Goal: Task Accomplishment & Management: Manage account settings

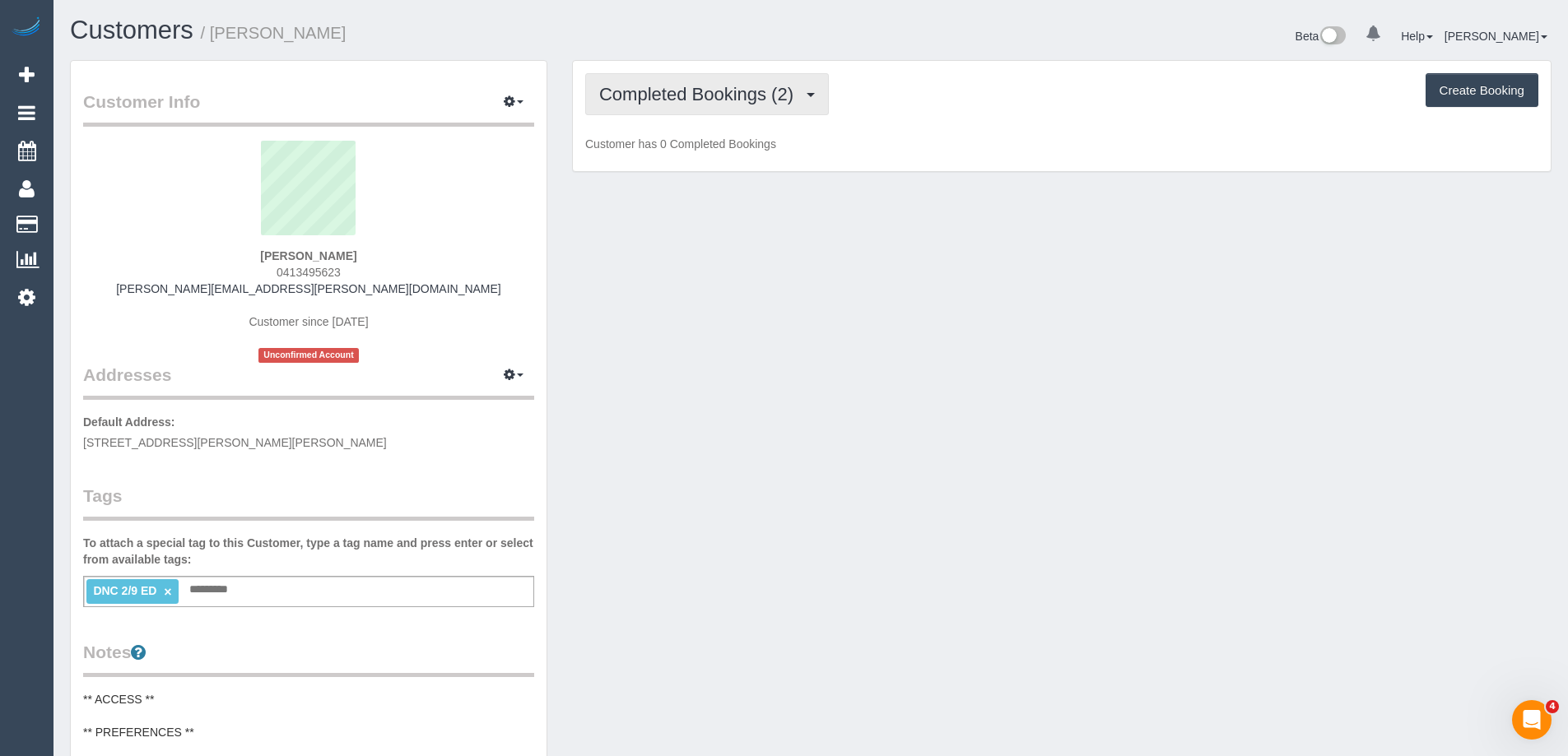
click at [736, 92] on span "Completed Bookings (2)" at bounding box center [700, 94] width 202 height 21
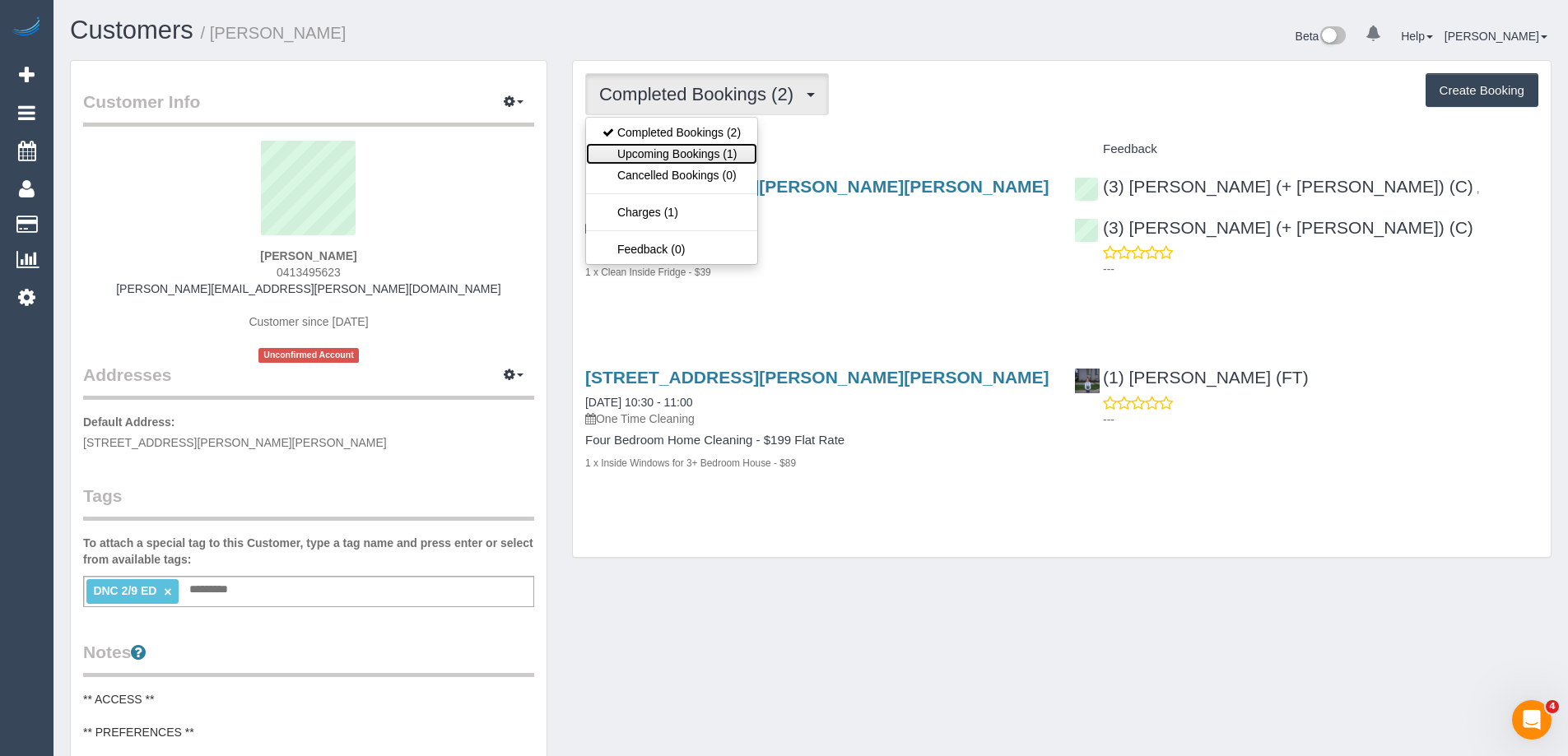
click at [726, 148] on link "Upcoming Bookings (1)" at bounding box center [672, 154] width 172 height 22
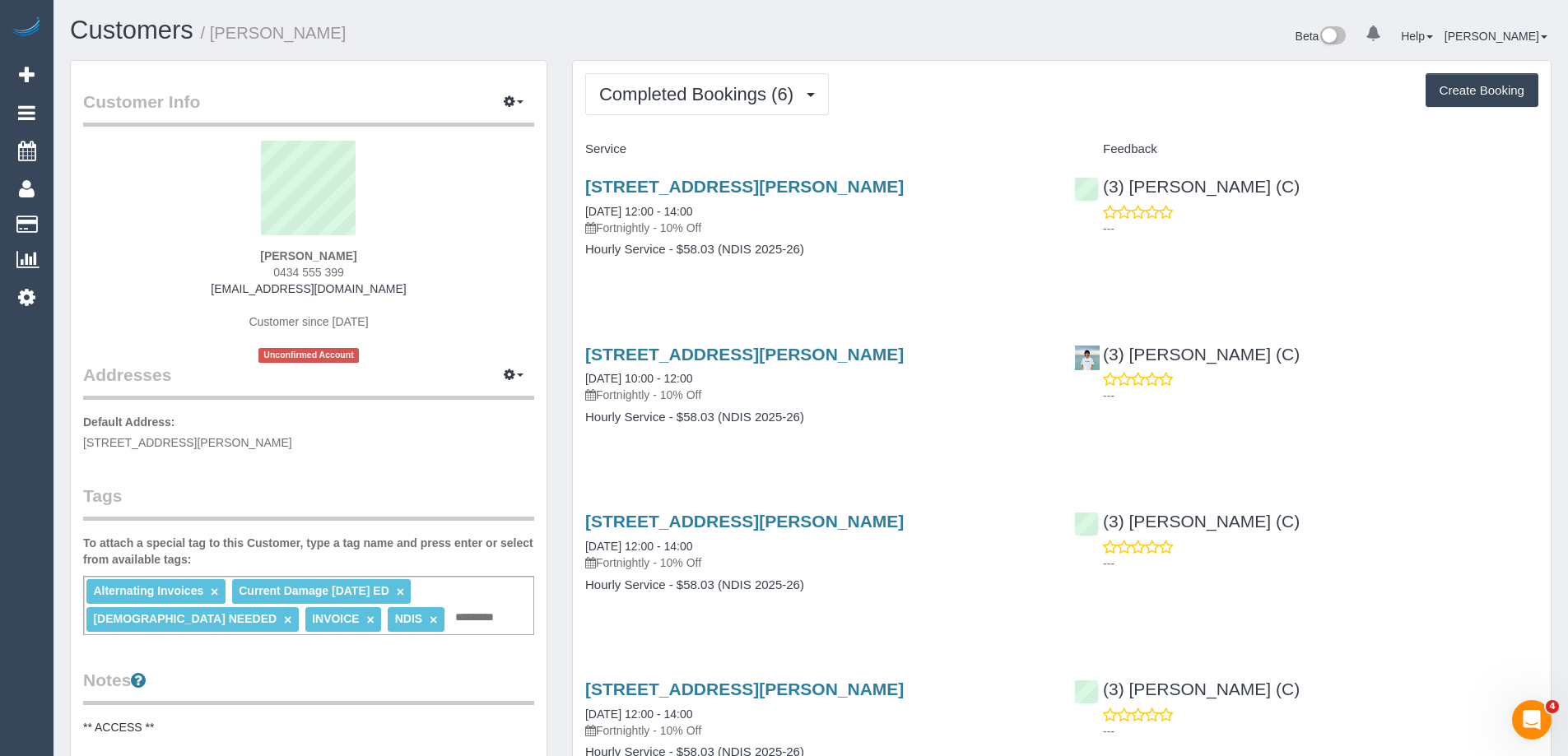
click at [397, 592] on link "×" at bounding box center [400, 592] width 7 height 14
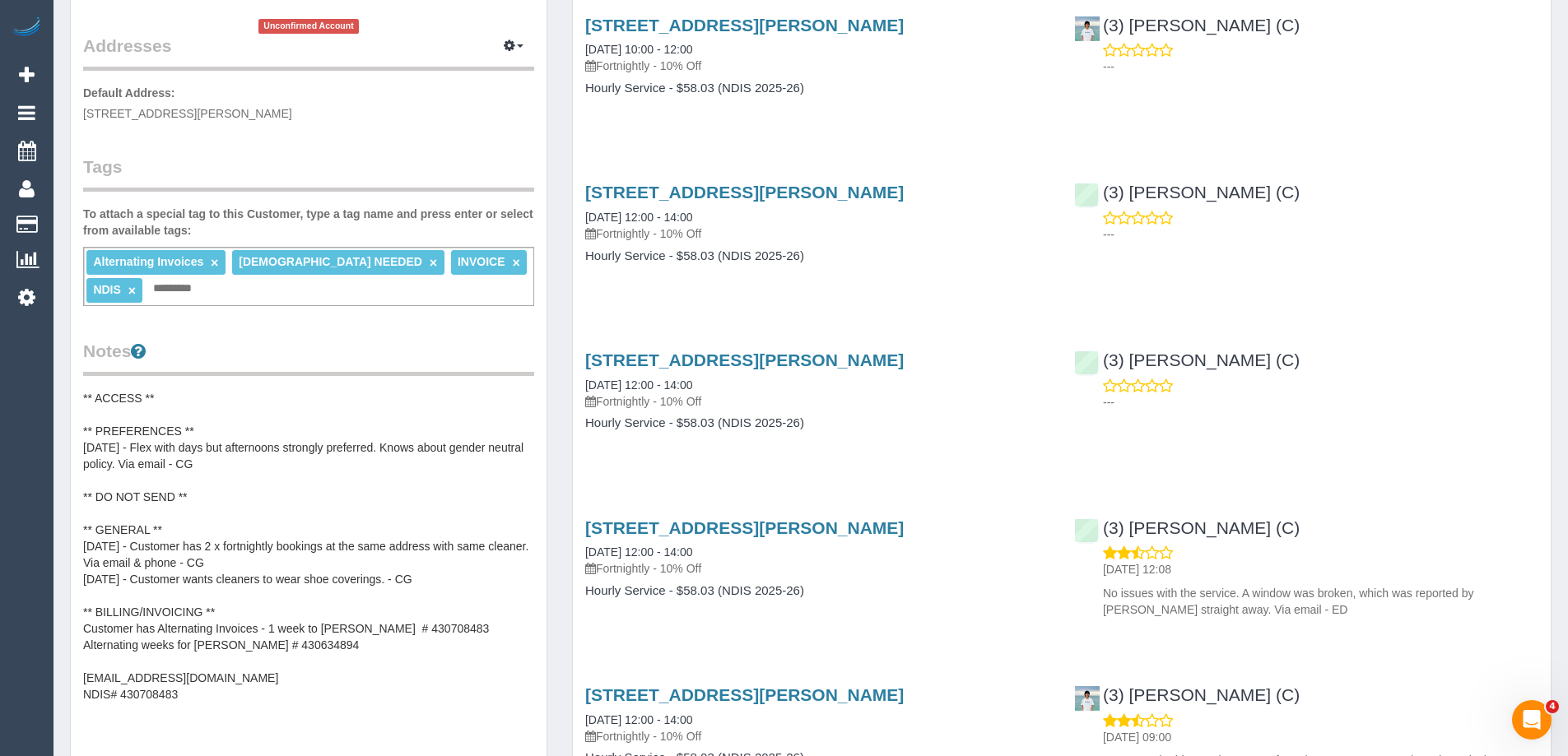
scroll to position [576, 0]
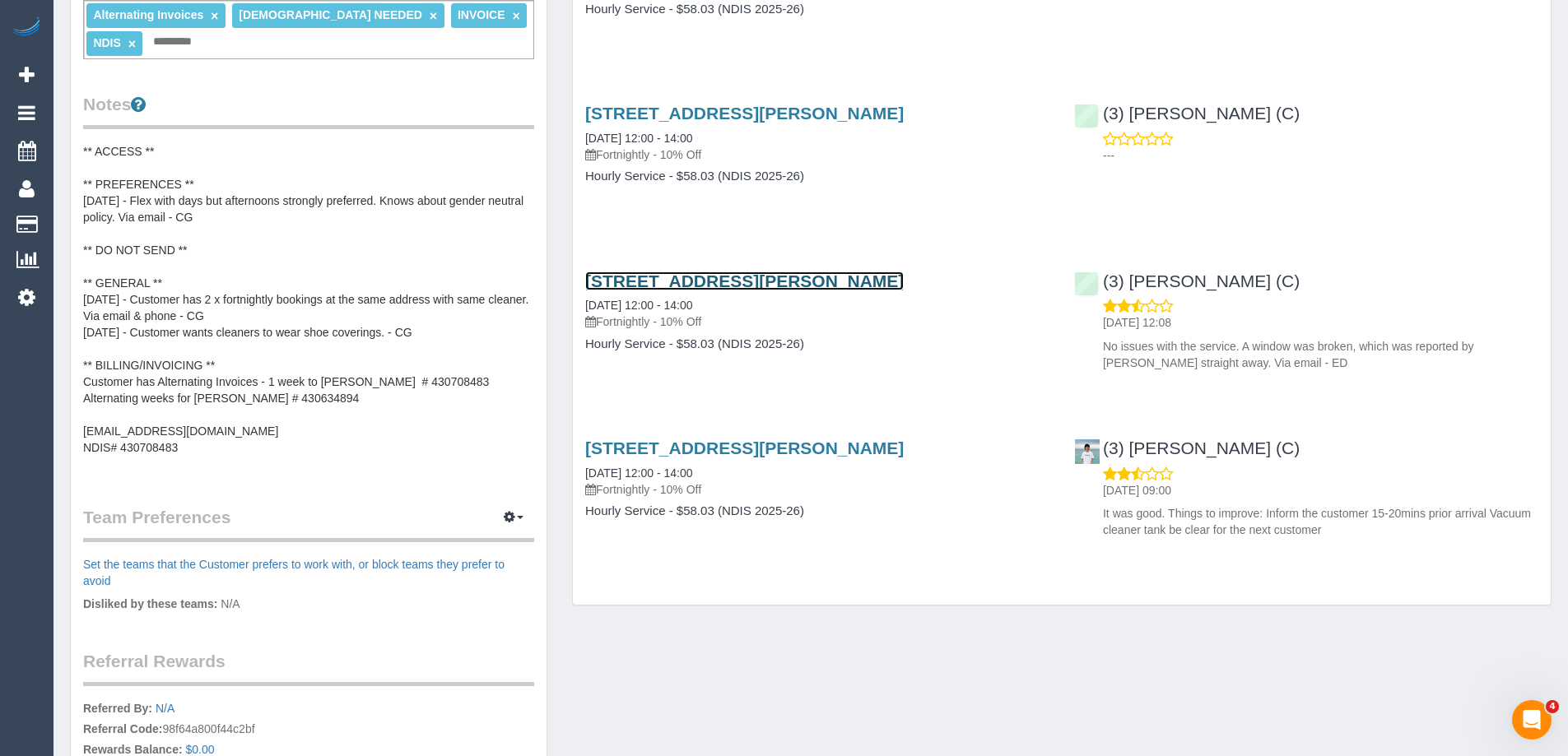
click at [793, 283] on link "23 Camelot Dr, Glen Waverley, VIC 3150" at bounding box center [744, 281] width 319 height 19
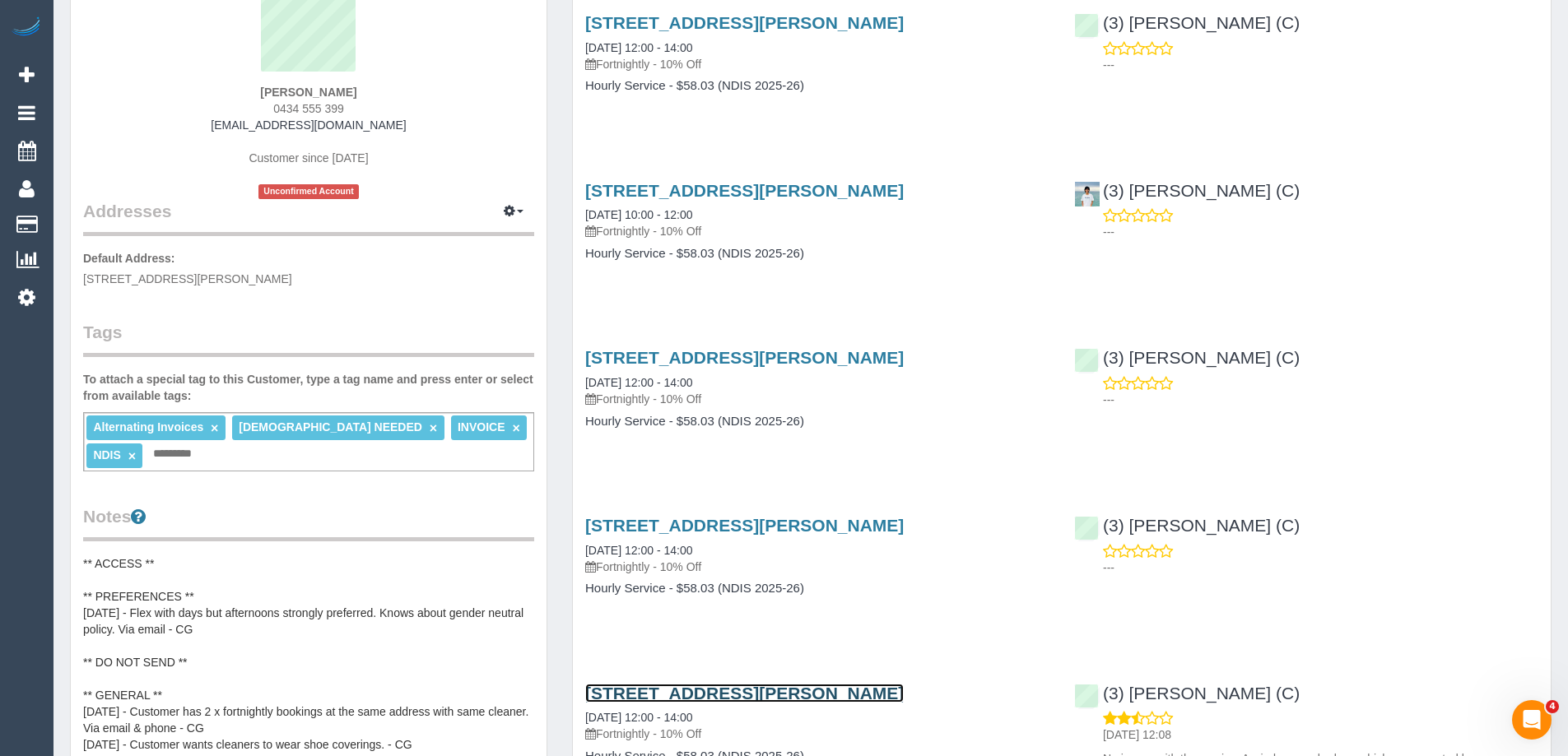
scroll to position [0, 0]
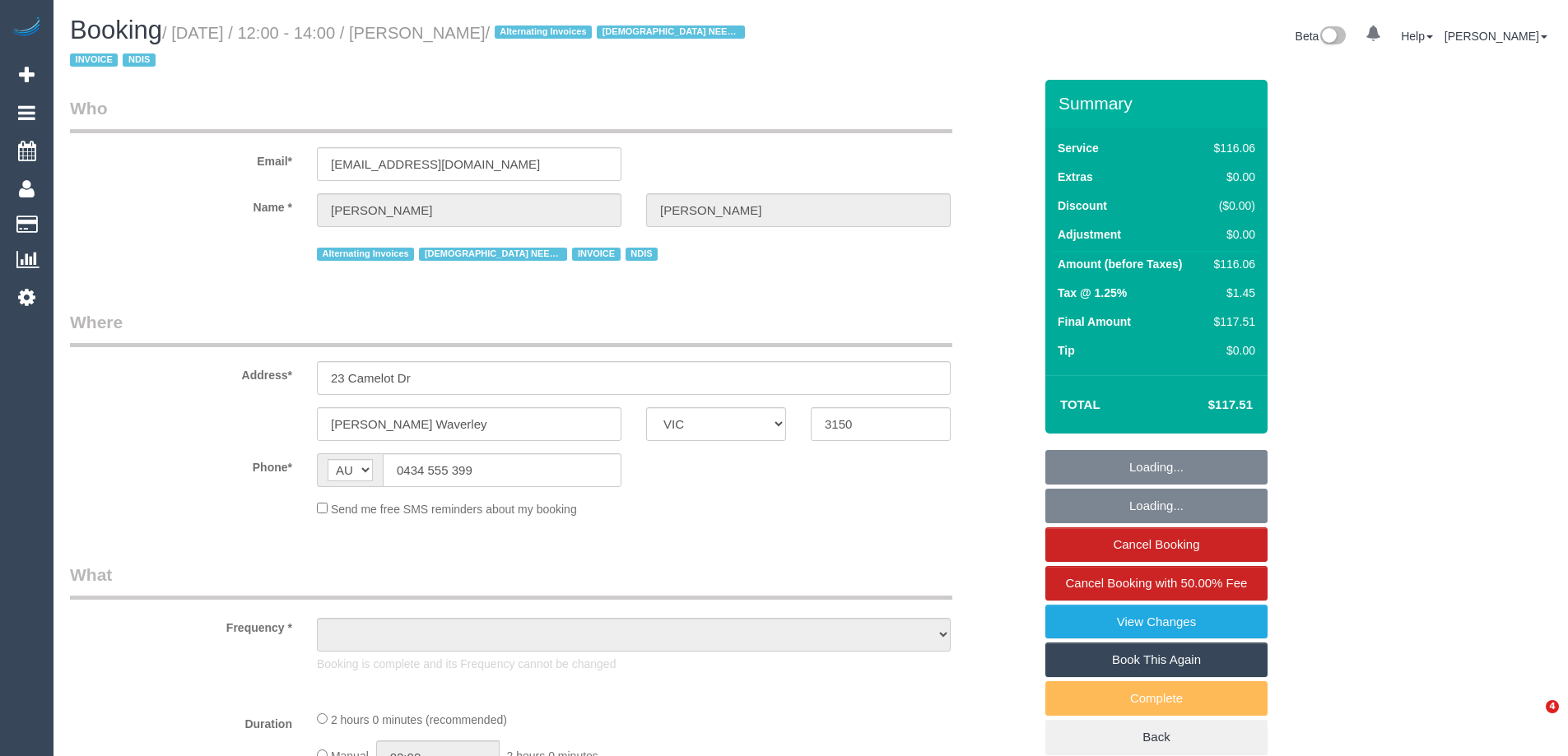
select select "VIC"
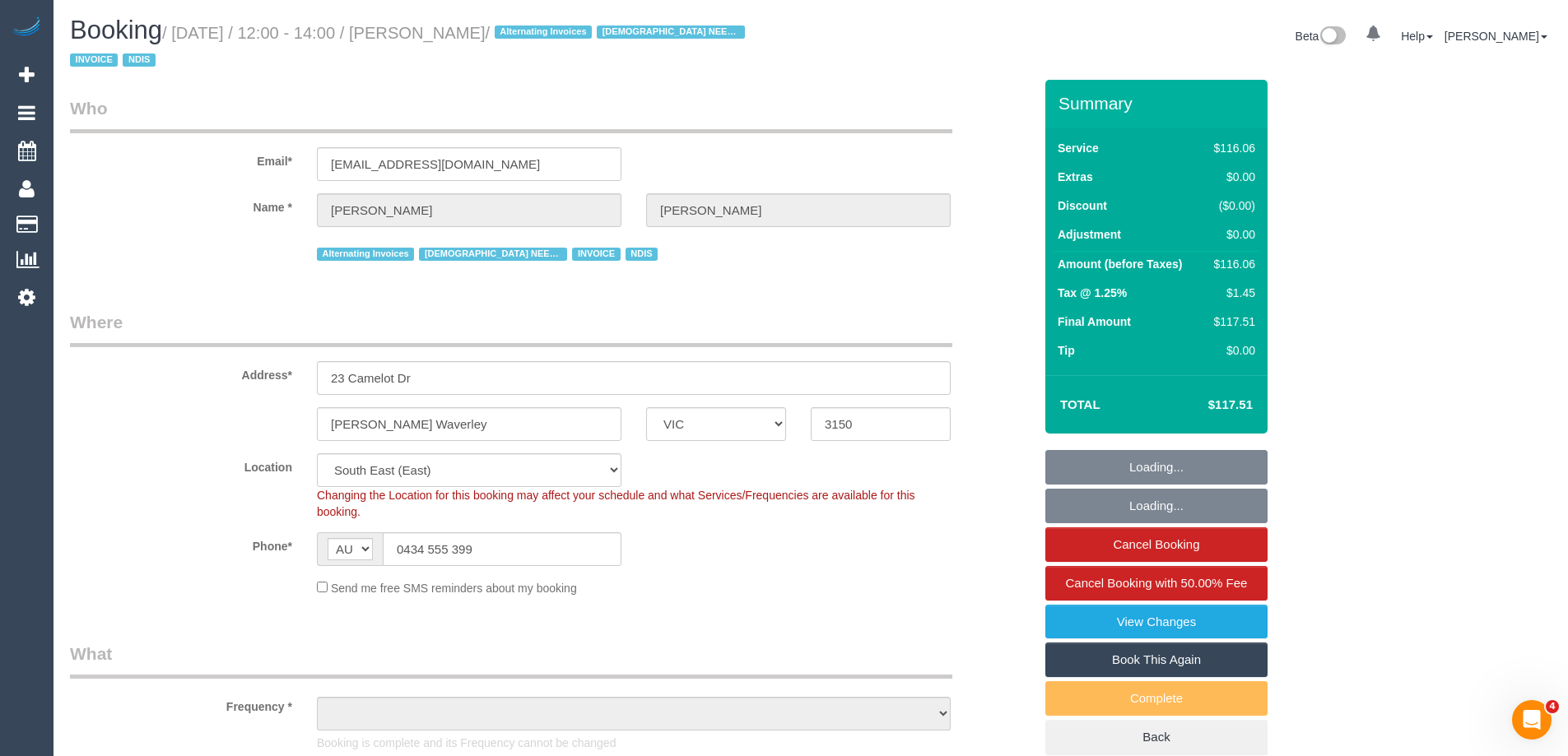
select select "object:788"
select select "number:30"
select select "number:14"
select select "number:19"
select select "number:23"
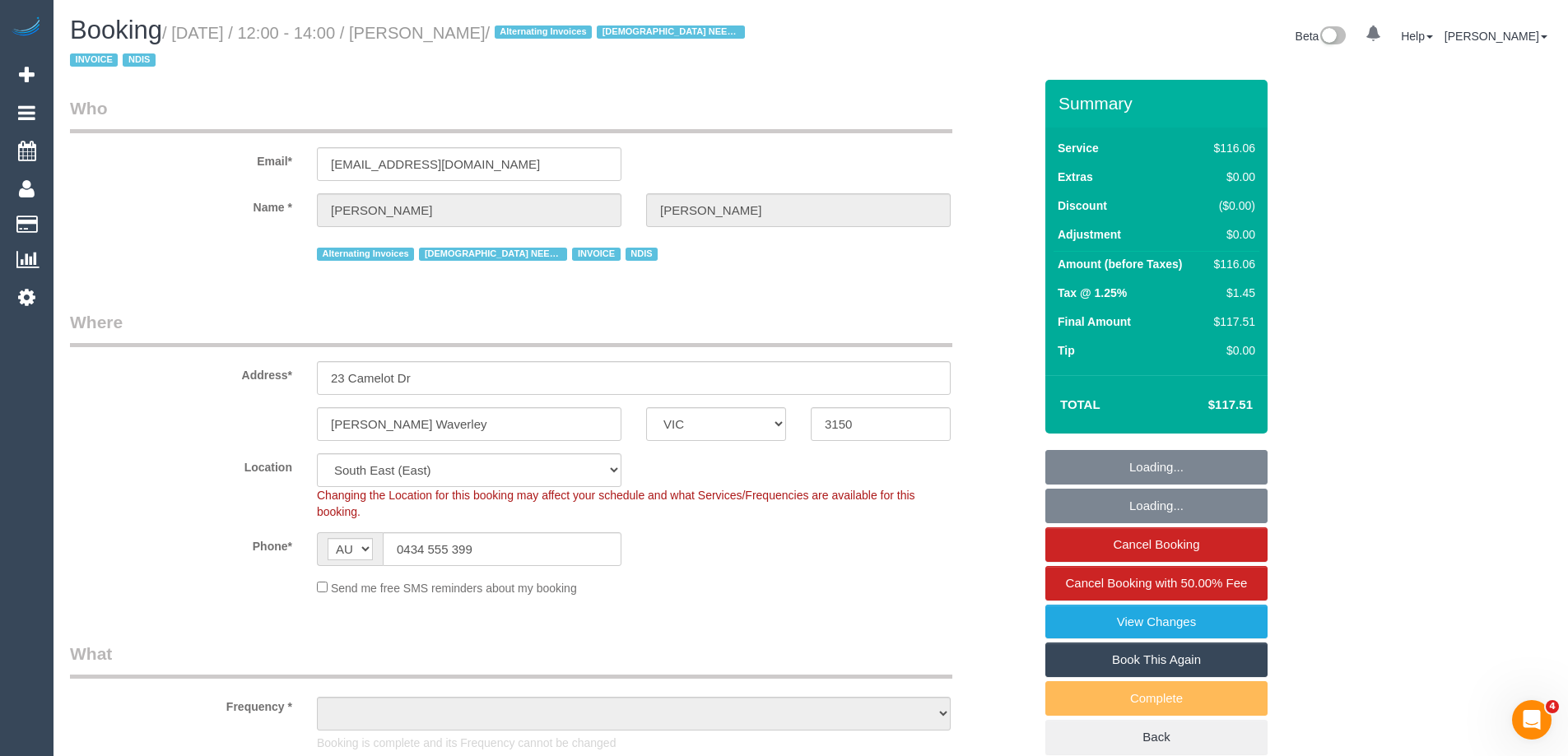
select select "number:34"
select select "number:12"
select select "object:1310"
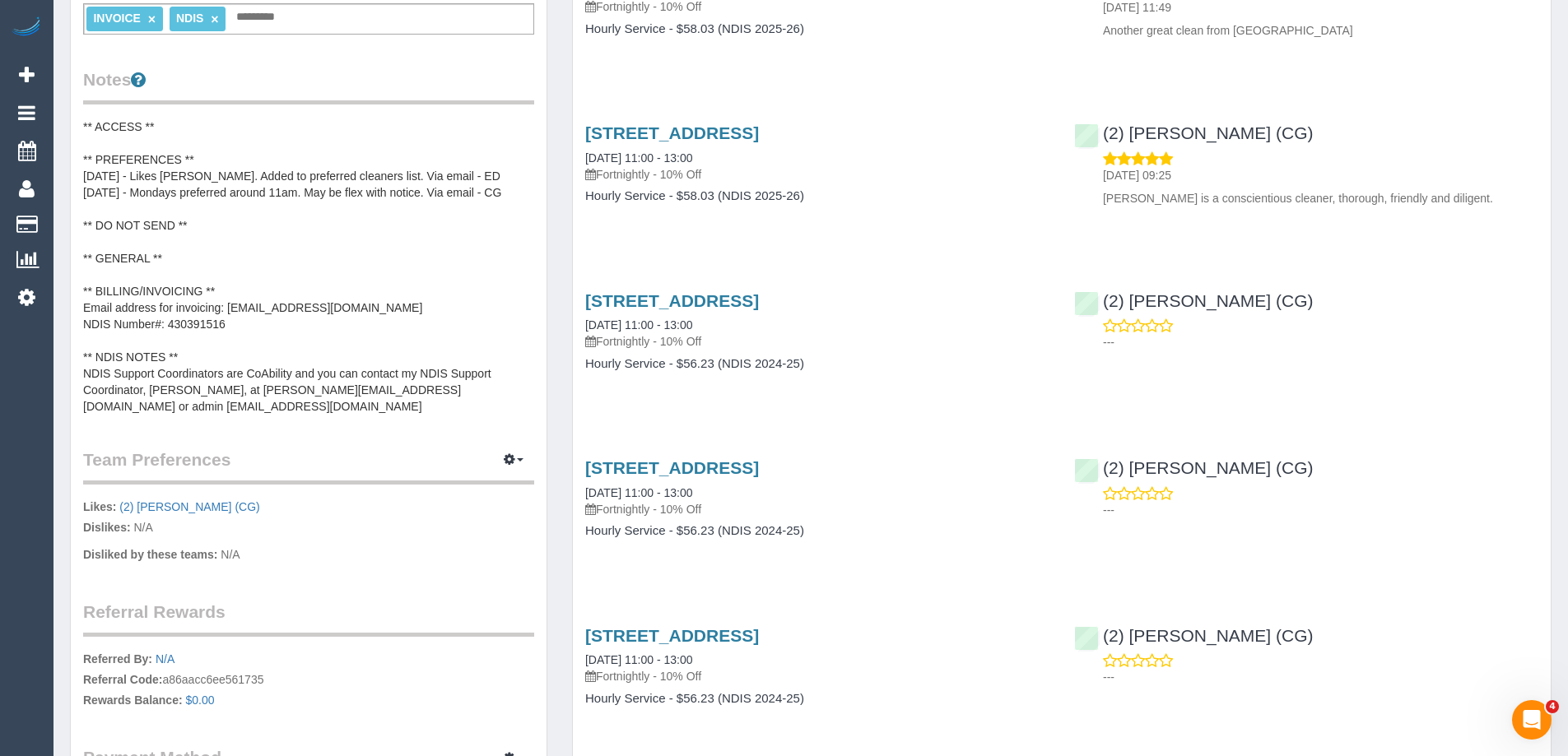
scroll to position [576, 0]
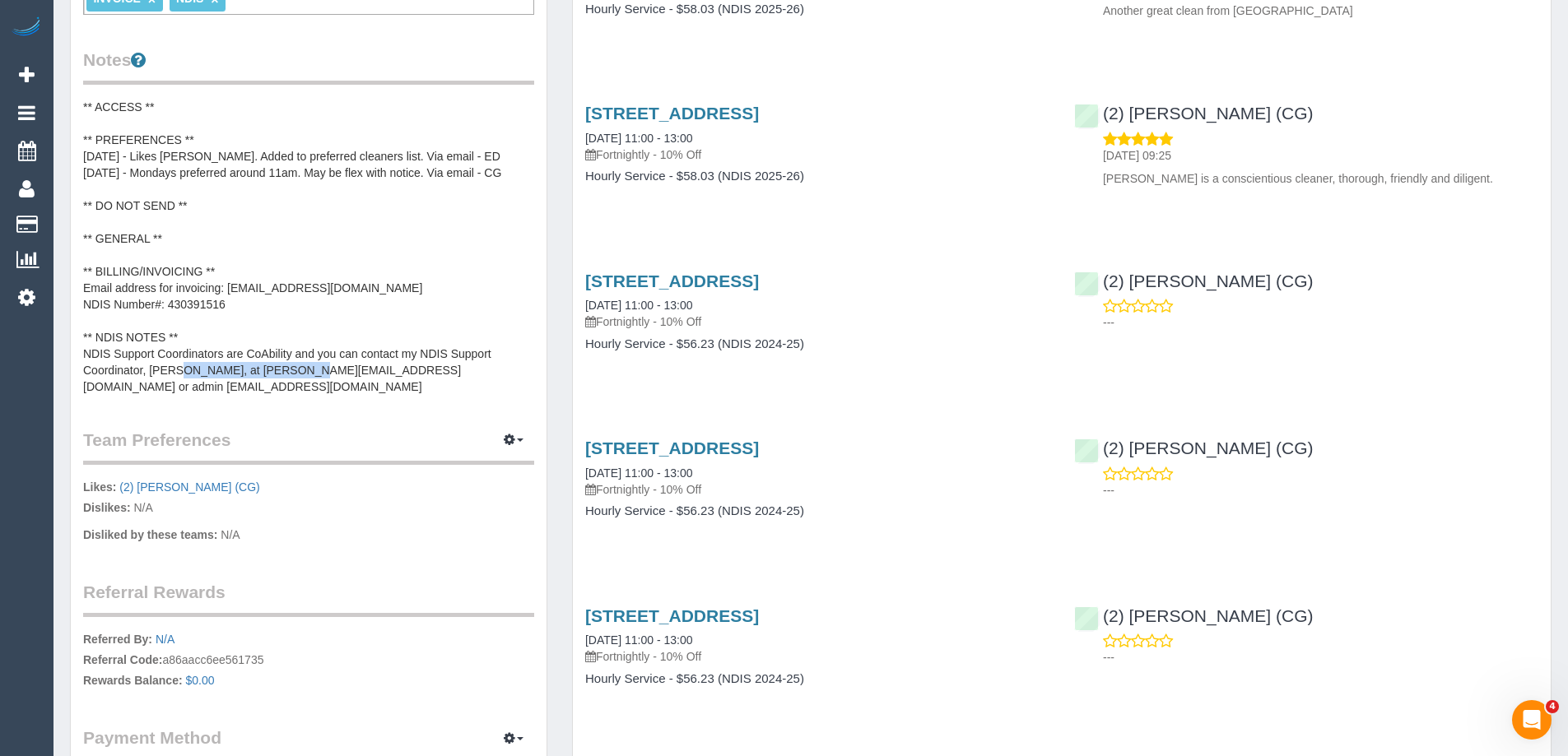
copy pre "julia@coability.com.au"
drag, startPoint x: 212, startPoint y: 367, endPoint x: 328, endPoint y: 369, distance: 116.0
click at [328, 369] on pre "** ACCESS ** ** PREFERENCES ** 17/2/25 - Likes Binoy. Added to preferred cleane…" at bounding box center [308, 247] width 451 height 296
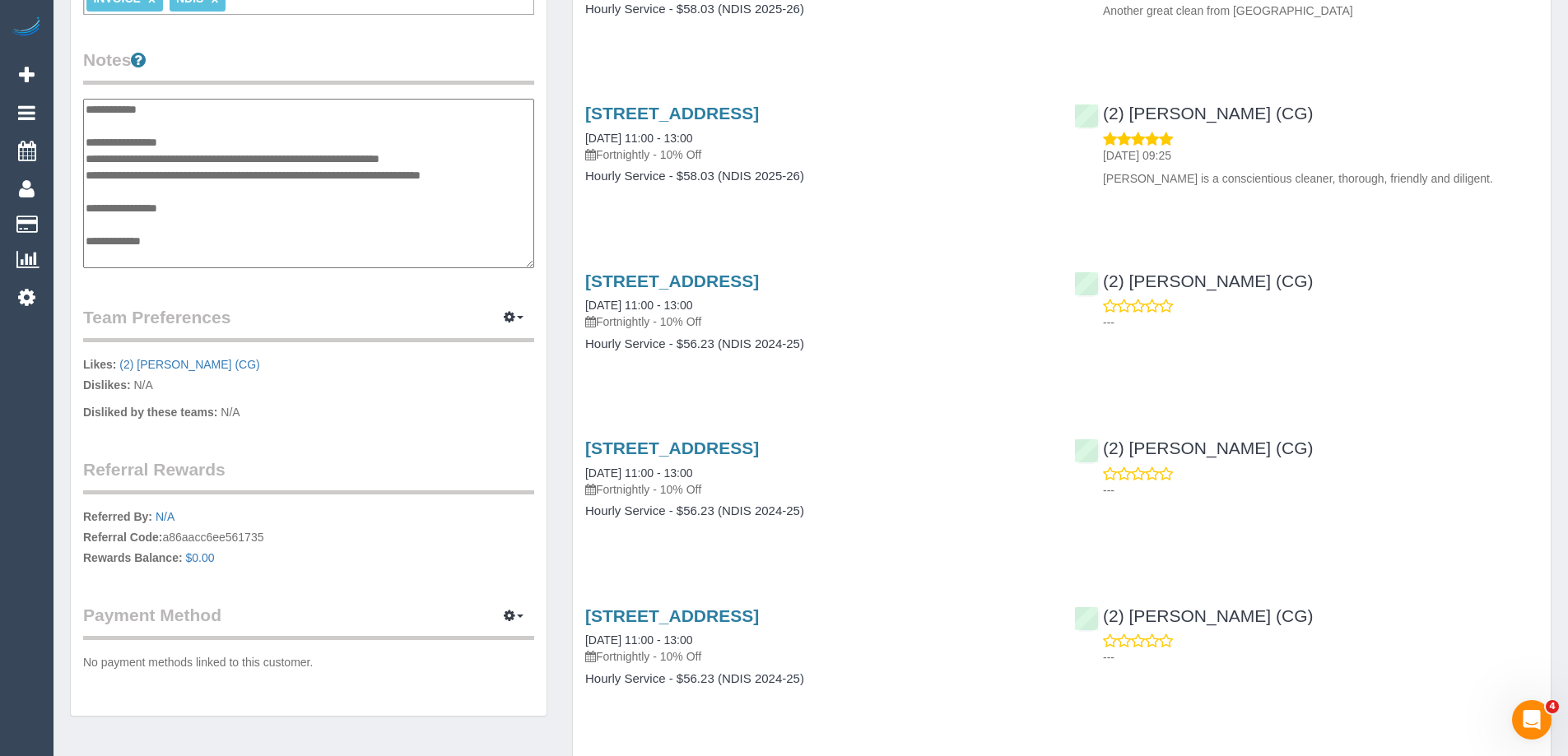
scroll to position [116, 0]
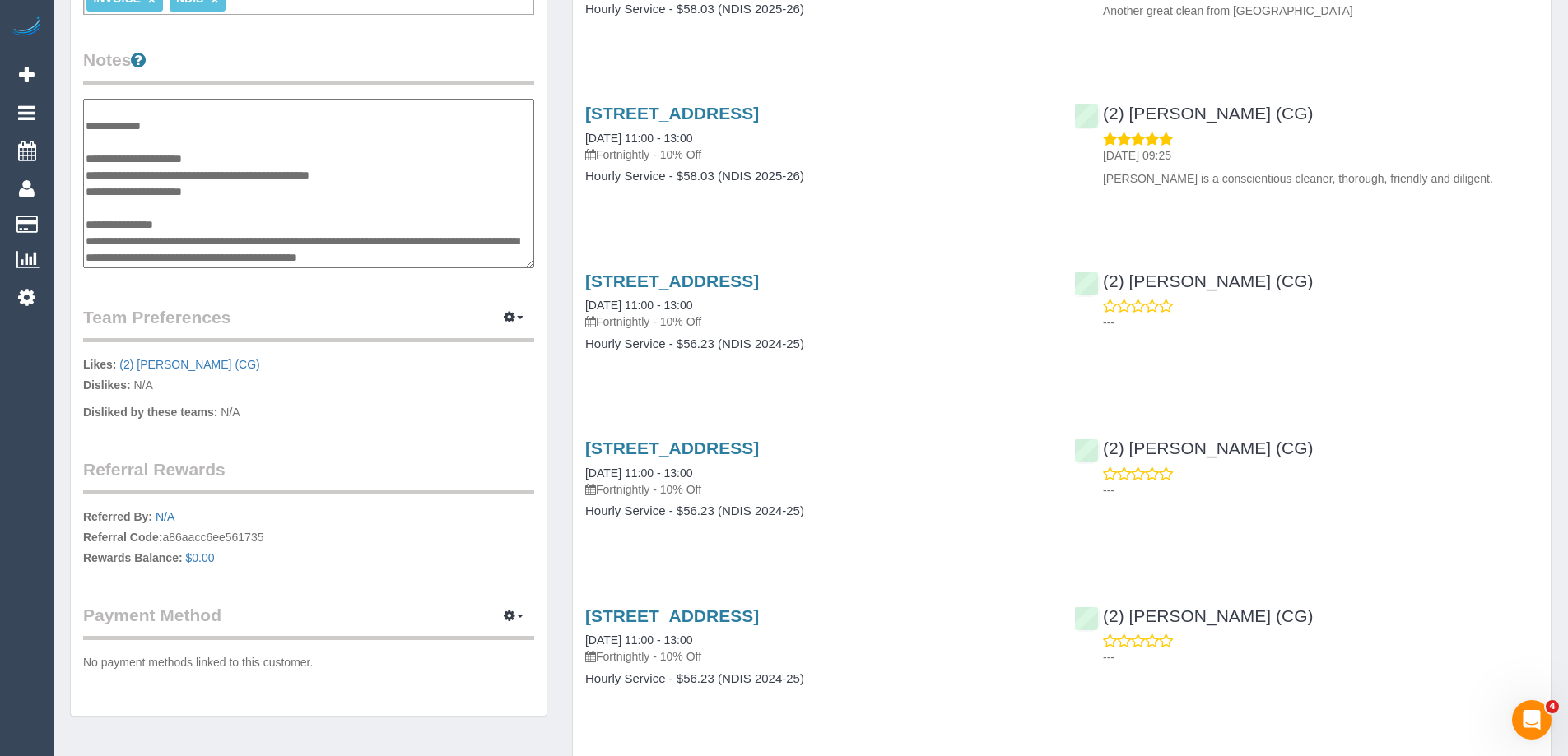
click at [550, 276] on div "Customer Info Edit Contact Info Send Message Email Preferences Special Sales Ta…" at bounding box center [309, 109] width 502 height 1250
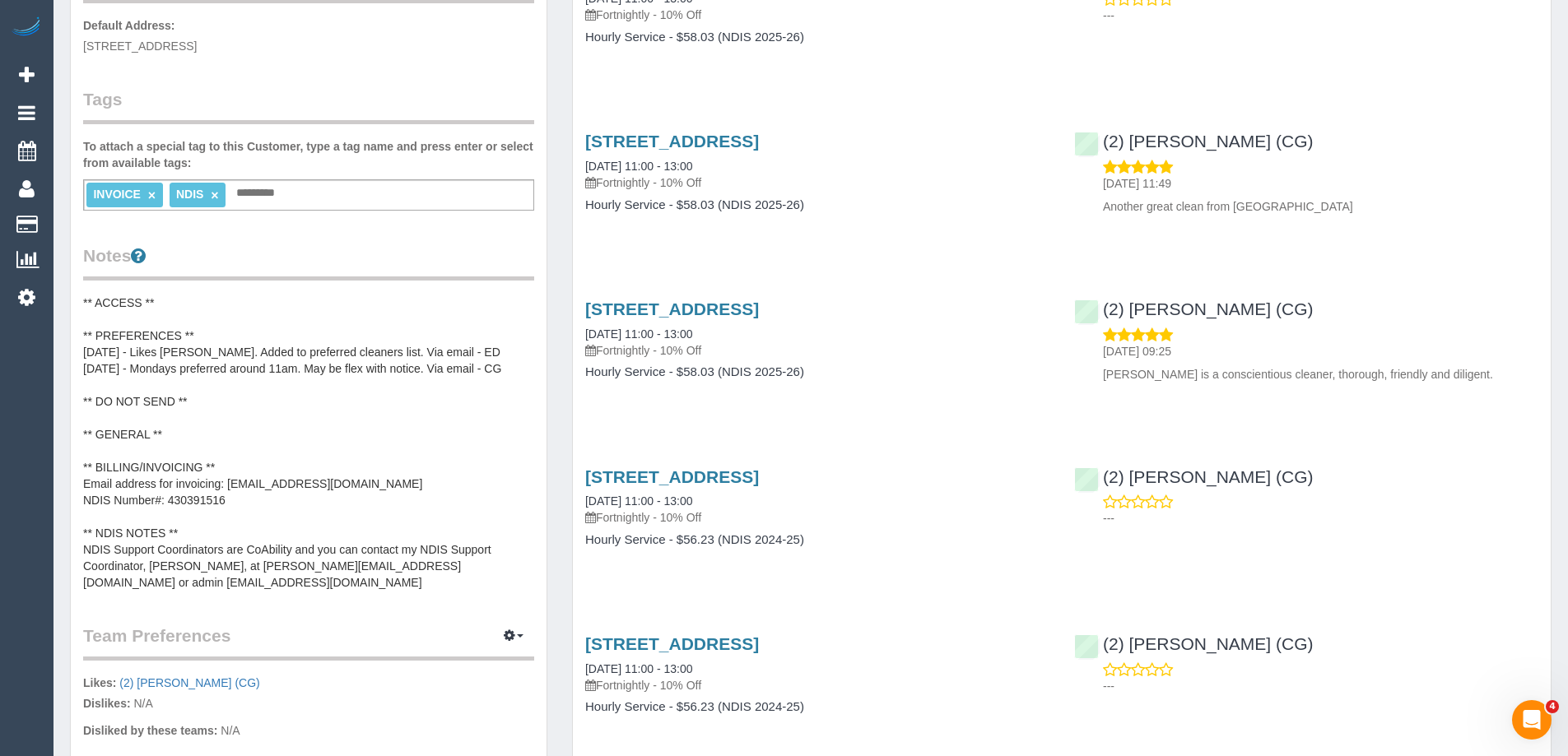
scroll to position [0, 0]
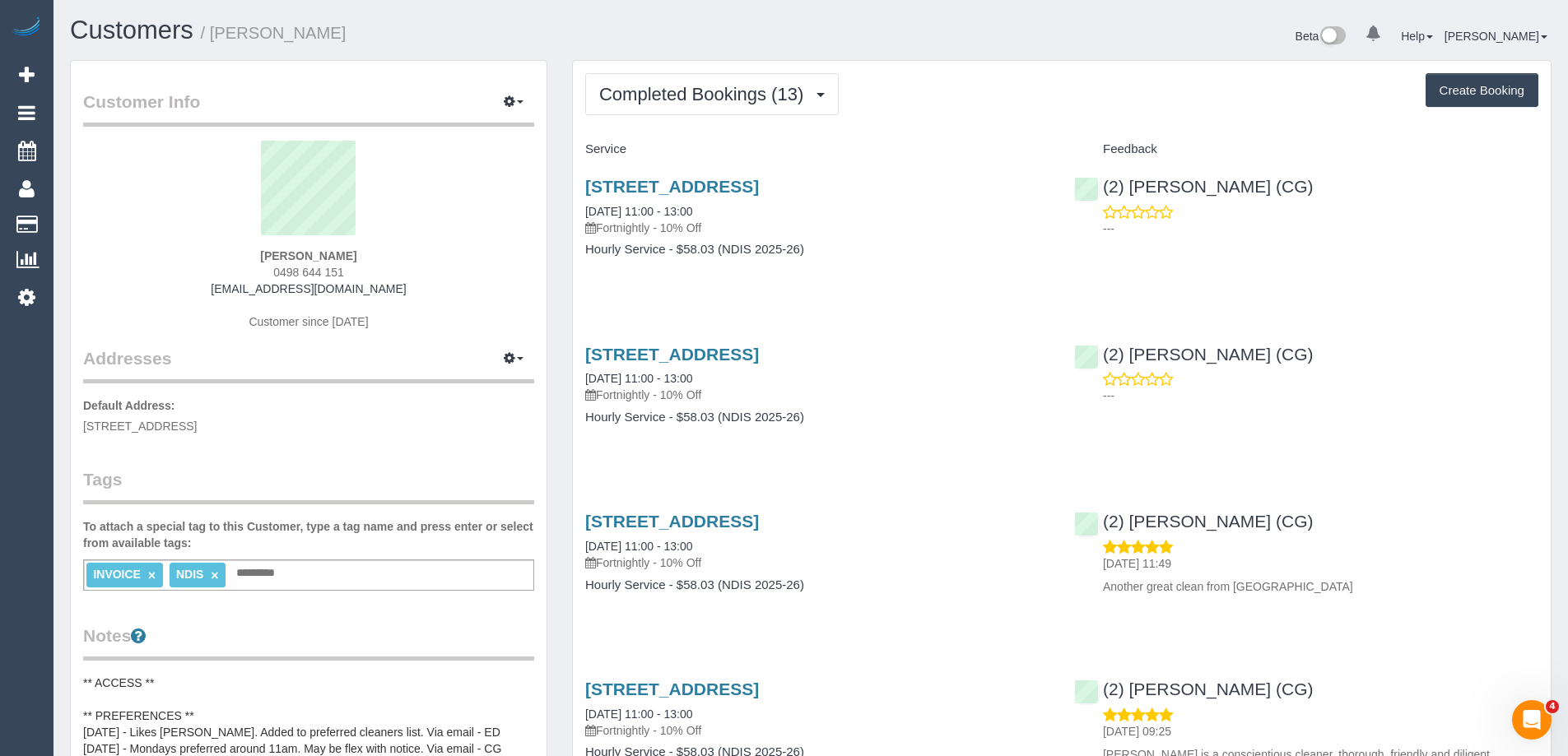
copy small "Janet Galbraith"
drag, startPoint x: 214, startPoint y: 33, endPoint x: 358, endPoint y: 33, distance: 144.0
click at [358, 33] on h1 "Customers / Janet Galbraith" at bounding box center [434, 30] width 728 height 28
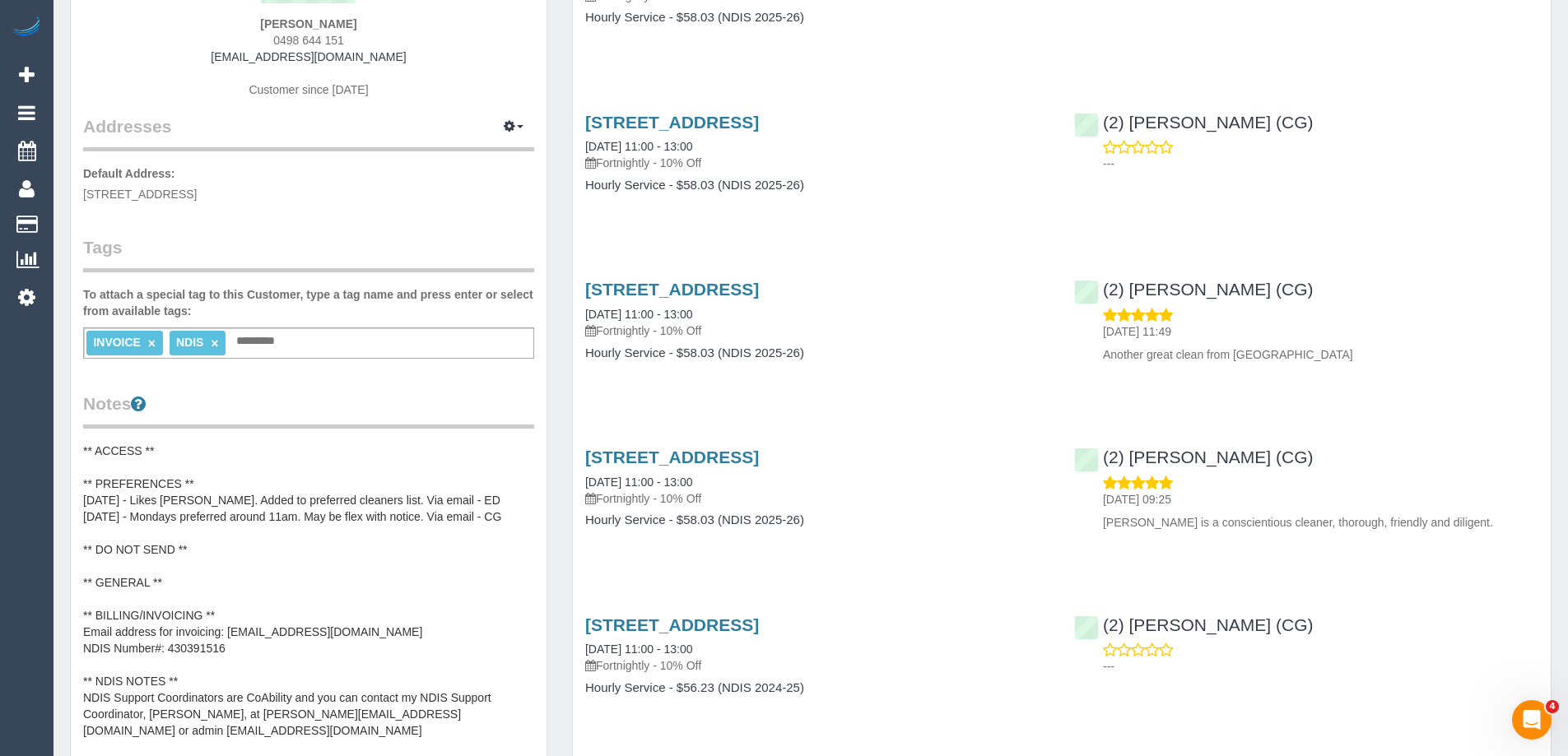
scroll to position [576, 0]
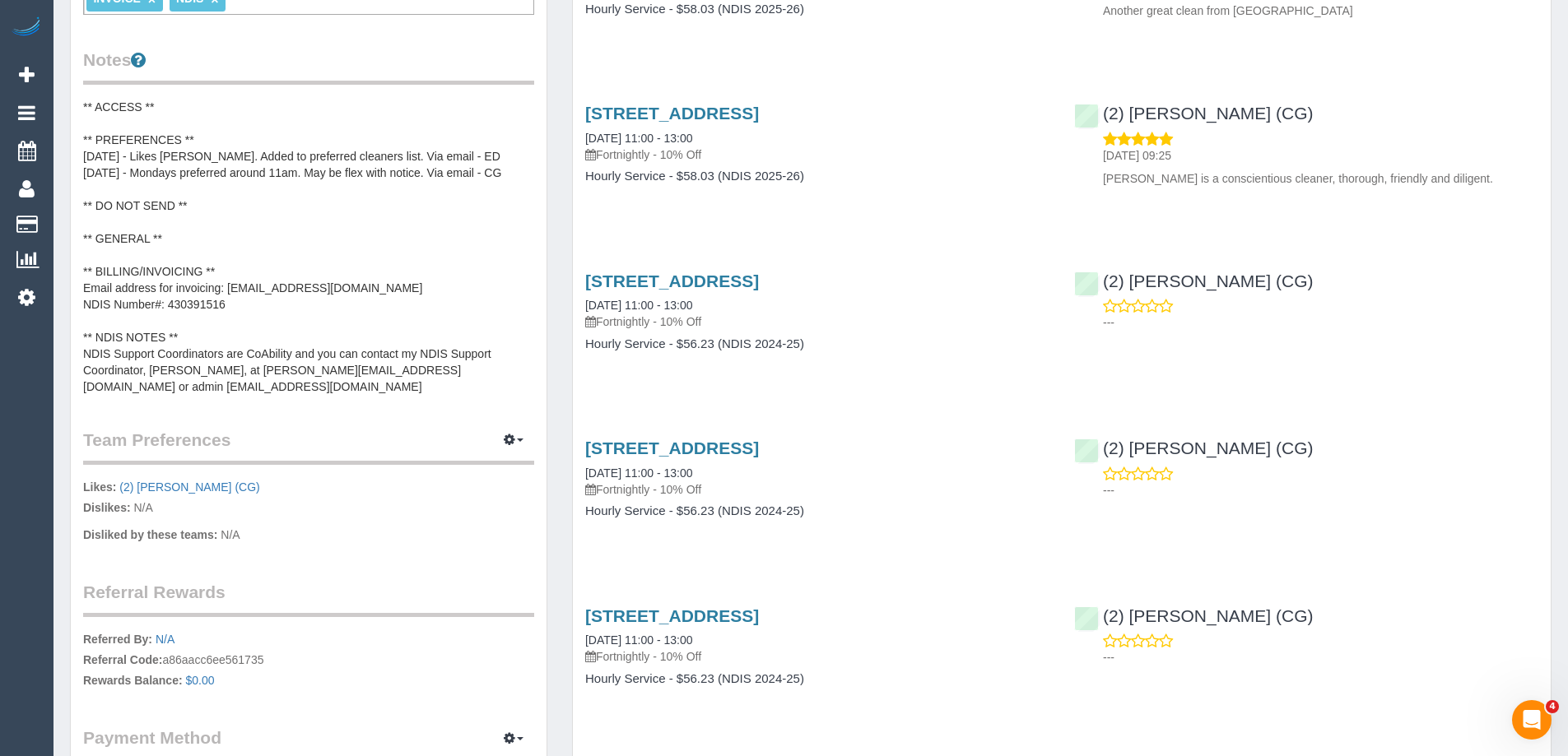
click at [565, 349] on div "Completed Bookings (13) Completed Bookings (13) Upcoming Bookings (11) Cancelle…" at bounding box center [1062, 639] width 1004 height 2311
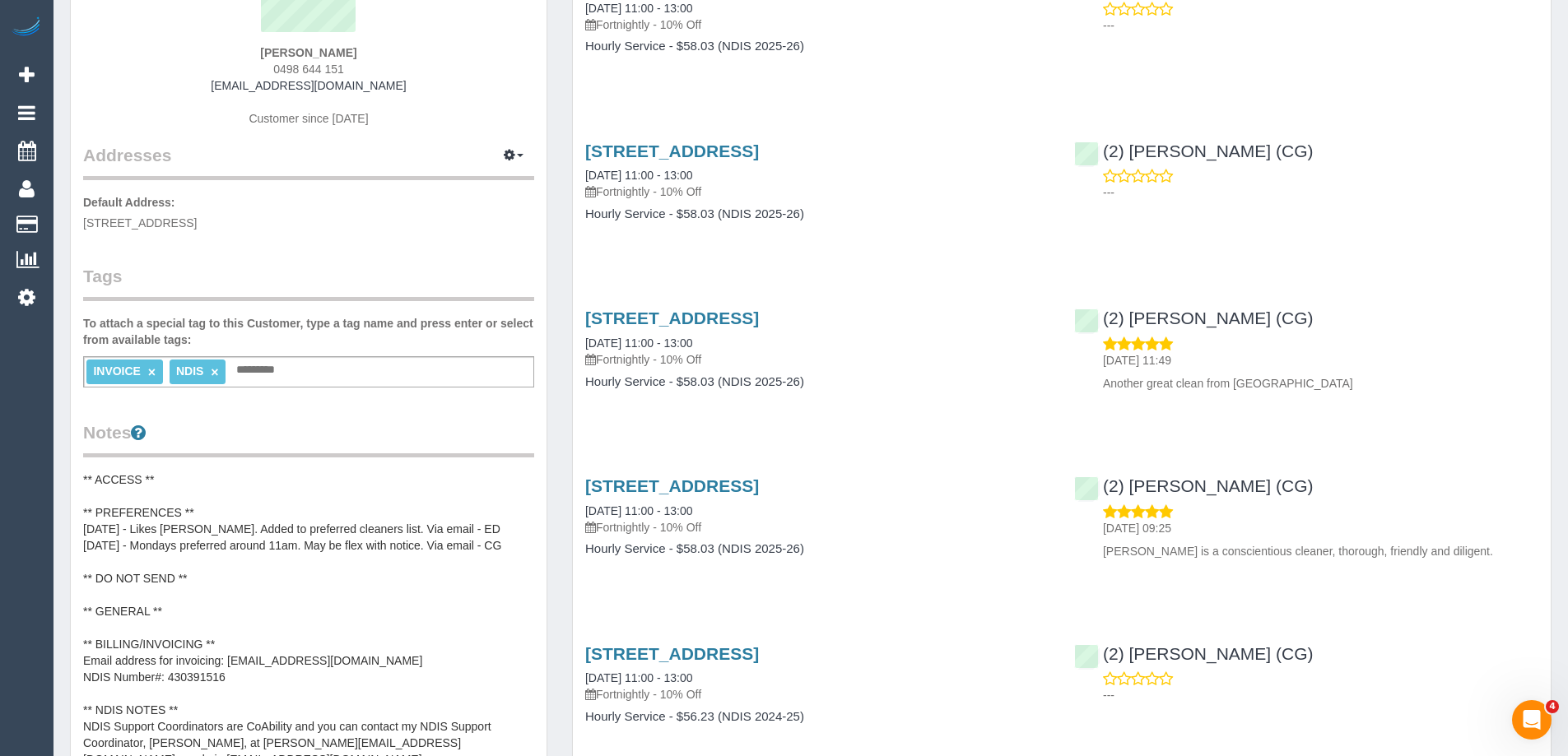
scroll to position [0, 0]
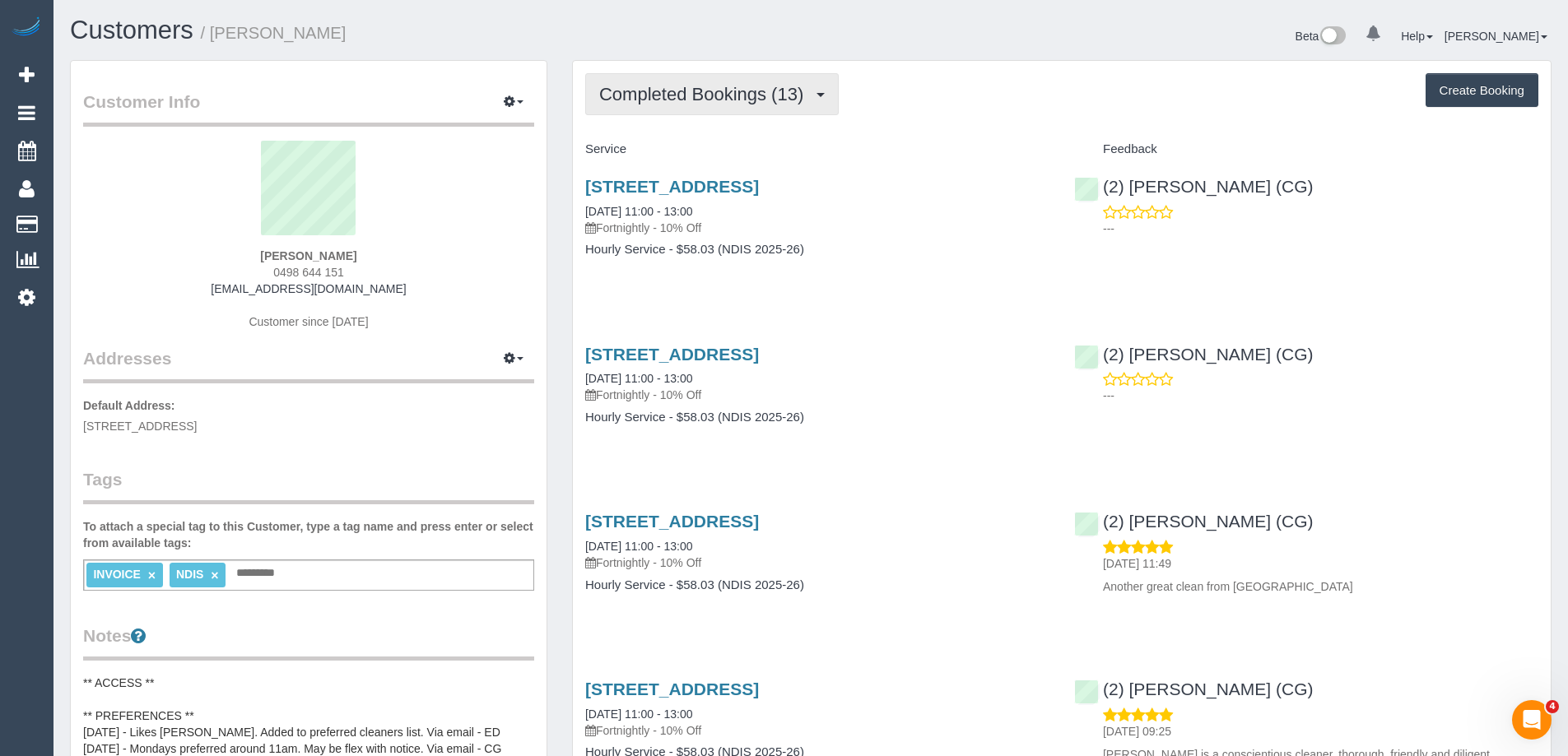
drag, startPoint x: 677, startPoint y: 104, endPoint x: 673, endPoint y: 135, distance: 31.3
click at [677, 104] on span "Completed Bookings (13)" at bounding box center [705, 94] width 212 height 21
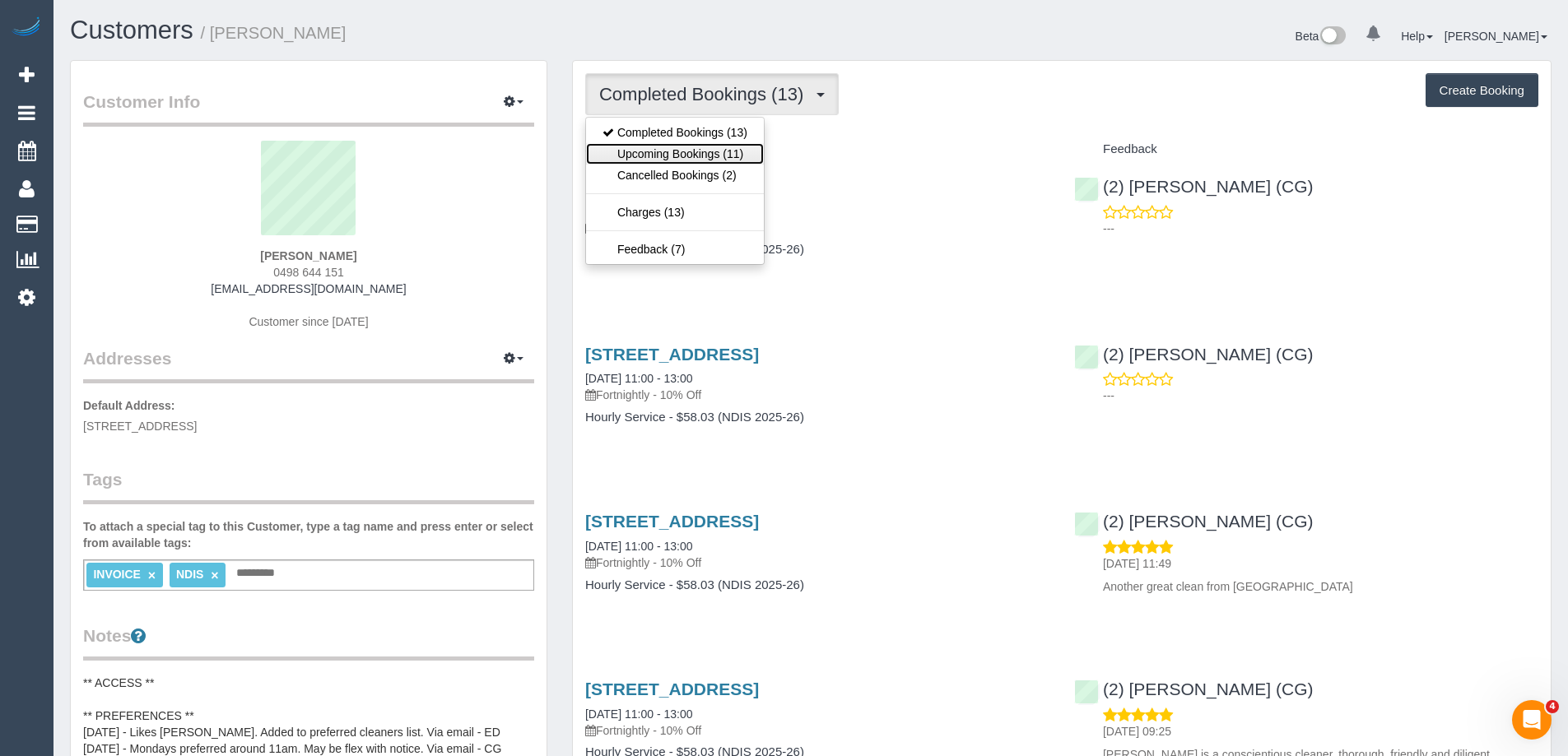
click at [673, 146] on link "Upcoming Bookings (11)" at bounding box center [675, 154] width 178 height 22
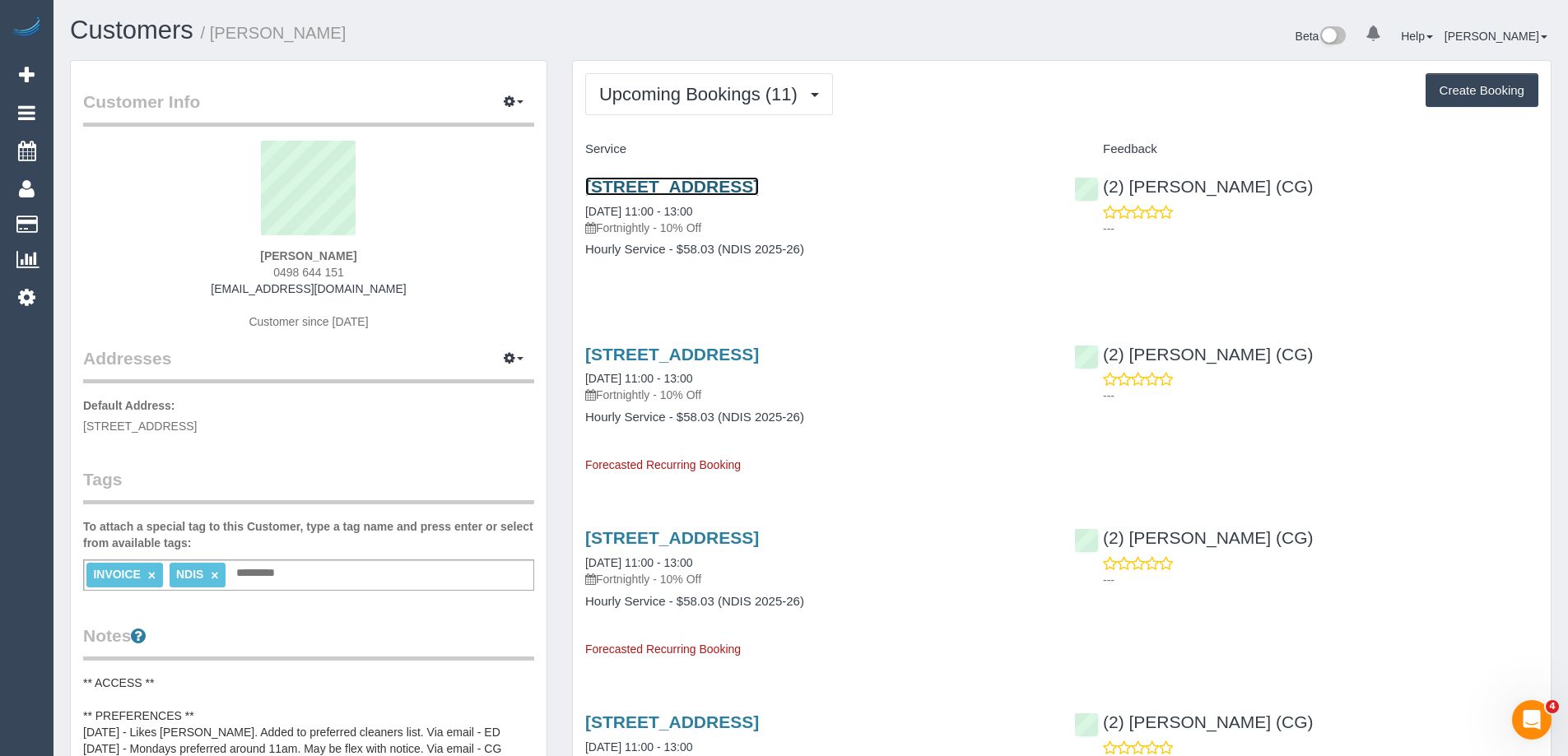
click at [759, 187] on link "292 Liberty Parade, Heidelberg West,, VIC 3081" at bounding box center [672, 186] width 173 height 19
click at [826, 364] on div "292 Liberty Parade, Heidelberg West,, VIC 3081 30/09/2025 11:00 - 13:00 Fortnig…" at bounding box center [817, 375] width 464 height 60
click at [759, 354] on link "292 Liberty Parade, Heidelberg West,, VIC 3081" at bounding box center [672, 354] width 173 height 19
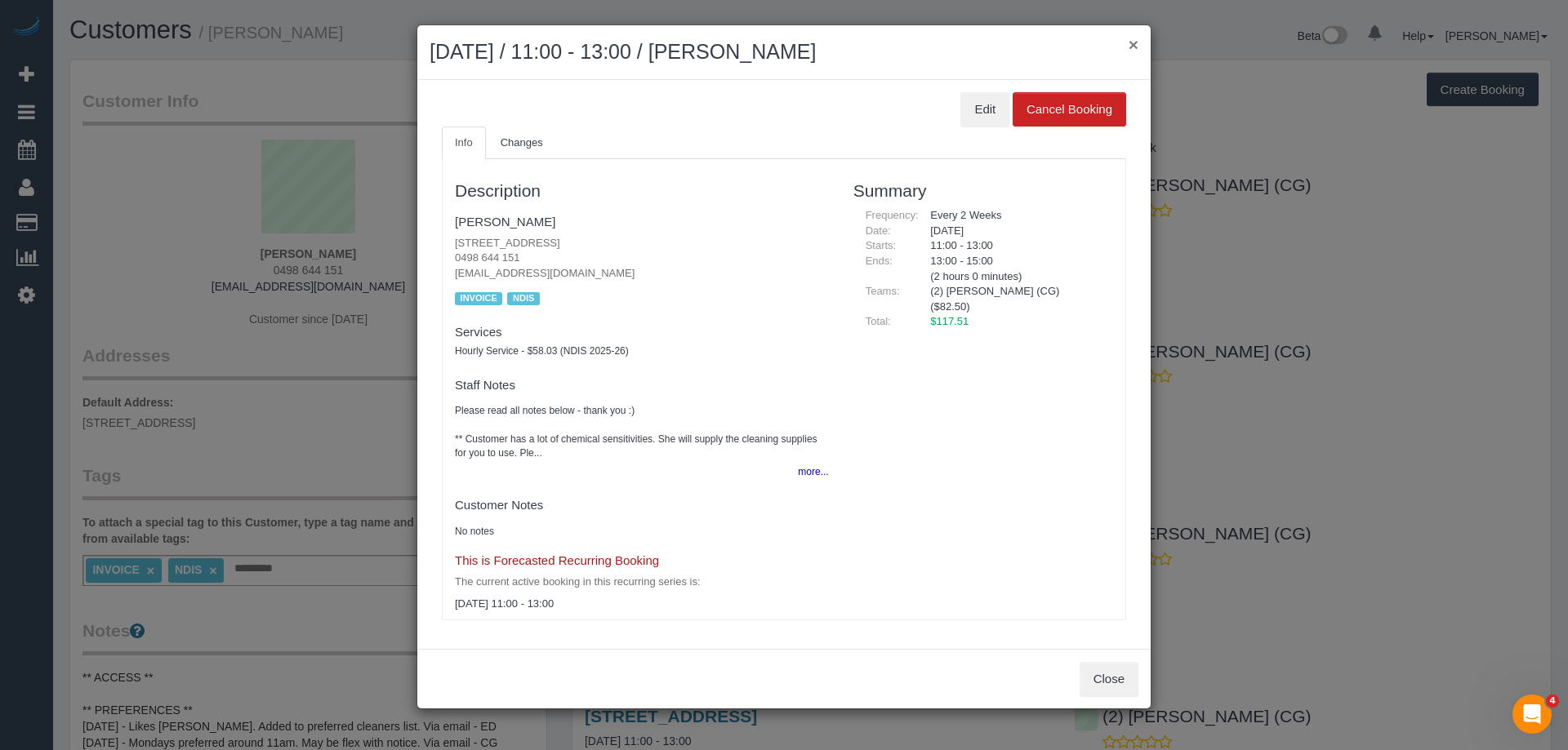
click at [1130, 44] on button "×" at bounding box center [1133, 44] width 10 height 17
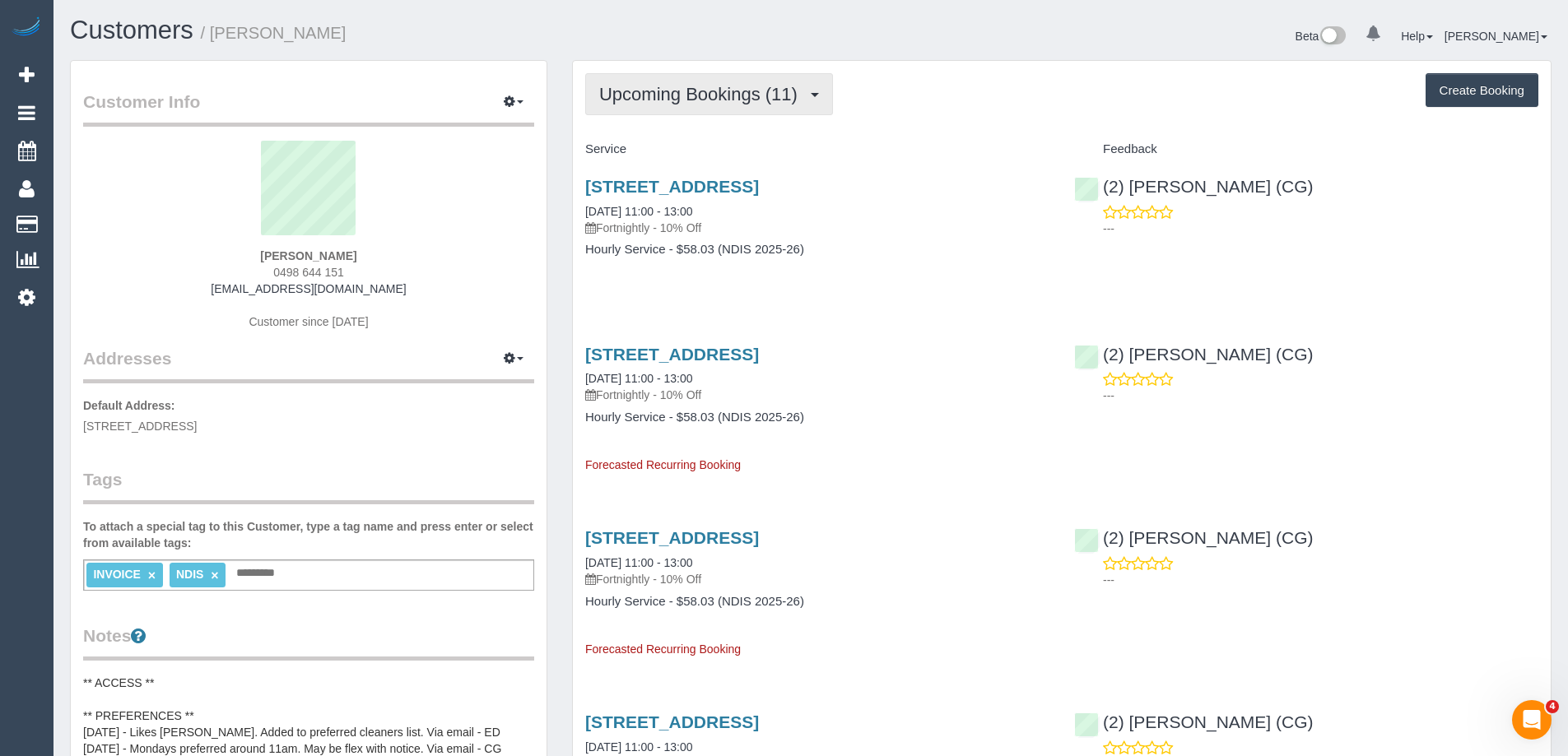
drag, startPoint x: 709, startPoint y: 89, endPoint x: 702, endPoint y: 127, distance: 38.6
click at [709, 89] on span "Upcoming Bookings (11)" at bounding box center [702, 94] width 207 height 21
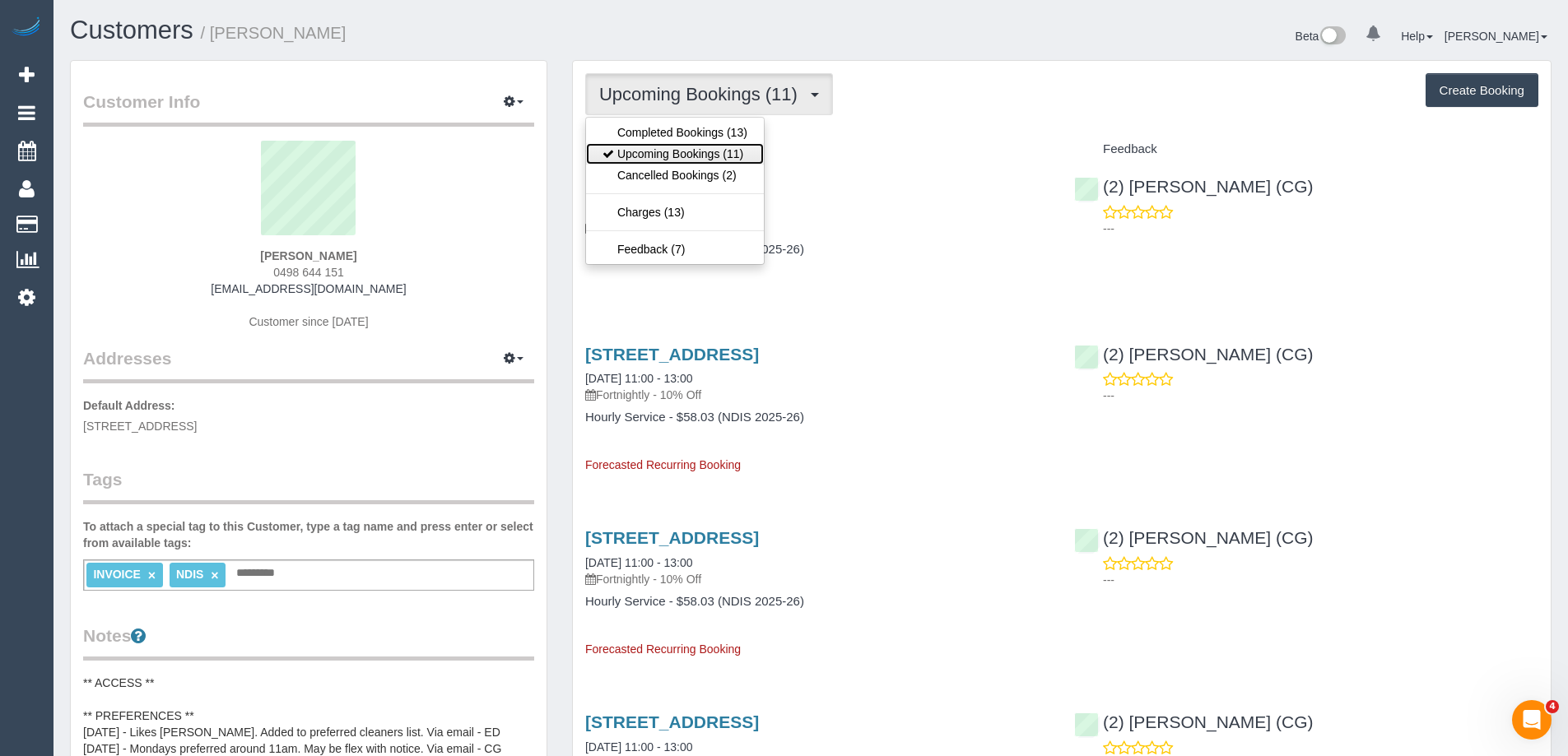
click at [700, 147] on link "Upcoming Bookings (11)" at bounding box center [675, 154] width 178 height 22
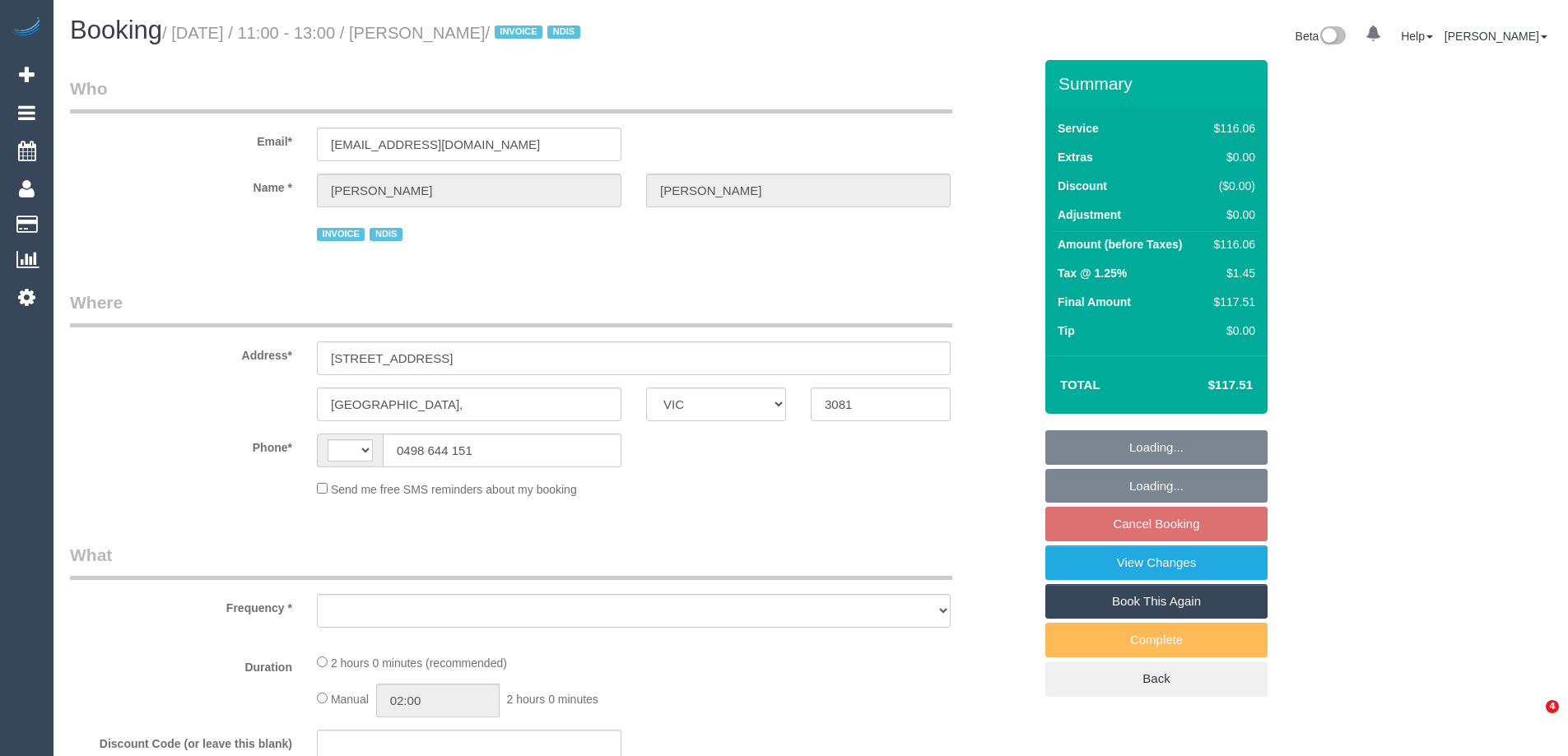
select select "VIC"
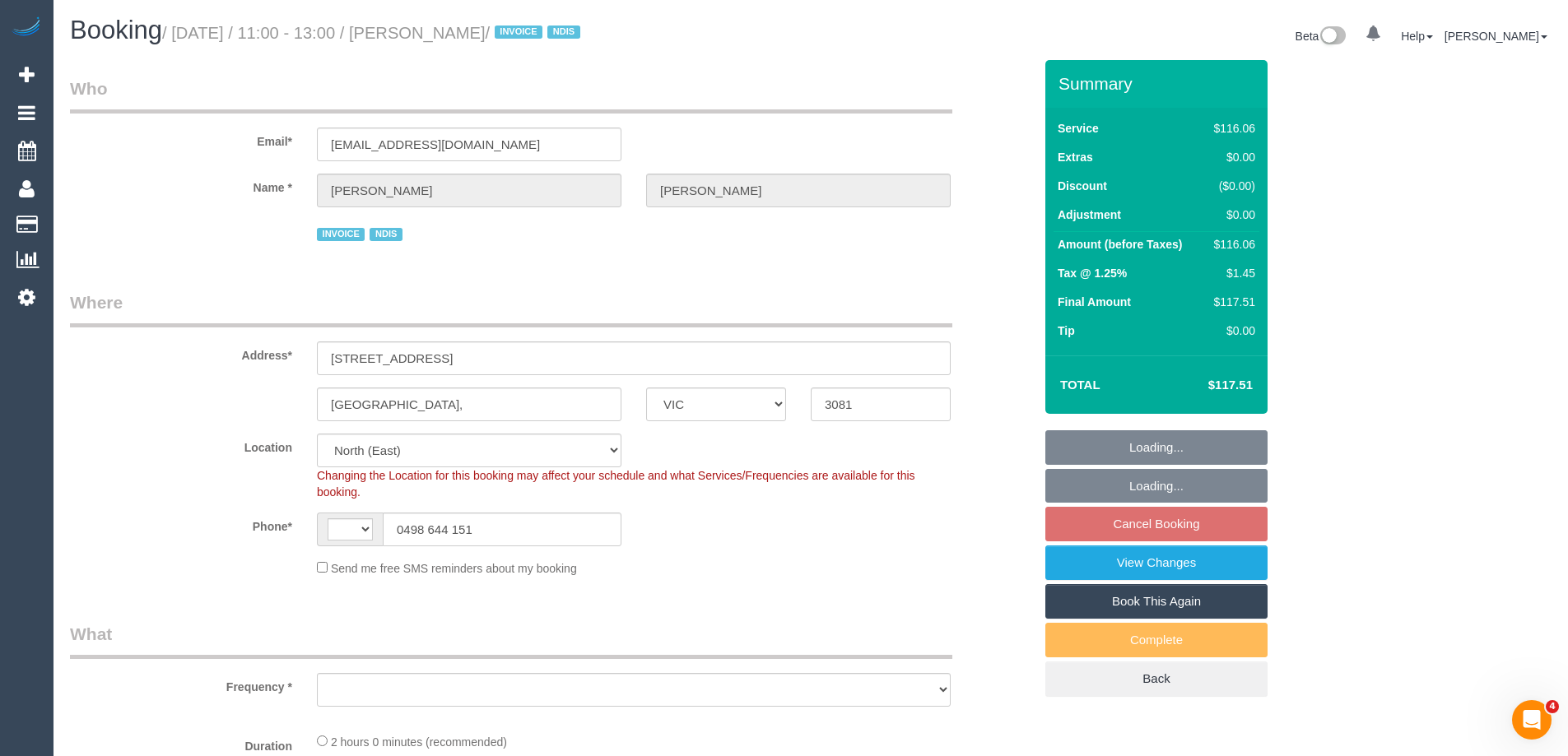
select select "string:AU"
select select "object:1315"
select select "number:27"
select select "number:14"
select select "number:19"
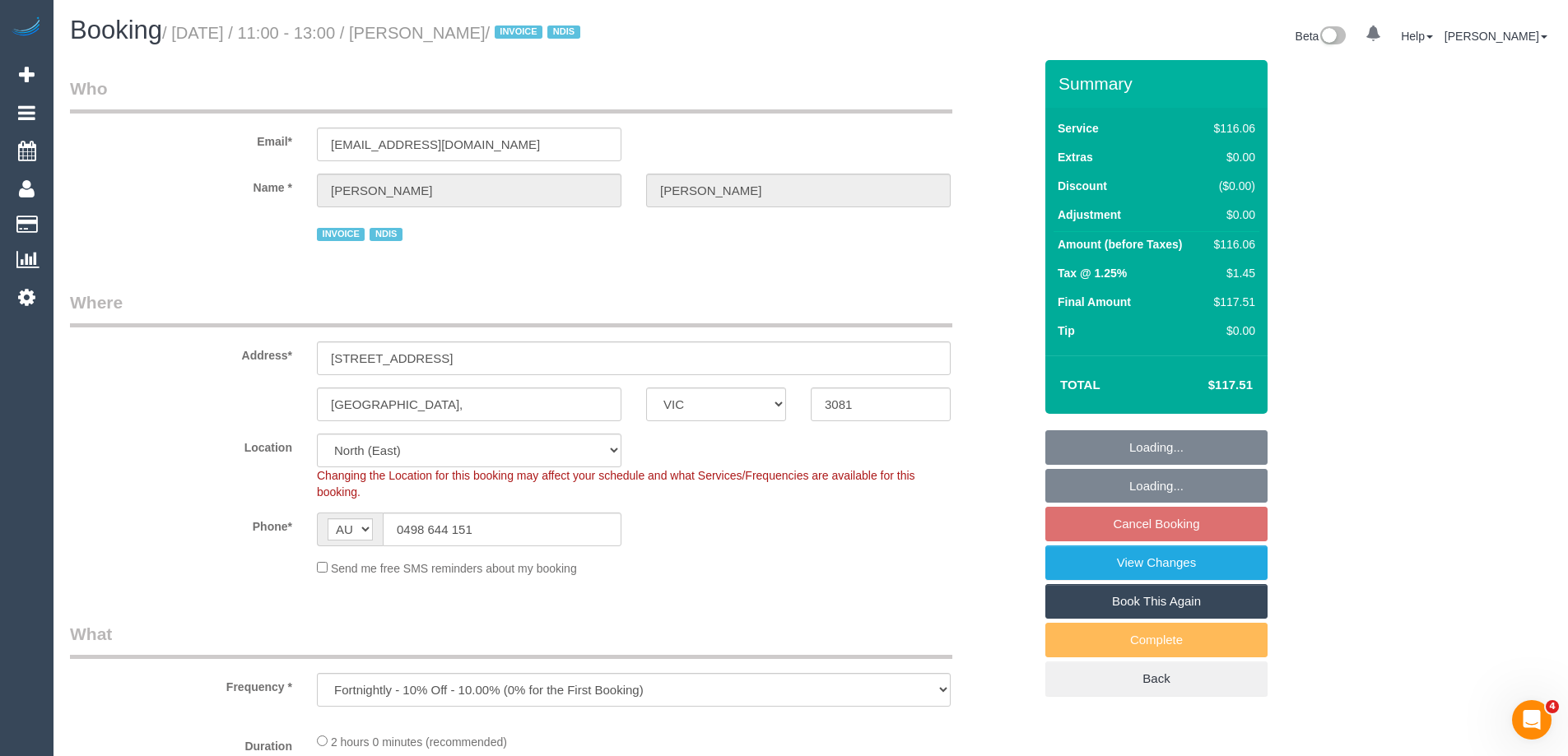
select select "number:36"
select select "number:35"
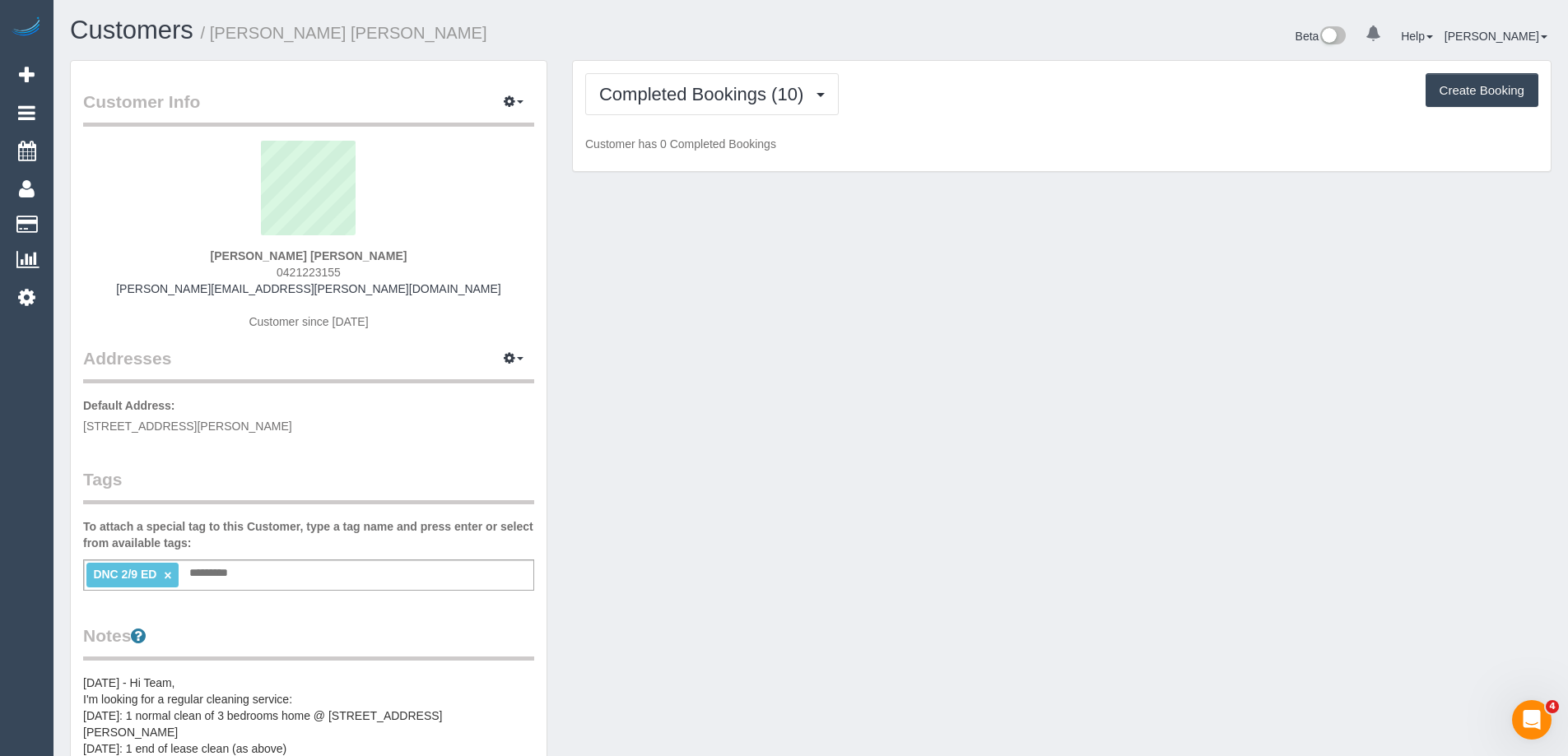
click at [319, 274] on span "0421223155" at bounding box center [308, 272] width 64 height 14
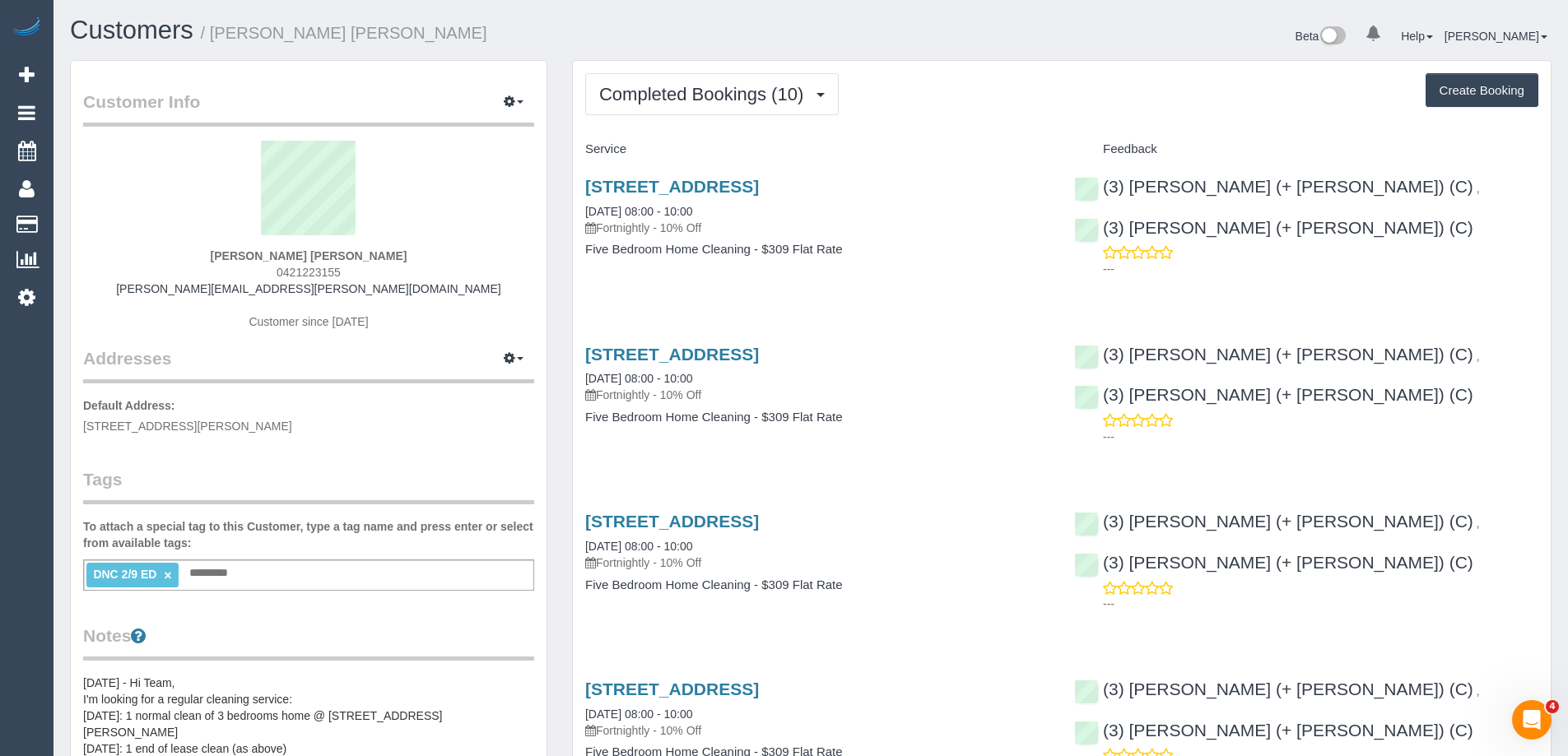
click at [319, 274] on span "0421223155" at bounding box center [308, 272] width 64 height 14
copy span "0421223155"
click at [723, 95] on span "Completed Bookings (10)" at bounding box center [705, 94] width 212 height 21
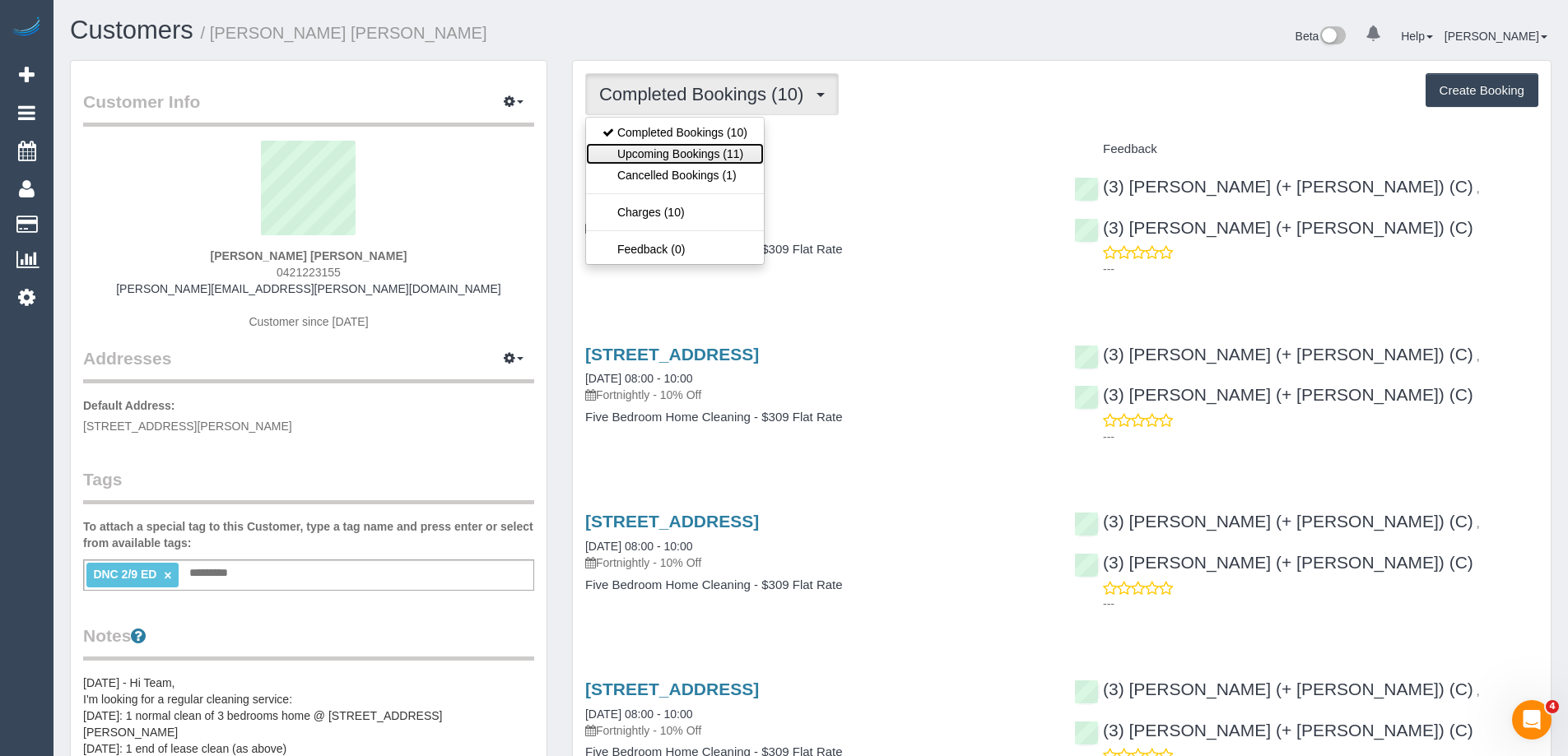
click at [705, 161] on link "Upcoming Bookings (11)" at bounding box center [675, 154] width 178 height 22
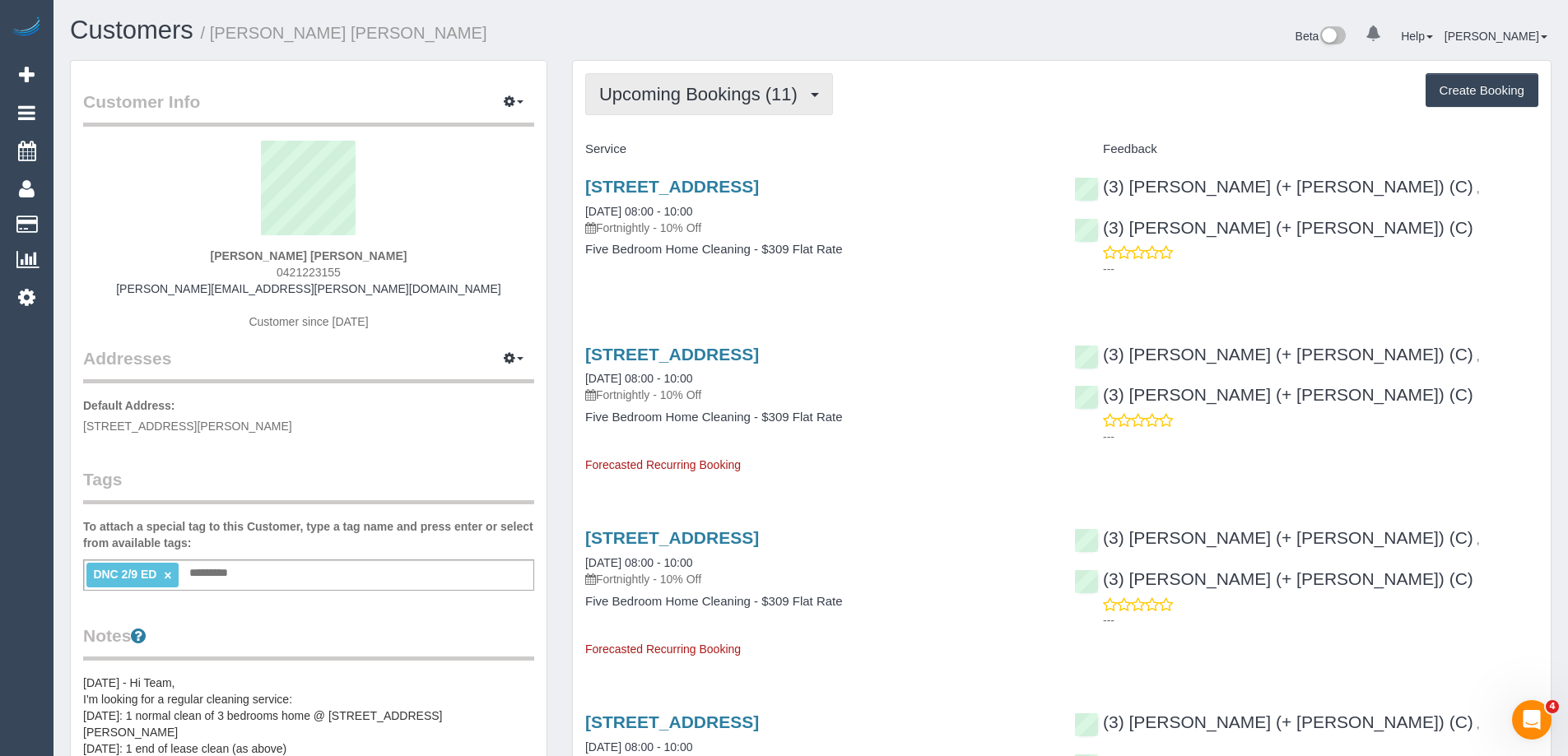
click at [662, 89] on span "Upcoming Bookings (11)" at bounding box center [702, 94] width 207 height 21
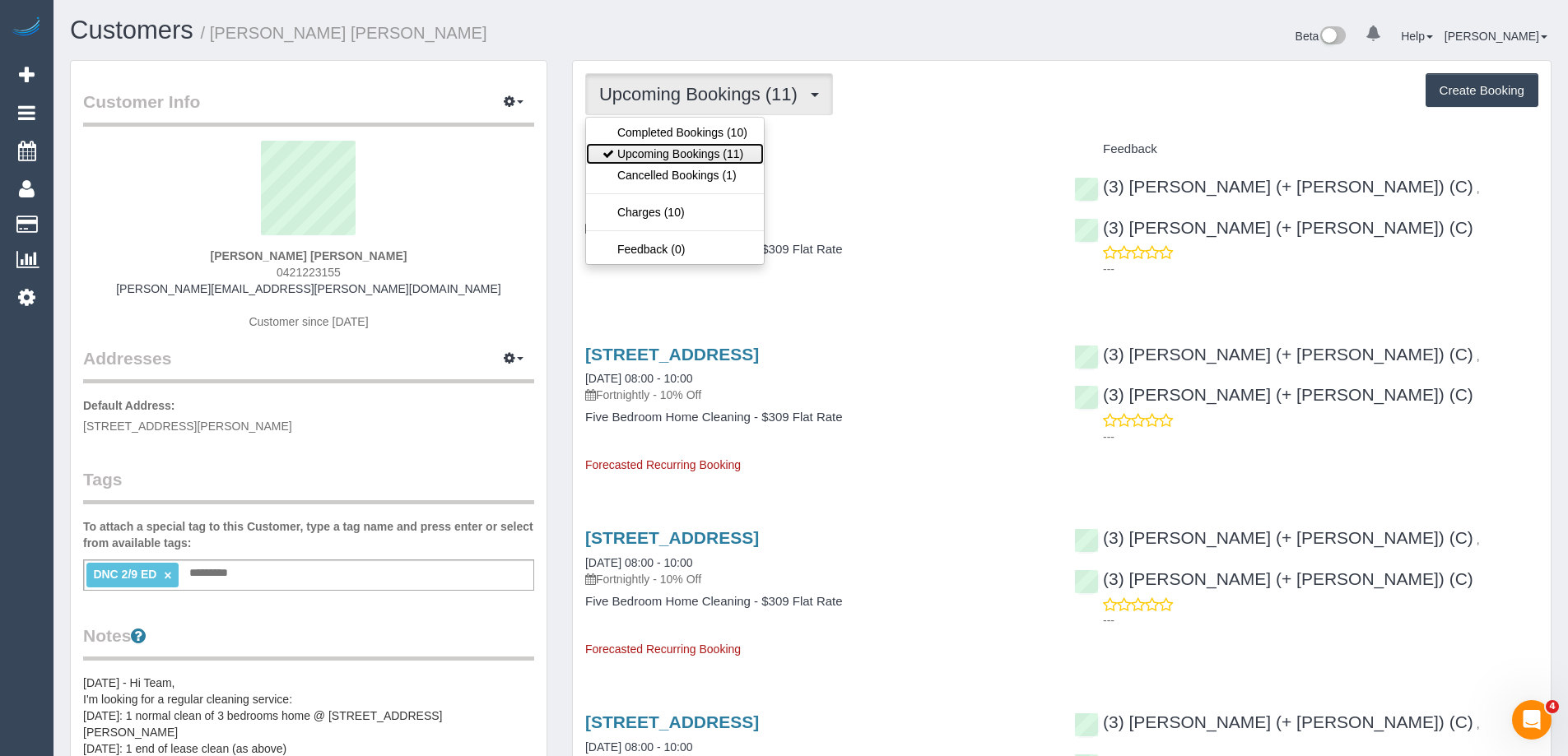
click at [670, 151] on link "Upcoming Bookings (11)" at bounding box center [675, 154] width 178 height 22
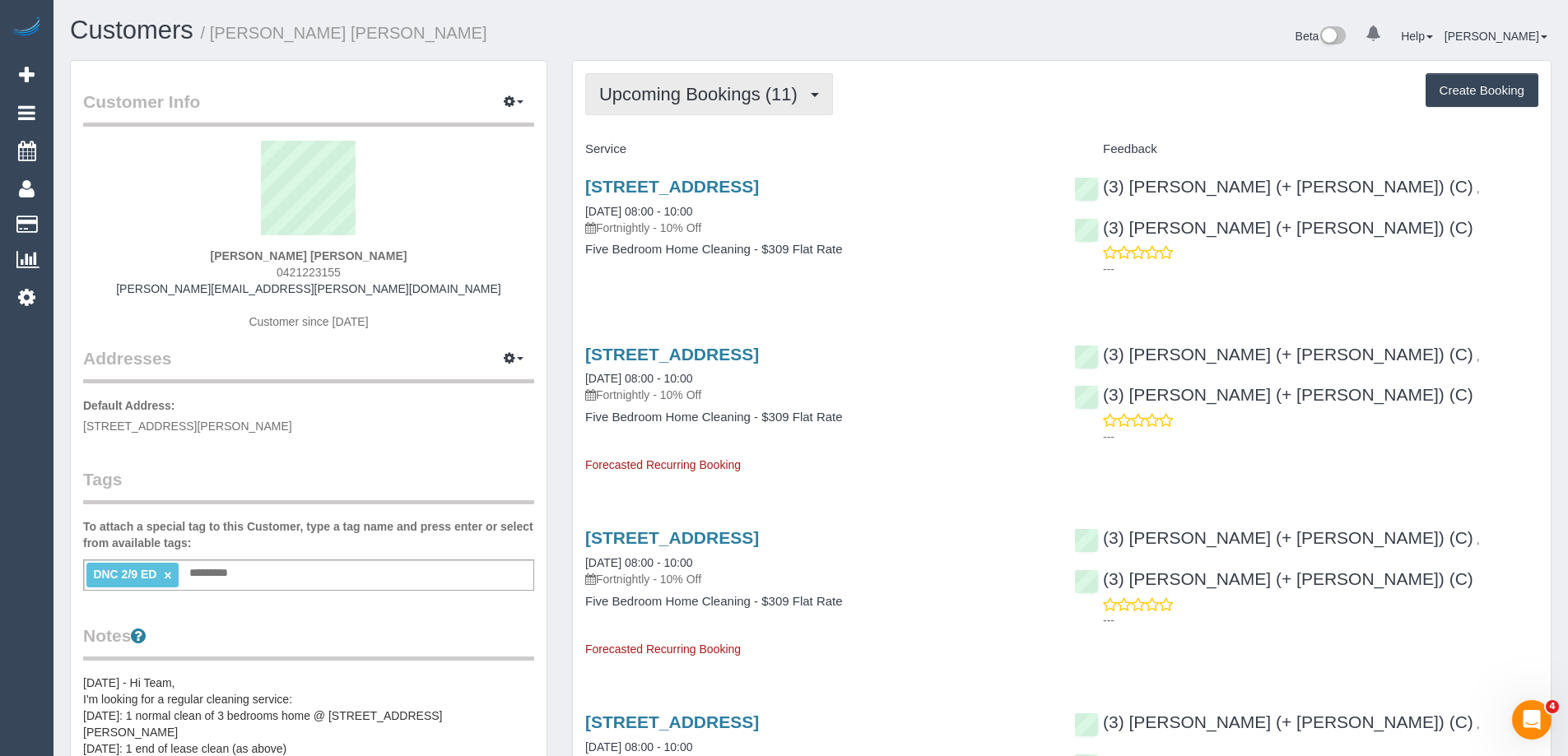
drag, startPoint x: 718, startPoint y: 82, endPoint x: 706, endPoint y: 116, distance: 36.1
click at [718, 82] on button "Upcoming Bookings (11)" at bounding box center [709, 94] width 247 height 42
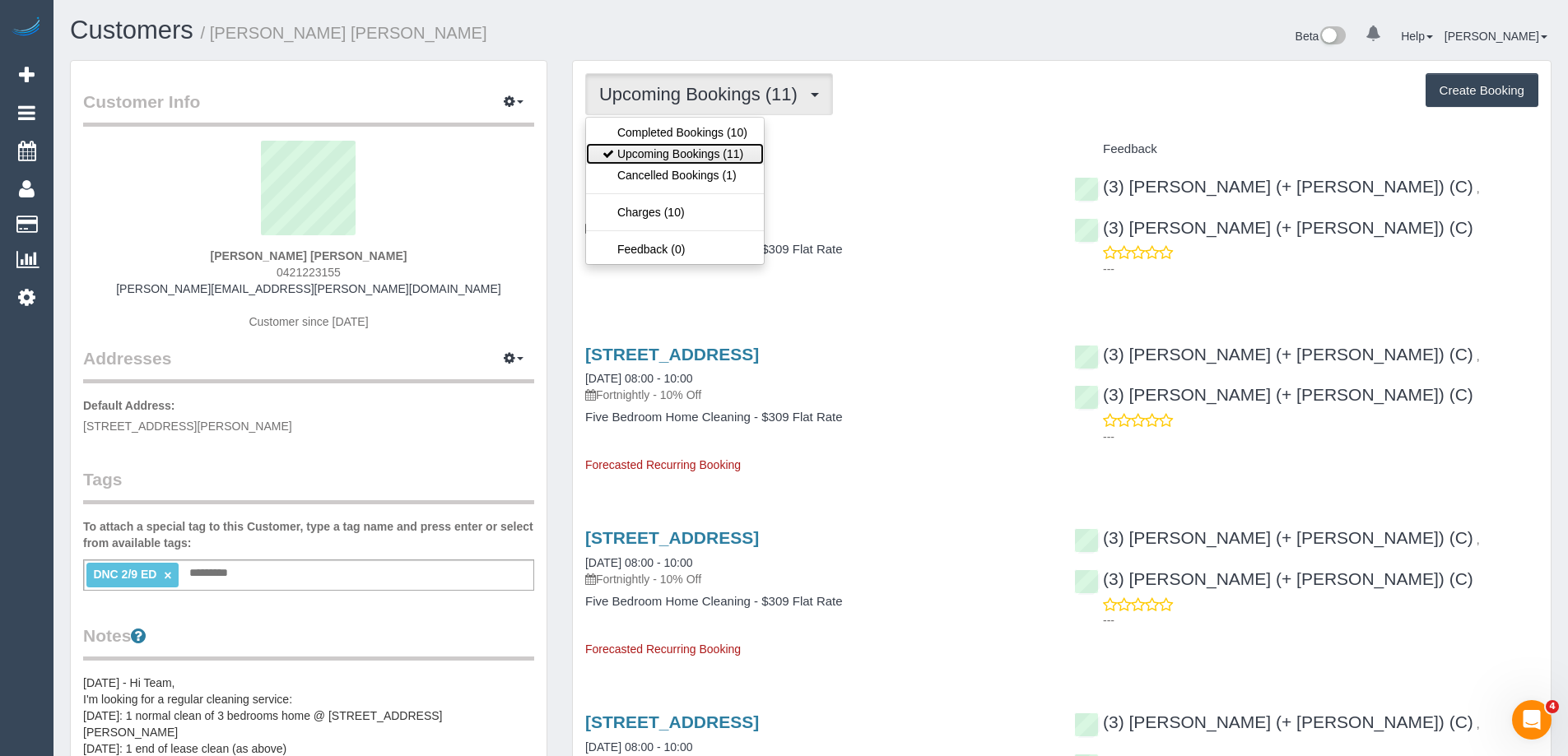
click at [695, 152] on link "Upcoming Bookings (11)" at bounding box center [675, 154] width 178 height 22
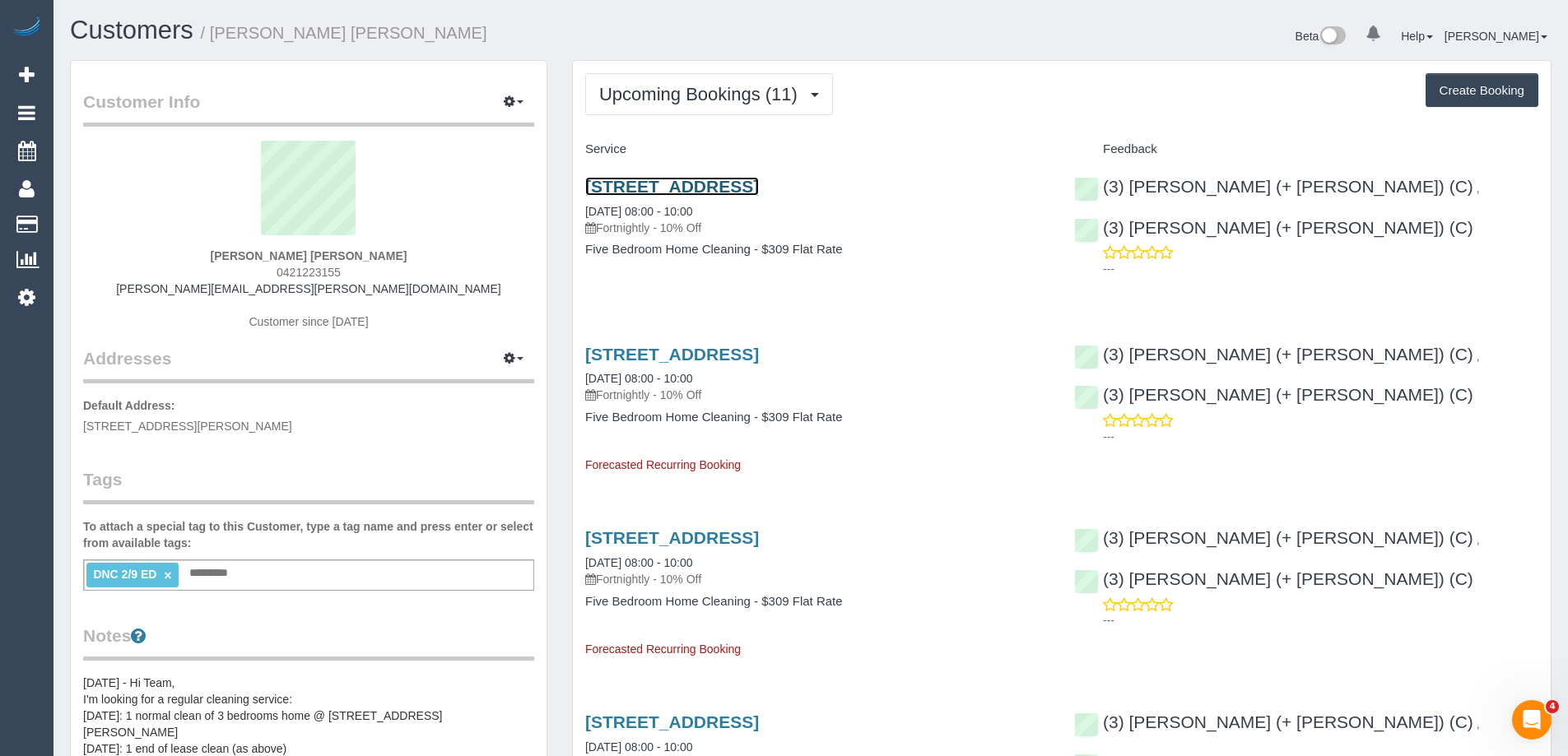
click at [730, 181] on link "23 River Street, Newport, VIC 3015" at bounding box center [672, 186] width 173 height 19
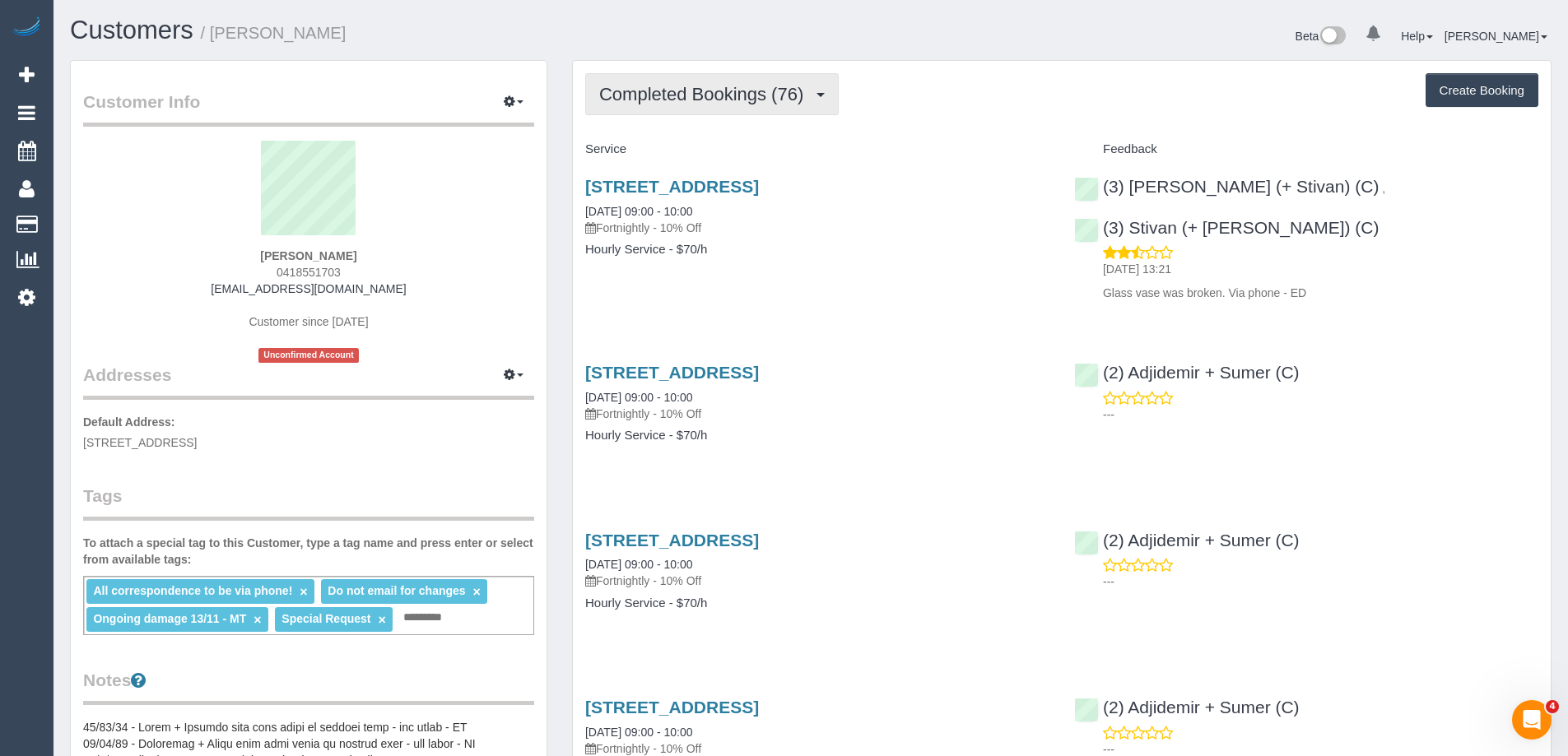
click at [710, 103] on span "Completed Bookings (76)" at bounding box center [705, 94] width 212 height 21
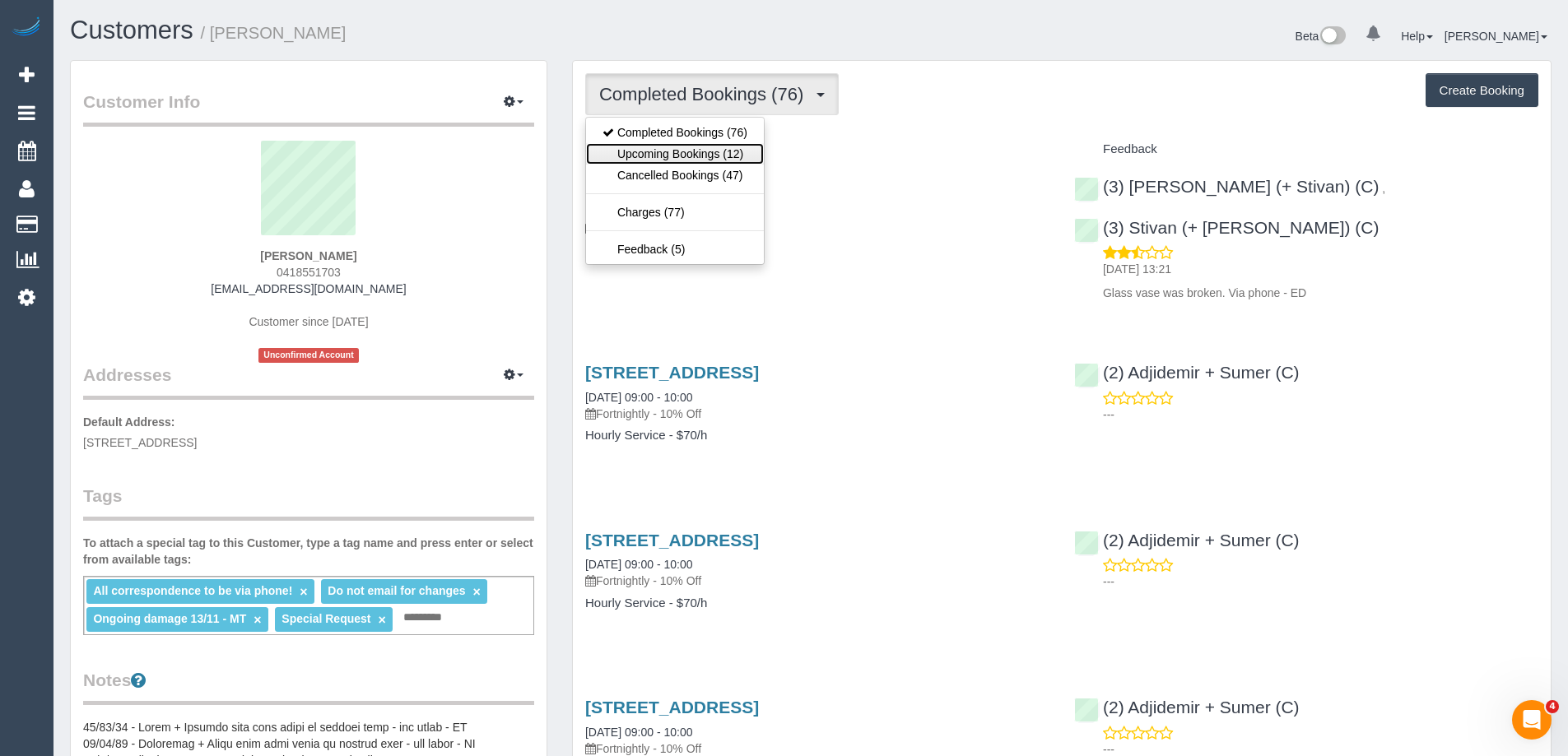
click at [699, 150] on link "Upcoming Bookings (12)" at bounding box center [675, 154] width 178 height 22
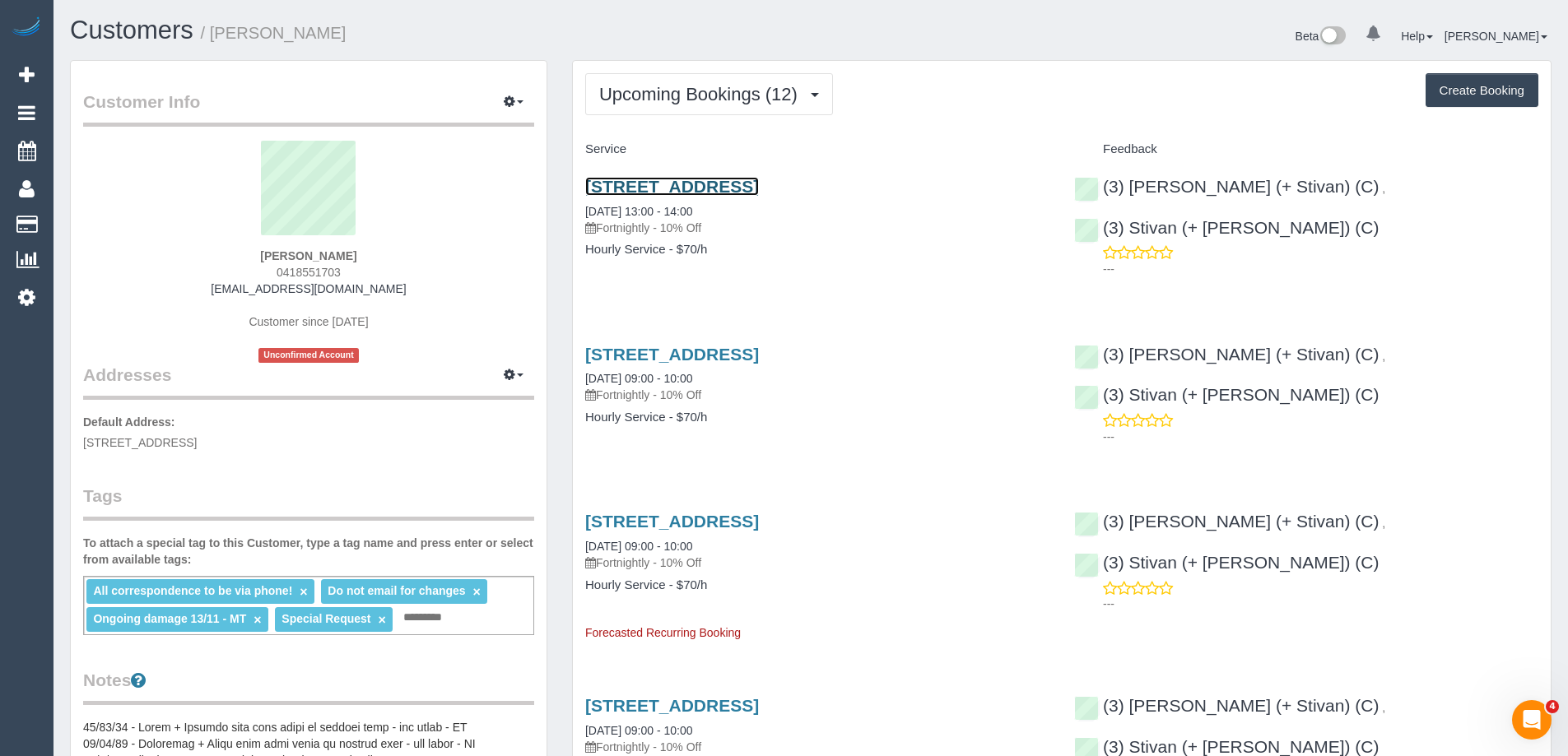
click at [719, 191] on link "84-86 Bamfield Street, Sandringham, VIC 3191" at bounding box center [672, 186] width 173 height 19
click at [320, 269] on span "0418551703" at bounding box center [308, 272] width 64 height 14
copy span "0418551703"
click at [816, 51] on div "Beta 0 Your Notifications You have 0 alerts Help Help Docs Take a Tour Contact …" at bounding box center [1188, 38] width 753 height 43
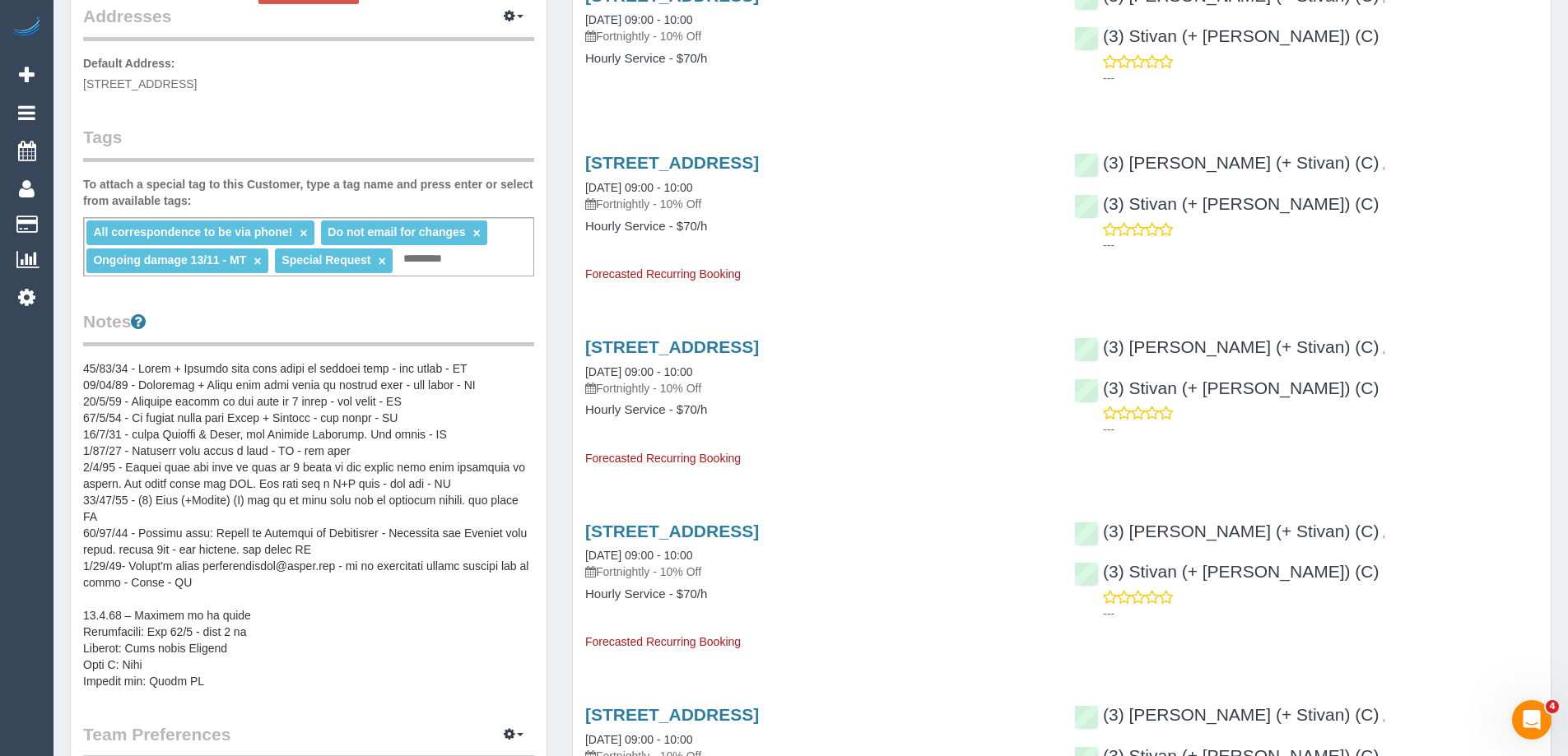
scroll to position [412, 0]
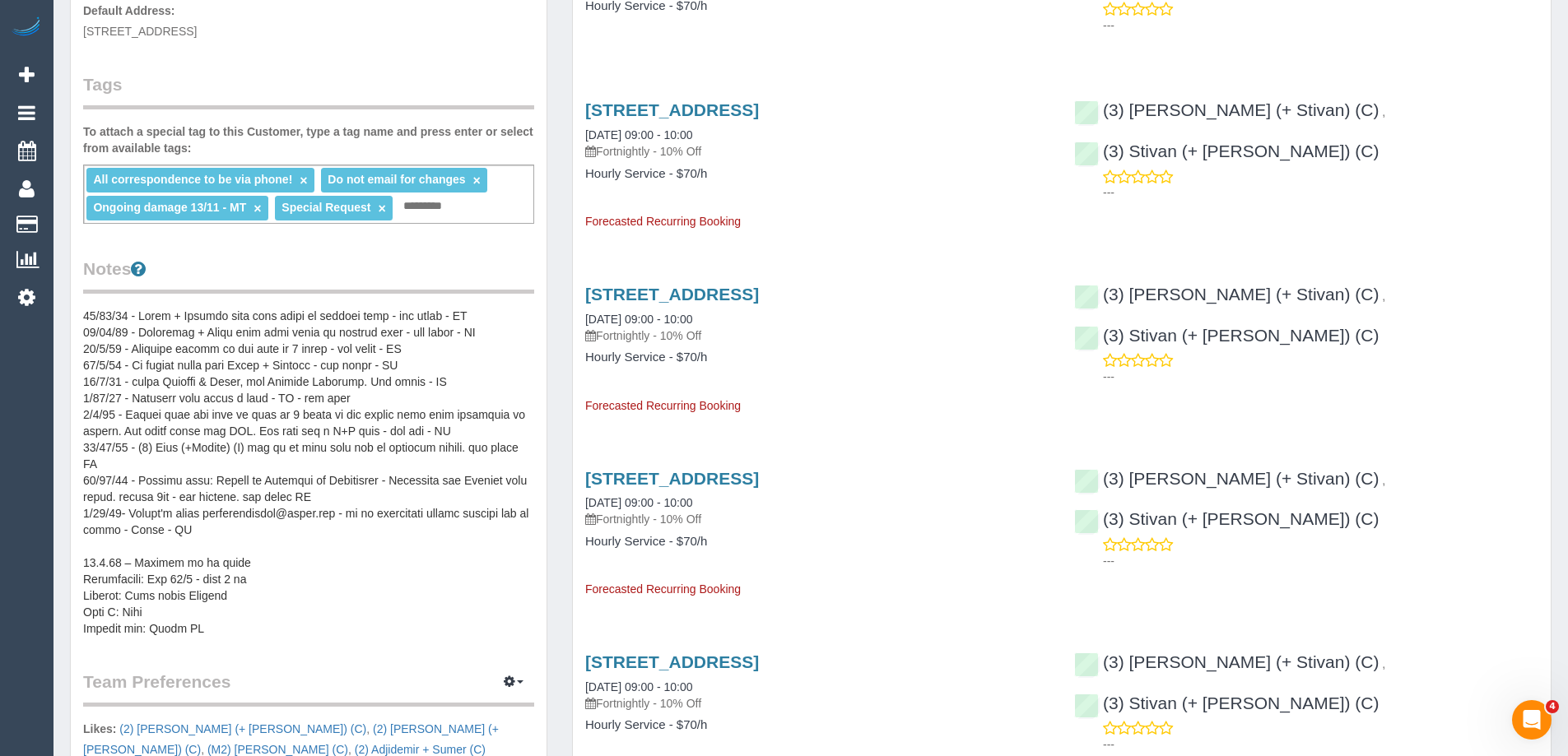
click at [144, 367] on pre at bounding box center [308, 472] width 451 height 330
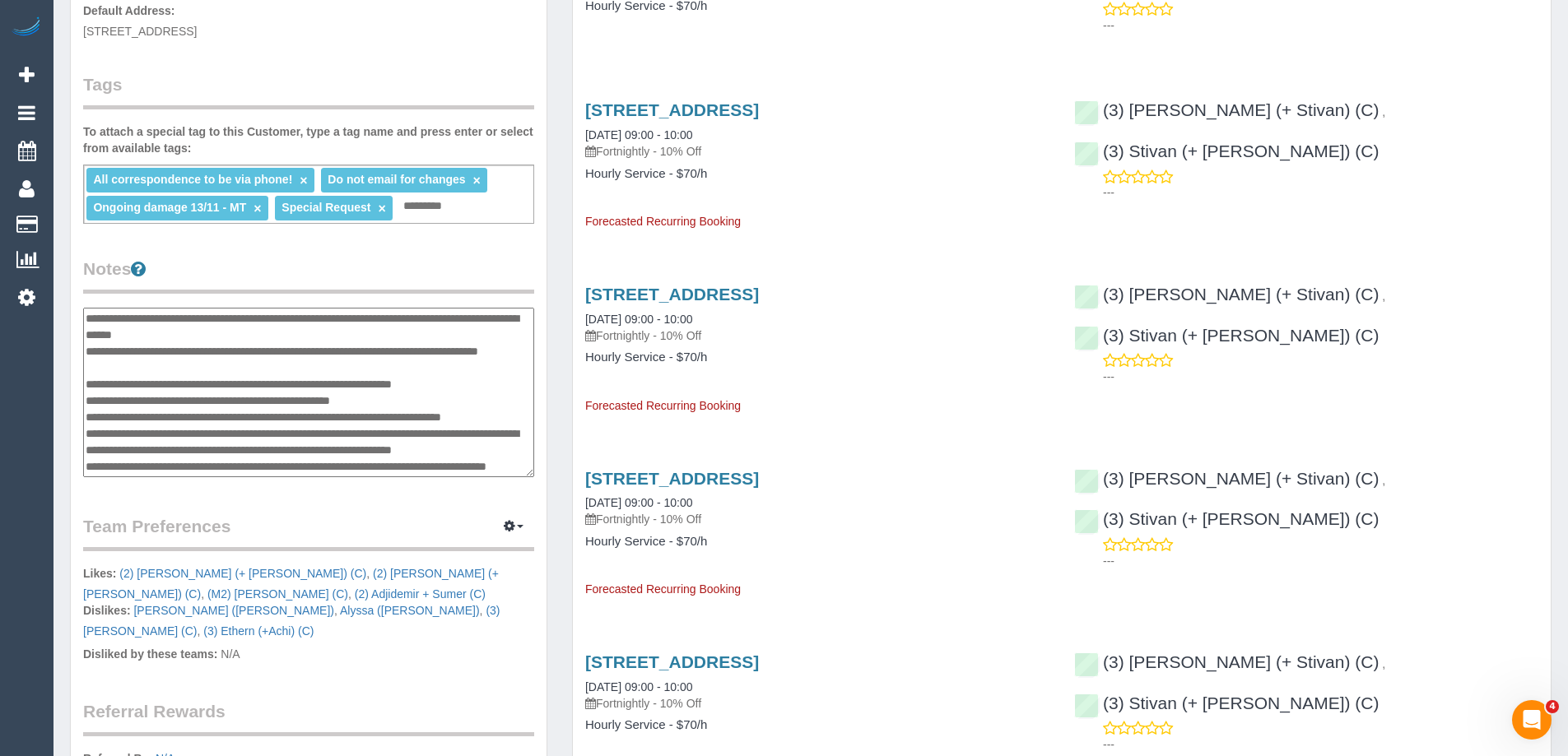
scroll to position [0, 0]
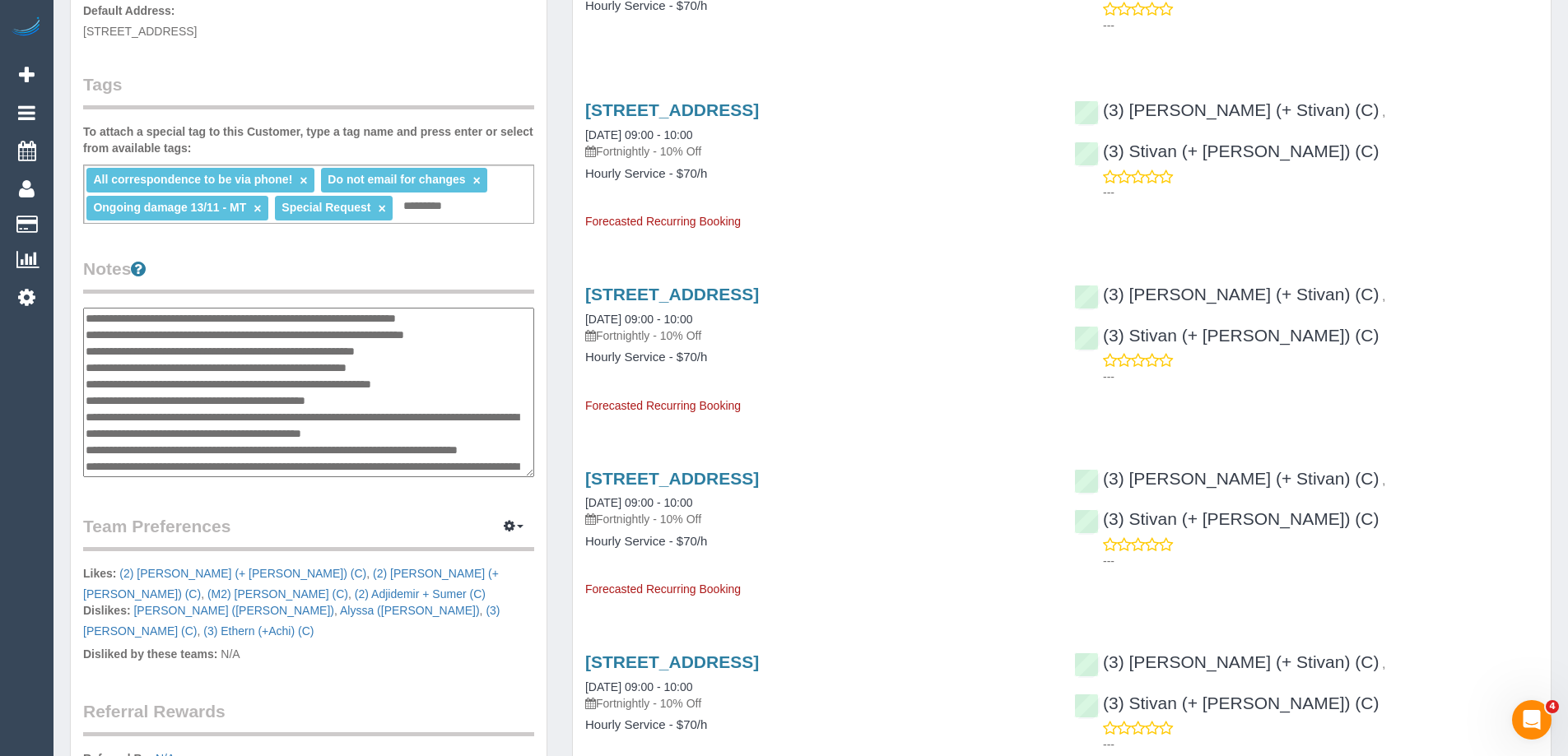
click at [85, 315] on textarea at bounding box center [308, 393] width 451 height 170
type textarea "**********"
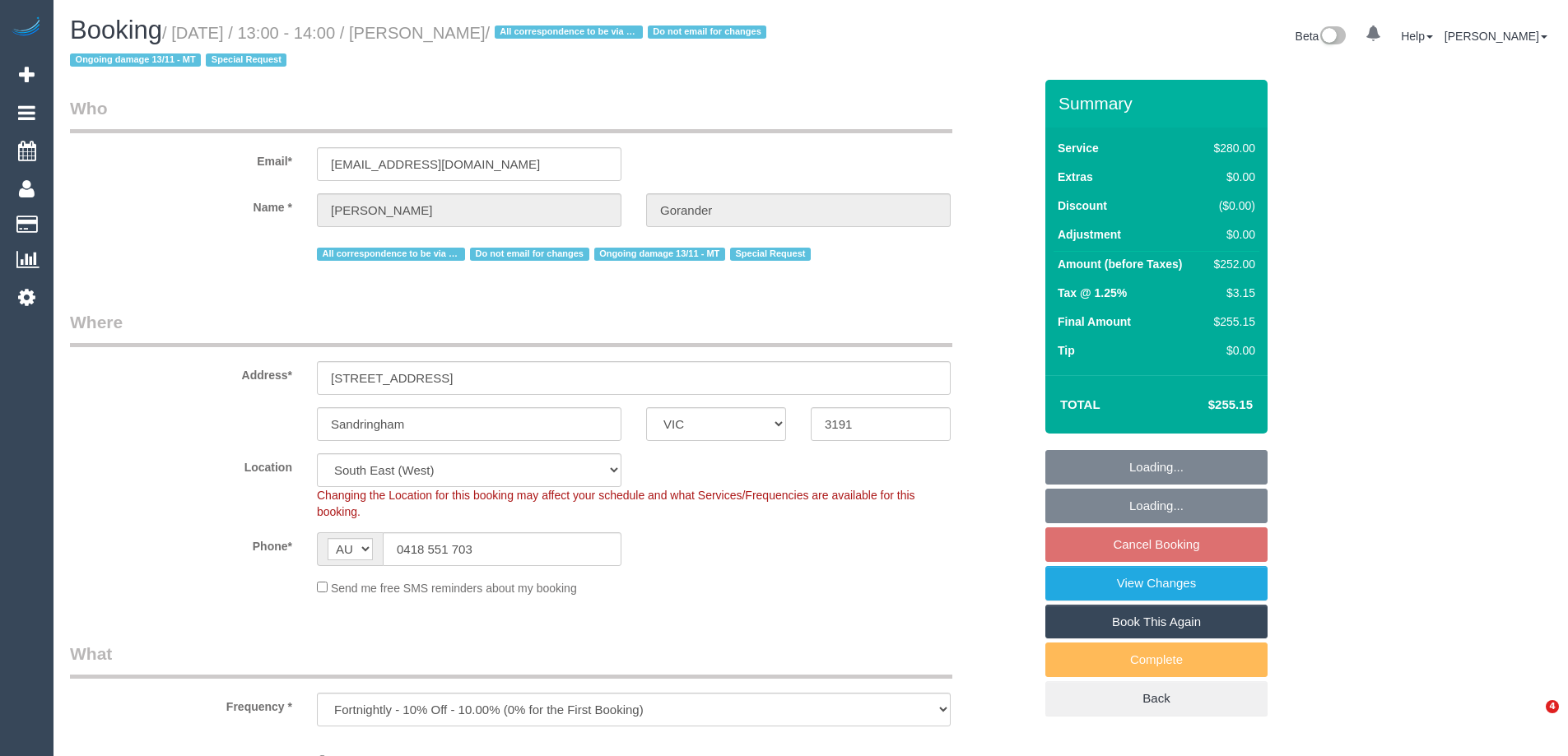
select select "VIC"
select select "object:894"
select select "string:stripe-pm_1Gmrcl2GScqysDRVmcm1JmZh"
select select "2"
select select "number:32"
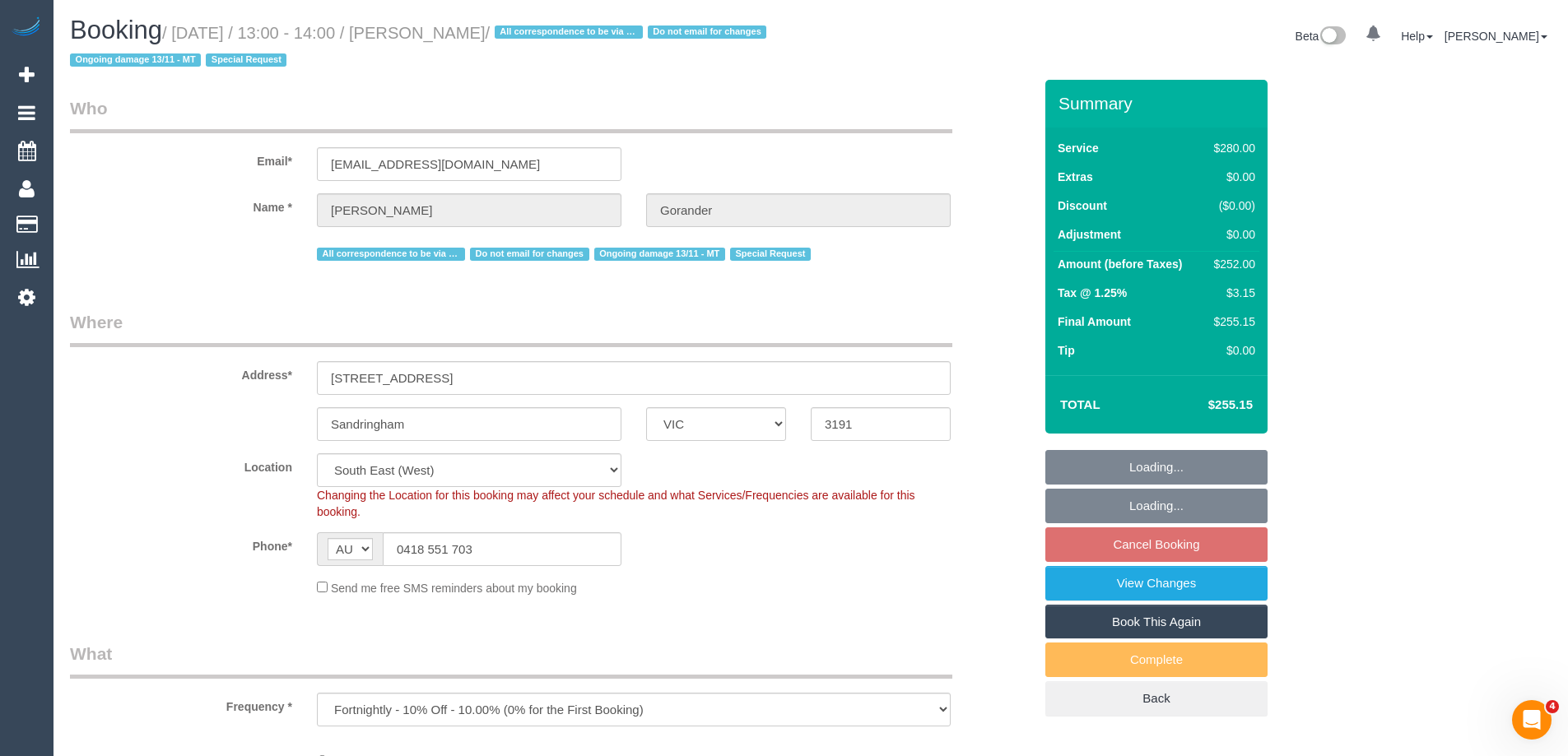
select select "number:14"
select select "number:19"
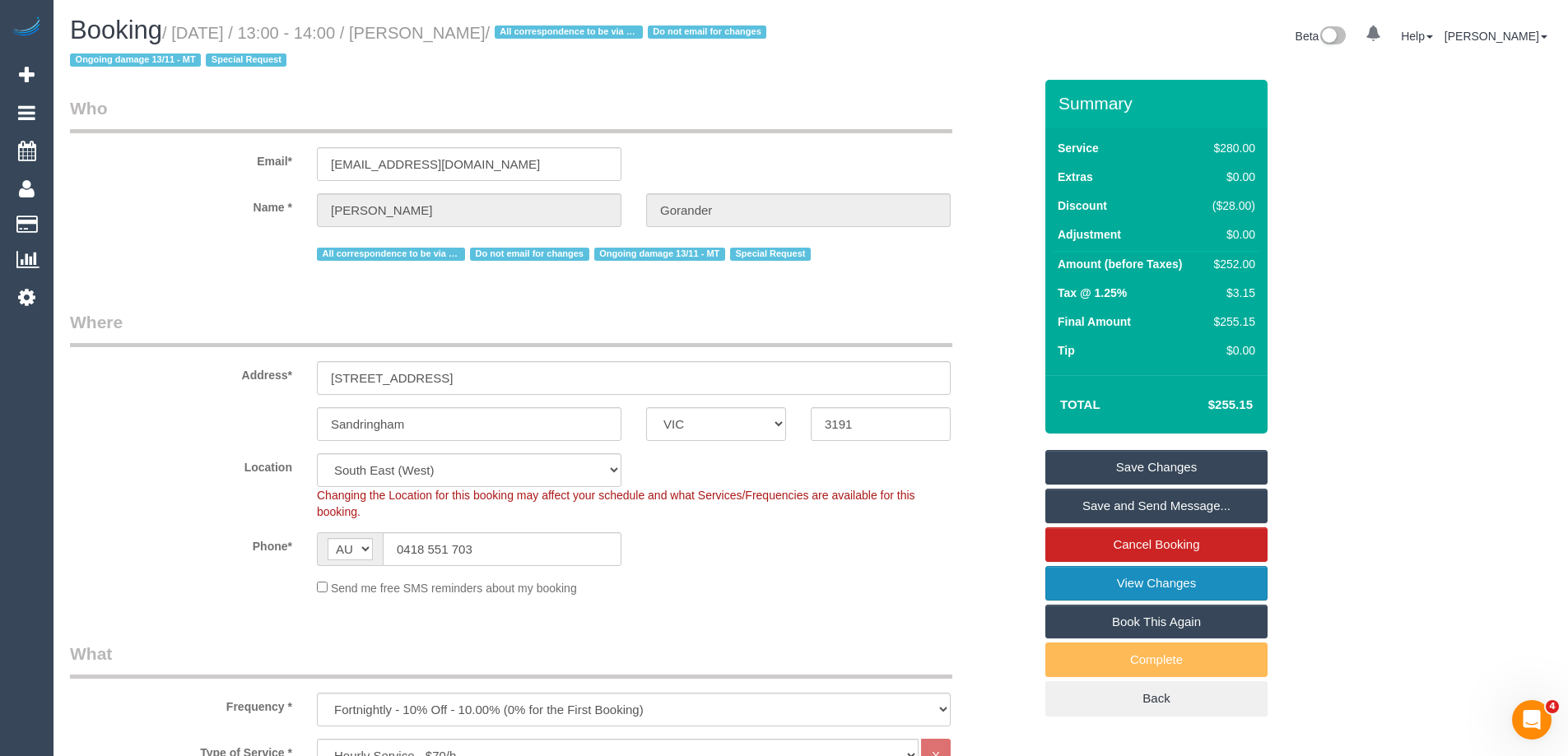
click at [1238, 588] on link "View Changes" at bounding box center [1156, 583] width 222 height 34
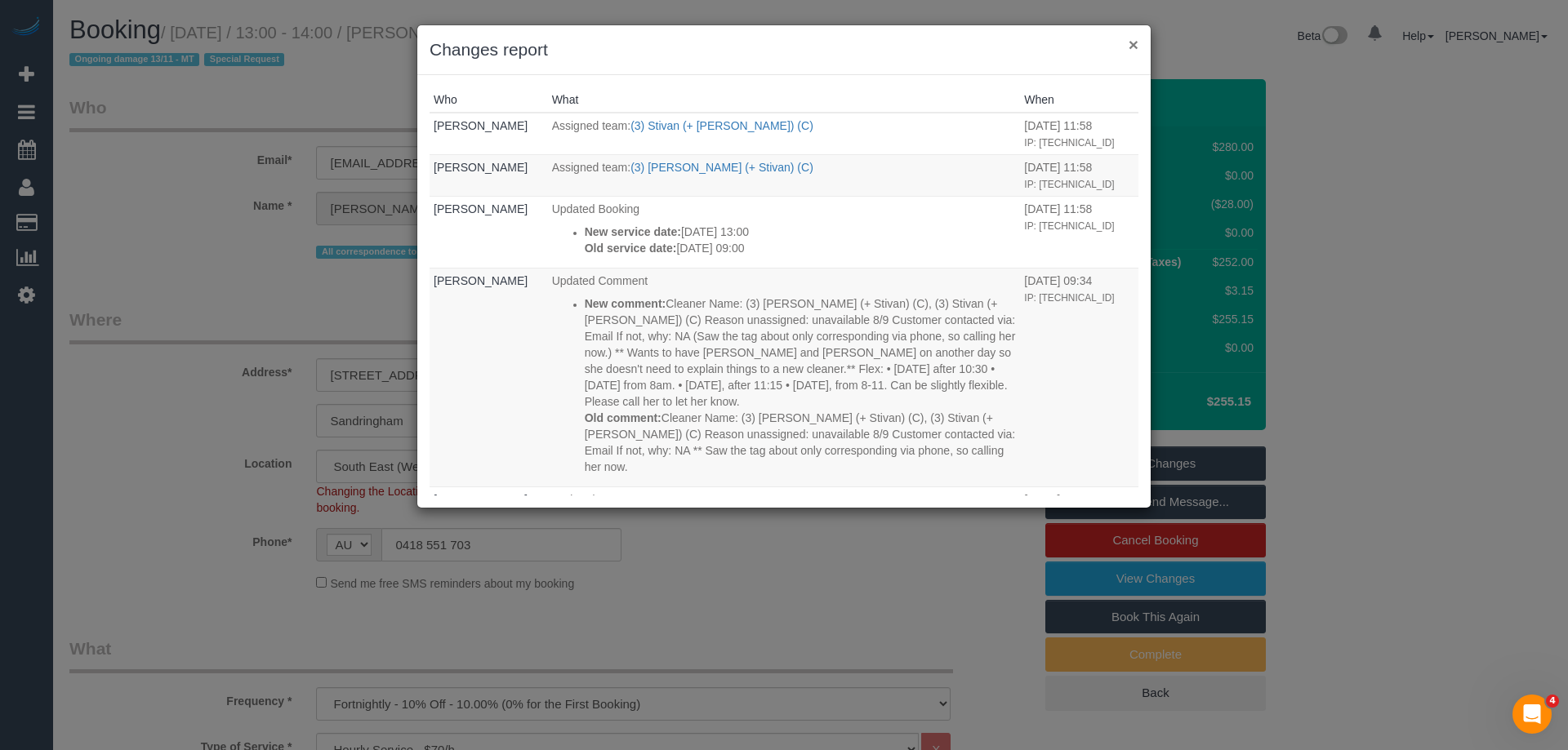
click at [1133, 47] on button "×" at bounding box center [1133, 44] width 10 height 17
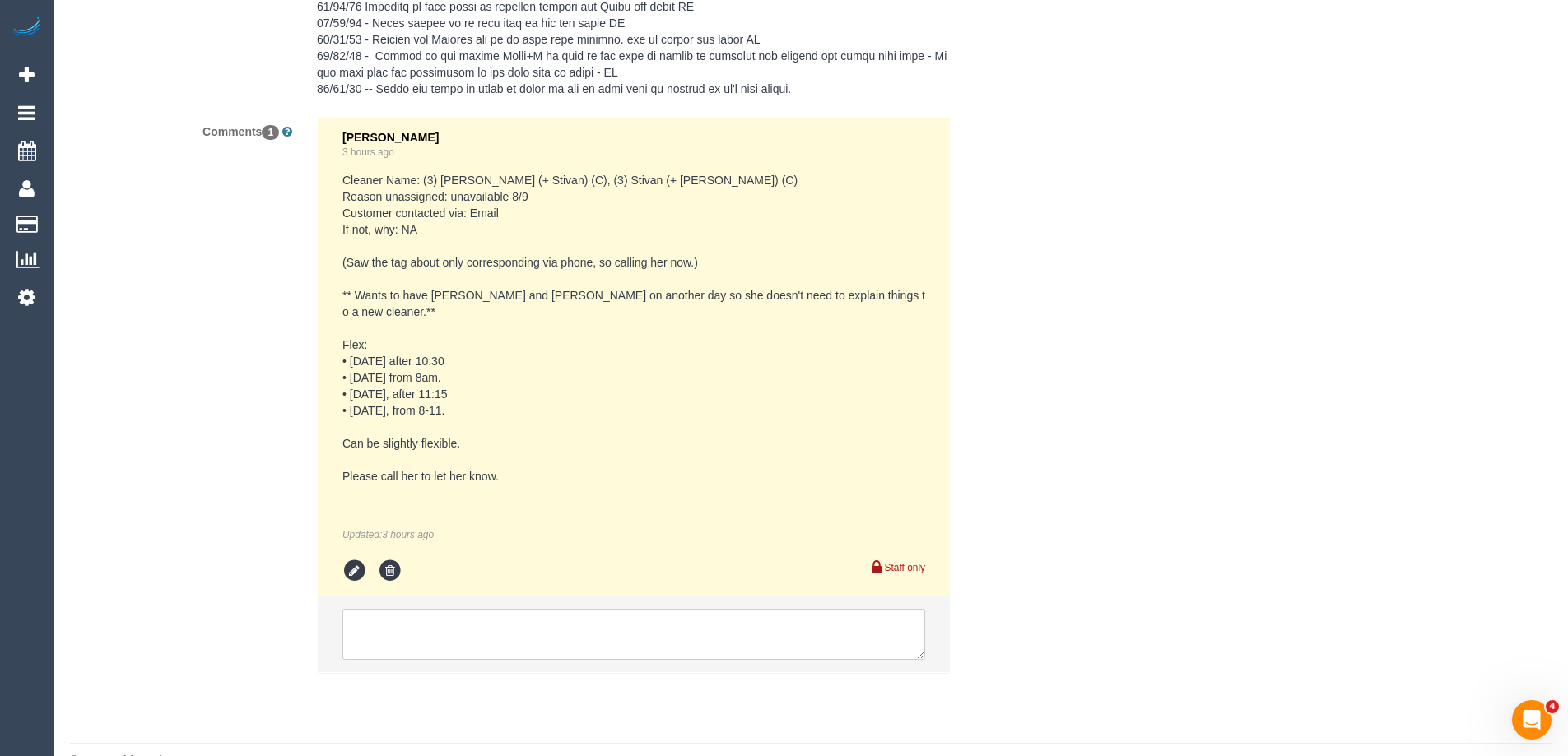
scroll to position [3551, 0]
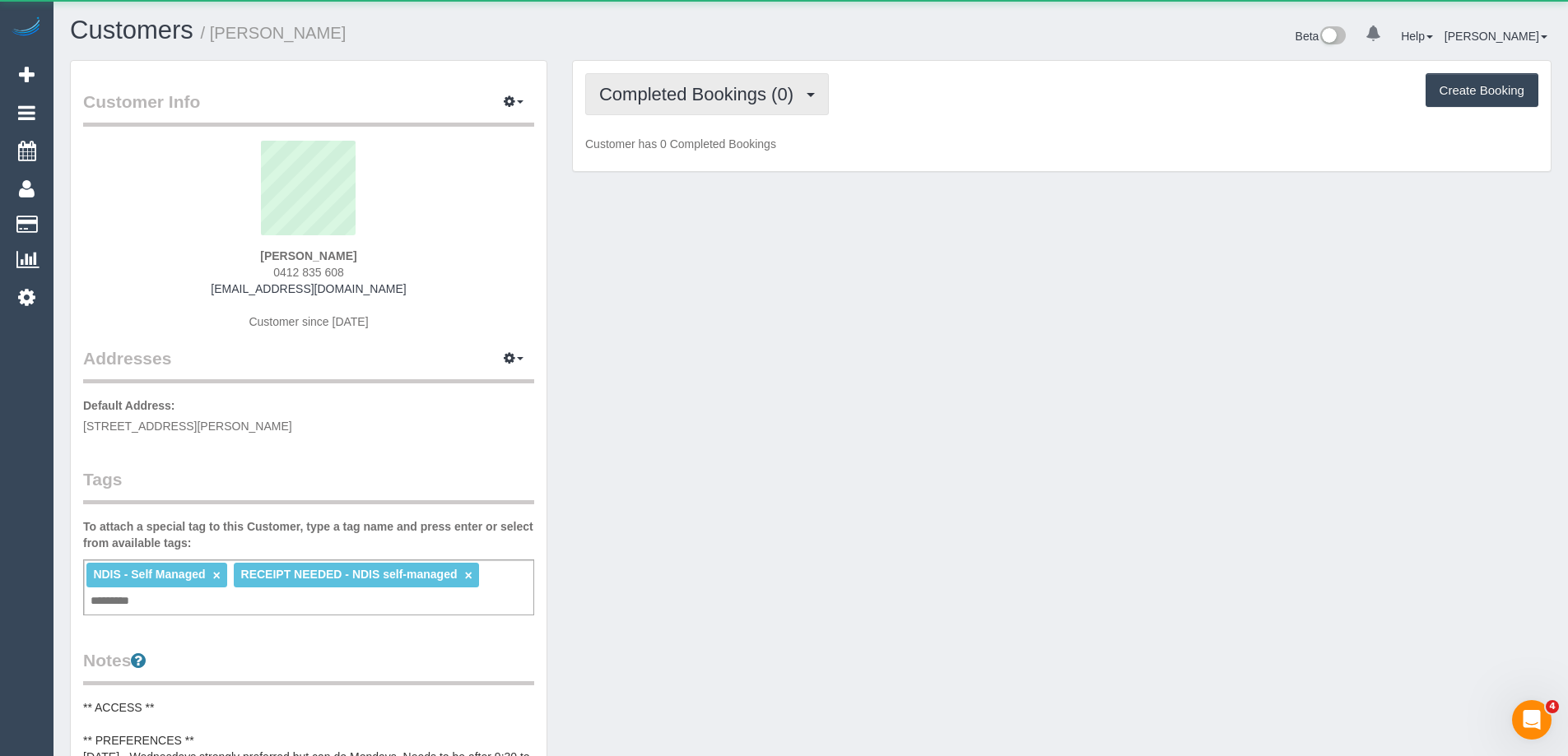
click at [654, 93] on span "Completed Bookings (0)" at bounding box center [700, 94] width 202 height 21
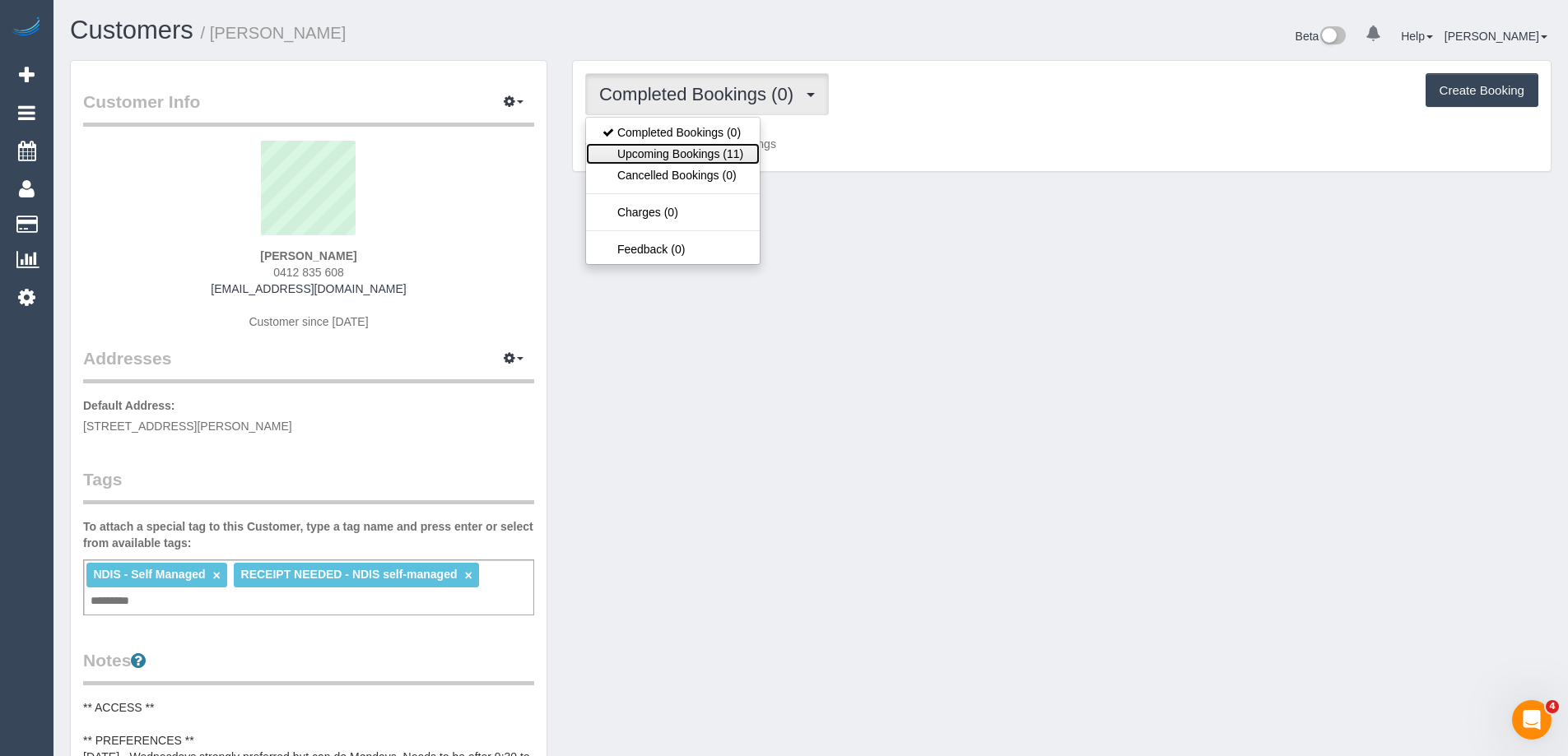
click at [681, 150] on link "Upcoming Bookings (11)" at bounding box center [673, 154] width 173 height 22
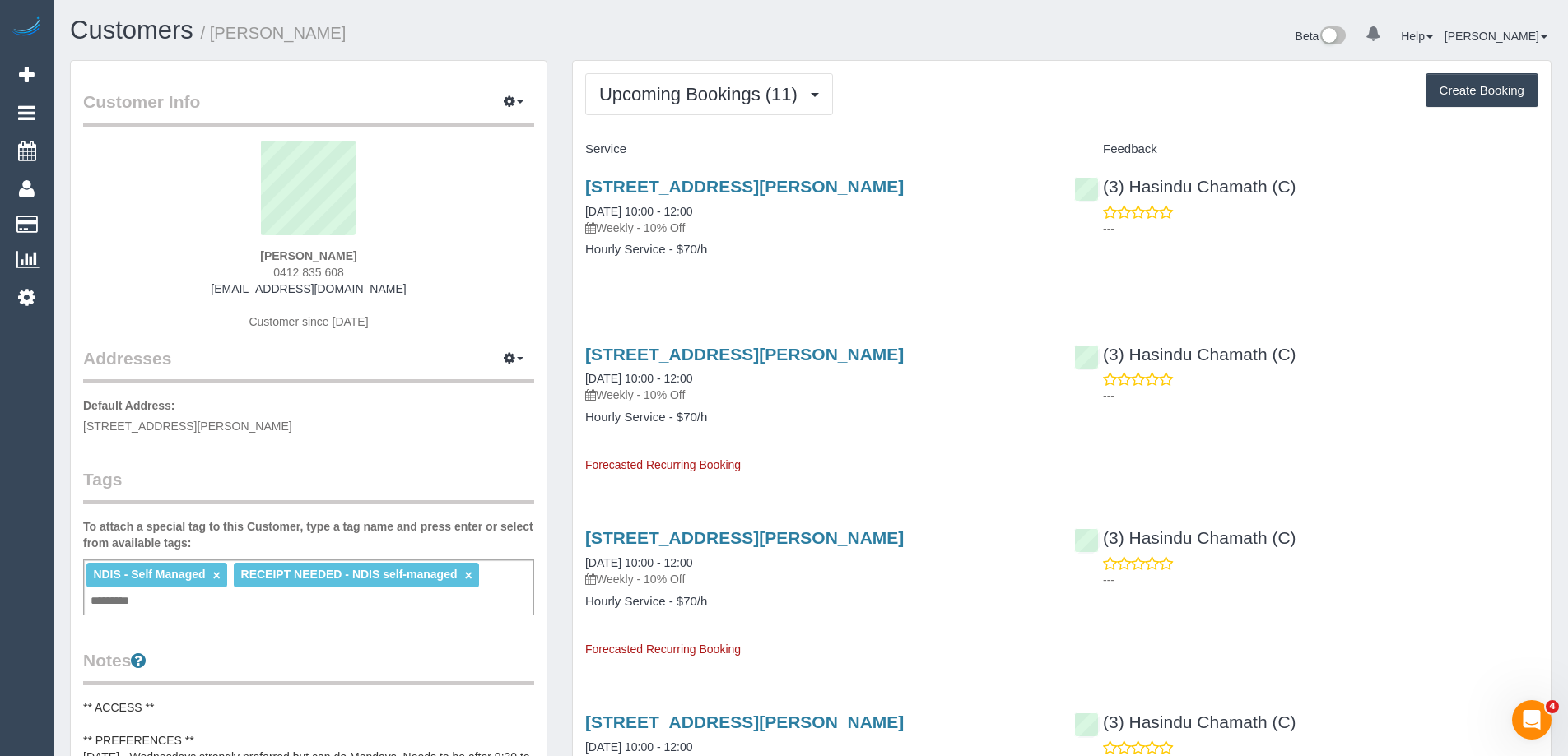
copy small "Kate Kricker"
drag, startPoint x: 266, startPoint y: 39, endPoint x: 520, endPoint y: 10, distance: 255.7
click at [221, 40] on h1 "Customers / Kate Kricker" at bounding box center [434, 30] width 728 height 28
click at [923, 30] on div "Beta 0 Your Notifications You have 0 alerts Help Help Docs Take a Tour Contact …" at bounding box center [1188, 38] width 753 height 43
click at [775, 187] on link "64 Malpas Street, Preston, VIC 3072" at bounding box center [744, 186] width 319 height 19
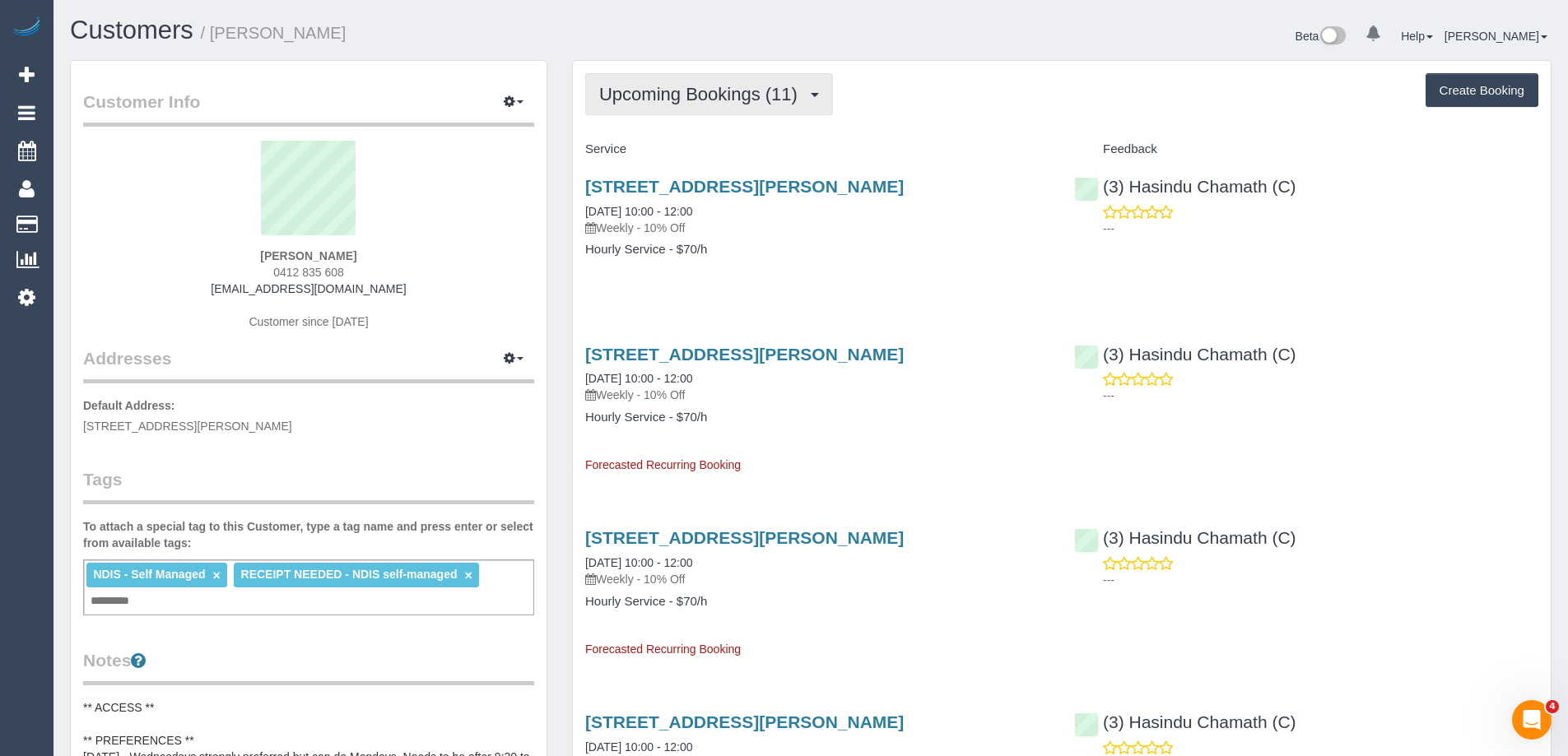
click at [727, 79] on button "Upcoming Bookings (11)" at bounding box center [709, 94] width 247 height 42
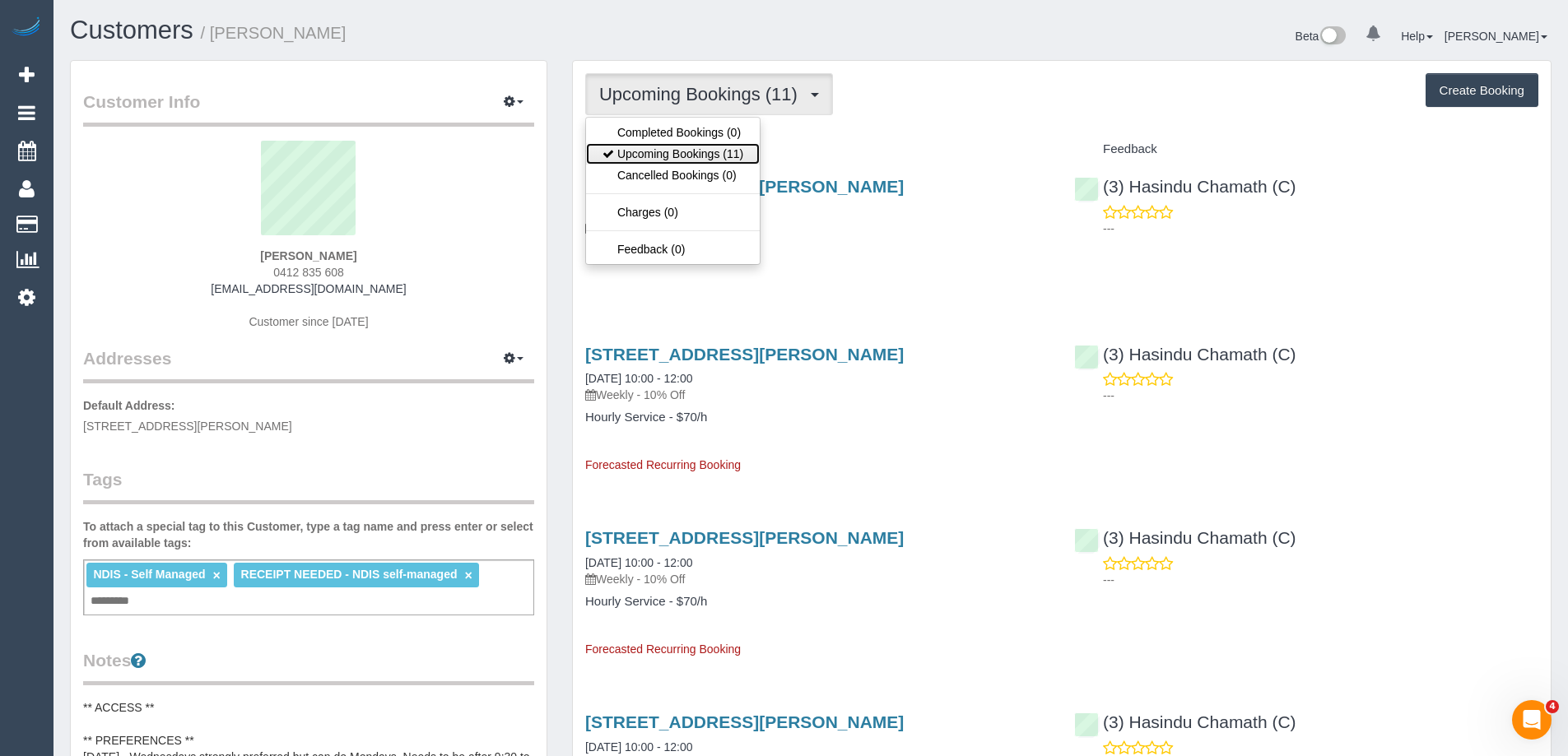
click at [714, 147] on link "Upcoming Bookings (11)" at bounding box center [673, 154] width 173 height 22
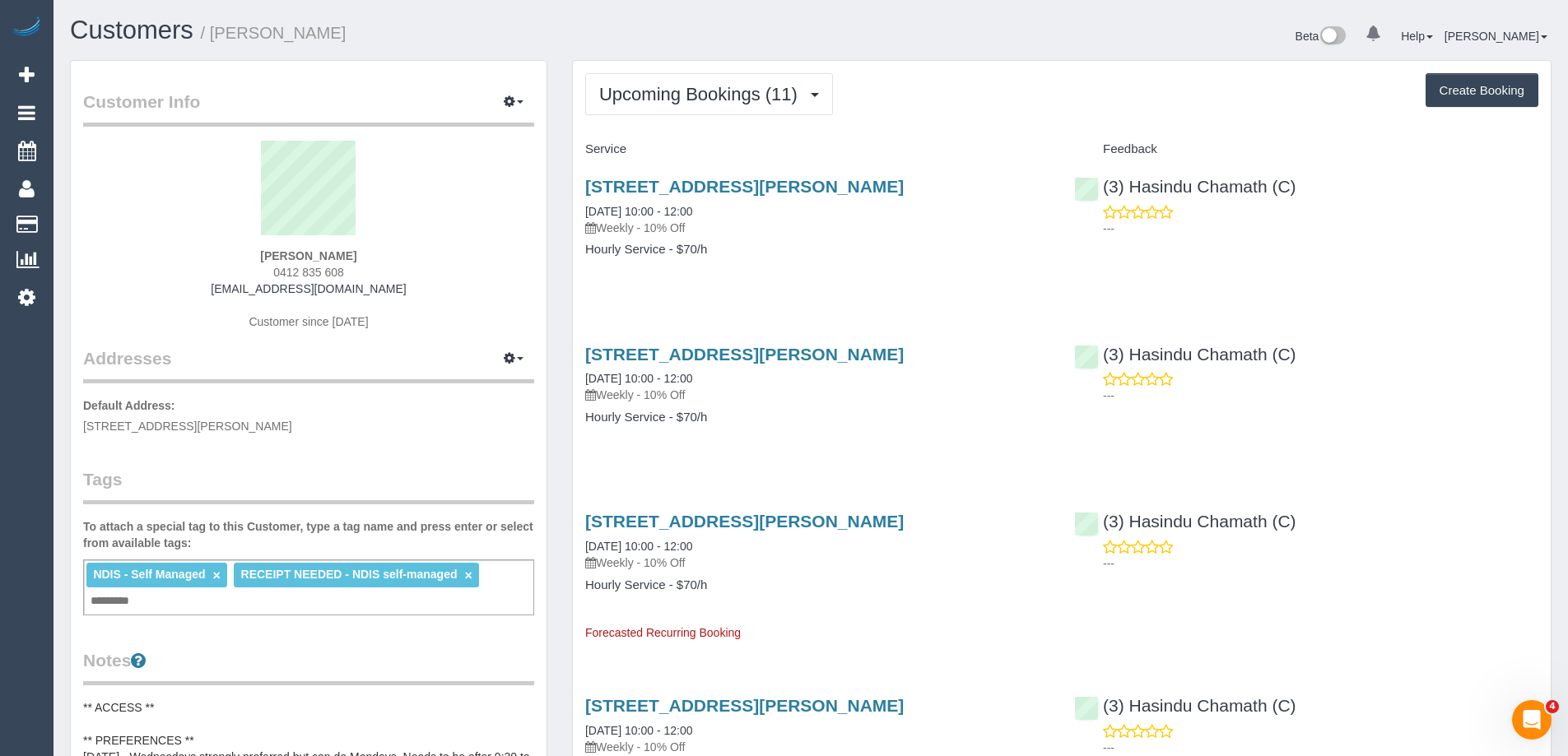
copy small "Kate Kricker"
drag, startPoint x: 309, startPoint y: 38, endPoint x: 217, endPoint y: 36, distance: 92.0
click at [217, 36] on h1 "Customers / Kate Kricker" at bounding box center [434, 30] width 728 height 28
click at [789, 515] on link "64 Malpas Street, Preston, VIC 3072" at bounding box center [744, 521] width 319 height 19
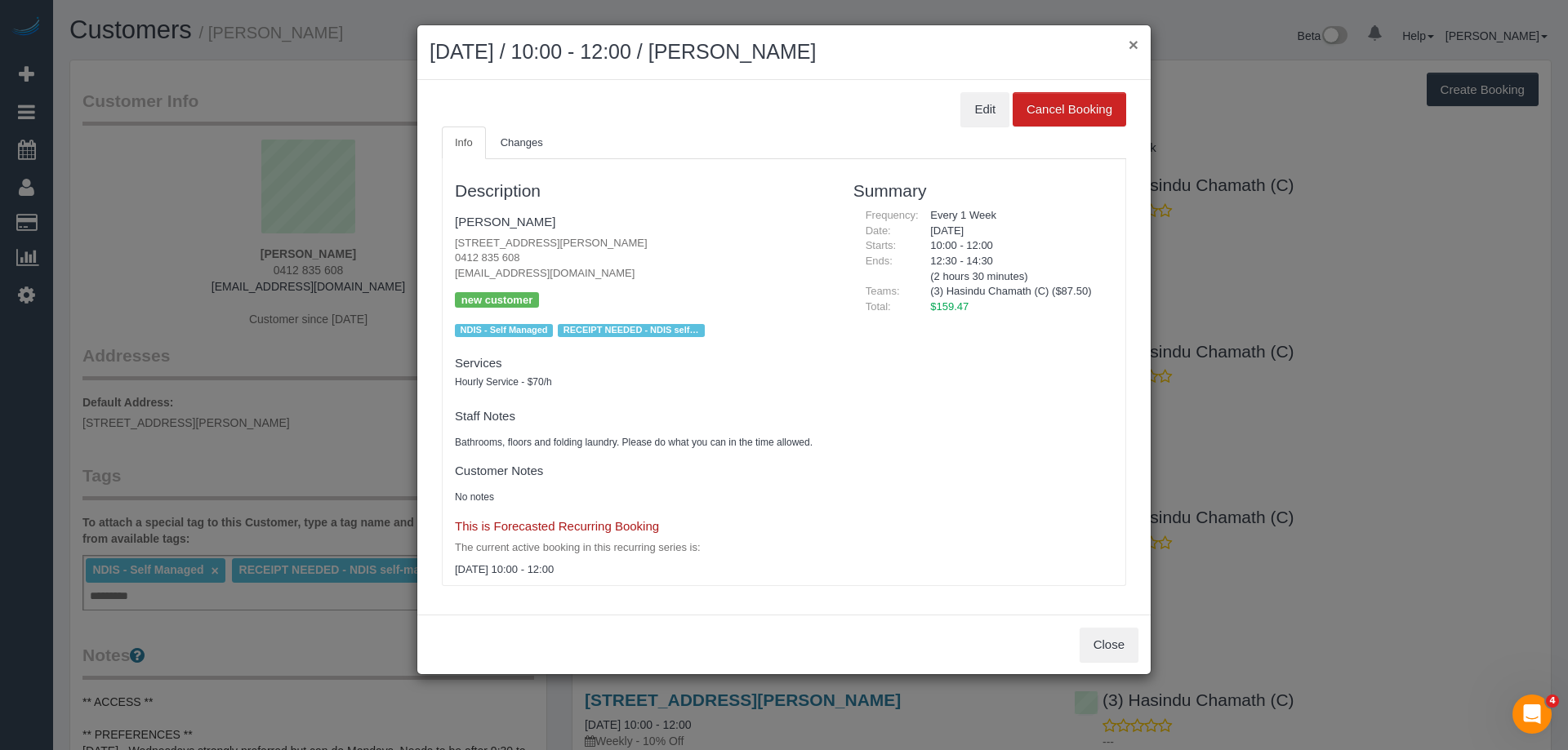
click at [1133, 41] on button "×" at bounding box center [1133, 44] width 10 height 17
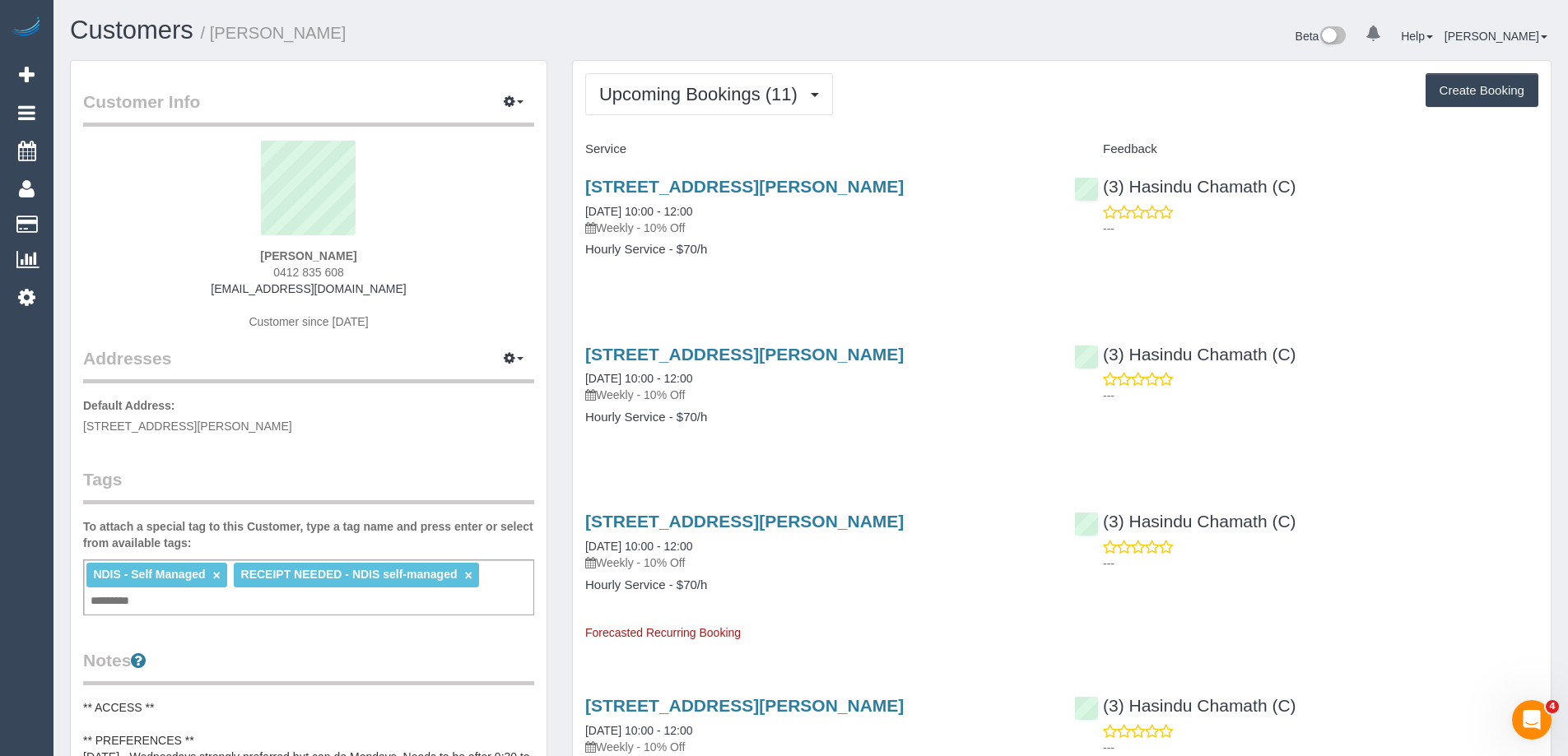
click at [393, 36] on h1 "Customers / Kate Kricker" at bounding box center [434, 30] width 728 height 28
click at [333, 24] on h1 "Customers / Kate Kricker" at bounding box center [434, 30] width 728 height 28
click at [338, 26] on h1 "Customers / Kate Kricker" at bounding box center [434, 30] width 728 height 28
click at [283, 32] on small "/ Kate Kricker" at bounding box center [273, 33] width 145 height 18
copy small "Kate Kricker"
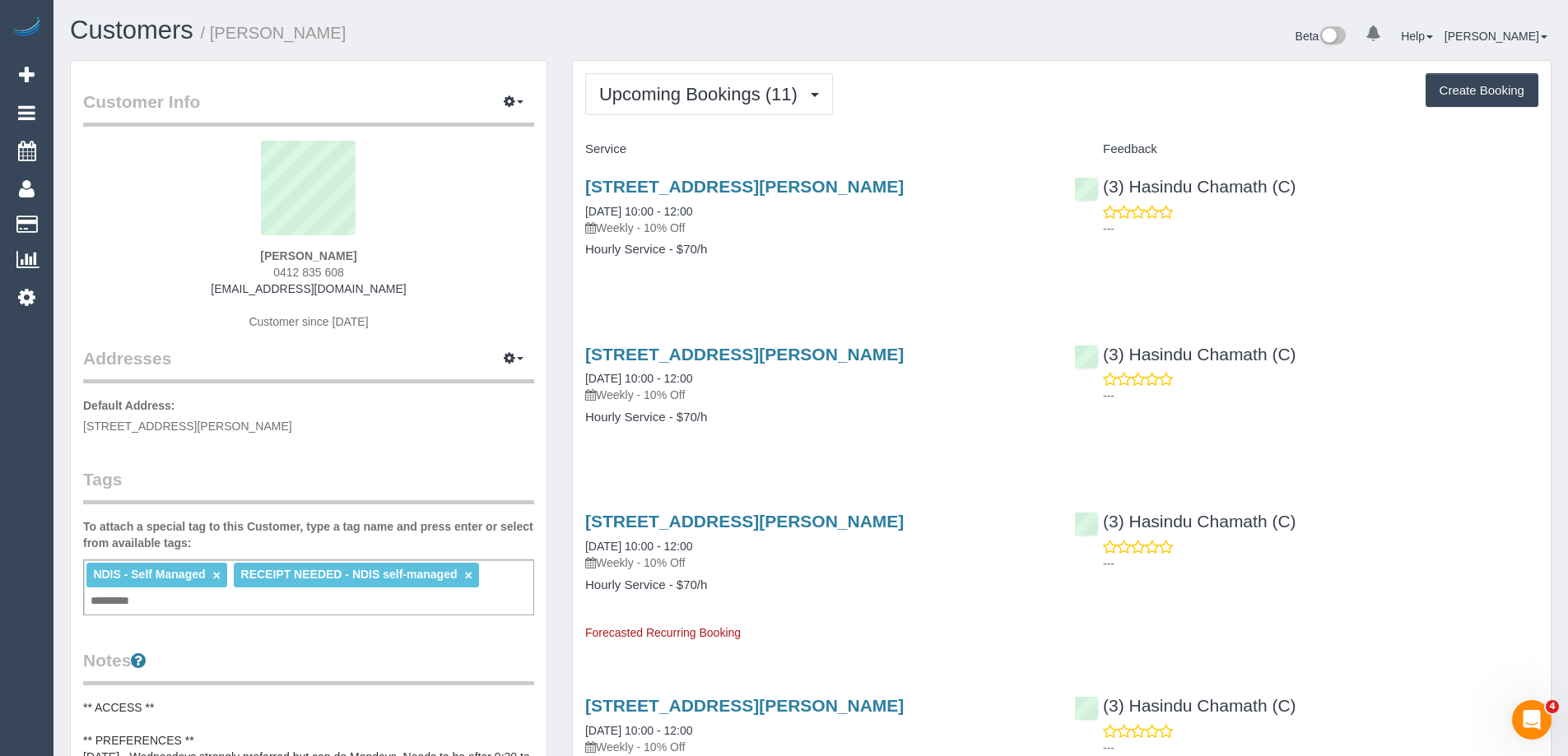
drag, startPoint x: 322, startPoint y: 32, endPoint x: 215, endPoint y: 32, distance: 107.0
click at [215, 32] on h1 "Customers / Kate Kricker" at bounding box center [434, 30] width 728 height 28
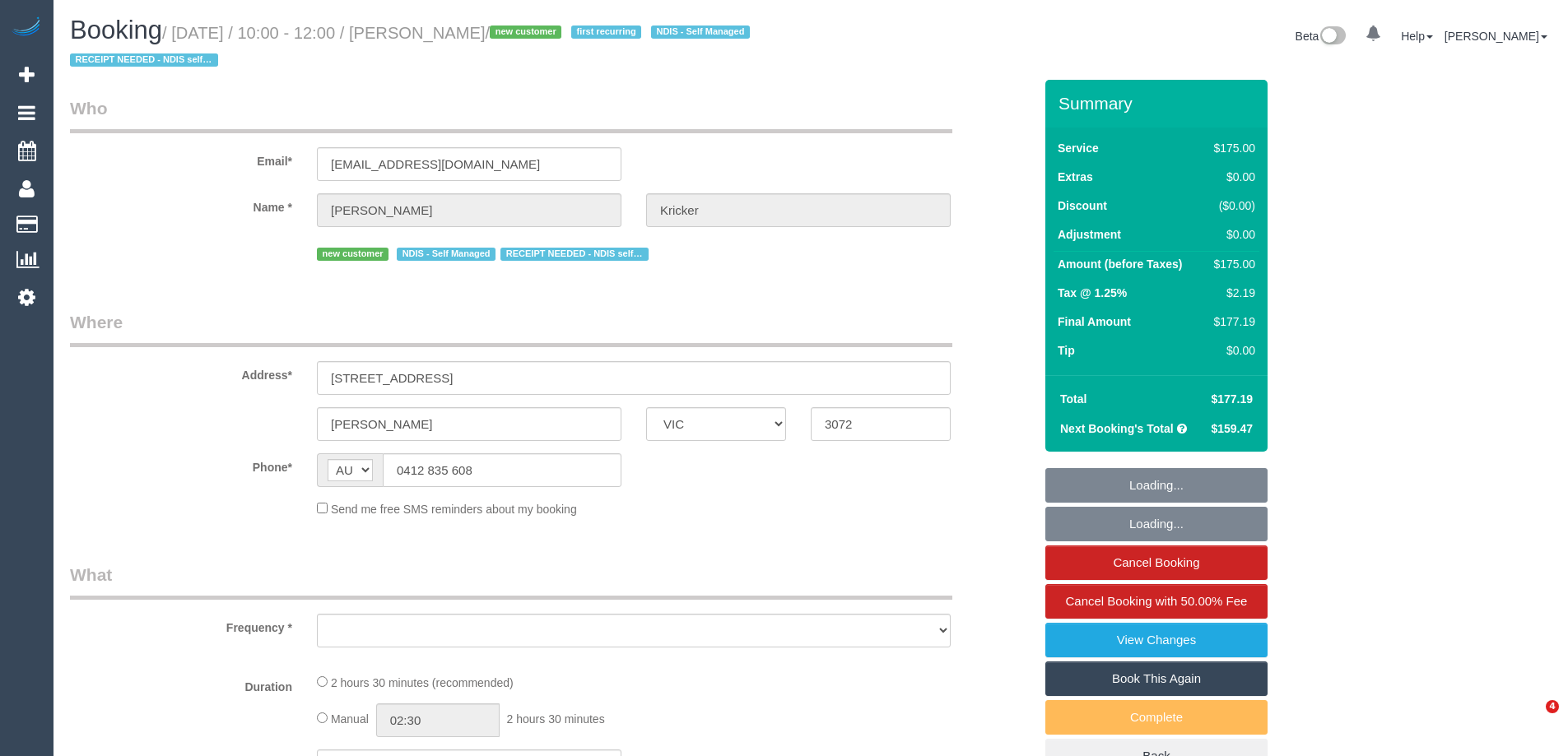
select select "VIC"
select select "string:stripe-pm_1S0bXI2GScqysDRV5d8akQbC"
select select "150"
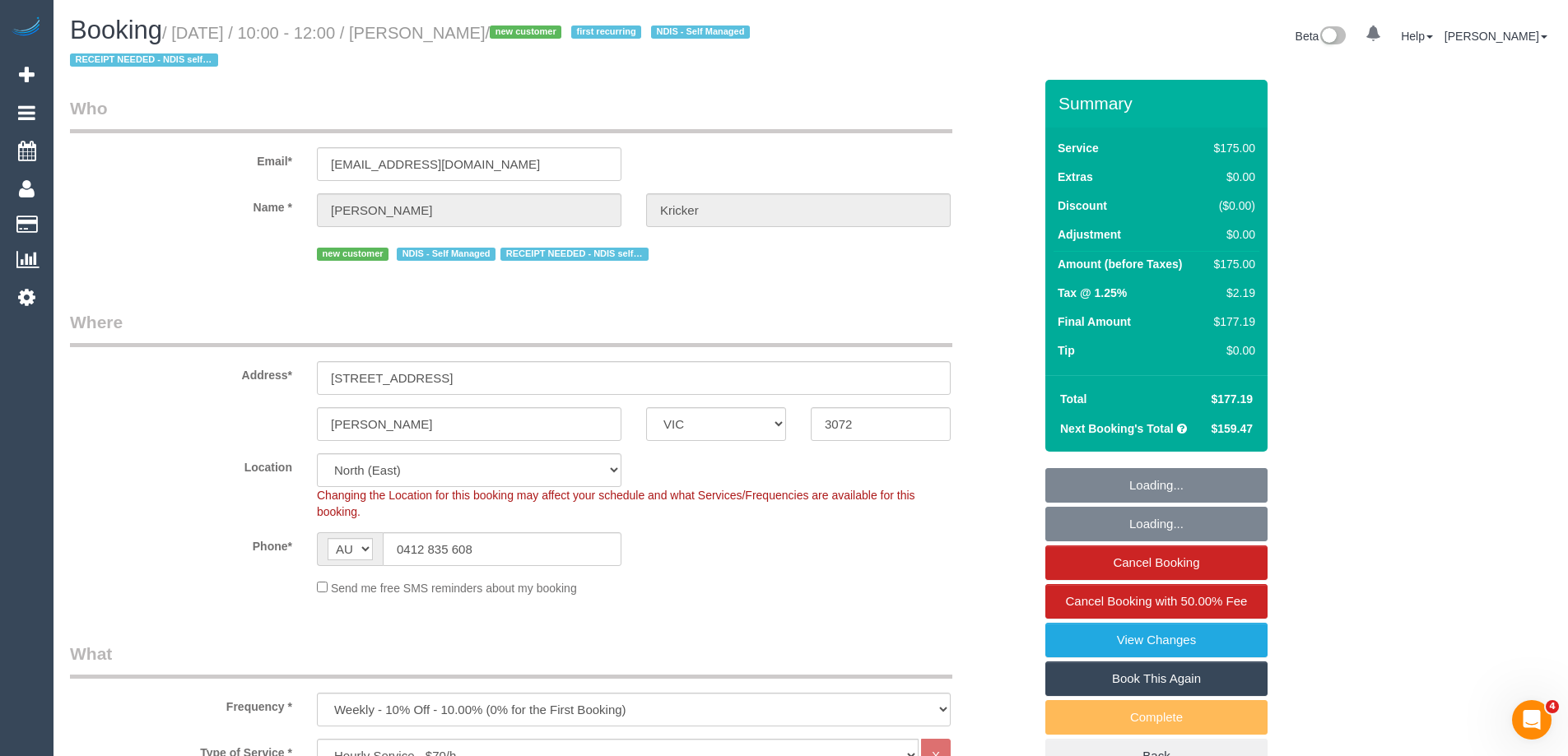
select select "object:1536"
select select "spot1"
select select "number:30"
select select "number:14"
select select "number:19"
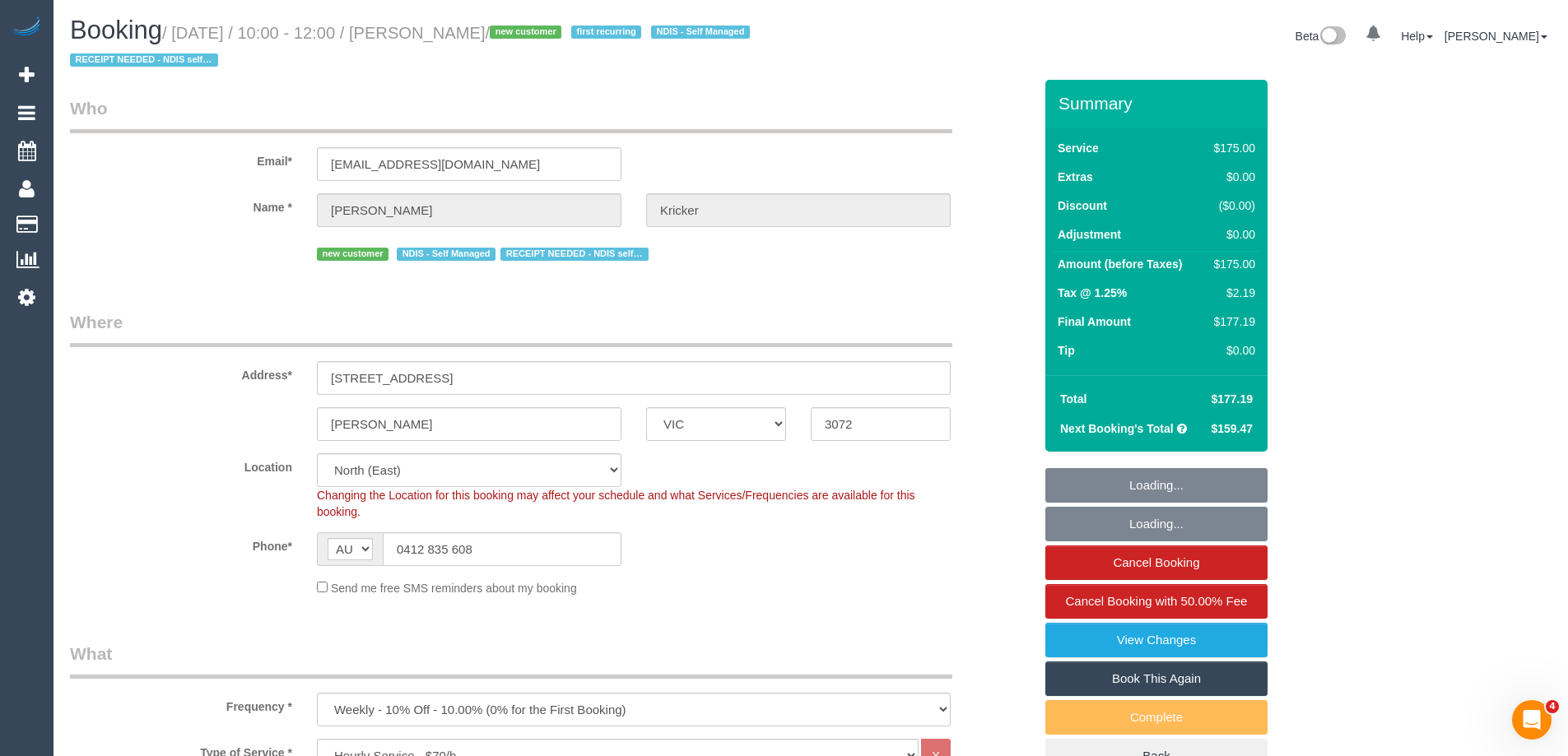
select select "number:36"
select select "number:34"
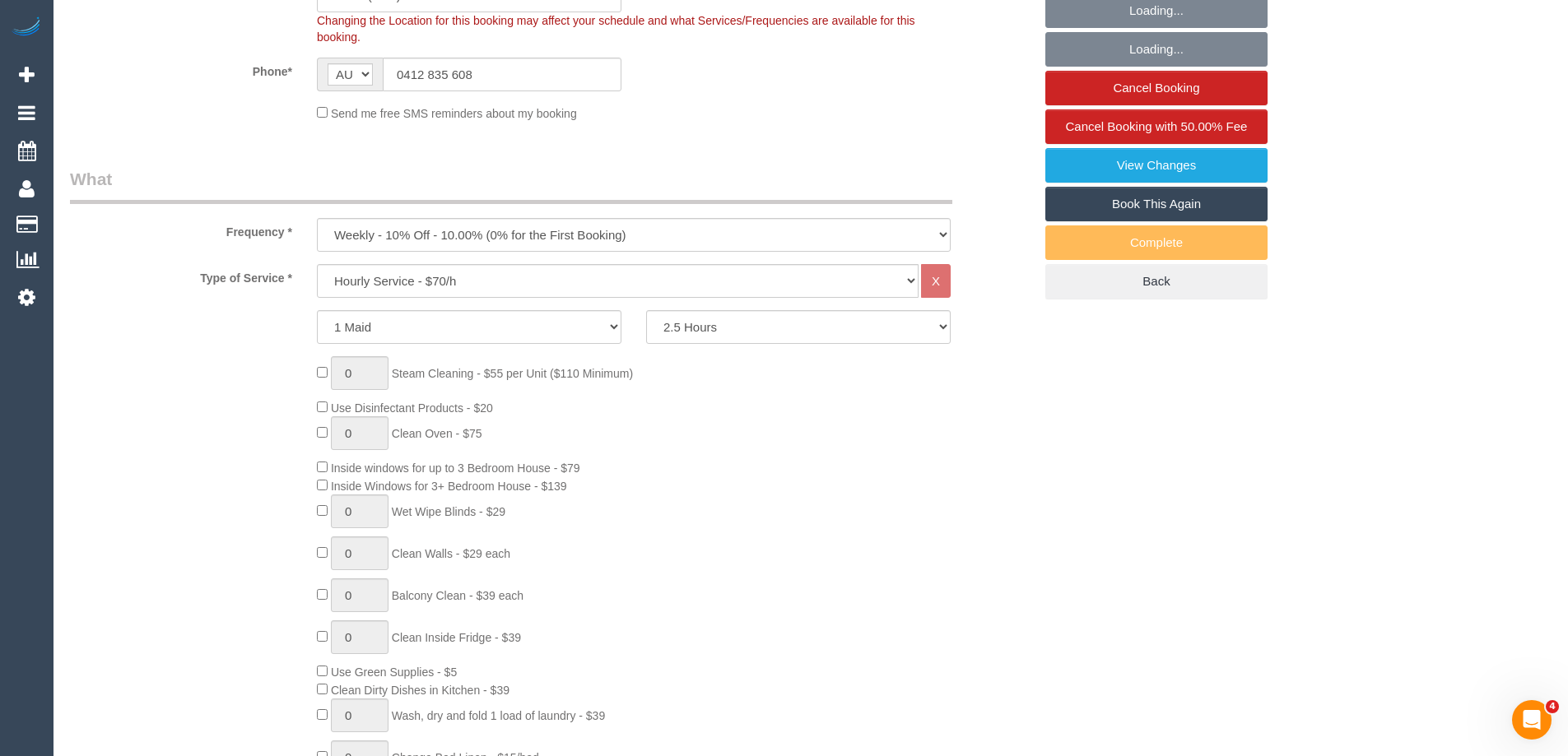
scroll to position [494, 0]
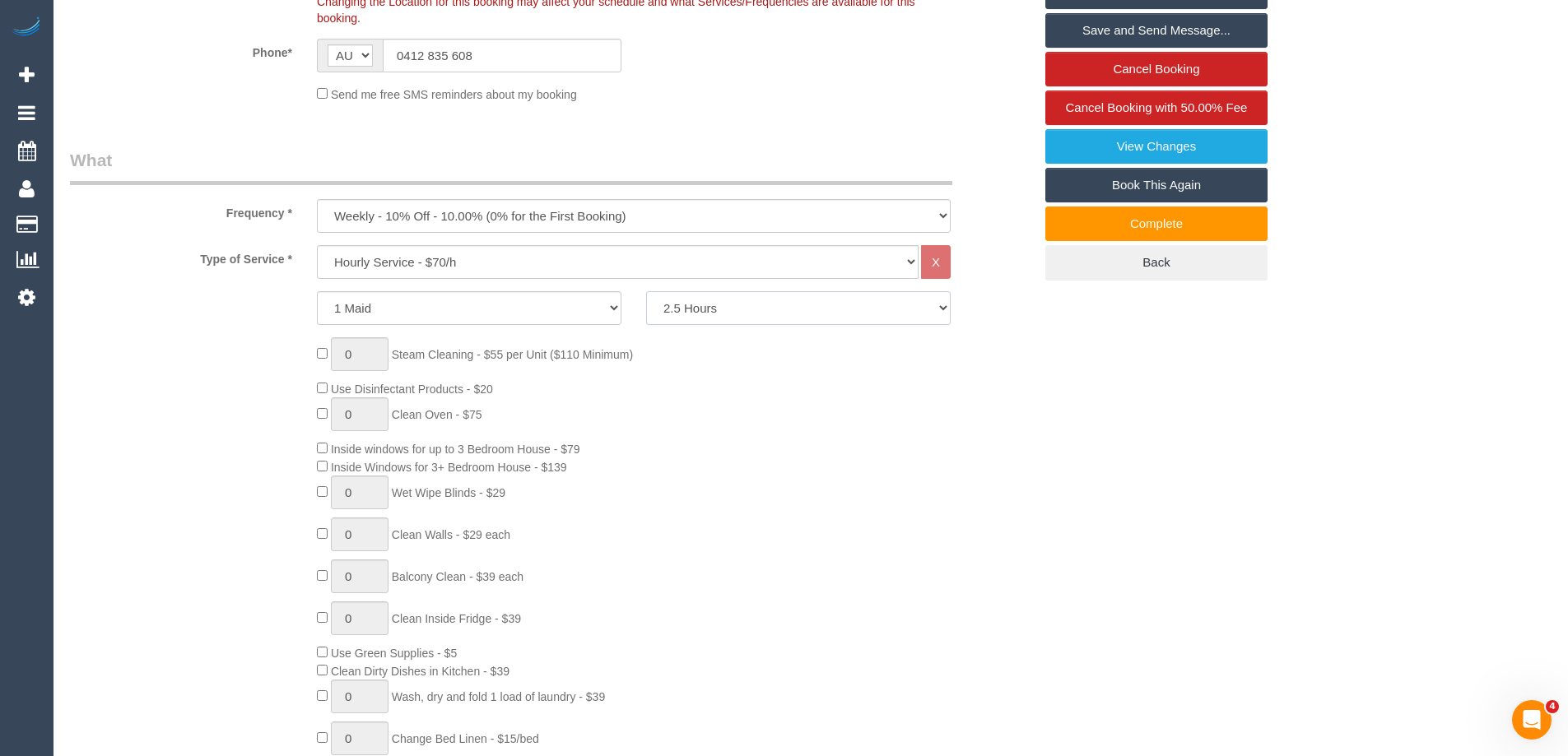
click at [711, 309] on select "2 Hours 2.5 Hours 3 Hours 3.5 Hours 4 Hours 4.5 Hours 5 Hours 5.5 Hours 6 Hours…" at bounding box center [798, 308] width 304 height 33
select select "180"
click at [646, 292] on select "2 Hours 2.5 Hours 3 Hours 3.5 Hours 4 Hours 4.5 Hours 5 Hours 5.5 Hours 6 Hours…" at bounding box center [798, 308] width 304 height 33
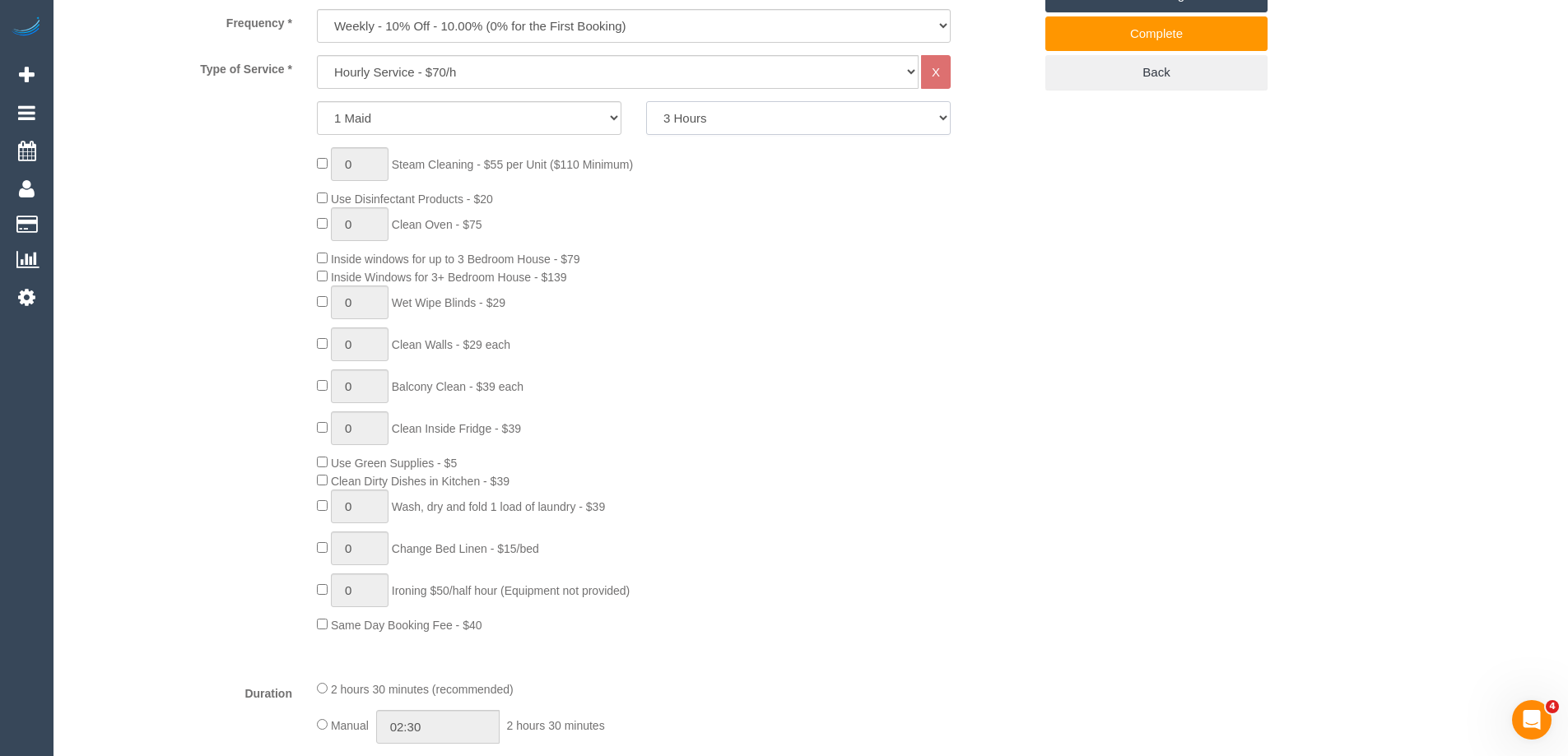
scroll to position [1153, 0]
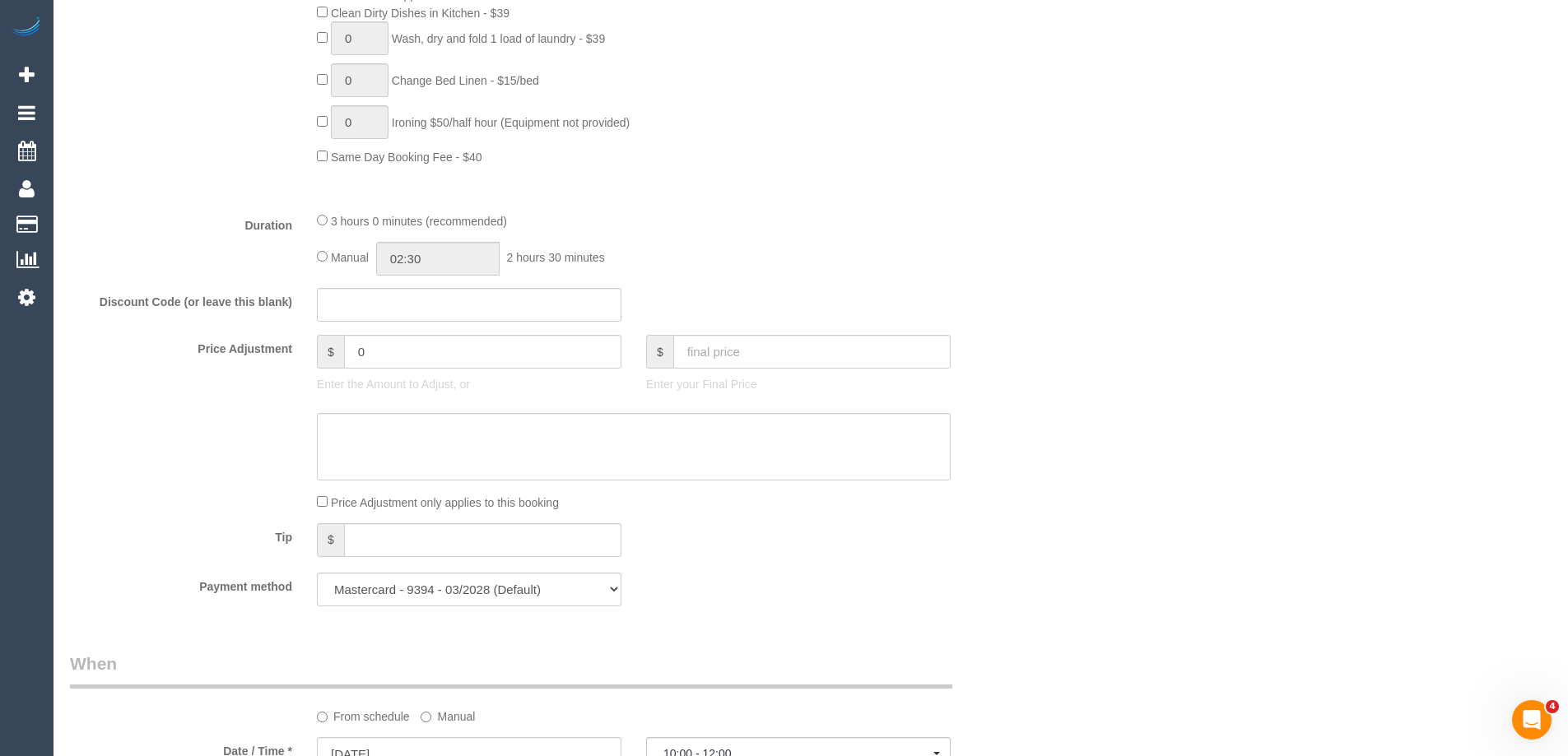
select select "spot6"
type input "03:00"
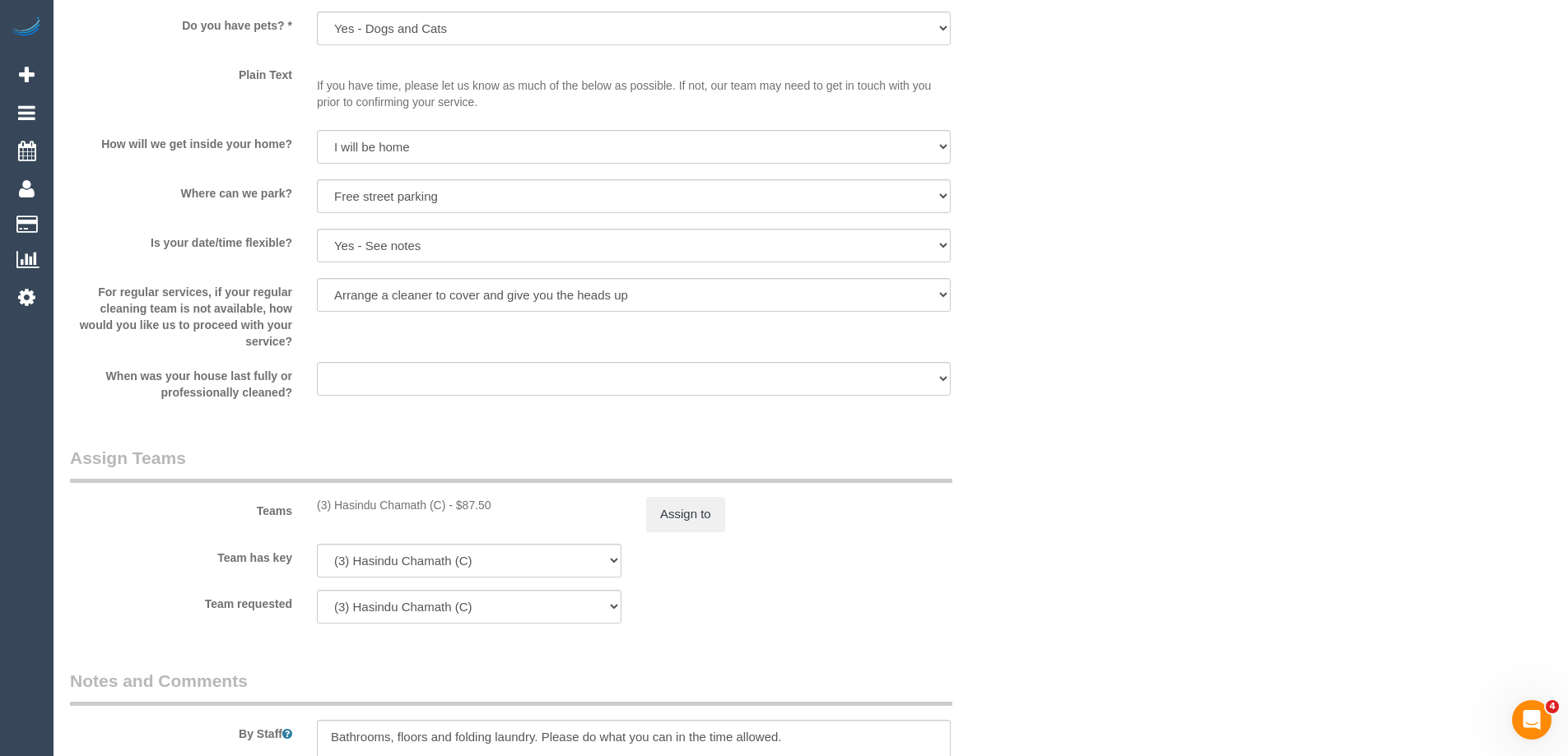
scroll to position [2222, 0]
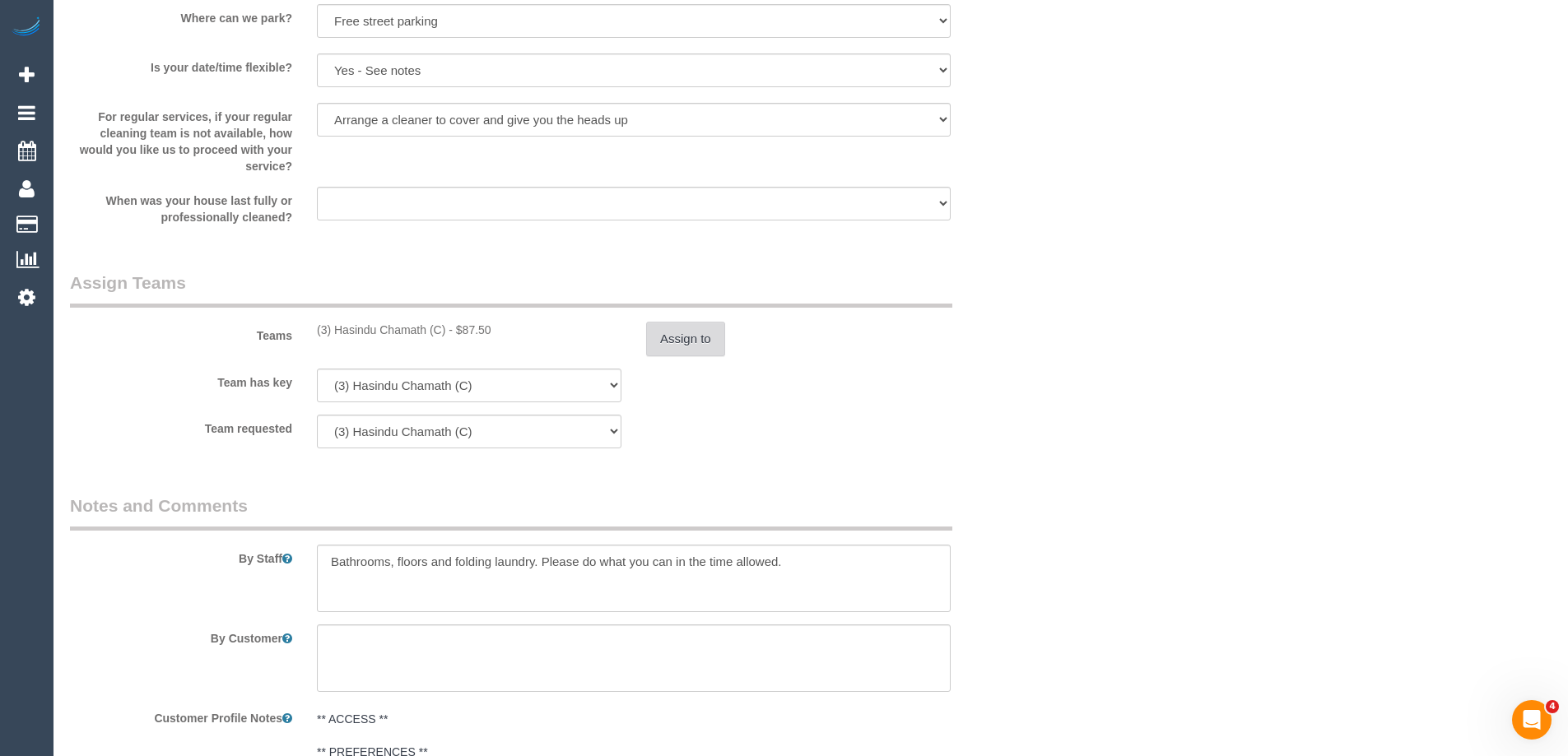
click at [687, 337] on button "Assign to" at bounding box center [685, 339] width 79 height 34
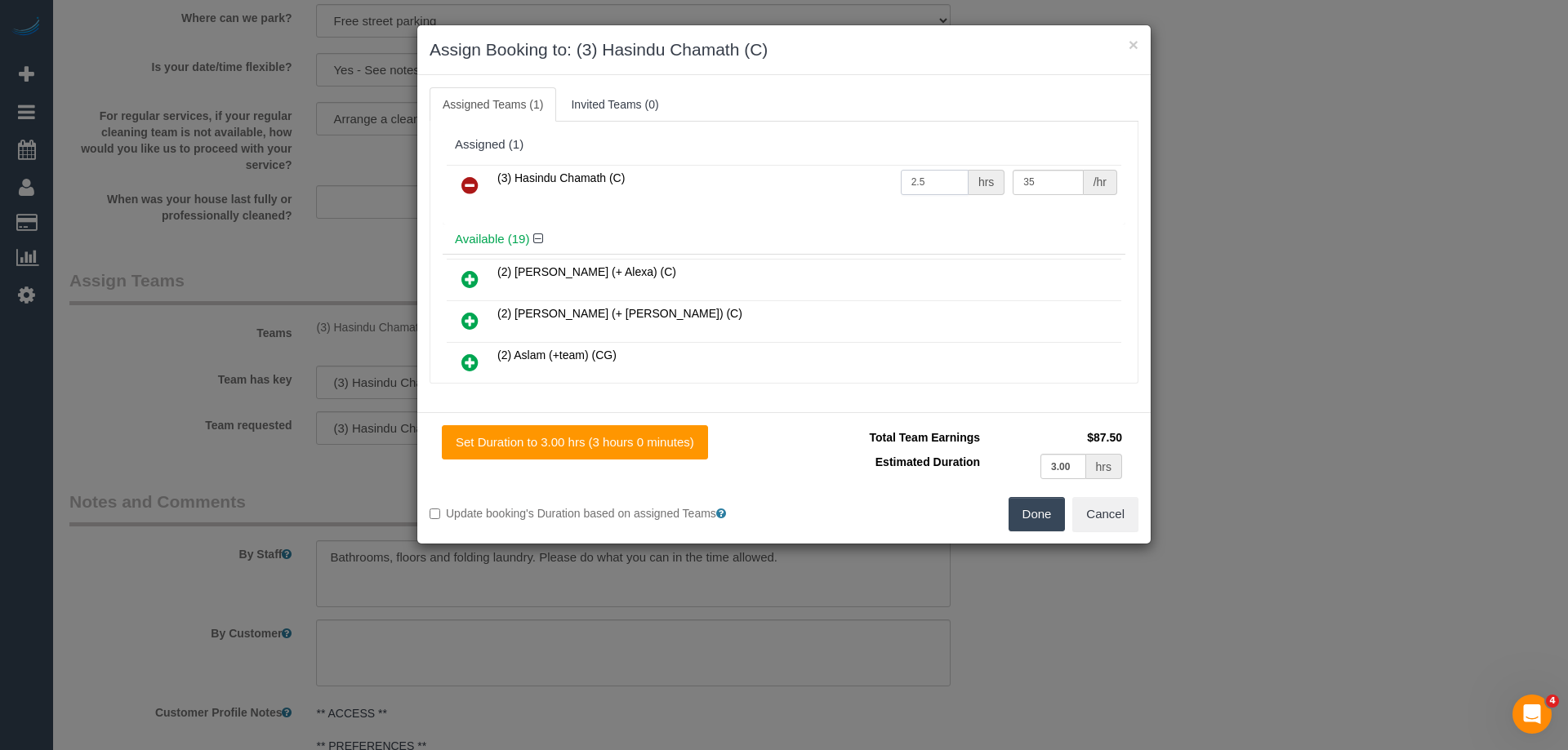
click at [943, 191] on input "2.5" at bounding box center [935, 183] width 68 height 25
type input "3"
click at [1033, 503] on button "Done" at bounding box center [1037, 514] width 57 height 34
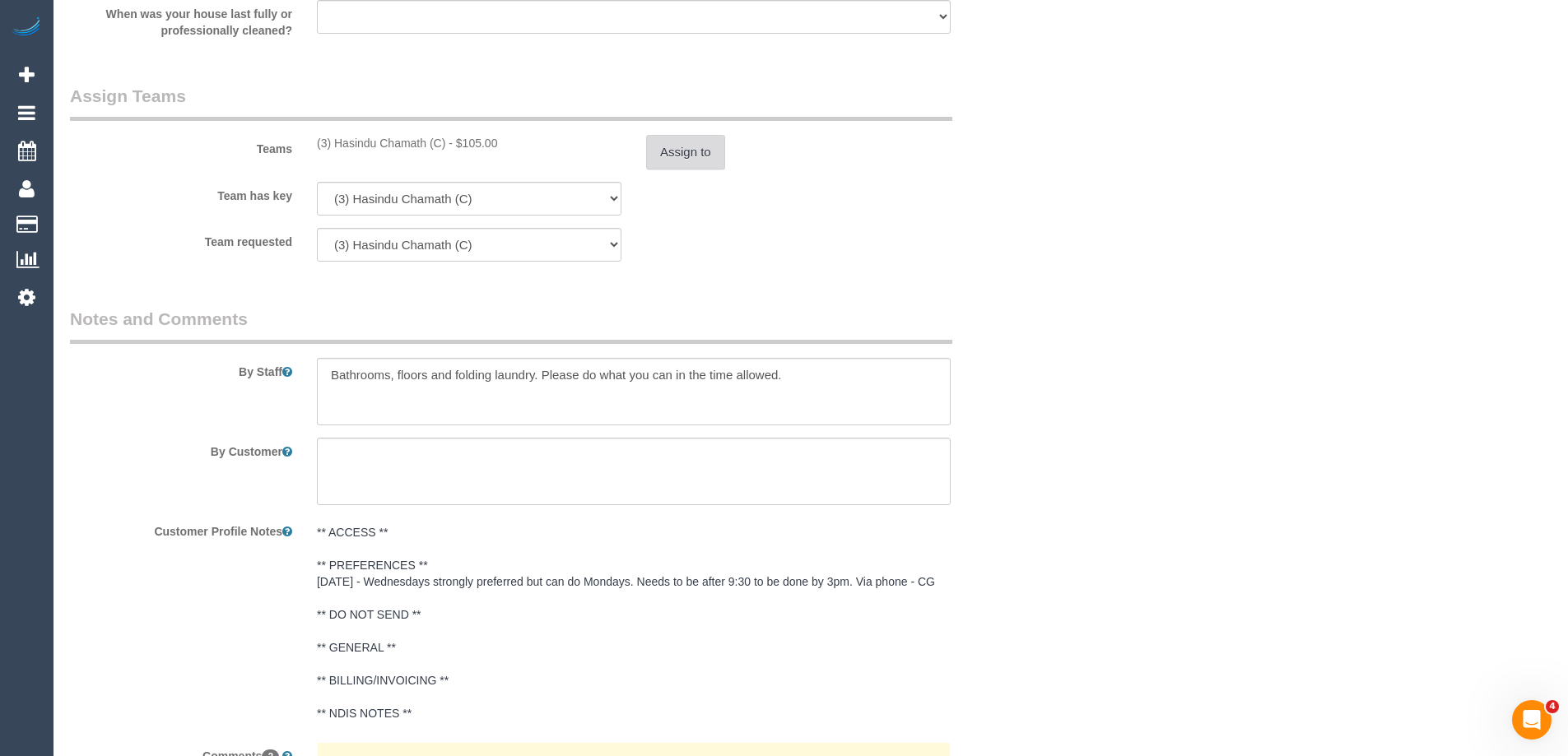
scroll to position [2946, 0]
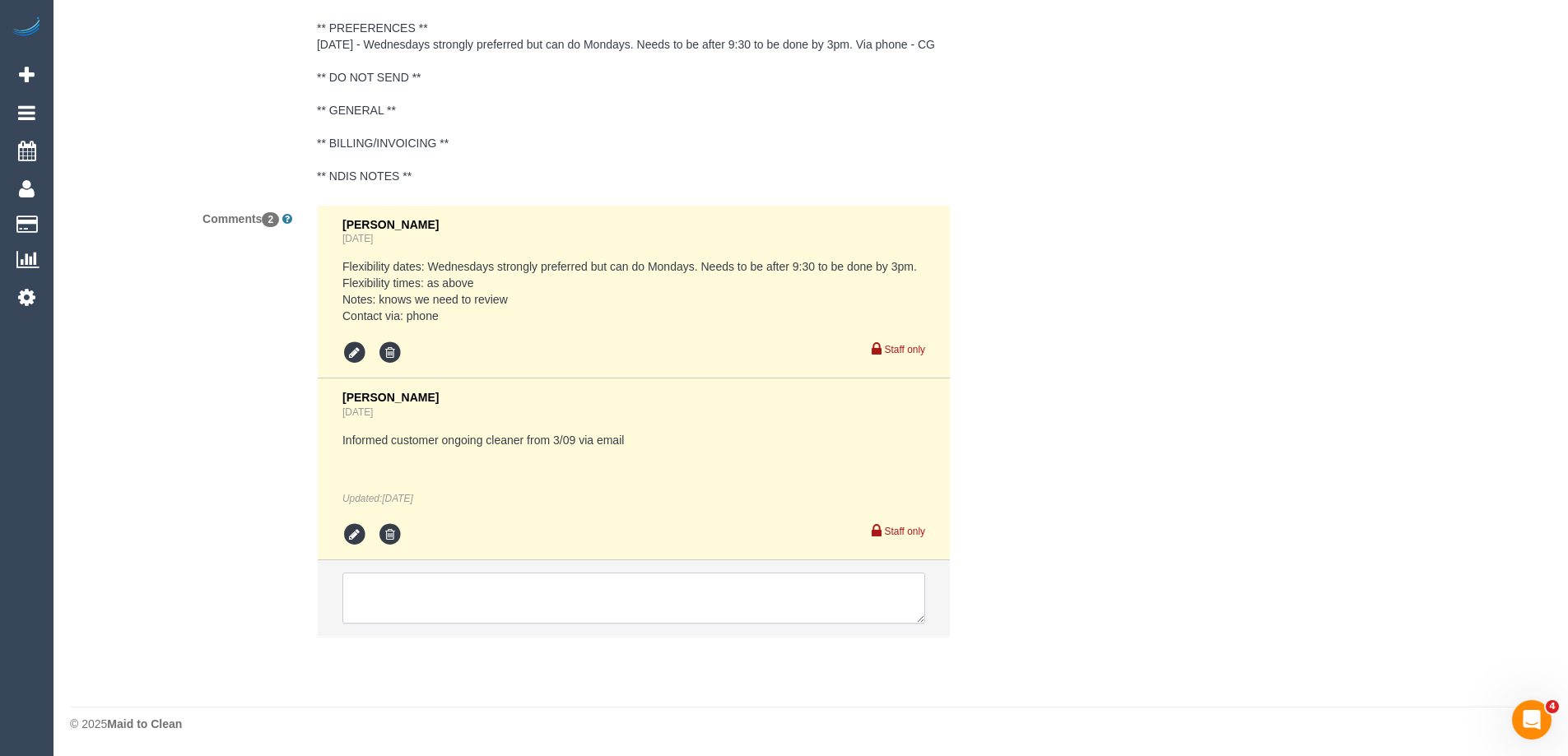
click at [654, 600] on textarea at bounding box center [633, 598] width 583 height 51
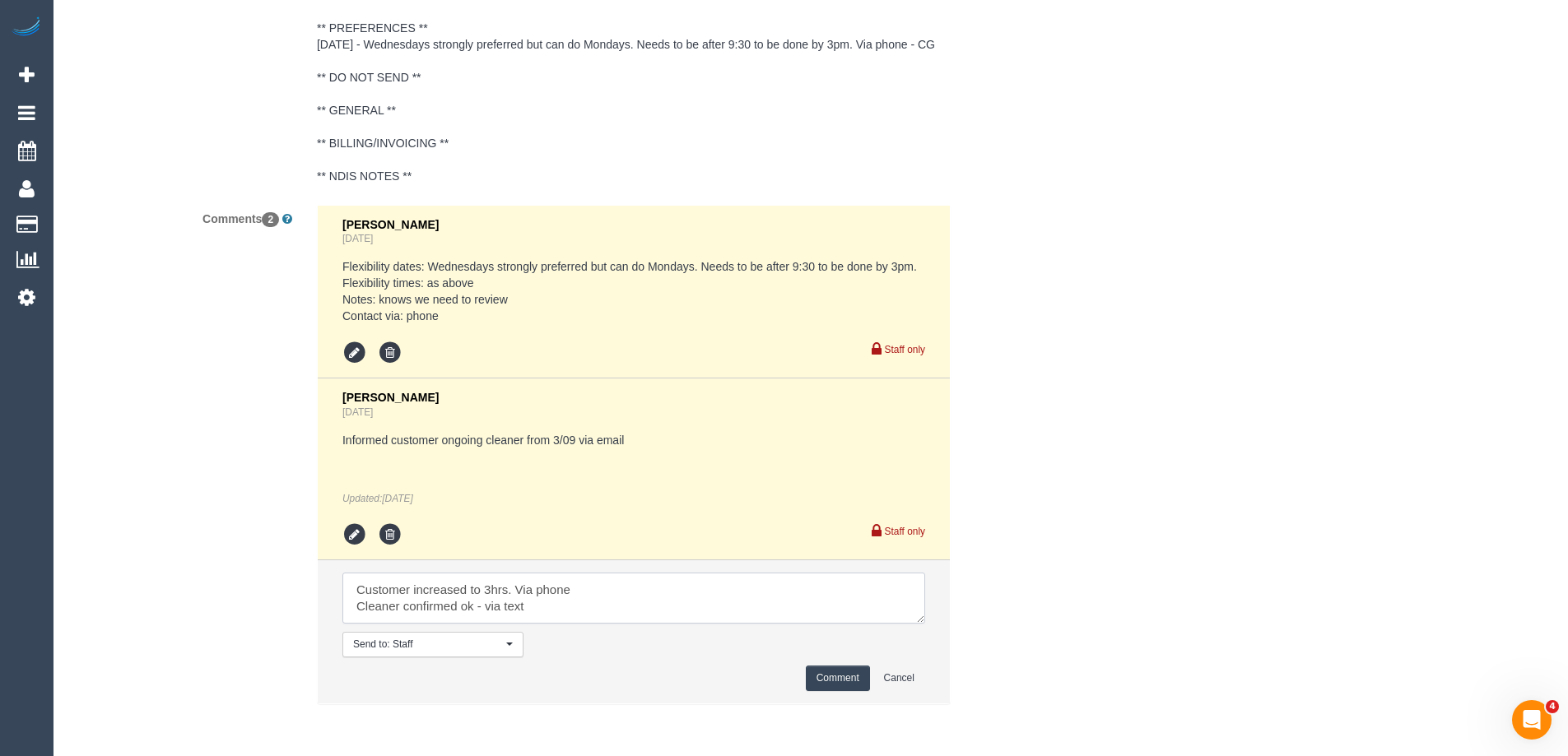
scroll to position [6, 0]
type textarea "Customer increased to 3hrs. Via phone Cleaner confirmed ok - via text Booking a…"
click at [842, 678] on button "Comment" at bounding box center [837, 678] width 64 height 25
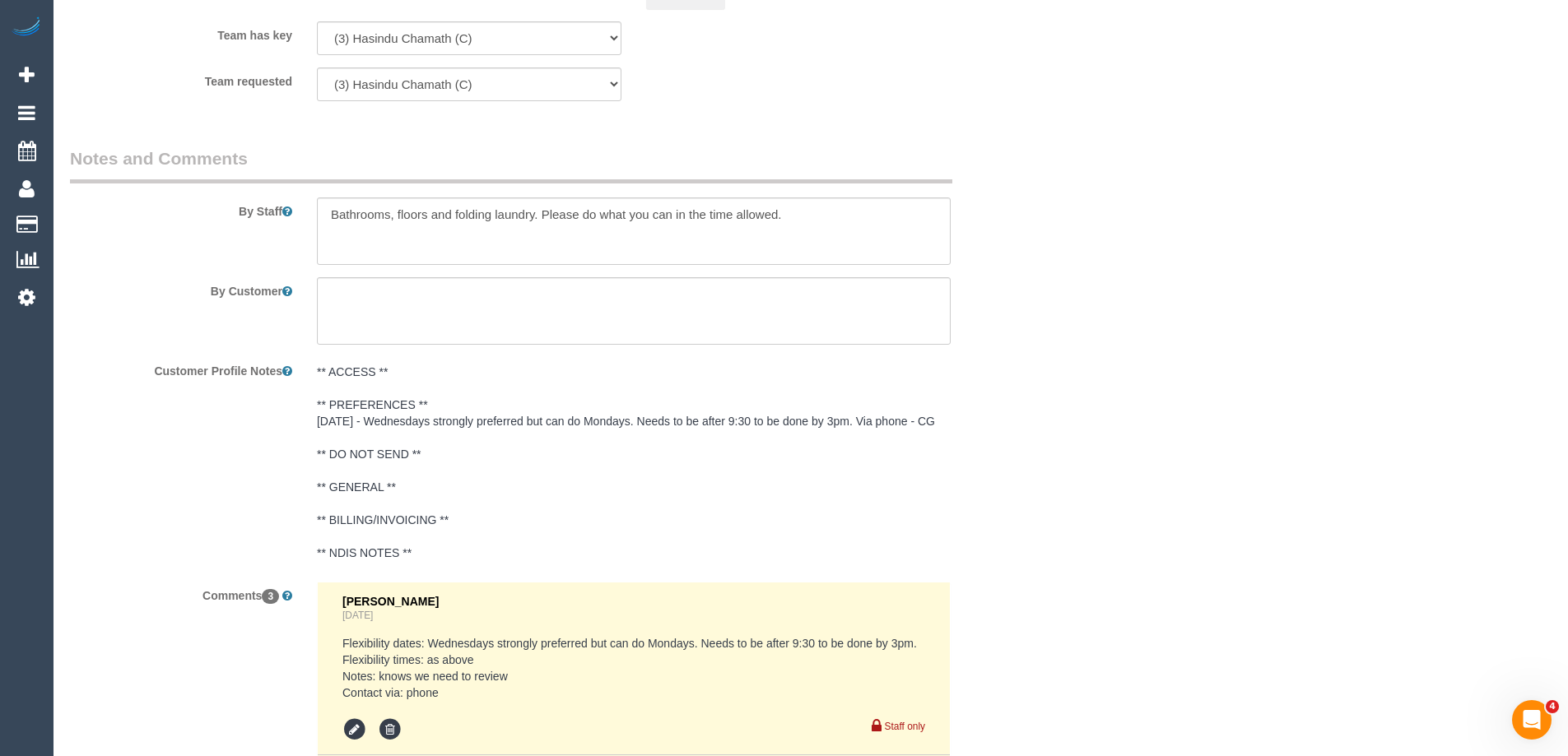
scroll to position [2371, 0]
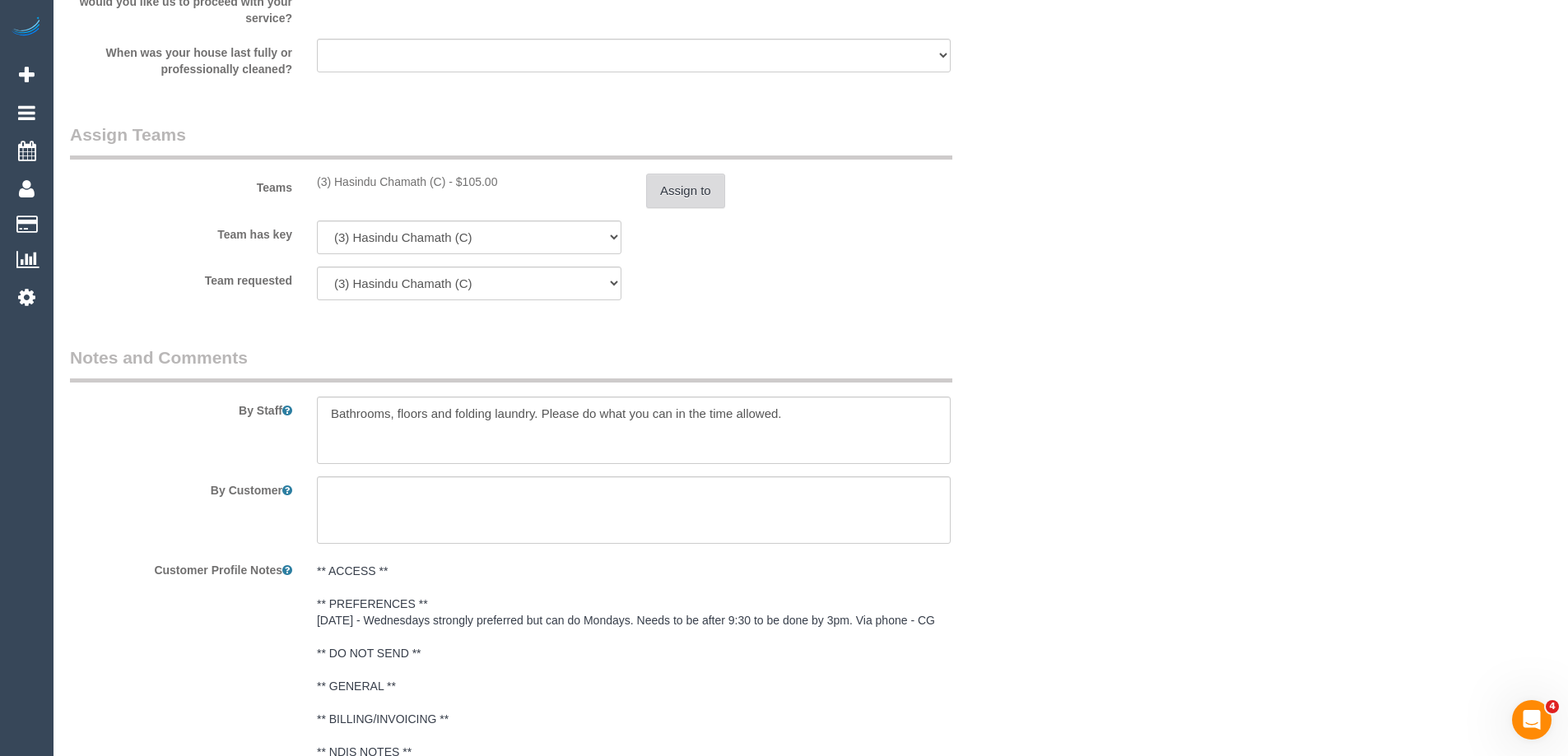
click at [691, 196] on button "Assign to" at bounding box center [685, 191] width 79 height 34
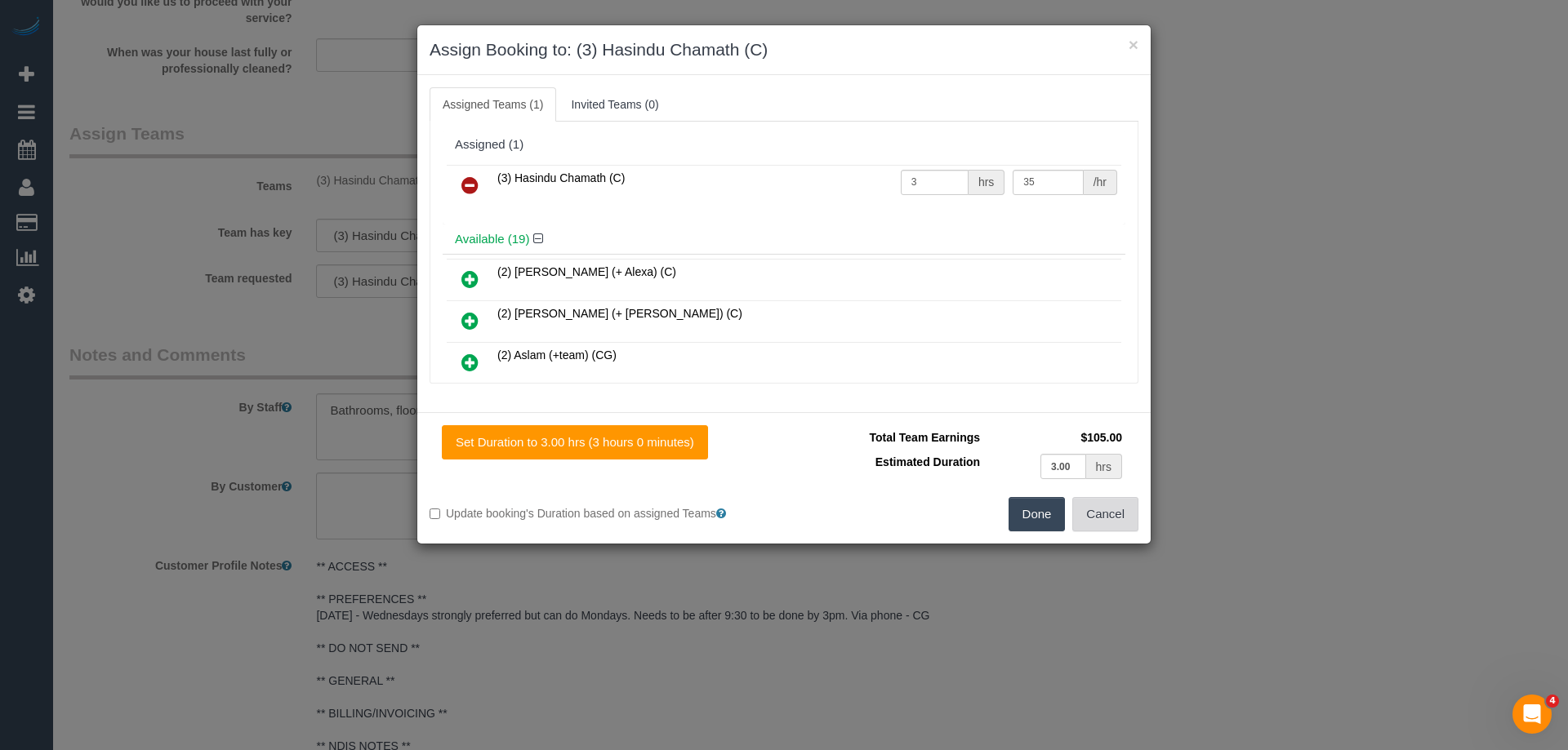
click at [1103, 514] on button "Cancel" at bounding box center [1106, 514] width 66 height 34
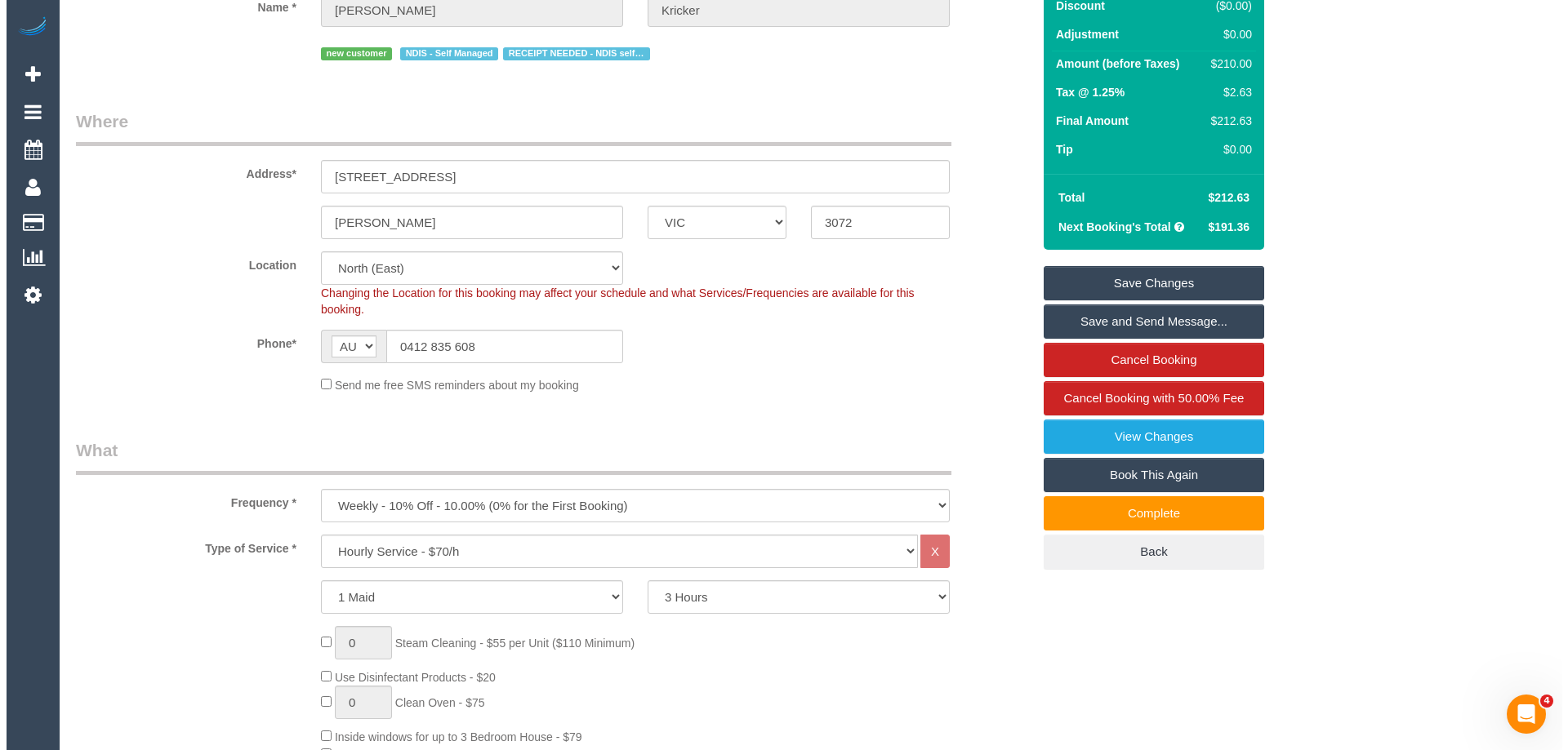
scroll to position [0, 0]
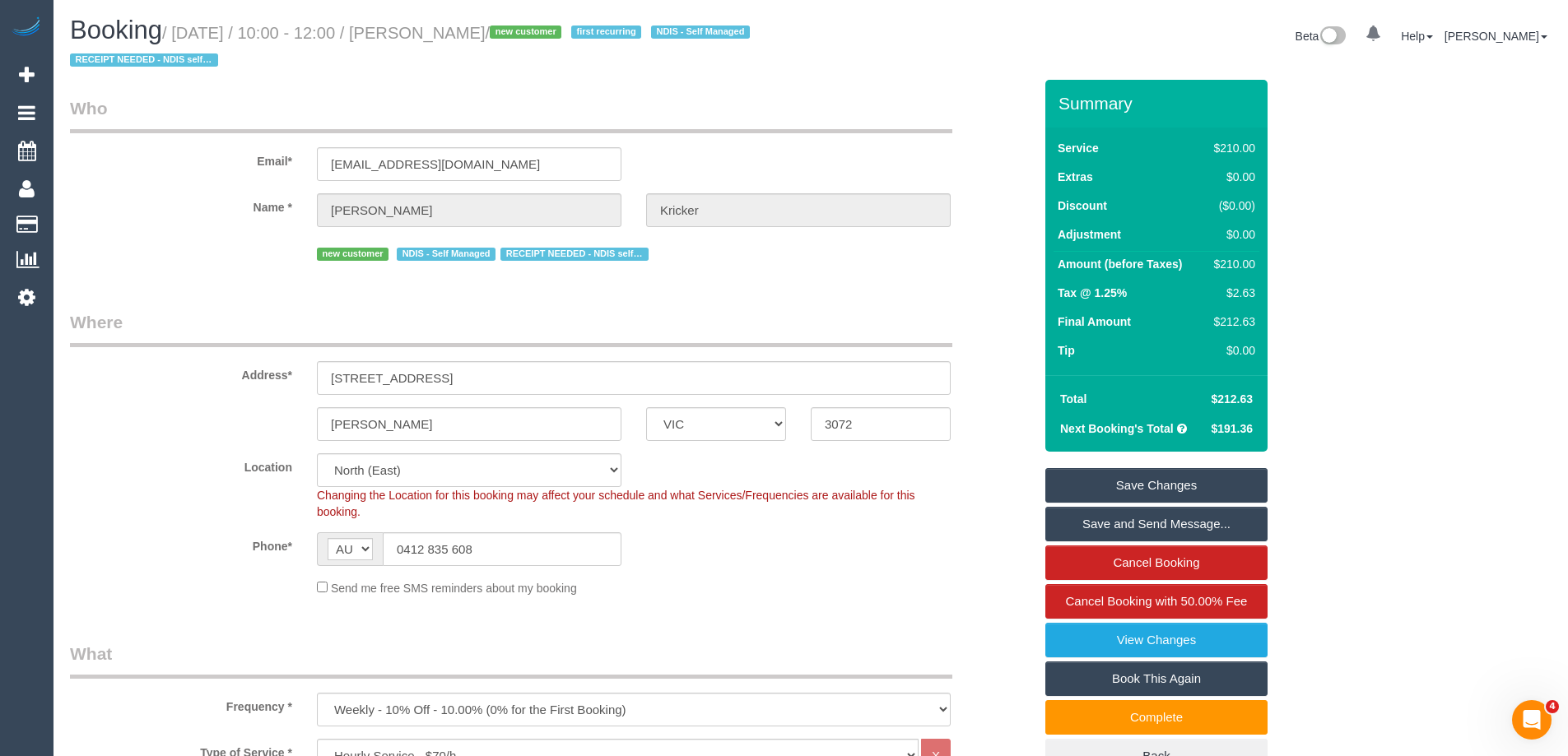
click at [1136, 475] on link "Save Changes" at bounding box center [1156, 486] width 222 height 34
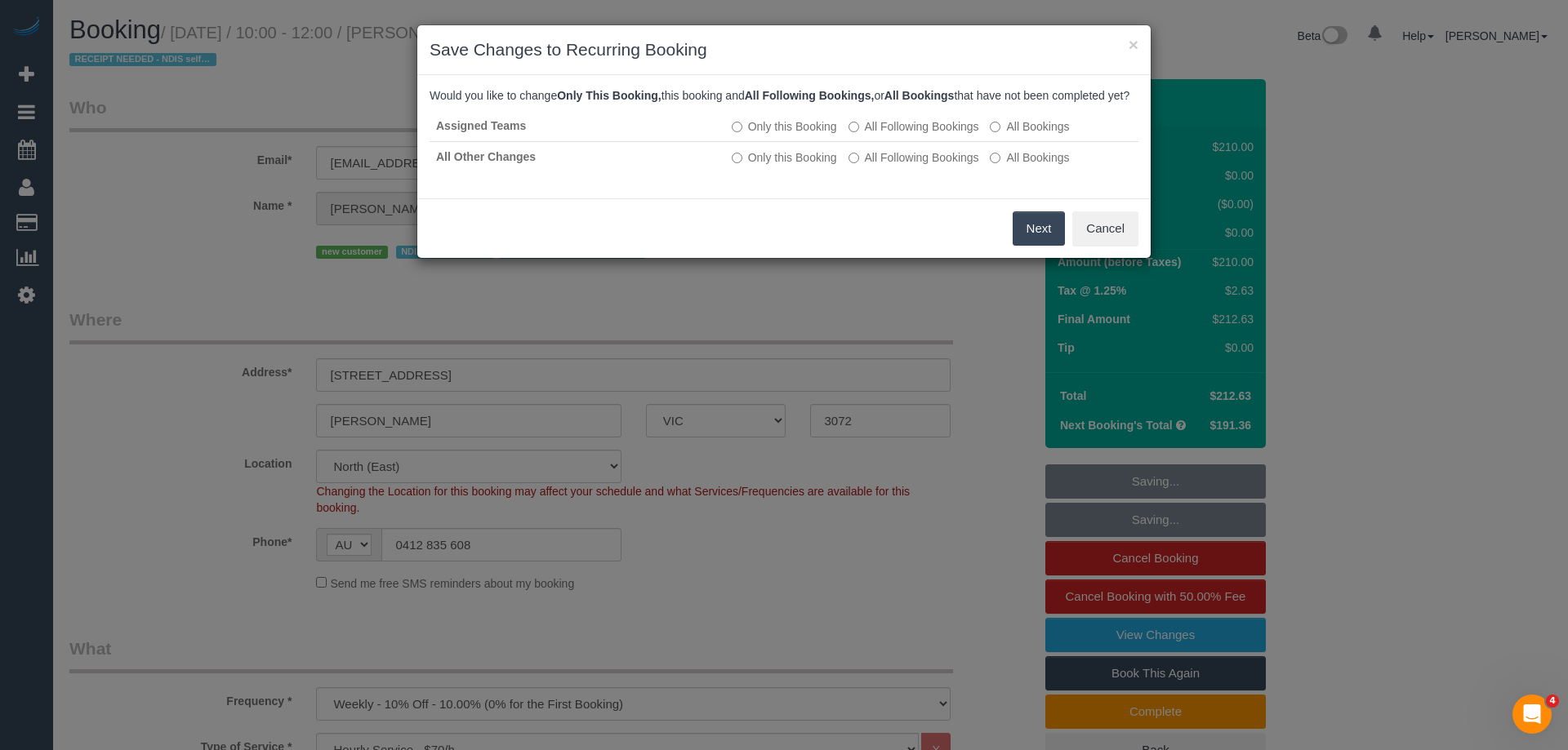
click at [1025, 243] on button "Next" at bounding box center [1038, 228] width 53 height 34
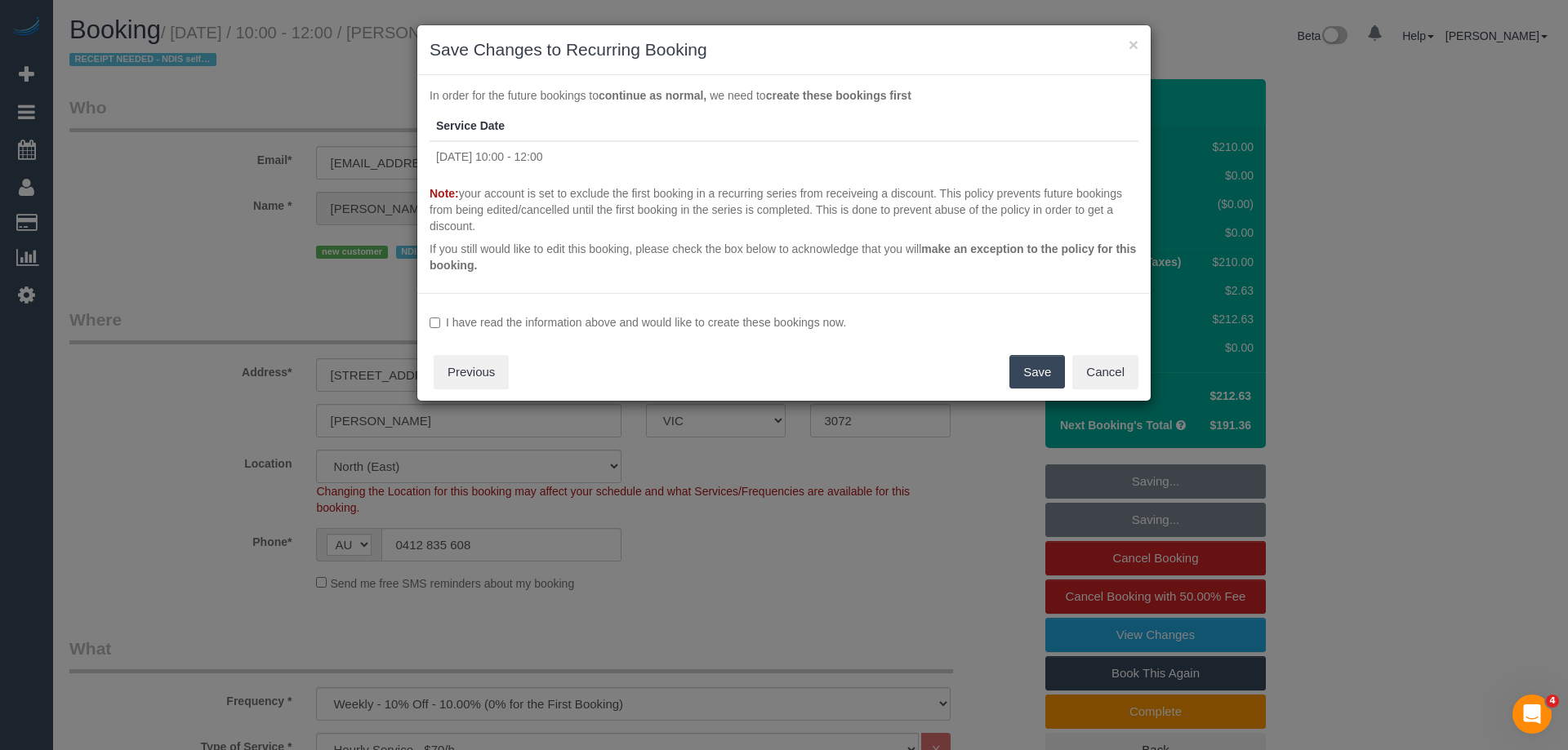
click at [553, 318] on label "I have read the information above and would like to create these bookings now." at bounding box center [783, 323] width 709 height 16
click at [1039, 362] on button "Save" at bounding box center [1037, 372] width 56 height 34
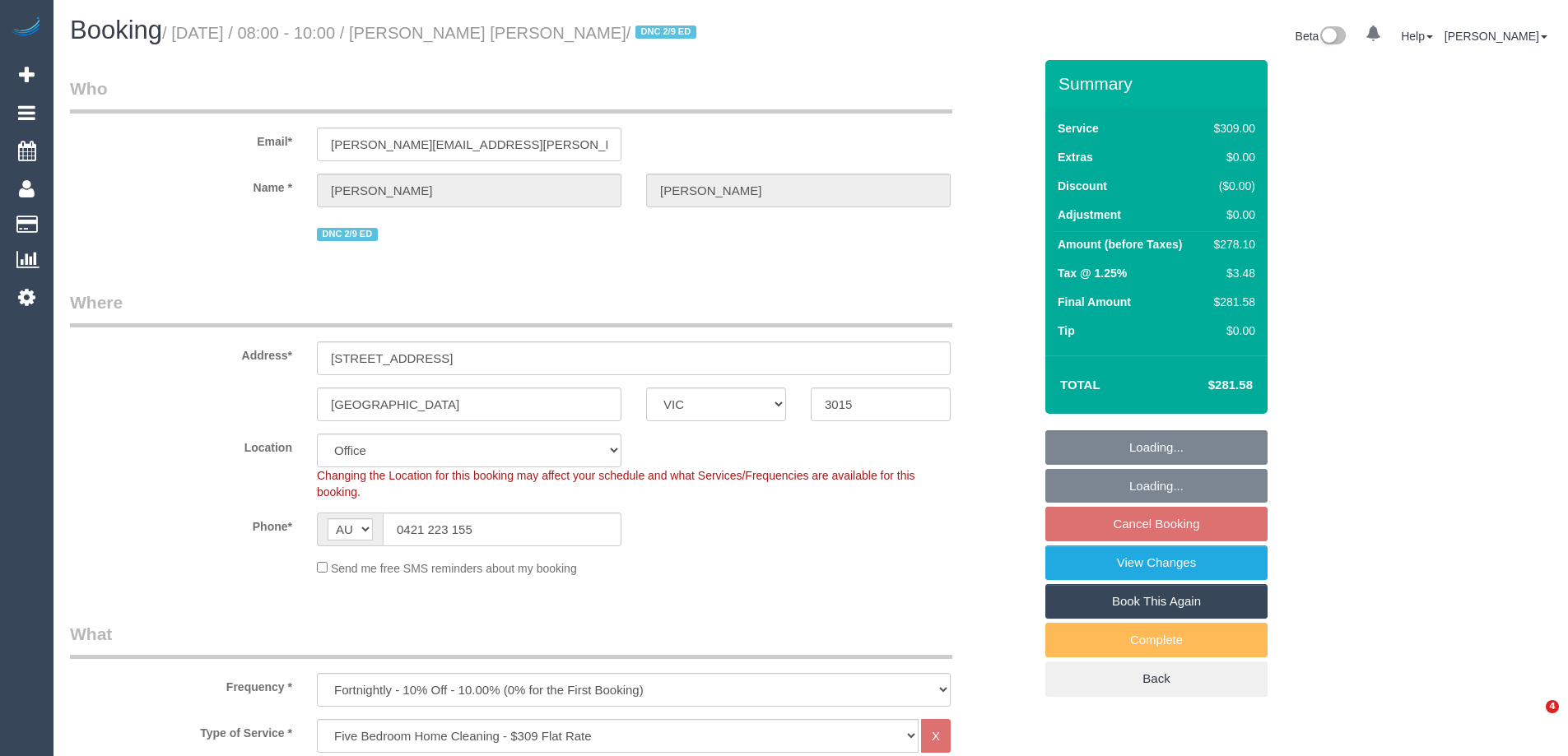
select select "VIC"
select select "number:28"
select select "number:16"
select select "number:19"
select select "number:22"
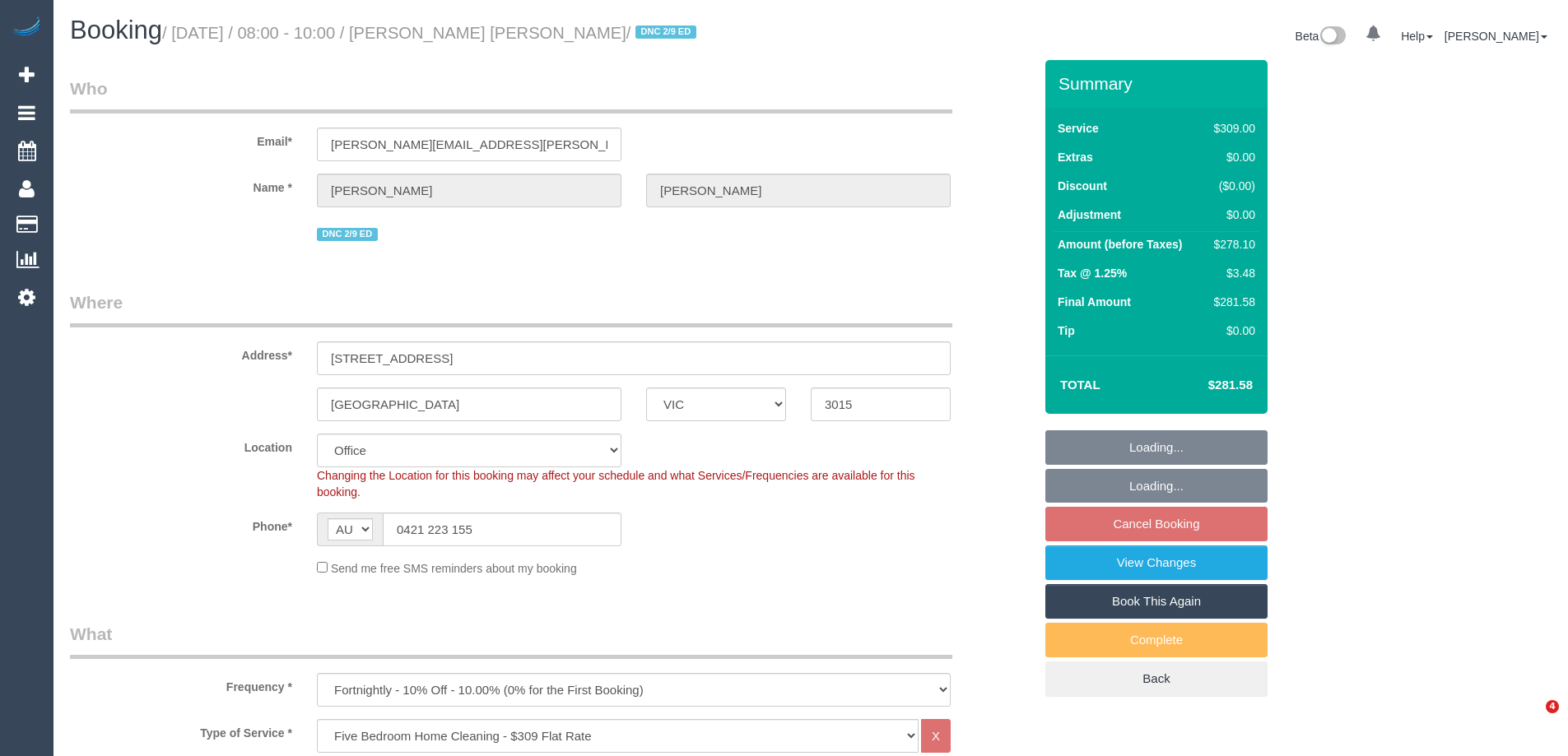
select select "number:34"
select select "number:26"
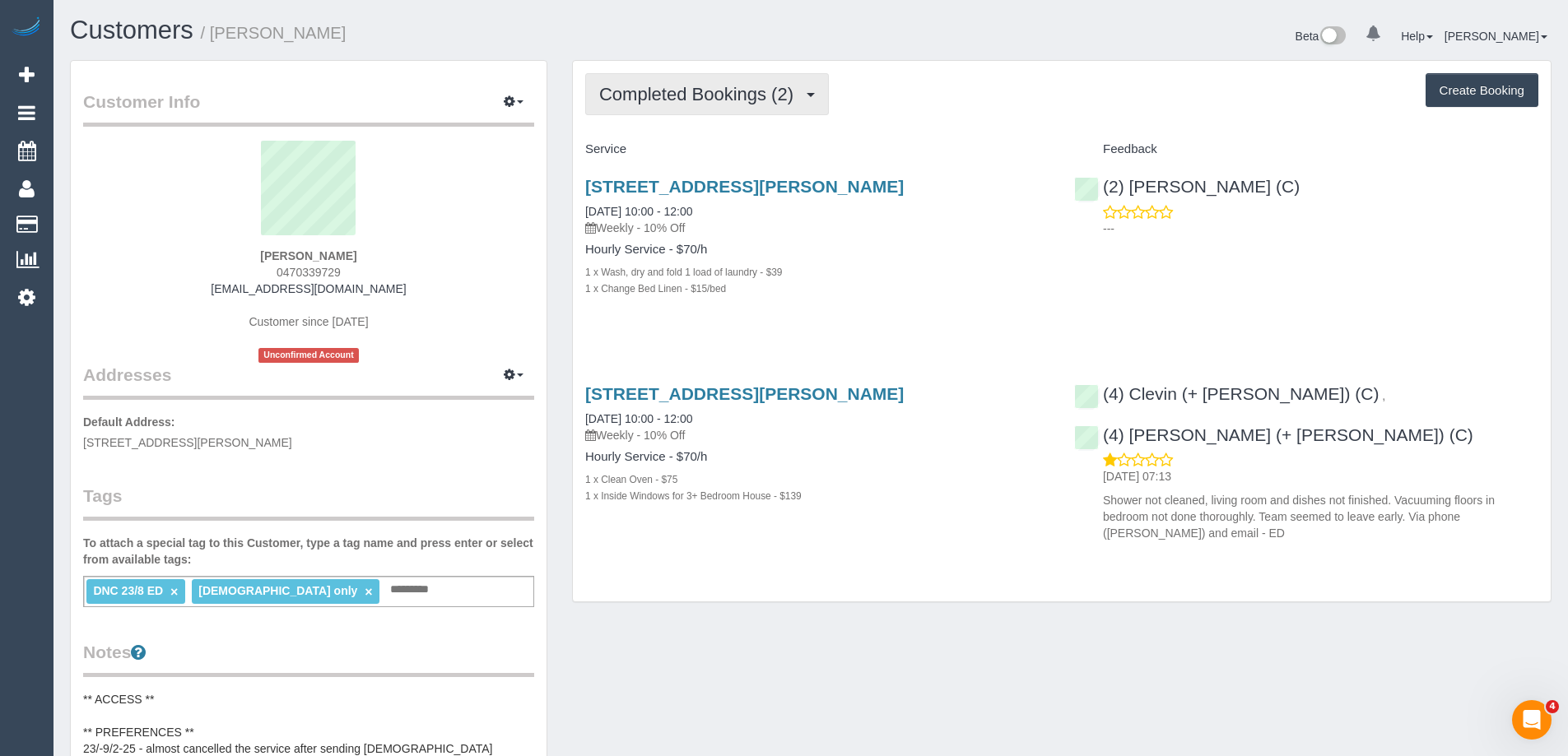
click at [677, 91] on span "Completed Bookings (2)" at bounding box center [700, 94] width 202 height 21
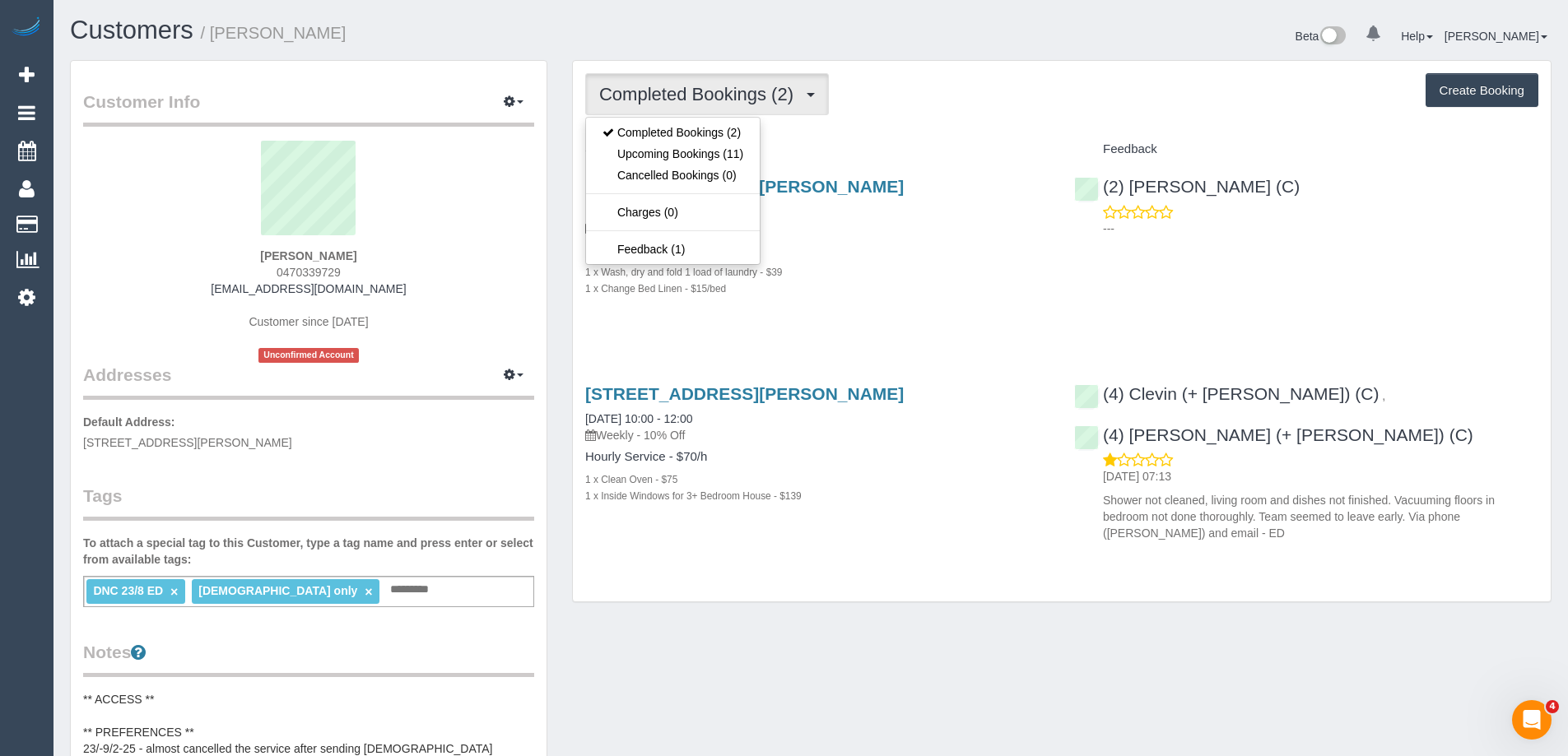
click at [677, 91] on span "Completed Bookings (2)" at bounding box center [700, 94] width 202 height 21
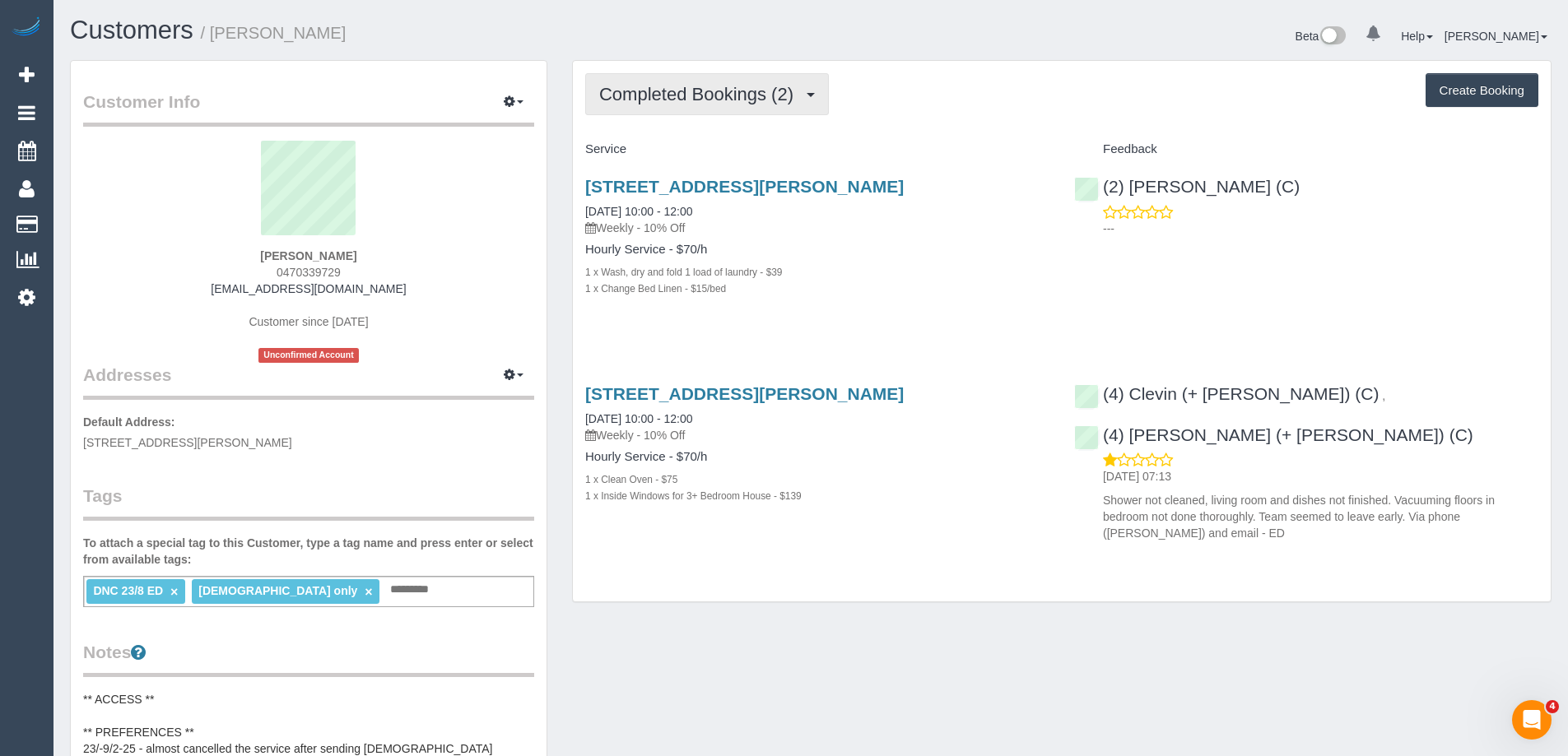
click at [670, 80] on button "Completed Bookings (2)" at bounding box center [707, 94] width 244 height 42
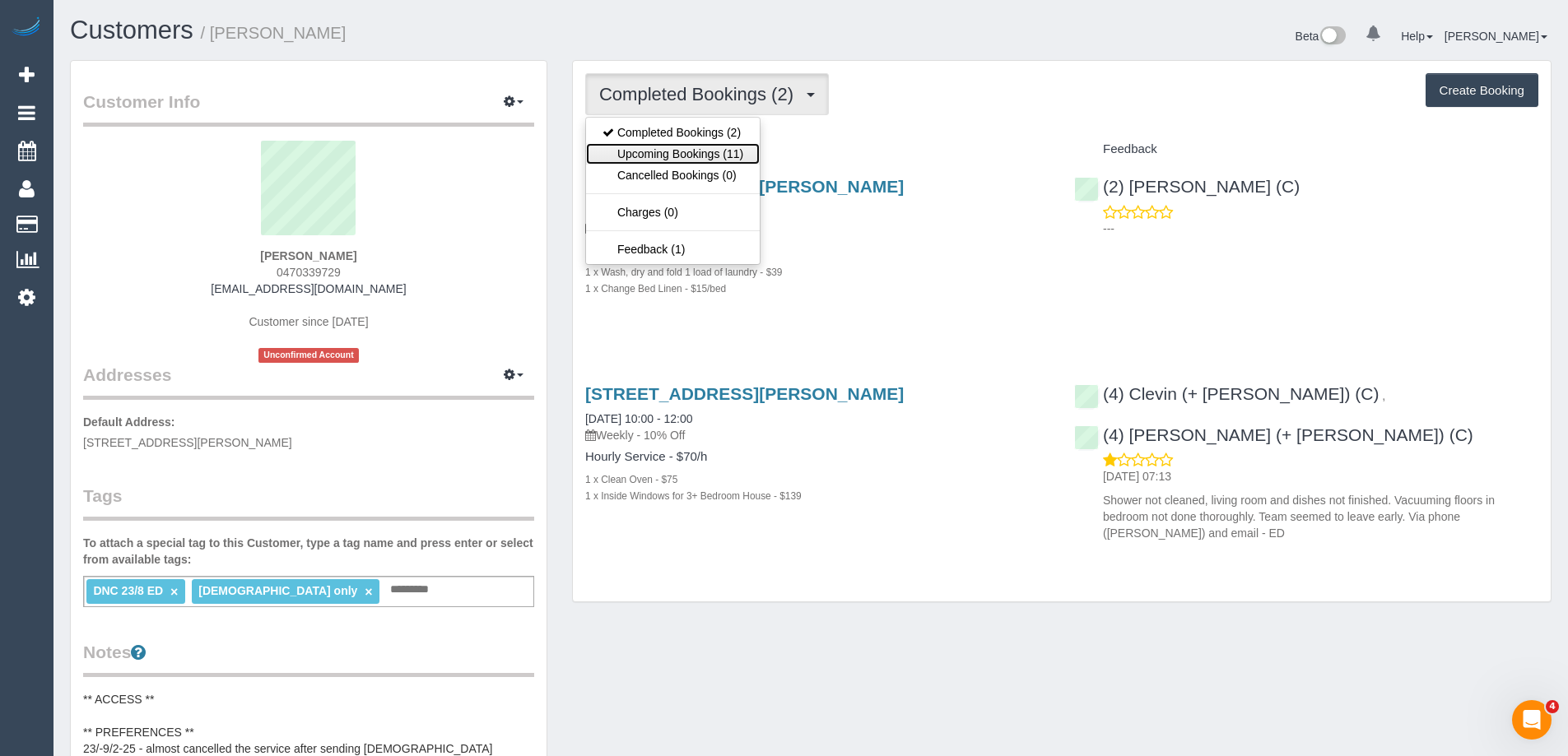
click at [680, 145] on link "Upcoming Bookings (11)" at bounding box center [673, 154] width 173 height 22
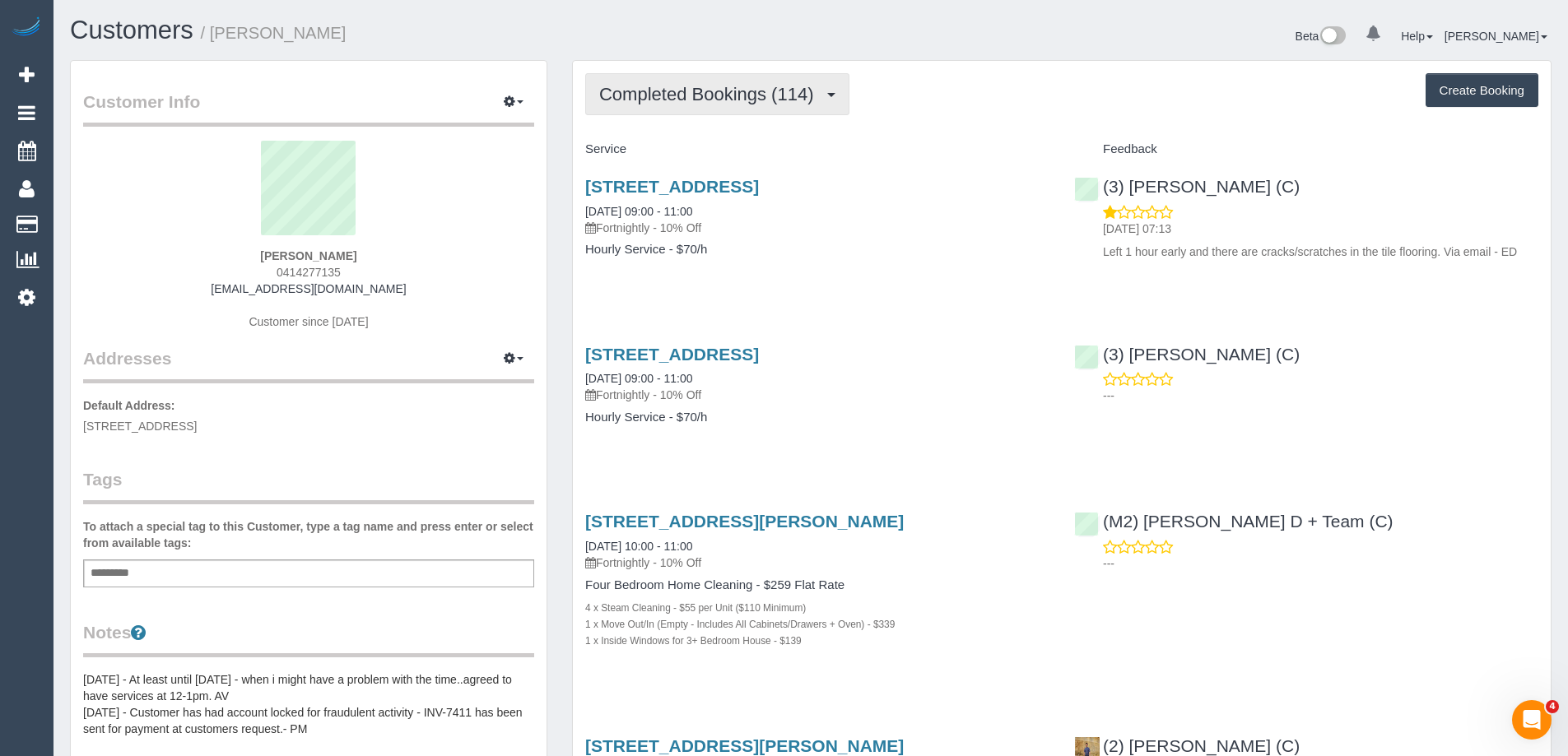
click at [706, 98] on span "Completed Bookings (114)" at bounding box center [710, 94] width 222 height 21
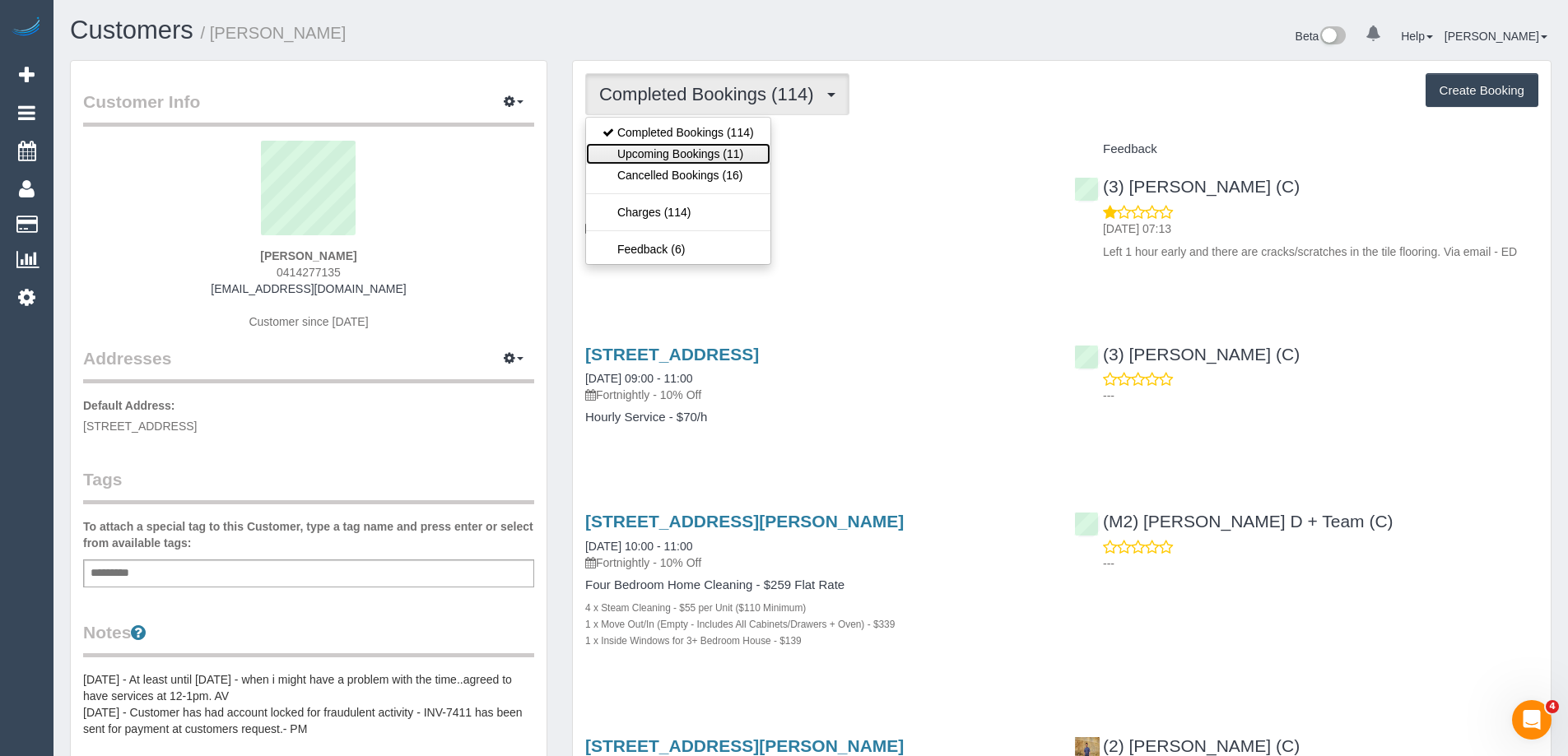
click at [706, 152] on link "Upcoming Bookings (11)" at bounding box center [678, 154] width 184 height 22
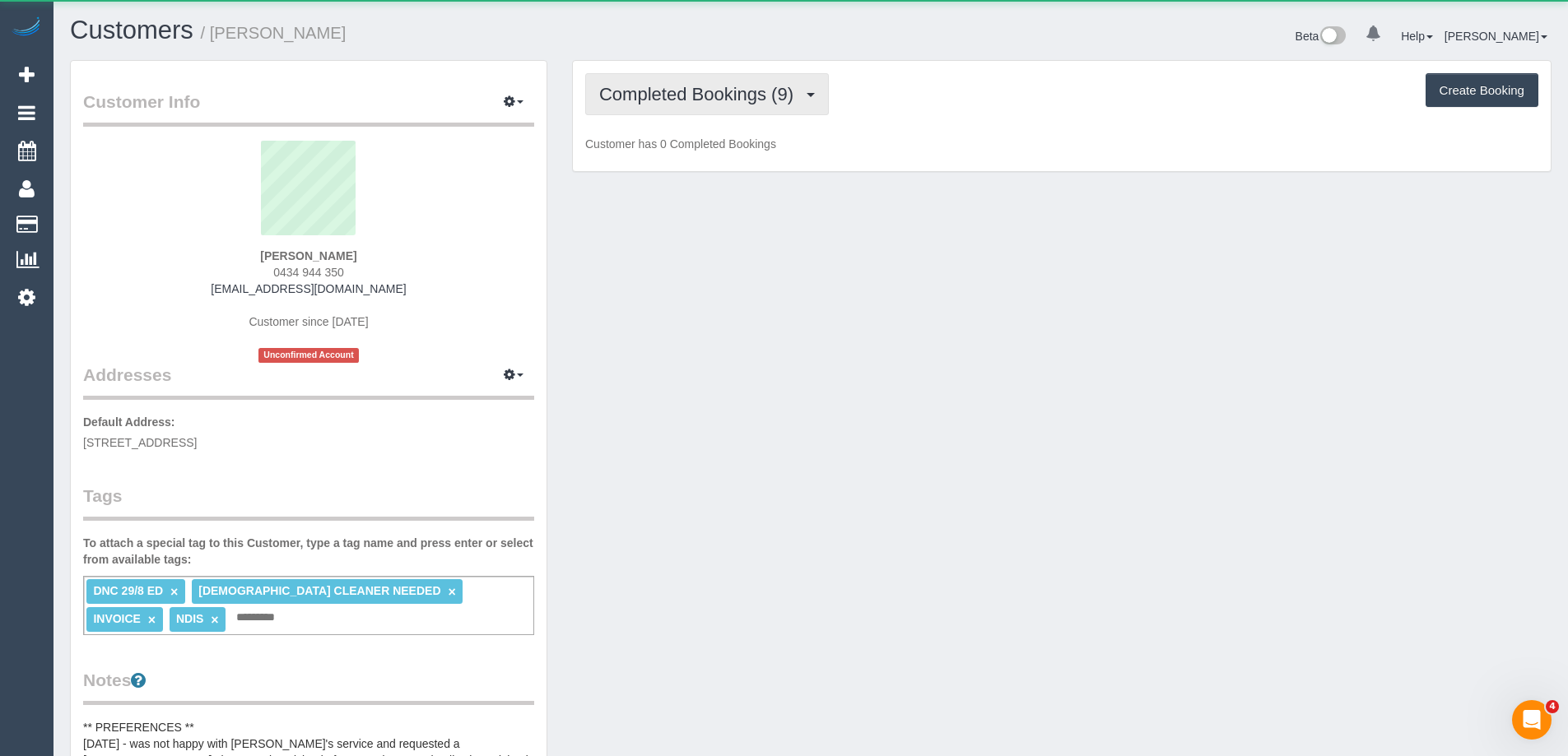
click at [651, 91] on span "Completed Bookings (9)" at bounding box center [700, 94] width 202 height 21
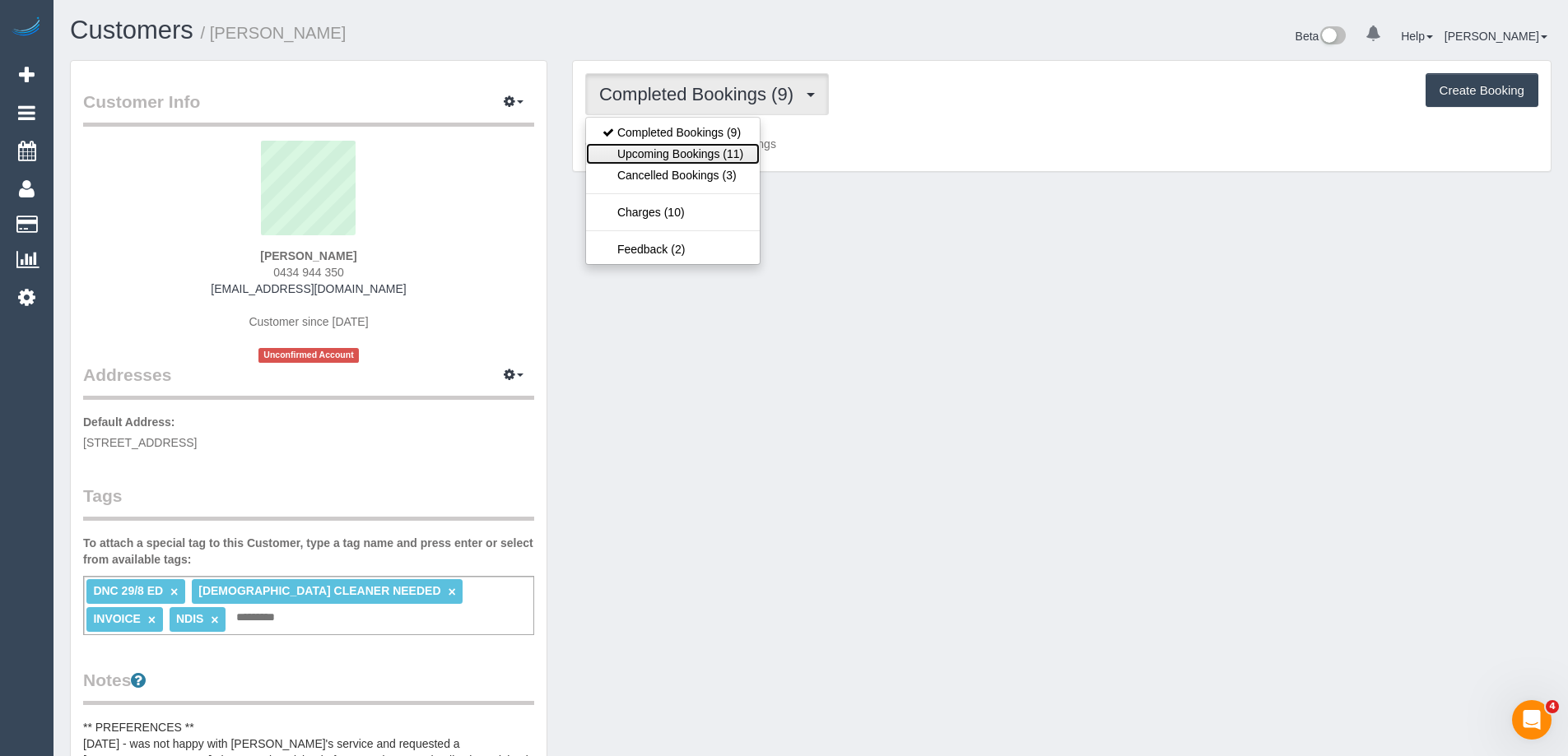
click at [651, 153] on link "Upcoming Bookings (11)" at bounding box center [673, 154] width 173 height 22
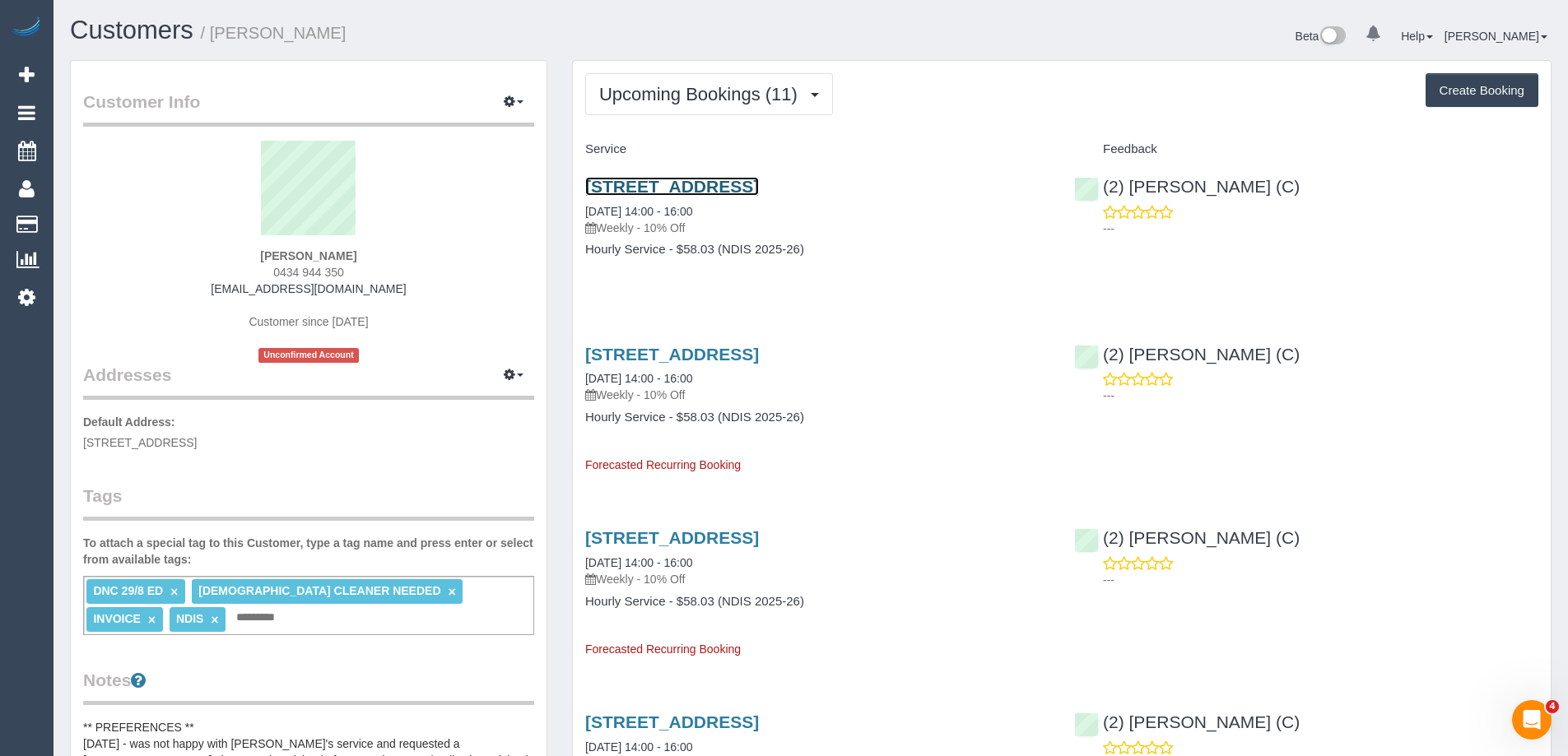
click at [674, 181] on link "[STREET_ADDRESS]" at bounding box center [672, 186] width 173 height 19
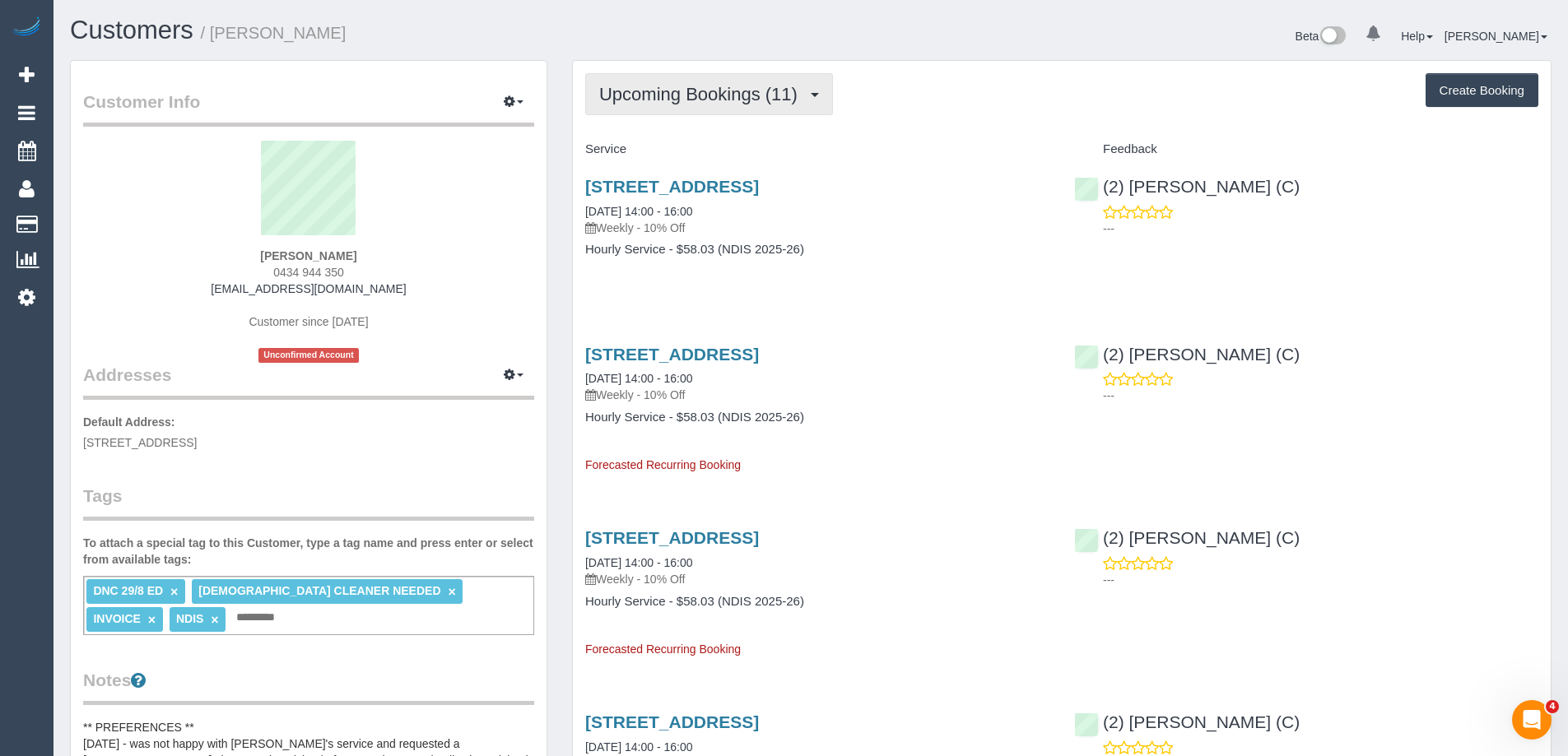
click at [775, 91] on span "Upcoming Bookings (11)" at bounding box center [702, 94] width 207 height 21
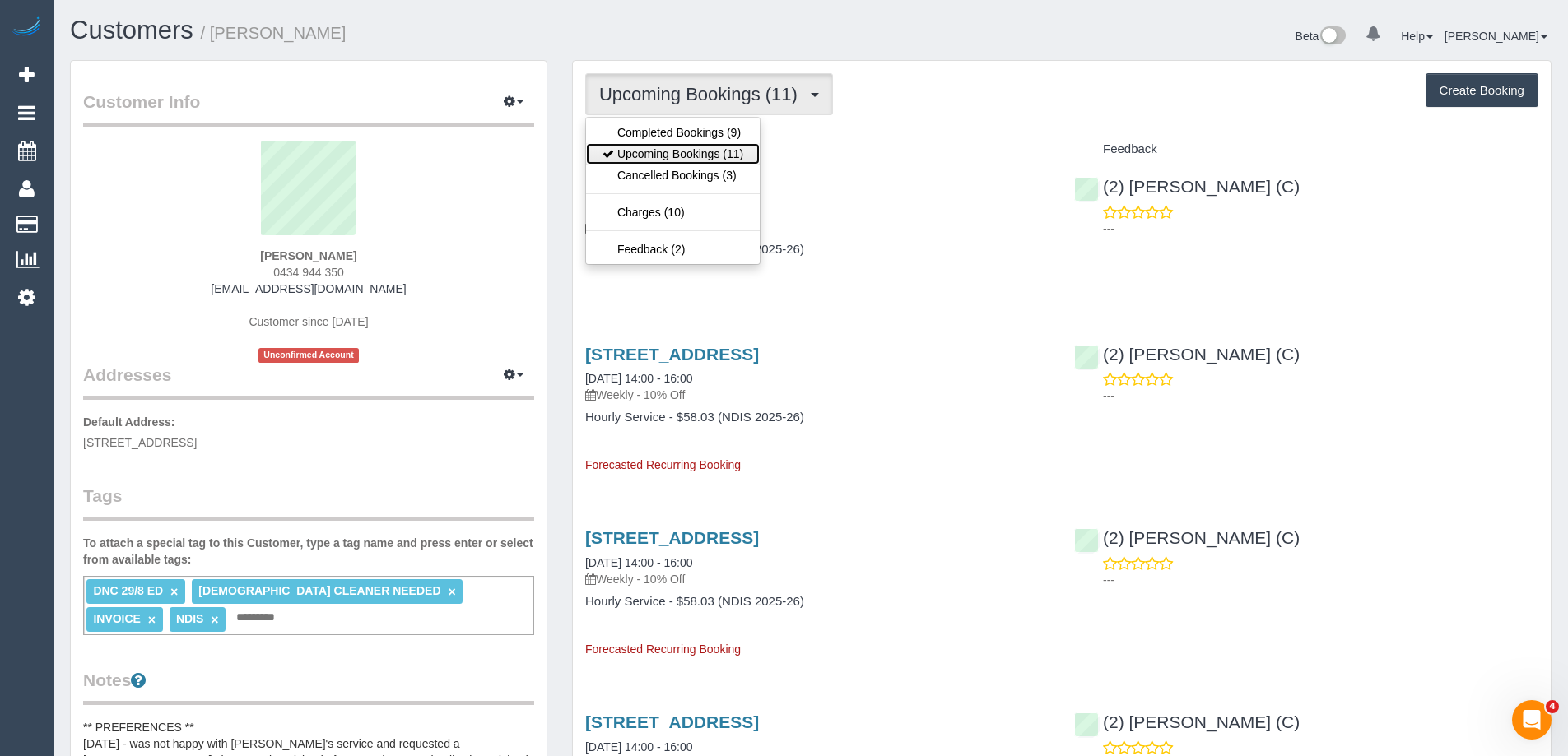
click at [692, 161] on link "Upcoming Bookings (11)" at bounding box center [673, 154] width 173 height 22
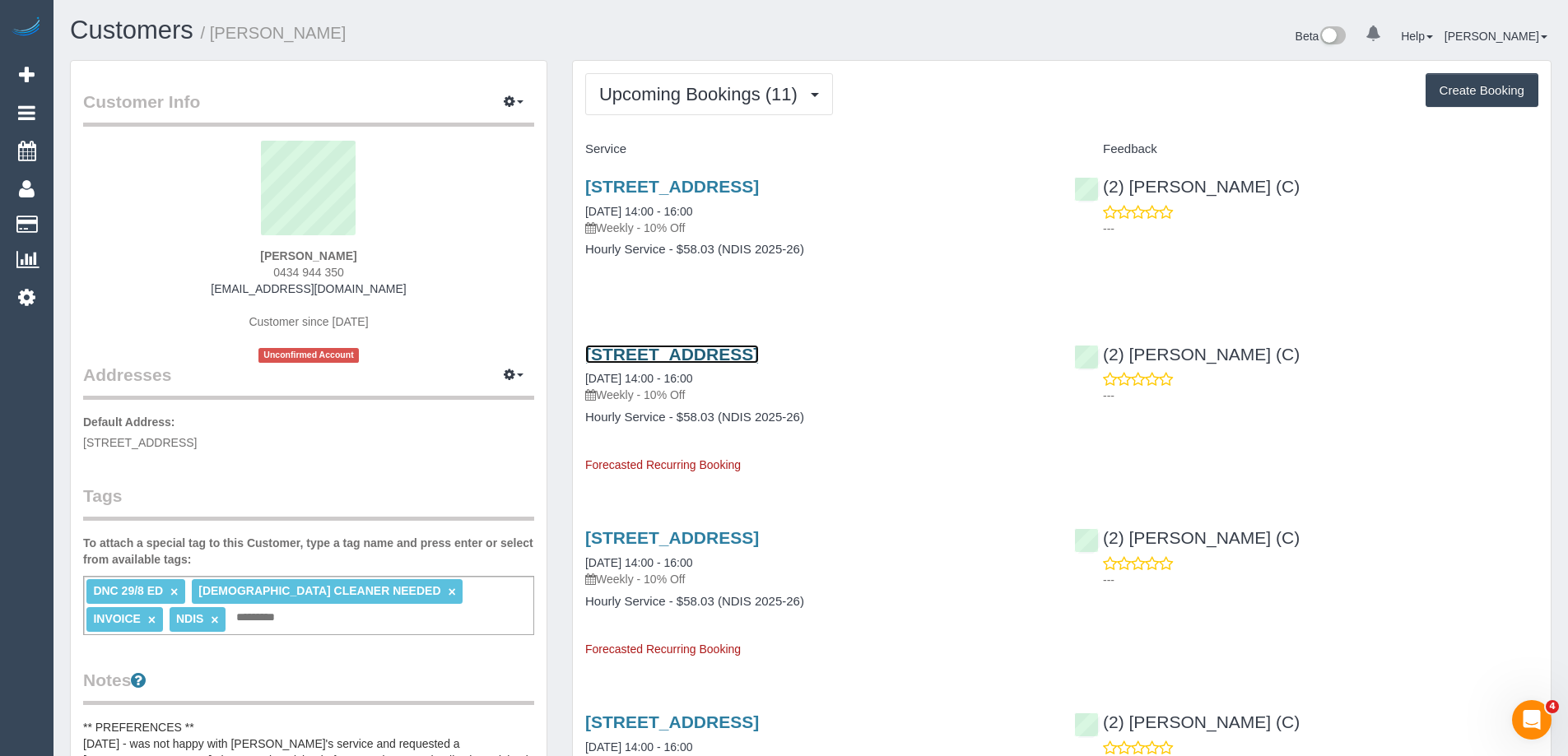
click at [759, 354] on link "Unit 3 / 7 Lewellin Grove, Carrum, VIC 3197" at bounding box center [672, 354] width 173 height 19
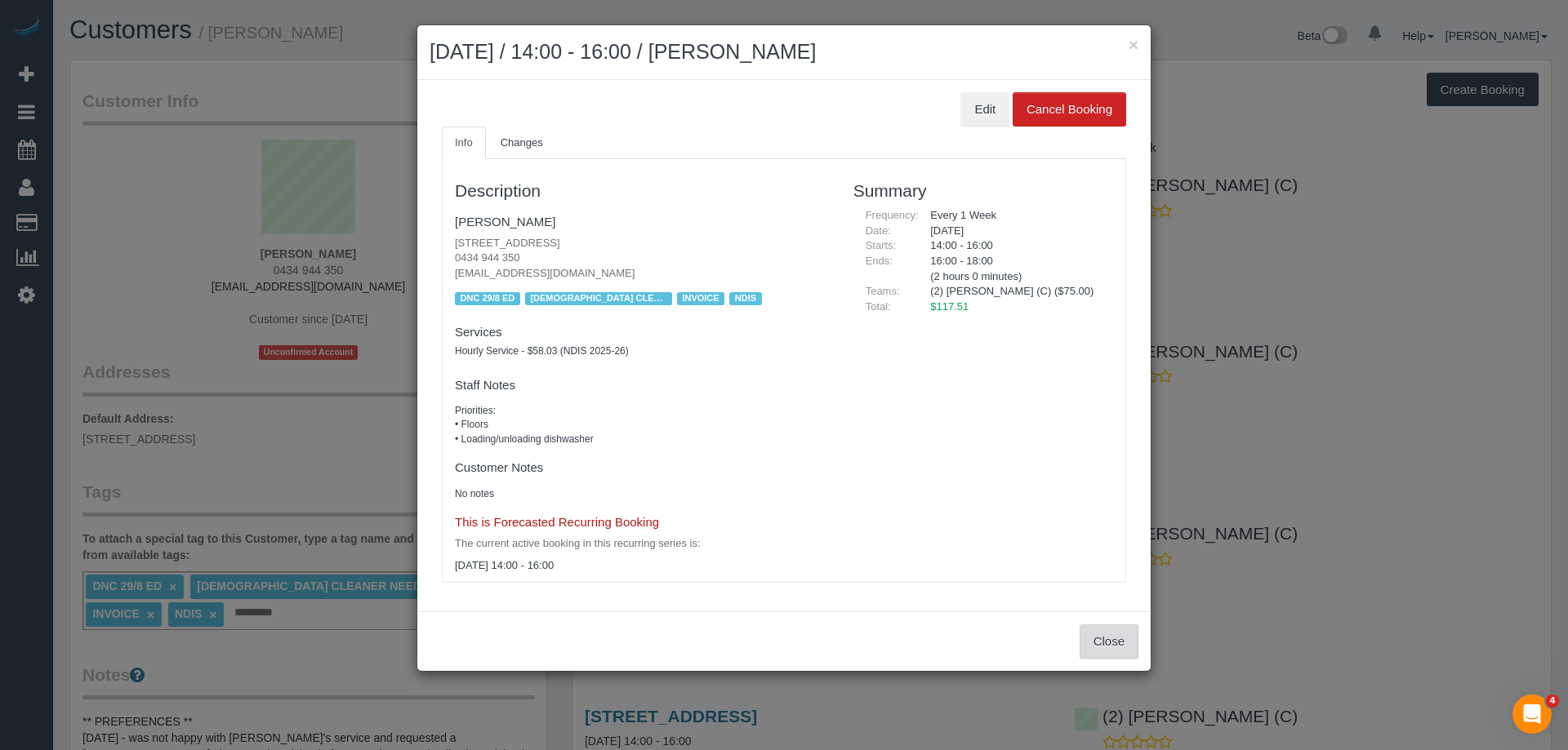
click at [1103, 635] on button "Close" at bounding box center [1109, 642] width 59 height 34
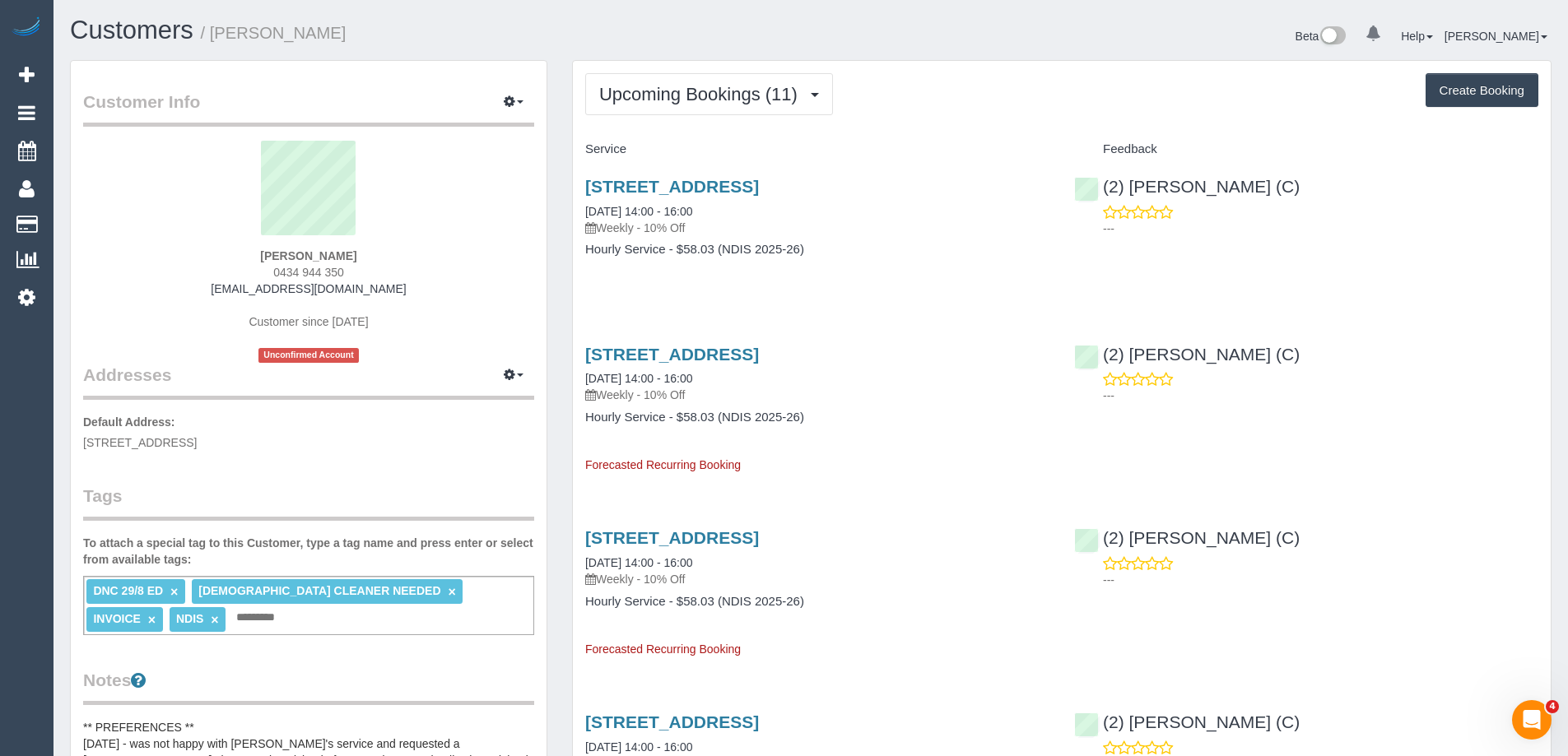
drag, startPoint x: 355, startPoint y: 270, endPoint x: 251, endPoint y: 270, distance: 104.0
click at [251, 270] on div "Joel Simons 0434 944 350 simonsjoel8@gmail.com Customer since 2025 Unconfirmed …" at bounding box center [308, 252] width 451 height 222
copy span "0434 944 350"
drag, startPoint x: 352, startPoint y: 293, endPoint x: 204, endPoint y: 284, distance: 148.3
click at [204, 284] on div "Joel Simons 0434 944 350 simonsjoel8@gmail.com Customer since 2025 Unconfirmed …" at bounding box center [308, 252] width 451 height 222
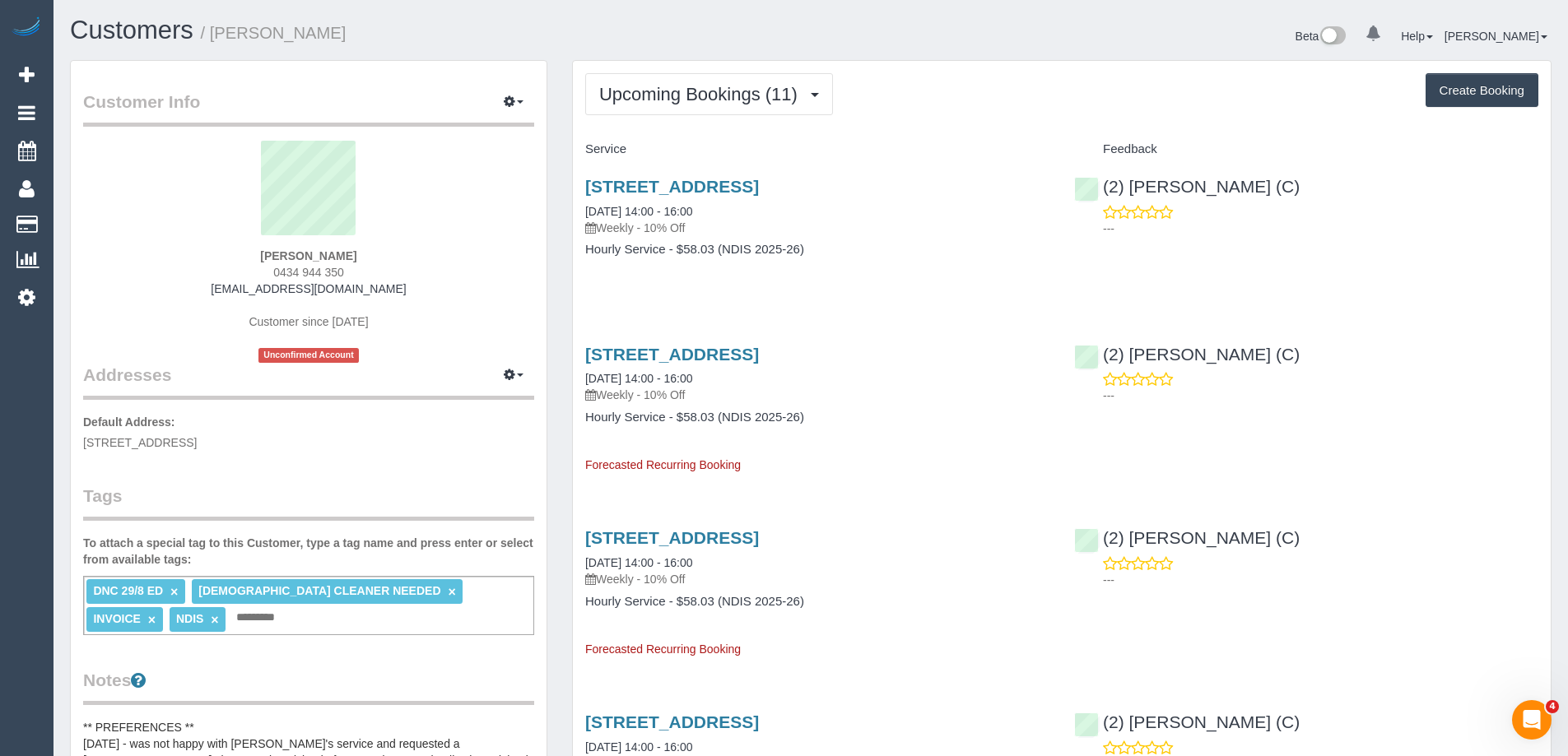
copy link "simonsjoel8@gmail.com"
click at [675, 86] on span "Upcoming Bookings (11)" at bounding box center [702, 94] width 207 height 21
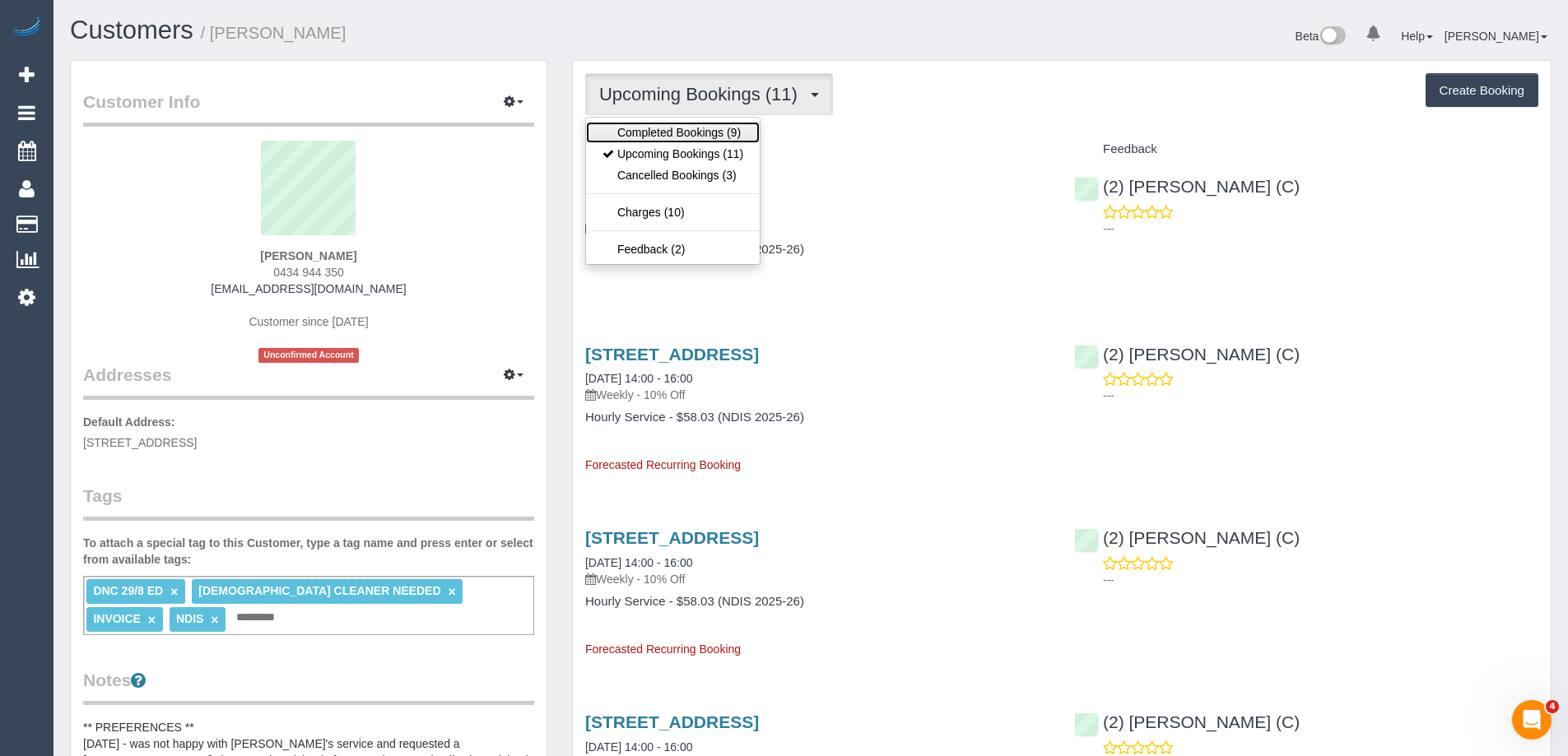
click at [673, 130] on link "Completed Bookings (9)" at bounding box center [673, 133] width 173 height 22
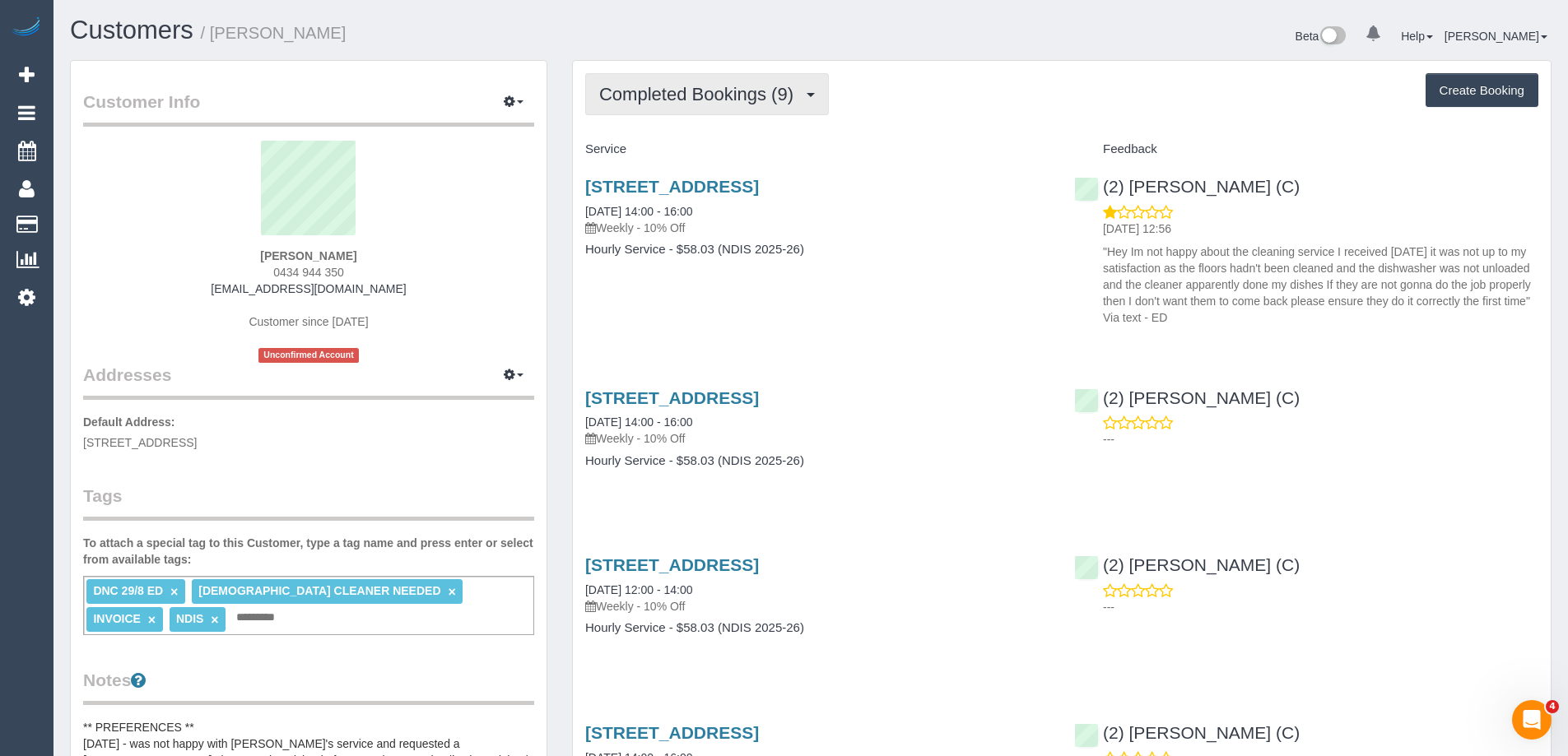
click at [744, 98] on span "Completed Bookings (9)" at bounding box center [700, 94] width 202 height 21
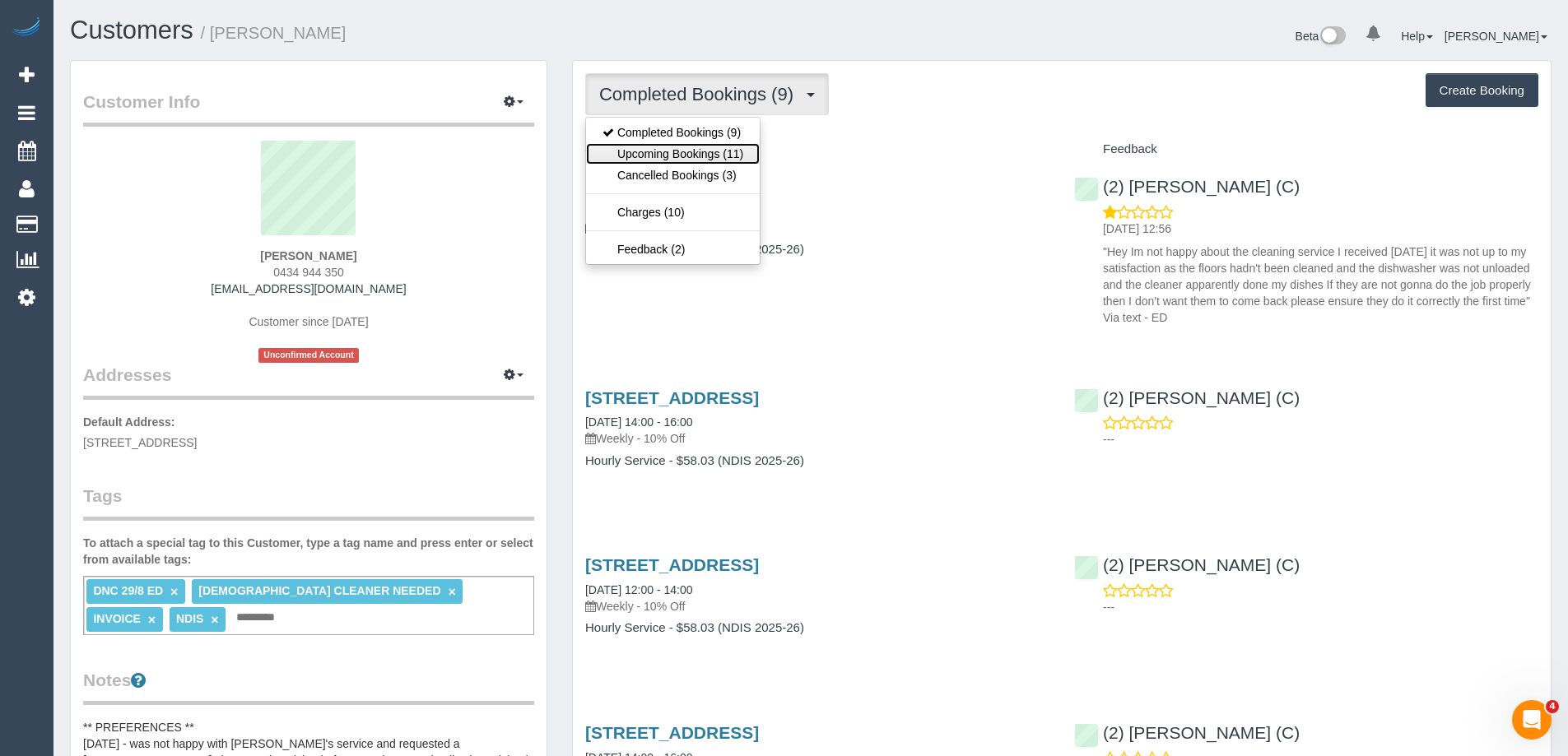
click at [712, 146] on link "Upcoming Bookings (11)" at bounding box center [673, 154] width 173 height 22
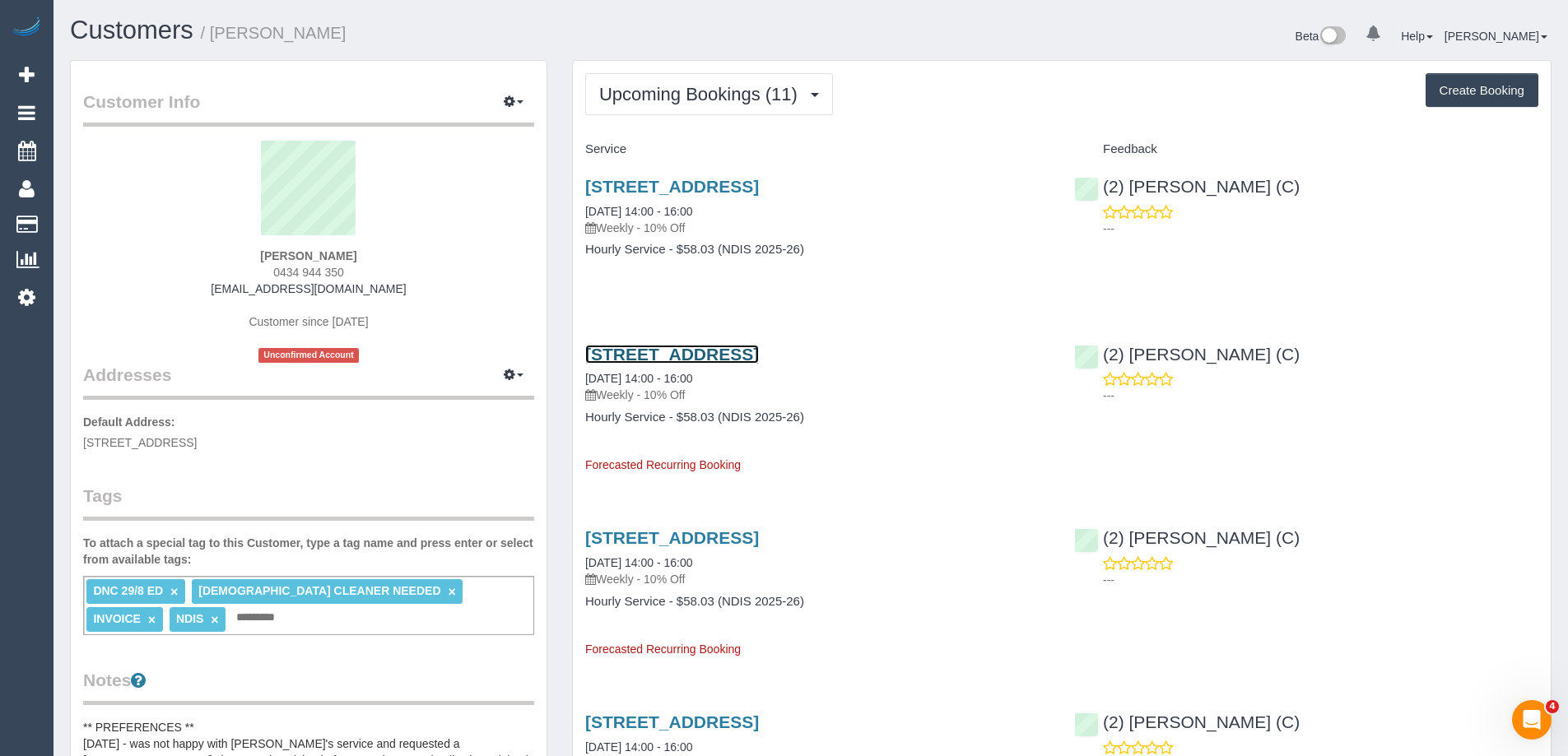
click at [759, 357] on link "Unit 3 / 7 Lewellin Grove, Carrum, VIC 3197" at bounding box center [672, 354] width 173 height 19
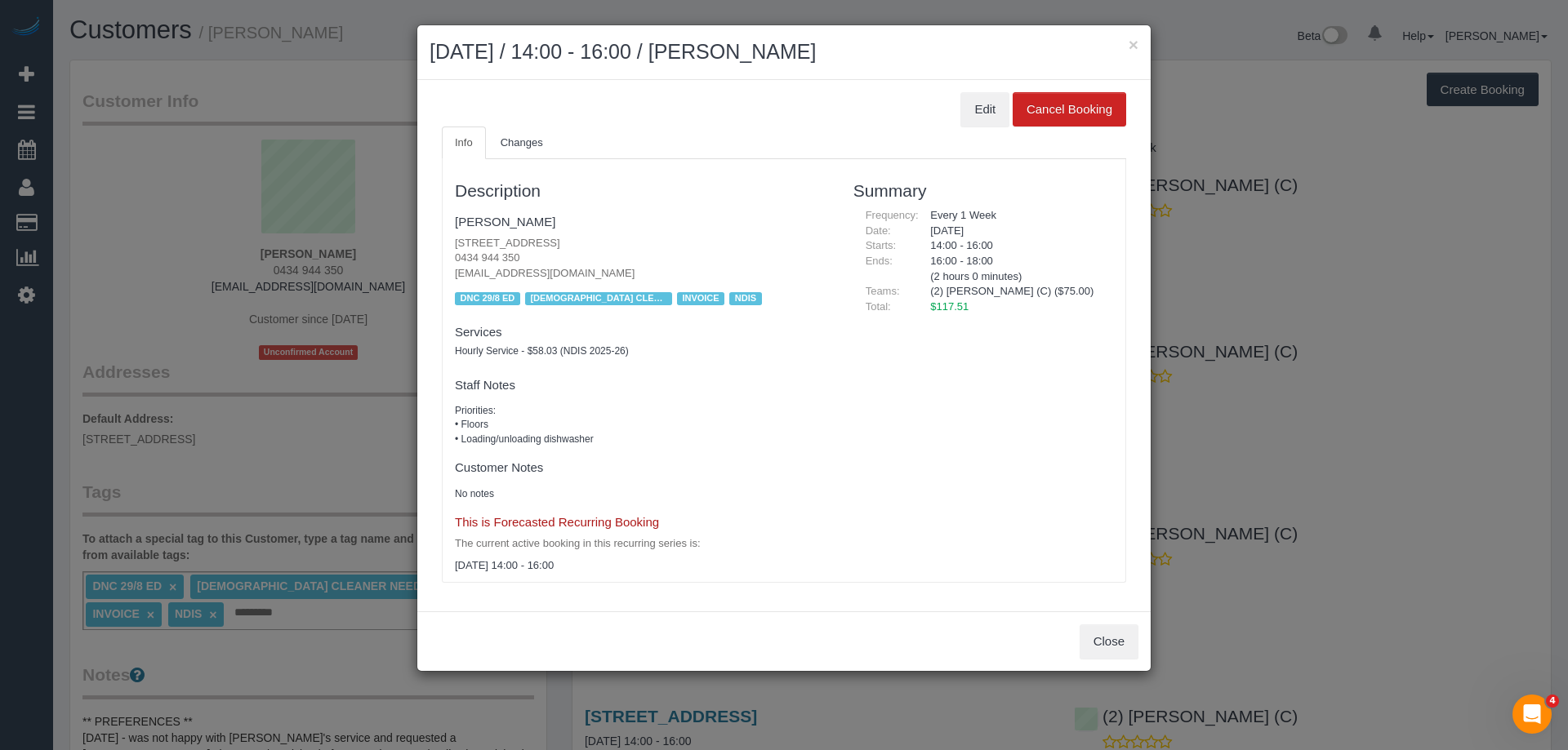
click at [1127, 45] on h2 "September 12, 2025 / 14:00 - 16:00 / Joel Simons" at bounding box center [783, 52] width 709 height 30
click at [1131, 41] on button "×" at bounding box center [1133, 44] width 10 height 17
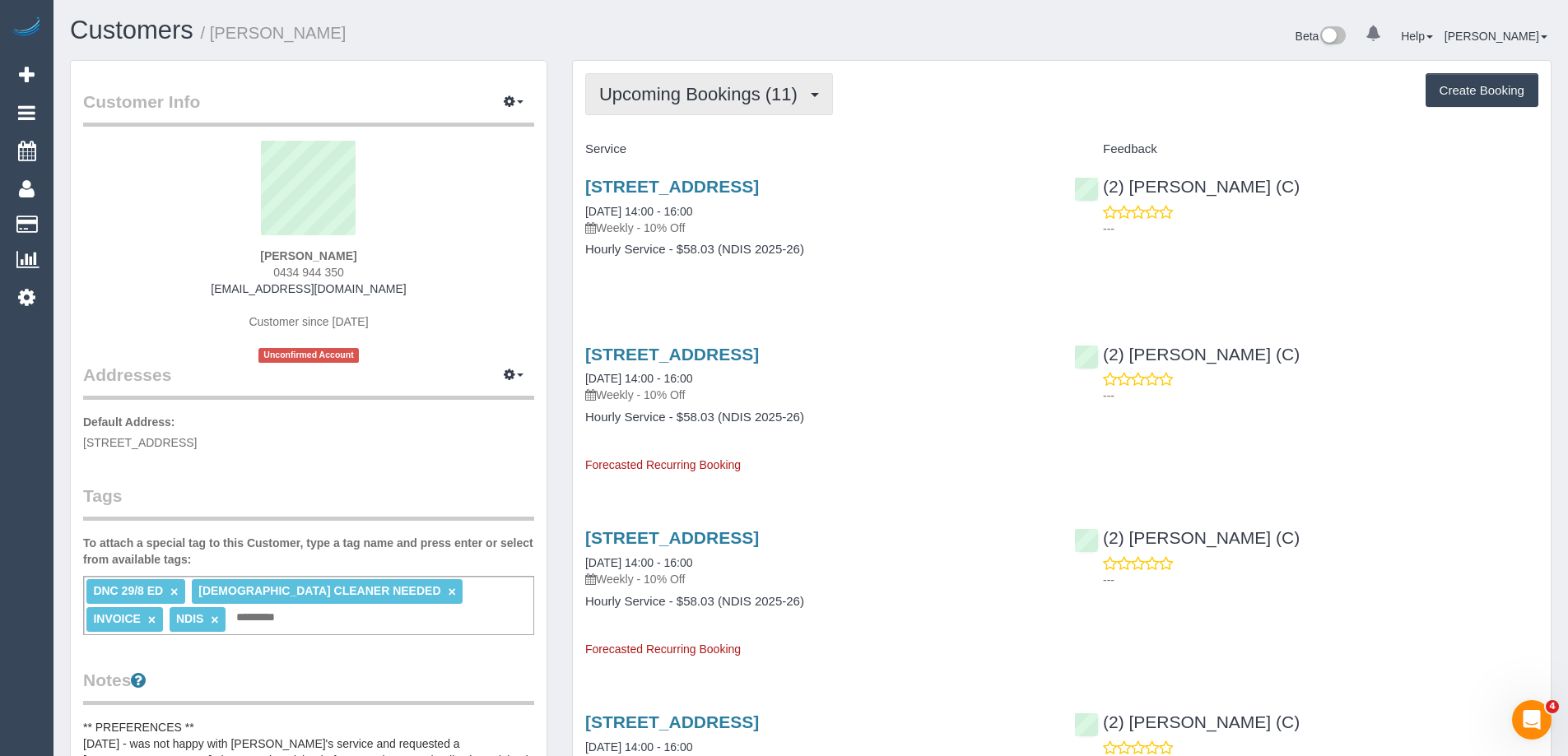
click at [742, 100] on span "Upcoming Bookings (11)" at bounding box center [702, 94] width 207 height 21
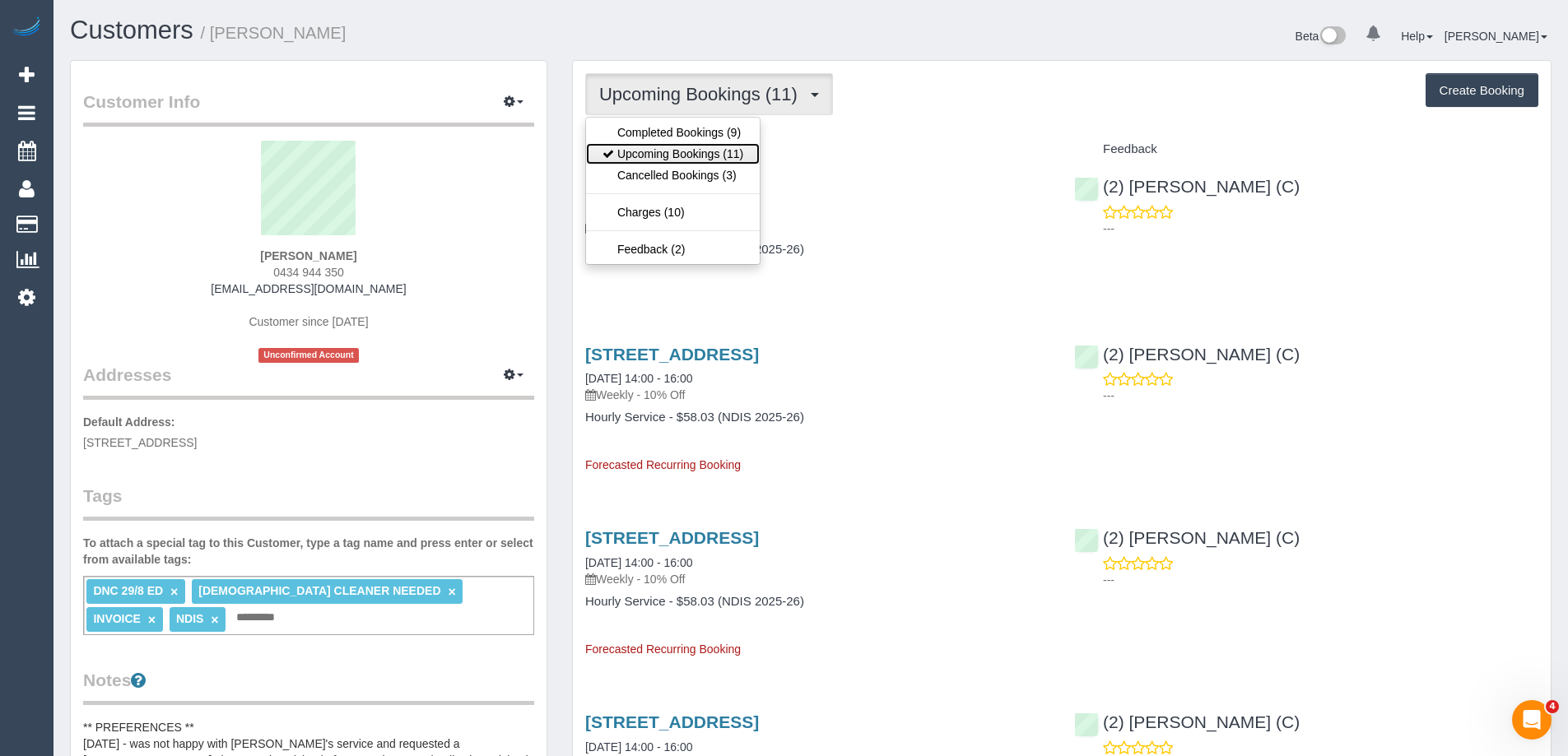
click at [721, 156] on link "Upcoming Bookings (11)" at bounding box center [673, 154] width 173 height 22
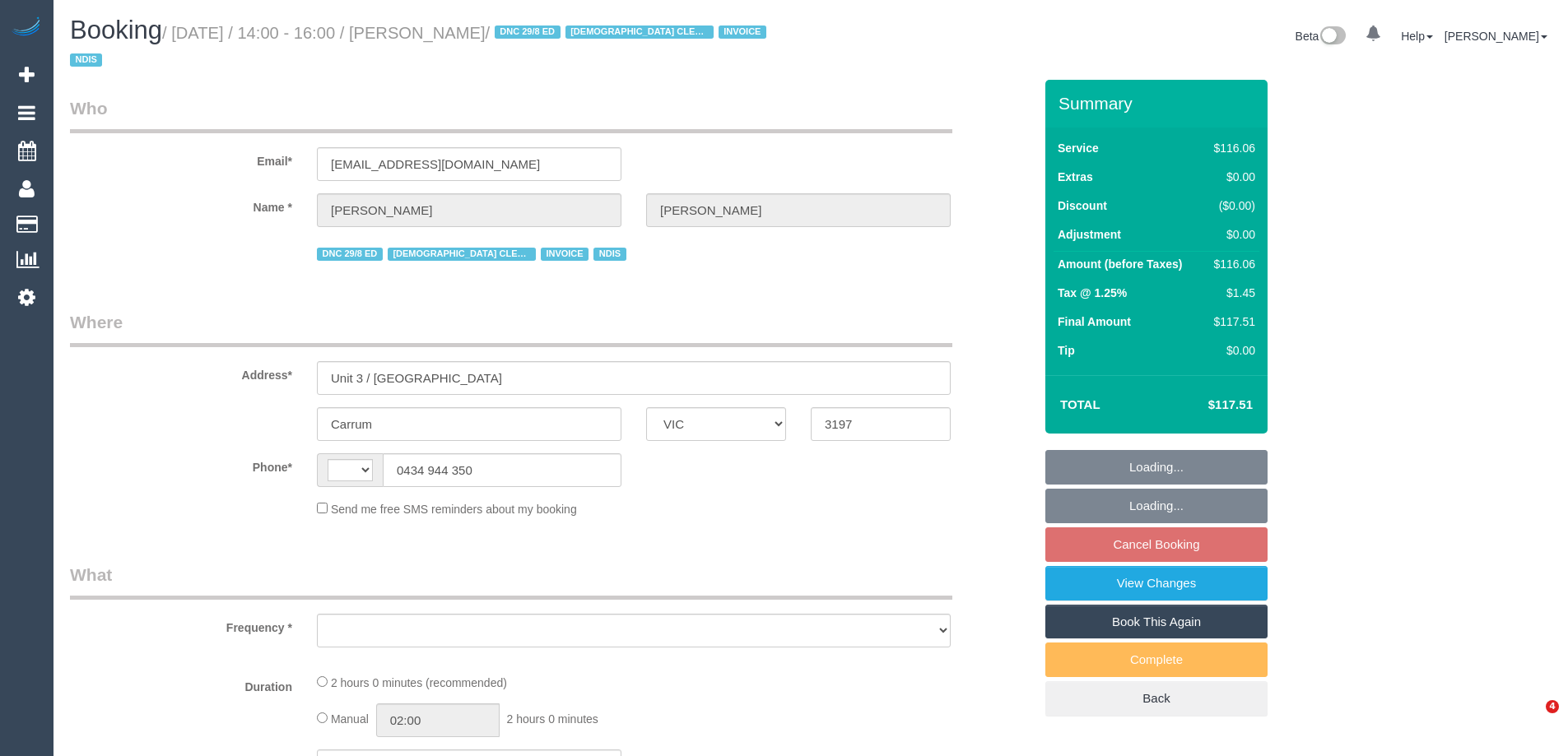
select select "VIC"
select select "string:AU"
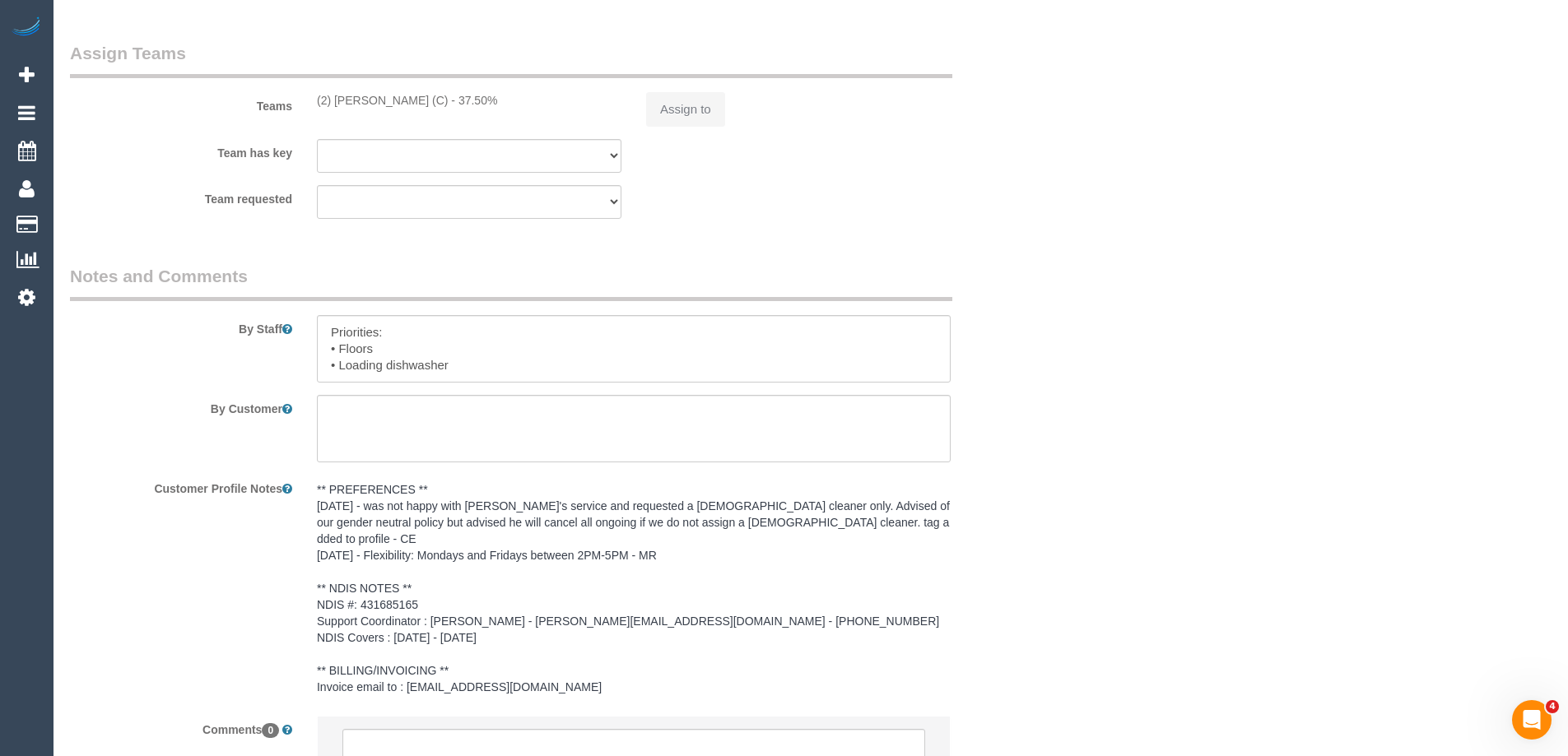
select select "object:599"
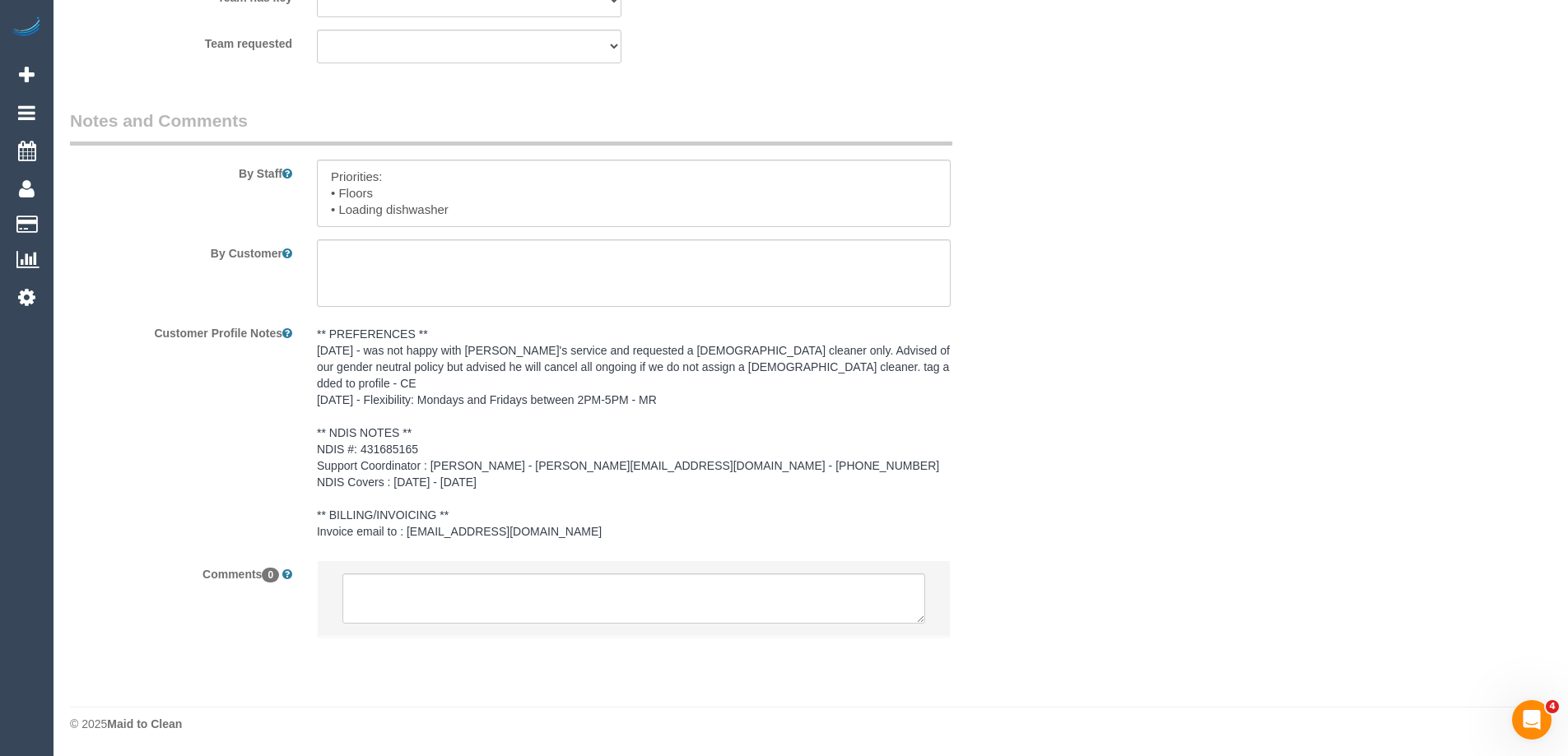
select select "number:28"
select select "number:14"
select select "number:19"
select select "number:36"
select select "number:33"
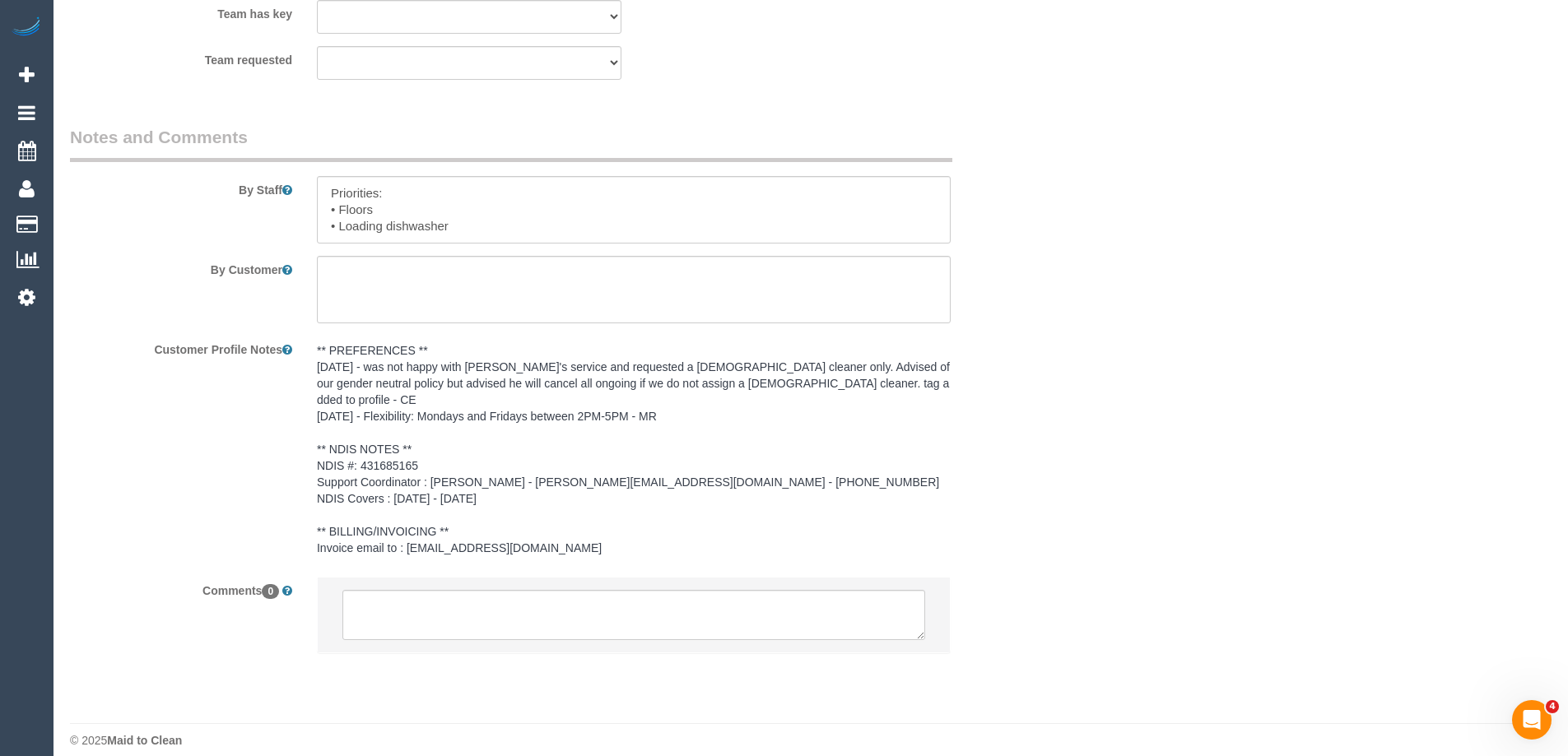
scroll to position [2195, 0]
click at [380, 228] on textarea at bounding box center [634, 210] width 634 height 68
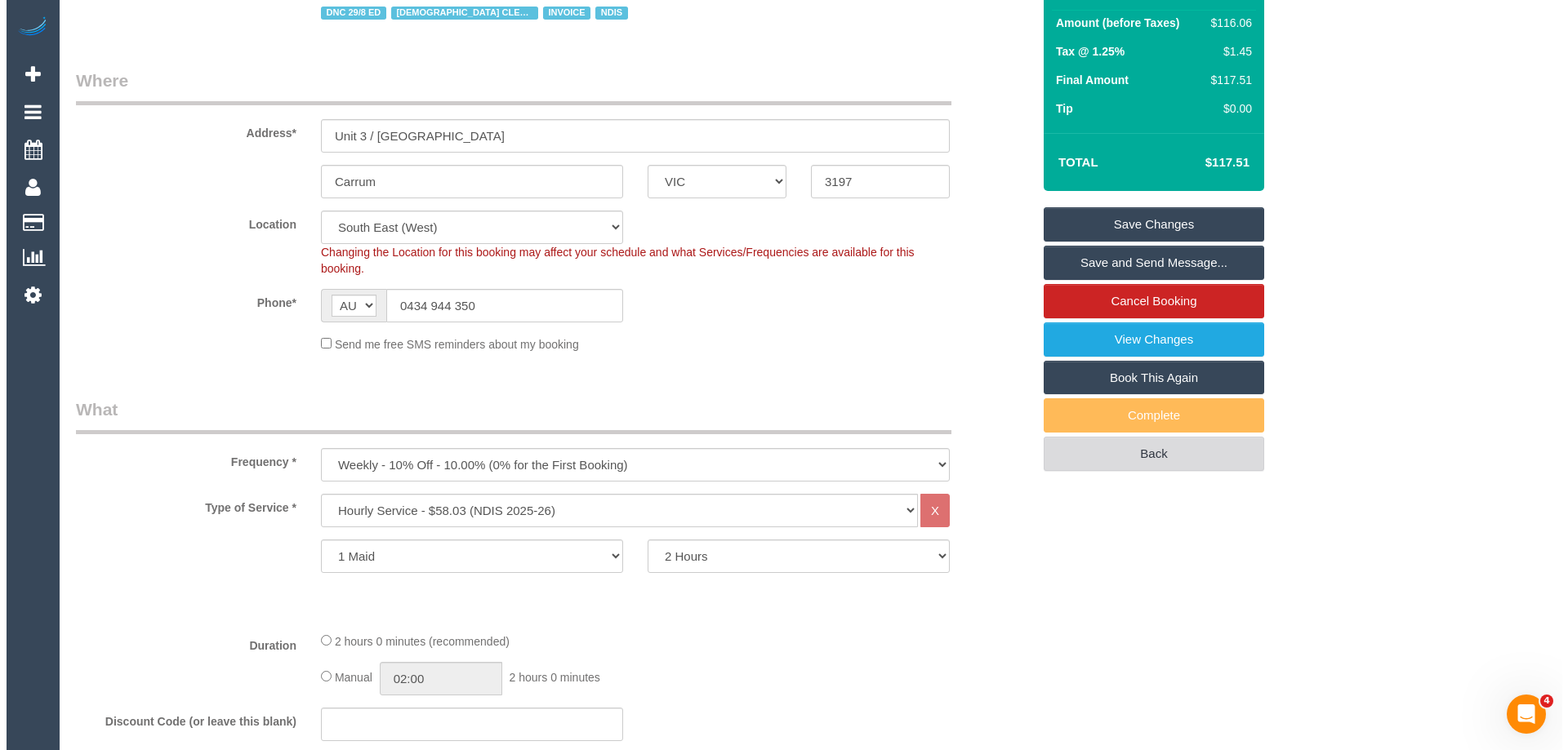
scroll to position [0, 0]
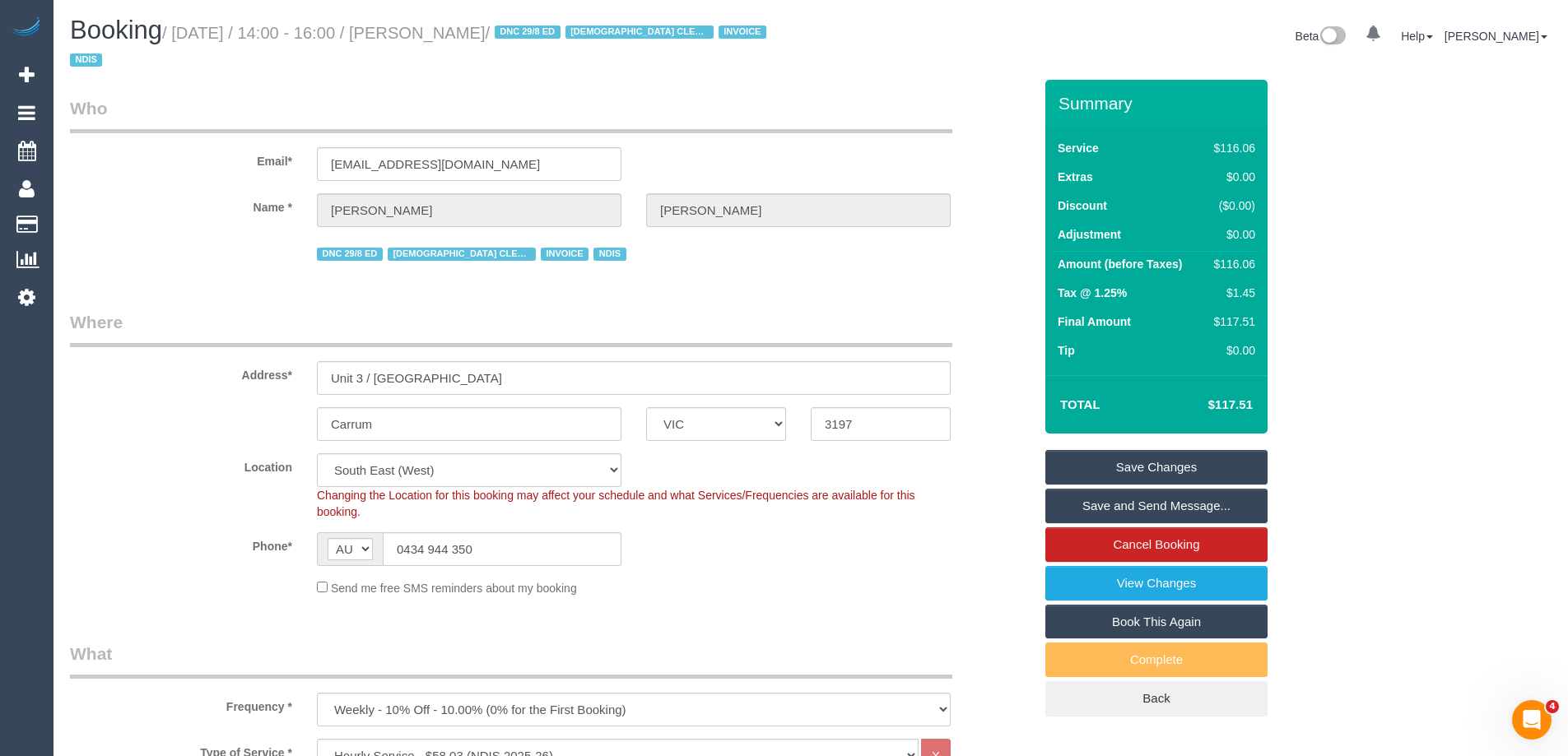
type textarea "Priorities: • Floors • Loading/unloading dishwasher"
click at [1189, 466] on link "Save Changes" at bounding box center [1156, 467] width 222 height 34
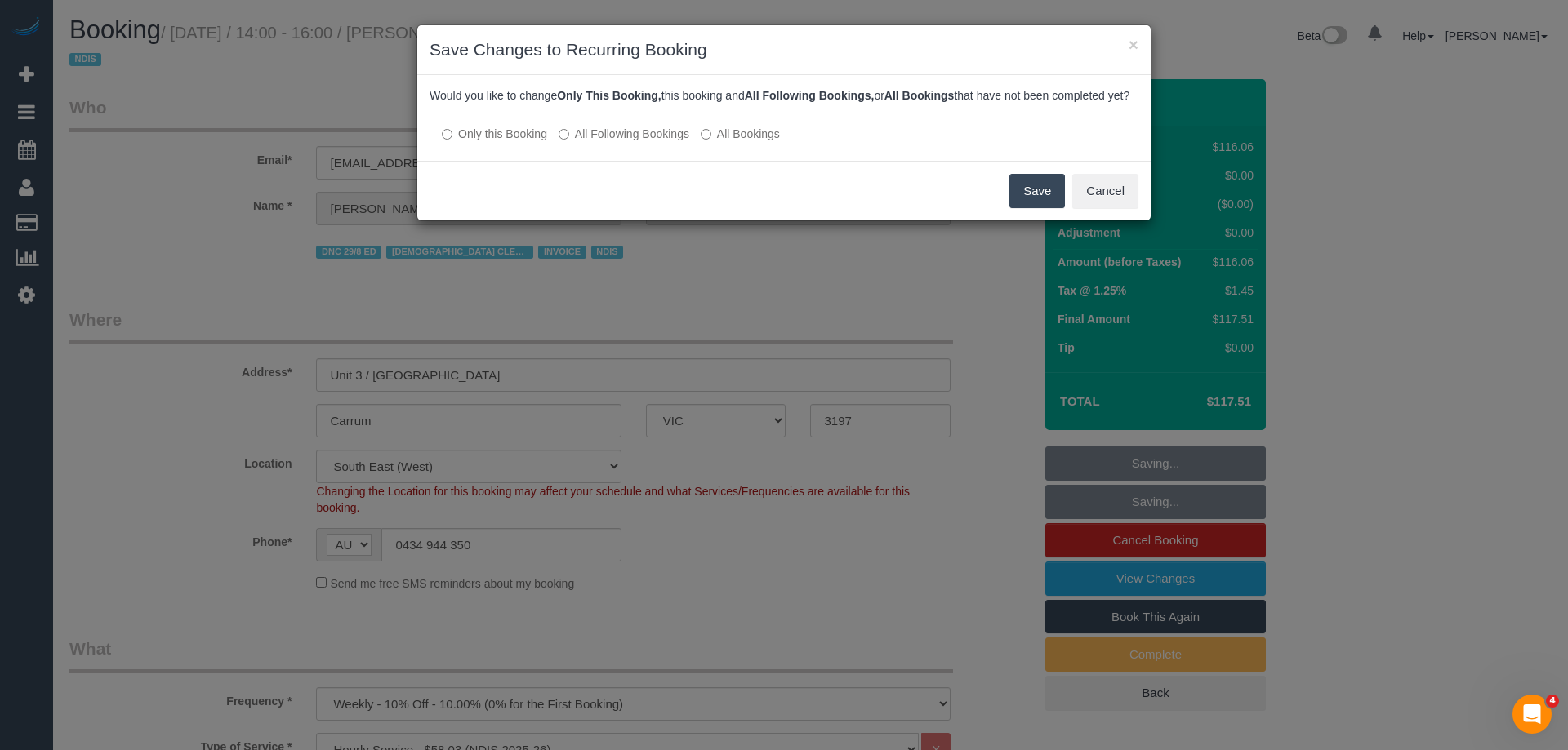
drag, startPoint x: 592, startPoint y: 150, endPoint x: 650, endPoint y: 155, distance: 58.2
click at [592, 142] on label "All Following Bookings" at bounding box center [624, 134] width 131 height 16
click at [1036, 197] on button "Save" at bounding box center [1037, 191] width 56 height 34
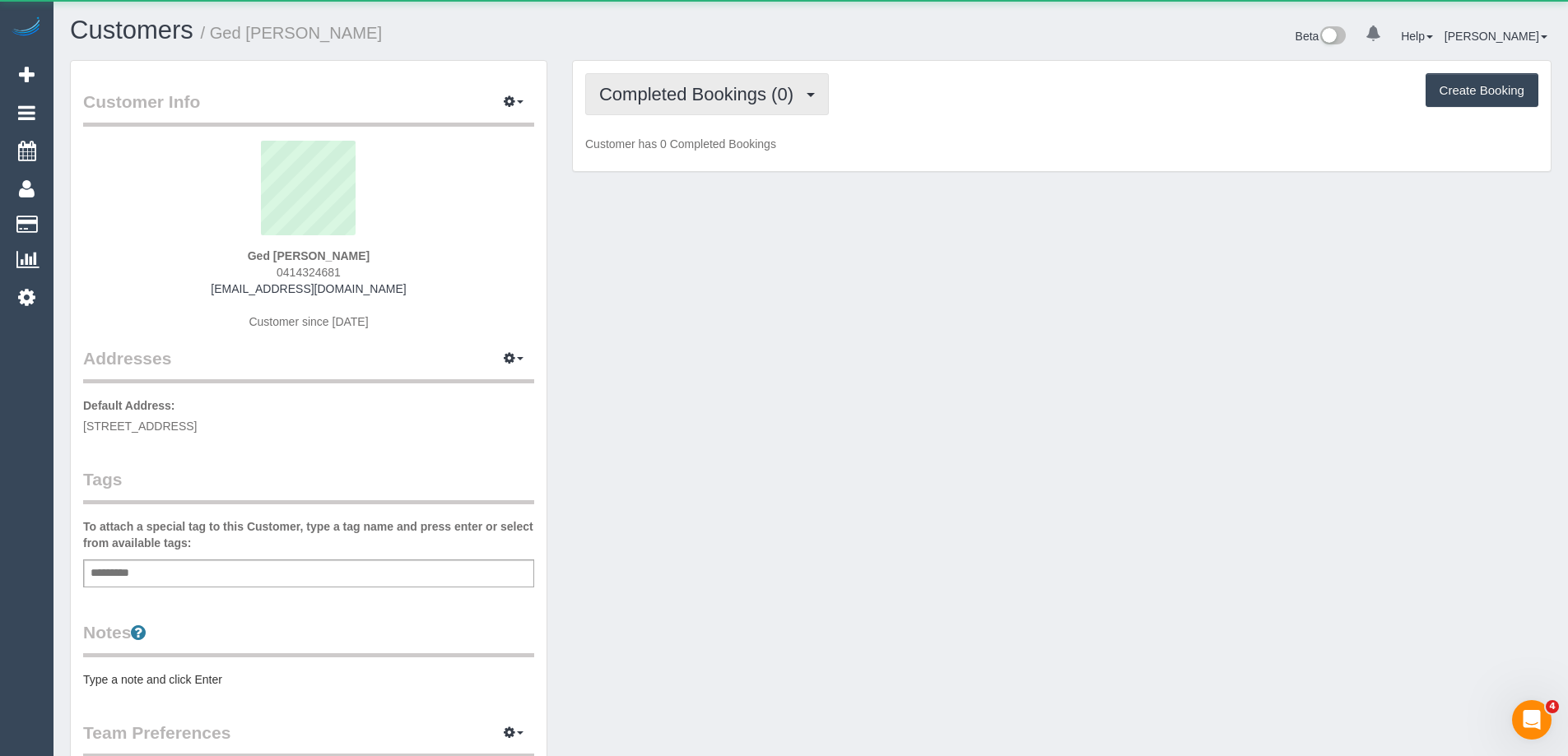
scroll to position [1204, 1568]
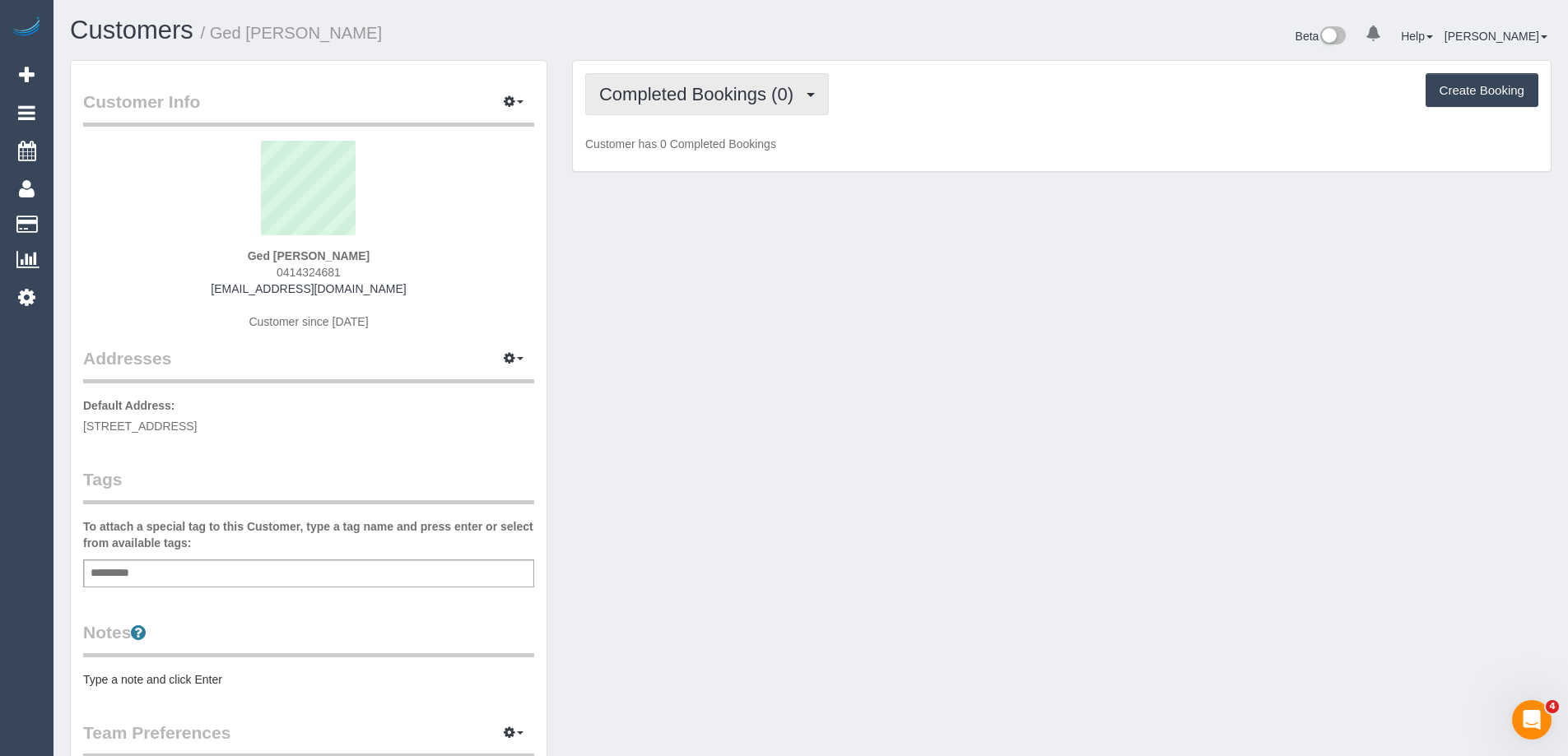
click at [672, 97] on span "Completed Bookings (0)" at bounding box center [700, 94] width 202 height 21
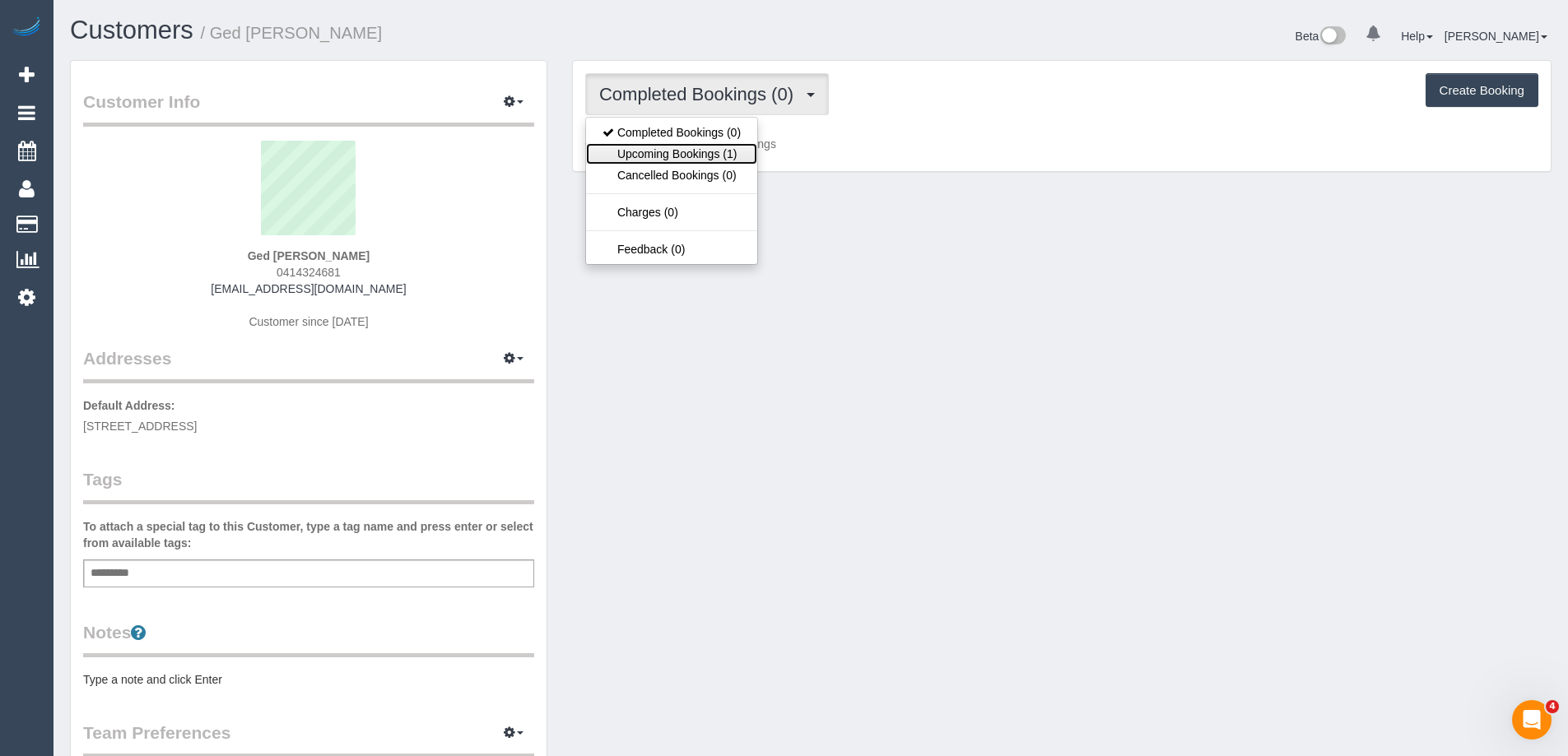
click at [694, 158] on link "Upcoming Bookings (1)" at bounding box center [672, 154] width 172 height 22
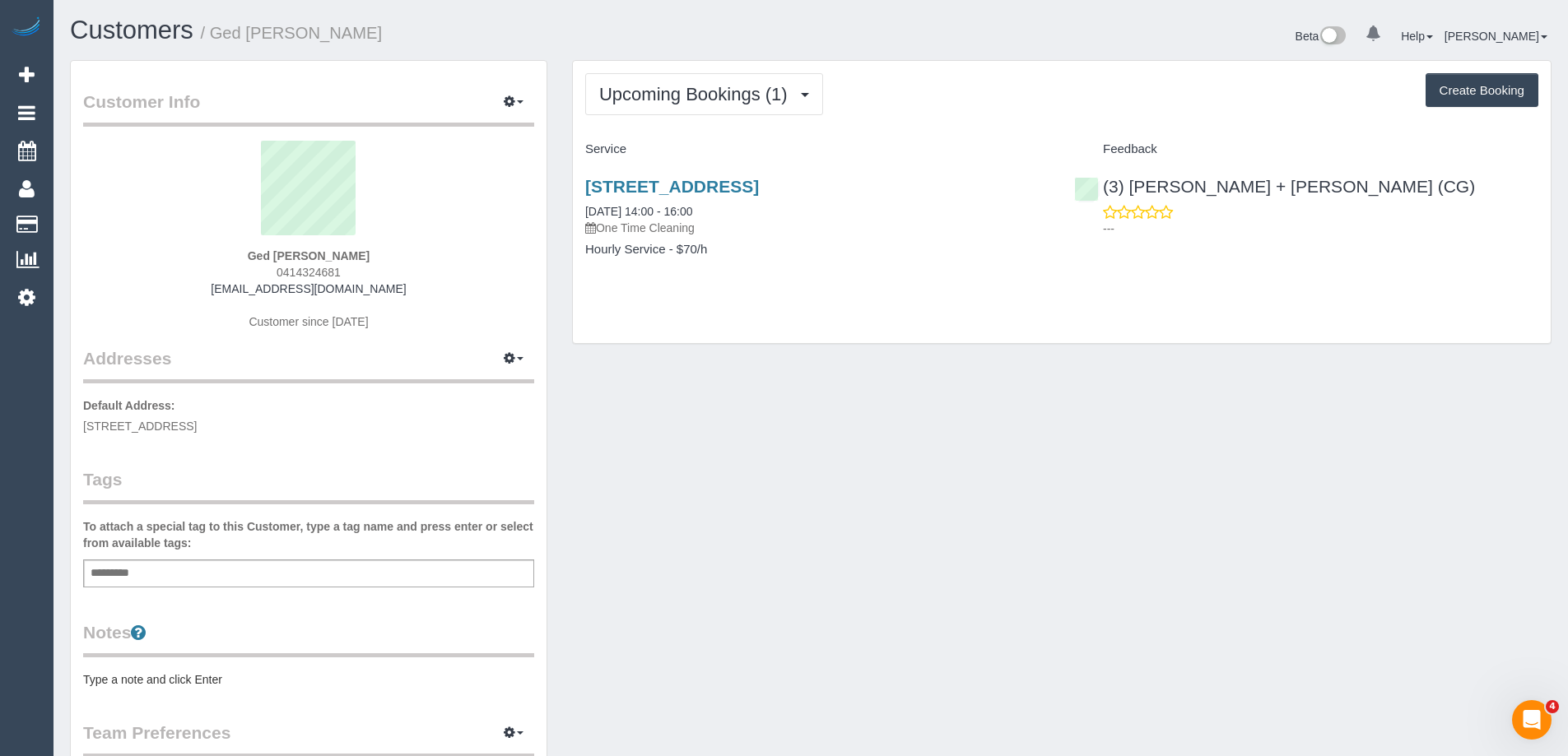
click at [167, 680] on pre "Type a note and click Enter" at bounding box center [308, 680] width 451 height 16
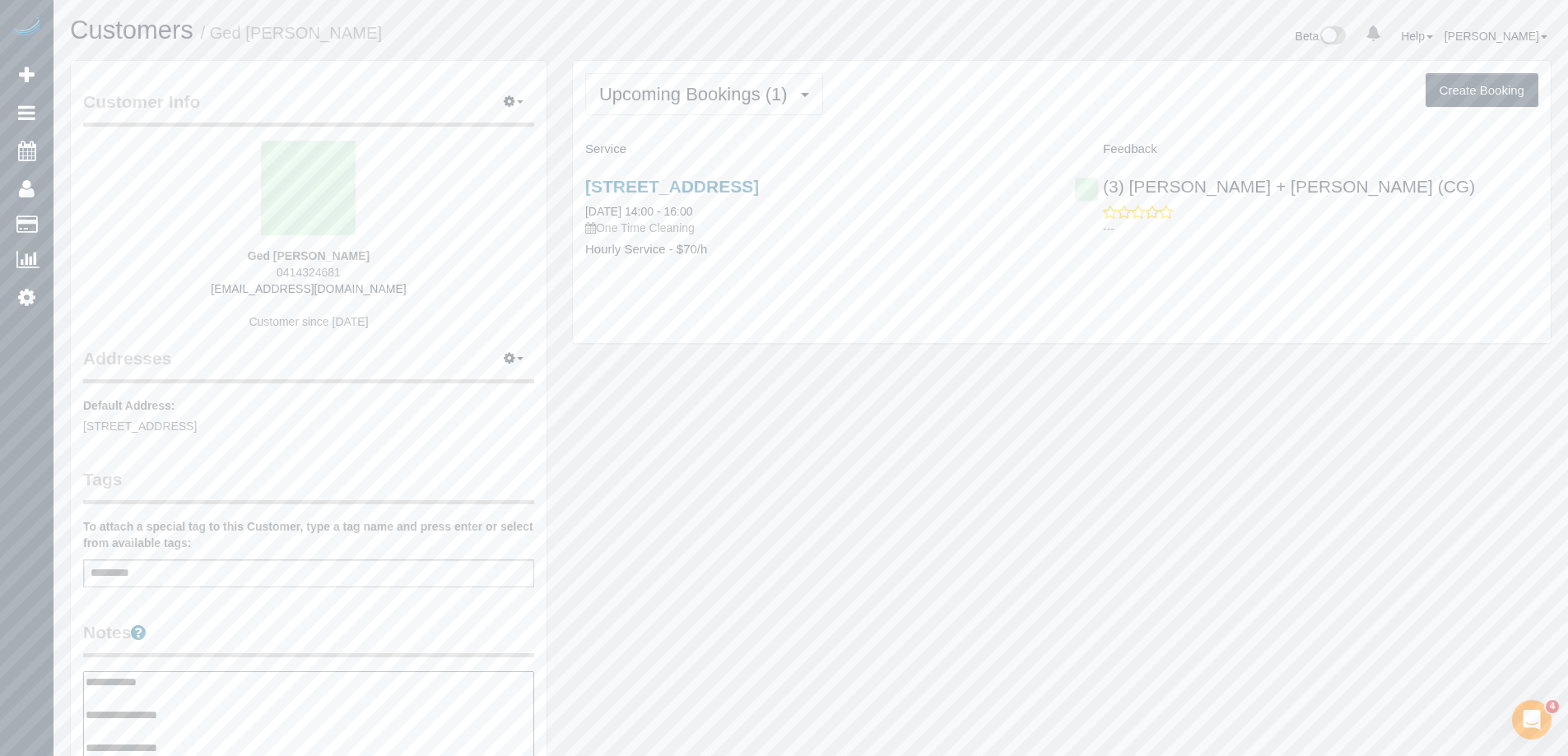
type textarea "**********"
click at [242, 635] on legend "Notes" at bounding box center [308, 639] width 451 height 37
click at [682, 90] on span "Upcoming Bookings (1)" at bounding box center [697, 94] width 197 height 21
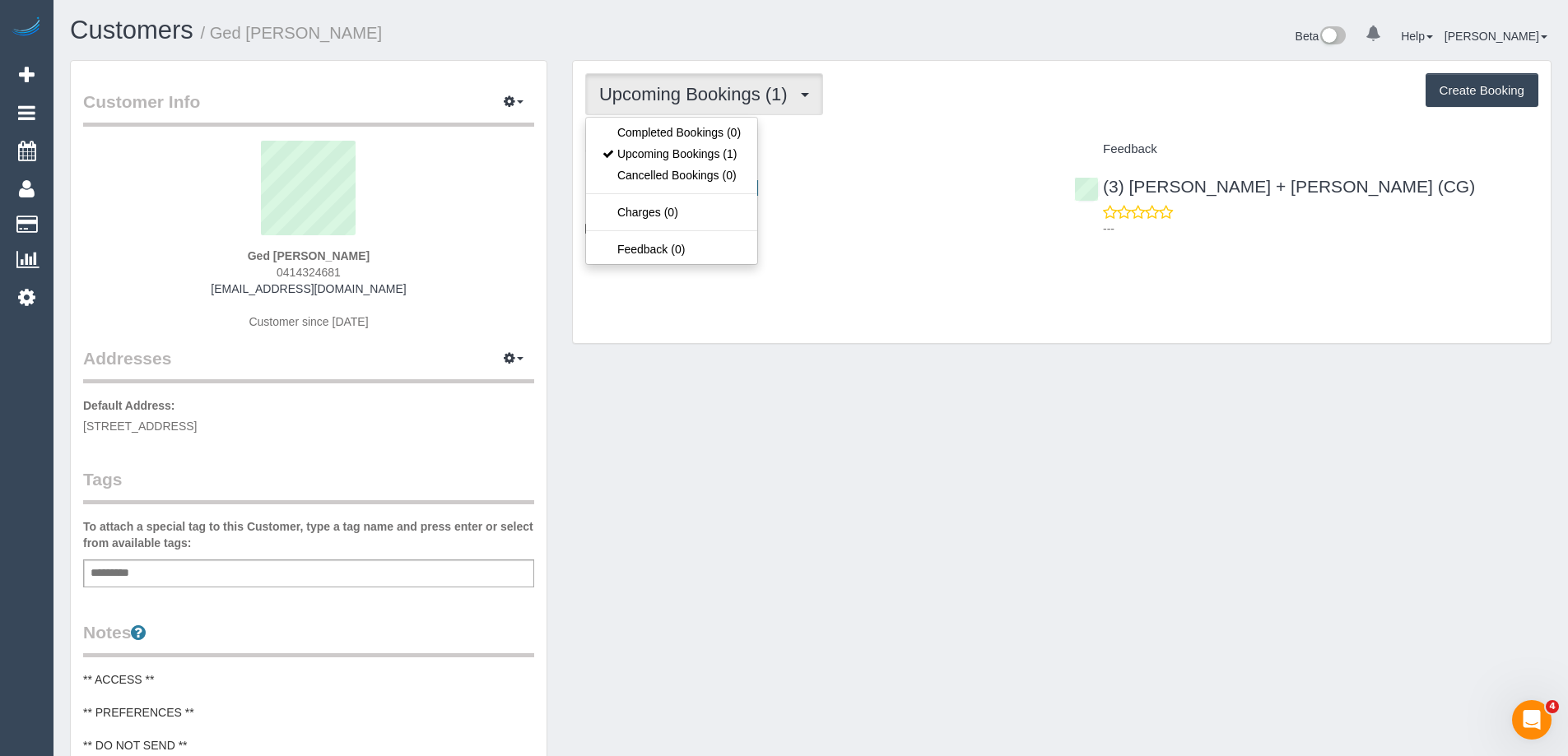
click at [853, 135] on div "Service" at bounding box center [817, 149] width 489 height 28
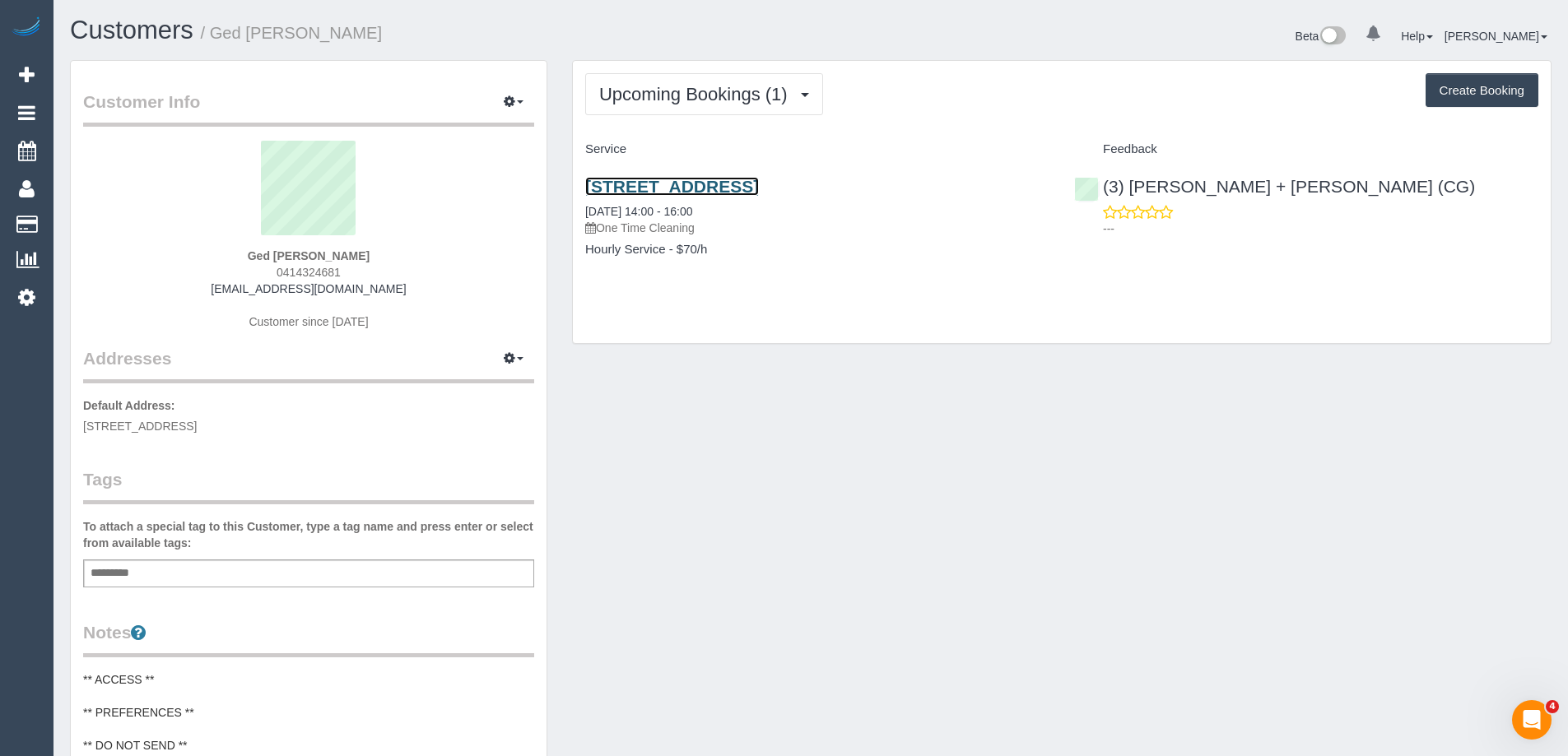
click at [759, 184] on link "10 Lincoln Avenue, Bayswater, VIC 3153" at bounding box center [672, 186] width 173 height 19
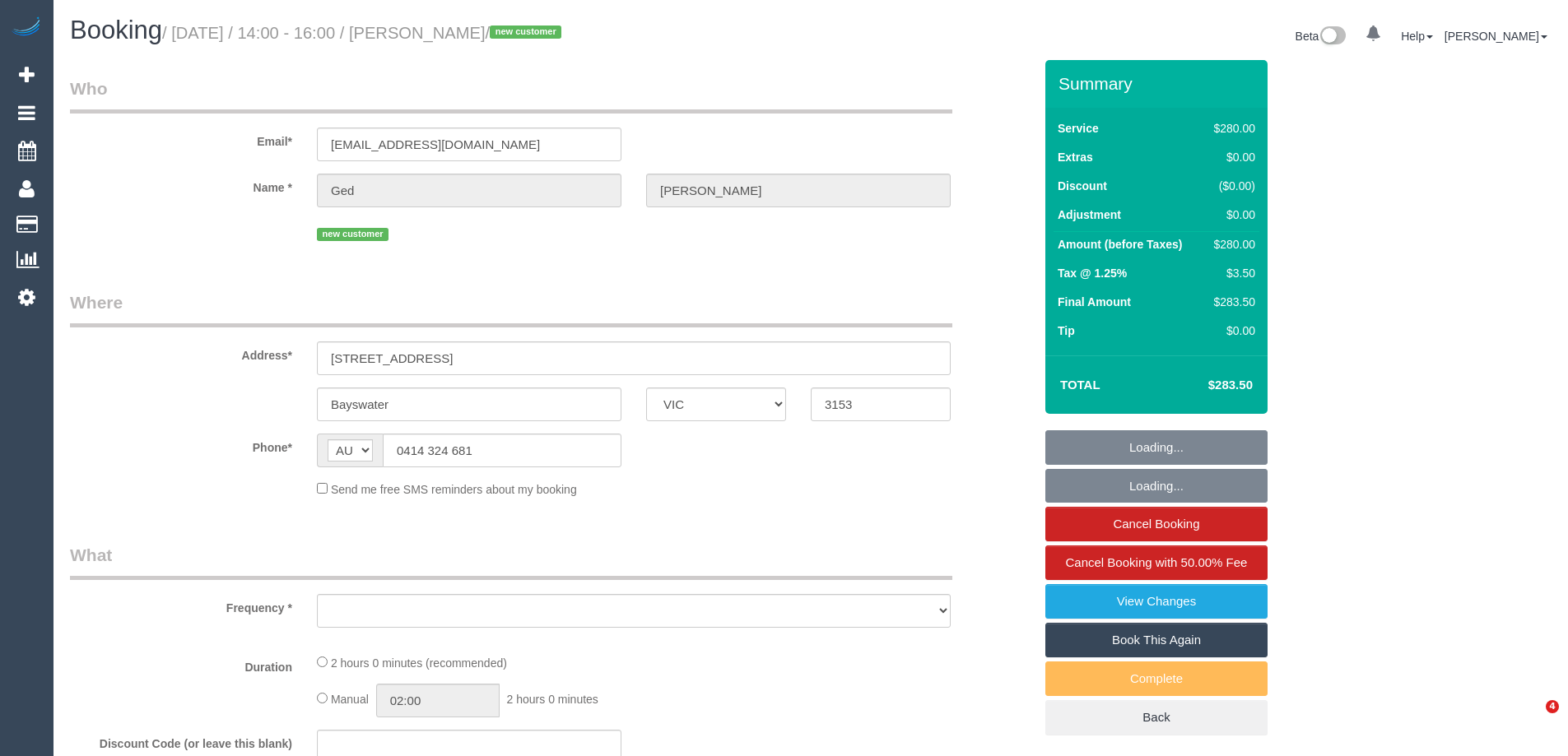
select select "VIC"
select select "2"
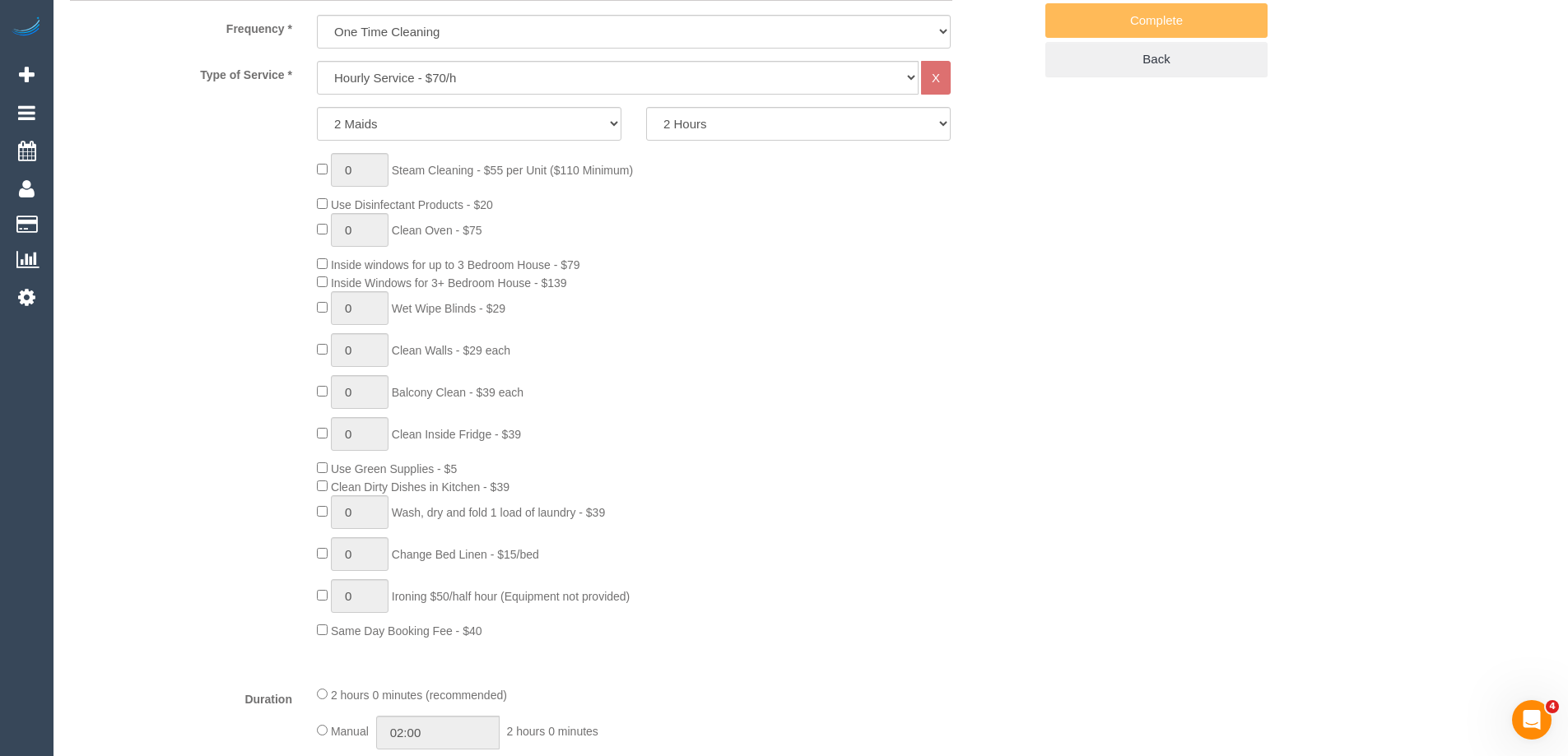
select select "object:933"
select select "string:stripe-pm_1RwgmF2GScqysDRVr4C5FAnF"
select select "number:28"
select select "number:14"
select select "number:19"
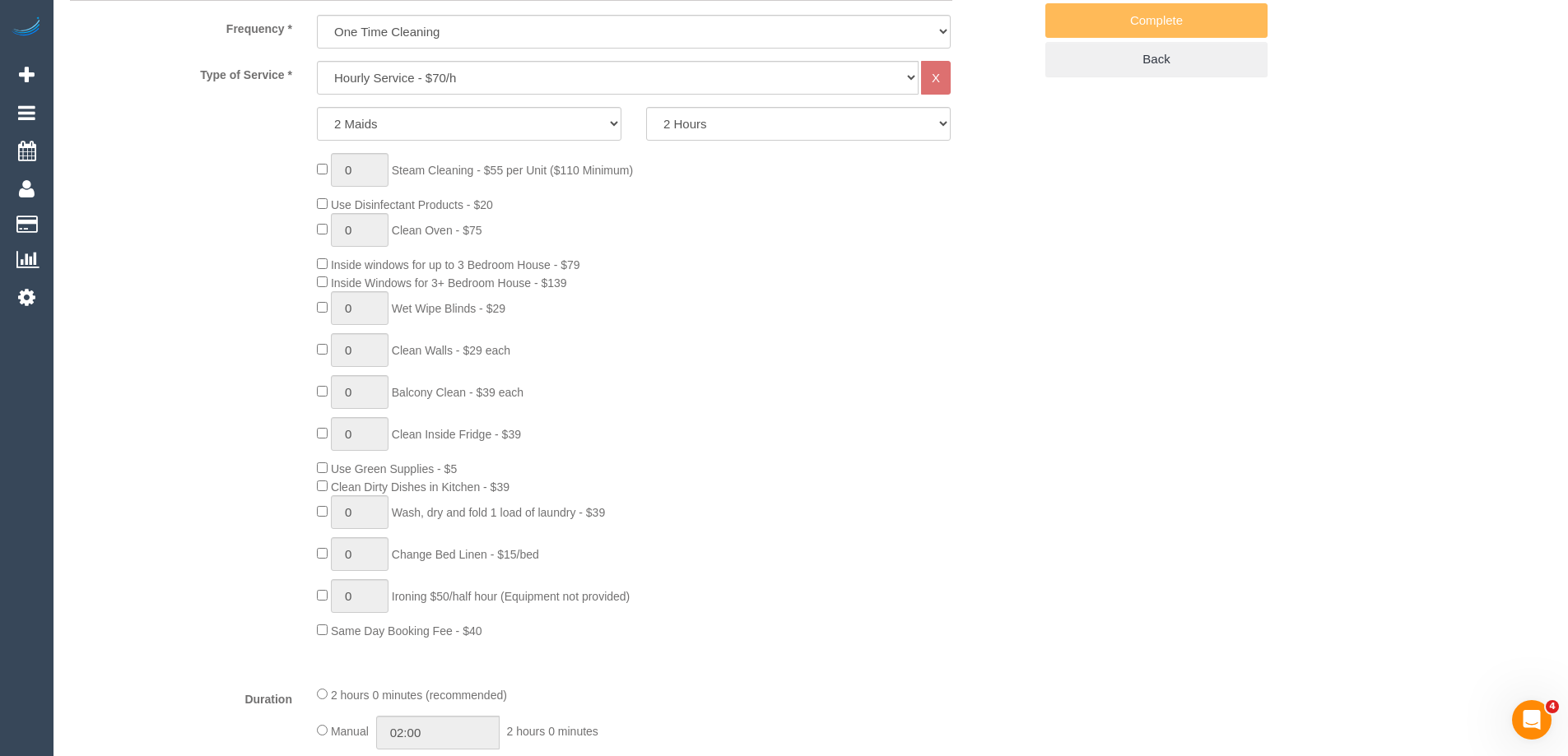
select select "number:23"
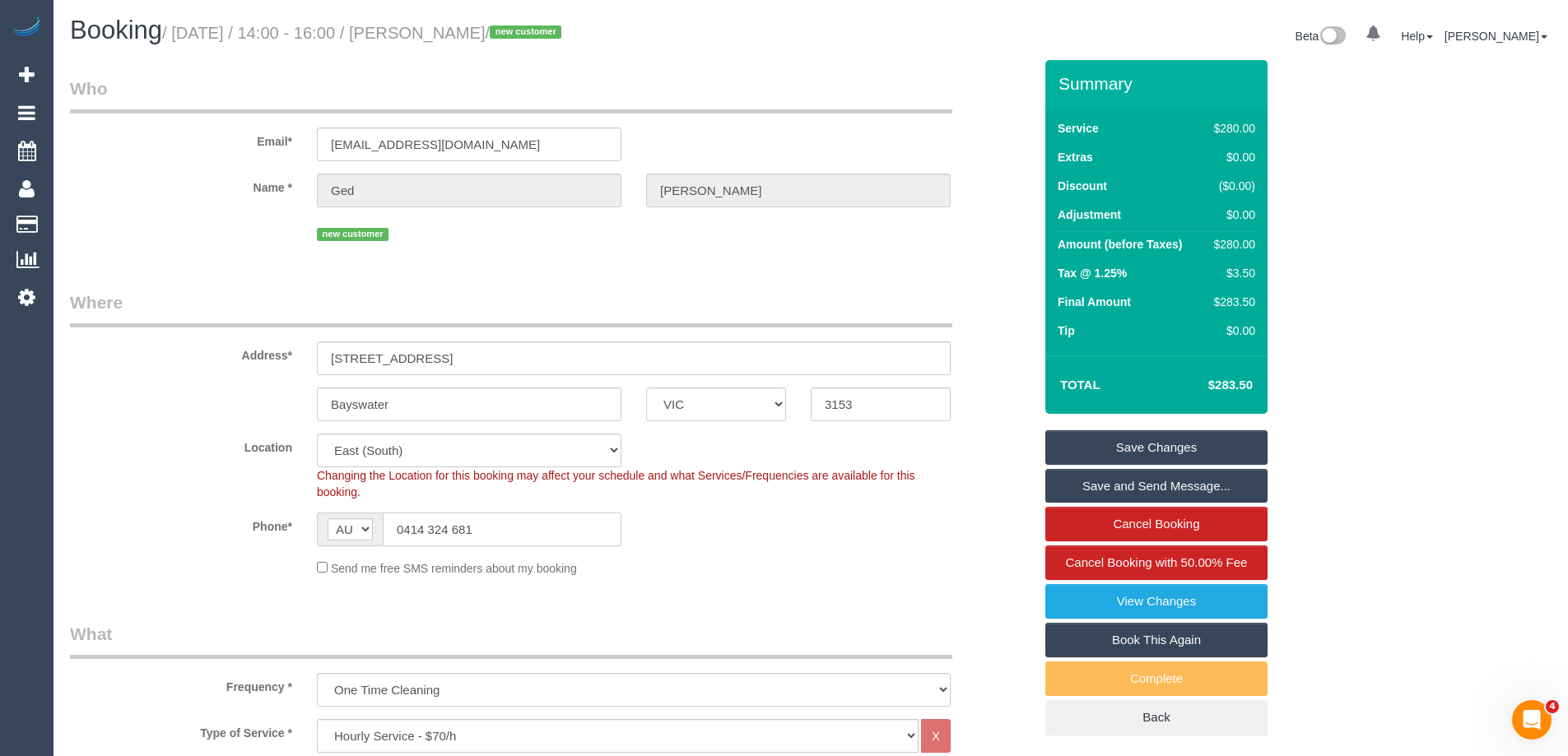
click at [506, 528] on input "0414 324 681" at bounding box center [502, 529] width 238 height 33
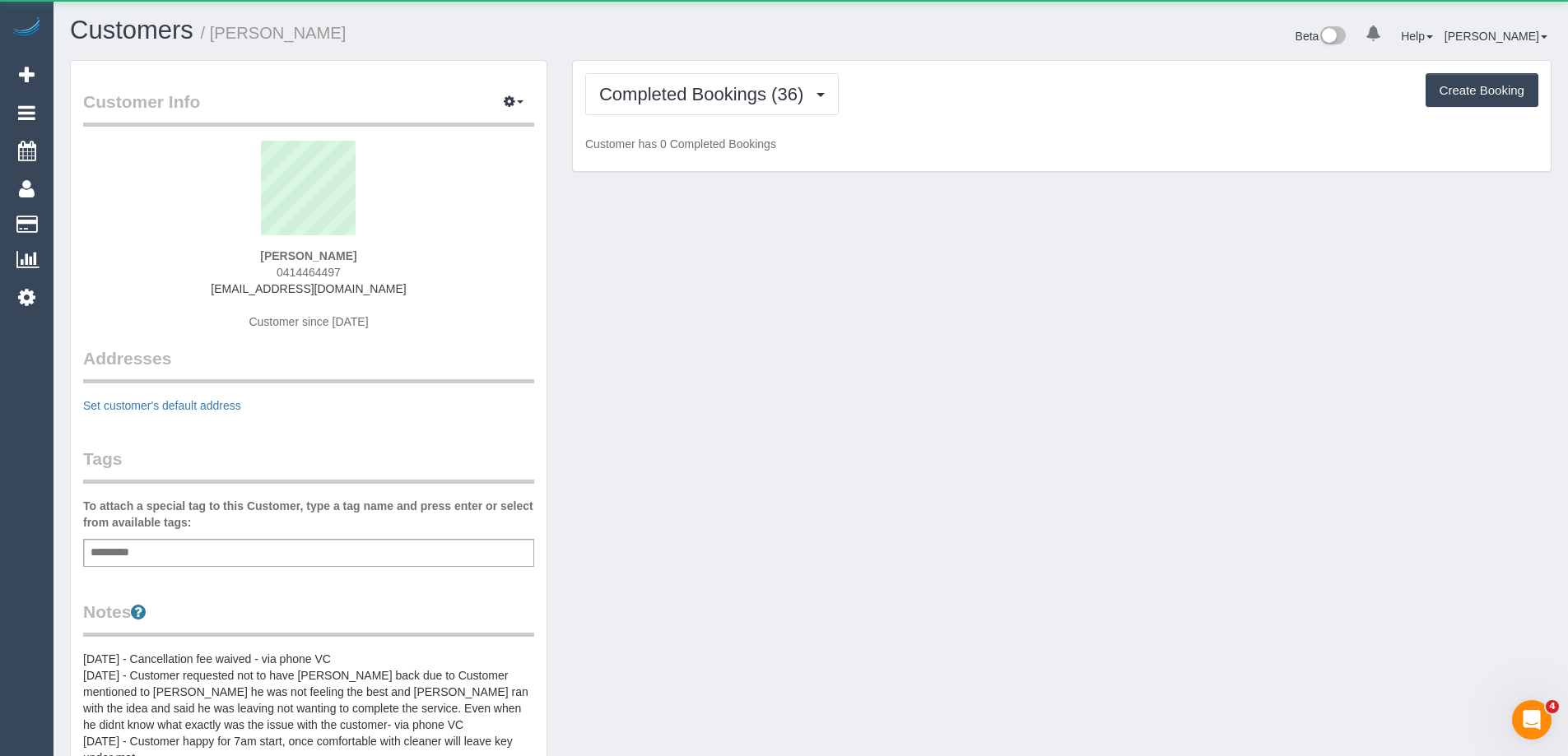
scroll to position [1328, 1568]
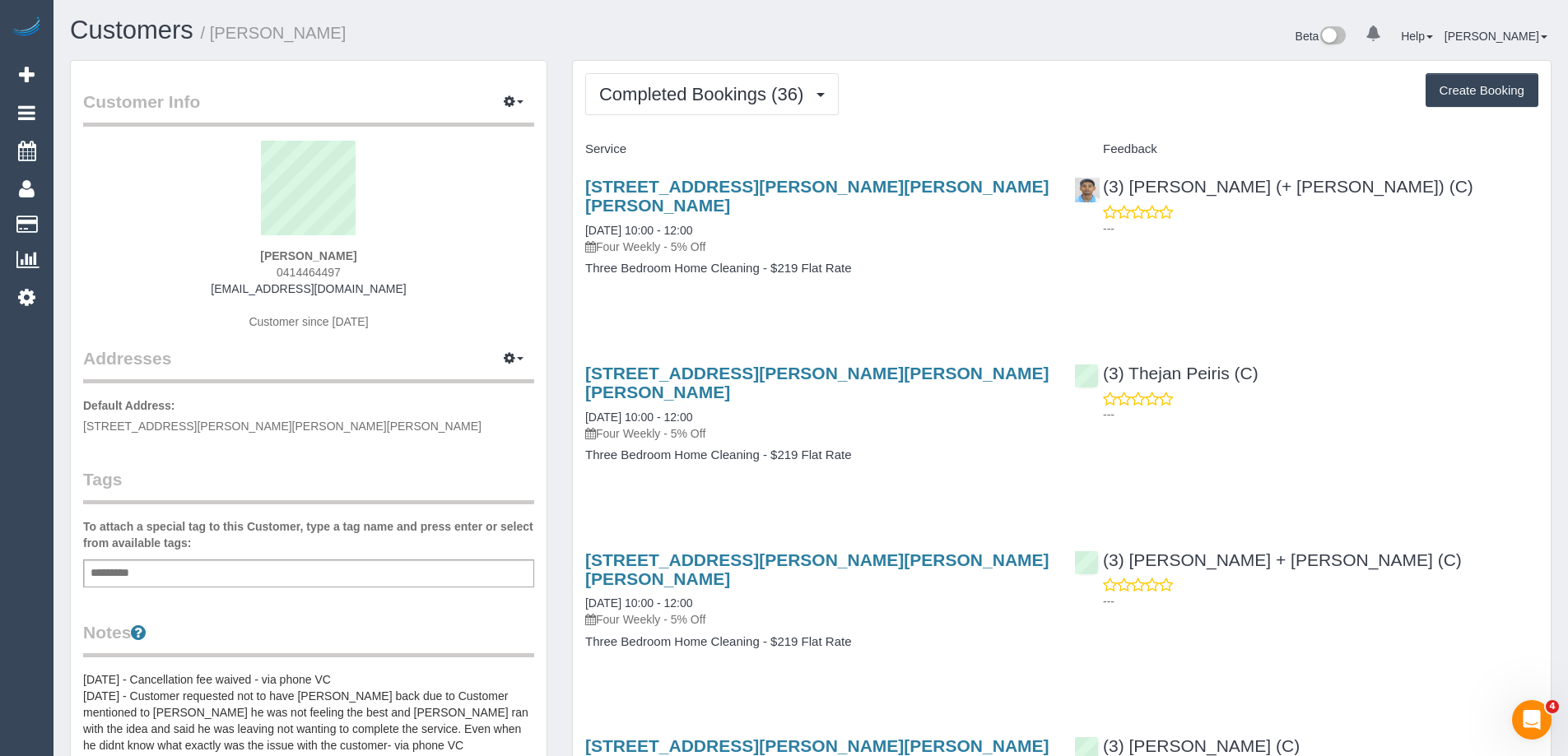
click at [323, 274] on span "0414464497" at bounding box center [308, 272] width 64 height 14
copy span "0414464497"
drag, startPoint x: 686, startPoint y: 89, endPoint x: 685, endPoint y: 97, distance: 8.1
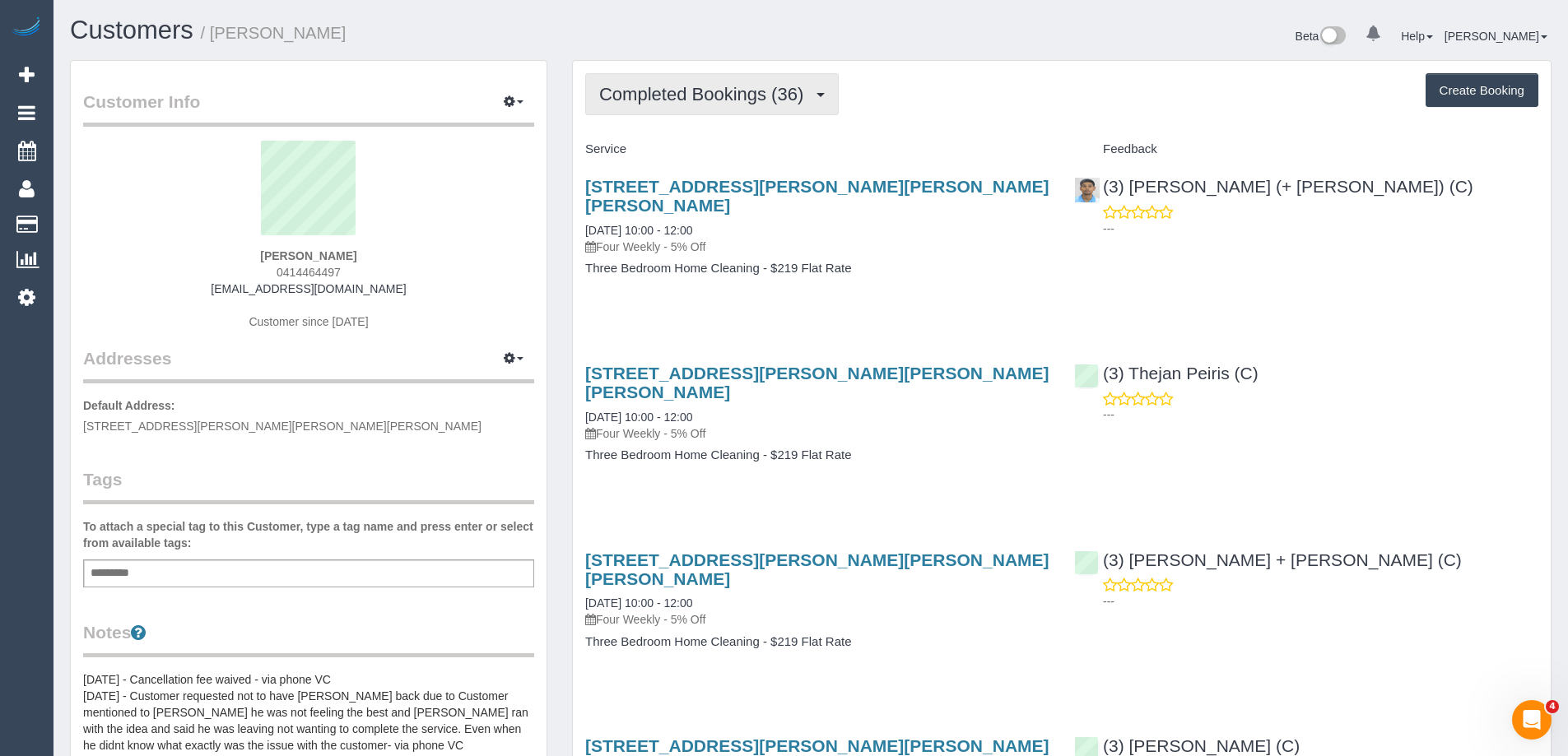
click at [686, 89] on span "Completed Bookings (36)" at bounding box center [705, 94] width 212 height 21
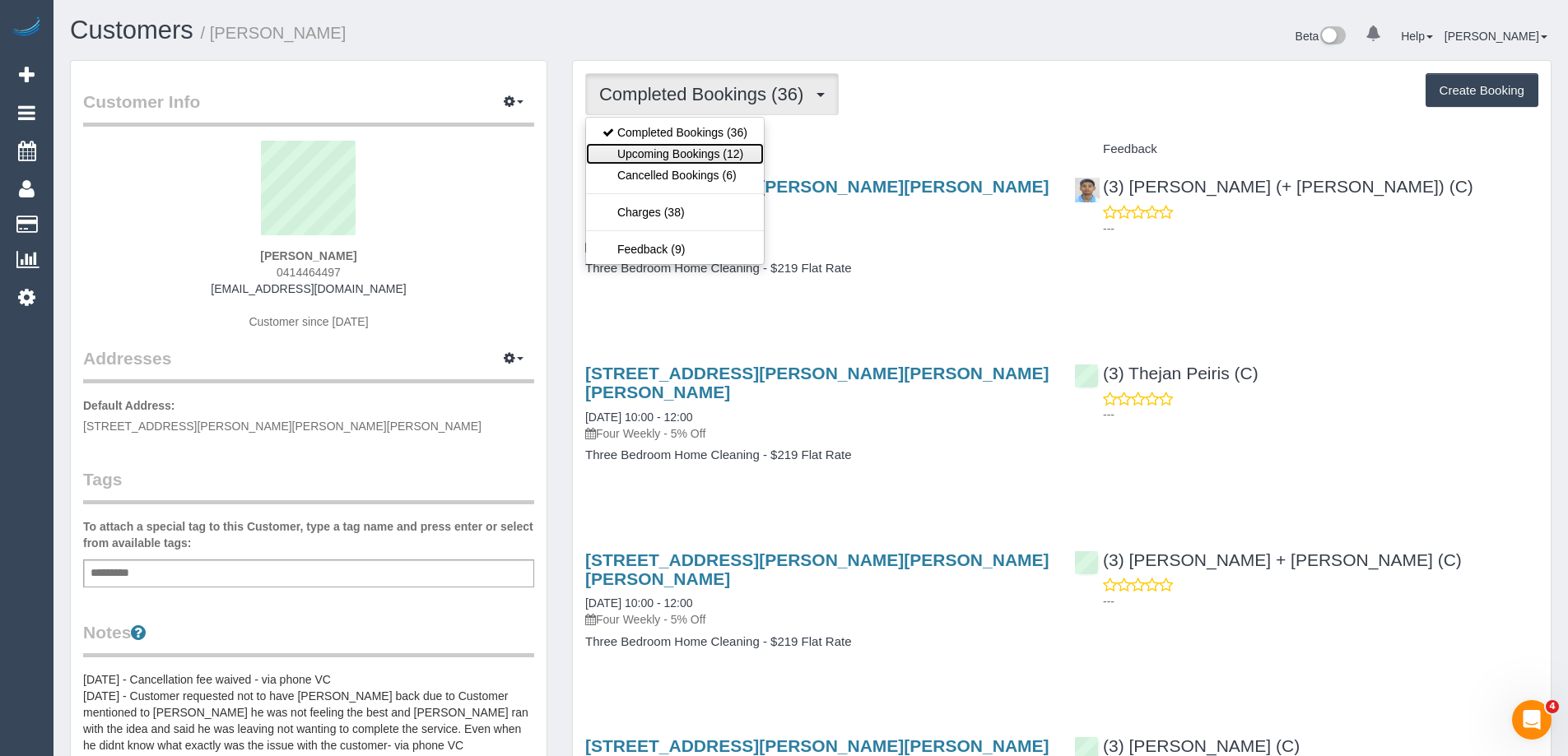
click at [678, 149] on link "Upcoming Bookings (12)" at bounding box center [675, 154] width 178 height 22
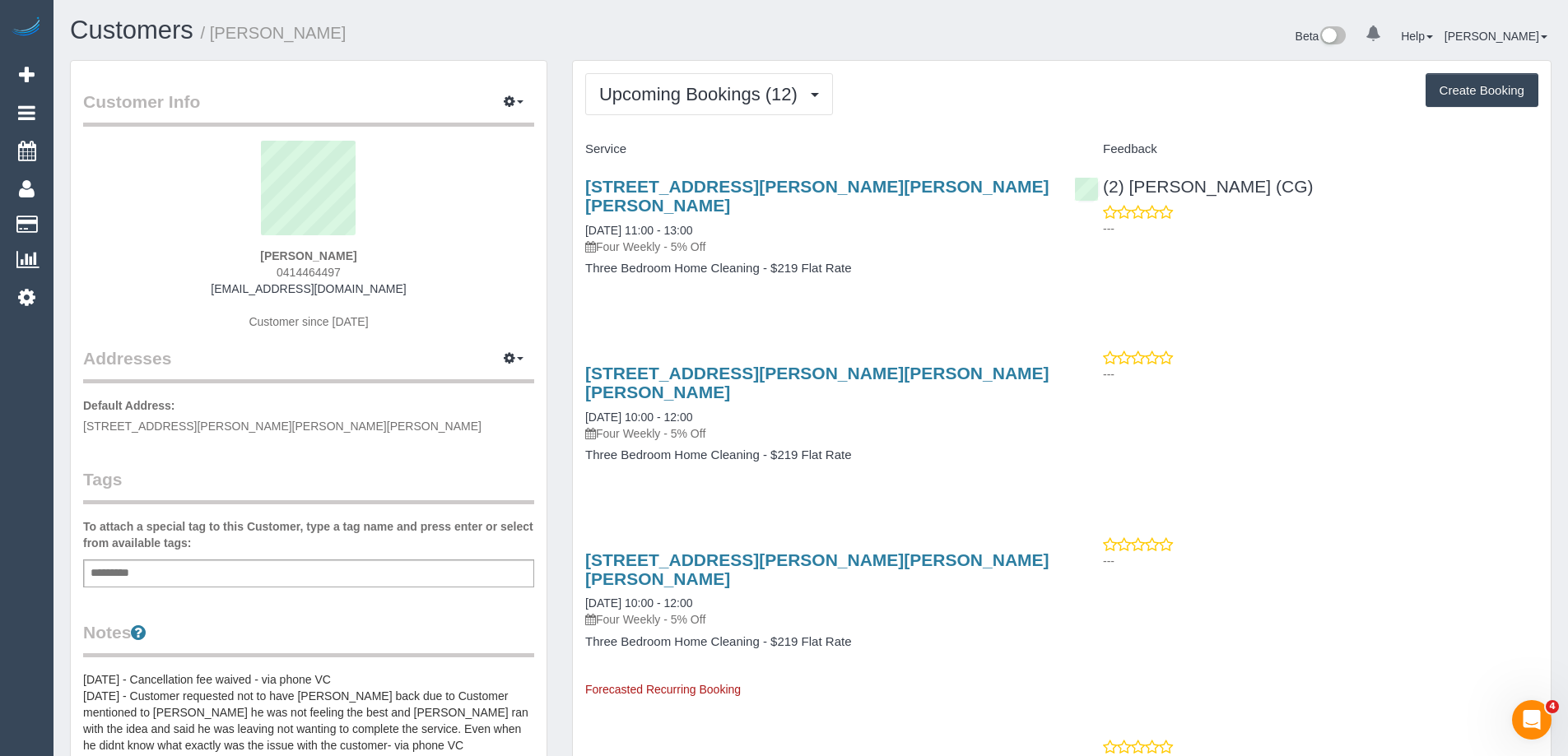
scroll to position [2426, 1568]
copy small "[PERSON_NAME]"
drag, startPoint x: 268, startPoint y: 33, endPoint x: 216, endPoint y: 33, distance: 52.0
click at [216, 33] on h1 "Customers / Patrick Deery" at bounding box center [434, 30] width 728 height 28
click at [969, 97] on div "Upcoming Bookings (12) Completed Bookings (36) Upcoming Bookings (12) Cancelled…" at bounding box center [1061, 94] width 953 height 42
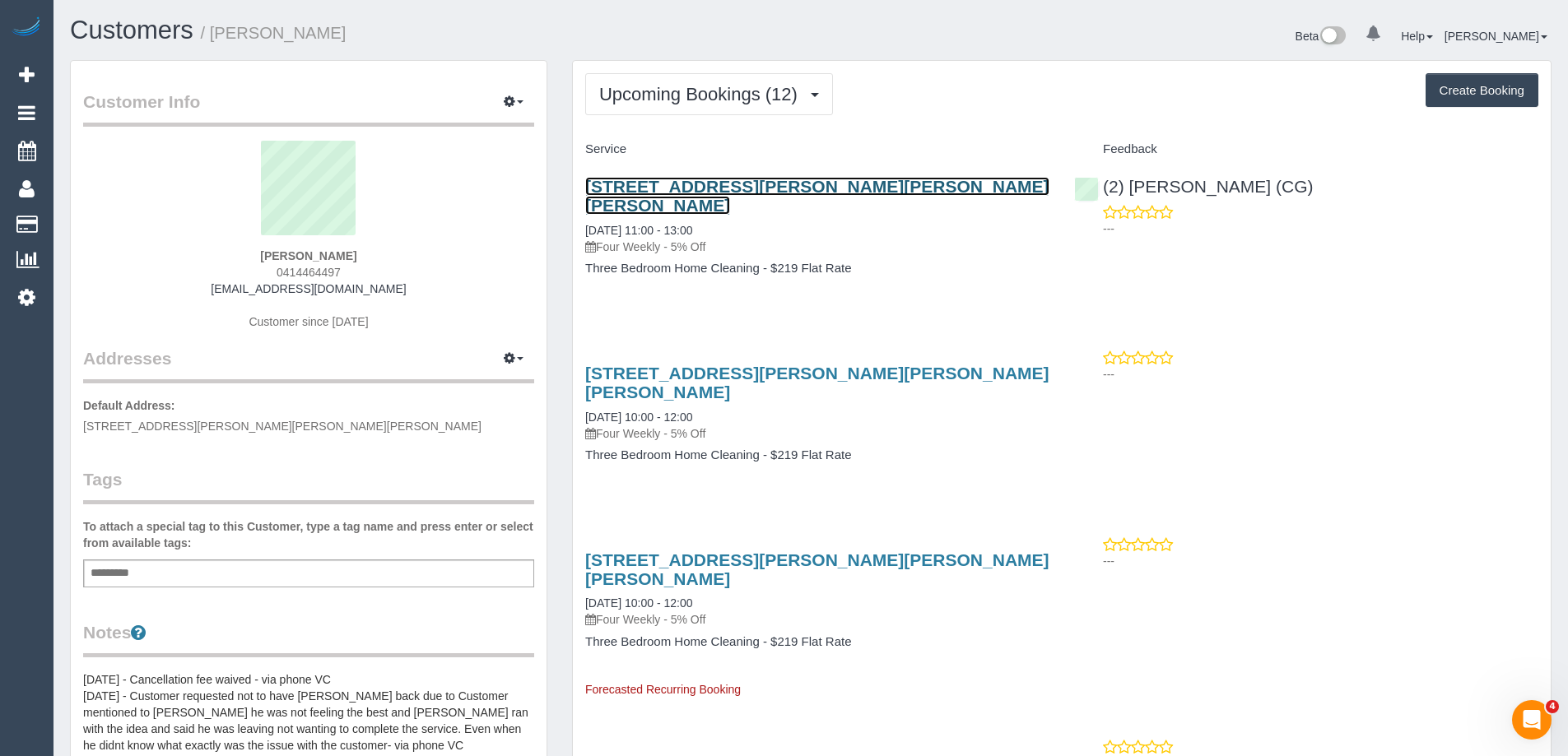
click at [797, 182] on link "[STREET_ADDRESS][PERSON_NAME][PERSON_NAME][PERSON_NAME]" at bounding box center [817, 196] width 464 height 38
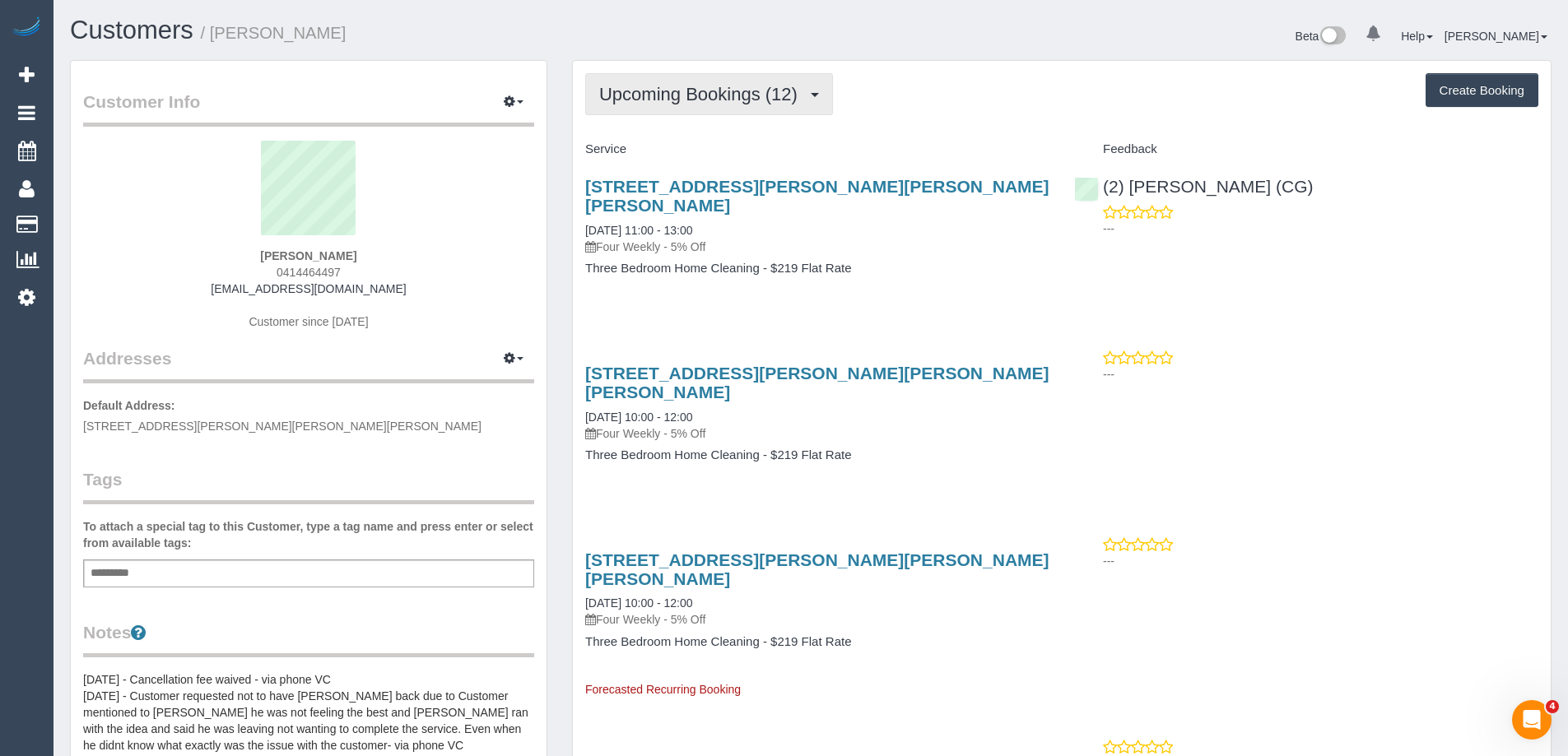
click at [660, 97] on span "Upcoming Bookings (12)" at bounding box center [702, 94] width 207 height 21
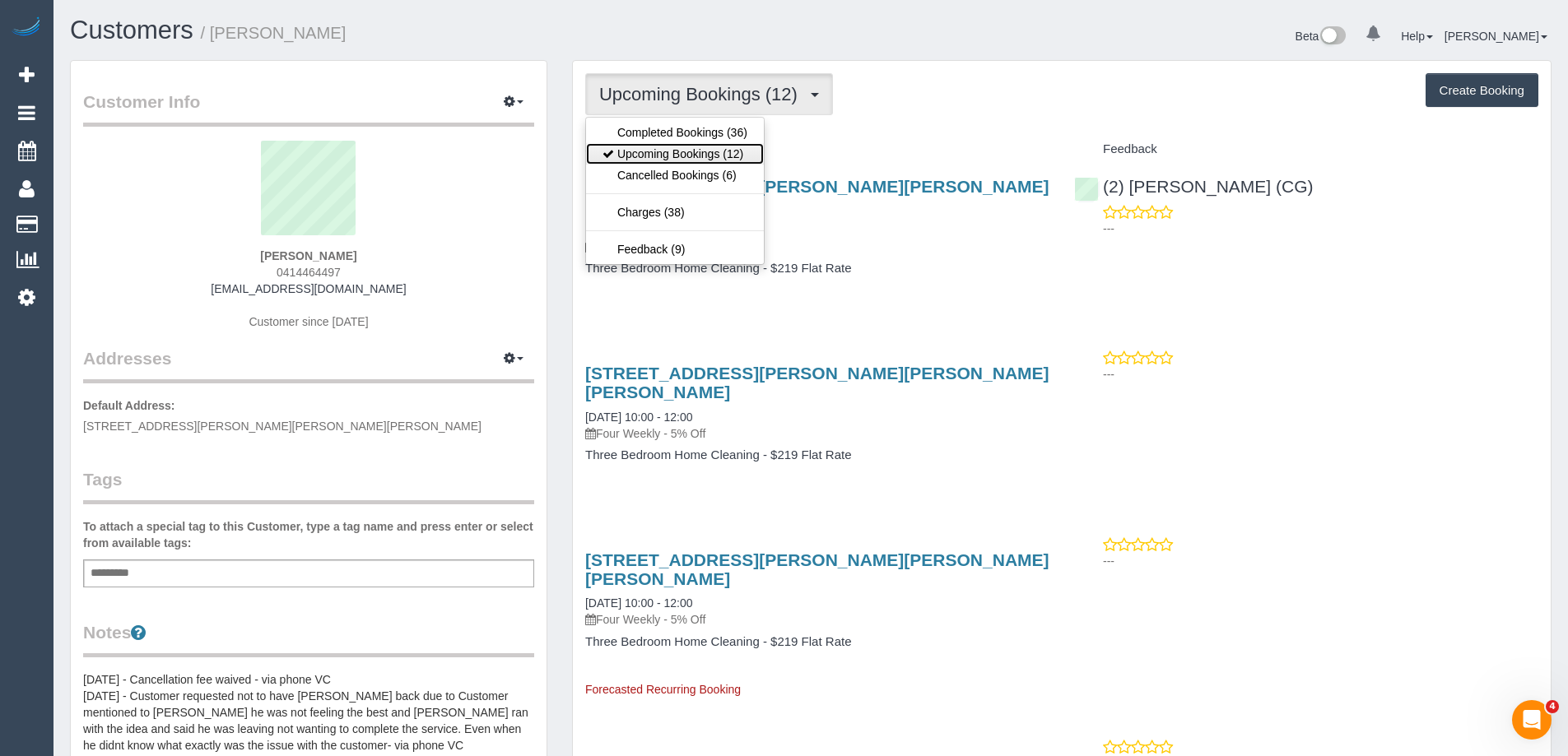
click at [665, 153] on link "Upcoming Bookings (12)" at bounding box center [675, 154] width 178 height 22
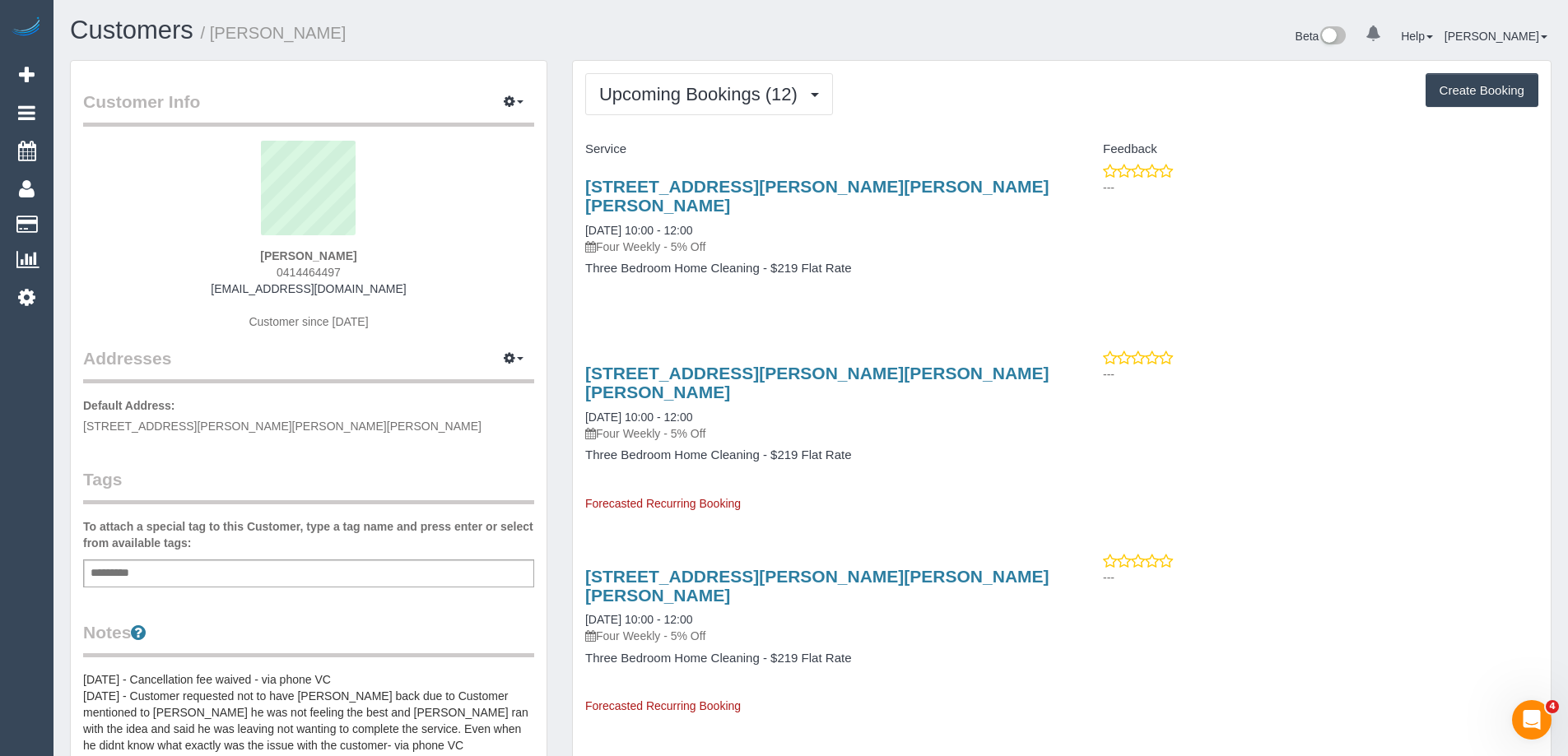
scroll to position [2259, 1568]
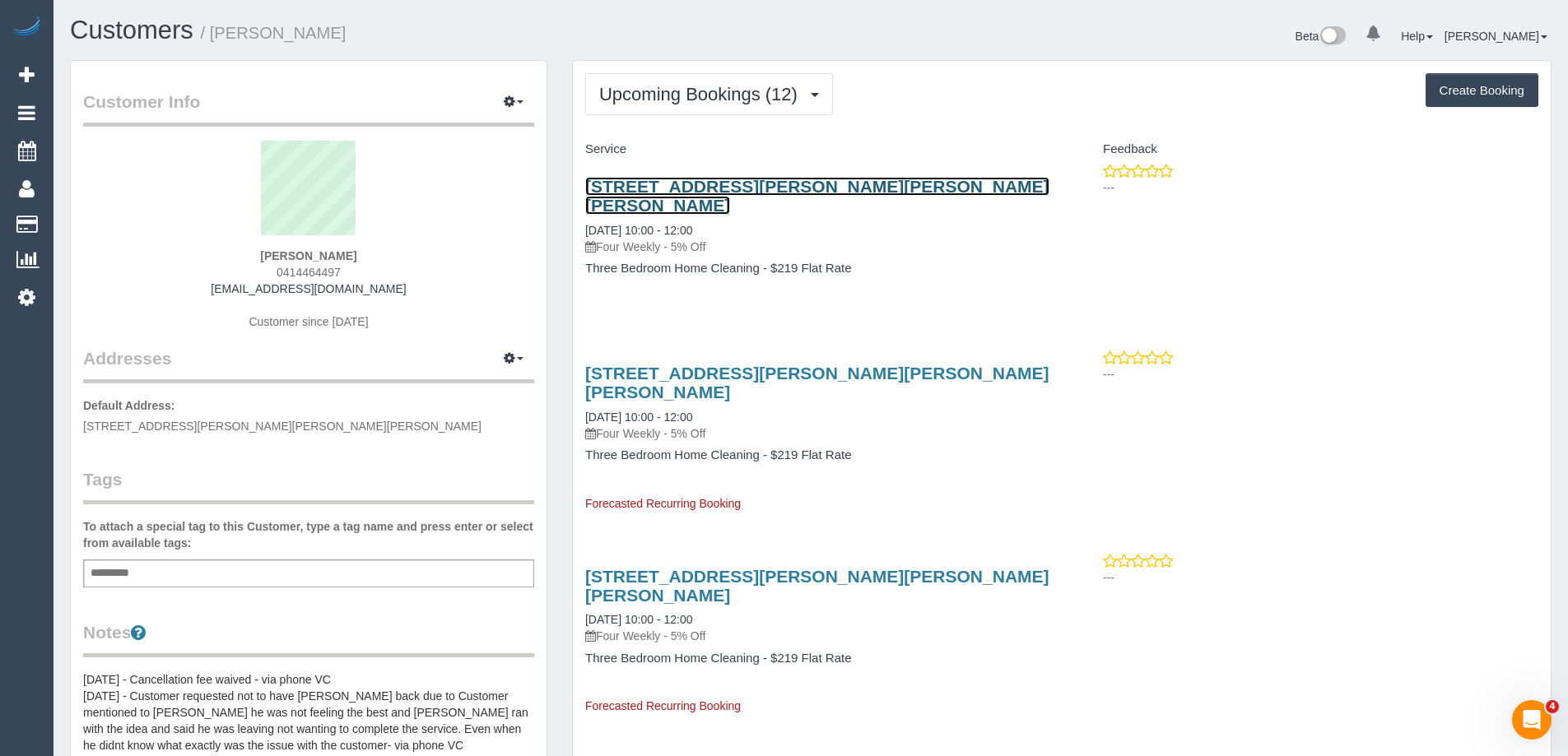
click at [738, 186] on link "8/2 Bayliss Street, Preston Vic, Preston, VIC 3072" at bounding box center [817, 196] width 464 height 38
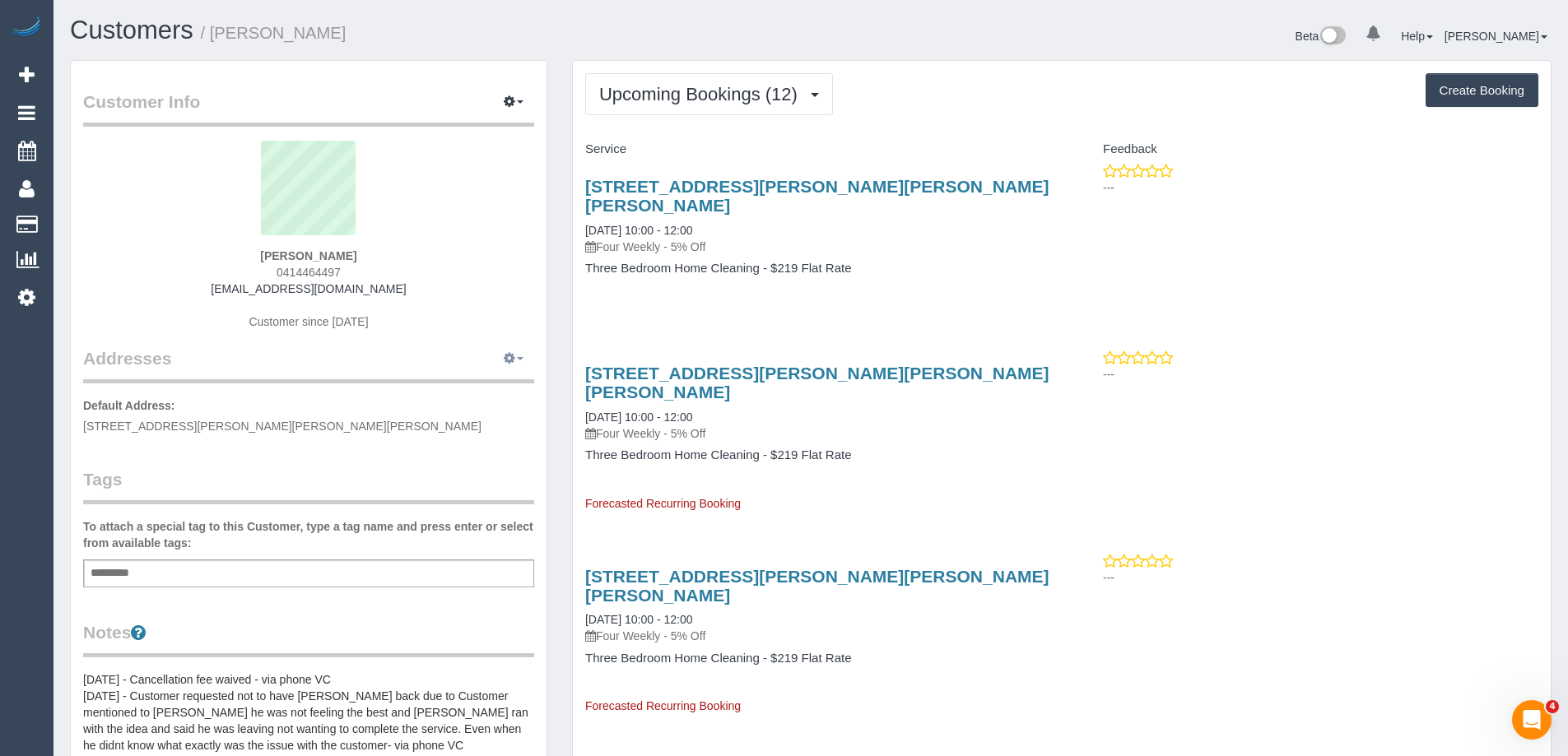
click at [515, 354] on icon "button" at bounding box center [509, 358] width 12 height 10
click at [495, 384] on button "Manage Addresses" at bounding box center [467, 390] width 134 height 23
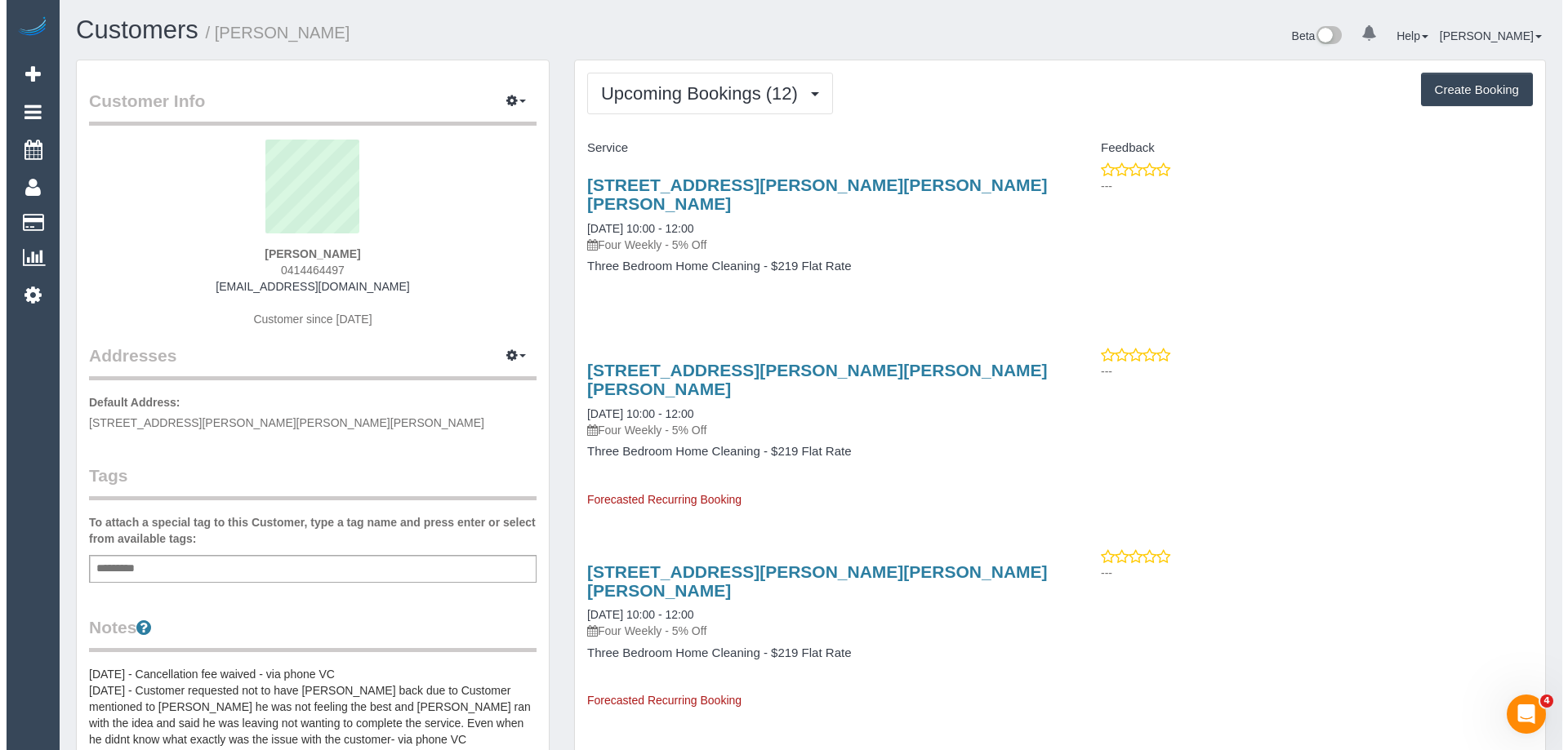
scroll to position [2241, 1568]
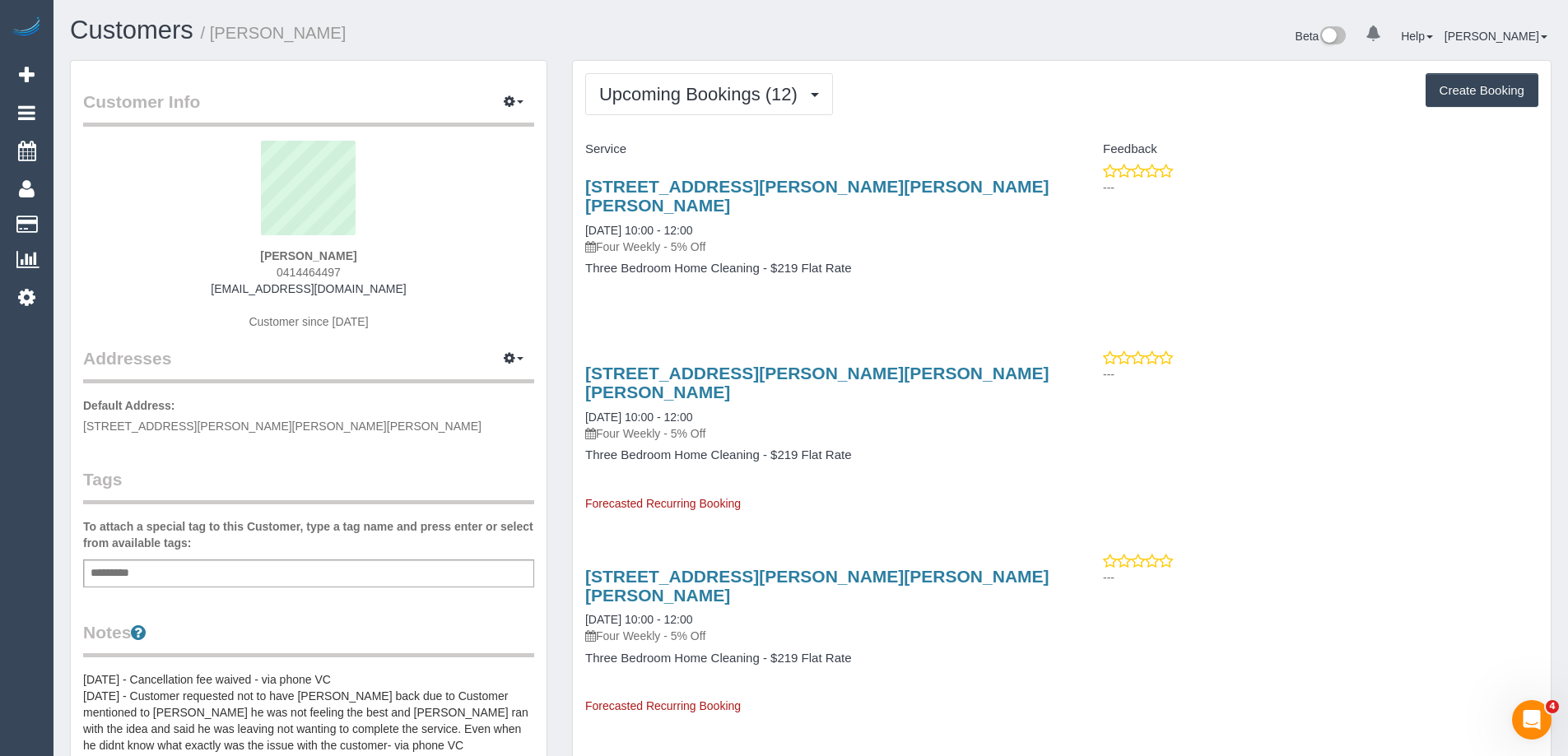
select select "VIC"
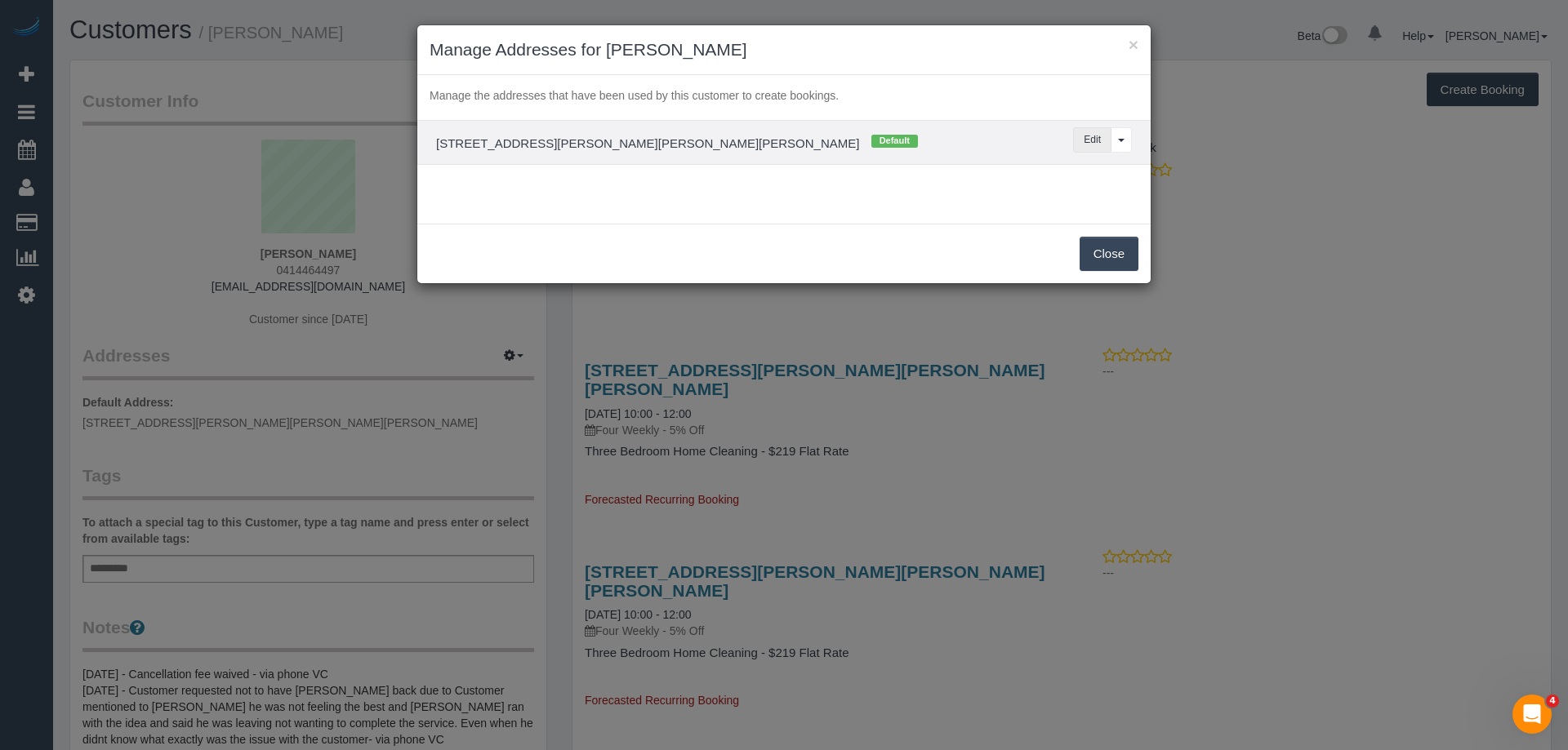
click at [1090, 134] on button "Edit" at bounding box center [1091, 140] width 39 height 25
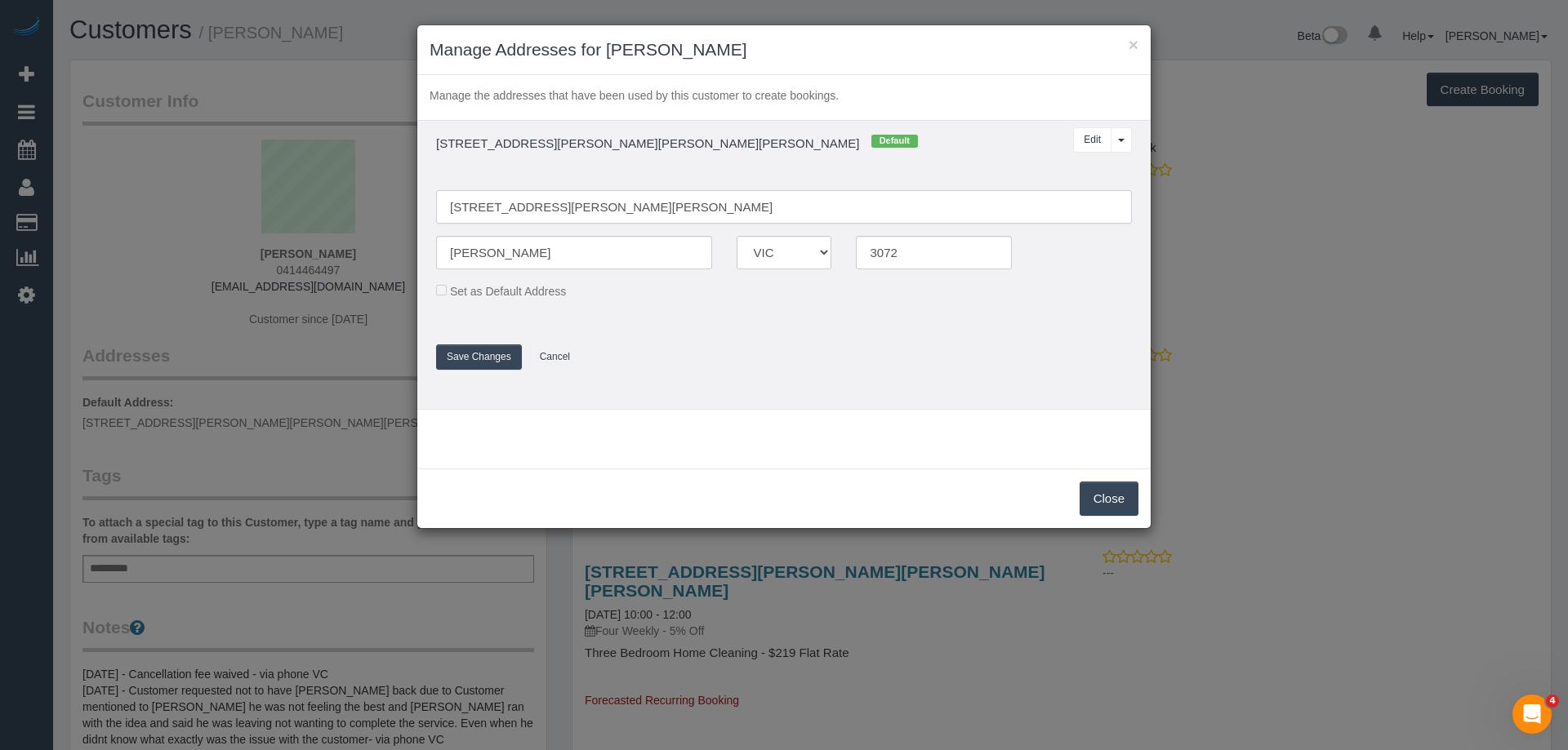
drag, startPoint x: 546, startPoint y: 205, endPoint x: 699, endPoint y: 205, distance: 153.0
click at [699, 205] on input "8/2 Bayliss Street, Preston VIC" at bounding box center [784, 206] width 695 height 33
type input "8/2 Bayliss Street"
click at [488, 358] on button "Save Changes" at bounding box center [479, 358] width 86 height 25
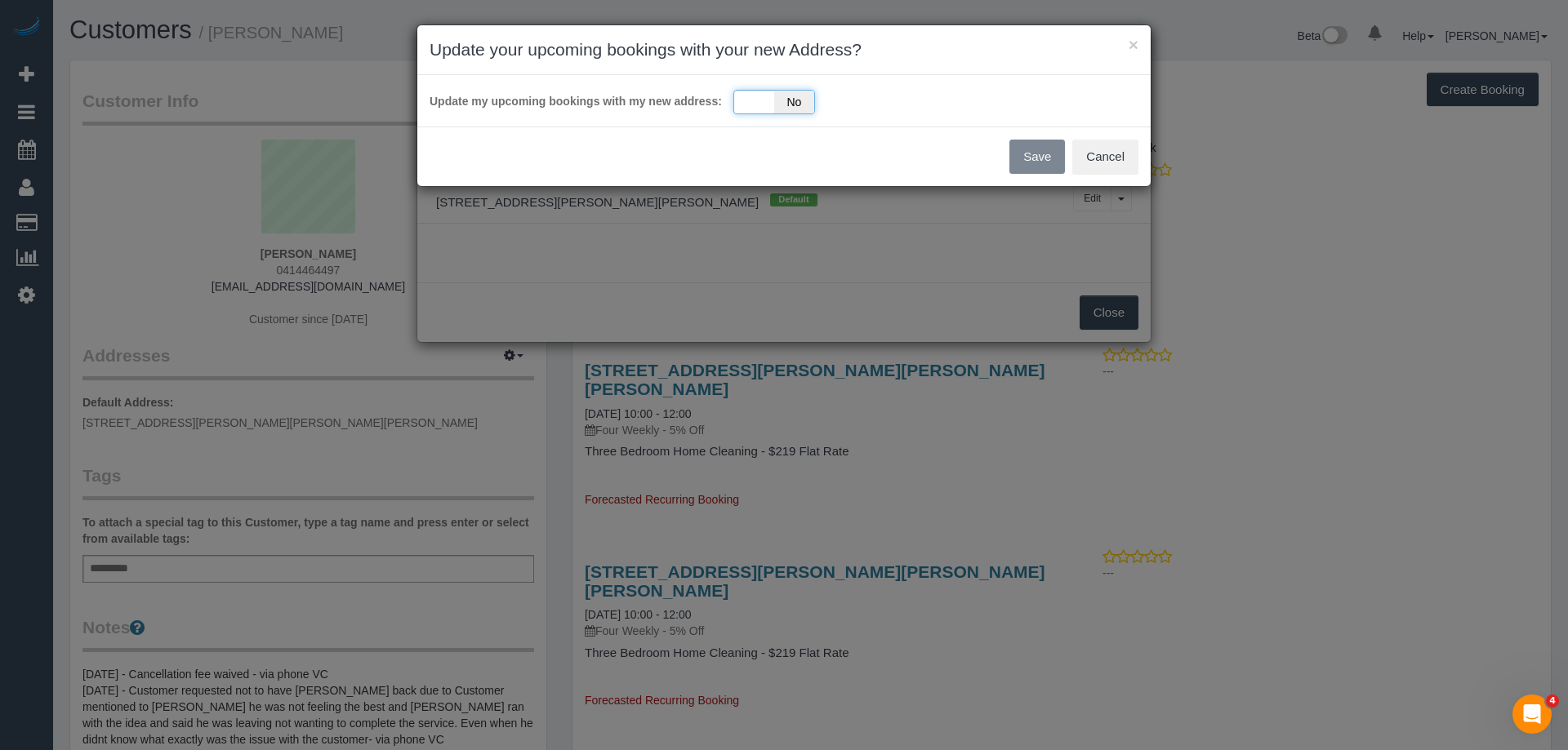
click at [758, 104] on div "Yes No" at bounding box center [773, 101] width 82 height 24
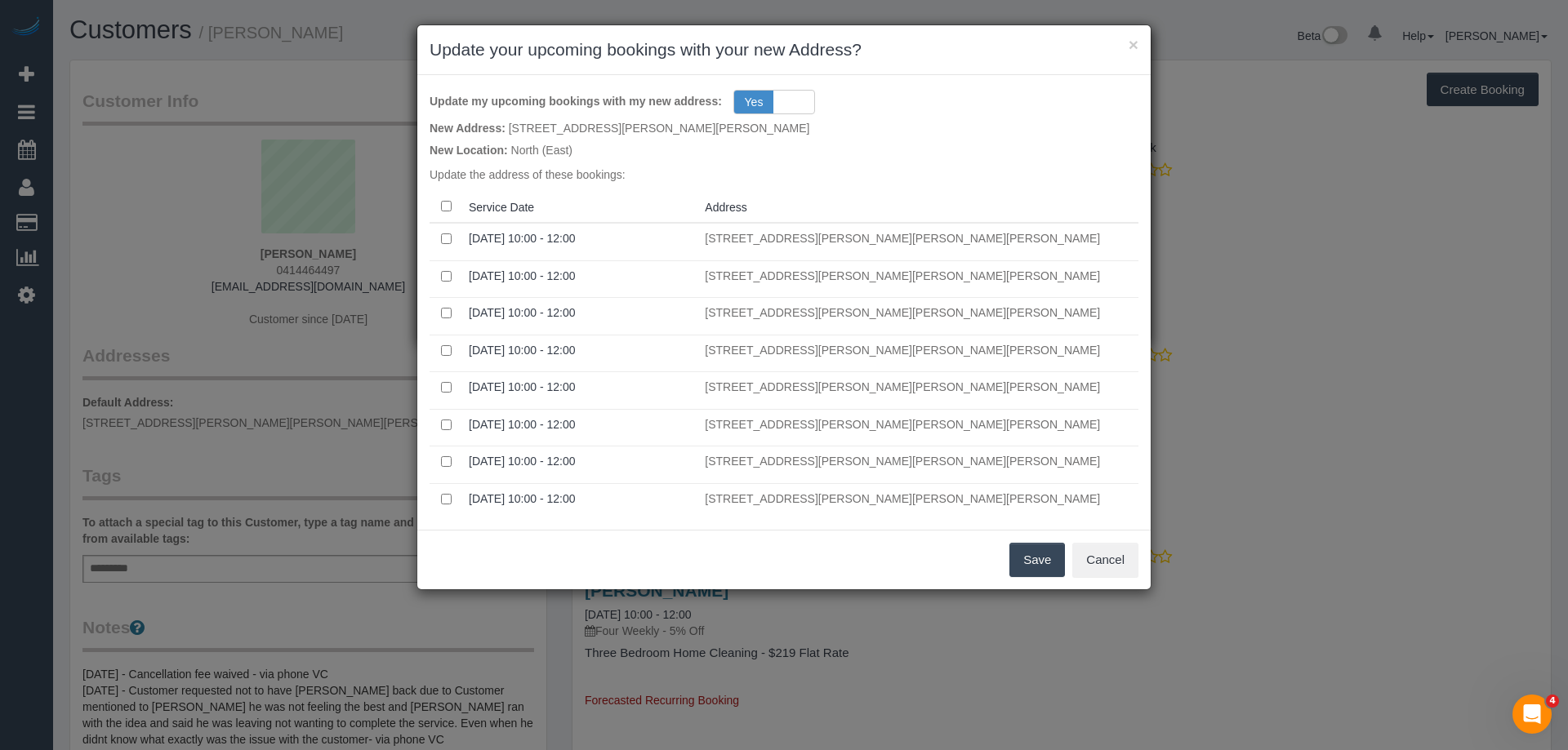
click at [1038, 557] on button "Save" at bounding box center [1037, 560] width 56 height 34
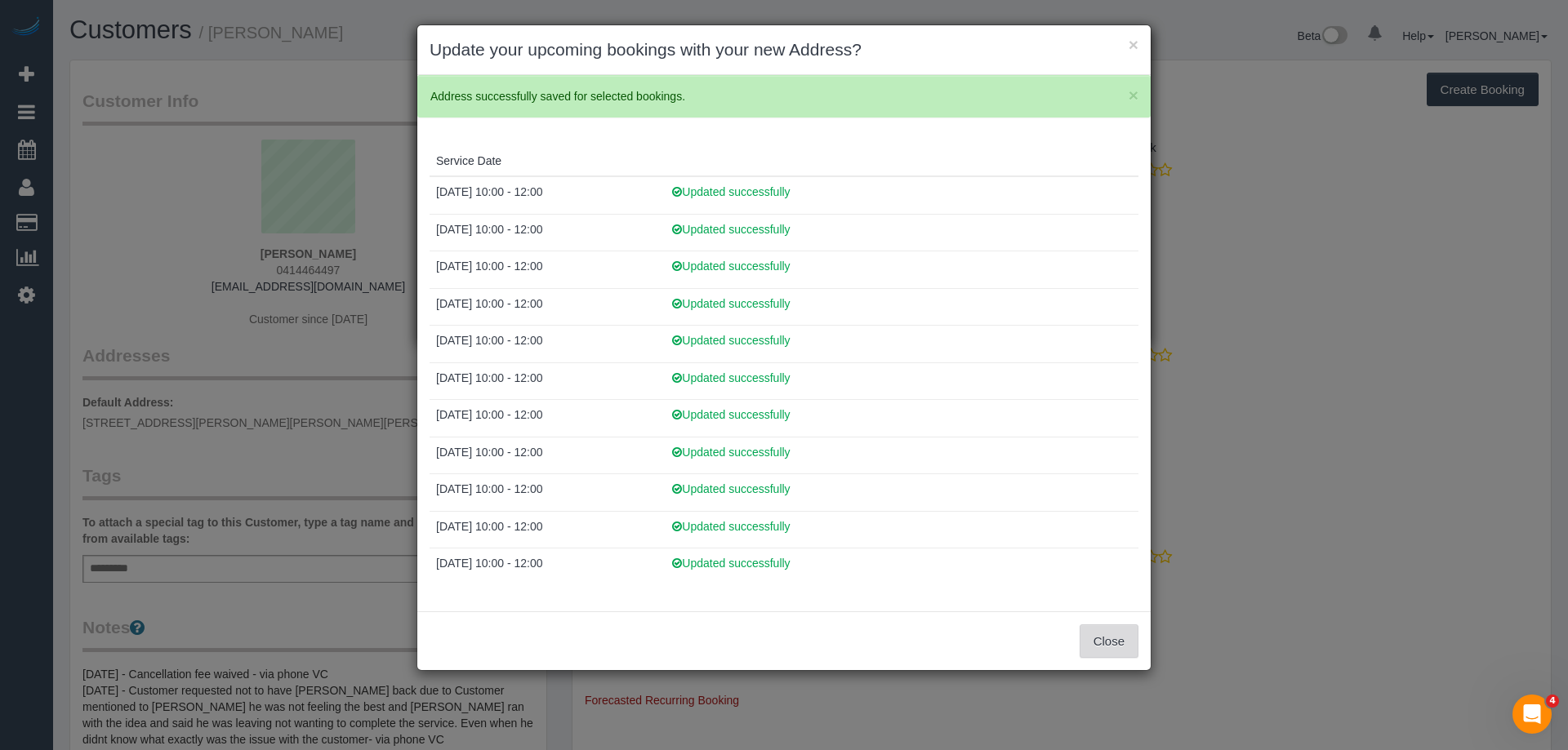
click at [1098, 631] on button "Close" at bounding box center [1109, 642] width 59 height 34
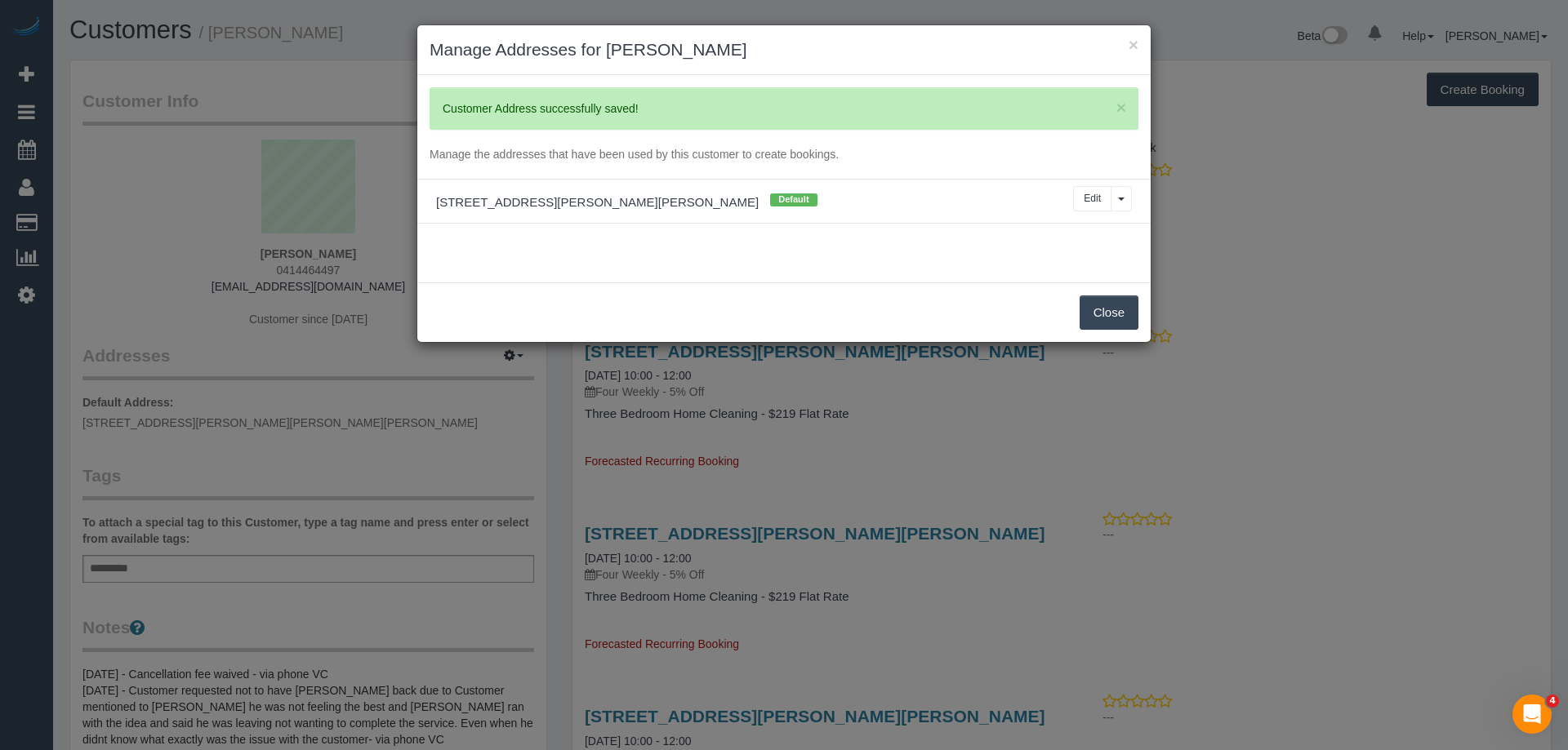
click at [1095, 303] on button "Close" at bounding box center [1109, 313] width 59 height 34
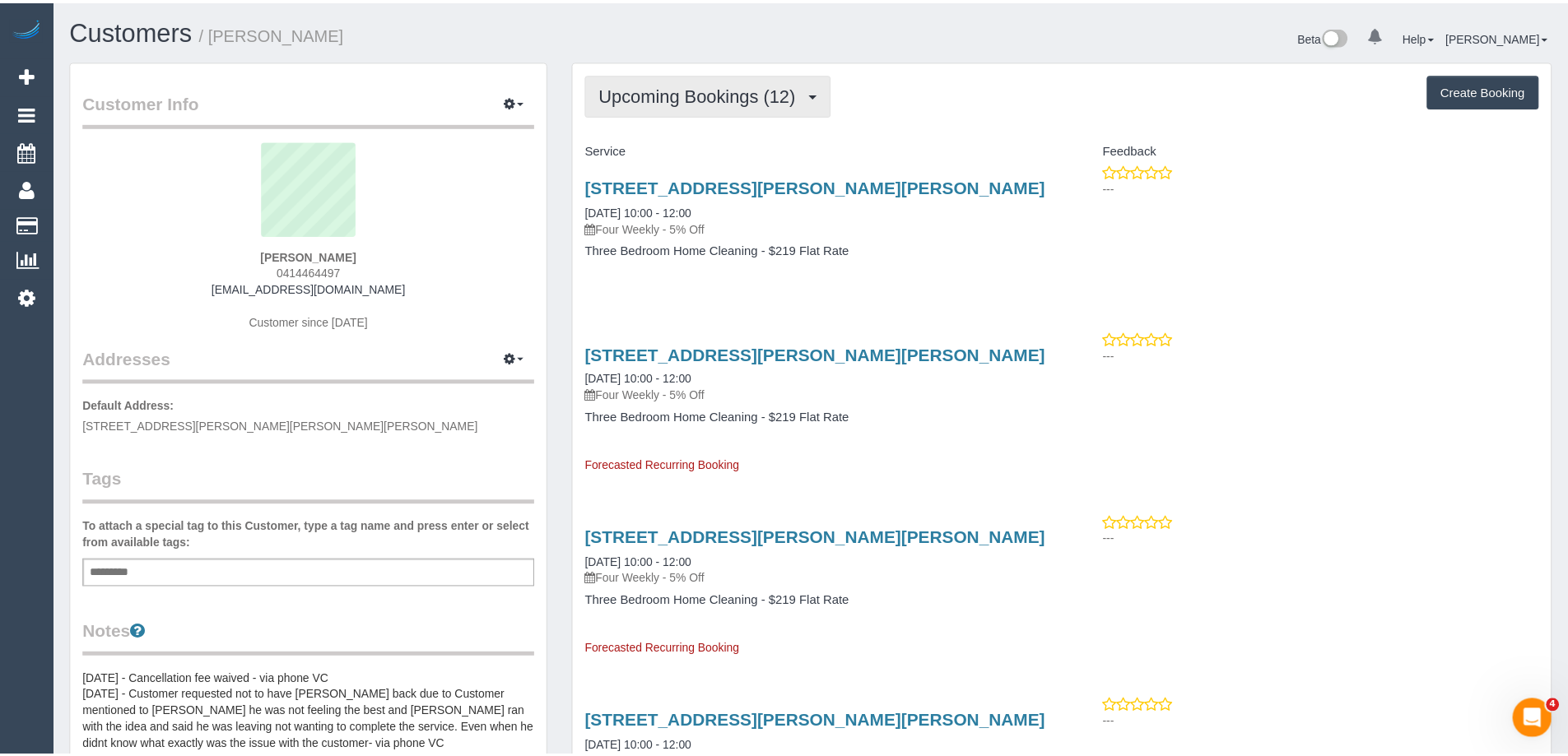
scroll to position [80052, 80742]
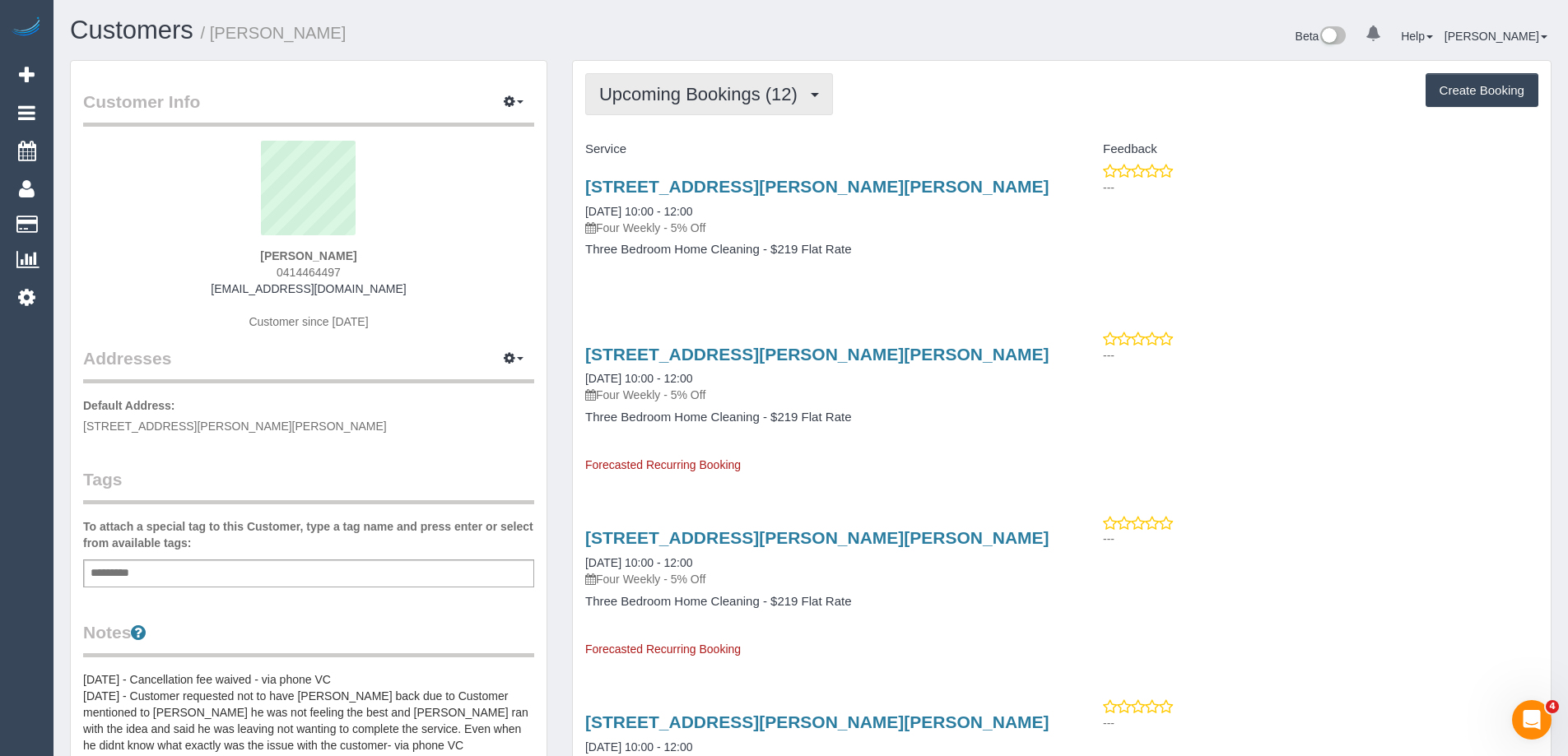
click at [690, 85] on span "Upcoming Bookings (12)" at bounding box center [702, 94] width 207 height 21
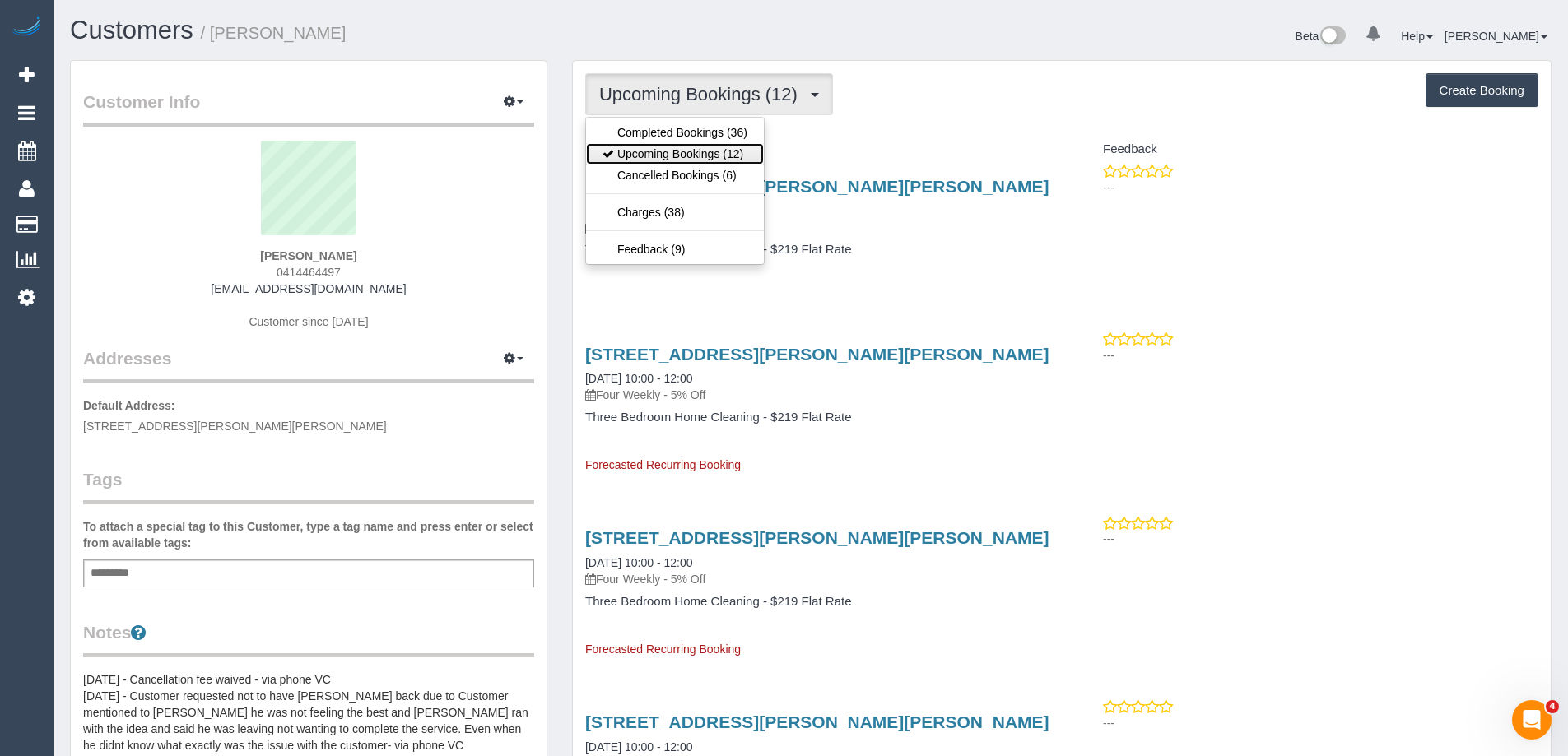
click at [683, 155] on link "Upcoming Bookings (12)" at bounding box center [675, 154] width 178 height 22
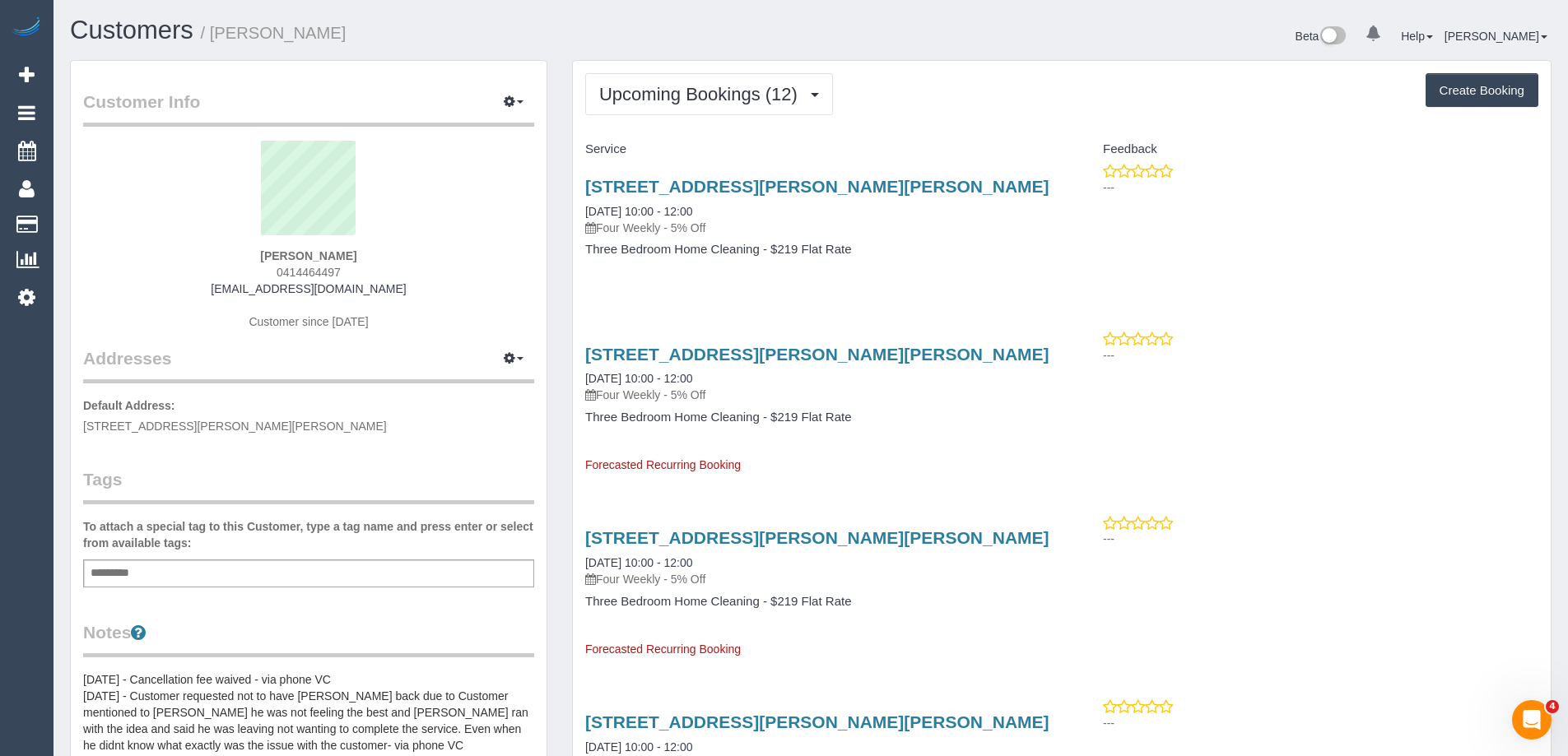
scroll to position [2259, 1568]
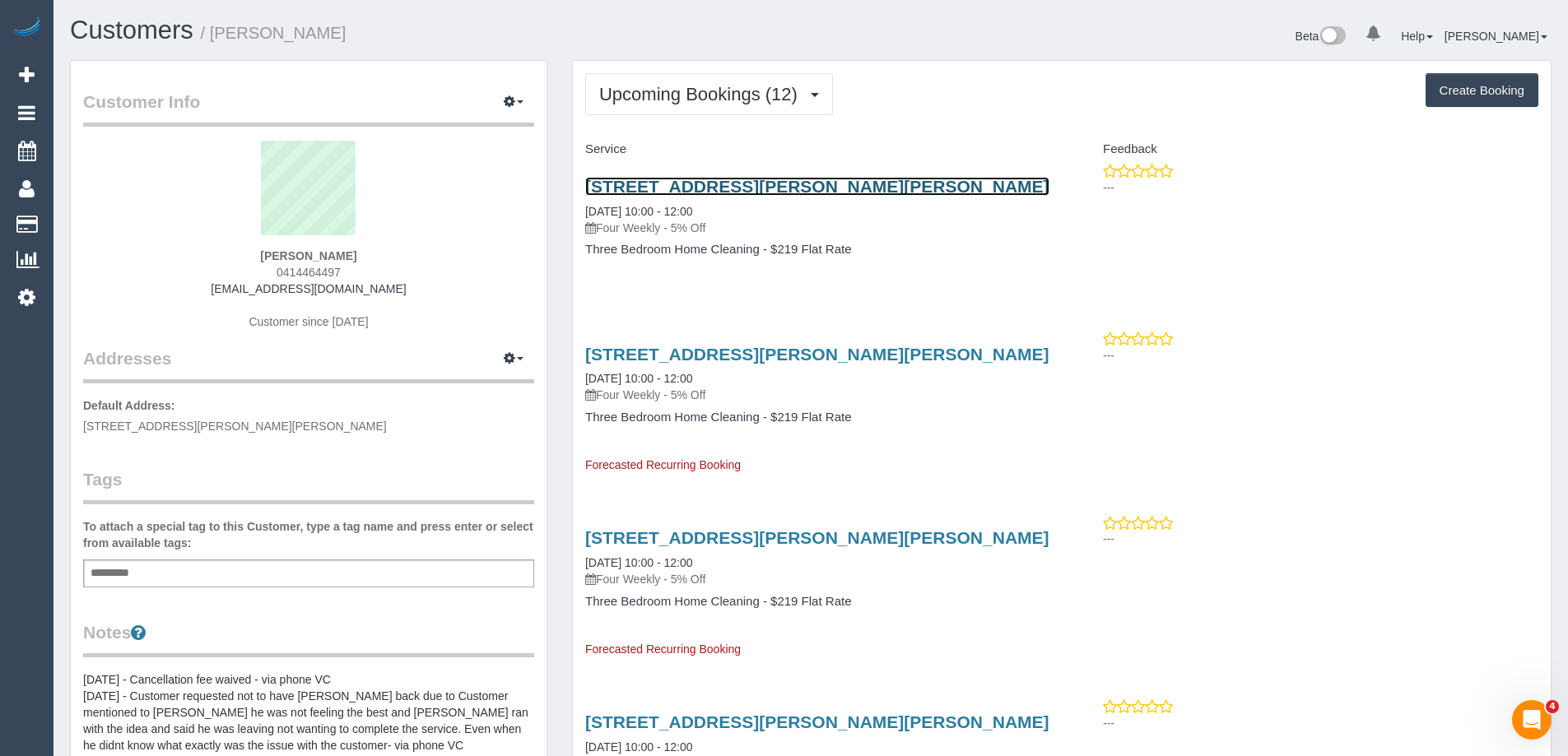
click at [673, 182] on link "8/2 Bayliss Street, Preston, VIC 3072" at bounding box center [817, 186] width 464 height 19
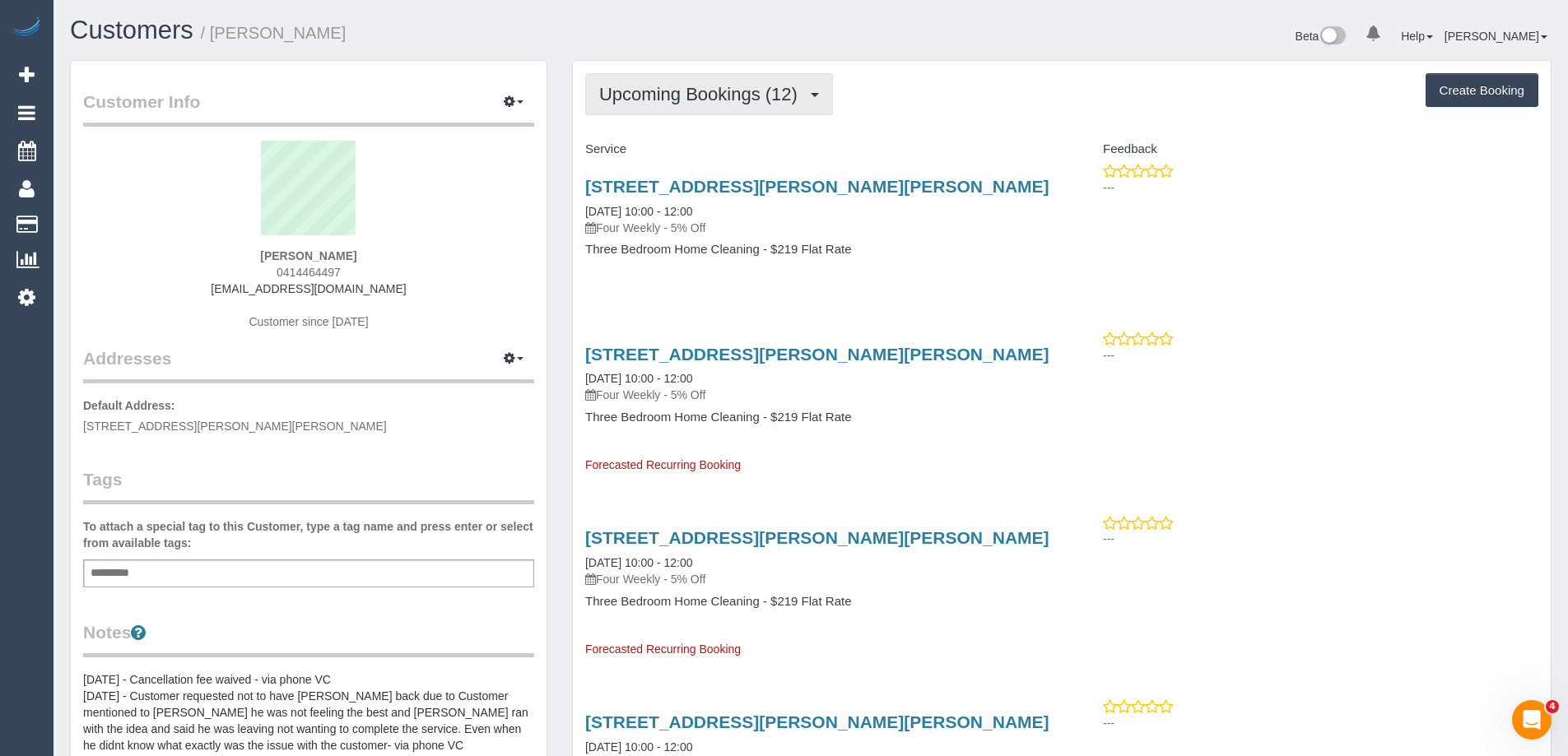
click at [747, 97] on span "Upcoming Bookings (12)" at bounding box center [702, 94] width 207 height 21
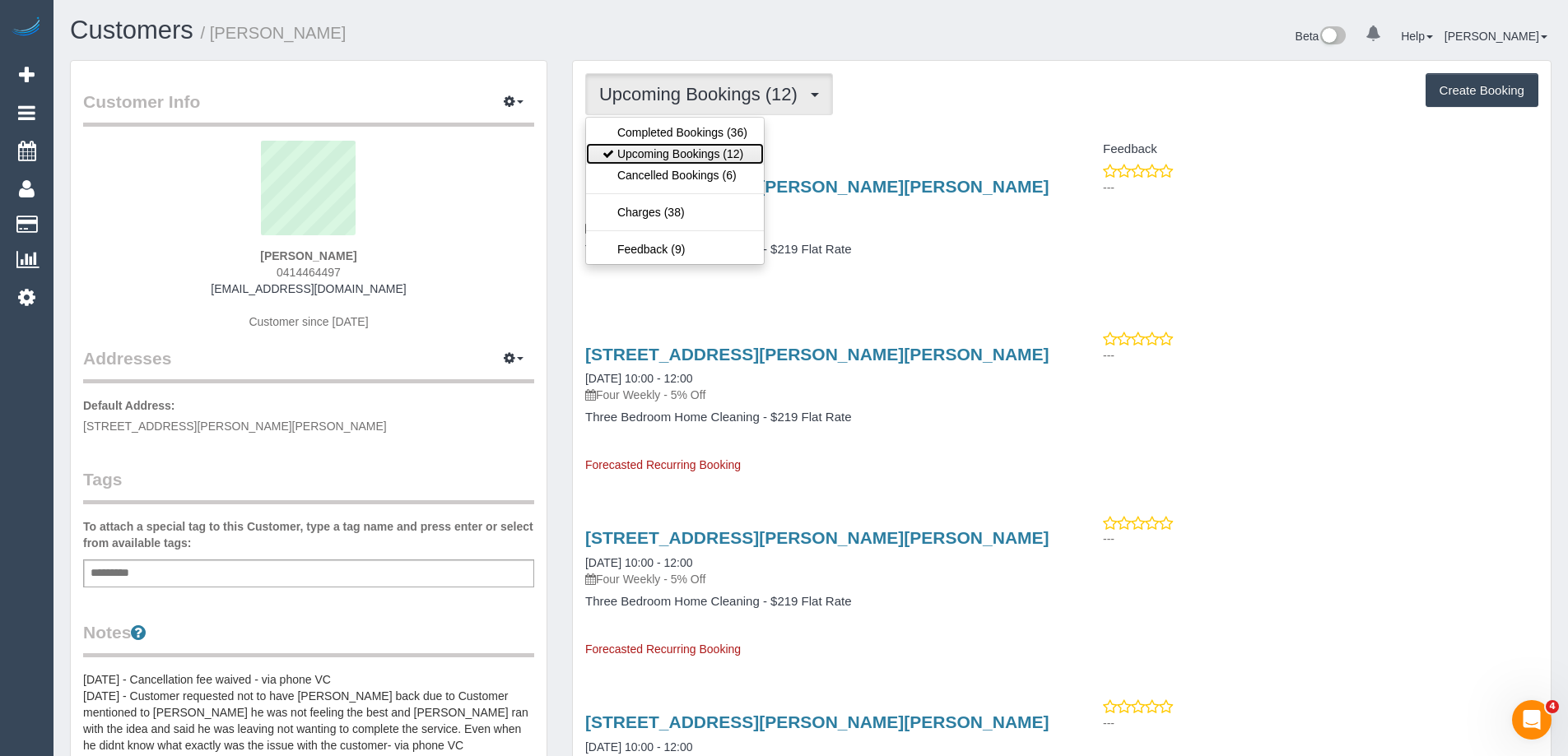
click at [714, 148] on link "Upcoming Bookings (12)" at bounding box center [675, 154] width 178 height 22
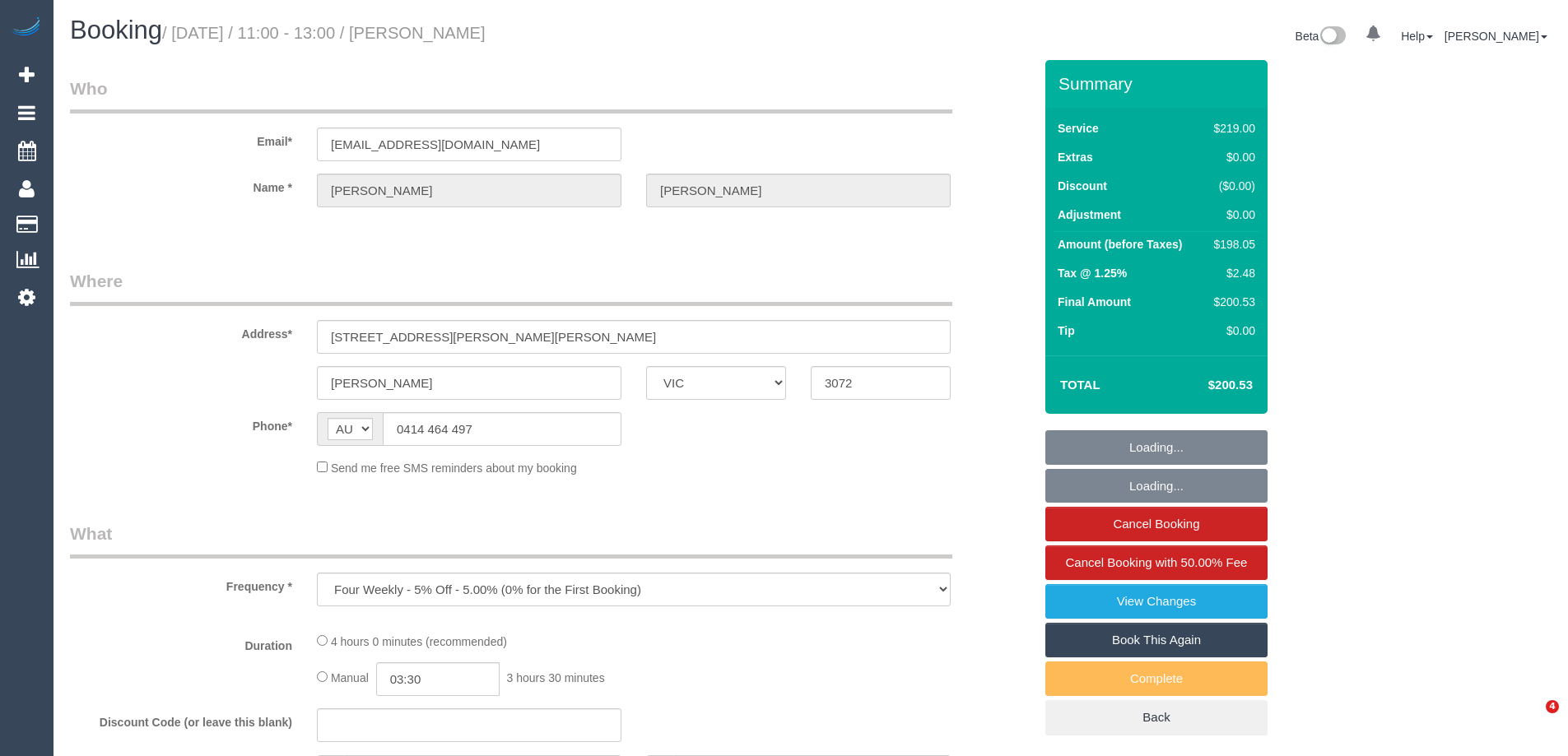
select select "VIC"
select select "string:stripe-pm_1N16132GScqysDRVC5qsLylX"
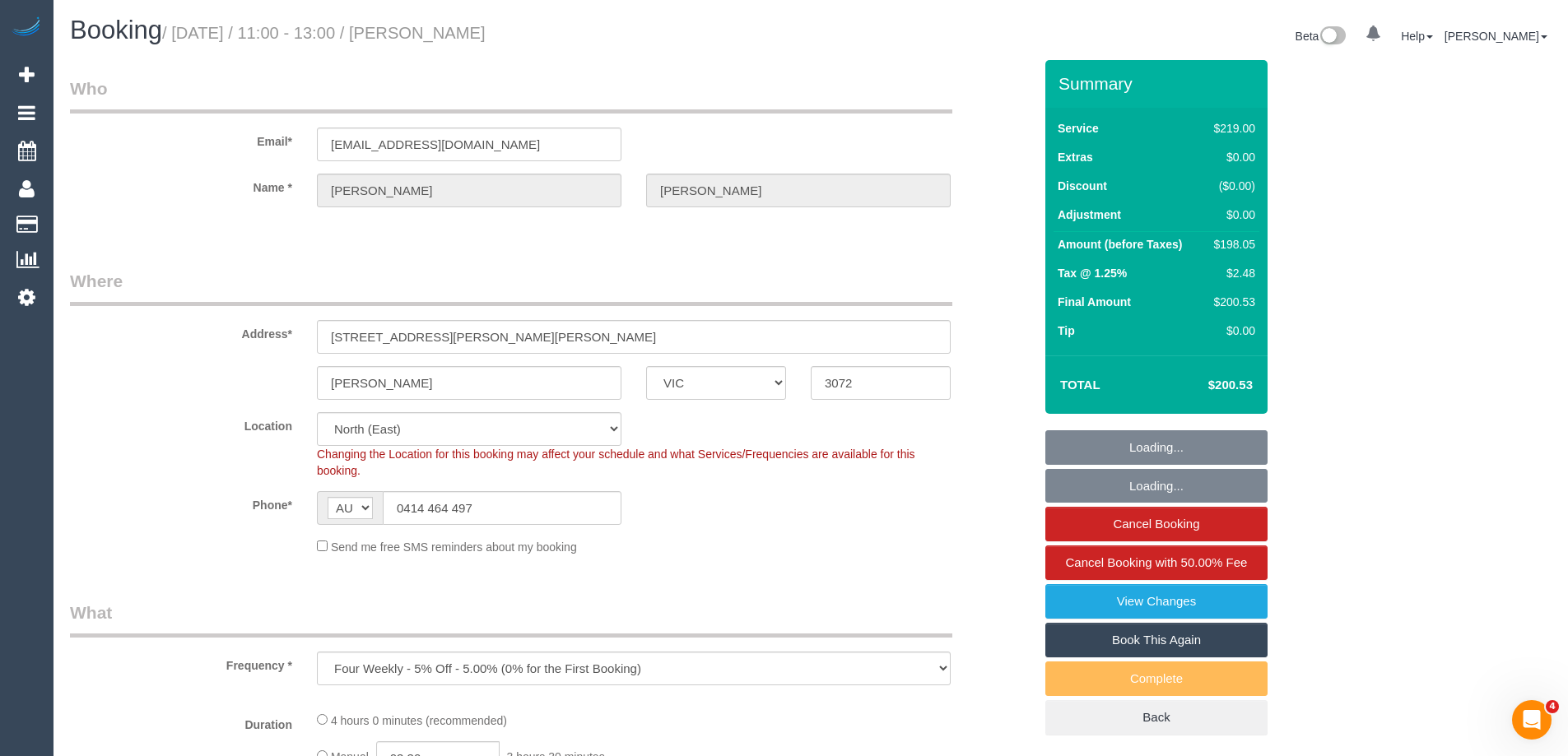
select select "object:574"
select select "number:28"
select select "number:17"
select select "number:18"
select select "number:22"
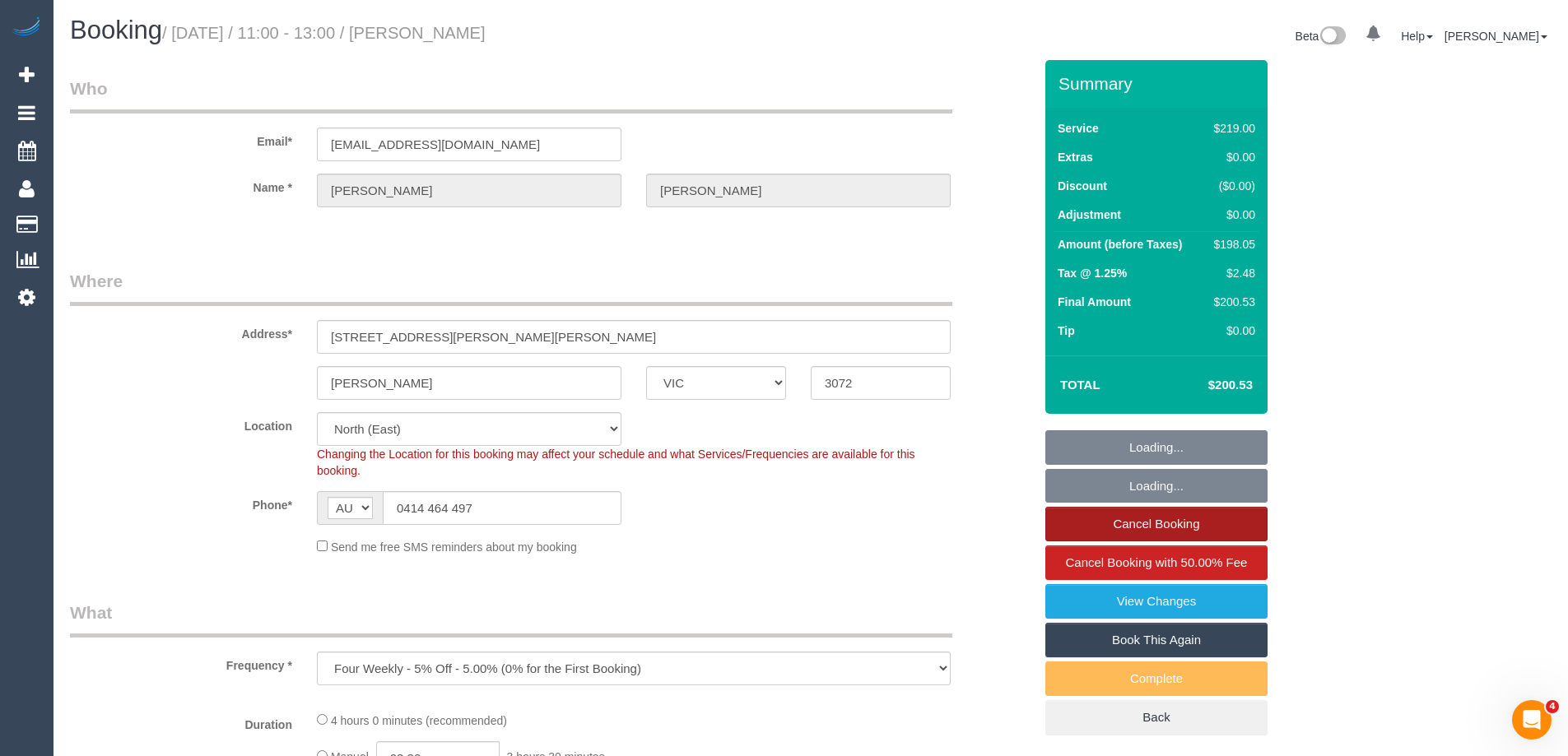
select select "number:34"
select select "number:12"
click at [1138, 516] on link "Cancel Booking" at bounding box center [1156, 524] width 222 height 34
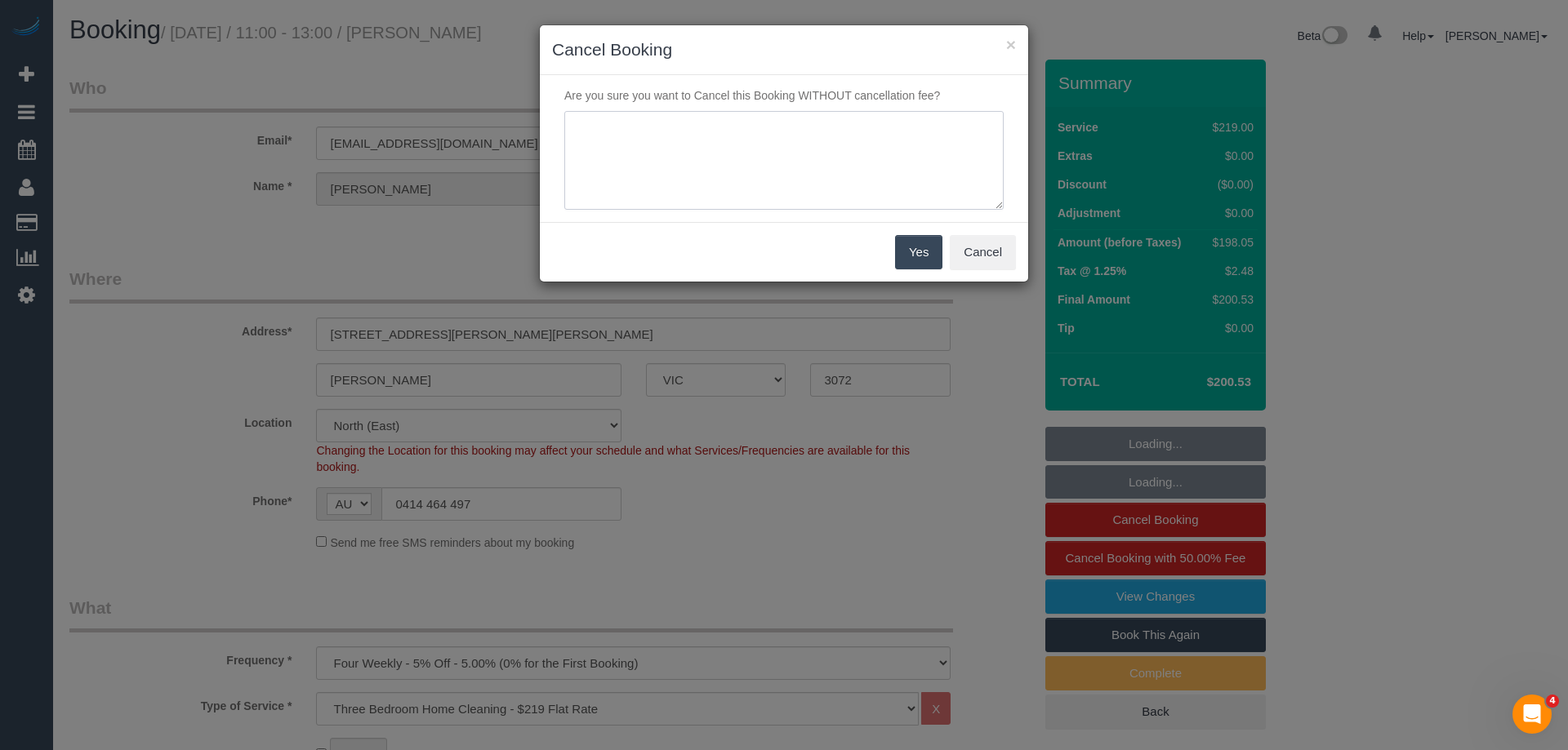
click at [773, 189] on textarea at bounding box center [784, 160] width 439 height 99
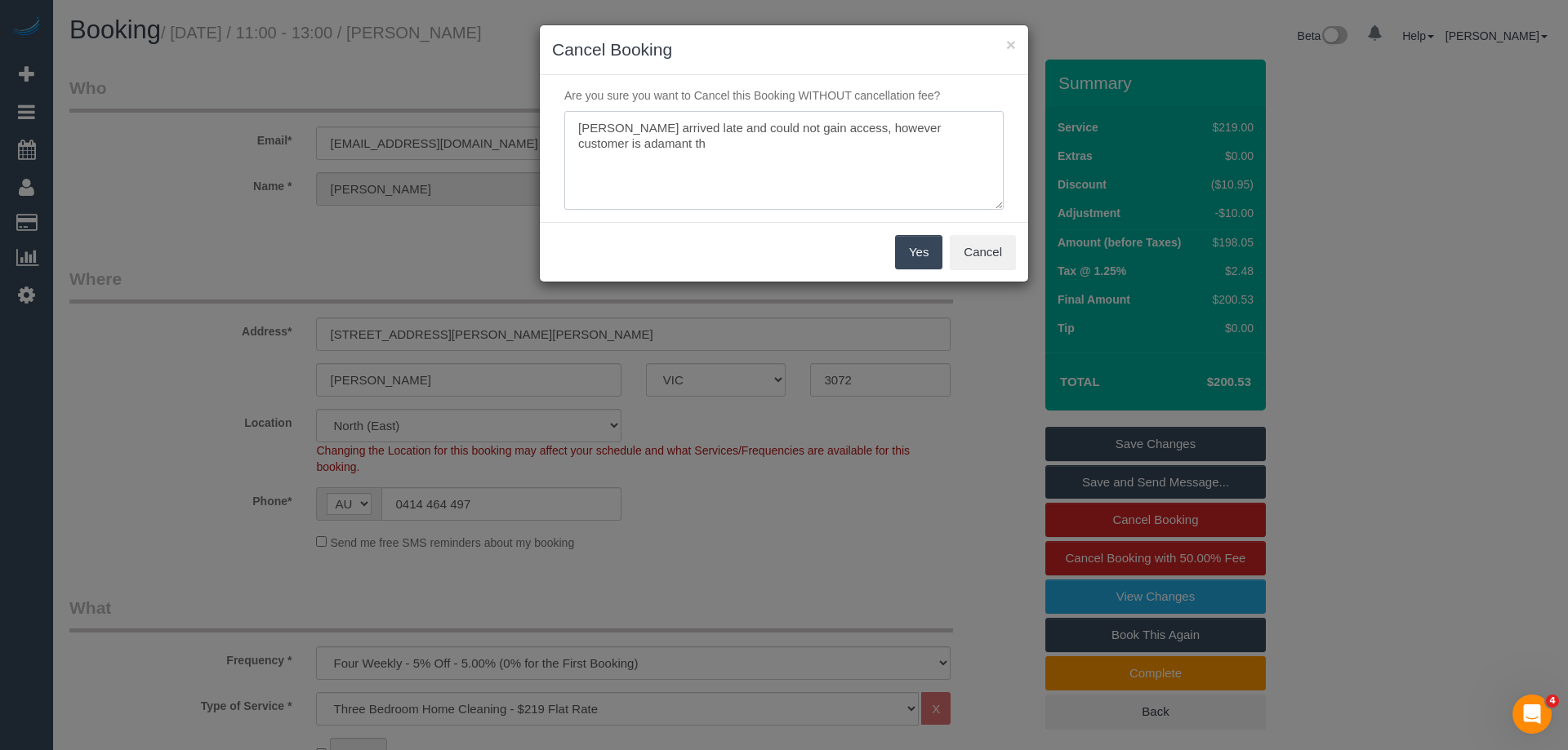
click at [862, 148] on textarea at bounding box center [784, 160] width 439 height 99
type textarea "Binoy arrived late and could not gain access, however customer is adamant the b…"
click at [914, 249] on button "Yes" at bounding box center [918, 252] width 47 height 34
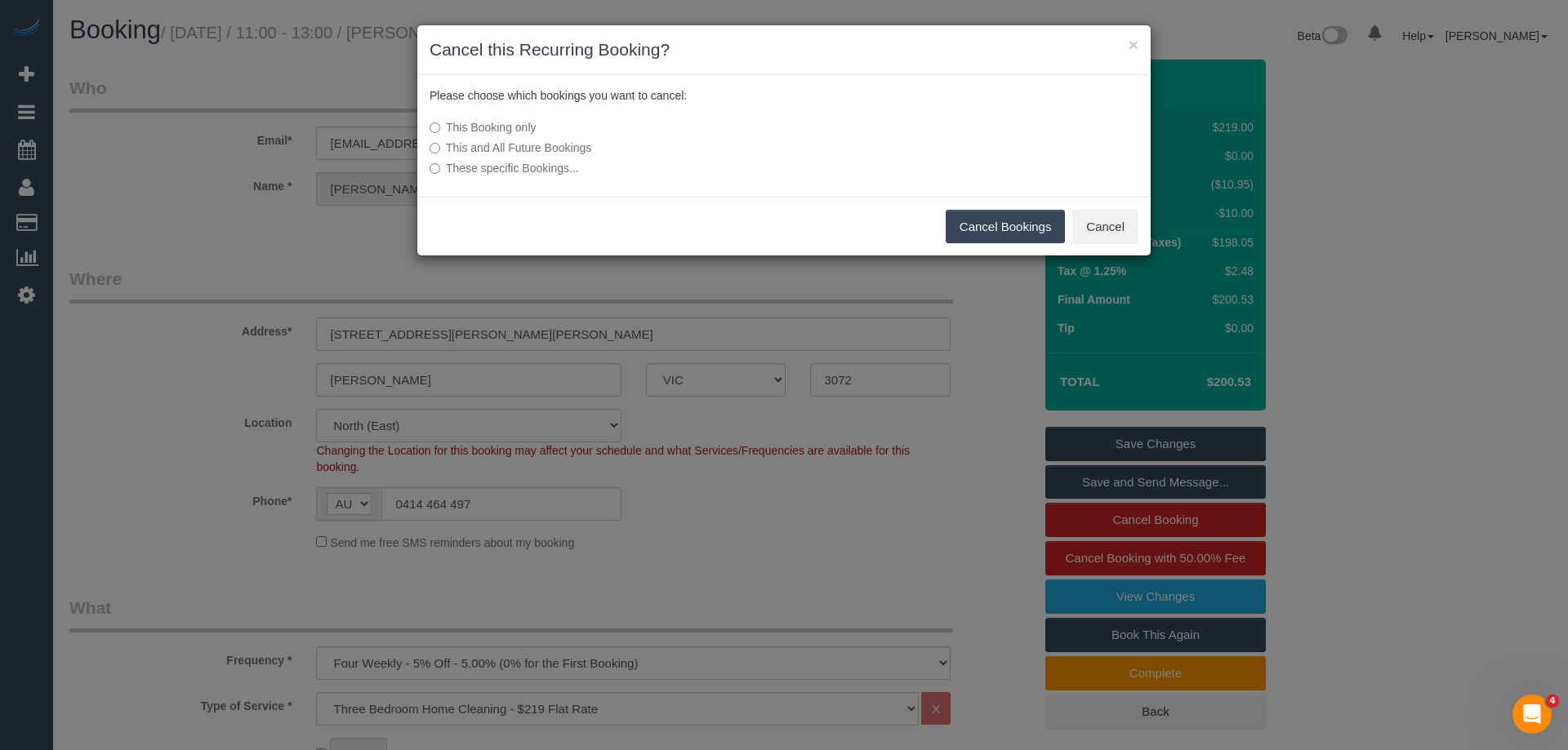
click at [989, 220] on button "Cancel Bookings" at bounding box center [1005, 227] width 120 height 34
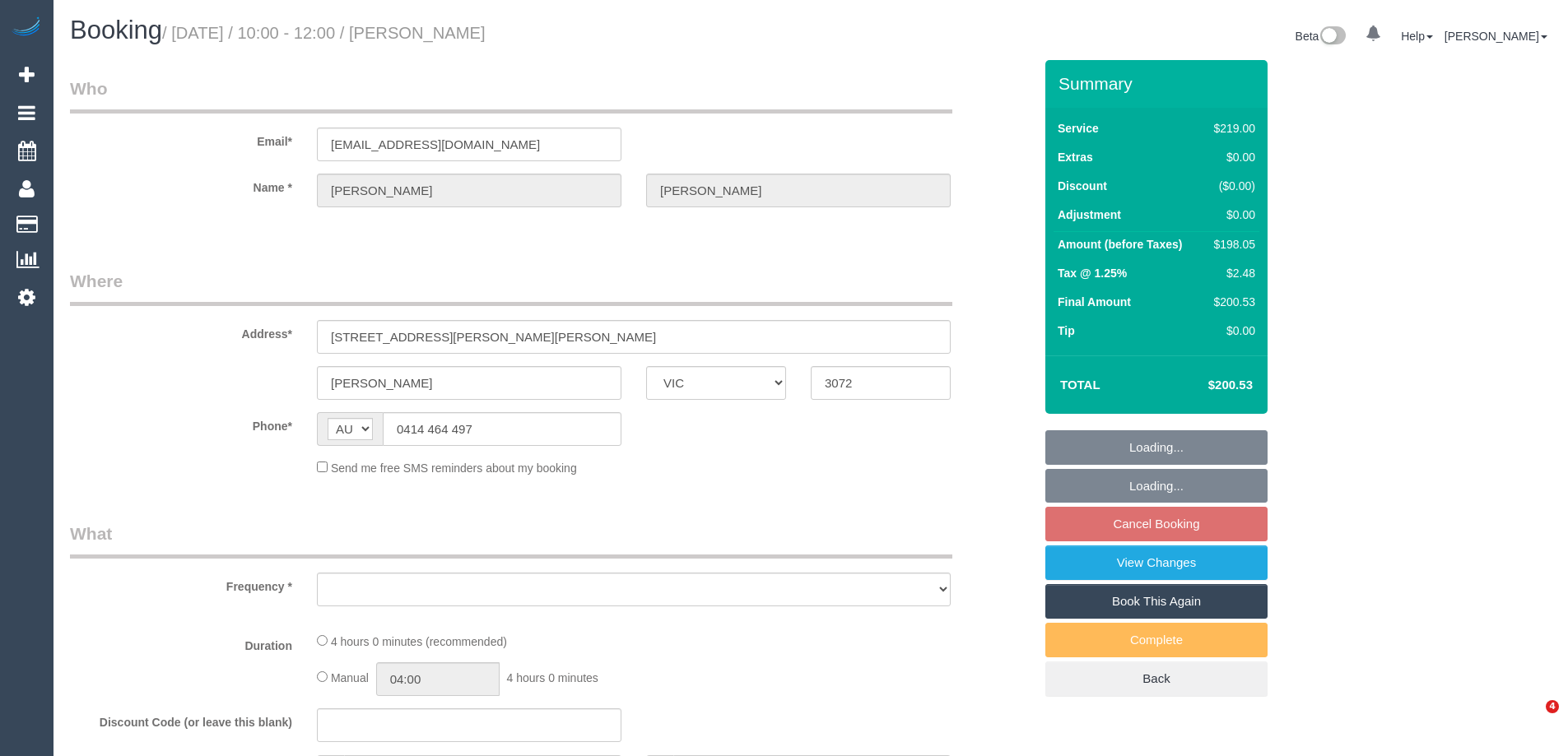
select select "VIC"
select select "object:1392"
select select "string:stripe-pm_1N16132GScqysDRVC5qsLylX"
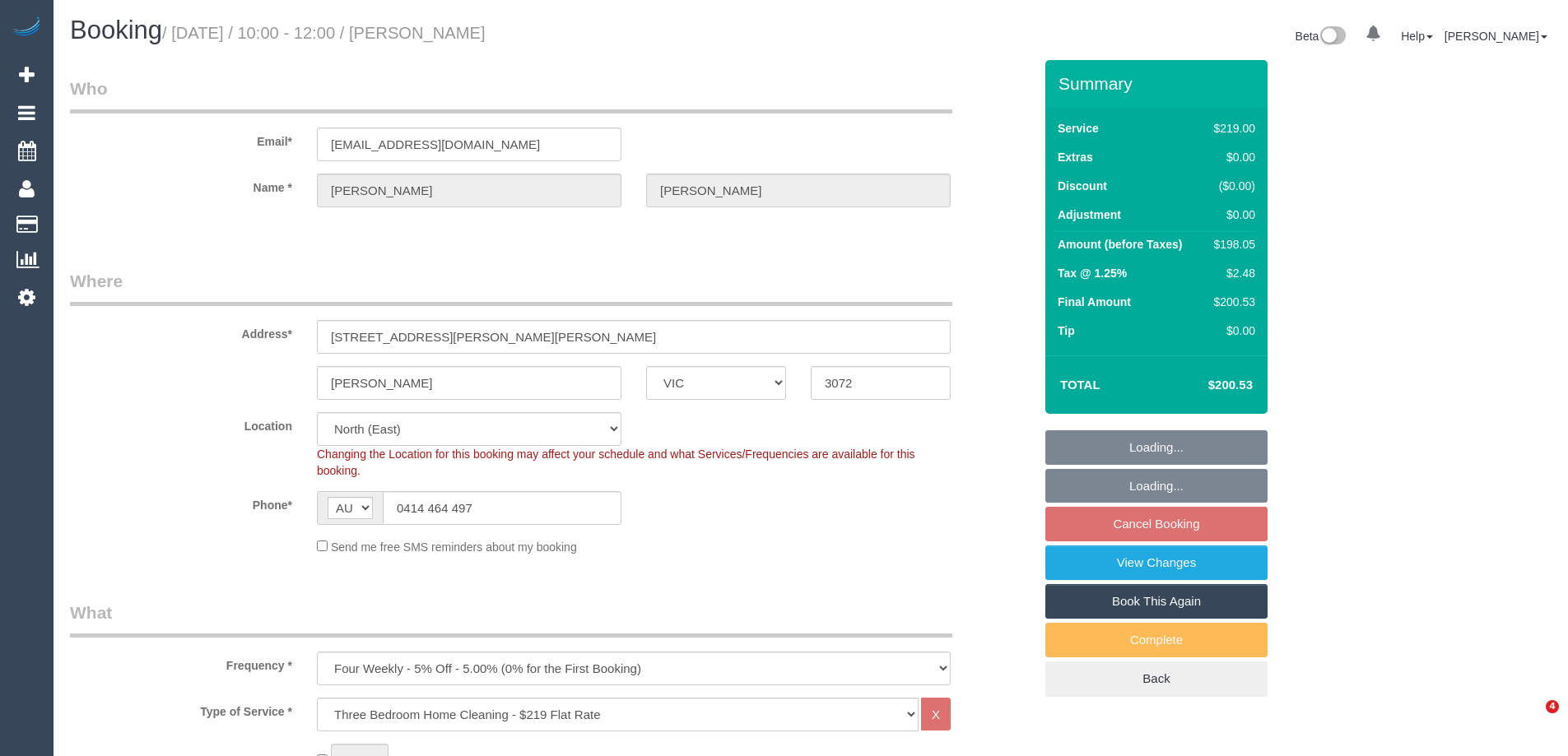
select select "spot3"
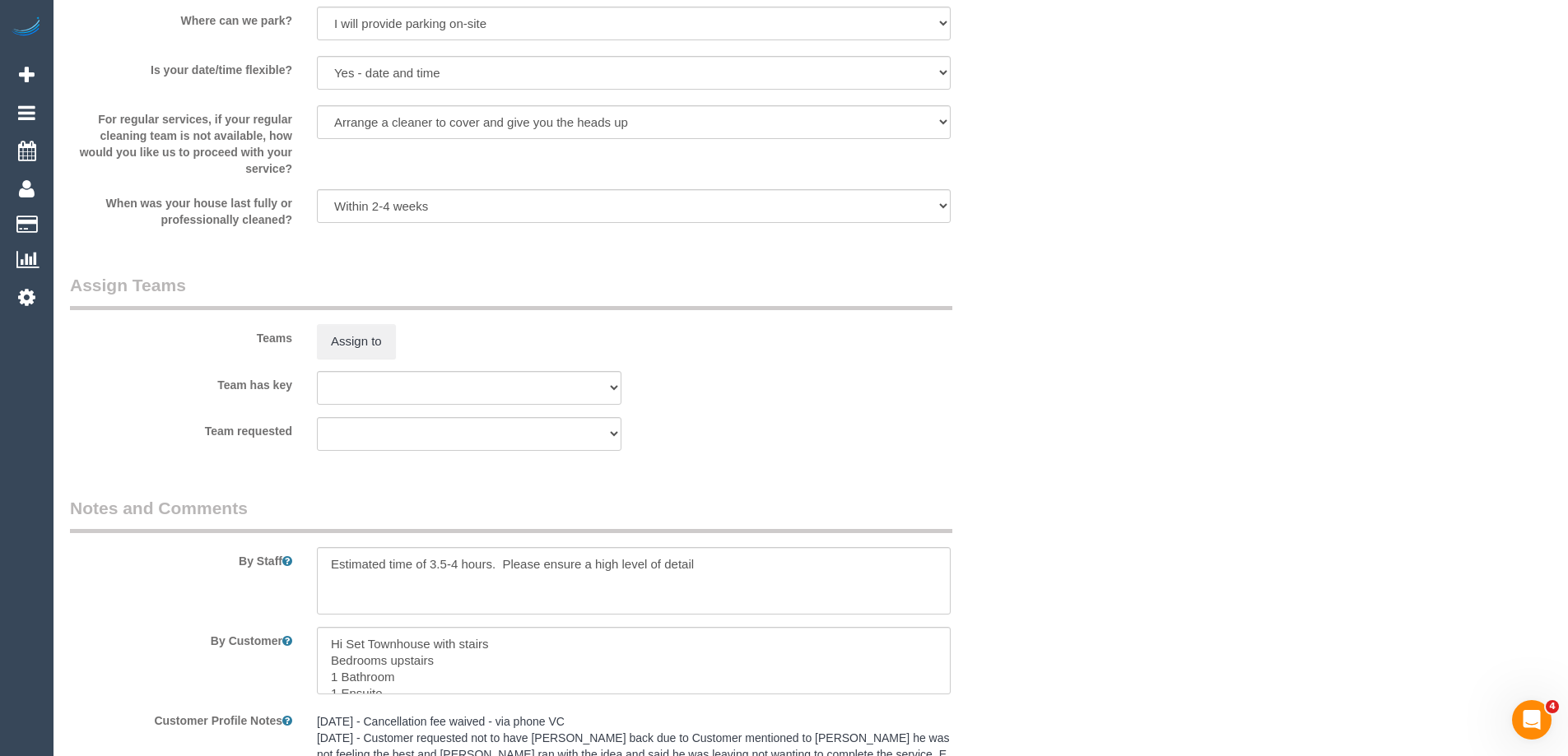
scroll to position [2496, 0]
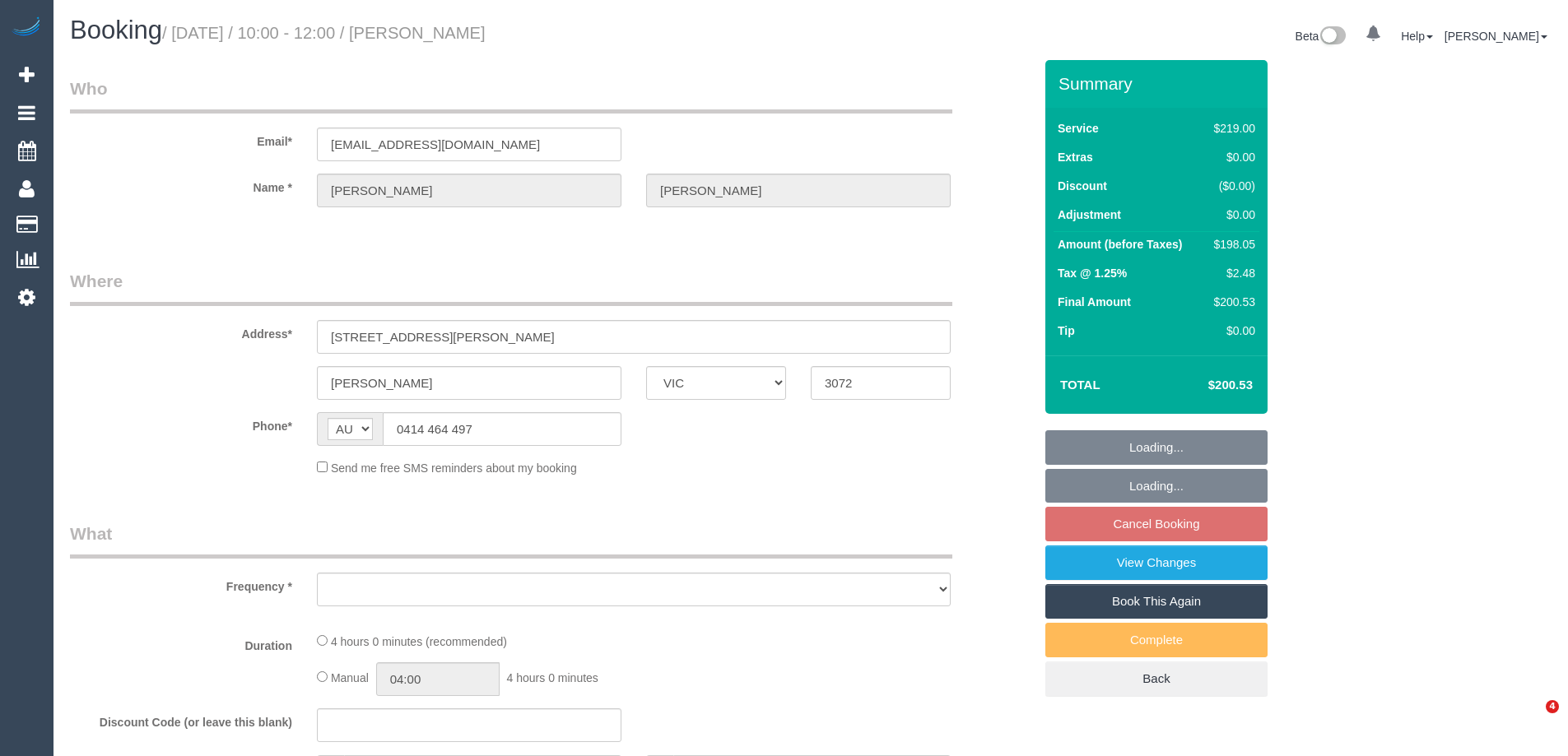
select select "VIC"
select select "object:620"
select select "string:stripe-pm_1N16132GScqysDRVC5qsLylX"
select select "number:28"
select select "number:17"
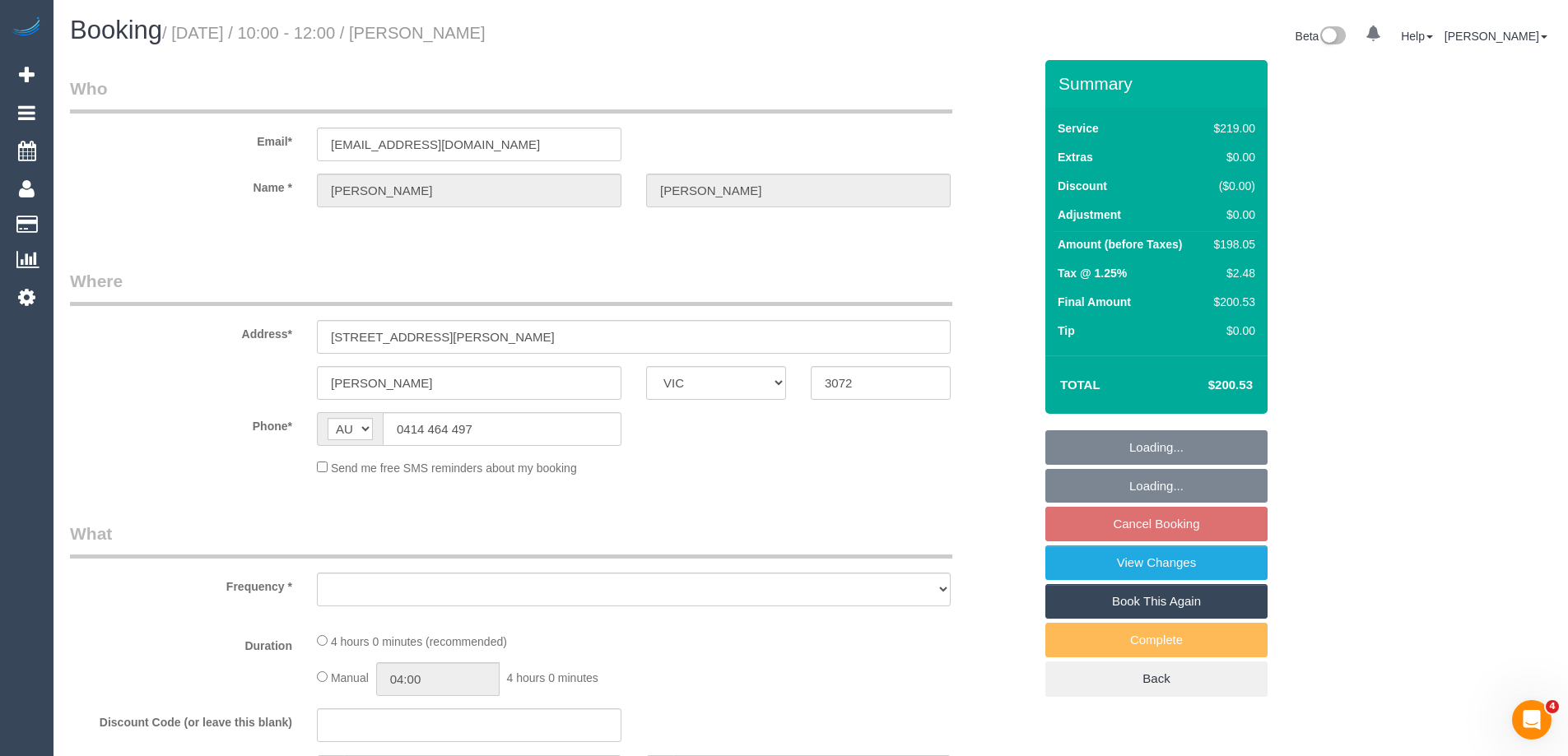
select select "number:18"
select select "number:22"
select select "number:34"
select select "number:12"
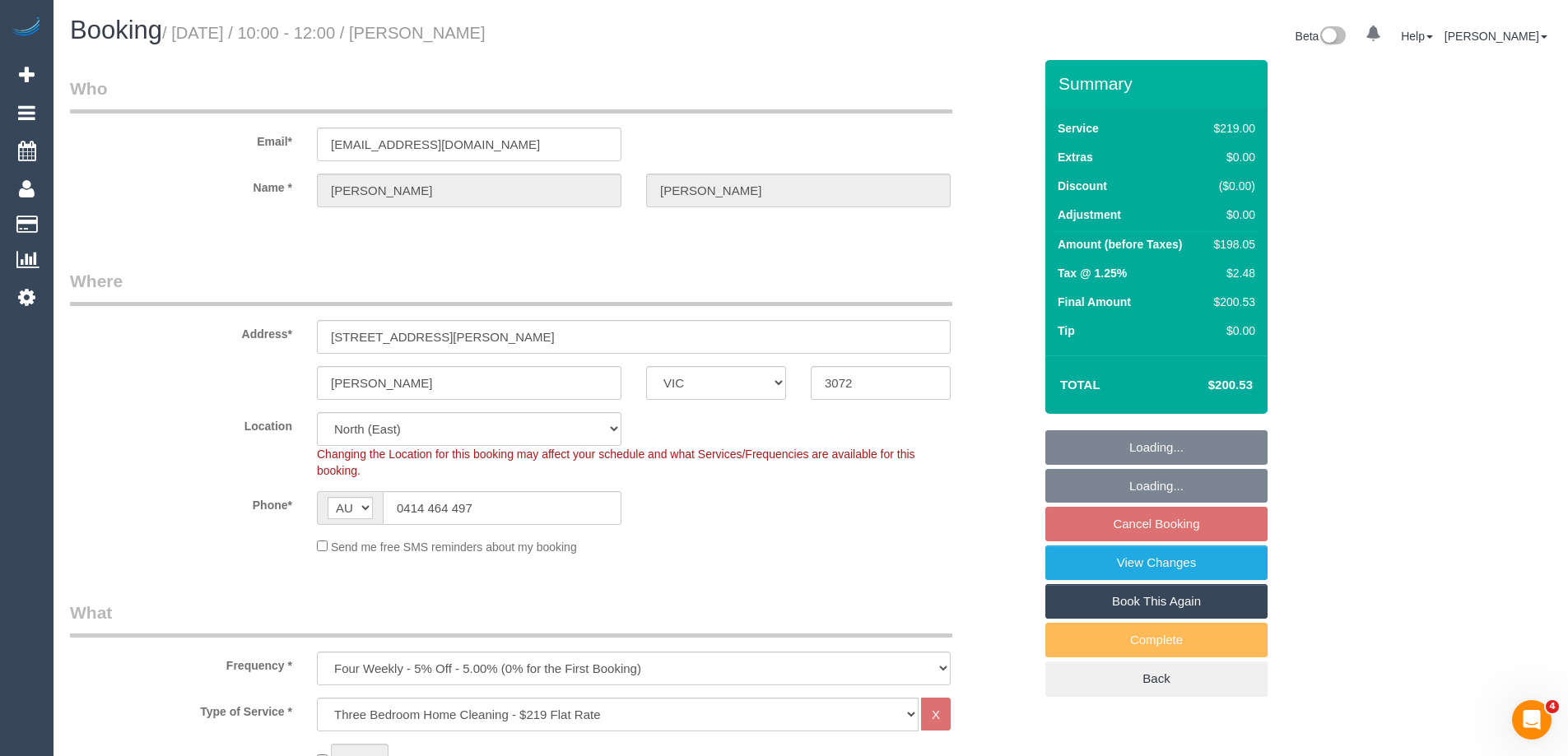
select select "object:771"
select select "spot3"
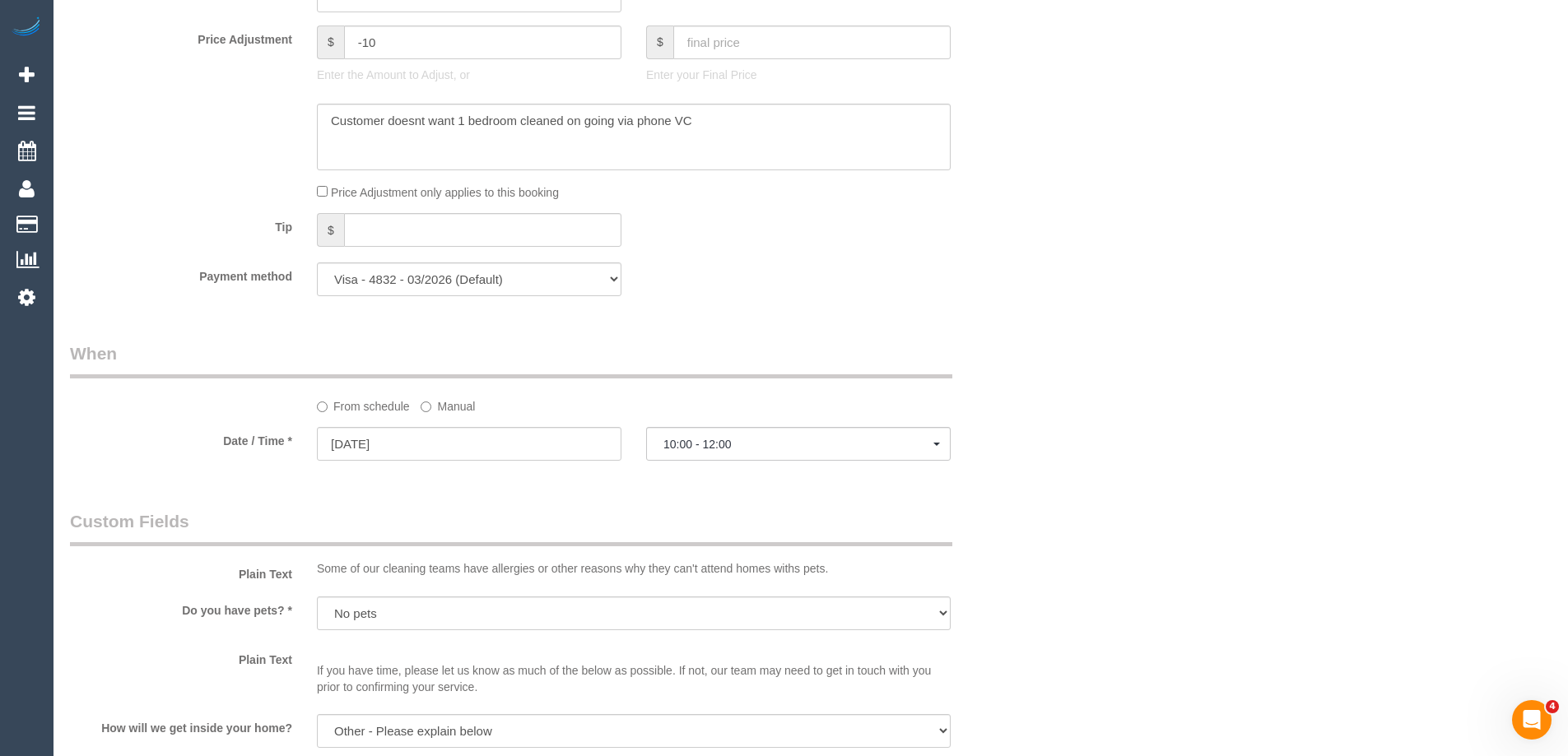
scroll to position [1729, 0]
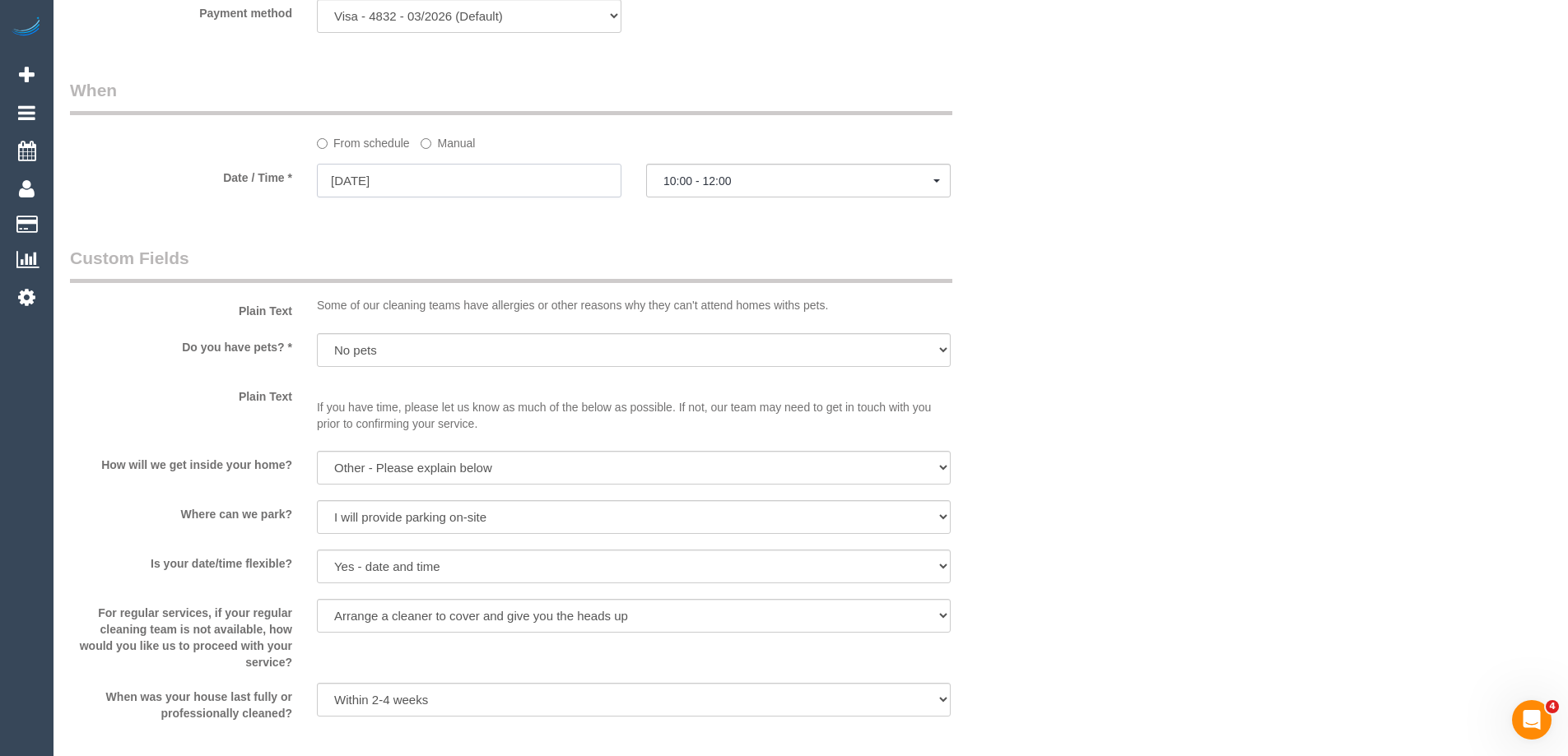
click at [408, 178] on input "01/10/2025" at bounding box center [469, 180] width 304 height 33
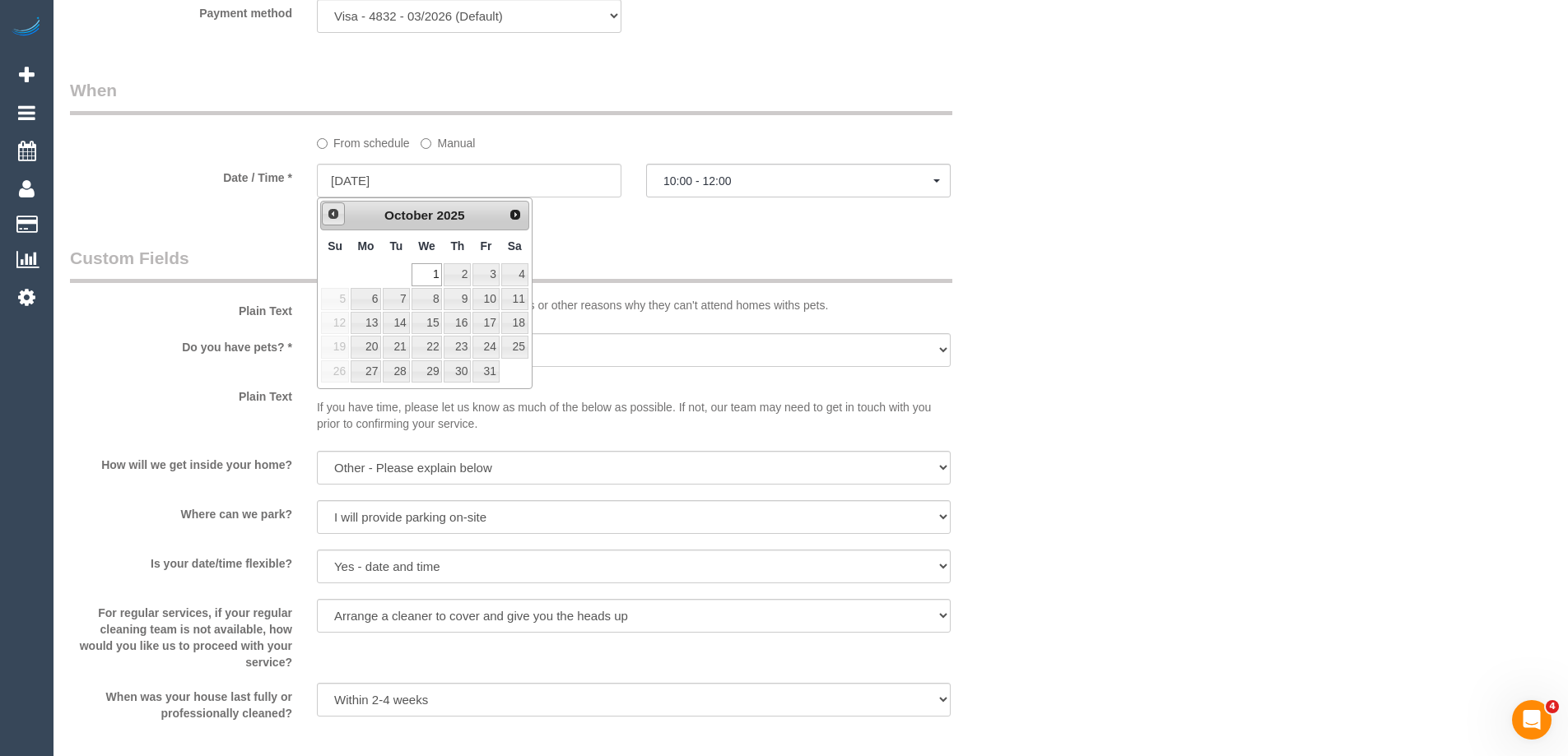
click at [331, 214] on span "Prev" at bounding box center [333, 214] width 14 height 14
click at [432, 302] on link "10" at bounding box center [427, 299] width 32 height 23
type input "10/09/2025"
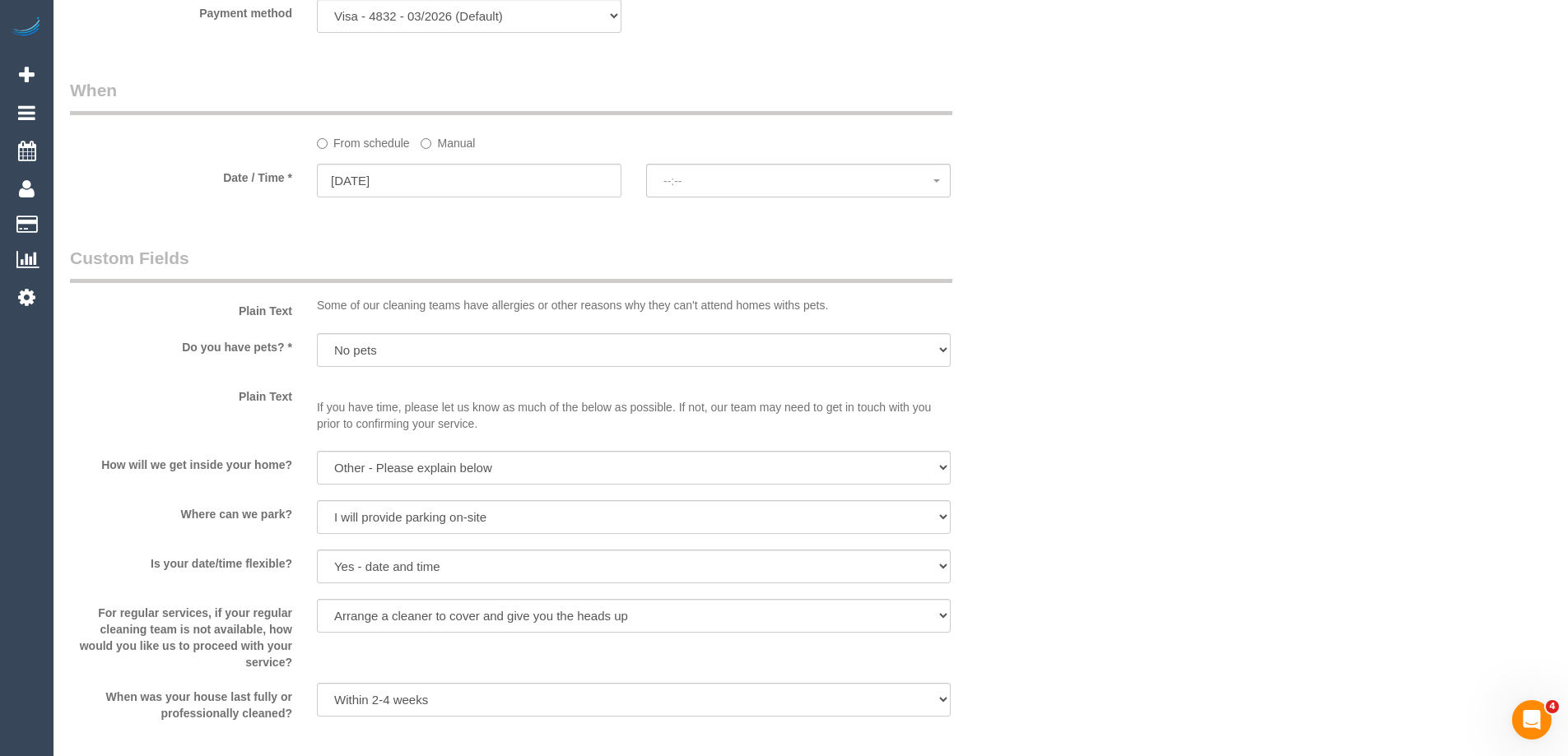
select select "spot22"
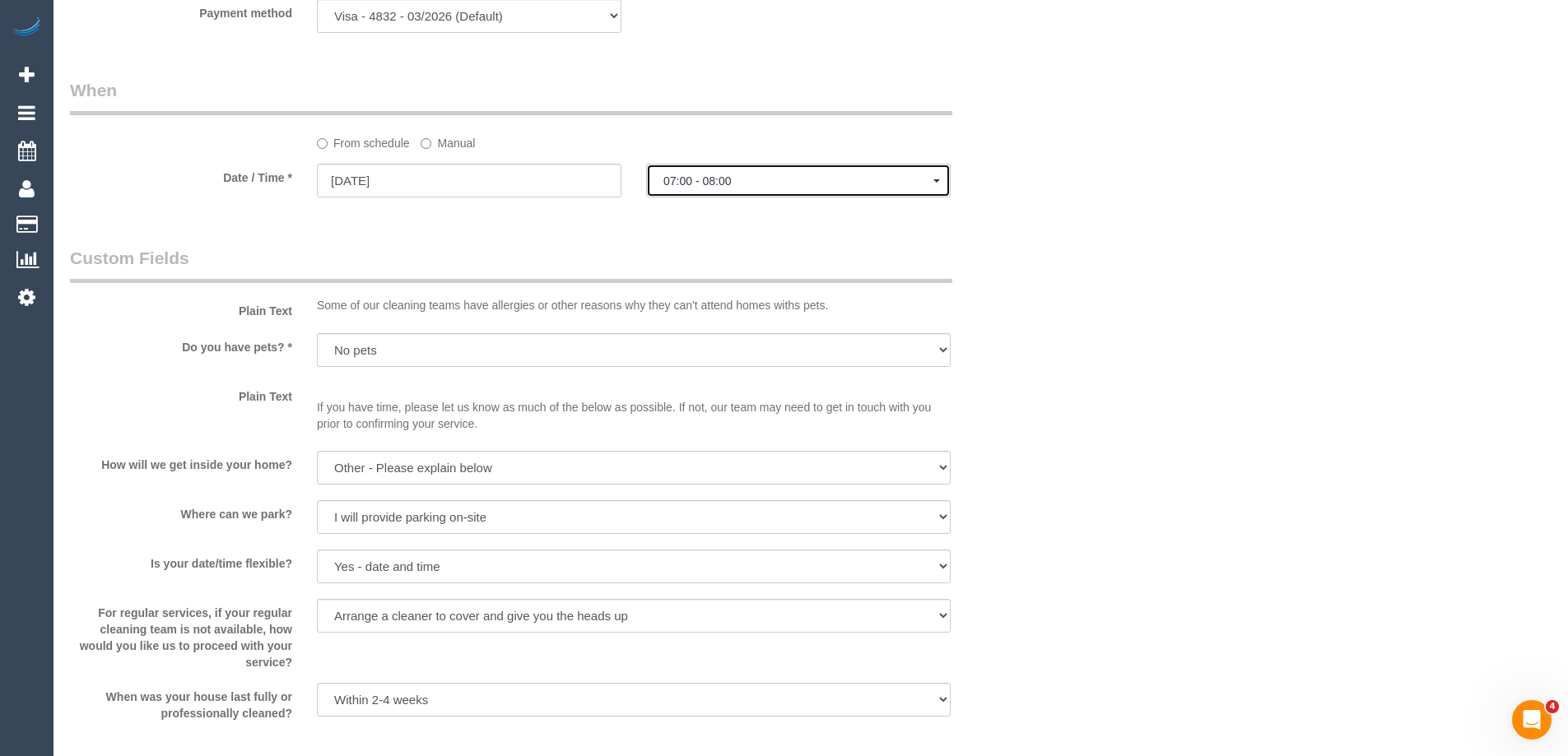
click at [719, 179] on span "07:00 - 08:00" at bounding box center [798, 181] width 270 height 14
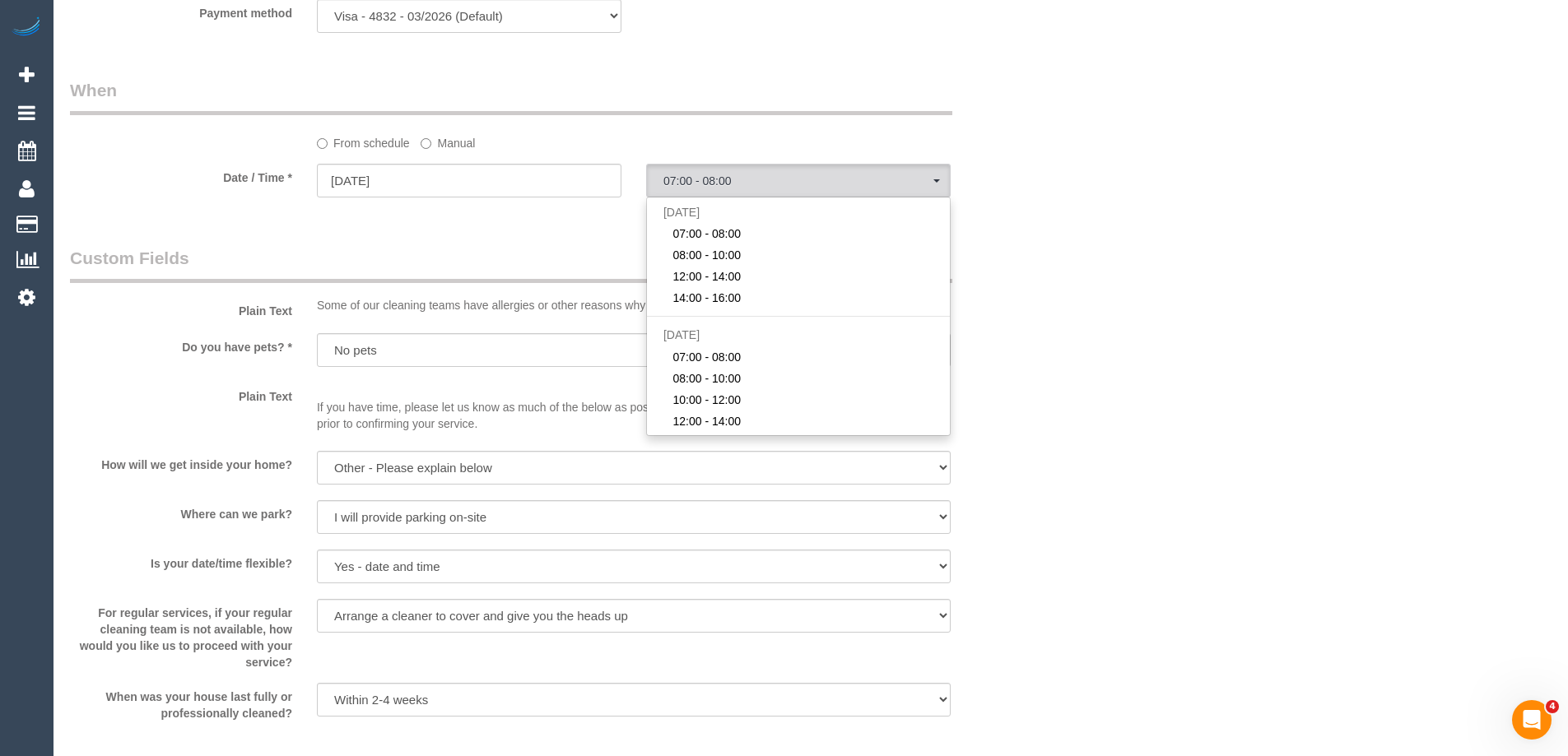
click at [1022, 93] on div "From schedule Manual" at bounding box center [552, 115] width 988 height 73
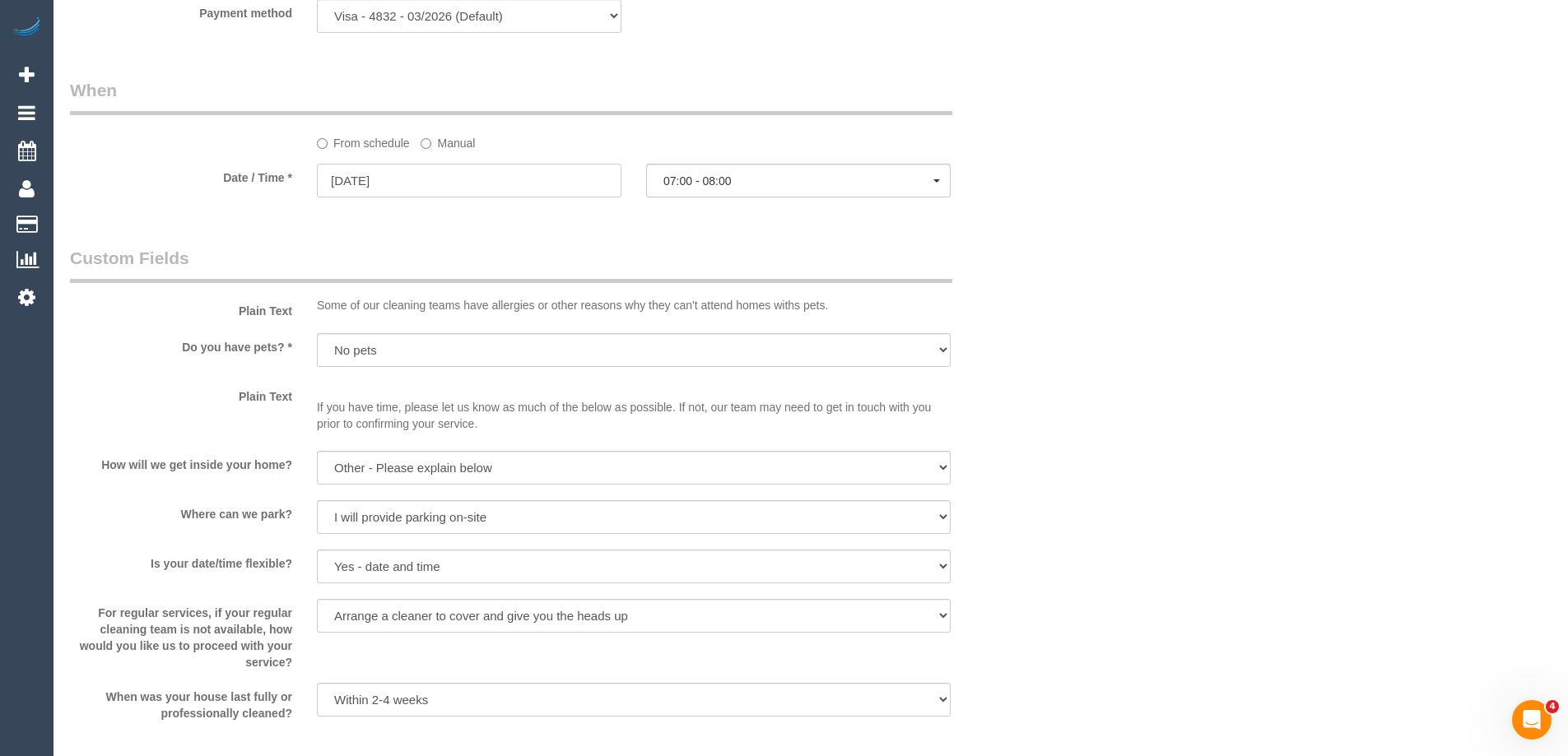
click at [538, 177] on input "10/09/2025" at bounding box center [469, 180] width 304 height 33
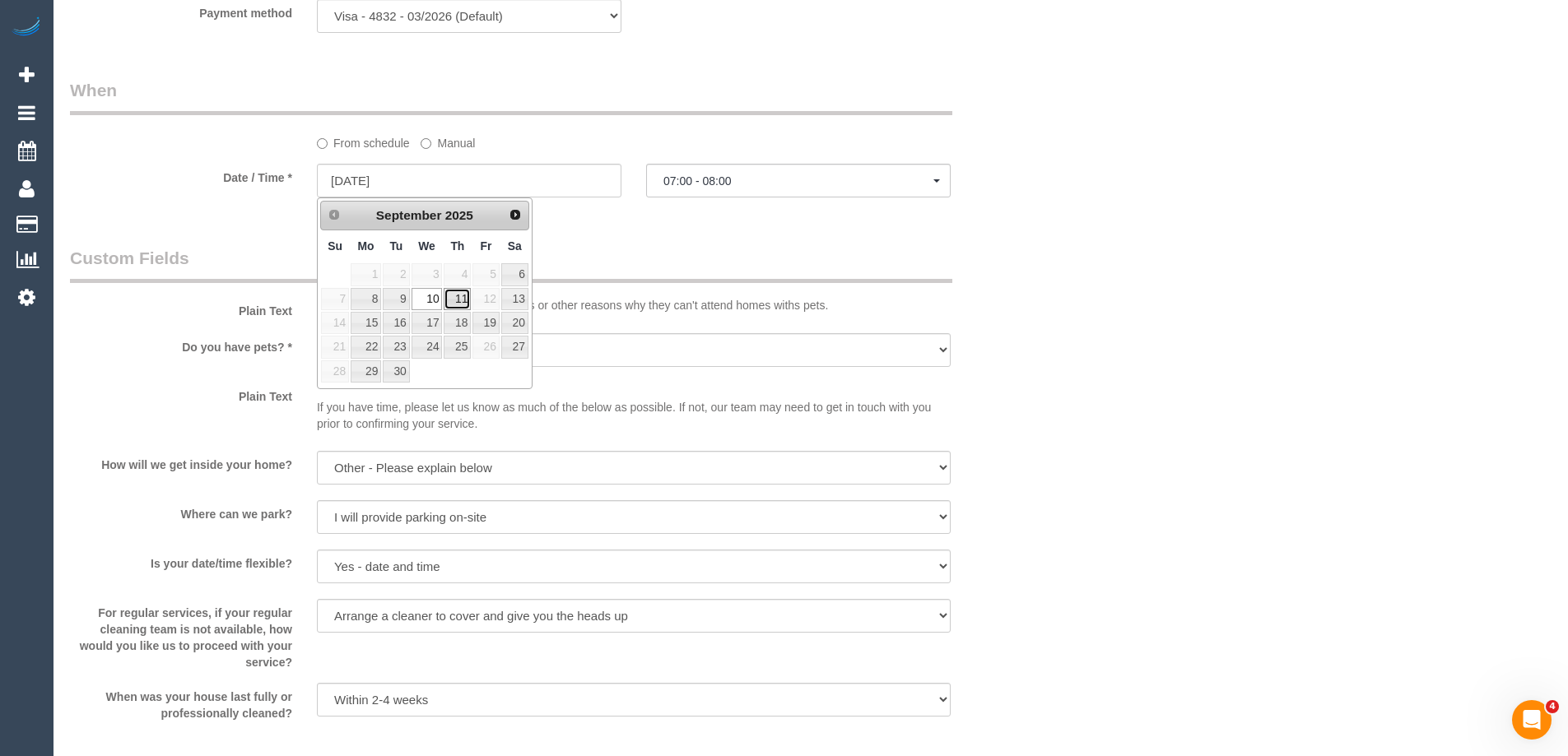
click at [465, 295] on link "11" at bounding box center [457, 299] width 27 height 23
type input "11/09/2025"
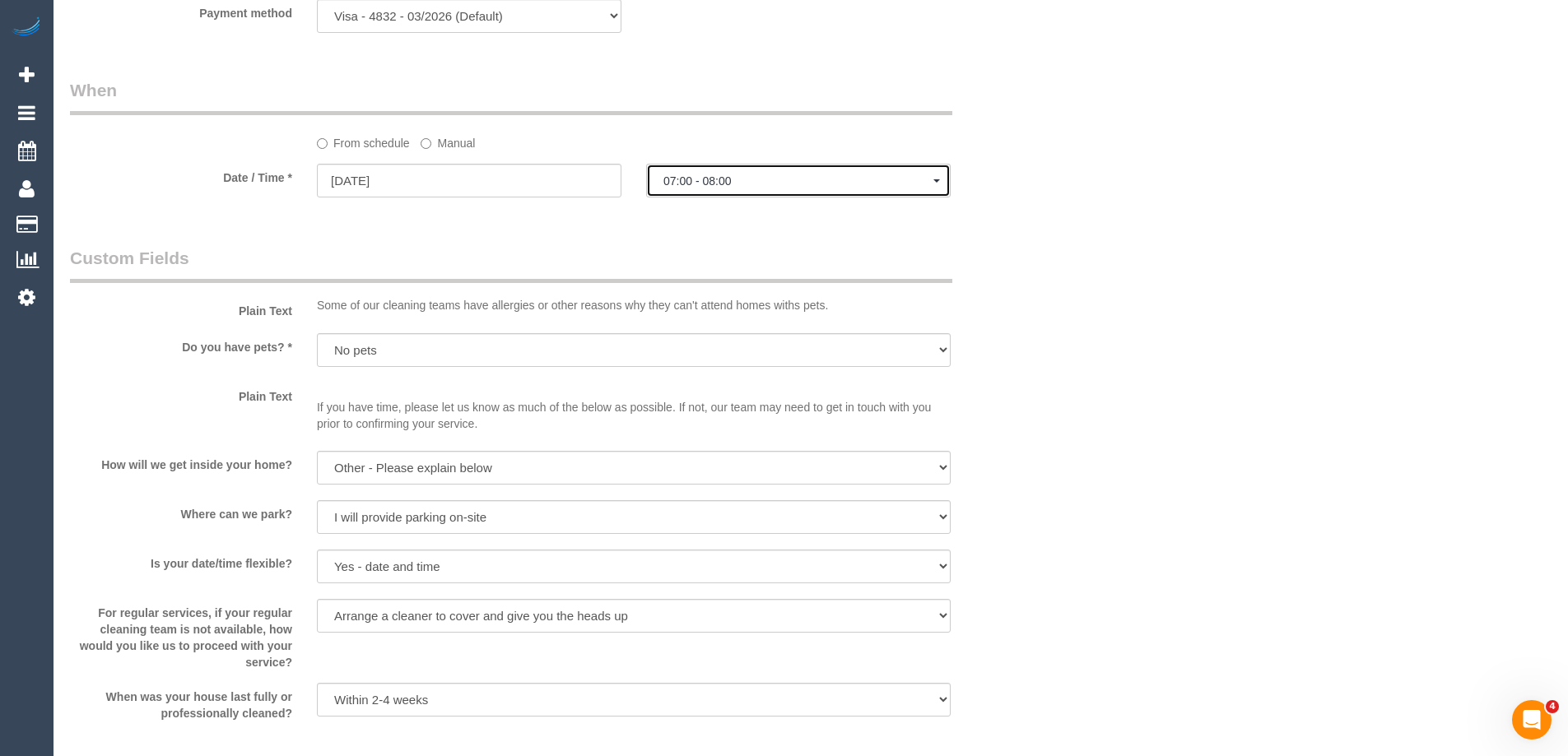
click at [736, 188] on button "07:00 - 08:00" at bounding box center [798, 180] width 304 height 33
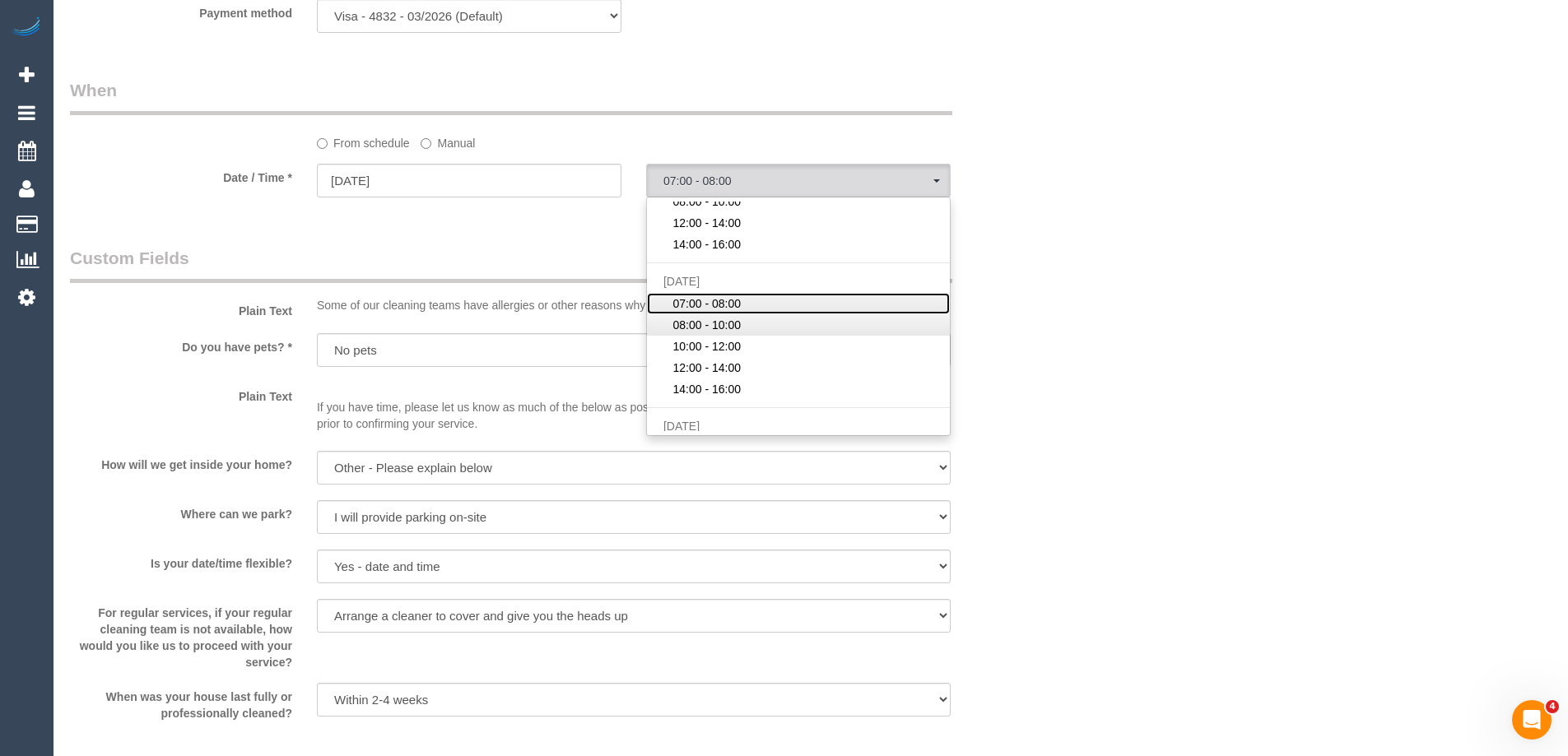
scroll to position [82, 0]
click at [737, 320] on span "10:00 - 12:00" at bounding box center [707, 318] width 69 height 16
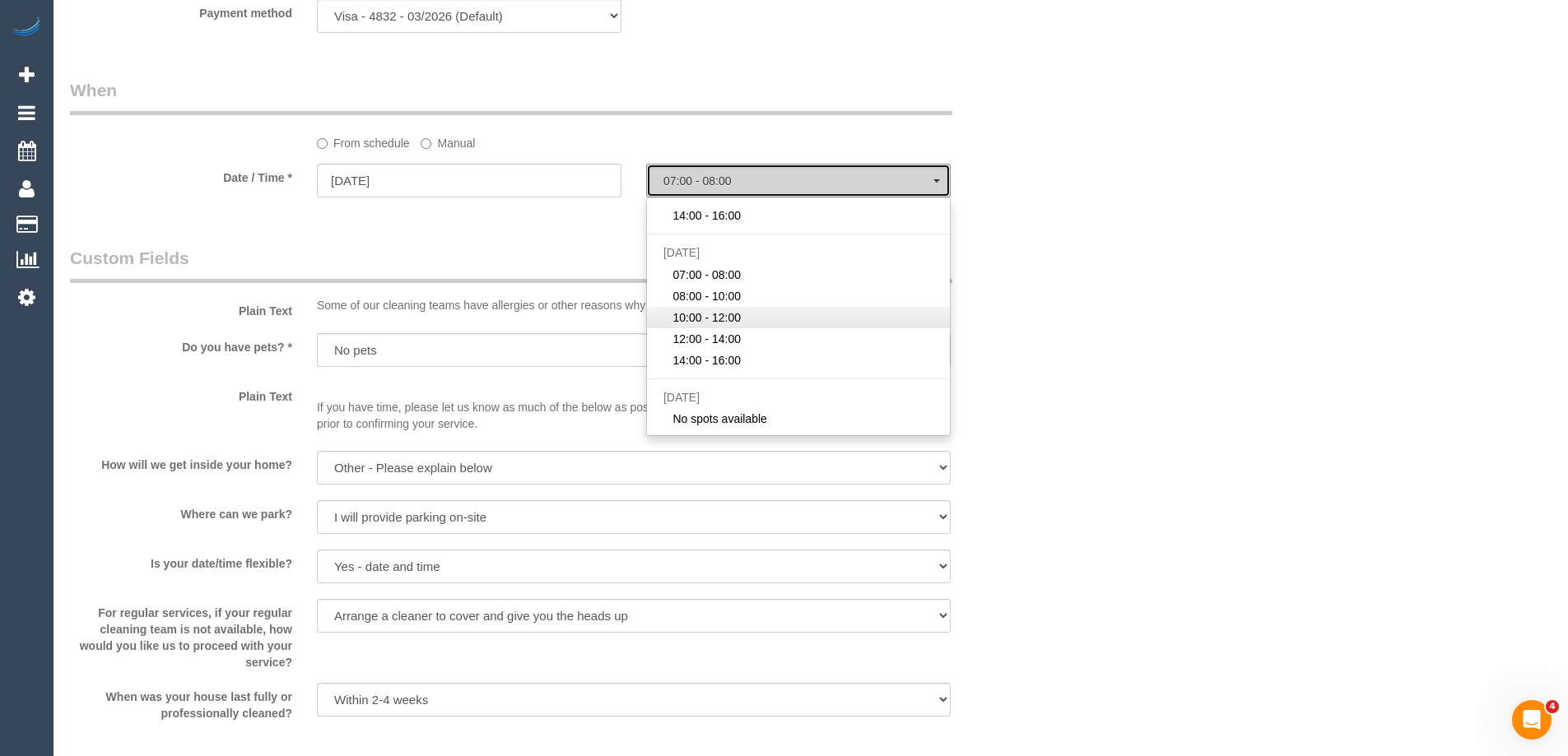
select select "spot28"
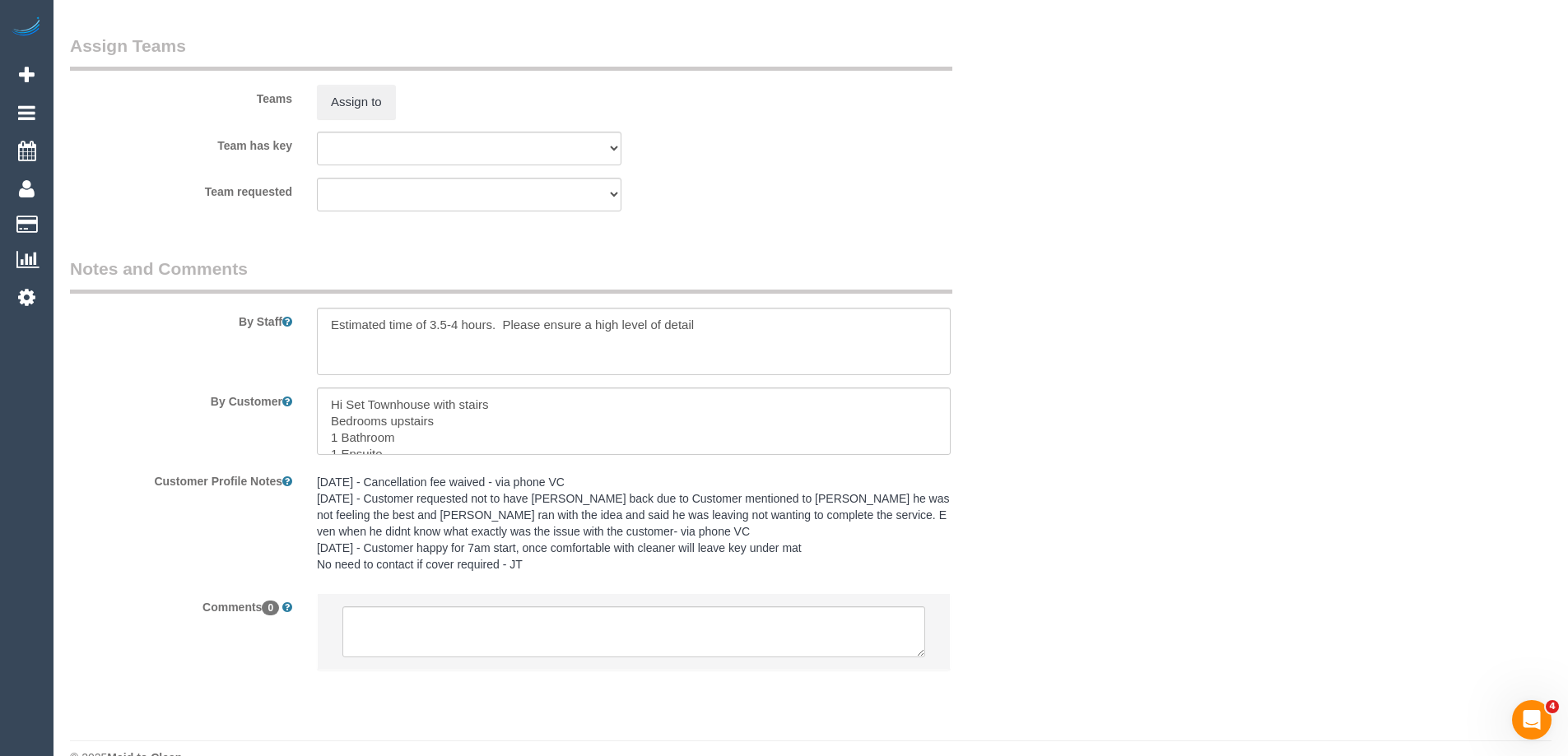
scroll to position [2496, 0]
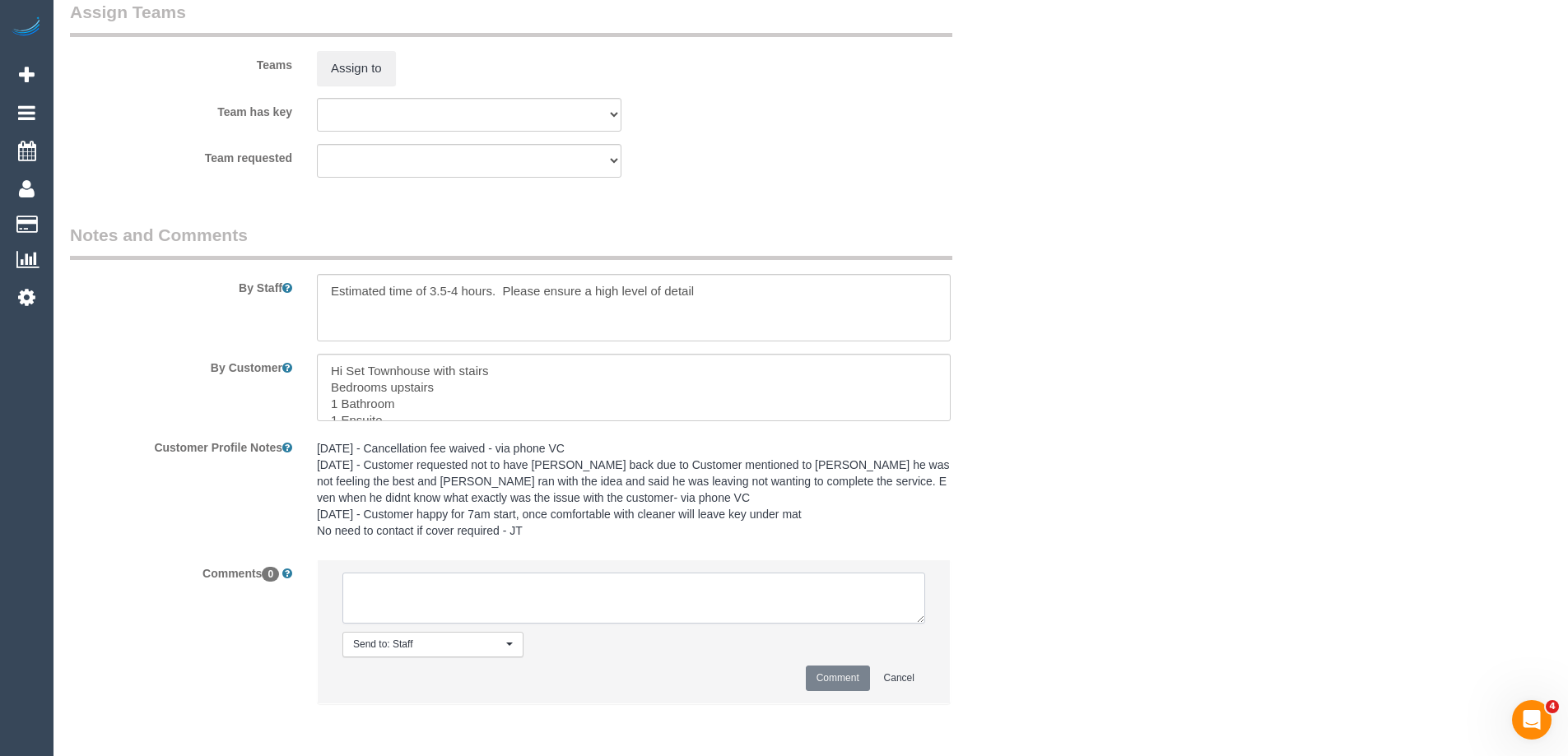
click at [755, 588] on textarea at bounding box center [633, 598] width 583 height 51
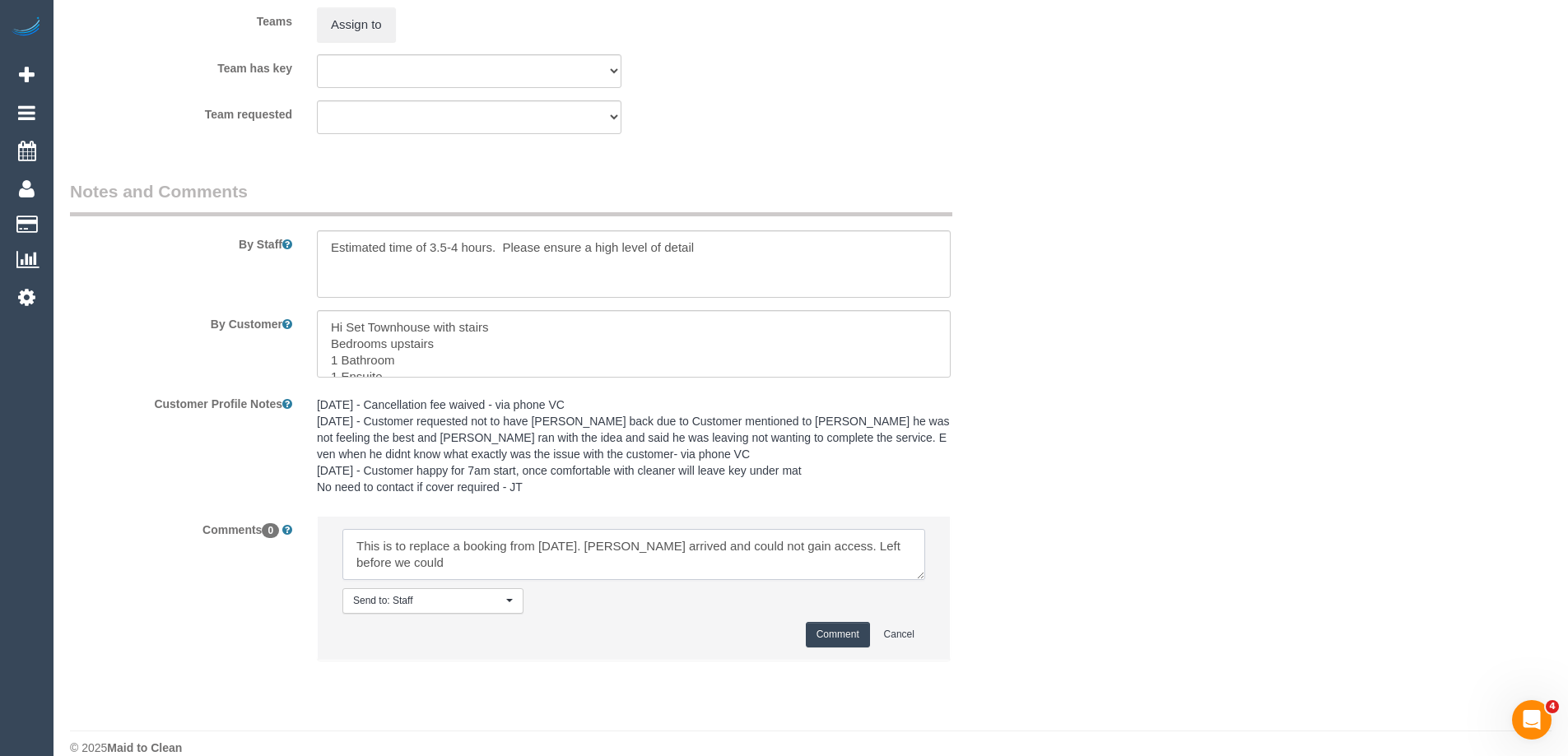
scroll to position [2563, 0]
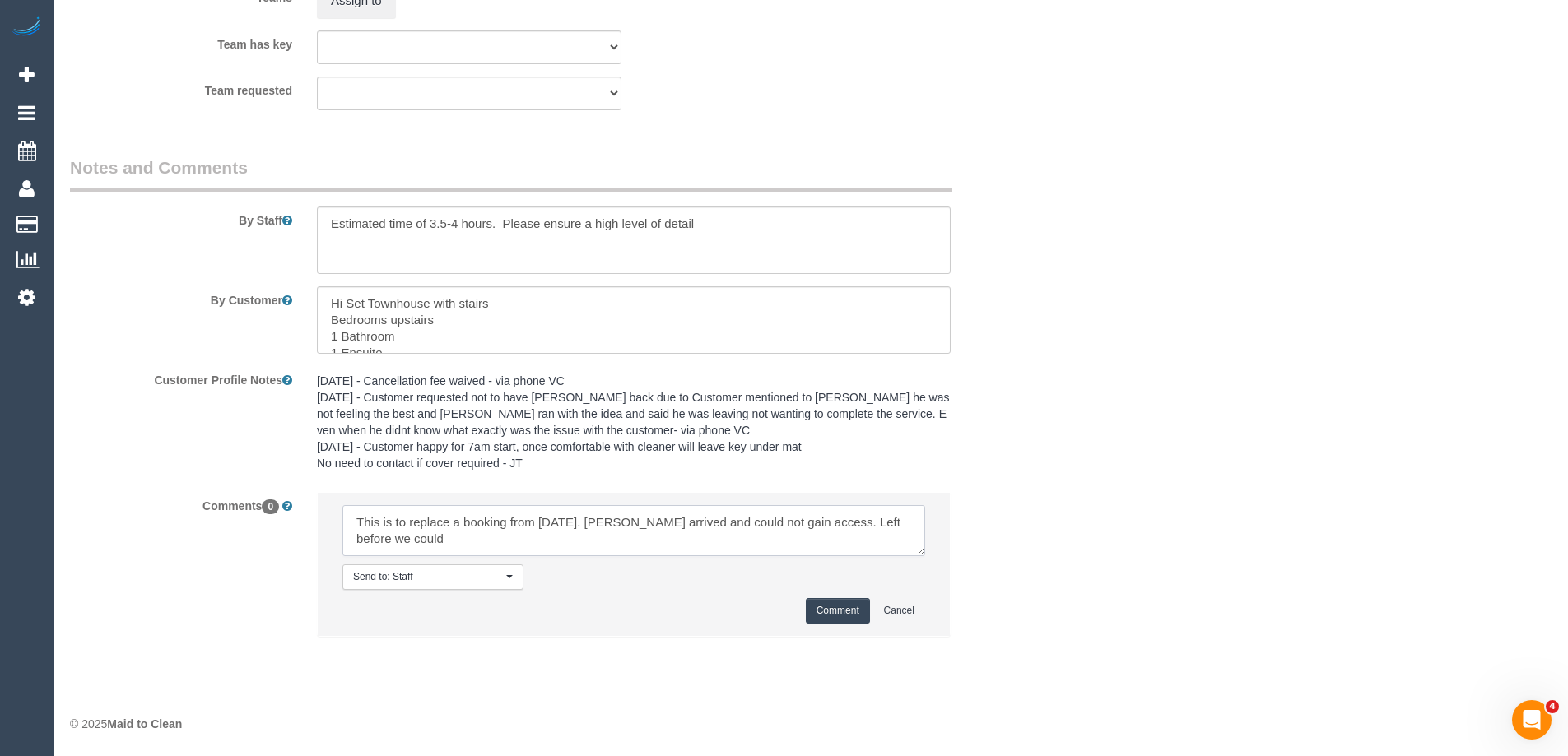
click at [812, 521] on textarea at bounding box center [633, 531] width 583 height 51
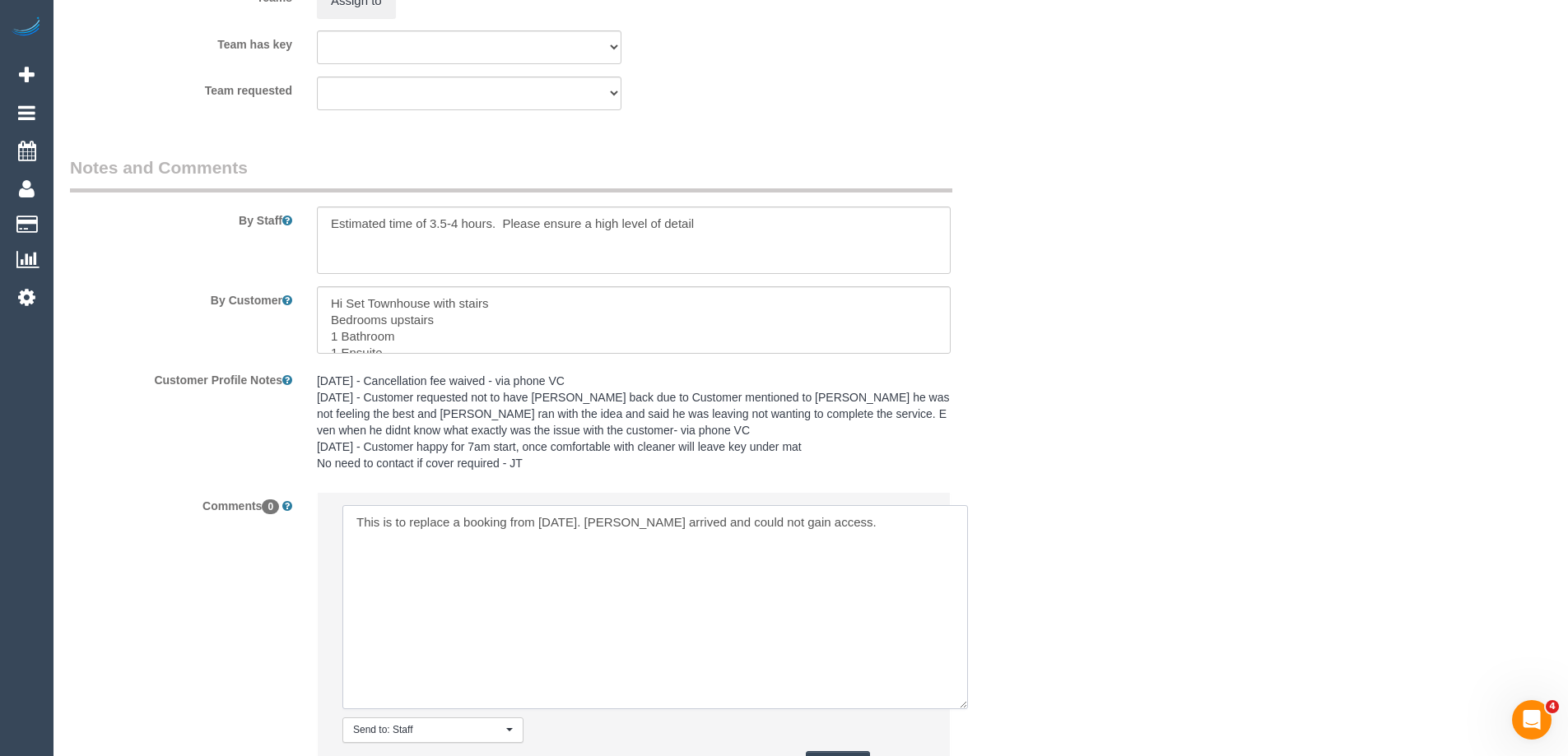
scroll to position [0, 0]
drag, startPoint x: 914, startPoint y: 548, endPoint x: 962, endPoint y: 713, distance: 171.8
click at [962, 710] on textarea at bounding box center [655, 608] width 626 height 204
click at [528, 583] on textarea at bounding box center [658, 613] width 630 height 216
paste textarea "Flex: any weekday and time next week"
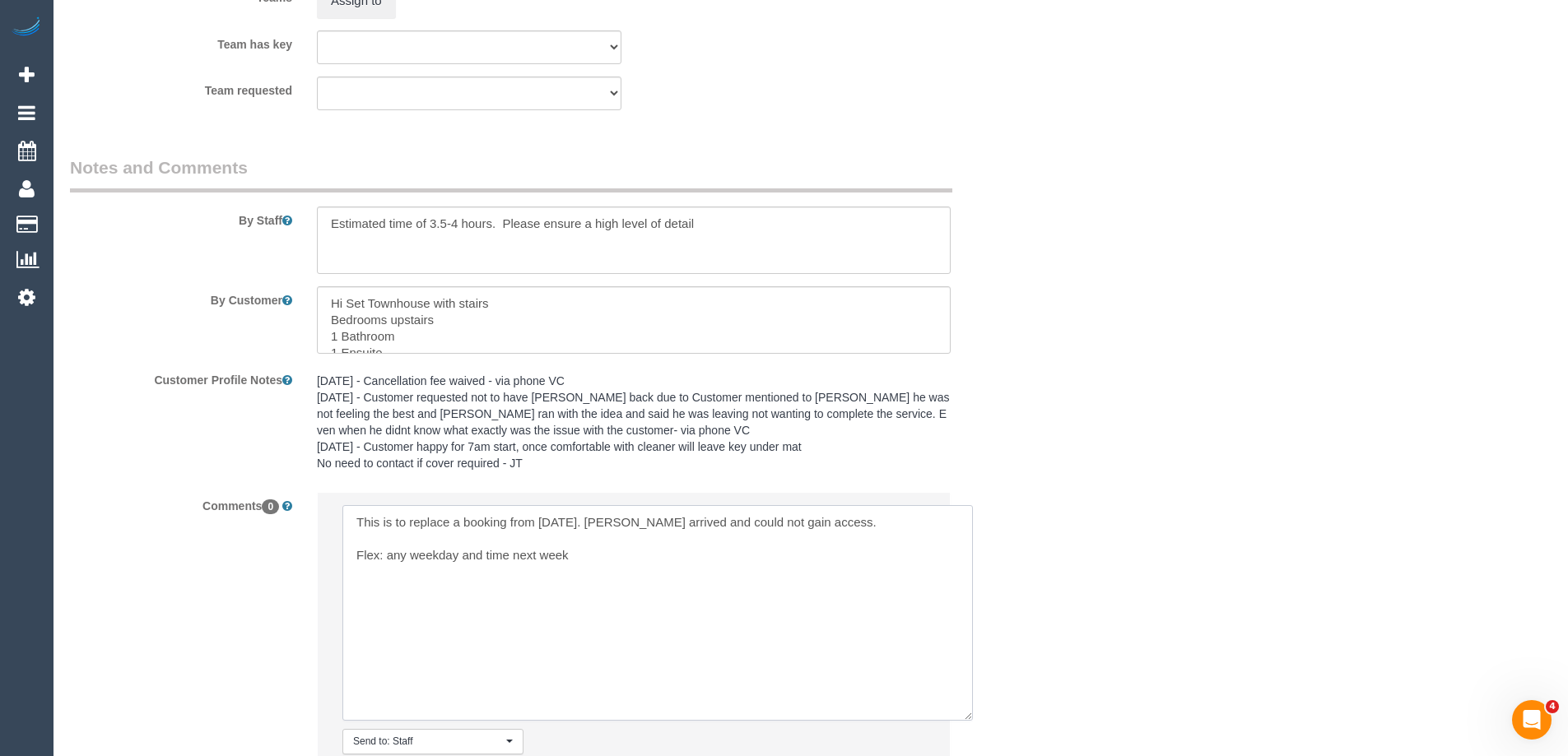
click at [529, 596] on textarea at bounding box center [658, 613] width 630 height 216
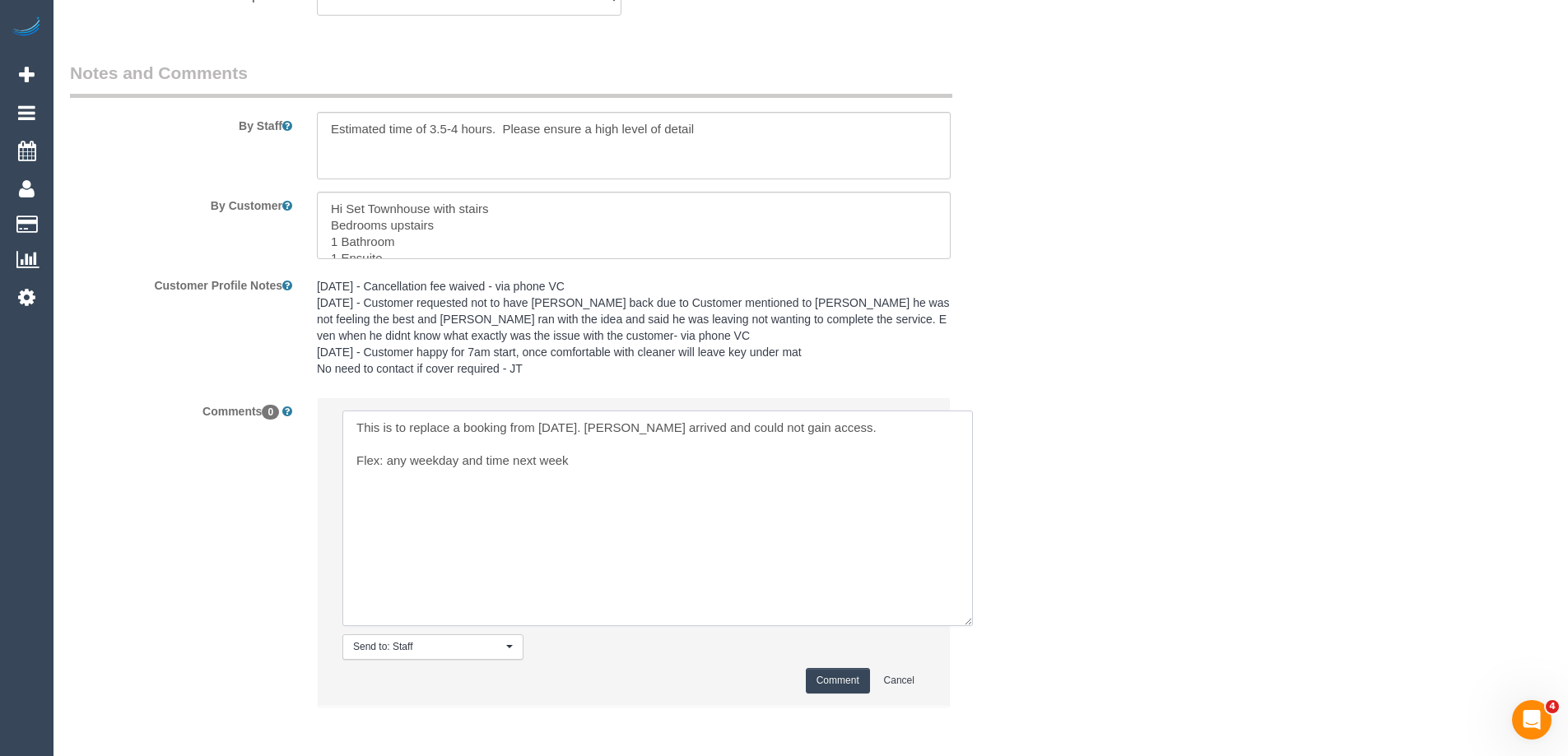
scroll to position [2728, 0]
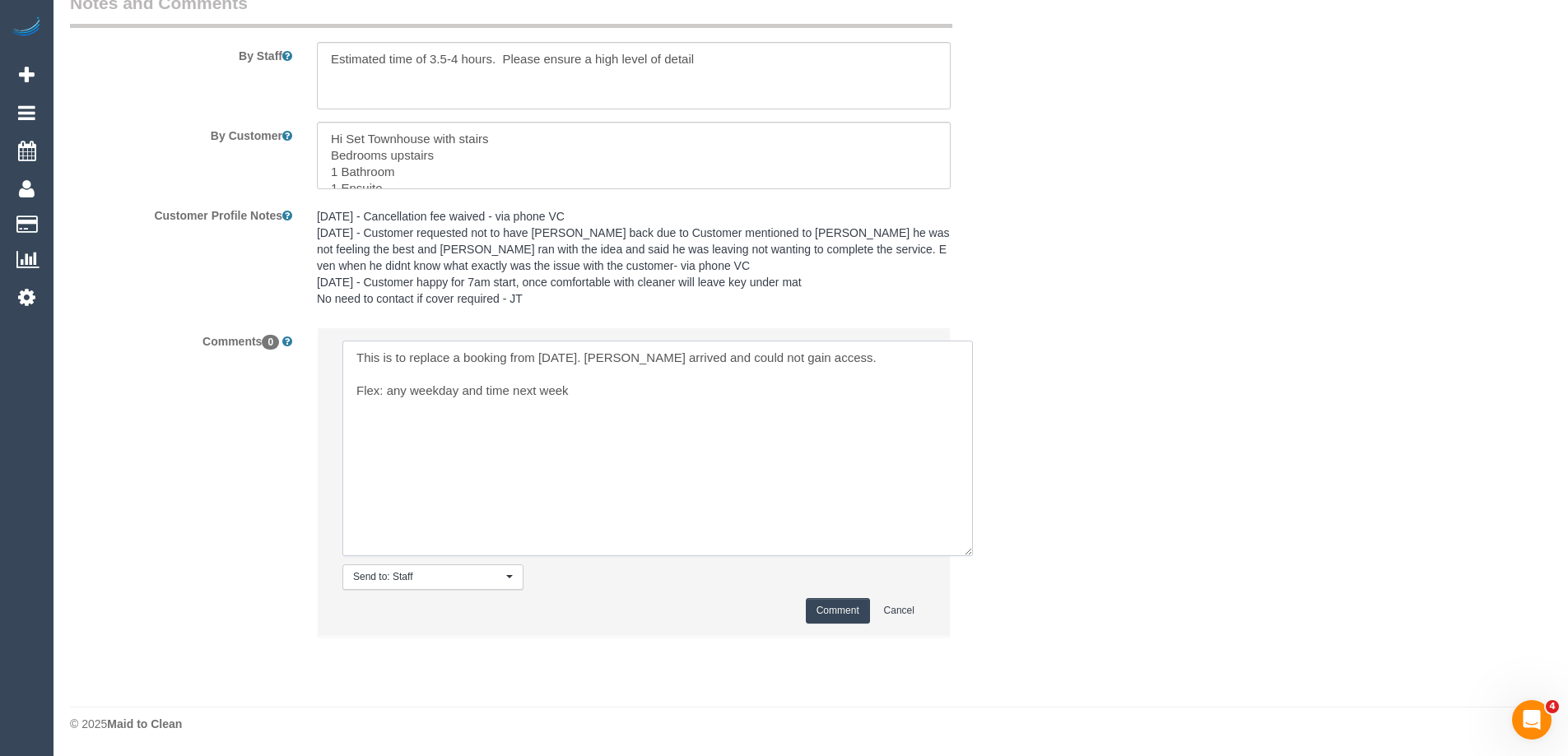
click at [692, 413] on textarea at bounding box center [658, 448] width 630 height 216
click at [754, 387] on textarea at bounding box center [658, 448] width 630 height 216
click at [808, 356] on textarea at bounding box center [658, 448] width 630 height 216
click at [744, 386] on textarea at bounding box center [658, 448] width 630 height 216
type textarea "This is to replace a booking from Wed 3/9. Binoy arrived and could not gain acc…"
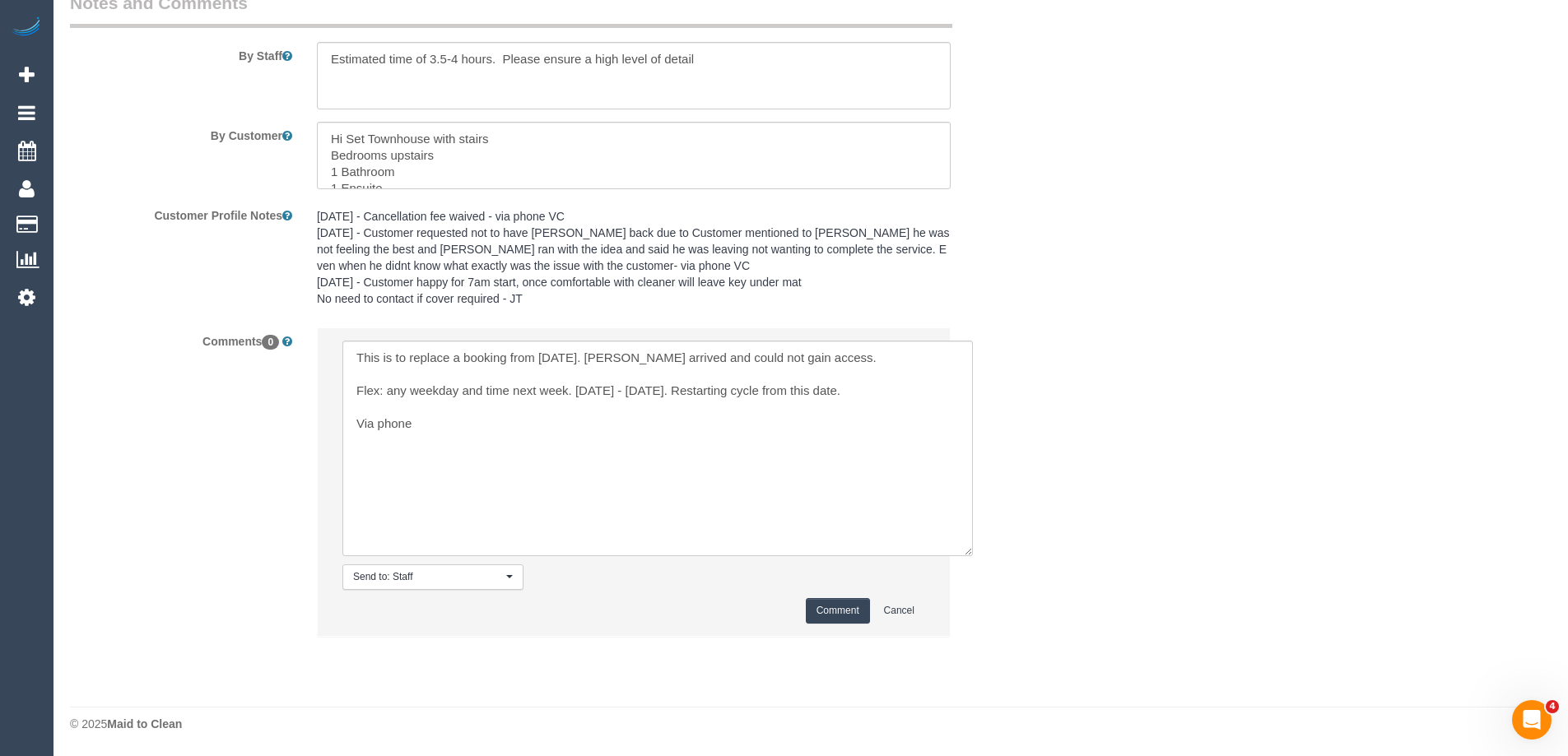
click at [855, 609] on button "Comment" at bounding box center [837, 611] width 64 height 25
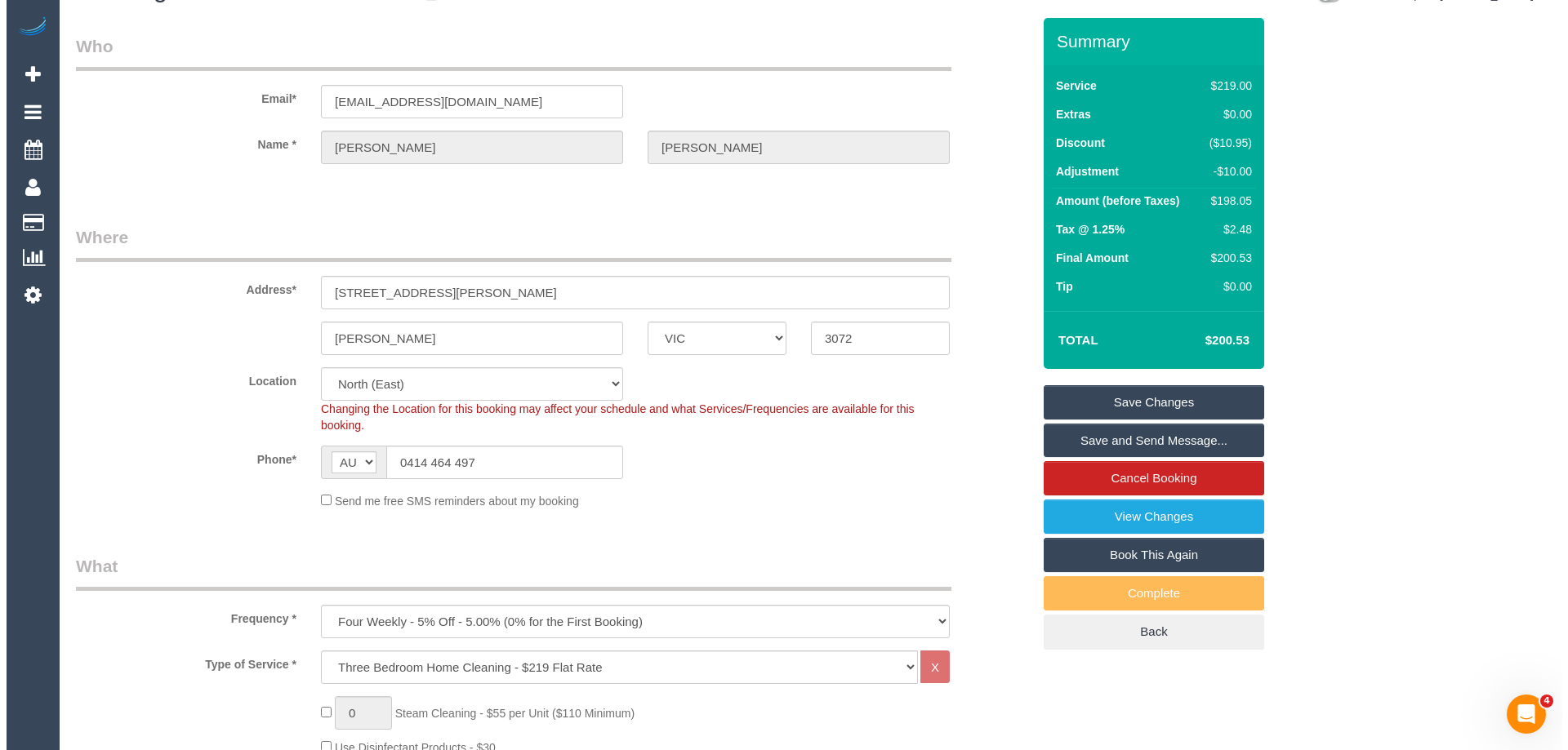
scroll to position [0, 0]
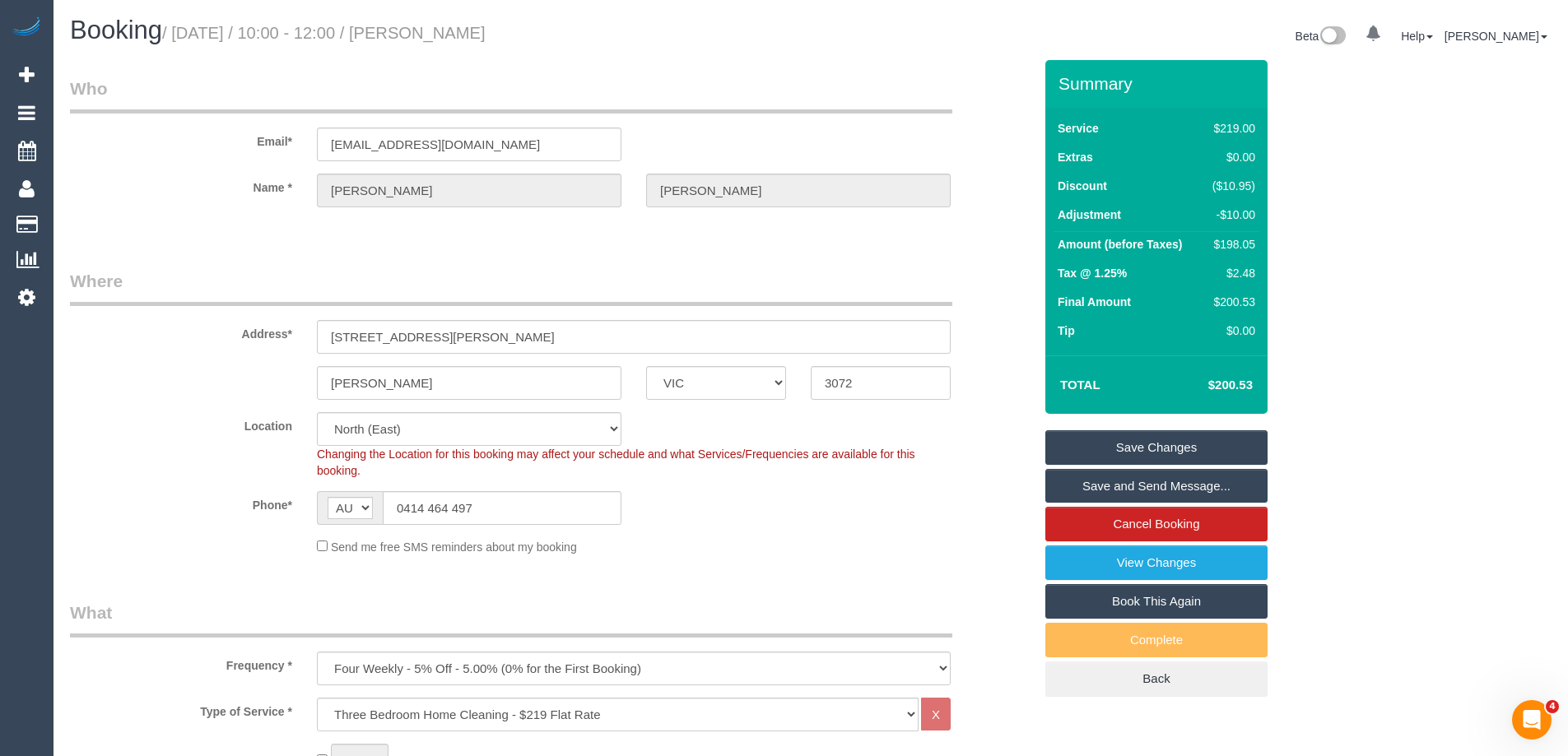
click at [1125, 446] on link "Save Changes" at bounding box center [1156, 448] width 222 height 34
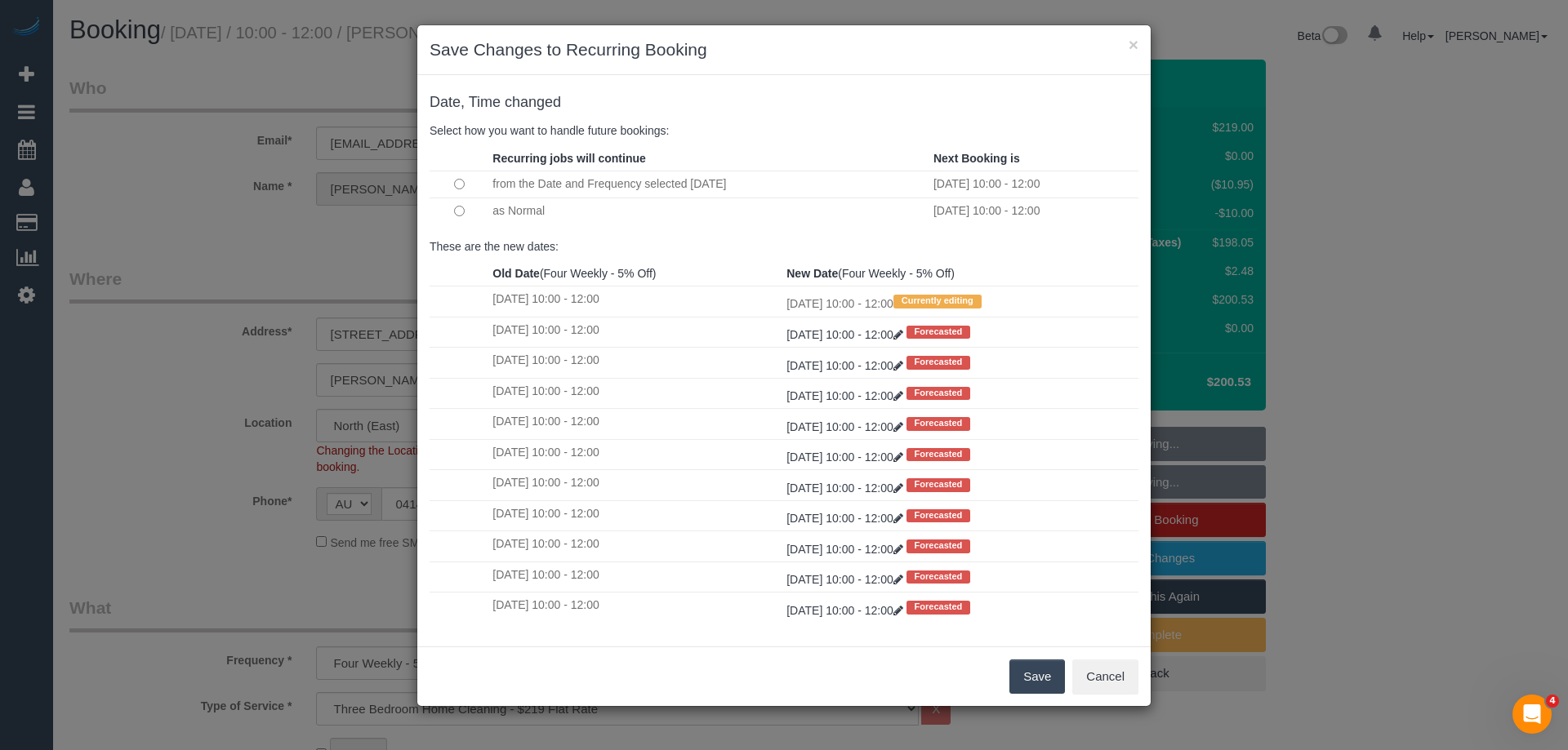
click at [1035, 672] on button "Save" at bounding box center [1037, 677] width 56 height 34
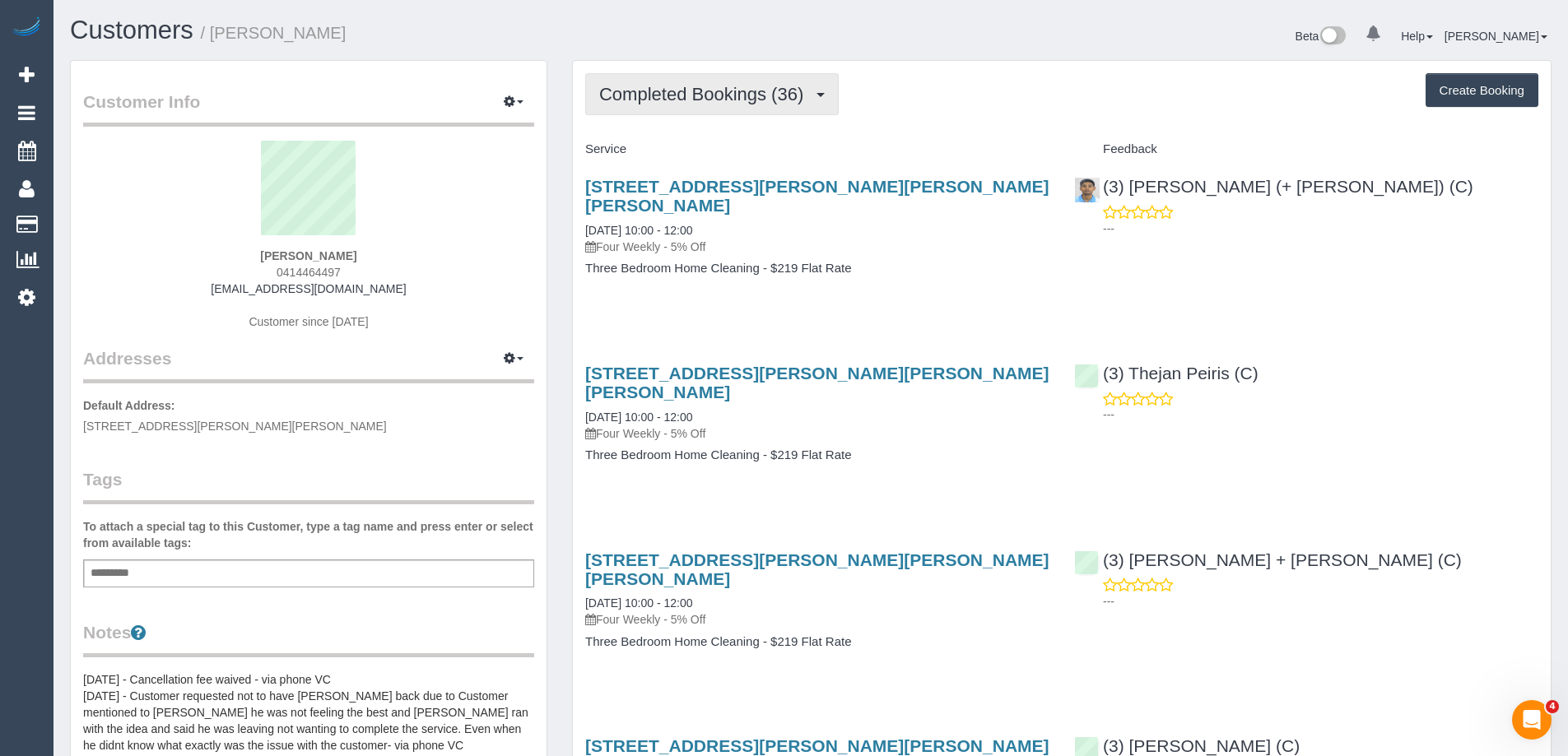
click at [666, 98] on span "Completed Bookings (36)" at bounding box center [705, 94] width 212 height 21
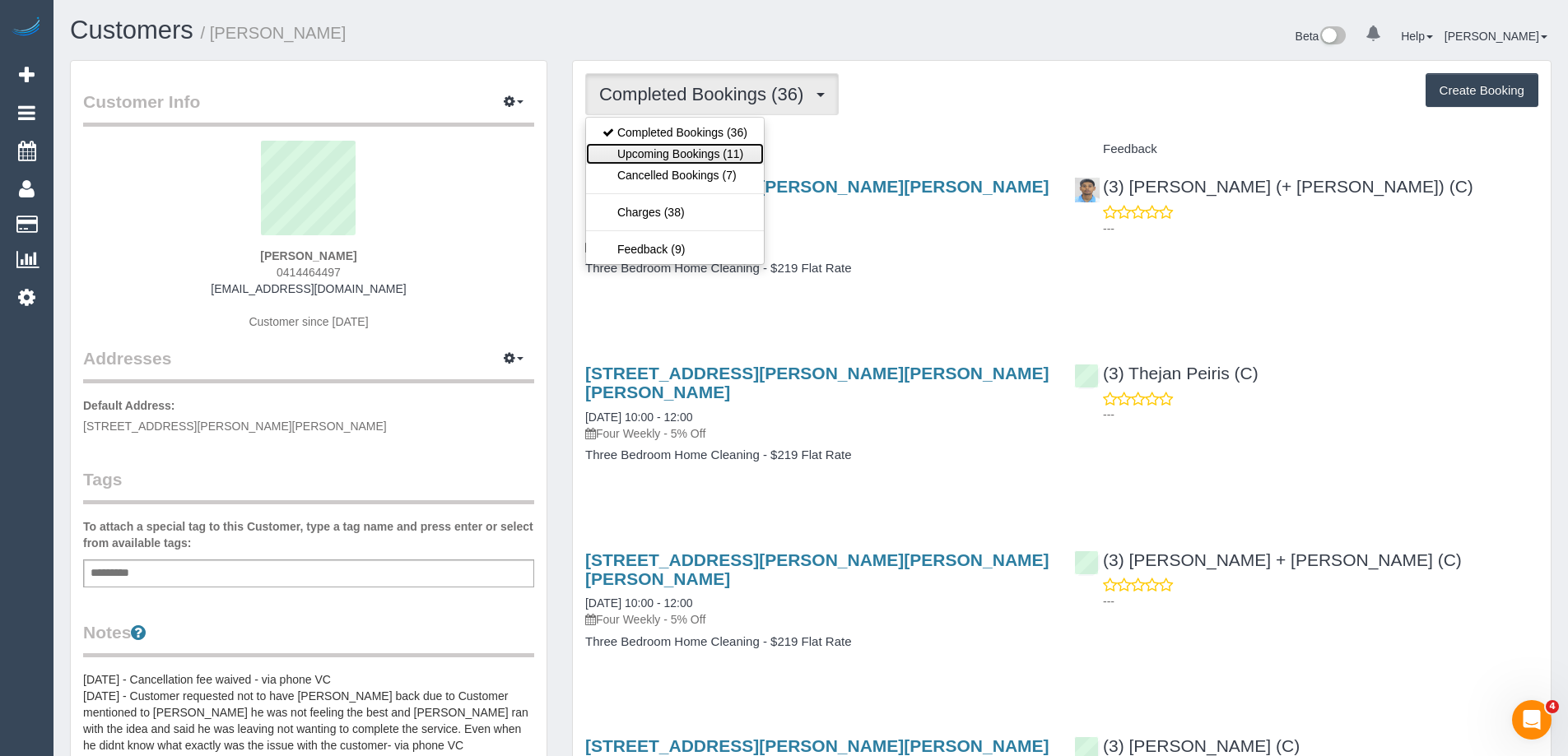
click at [686, 151] on link "Upcoming Bookings (11)" at bounding box center [675, 154] width 178 height 22
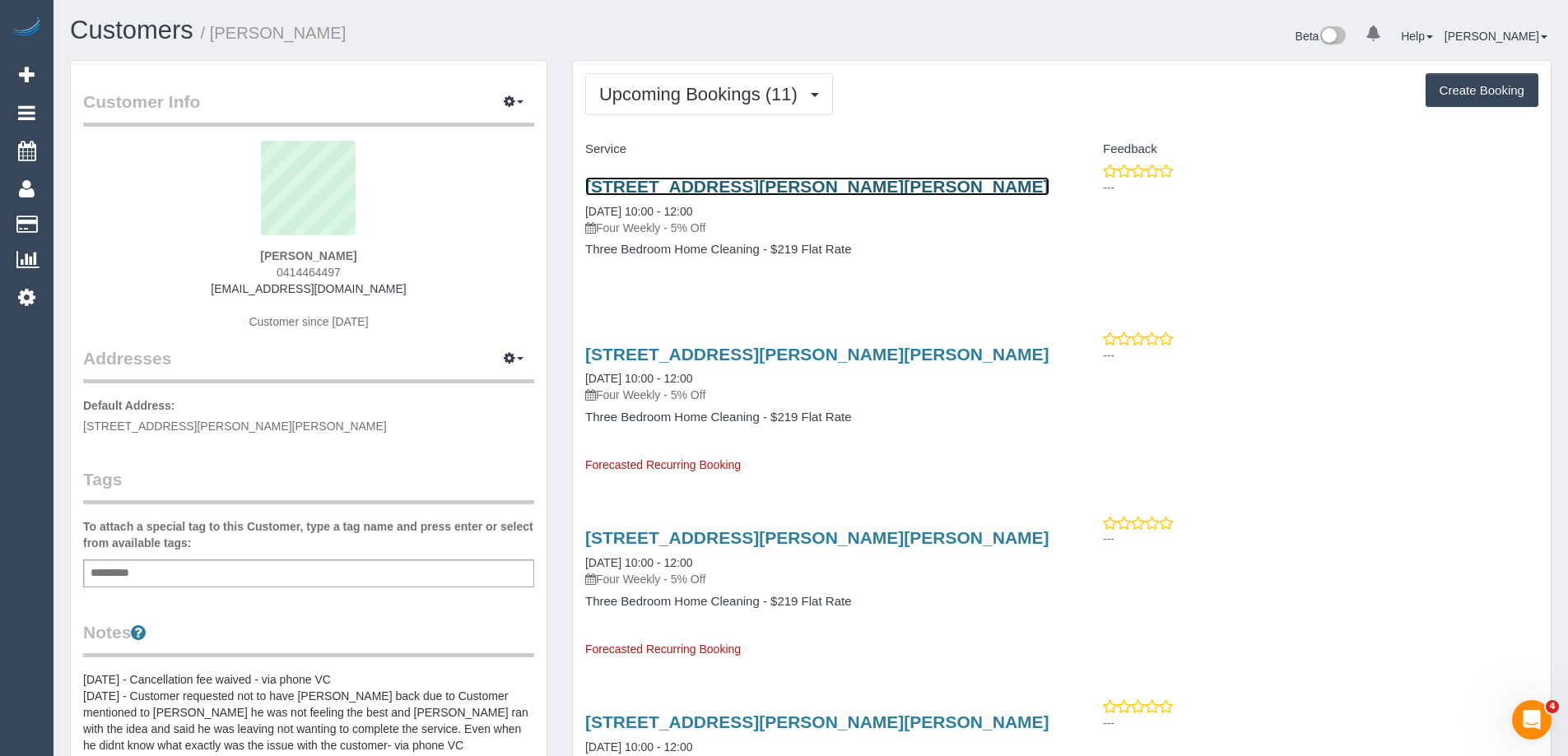
click at [824, 184] on link "[STREET_ADDRESS][PERSON_NAME][PERSON_NAME]" at bounding box center [817, 186] width 464 height 19
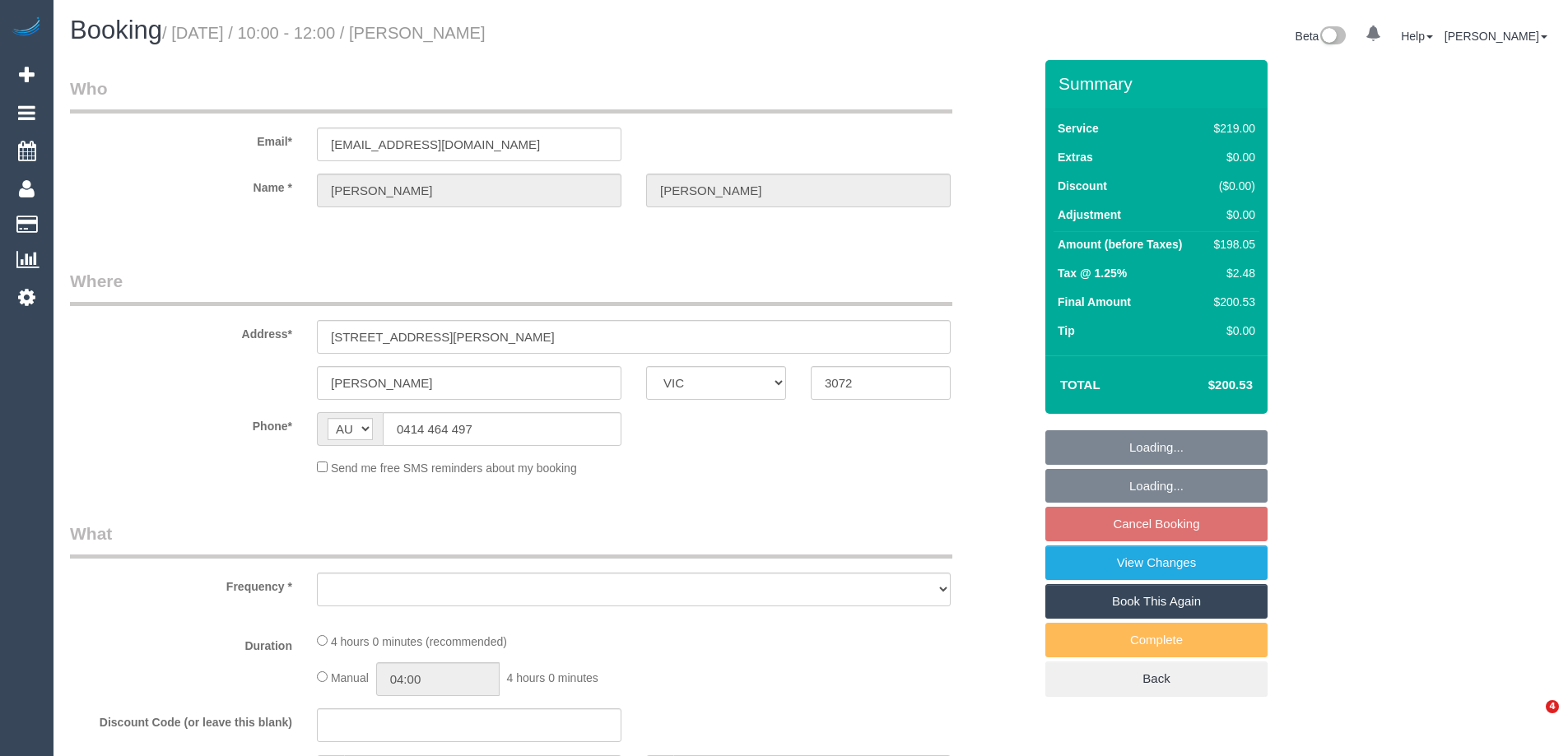
select select "VIC"
select select "string:stripe-pm_1N16132GScqysDRVC5qsLylX"
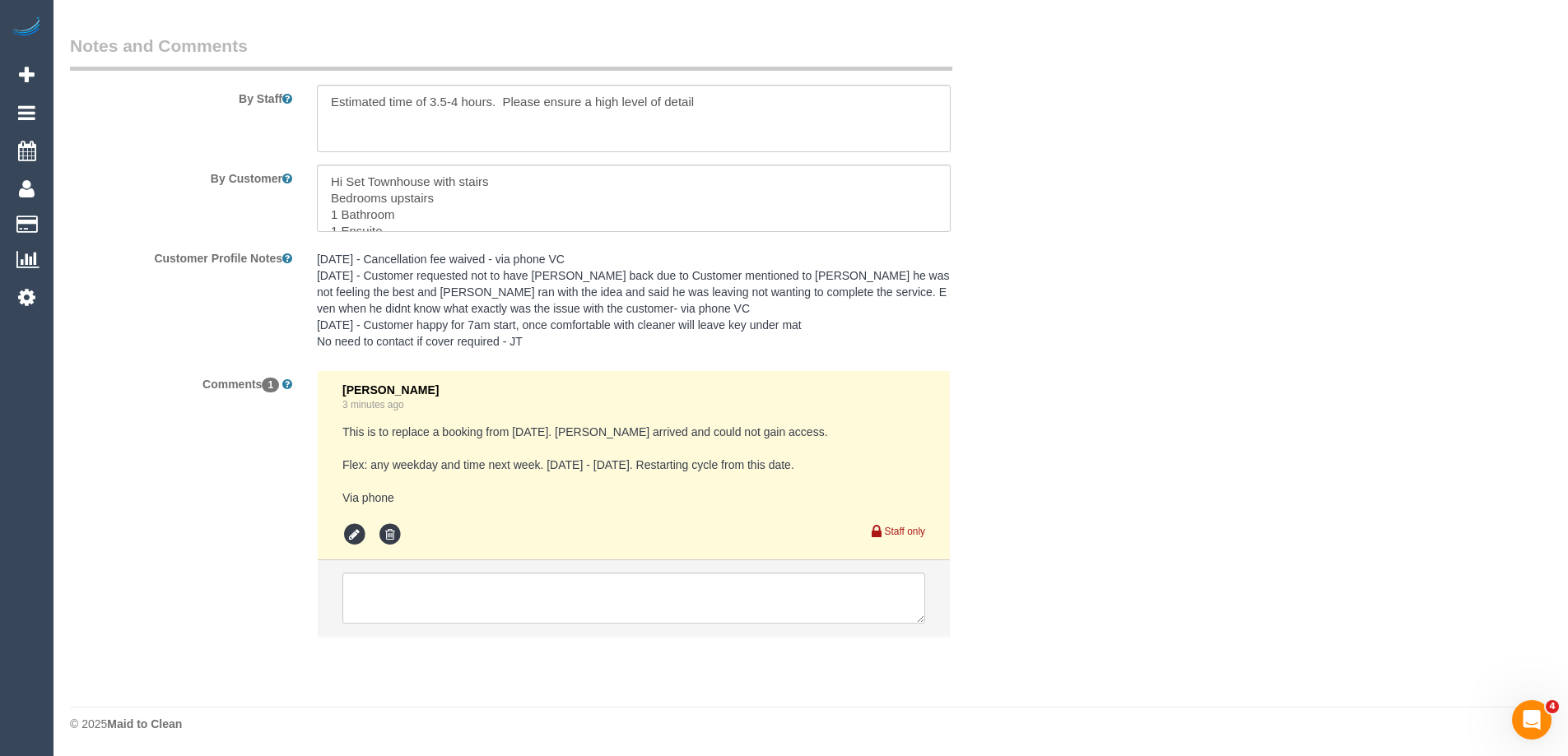
select select "object:792"
select select "number:28"
select select "number:17"
select select "number:18"
select select "number:22"
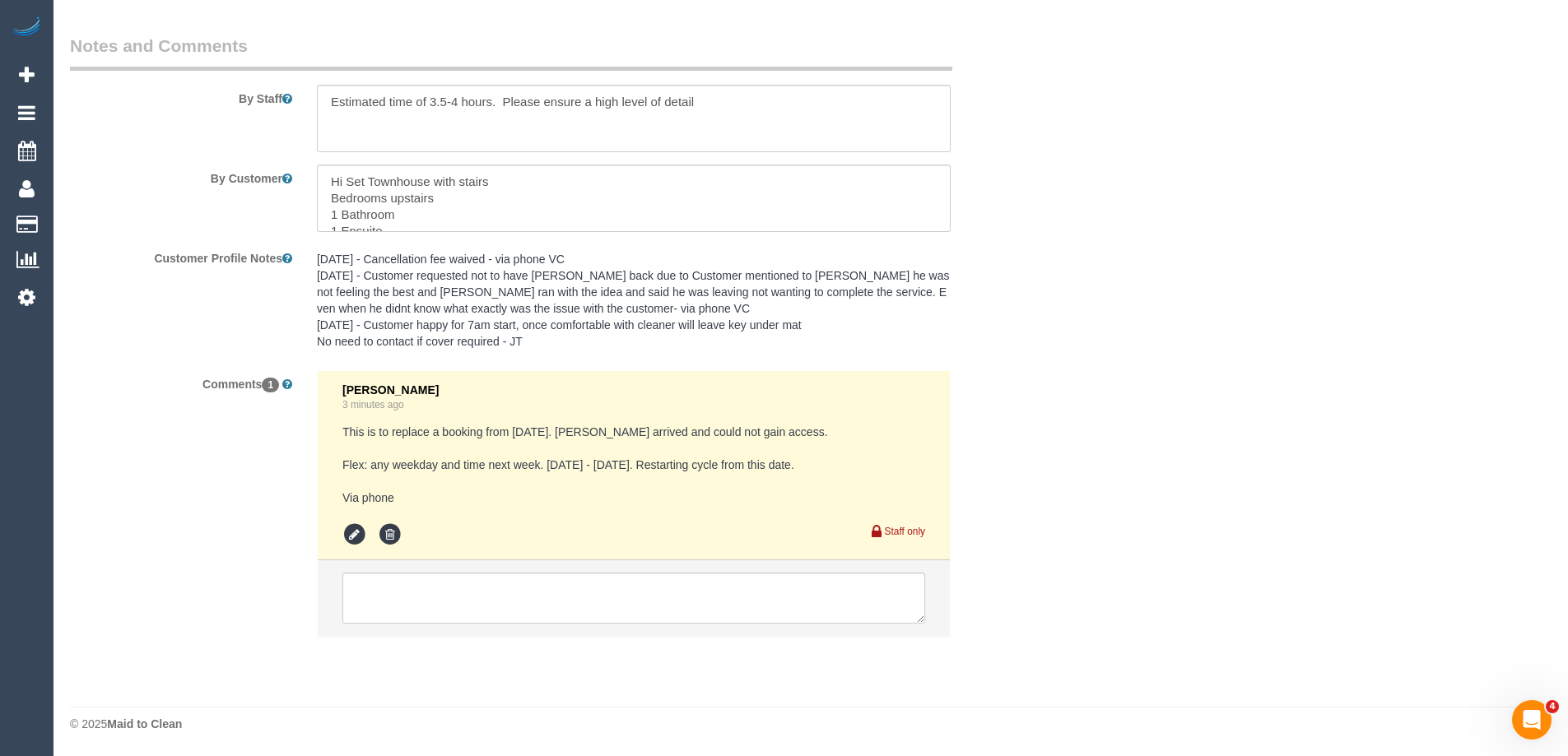
select select "number:34"
select select "number:12"
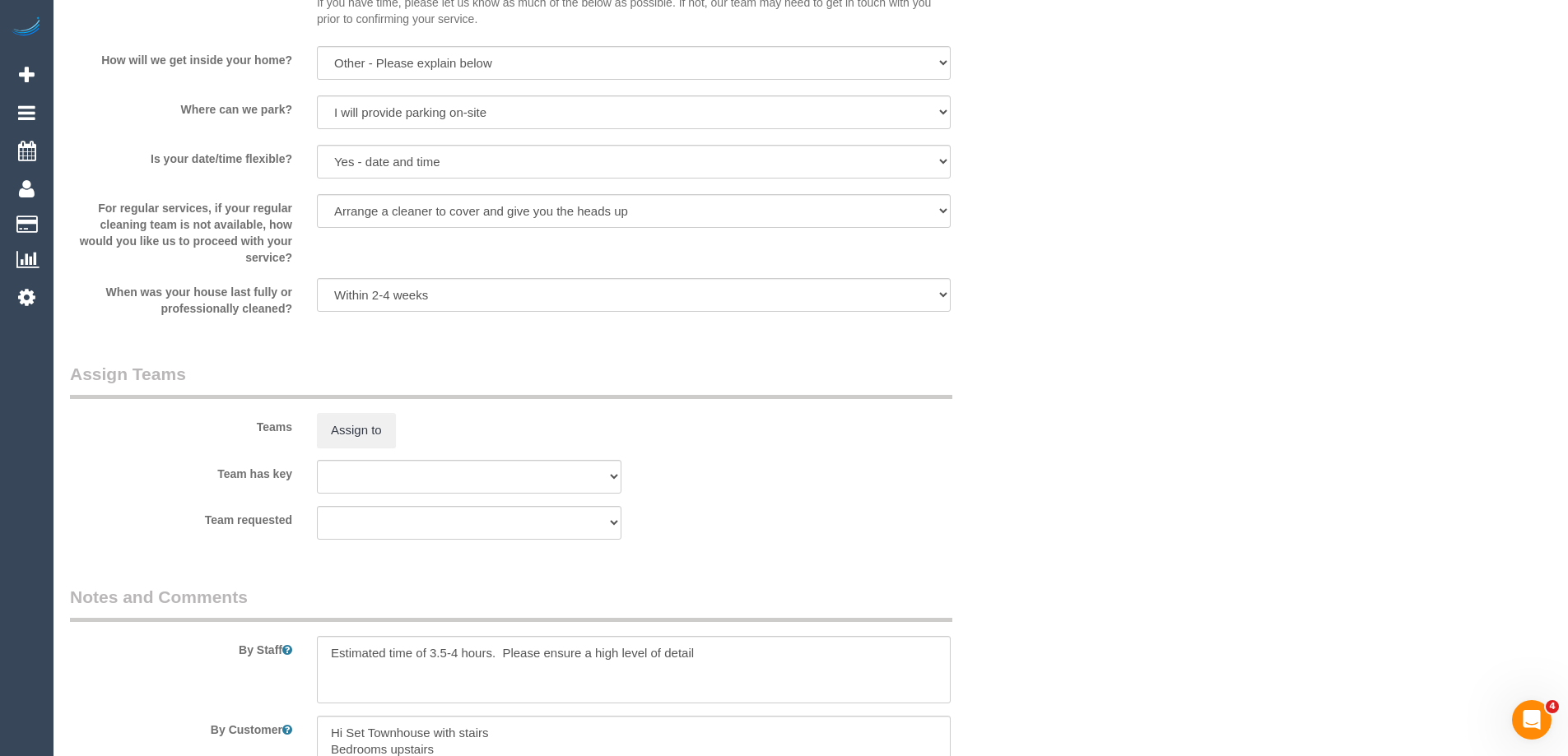
select select "spot3"
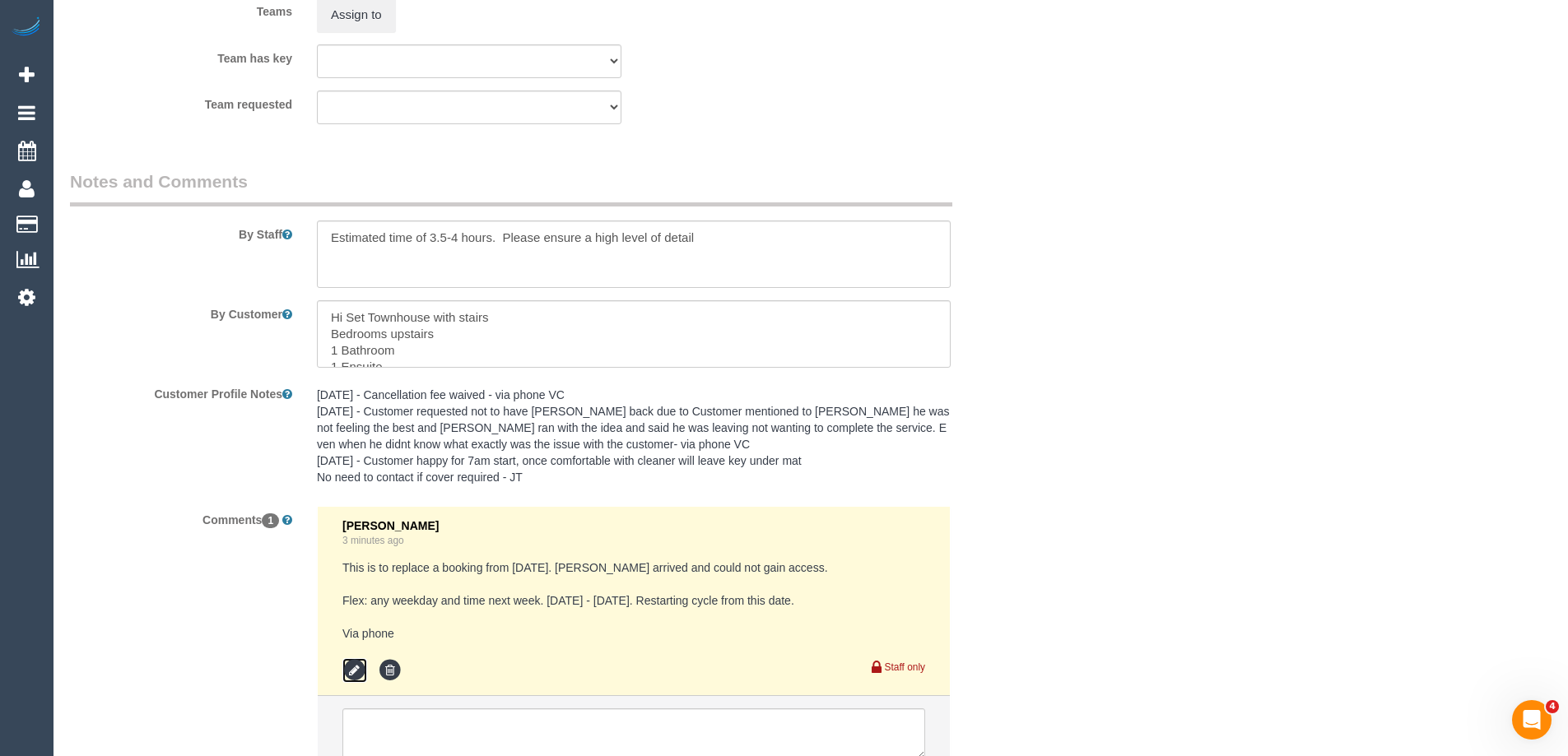
click at [347, 667] on icon at bounding box center [354, 670] width 24 height 24
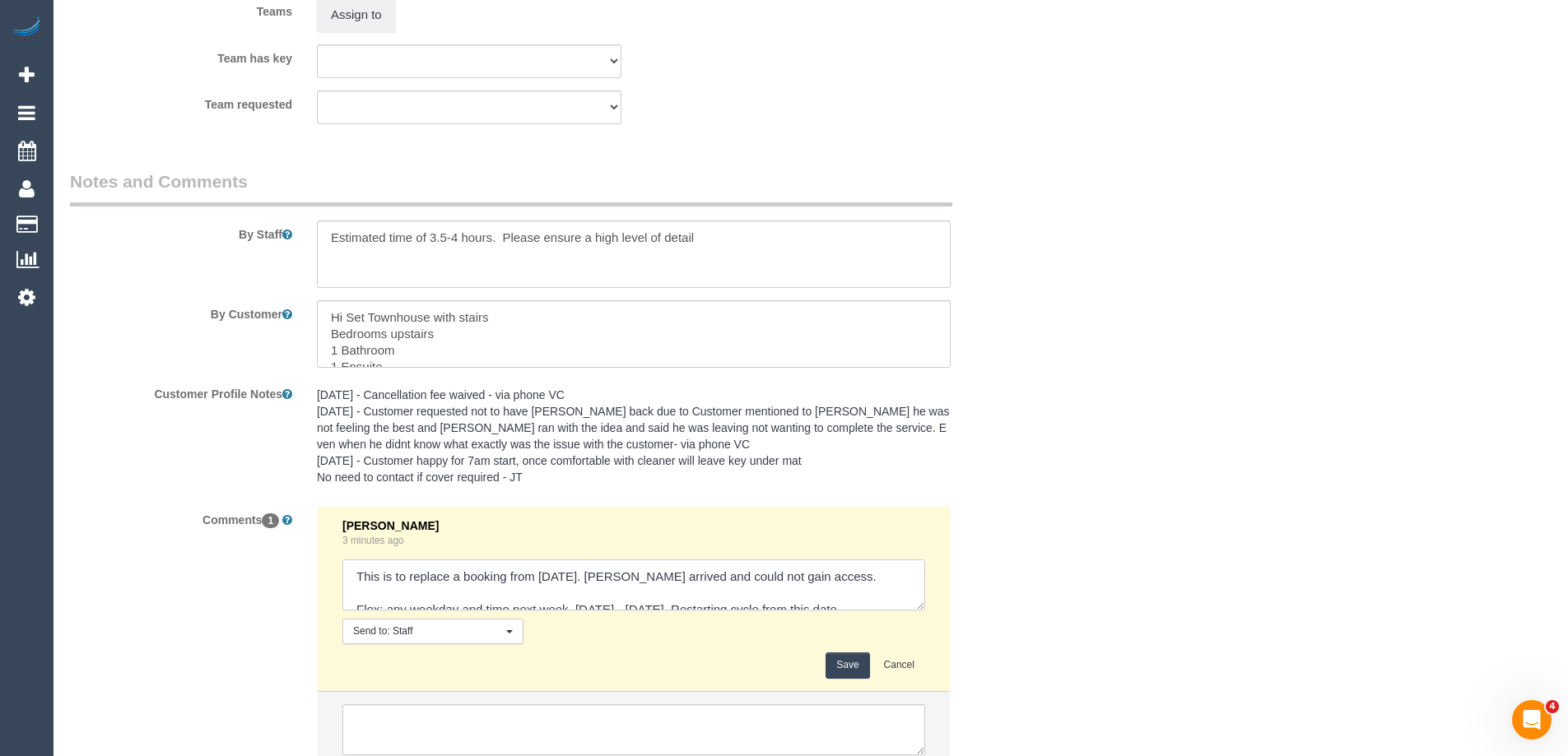
click at [807, 572] on textarea at bounding box center [633, 585] width 583 height 51
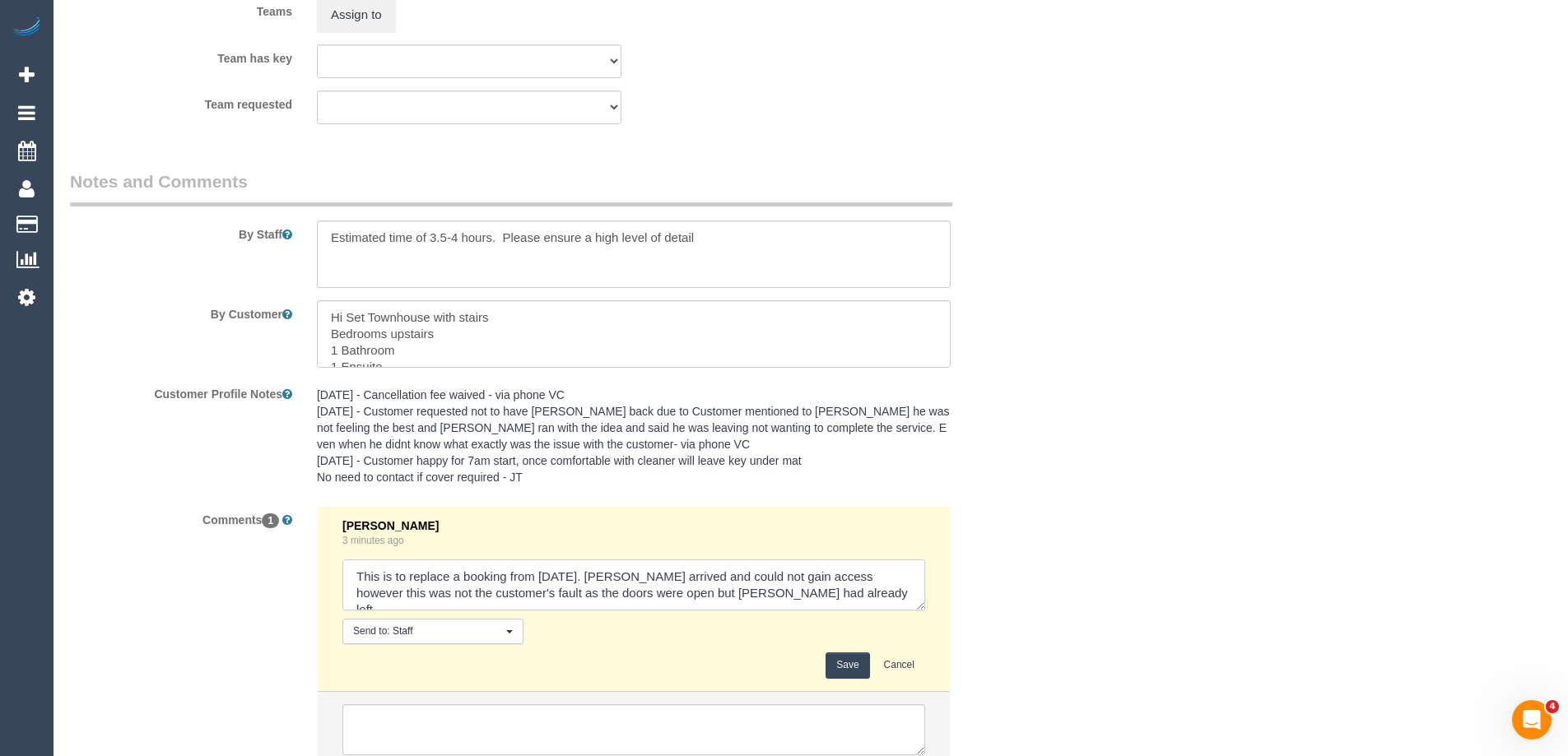
type textarea "This is to replace a booking from Wed 3/9. Binoy arrived and could not gain acc…"
click at [834, 664] on button "Save" at bounding box center [847, 666] width 43 height 25
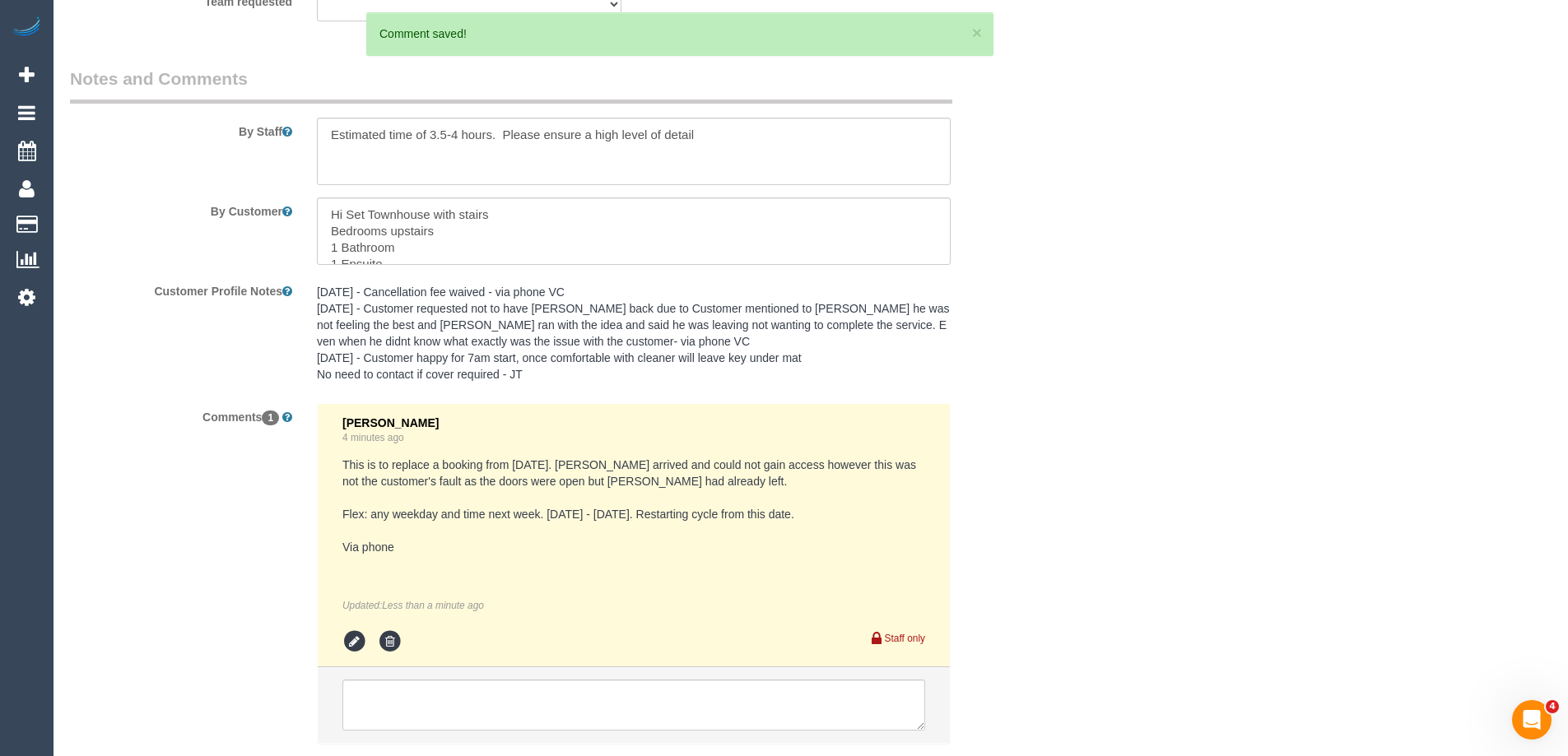
scroll to position [2759, 0]
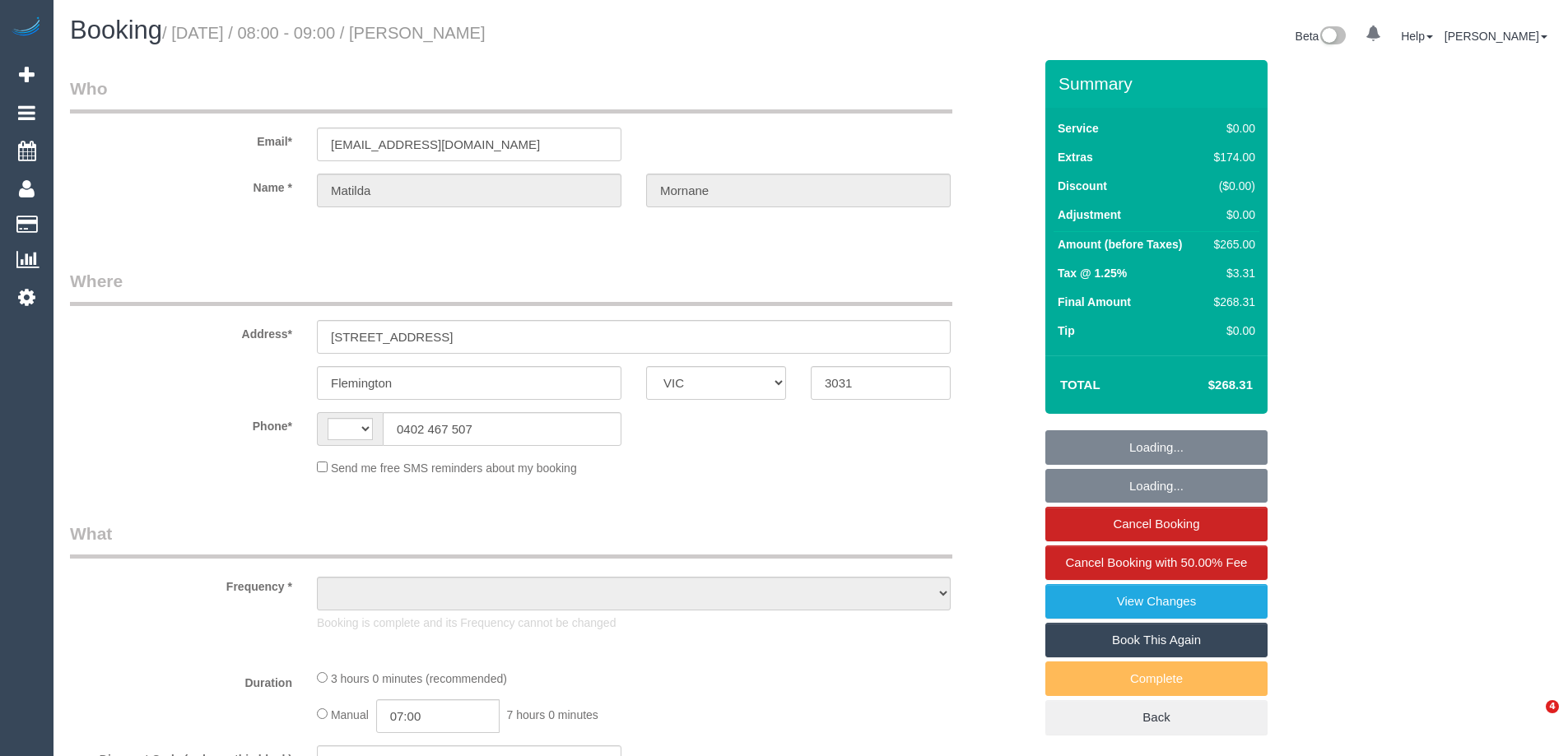
select select "VIC"
select select "string:stripe-pm_1RsFsd2GScqysDRVgSeO7wtR"
select select "number:29"
select select "number:14"
select select "number:18"
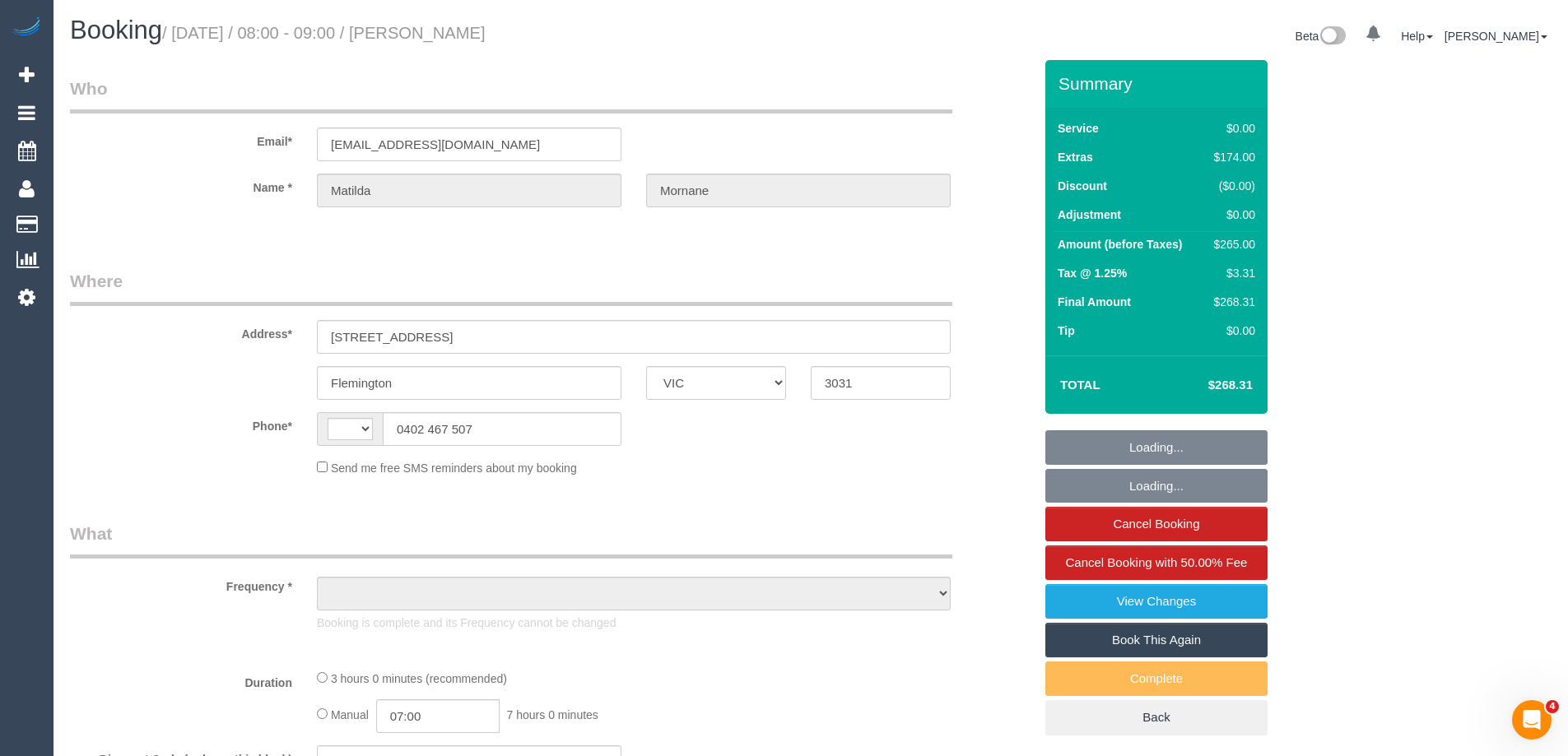
select select "number:24"
select select "number:13"
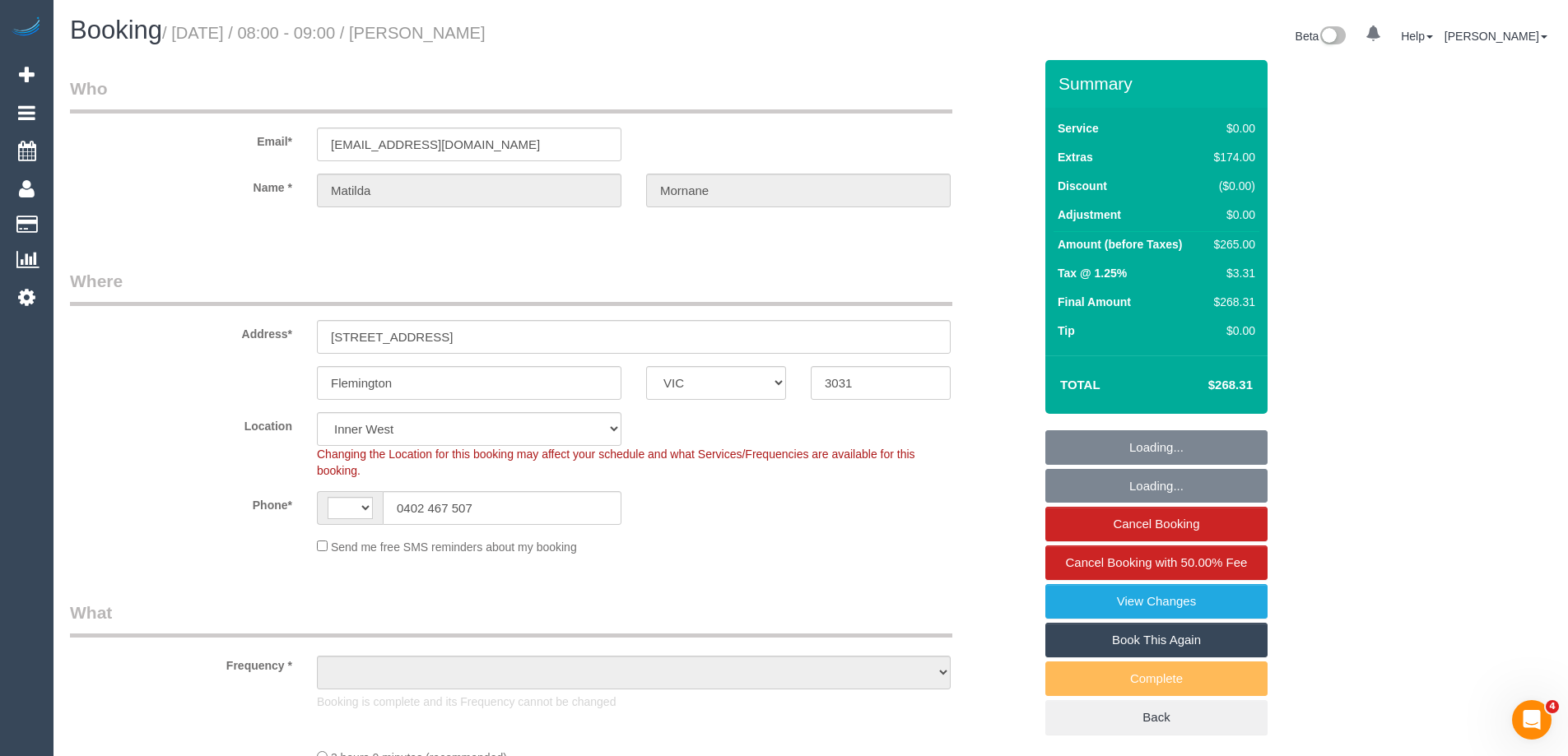
select select "string:AU"
select select "object:1425"
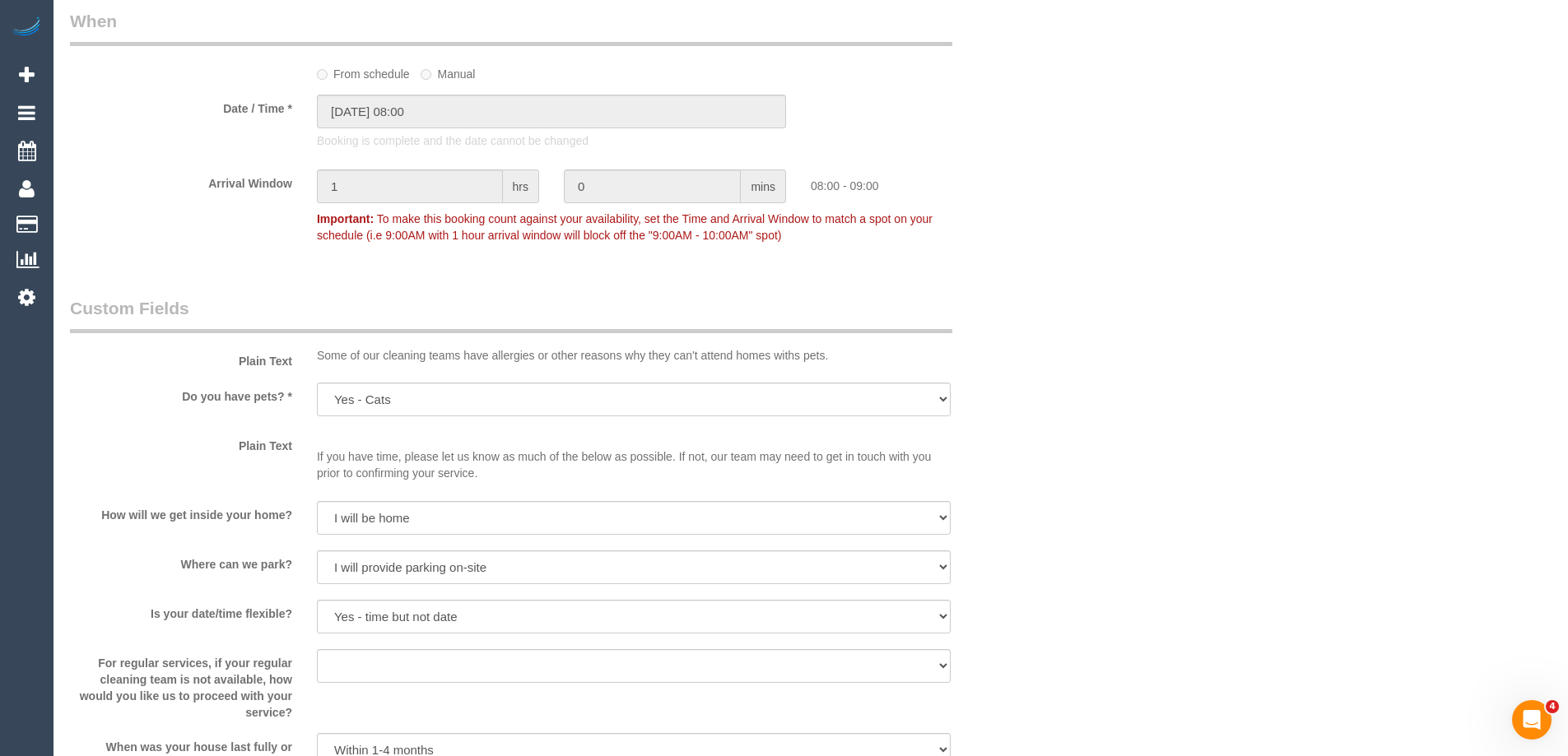
scroll to position [2140, 0]
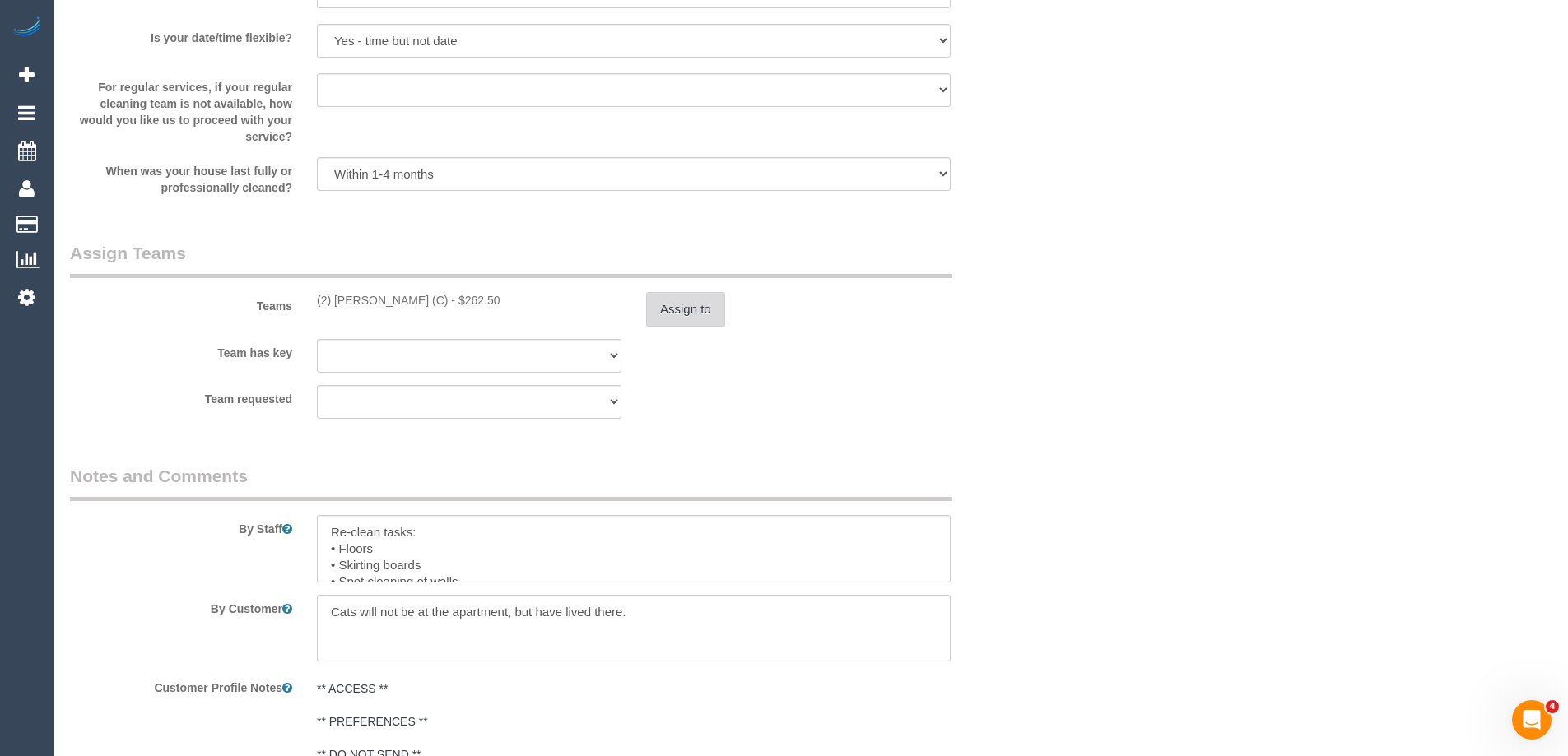
click at [685, 304] on button "Assign to" at bounding box center [685, 310] width 79 height 34
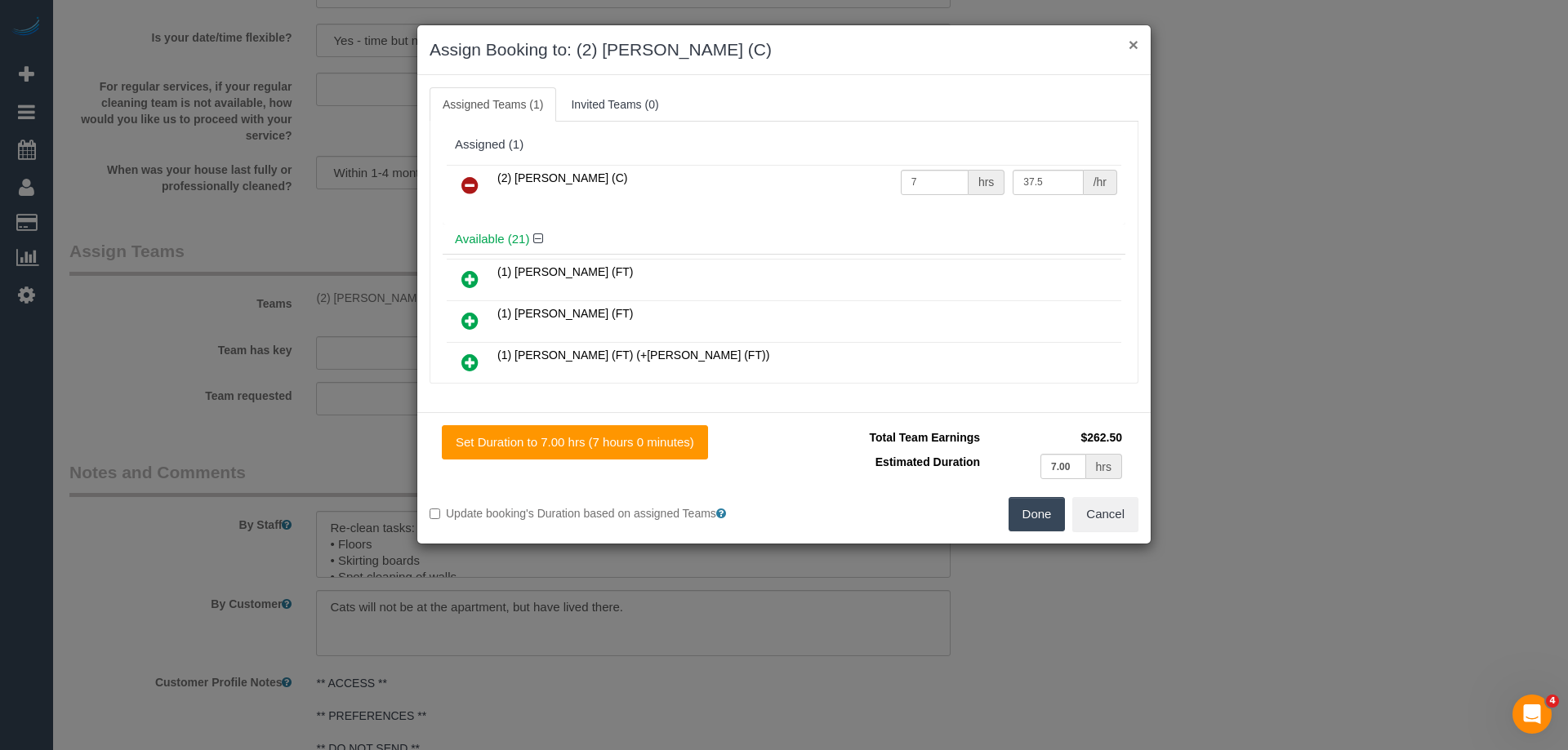
click at [1129, 46] on button "×" at bounding box center [1133, 44] width 10 height 17
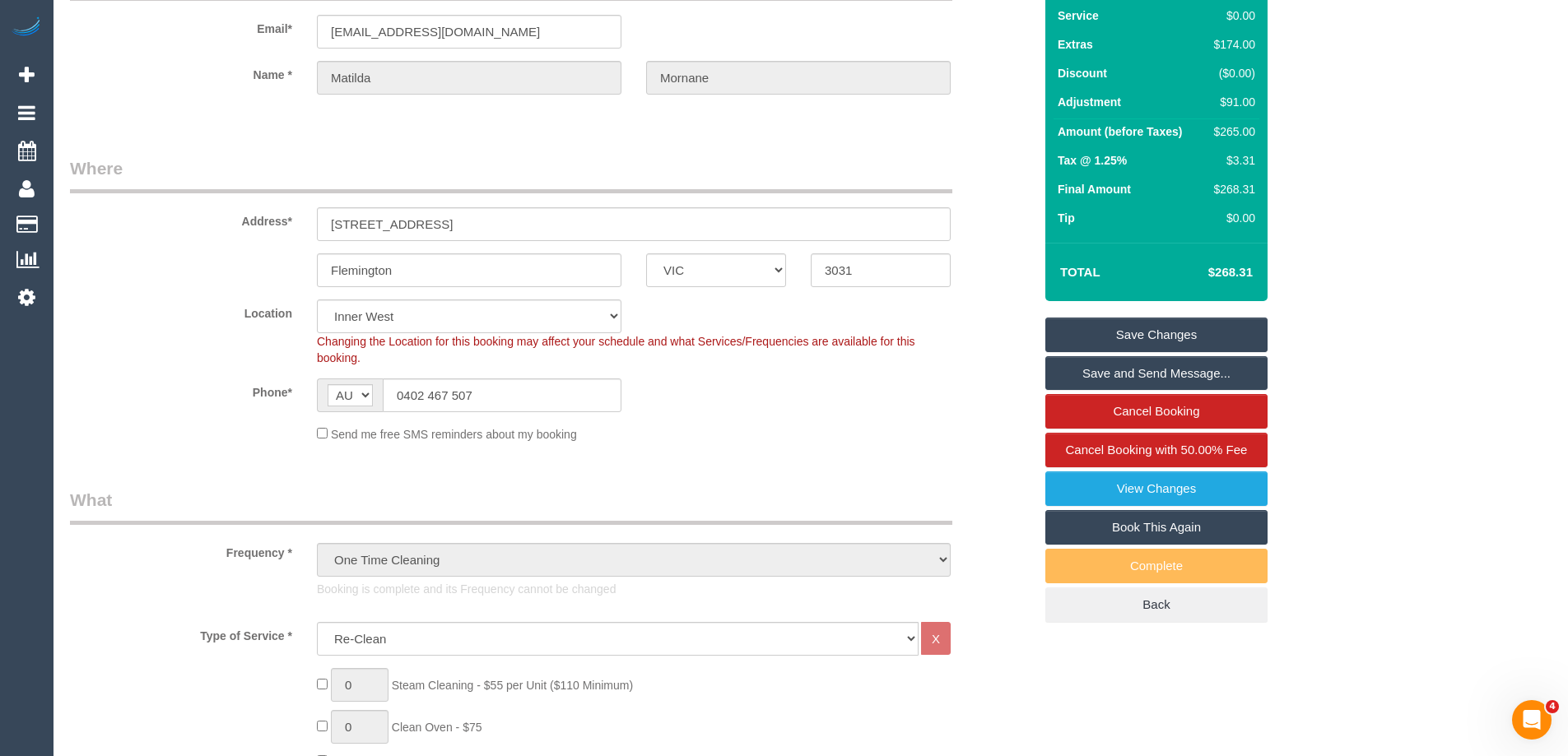
scroll to position [0, 0]
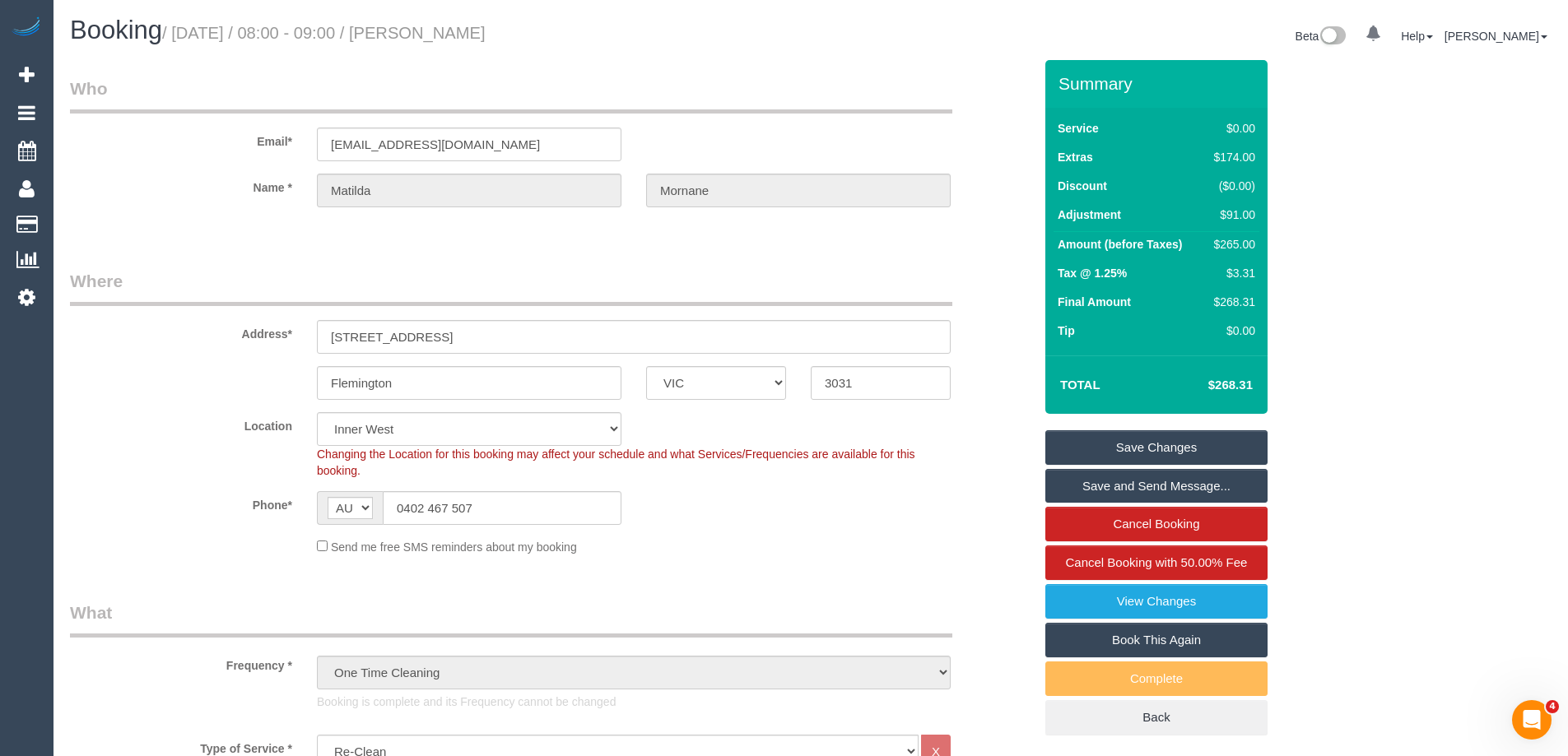
click at [1124, 595] on link "View Changes" at bounding box center [1156, 602] width 222 height 34
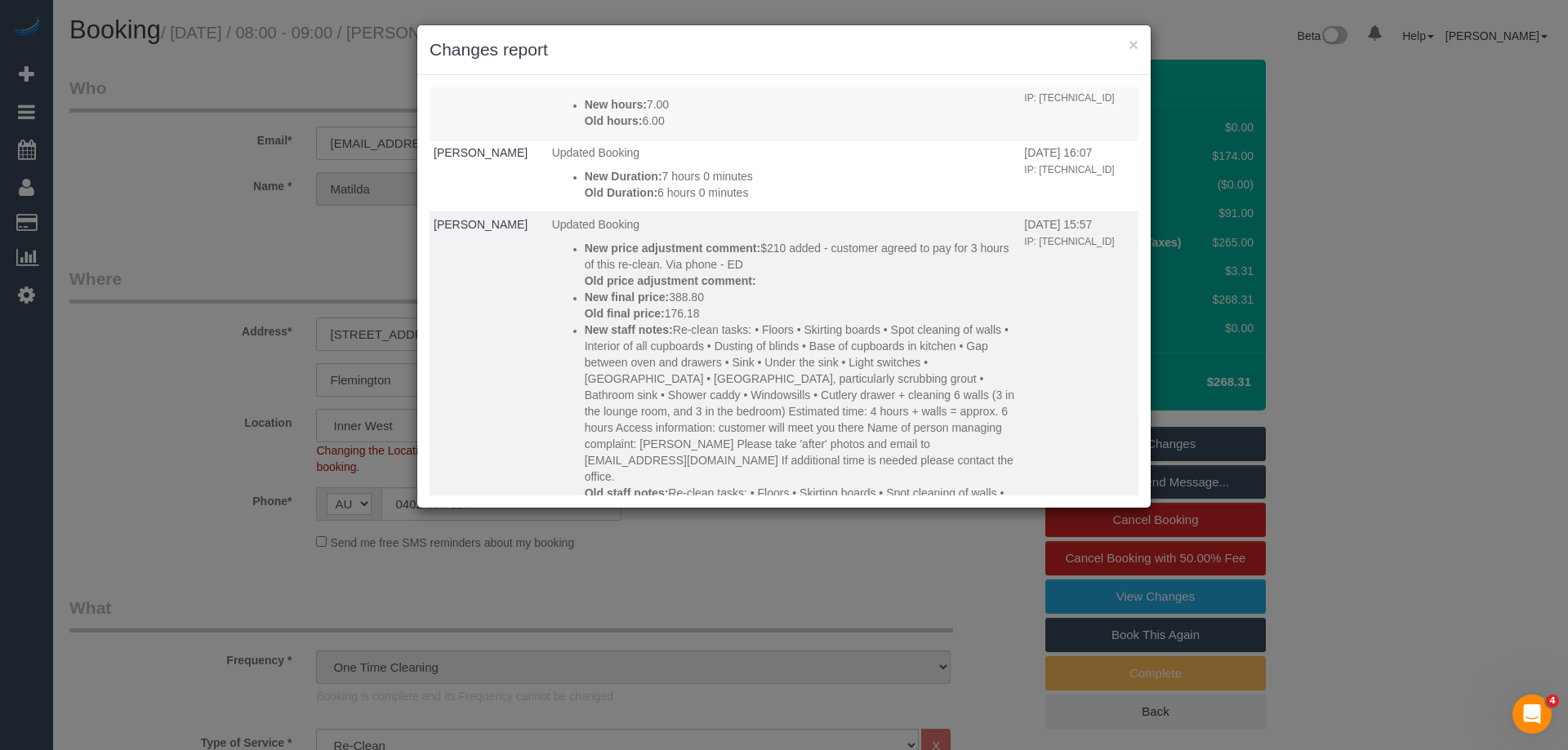
scroll to position [1225, 0]
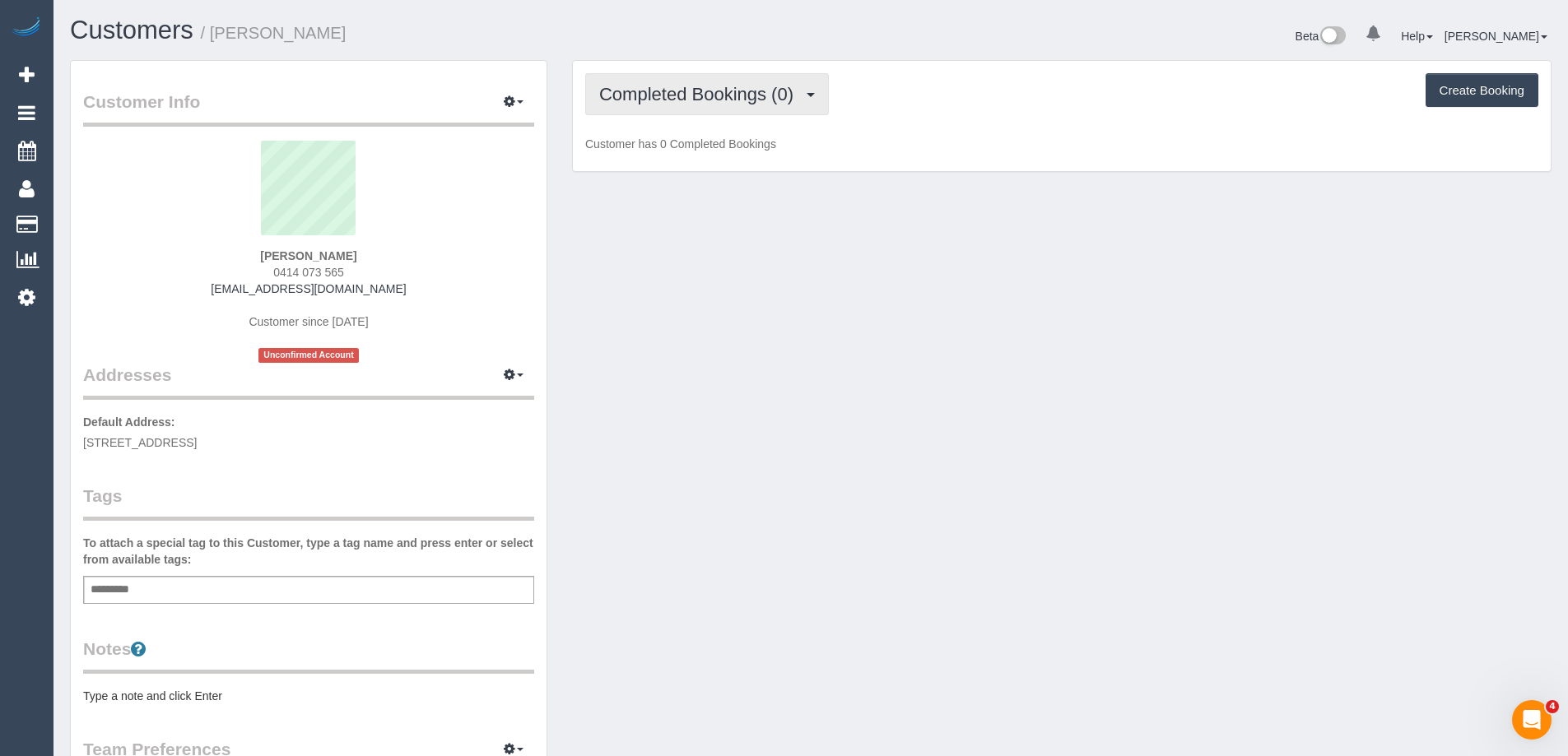
click at [671, 101] on span "Completed Bookings (0)" at bounding box center [700, 94] width 202 height 21
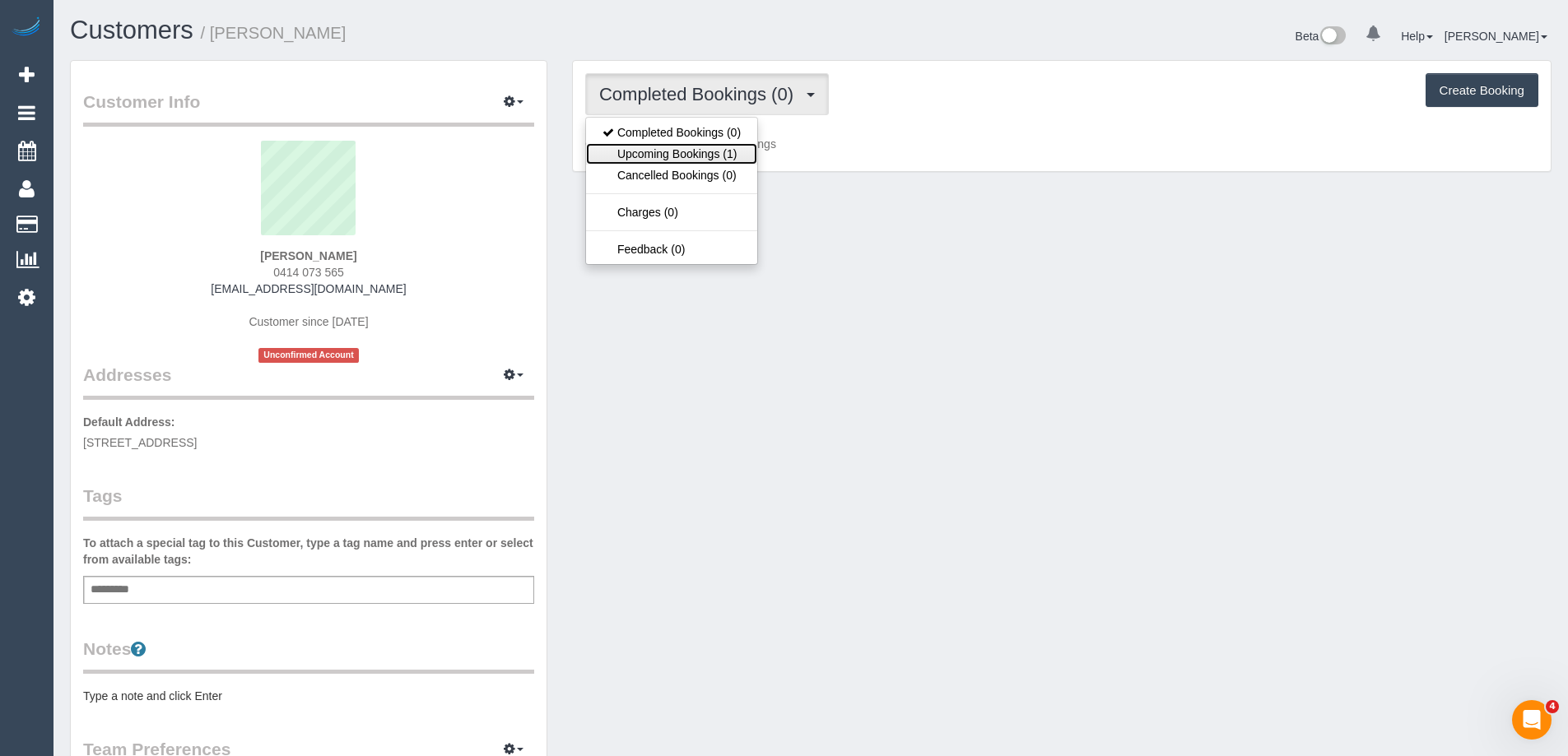
click at [671, 146] on link "Upcoming Bookings (1)" at bounding box center [672, 154] width 172 height 22
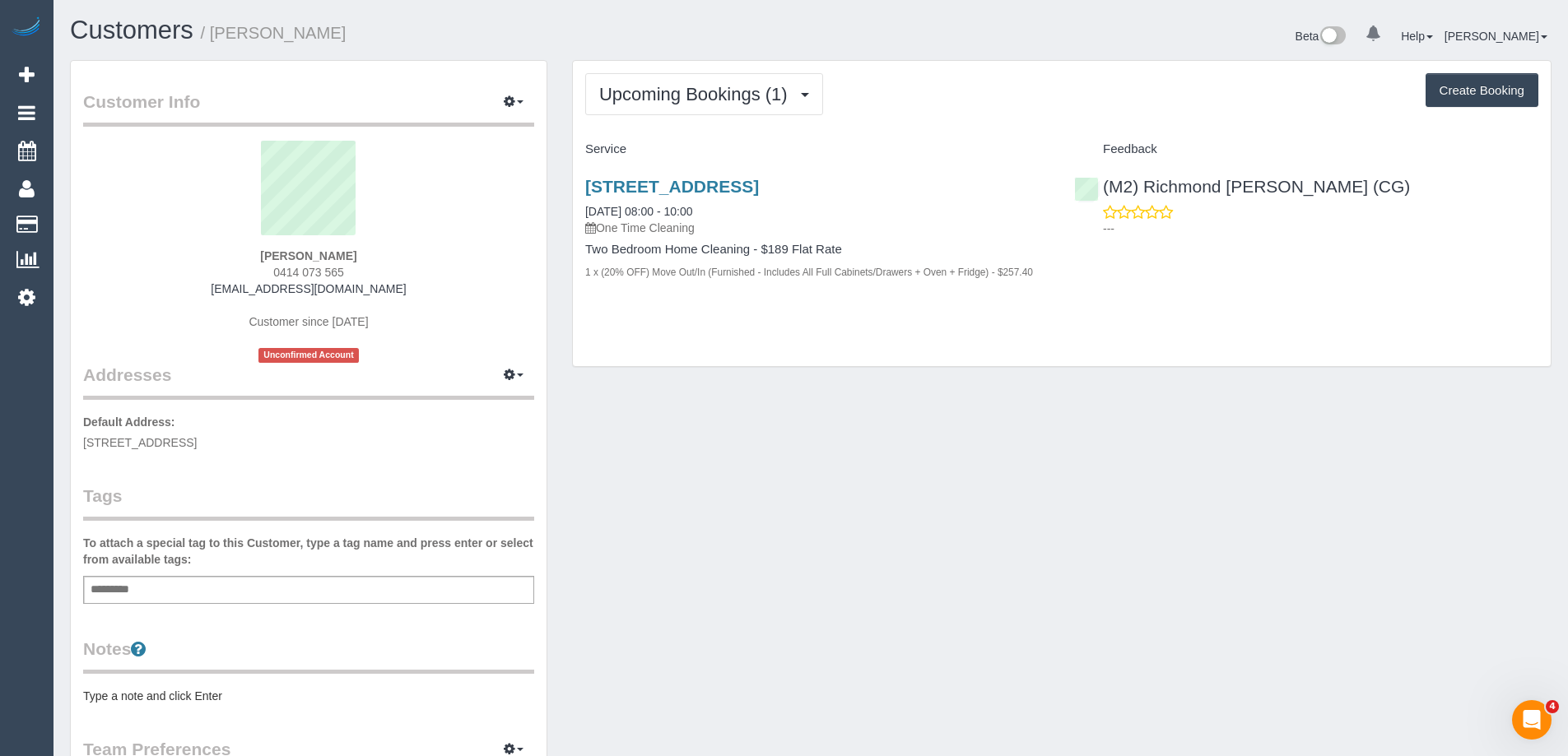
click at [183, 700] on pre "Type a note and click Enter" at bounding box center [308, 696] width 451 height 16
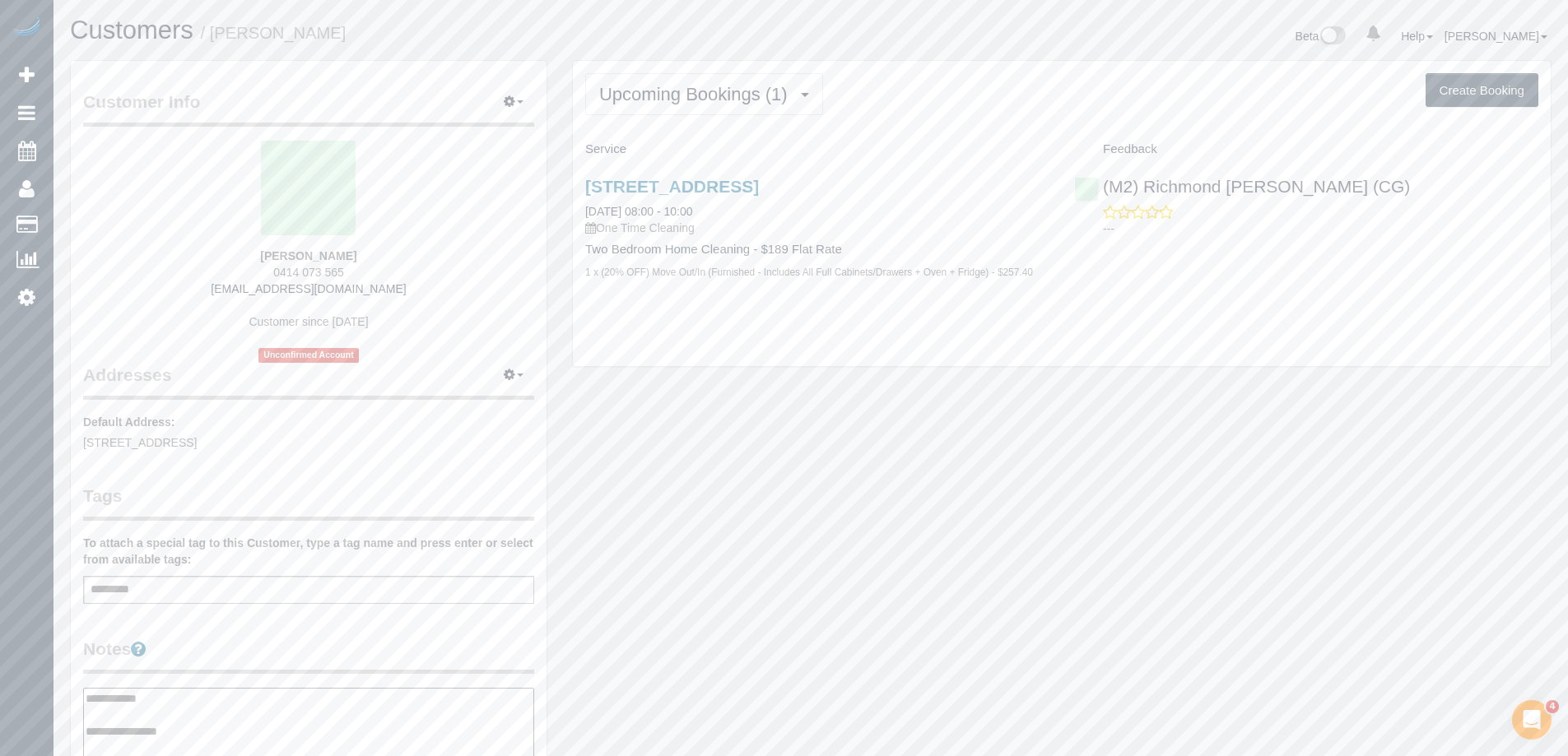
type textarea "**********"
click at [265, 635] on div "Customer Info Edit Contact Info Send Message Email Preferences Special Sales Ta…" at bounding box center [308, 681] width 476 height 1242
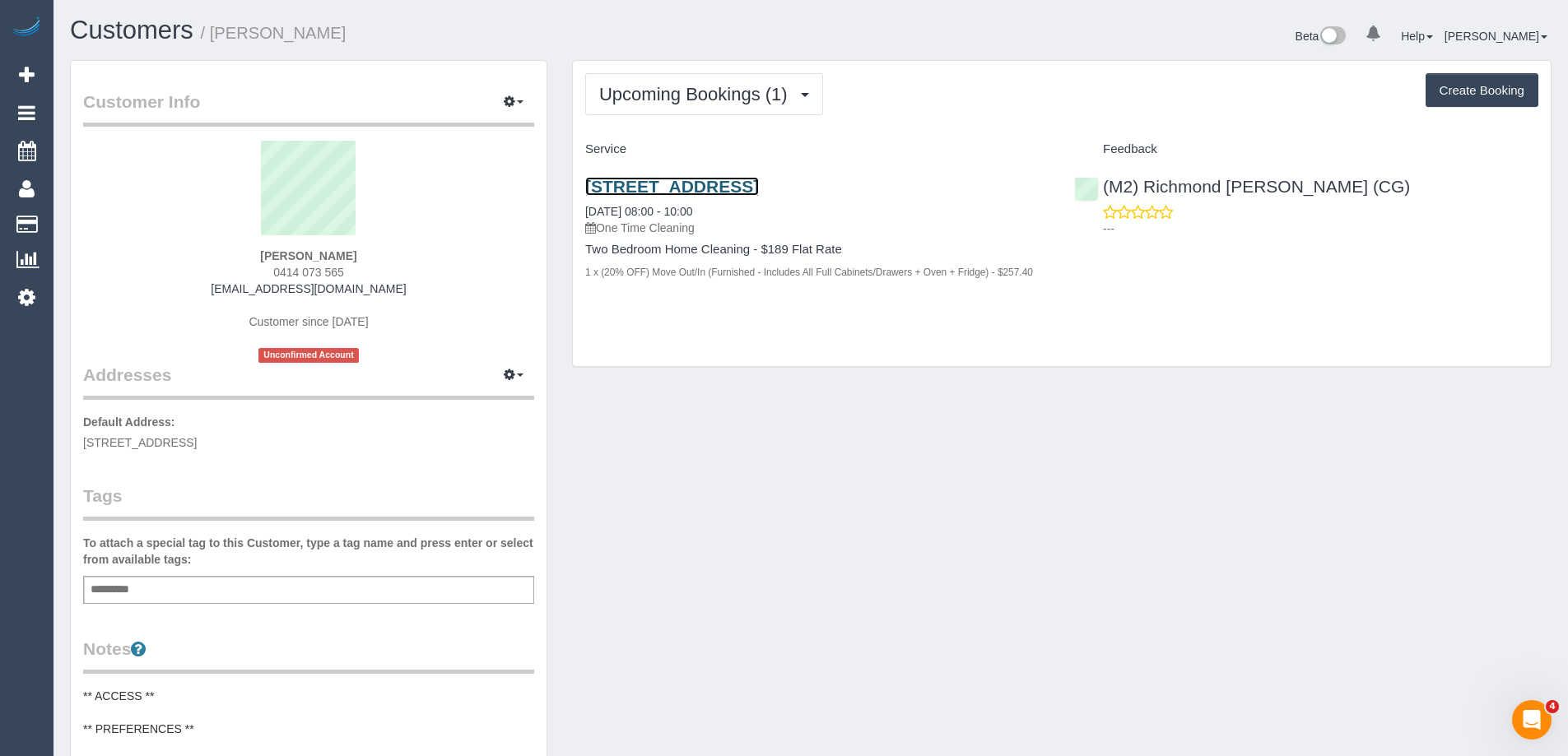
click at [736, 187] on link "[STREET_ADDRESS]" at bounding box center [672, 186] width 173 height 19
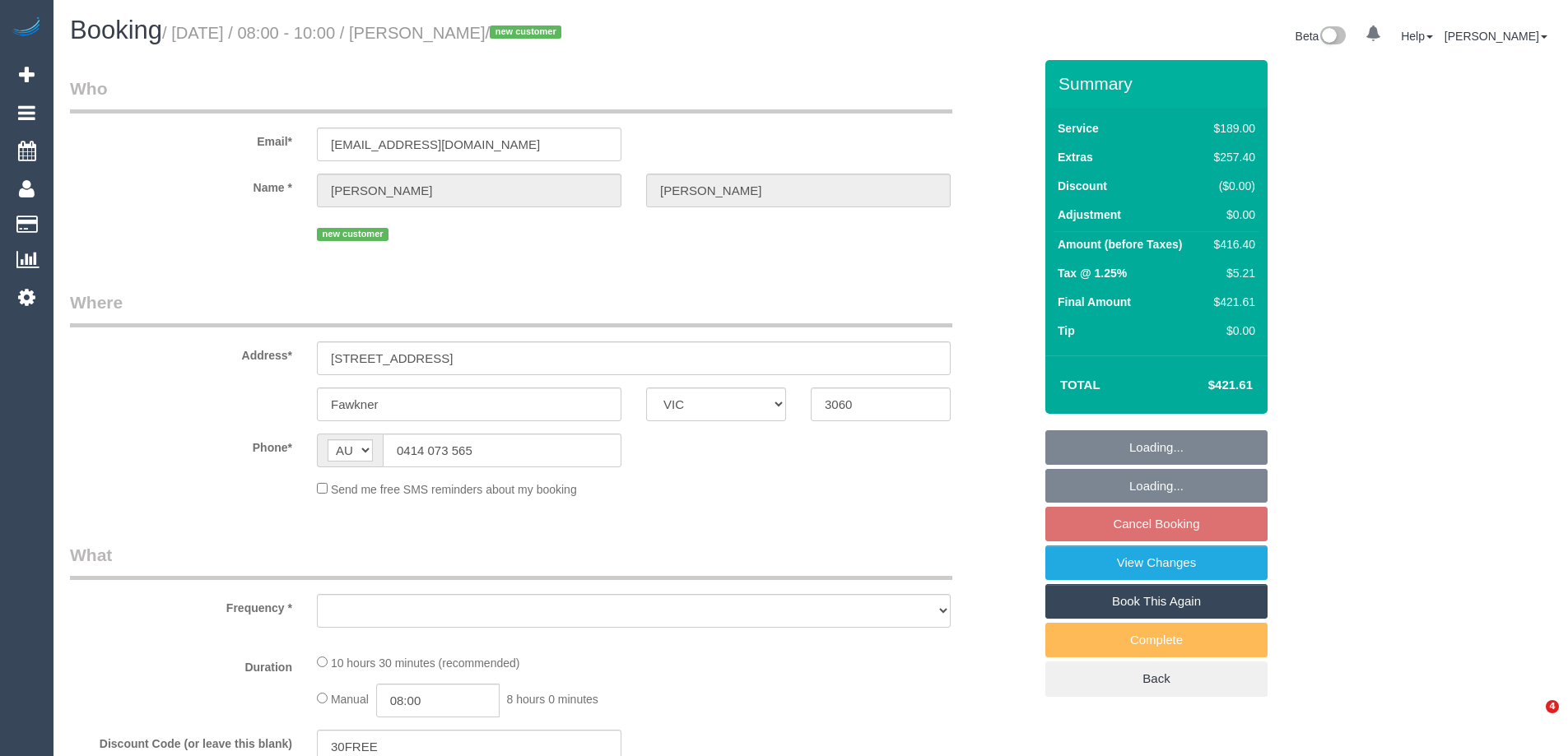
select select "VIC"
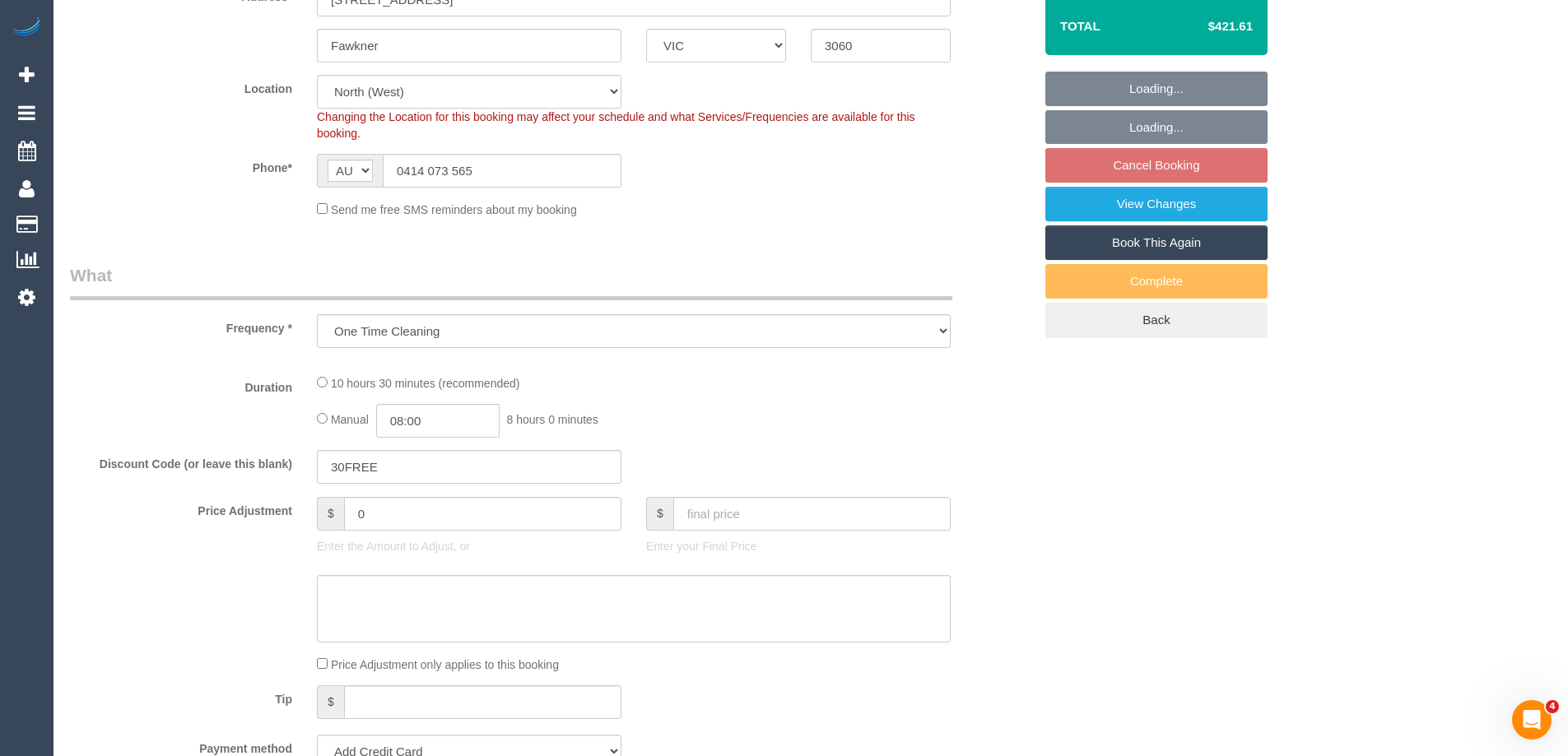
select select "object:622"
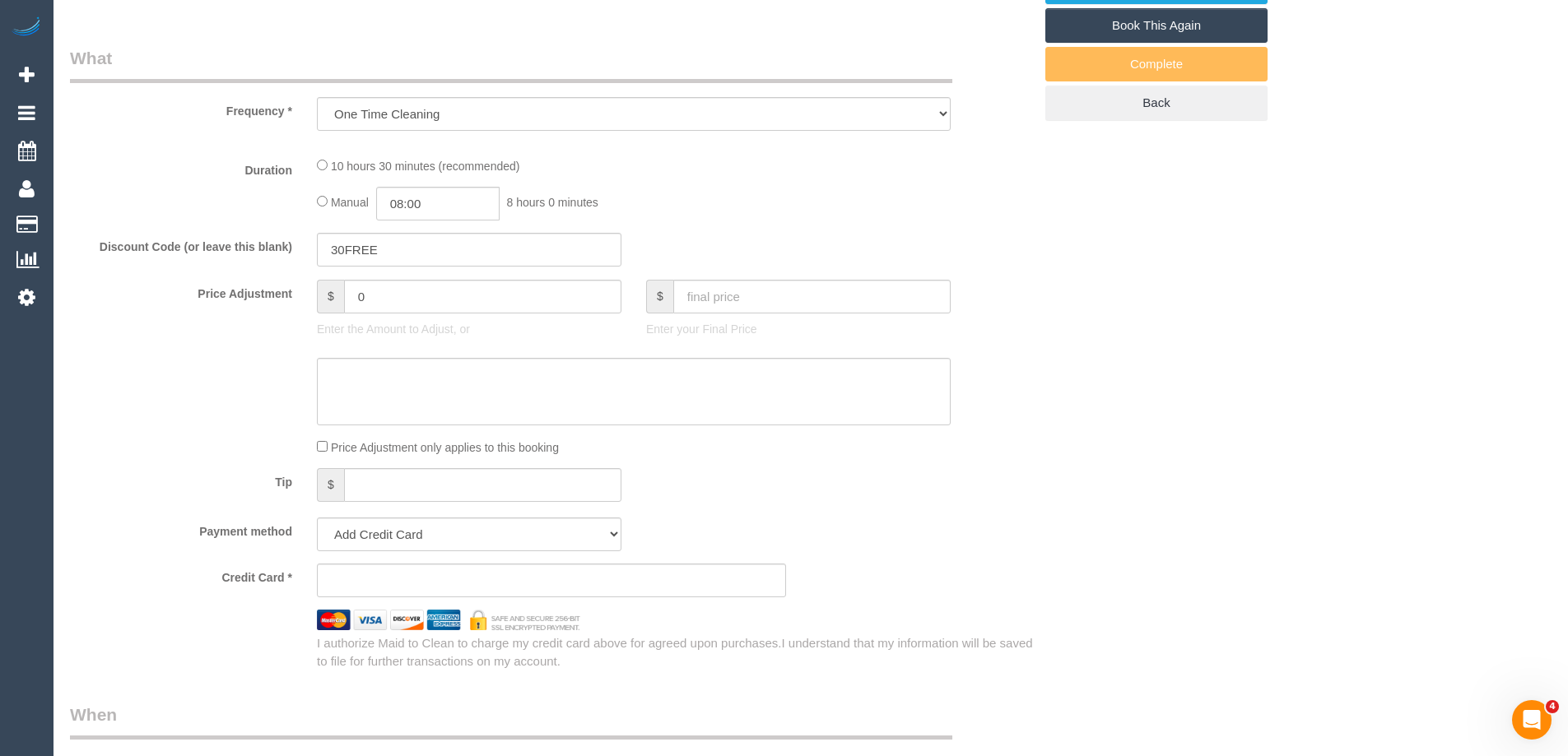
select select "spot1"
select select "string:stripe-pm_1S2WkW2GScqysDRVXA4TnCkJ"
select select "number:28"
select select "number:14"
select select "number:18"
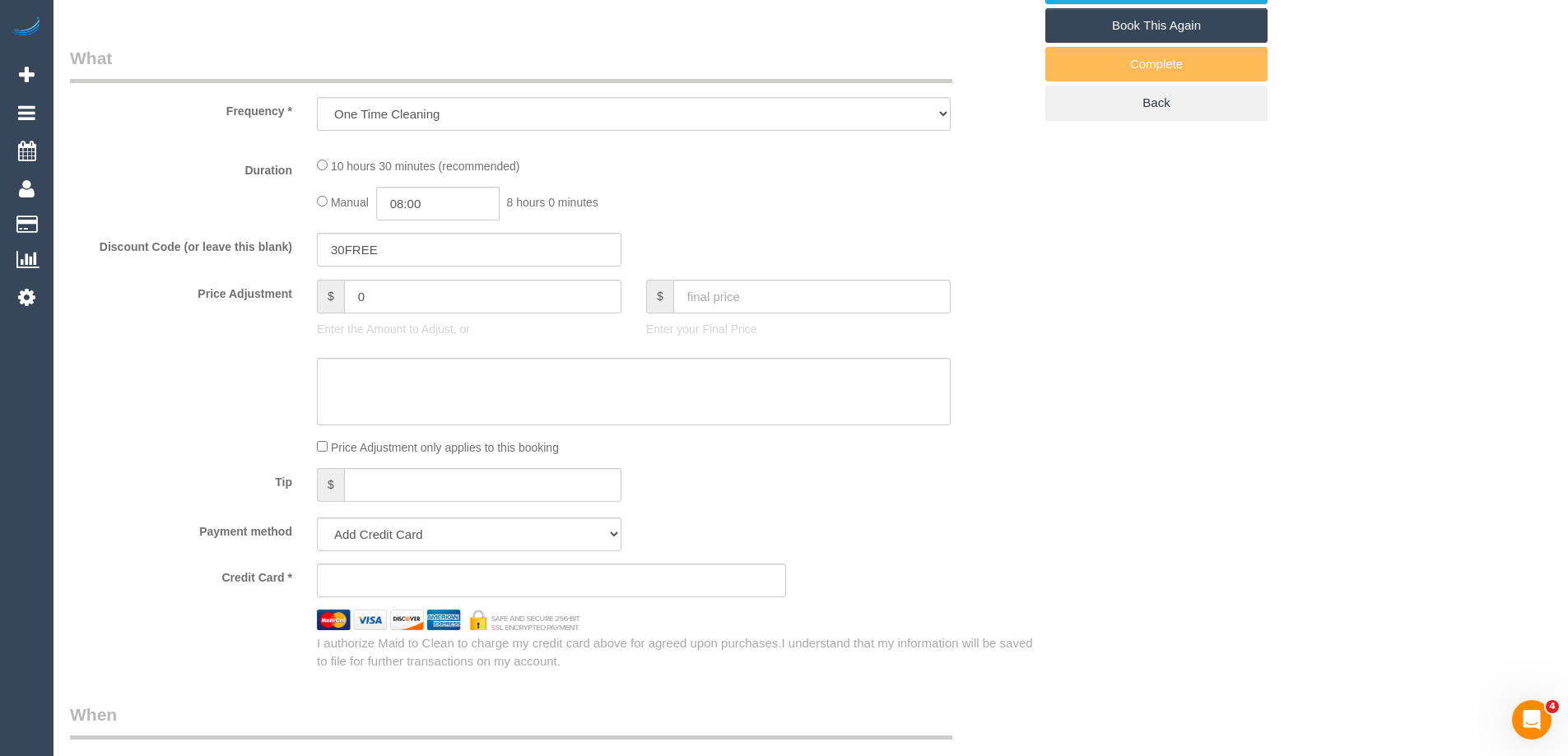
select select "number:36"
select select "number:26"
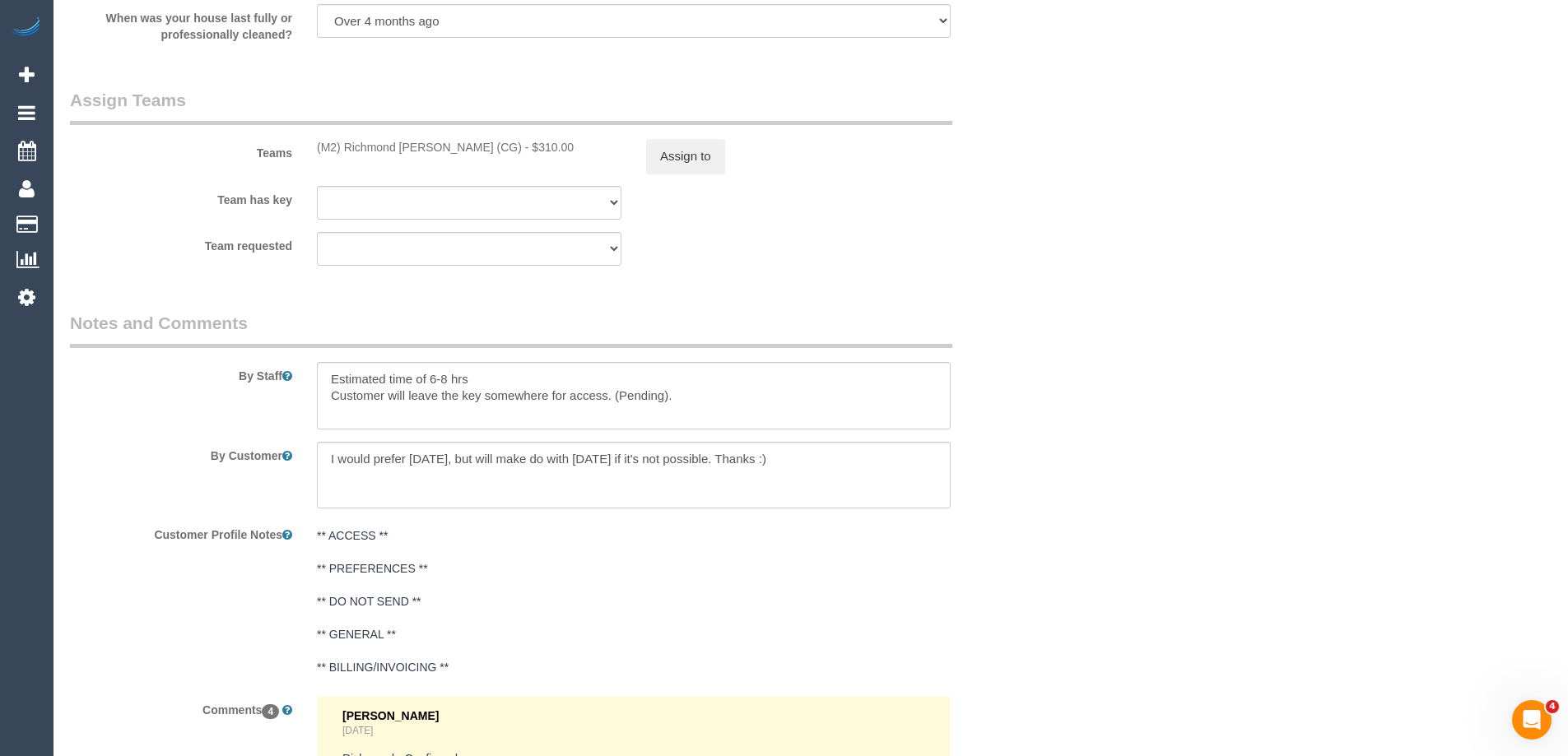
scroll to position [2396, 0]
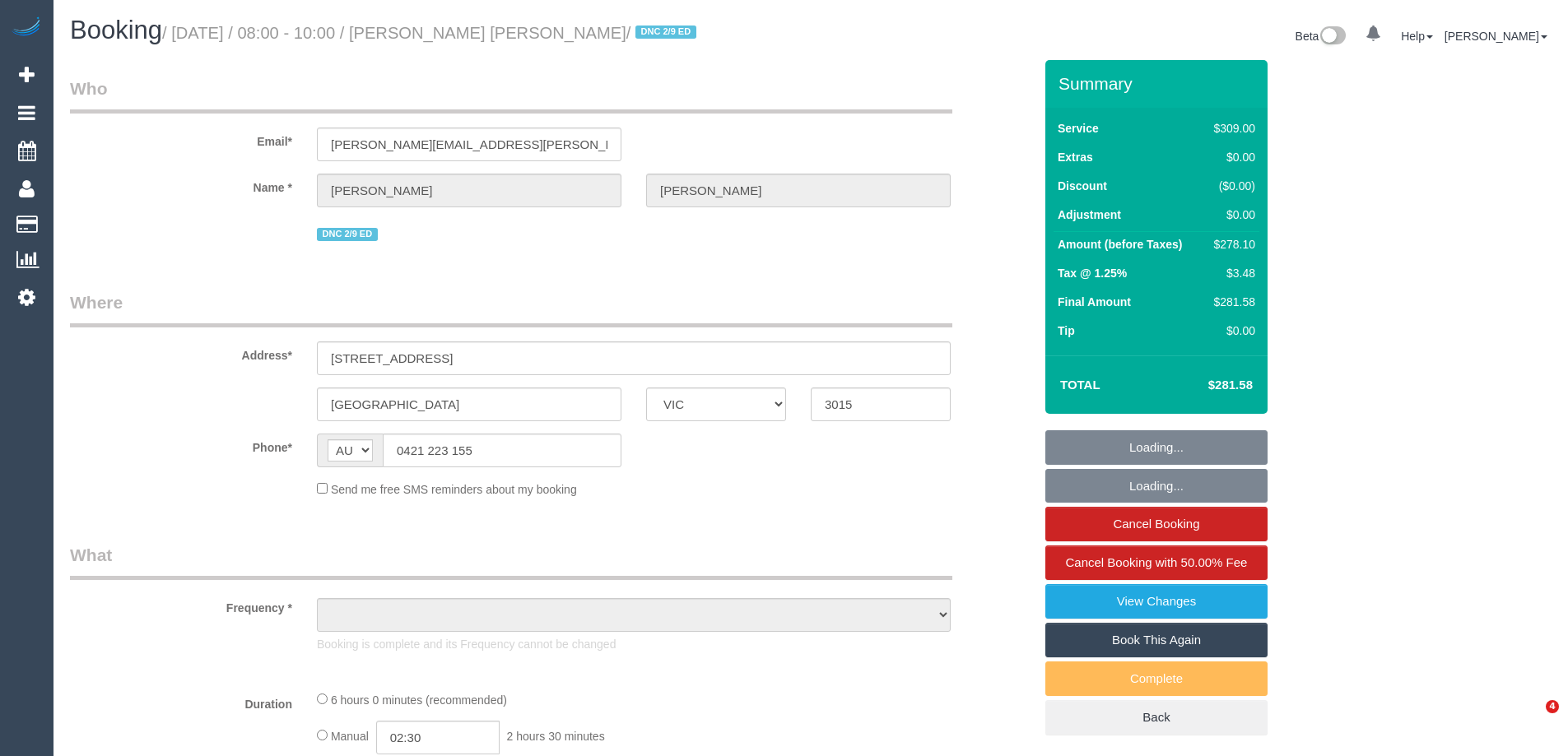
select select "VIC"
select select "object:550"
select select "string:stripe-pm_1RGuhh2GScqysDRV9eXb6IaF"
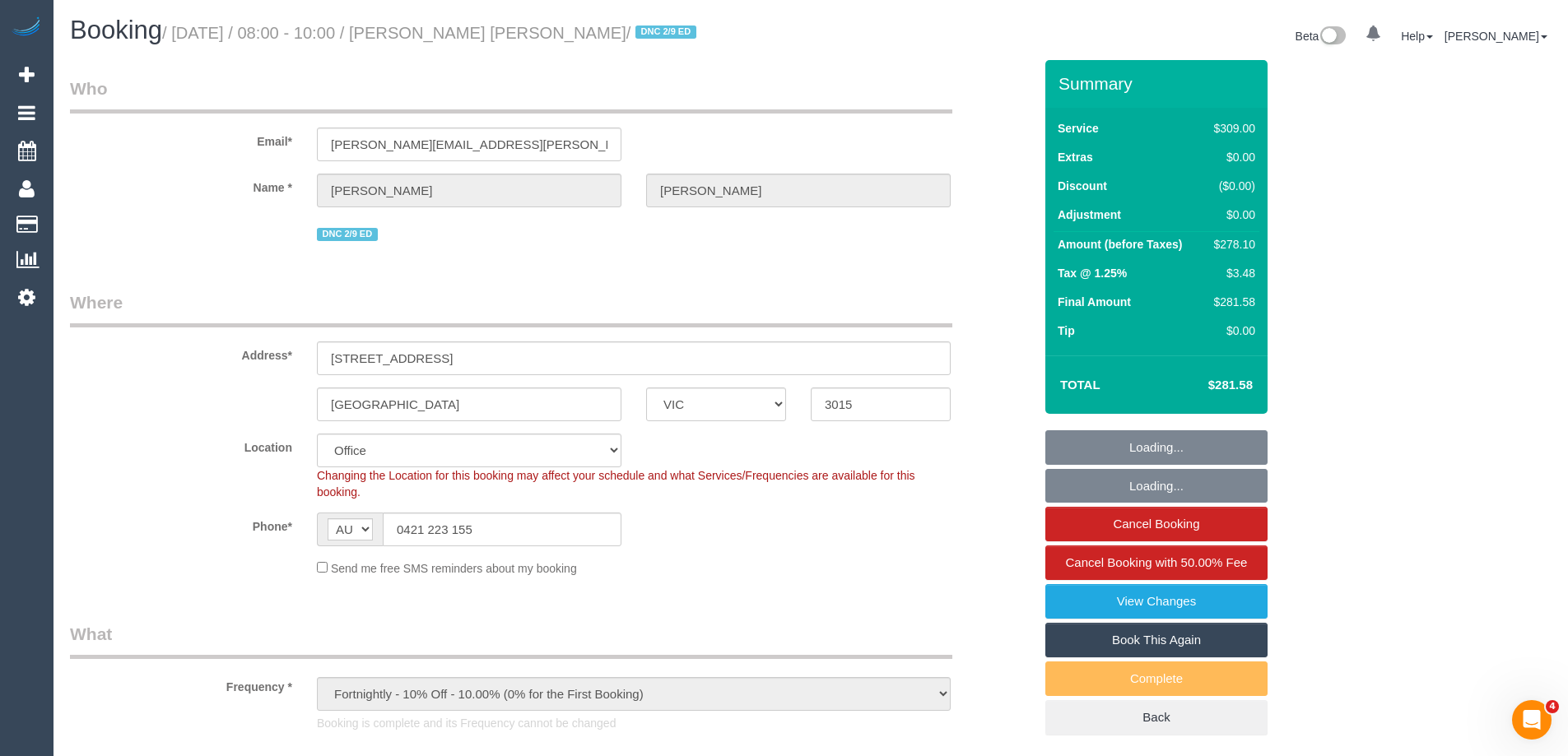
select select "number:28"
select select "number:16"
select select "number:19"
select select "number:22"
select select "number:34"
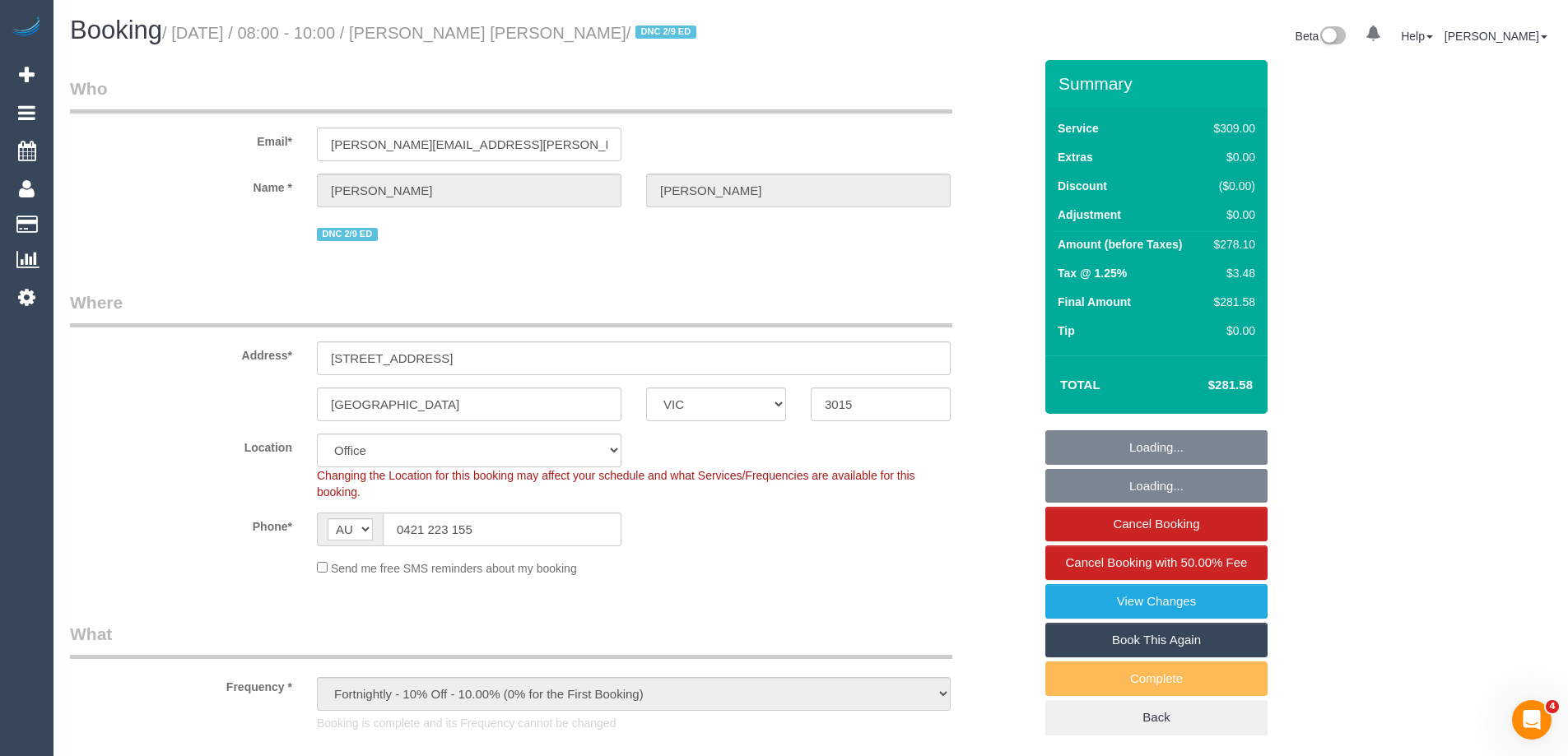
select select "number:26"
select select "object:2058"
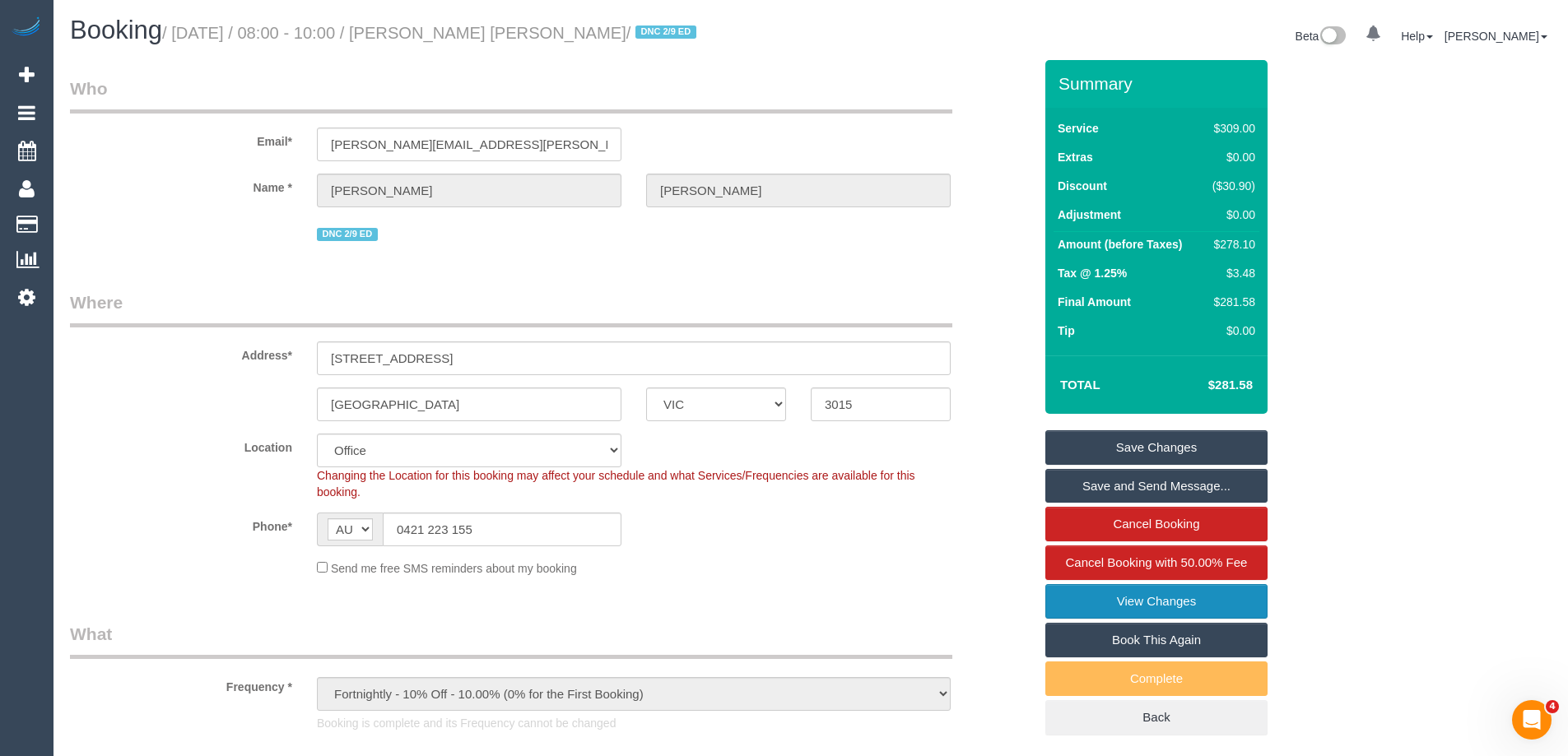
click at [1153, 593] on link "View Changes" at bounding box center [1156, 602] width 222 height 34
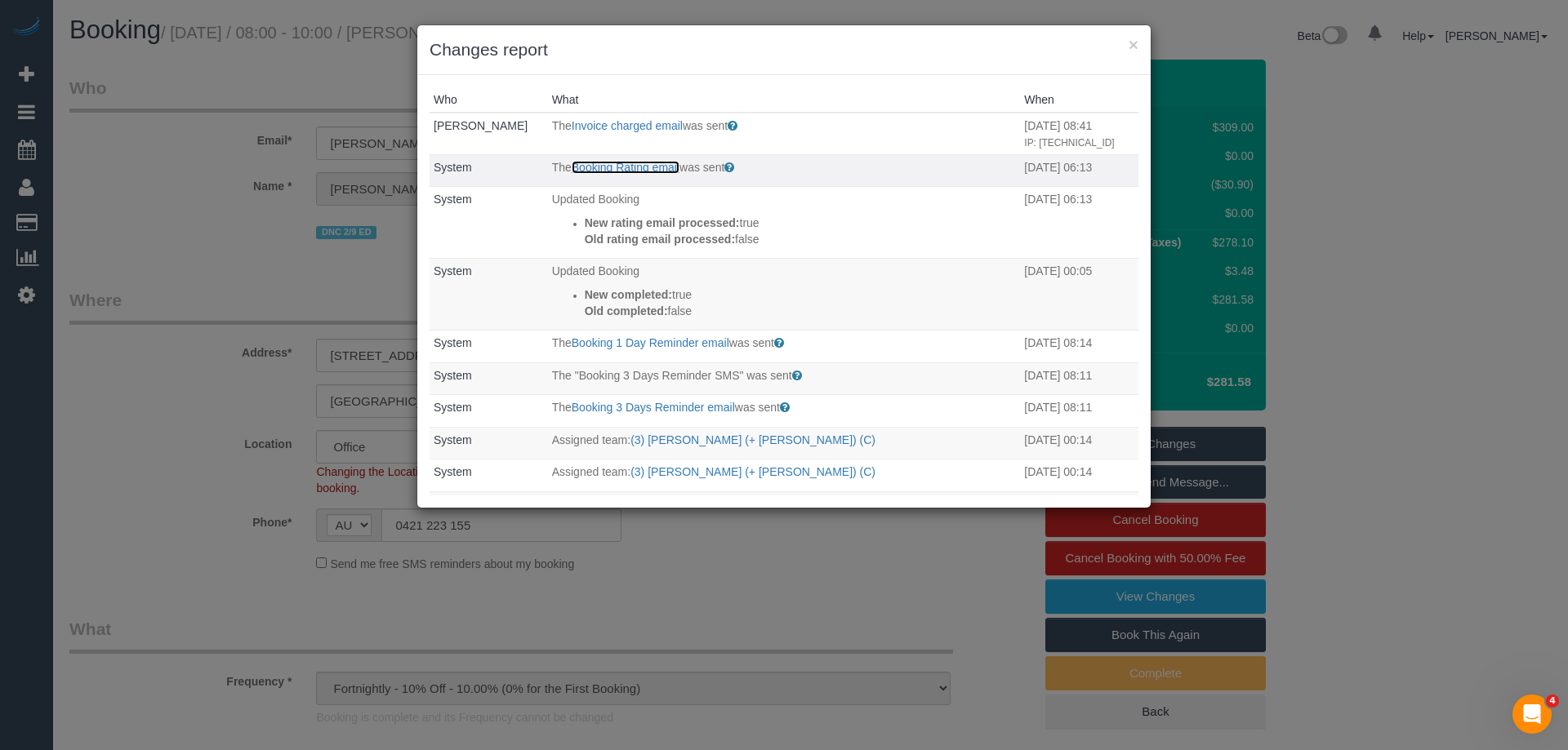
click at [613, 174] on link "Booking Rating email" at bounding box center [625, 168] width 108 height 13
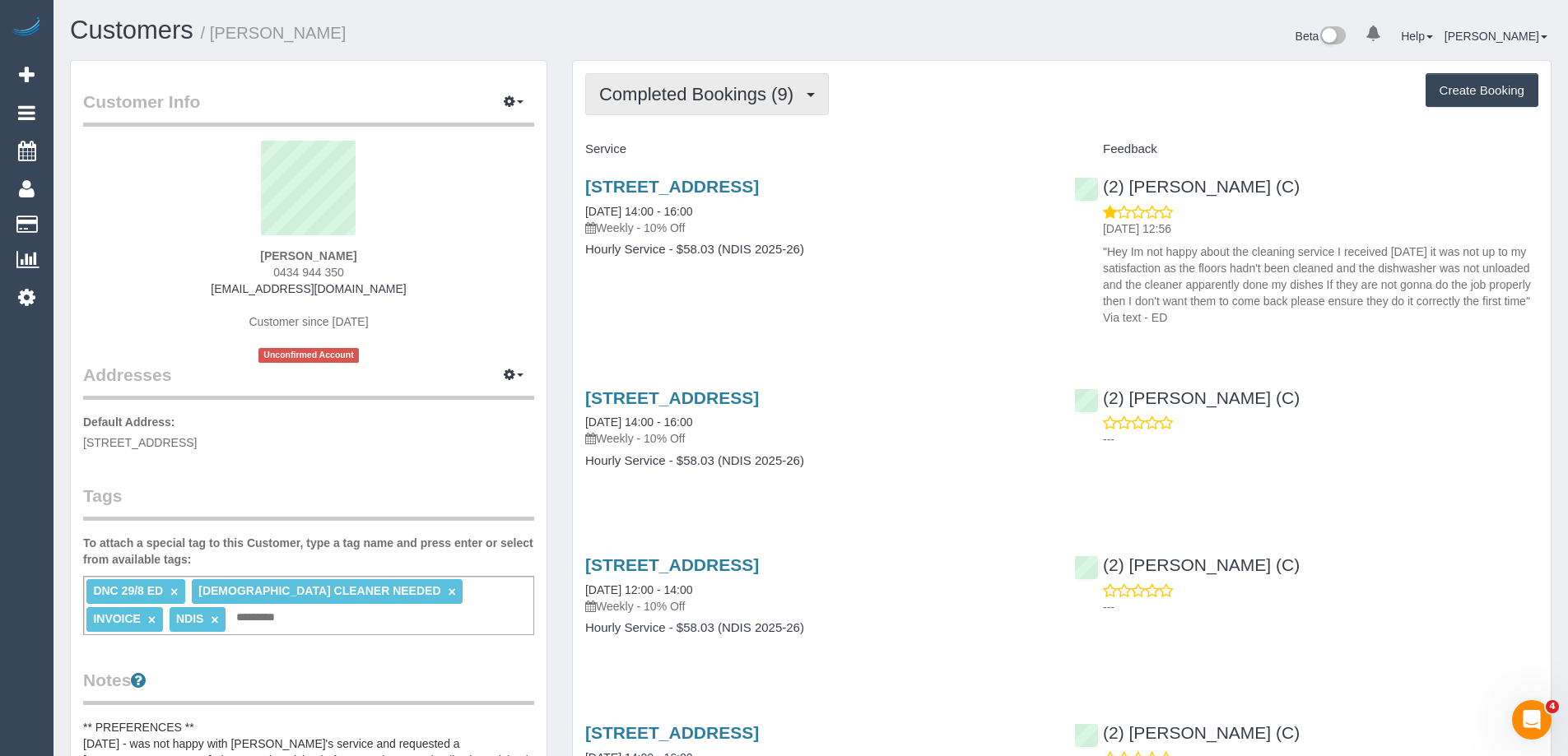
click at [723, 107] on button "Completed Bookings (9)" at bounding box center [707, 94] width 244 height 42
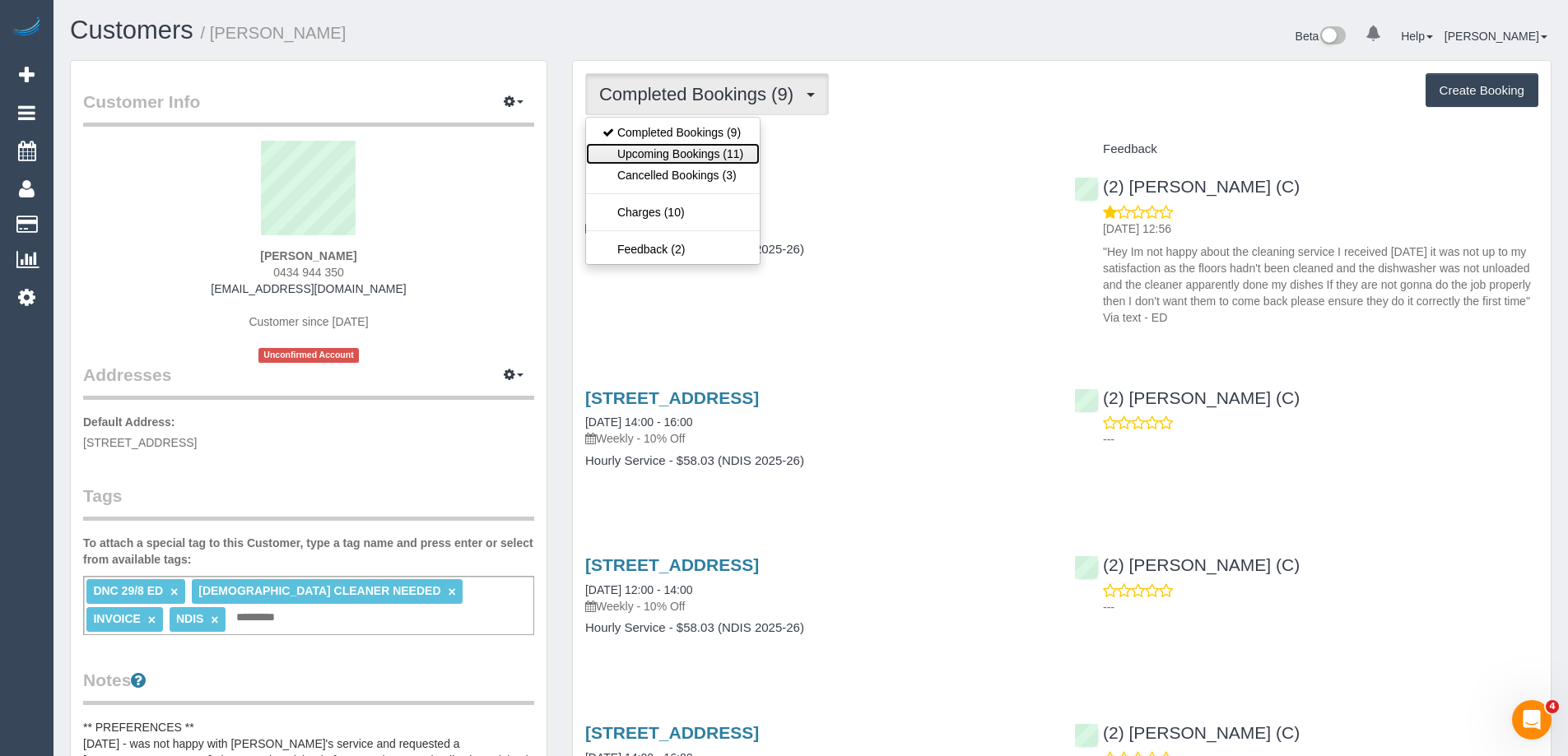
click at [723, 150] on link "Upcoming Bookings (11)" at bounding box center [673, 154] width 173 height 22
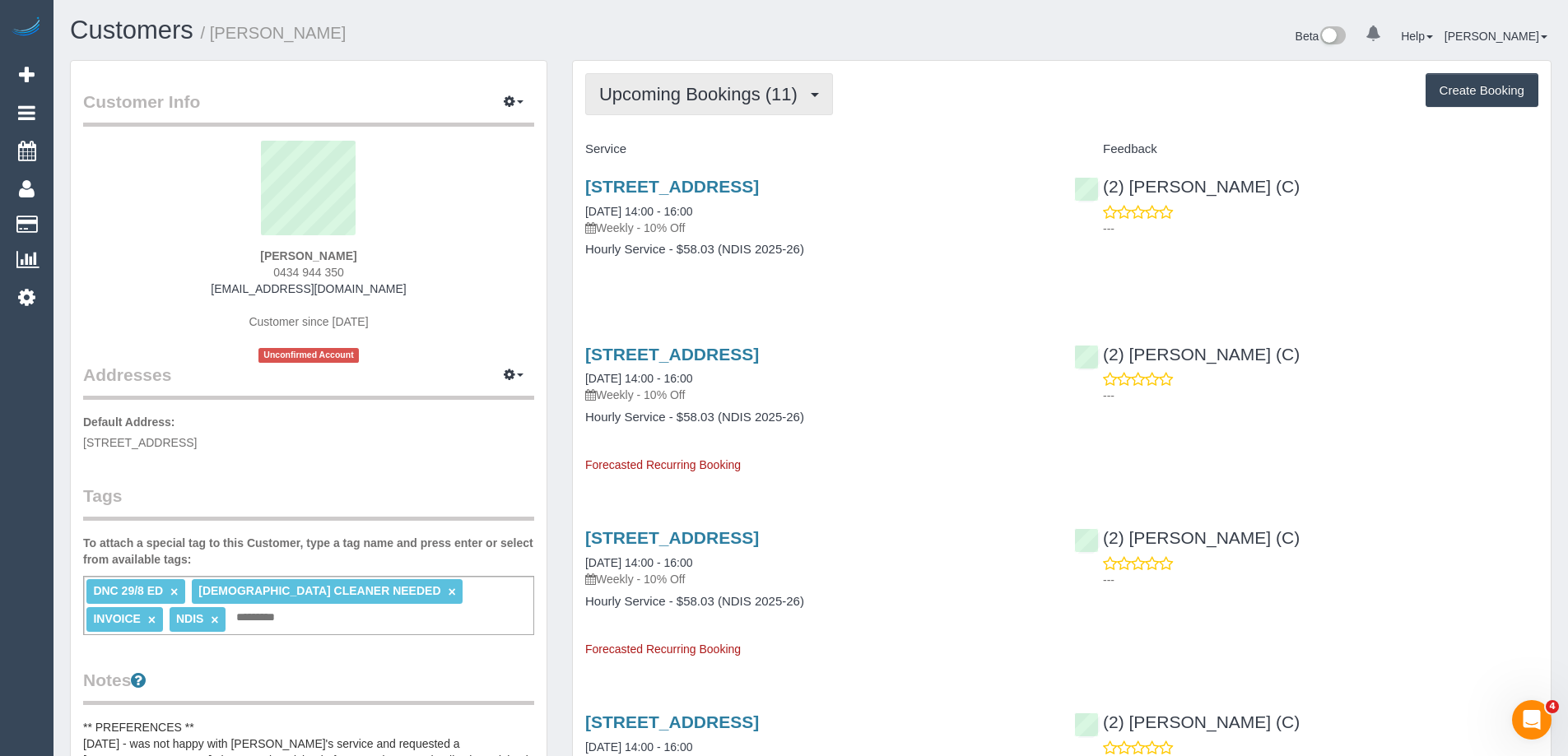
click at [711, 87] on span "Upcoming Bookings (11)" at bounding box center [702, 94] width 207 height 21
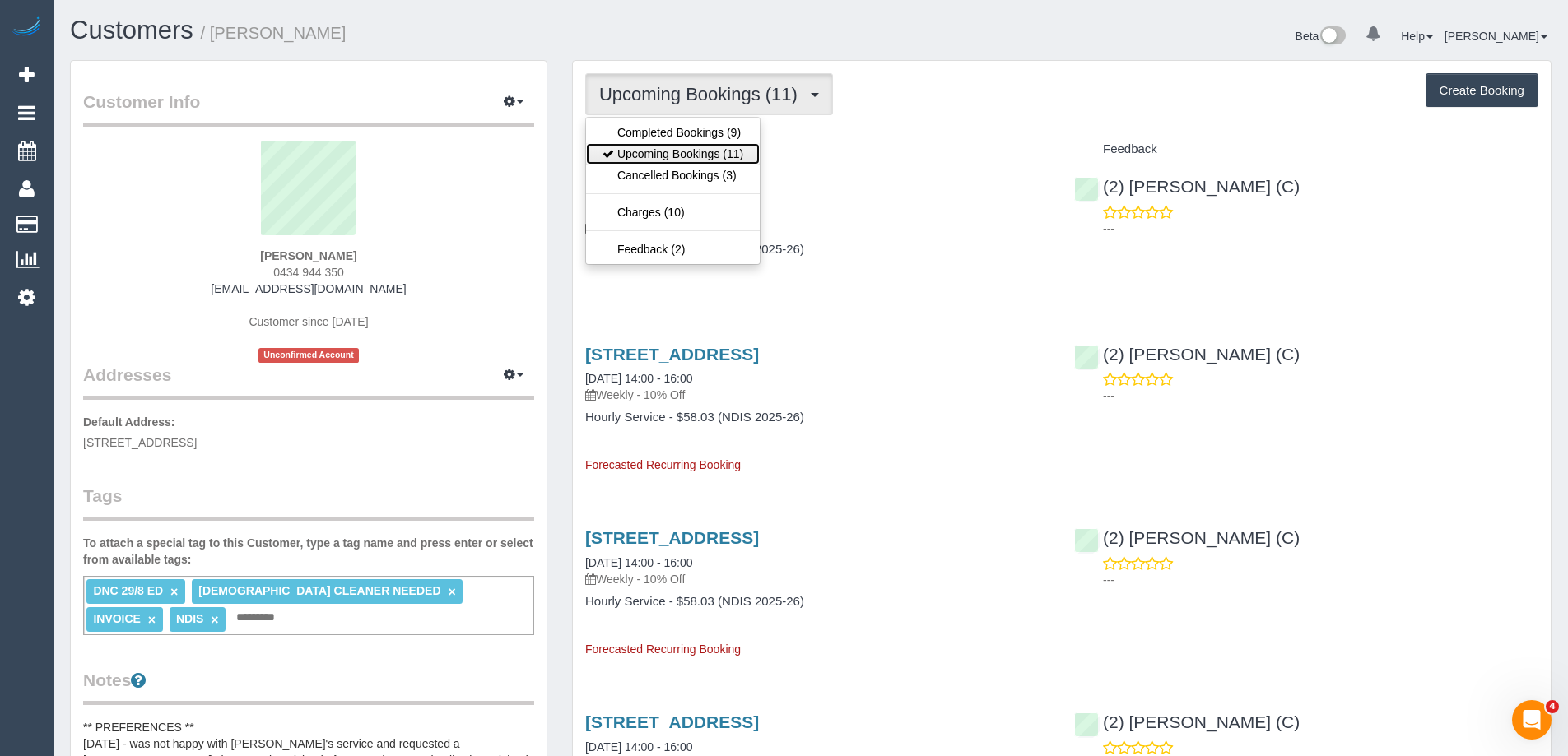
click at [702, 154] on link "Upcoming Bookings (11)" at bounding box center [673, 154] width 173 height 22
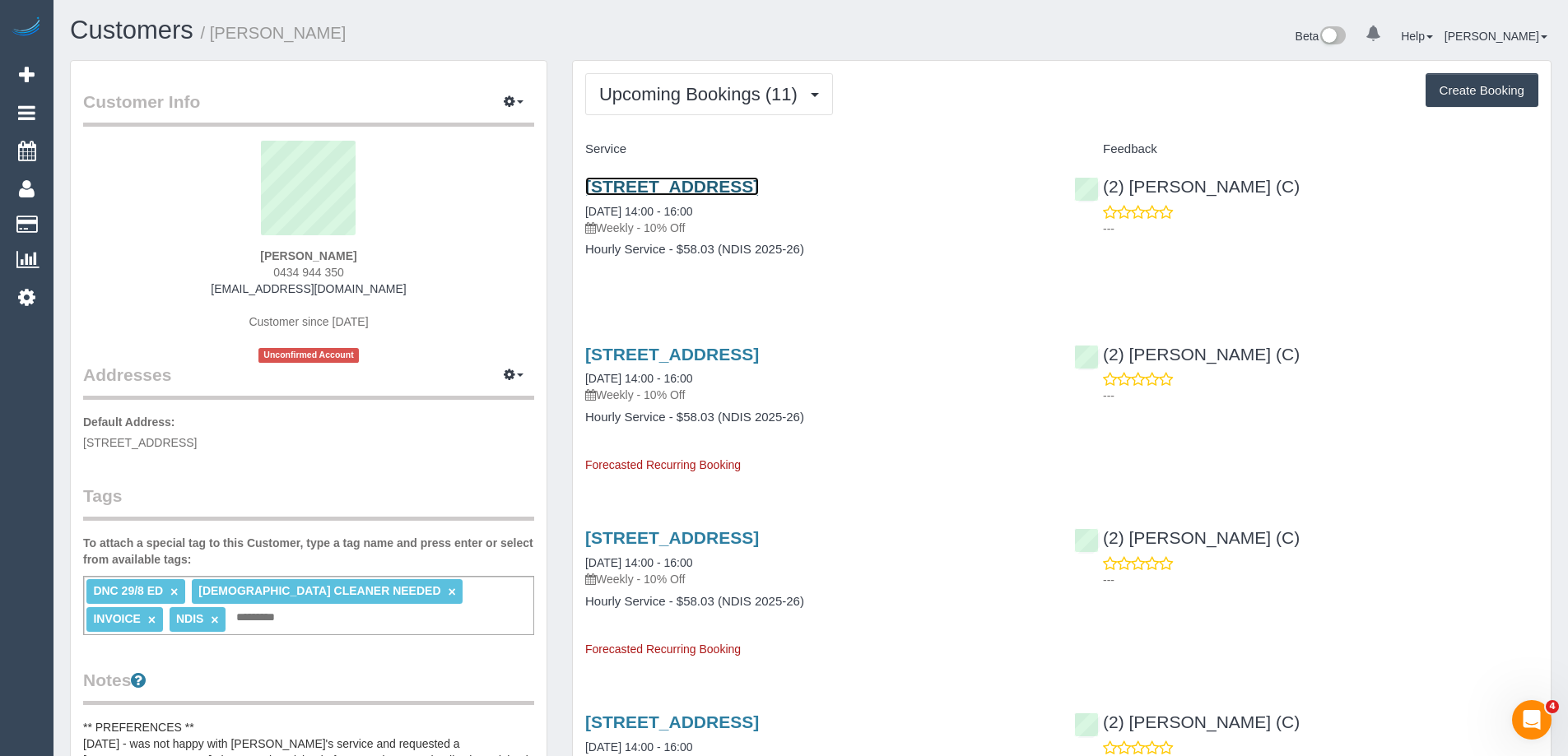
click at [759, 188] on link "Unit 3 / 7 Lewellin Grove, Carrum, VIC 3197" at bounding box center [672, 186] width 173 height 19
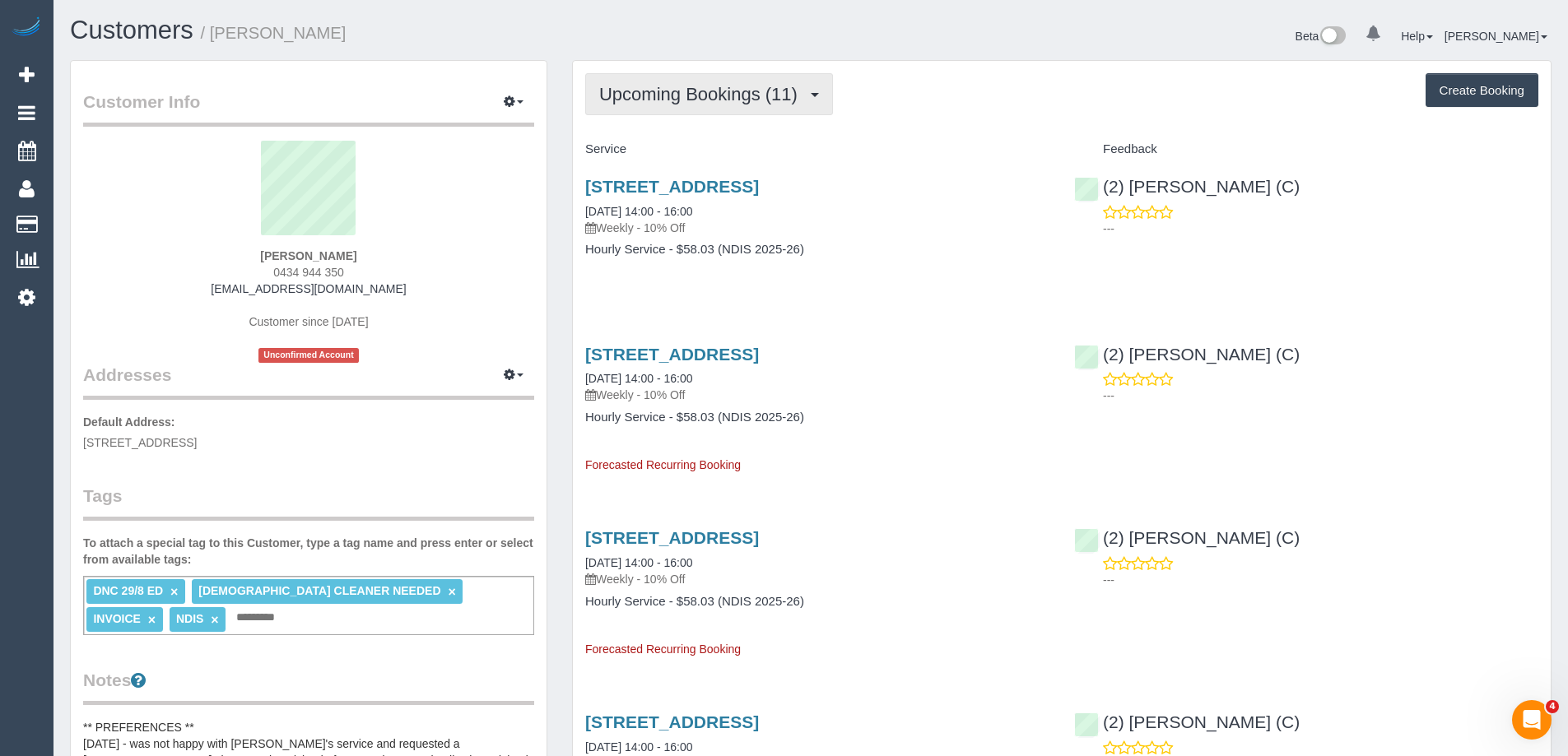
click at [635, 104] on span "Upcoming Bookings (11)" at bounding box center [702, 94] width 207 height 21
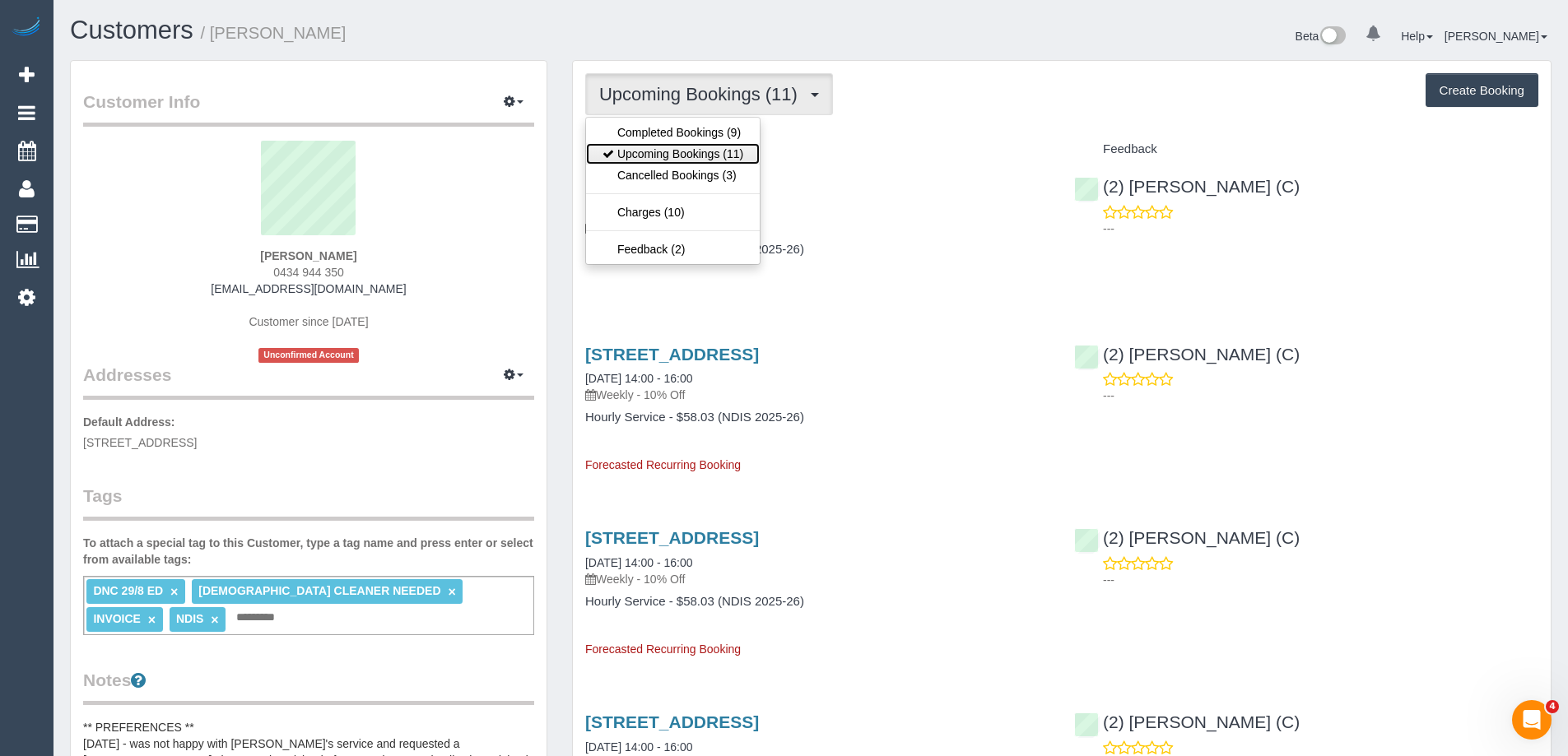
click at [644, 147] on link "Upcoming Bookings (11)" at bounding box center [673, 154] width 173 height 22
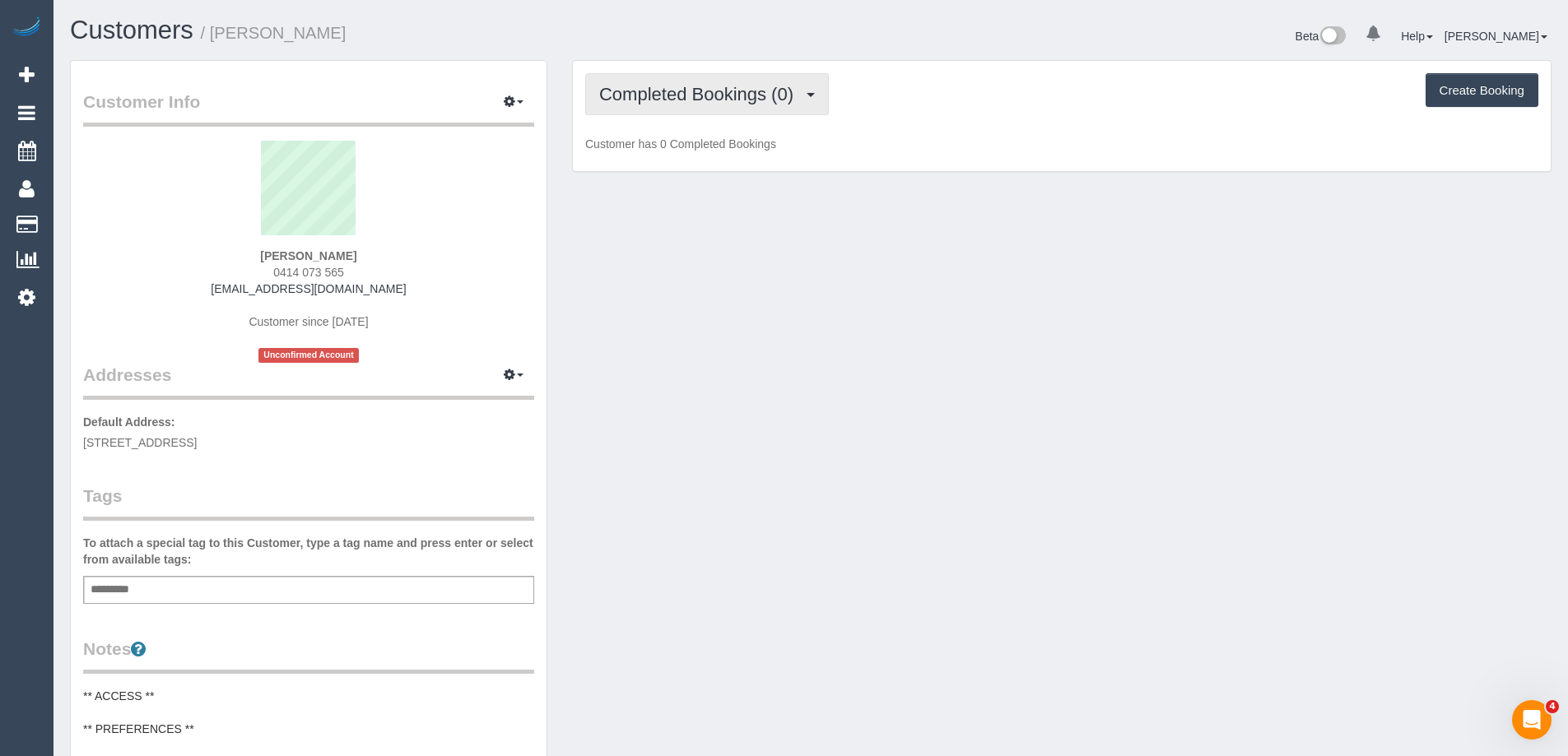
click at [679, 101] on span "Completed Bookings (0)" at bounding box center [700, 94] width 202 height 21
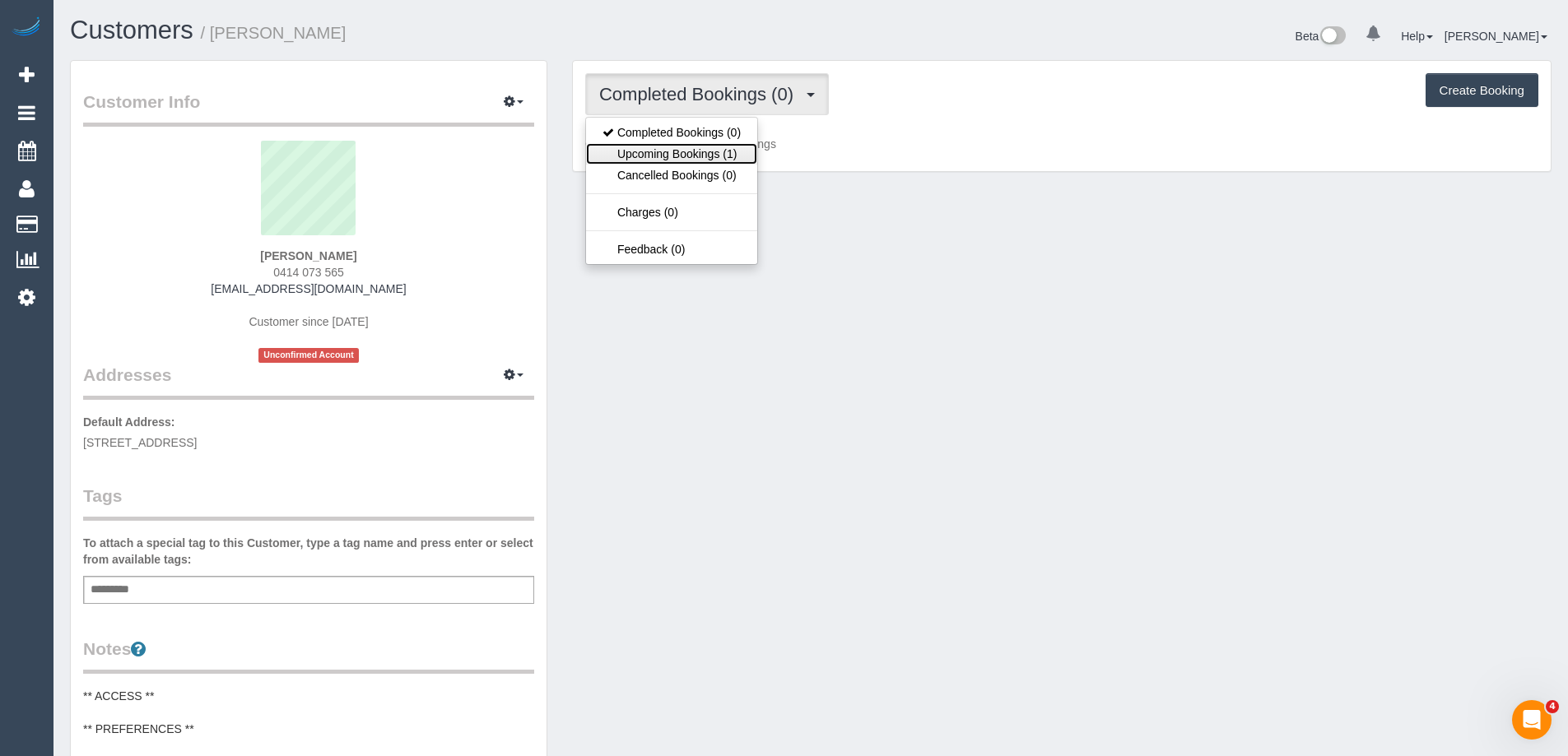
click at [681, 154] on link "Upcoming Bookings (1)" at bounding box center [672, 154] width 172 height 22
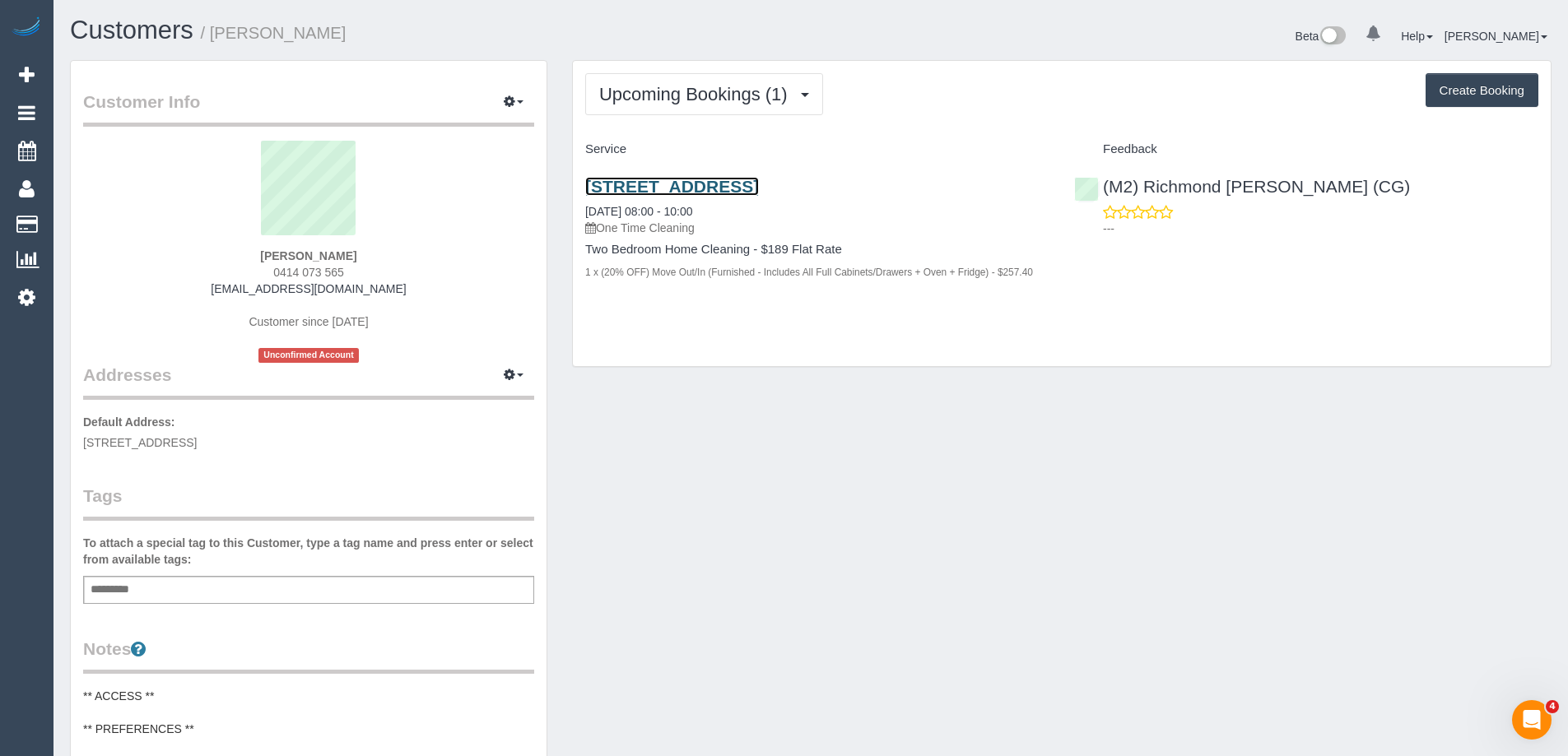
click at [759, 188] on link "[STREET_ADDRESS]" at bounding box center [672, 186] width 173 height 19
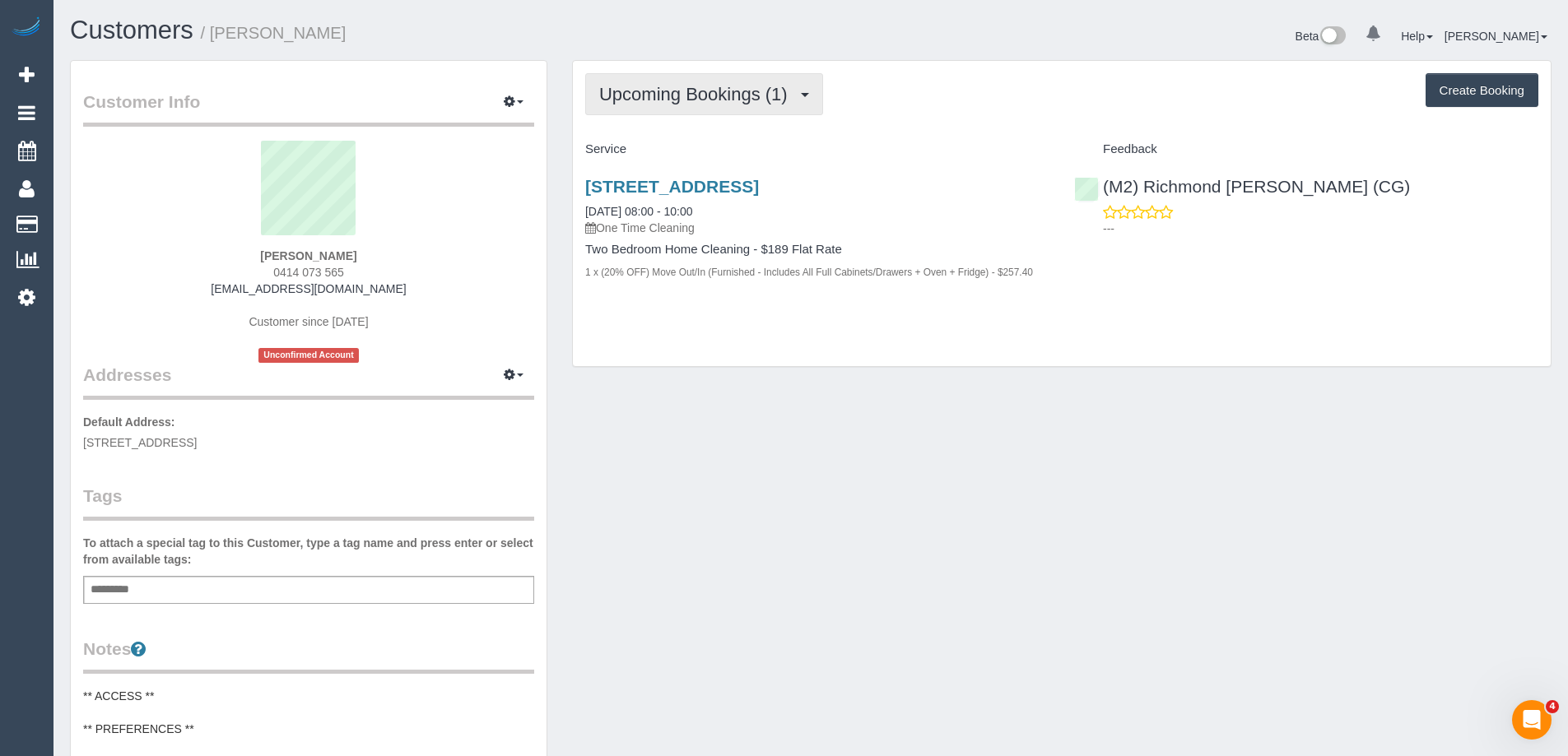
click at [657, 88] on span "Upcoming Bookings (1)" at bounding box center [697, 94] width 197 height 21
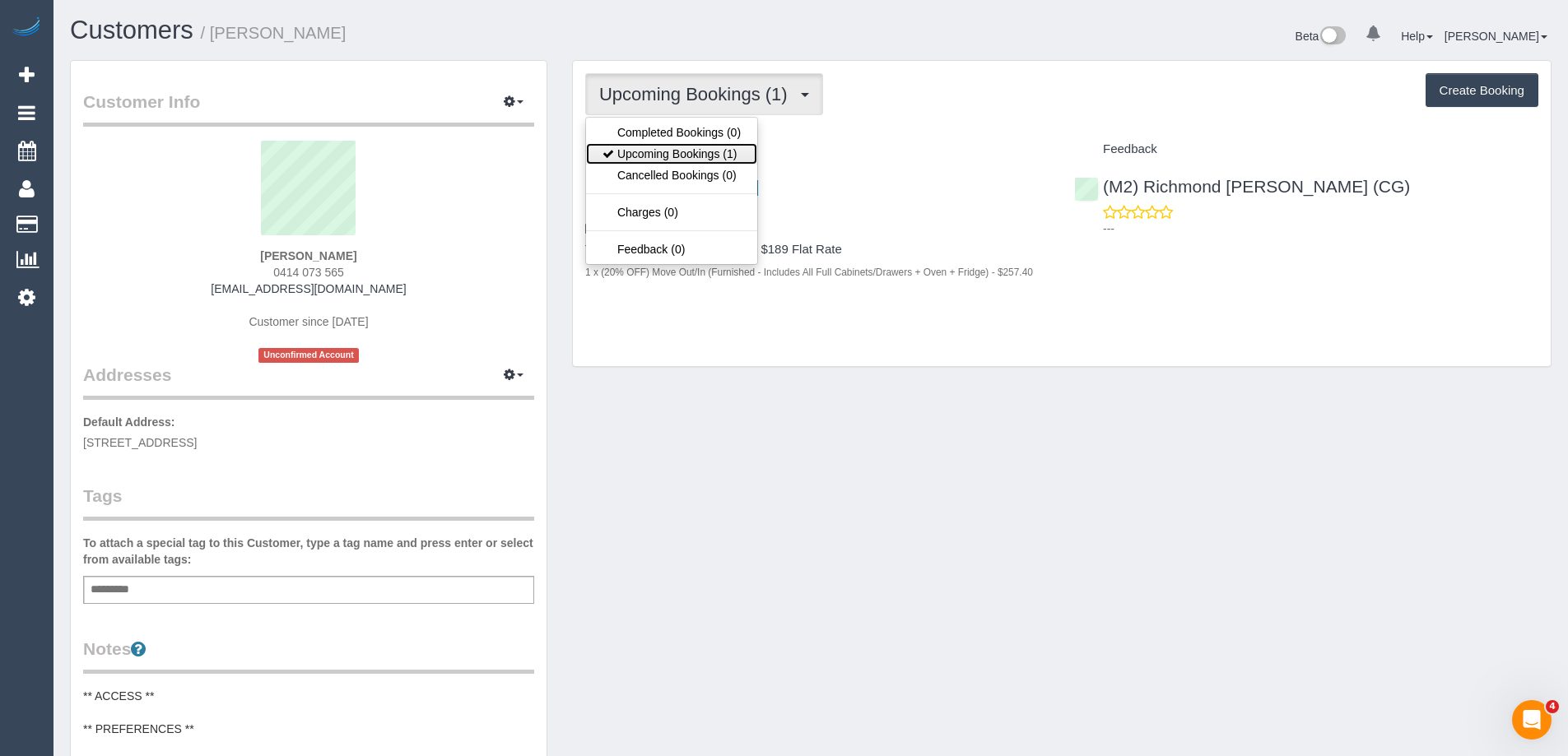
click at [658, 155] on link "Upcoming Bookings (1)" at bounding box center [672, 154] width 172 height 22
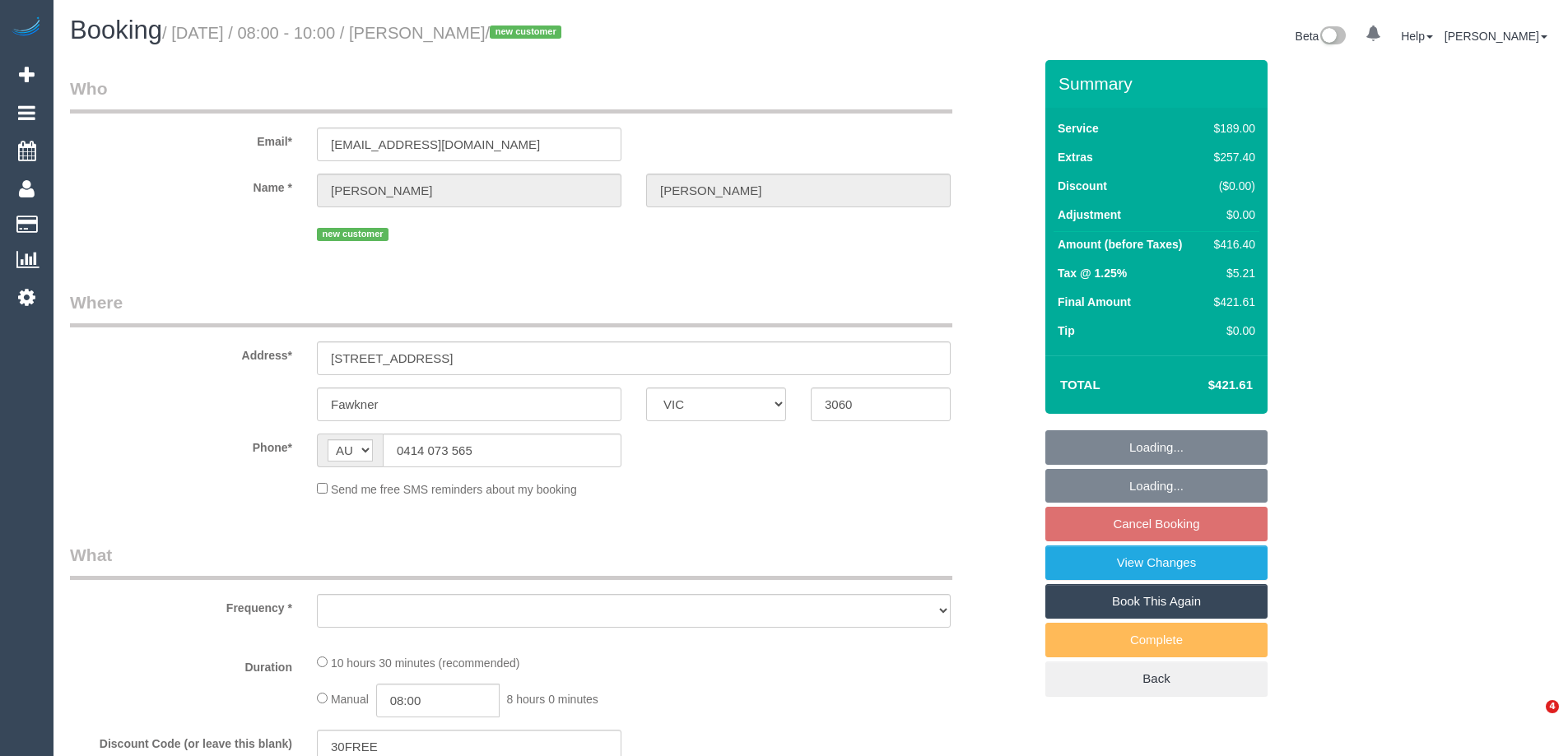
select select "VIC"
select select "string:stripe-pm_1S2WkW2GScqysDRVXA4TnCkJ"
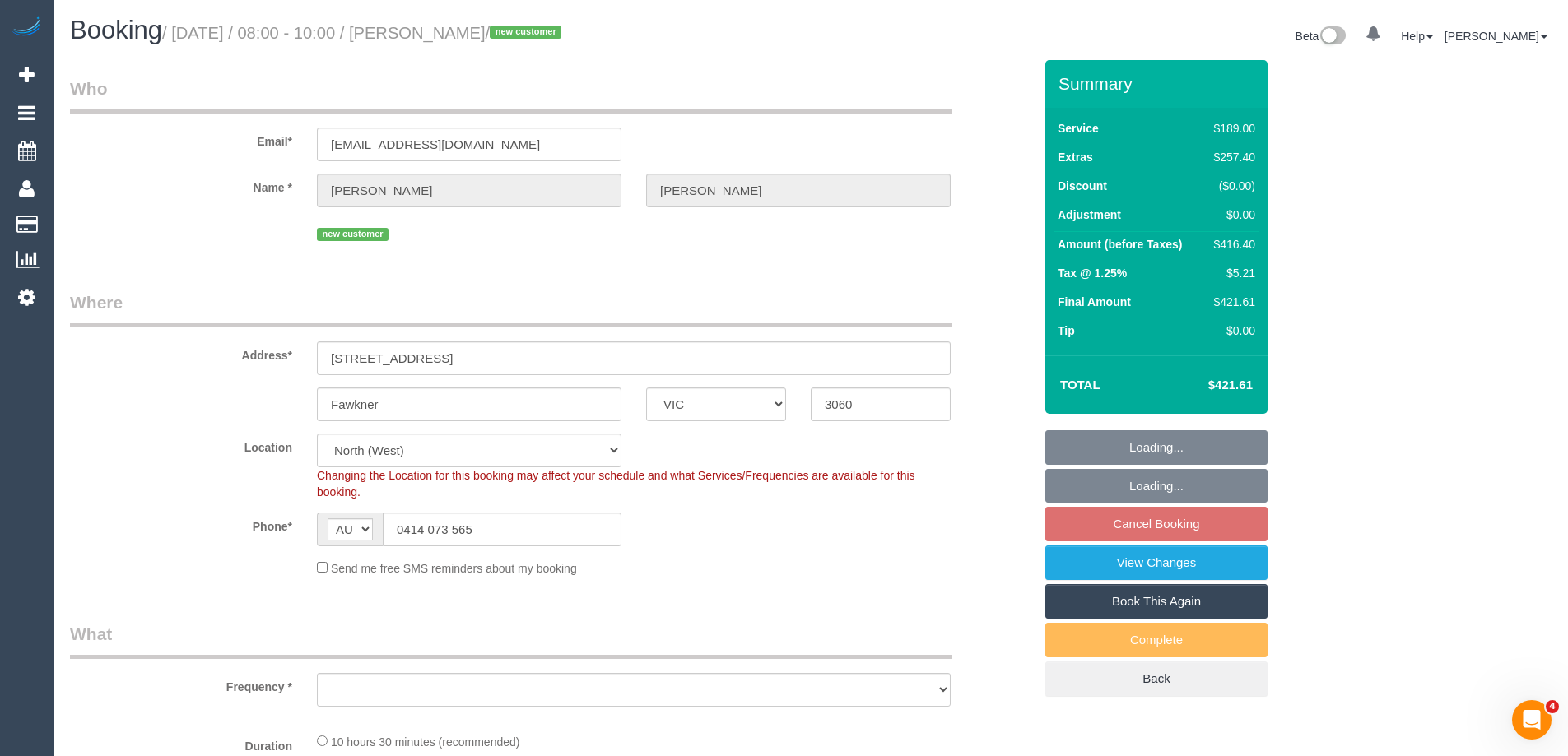
select select "object:768"
select select "spot1"
select select "number:28"
select select "number:14"
select select "number:18"
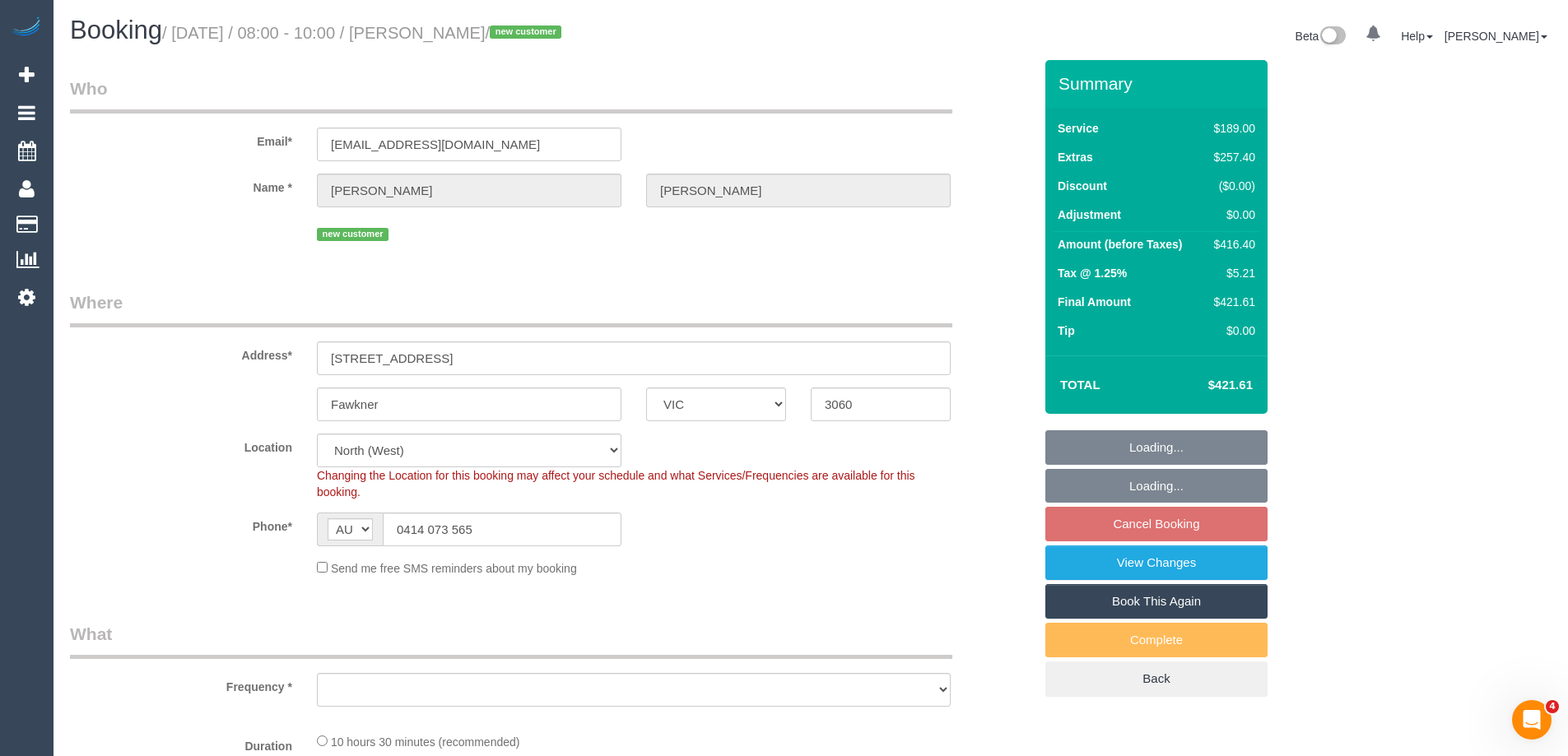
select select "number:36"
select select "number:26"
select select "object:1491"
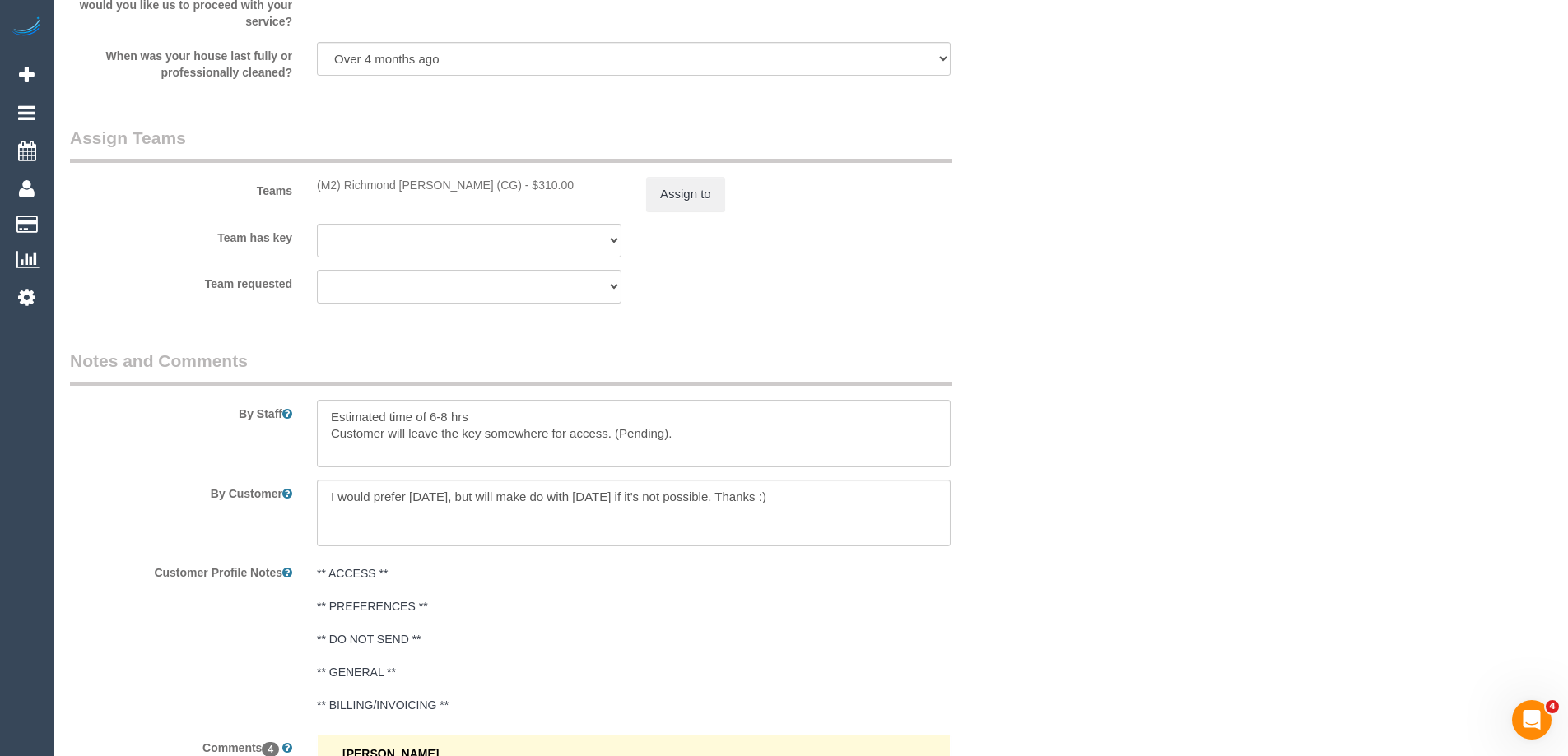
scroll to position [2552, 0]
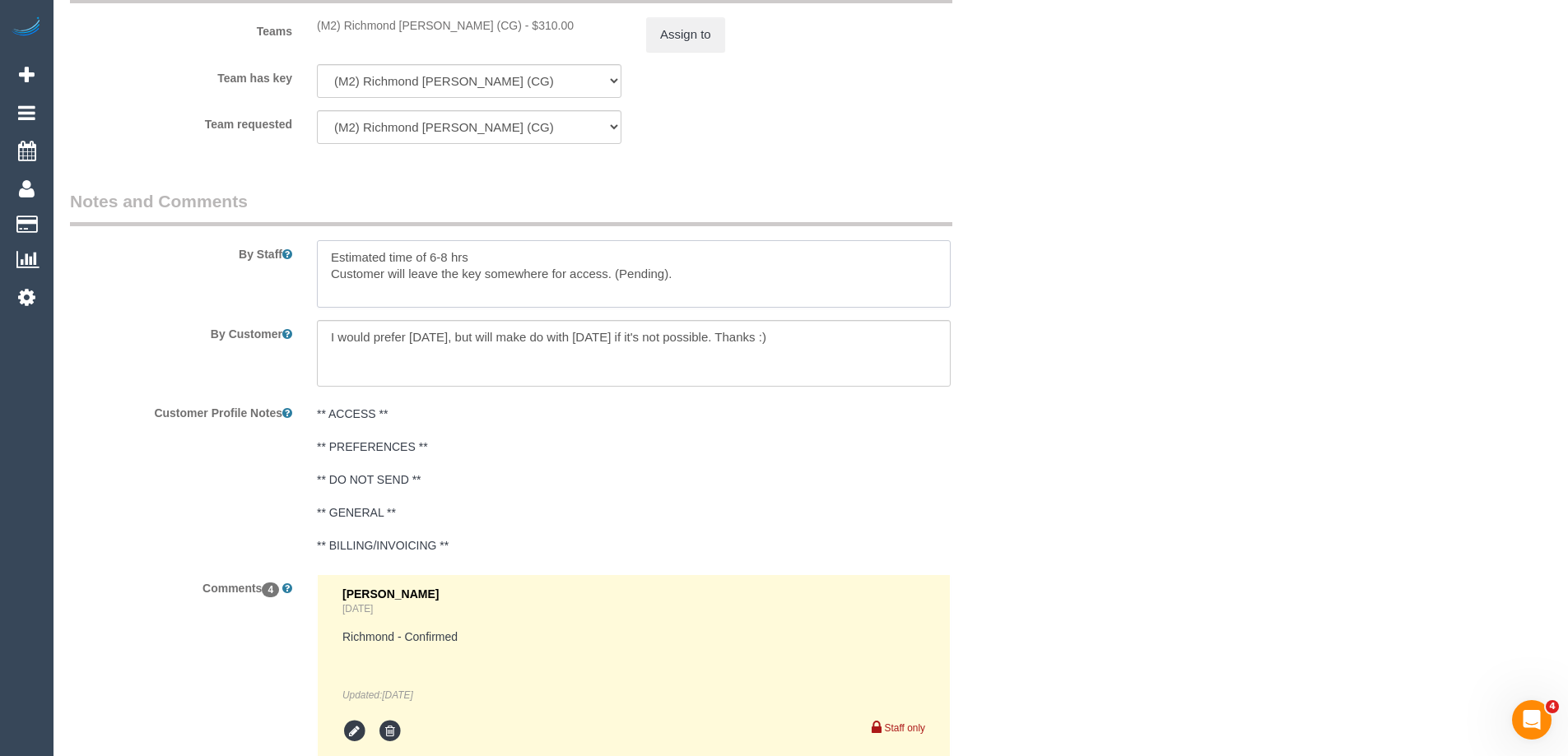
click at [556, 271] on textarea at bounding box center [634, 274] width 634 height 68
paste textarea "under the rectangular ceramic pot-thing by the entrance. Impossible to miss."
click at [397, 275] on textarea at bounding box center [634, 274] width 634 height 68
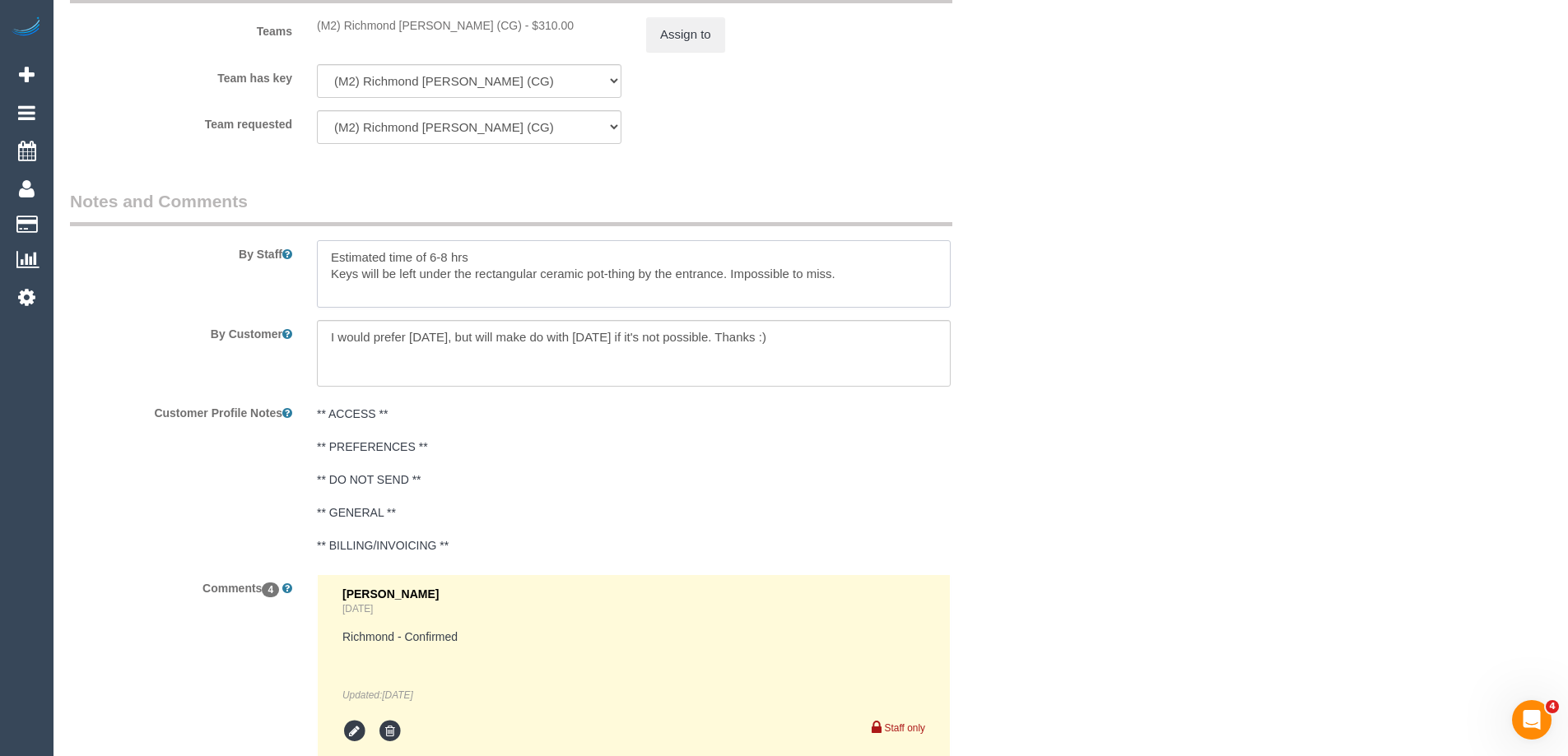
click at [680, 273] on textarea at bounding box center [634, 274] width 634 height 68
type textarea "Estimated time of 6-8 hrs"
click at [327, 340] on textarea at bounding box center [634, 353] width 634 height 68
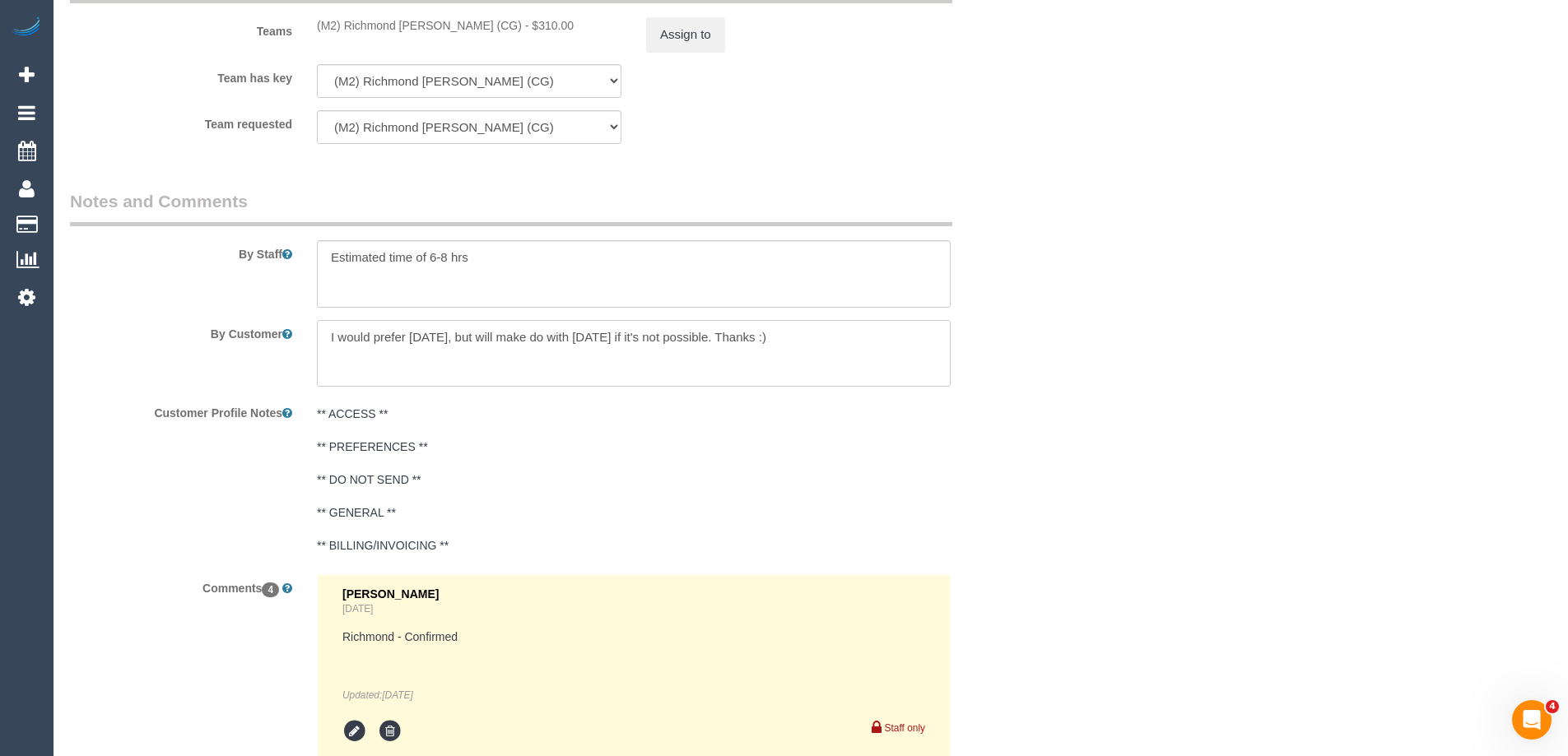
paste textarea "Keys will be left under the rectangular ceramic pot-thing by the entrance. Impo…"
click at [361, 350] on textarea at bounding box center [634, 353] width 634 height 68
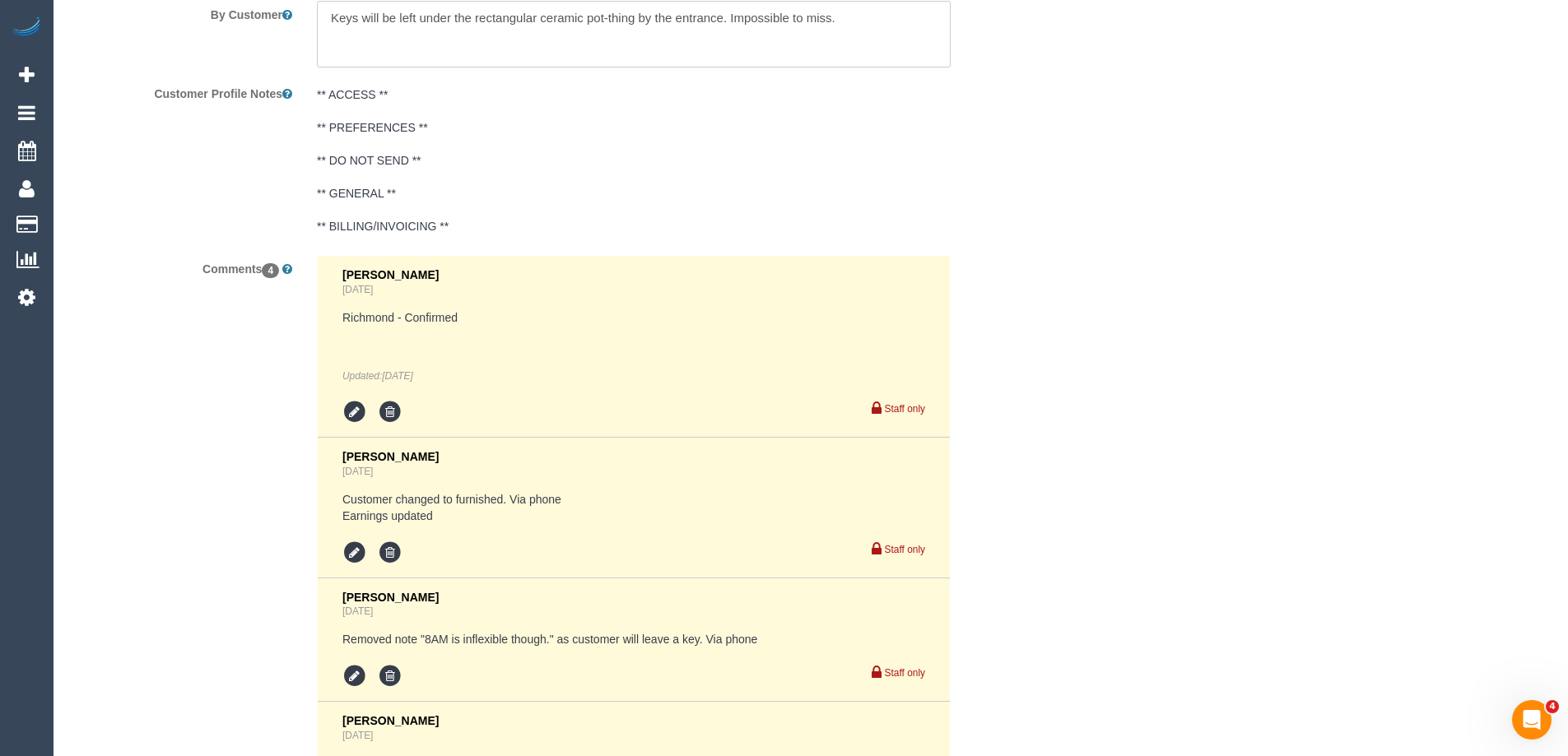
scroll to position [3137, 0]
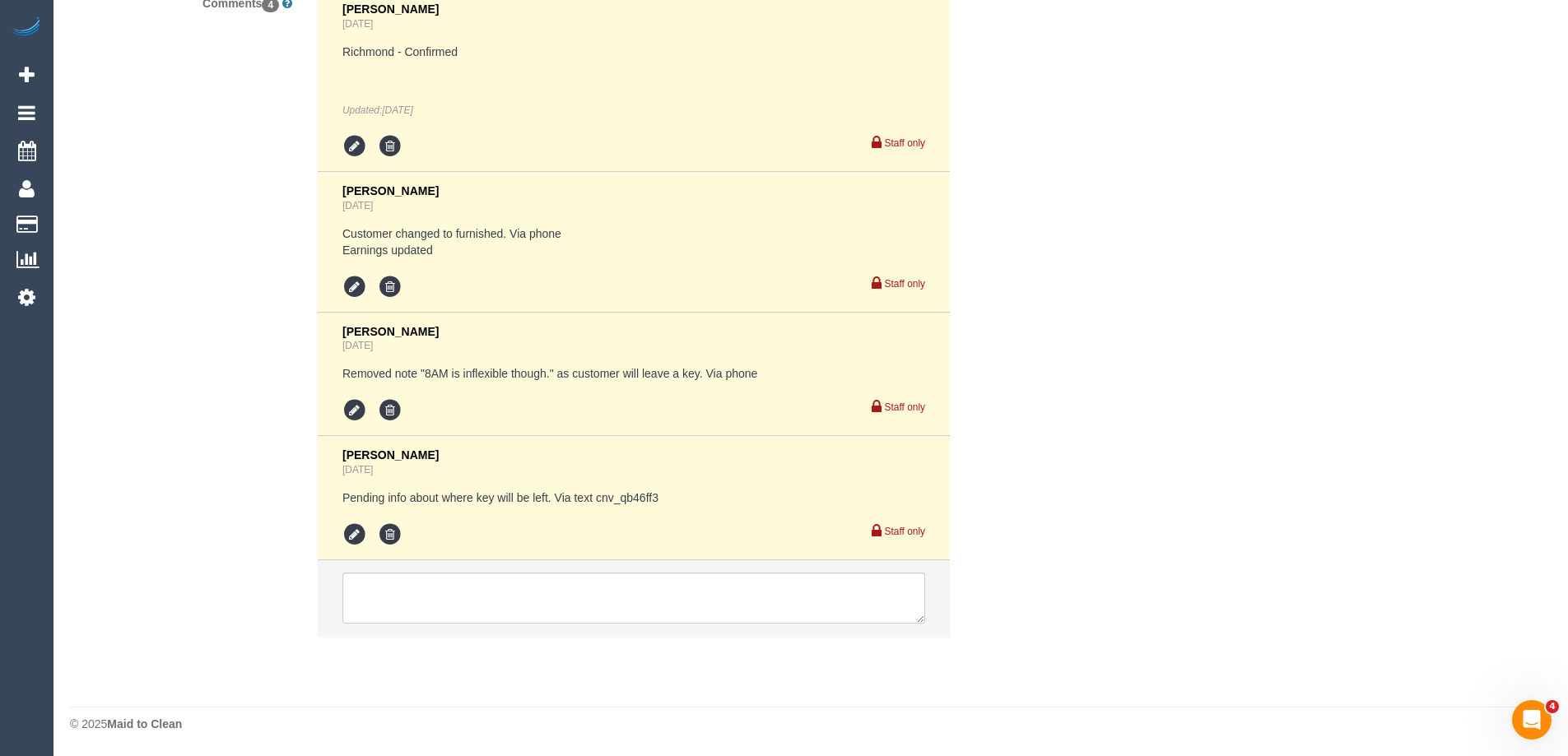
type textarea "Keys will be left under the rectangular ceramic pot-thing by the entrance. Impo…"
click at [489, 569] on li at bounding box center [634, 599] width 632 height 76
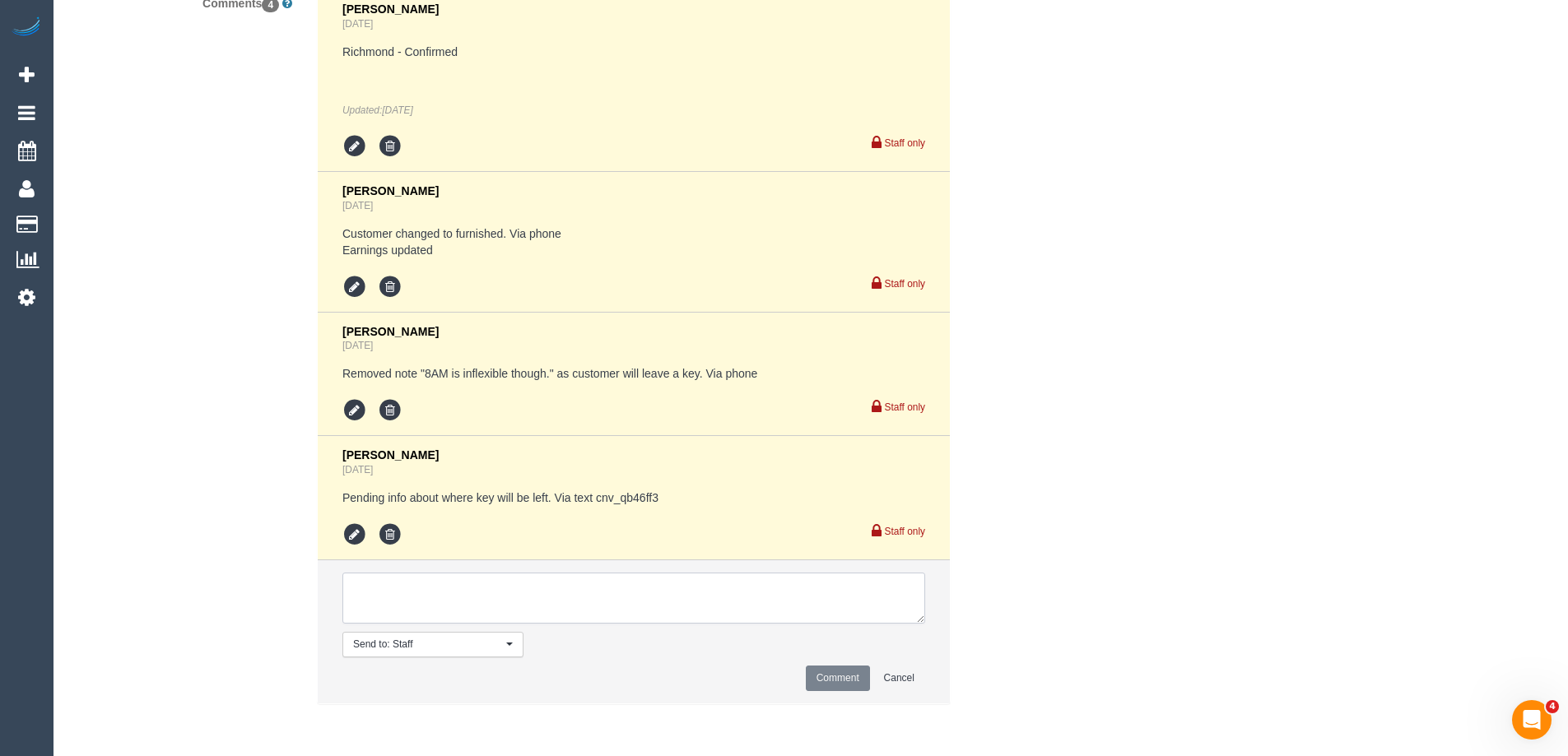
click at [485, 587] on textarea at bounding box center [633, 598] width 583 height 51
paste textarea "I would prefer Friday, but will make do with Thursday if it's not possible. Tha…"
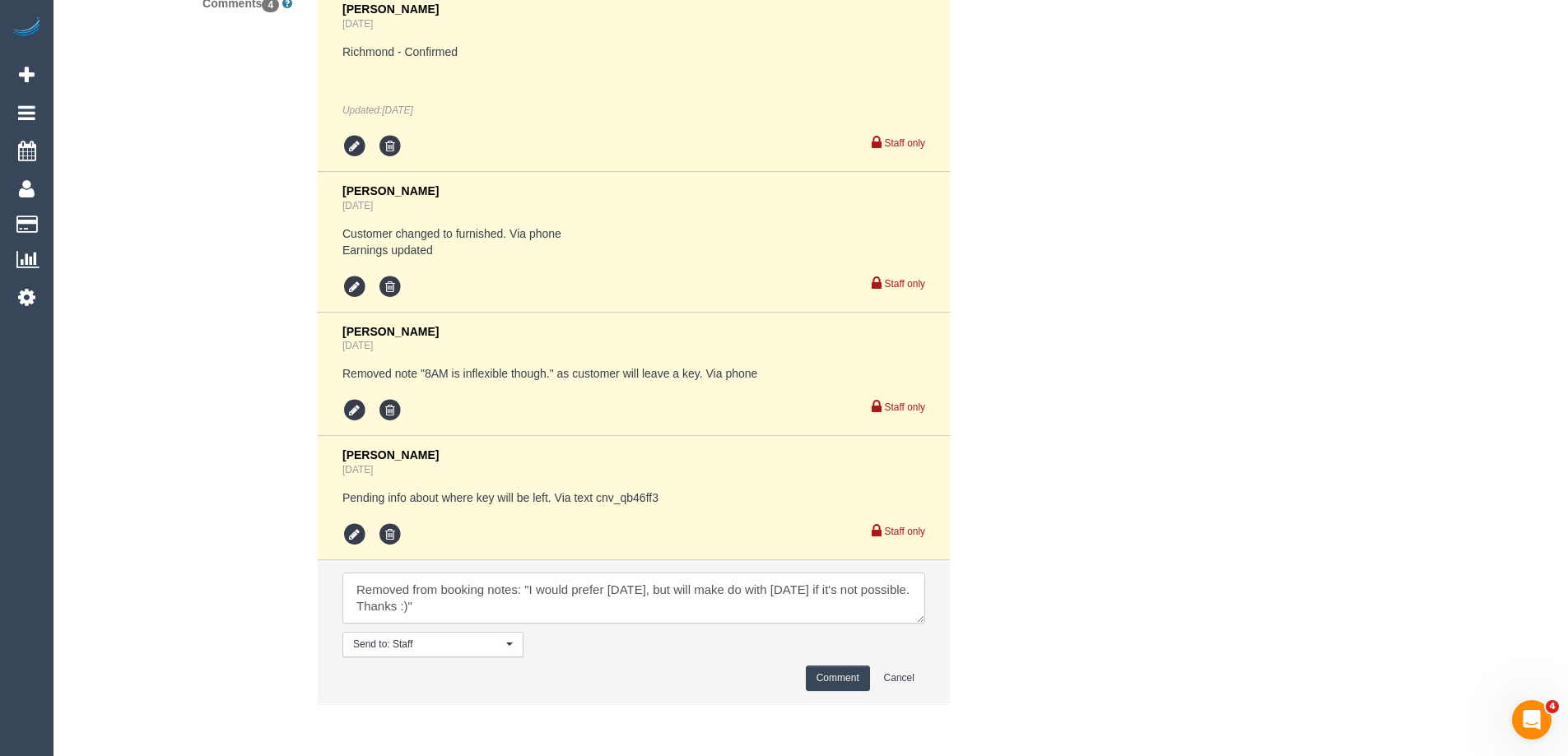
type textarea "Removed from booking notes: "I would prefer Friday, but will make do with Thurs…"
click at [830, 675] on button "Comment" at bounding box center [837, 678] width 64 height 25
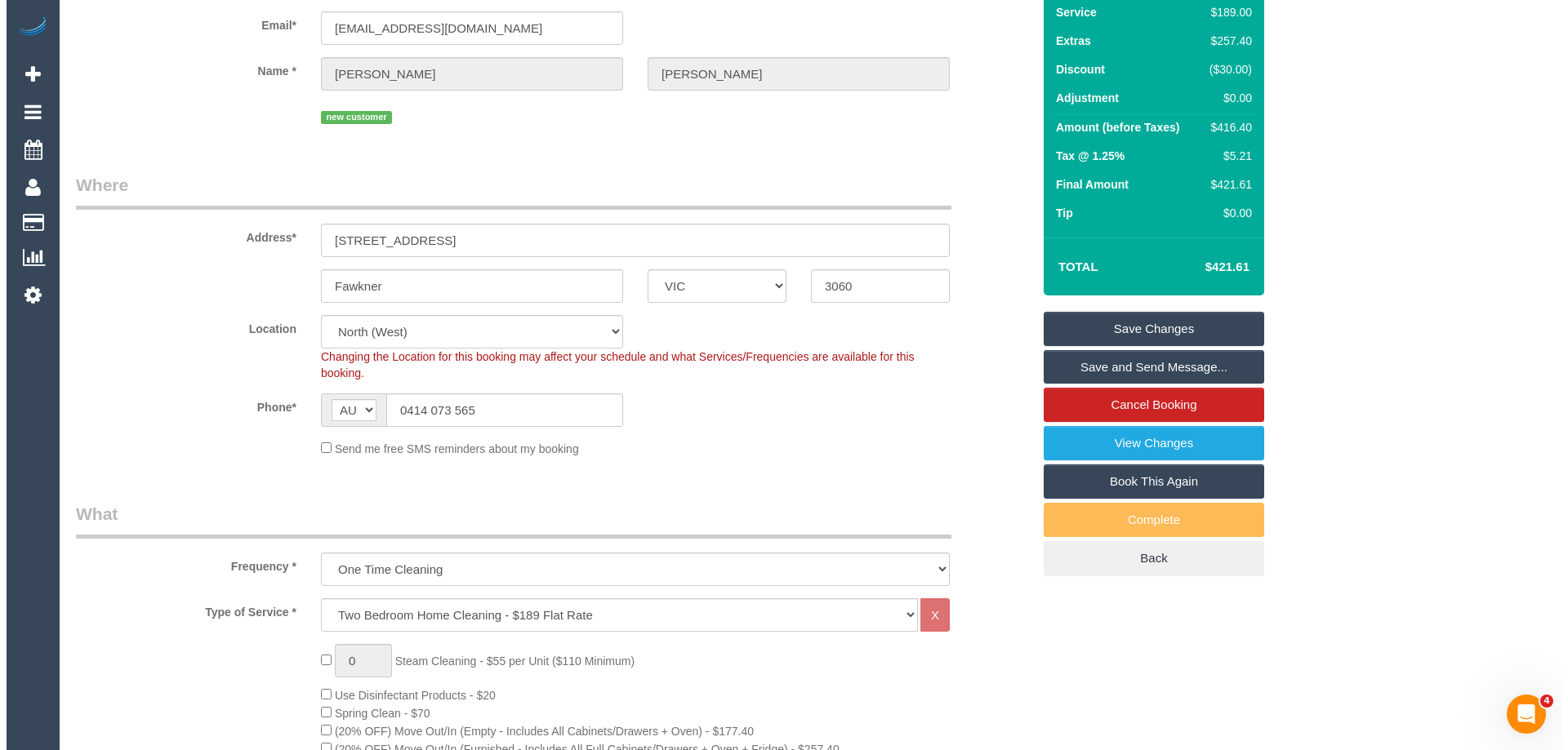
scroll to position [0, 0]
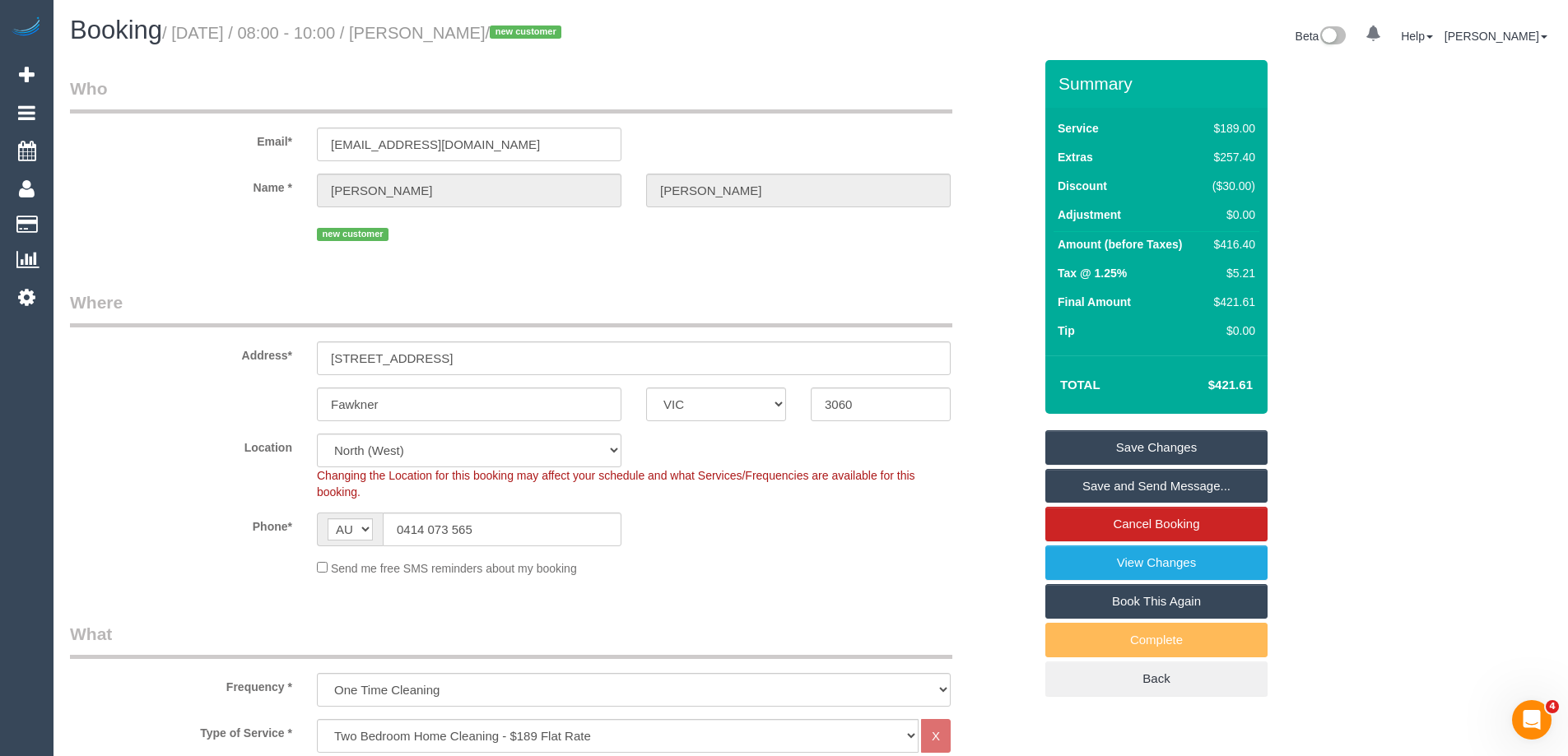
click at [1152, 447] on link "Save Changes" at bounding box center [1156, 448] width 222 height 34
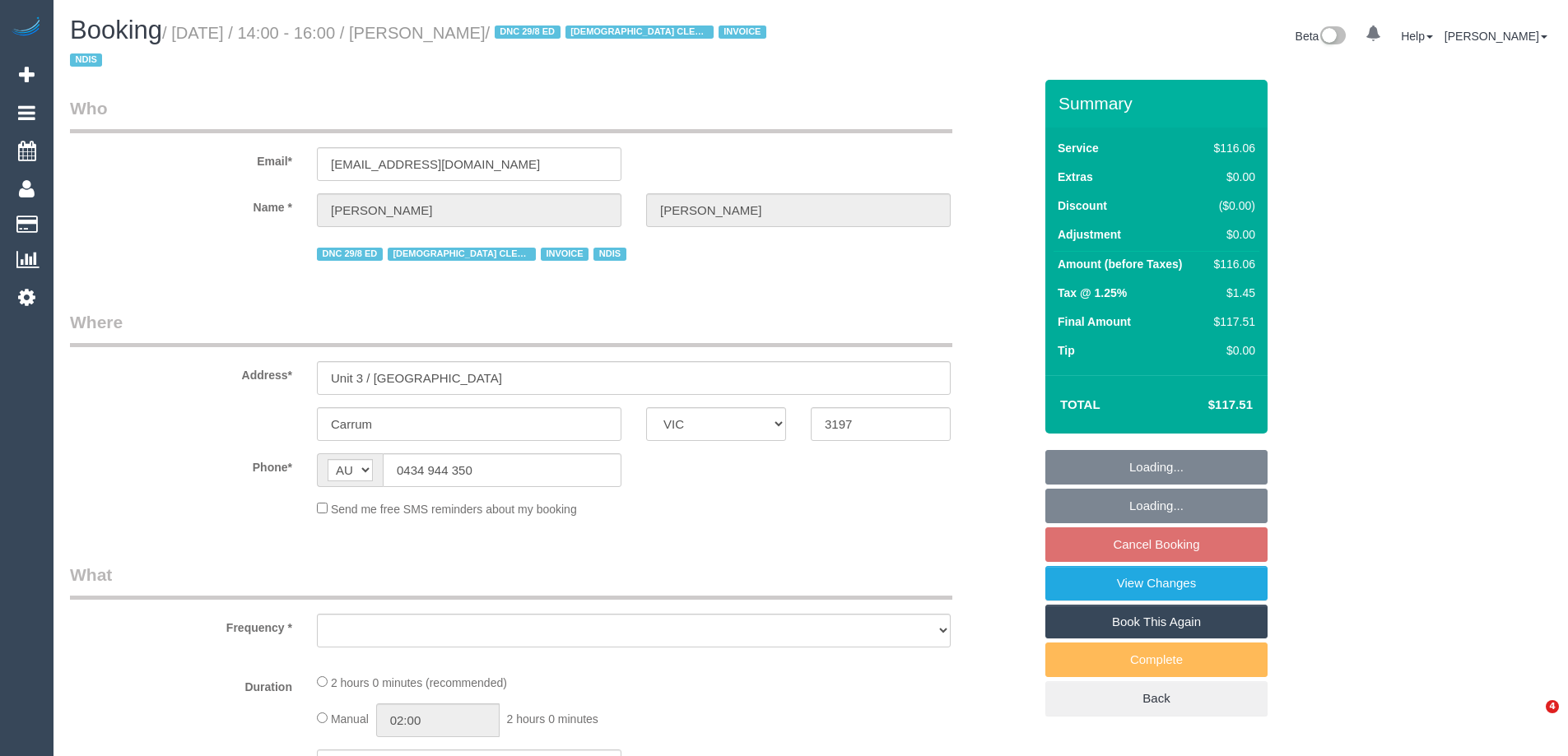
select select "VIC"
select select "number:28"
select select "number:14"
select select "number:19"
select select "number:36"
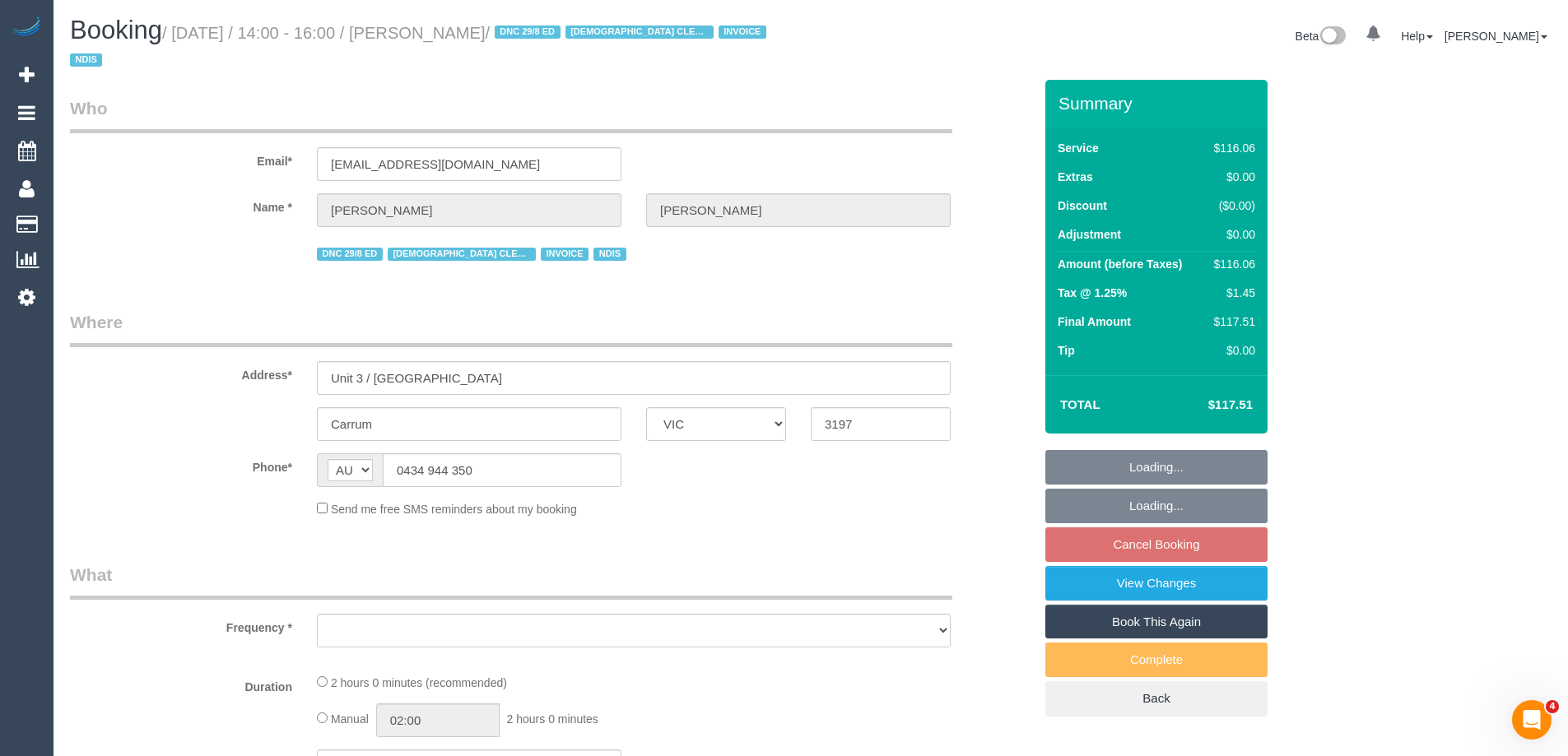
select select "number:33"
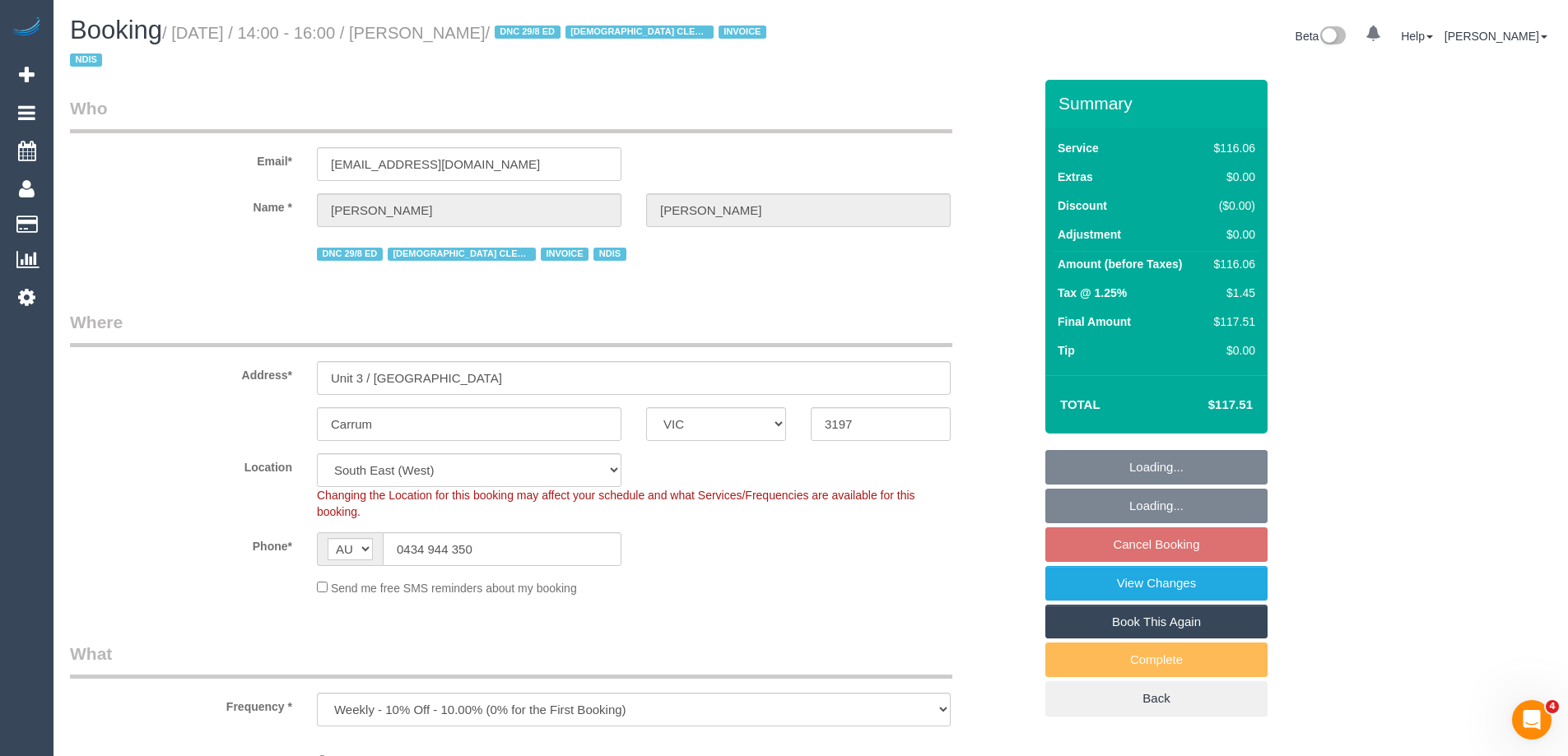
select select "object:745"
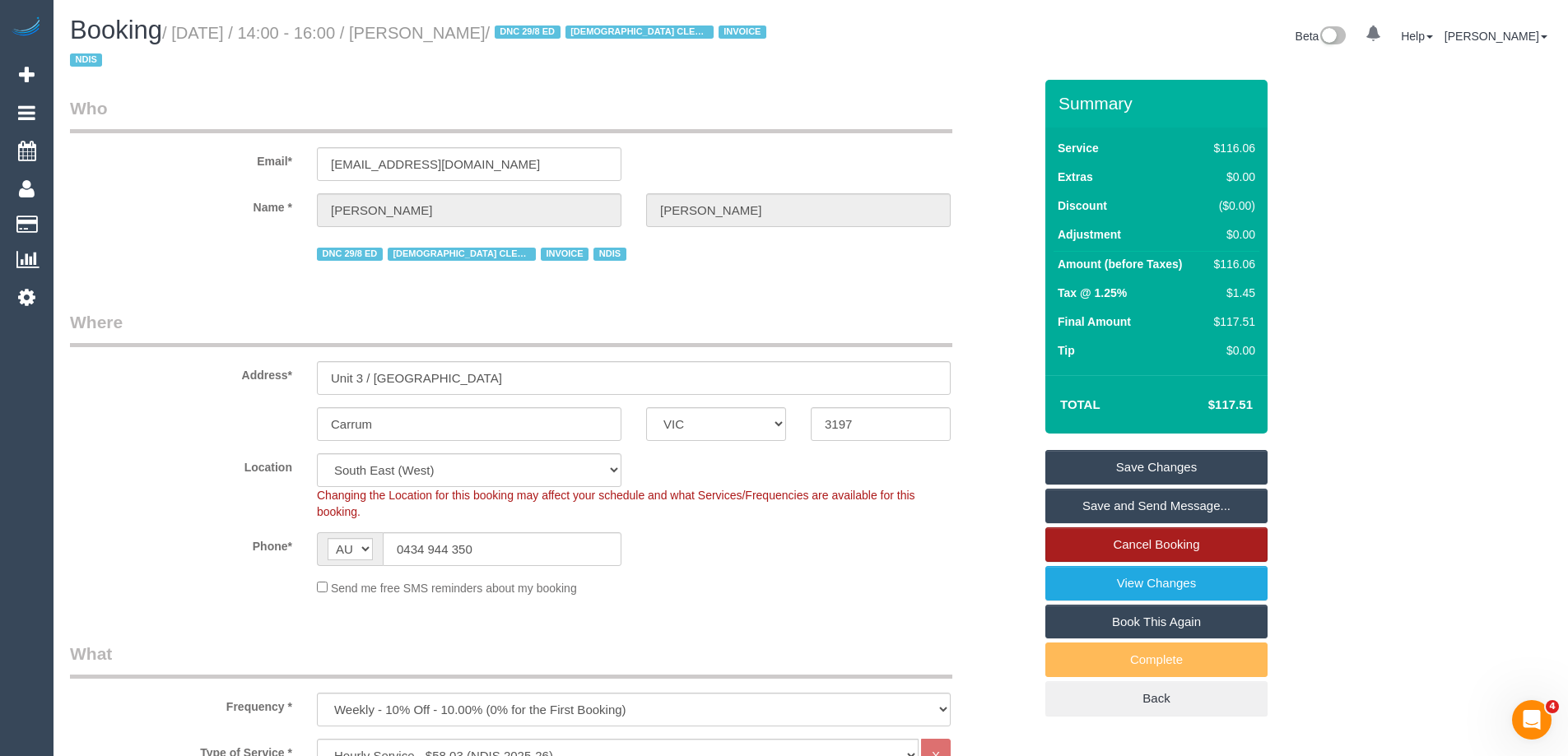
click at [1157, 546] on link "Cancel Booking" at bounding box center [1156, 545] width 222 height 34
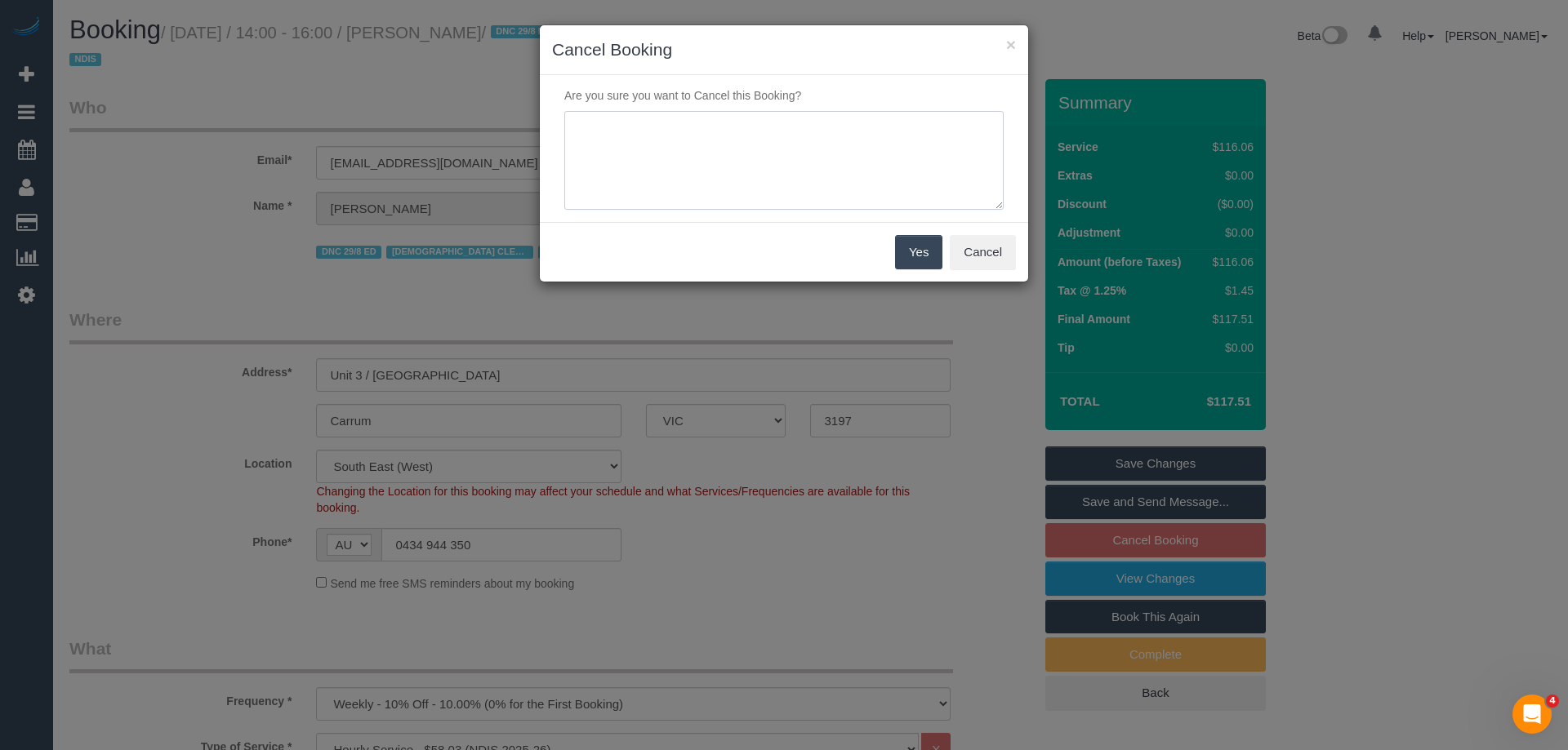
click at [680, 185] on textarea at bounding box center [784, 160] width 439 height 99
paste textarea "Hi, Can we please cancel Joel Simon’s scheduled weekly clean for the time being…"
click at [874, 198] on textarea at bounding box center [784, 160] width 439 height 99
paste textarea "cnv_p6s68nj"
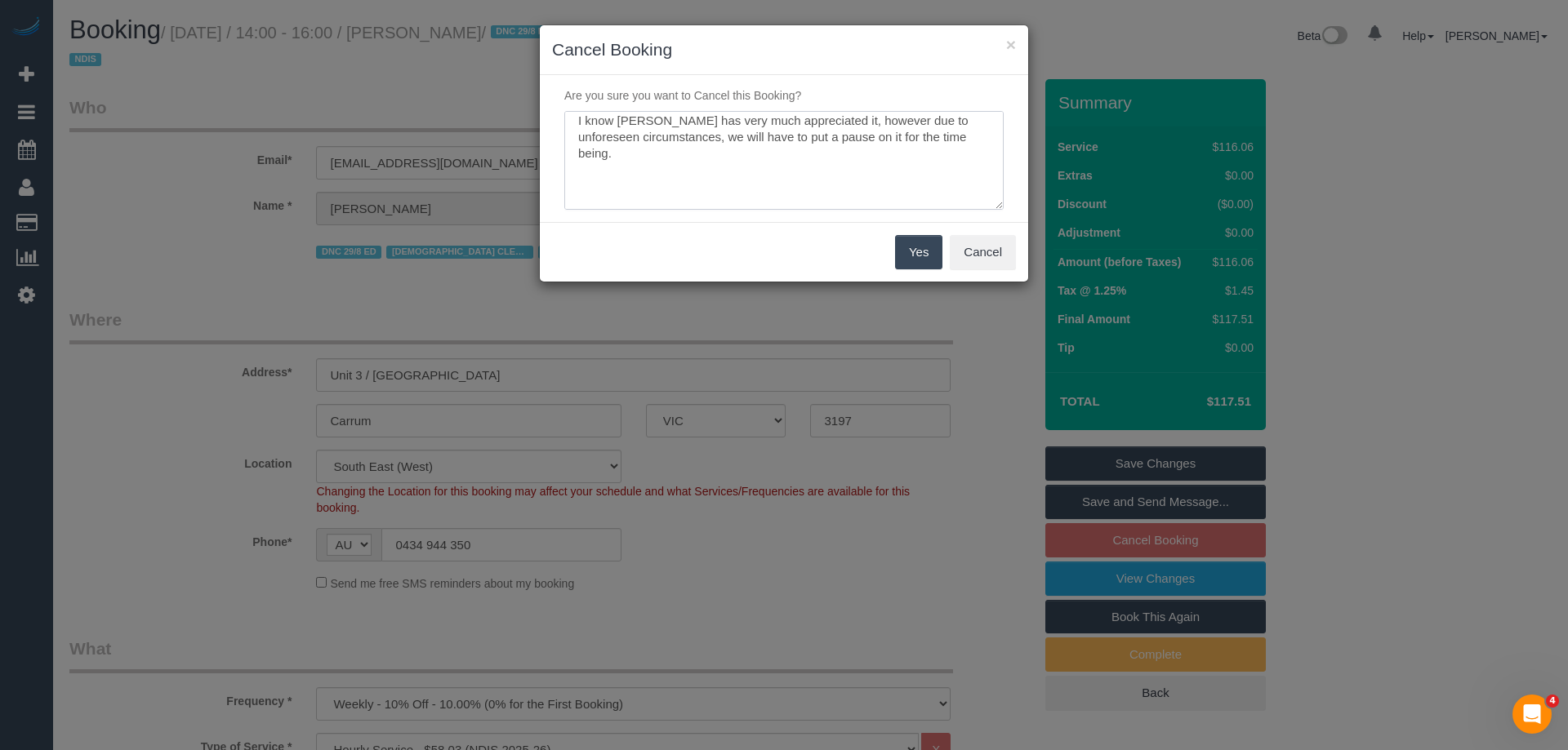
click at [702, 177] on textarea at bounding box center [784, 160] width 439 height 99
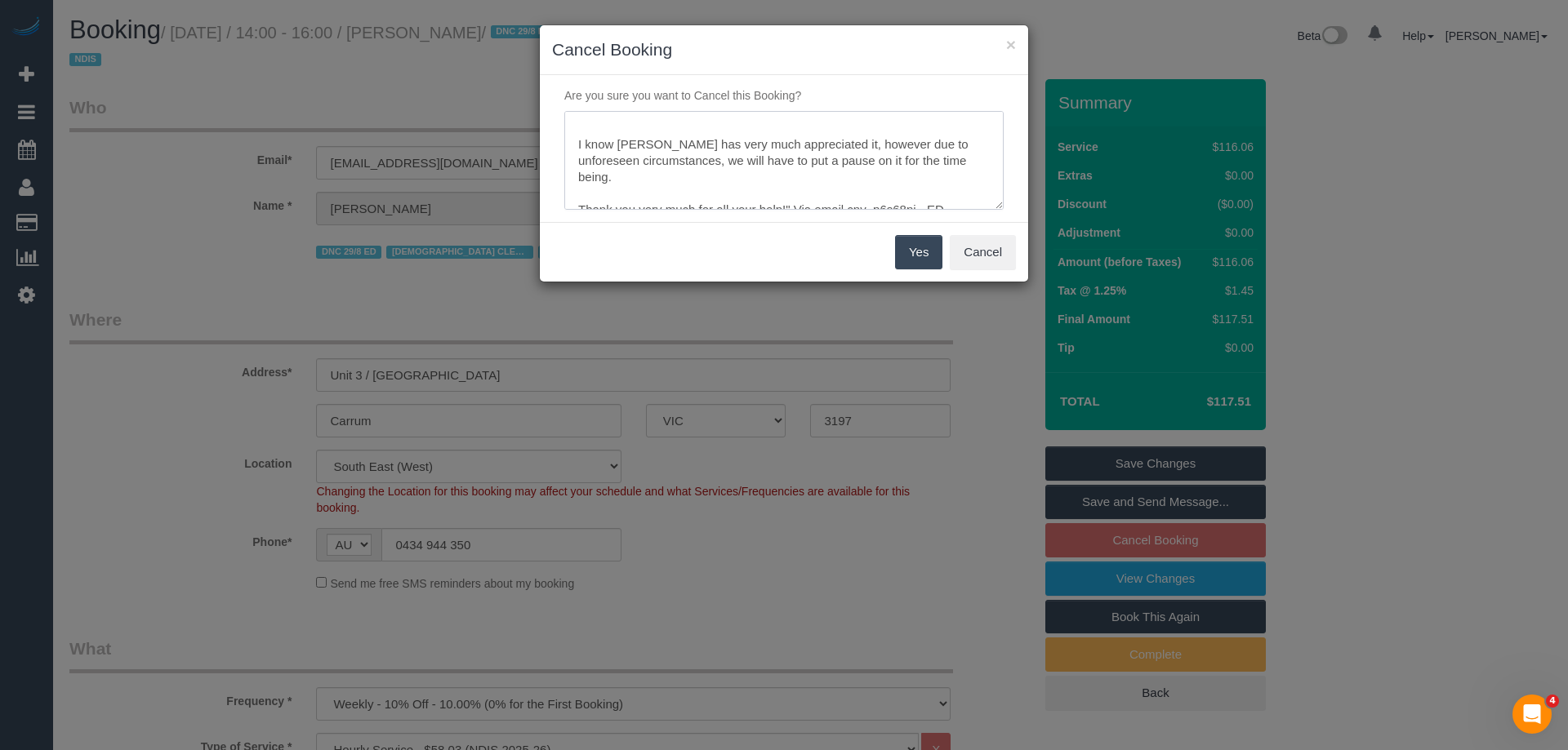
scroll to position [48, 0]
click at [653, 190] on textarea at bounding box center [784, 160] width 439 height 99
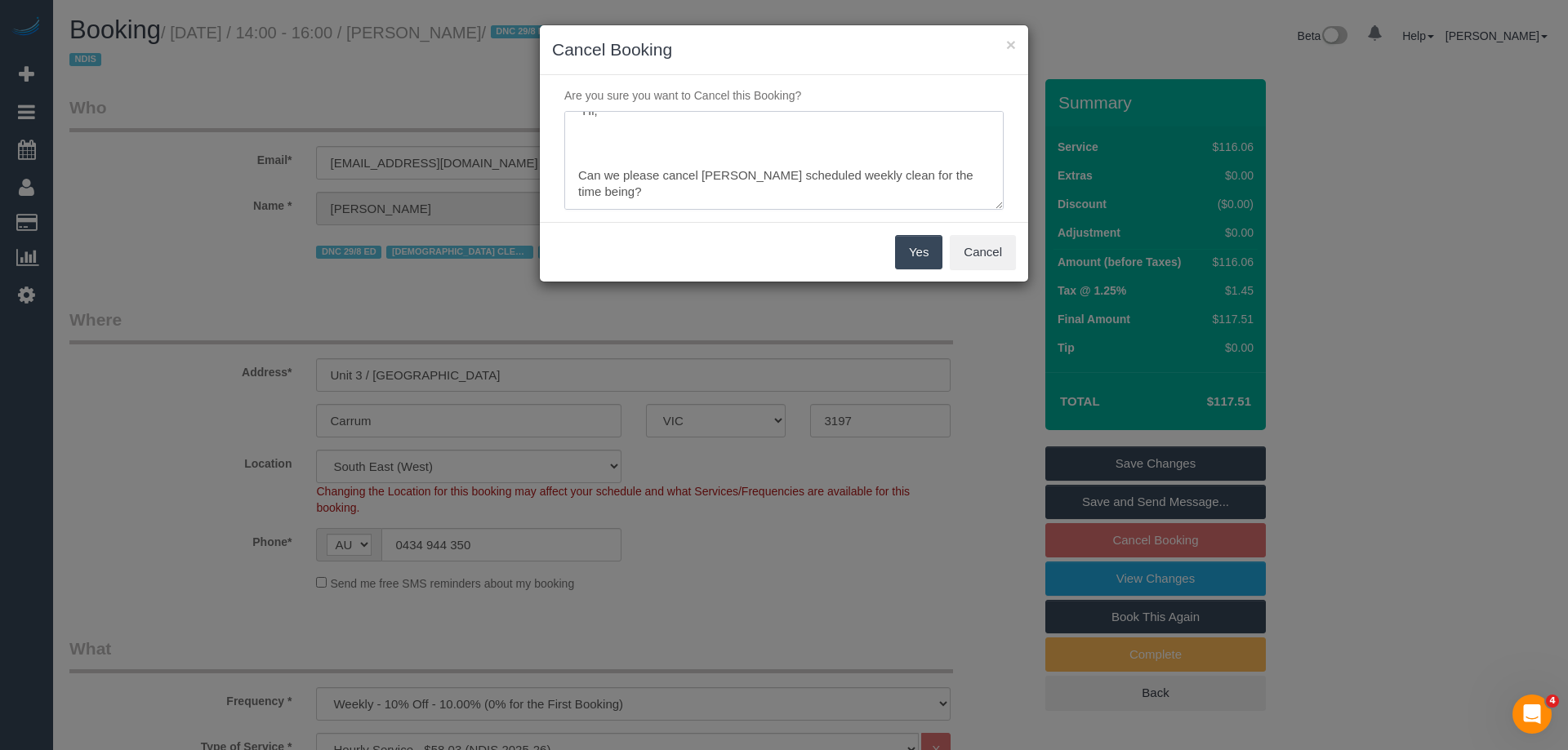
scroll to position [0, 0]
click at [627, 170] on textarea at bounding box center [784, 160] width 439 height 99
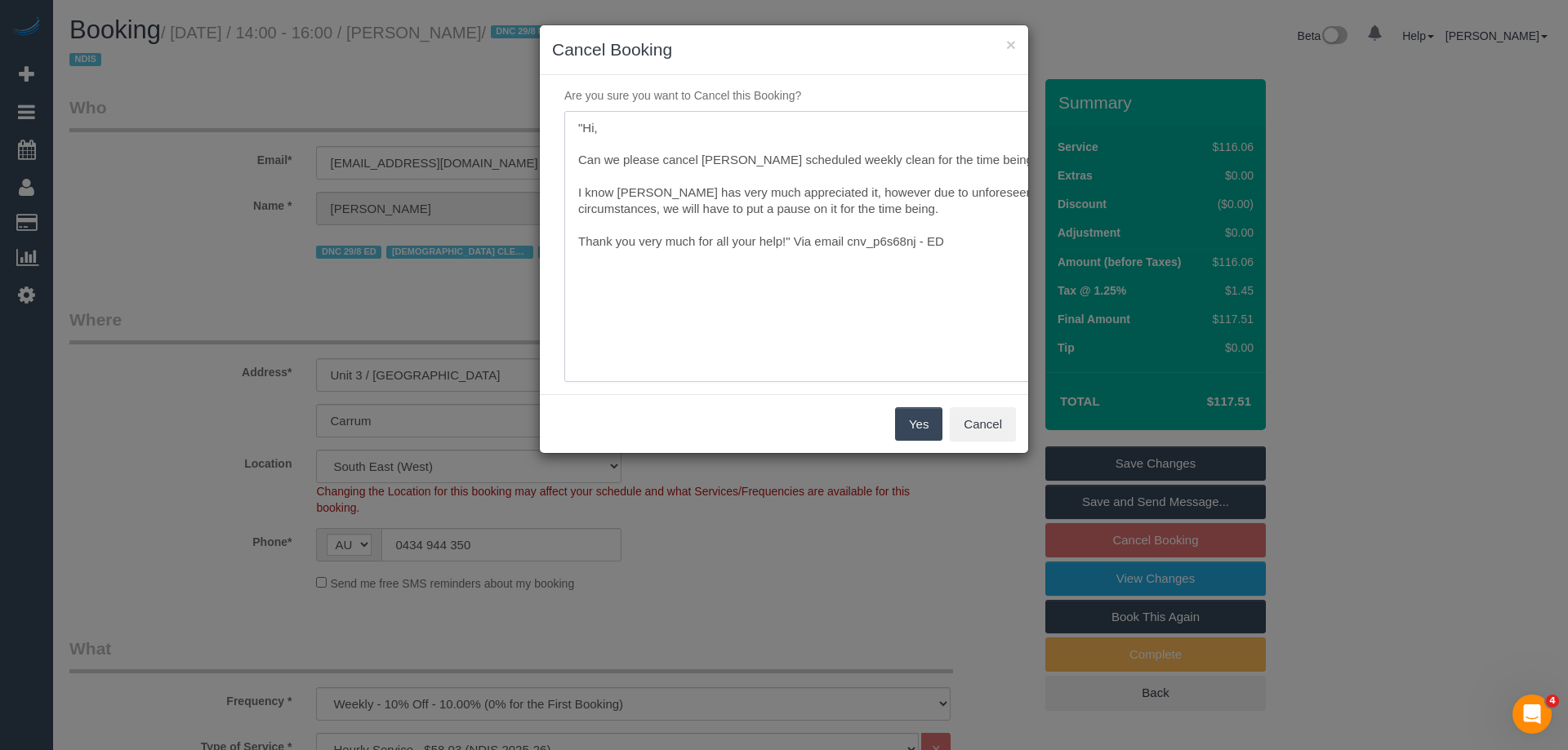
drag, startPoint x: 997, startPoint y: 205, endPoint x: 1064, endPoint y: 383, distance: 190.2
click at [1064, 383] on div "× Cancel Booking Are you sure you want to Cancel this Booking? Yes Cancel" at bounding box center [784, 375] width 1568 height 750
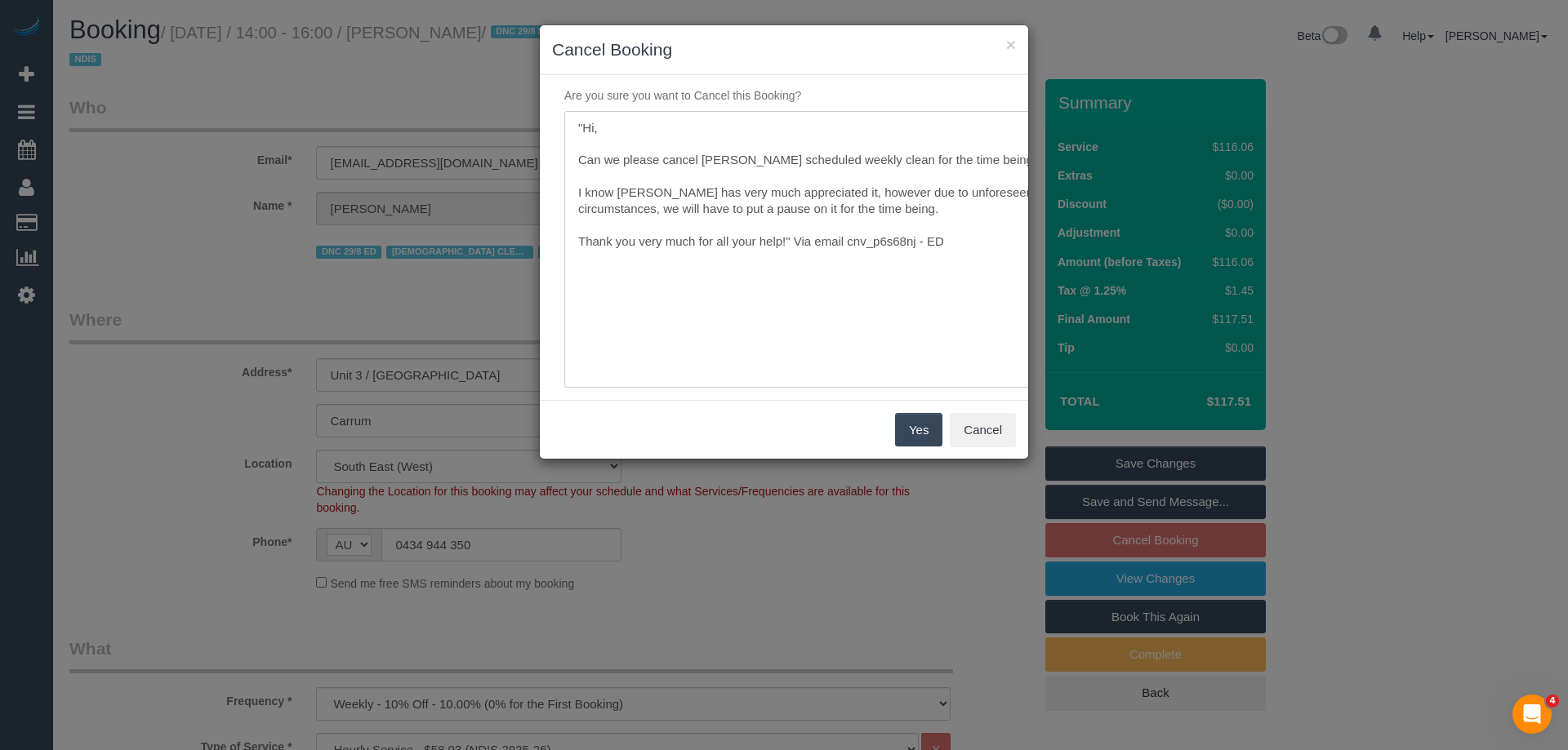
type textarea ""Hi, Can we please cancel Joel Simon’s scheduled weekly clean for the time bein…"
click at [928, 447] on button "Yes" at bounding box center [918, 430] width 47 height 34
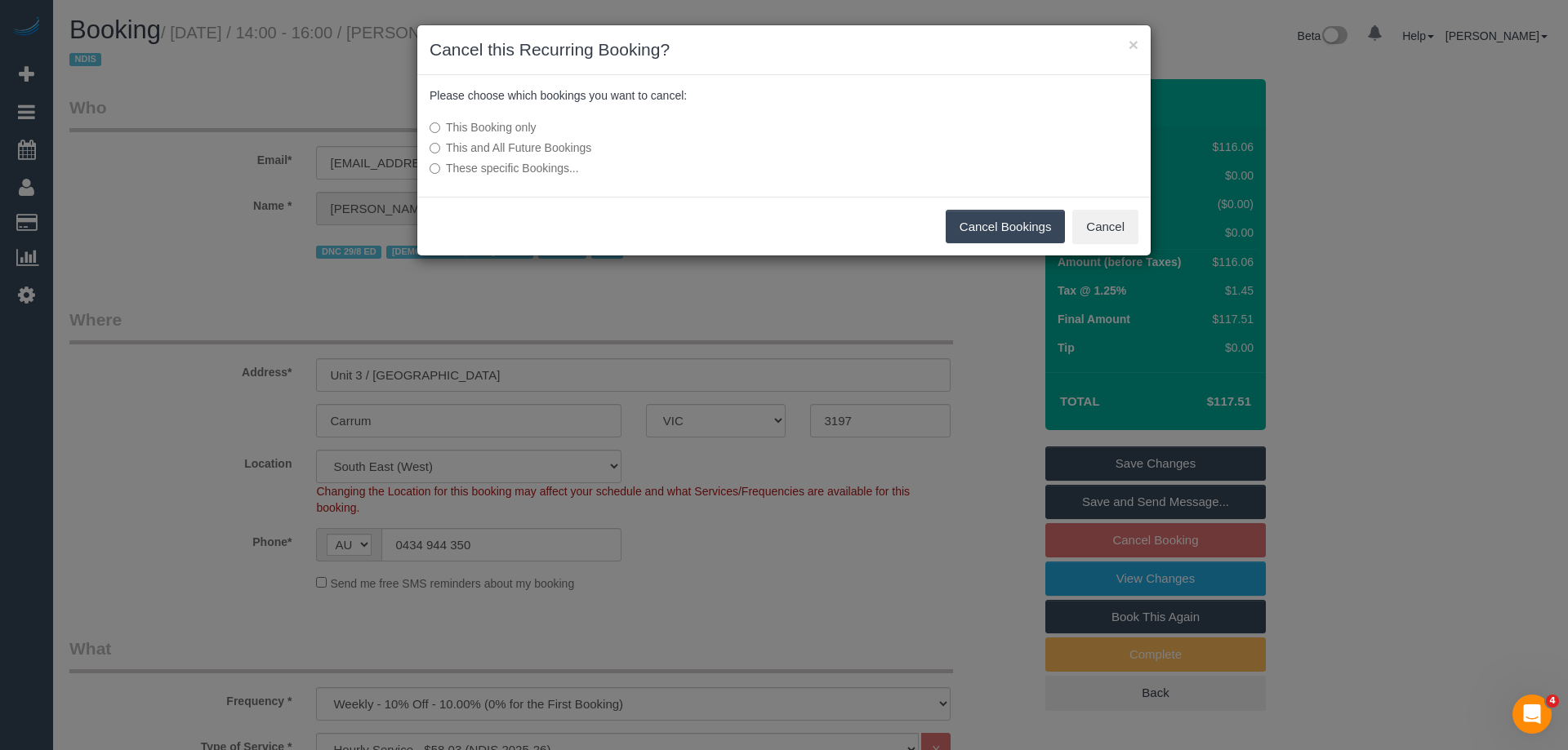
click at [566, 144] on label "This and All Future Bookings" at bounding box center [661, 148] width 465 height 16
click at [1000, 228] on button "Cancel Bookings" at bounding box center [1005, 227] width 120 height 34
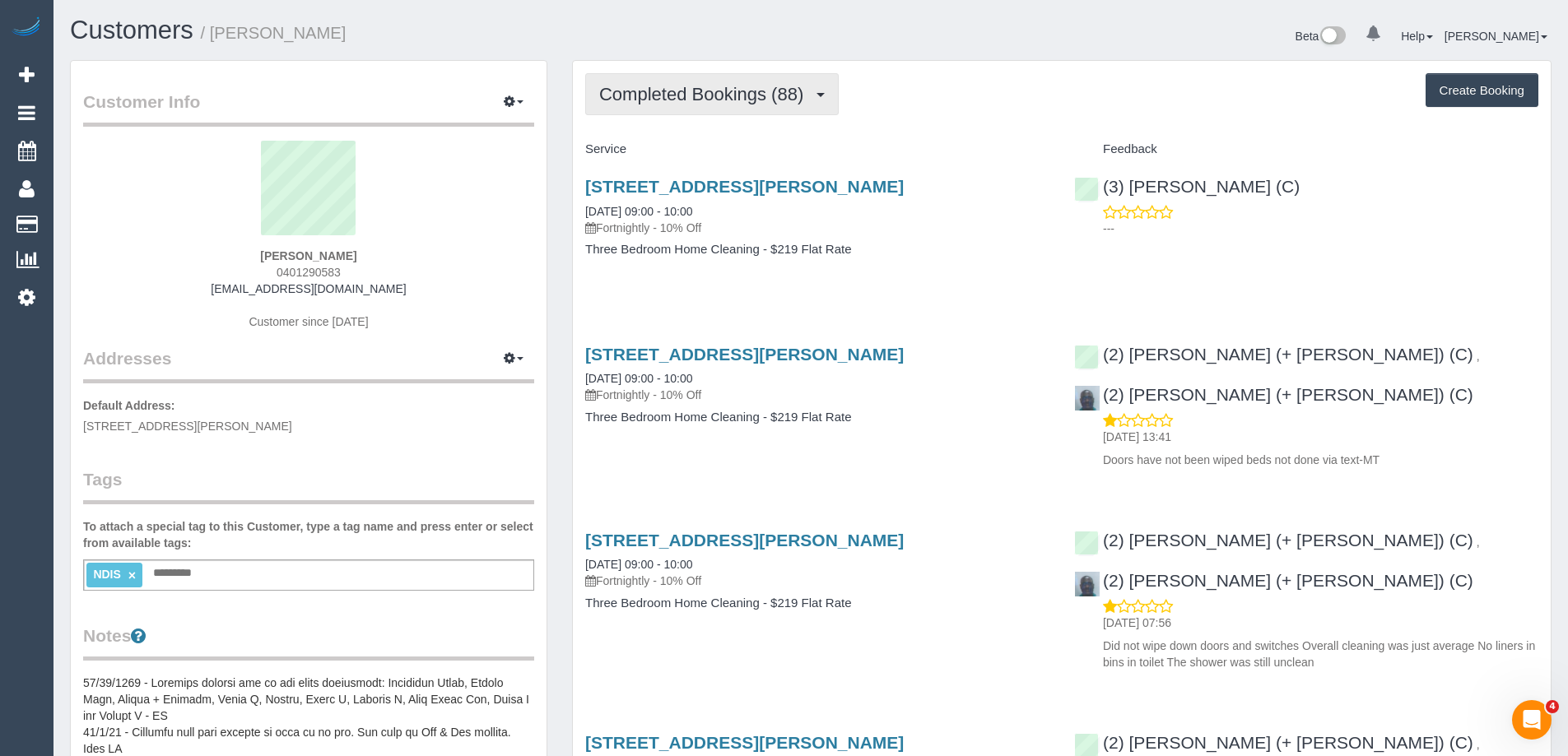
click at [680, 93] on span "Completed Bookings (88)" at bounding box center [705, 94] width 212 height 21
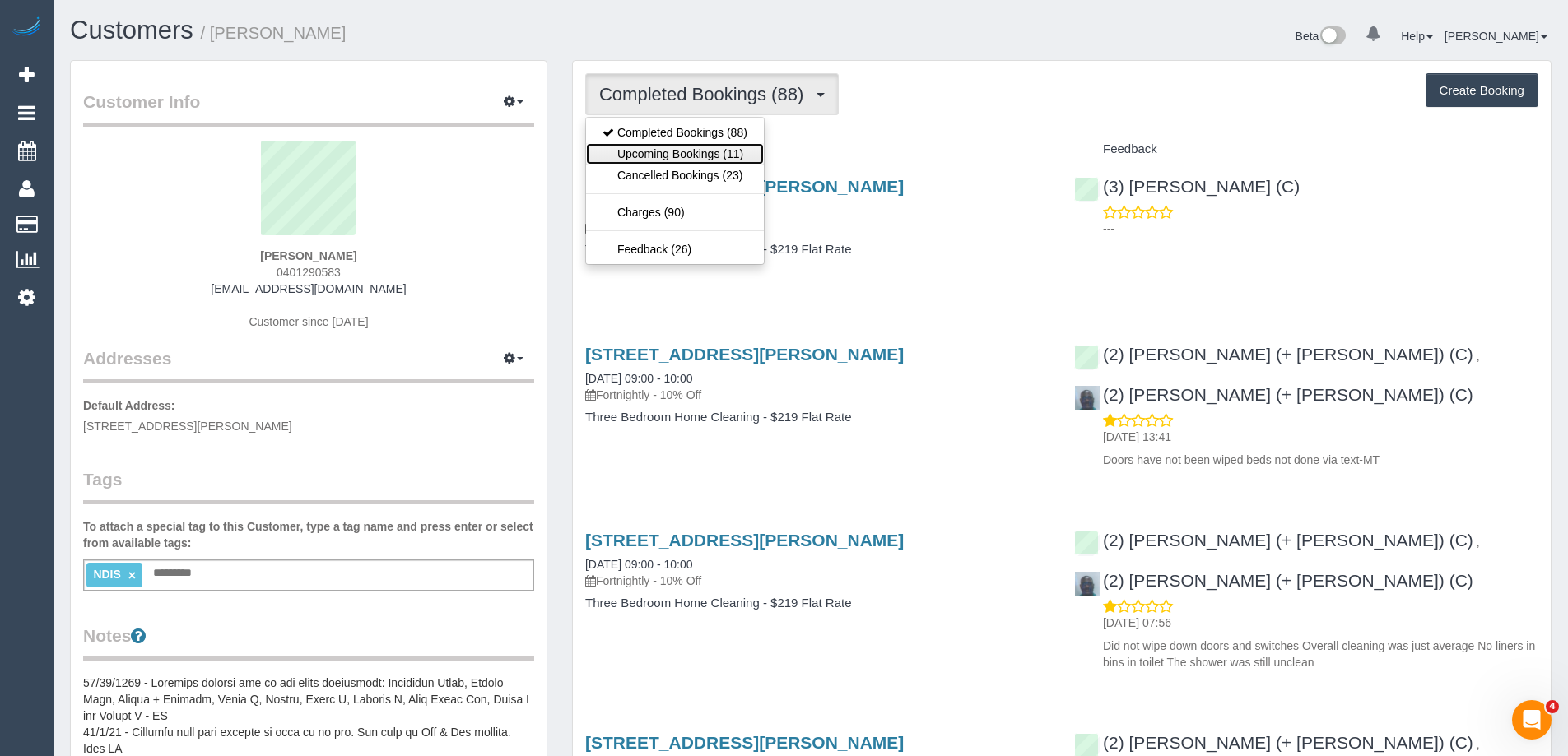
click at [686, 148] on link "Upcoming Bookings (11)" at bounding box center [675, 154] width 178 height 22
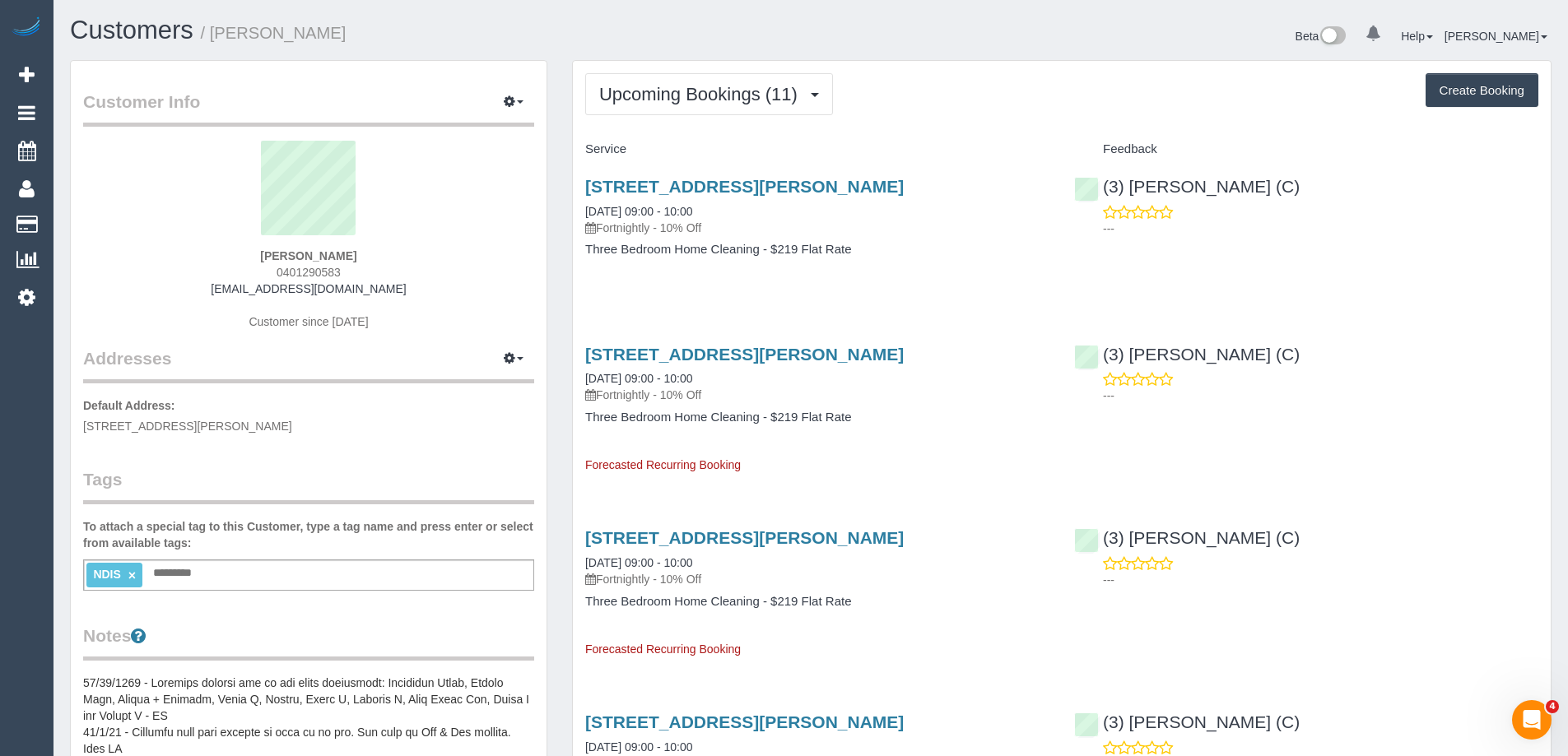
drag, startPoint x: 408, startPoint y: 290, endPoint x: 198, endPoint y: 291, distance: 210.0
click at [198, 291] on div "Sushma Manikkath 0401290583 manikkathsushma@gmail.com Customer since 2021" at bounding box center [308, 244] width 451 height 206
copy link "manikkathsushma@gmail.com"
click at [654, 103] on span "Upcoming Bookings (11)" at bounding box center [702, 94] width 207 height 21
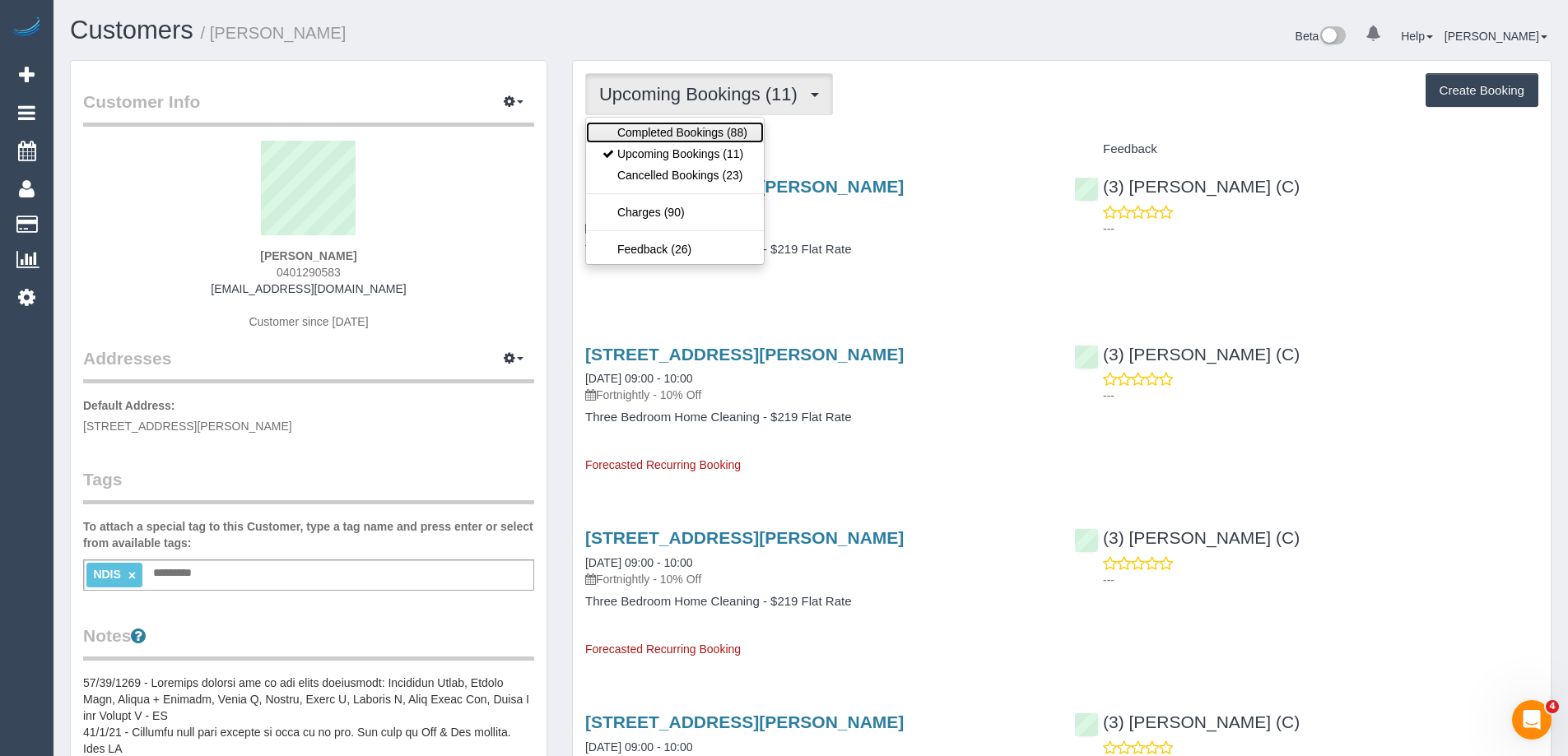
click at [656, 136] on link "Completed Bookings (88)" at bounding box center [675, 133] width 178 height 22
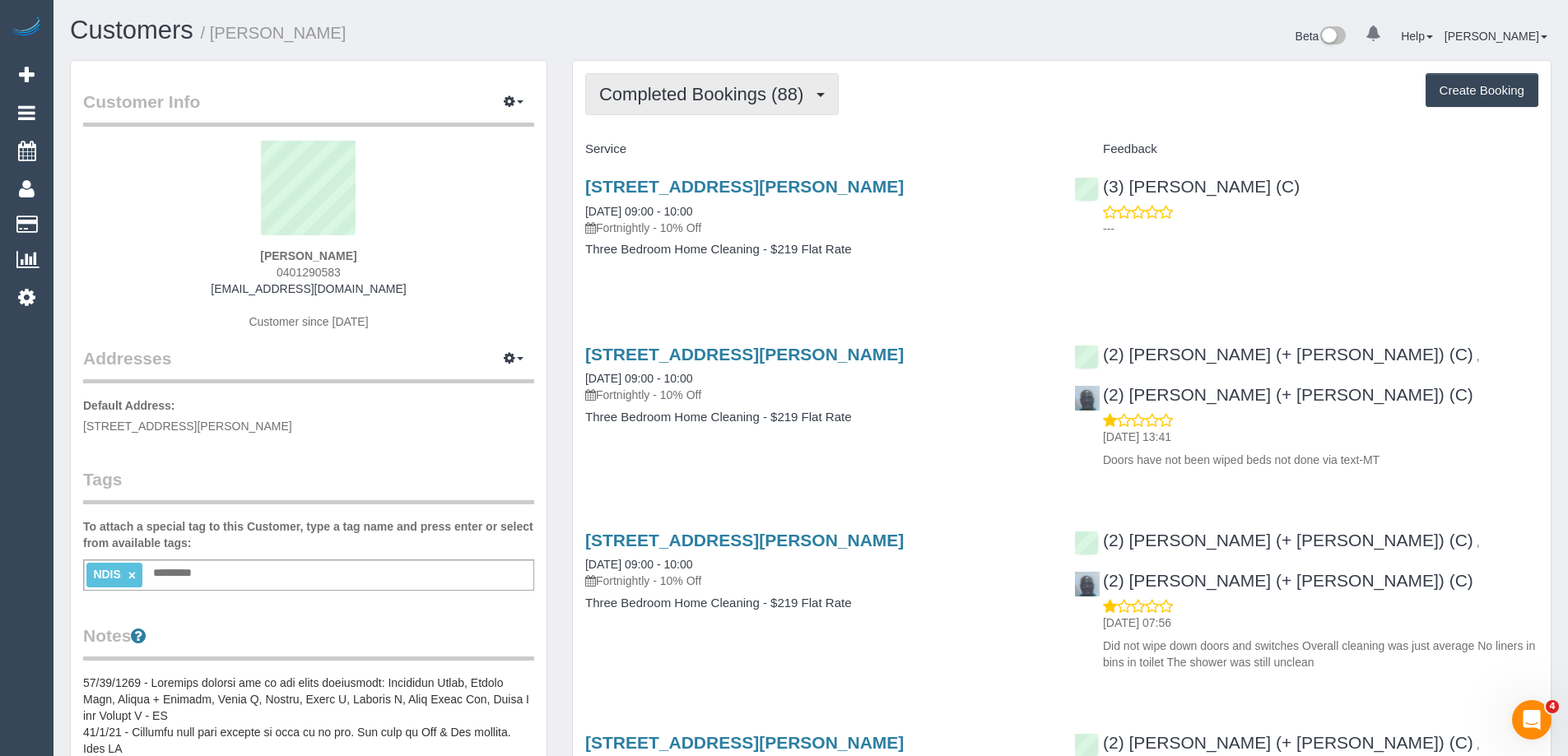
click at [736, 100] on span "Completed Bookings (88)" at bounding box center [705, 94] width 212 height 21
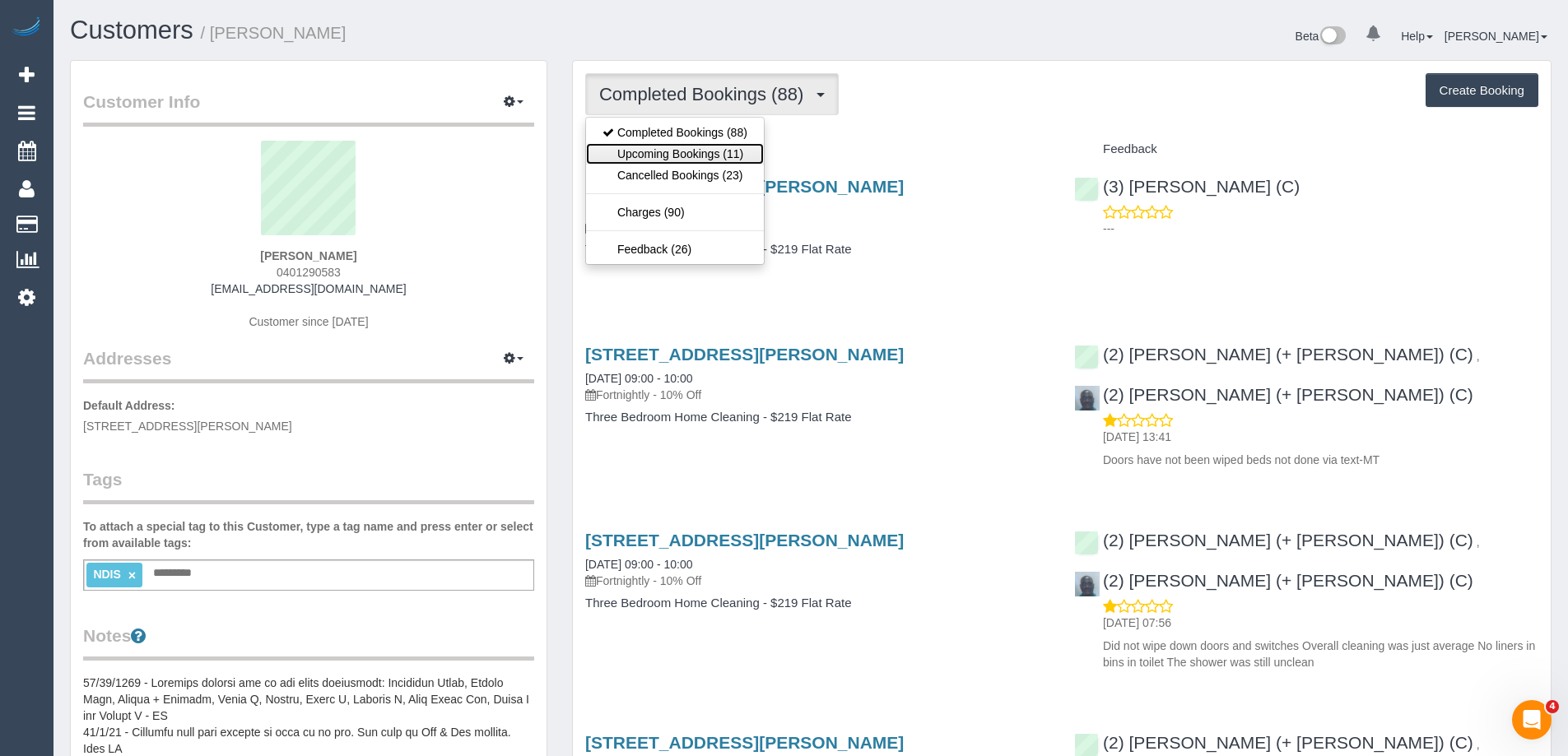
click at [713, 147] on link "Upcoming Bookings (11)" at bounding box center [675, 154] width 178 height 22
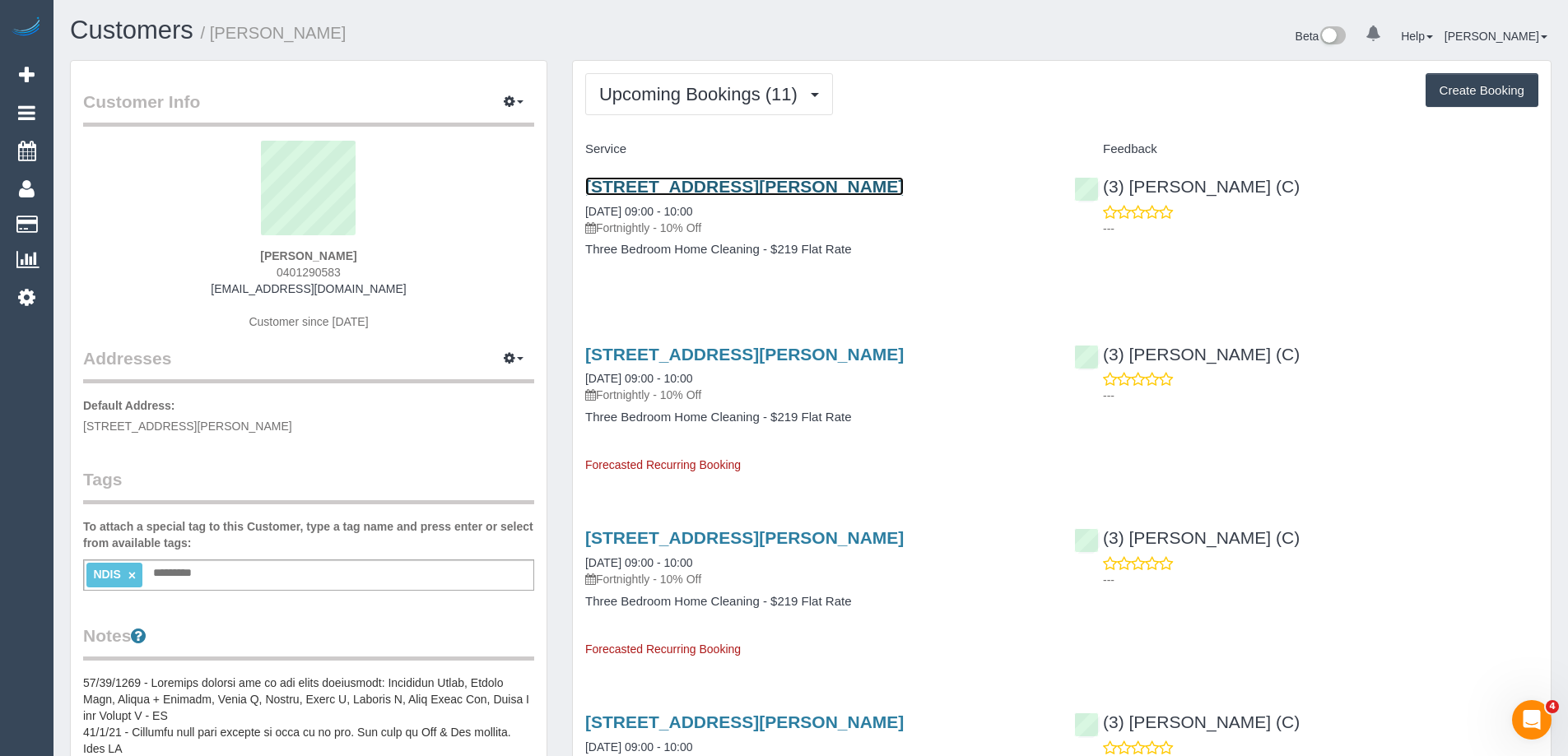
click at [811, 186] on link "23 Allan Street, Dandenong, VIC 3175" at bounding box center [744, 186] width 319 height 19
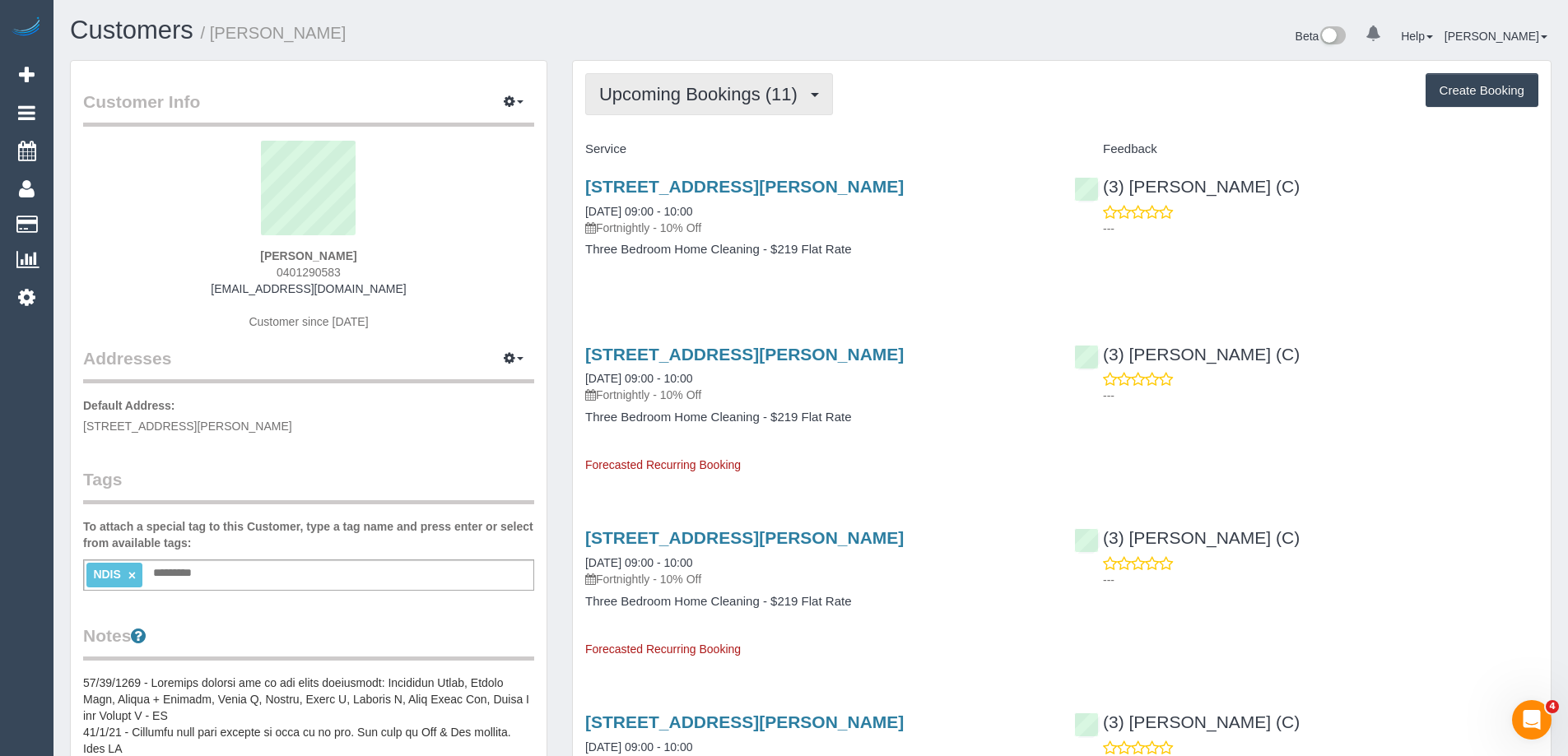
click at [710, 88] on span "Upcoming Bookings (11)" at bounding box center [702, 94] width 207 height 21
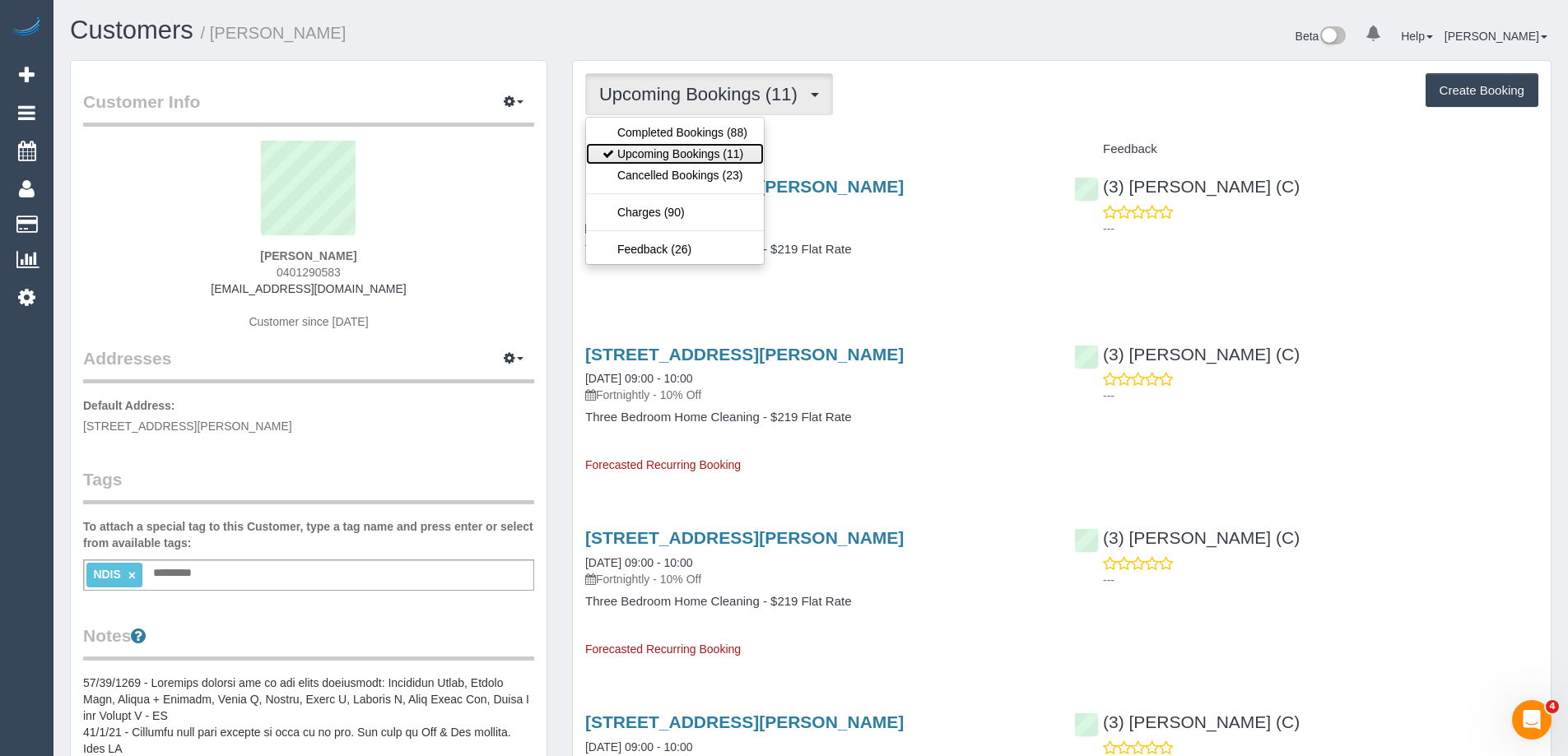
click at [705, 154] on link "Upcoming Bookings (11)" at bounding box center [675, 154] width 178 height 22
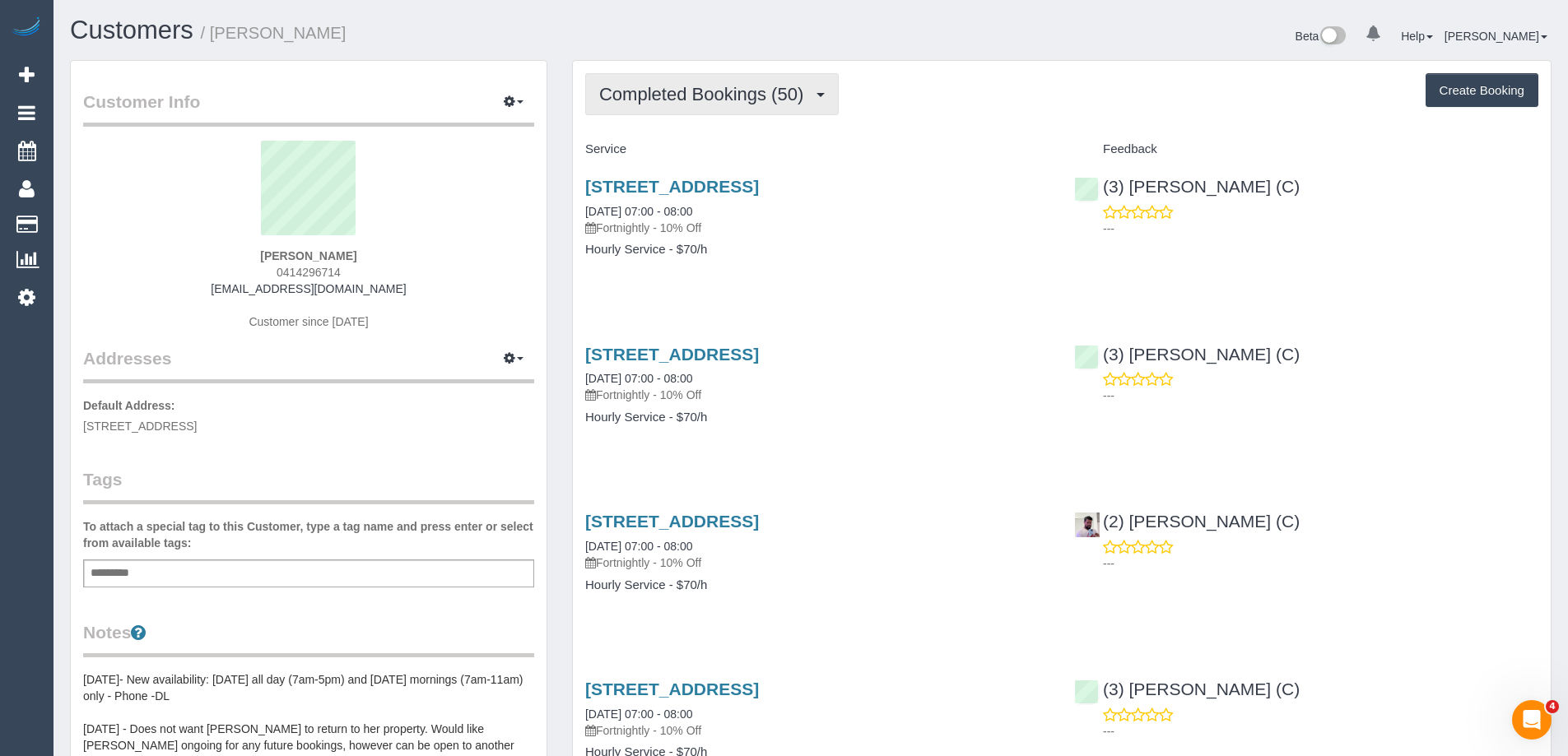
click at [656, 96] on span "Completed Bookings (50)" at bounding box center [705, 94] width 212 height 21
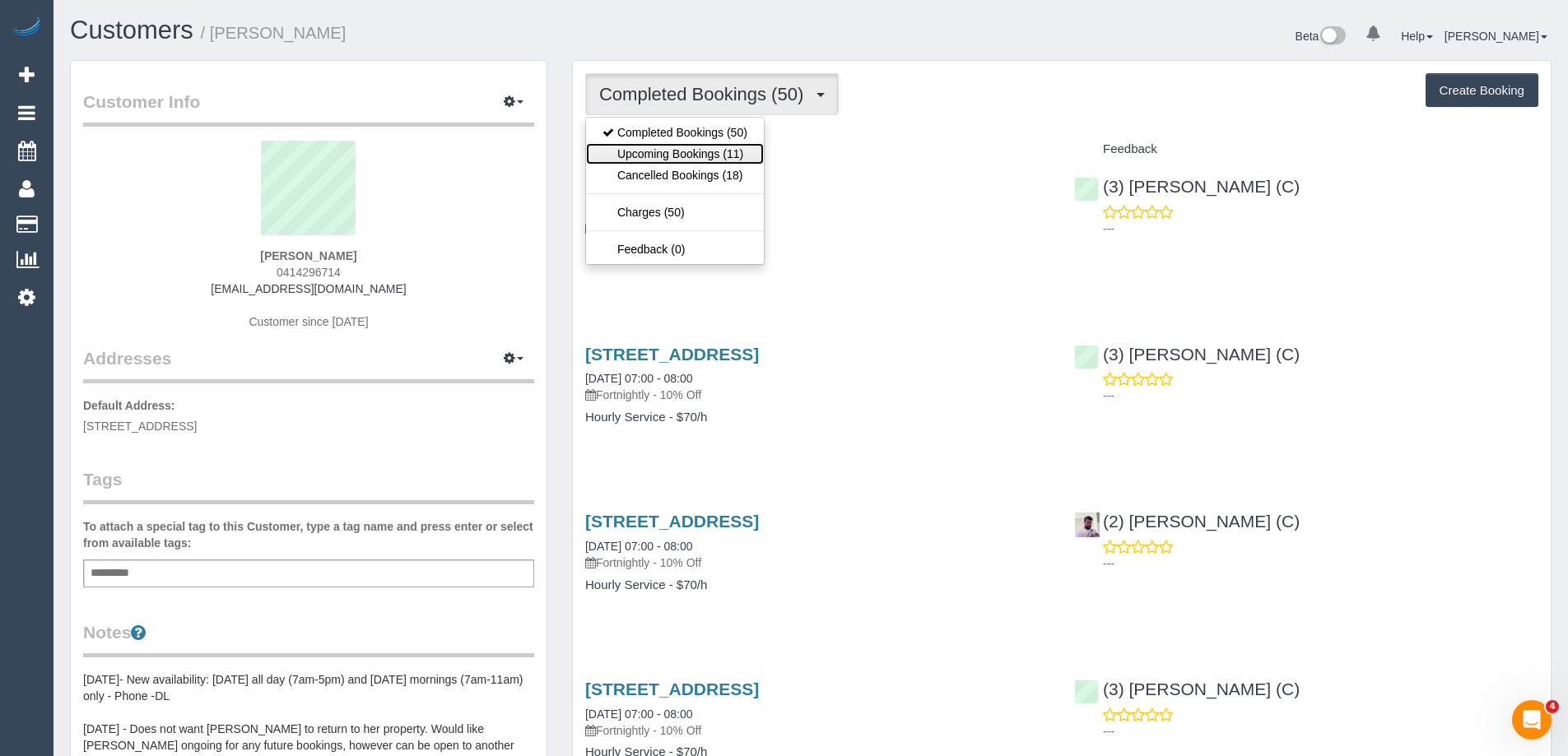
click at [654, 148] on link "Upcoming Bookings (11)" at bounding box center [675, 154] width 178 height 22
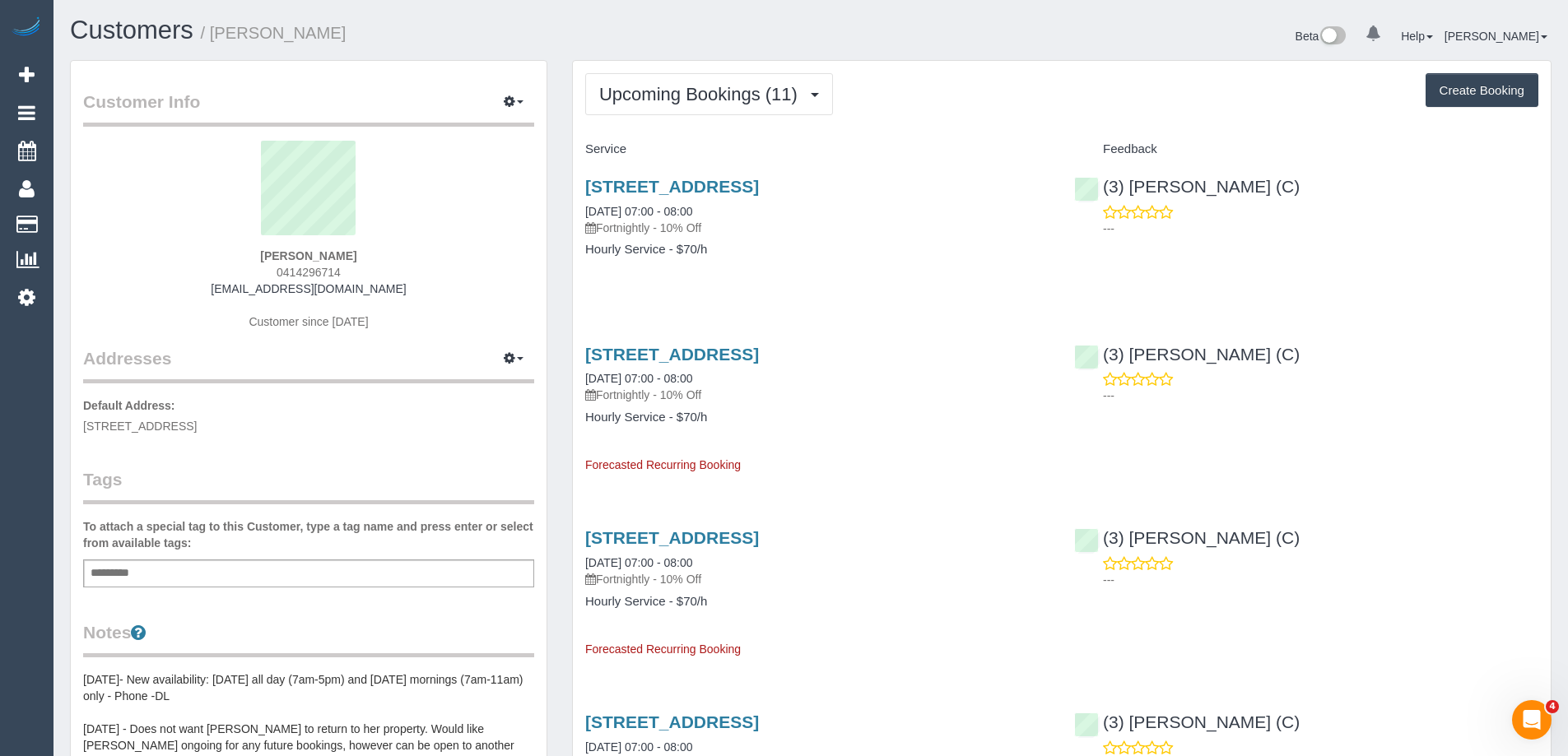
drag, startPoint x: 397, startPoint y: 284, endPoint x: 209, endPoint y: 288, distance: 188.0
click at [210, 288] on div "[PERSON_NAME] 0414296714 [EMAIL_ADDRESS][DOMAIN_NAME] Customer since [DATE]" at bounding box center [308, 244] width 451 height 206
copy link "[EMAIL_ADDRESS][DOMAIN_NAME]"
click at [676, 90] on span "Upcoming Bookings (11)" at bounding box center [702, 94] width 207 height 21
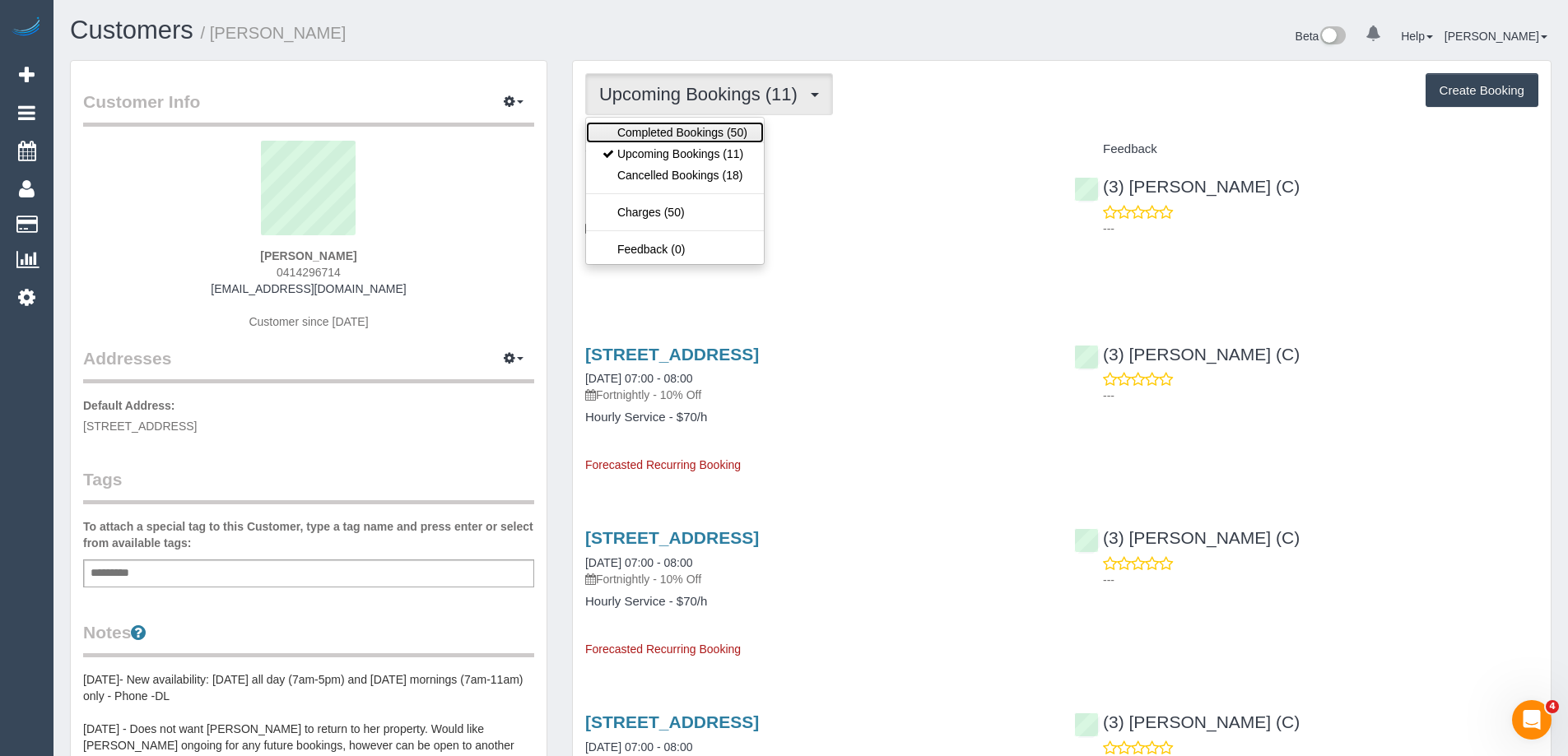
click at [676, 127] on link "Completed Bookings (50)" at bounding box center [675, 133] width 178 height 22
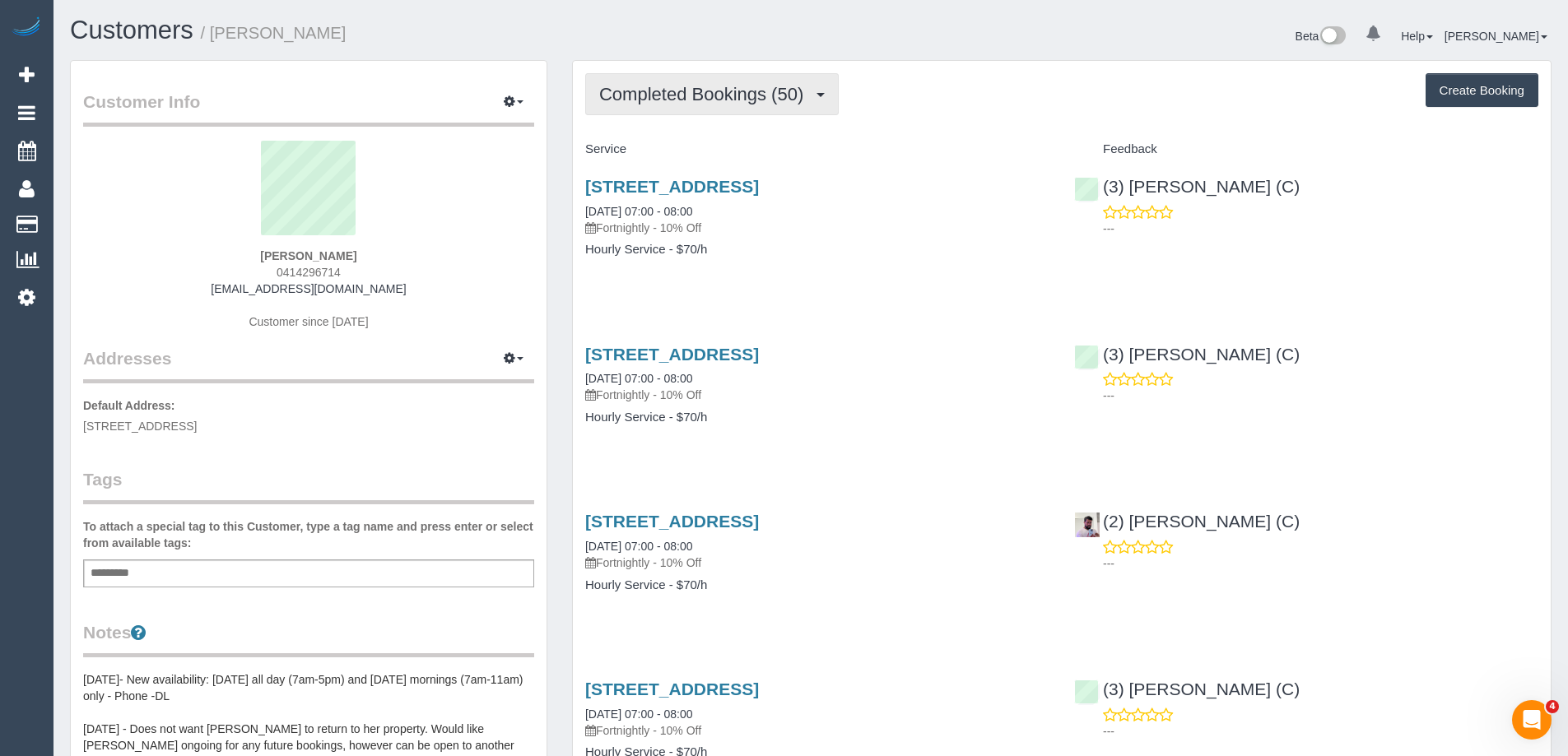
click at [678, 107] on button "Completed Bookings (50)" at bounding box center [712, 94] width 254 height 42
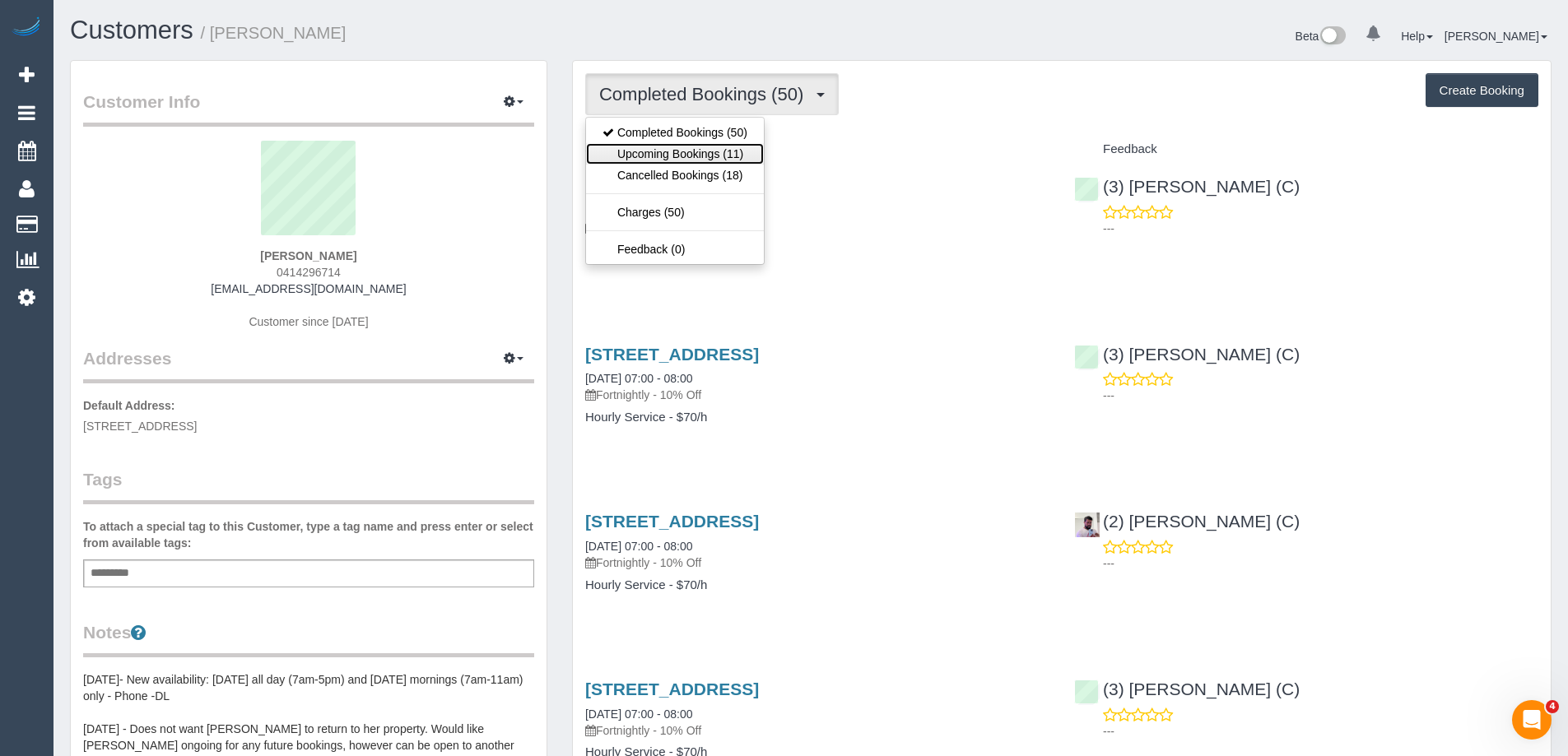
click at [682, 163] on link "Upcoming Bookings (11)" at bounding box center [675, 154] width 178 height 22
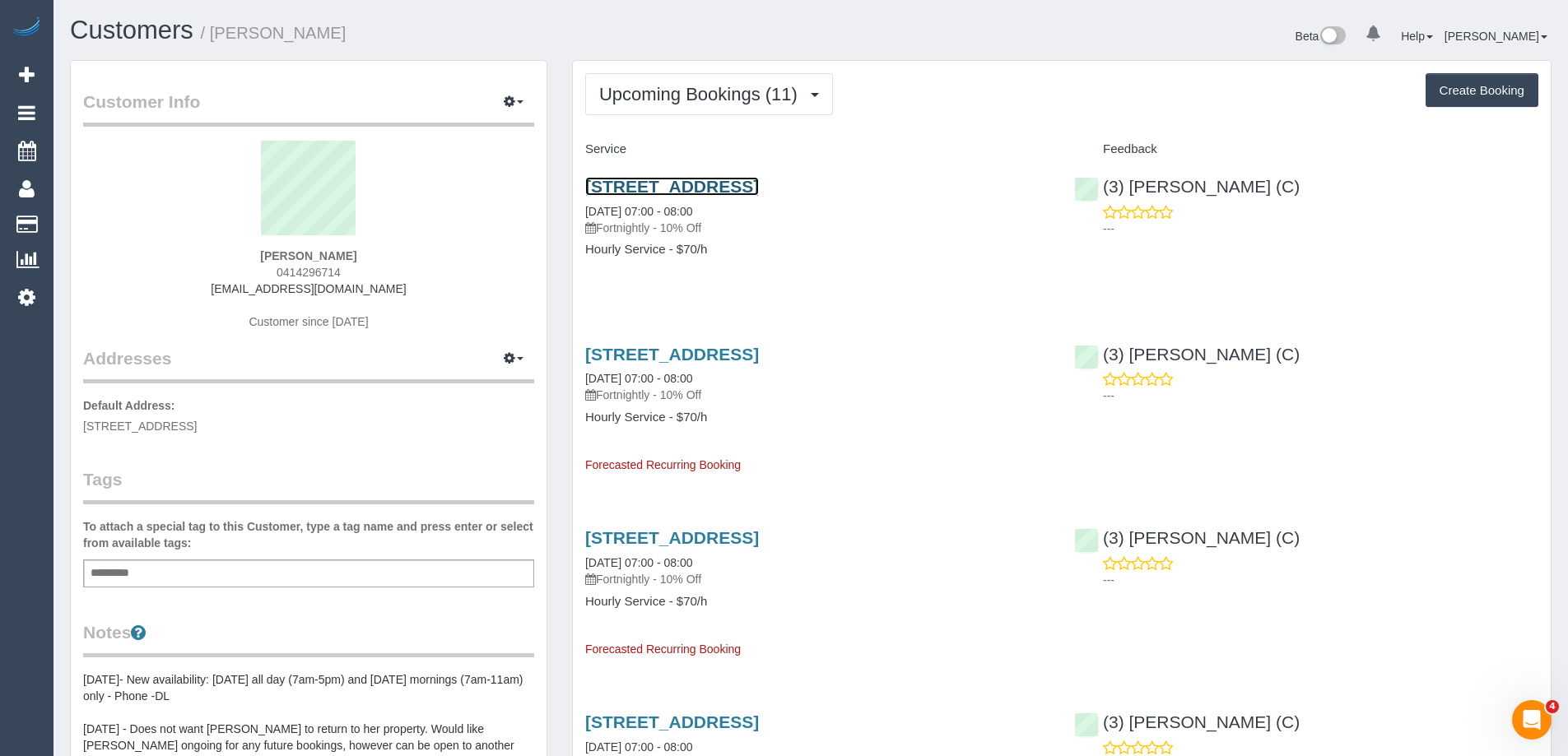
click at [733, 186] on link "[STREET_ADDRESS]" at bounding box center [672, 186] width 173 height 19
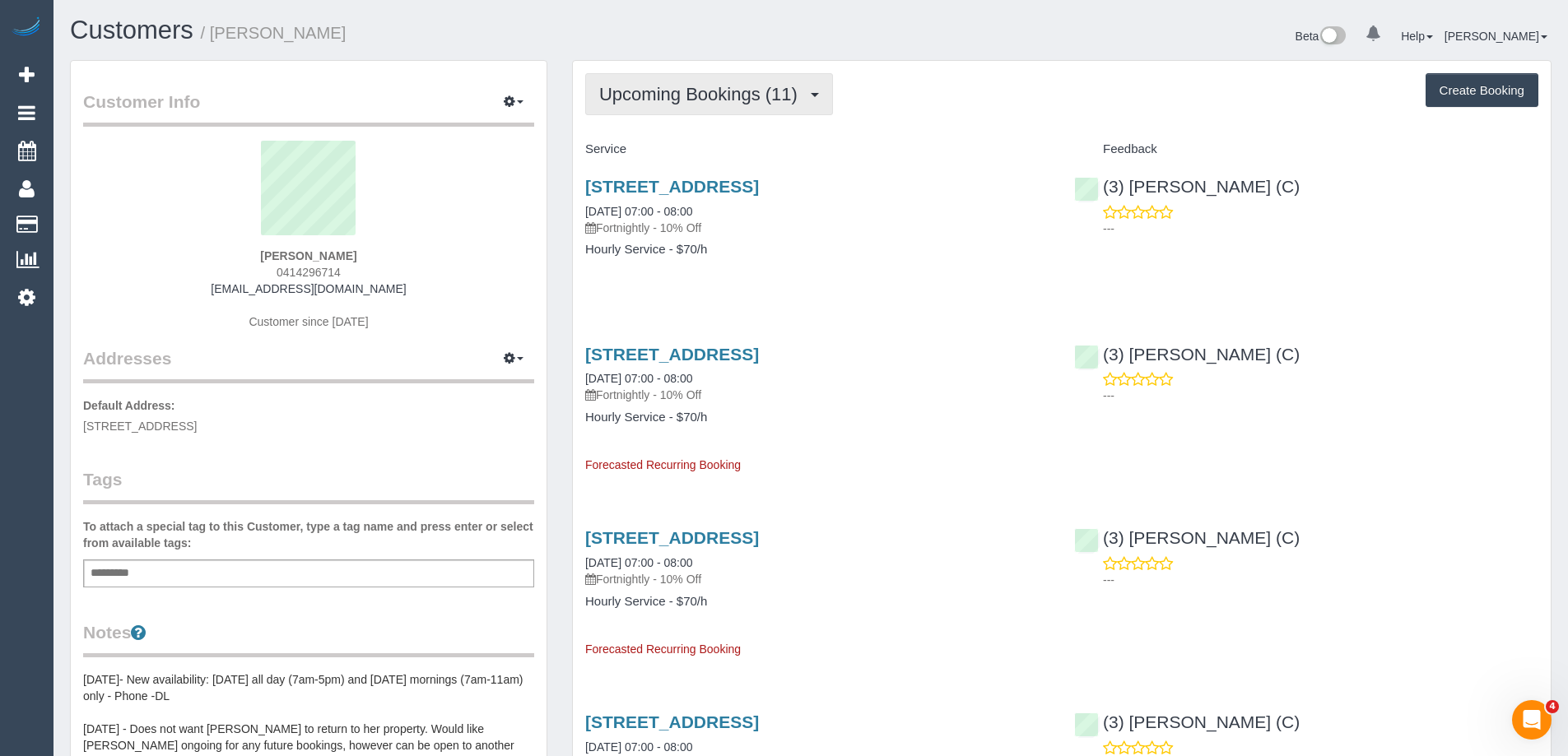
click at [742, 98] on span "Upcoming Bookings (11)" at bounding box center [702, 94] width 207 height 21
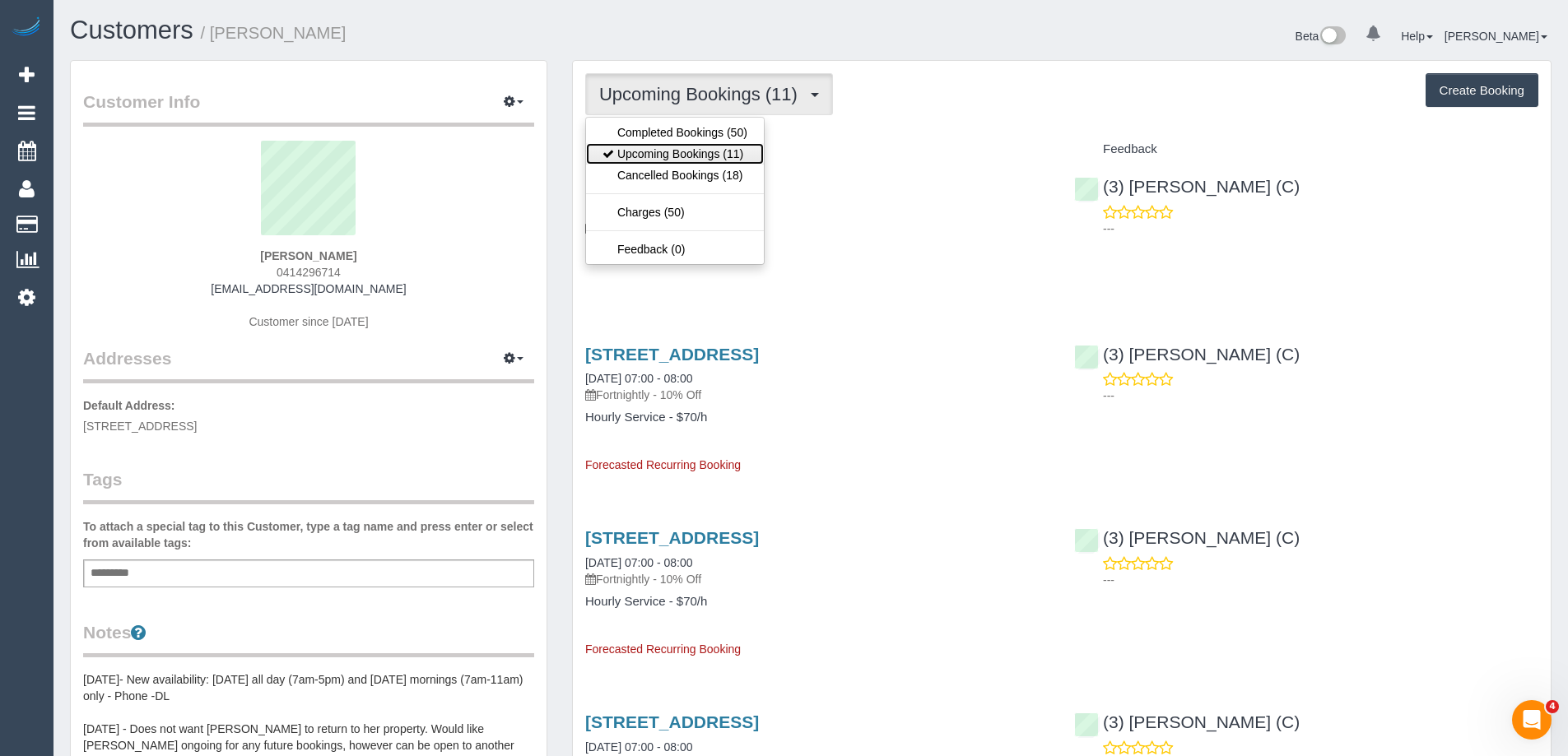
click at [723, 149] on link "Upcoming Bookings (11)" at bounding box center [675, 154] width 178 height 22
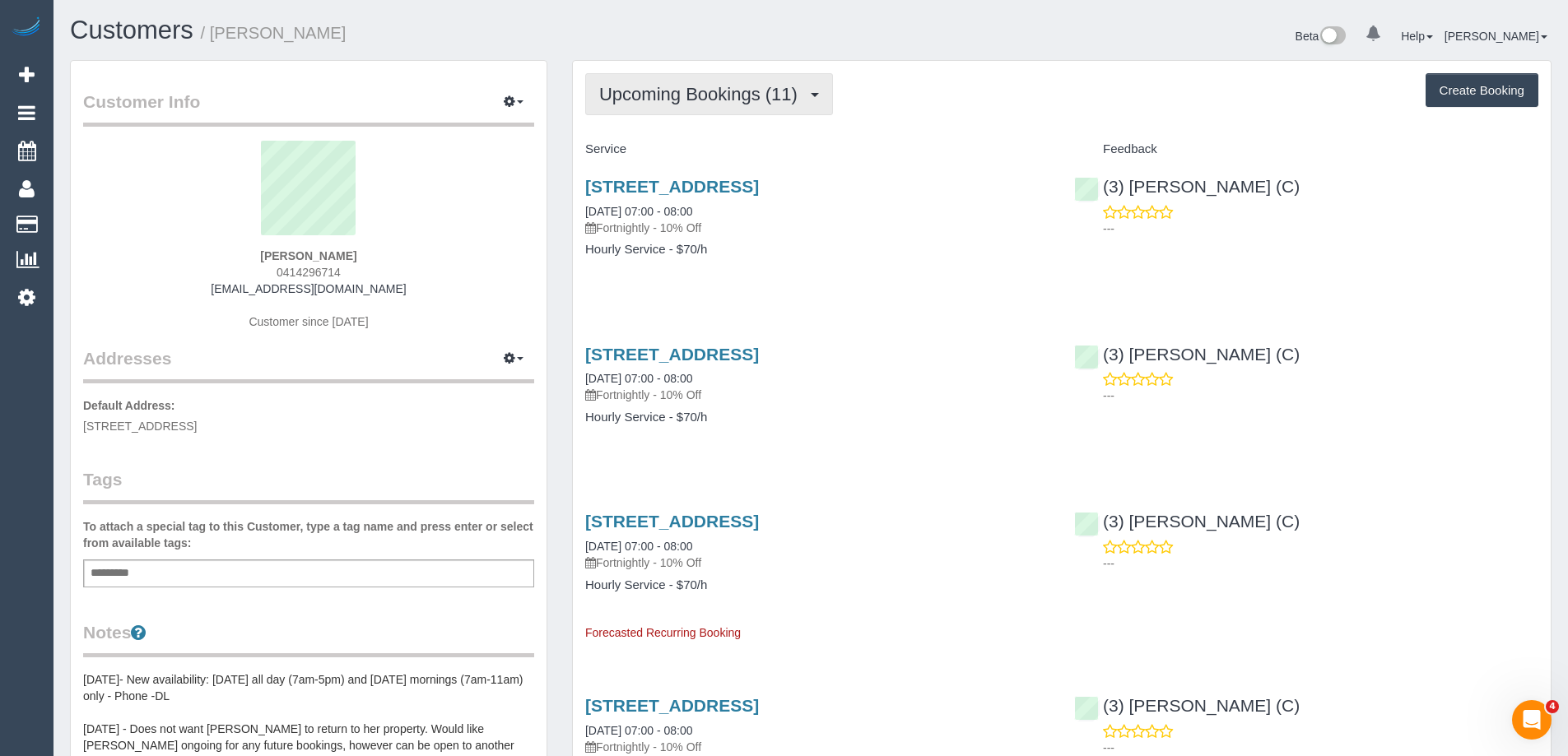
click at [719, 94] on span "Upcoming Bookings (11)" at bounding box center [702, 94] width 207 height 21
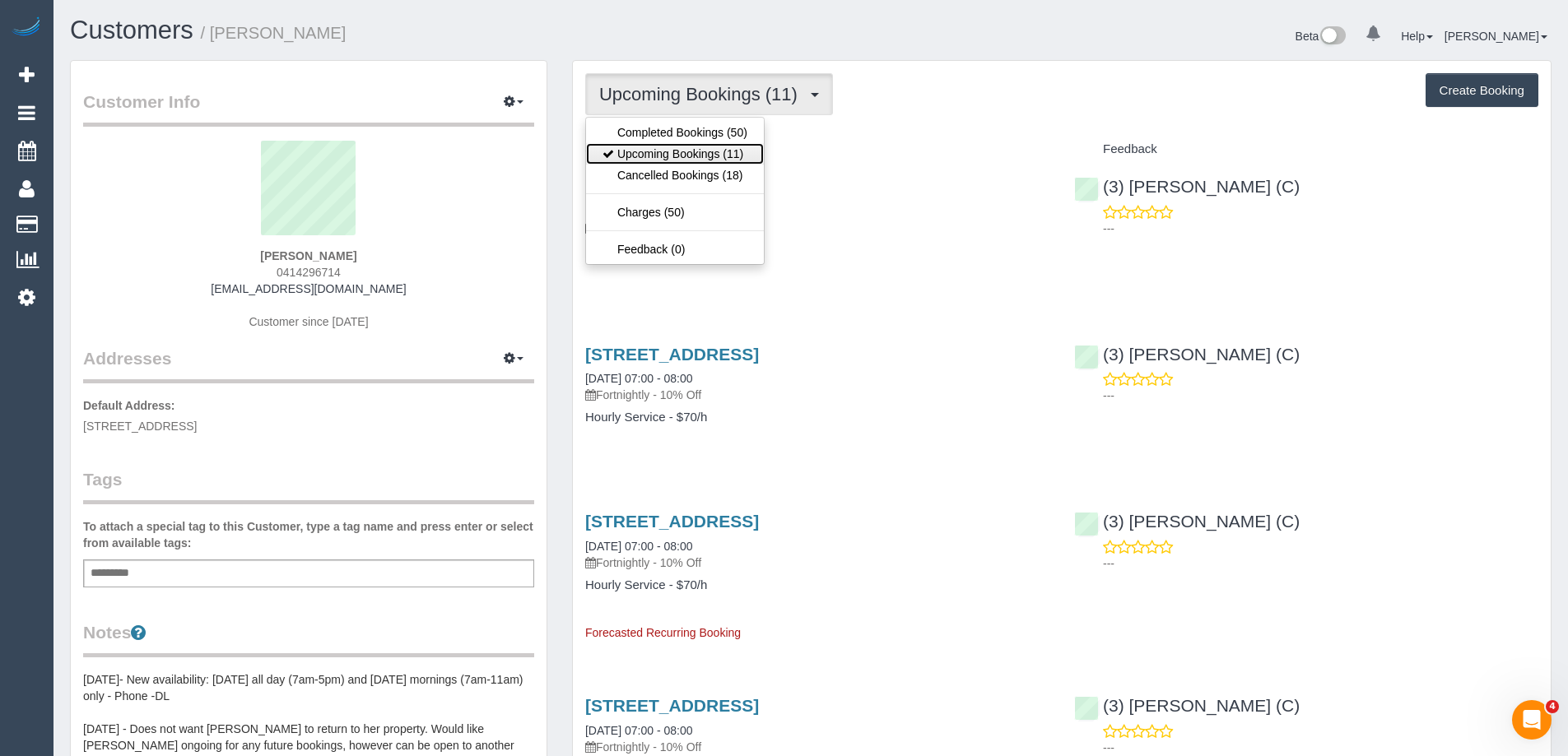
click at [714, 159] on link "Upcoming Bookings (11)" at bounding box center [675, 154] width 178 height 22
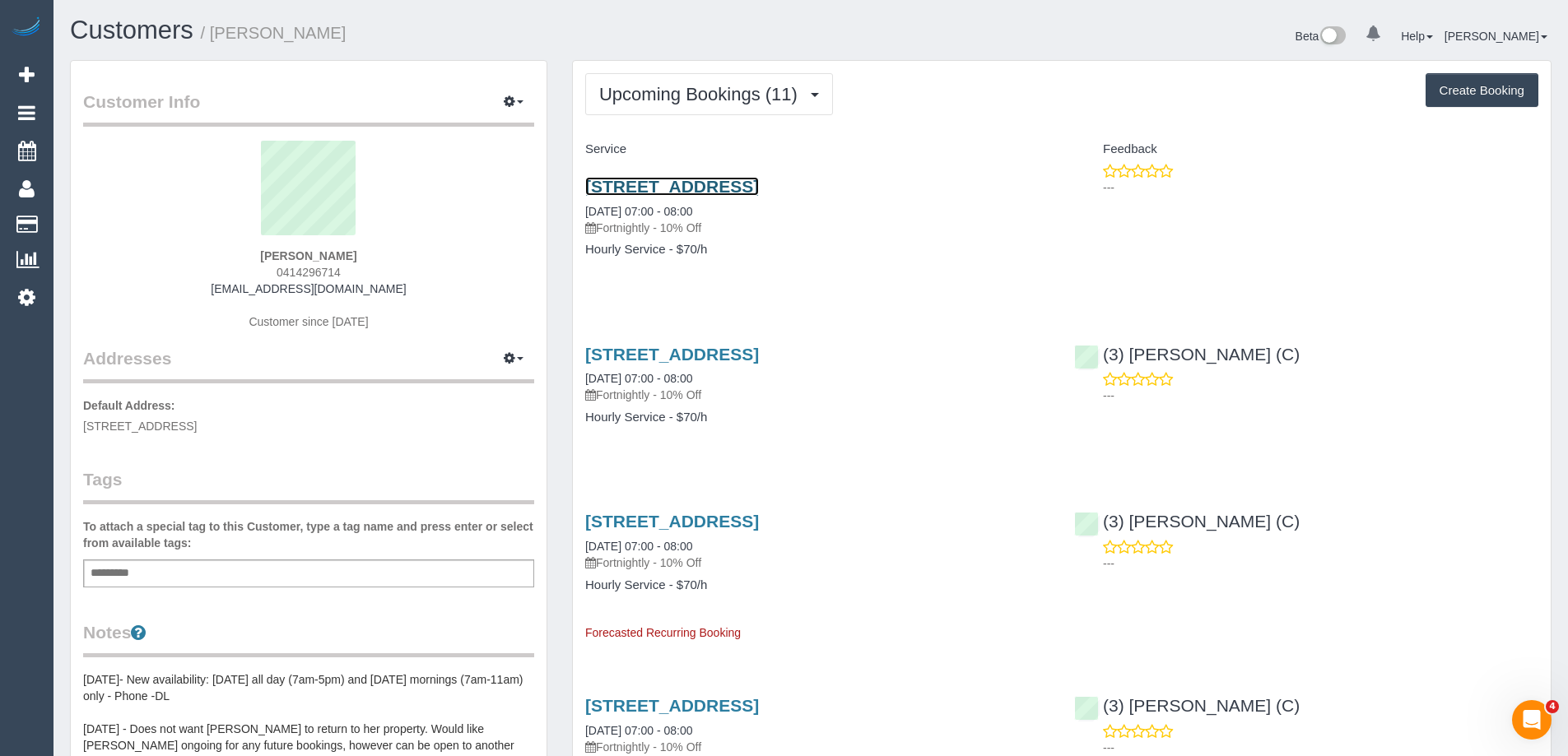
click at [723, 183] on link "11 Miners Court, Unit 3, Mulgrave, VIC 3170" at bounding box center [672, 186] width 173 height 19
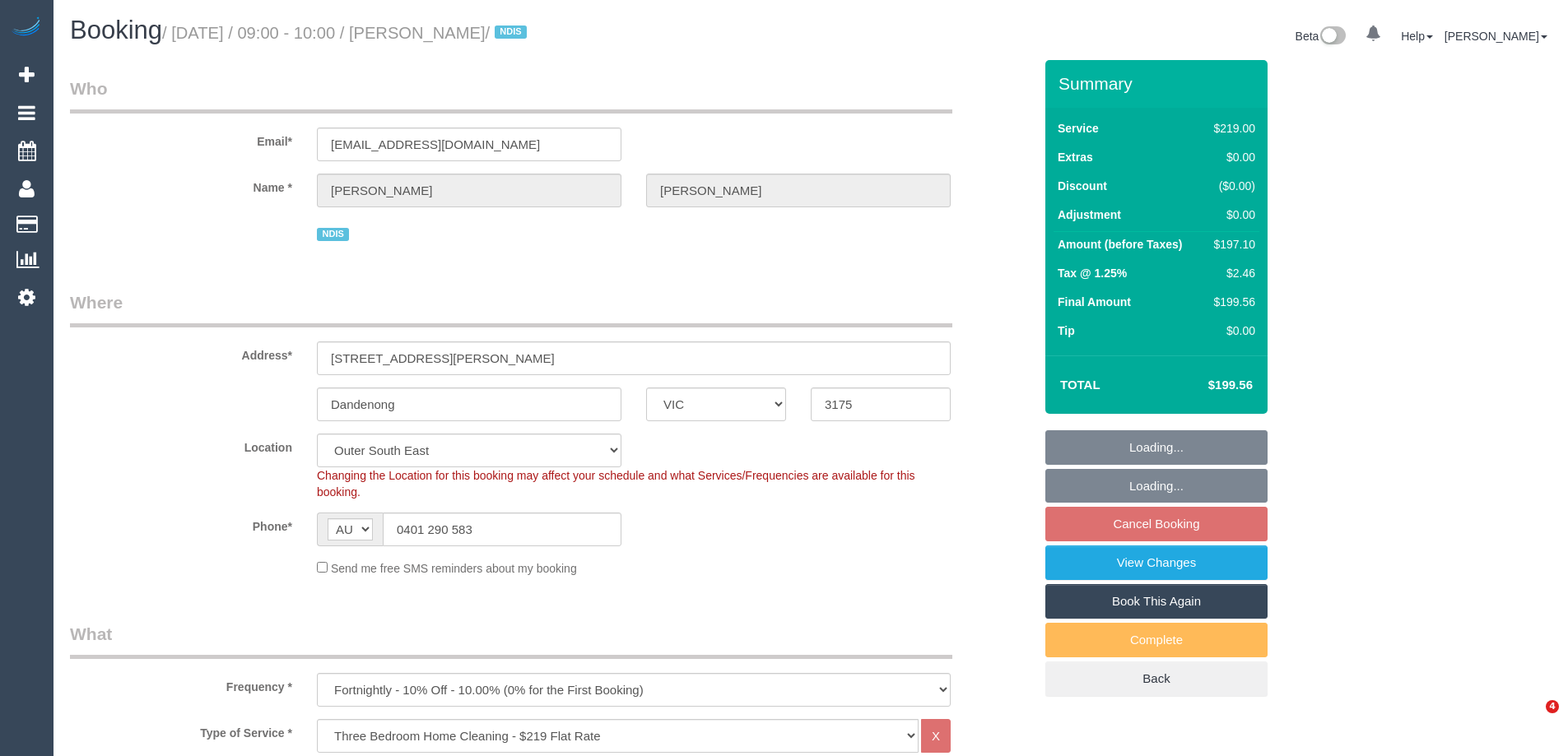
select select "VIC"
select select "number:28"
select select "number:14"
select select "number:19"
select select "number:22"
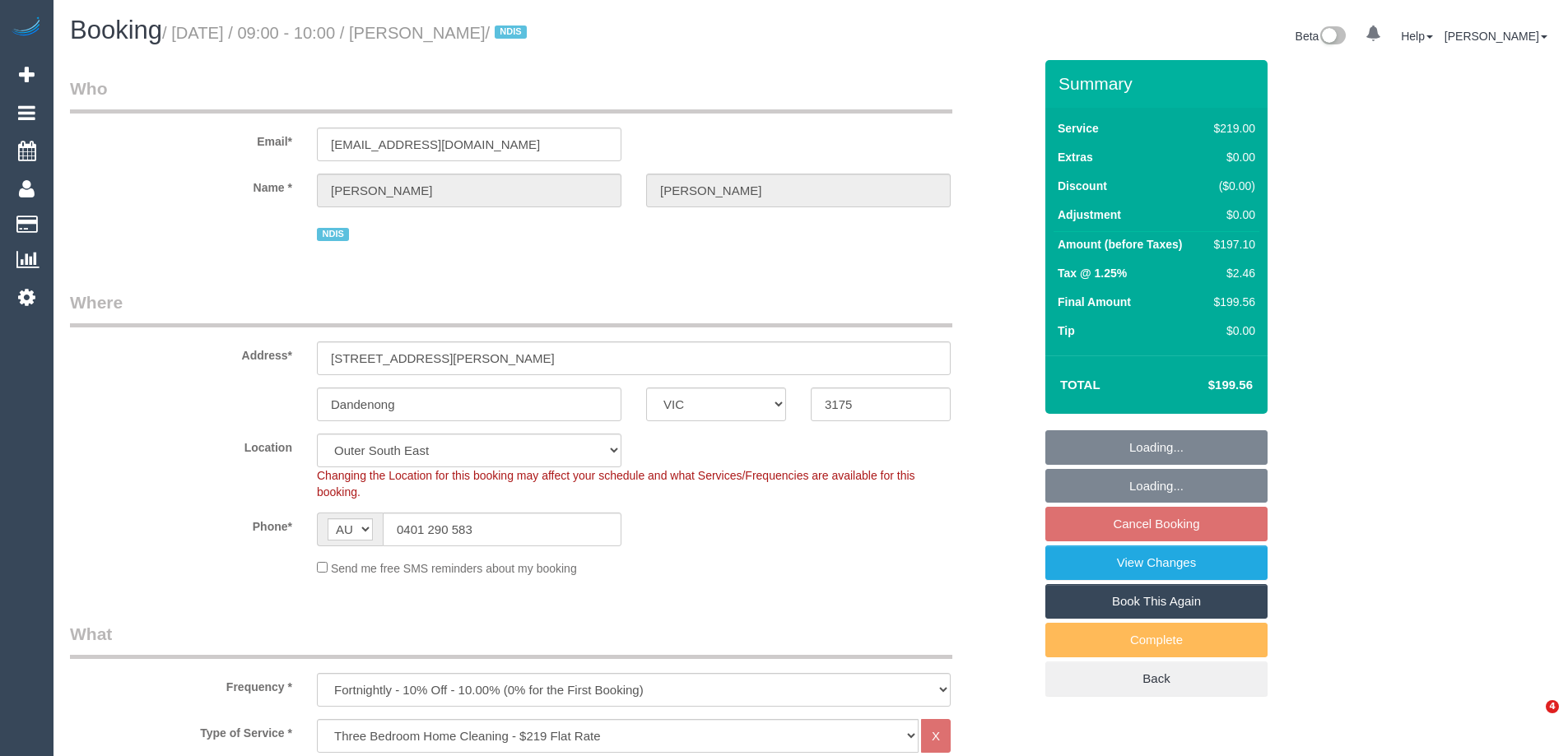
select select "number:34"
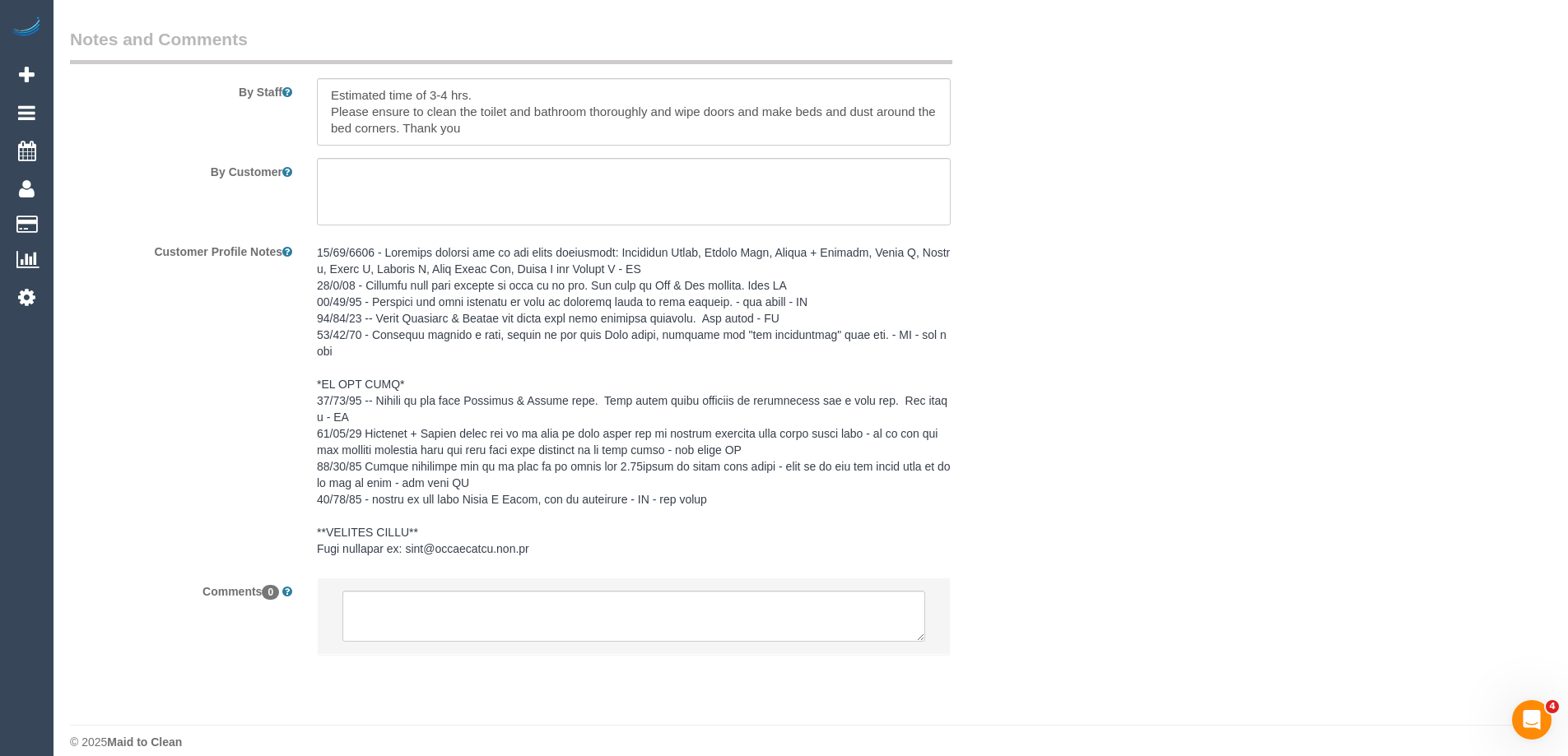
scroll to position [2805, 0]
click at [459, 607] on textarea at bounding box center [633, 614] width 583 height 51
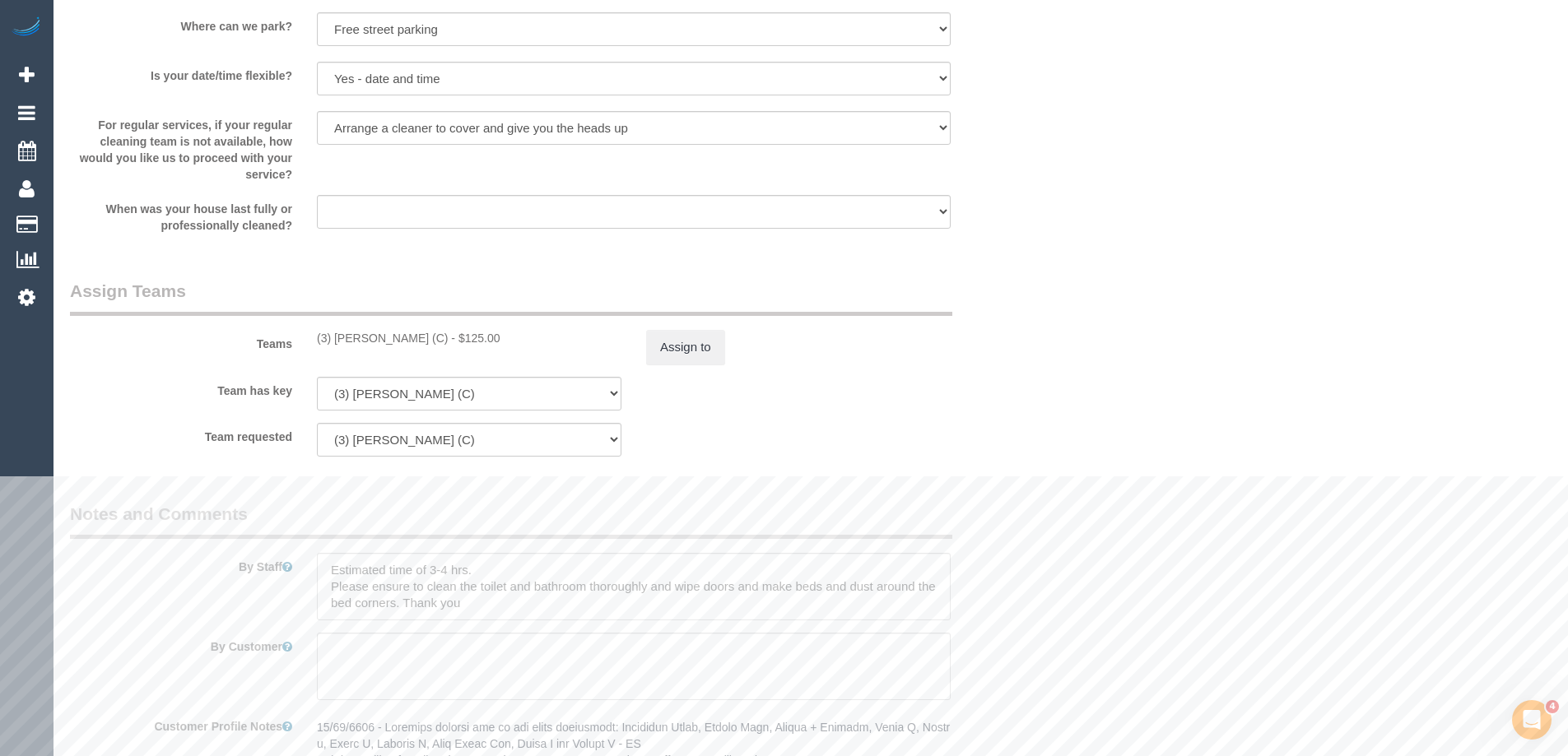
scroll to position [2311, 0]
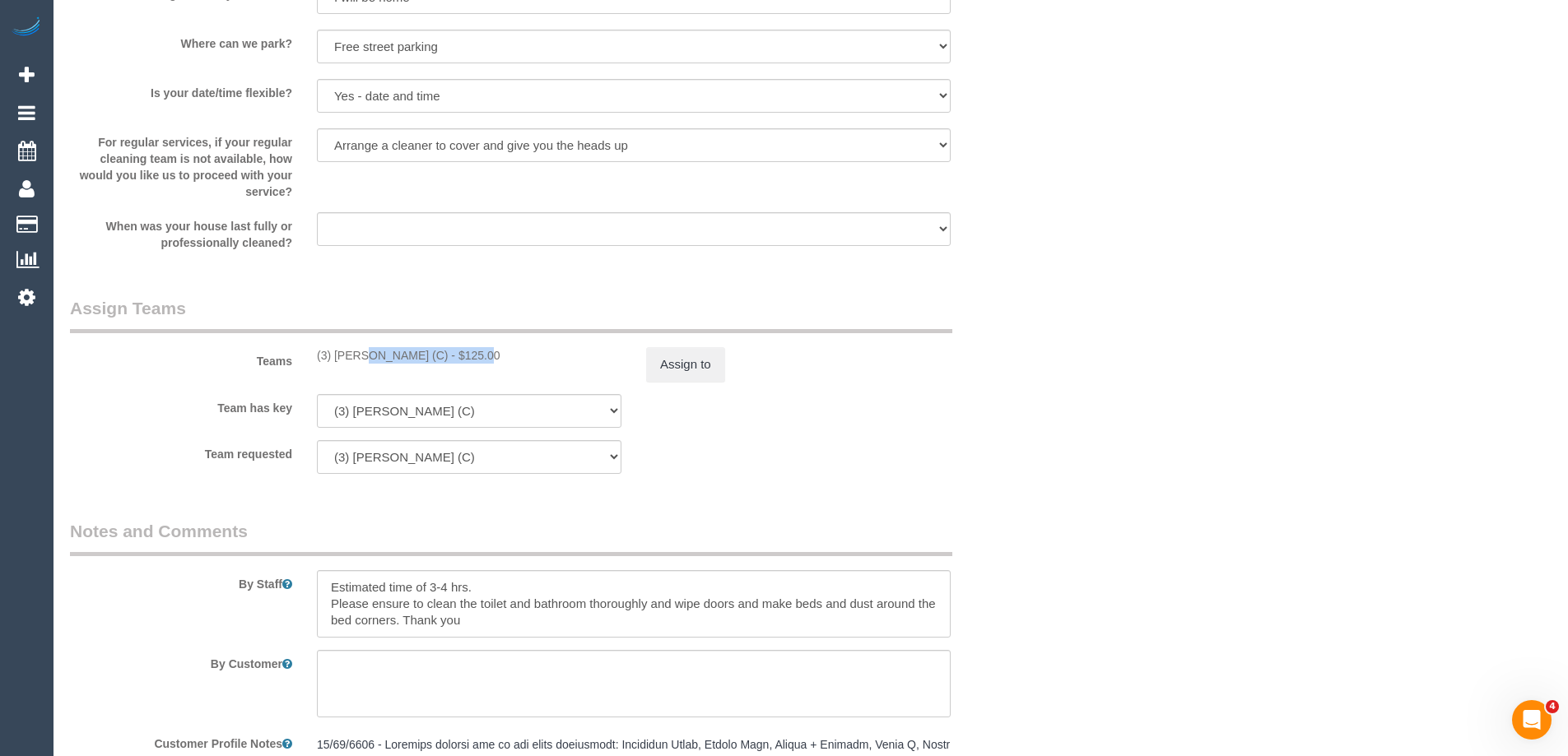
copy div "(3) [PERSON_NAME] (C)"
drag, startPoint x: 317, startPoint y: 357, endPoint x: 427, endPoint y: 360, distance: 110.0
click at [427, 360] on div "(3) Anjana Thejan (C) - $125.00" at bounding box center [469, 356] width 304 height 16
click at [683, 365] on button "Assign to" at bounding box center [685, 365] width 79 height 34
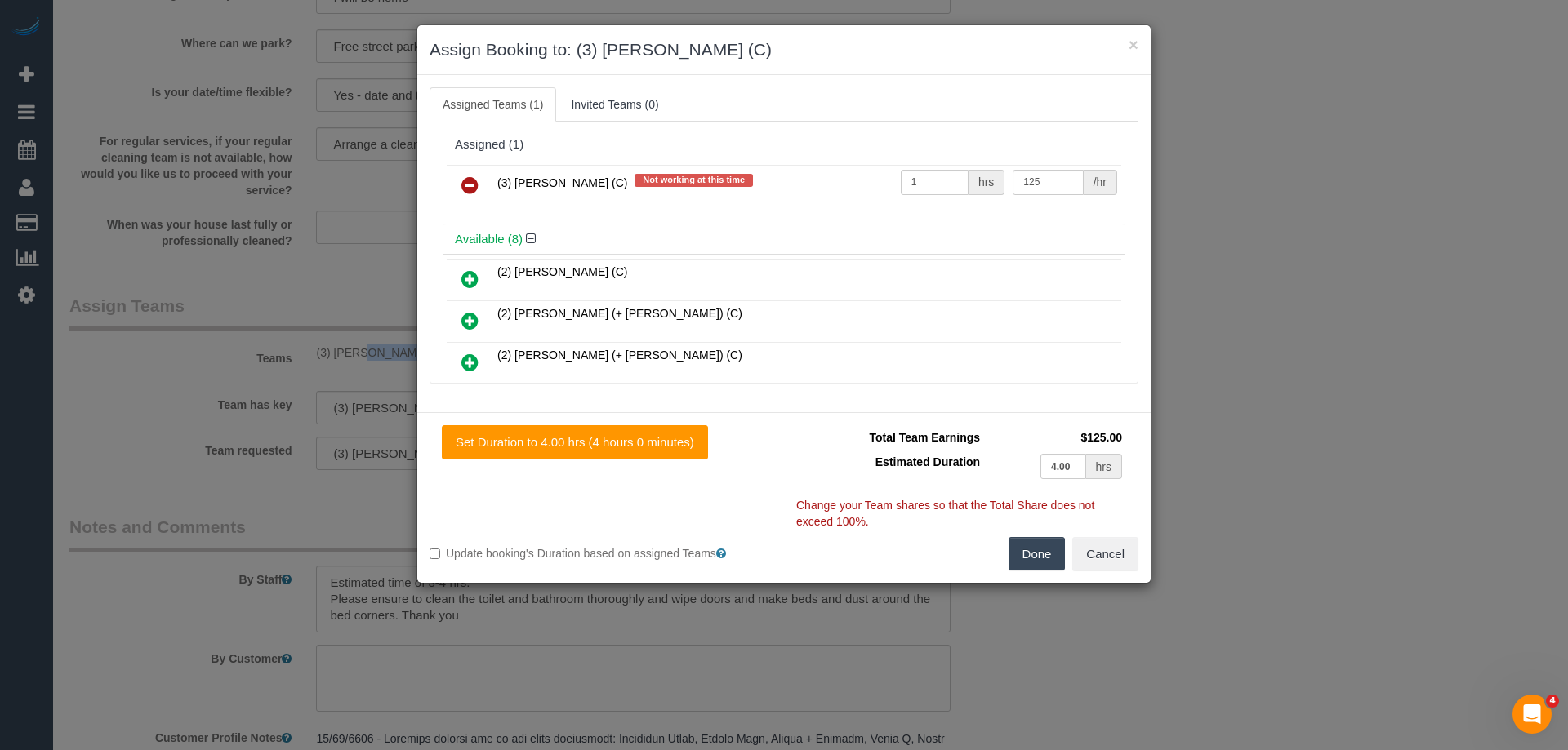
click at [465, 188] on icon at bounding box center [470, 185] width 17 height 20
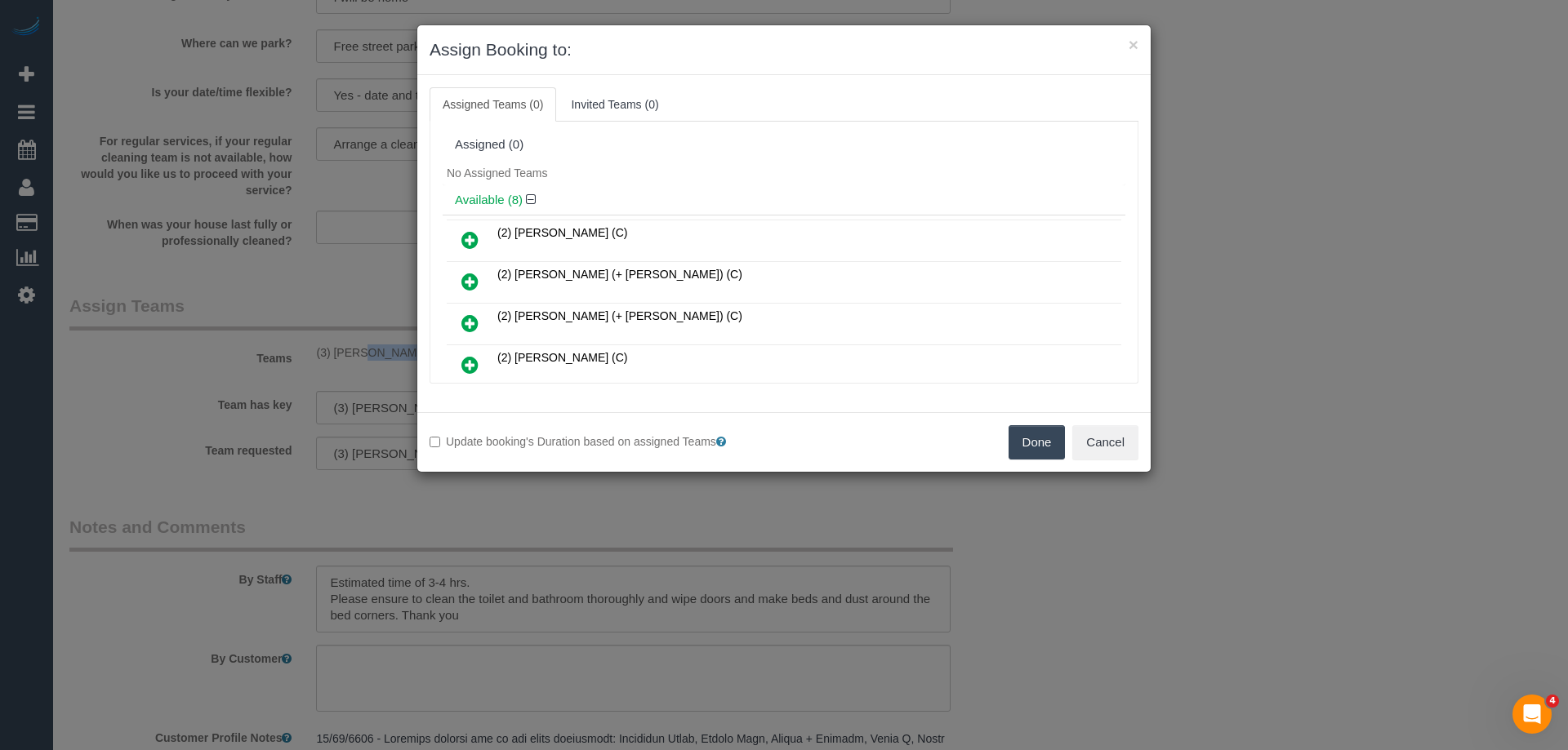
click at [1030, 452] on button "Done" at bounding box center [1037, 443] width 57 height 34
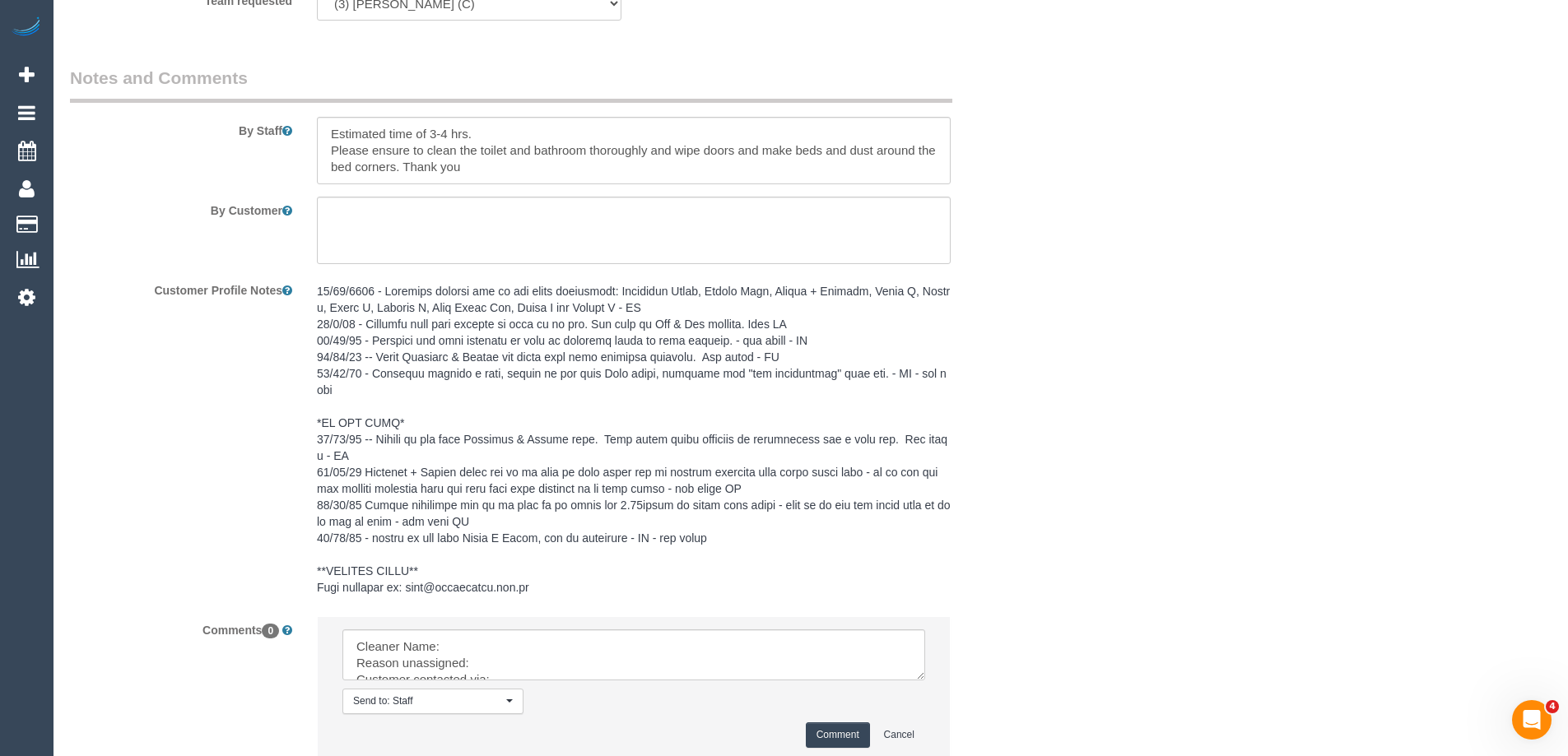
scroll to position [2872, 0]
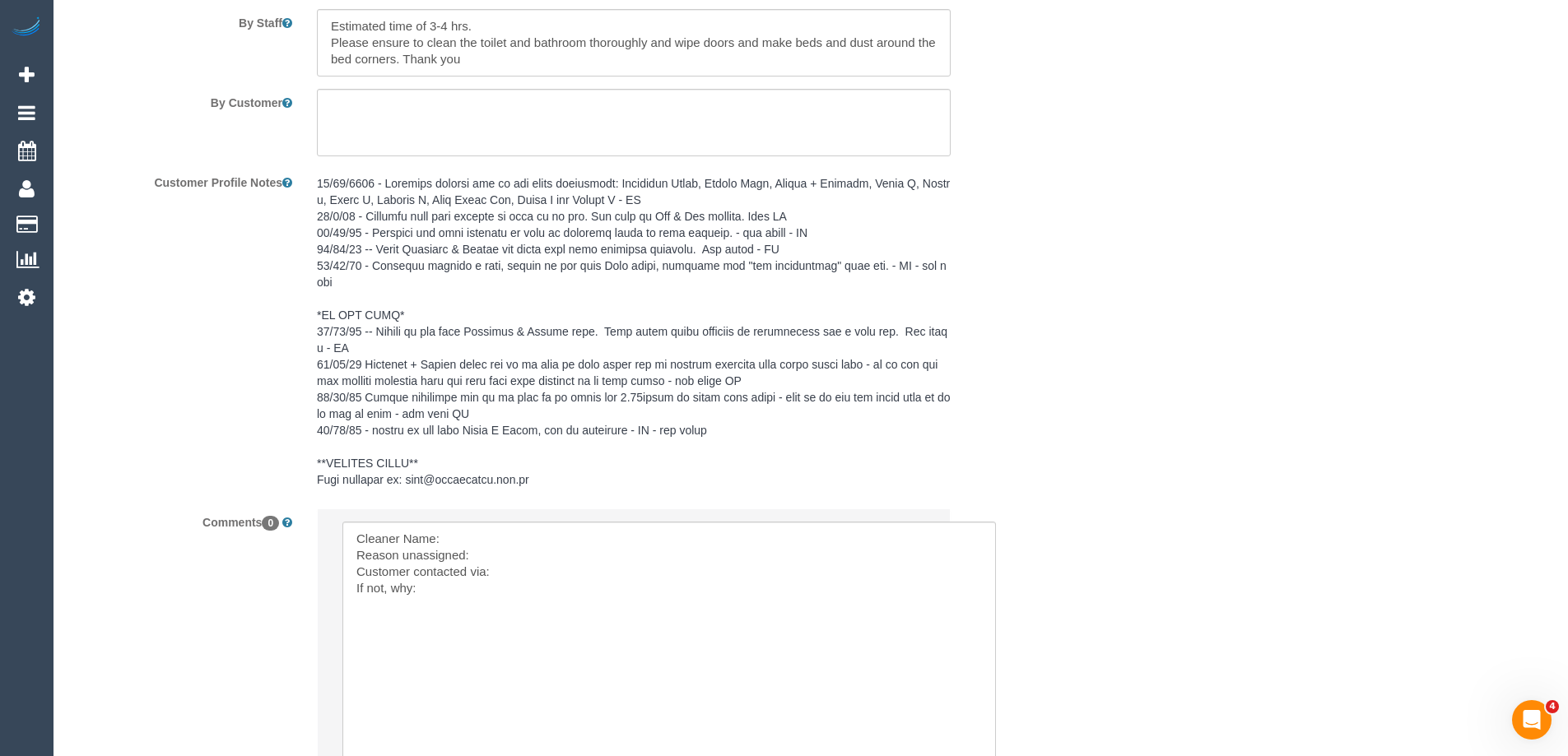
drag, startPoint x: 920, startPoint y: 550, endPoint x: 863, endPoint y: 686, distance: 147.5
click at [538, 522] on textarea at bounding box center [669, 657] width 654 height 270
paste textarea "(3) [PERSON_NAME] (C)"
click at [512, 541] on textarea at bounding box center [669, 657] width 654 height 270
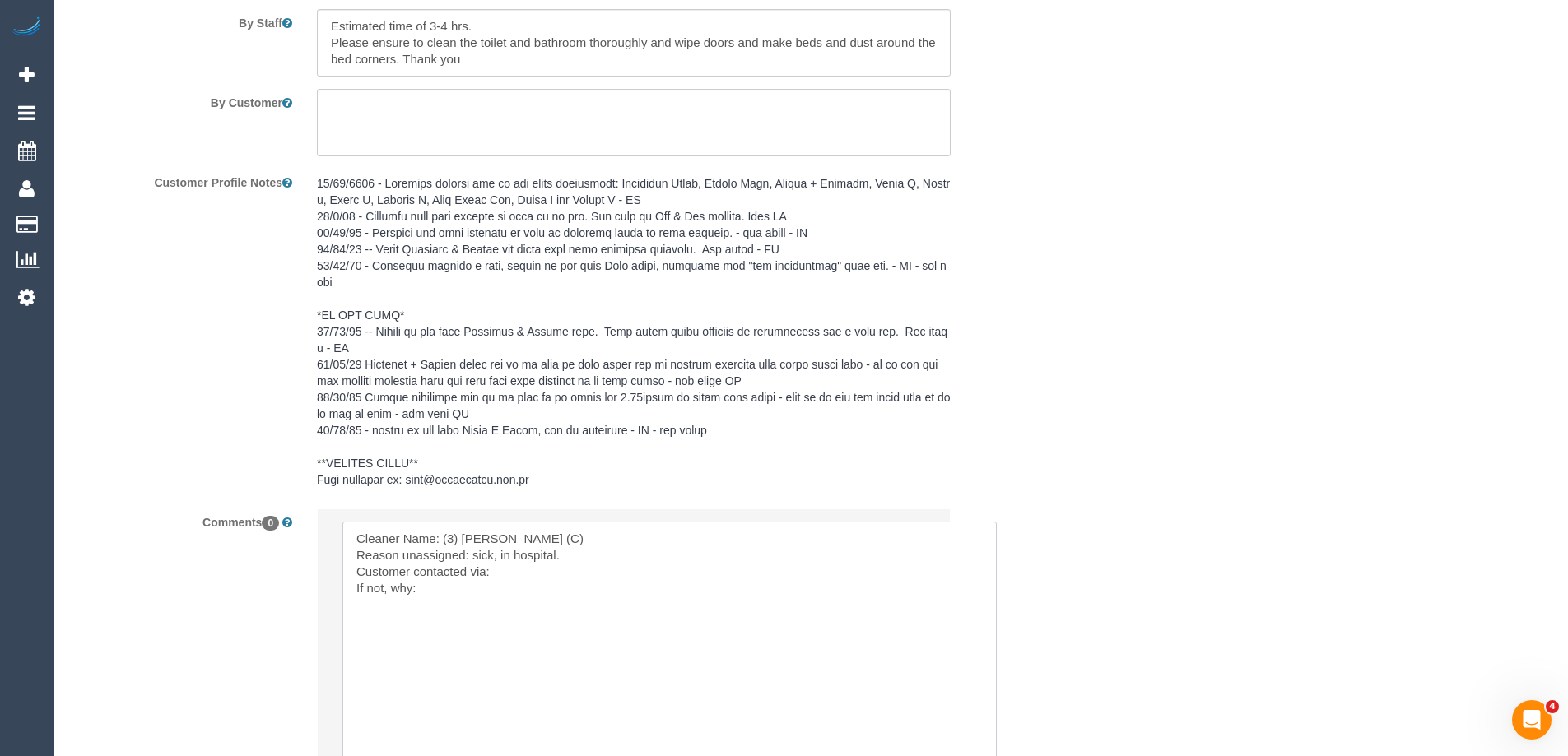
click at [518, 568] on textarea at bounding box center [669, 657] width 654 height 270
click at [540, 554] on textarea at bounding box center [669, 657] width 654 height 270
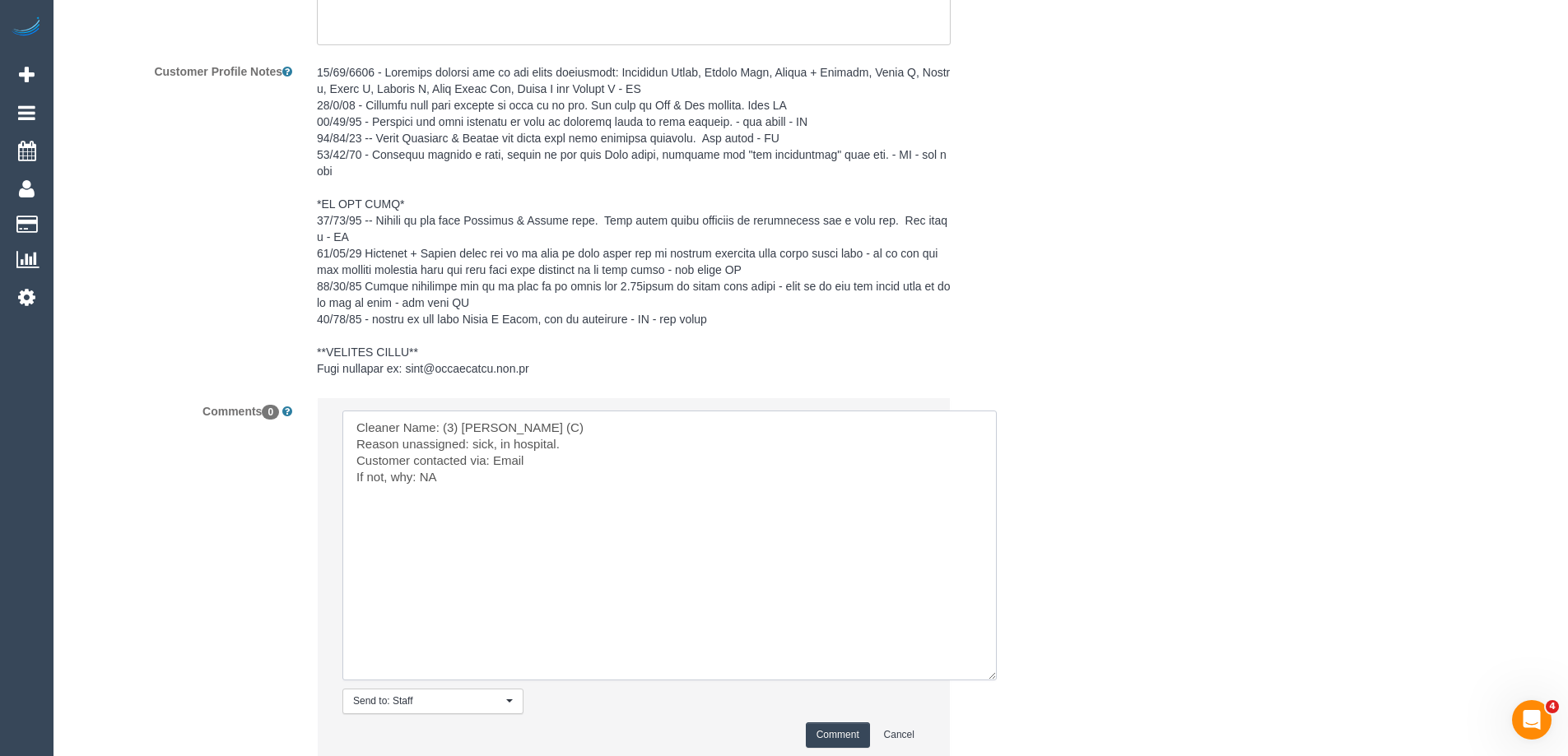
scroll to position [3092, 0]
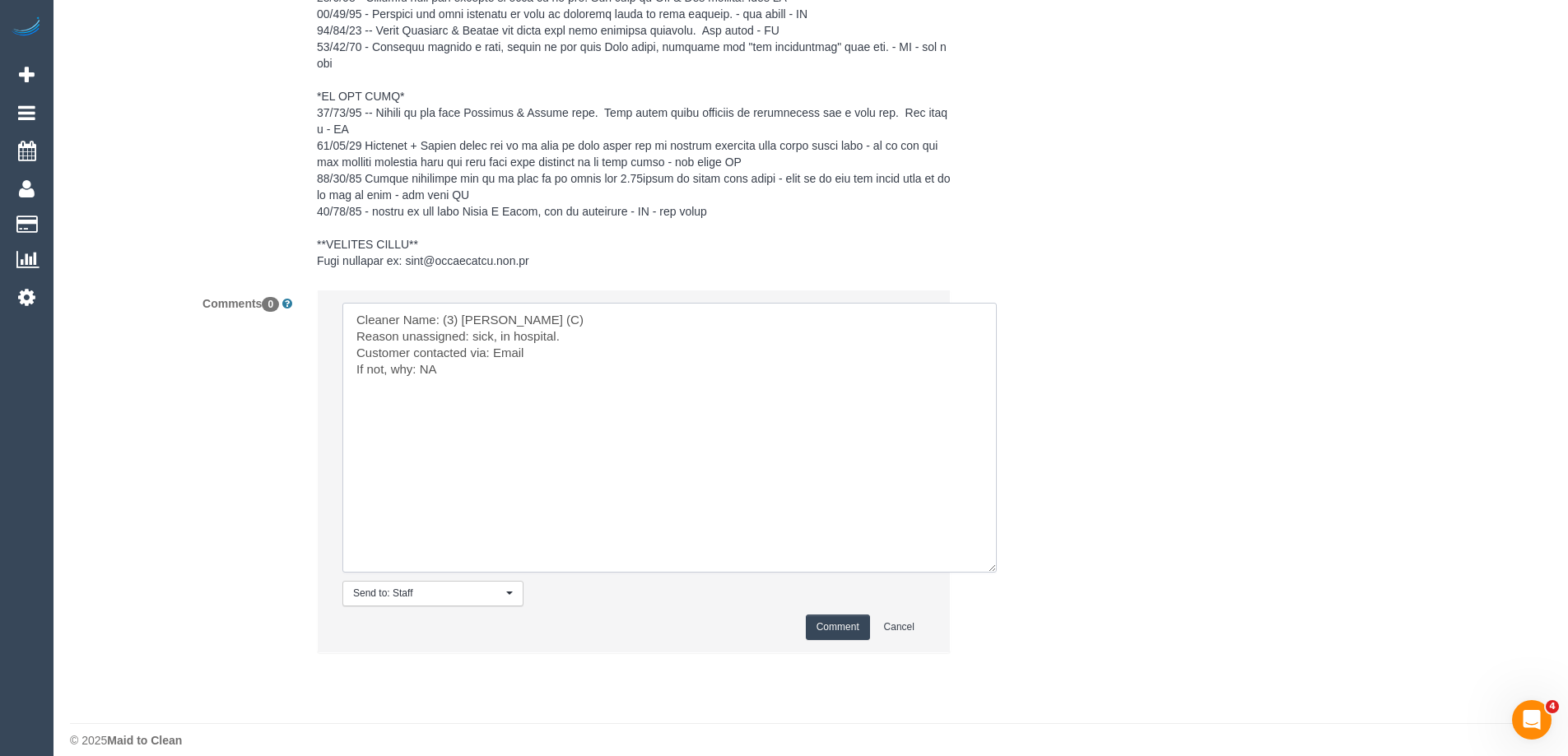
type textarea "Cleaner Name: (3) Anjana Thejan (C) Reason unassigned: sick, in hospital. Custo…"
click at [832, 616] on button "Comment" at bounding box center [837, 628] width 64 height 25
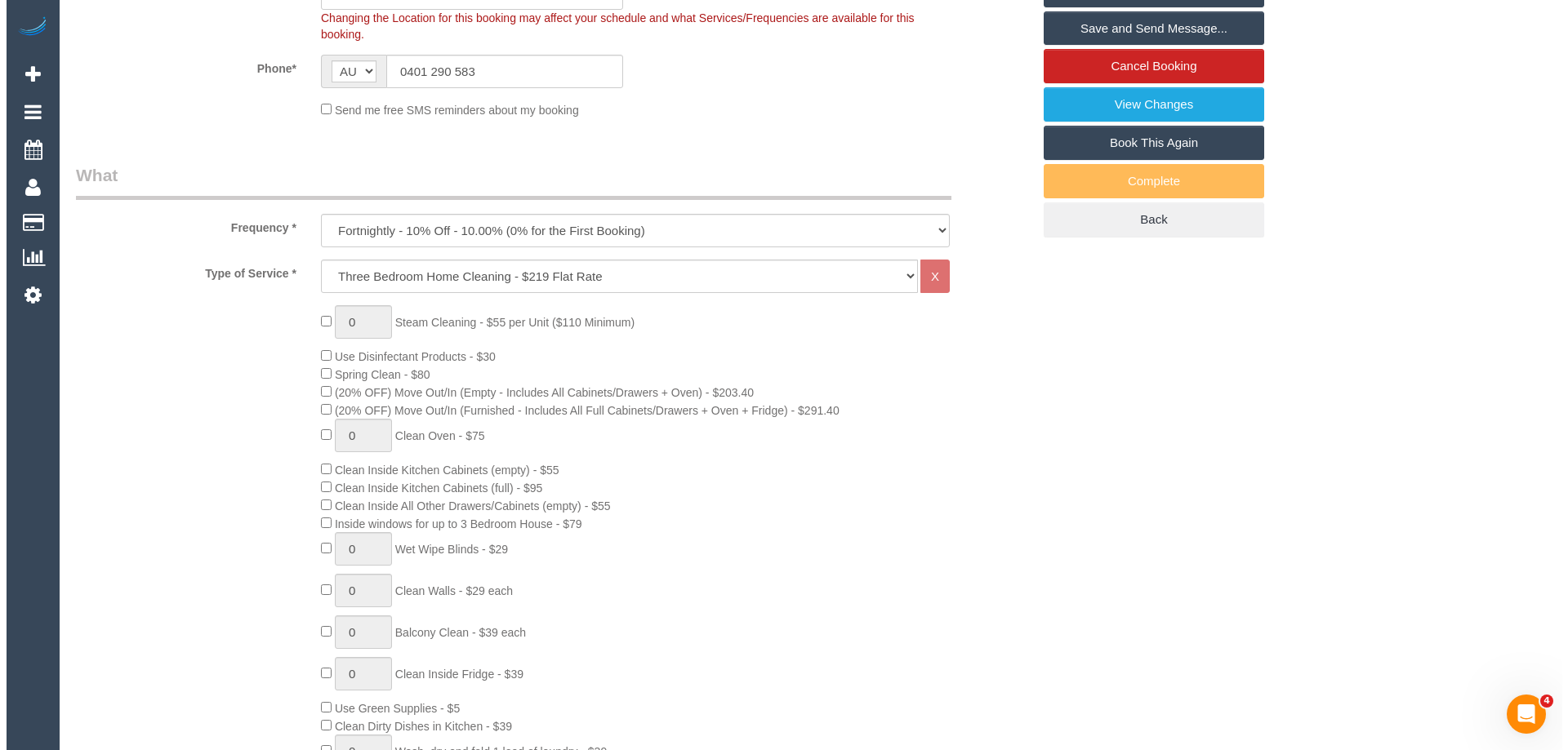
scroll to position [0, 0]
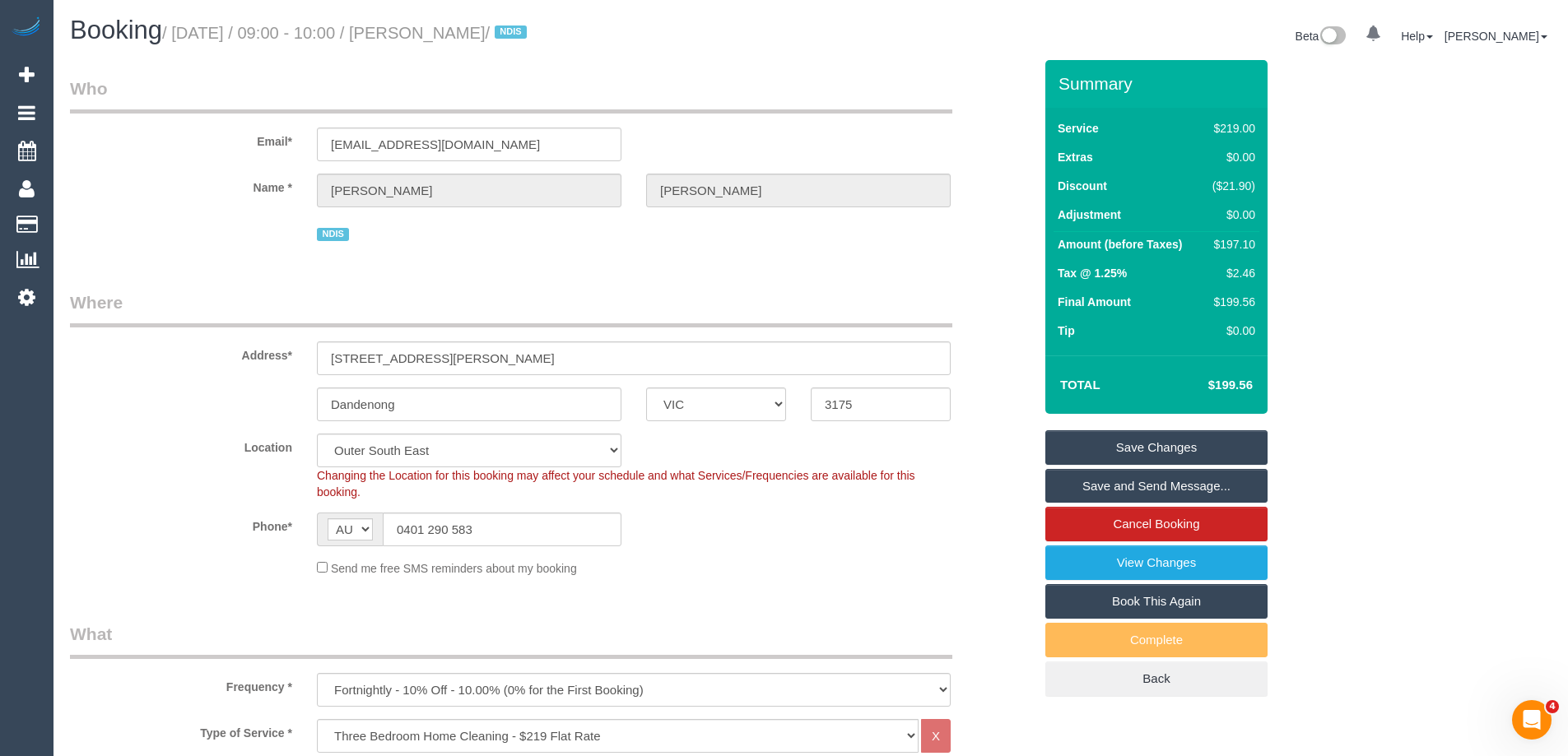
click at [1204, 451] on link "Save Changes" at bounding box center [1156, 448] width 222 height 34
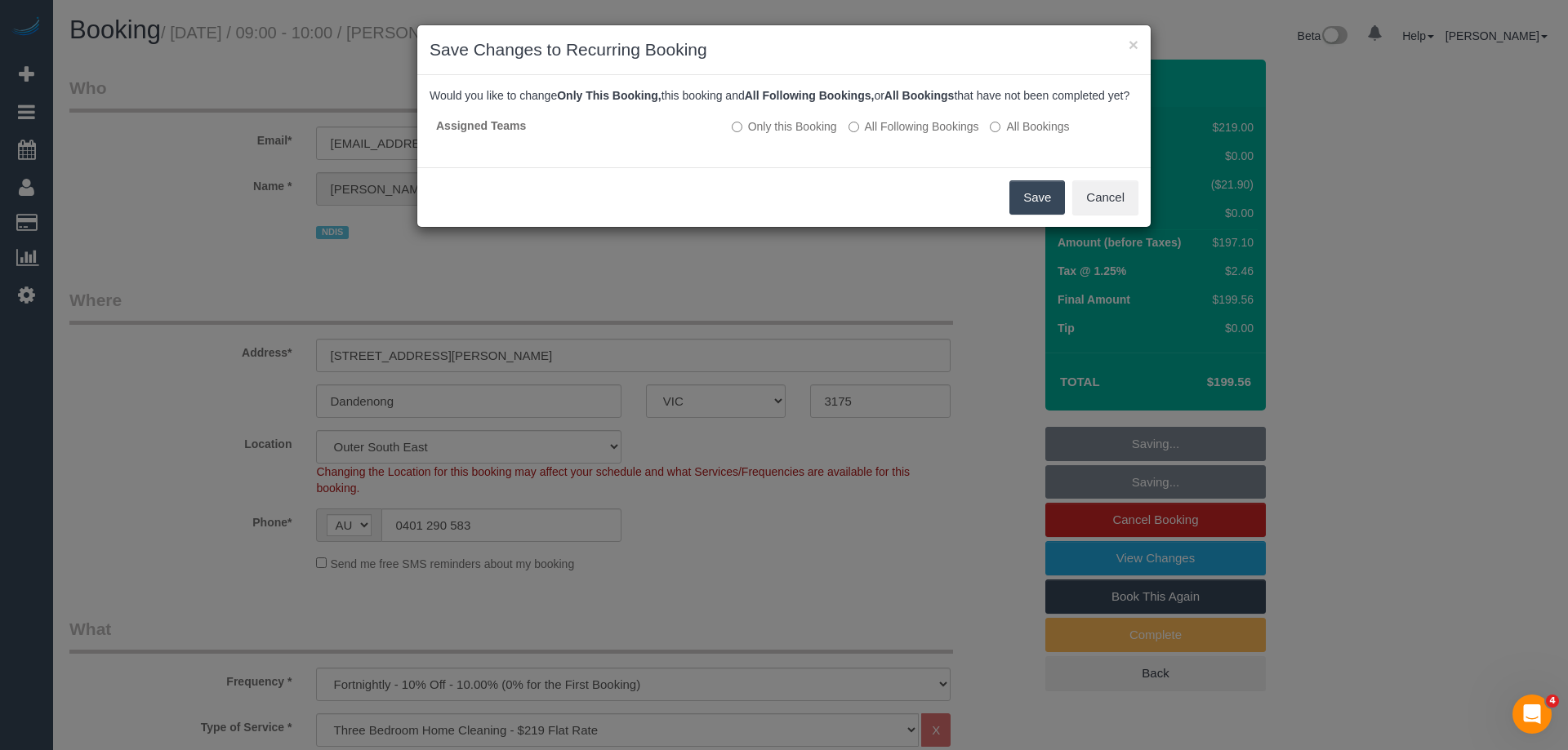
click at [1027, 208] on button "Save" at bounding box center [1037, 197] width 56 height 34
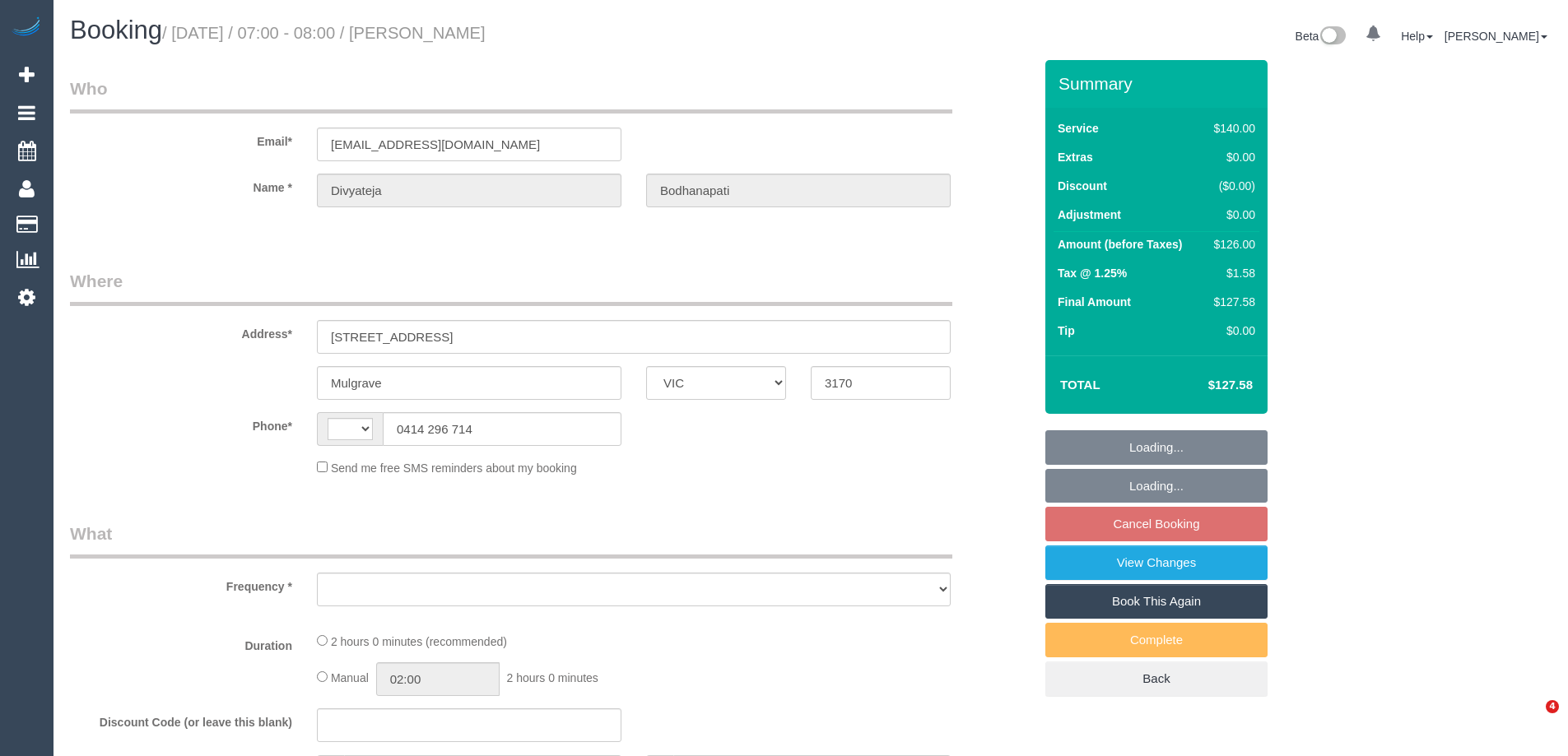
select select "VIC"
select select "string:AU"
select select "object:528"
select select "string:stripe-pm_1LgdgT2GScqysDRVBtdUod6C"
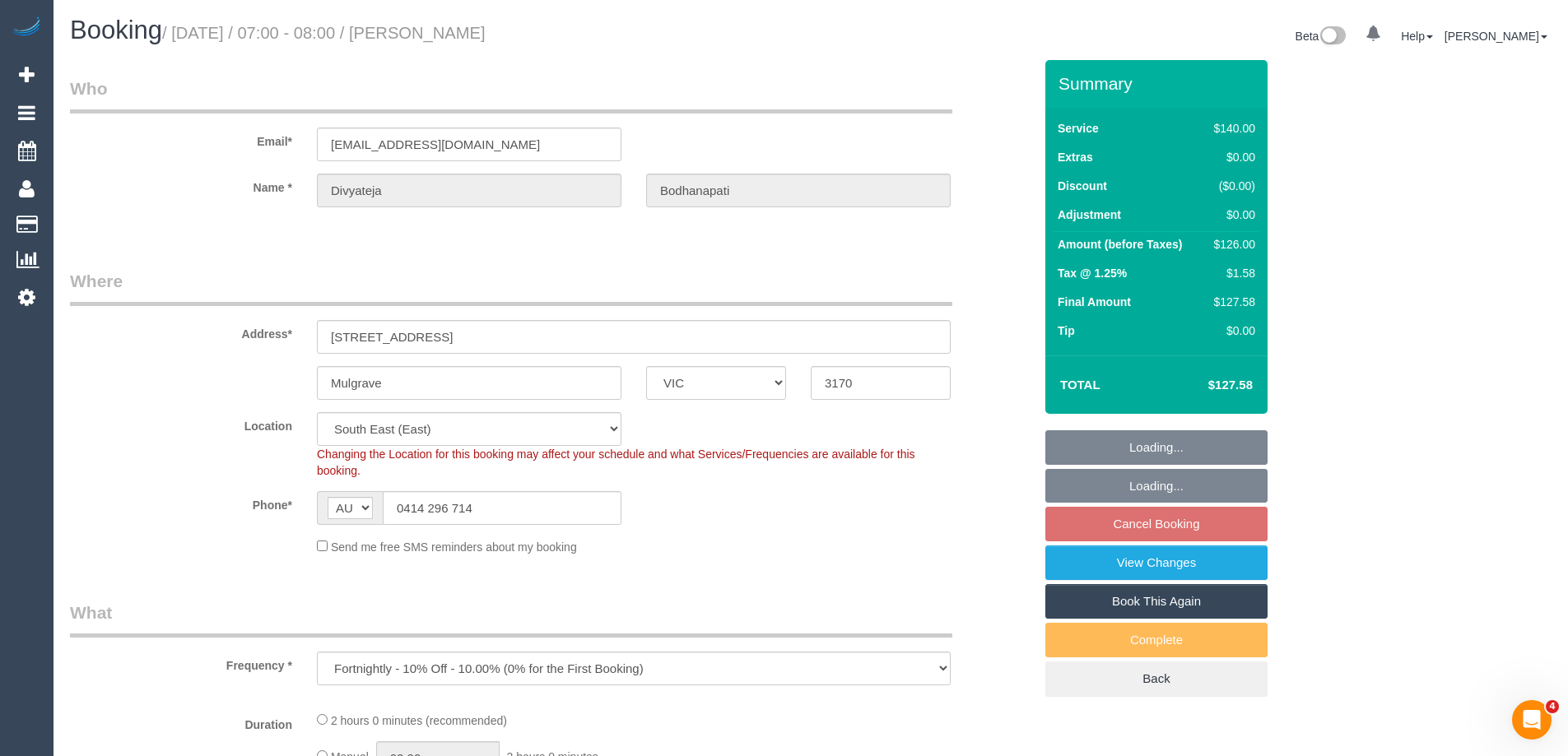
select select "spot1"
select select "number:28"
select select "number:14"
select select "number:19"
select select "number:24"
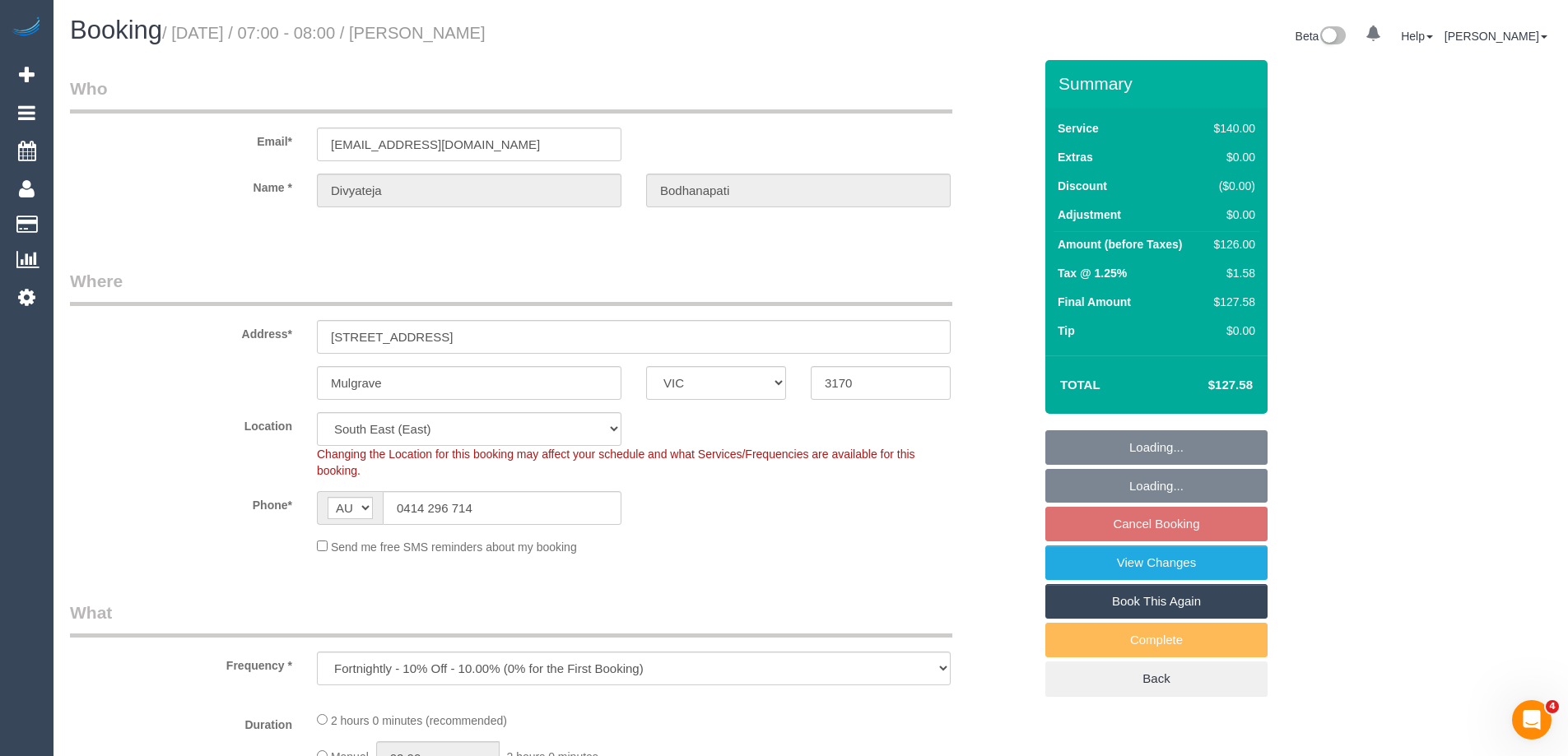
select select "number:34"
select select "object:1348"
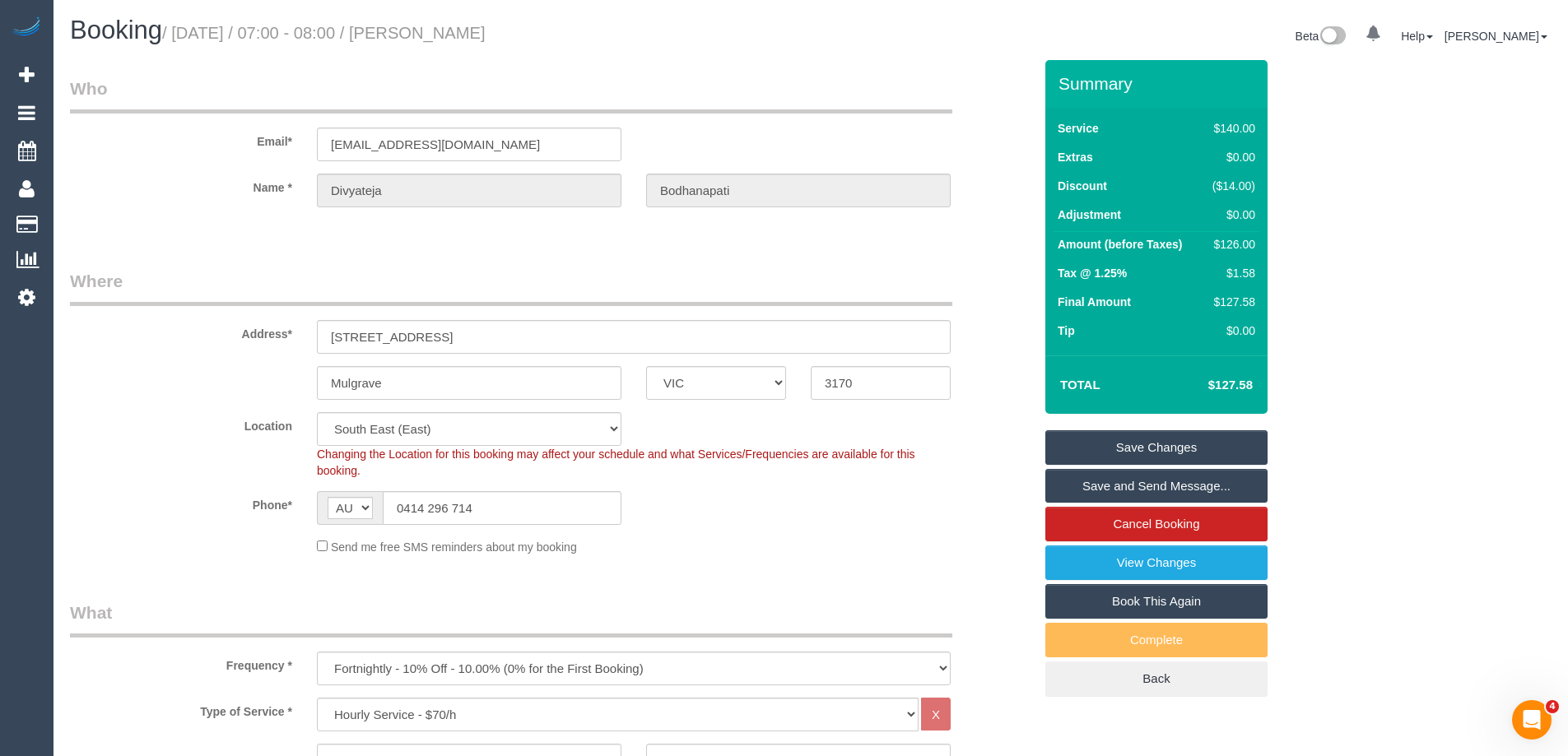
click at [486, 32] on small "/ September 06, 2025 / 07:00 - 08:00 / Divyateja Bodhanapati" at bounding box center [324, 33] width 323 height 18
copy small "Divyateja"
click at [503, 148] on input "dbodhanapati@gmail.com" at bounding box center [469, 144] width 304 height 33
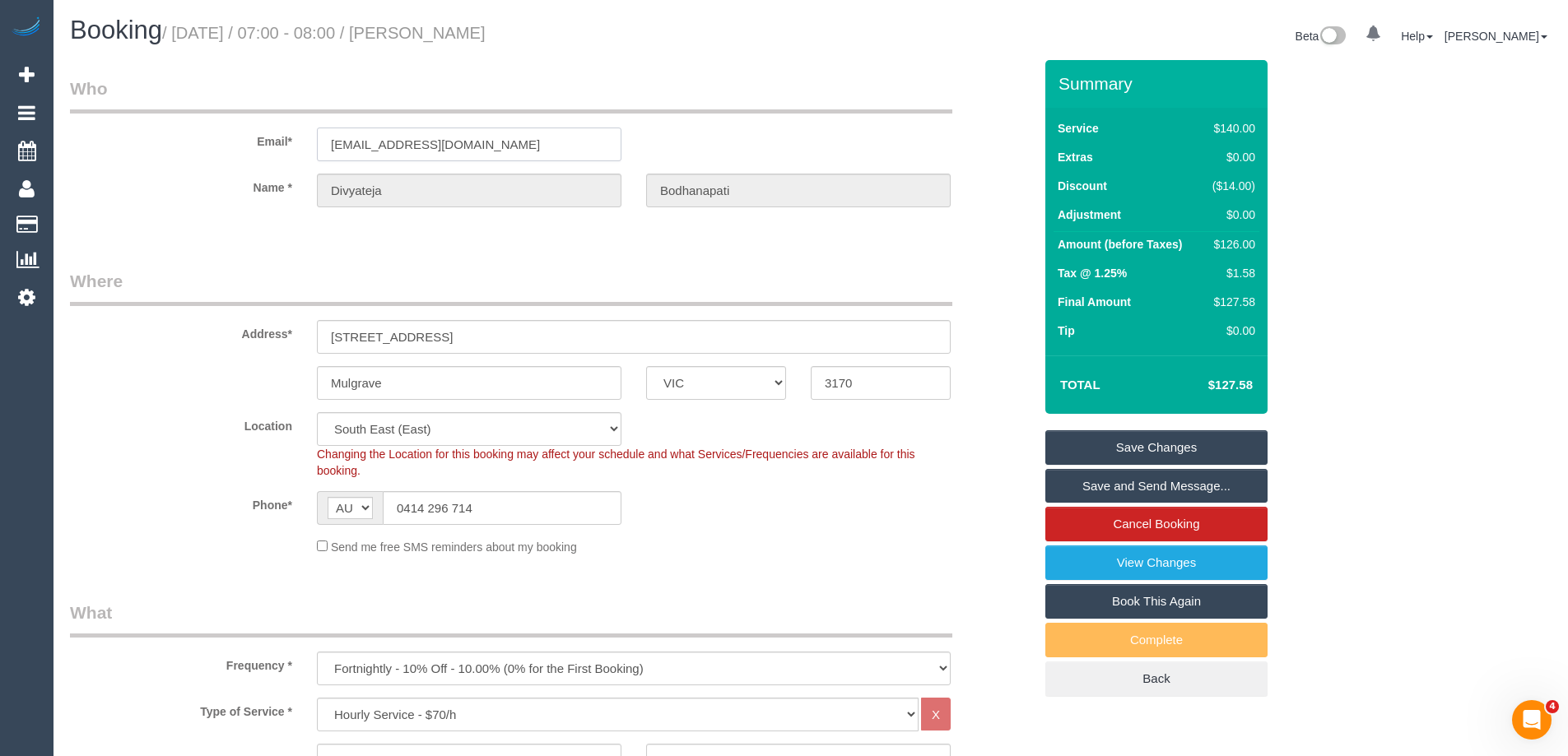
click at [503, 148] on input "dbodhanapati@gmail.com" at bounding box center [469, 144] width 304 height 33
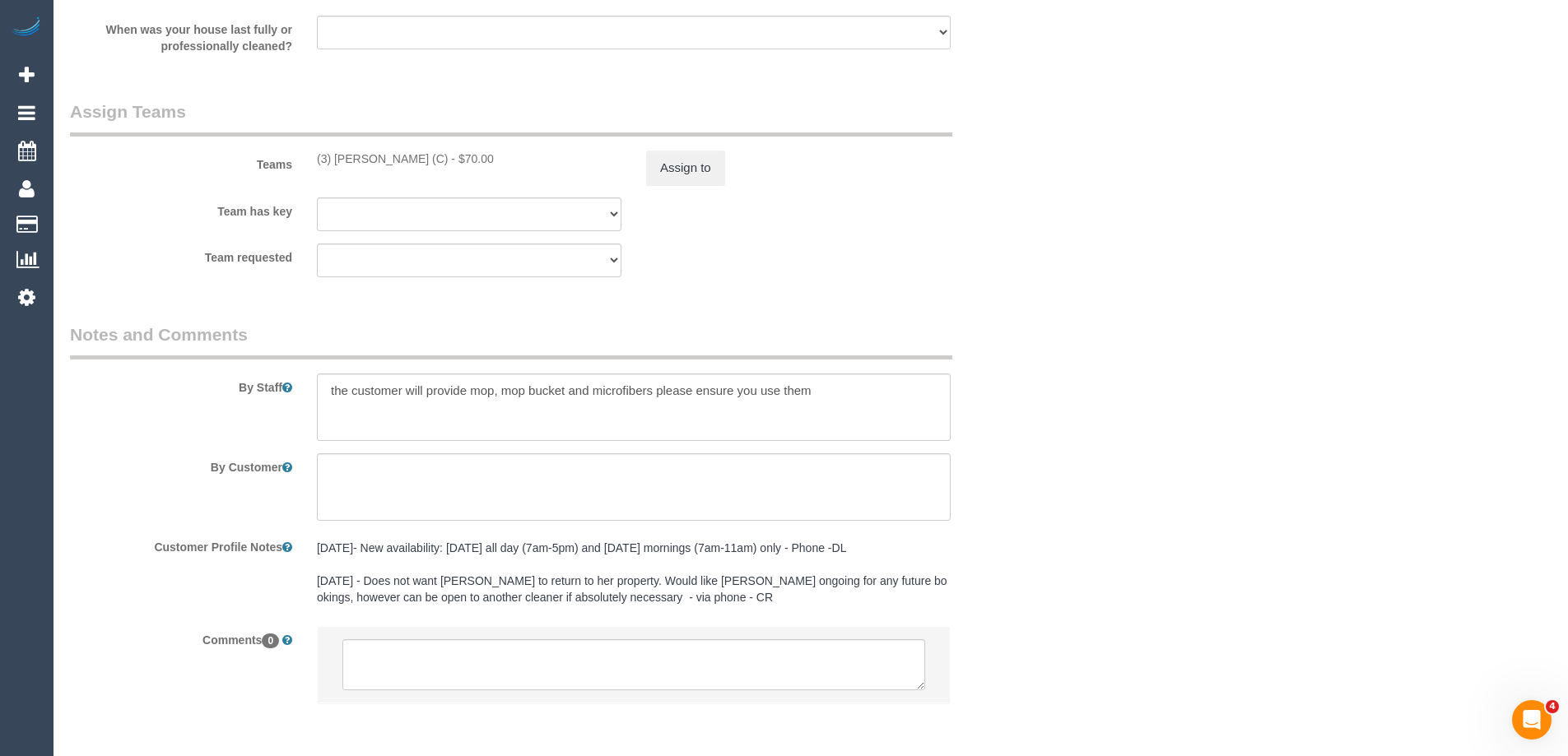
scroll to position [2418, 0]
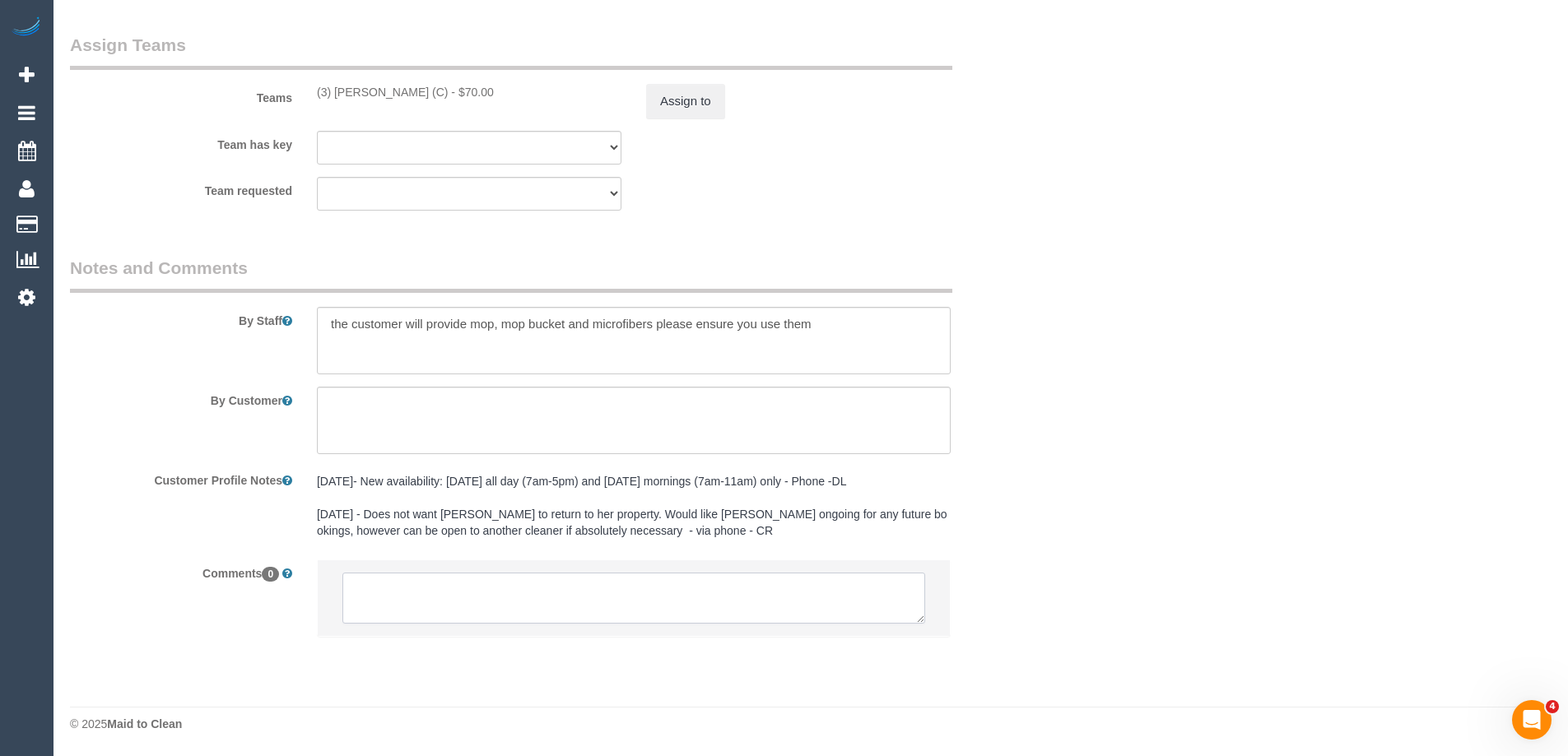
click at [411, 619] on textarea at bounding box center [633, 598] width 583 height 51
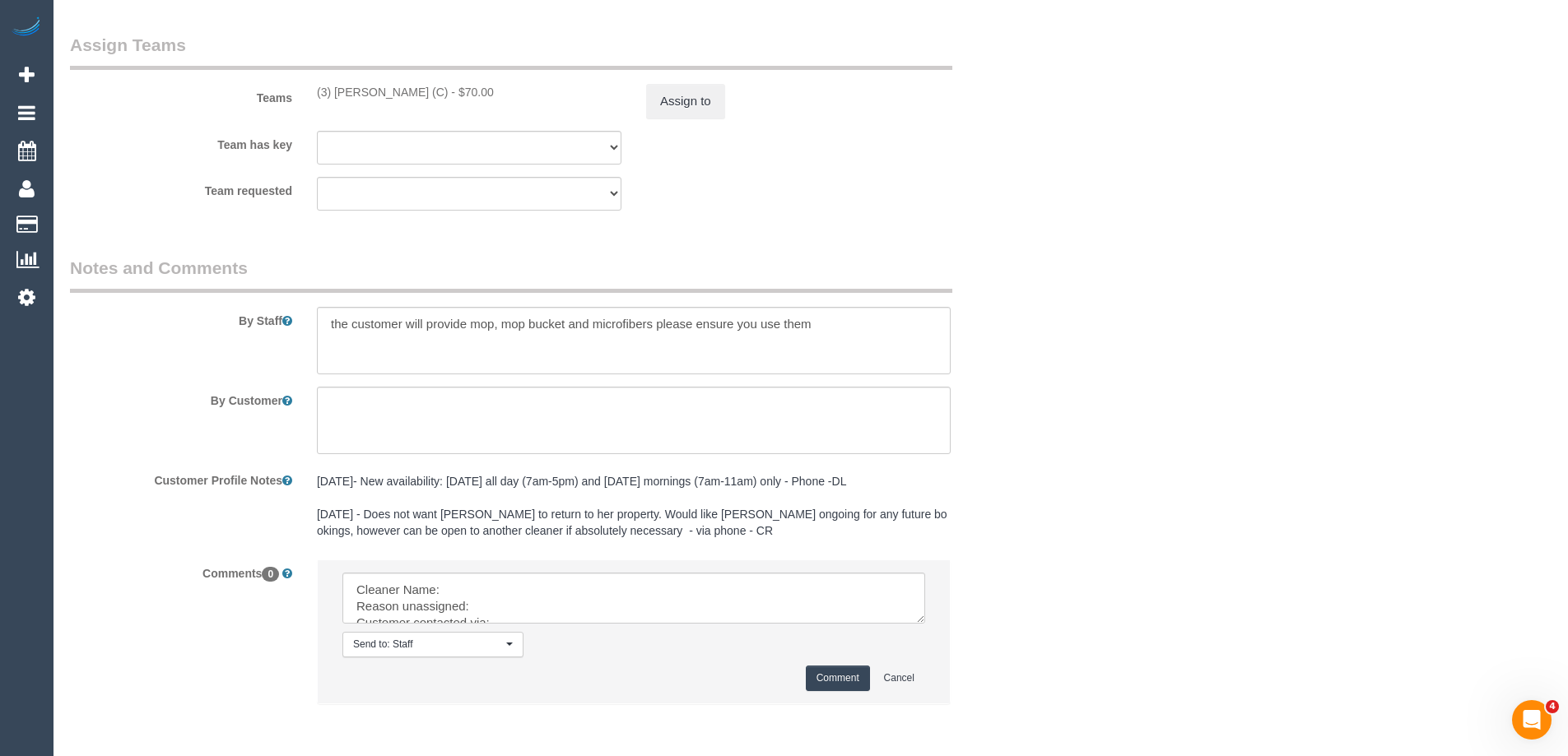
drag, startPoint x: 317, startPoint y: 96, endPoint x: 430, endPoint y: 94, distance: 113.0
click at [430, 94] on div "(3) Anjana Thejan (C) - $70.00" at bounding box center [469, 92] width 304 height 16
copy div "(3) [PERSON_NAME] (C)"
click at [663, 97] on button "Assign to" at bounding box center [685, 101] width 79 height 34
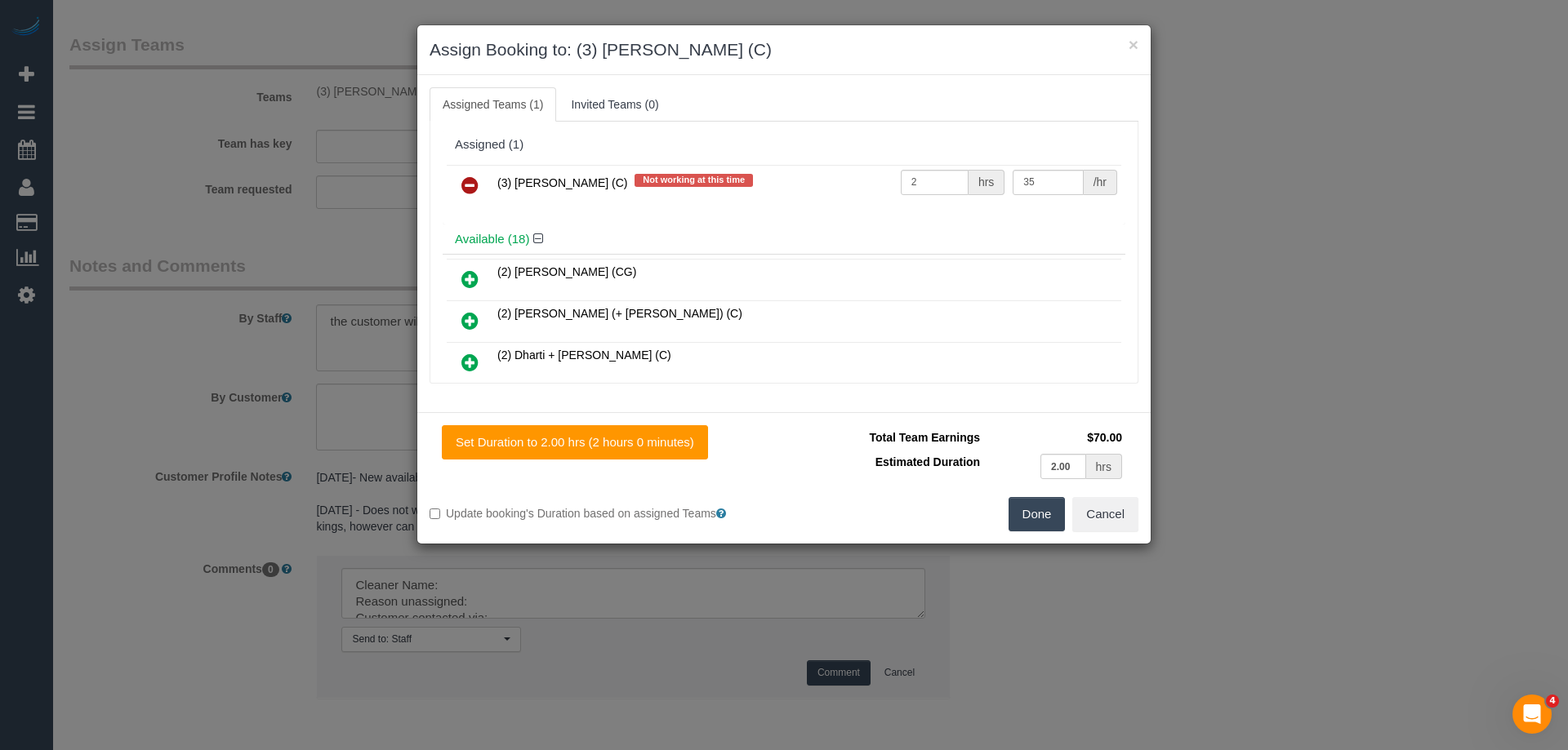
click at [465, 183] on icon at bounding box center [470, 185] width 17 height 20
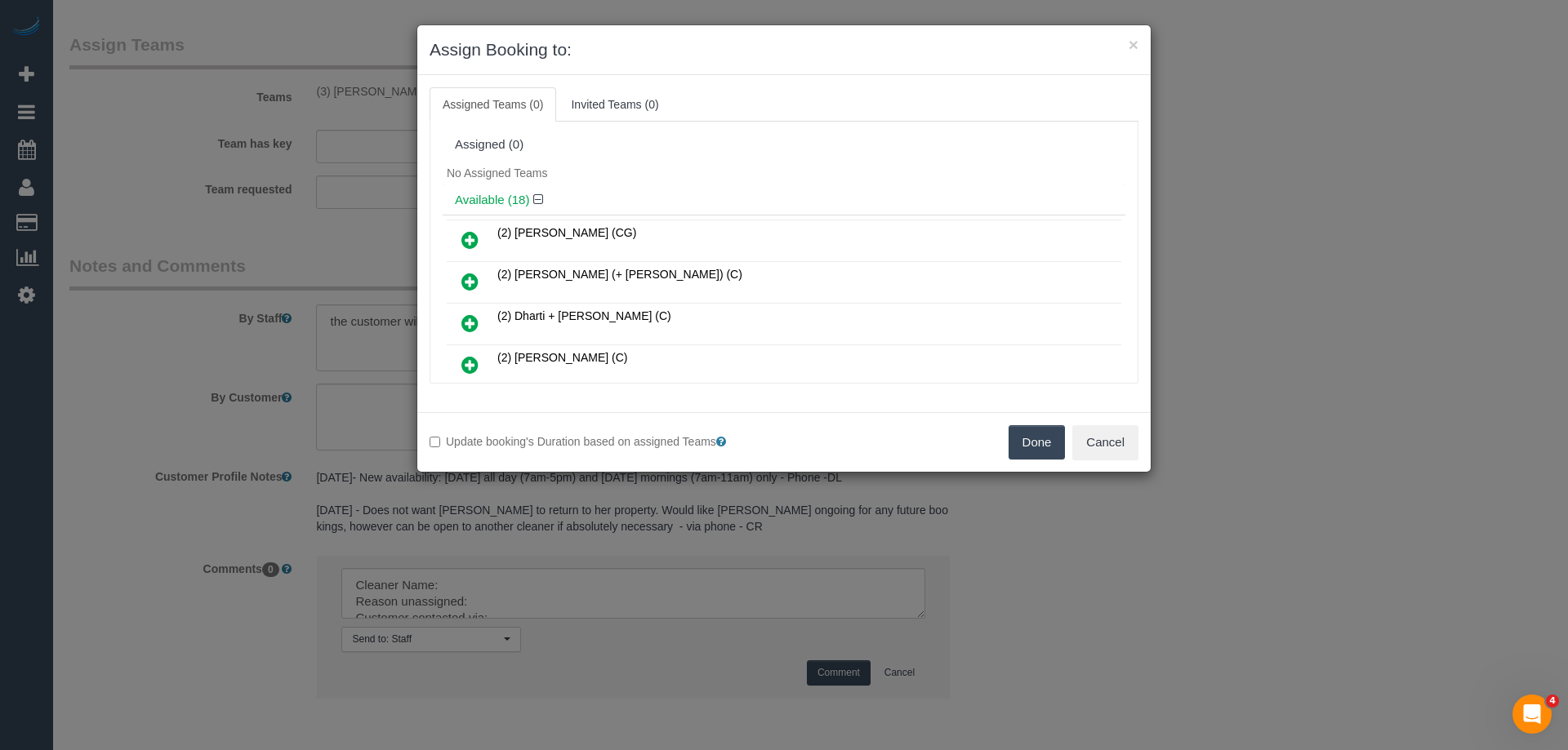
click at [1017, 441] on button "Done" at bounding box center [1037, 443] width 57 height 34
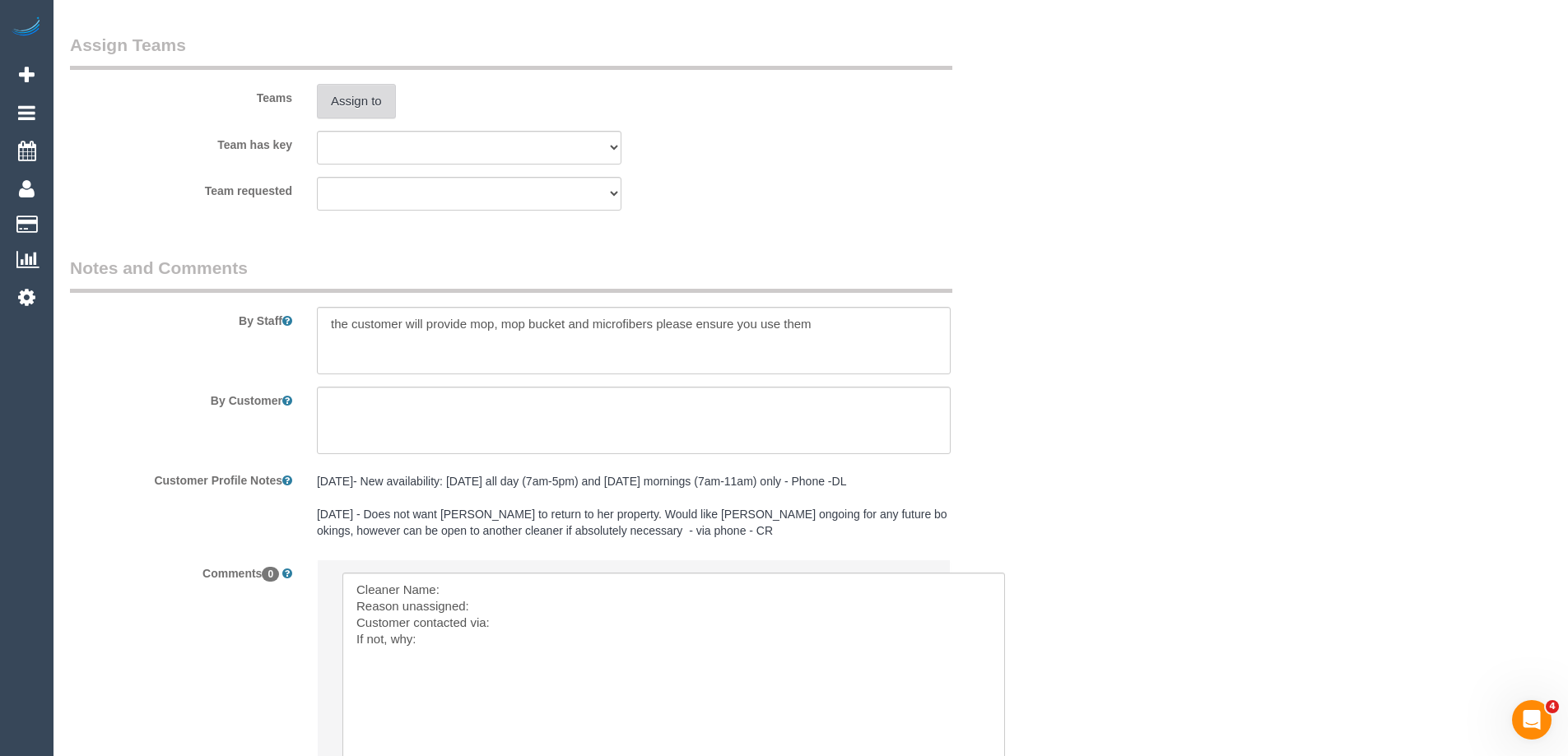
drag, startPoint x: 922, startPoint y: 616, endPoint x: 1013, endPoint y: 789, distance: 195.5
click at [535, 583] on textarea at bounding box center [679, 685] width 674 height 224
paste textarea "(3) [PERSON_NAME] (C)"
click at [531, 607] on textarea at bounding box center [679, 685] width 674 height 224
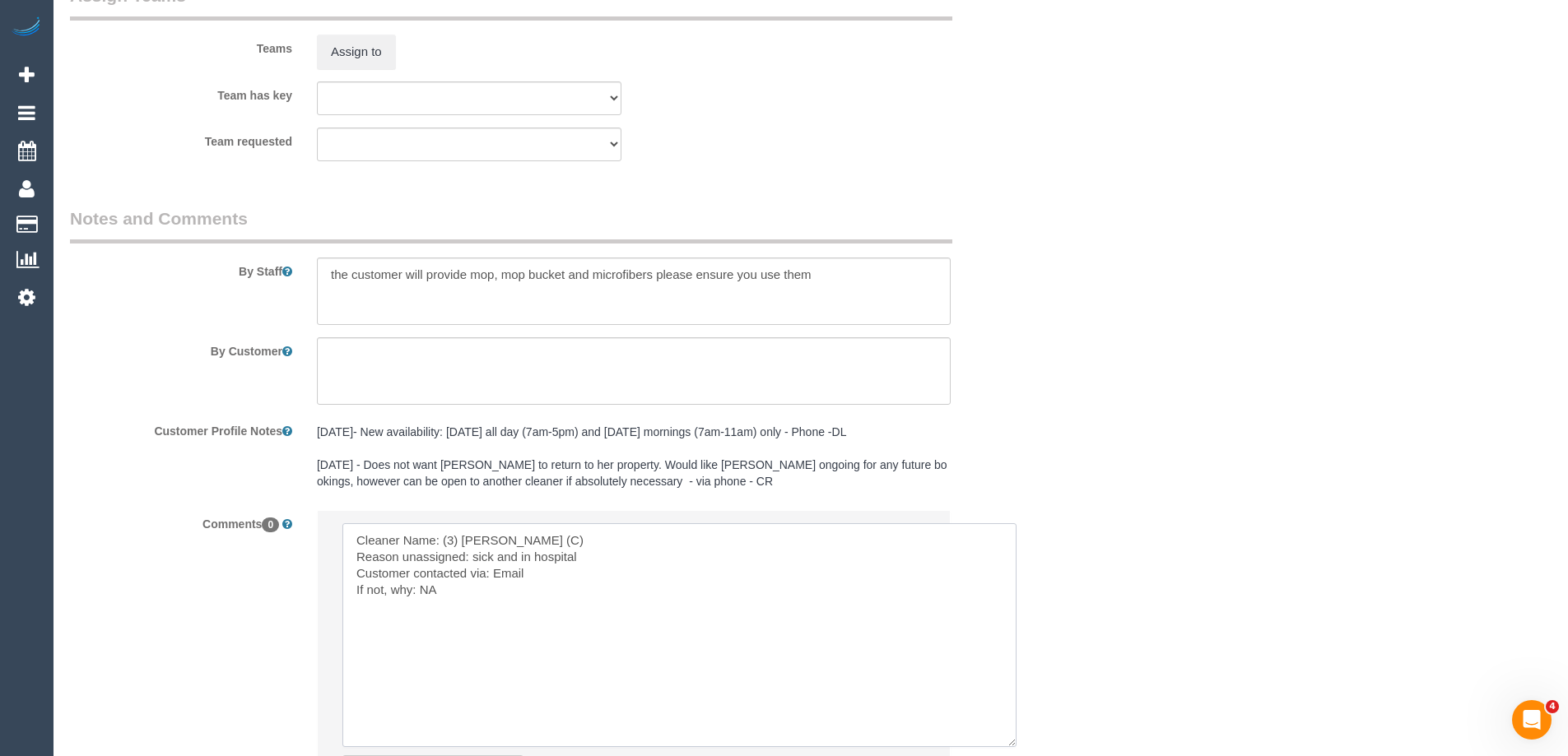
scroll to position [2658, 0]
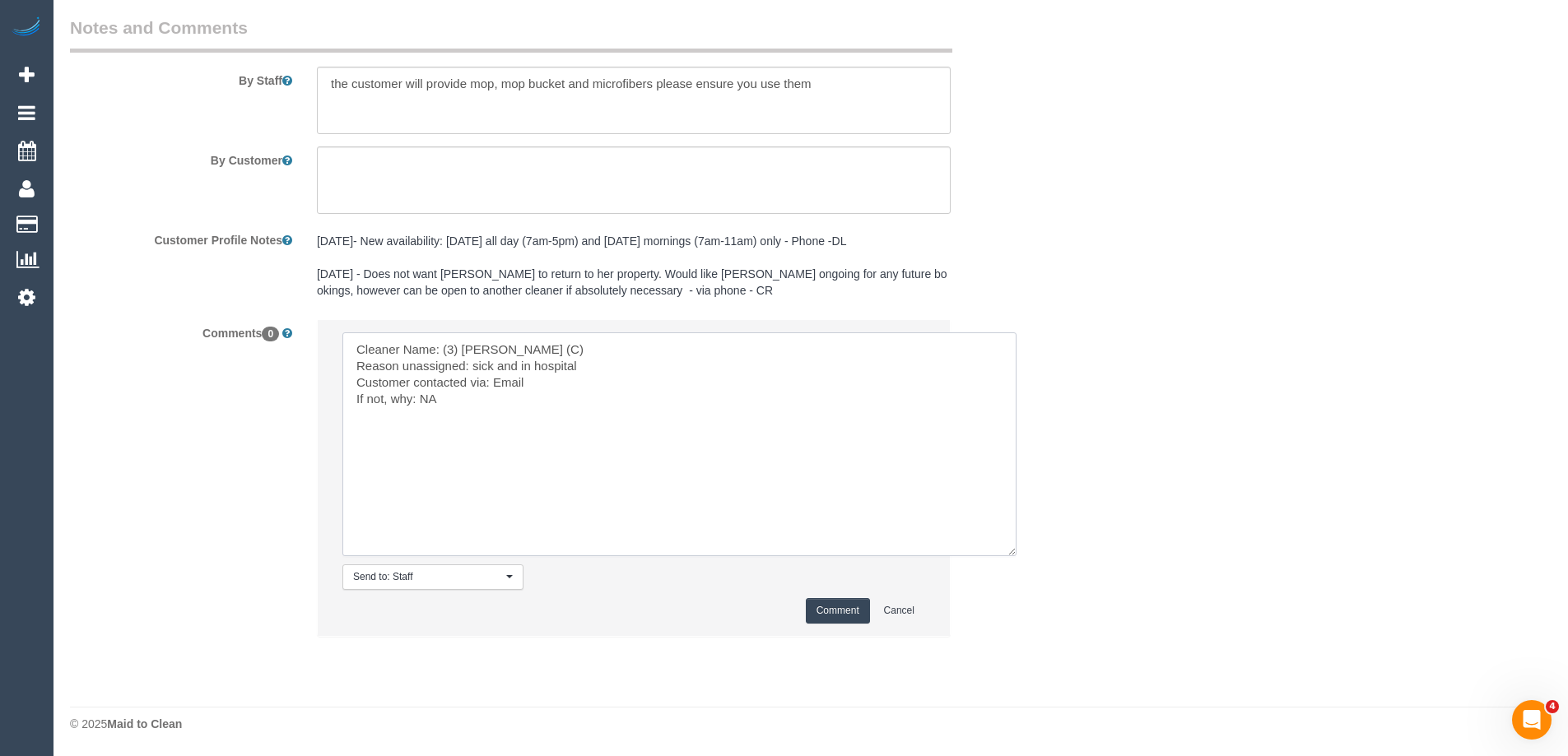
type textarea "Cleaner Name: (3) Anjana Thejan (C) Reason unassigned: sick and in hospital Cus…"
click at [836, 608] on button "Comment" at bounding box center [837, 611] width 64 height 25
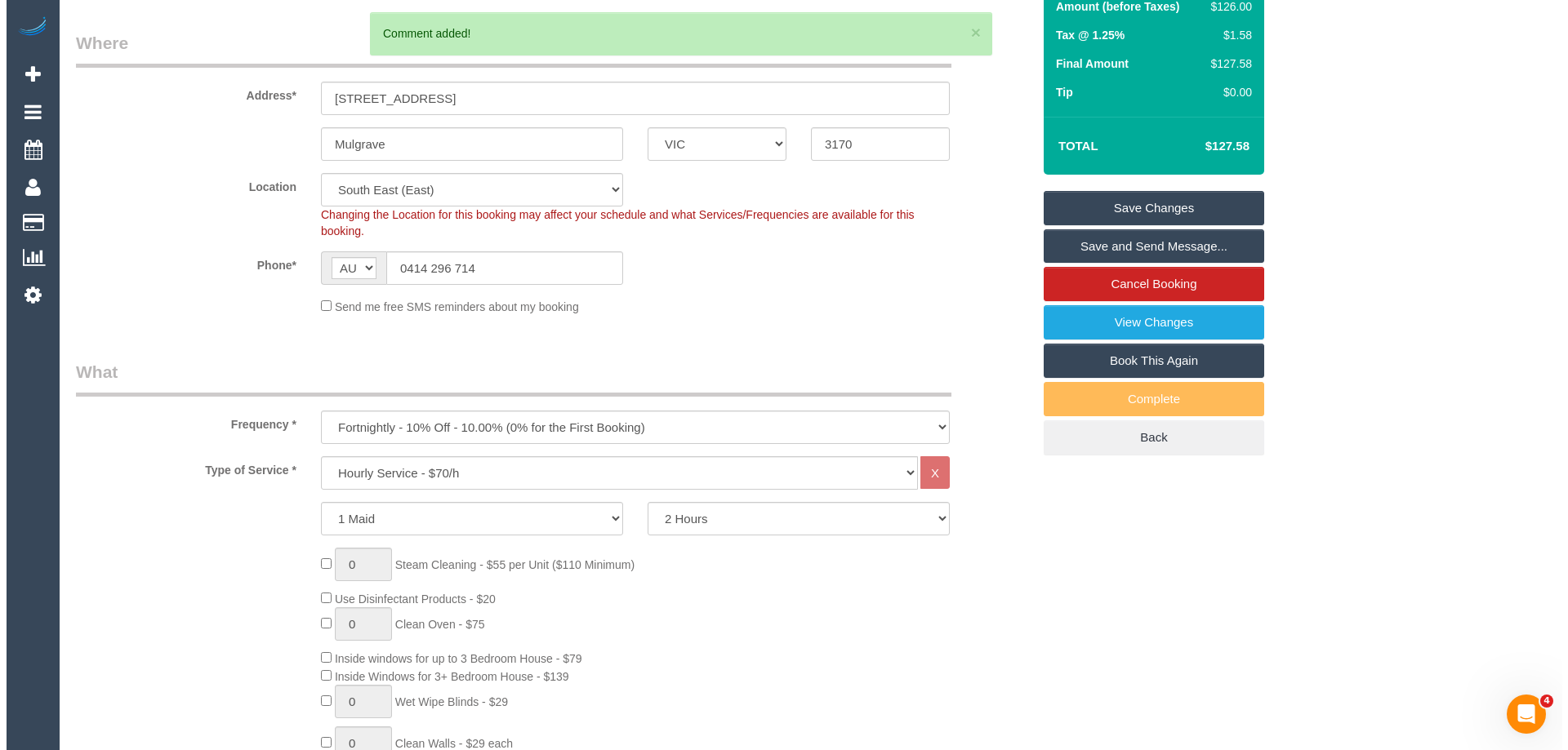
scroll to position [0, 0]
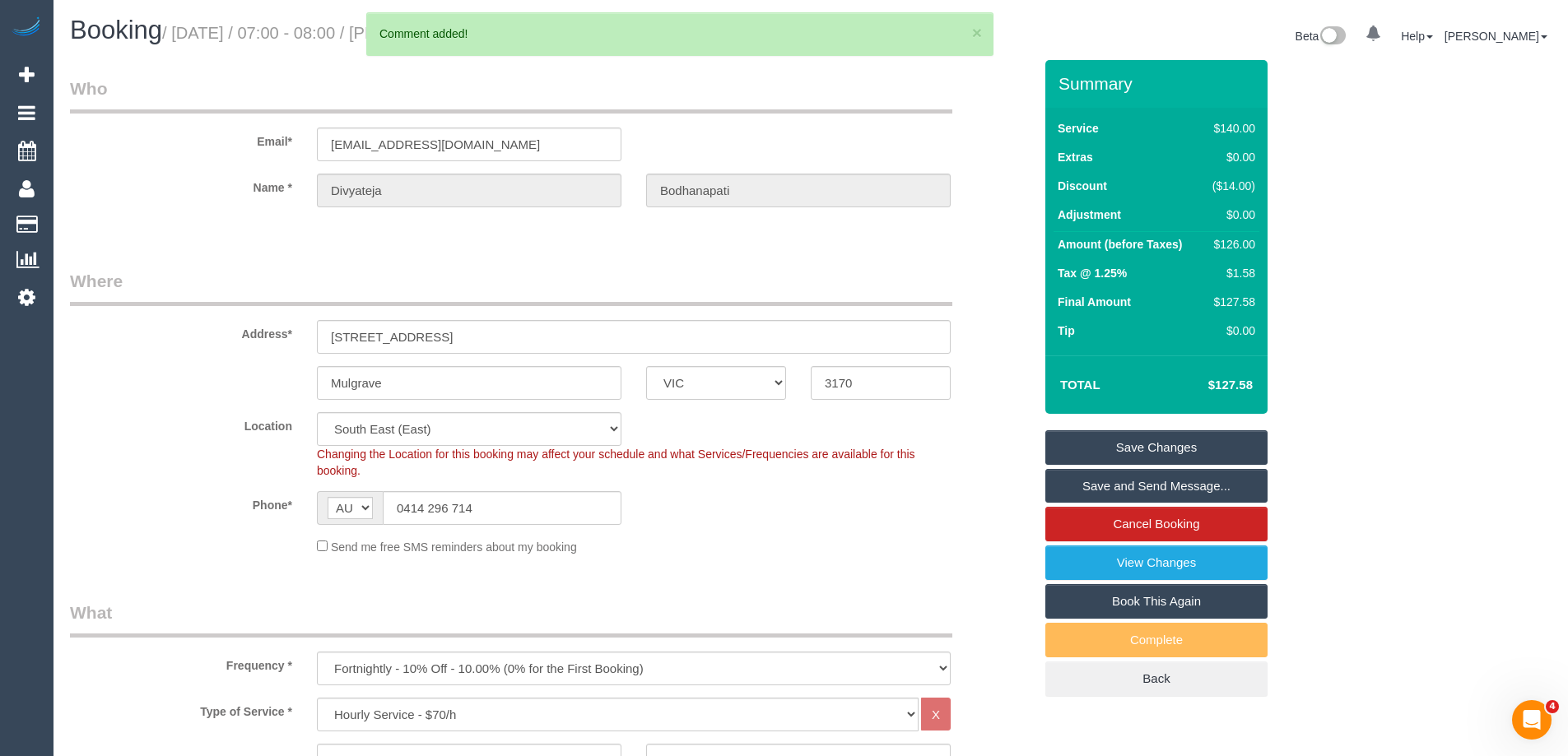
click at [1157, 449] on link "Save Changes" at bounding box center [1156, 448] width 222 height 34
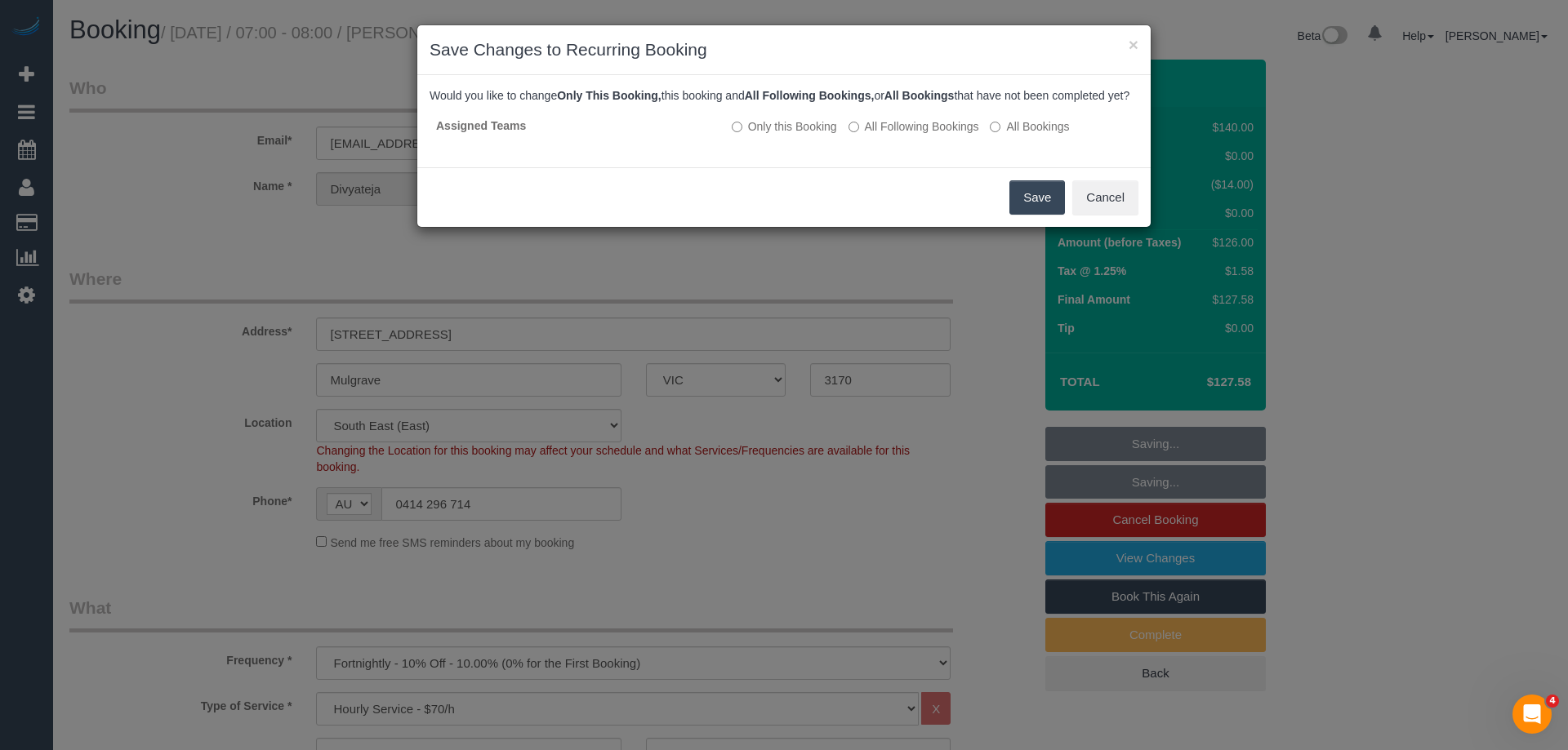
click at [1033, 211] on button "Save" at bounding box center [1037, 197] width 56 height 34
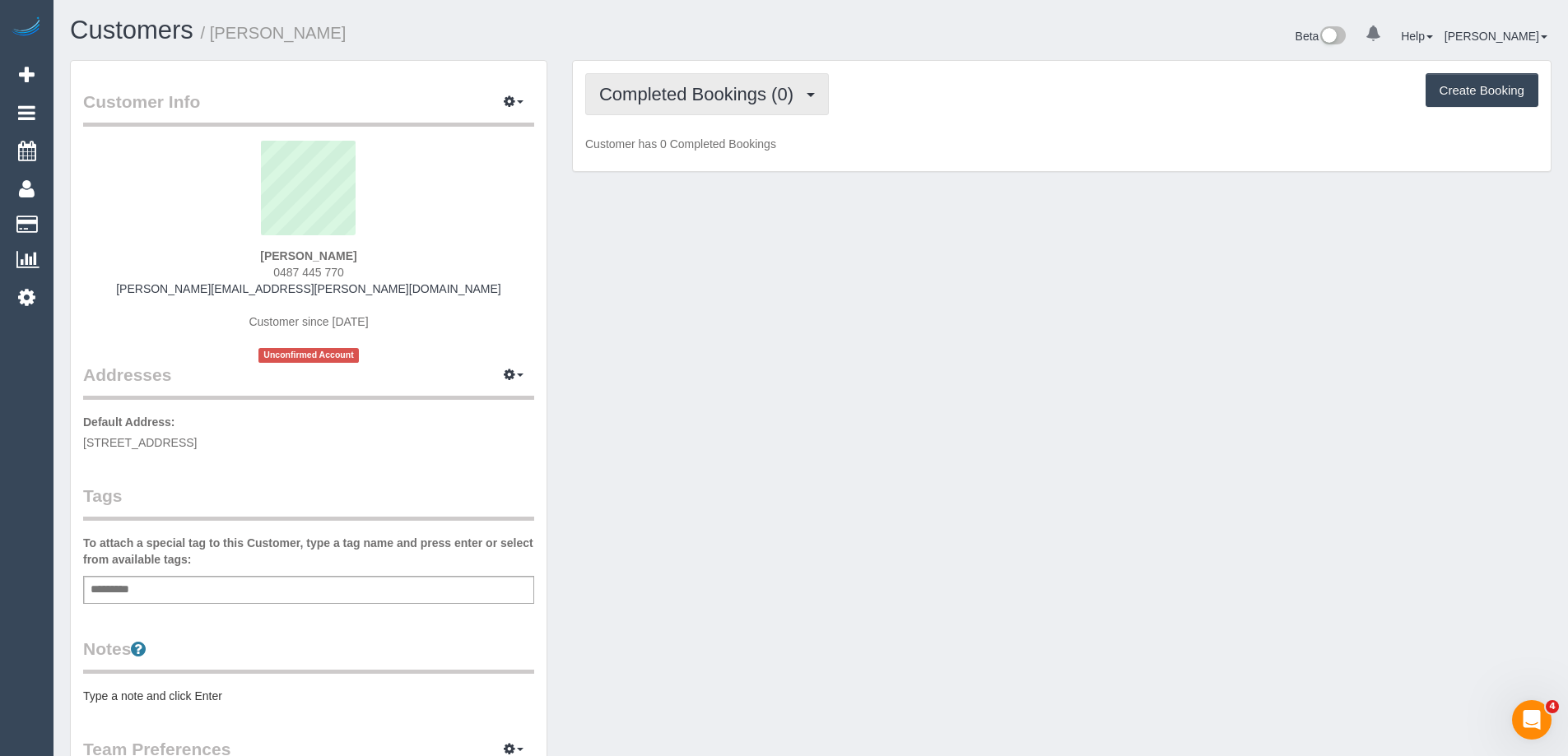
click at [650, 97] on span "Completed Bookings (0)" at bounding box center [700, 94] width 202 height 21
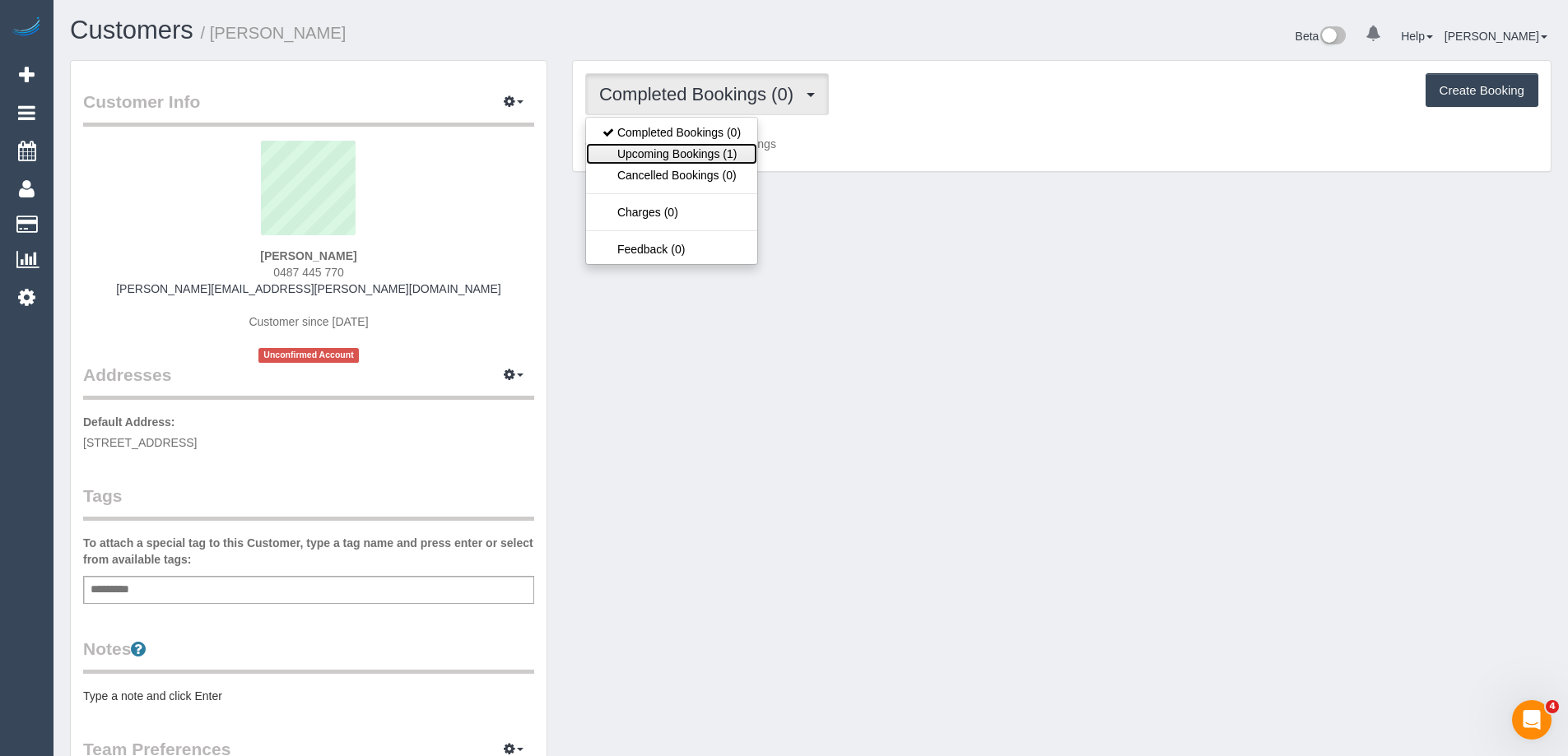
click at [667, 154] on link "Upcoming Bookings (1)" at bounding box center [672, 154] width 172 height 22
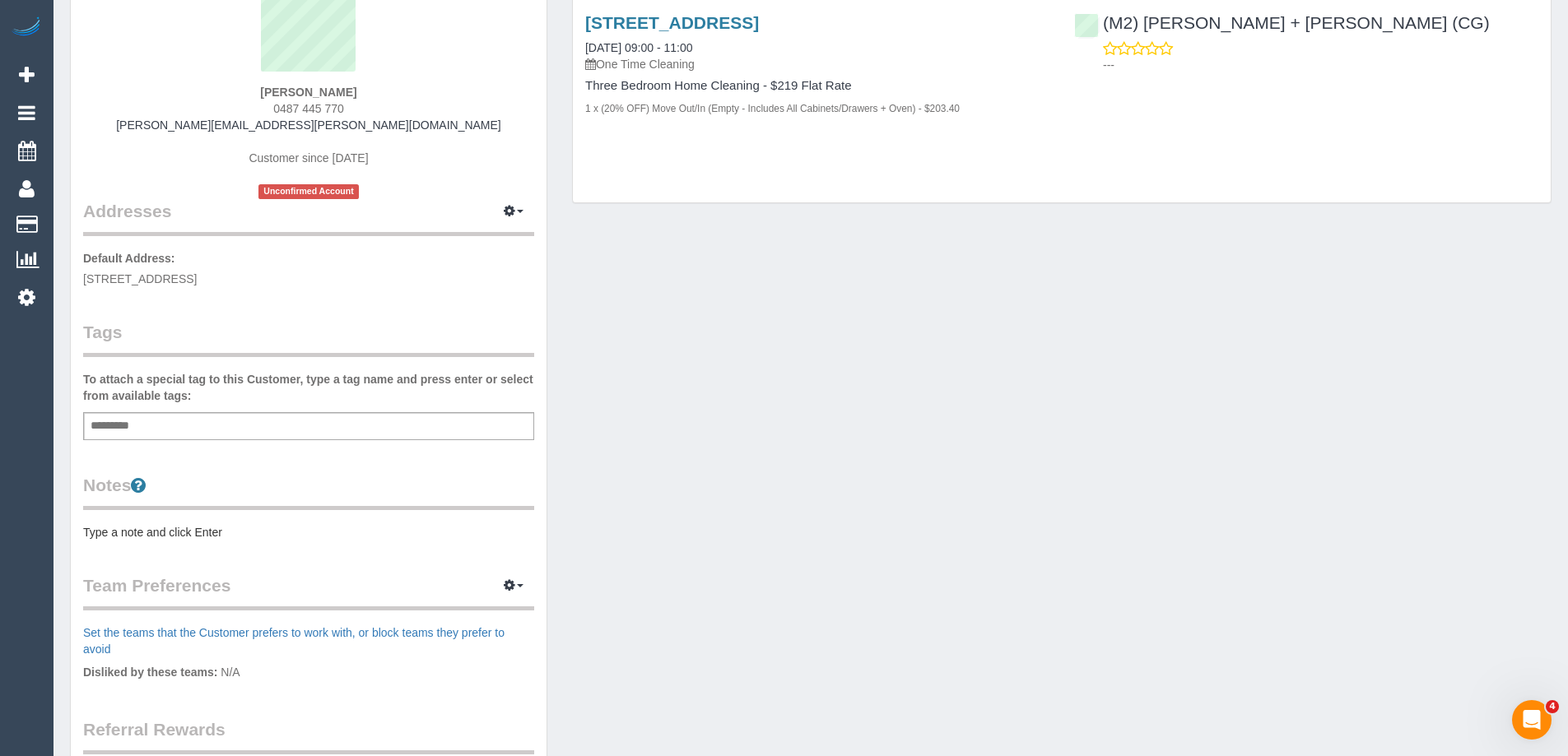
scroll to position [164, 0]
click at [217, 529] on pre "Type a note and click Enter" at bounding box center [308, 532] width 451 height 16
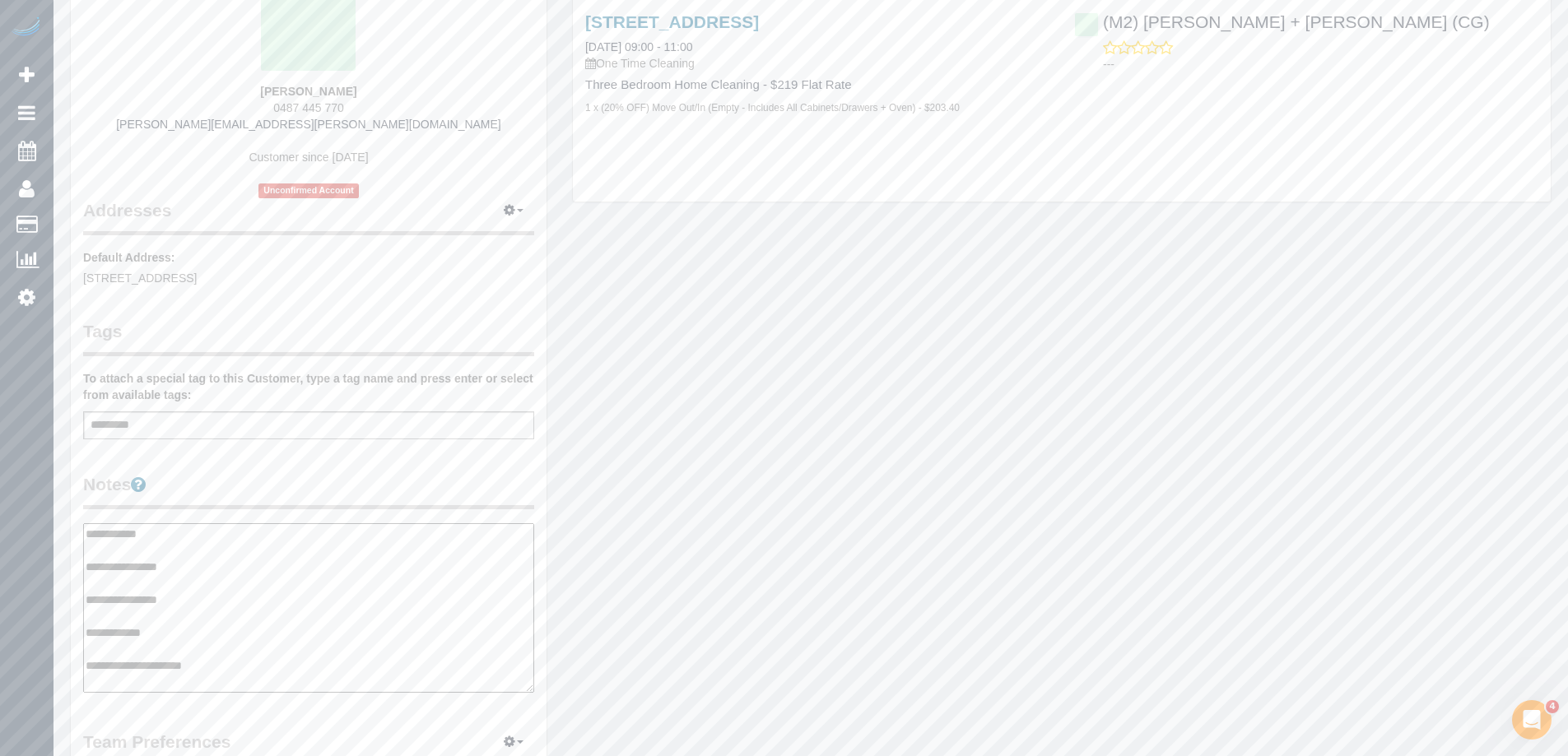
type textarea "**********"
click at [244, 498] on legend "Notes" at bounding box center [308, 490] width 451 height 37
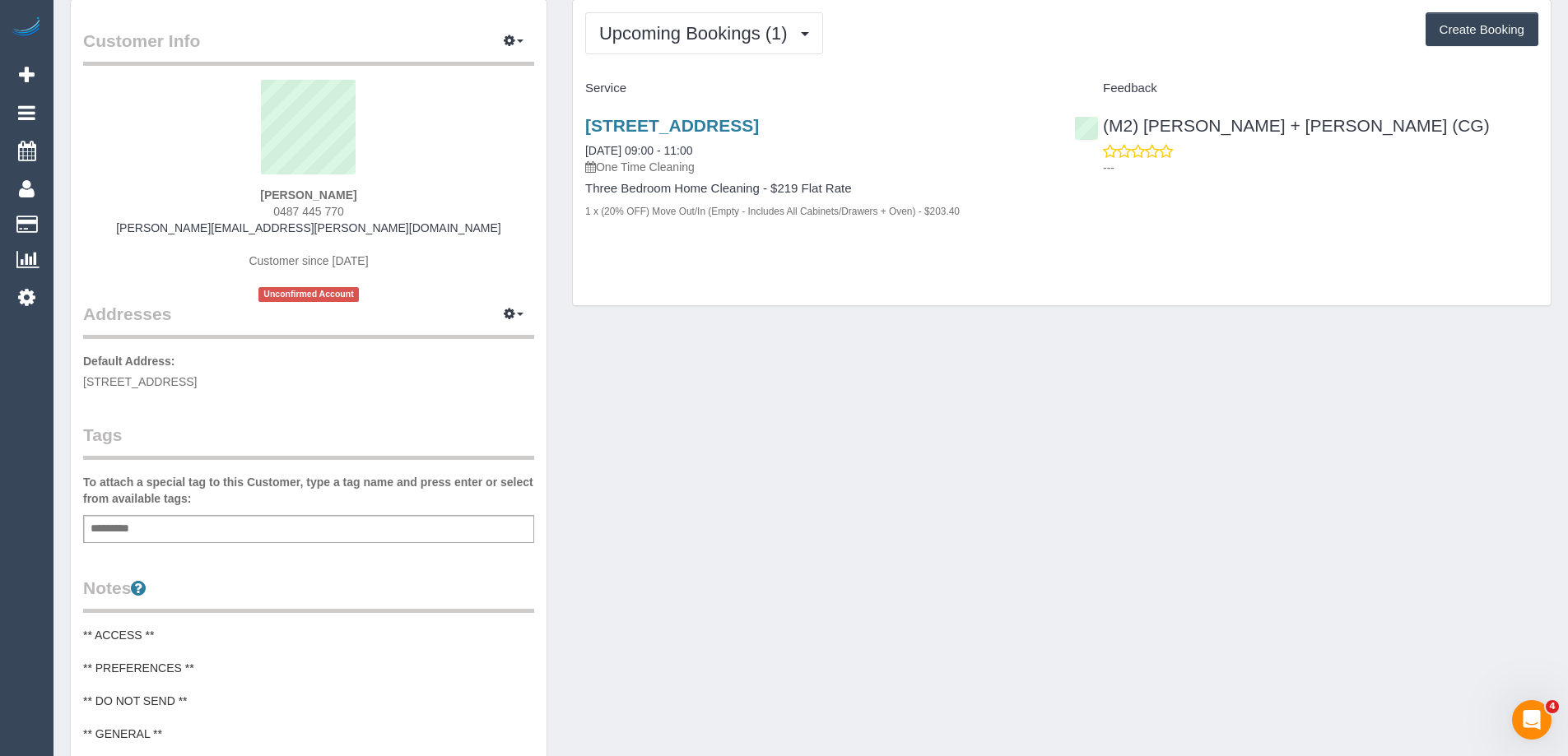
scroll to position [0, 0]
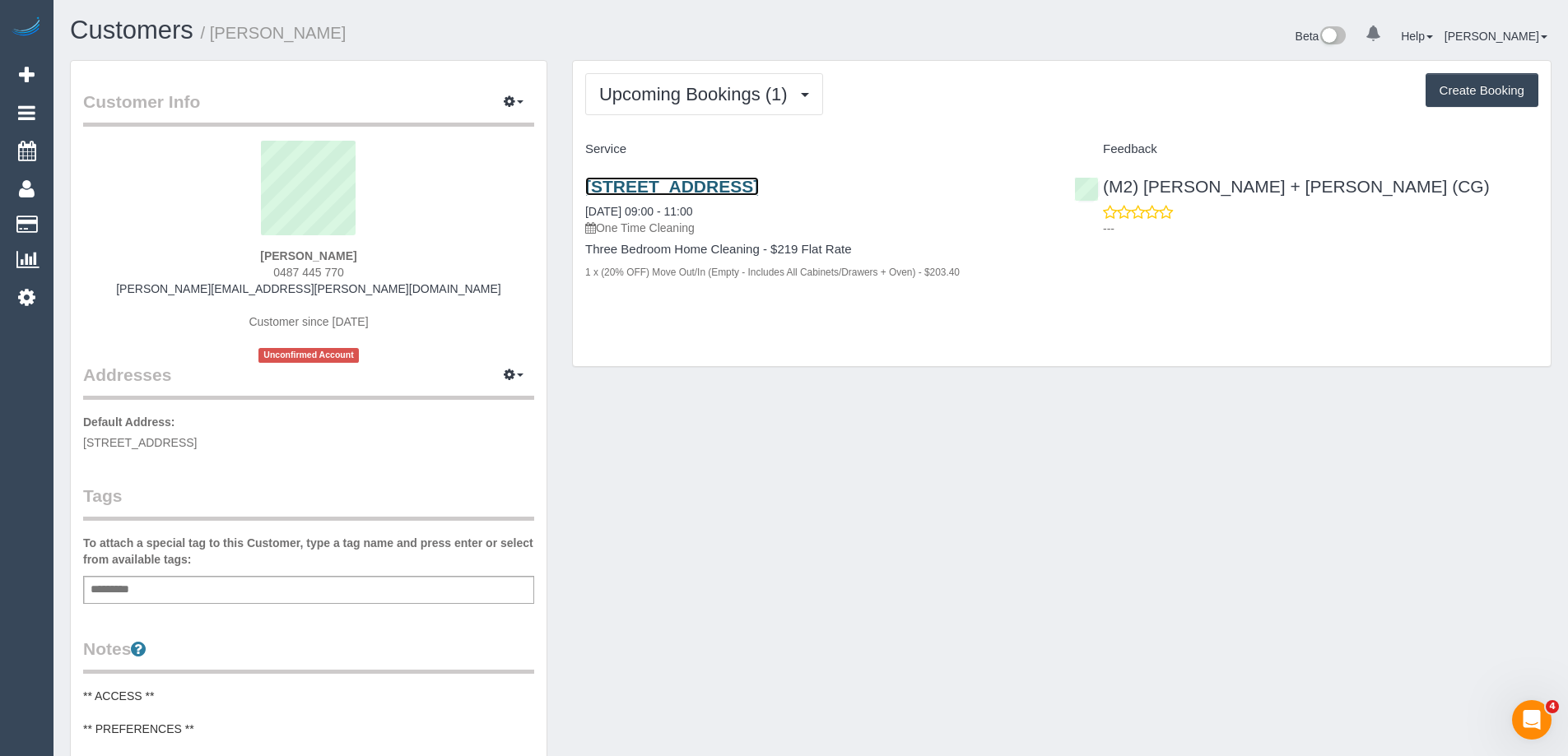
click at [759, 185] on link "[STREET_ADDRESS]" at bounding box center [672, 186] width 173 height 19
click at [508, 98] on icon "button" at bounding box center [509, 101] width 12 height 10
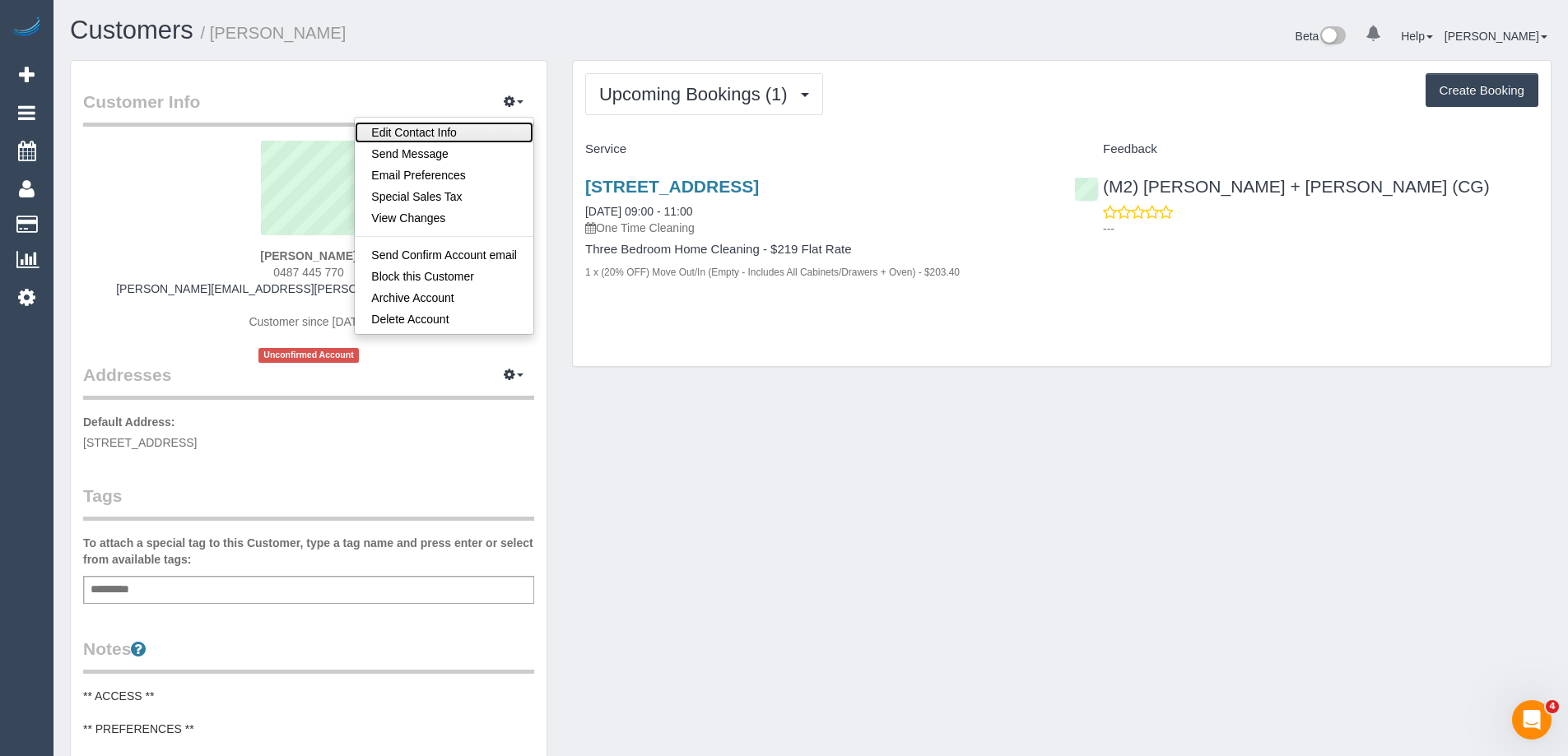
click at [443, 135] on link "Edit Contact Info" at bounding box center [444, 133] width 179 height 22
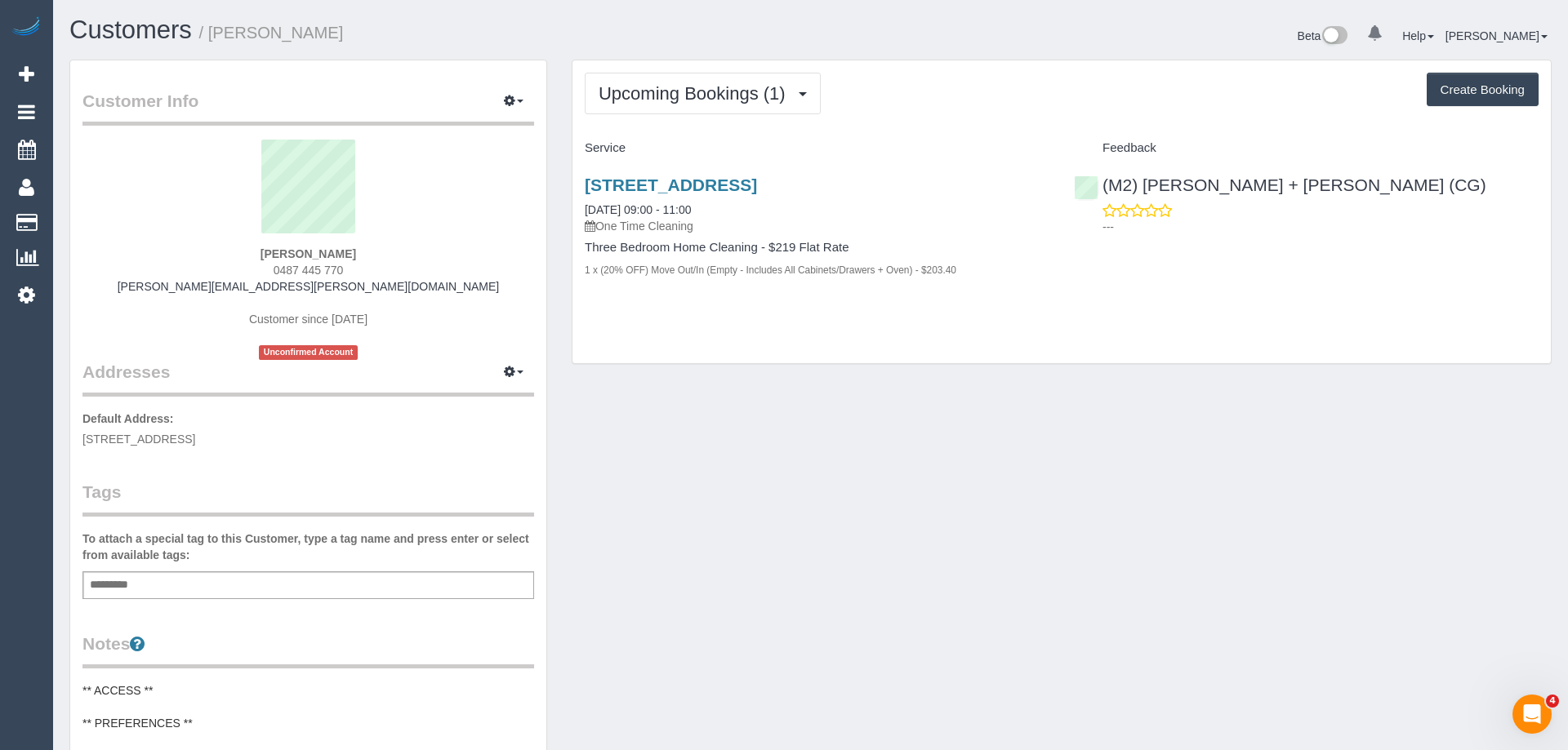
select select "VIC"
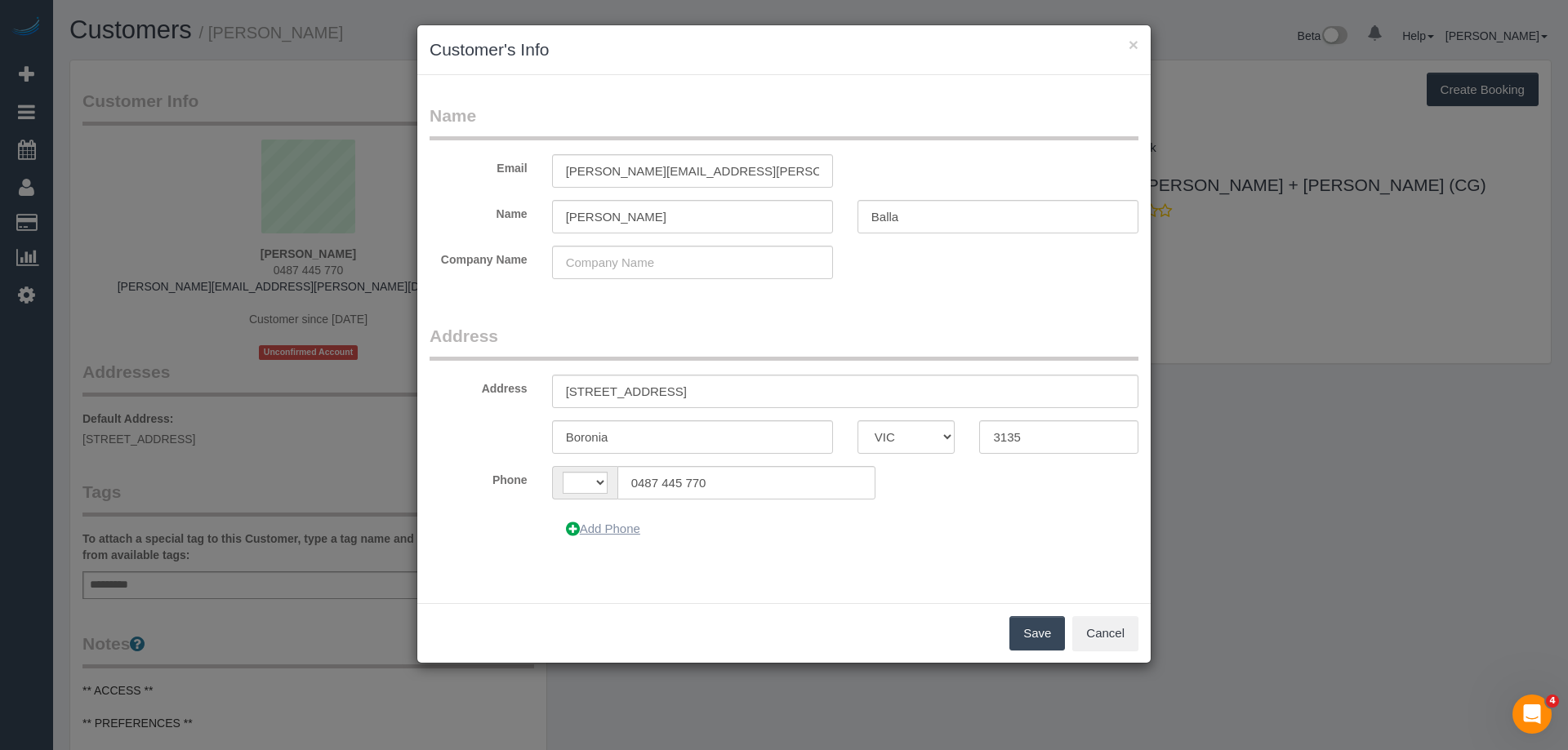
click at [591, 529] on button "Add Phone" at bounding box center [603, 529] width 102 height 34
select select "string:AU"
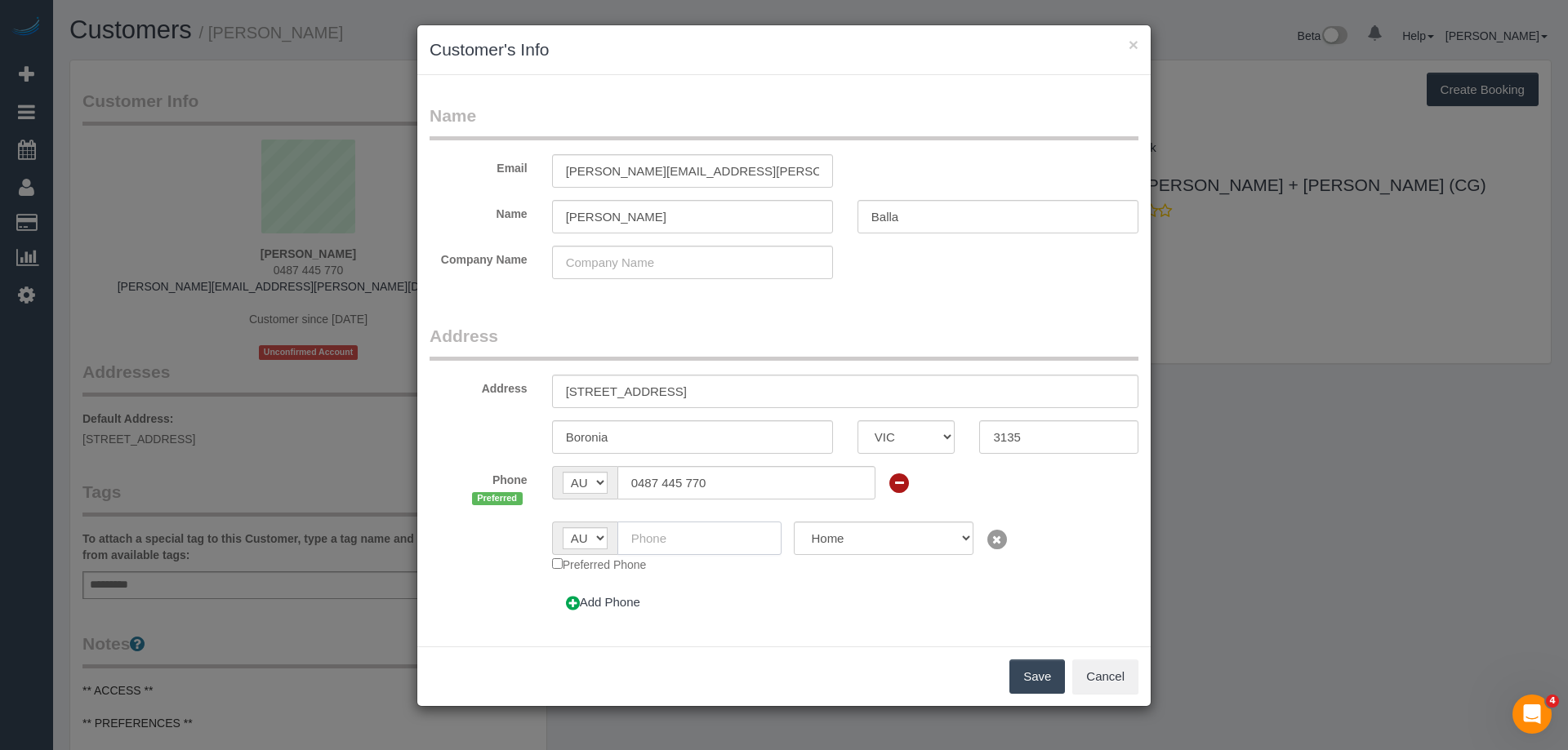
click at [650, 529] on input "text" at bounding box center [700, 538] width 165 height 33
paste input "61 429 038 040"
drag, startPoint x: 646, startPoint y: 533, endPoint x: 593, endPoint y: 538, distance: 53.2
click at [600, 539] on div "AF AL DZ AD AO AI AQ AG AR AM AW AU AT AZ BS BH BD BB BY BE BZ BJ BM BT BO BA B…" at bounding box center [667, 538] width 230 height 33
type input "0429 038 040"
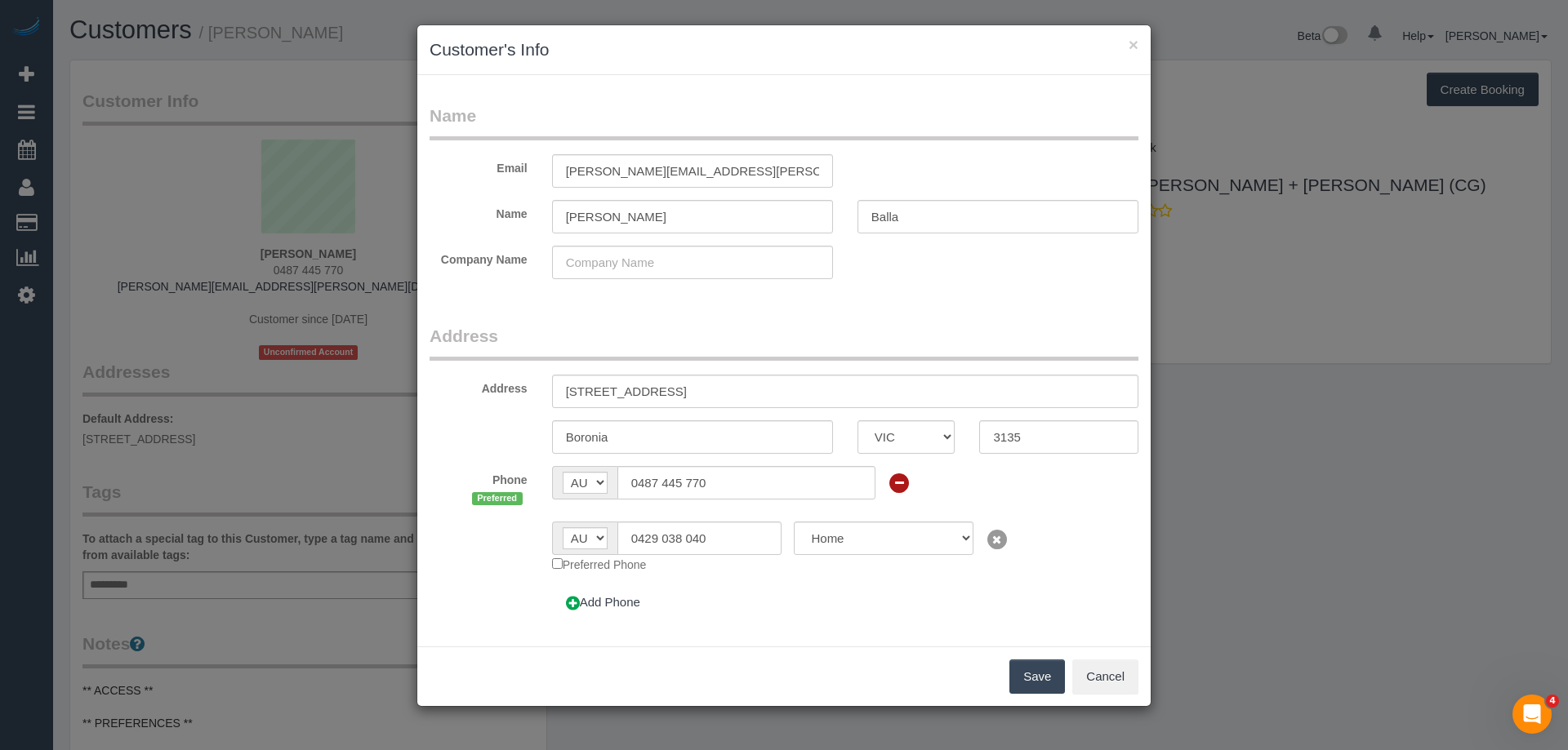
click at [1045, 677] on button "Save" at bounding box center [1037, 677] width 56 height 34
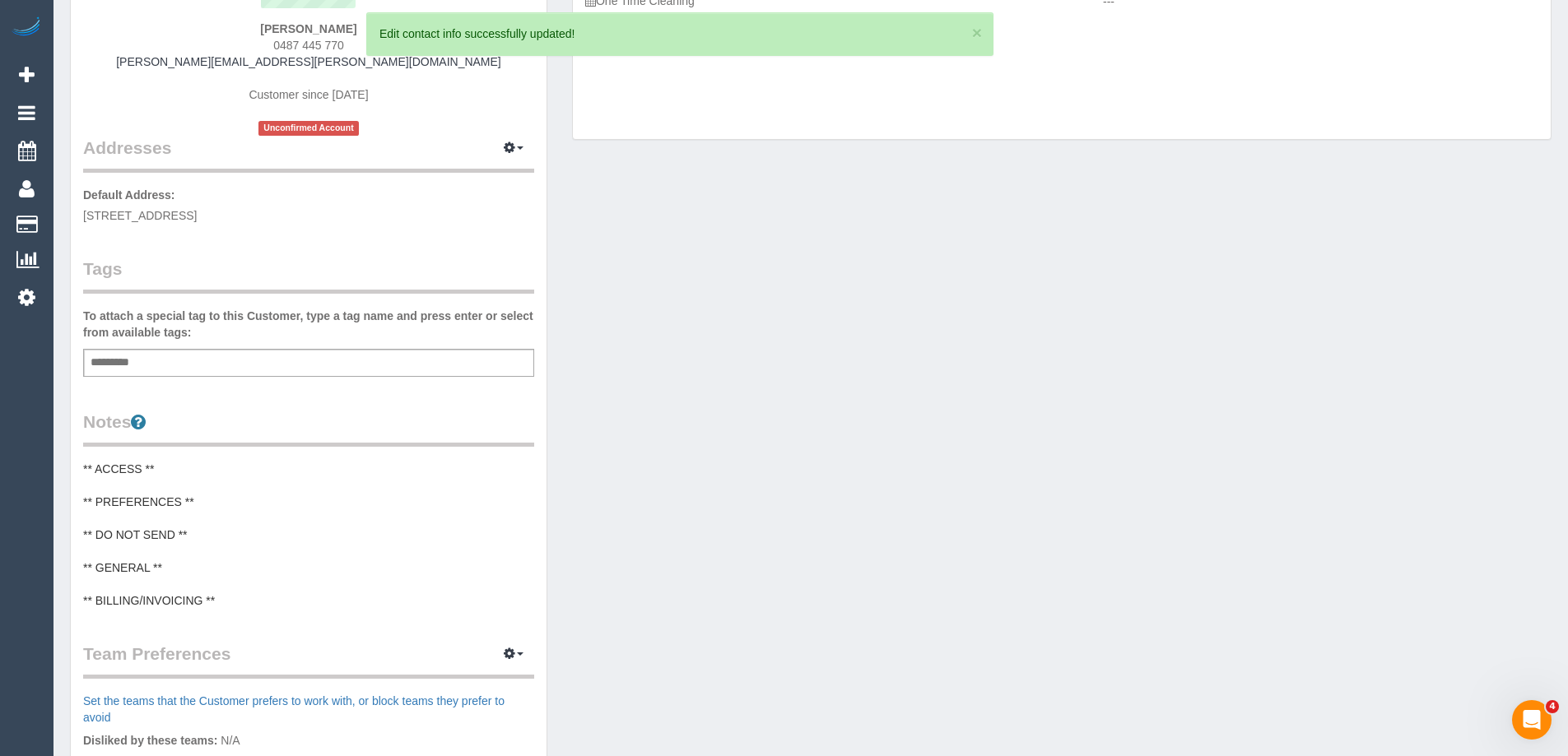
scroll to position [247, 0]
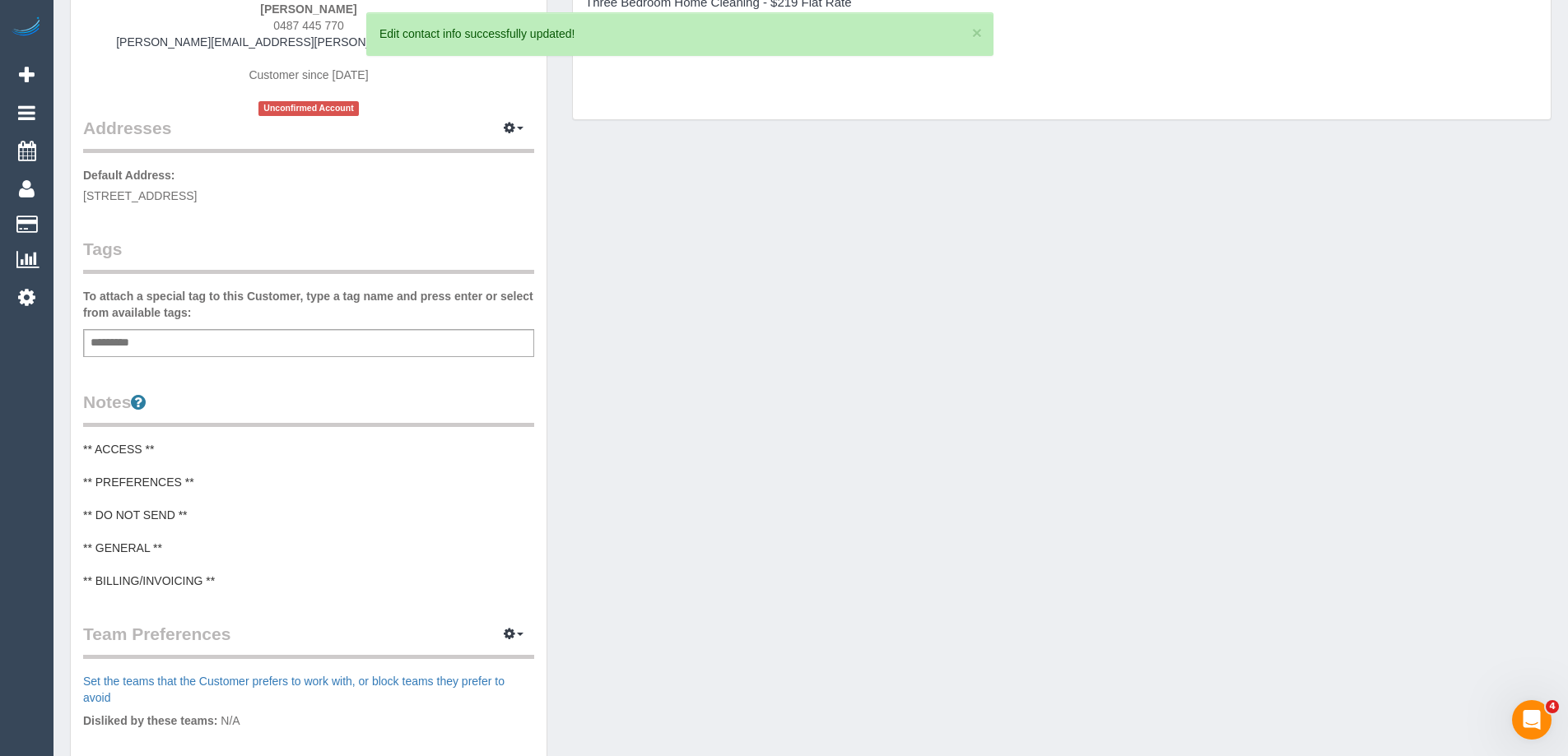
click at [88, 462] on pre "** ACCESS ** ** PREFERENCES ** ** DO NOT SEND ** ** GENERAL ** ** BILLING/INVOI…" at bounding box center [308, 515] width 451 height 148
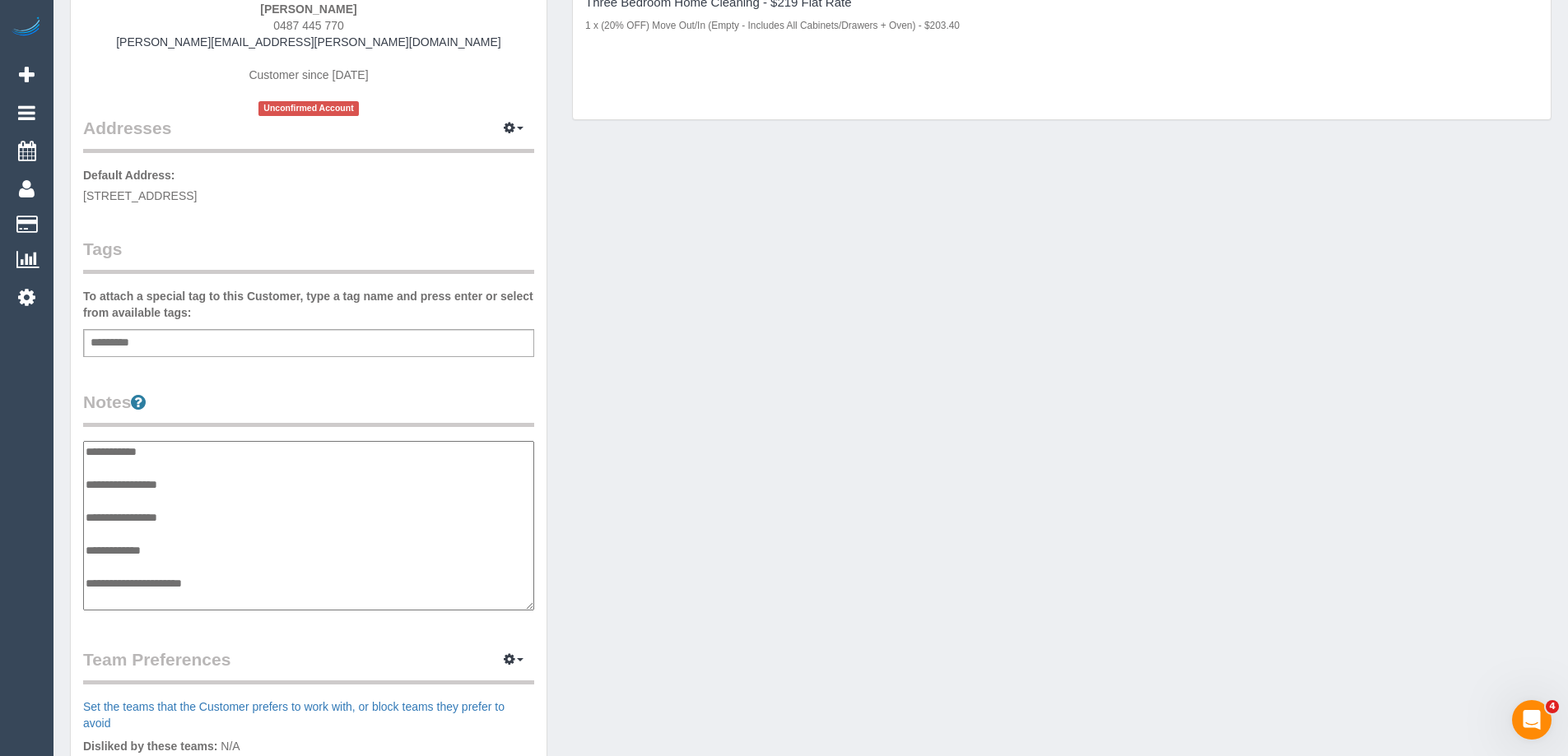
click at [88, 449] on textarea "**********" at bounding box center [308, 526] width 451 height 170
click at [189, 449] on textarea "**********" at bounding box center [308, 526] width 451 height 170
type textarea "**********"
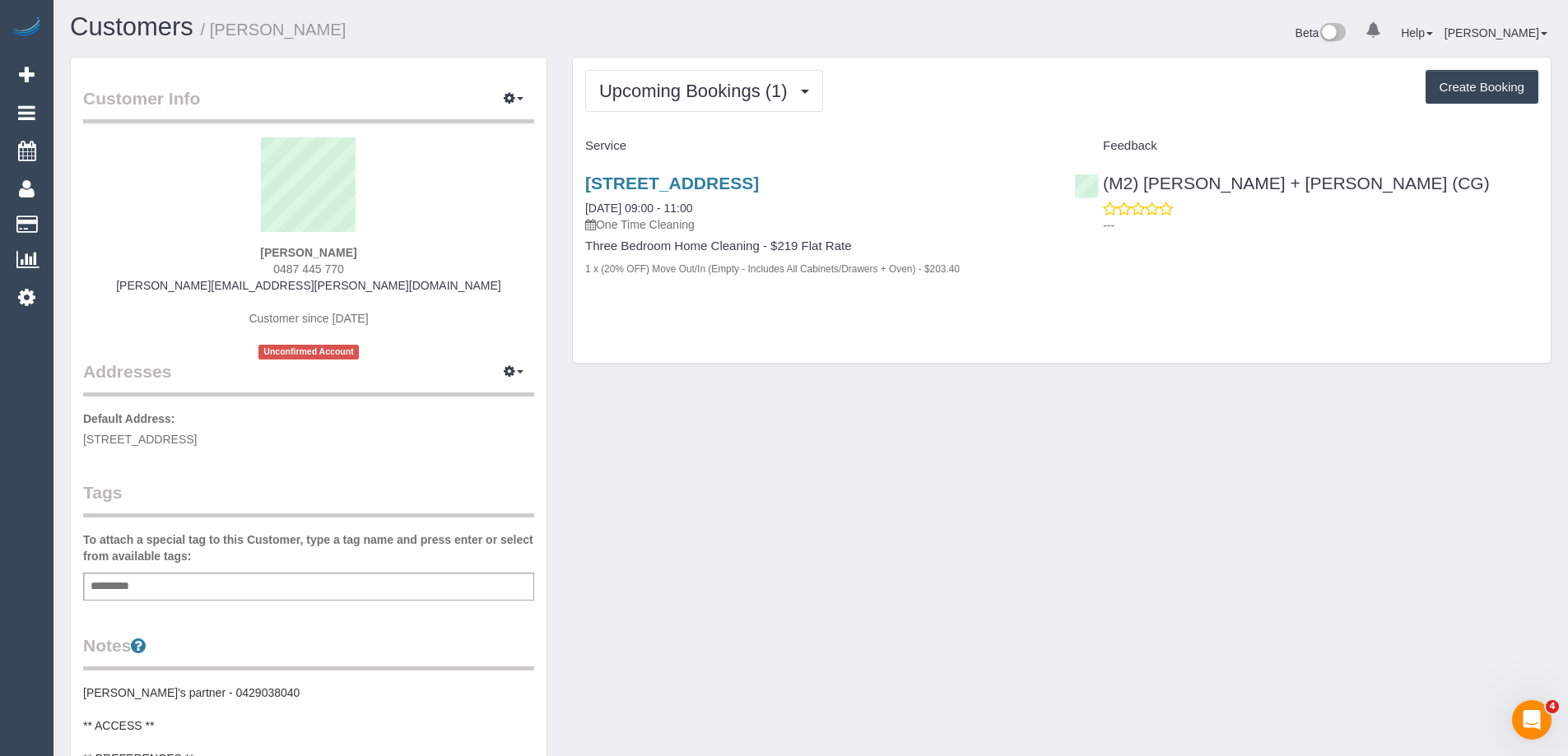
scroll to position [0, 0]
copy small "Danny Balla"
drag, startPoint x: 336, startPoint y: 39, endPoint x: 219, endPoint y: 41, distance: 117.0
click at [219, 41] on h1 "Customers / Danny Balla" at bounding box center [434, 30] width 728 height 28
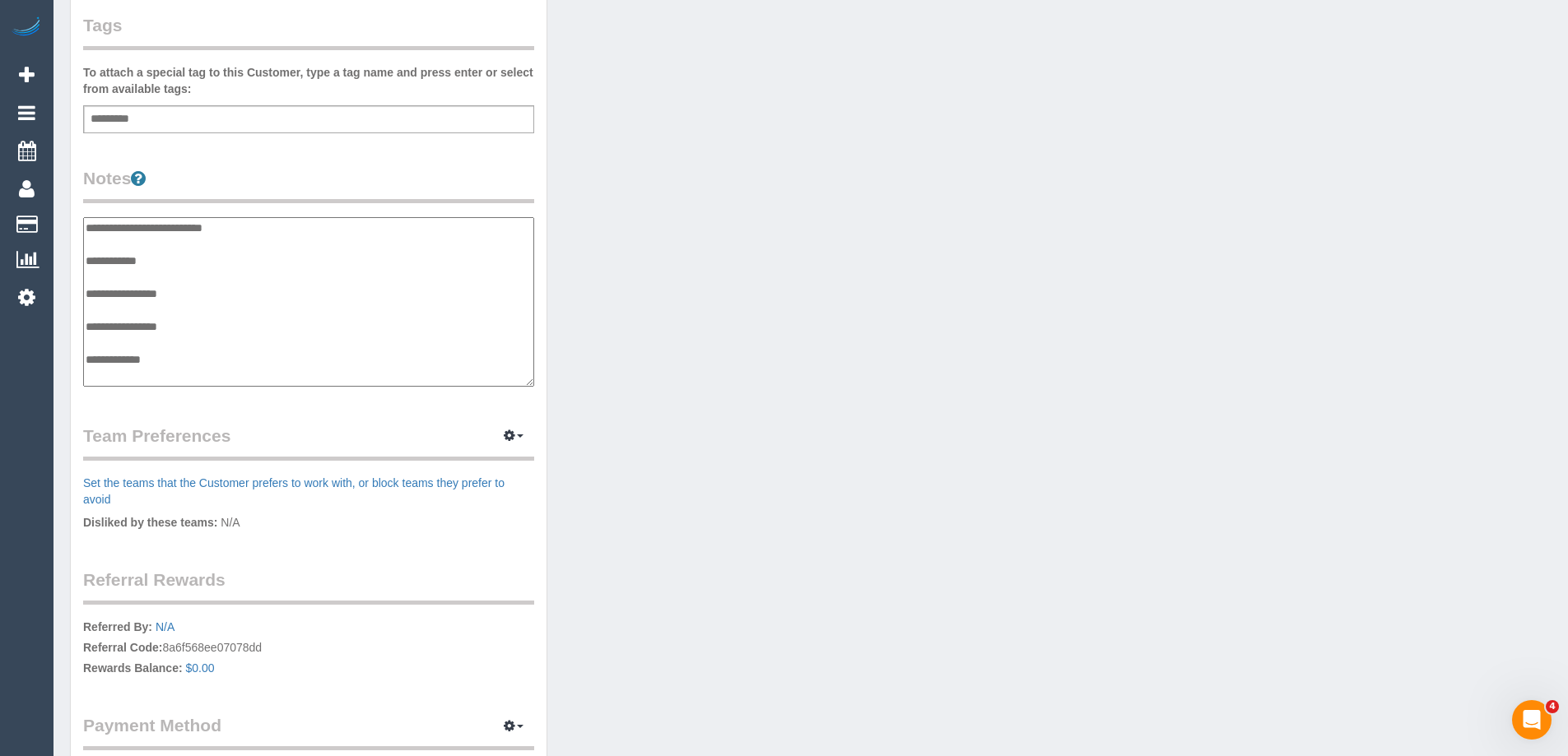
click at [200, 226] on textarea "**********" at bounding box center [308, 303] width 451 height 170
click at [412, 150] on div "Customer Info Edit Contact Info Send Message Email Preferences Special Sales Ta…" at bounding box center [308, 210] width 476 height 1242
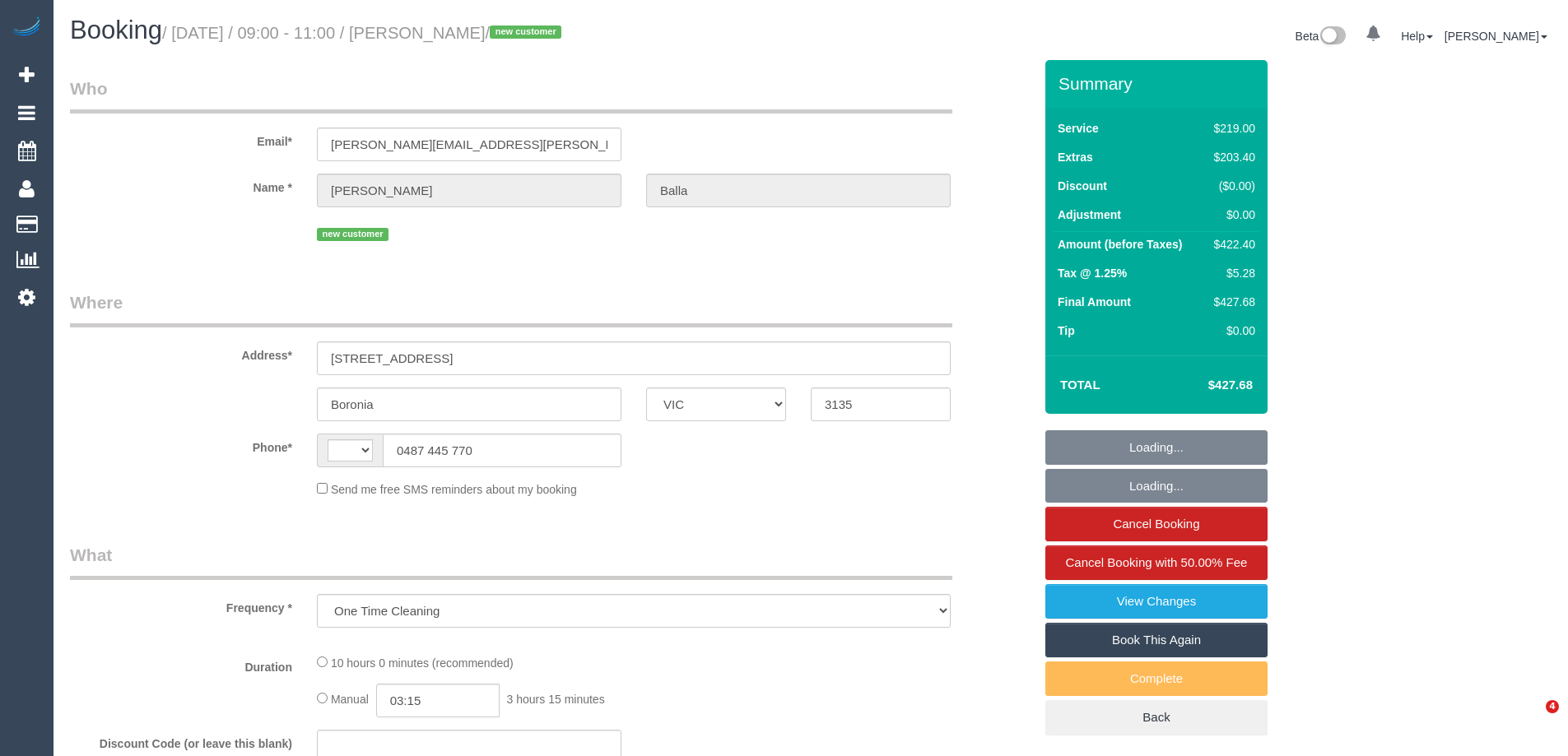
select select "VIC"
select select "string:stripe-pm_1S2R7S2GScqysDRVJTRHVHnw"
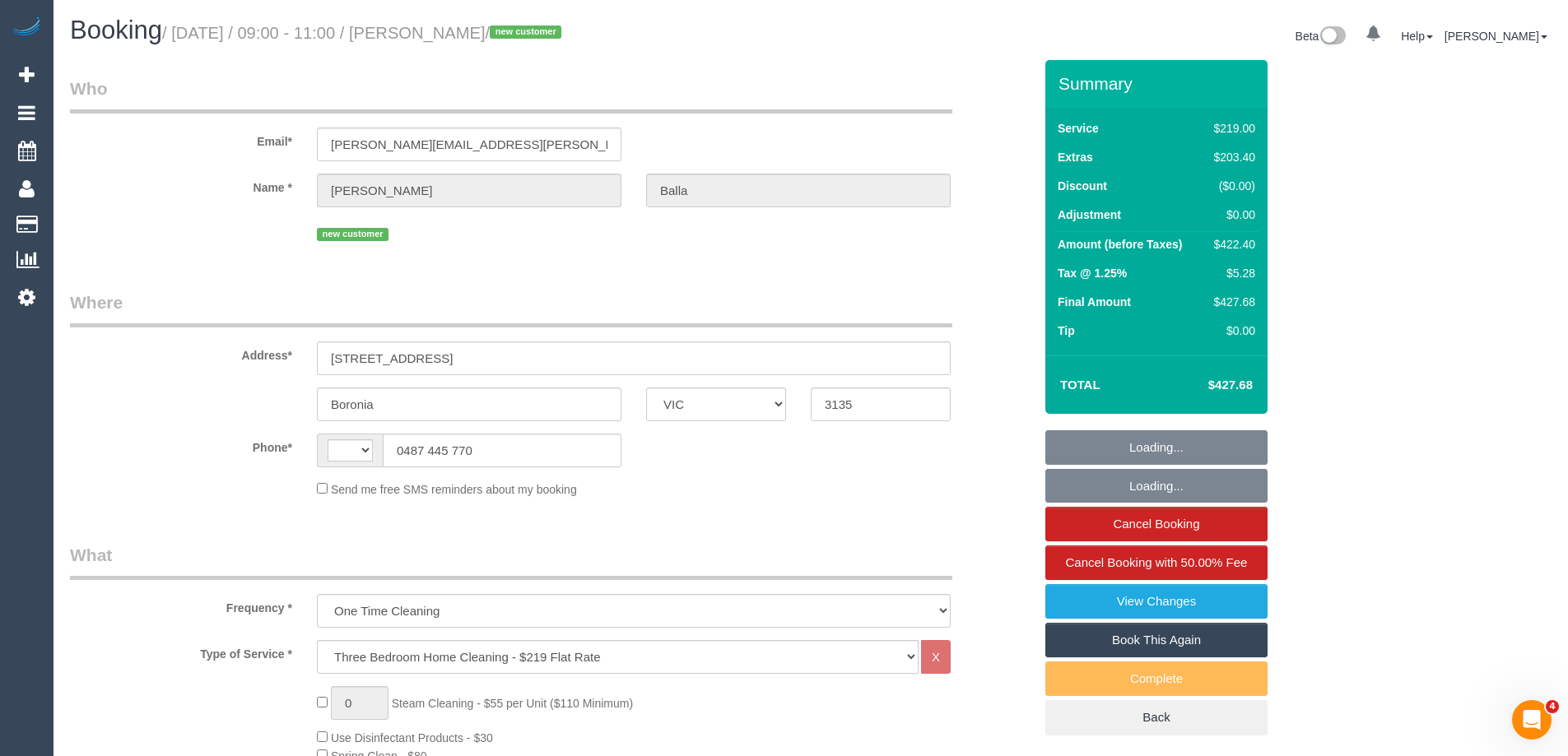
select select "string:AU"
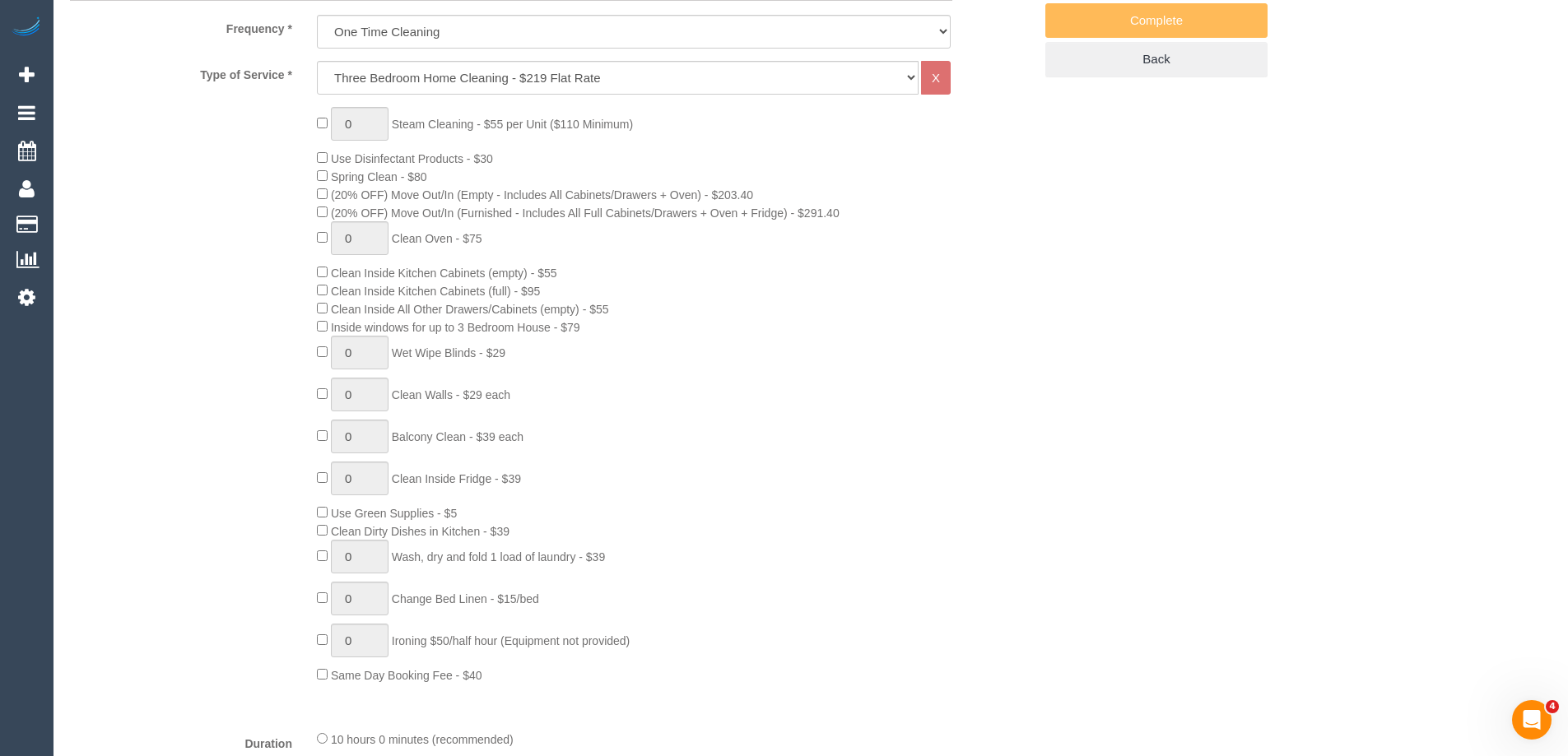
select select "number:28"
select select "number:17"
select select "number:19"
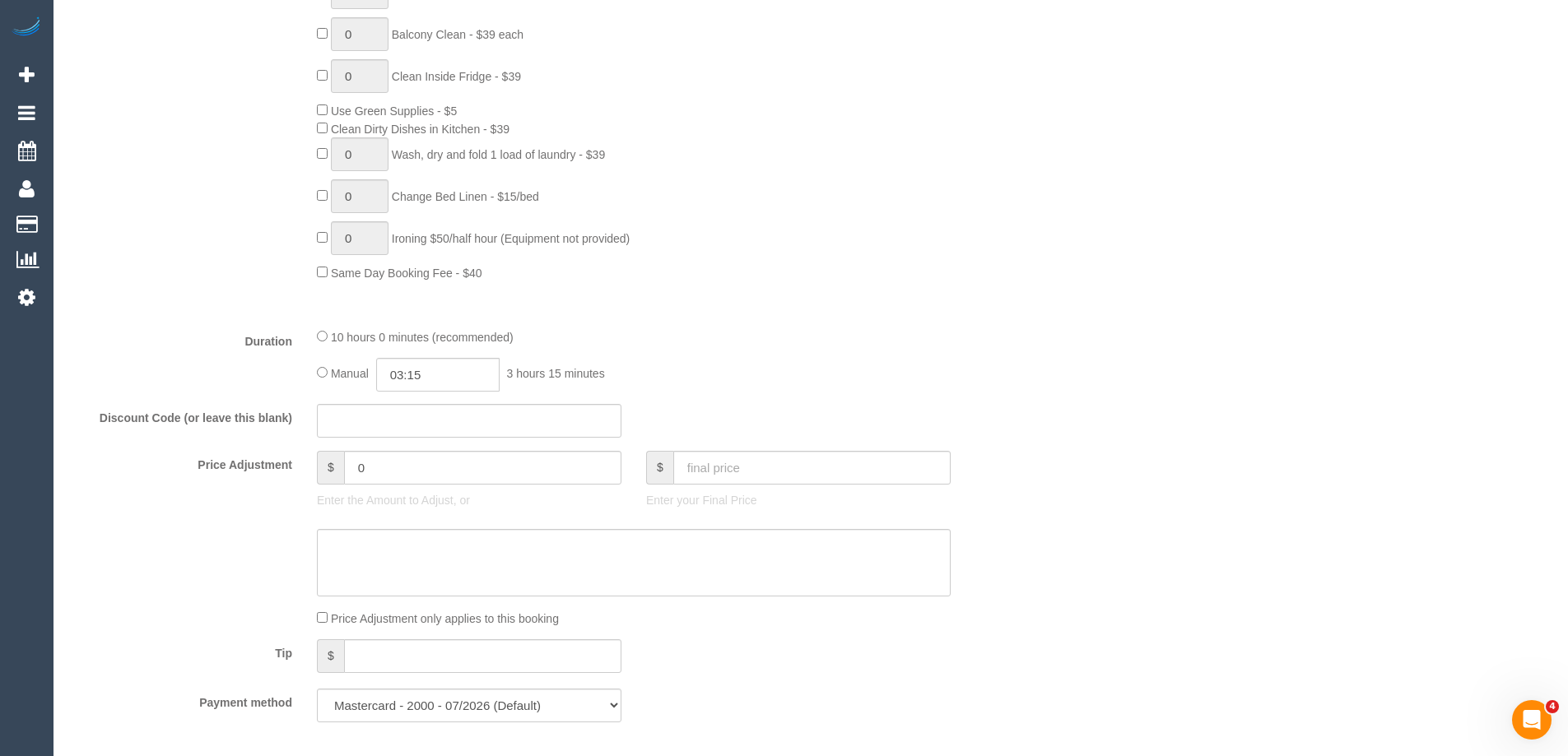
select select "object:829"
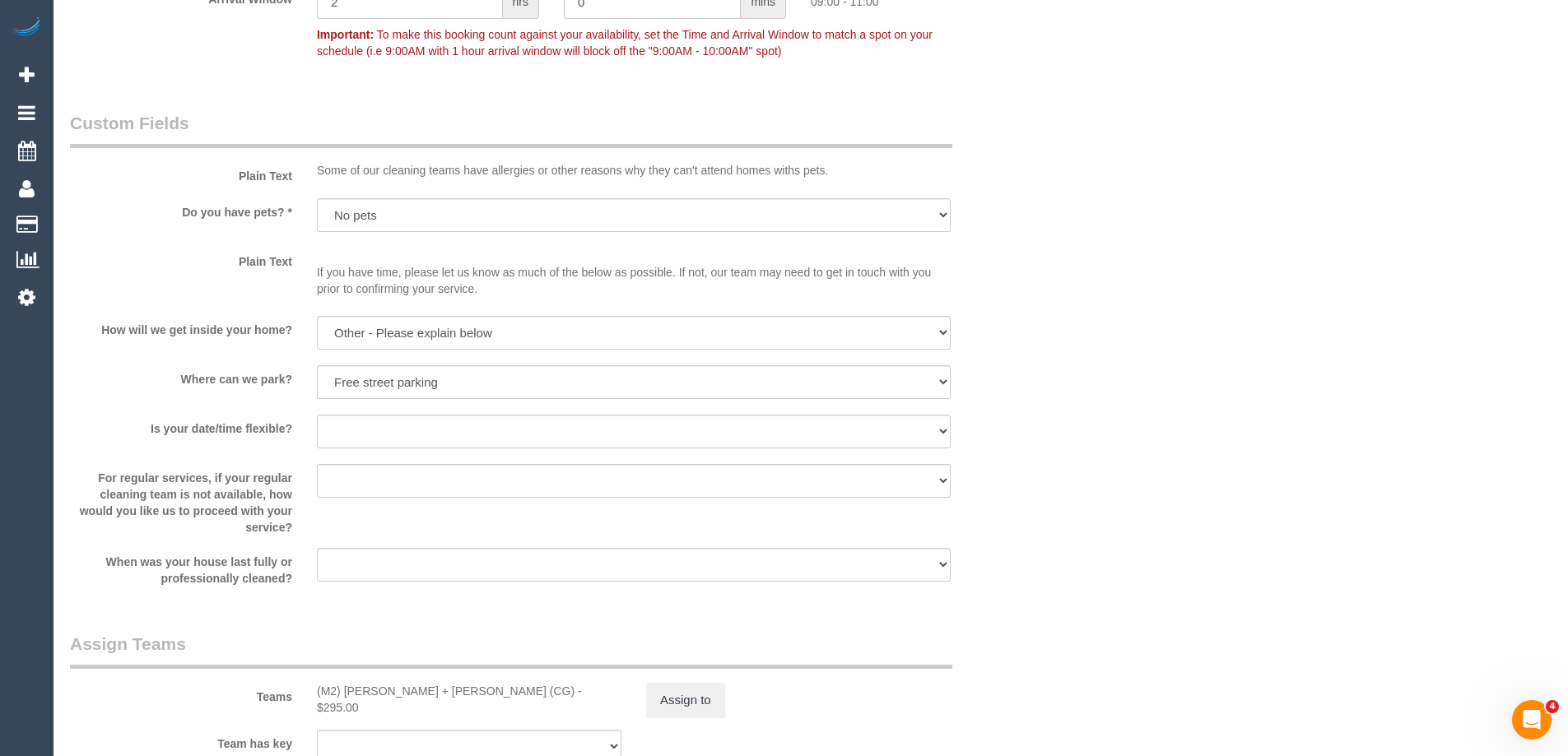
scroll to position [2634, 0]
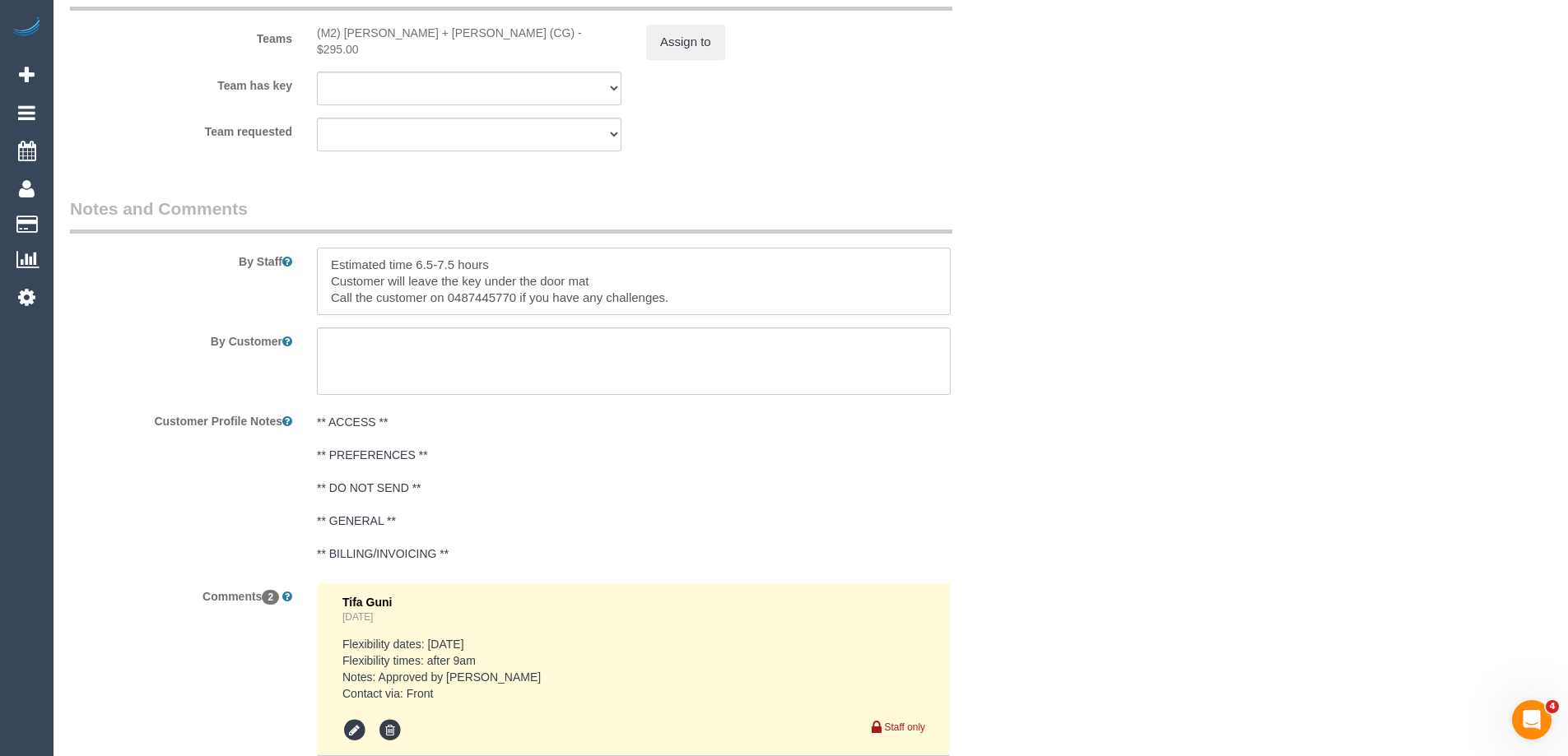
click at [463, 279] on textarea at bounding box center [634, 281] width 634 height 68
click at [573, 273] on textarea at bounding box center [634, 281] width 634 height 68
click at [527, 279] on textarea at bounding box center [634, 281] width 634 height 68
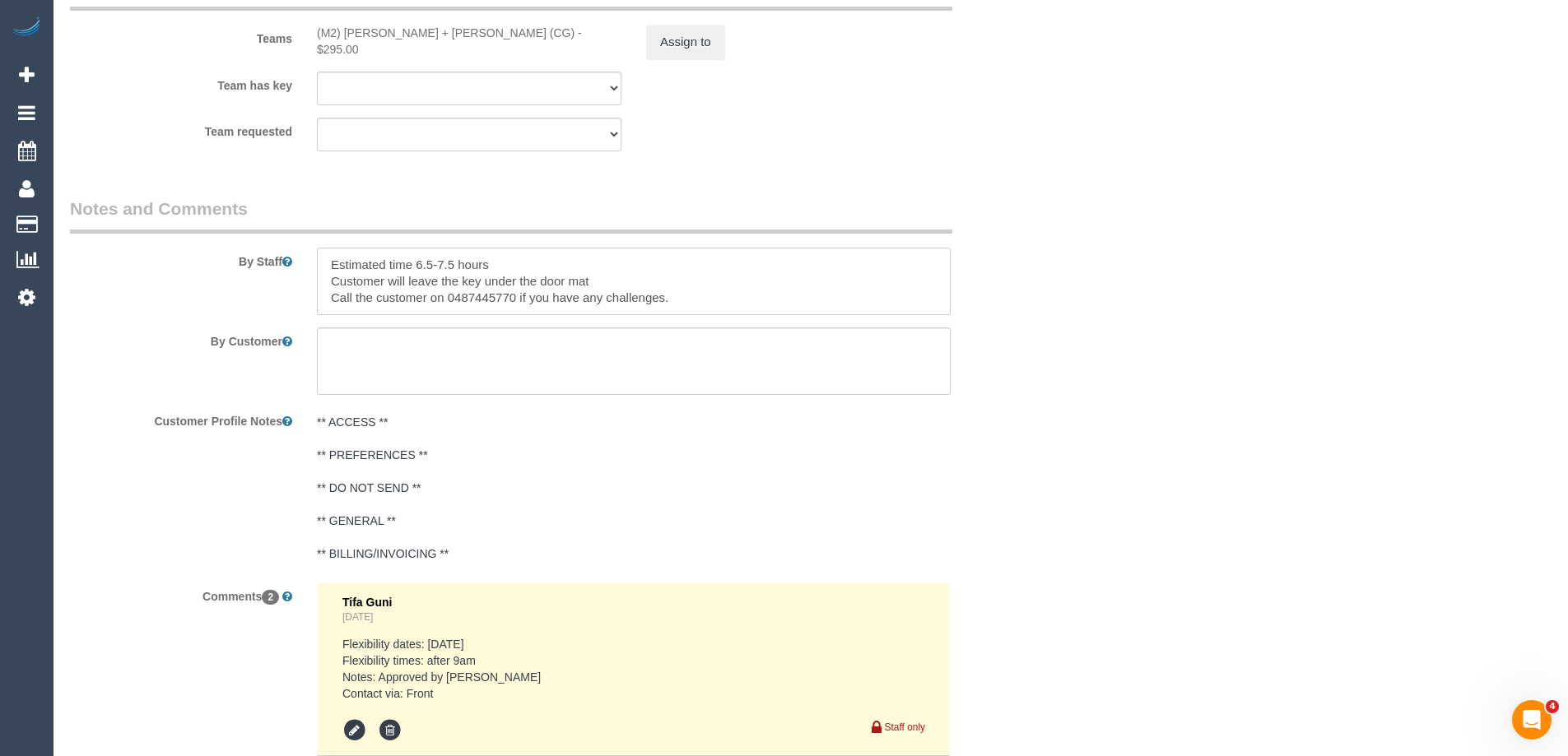
click at [527, 279] on textarea at bounding box center [634, 281] width 634 height 68
click at [599, 275] on textarea at bounding box center [634, 281] width 634 height 68
click at [676, 297] on textarea at bounding box center [634, 281] width 634 height 68
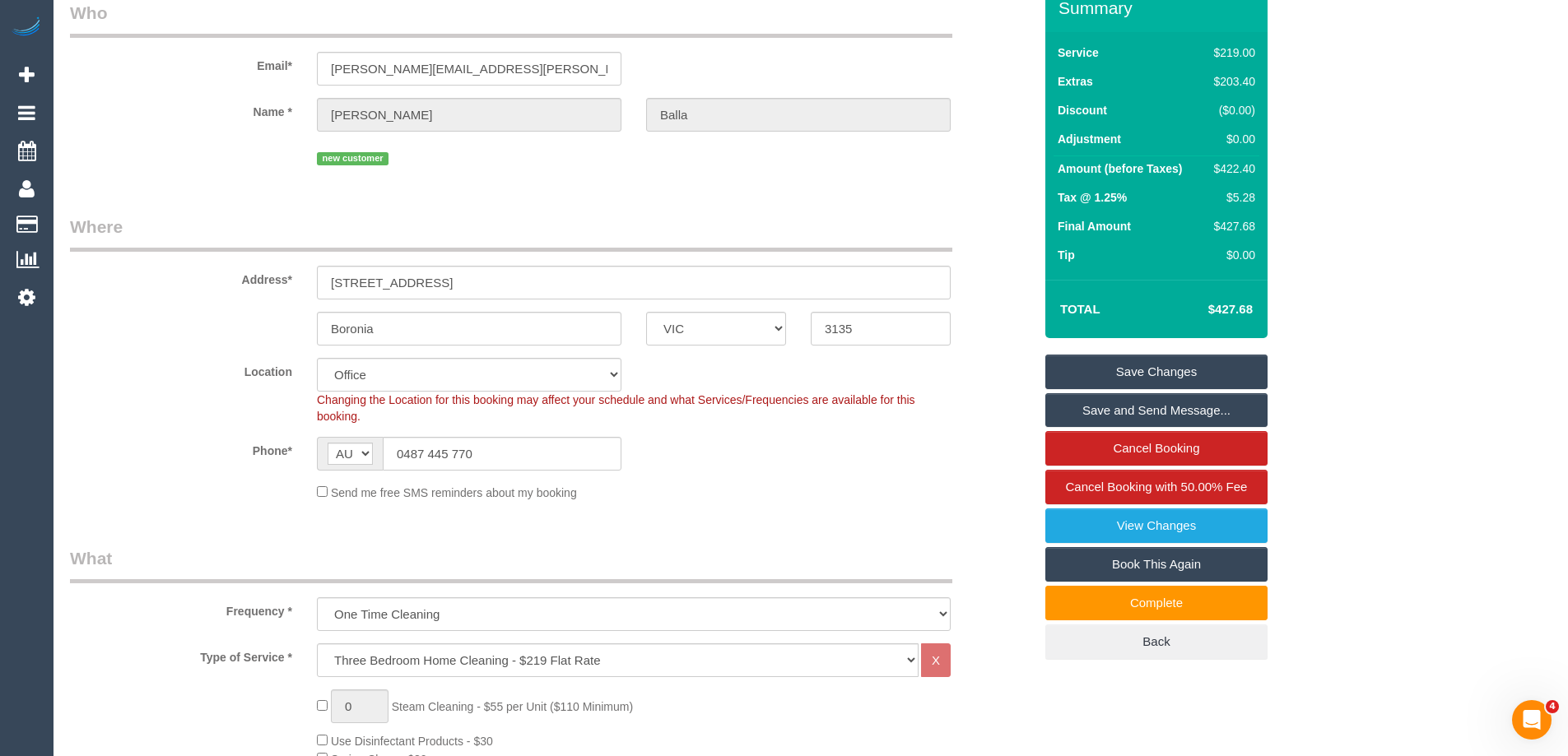
scroll to position [0, 0]
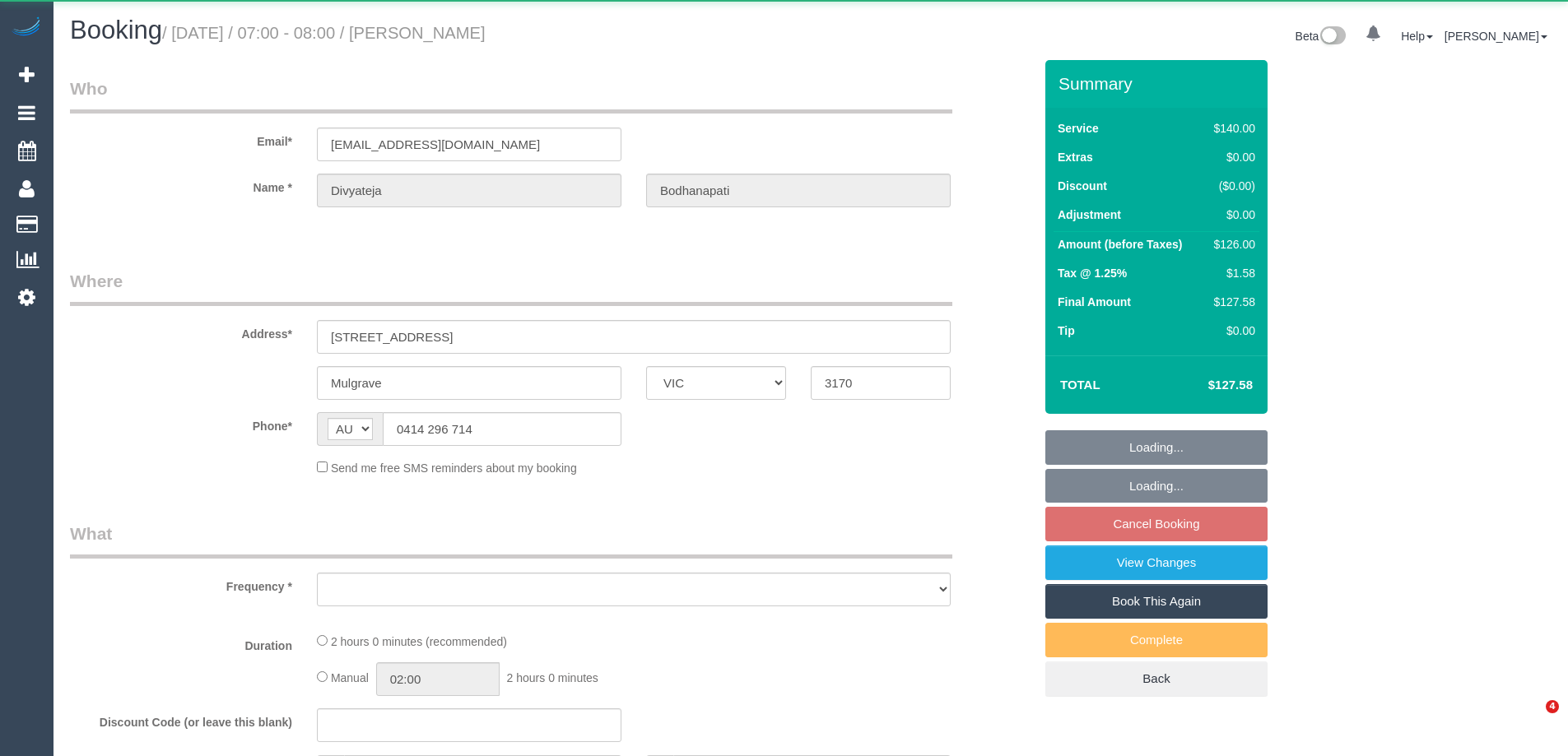
select select "VIC"
select select "object:883"
select select "string:stripe-pm_1LgdgT2GScqysDRVBtdUod6C"
select select "spot1"
select select "number:28"
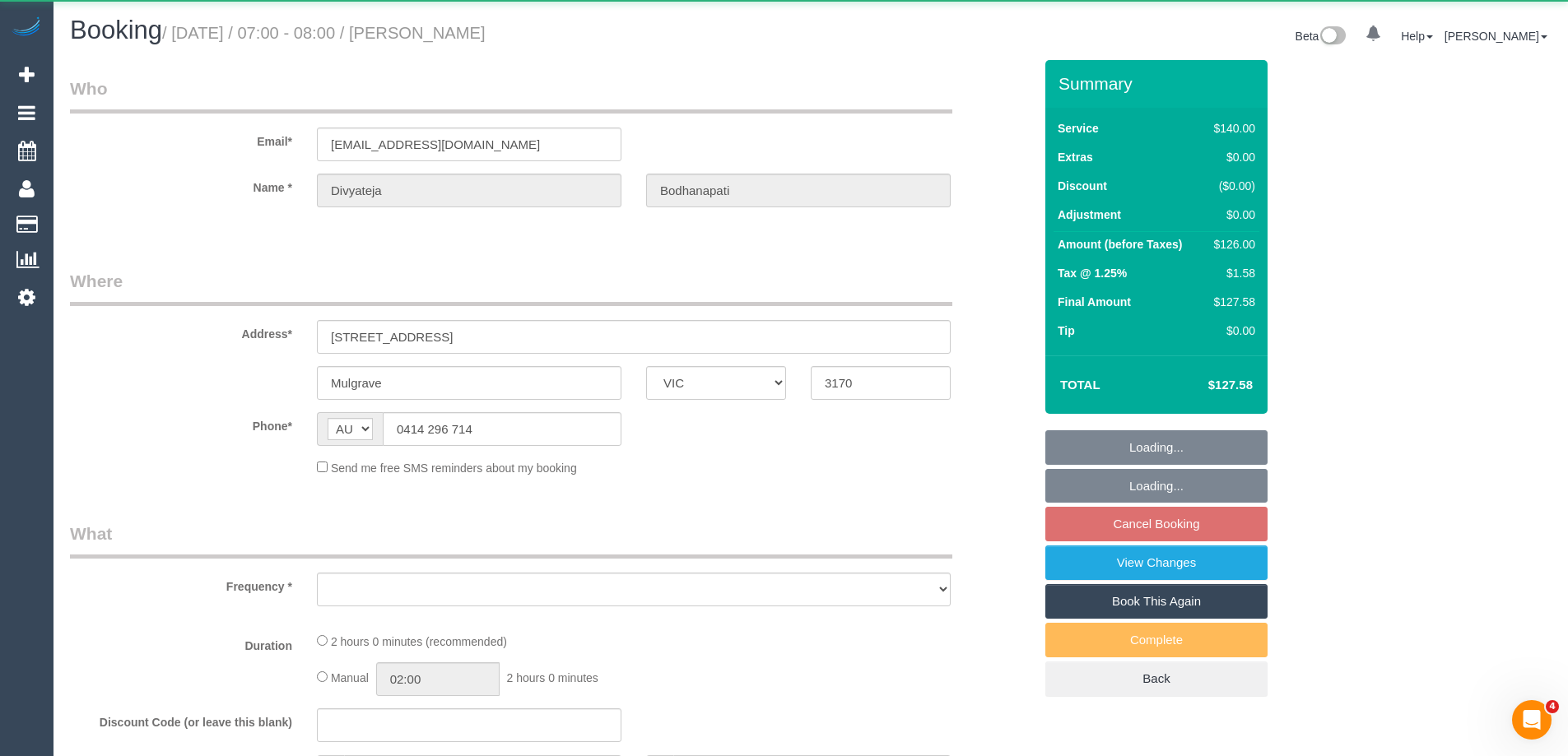
select select "number:14"
select select "number:19"
select select "number:24"
select select "number:34"
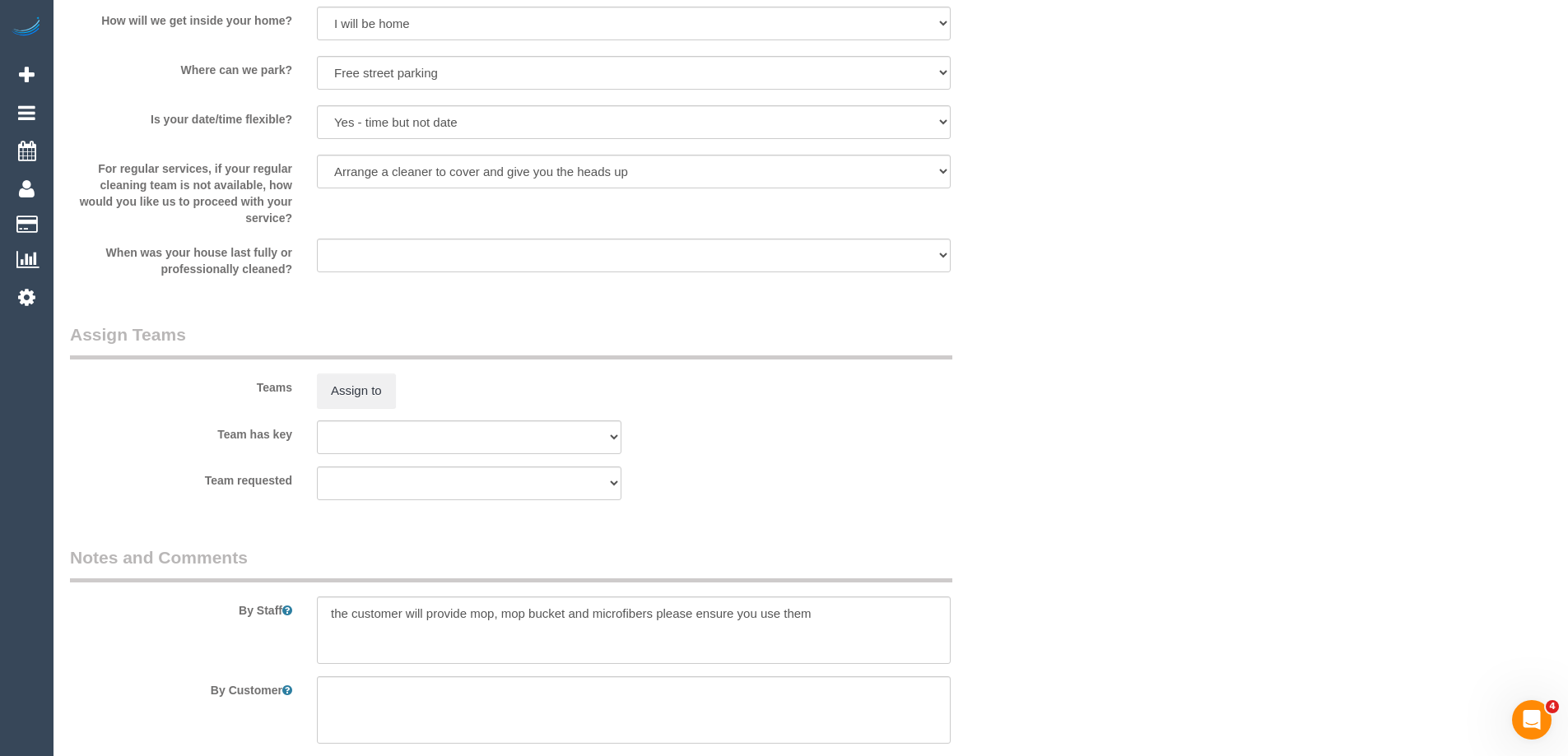
scroll to position [2760, 0]
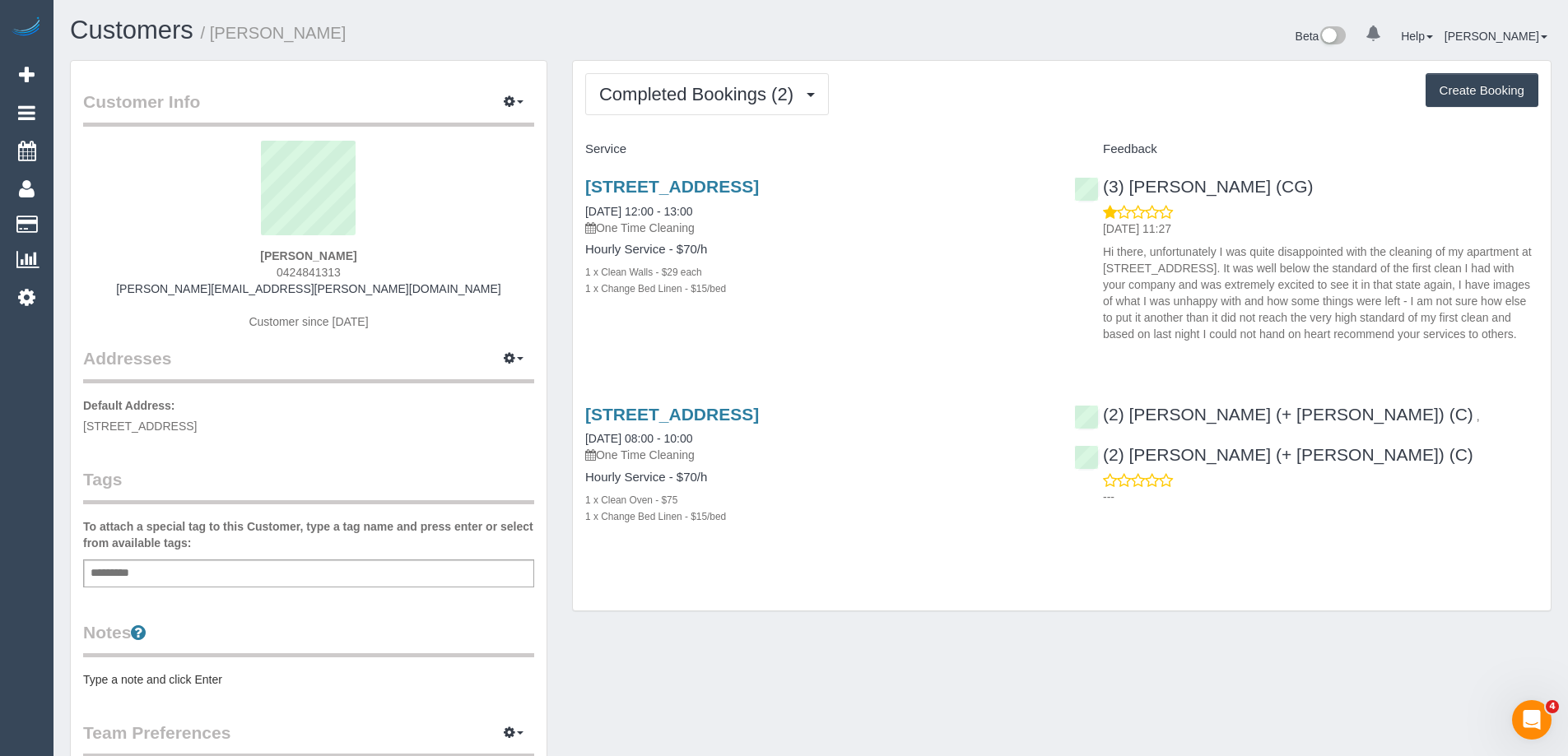
click at [209, 682] on pre "Type a note and click Enter" at bounding box center [308, 680] width 451 height 16
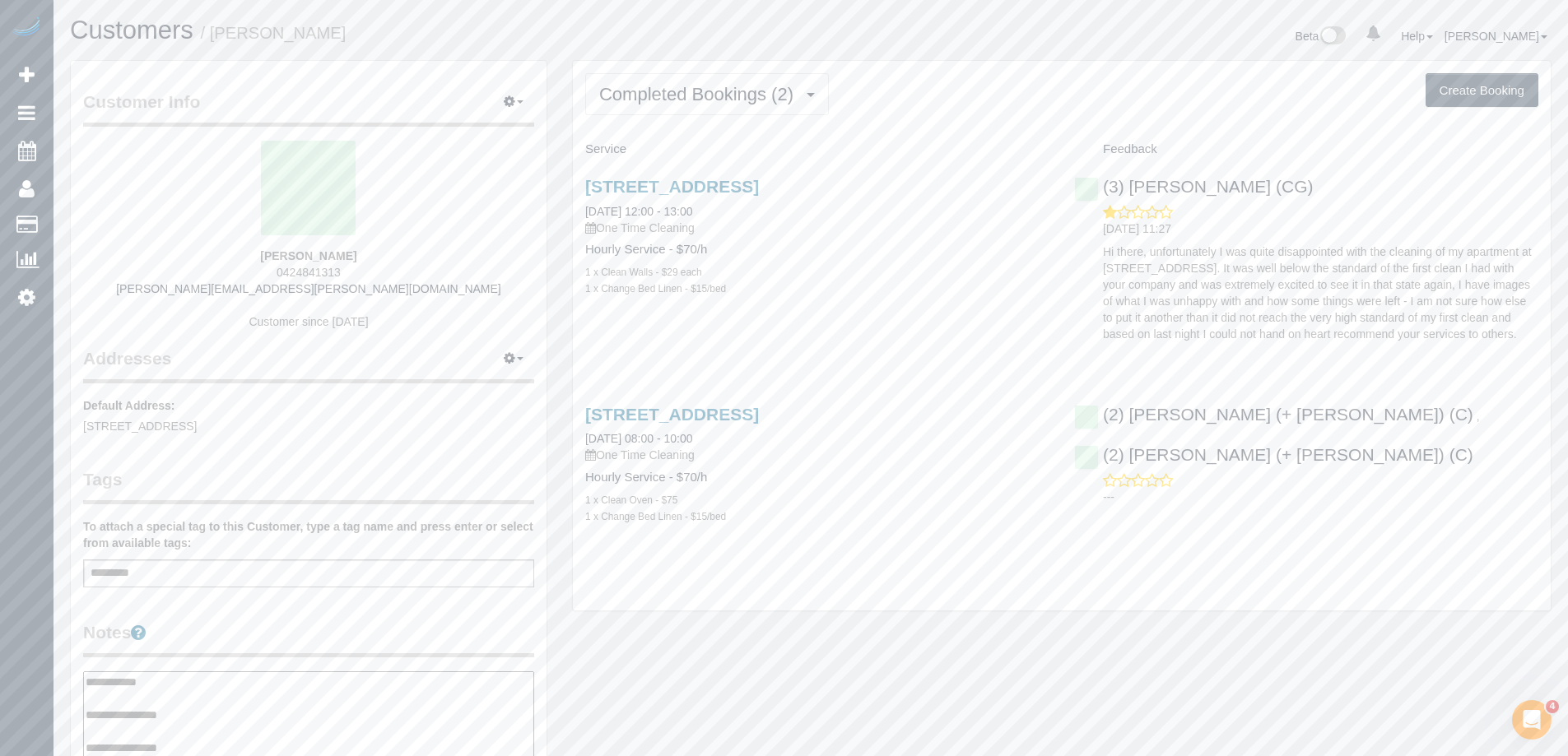
type textarea "**********"
click at [339, 614] on div "Customer Info Edit Contact Info Send Message Email Preferences Special Sales Ta…" at bounding box center [308, 673] width 476 height 1226
click at [293, 569] on div "Add a tag" at bounding box center [308, 574] width 451 height 28
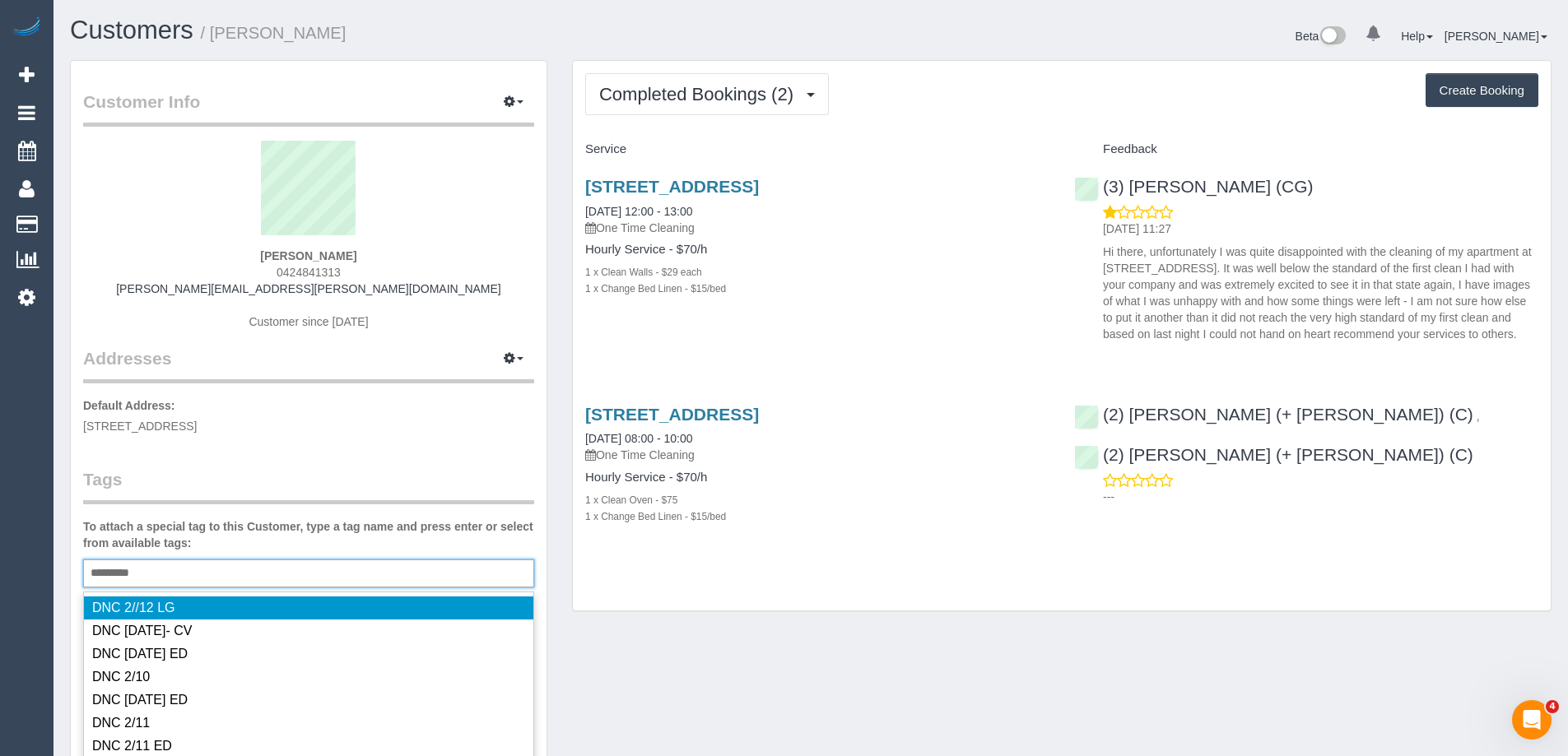
type input "**********"
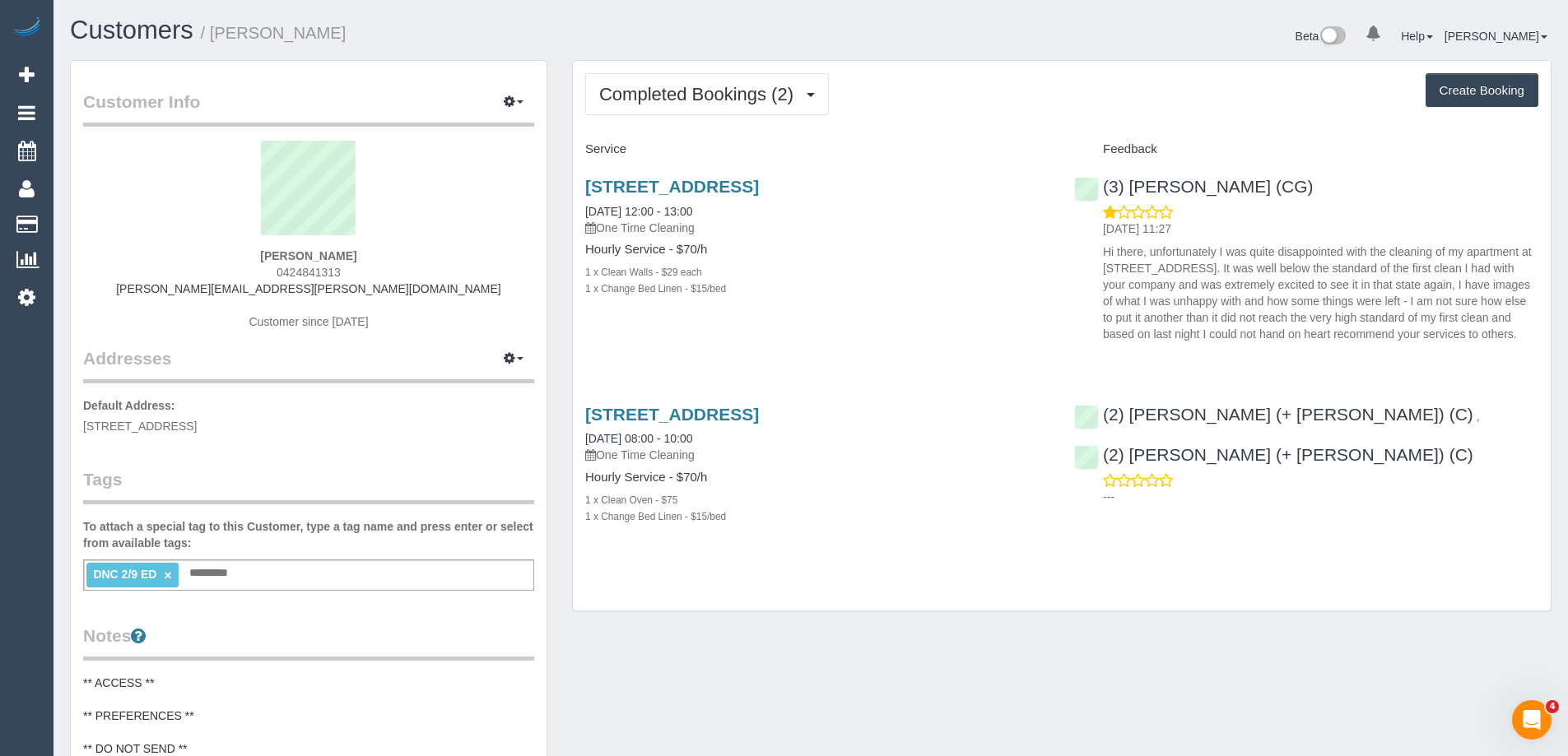
copy small "George Metson"
drag, startPoint x: 343, startPoint y: 29, endPoint x: 218, endPoint y: 42, distance: 125.7
click at [218, 42] on h1 "Customers / George Metson" at bounding box center [434, 30] width 728 height 28
copy link "(3) Ashish Patel (CG)"
drag, startPoint x: 1299, startPoint y: 186, endPoint x: 1103, endPoint y: 191, distance: 196.1
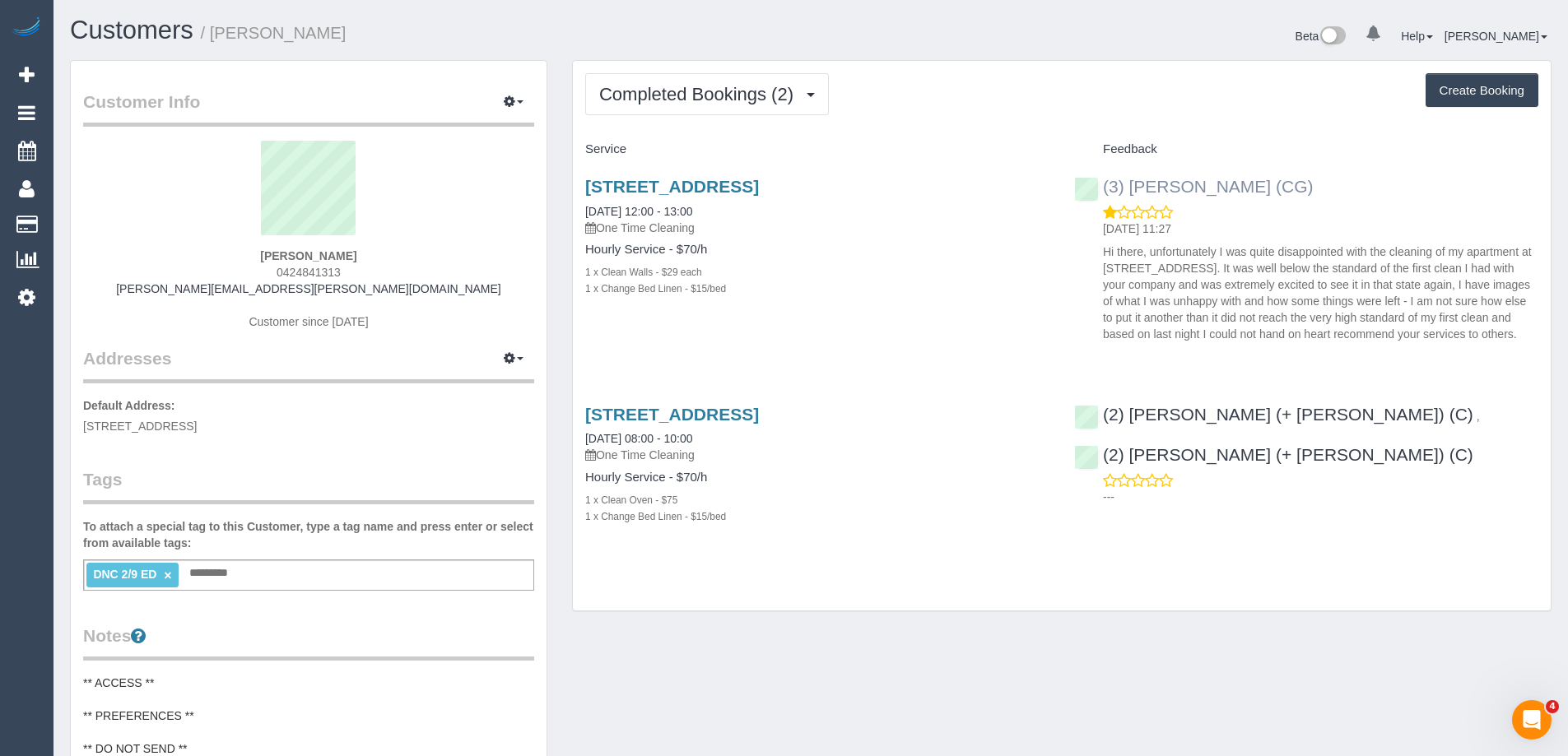
click at [1103, 191] on div "(3) Ashish Patel (CG) 03/09/2025 11:27 Hi there, unfortunately I was quite disa…" at bounding box center [1306, 256] width 489 height 187
click at [697, 183] on link "35 Darling St, Unit 14, South Yarra, VIC 3141" at bounding box center [672, 186] width 173 height 19
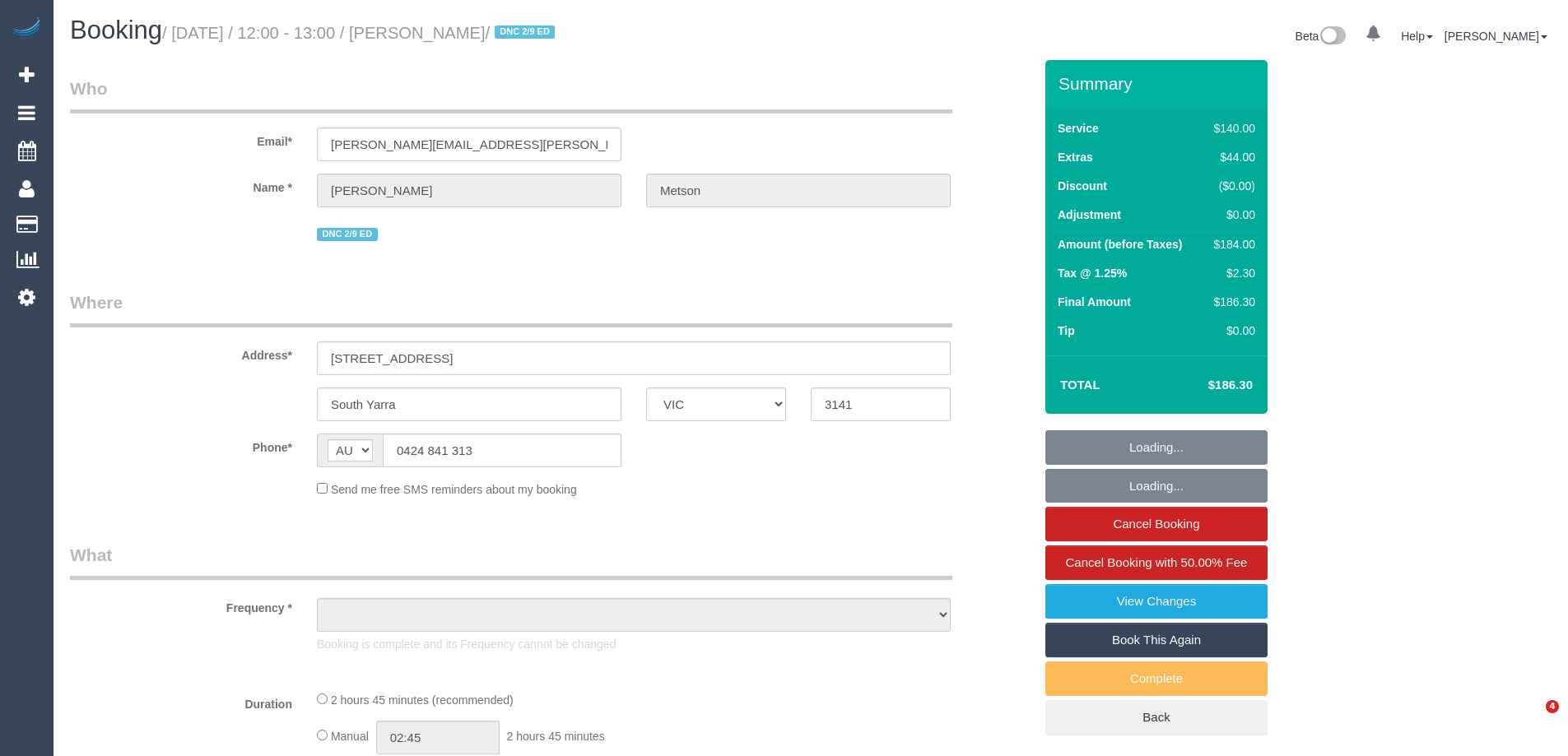
select select "VIC"
select select "string:stripe-pm_1S2Bq22GScqysDRVVJtcVdwc"
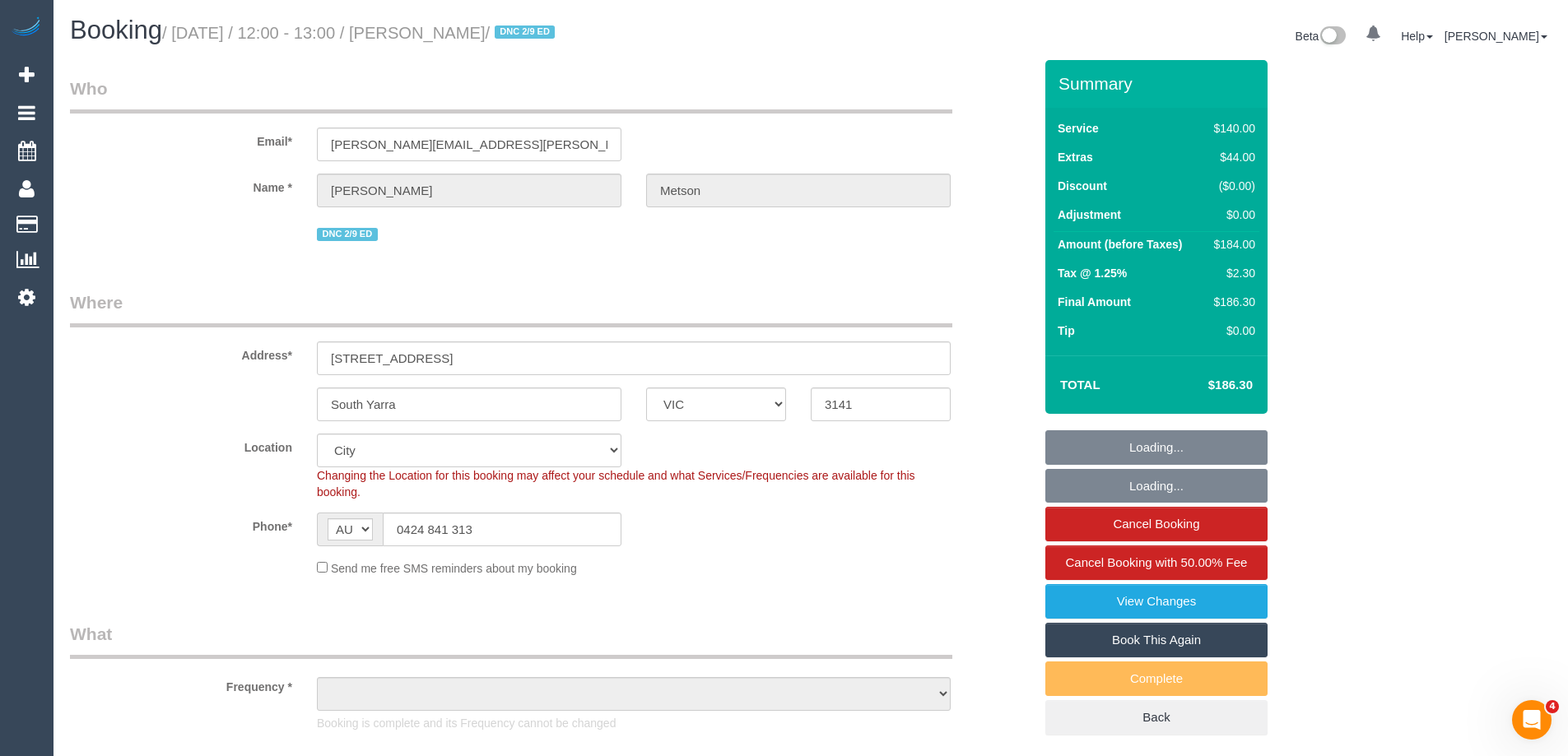
select select "object:879"
select select "number:28"
select select "number:15"
select select "number:19"
select select "number:23"
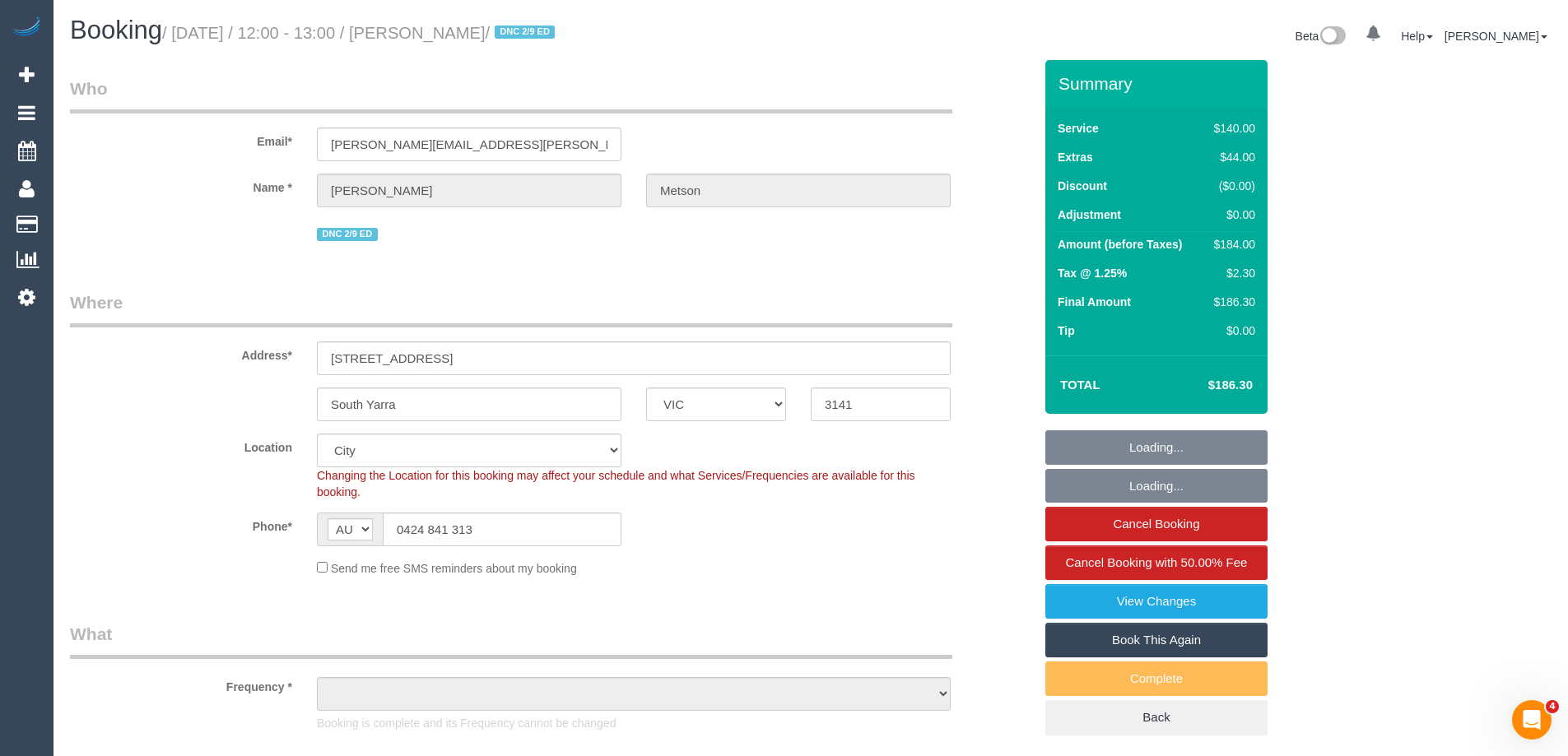
select select "number:33"
select select "number:13"
select select "object:1292"
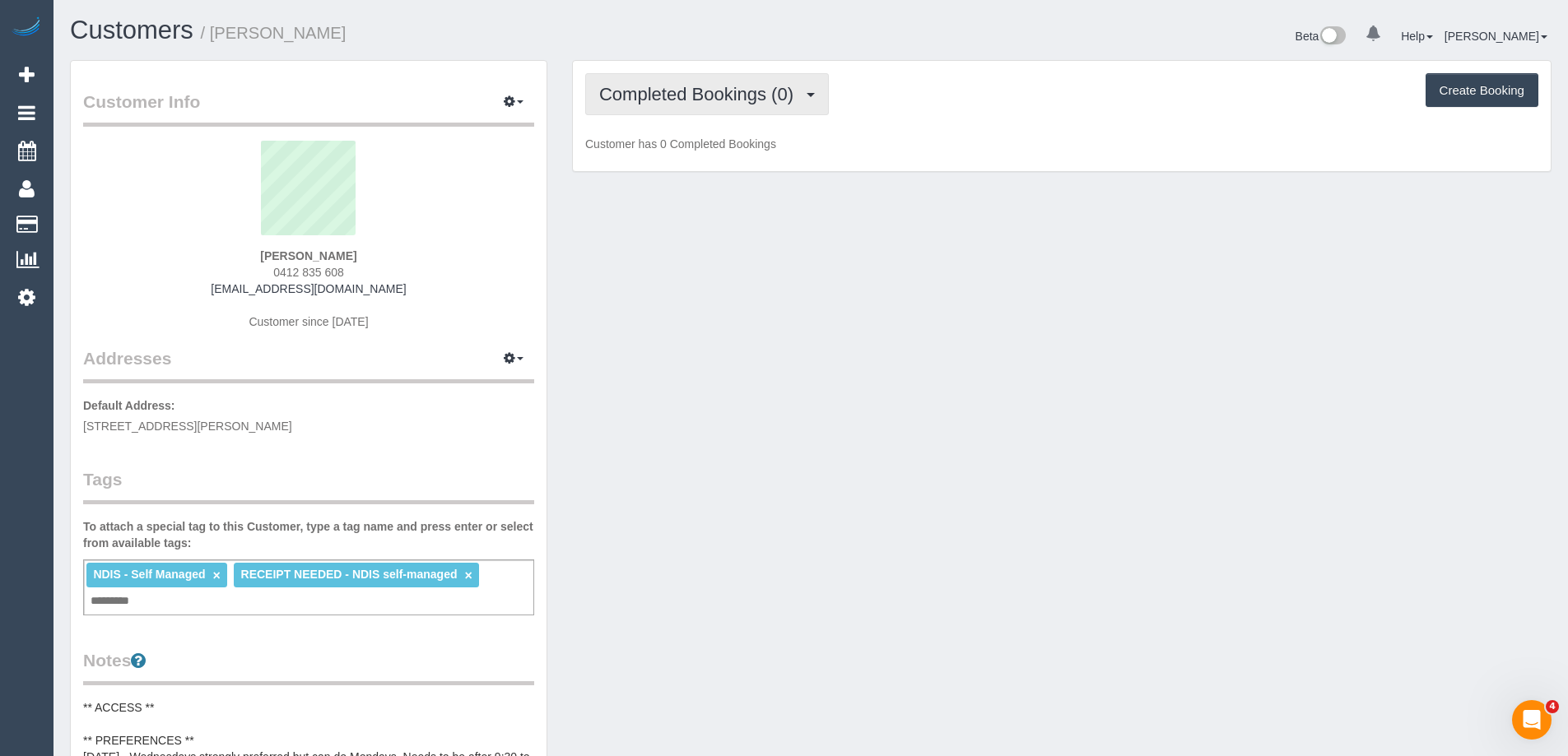
drag, startPoint x: 693, startPoint y: 98, endPoint x: 694, endPoint y: 109, distance: 11.0
click at [693, 98] on span "Completed Bookings (0)" at bounding box center [700, 94] width 202 height 21
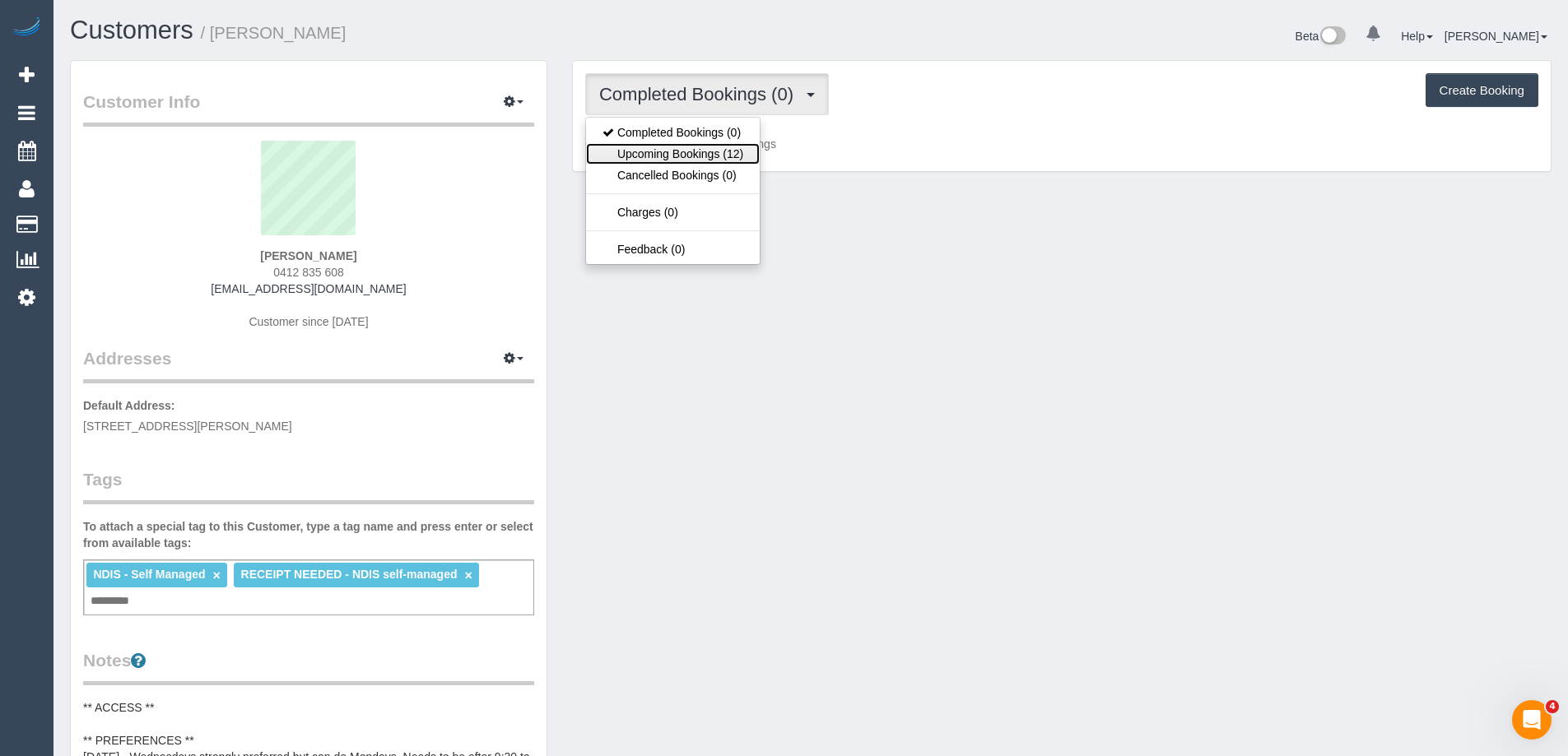
click at [700, 154] on link "Upcoming Bookings (12)" at bounding box center [673, 154] width 173 height 22
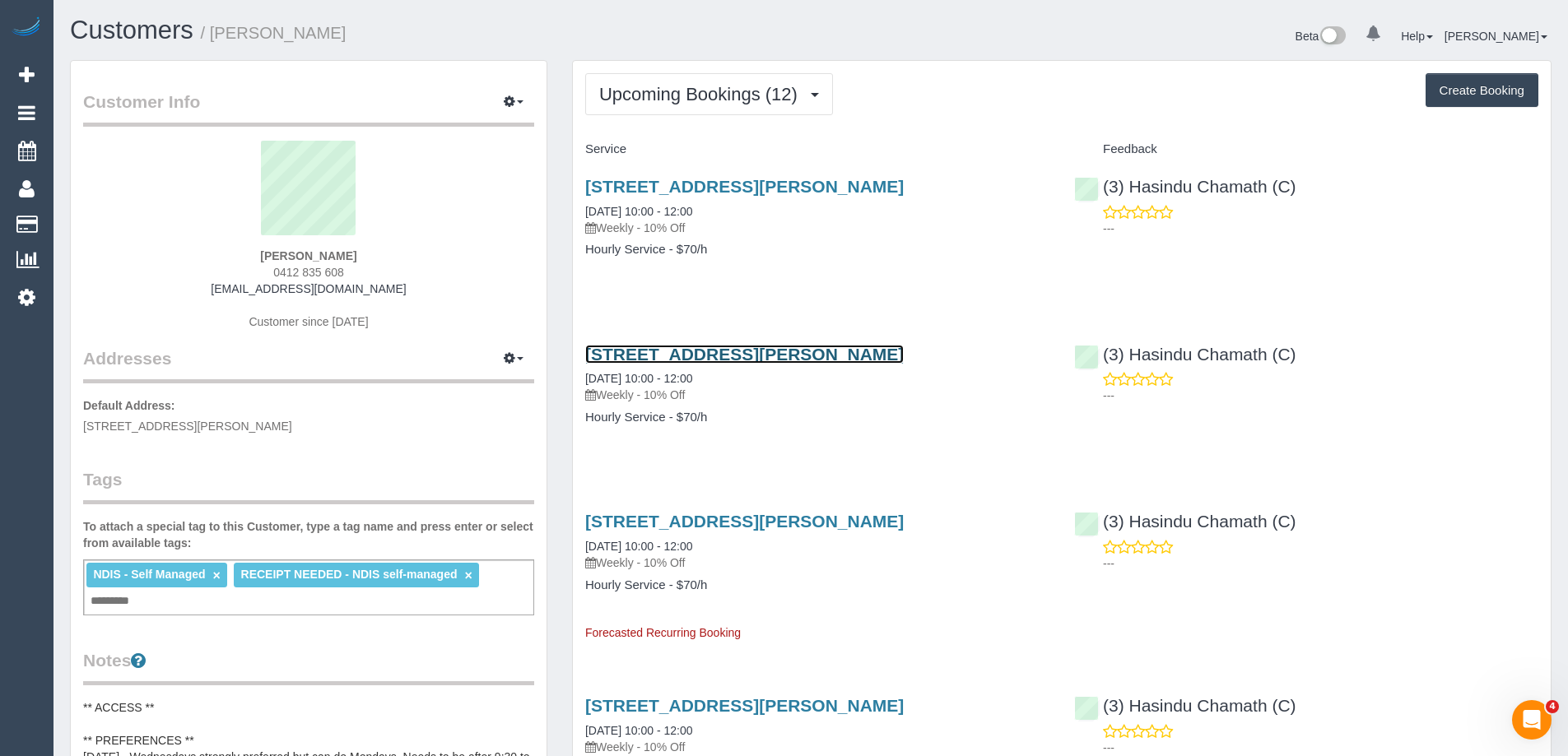
click at [755, 357] on link "64 Malpas Street, Preston, VIC 3072" at bounding box center [744, 354] width 319 height 19
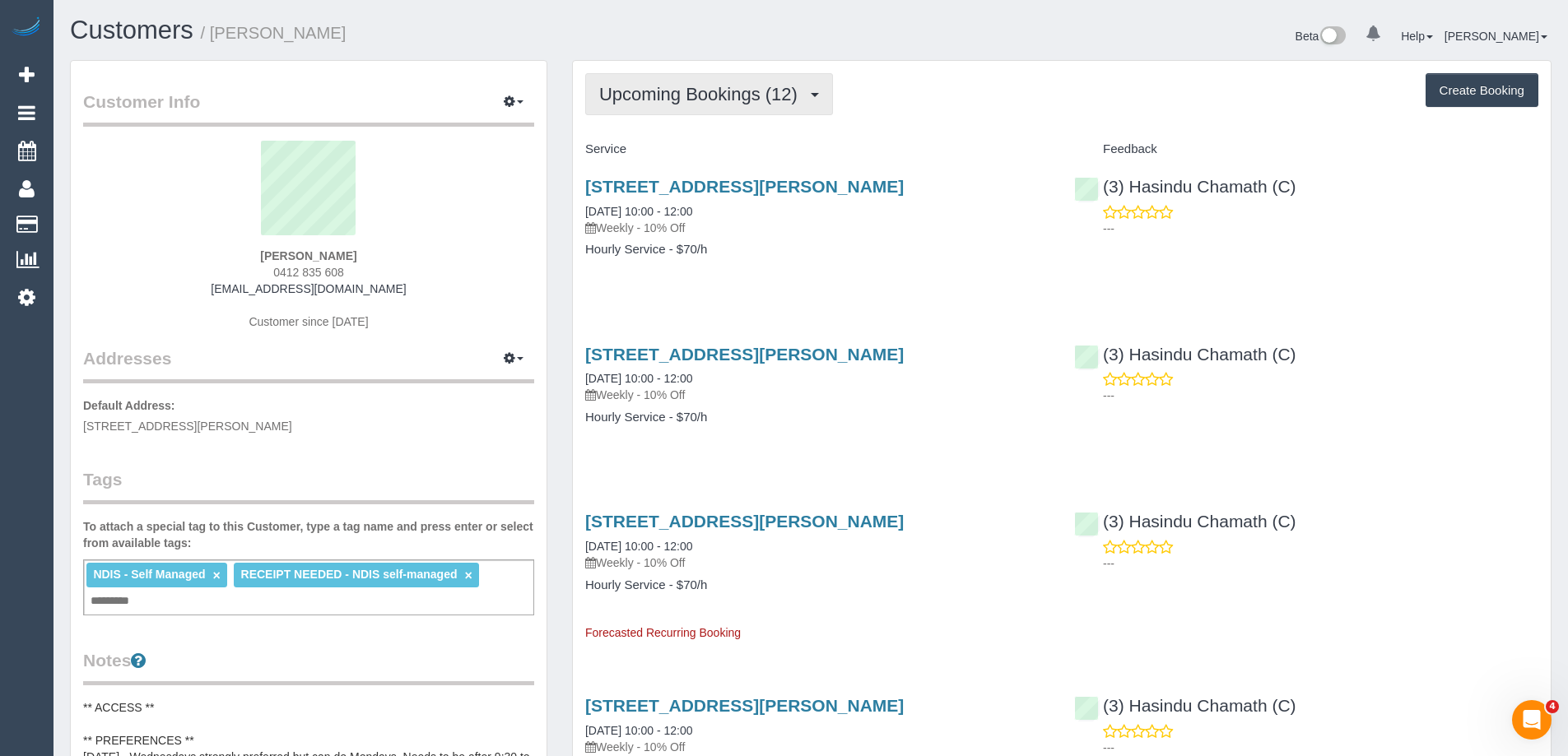
click at [720, 89] on span "Upcoming Bookings (12)" at bounding box center [702, 94] width 207 height 21
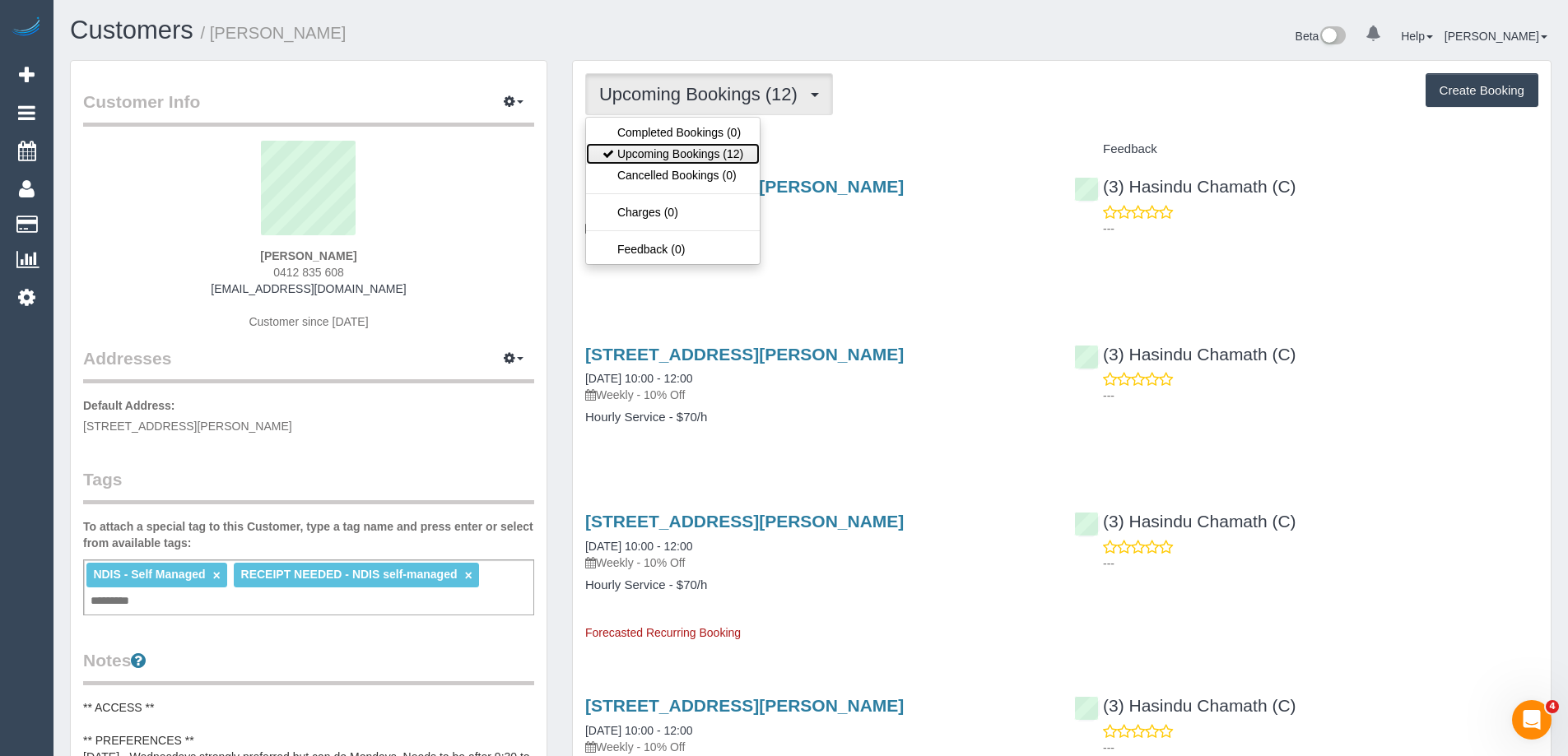
click at [706, 149] on link "Upcoming Bookings (12)" at bounding box center [673, 154] width 173 height 22
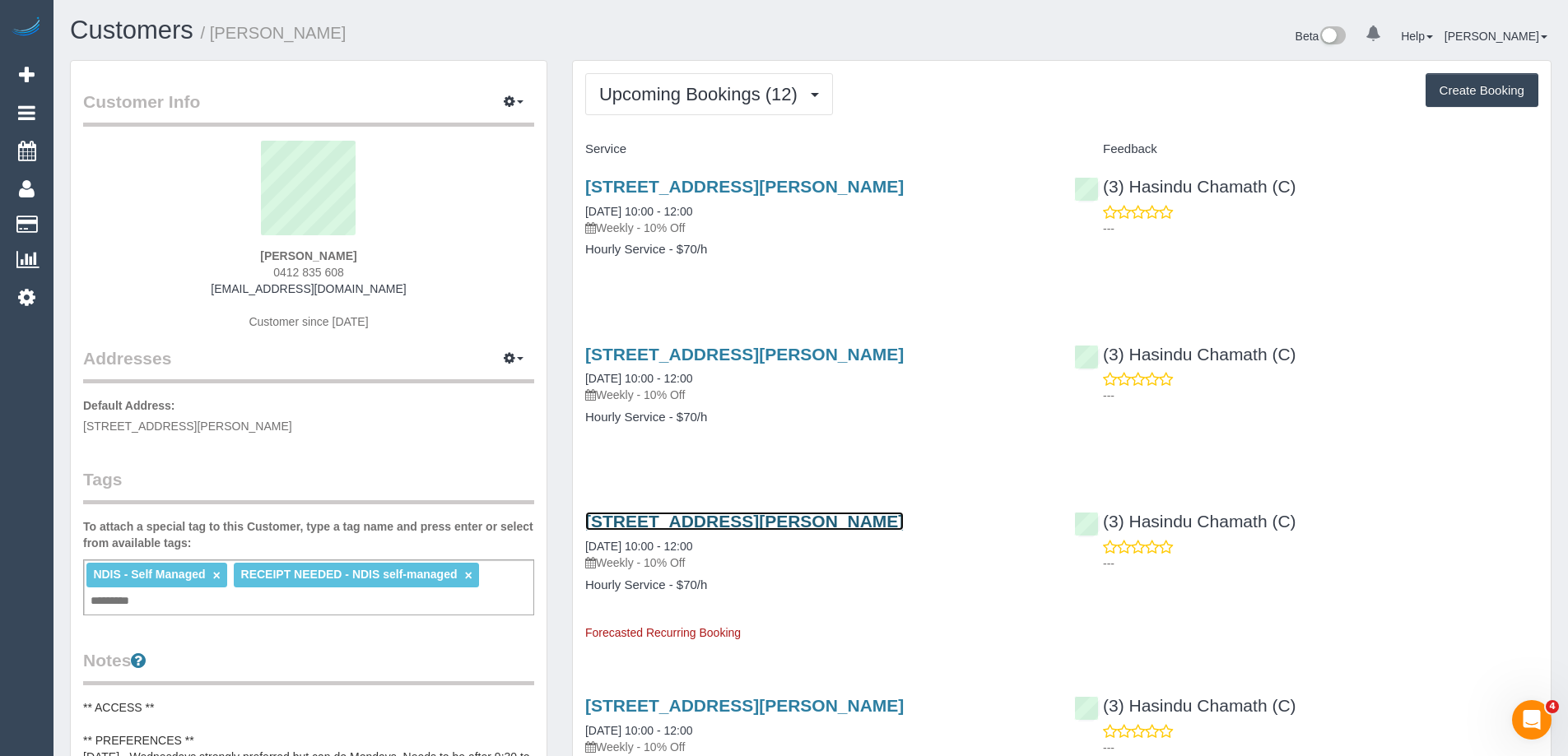
click at [796, 518] on link "64 Malpas Street, Preston, VIC 3072" at bounding box center [744, 521] width 319 height 19
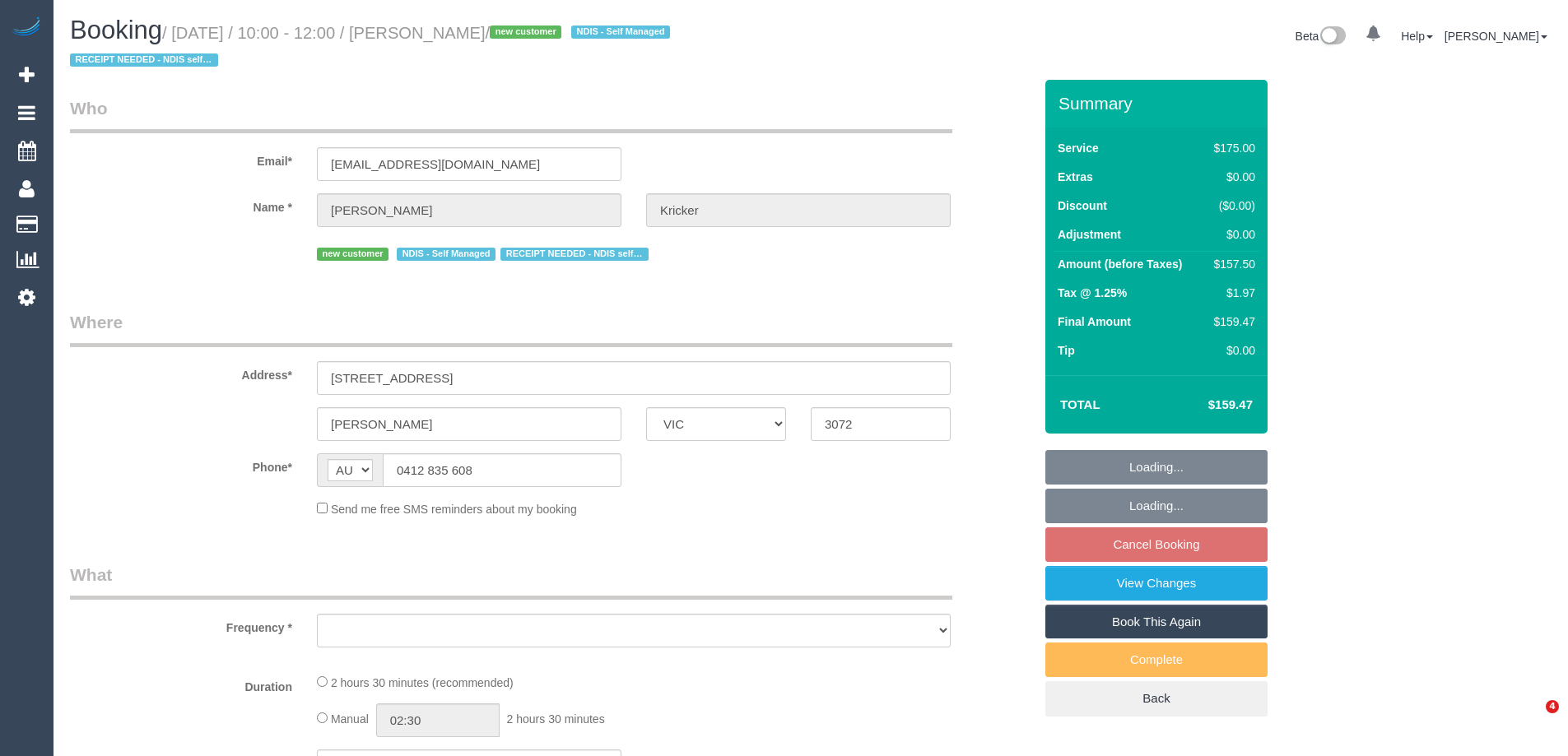
select select "VIC"
select select "object:545"
select select "number:30"
select select "number:14"
select select "number:19"
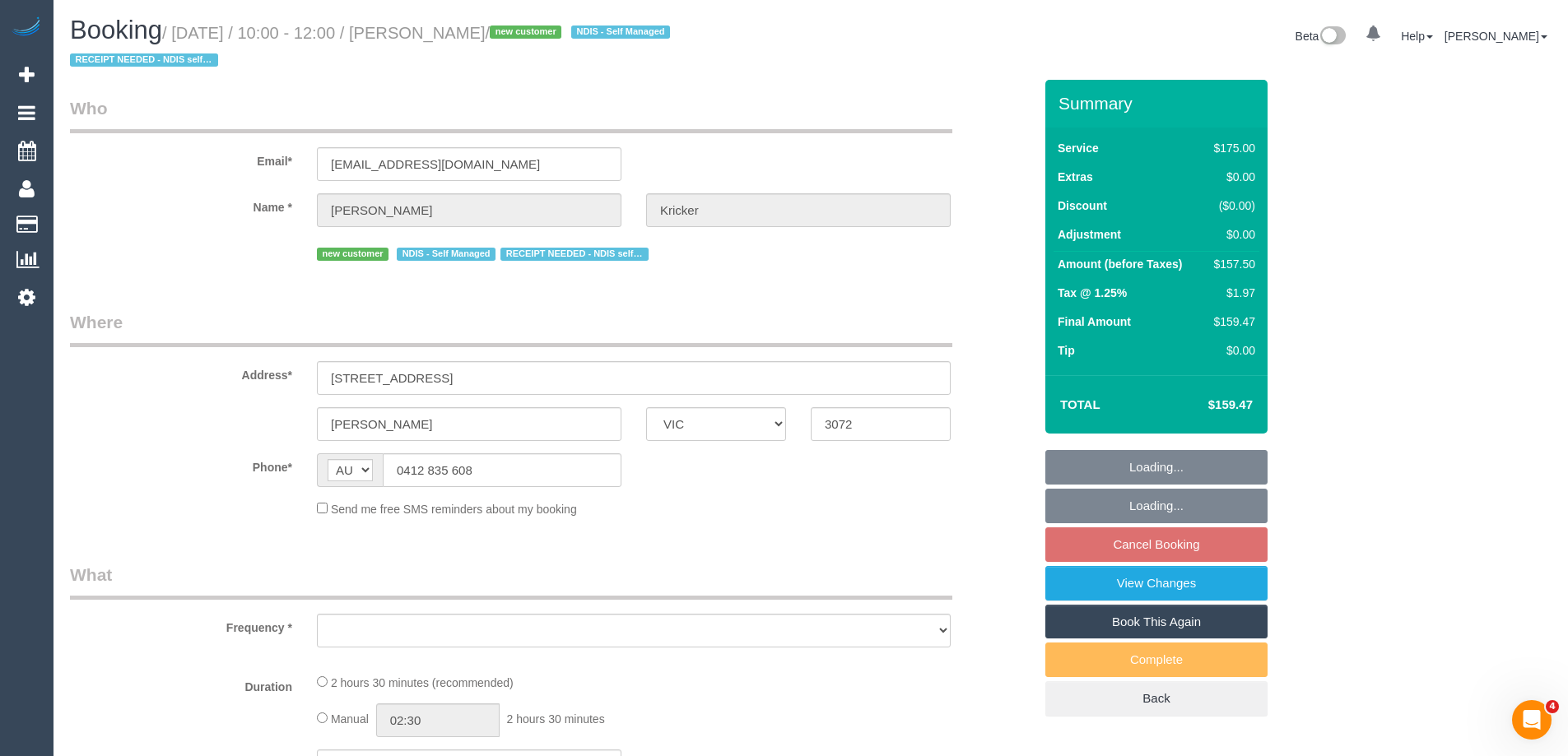
select select "number:36"
select select "number:34"
select select "string:stripe-pm_1S0bXI2GScqysDRV5d8akQbC"
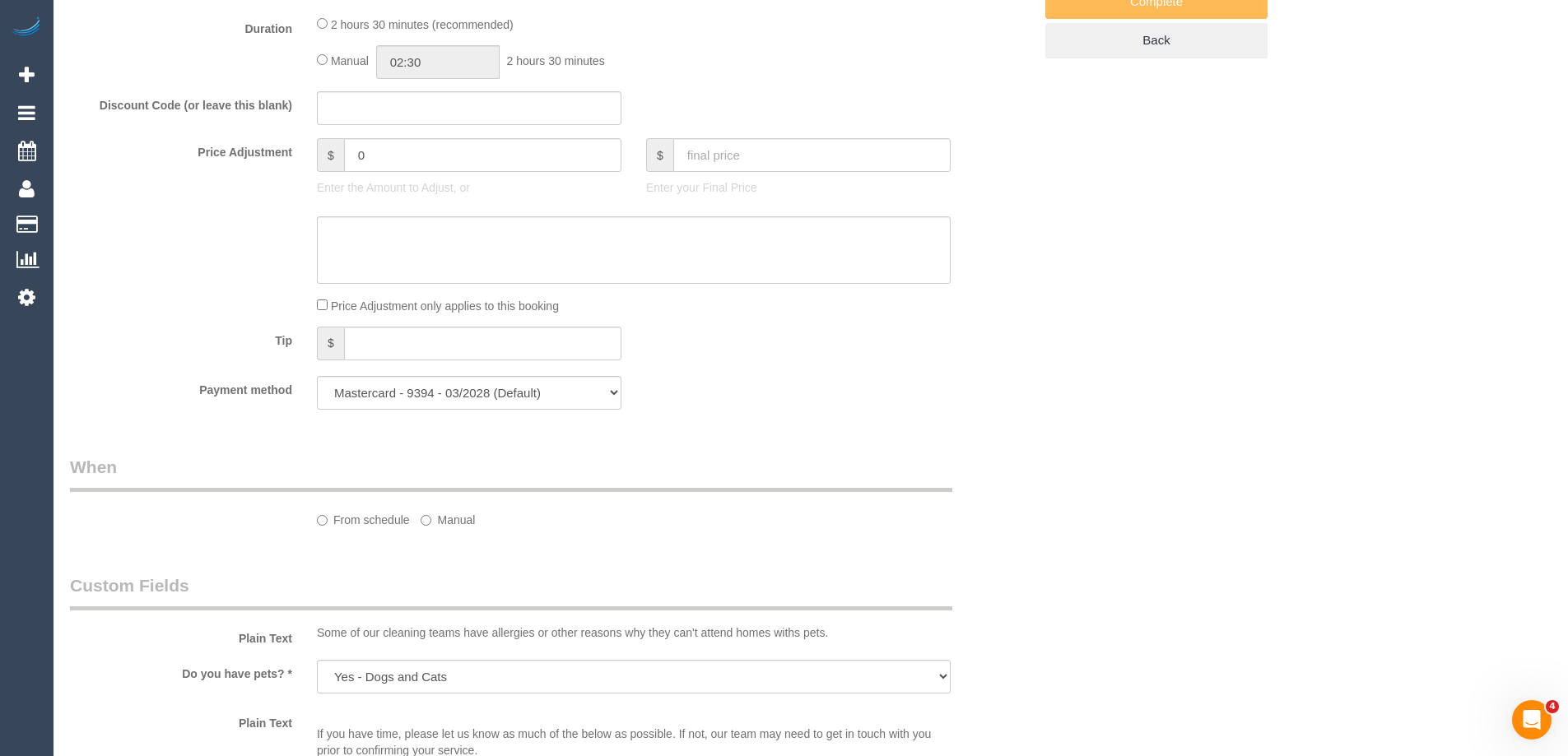
select select "150"
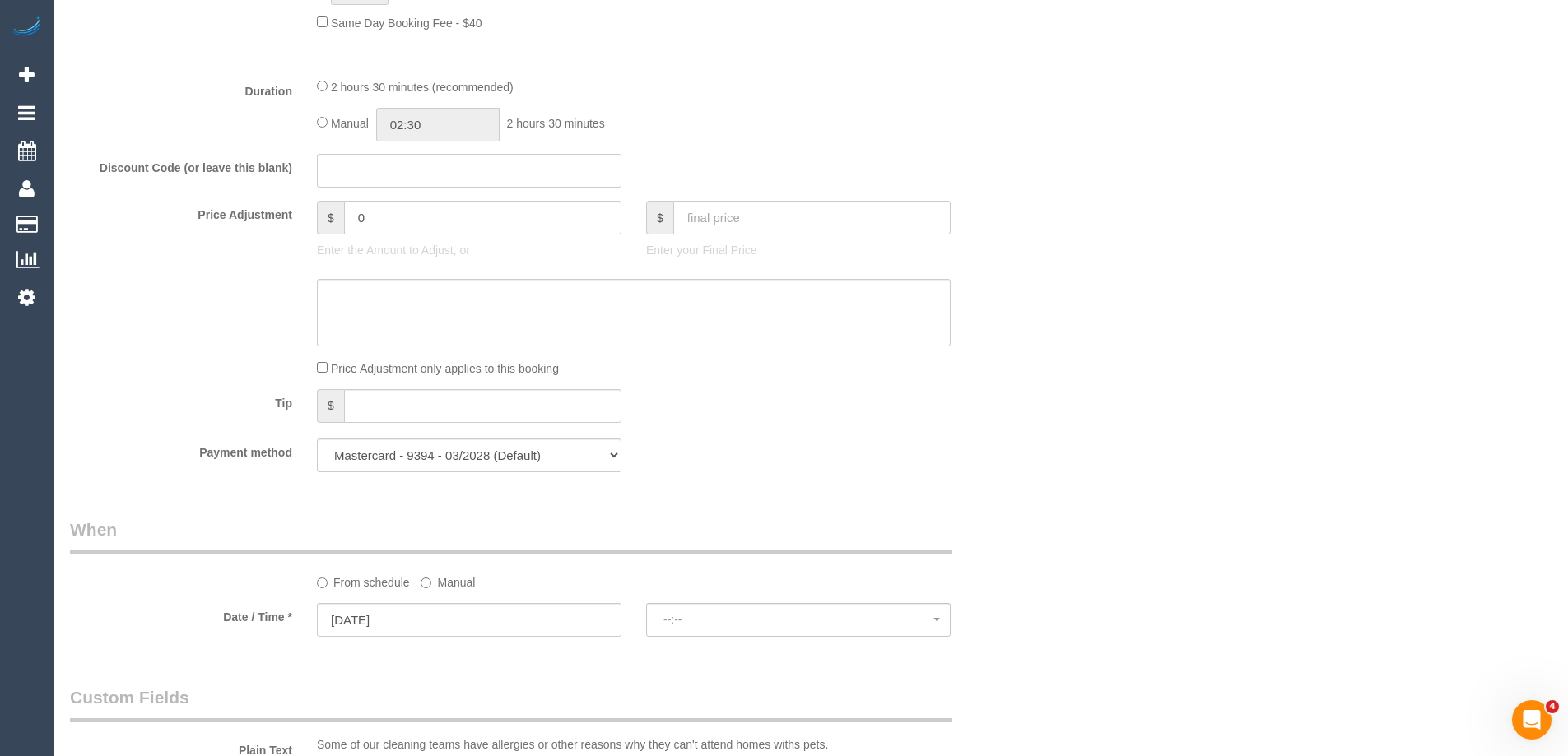
select select "object:1485"
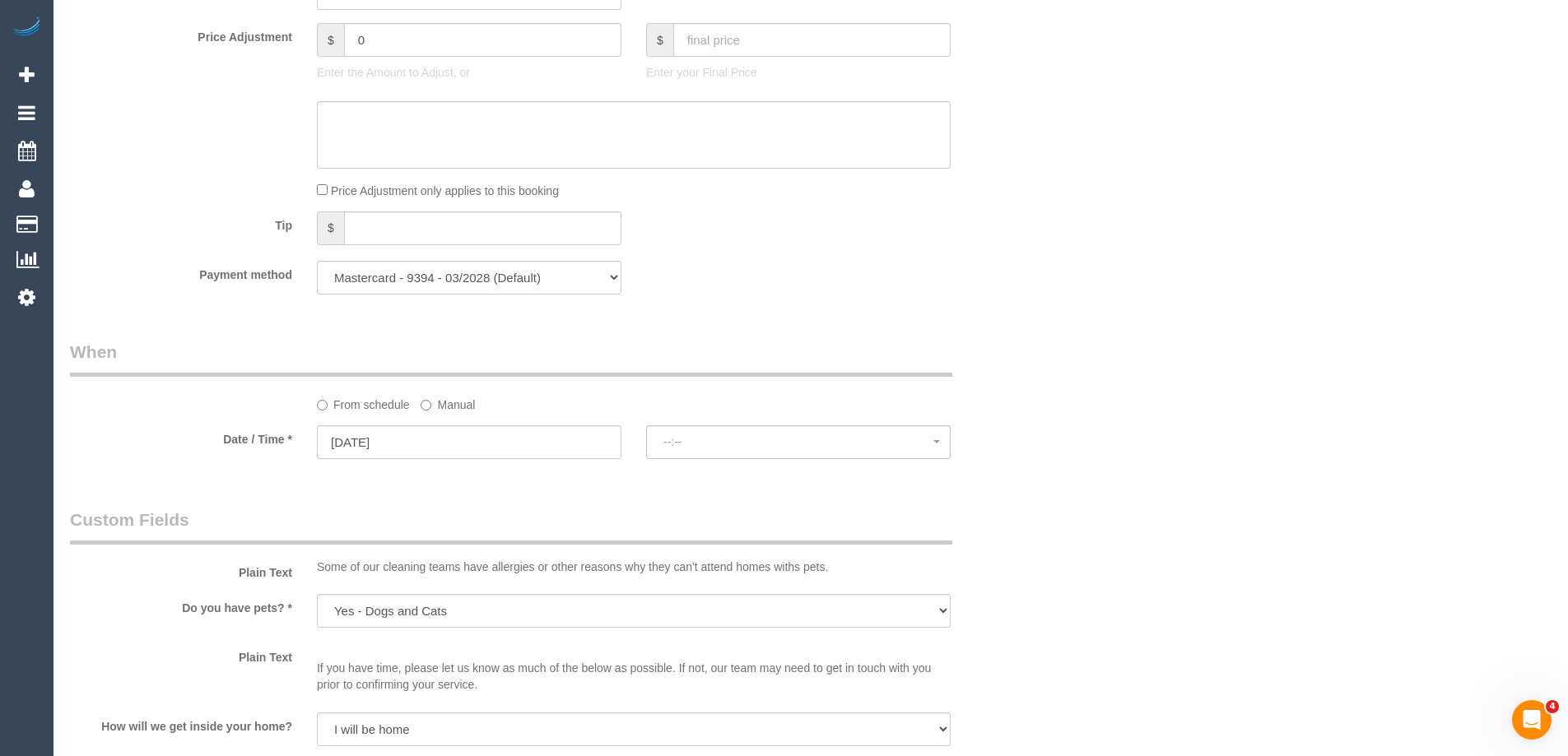
select select "spot3"
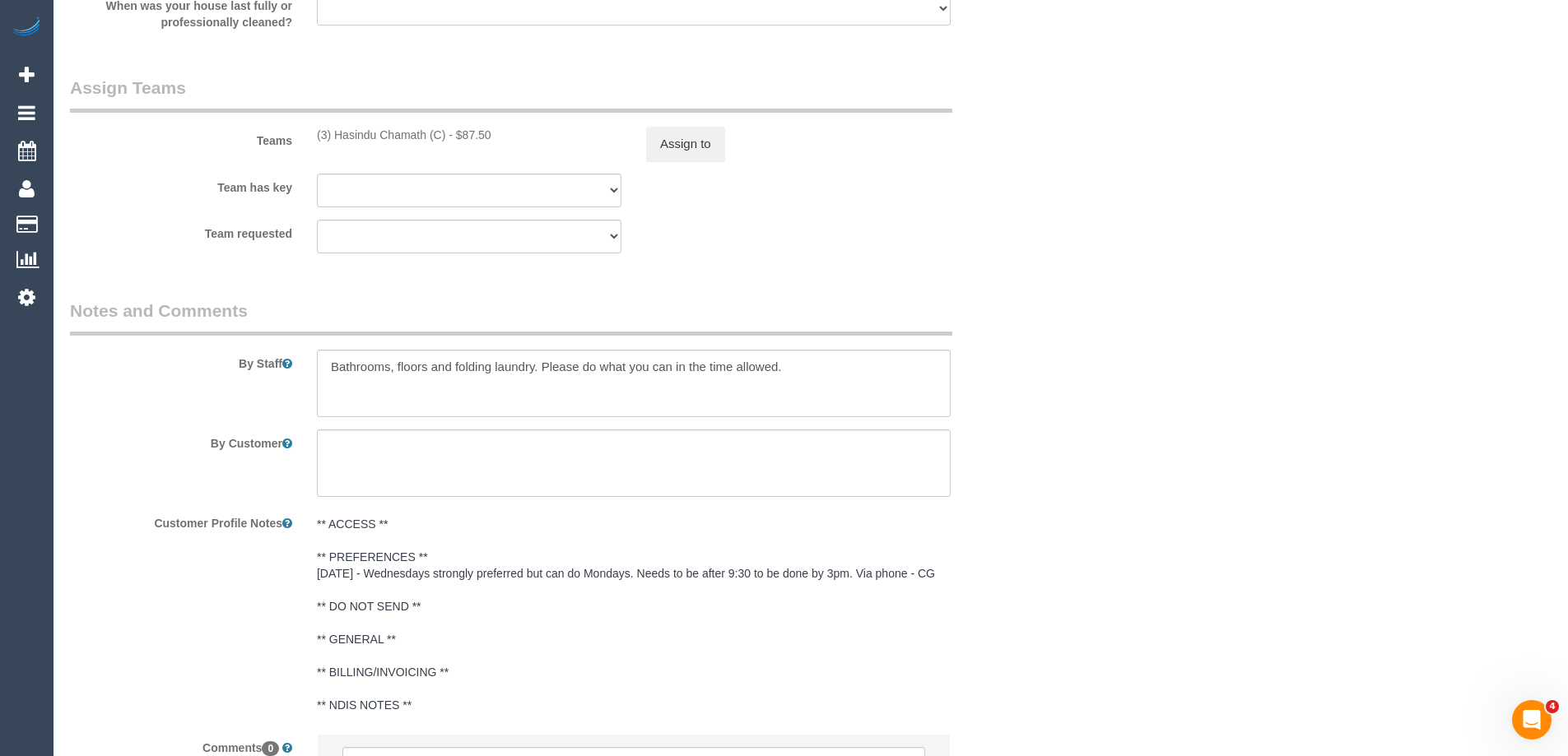
scroll to position [2591, 0]
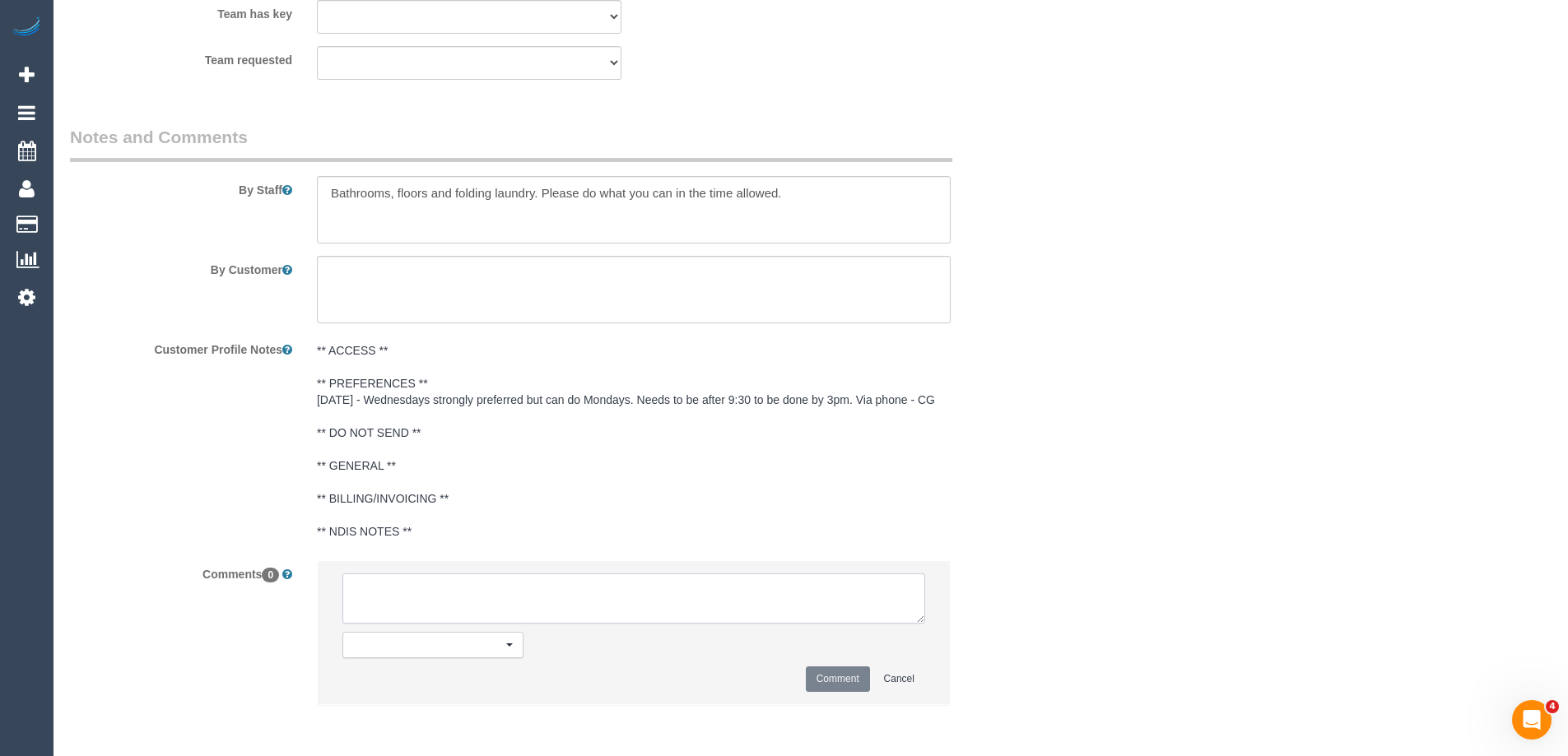
click at [660, 589] on textarea at bounding box center [633, 599] width 583 height 51
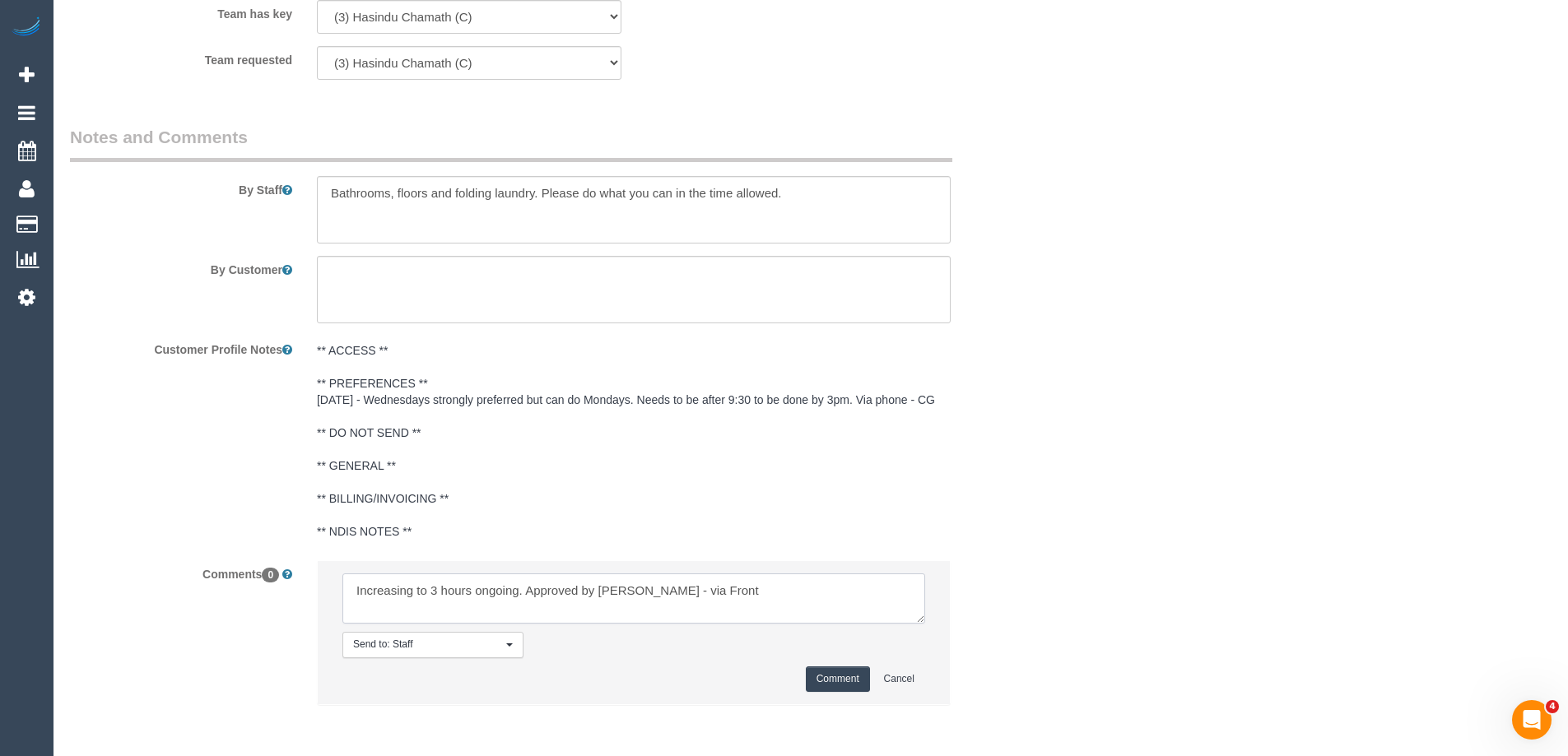
click at [355, 589] on textarea at bounding box center [633, 599] width 583 height 51
click at [646, 589] on textarea at bounding box center [633, 599] width 583 height 51
type textarea "Customer requested to increase to 3 hours ongoing. Via phone Approved by Laura …"
click at [837, 682] on button "Comment" at bounding box center [837, 679] width 64 height 25
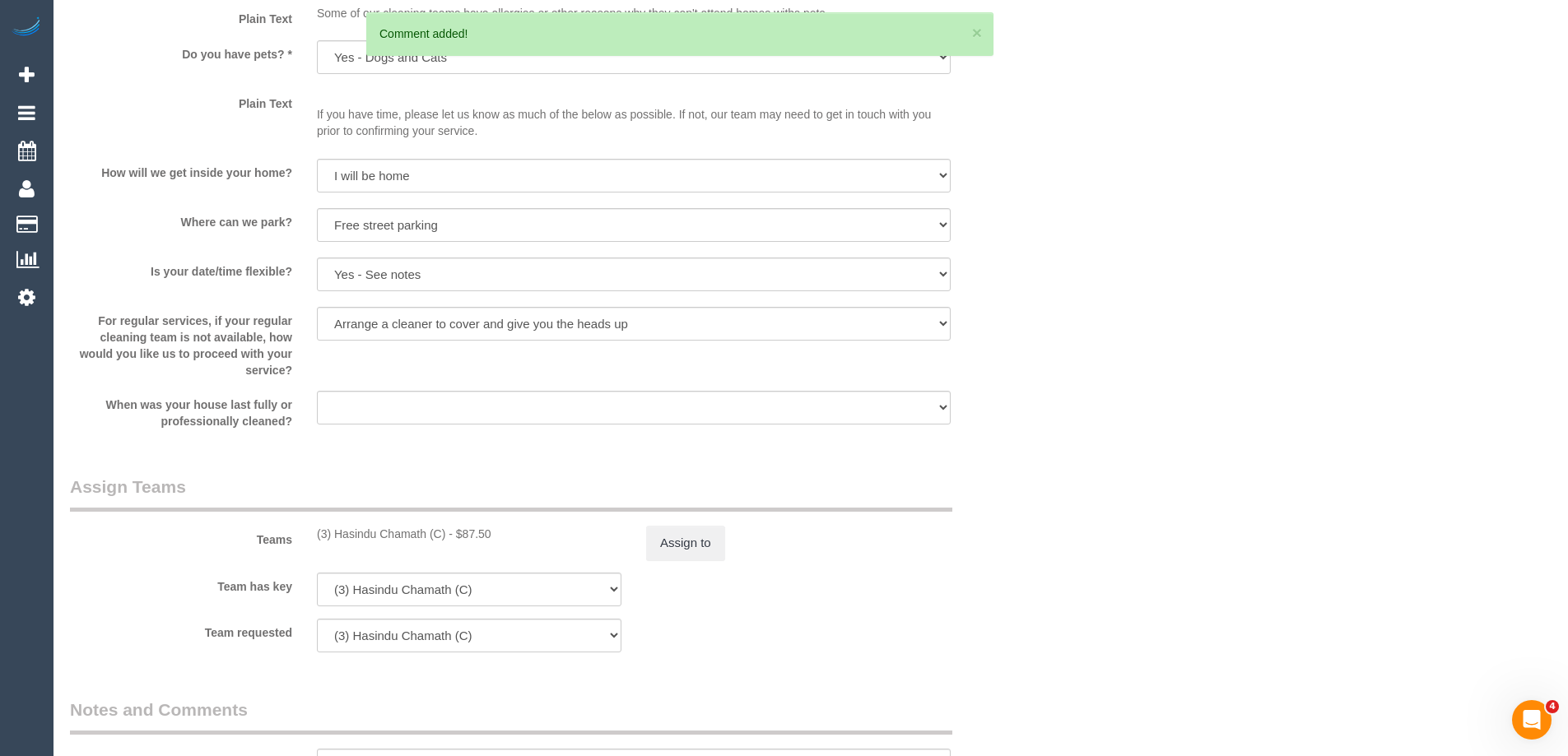
scroll to position [2015, 0]
click at [685, 553] on button "Assign to" at bounding box center [685, 546] width 79 height 34
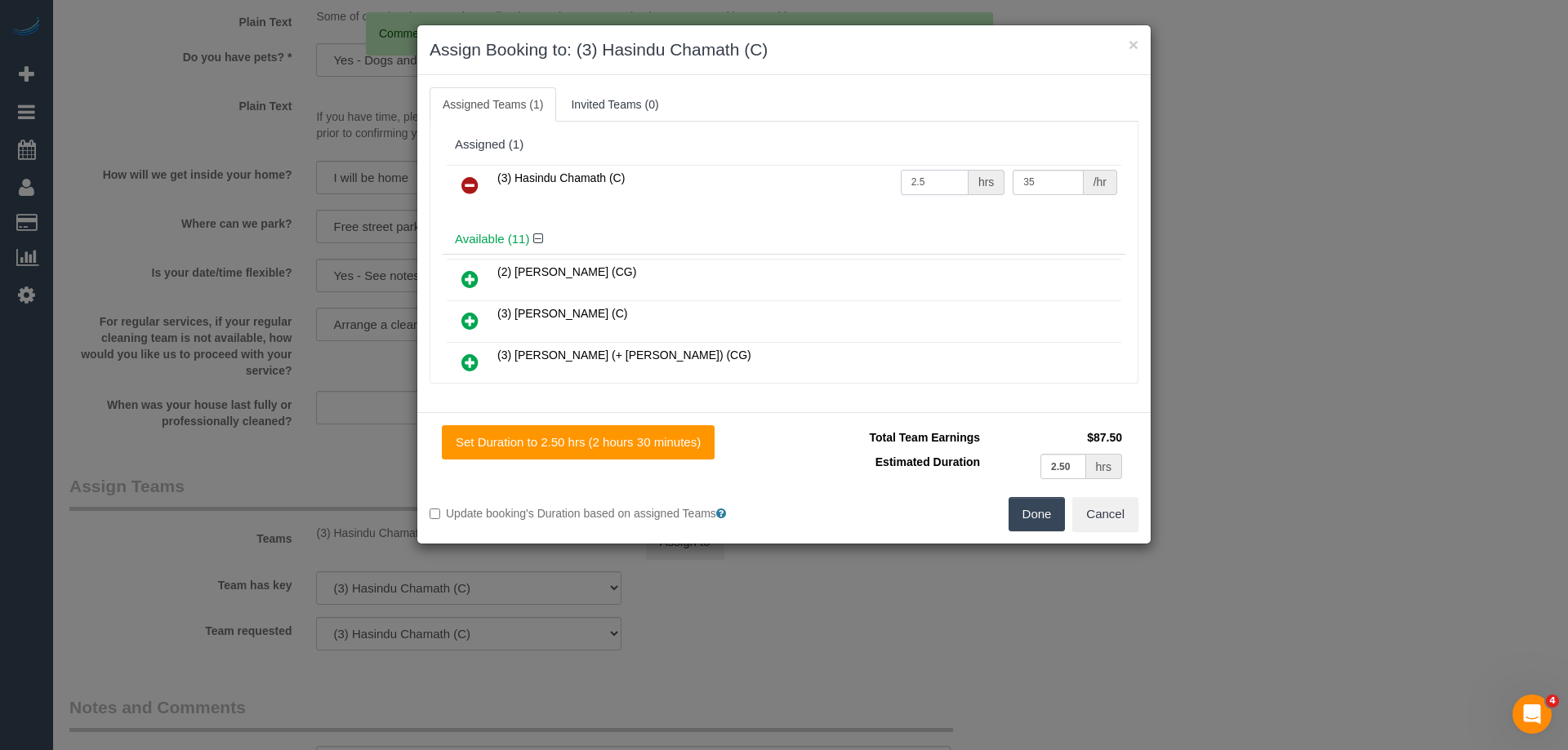
click at [917, 176] on input "2.5" at bounding box center [935, 183] width 68 height 25
type input "3"
click at [1041, 515] on button "Done" at bounding box center [1037, 514] width 57 height 34
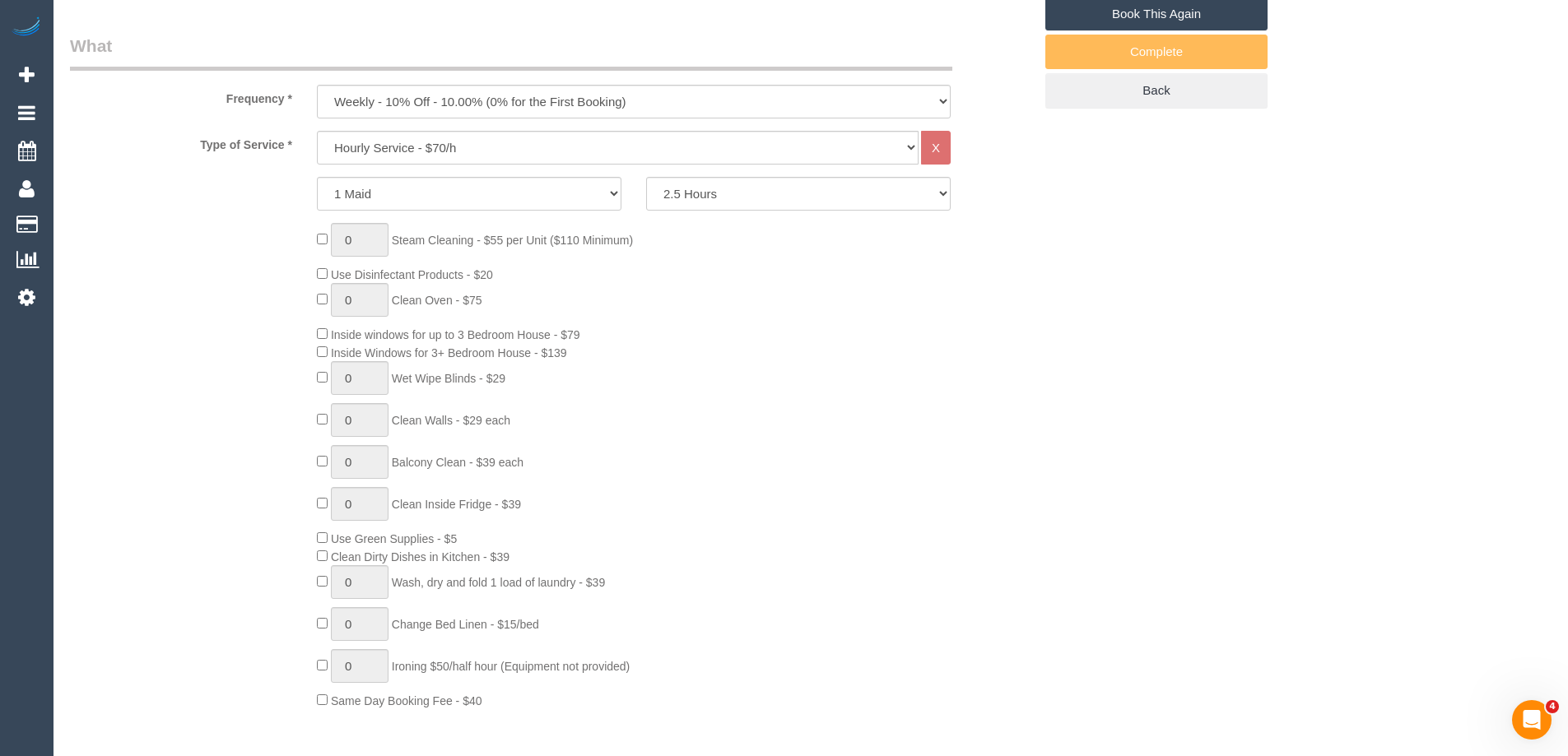
scroll to position [534, 0]
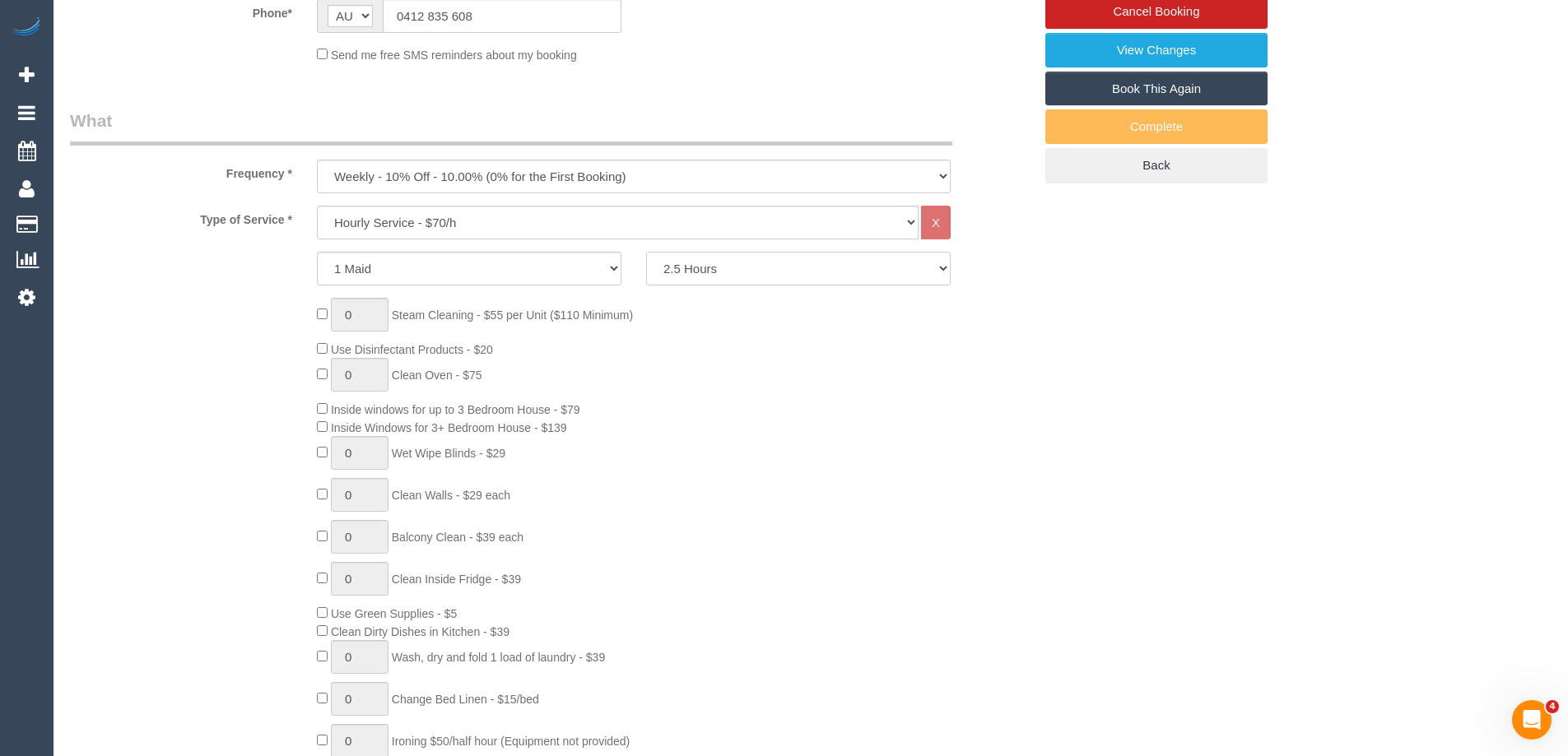
click at [722, 262] on select "2 Hours 2.5 Hours 3 Hours 3.5 Hours 4 Hours 4.5 Hours 5 Hours 5.5 Hours 6 Hours…" at bounding box center [798, 268] width 304 height 33
select select "180"
click at [646, 252] on select "2 Hours 2.5 Hours 3 Hours 3.5 Hours 4 Hours 4.5 Hours 5 Hours 5.5 Hours 6 Hours…" at bounding box center [798, 268] width 304 height 33
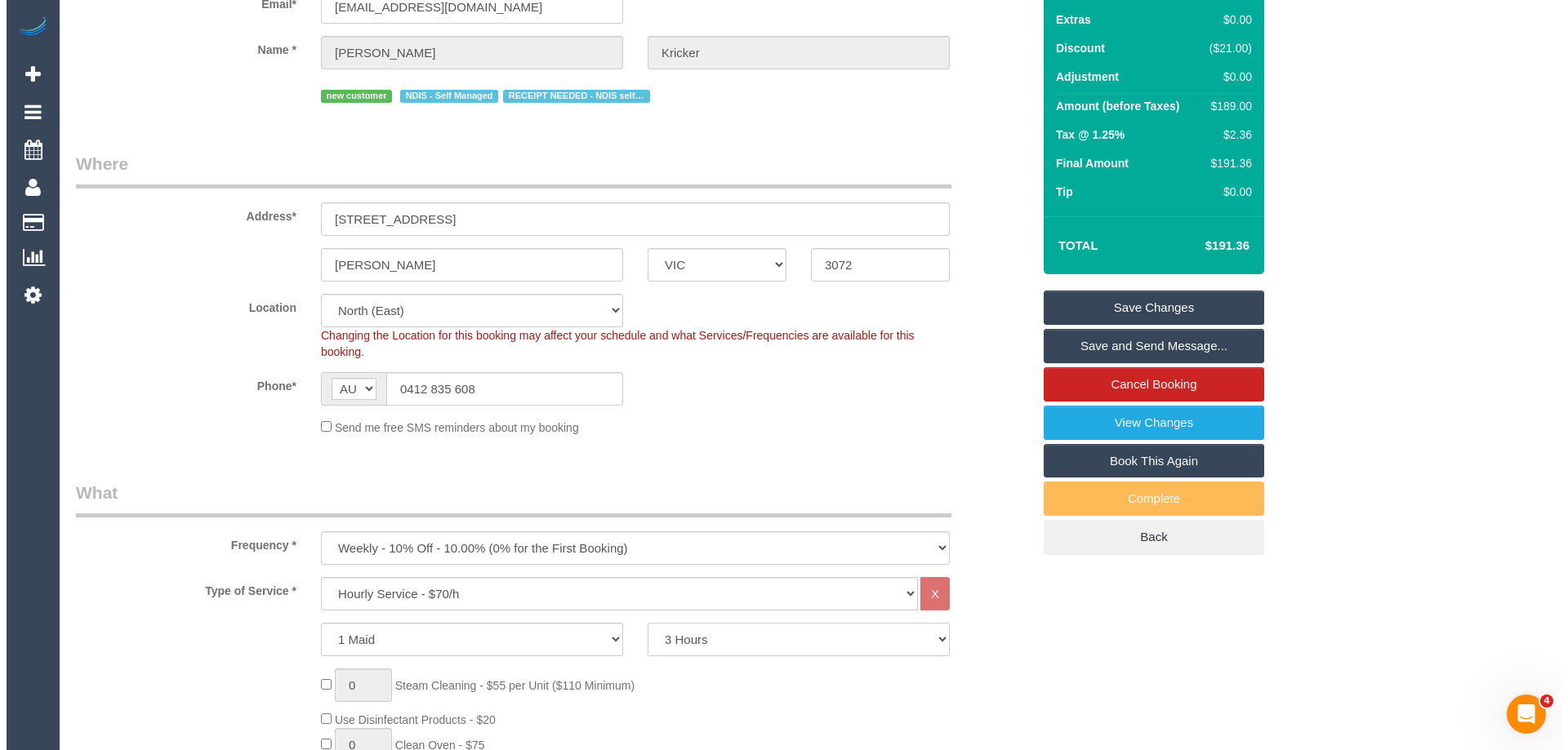
scroll to position [0, 0]
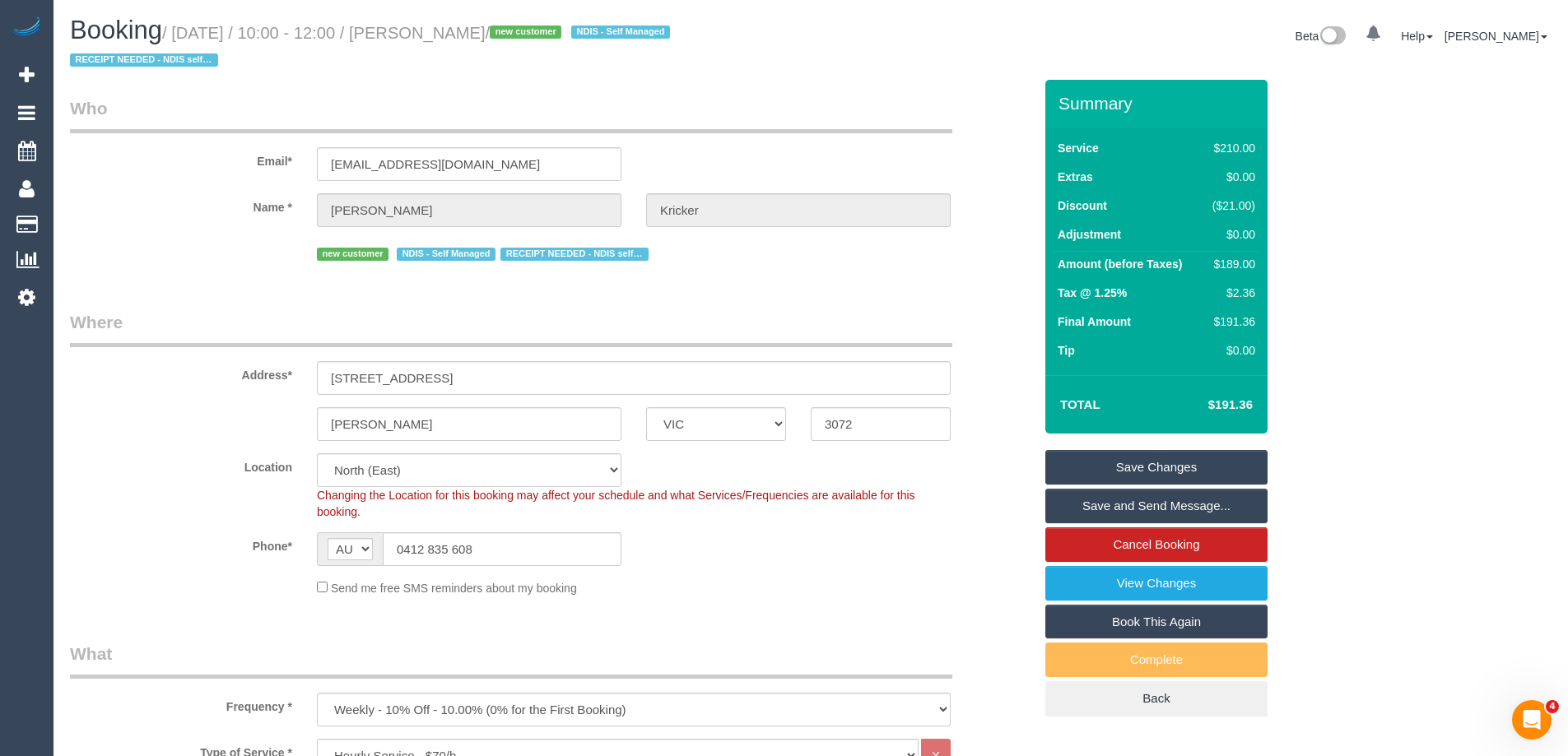
select select "spot20"
click at [1115, 467] on link "Save Changes" at bounding box center [1156, 467] width 222 height 34
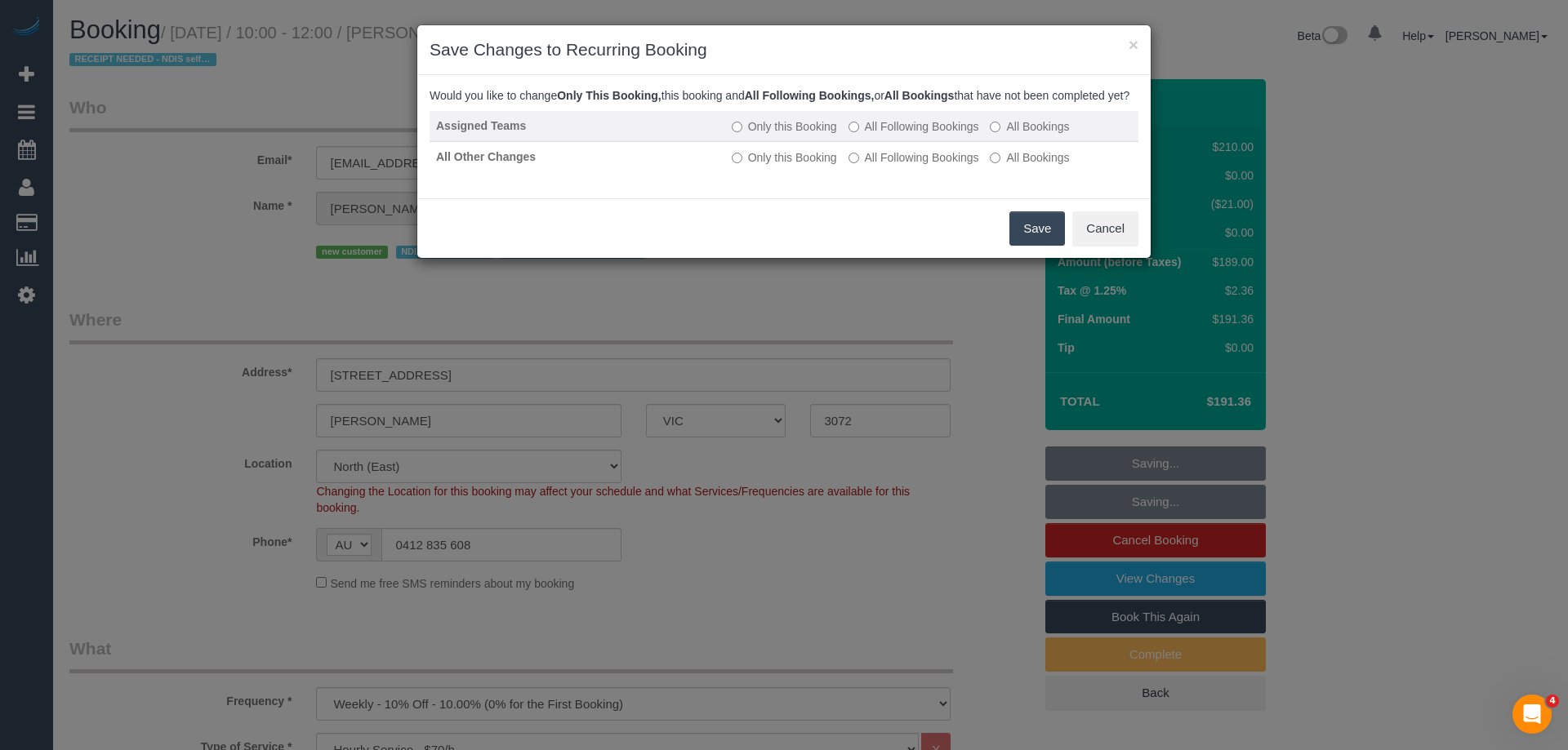
click at [882, 134] on label "All Following Bookings" at bounding box center [914, 126] width 131 height 16
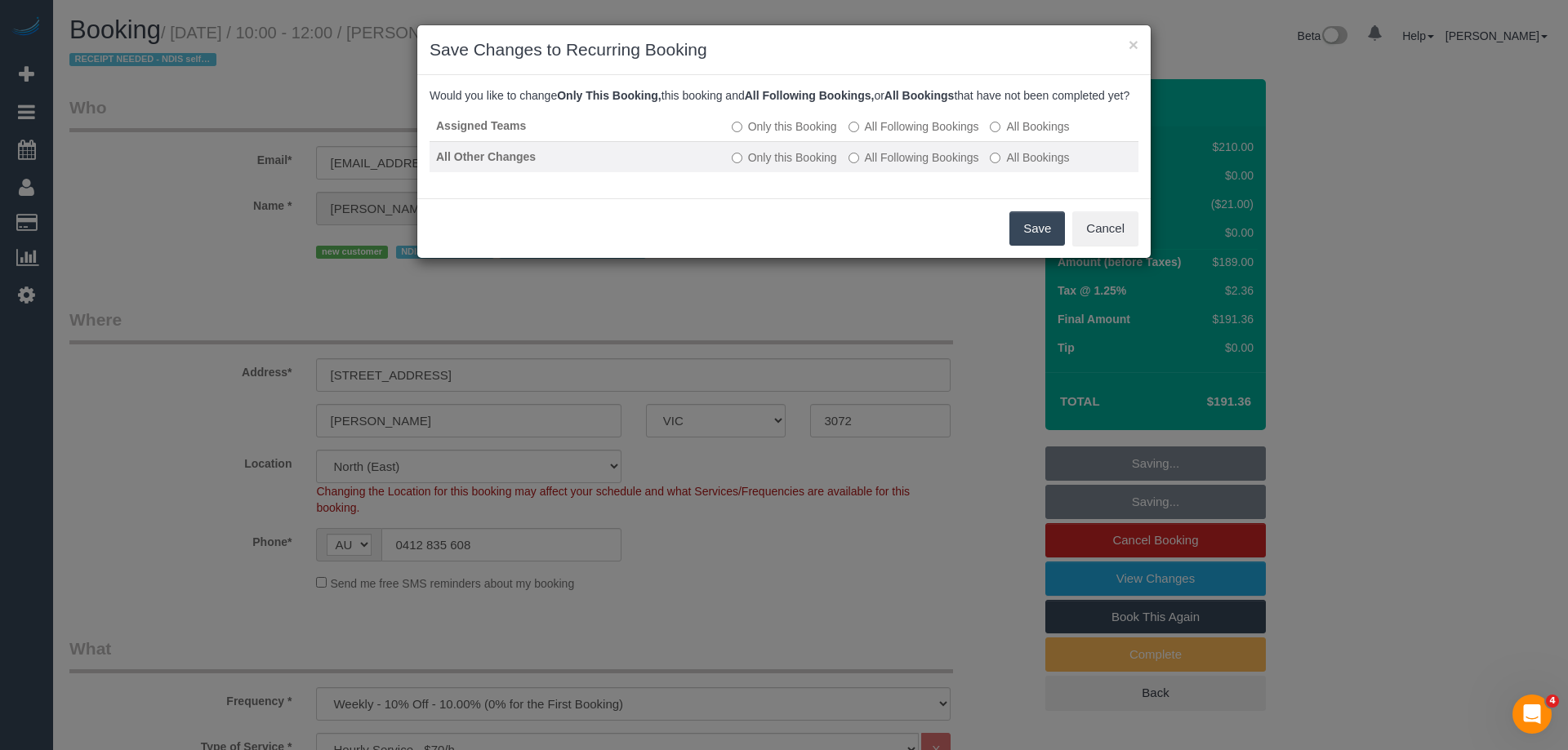
click at [882, 166] on label "All Following Bookings" at bounding box center [914, 158] width 131 height 16
click at [1036, 235] on button "Save" at bounding box center [1037, 228] width 56 height 34
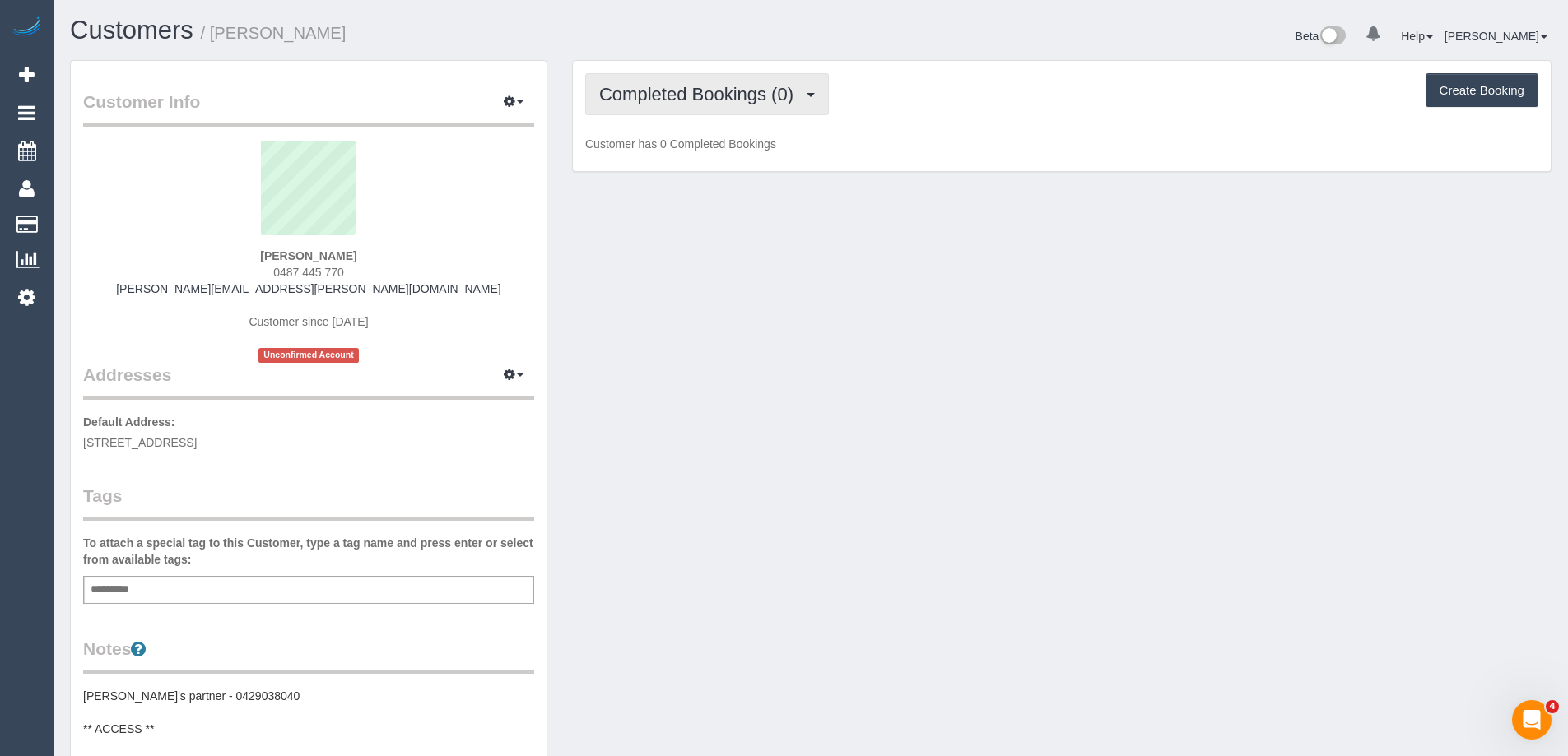
drag, startPoint x: 738, startPoint y: 106, endPoint x: 732, endPoint y: 132, distance: 26.7
click at [738, 106] on button "Completed Bookings (0)" at bounding box center [707, 94] width 244 height 42
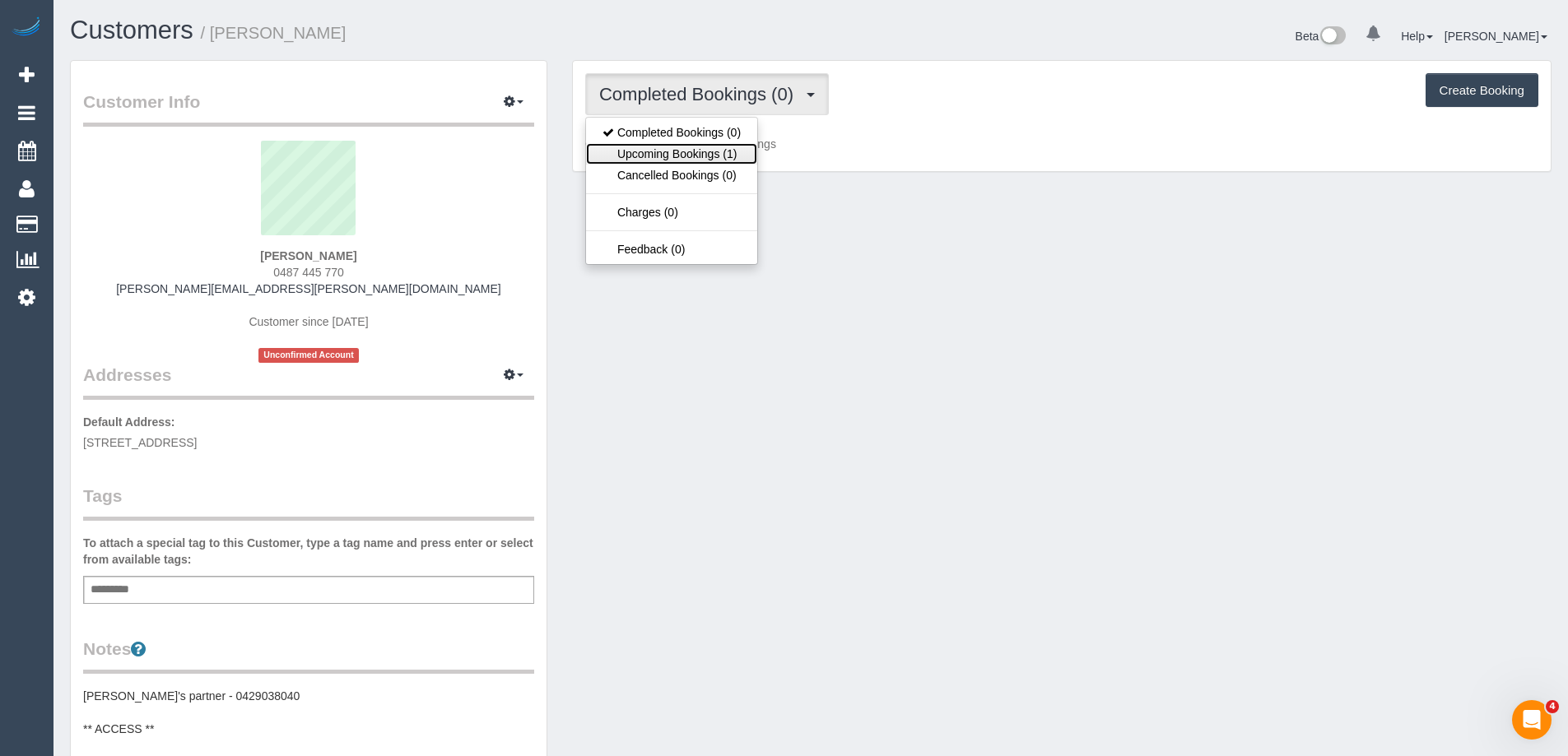
click at [728, 150] on link "Upcoming Bookings (1)" at bounding box center [672, 154] width 172 height 22
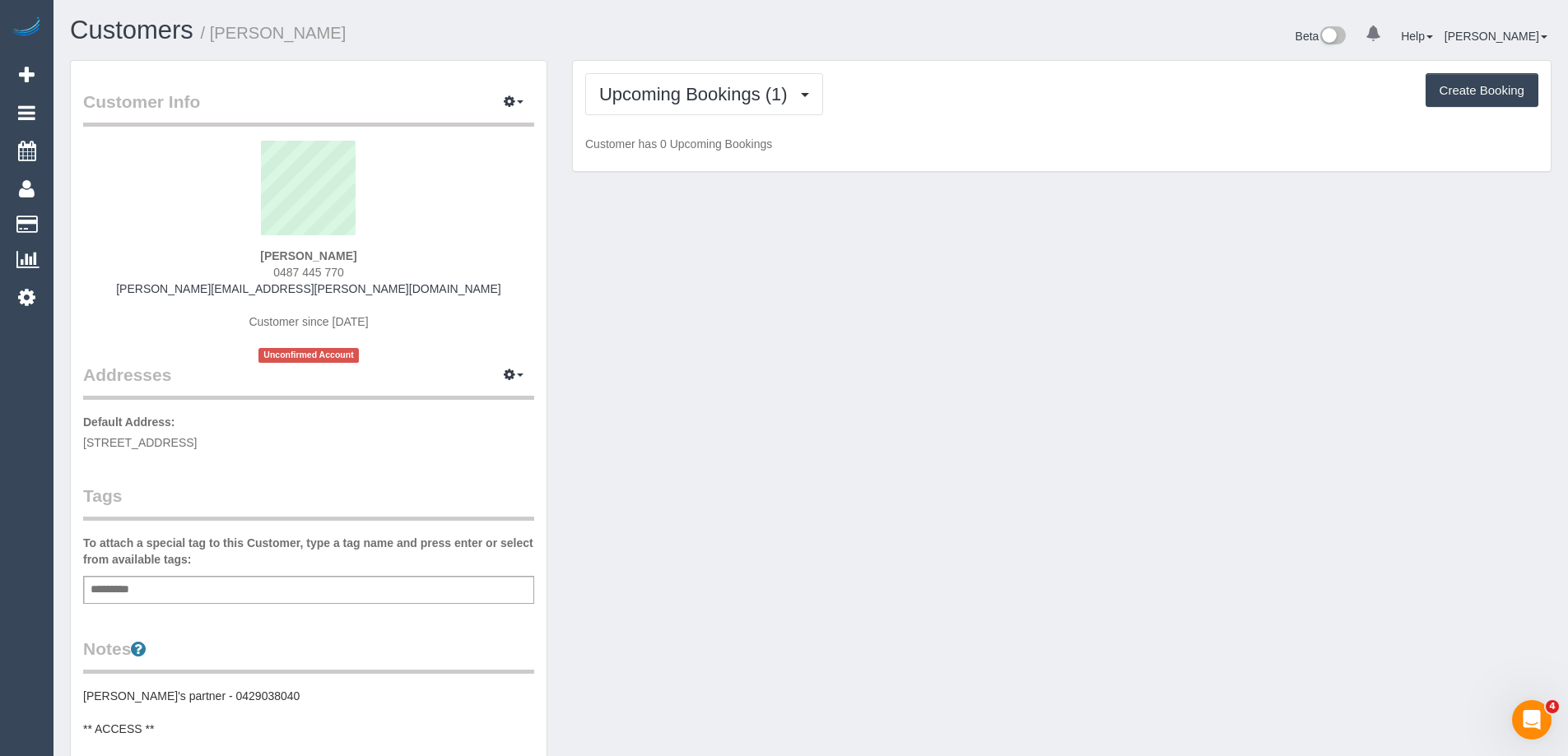
click at [891, 65] on div "Upcoming Bookings (1) Completed Bookings (0) Upcoming Bookings (1) Cancelled Bo…" at bounding box center [1061, 116] width 978 height 111
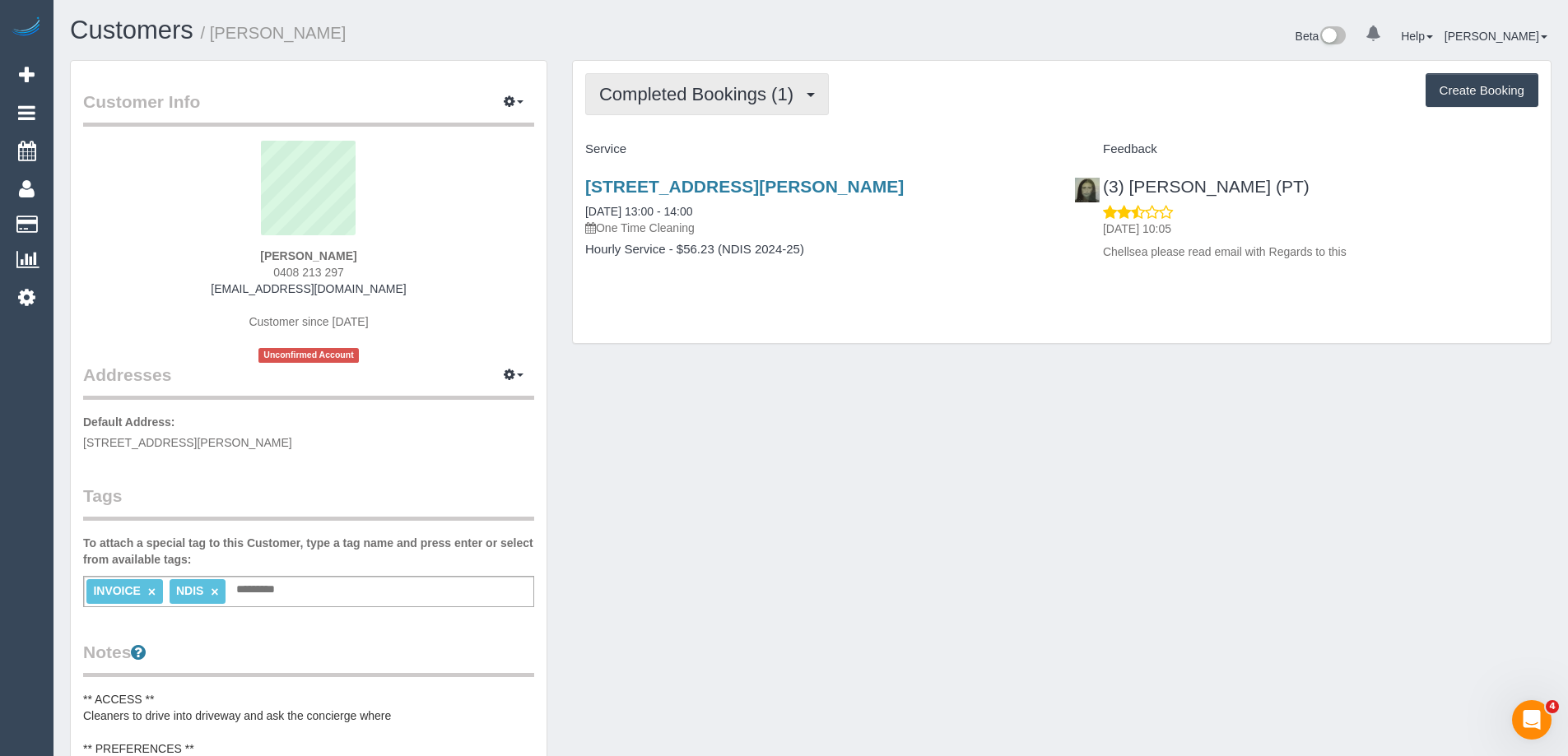
click at [683, 102] on span "Completed Bookings (1)" at bounding box center [700, 94] width 202 height 21
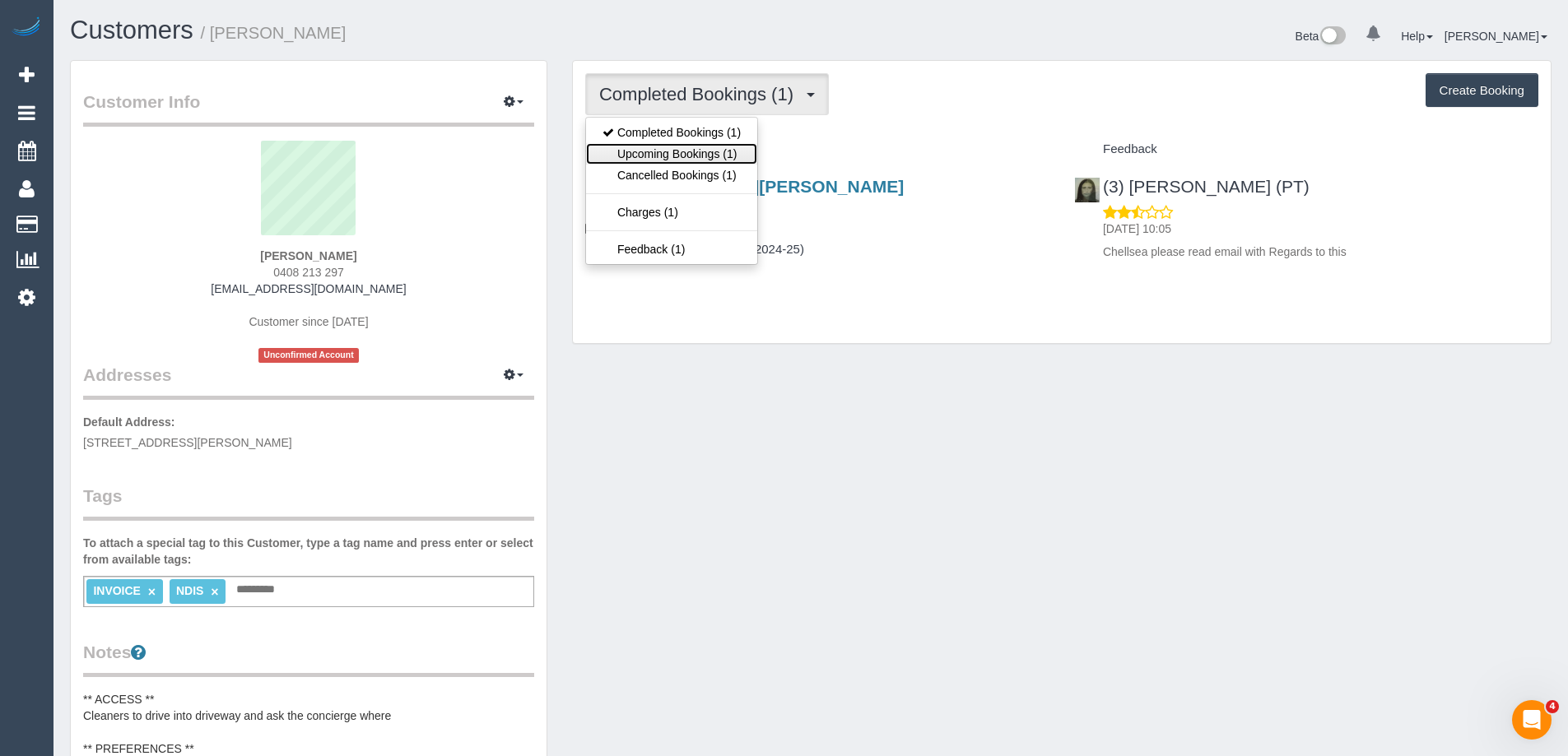
click at [686, 151] on link "Upcoming Bookings (1)" at bounding box center [672, 154] width 172 height 22
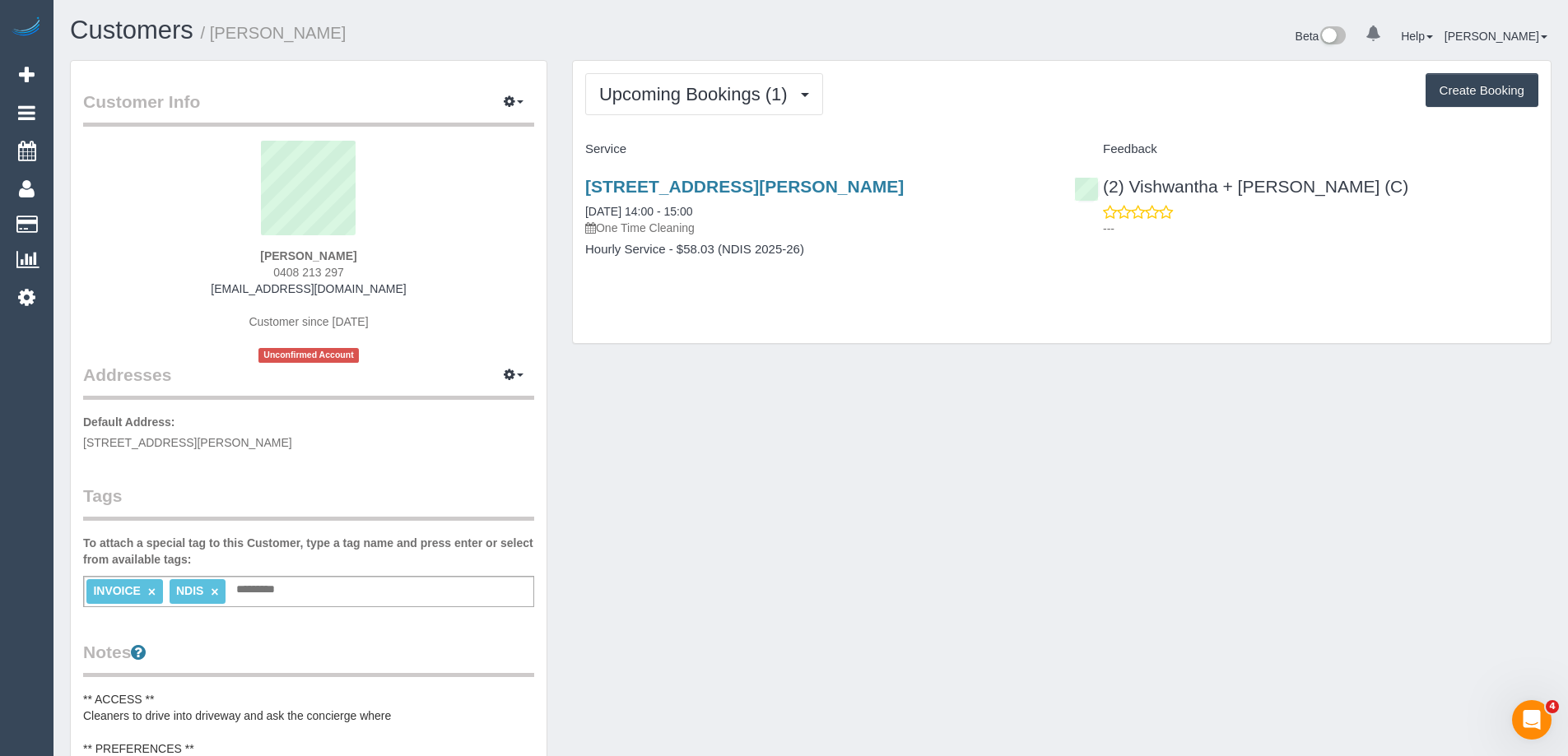
drag, startPoint x: 345, startPoint y: 268, endPoint x: 249, endPoint y: 274, distance: 96.2
click at [249, 274] on div "Tom Gilbert 0408 213 297 tomgilbert1@icloud.com Customer since 2025 Unconfirmed…" at bounding box center [308, 252] width 451 height 222
click at [404, 270] on div "Tom Gilbert 0408 213 297 tomgilbert1@icloud.com Customer since 2025 Unconfirmed…" at bounding box center [308, 252] width 451 height 222
drag, startPoint x: 382, startPoint y: 288, endPoint x: 227, endPoint y: 295, distance: 155.2
click at [227, 295] on div "Tom Gilbert 0408 213 297 tomgilbert1@icloud.com Customer since 2025 Unconfirmed…" at bounding box center [308, 252] width 451 height 222
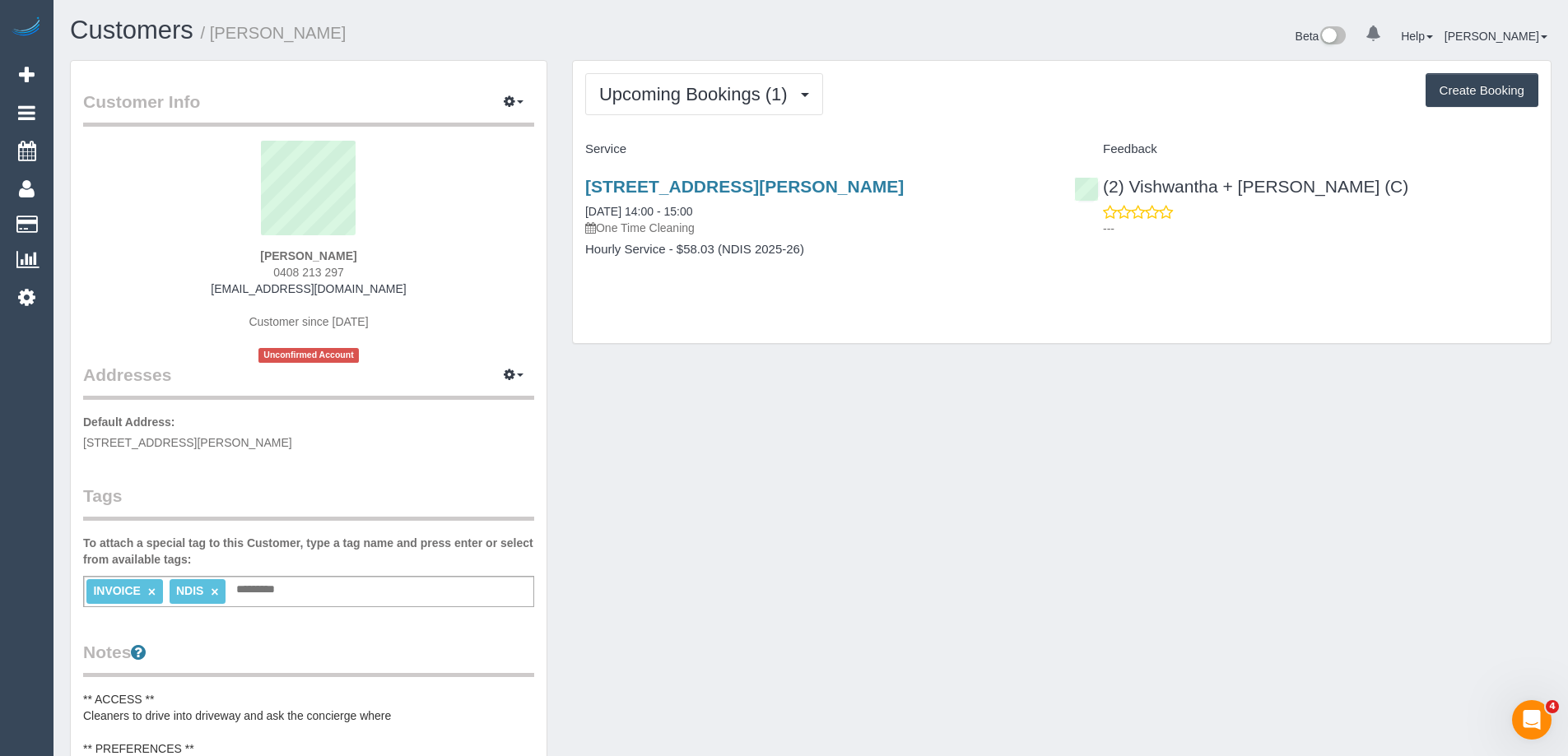
click at [1096, 464] on div "Customer Info Edit Contact Info Send Message Email Preferences Special Sales Ta…" at bounding box center [811, 747] width 1507 height 1373
click at [1014, 73] on div "Upcoming Bookings (1) Completed Bookings (1) Upcoming Bookings (1) Cancelled Bo…" at bounding box center [1061, 94] width 953 height 42
click at [830, 185] on link "108/280 Albert Street, East Melbourne, VIC 3002" at bounding box center [744, 186] width 319 height 19
copy small "Tom Gilbert"
drag, startPoint x: 350, startPoint y: 37, endPoint x: 217, endPoint y: 37, distance: 133.0
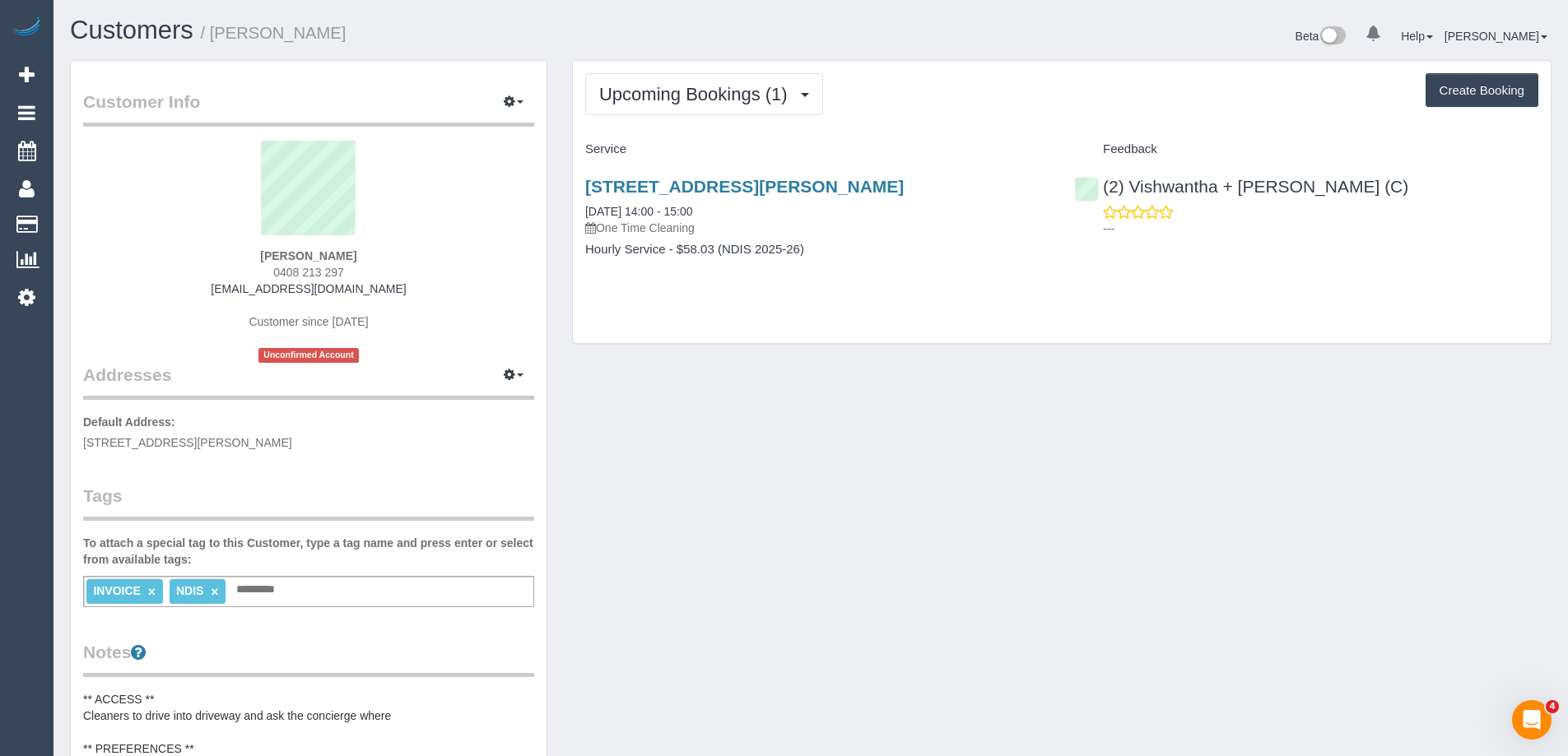
click at [217, 37] on h1 "Customers / Tom Gilbert" at bounding box center [434, 30] width 728 height 28
click at [679, 81] on button "Upcoming Bookings (1)" at bounding box center [704, 94] width 238 height 42
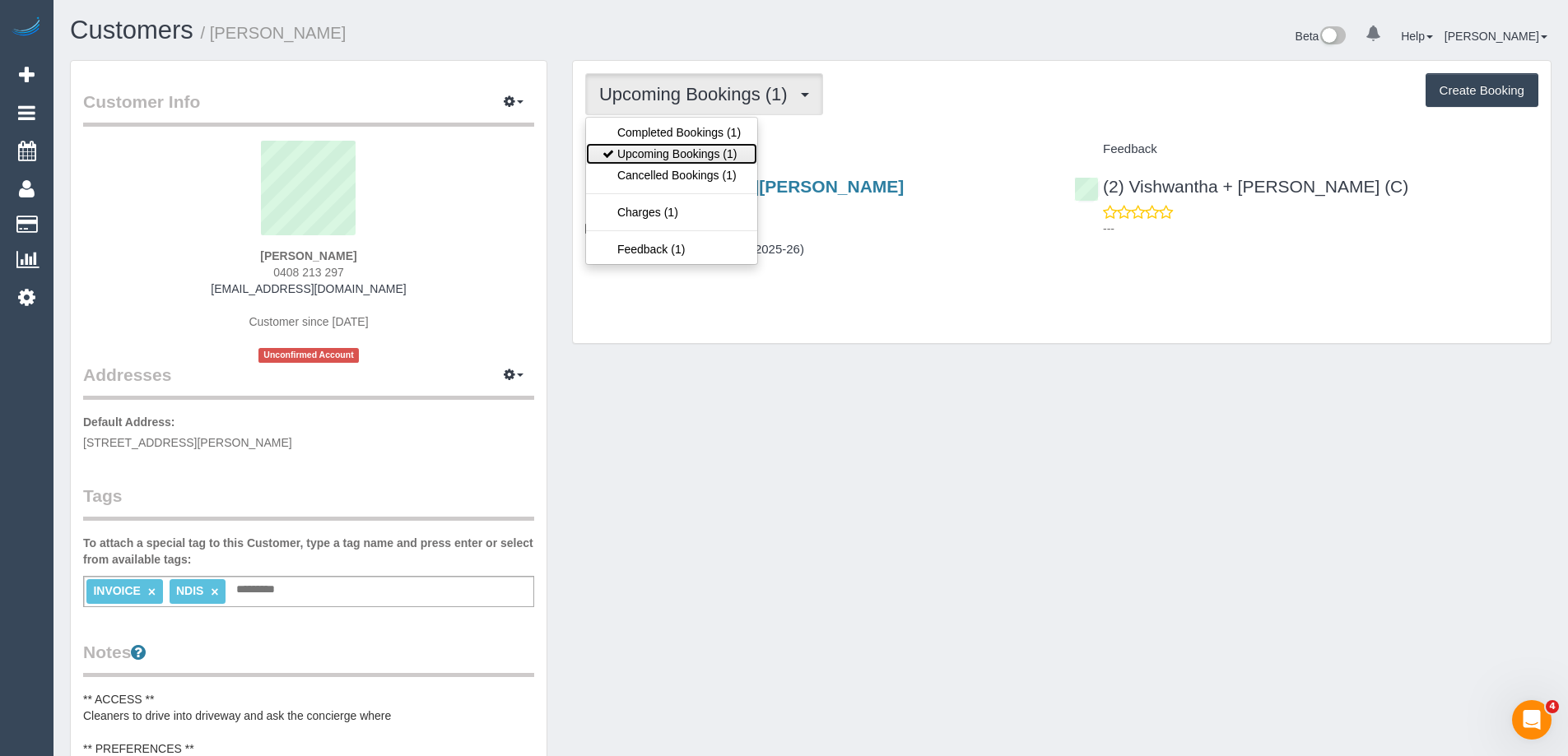
click at [679, 150] on link "Upcoming Bookings (1)" at bounding box center [672, 154] width 172 height 22
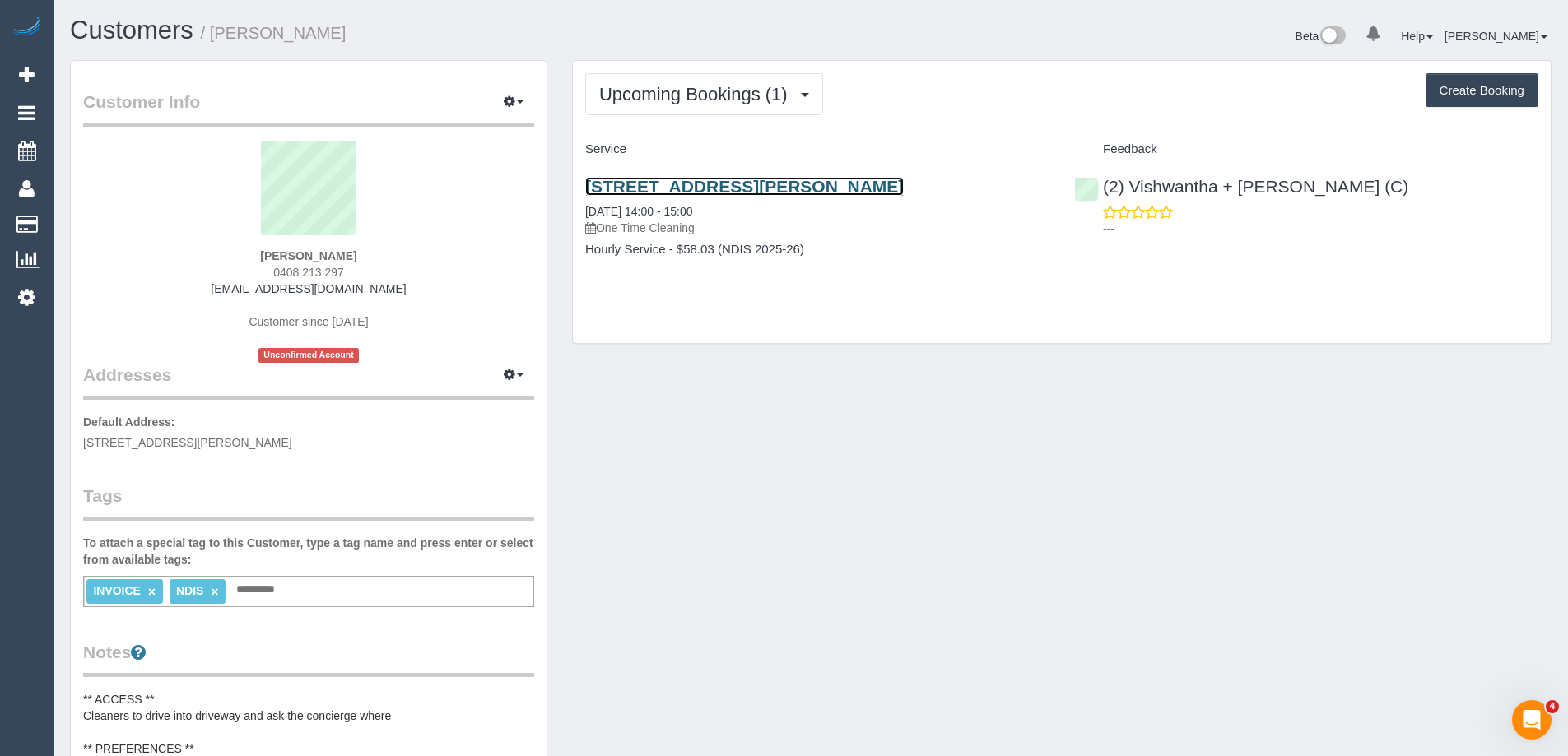
click at [783, 190] on link "108/280 Albert Street, East Melbourne, VIC 3002" at bounding box center [744, 186] width 319 height 19
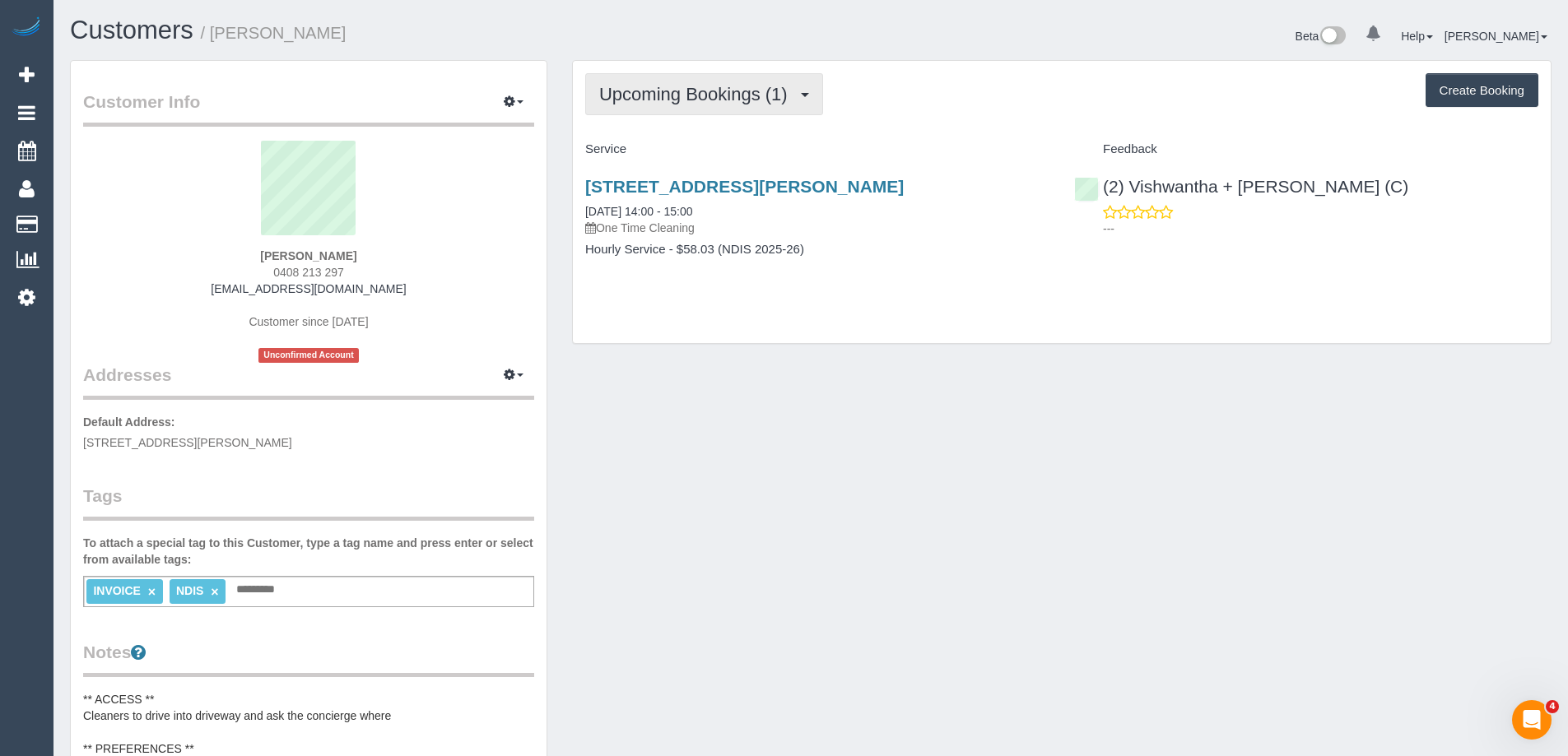
click at [641, 79] on button "Upcoming Bookings (1)" at bounding box center [704, 94] width 238 height 42
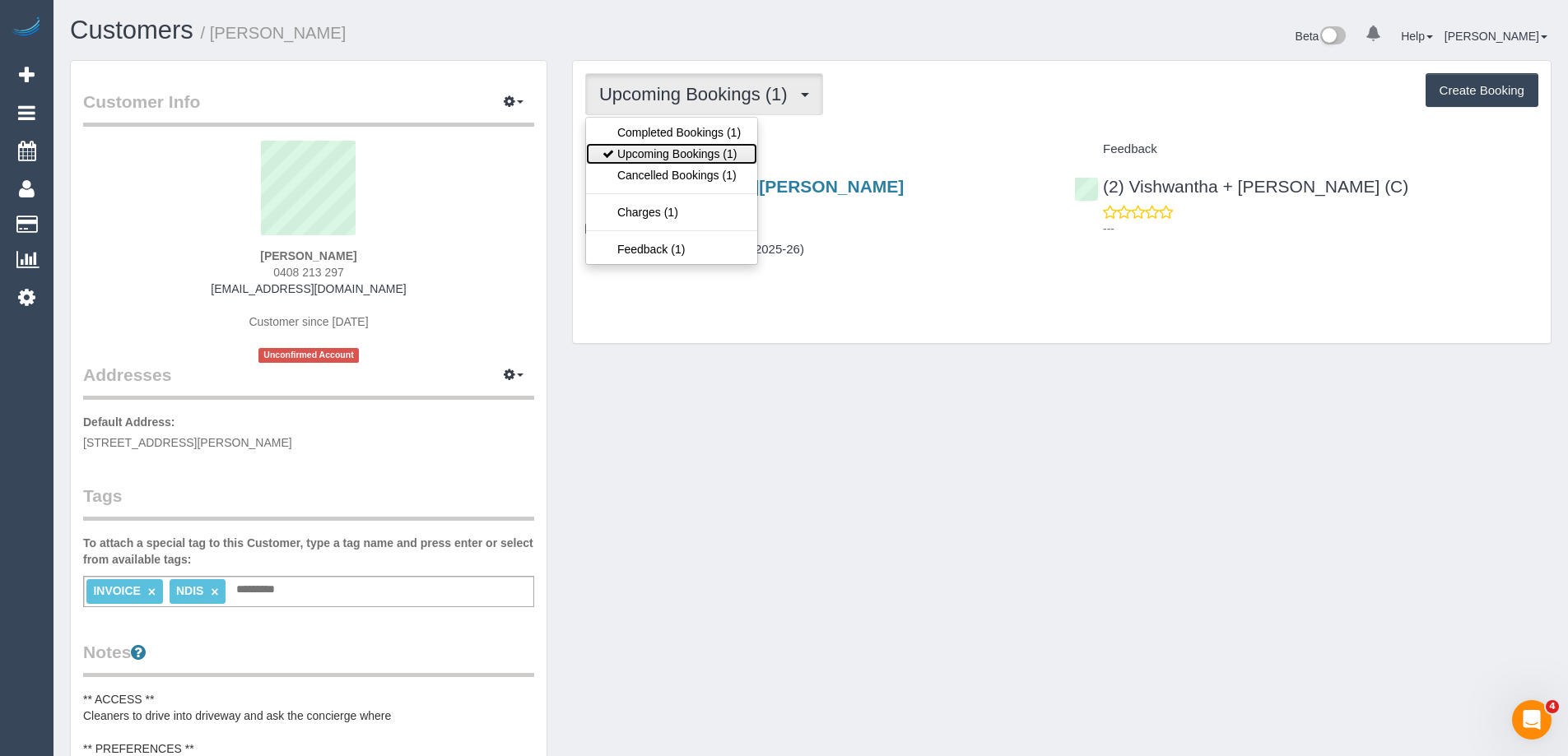
click at [650, 148] on link "Upcoming Bookings (1)" at bounding box center [672, 154] width 172 height 22
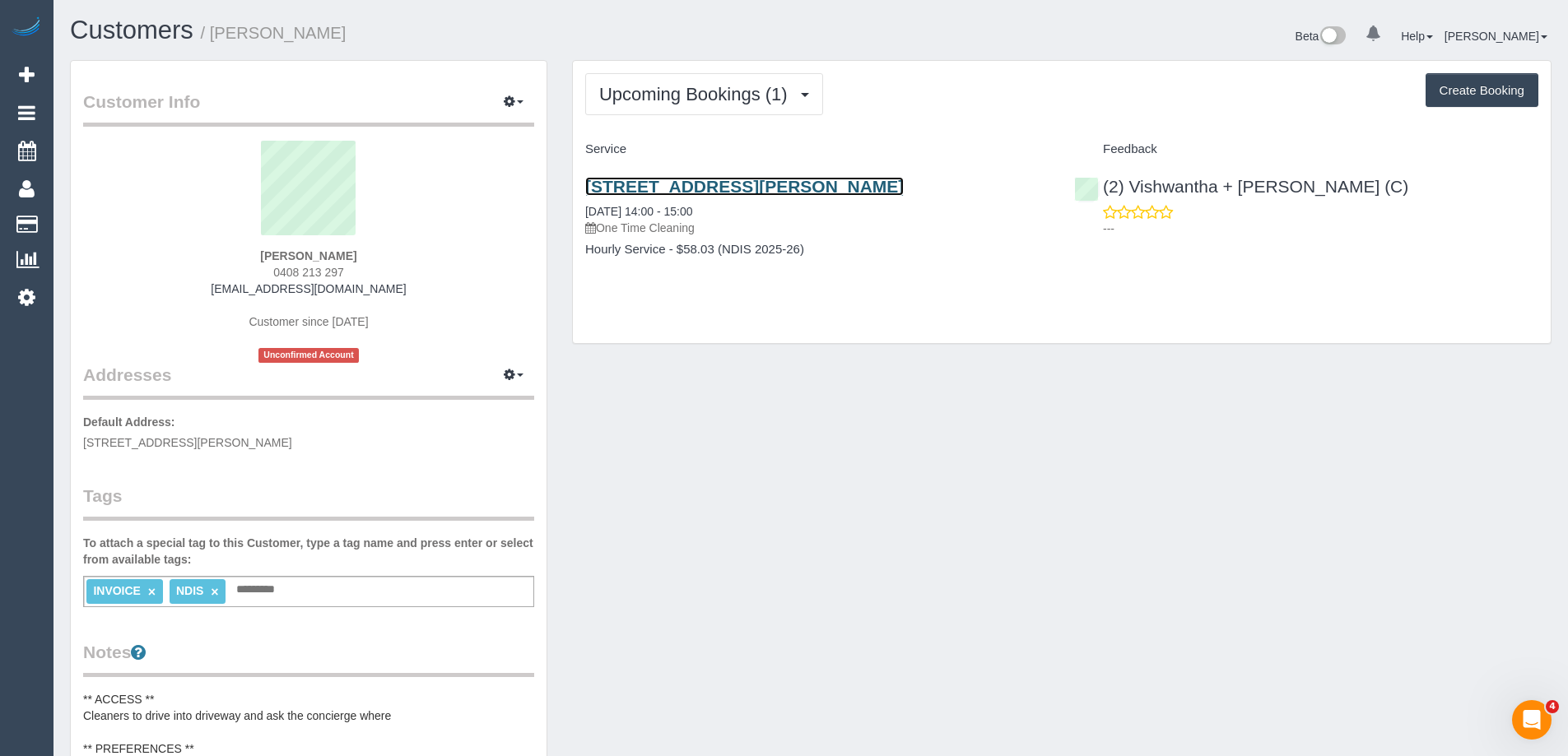
click at [775, 188] on link "108/280 Albert Street, East Melbourne, VIC 3002" at bounding box center [744, 186] width 319 height 19
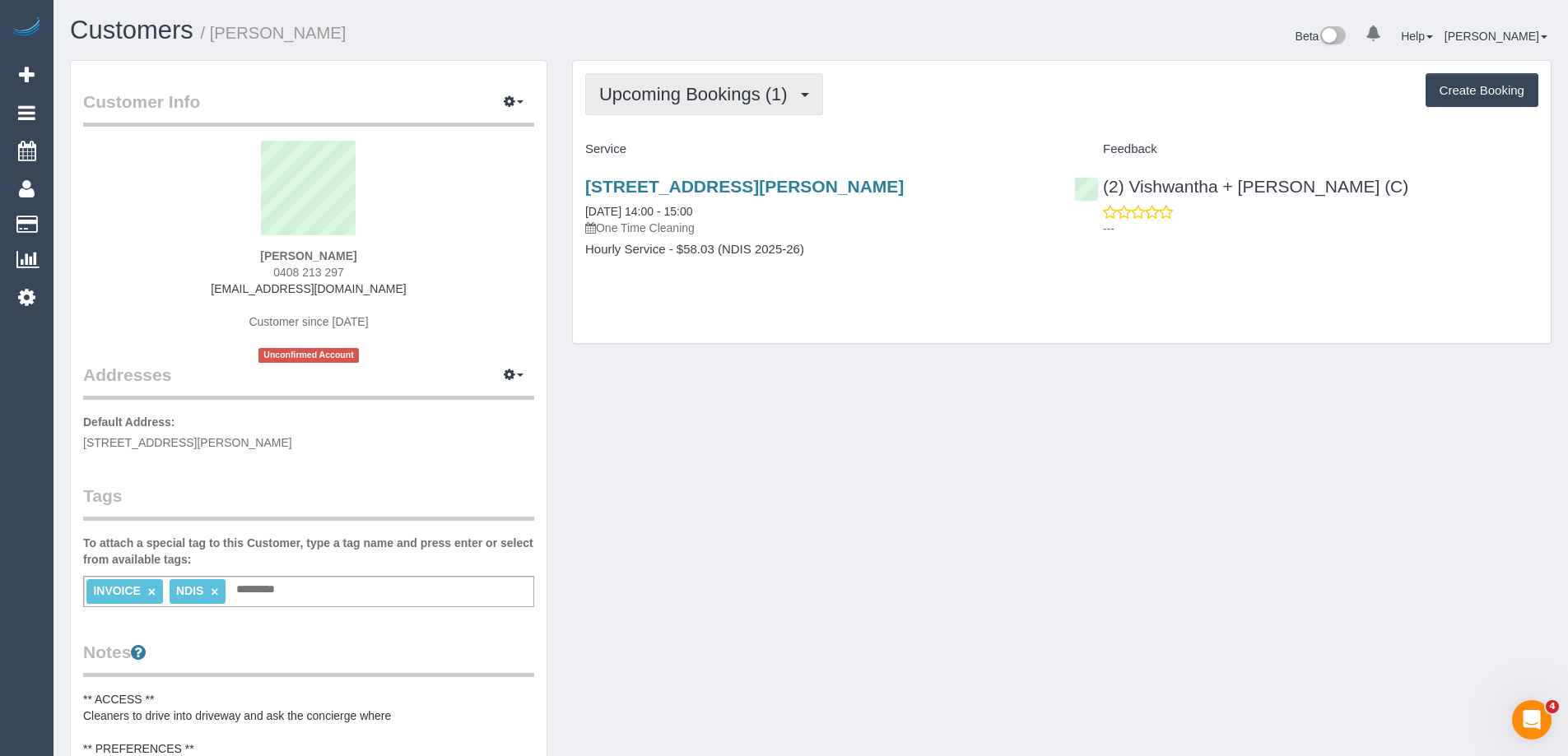
click at [661, 79] on button "Upcoming Bookings (1)" at bounding box center [704, 94] width 238 height 42
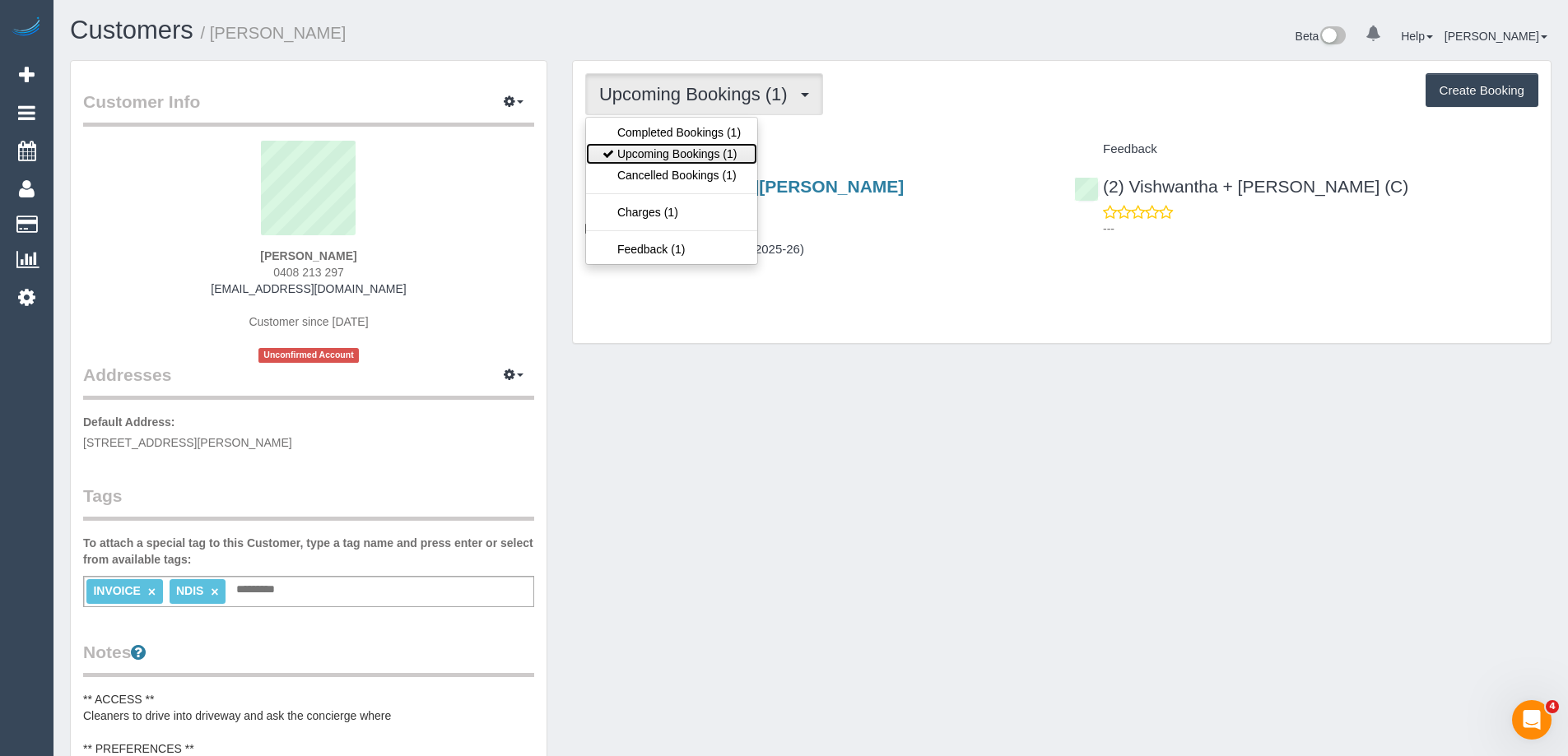
click at [672, 155] on link "Upcoming Bookings (1)" at bounding box center [672, 154] width 172 height 22
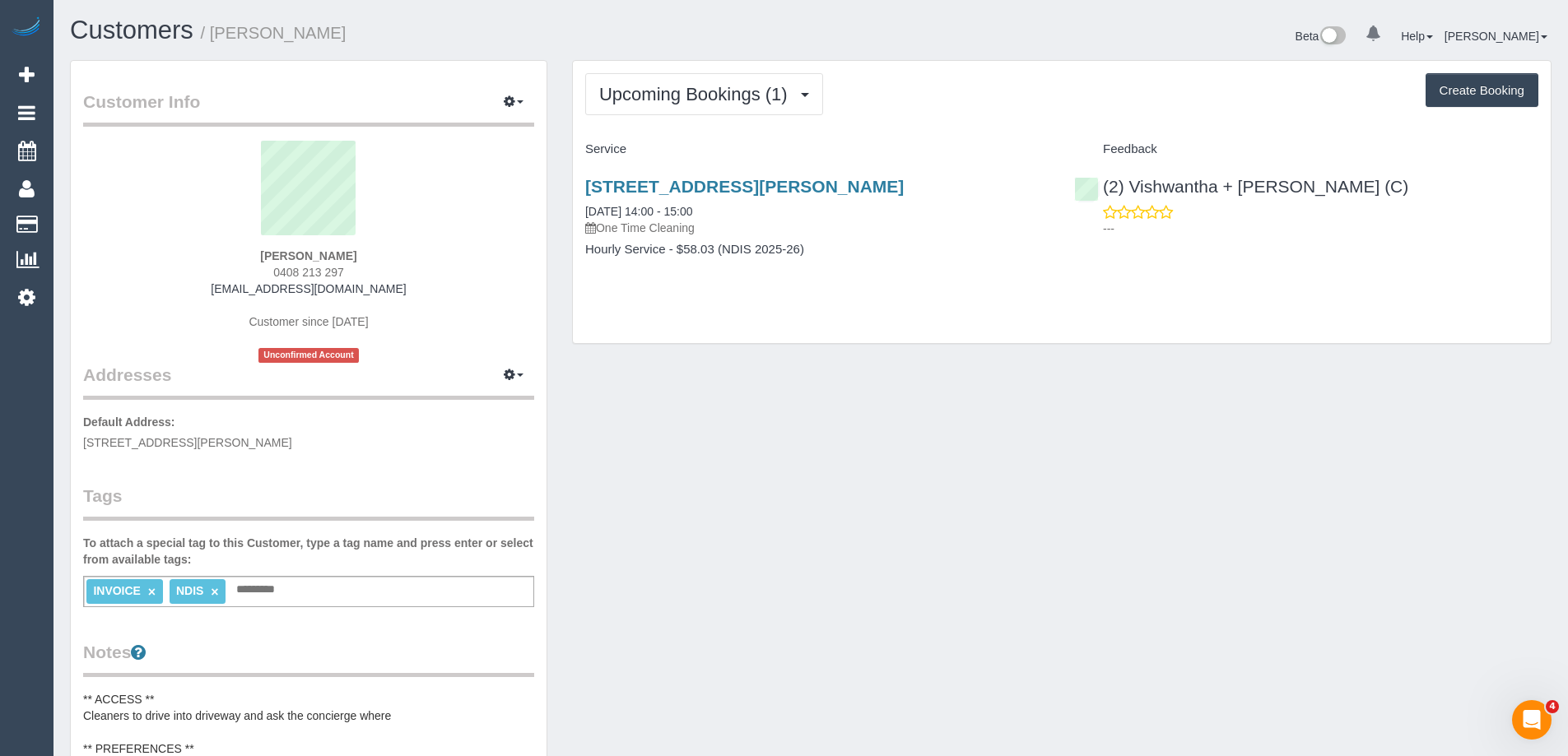
click at [507, 23] on h1 "Customers / Tom Gilbert" at bounding box center [434, 30] width 728 height 28
click at [506, 35] on h1 "Customers / Tom Gilbert" at bounding box center [434, 30] width 728 height 28
click at [762, 182] on link "108/280 Albert Street, East Melbourne, VIC 3002" at bounding box center [744, 186] width 319 height 19
click at [639, 89] on span "Upcoming Bookings (1)" at bounding box center [697, 94] width 197 height 21
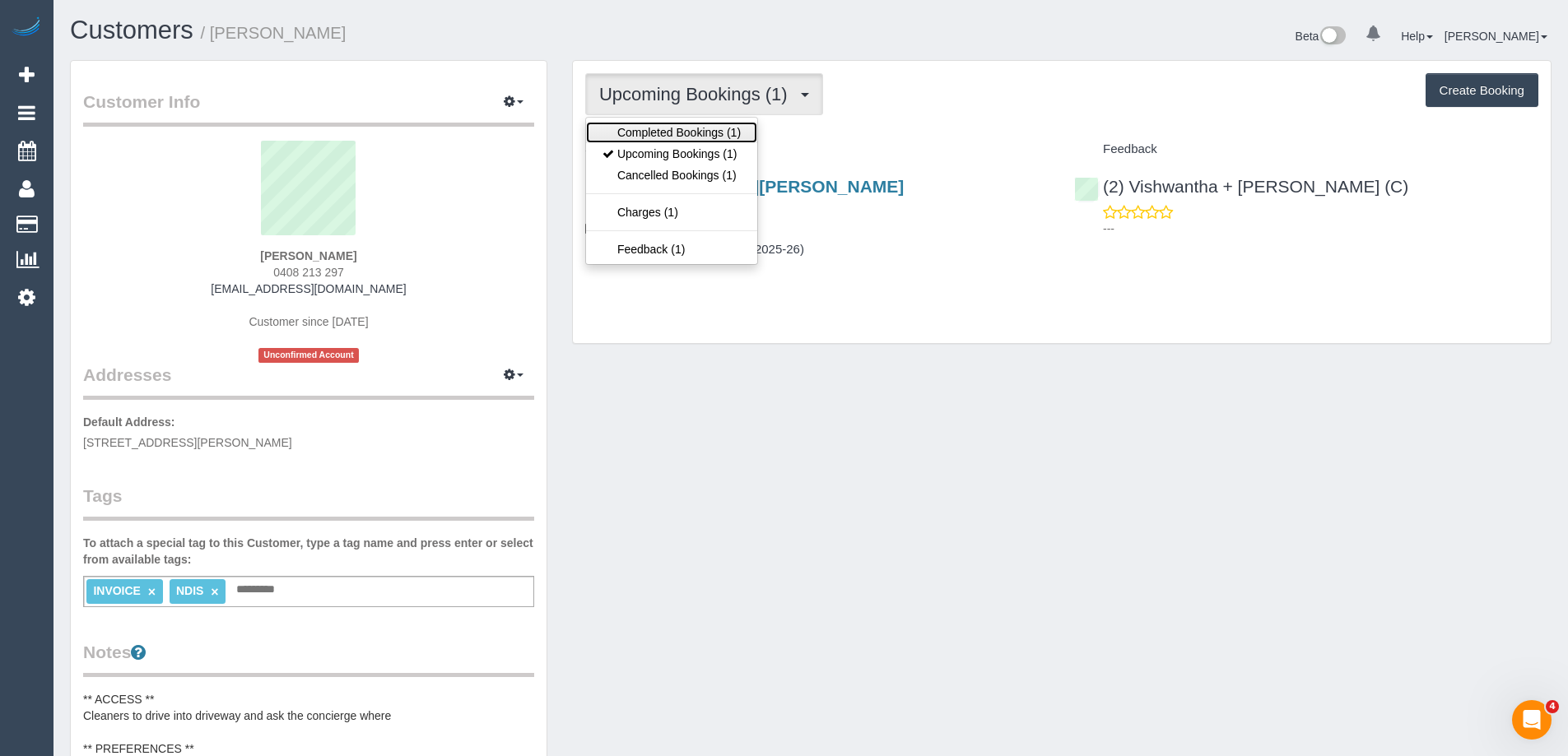
click at [642, 134] on link "Completed Bookings (1)" at bounding box center [672, 133] width 172 height 22
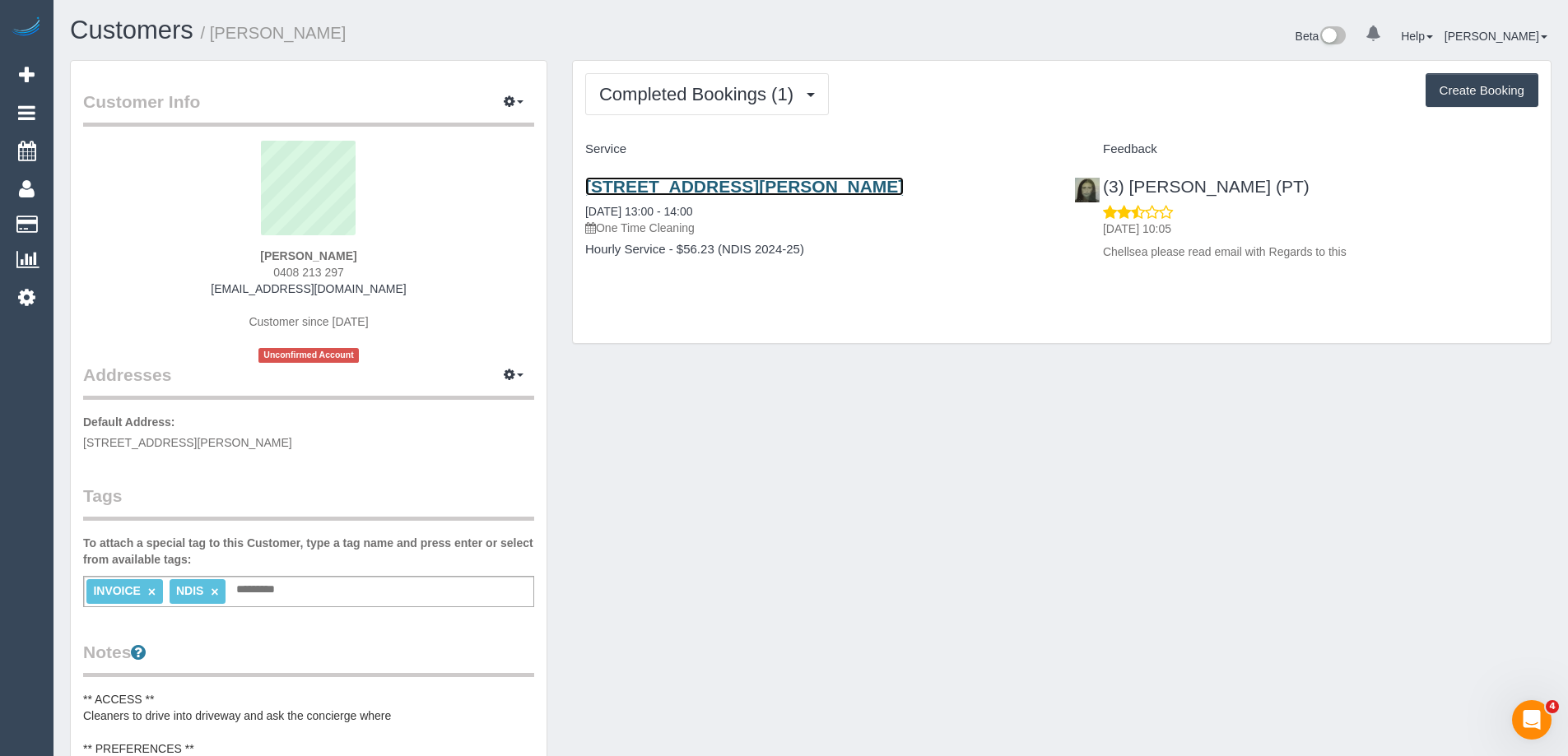
click at [752, 190] on link "108/280 Albert Street, East Melbourne, VIC 3002" at bounding box center [744, 186] width 319 height 19
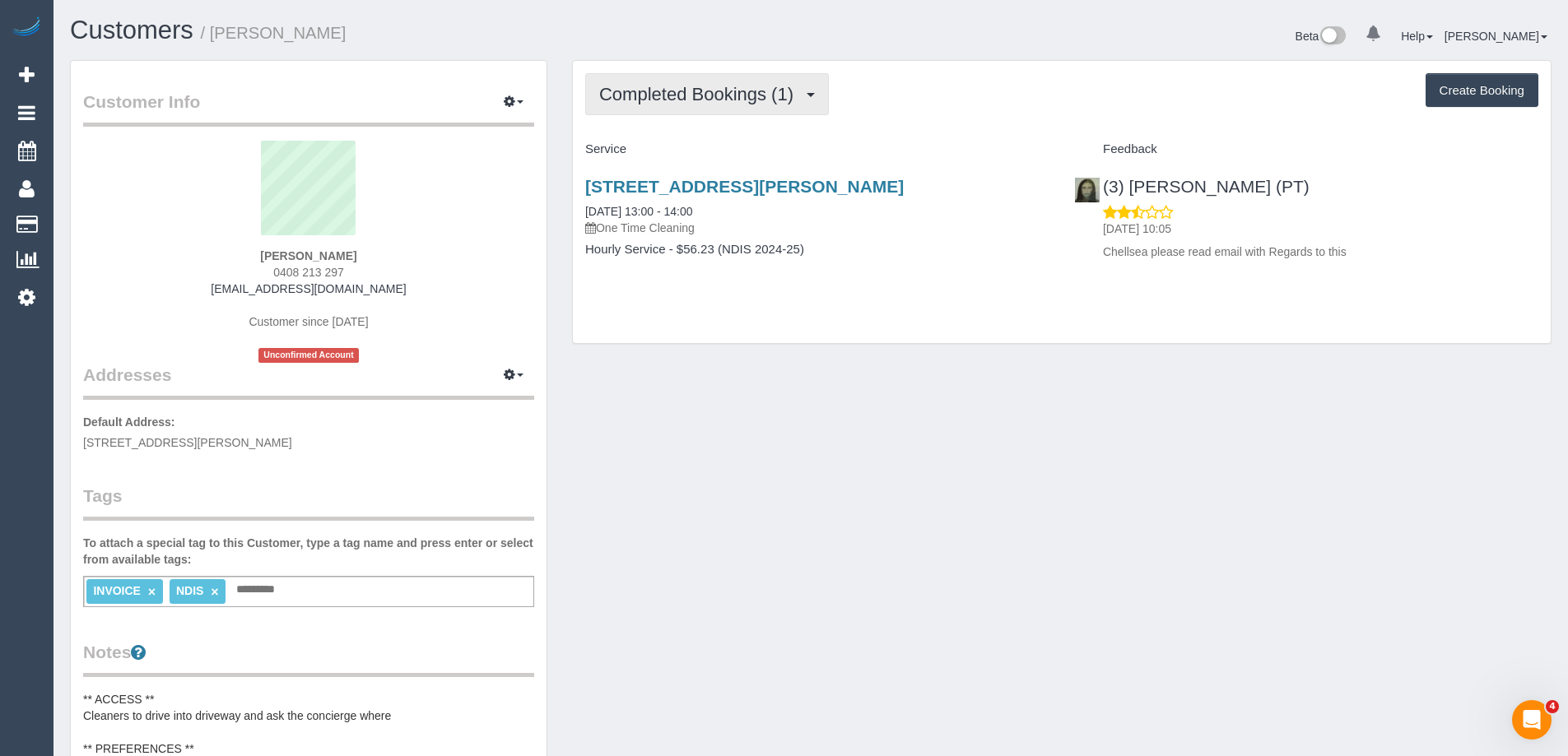
click at [627, 94] on span "Completed Bookings (1)" at bounding box center [700, 94] width 202 height 21
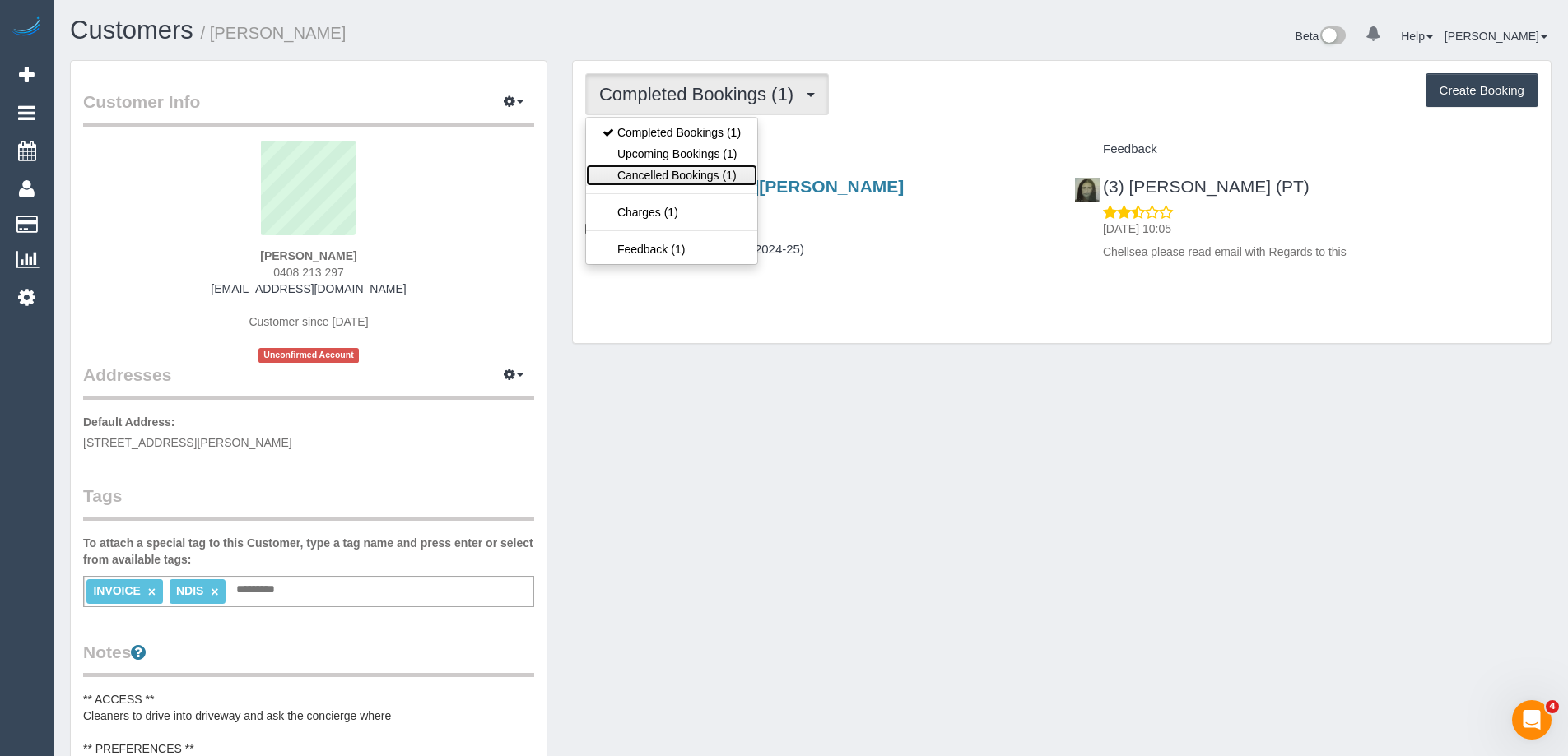
click at [650, 171] on link "Cancelled Bookings (1)" at bounding box center [672, 175] width 172 height 22
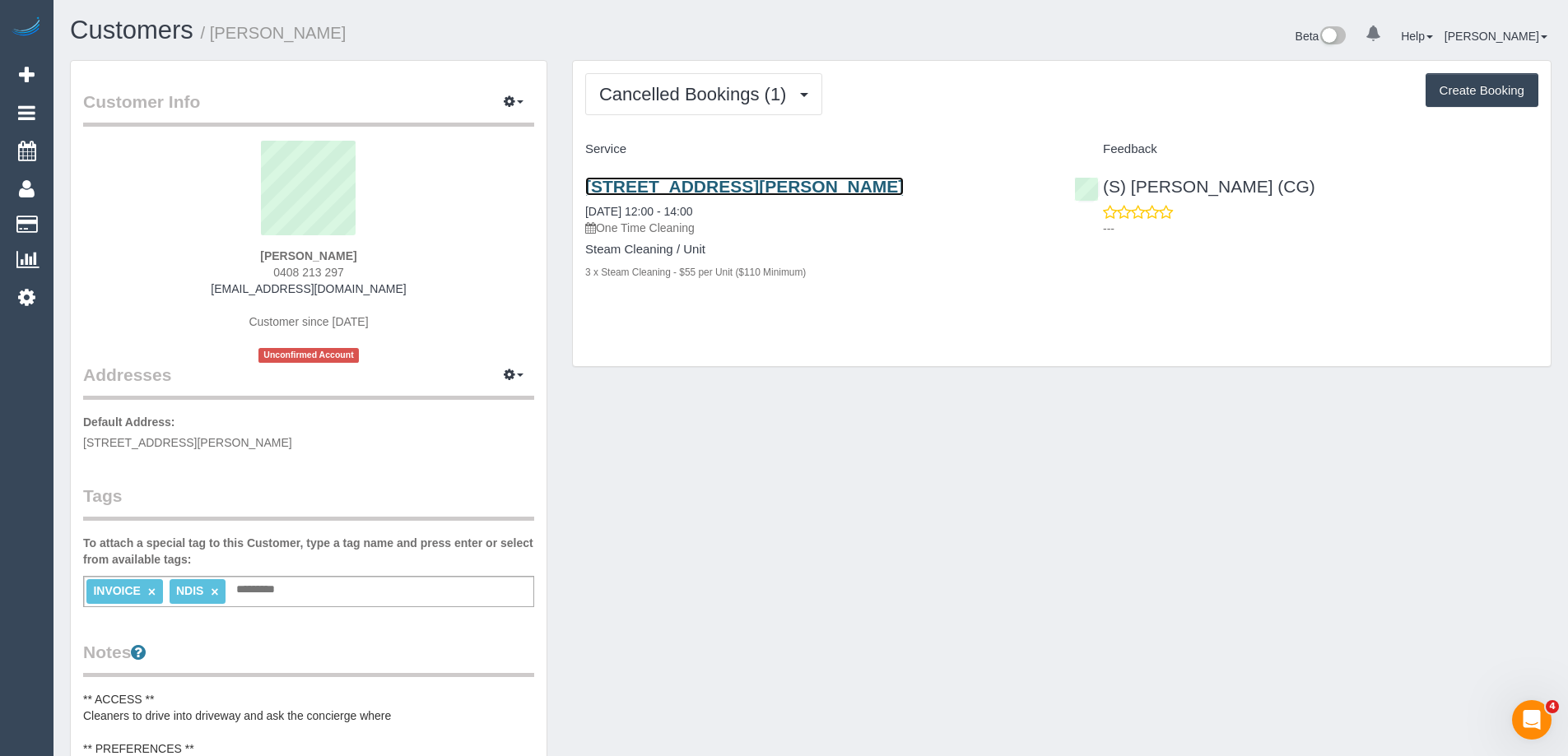
click at [780, 181] on link "108/280 Albert Street, East Melbourne, VIC 3002" at bounding box center [744, 186] width 319 height 19
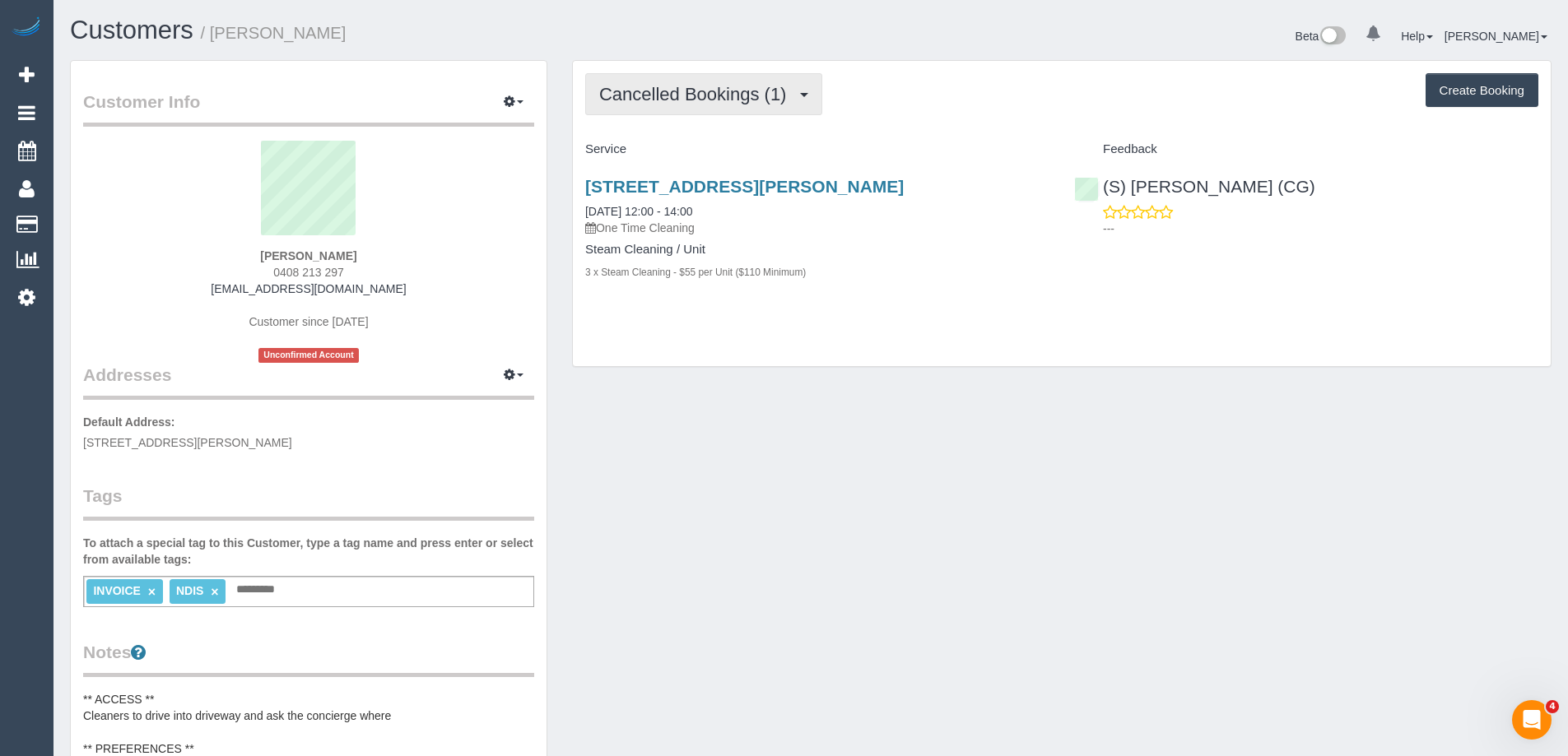
click at [664, 85] on span "Cancelled Bookings (1)" at bounding box center [696, 94] width 195 height 21
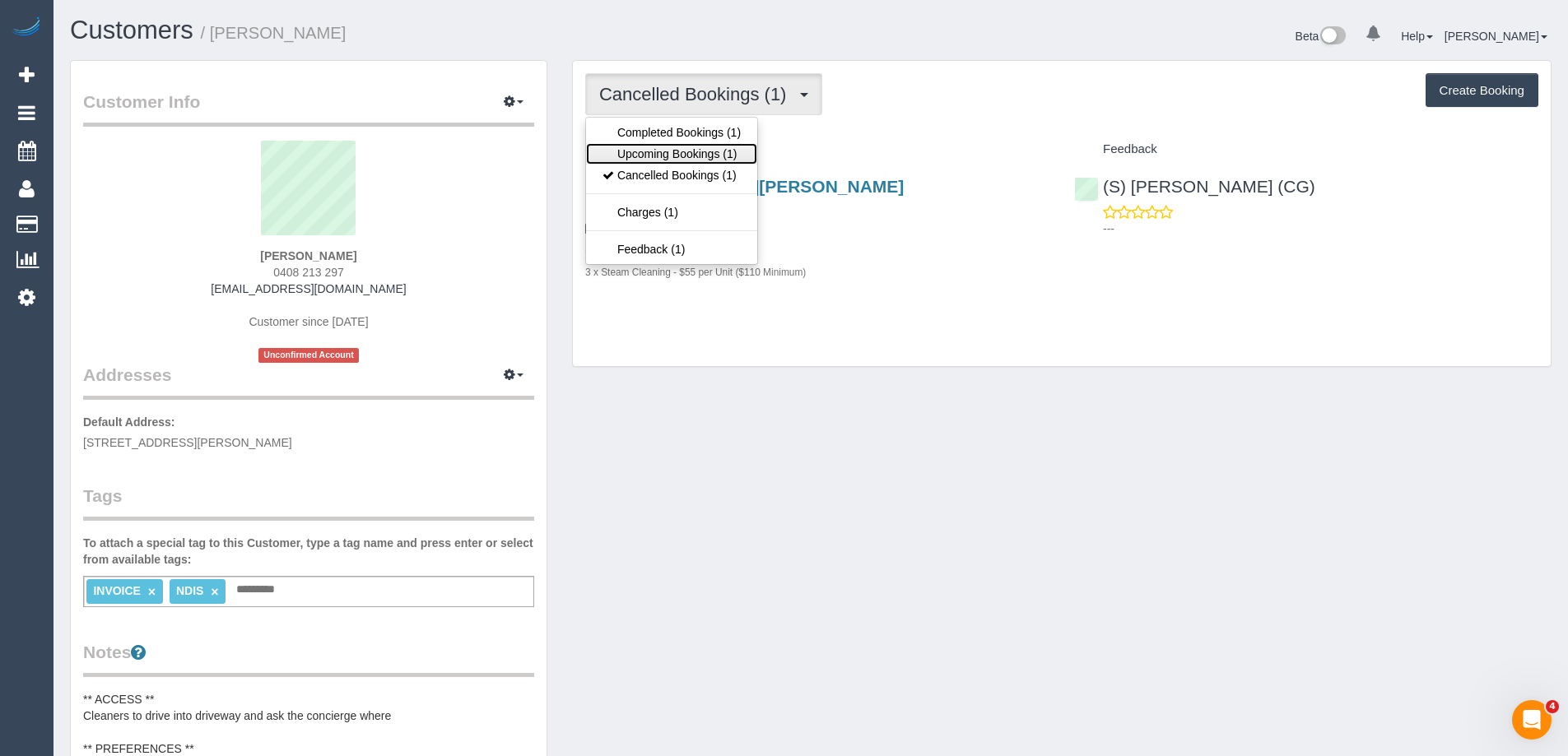
click at [664, 150] on link "Upcoming Bookings (1)" at bounding box center [672, 154] width 172 height 22
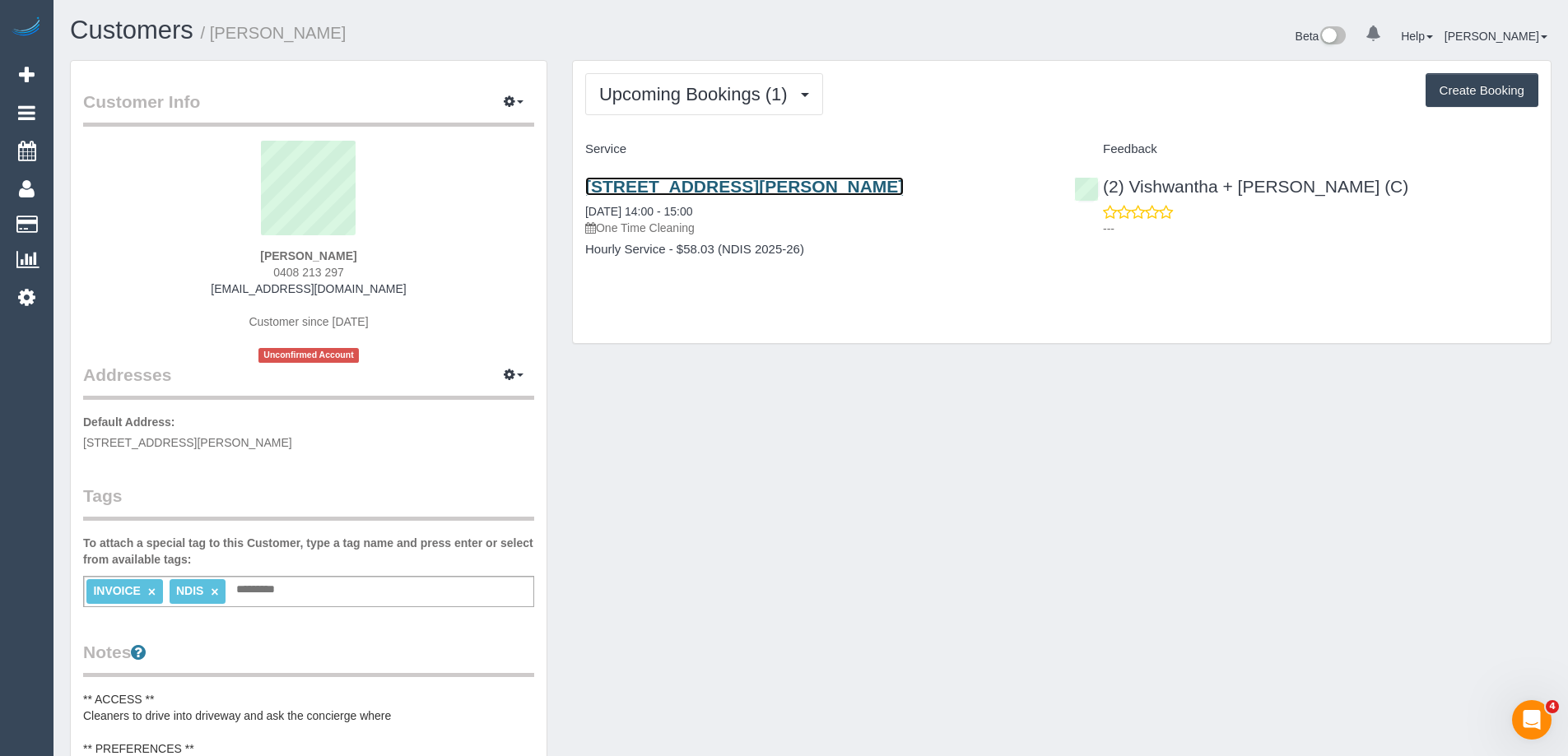
click at [662, 191] on link "108/280 Albert Street, East Melbourne, VIC 3002" at bounding box center [744, 186] width 319 height 19
click at [840, 395] on div "Customer Info Edit Contact Info Send Message Email Preferences Special Sales Ta…" at bounding box center [811, 747] width 1507 height 1373
click at [558, 185] on div "Customer Info Edit Contact Info Send Message Email Preferences Special Sales Ta…" at bounding box center [309, 747] width 502 height 1373
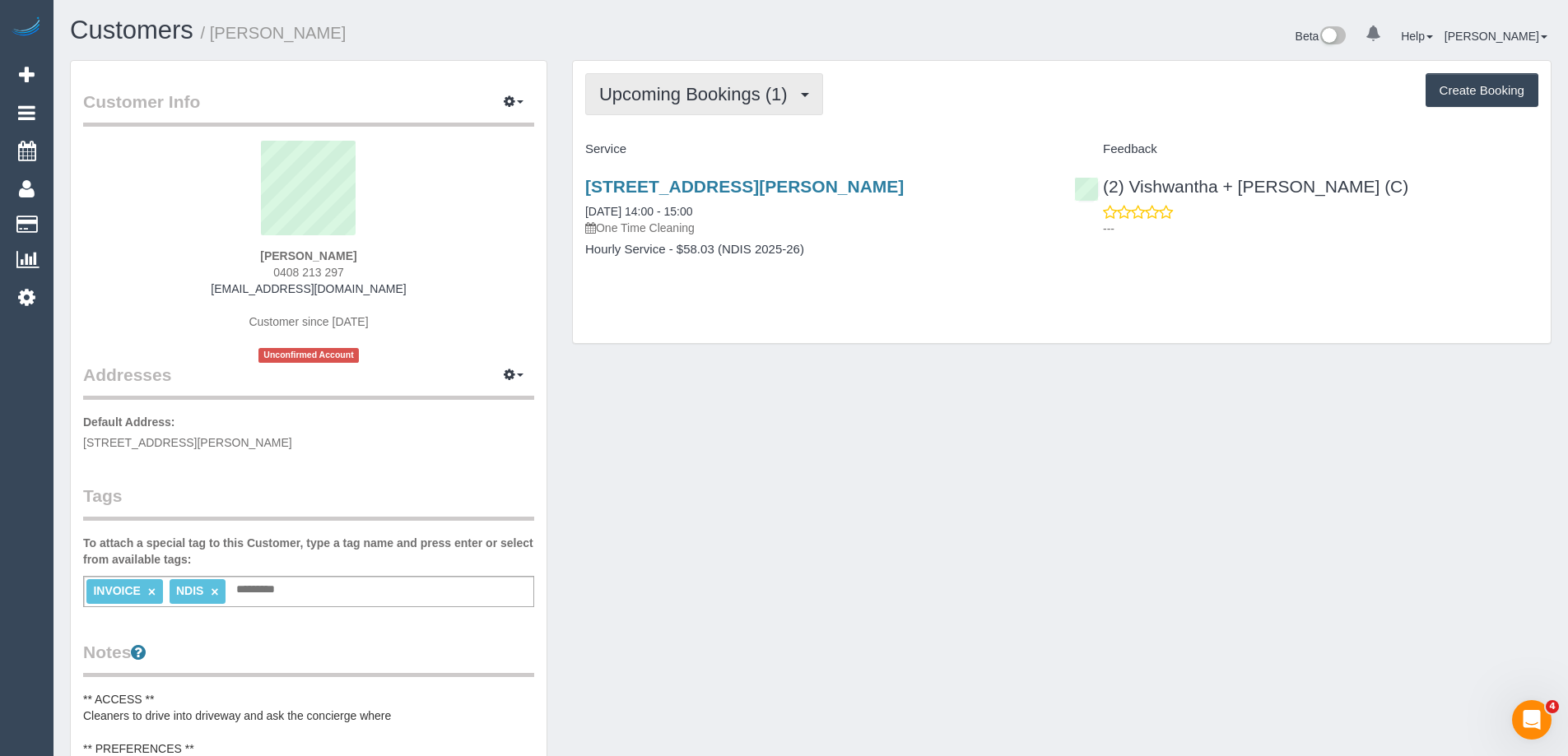
click at [655, 90] on span "Upcoming Bookings (1)" at bounding box center [697, 94] width 197 height 21
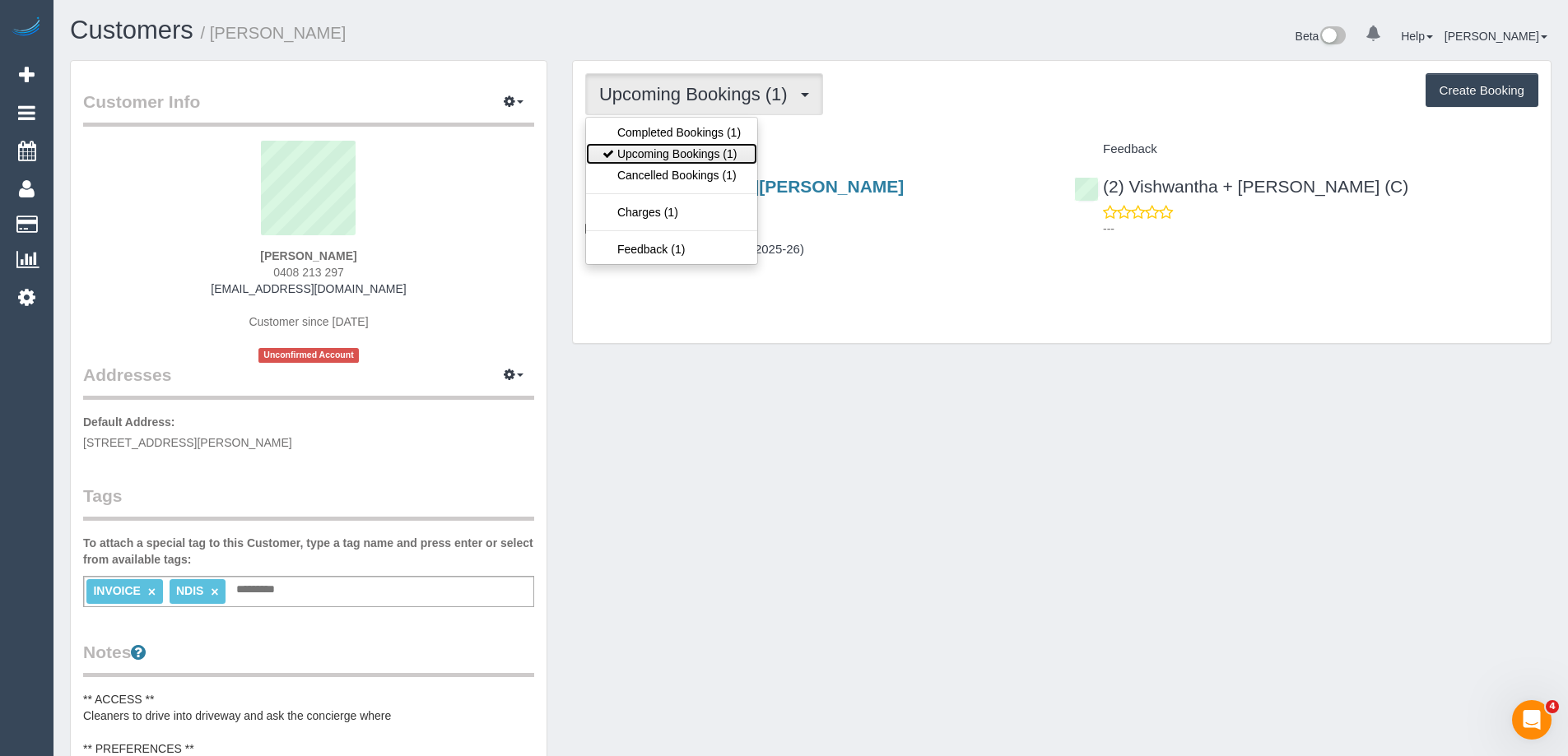
click at [655, 150] on link "Upcoming Bookings (1)" at bounding box center [672, 154] width 172 height 22
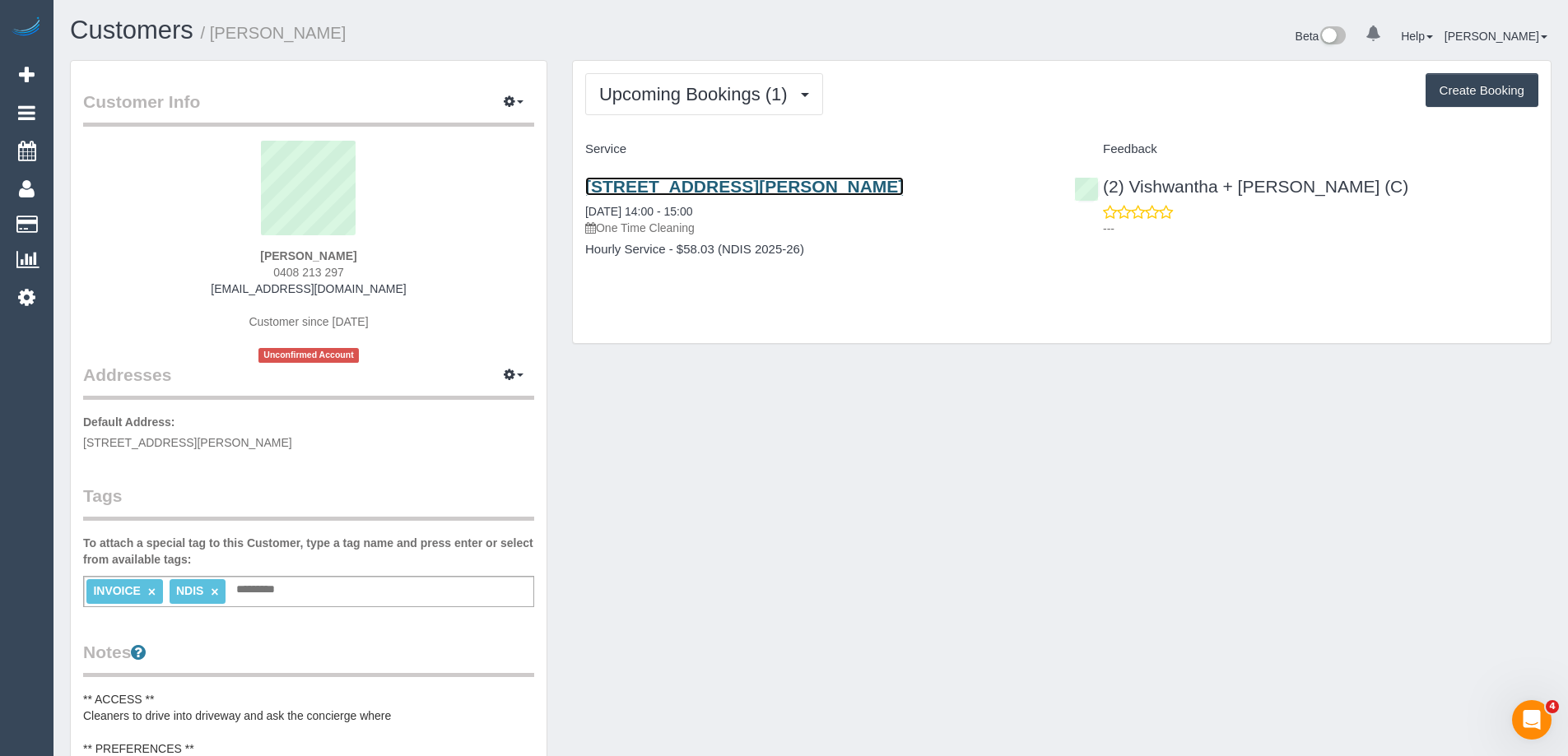
click at [660, 180] on link "108/280 Albert Street, East Melbourne, VIC 3002" at bounding box center [744, 186] width 319 height 19
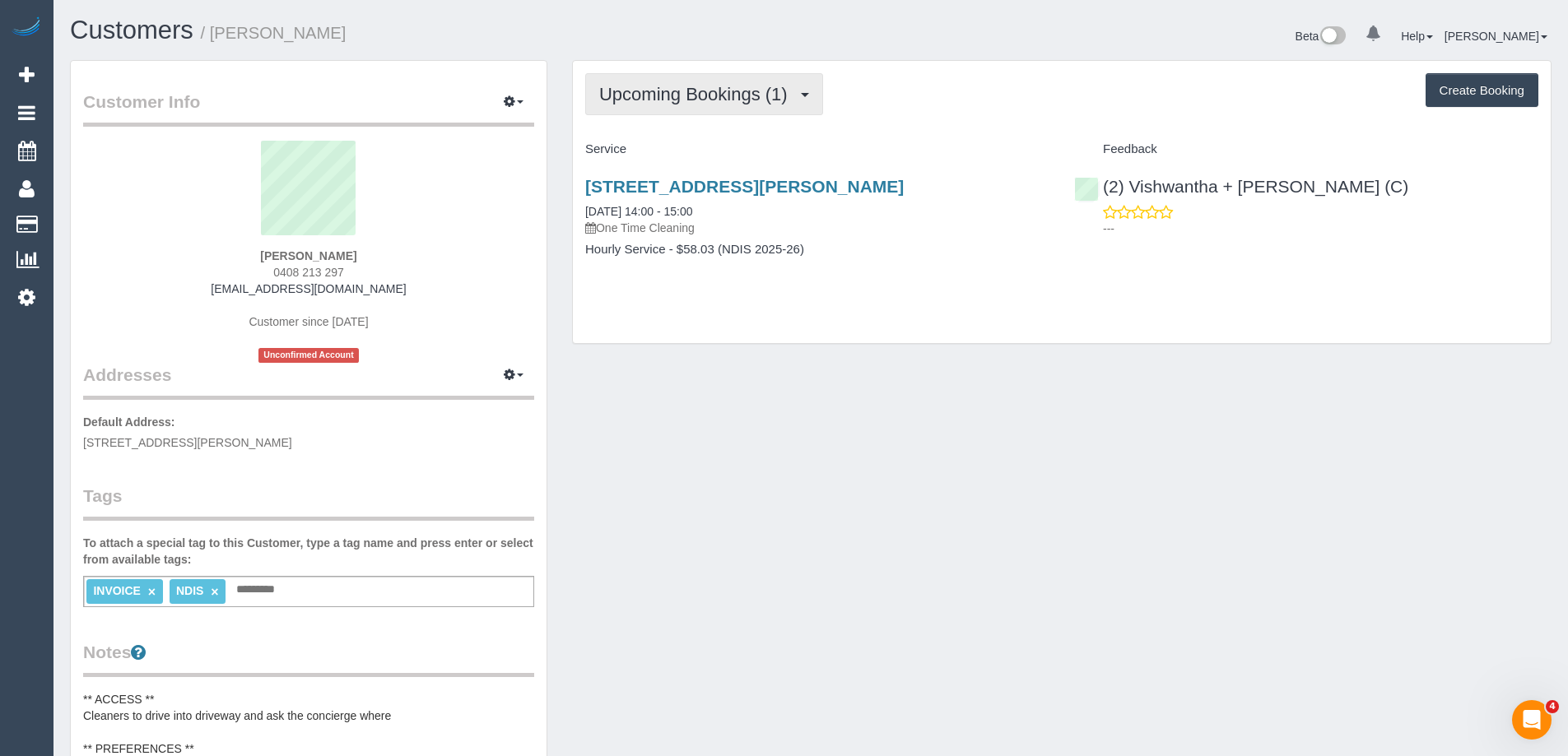
click at [645, 87] on span "Upcoming Bookings (1)" at bounding box center [697, 94] width 197 height 21
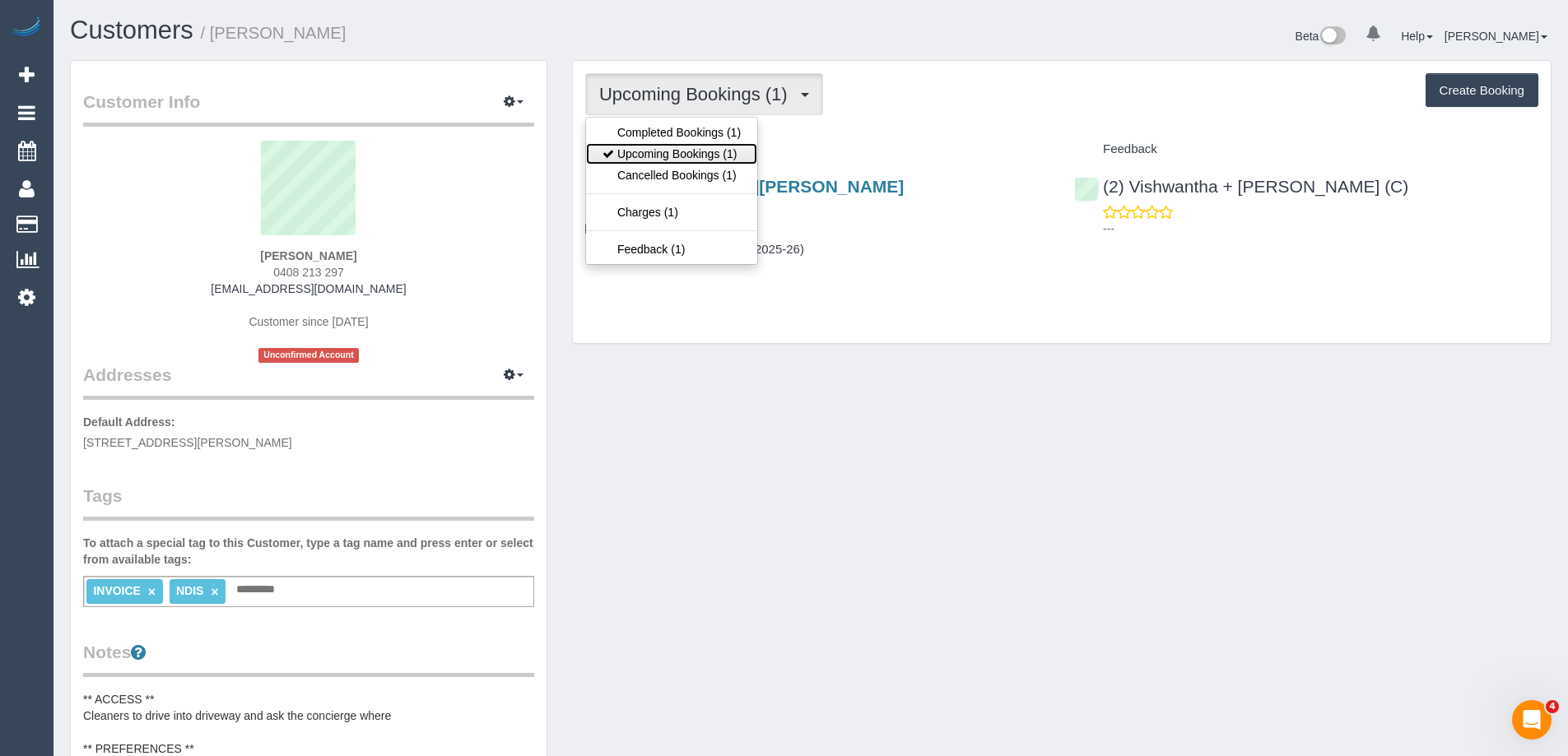
click at [657, 148] on link "Upcoming Bookings (1)" at bounding box center [672, 154] width 172 height 22
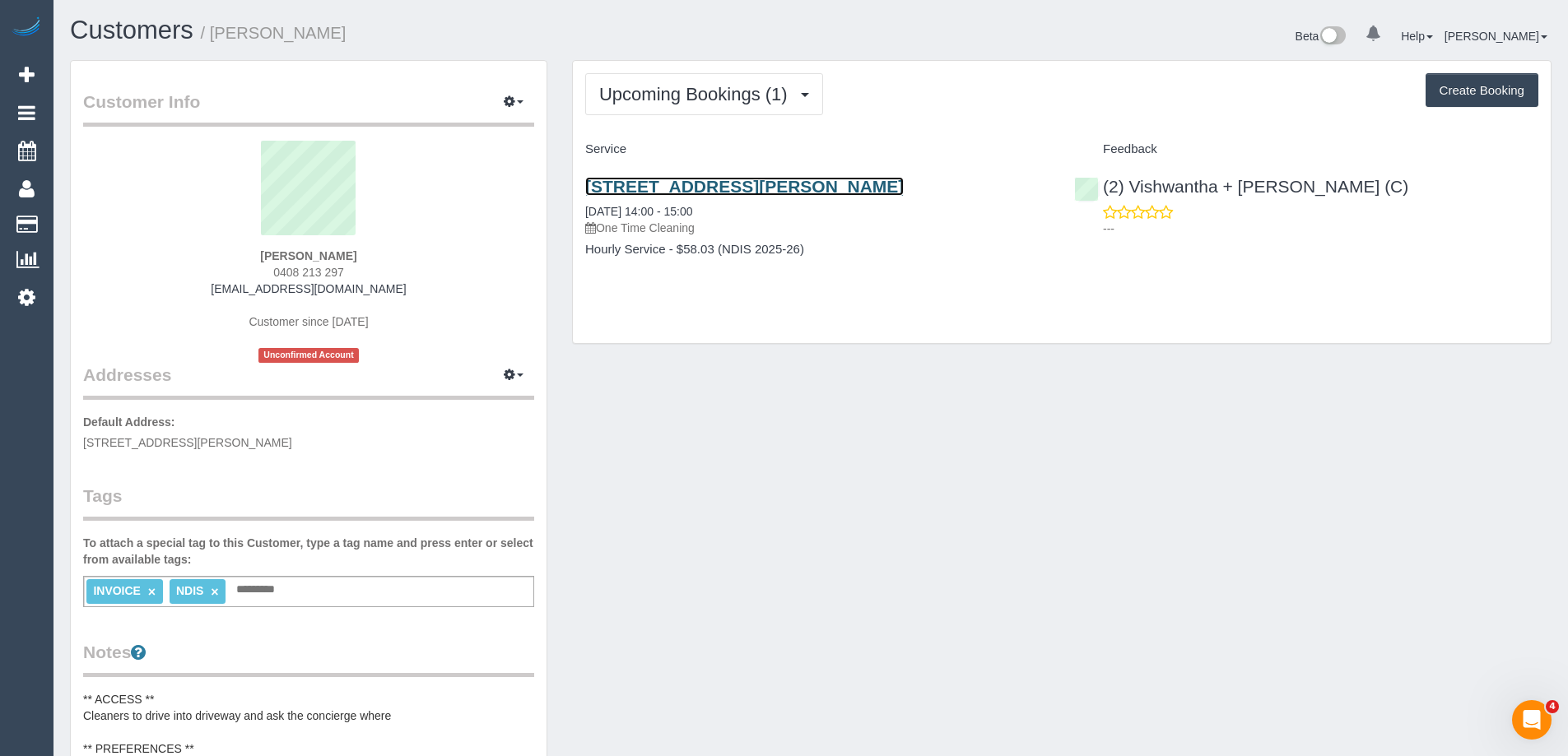
click at [749, 190] on link "108/280 Albert Street, East Melbourne, VIC 3002" at bounding box center [744, 186] width 319 height 19
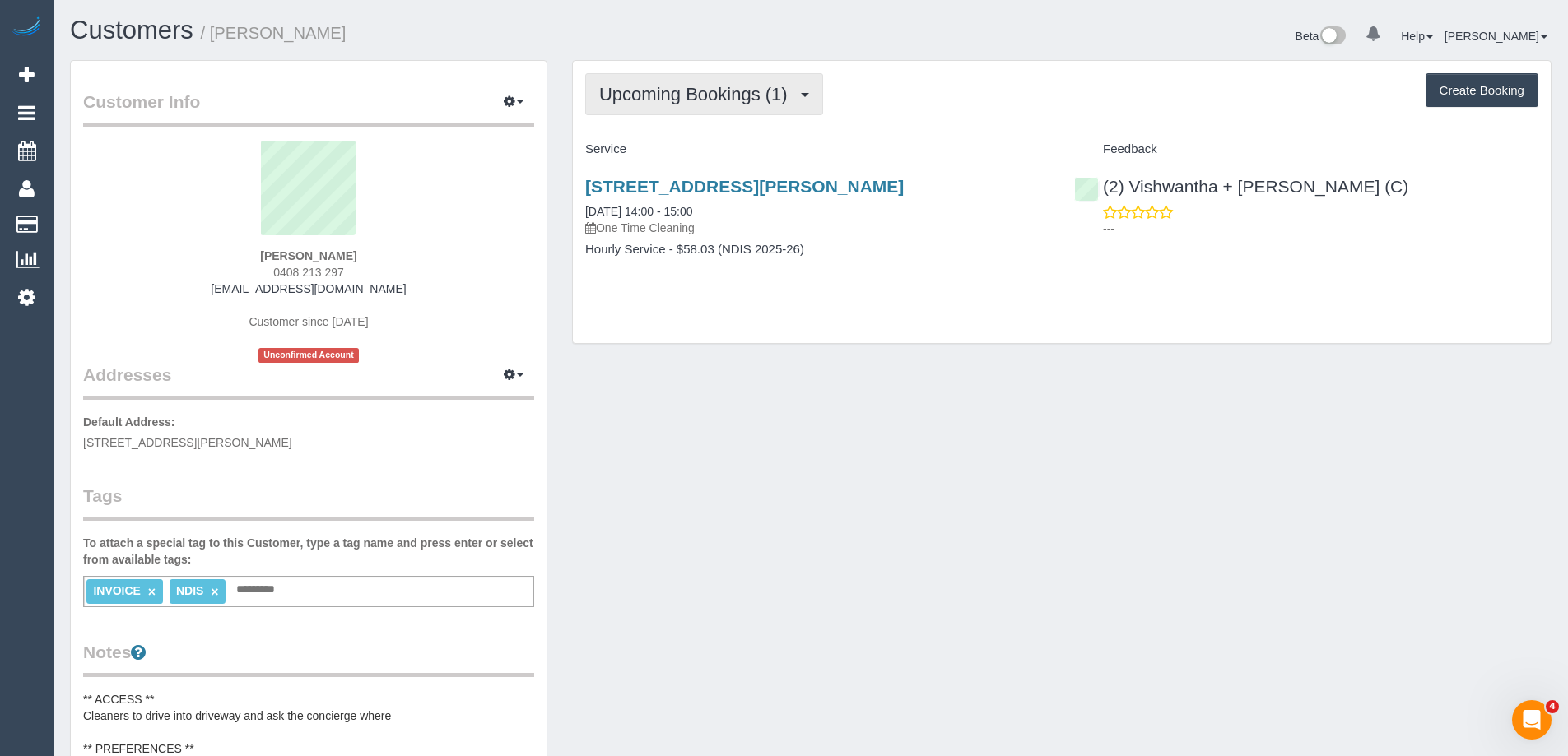
drag, startPoint x: 690, startPoint y: 107, endPoint x: 691, endPoint y: 129, distance: 22.0
click at [690, 107] on button "Upcoming Bookings (1)" at bounding box center [704, 94] width 238 height 42
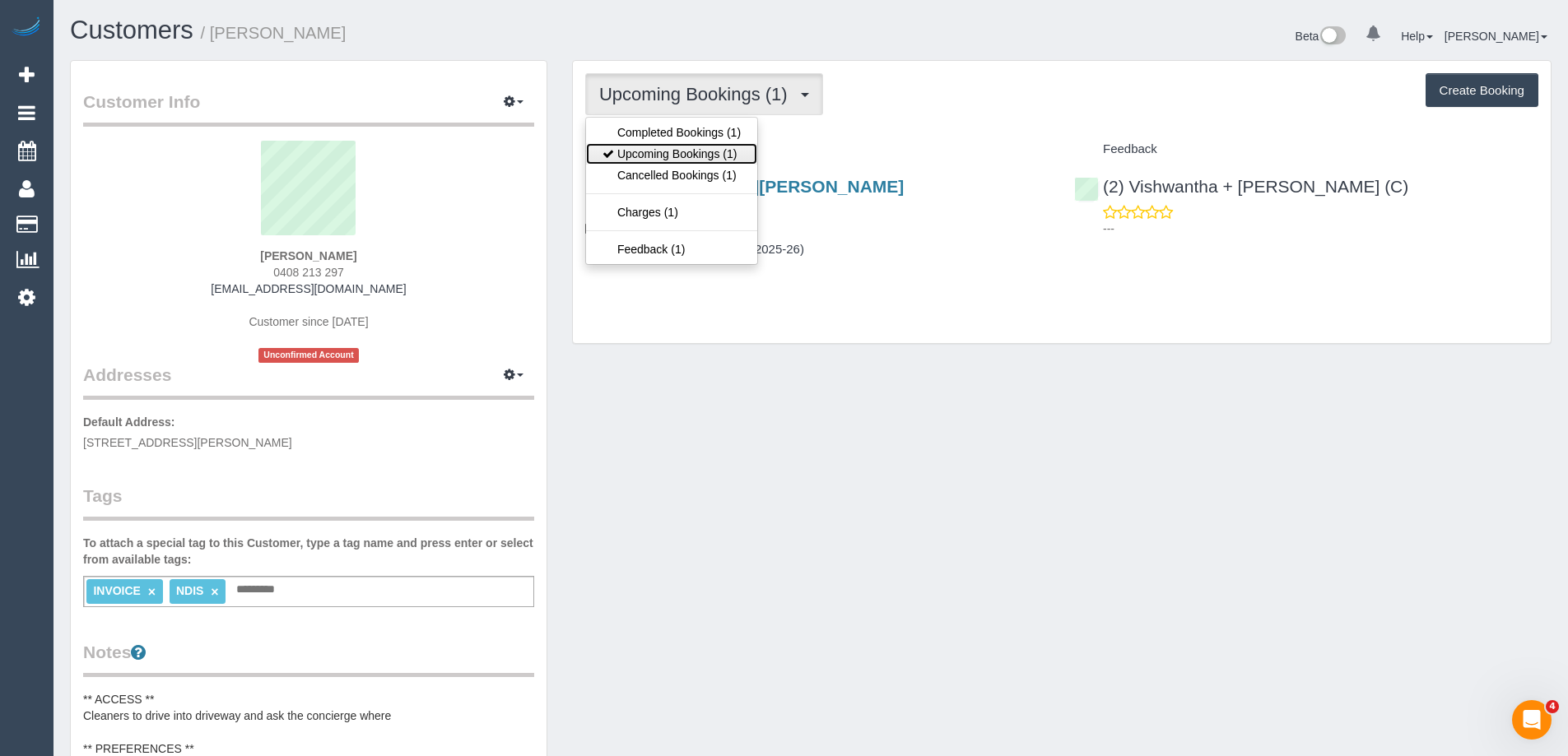
click at [687, 157] on link "Upcoming Bookings (1)" at bounding box center [672, 154] width 172 height 22
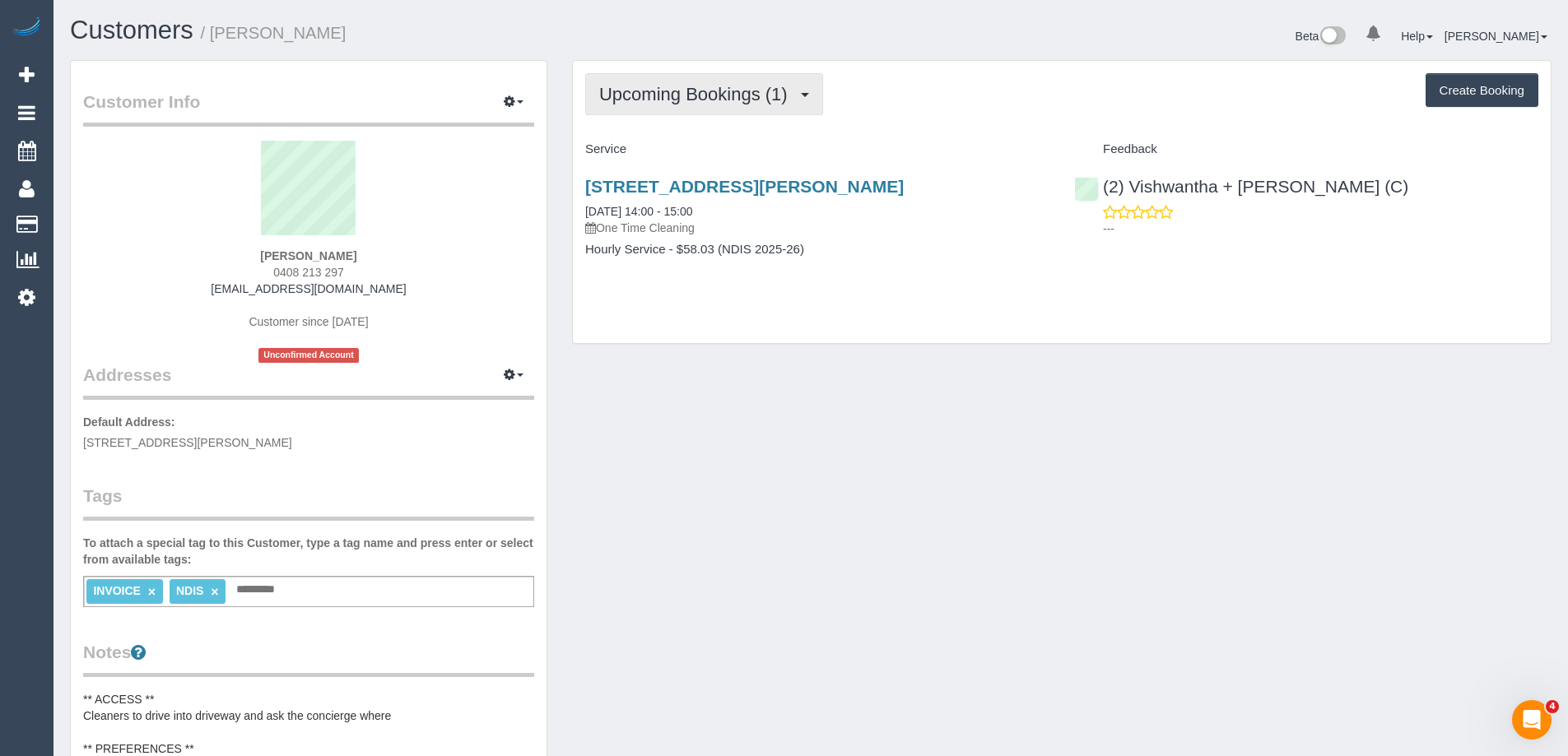
click at [681, 89] on span "Upcoming Bookings (1)" at bounding box center [697, 94] width 197 height 21
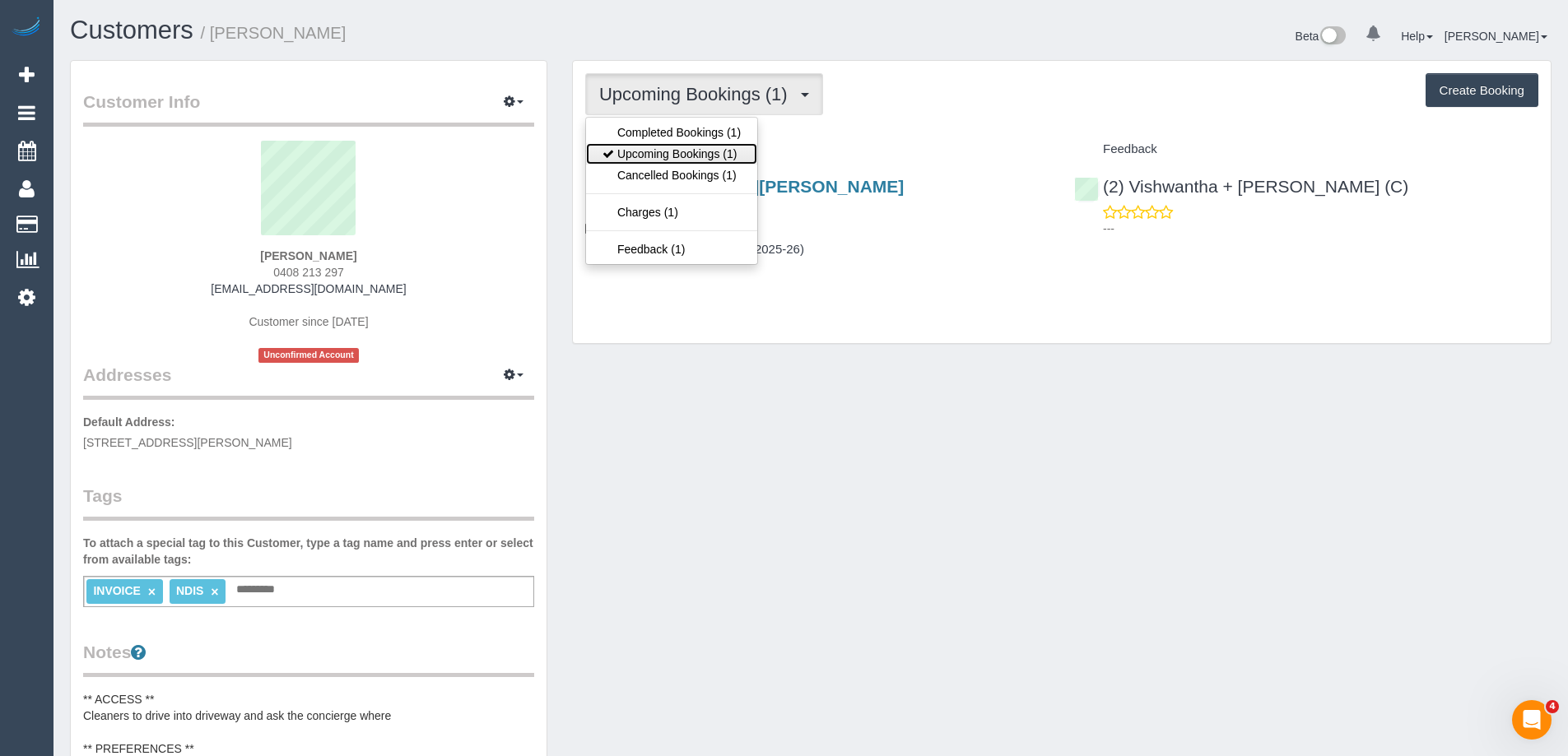
click at [682, 145] on link "Upcoming Bookings (1)" at bounding box center [672, 154] width 172 height 22
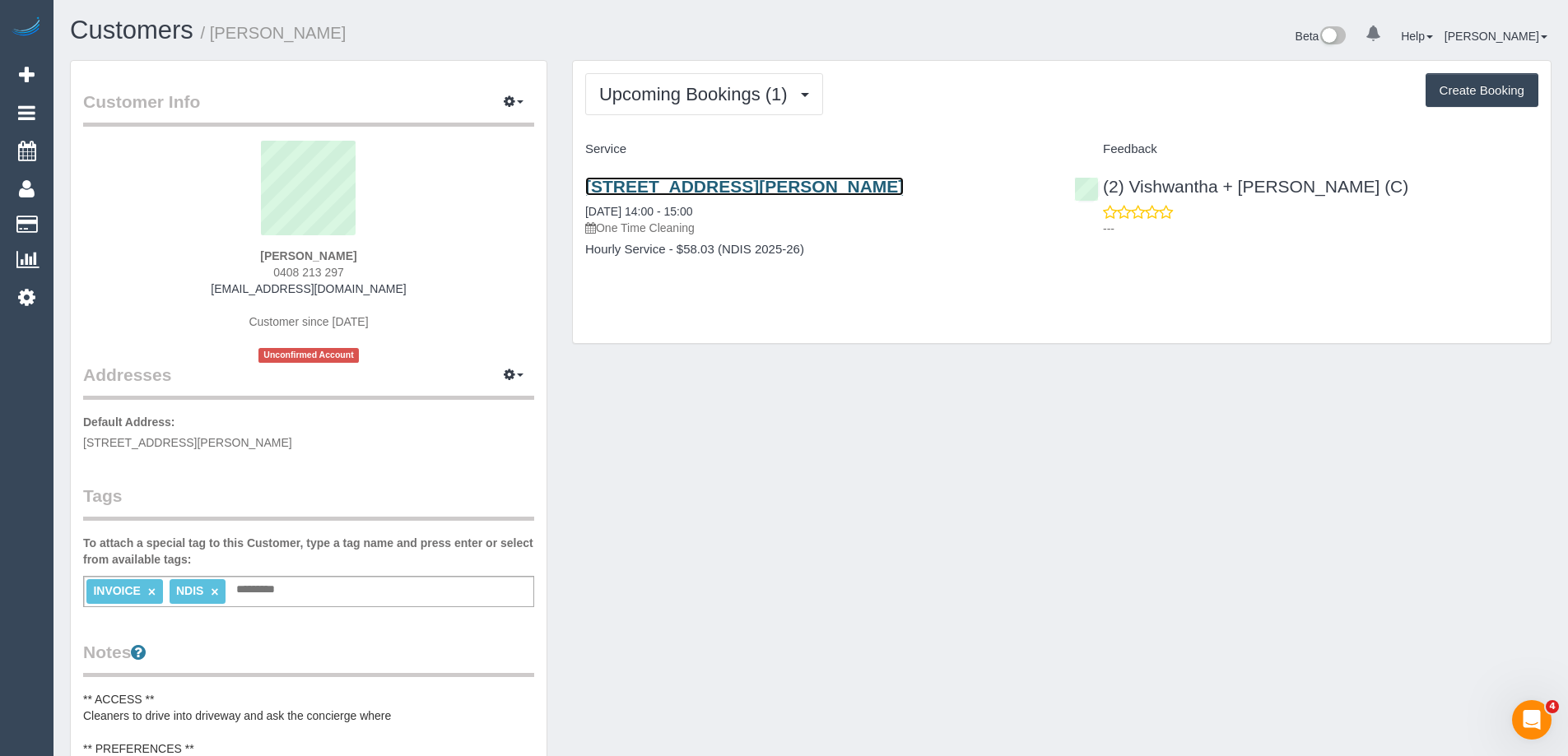
click at [738, 181] on link "108/280 Albert Street, East Melbourne, VIC 3002" at bounding box center [744, 186] width 319 height 19
drag, startPoint x: 356, startPoint y: 276, endPoint x: 248, endPoint y: 275, distance: 108.0
click at [248, 275] on div "Tom Gilbert 0408 213 297 tomgilbert1@icloud.com Customer since 2025 Unconfirmed…" at bounding box center [308, 252] width 451 height 222
copy span "0408 213 297"
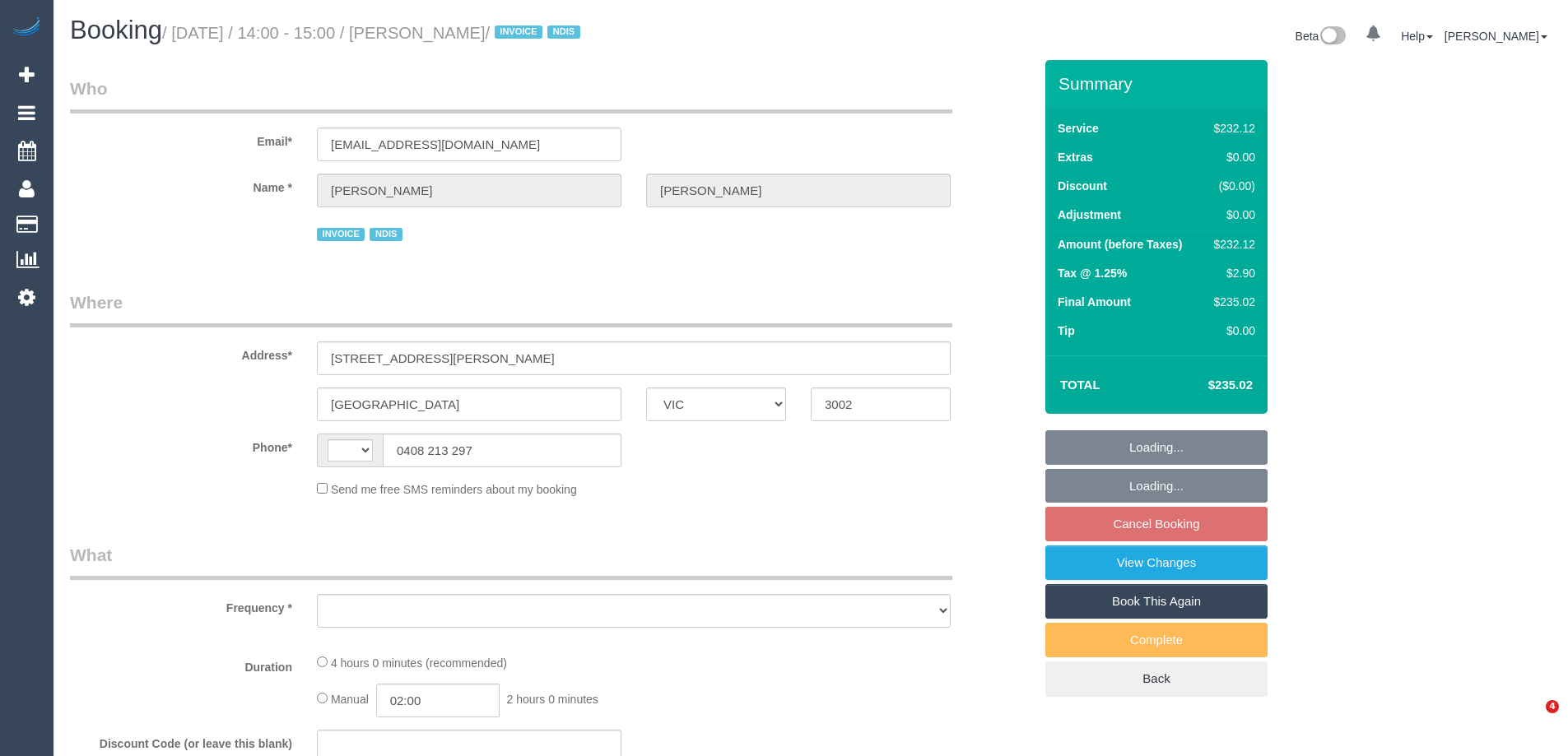
select select "VIC"
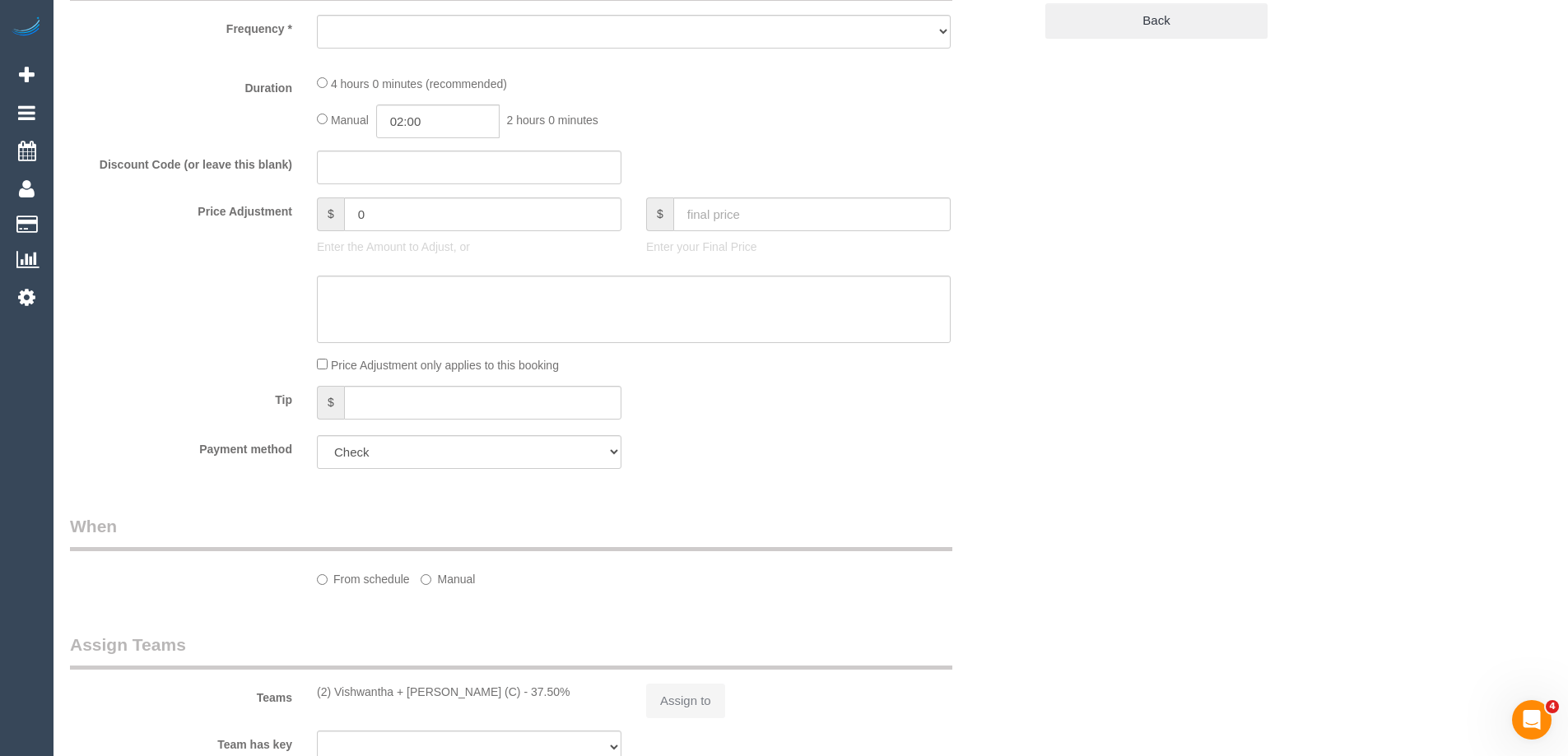
select select "string:AU"
select select "object:753"
select select "240"
select select "number:28"
select select "number:14"
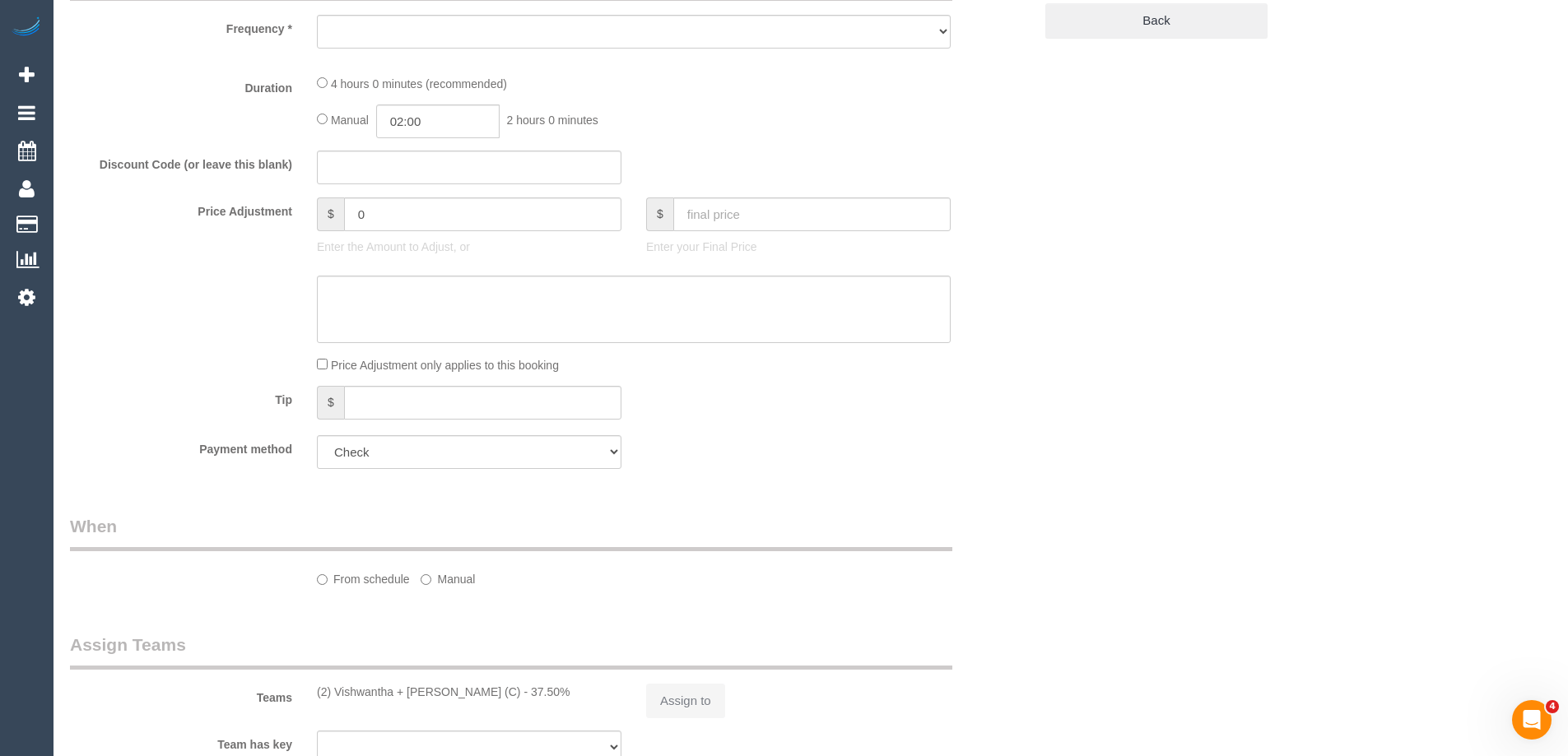
select select "number:19"
select select "number:23"
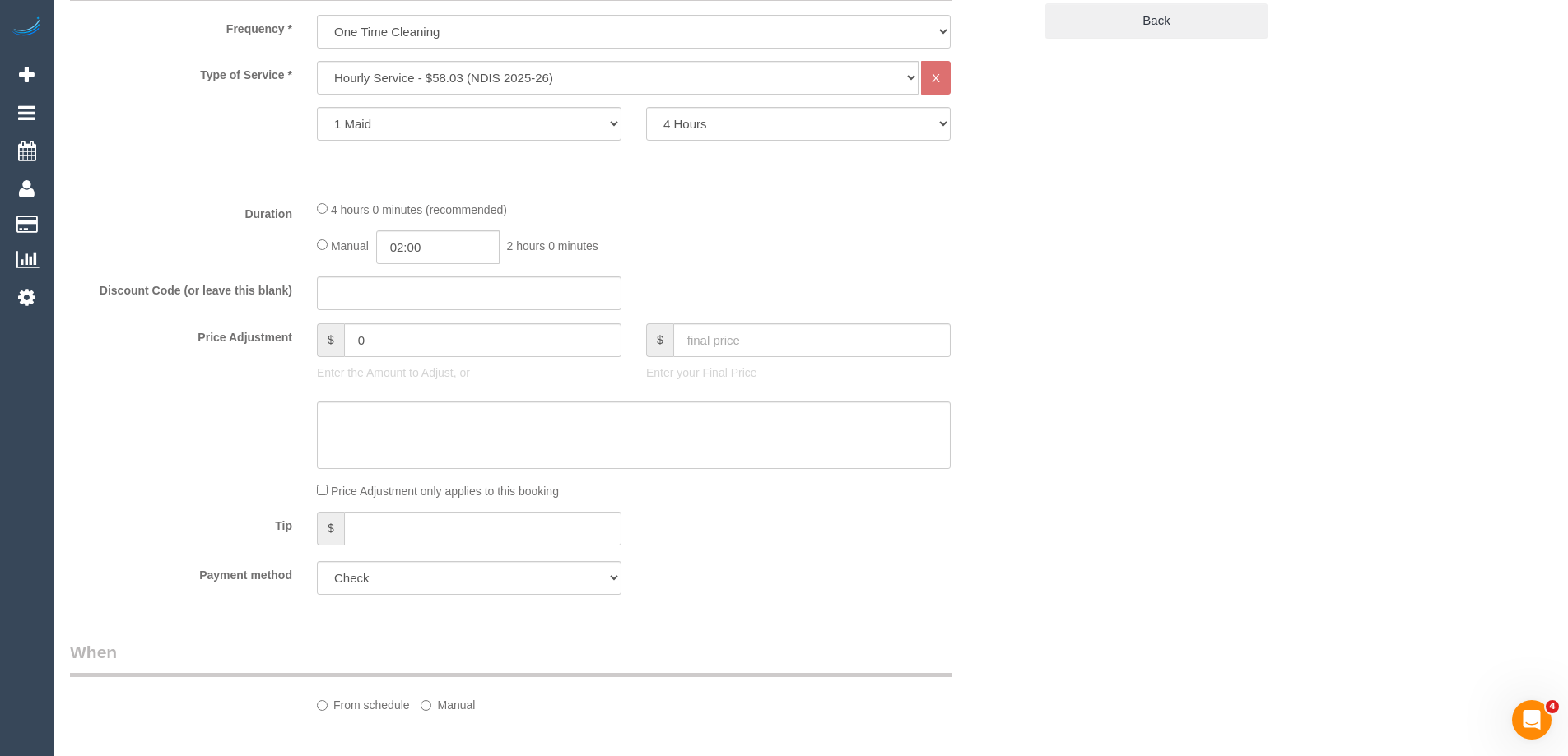
select select "object:758"
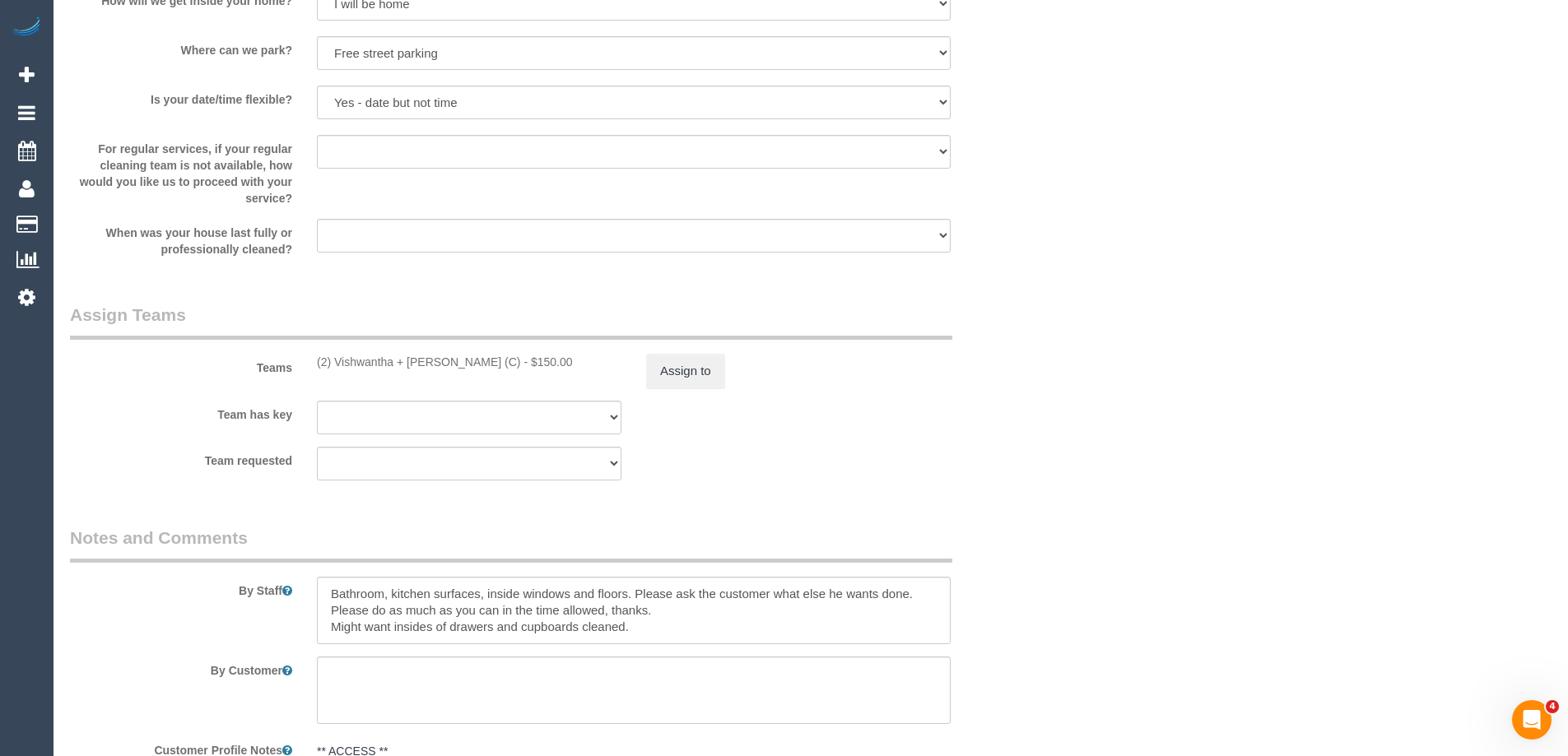
scroll to position [1773, 0]
drag, startPoint x: 317, startPoint y: 362, endPoint x: 487, endPoint y: 361, distance: 170.0
click at [487, 361] on div "(2) Vishwantha + [PERSON_NAME] (C) - $150.00" at bounding box center [469, 364] width 304 height 16
click at [495, 362] on div "(2) Vishwantha + [PERSON_NAME] (C) - $150.00" at bounding box center [469, 364] width 304 height 16
drag, startPoint x: 314, startPoint y: 360, endPoint x: 489, endPoint y: 363, distance: 175.0
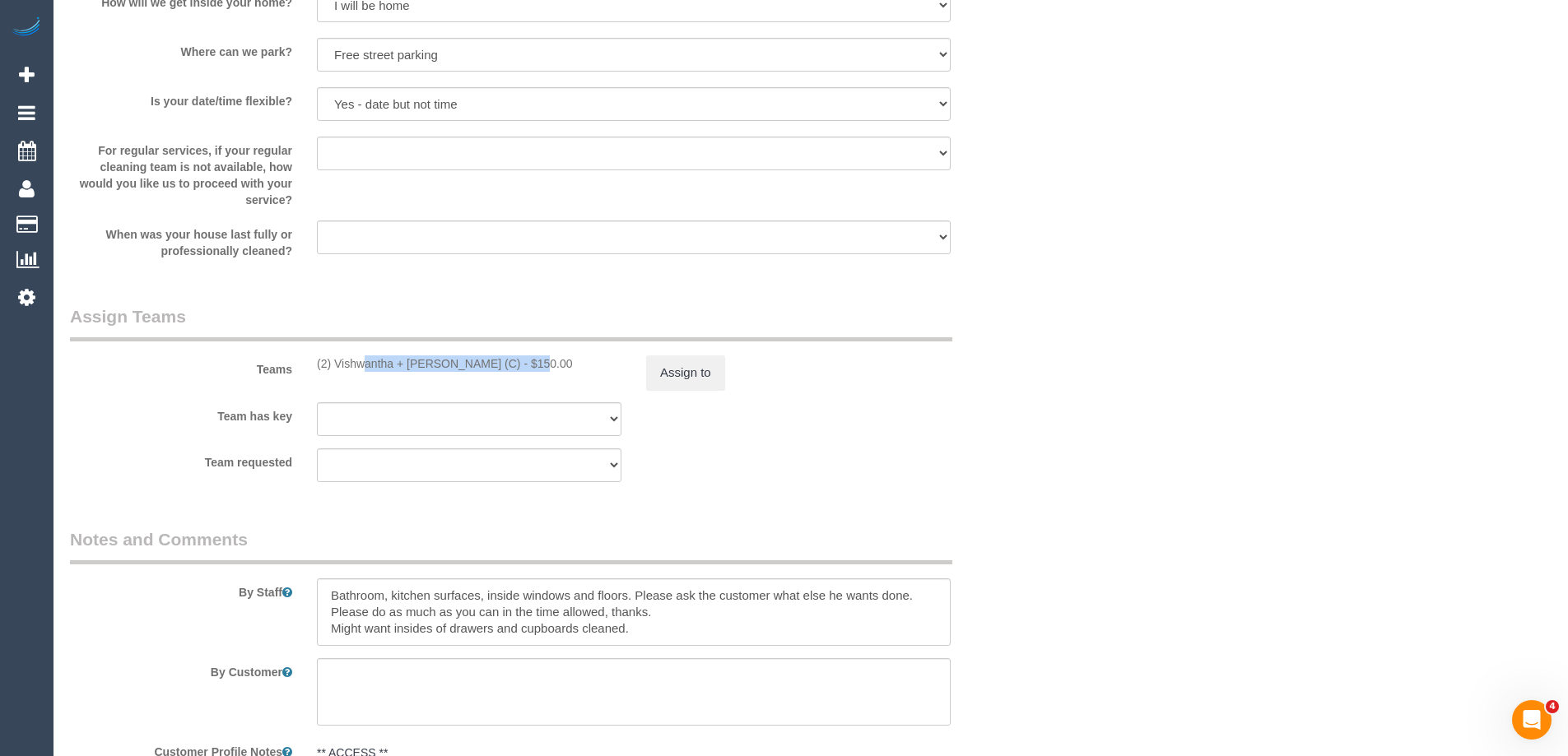
click at [489, 363] on div "(2) Vishwantha + [PERSON_NAME] (C) - $150.00" at bounding box center [469, 364] width 330 height 16
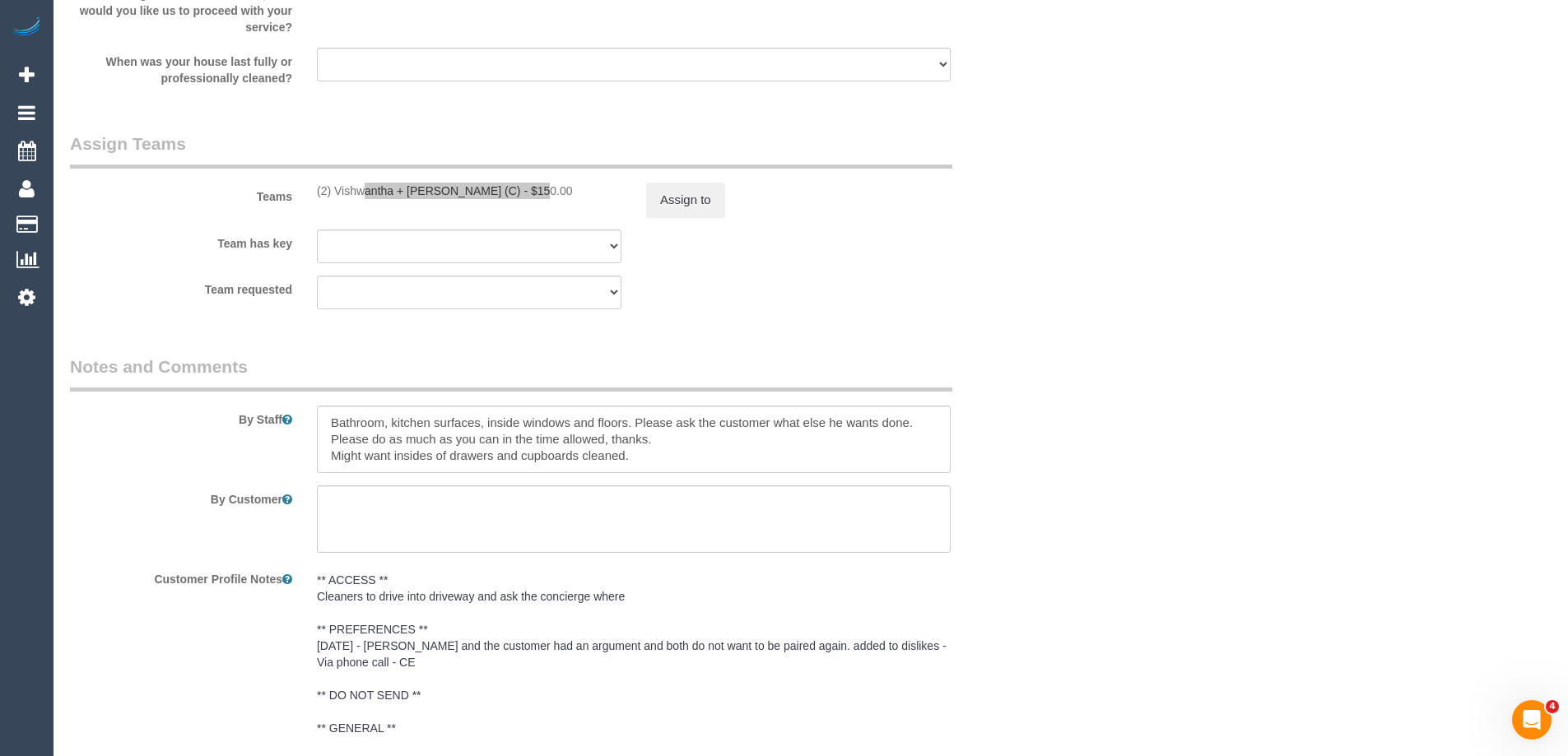
scroll to position [2102, 0]
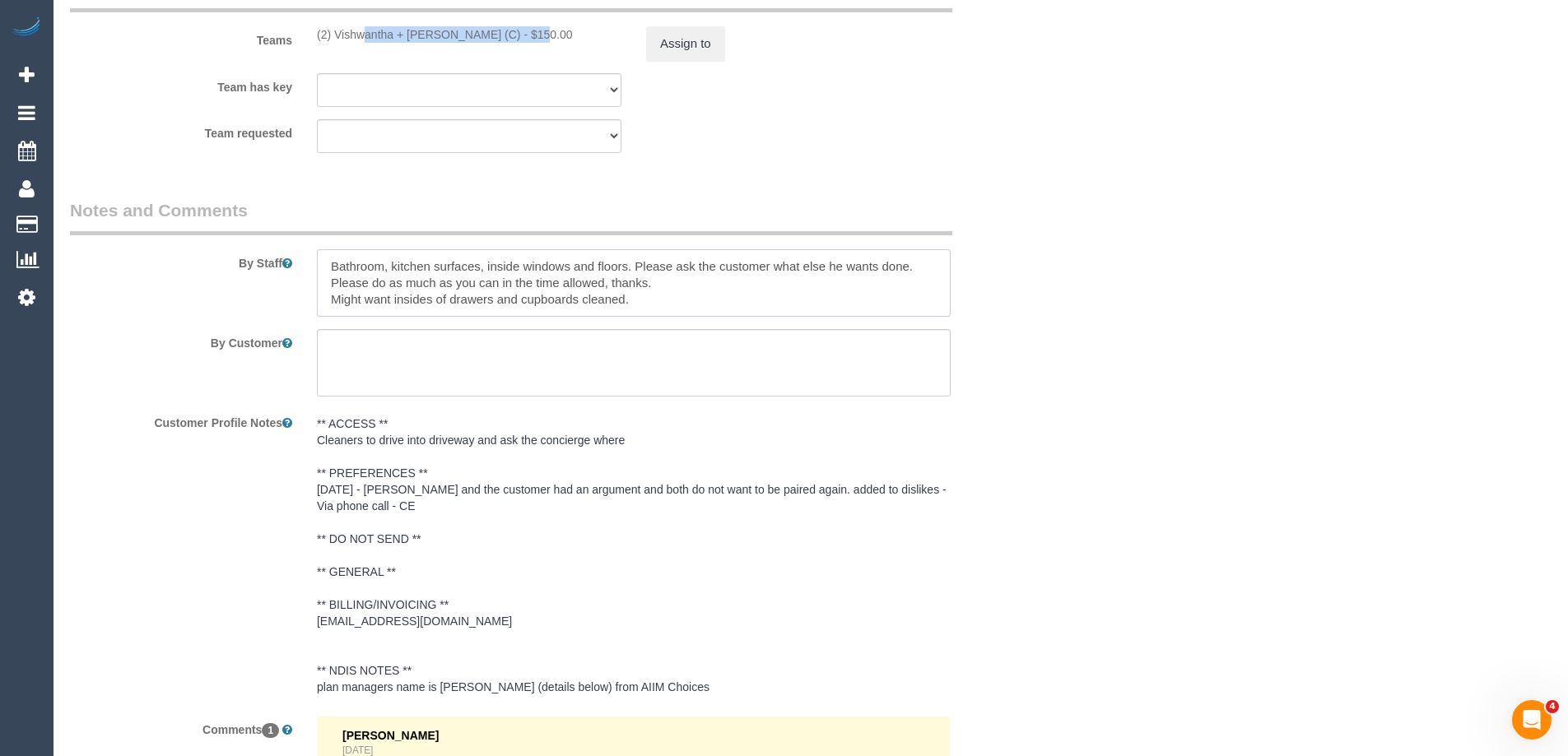
click at [703, 293] on textarea at bounding box center [634, 283] width 634 height 68
click at [636, 263] on textarea at bounding box center [634, 283] width 634 height 68
click at [693, 262] on textarea at bounding box center [634, 283] width 634 height 68
click at [331, 267] on textarea at bounding box center [634, 283] width 634 height 68
click at [403, 277] on textarea at bounding box center [634, 283] width 634 height 68
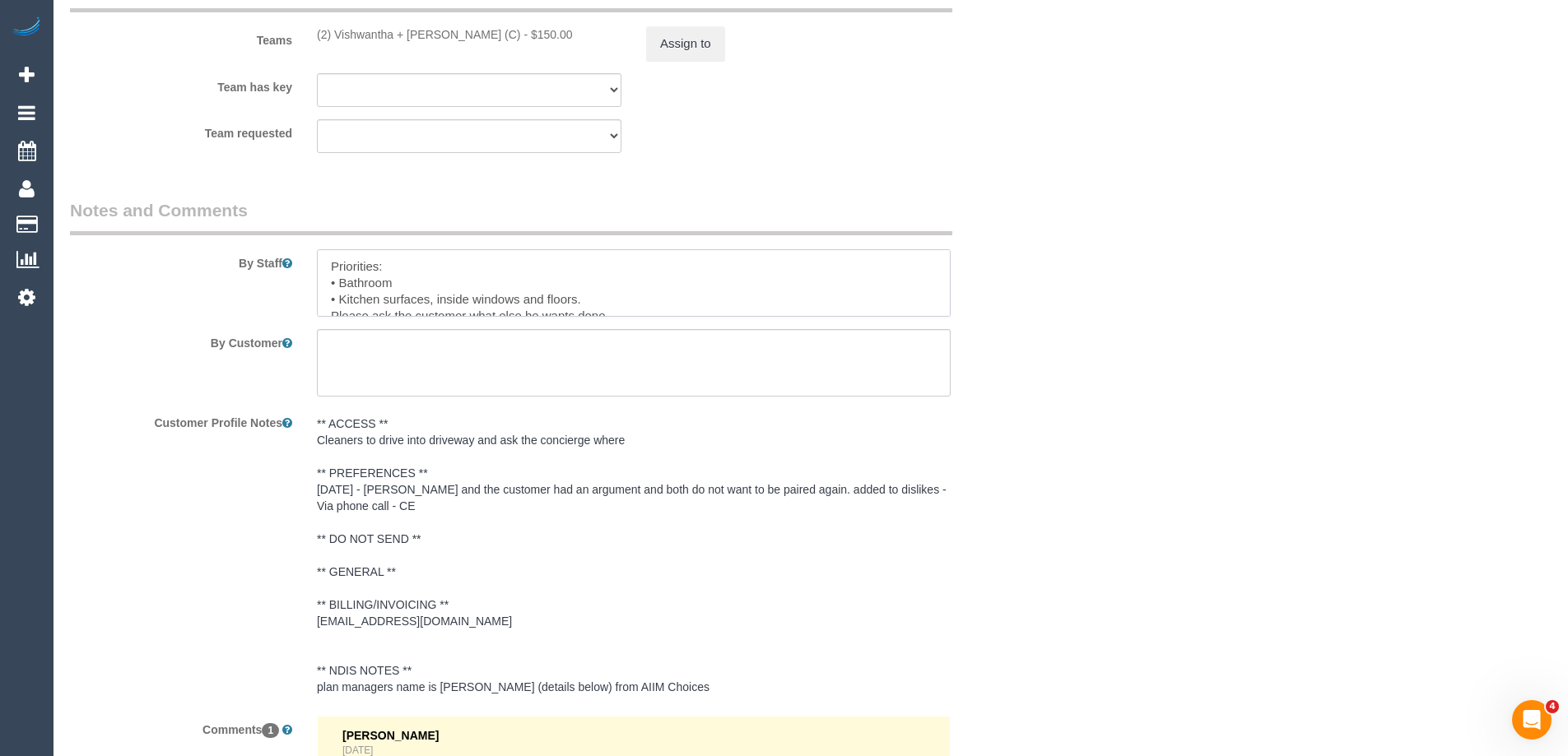
click at [441, 294] on textarea at bounding box center [634, 283] width 634 height 68
click at [451, 301] on textarea at bounding box center [634, 283] width 634 height 68
click at [455, 307] on textarea at bounding box center [634, 283] width 634 height 68
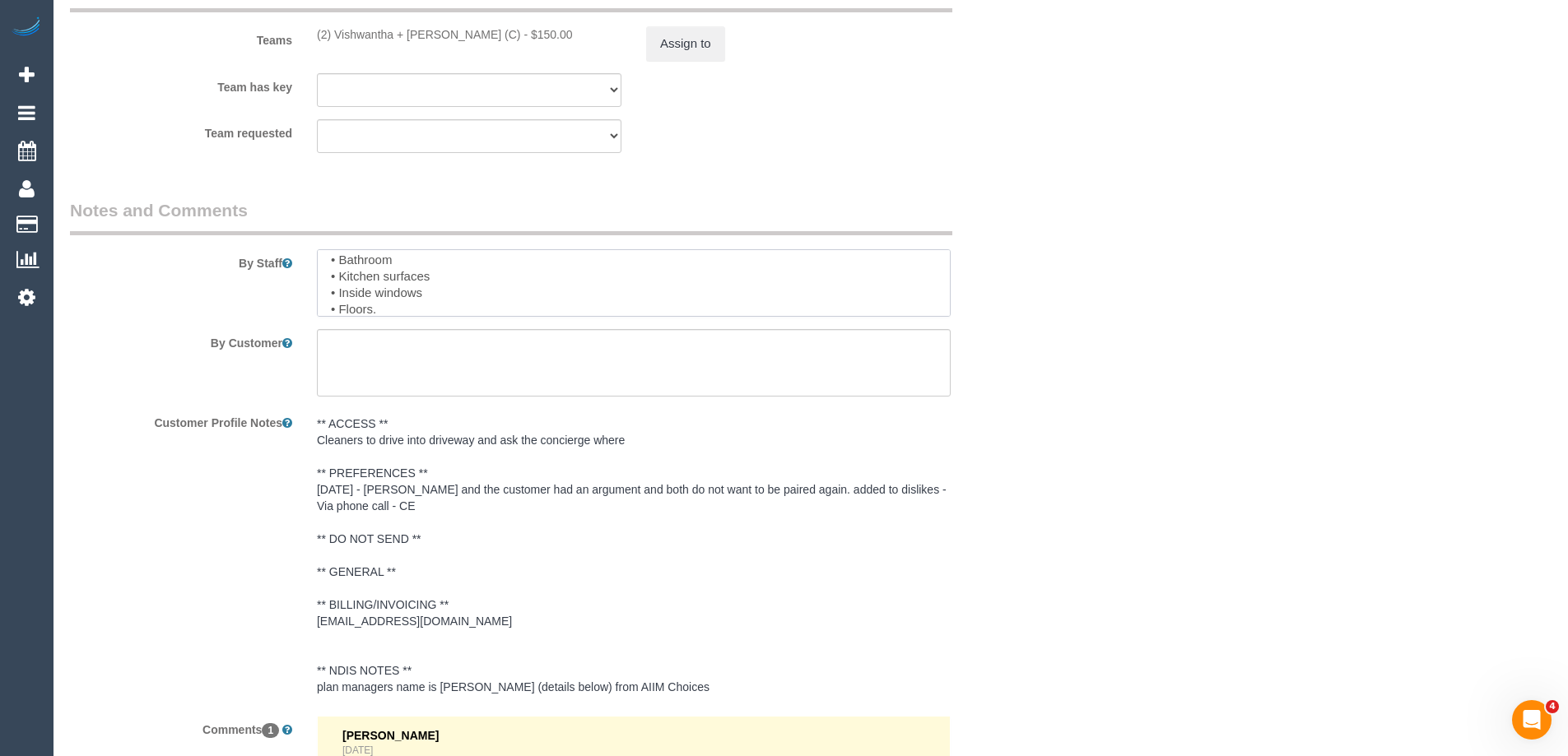
click at [410, 315] on textarea at bounding box center [634, 283] width 634 height 68
click at [442, 293] on textarea at bounding box center [634, 283] width 634 height 68
click at [391, 291] on textarea at bounding box center [634, 283] width 634 height 68
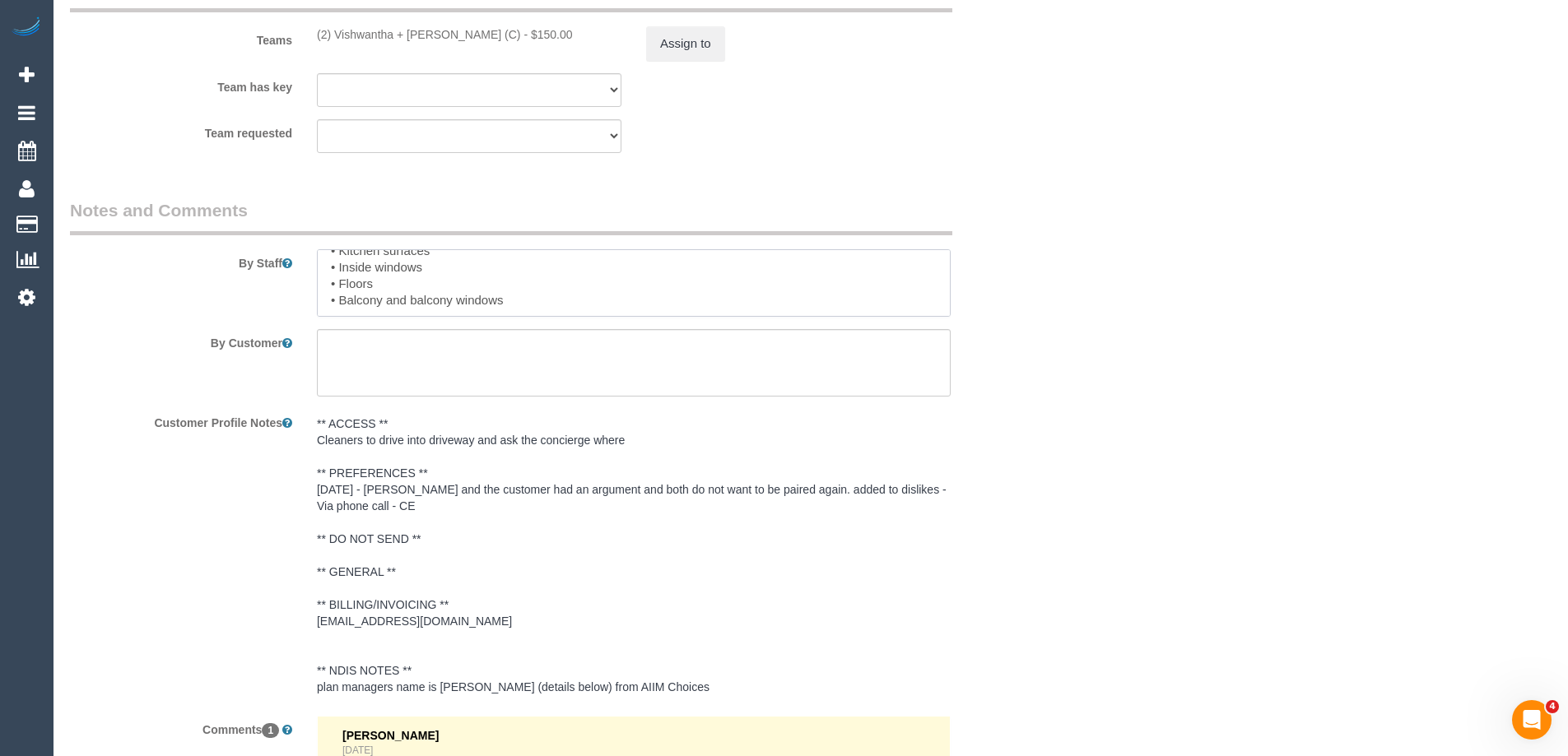
scroll to position [40, 0]
click at [459, 298] on textarea at bounding box center [634, 283] width 634 height 68
click at [552, 311] on textarea at bounding box center [634, 283] width 634 height 68
click at [506, 306] on textarea at bounding box center [634, 283] width 634 height 68
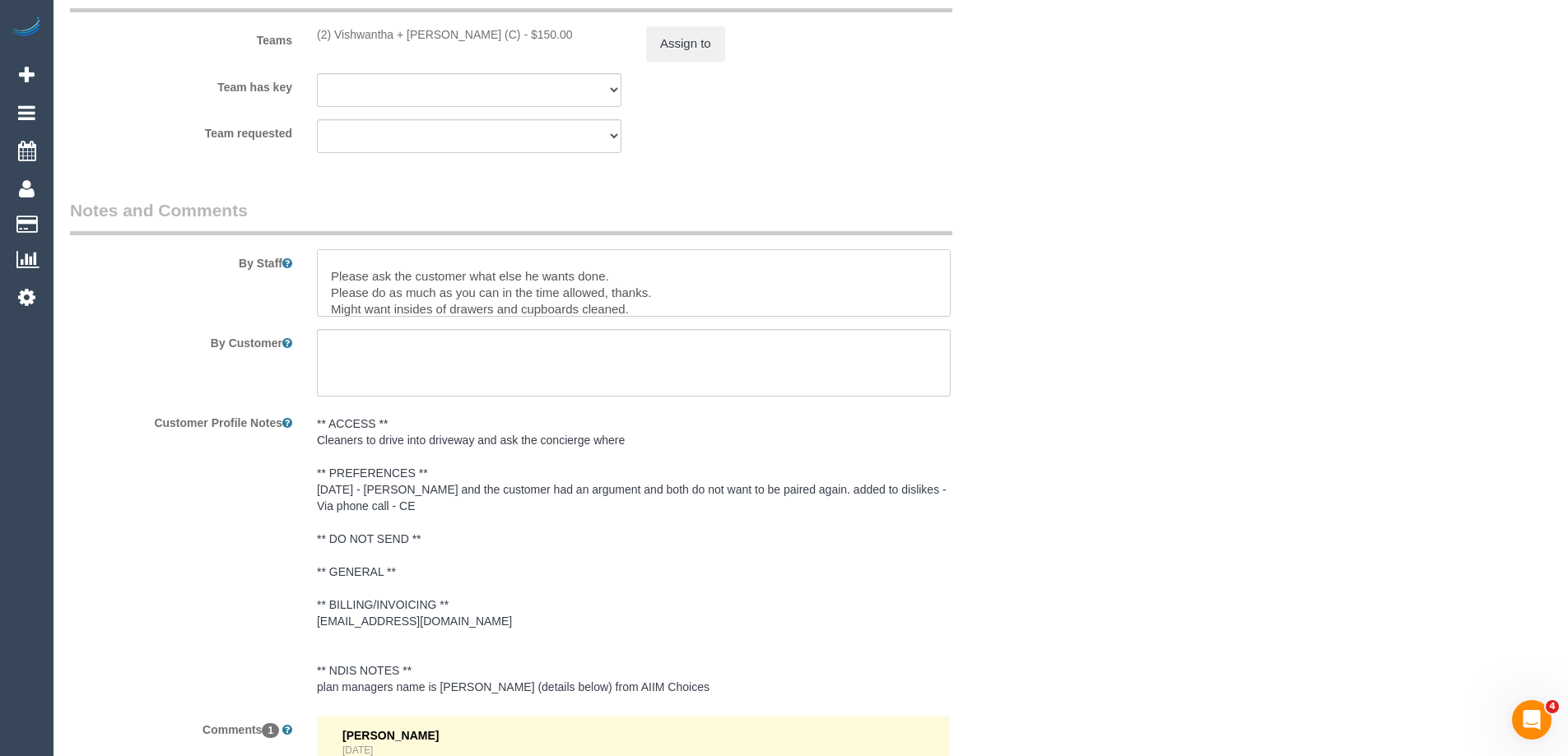
click at [506, 306] on textarea at bounding box center [634, 283] width 634 height 68
click at [333, 283] on textarea at bounding box center [634, 283] width 634 height 68
click at [590, 287] on textarea at bounding box center [634, 283] width 634 height 68
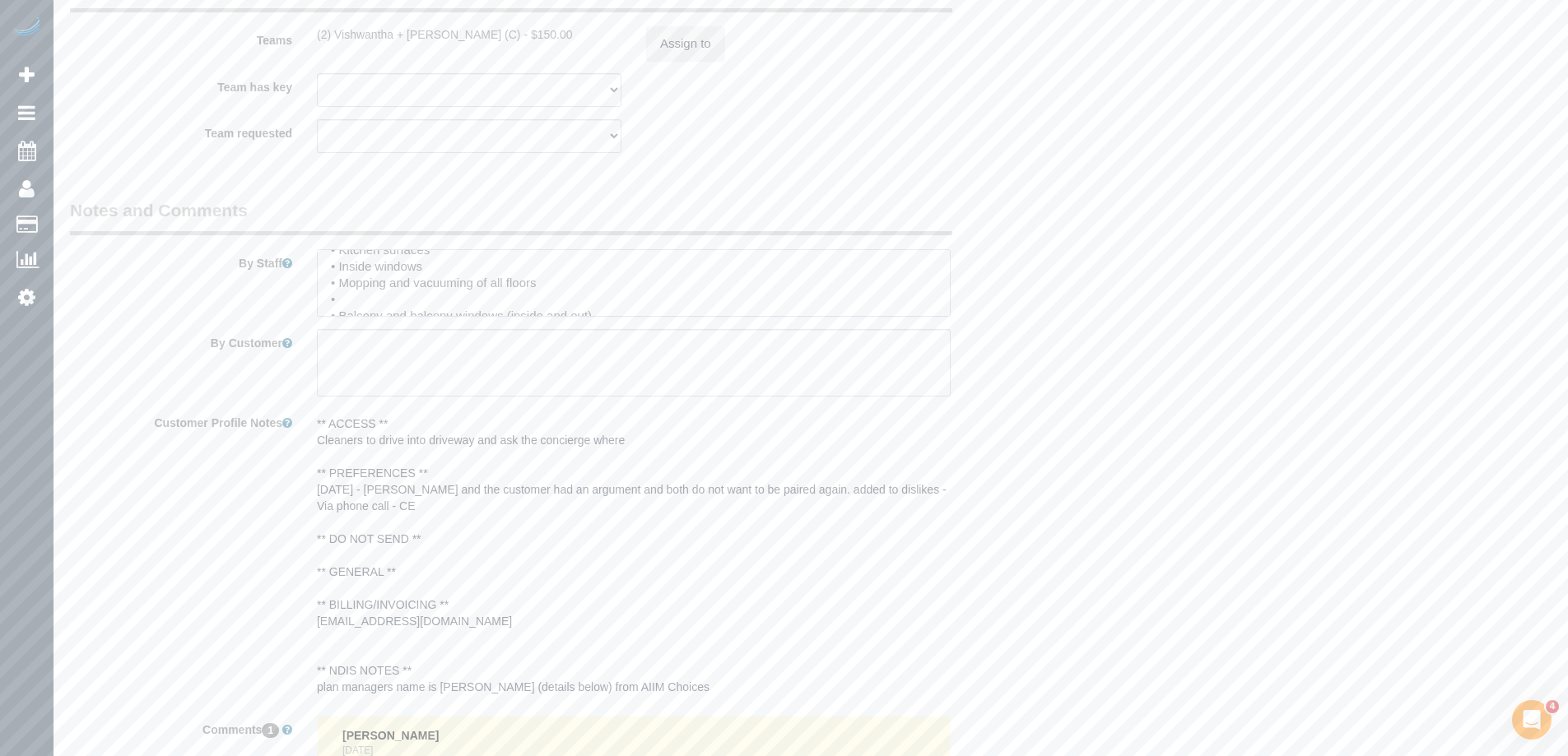
paste textarea "Might want insides of drawers and cupboards cleaned."
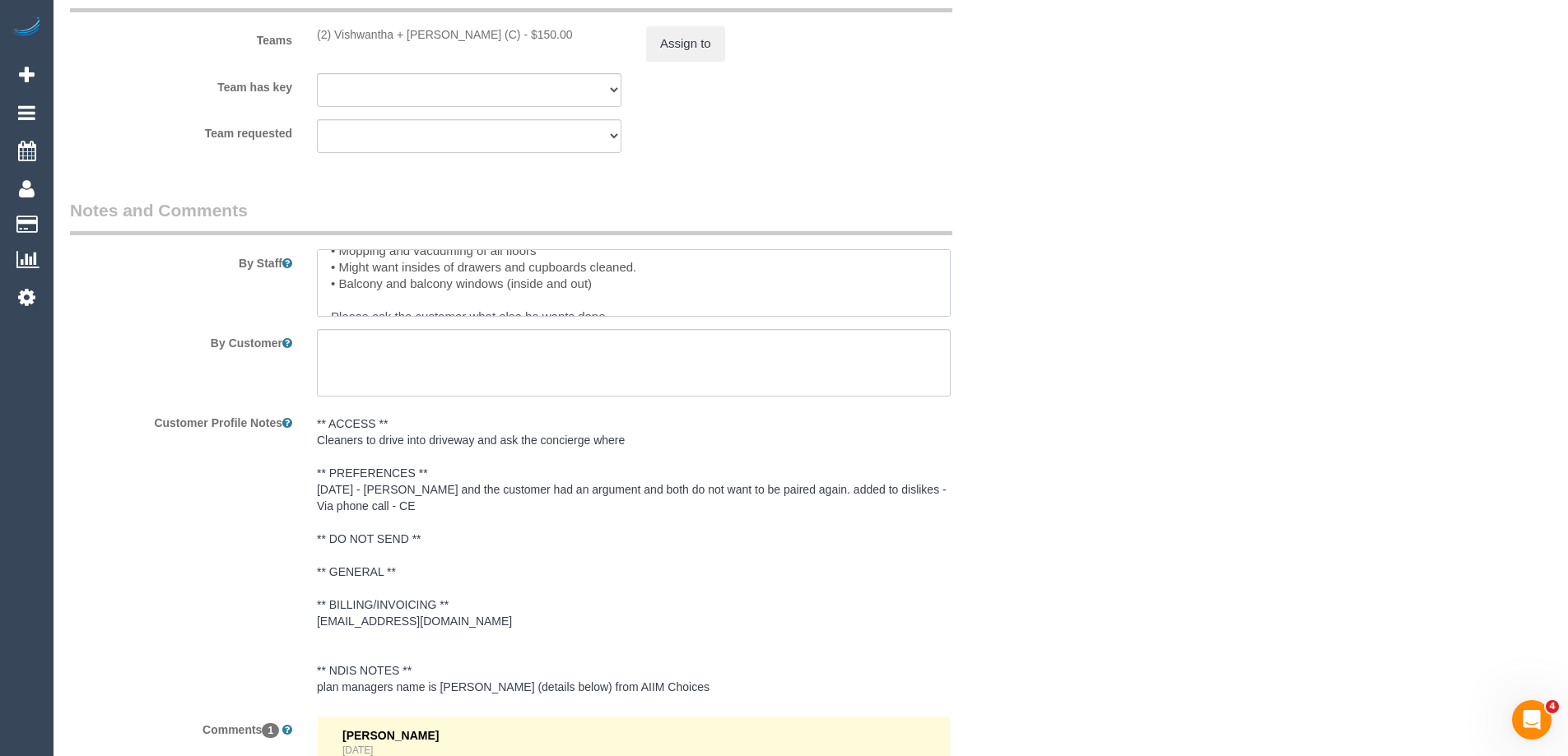
scroll to position [115, 0]
drag, startPoint x: 339, startPoint y: 298, endPoint x: 419, endPoint y: 266, distance: 86.2
click at [419, 266] on textarea at bounding box center [634, 283] width 634 height 68
click at [793, 261] on textarea at bounding box center [634, 283] width 634 height 68
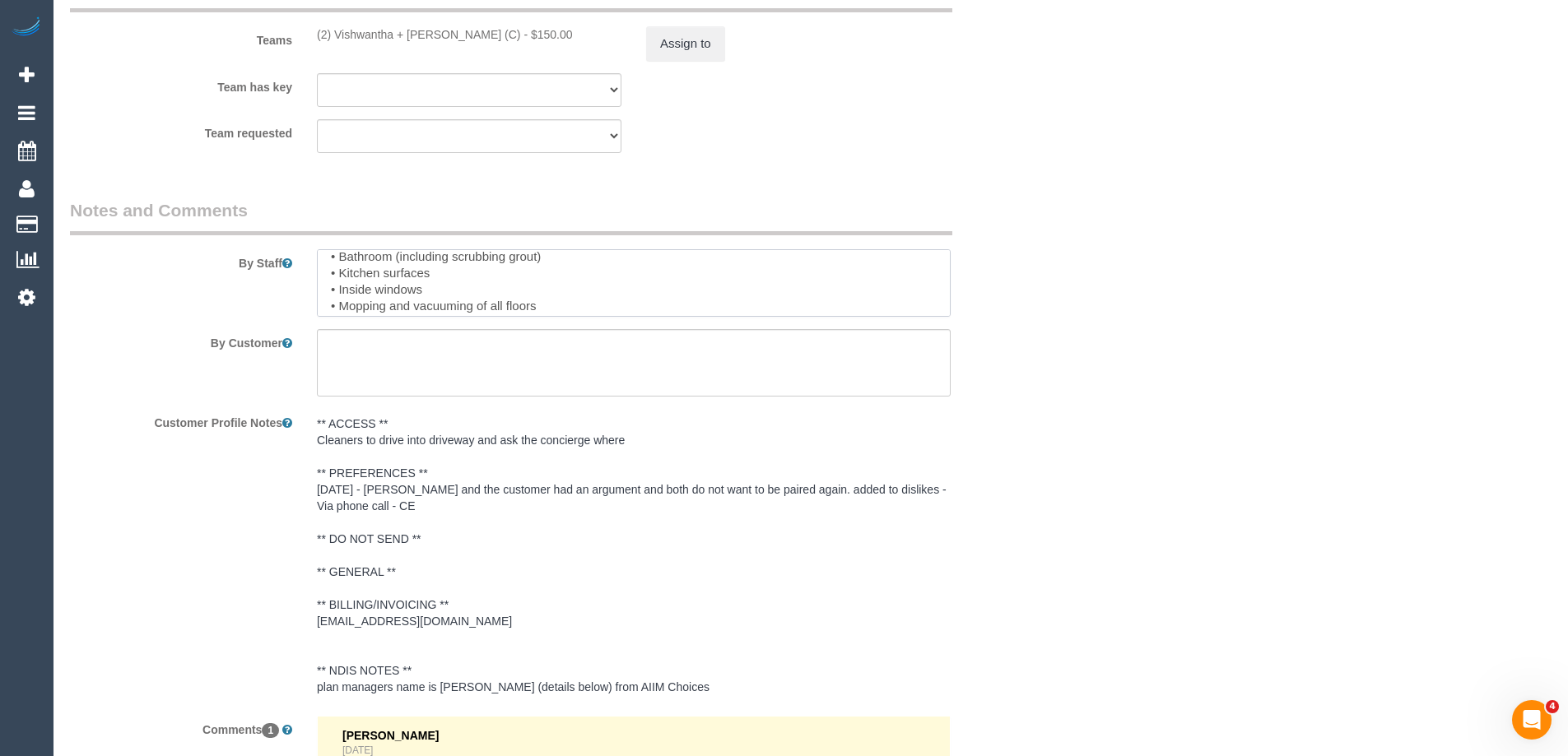
drag, startPoint x: 402, startPoint y: 264, endPoint x: 356, endPoint y: 285, distance: 50.6
click at [357, 265] on textarea at bounding box center [634, 283] width 634 height 68
click at [368, 320] on sui-booking-comments "By Staff By Customer Customer Profile Notes ** ACCESS ** Cleaners to drive into…" at bounding box center [551, 591] width 963 height 784
click at [401, 287] on textarea at bounding box center [634, 283] width 634 height 68
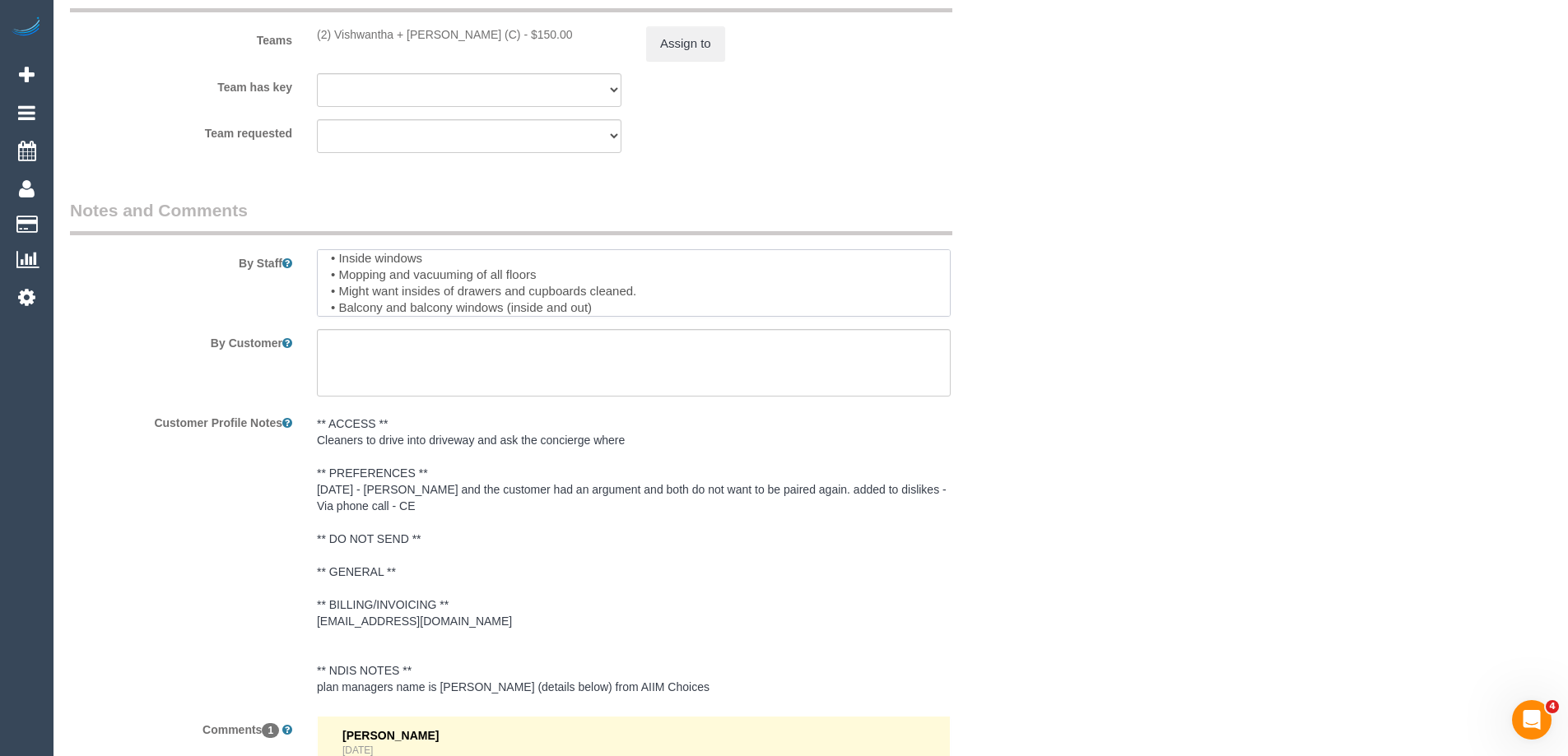
drag, startPoint x: 443, startPoint y: 291, endPoint x: 342, endPoint y: 294, distance: 101.0
click at [342, 294] on textarea at bounding box center [634, 283] width 634 height 68
click at [557, 290] on textarea at bounding box center [634, 283] width 634 height 68
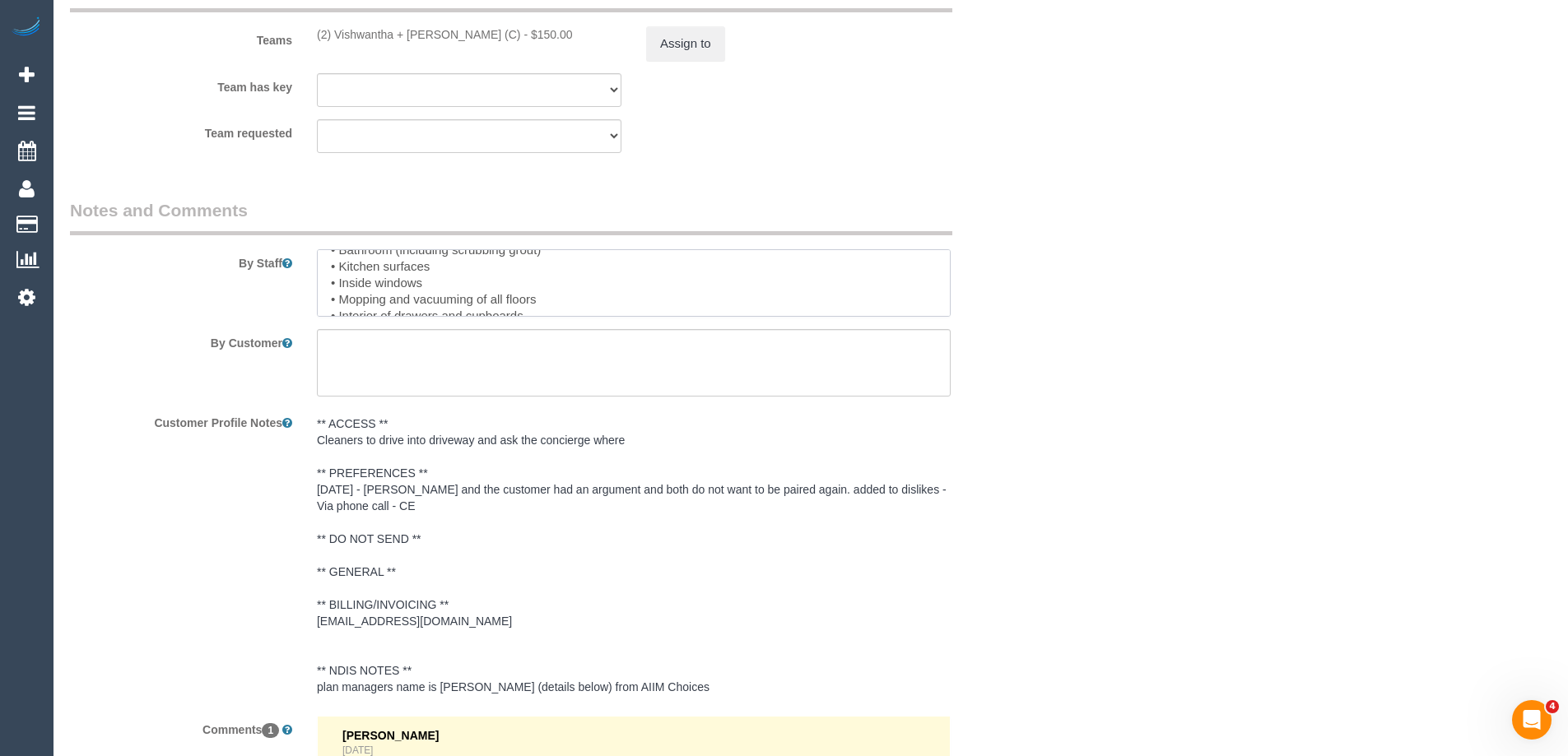
click at [584, 304] on textarea at bounding box center [634, 283] width 634 height 68
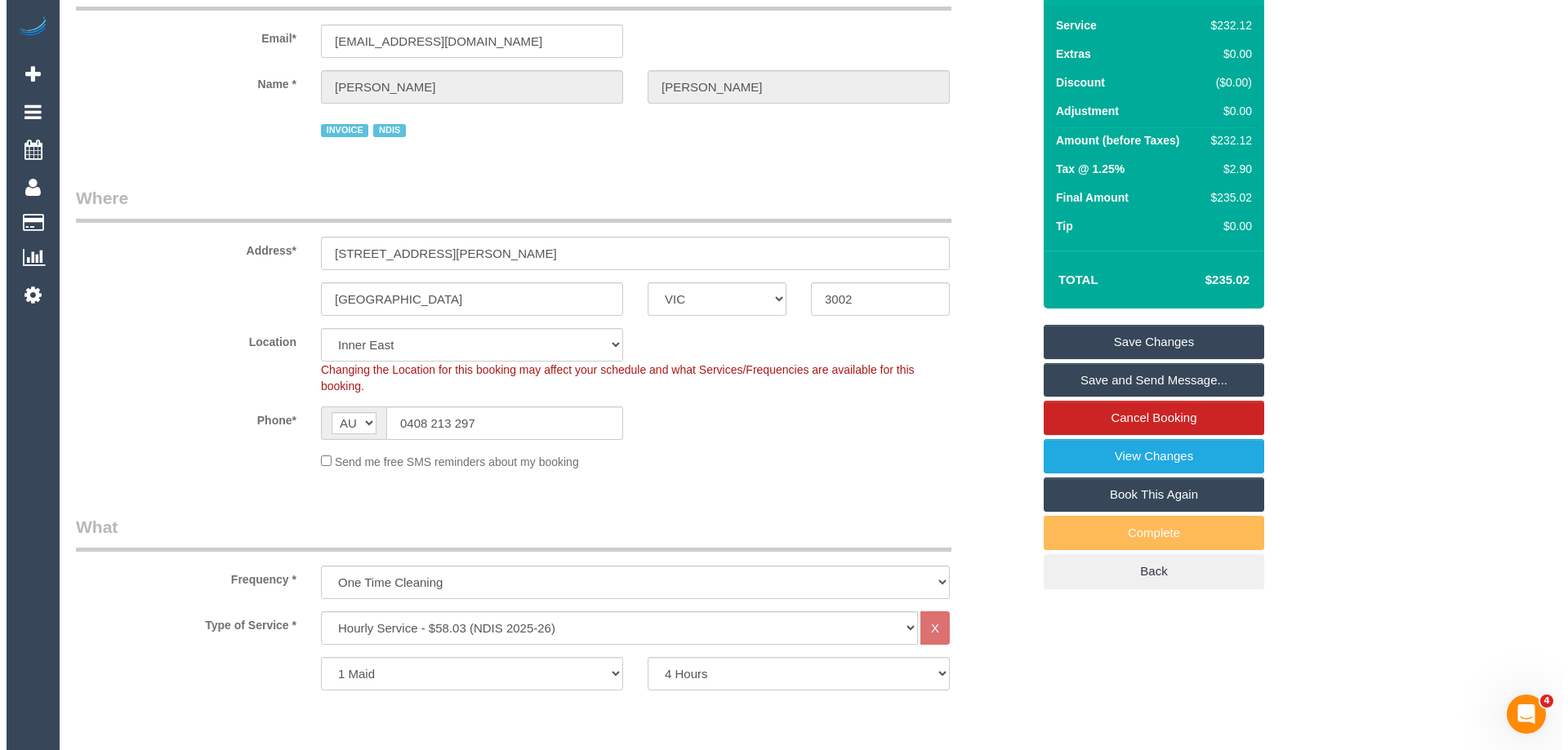
scroll to position [0, 0]
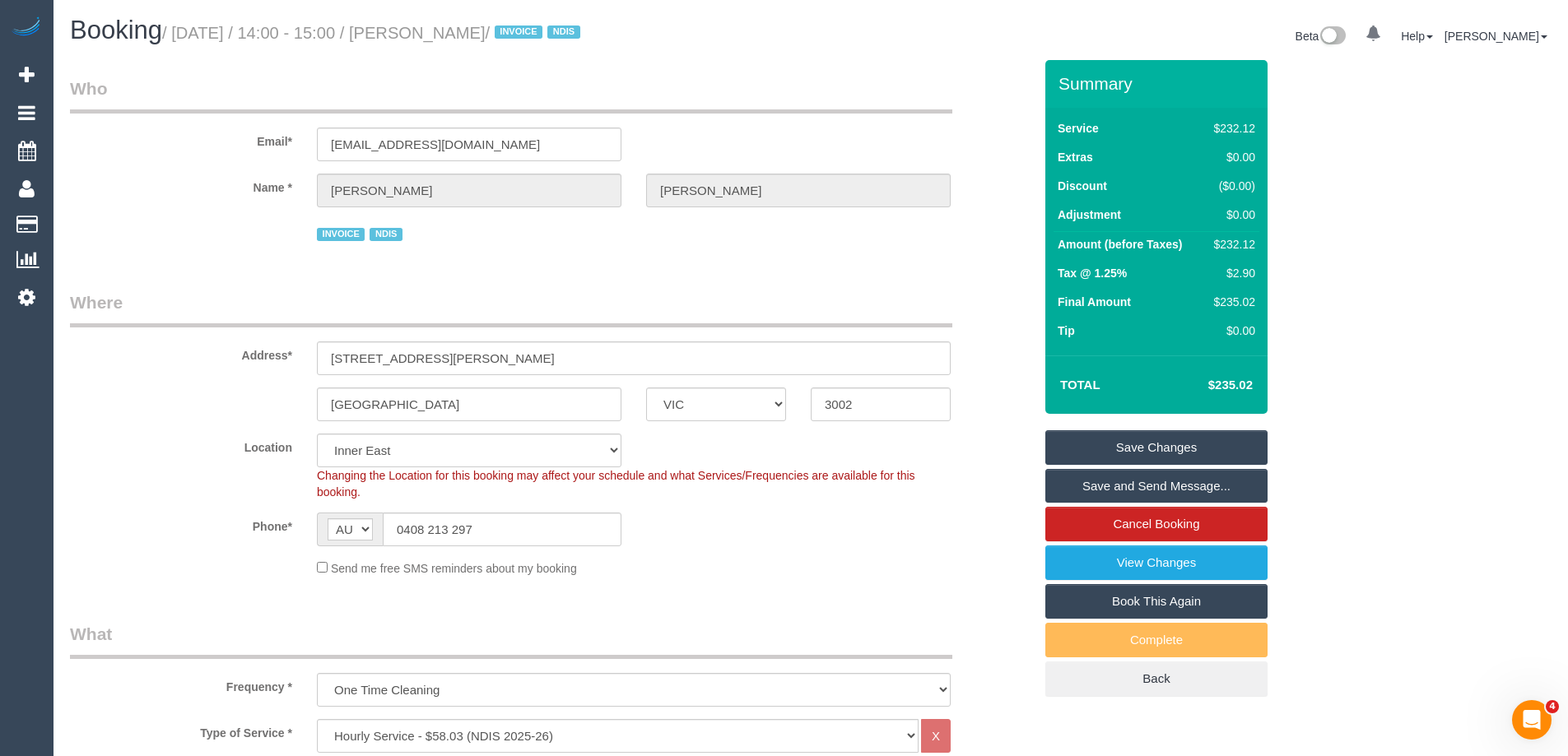
type textarea "Priorities: • Bathroom (including scrubbing grout) • Kitchen surfaces • Inside …"
click at [1157, 447] on link "Save Changes" at bounding box center [1156, 448] width 222 height 34
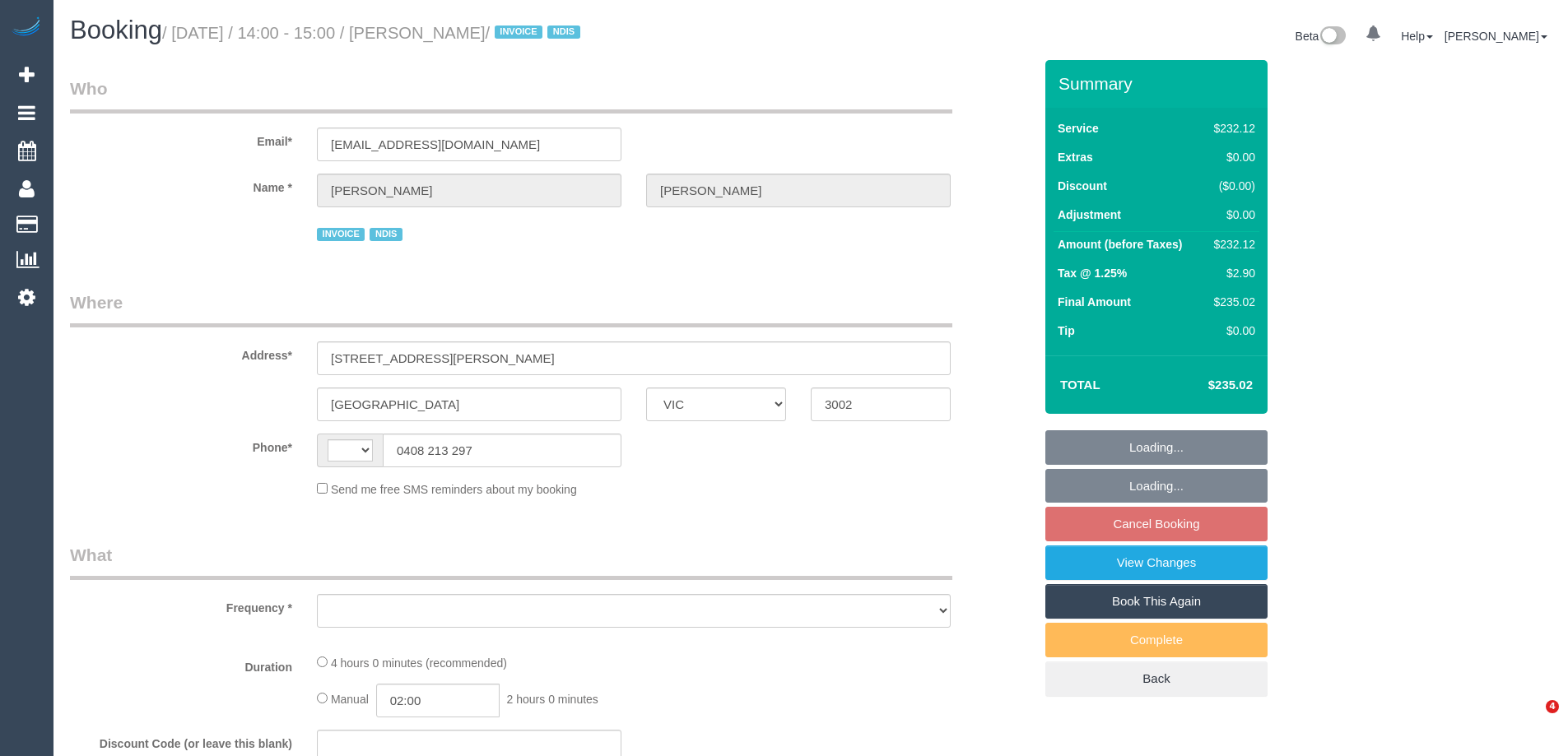
select select "VIC"
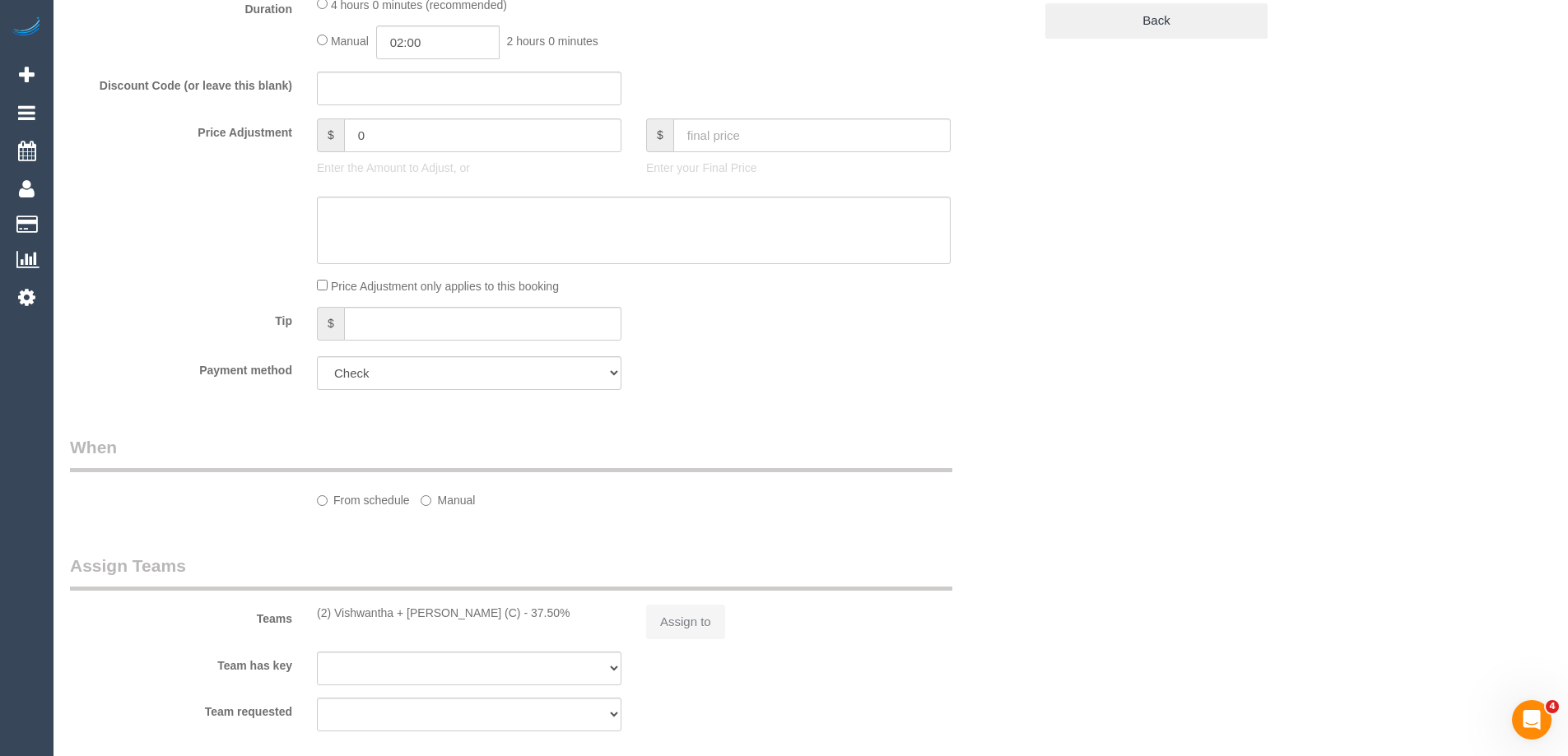
select select "string:AU"
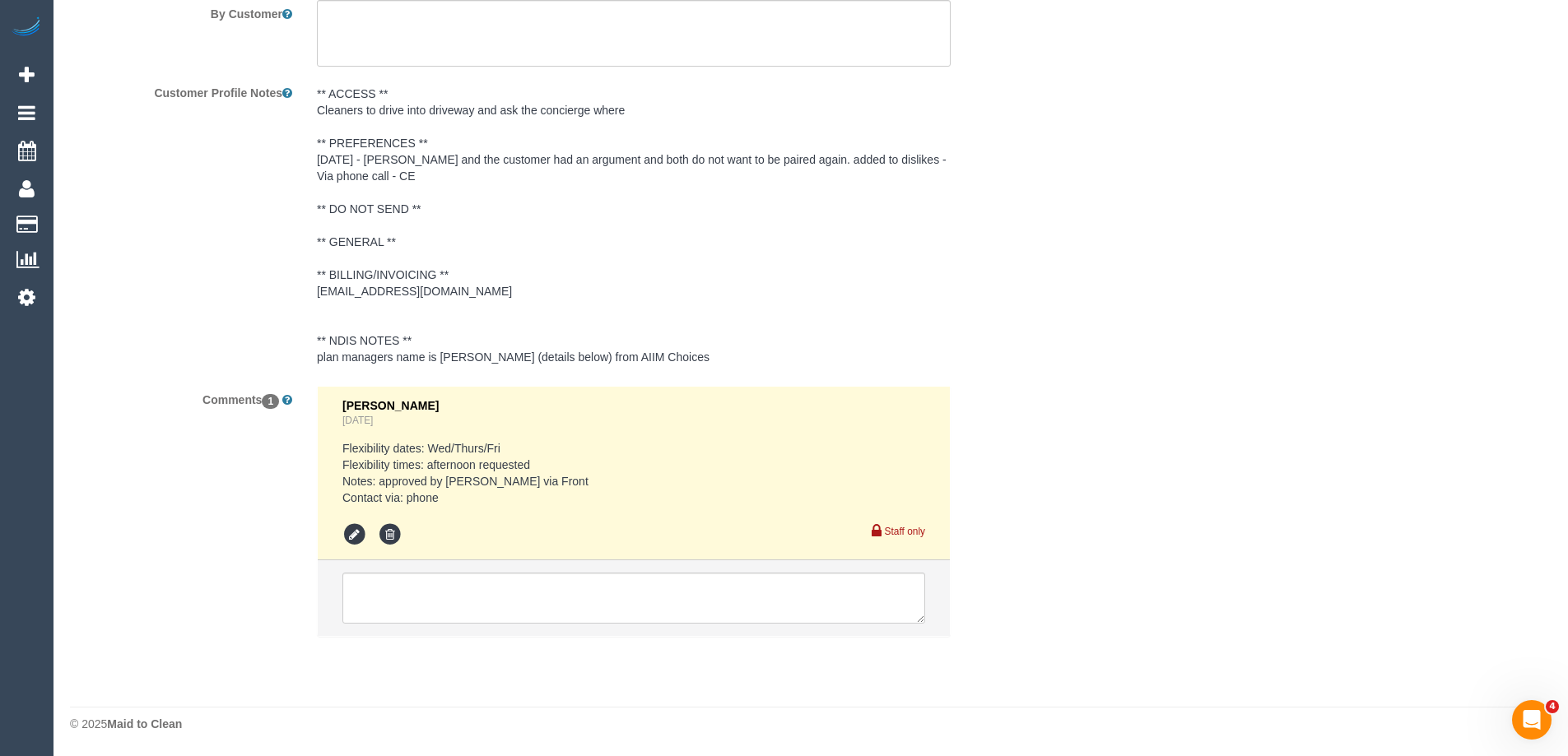
select select "object:553"
select select "240"
select select "number:28"
select select "number:14"
select select "number:19"
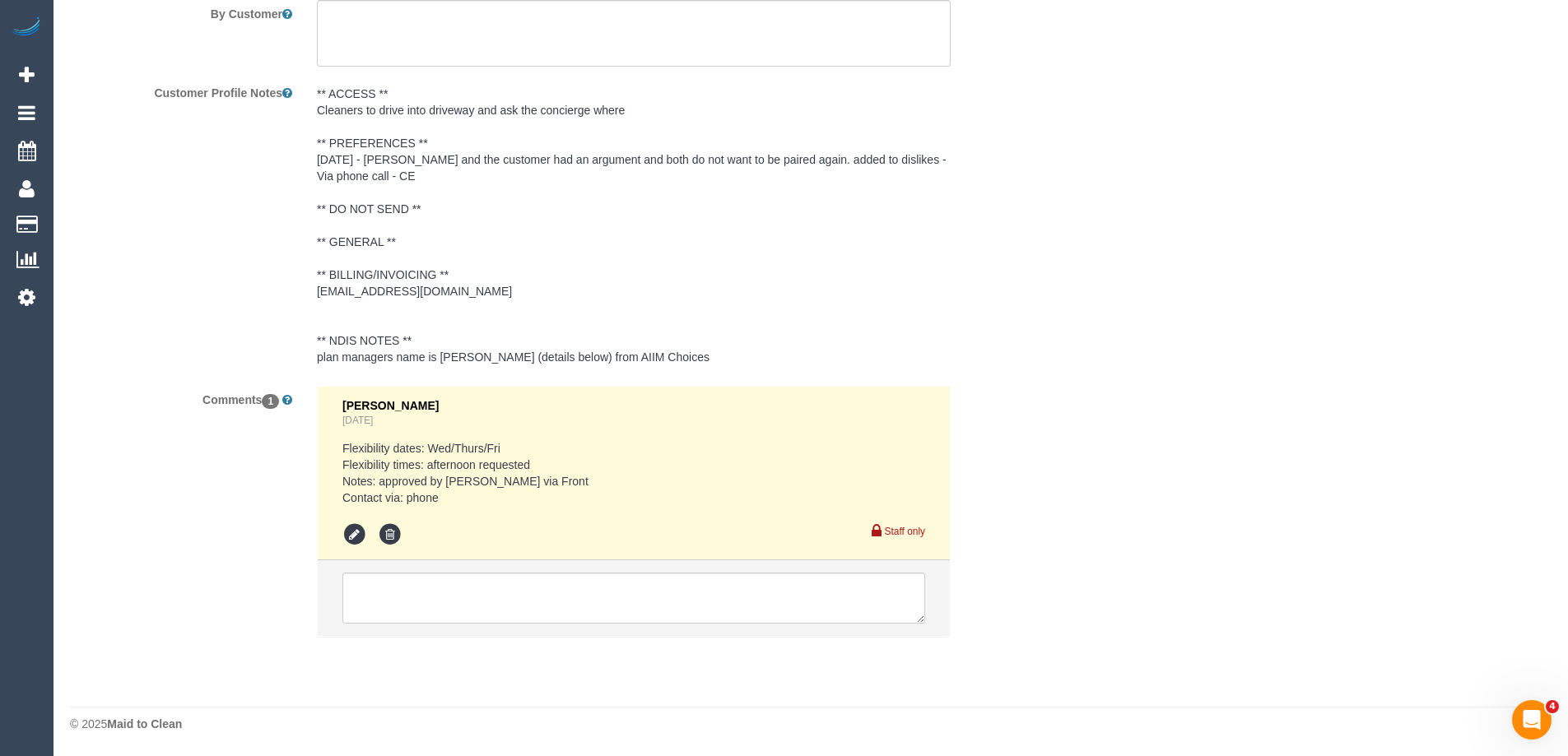
select select "number:23"
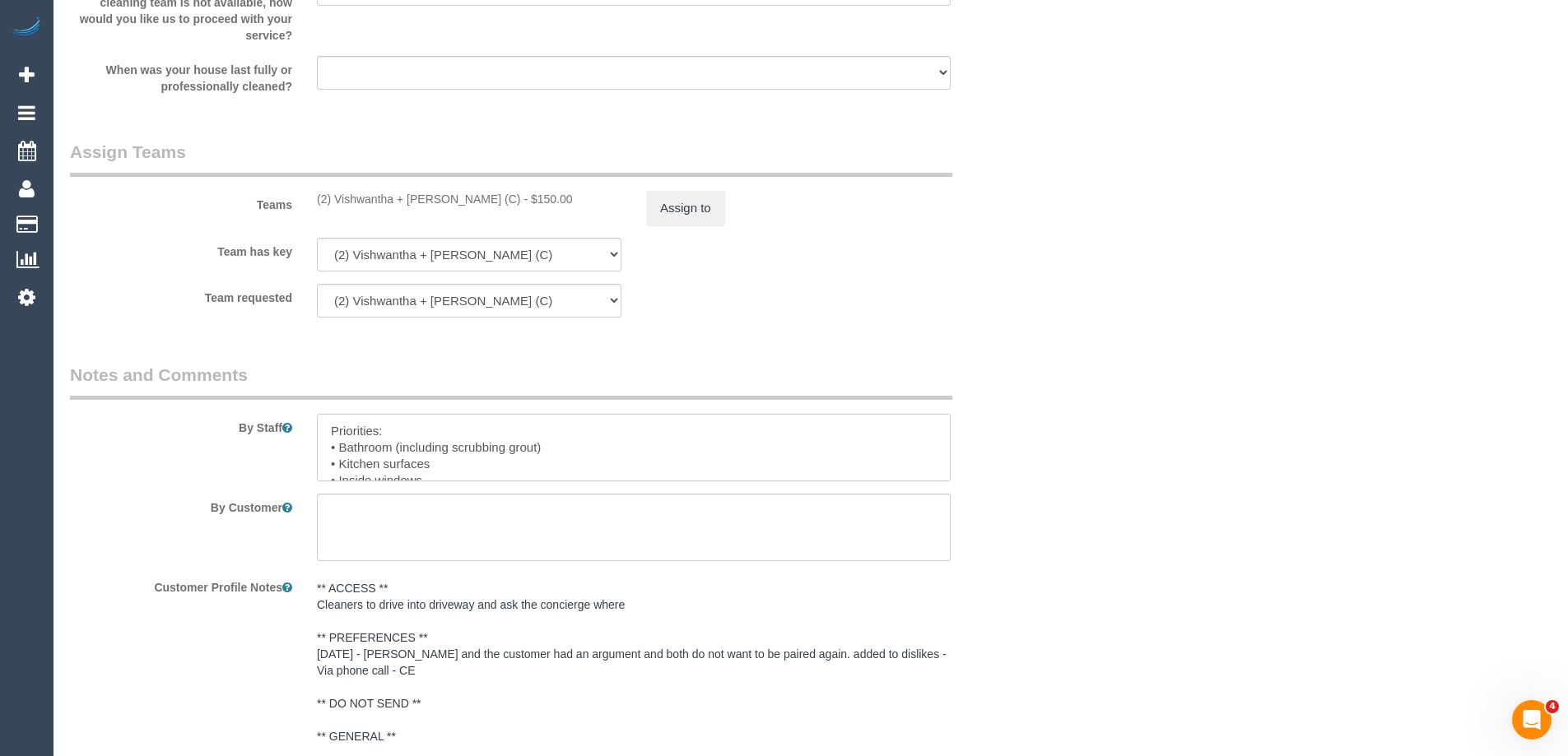
scroll to position [33, 0]
click at [404, 430] on textarea at bounding box center [634, 447] width 634 height 68
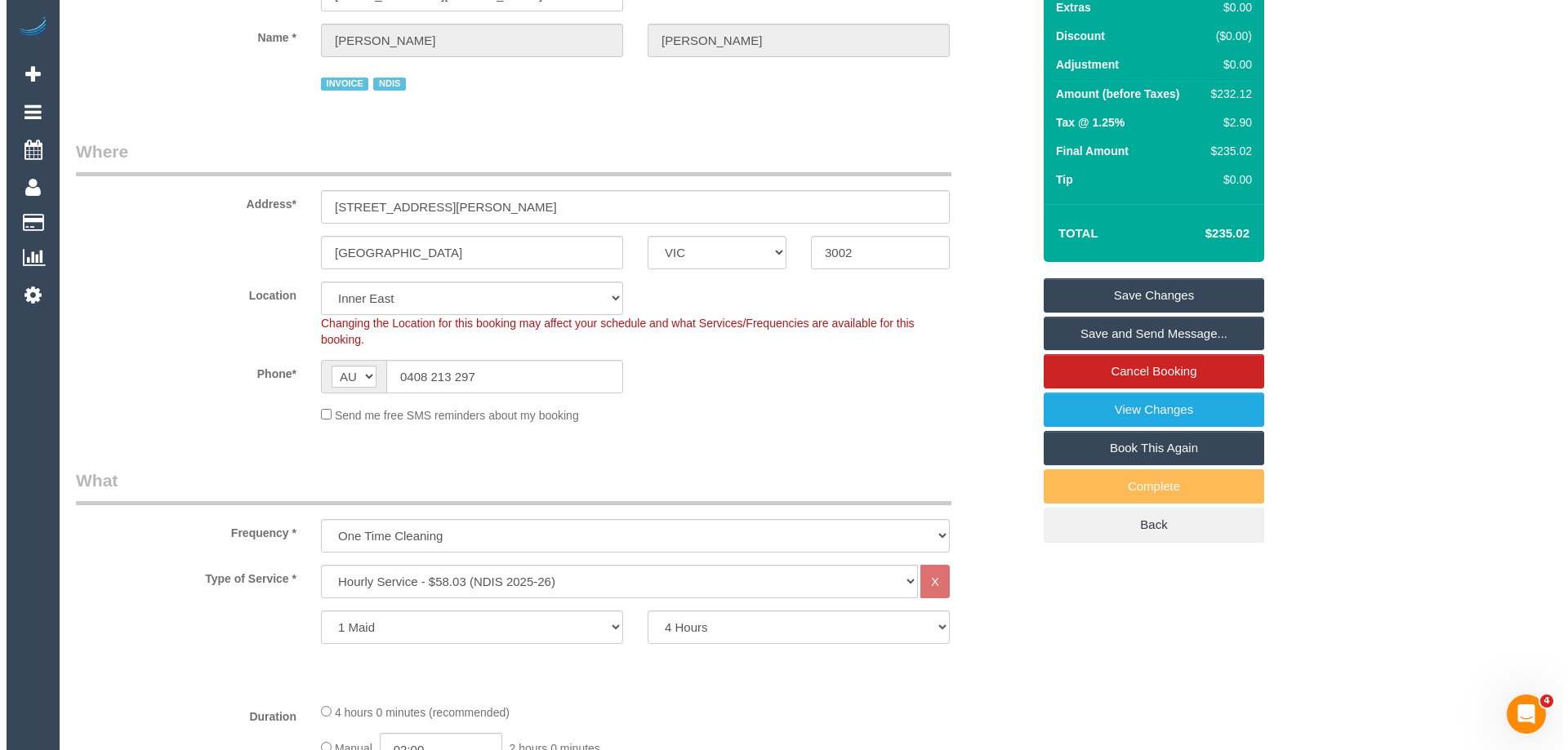
scroll to position [0, 0]
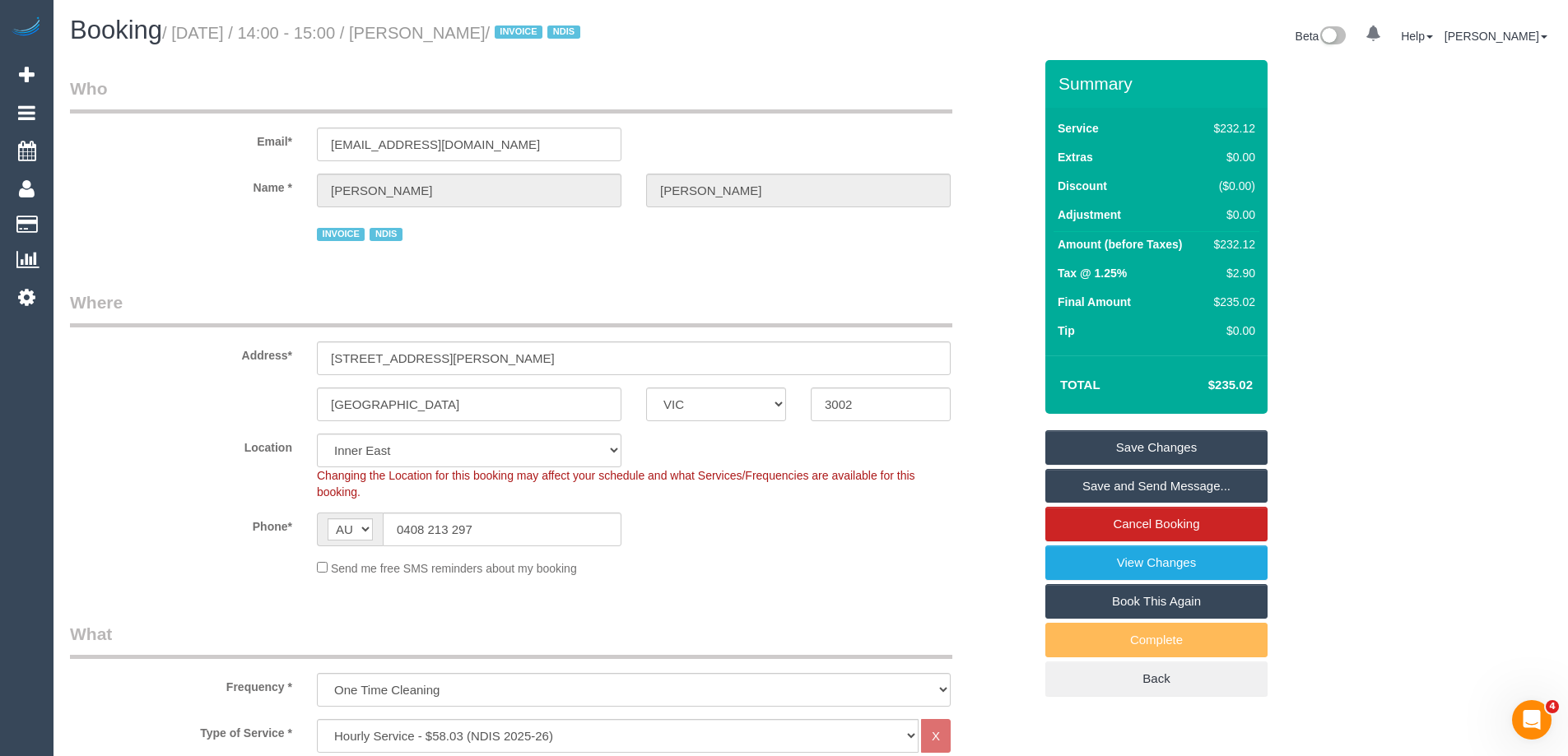
type textarea "Priorities: • Bathroom (including scrubbing grout) • Kitchen • Inside windows •…"
click at [1170, 448] on link "Save Changes" at bounding box center [1156, 448] width 222 height 34
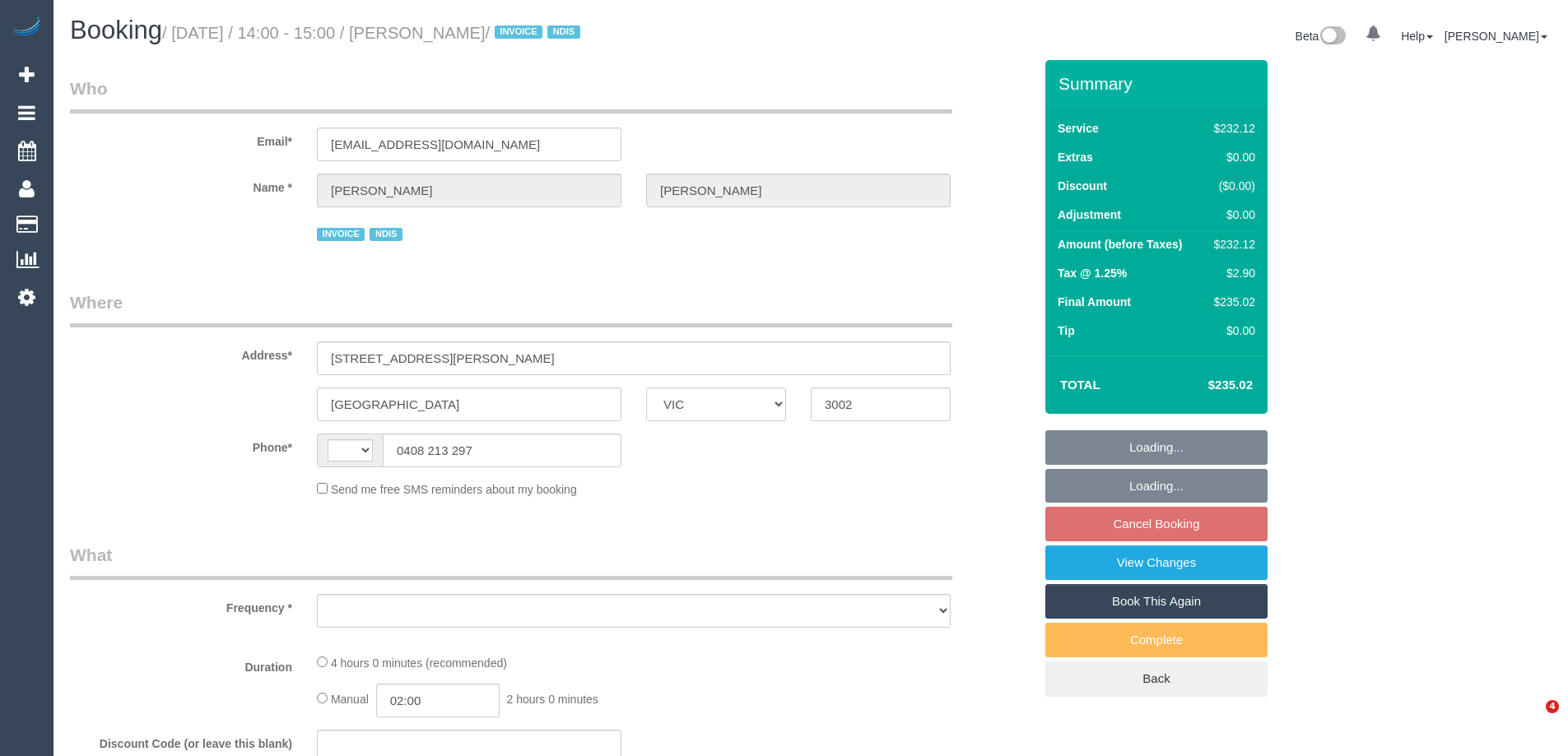
select select "VIC"
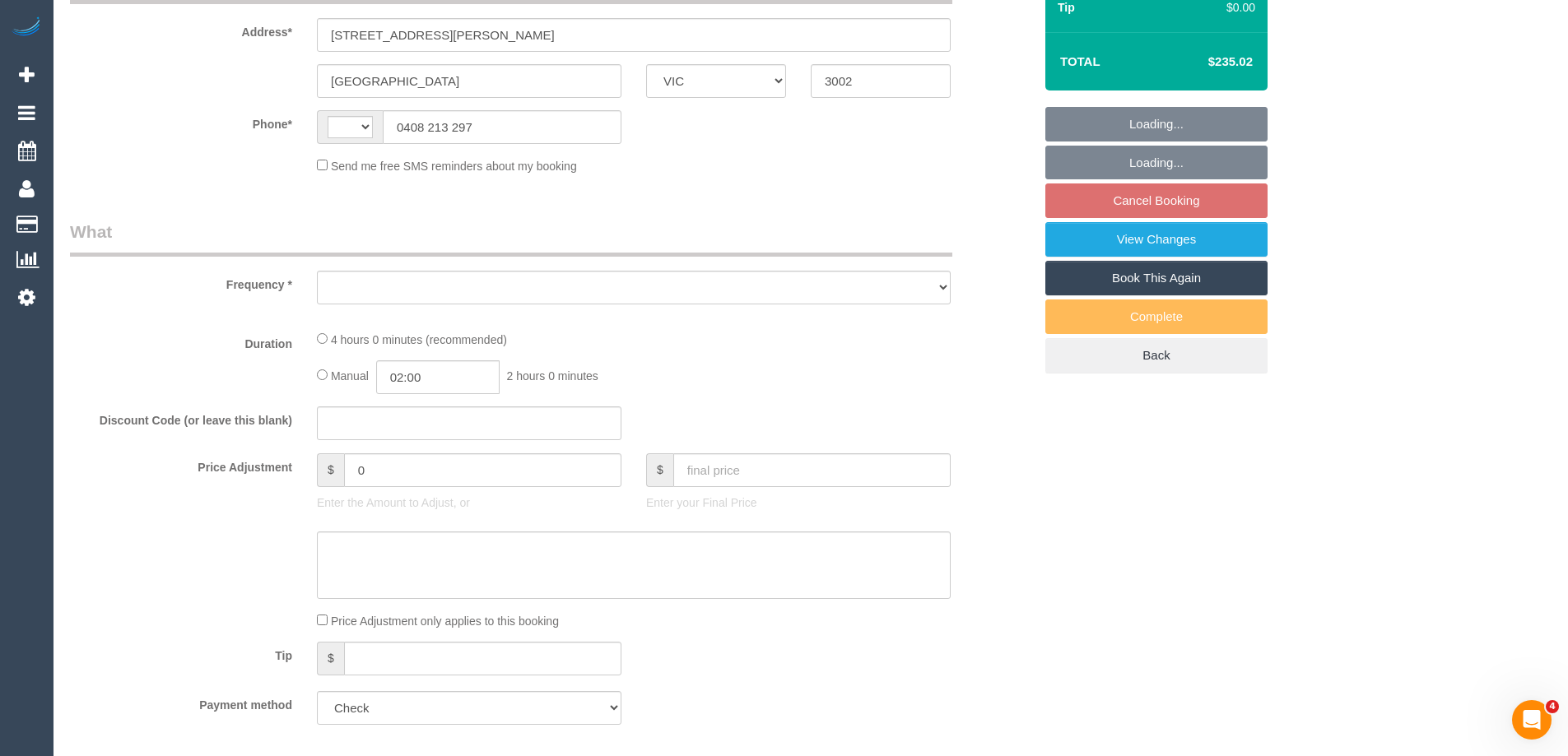
select select "string:AU"
select select "object:278"
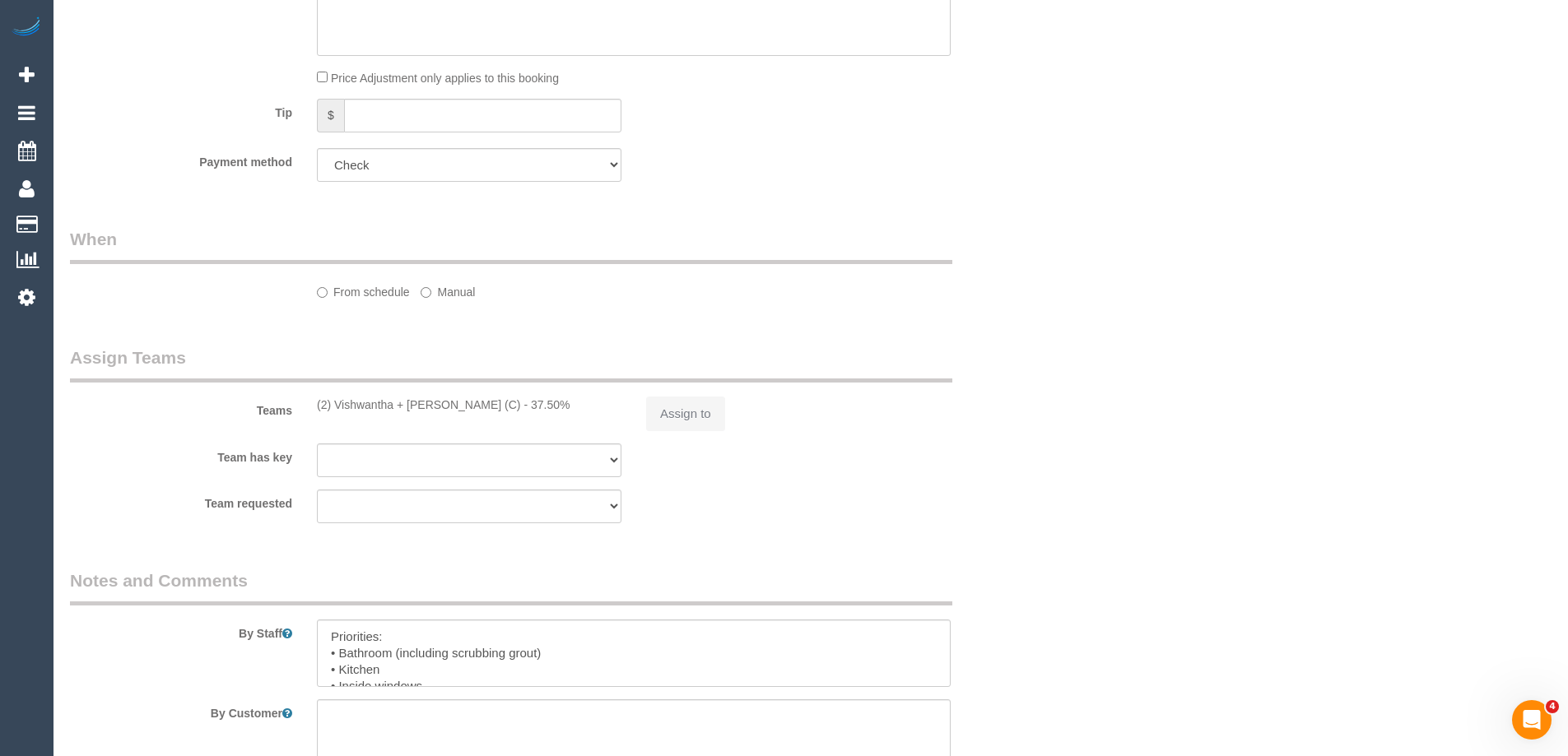
select select "240"
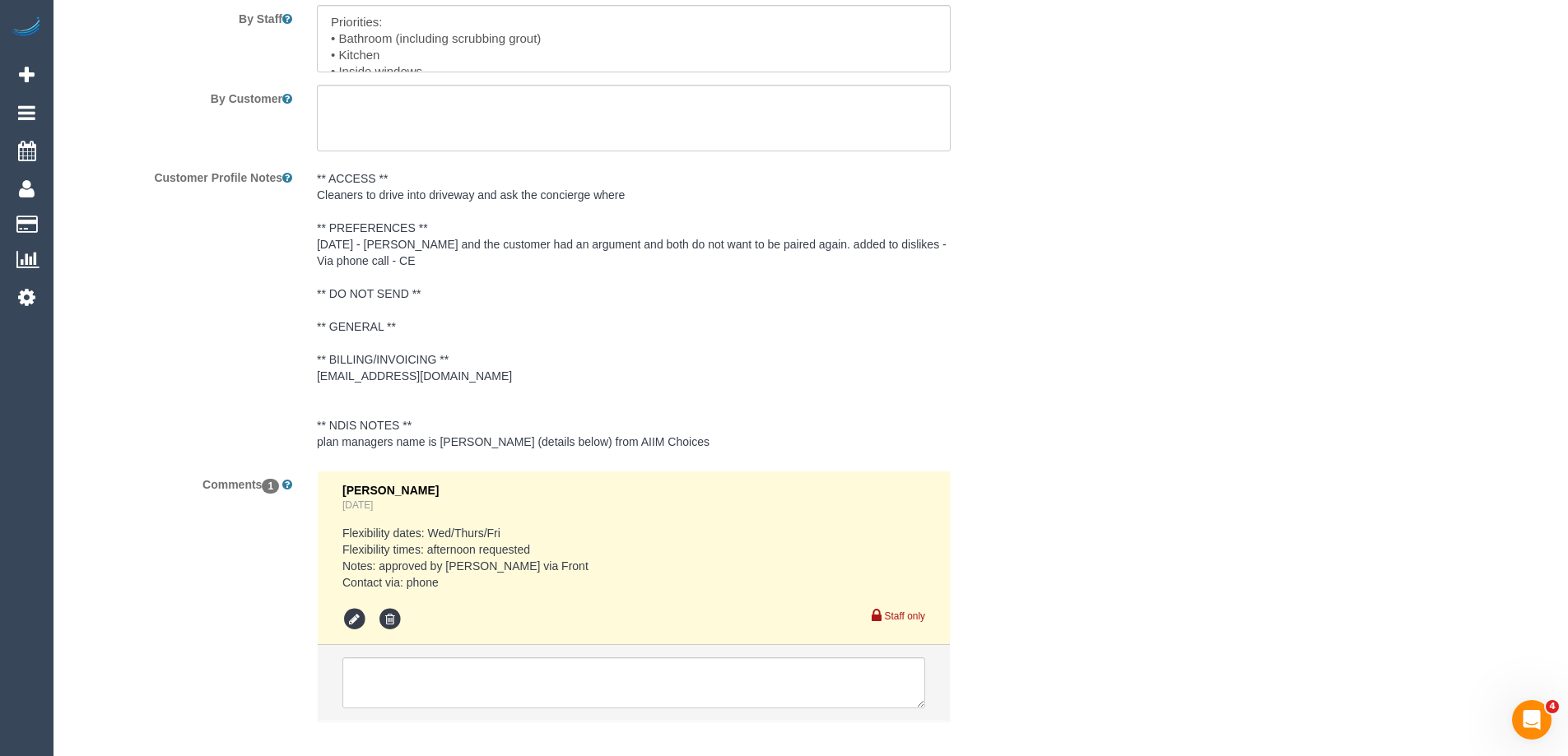
select select "object:612"
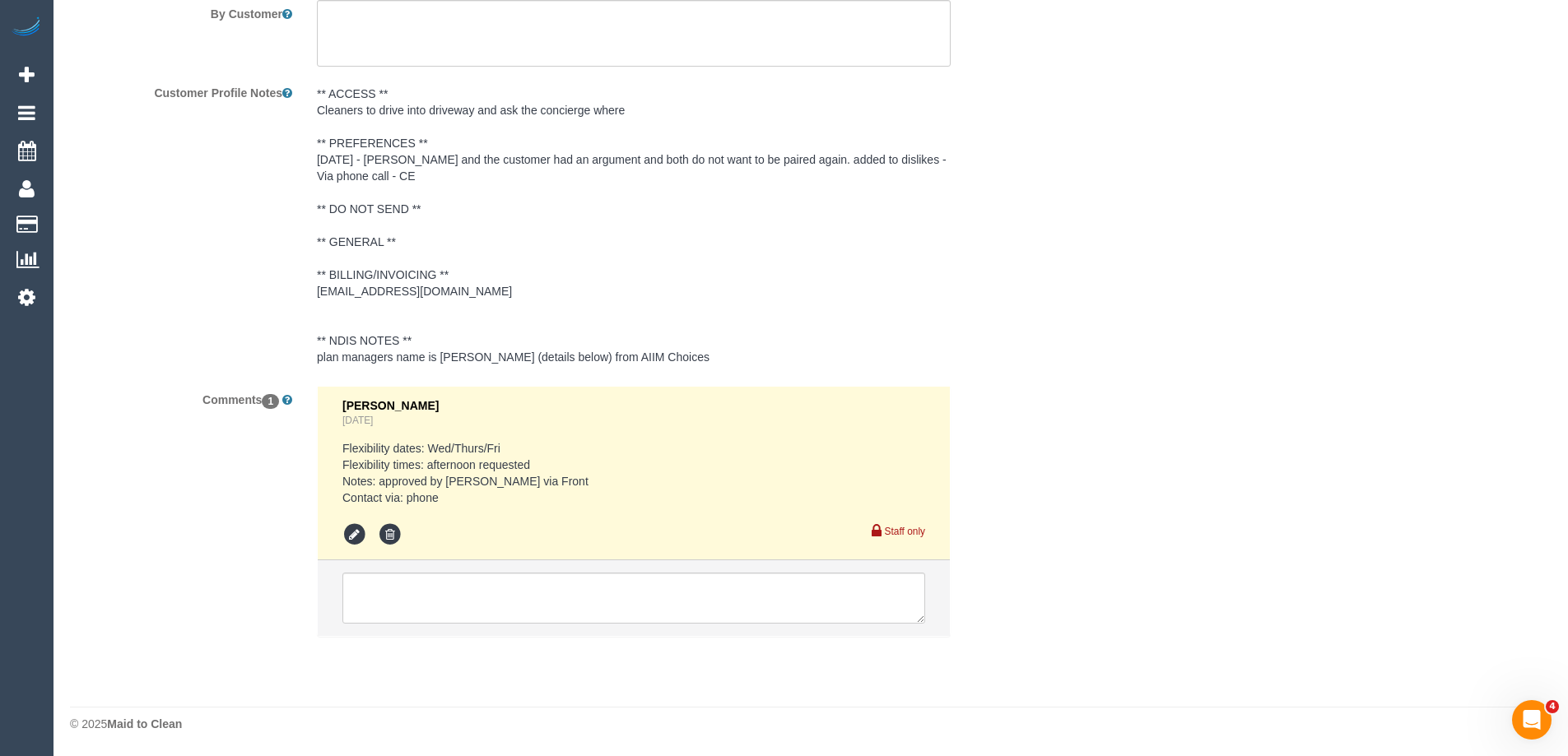
select select "number:28"
select select "number:14"
select select "number:19"
select select "number:23"
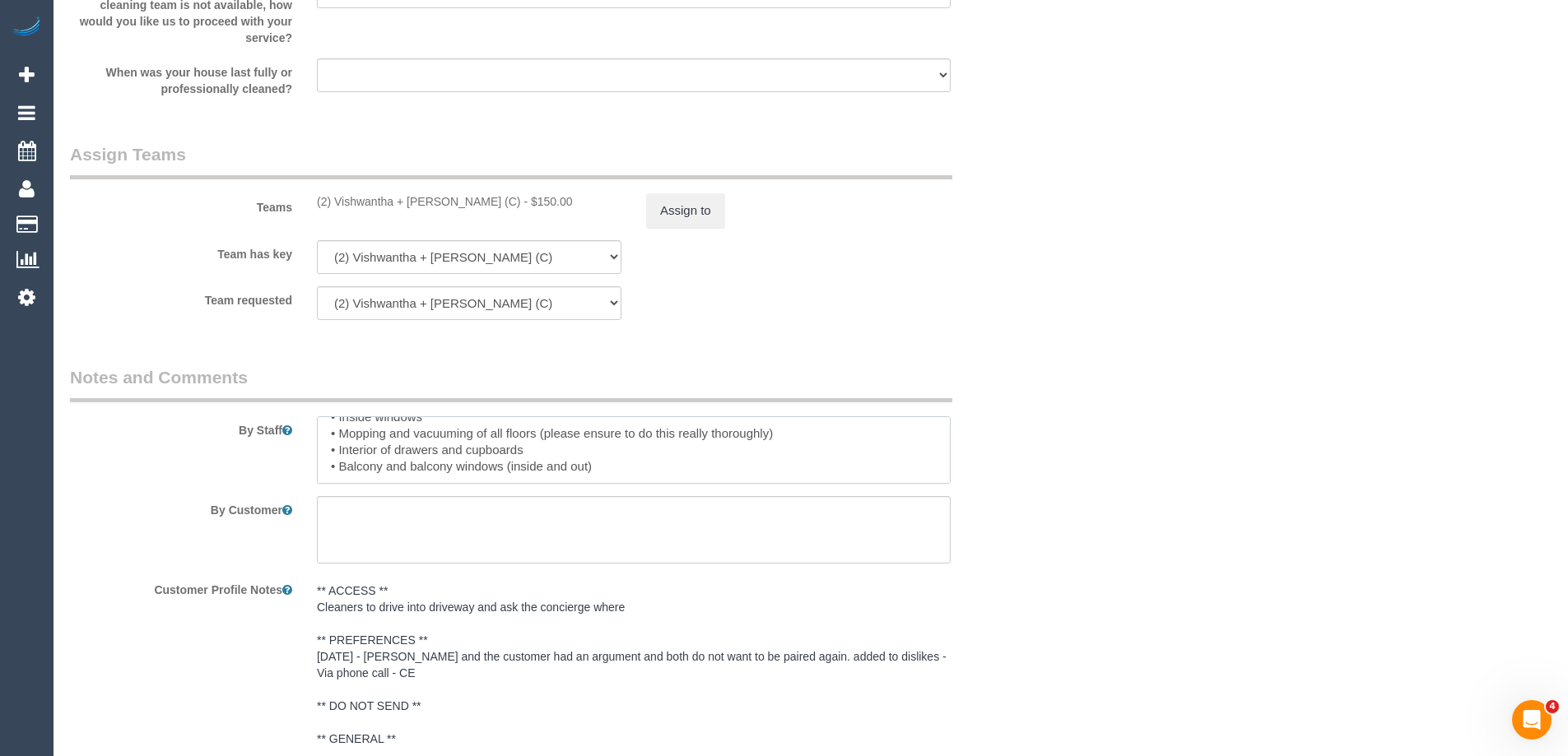
scroll to position [98, 0]
click at [701, 426] on textarea at bounding box center [634, 450] width 634 height 68
click at [675, 455] on textarea at bounding box center [634, 450] width 634 height 68
click at [761, 417] on textarea at bounding box center [634, 450] width 634 height 68
click at [710, 427] on textarea at bounding box center [634, 450] width 634 height 68
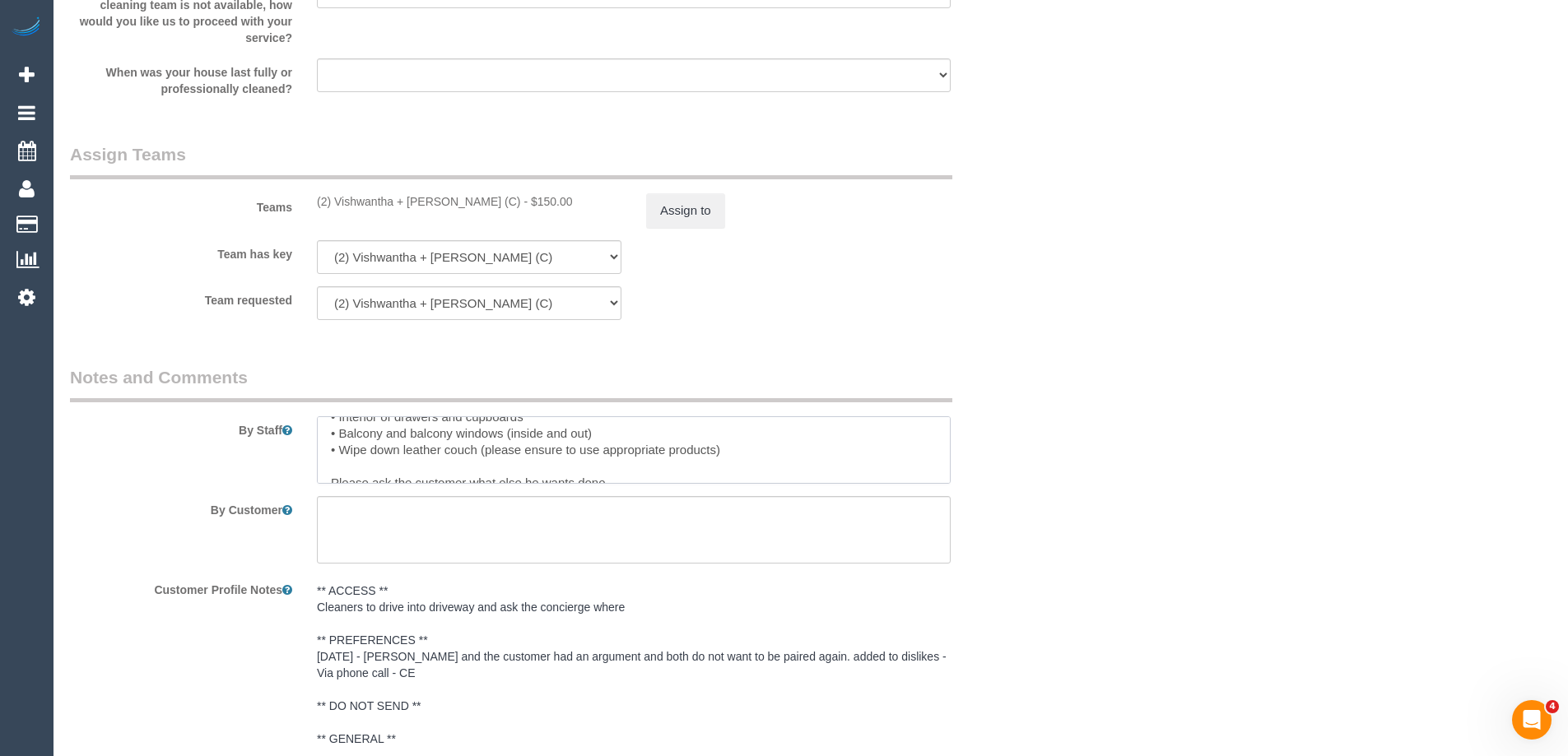
click at [784, 454] on textarea at bounding box center [634, 450] width 634 height 68
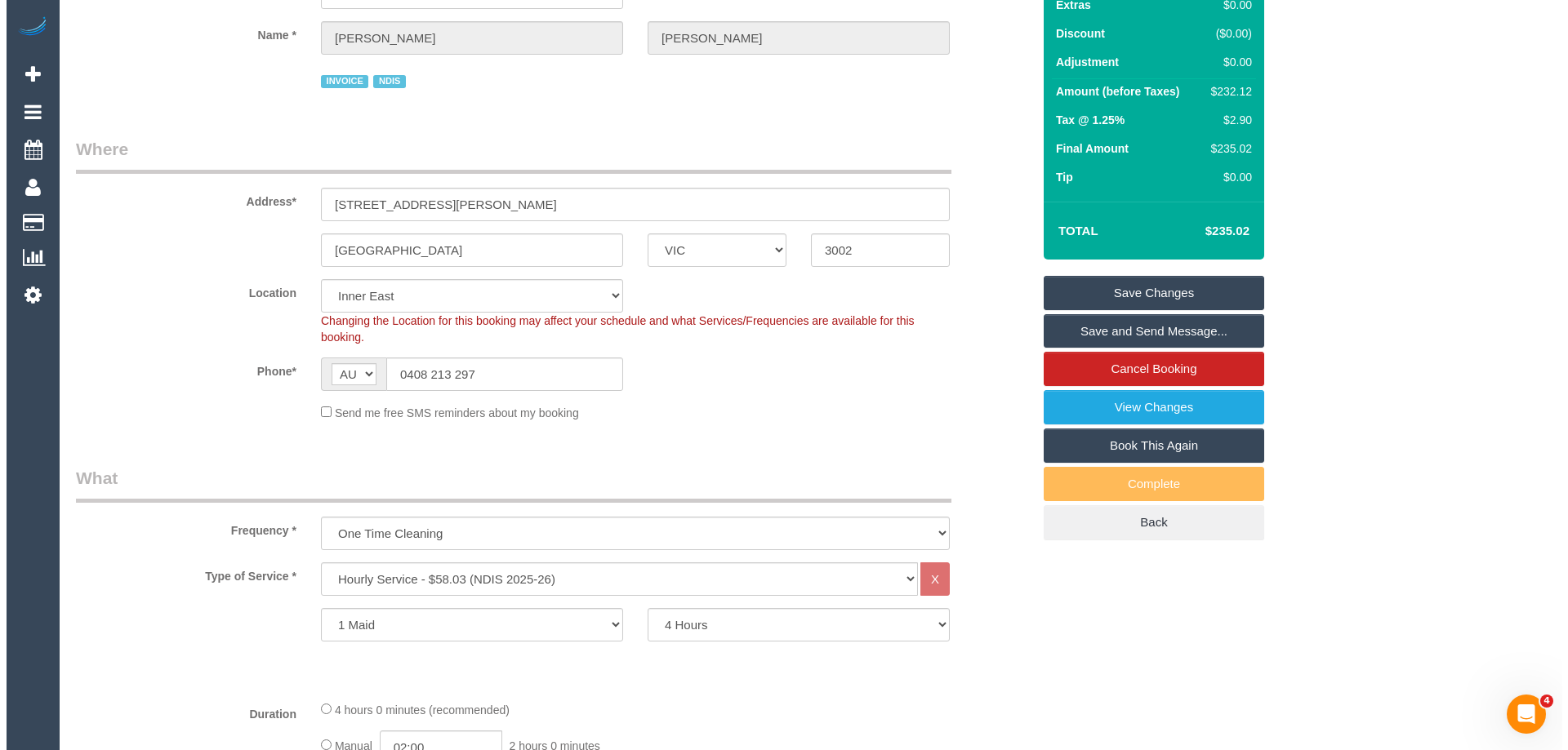
scroll to position [0, 0]
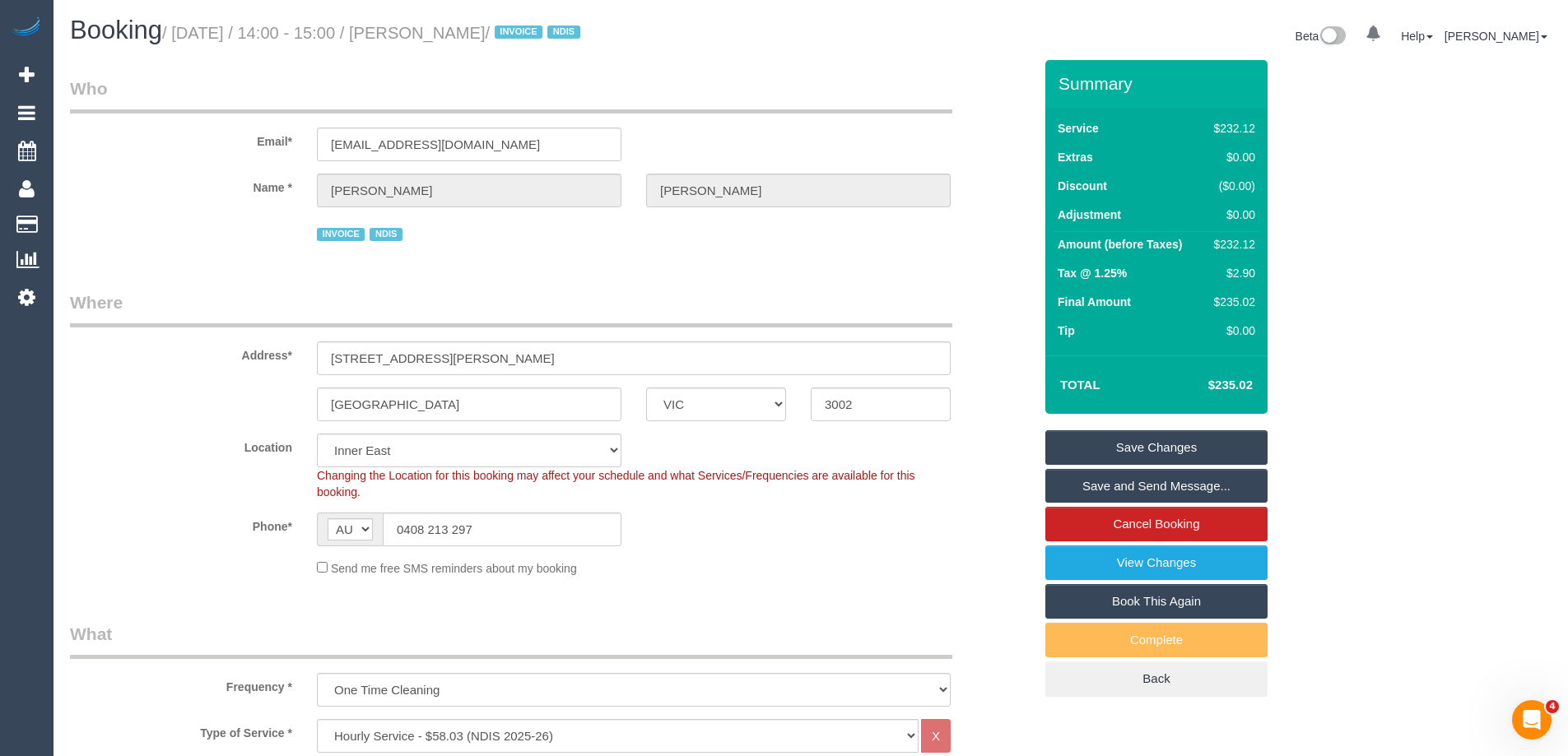
type textarea "Priorities: • Bathroom (including scrubbing grout) • Kitchen • Inside windows •…"
click at [1129, 441] on link "Save Changes" at bounding box center [1156, 448] width 222 height 34
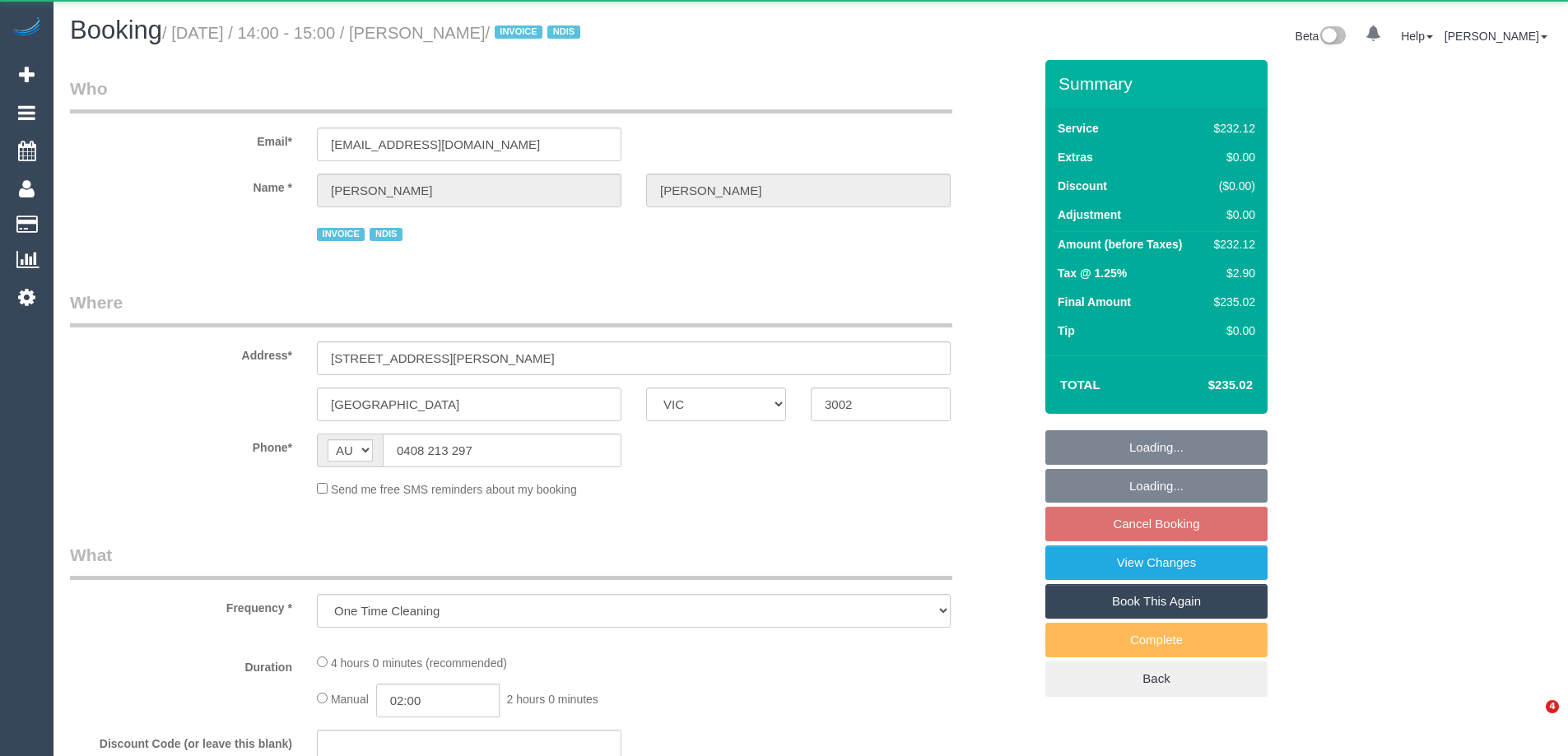
select select "VIC"
select select "number:28"
select select "number:14"
select select "number:19"
select select "number:23"
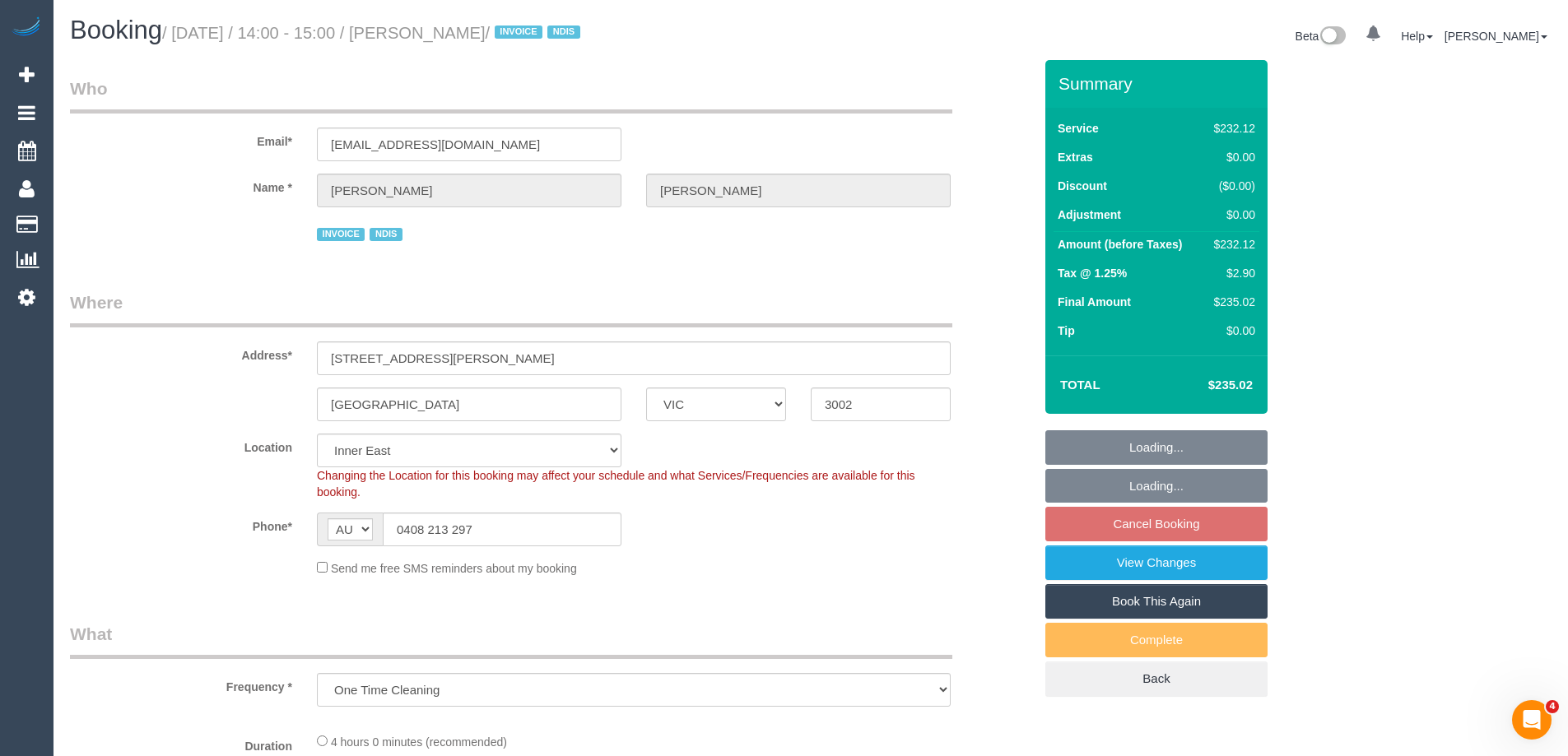
select select "object:699"
select select "240"
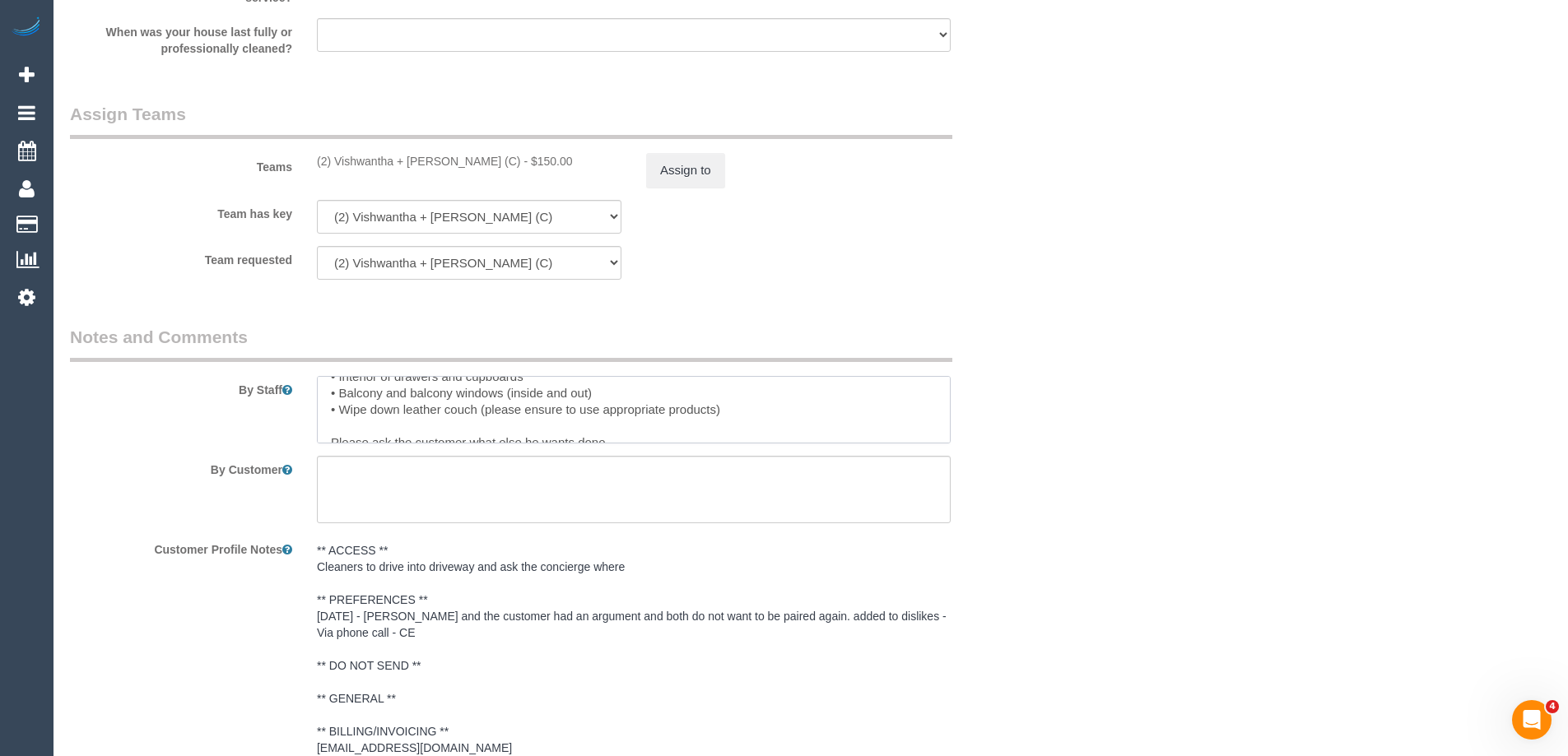
scroll to position [131, 0]
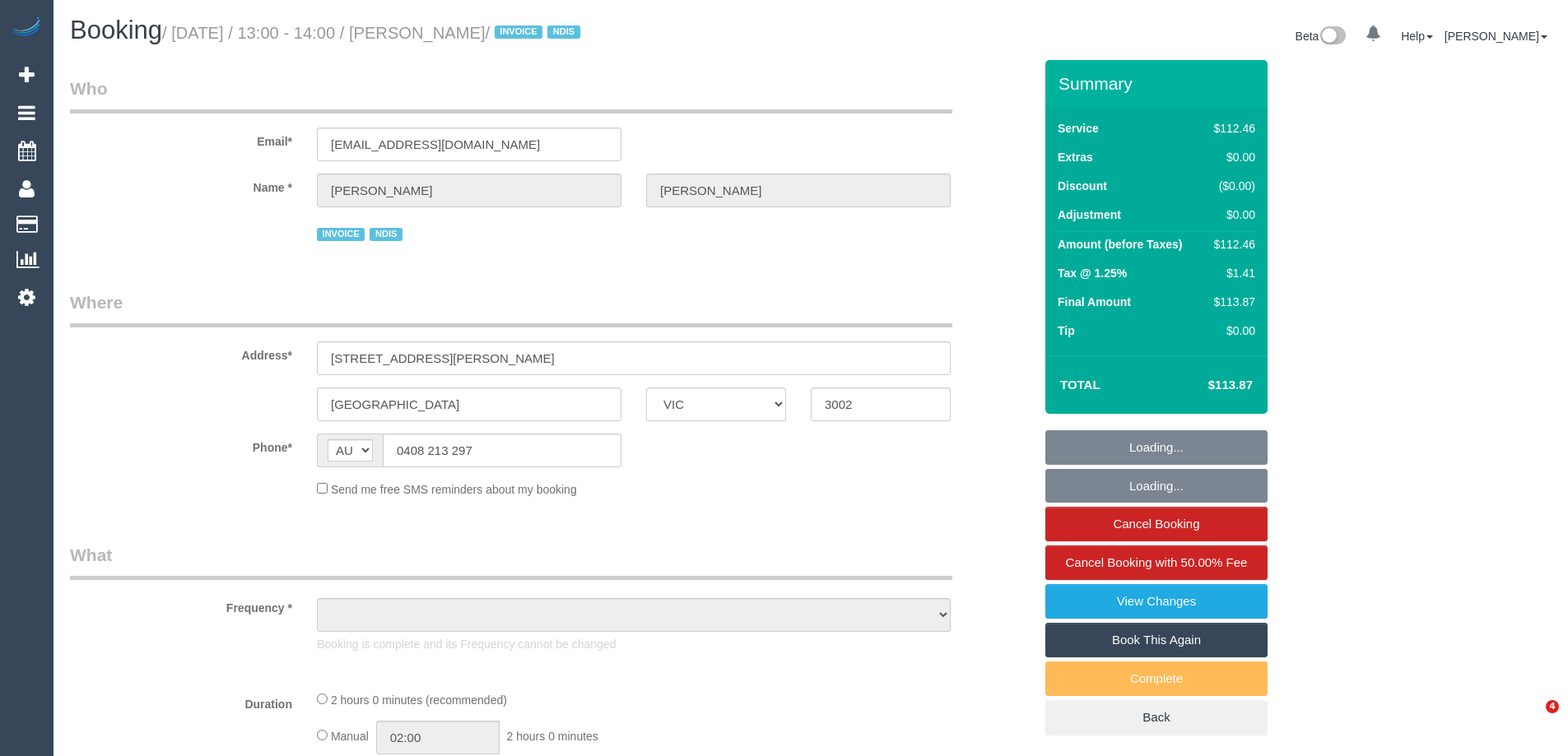
select select "VIC"
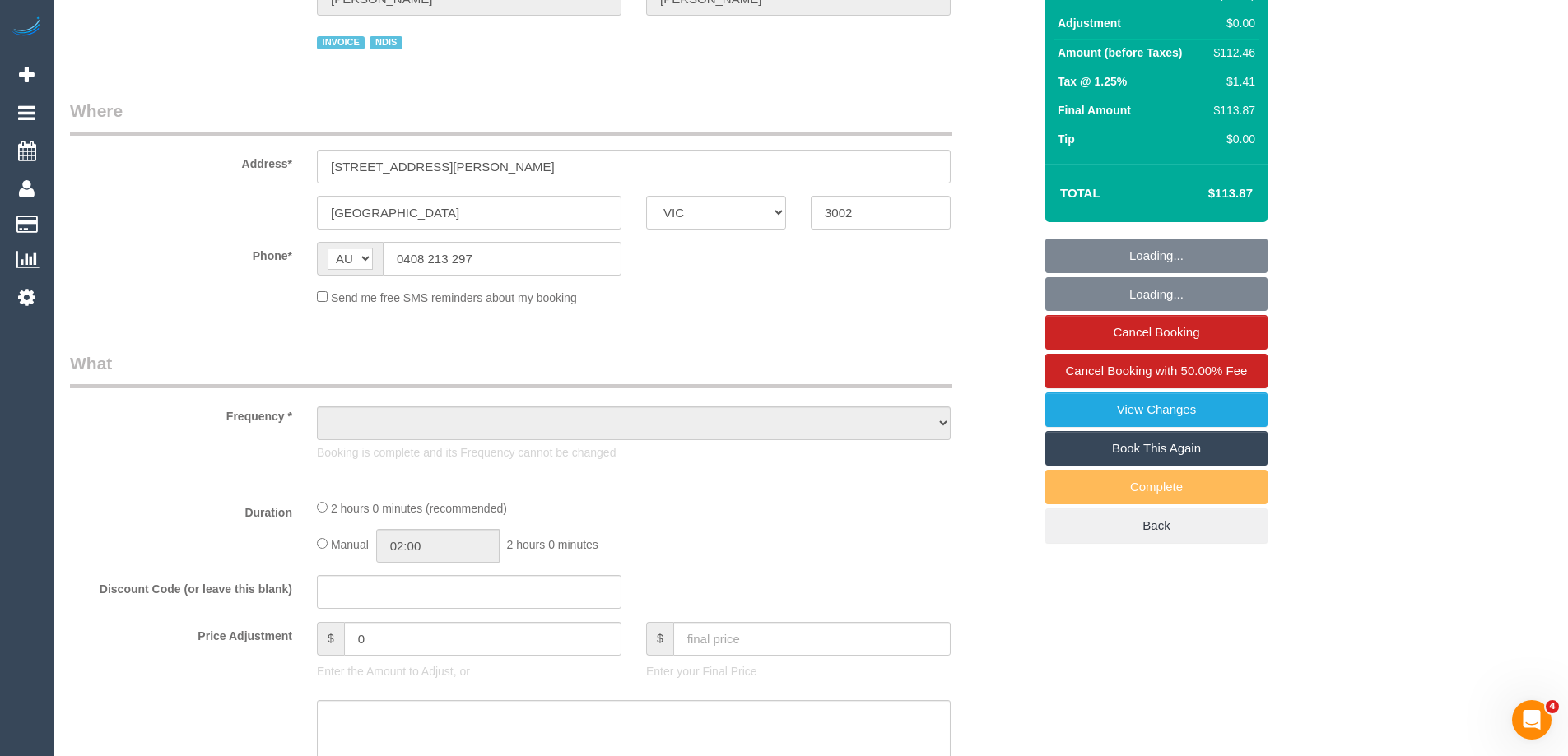
select select "object:594"
select select "number:28"
select select "number:14"
select select "number:21"
select select "number:36"
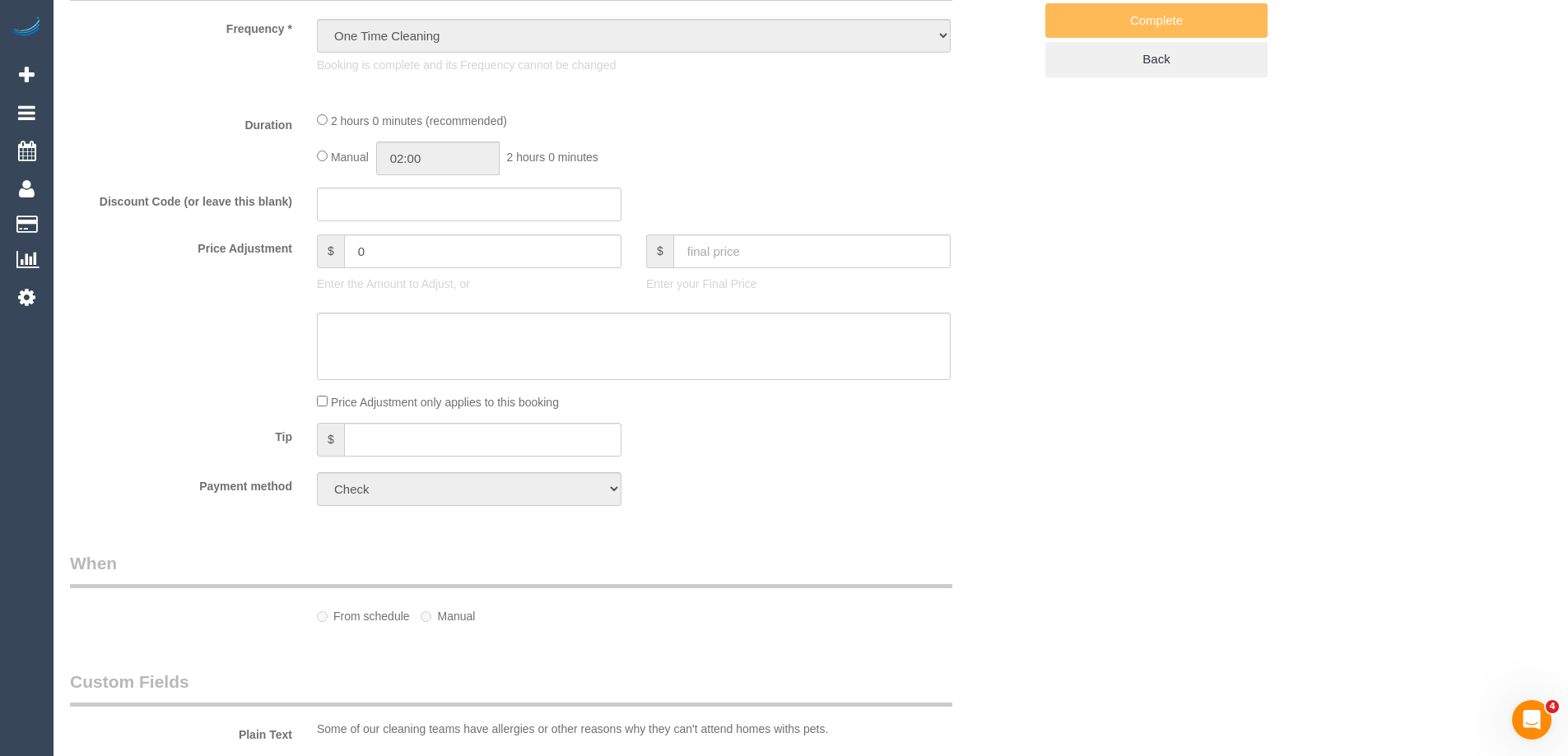
select select "object:825"
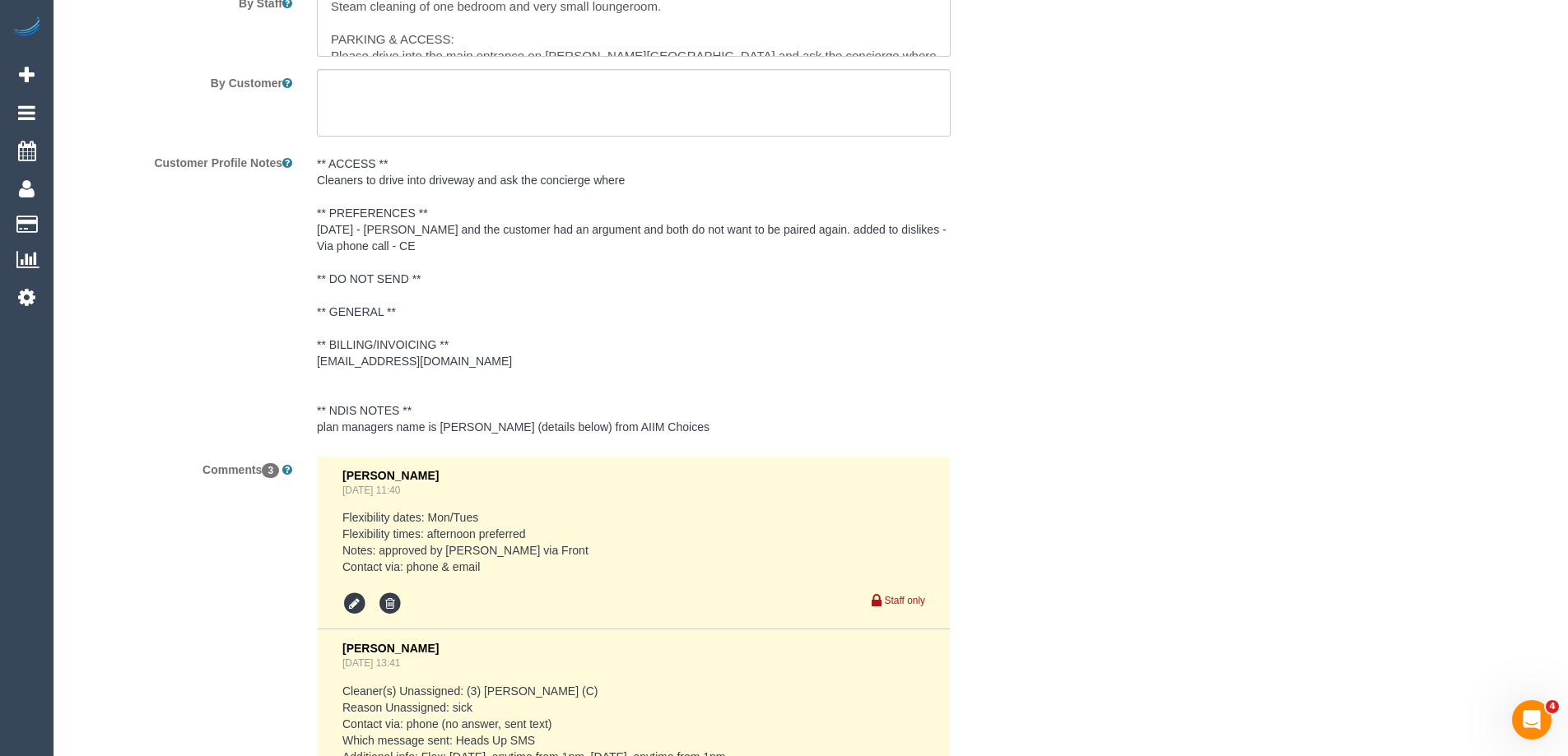
scroll to position [2425, 0]
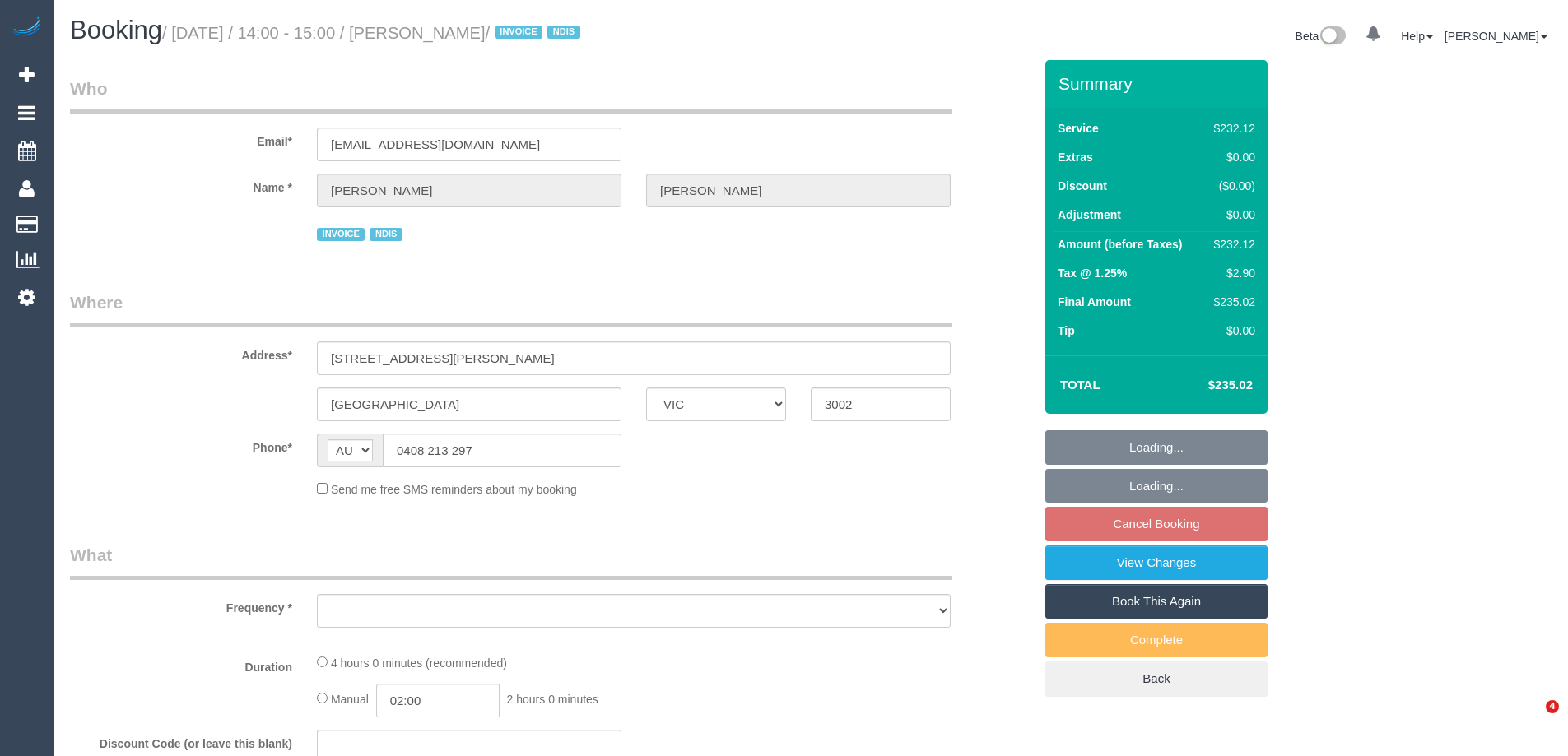
select select "VIC"
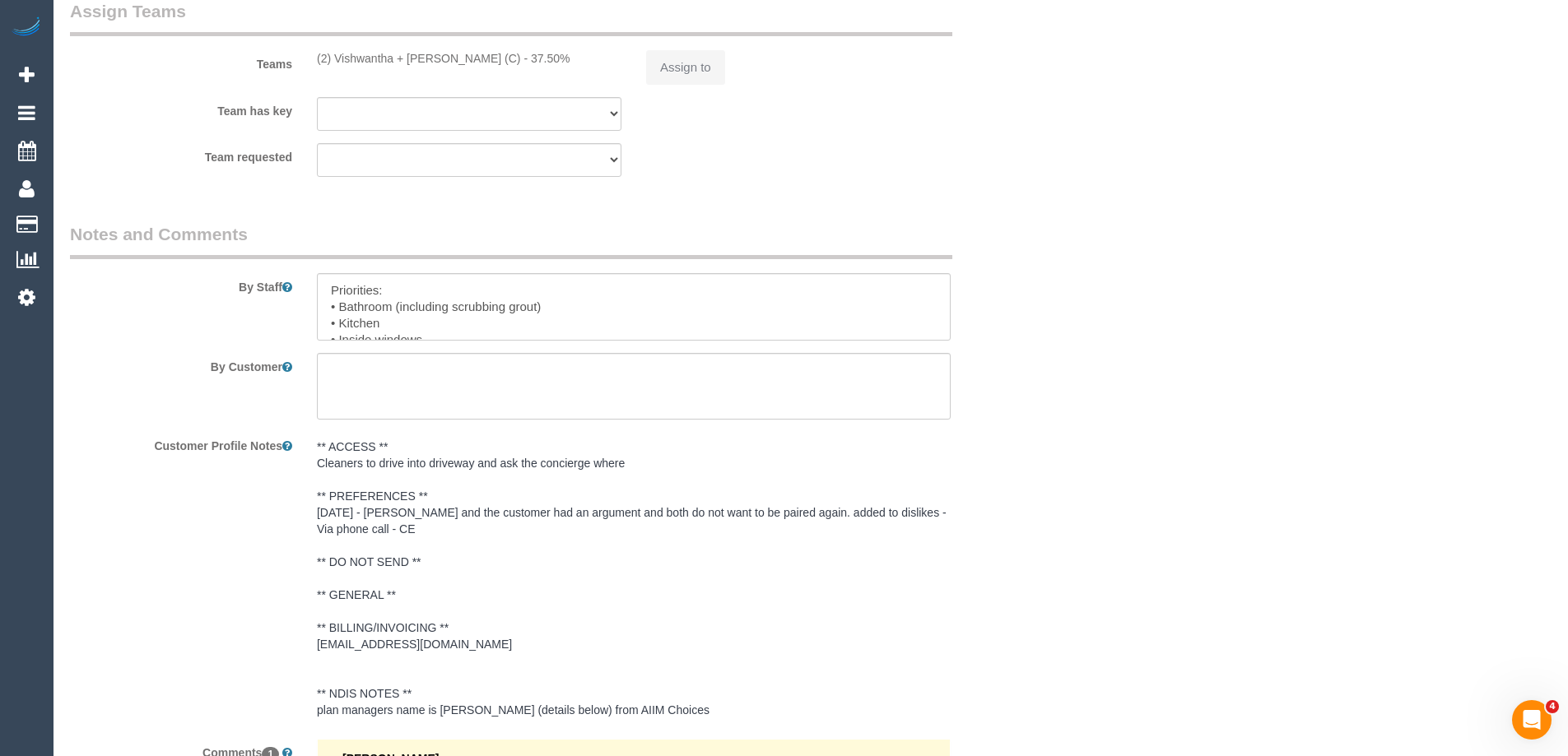
select select "object:753"
select select "240"
select select "number:28"
select select "number:14"
select select "number:19"
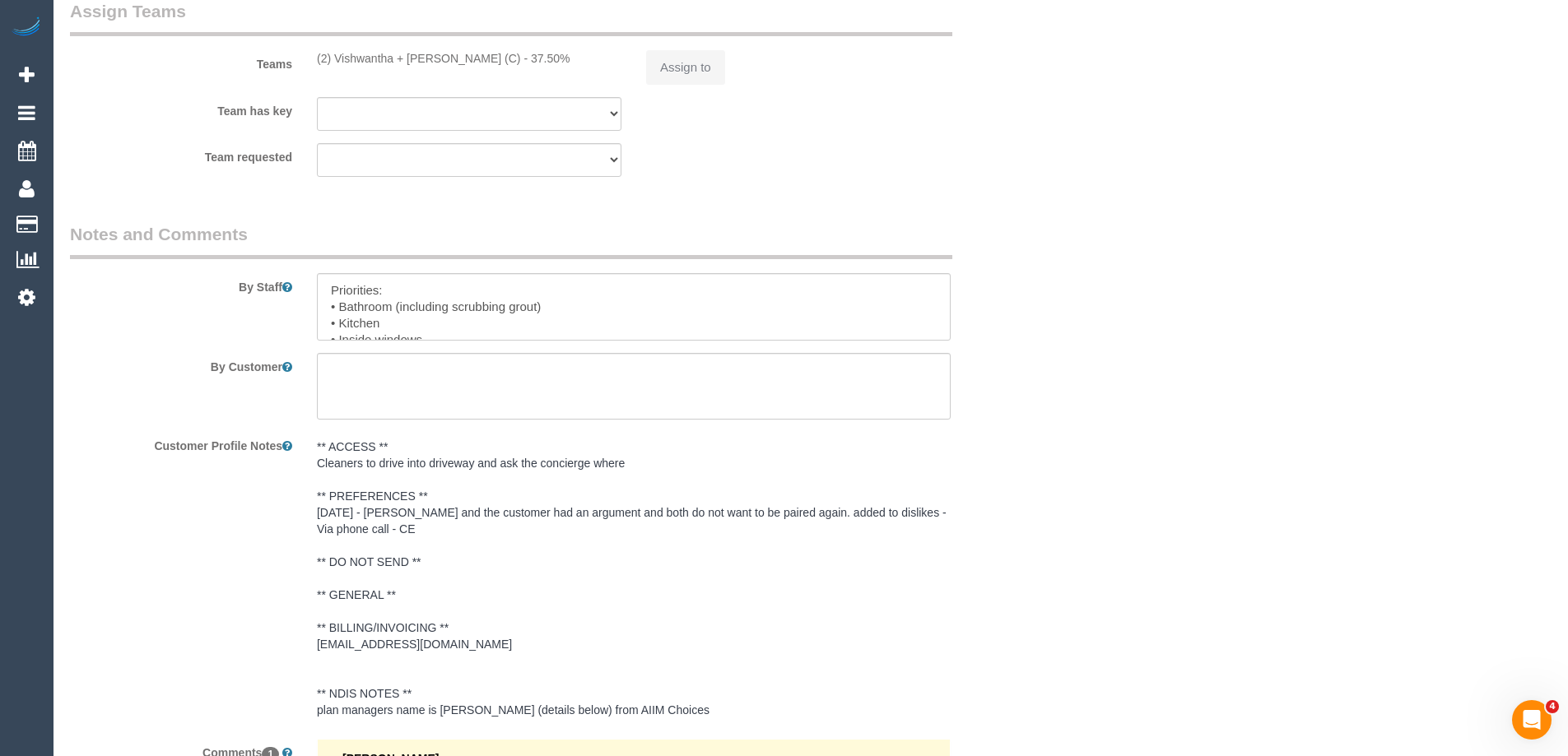
select select "number:23"
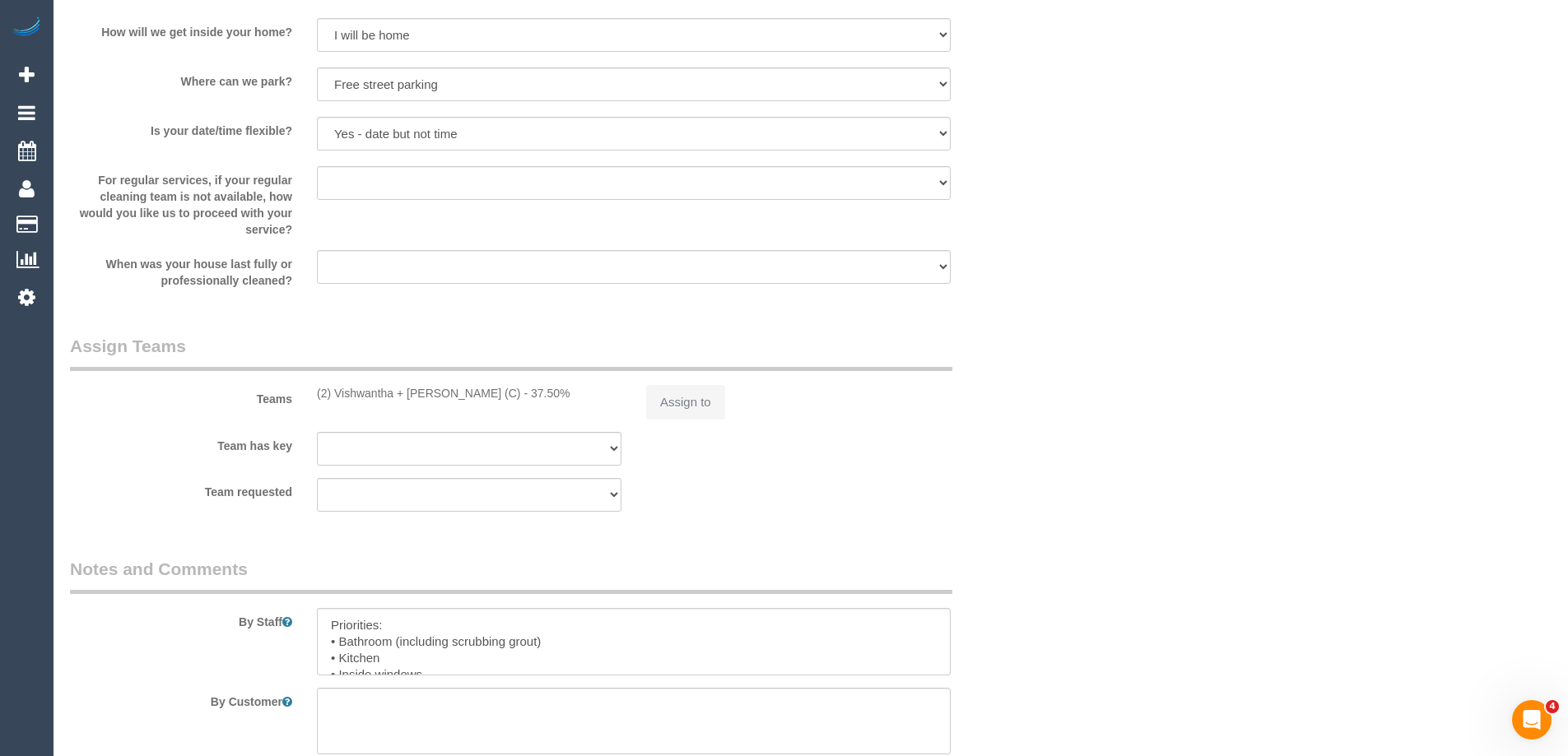
select select "object:758"
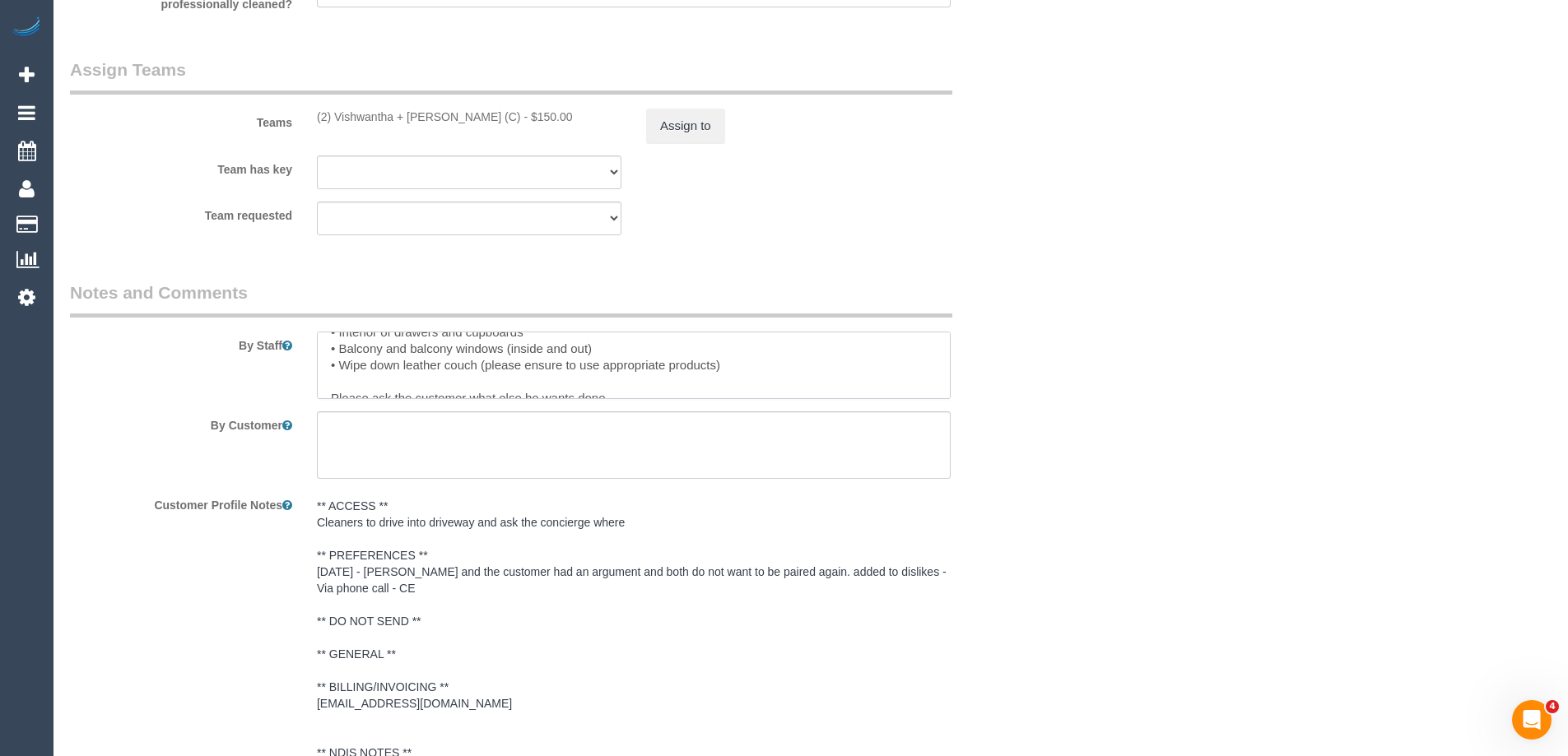
scroll to position [131, 0]
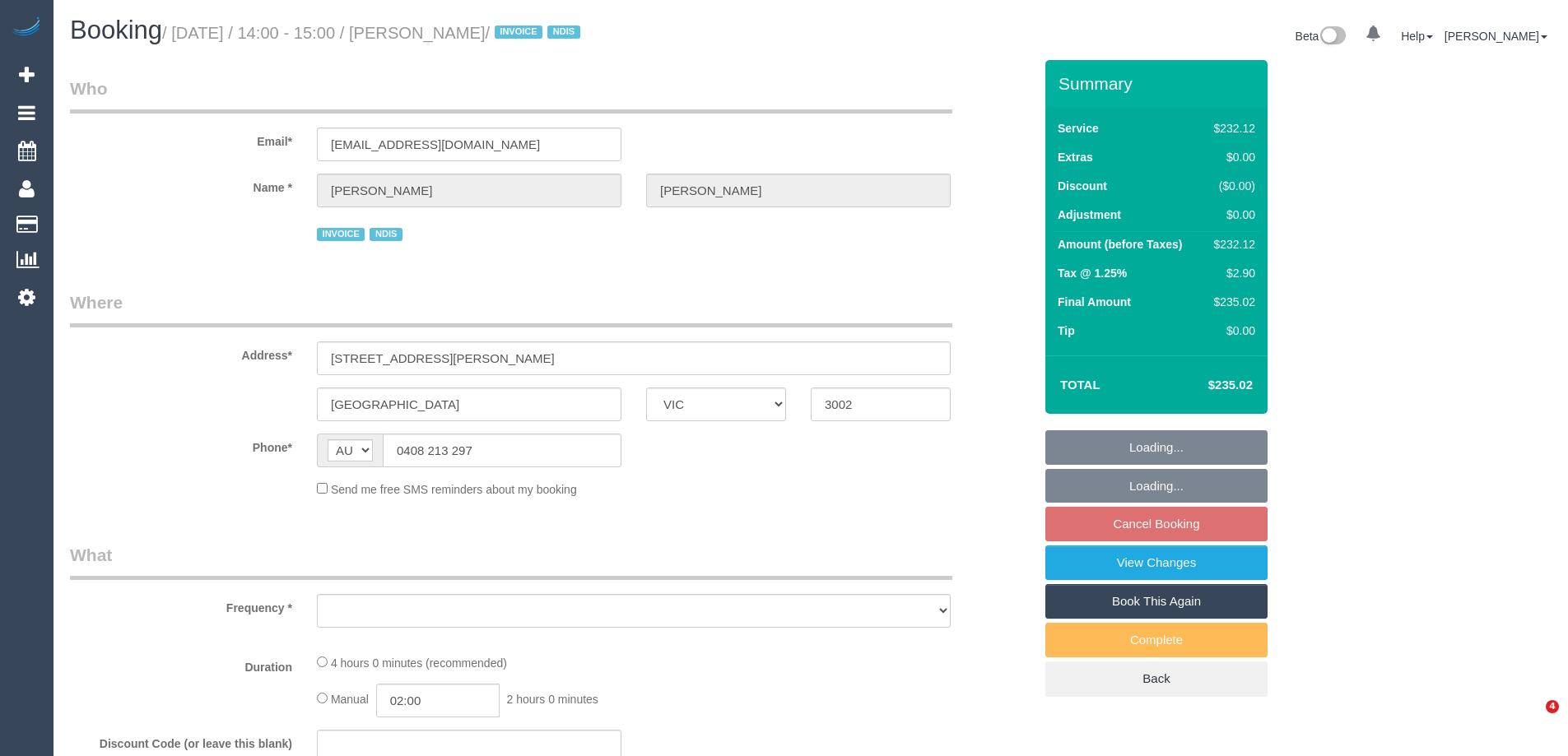
select select "VIC"
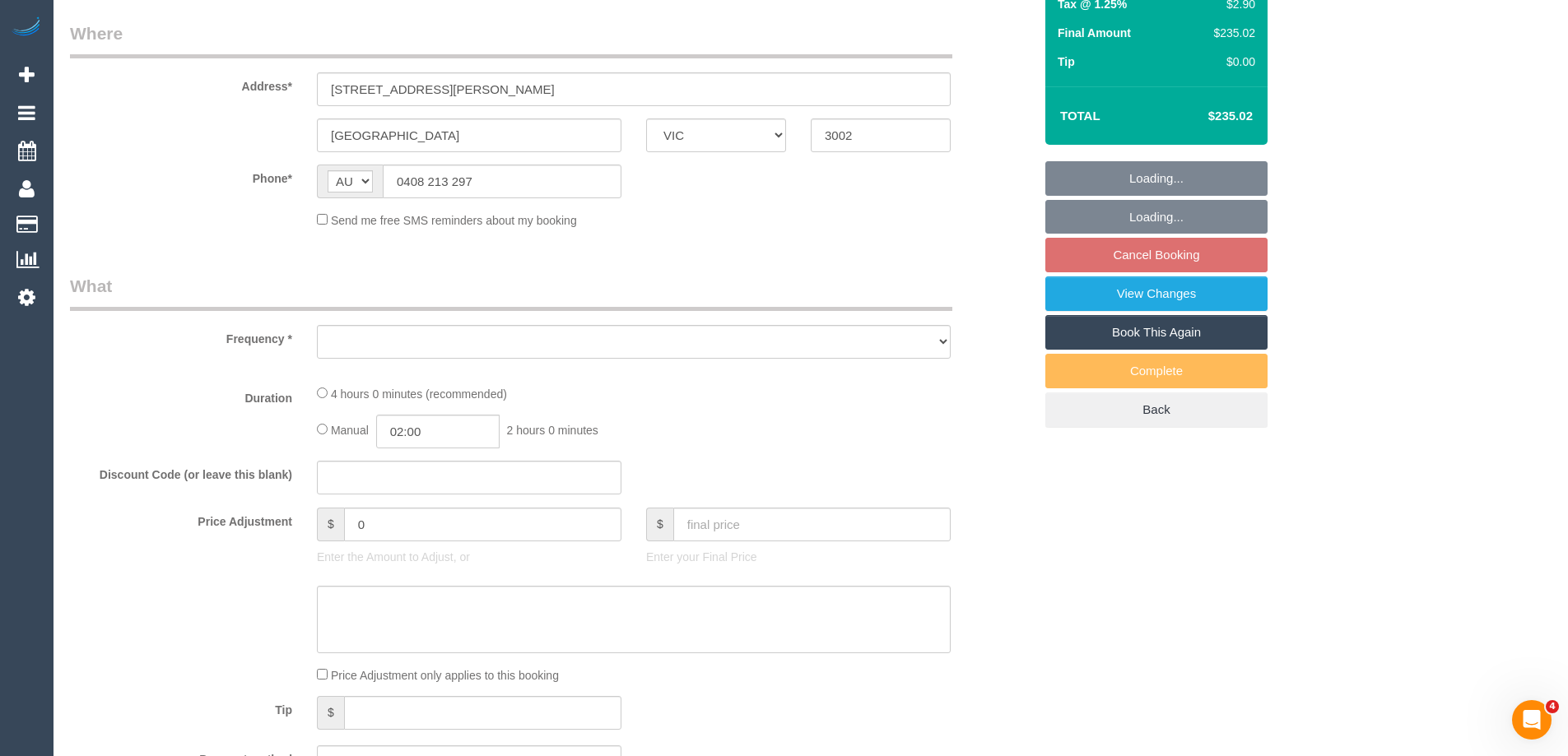
select select "number:28"
select select "number:14"
select select "number:19"
select select "number:23"
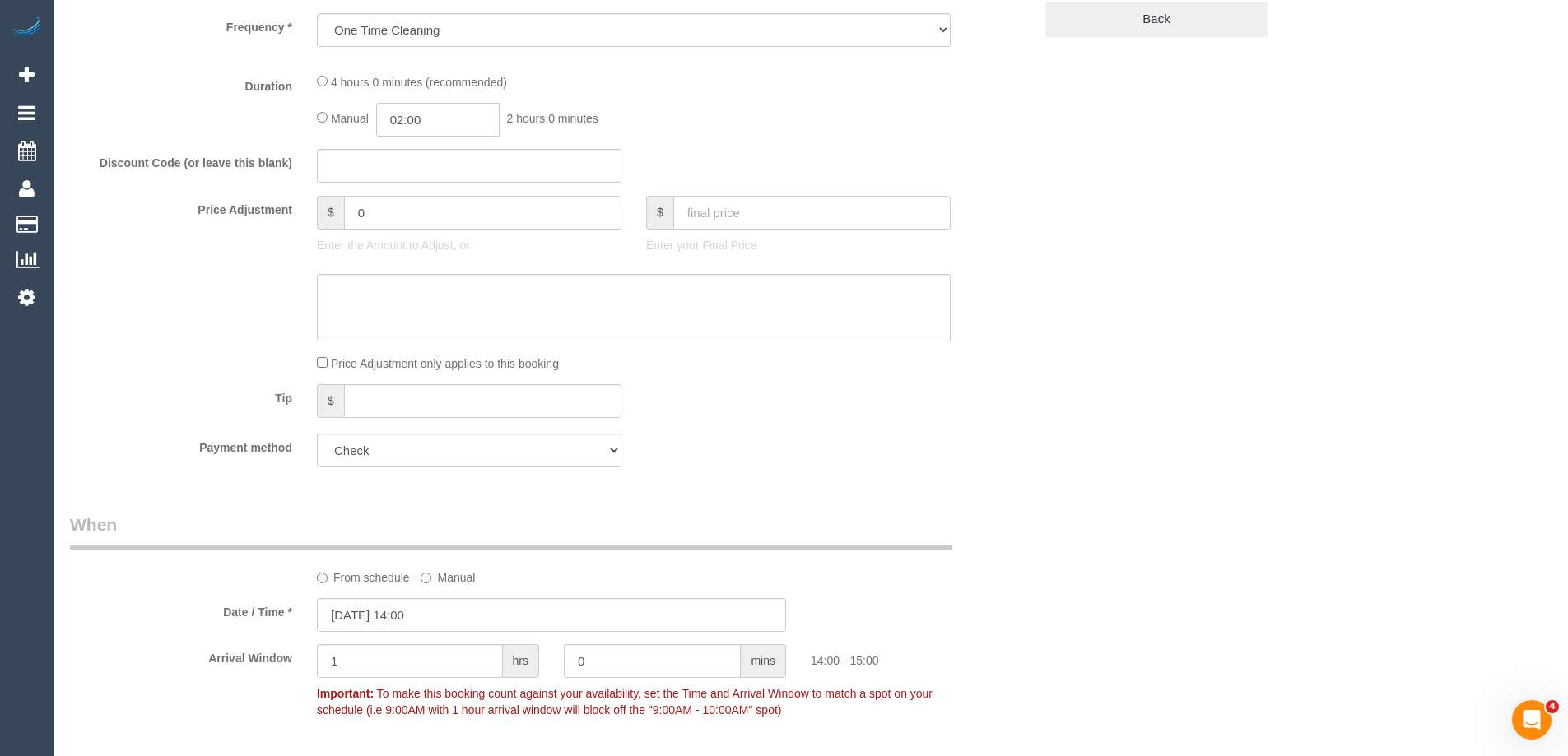
select select "object:713"
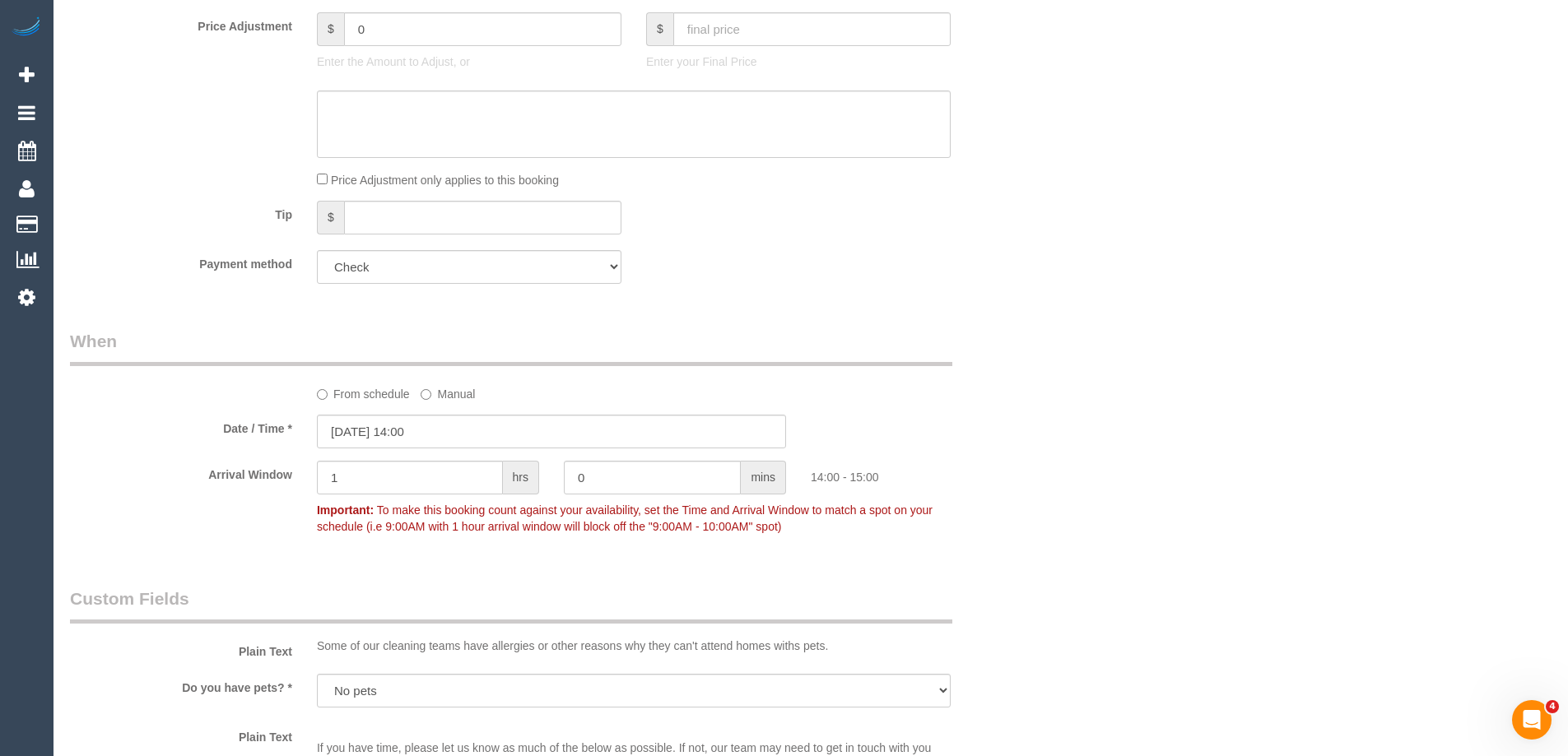
select select "240"
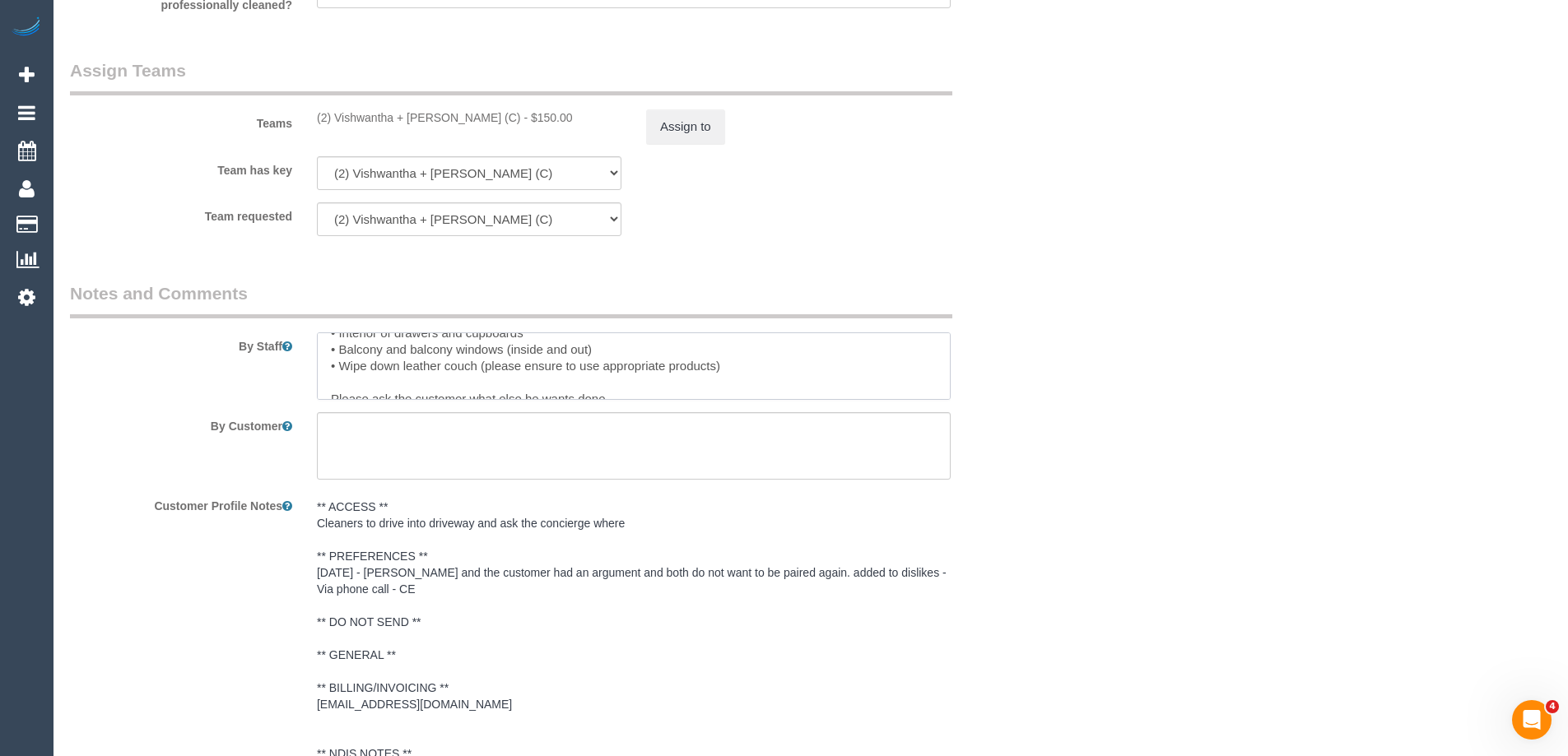
scroll to position [131, 0]
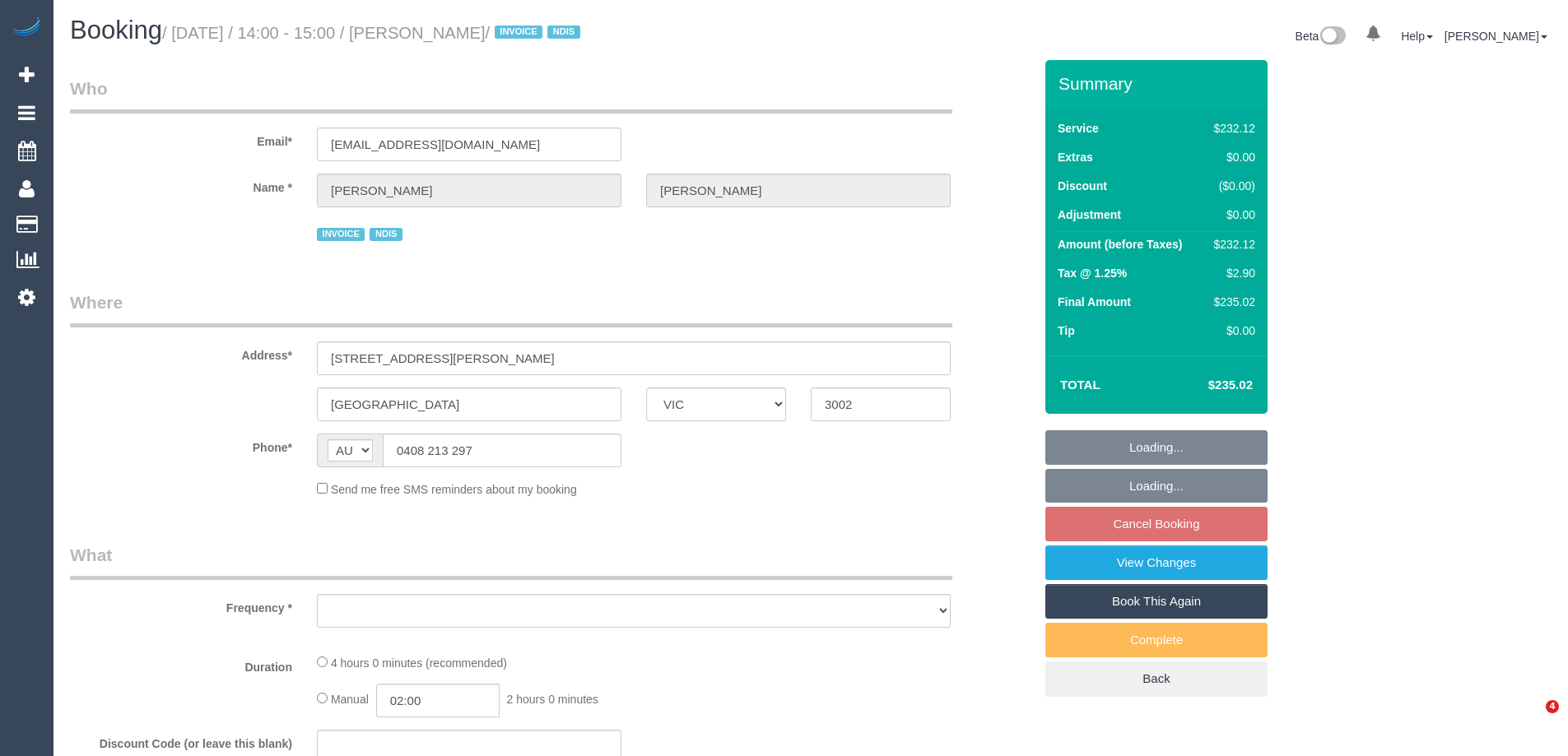
select select "VIC"
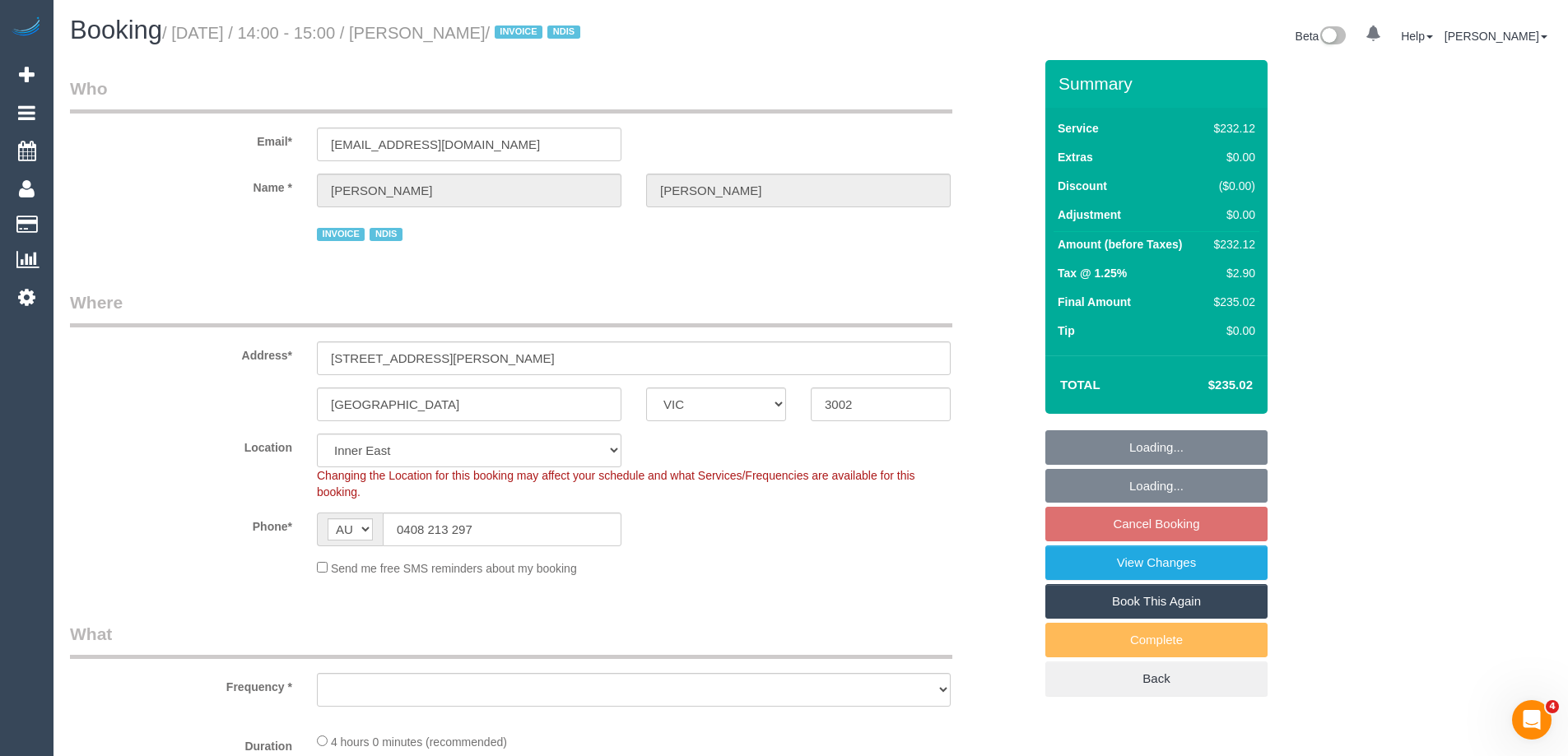
select select "object:708"
select select "number:28"
select select "number:14"
select select "number:19"
select select "number:23"
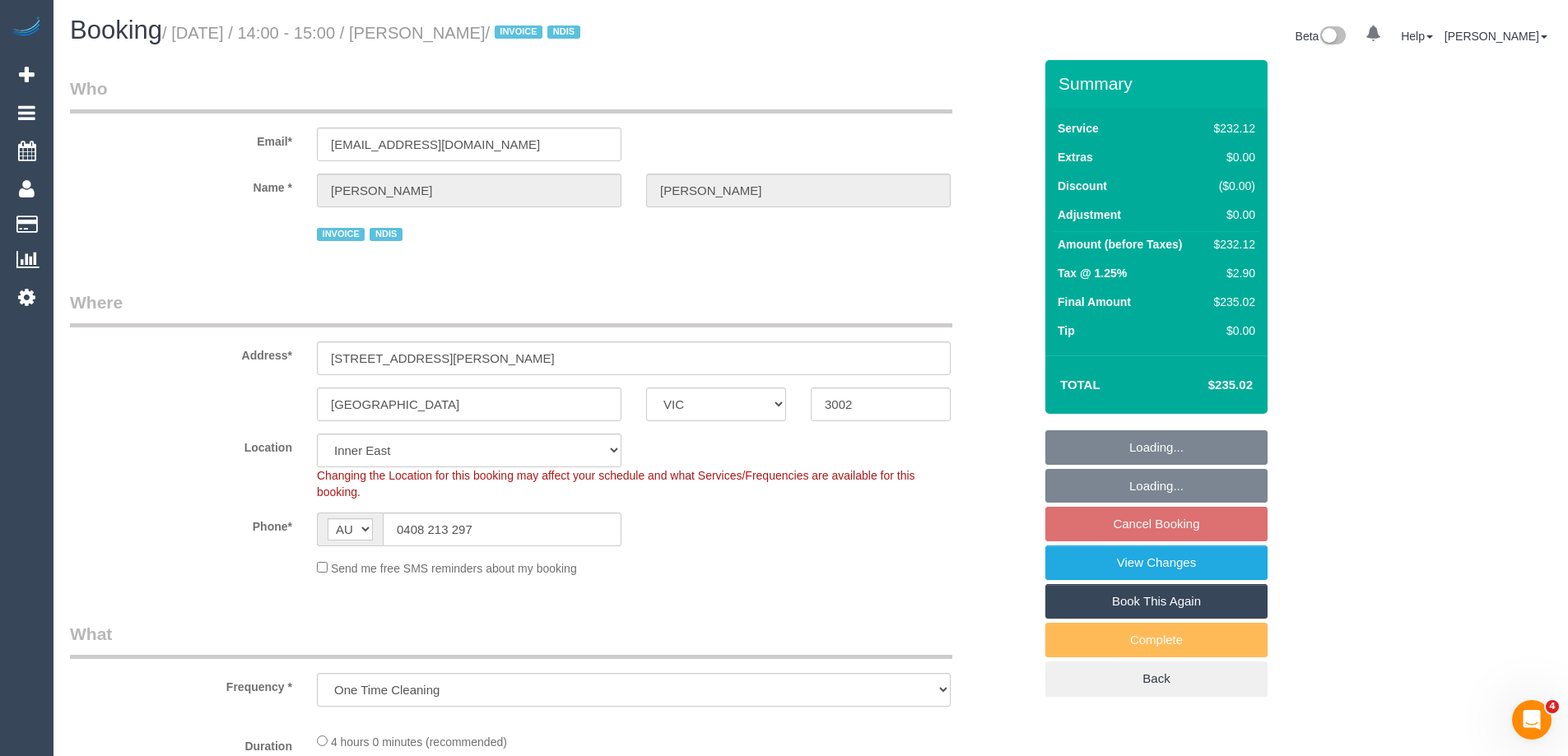
select select "240"
select select "object:1380"
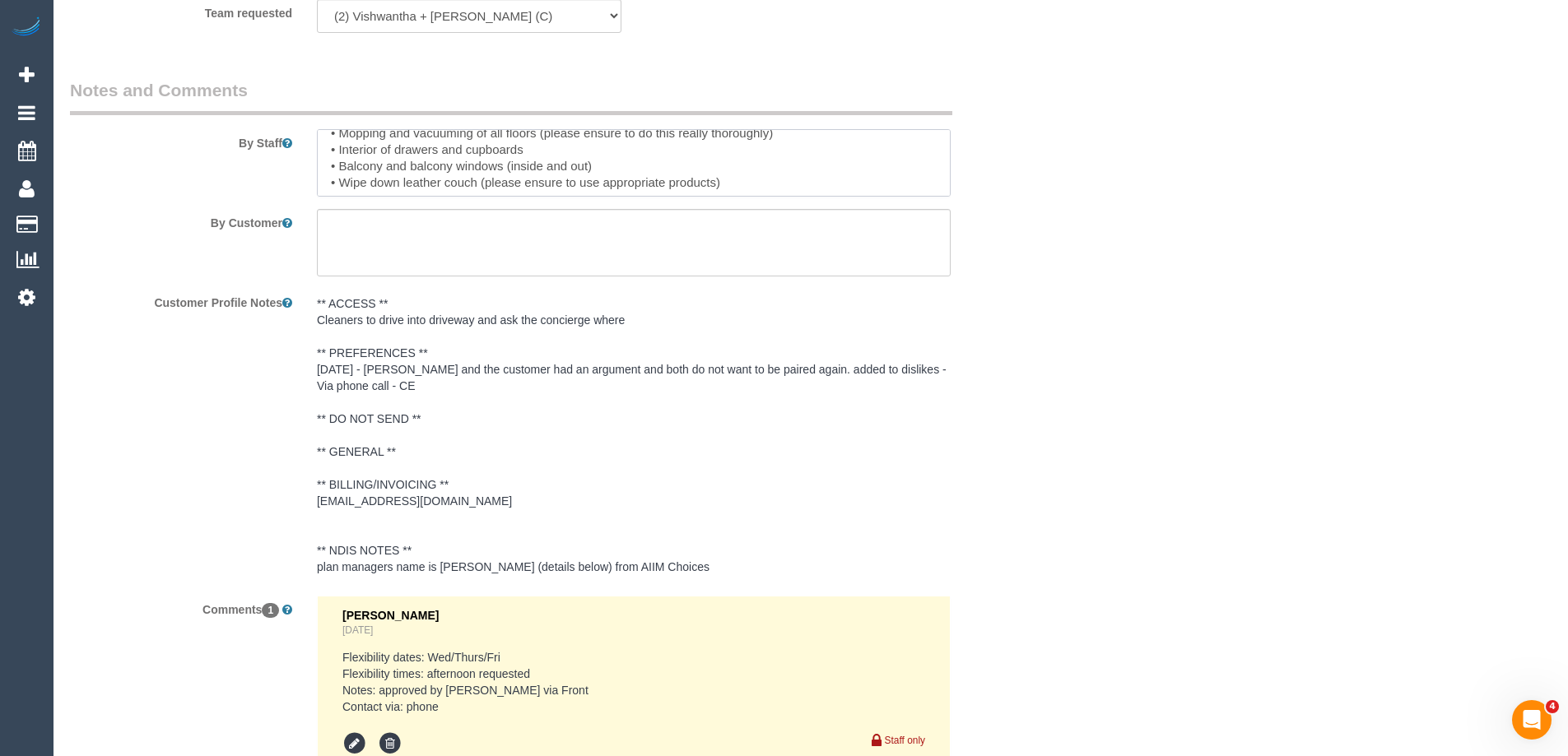
scroll to position [98, 0]
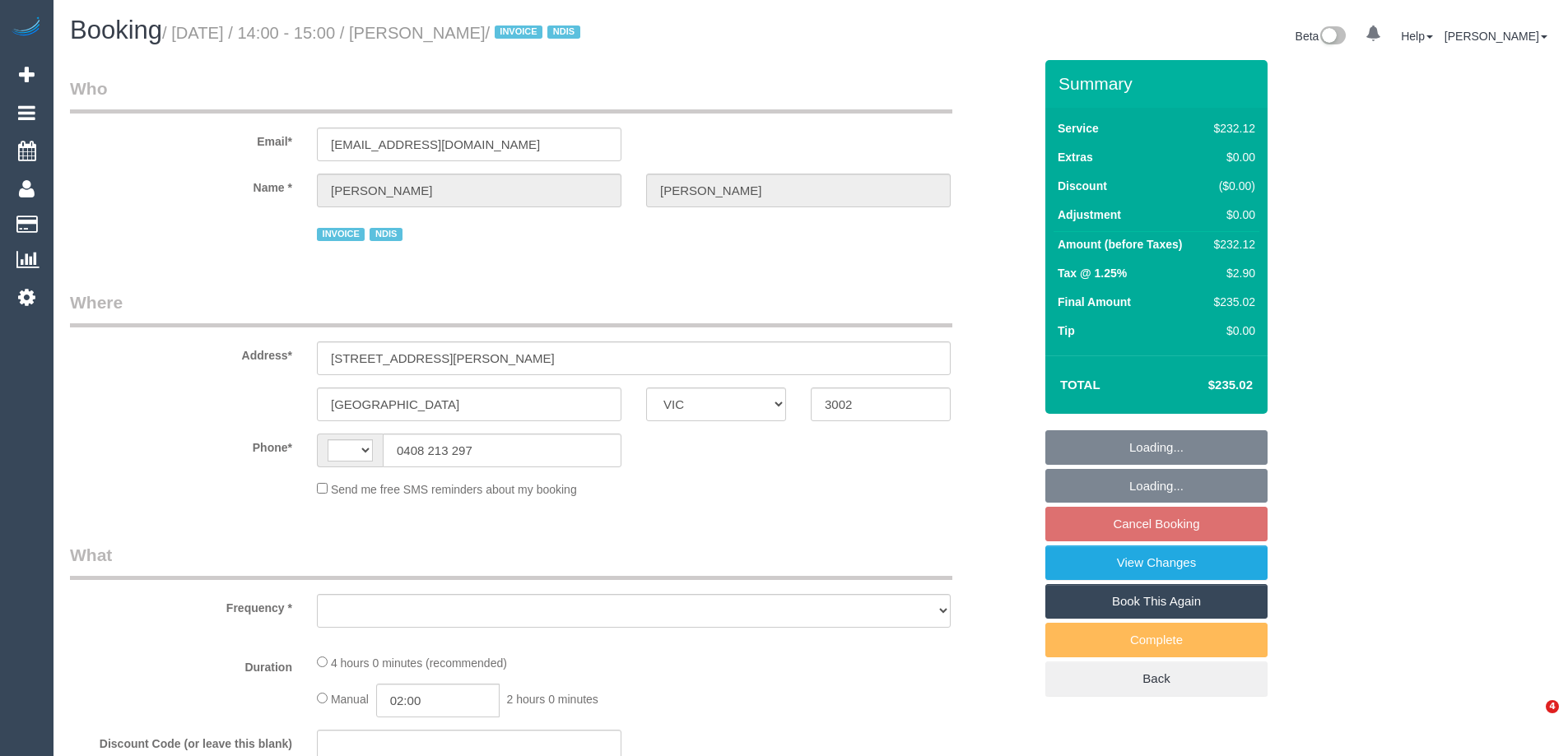
select select "VIC"
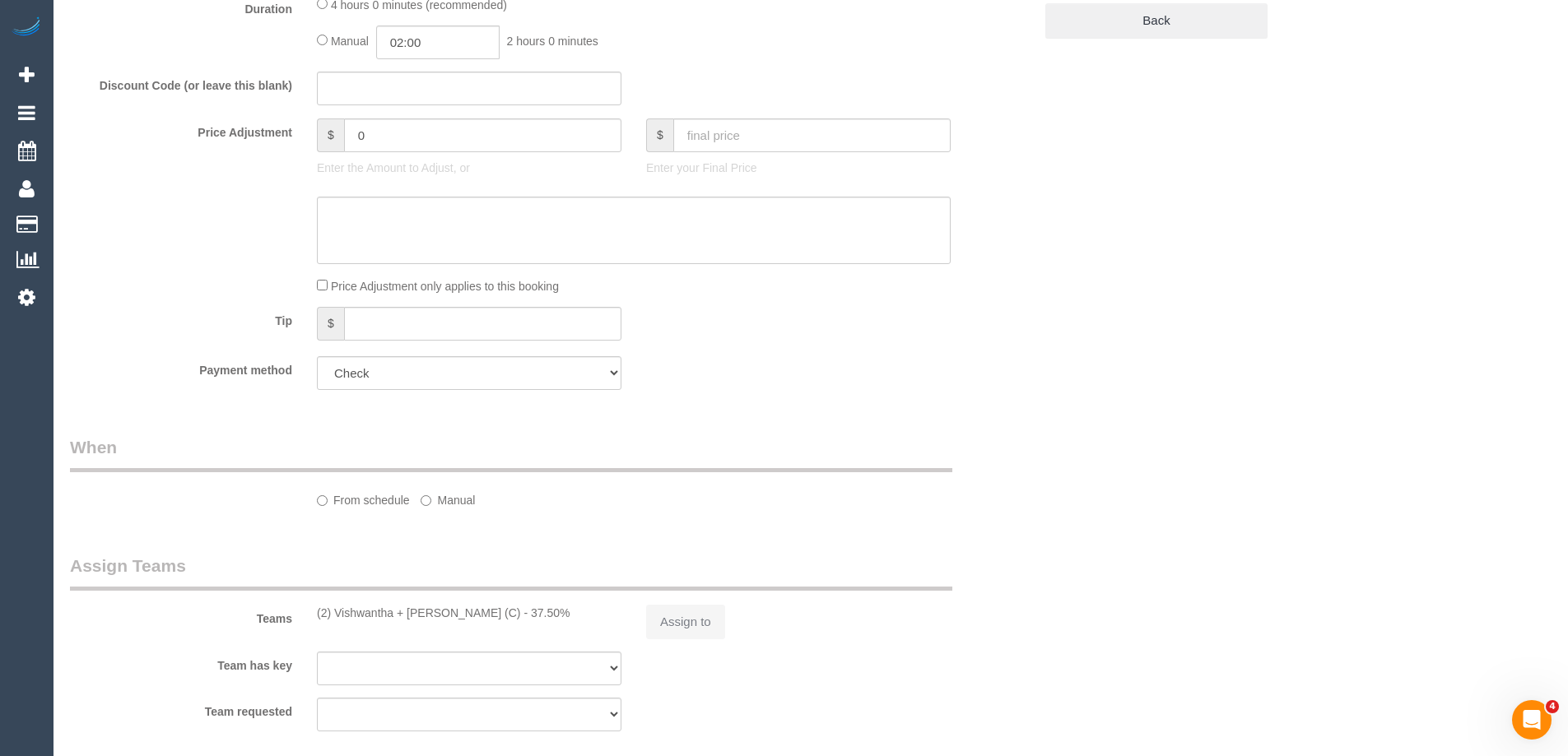
select select "number:28"
select select "number:14"
select select "number:19"
select select "number:23"
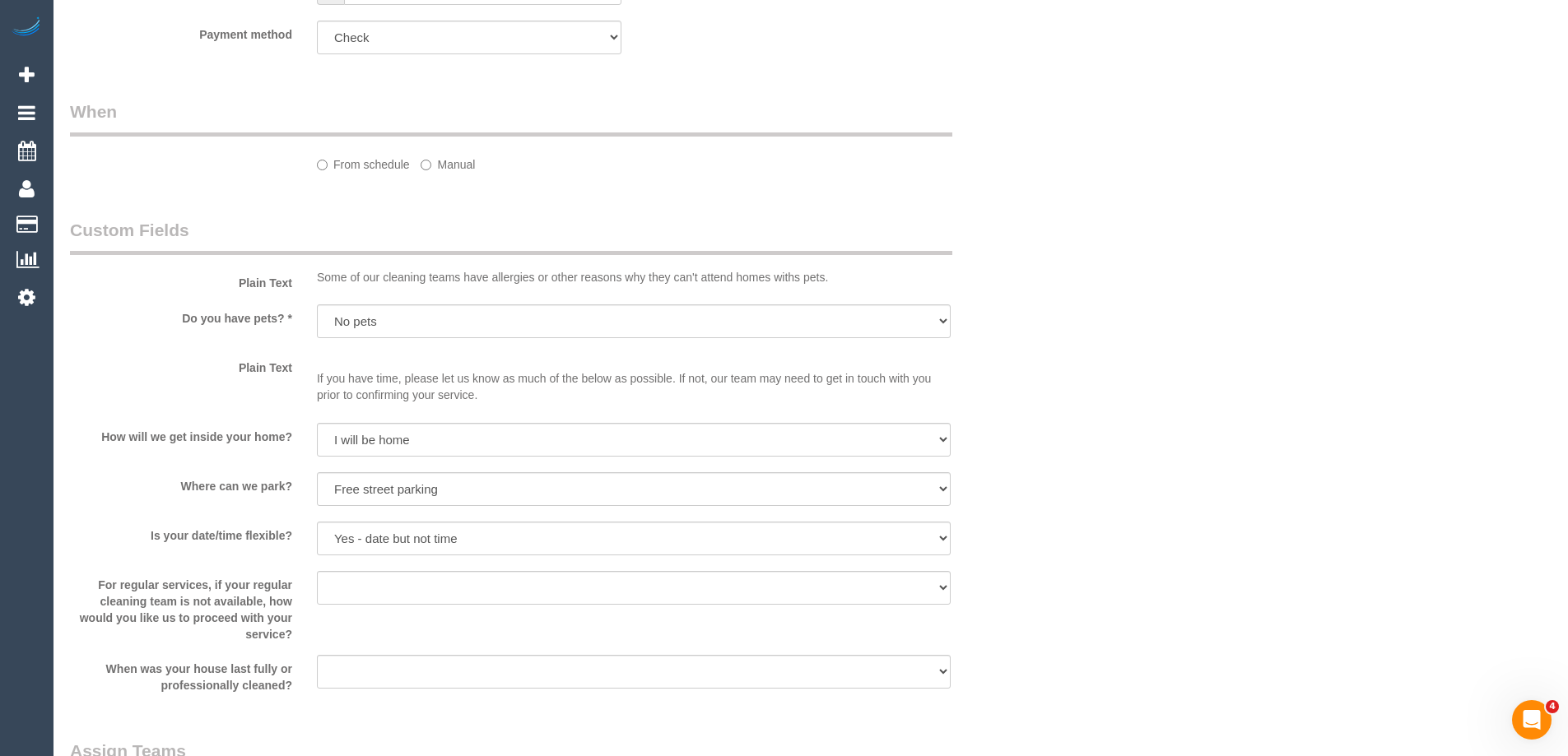
select select "string:AU"
select select "object:699"
select select "240"
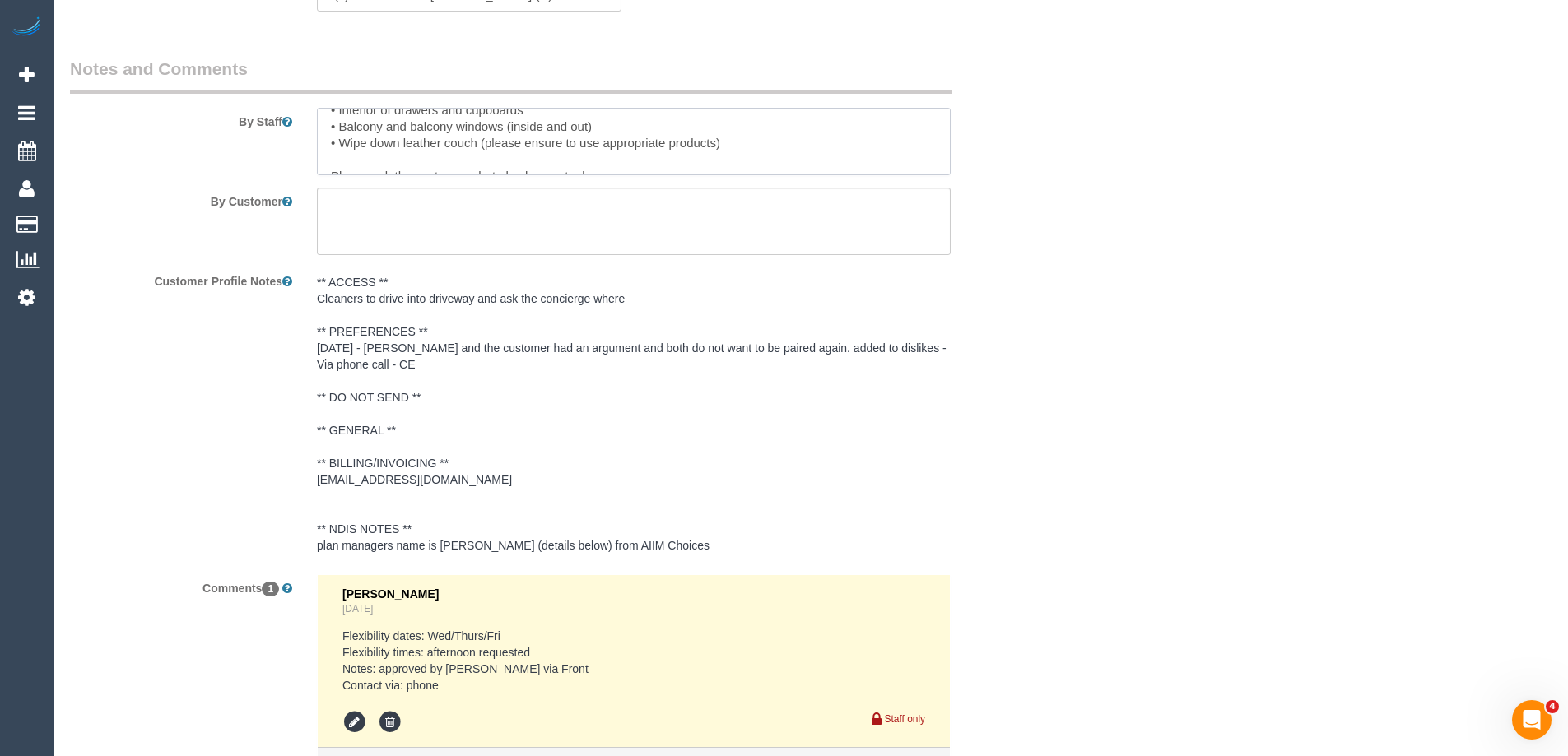
scroll to position [131, 0]
click at [563, 240] on textarea at bounding box center [634, 221] width 634 height 68
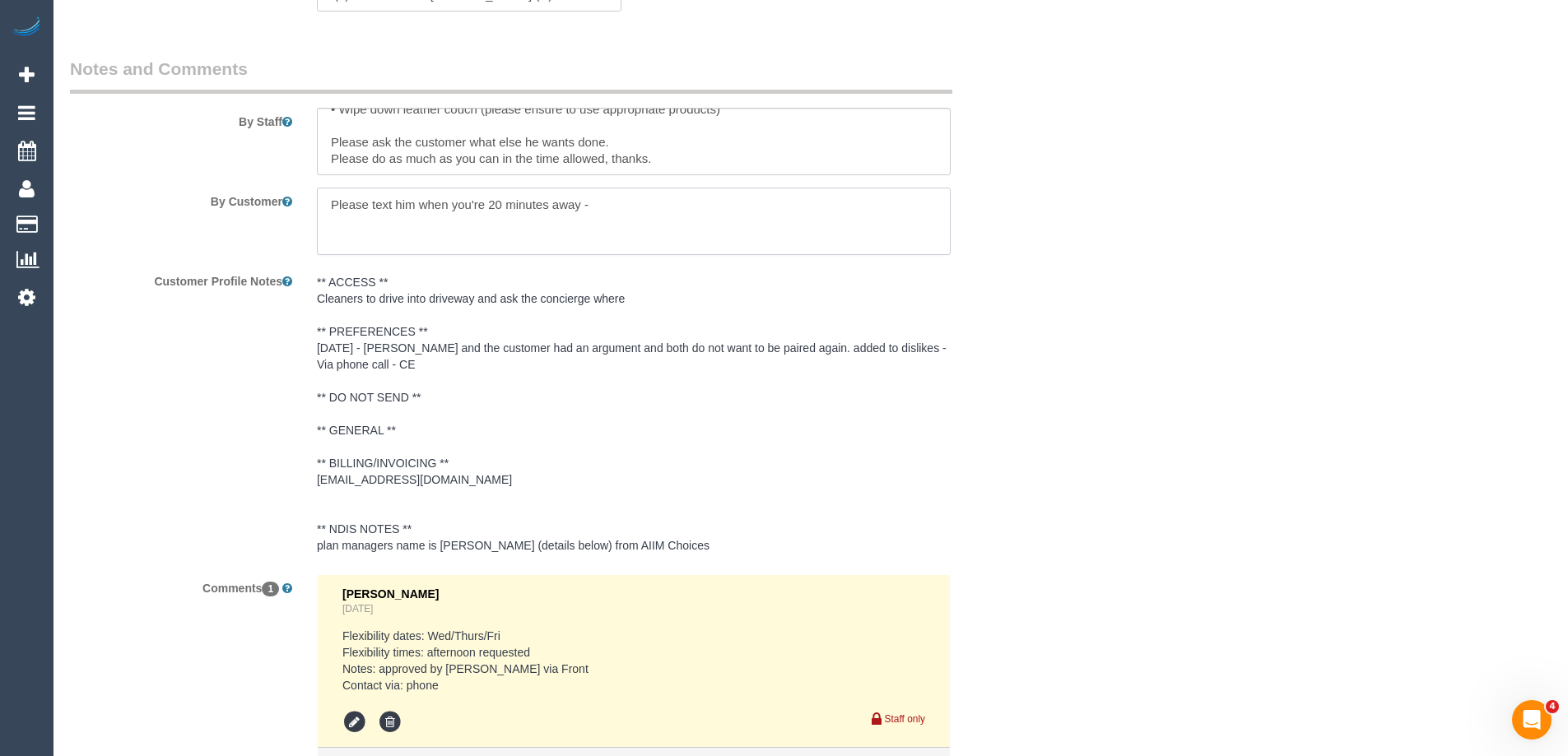
paste textarea "0408 213 297"
type textarea "Please text him when you're 20 minutes away - 0408 213 297"
click at [549, 206] on textarea at bounding box center [634, 221] width 634 height 68
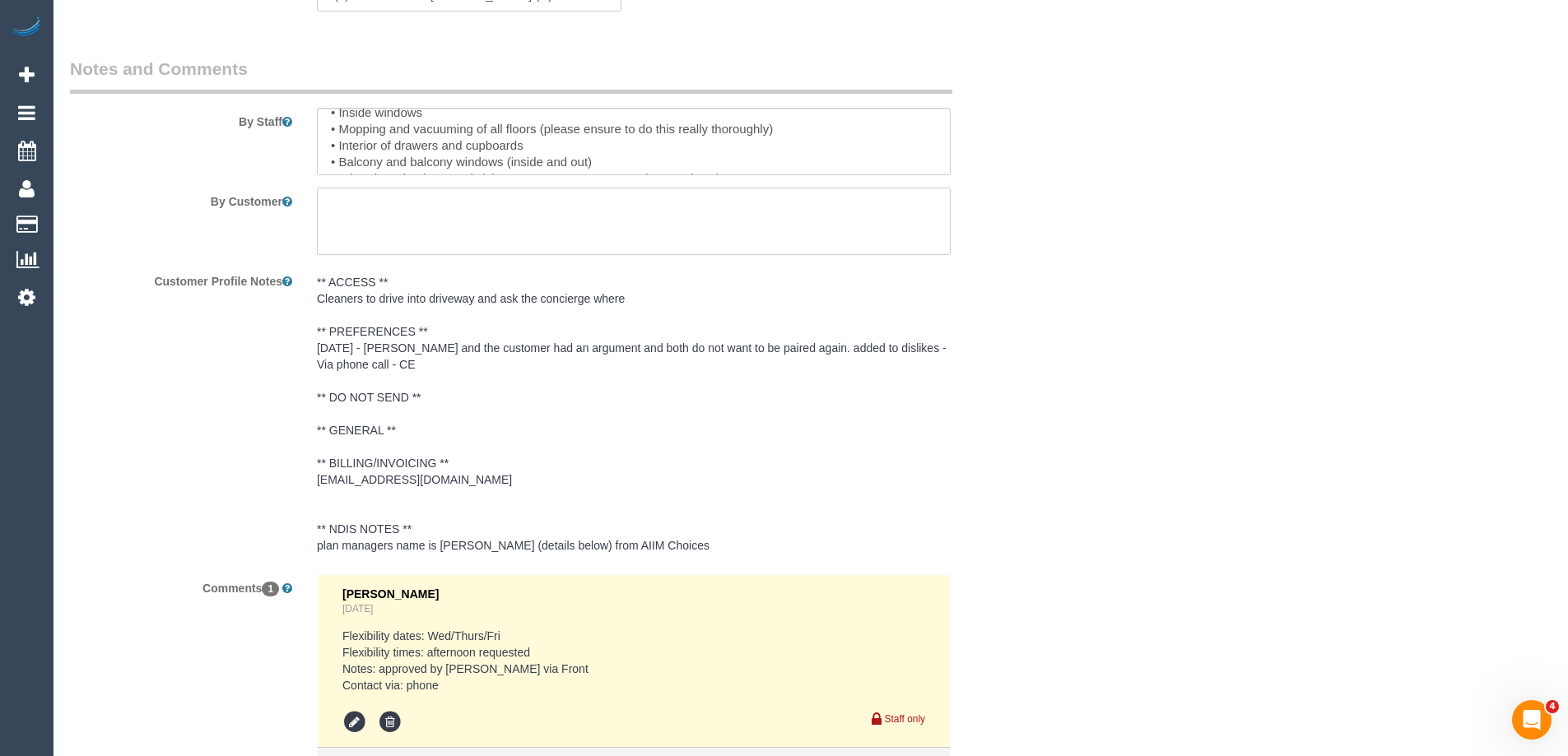
scroll to position [0, 0]
click at [331, 117] on textarea at bounding box center [634, 141] width 634 height 68
paste textarea "Please text him when you're 20 minutes away - 0408 213 297"
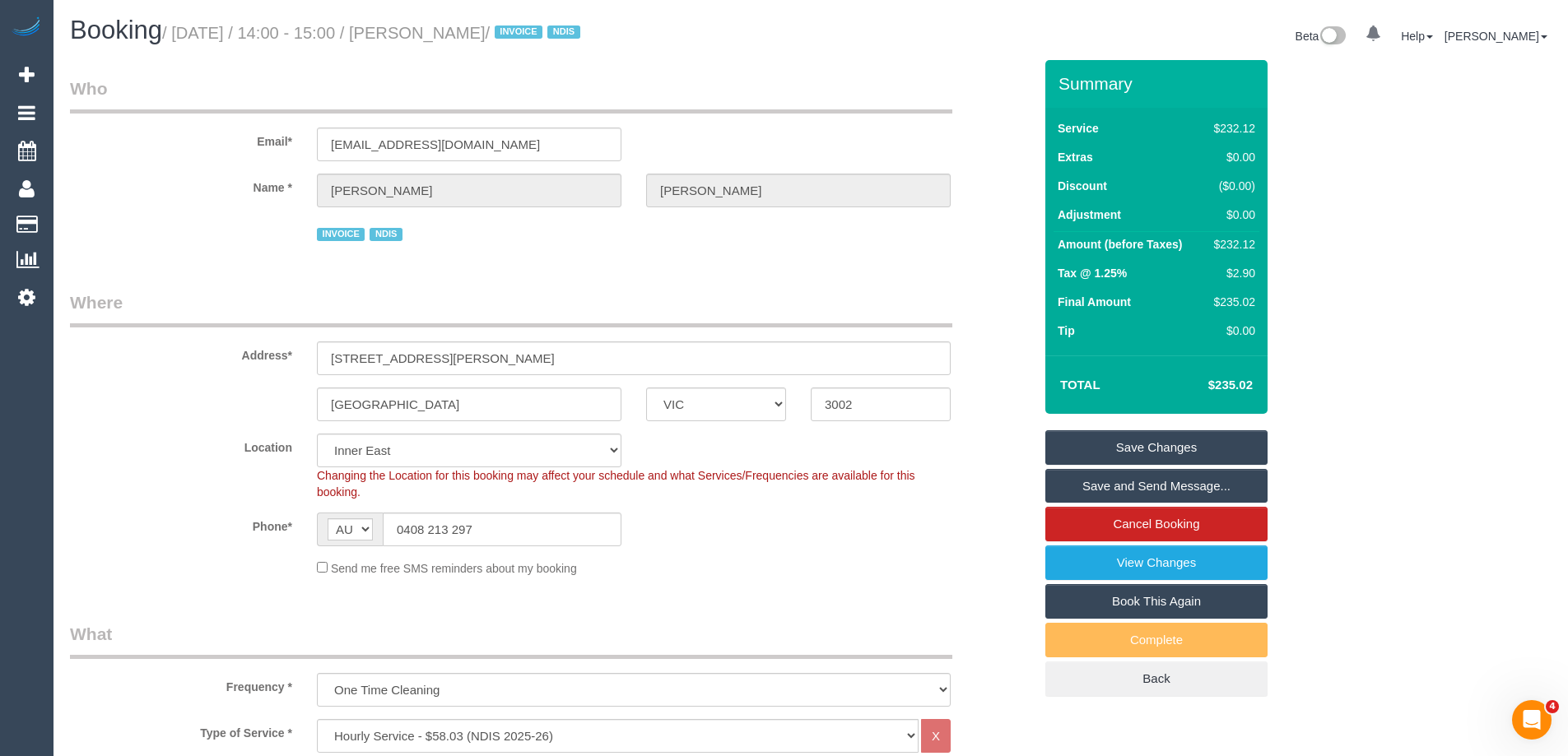
type textarea "Please text him when you're 20 minutes away - 0408 213 297 Priorities: • Bathro…"
click at [1134, 441] on link "Save Changes" at bounding box center [1156, 448] width 222 height 34
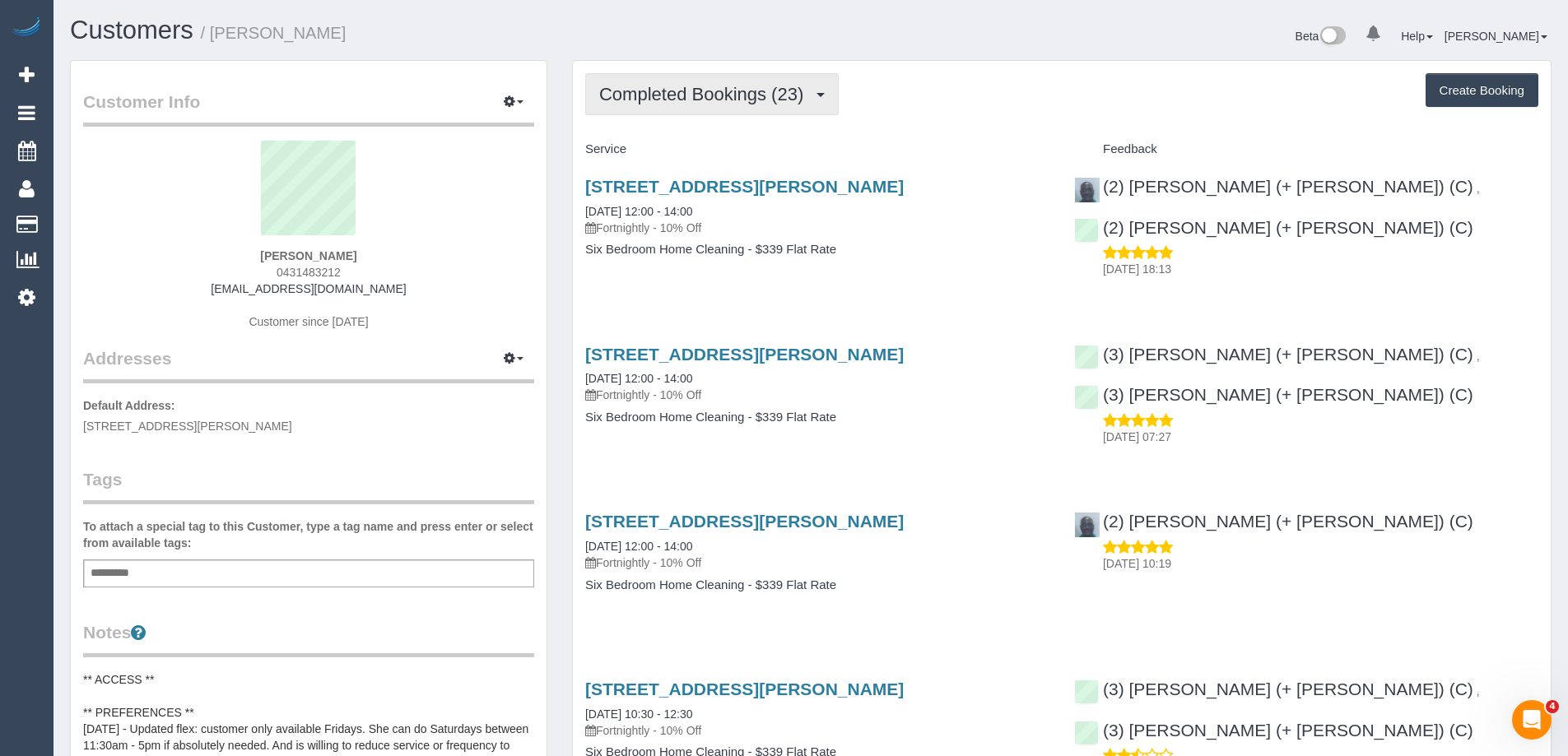
click at [689, 89] on span "Completed Bookings (23)" at bounding box center [705, 94] width 212 height 21
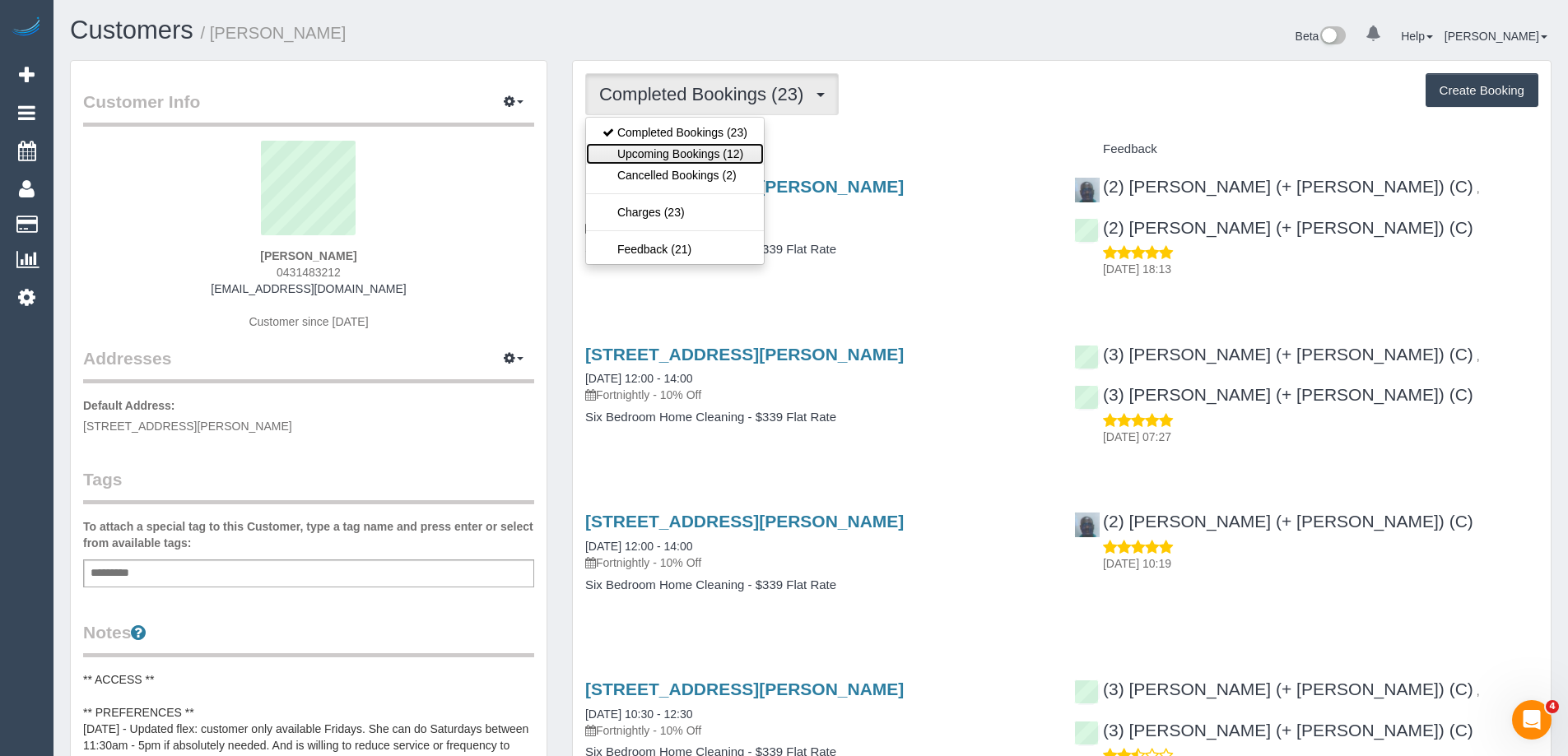
click at [686, 158] on link "Upcoming Bookings (12)" at bounding box center [675, 154] width 178 height 22
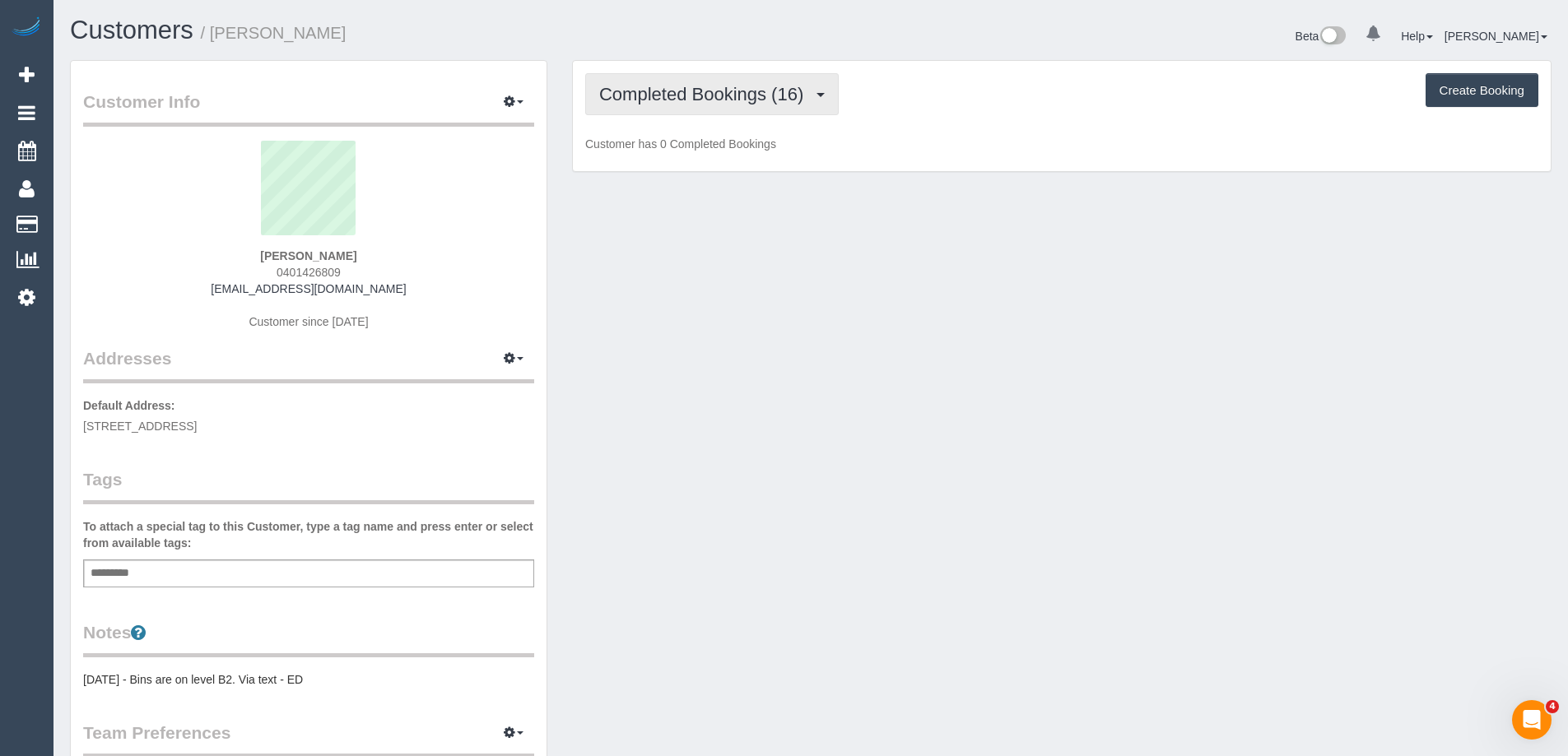
click at [688, 94] on span "Completed Bookings (16)" at bounding box center [705, 94] width 212 height 21
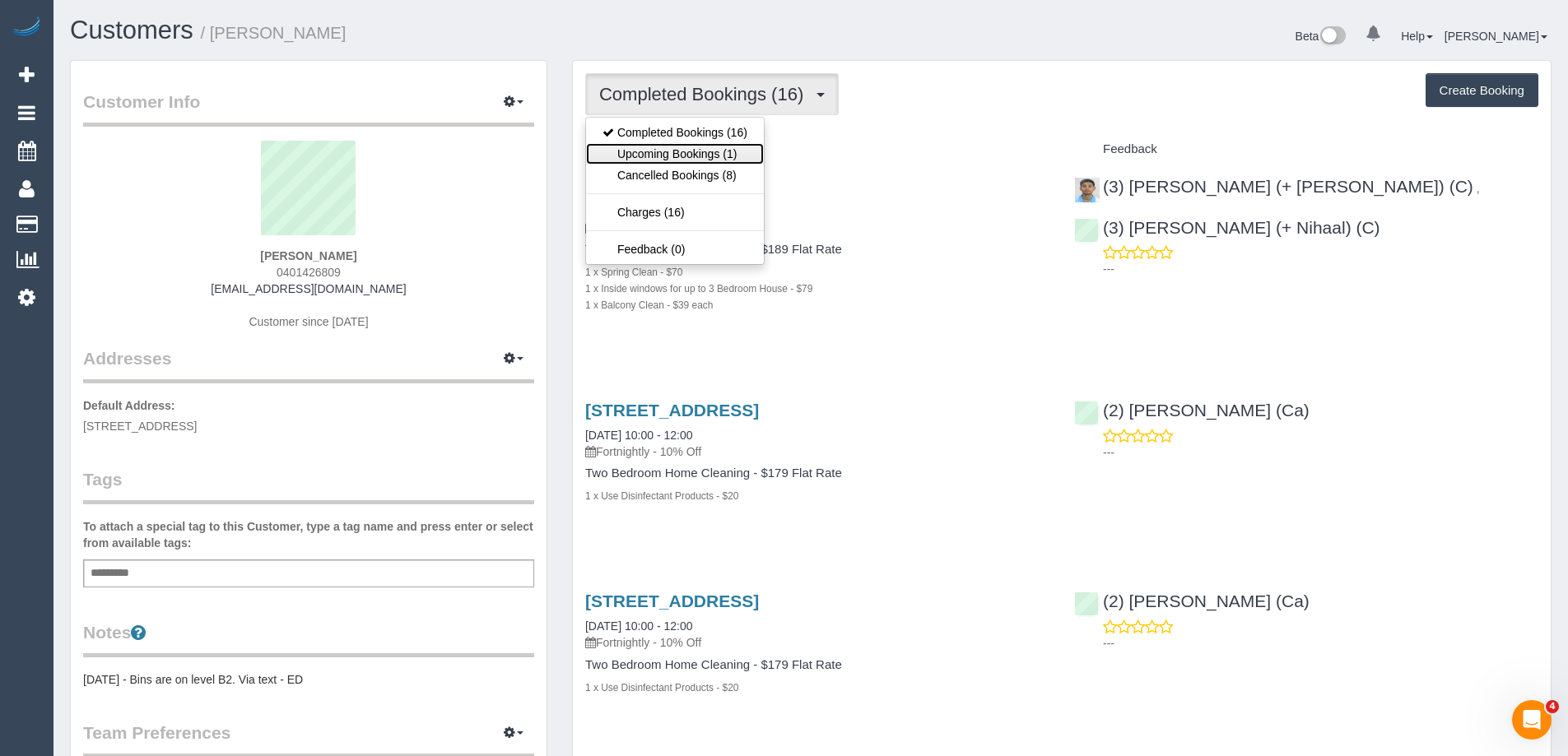
click at [695, 154] on link "Upcoming Bookings (1)" at bounding box center [675, 154] width 178 height 22
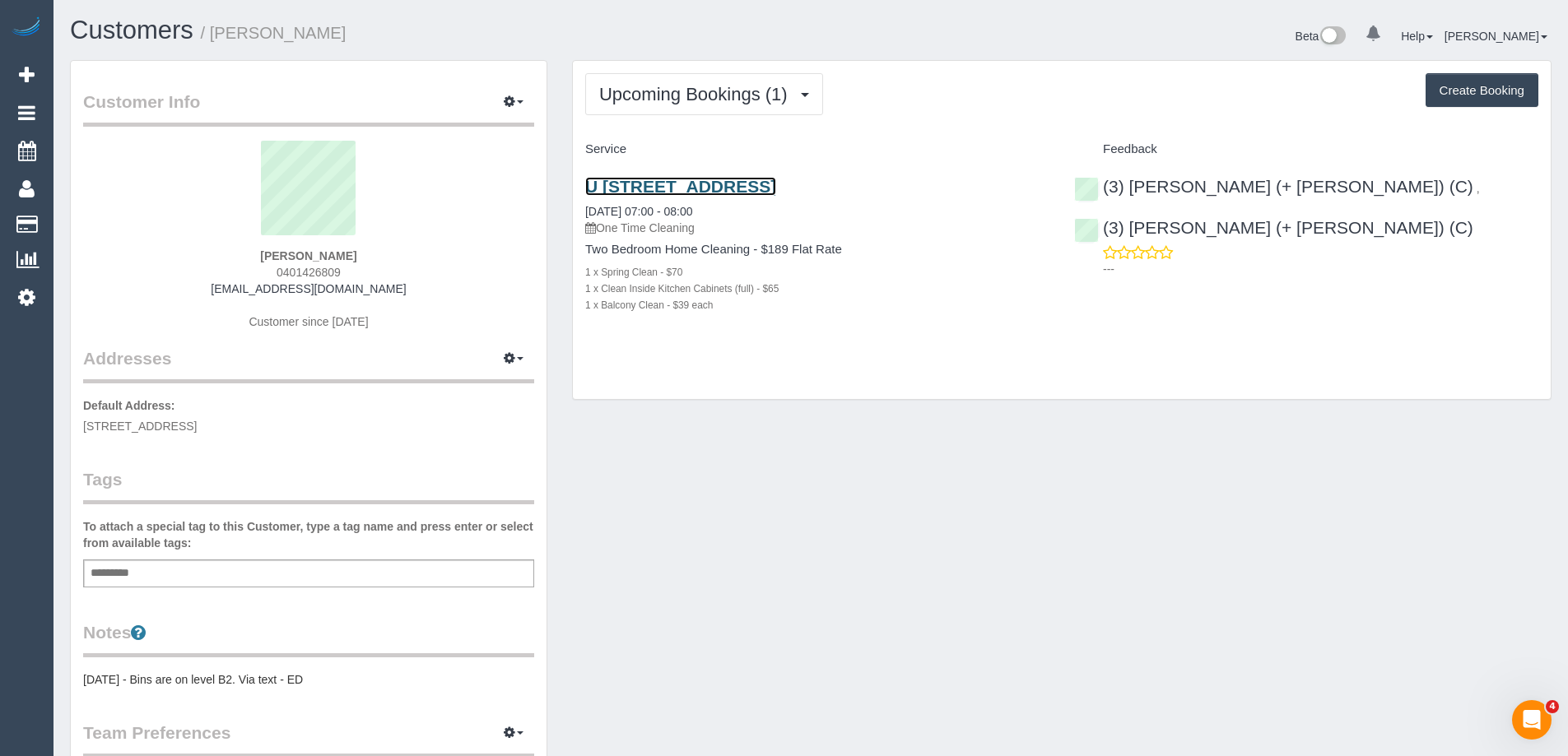
click at [724, 184] on link "U [STREET_ADDRESS]" at bounding box center [680, 186] width 191 height 19
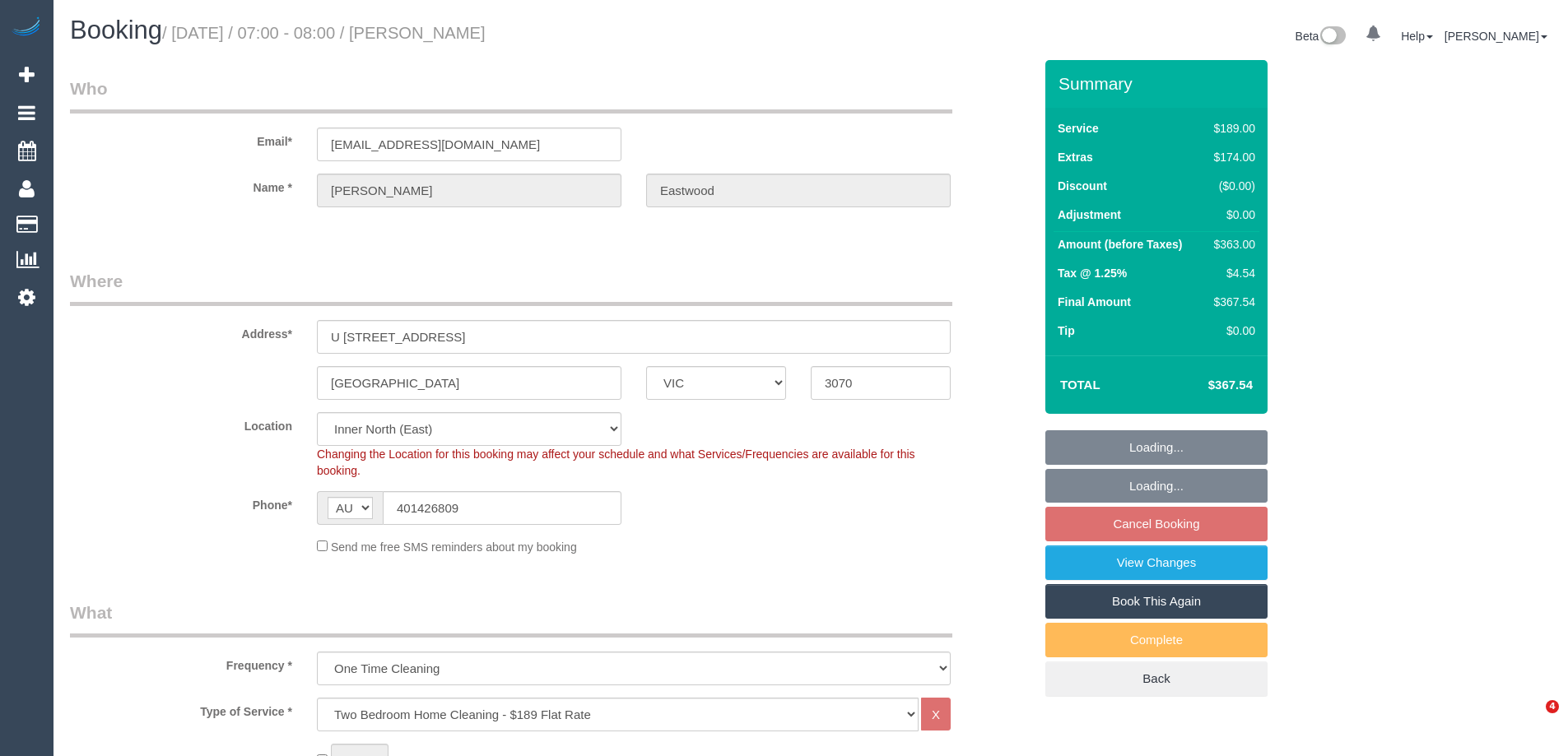
select select "VIC"
select select "string:stripe-pm_1S2jbO2GScqysDRVqEwhMXDE"
select select "object:658"
select select "number:28"
select select "number:16"
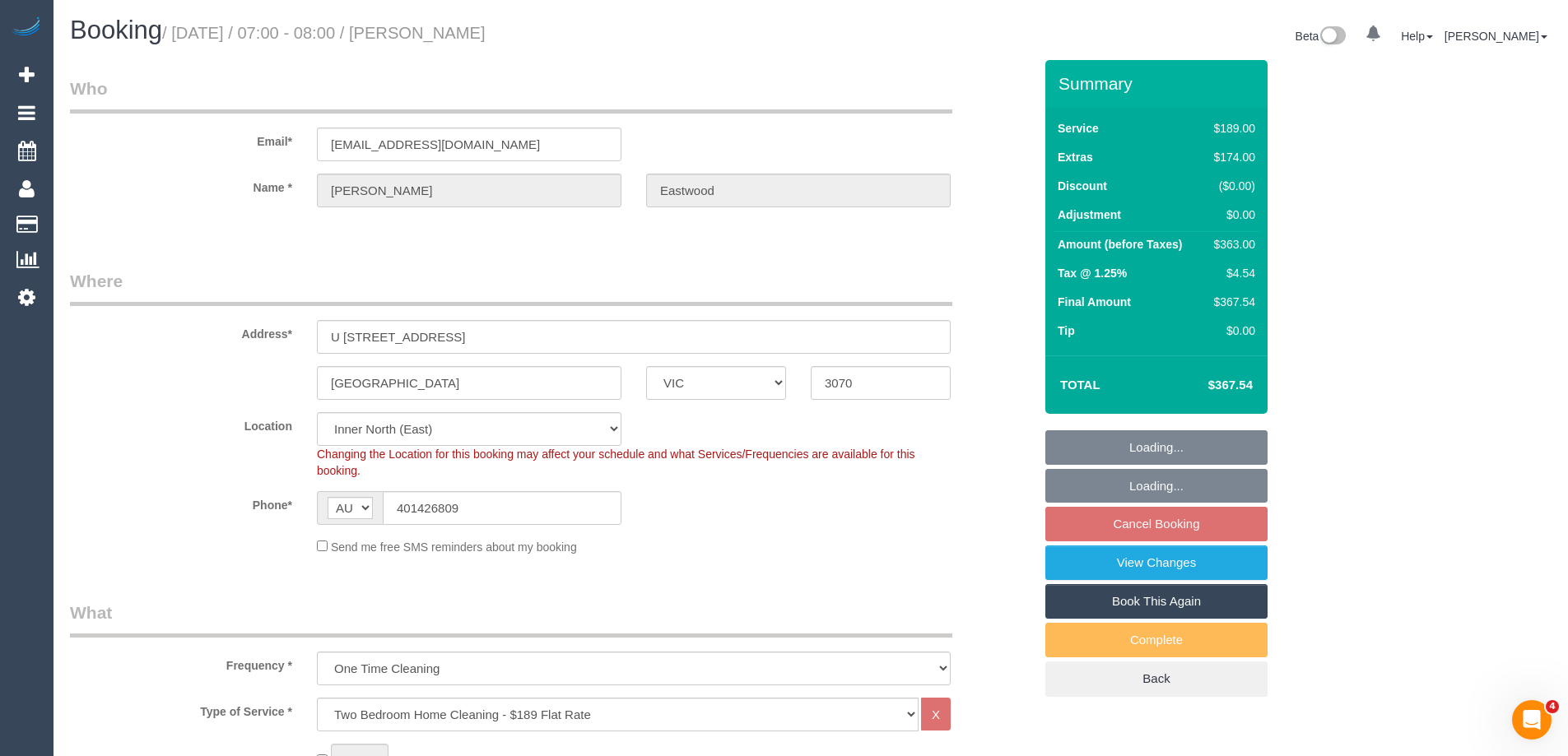
select select "number:19"
select select "number:24"
select select "number:13"
select select "spot1"
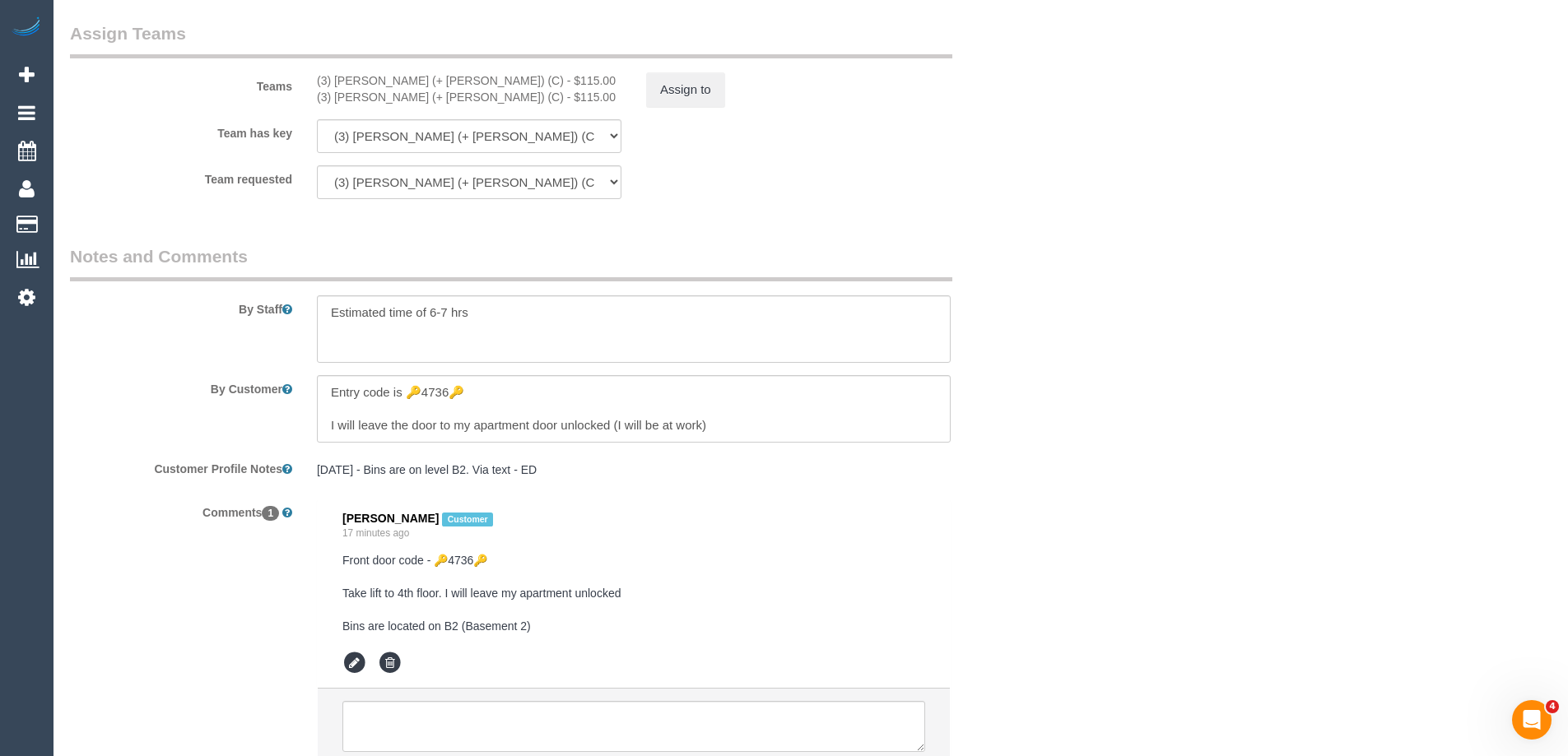
scroll to position [2603, 0]
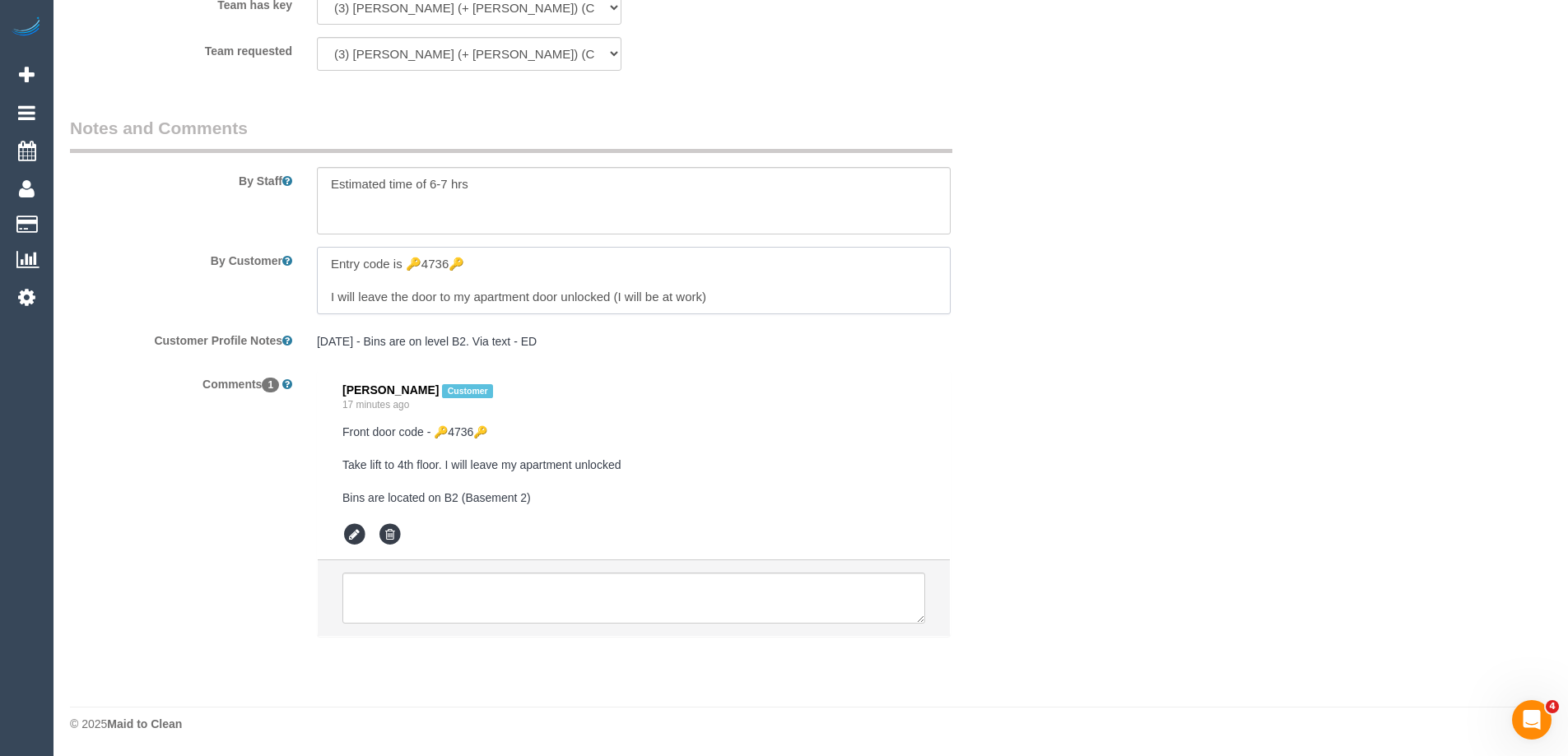
click at [527, 283] on textarea at bounding box center [634, 280] width 634 height 68
drag, startPoint x: 698, startPoint y: 294, endPoint x: 730, endPoint y: 300, distance: 32.6
click at [699, 294] on textarea at bounding box center [634, 280] width 634 height 68
click at [740, 300] on textarea at bounding box center [634, 280] width 634 height 68
paste textarea "Front door code - 🔑4736🔑 Take lift to 4th floor. I will leave my apartment unlo…"
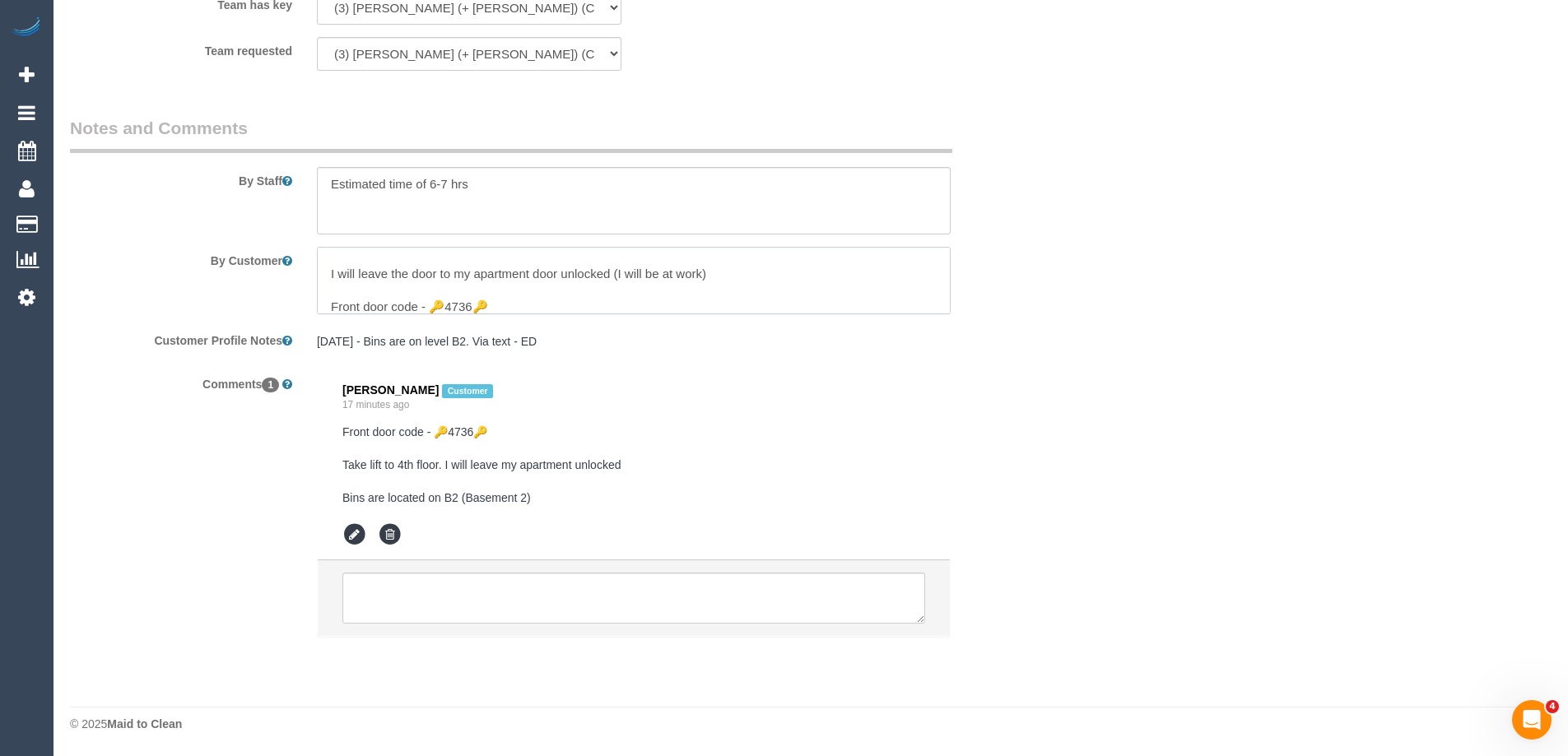
scroll to position [0, 0]
click at [530, 257] on textarea at bounding box center [634, 280] width 634 height 68
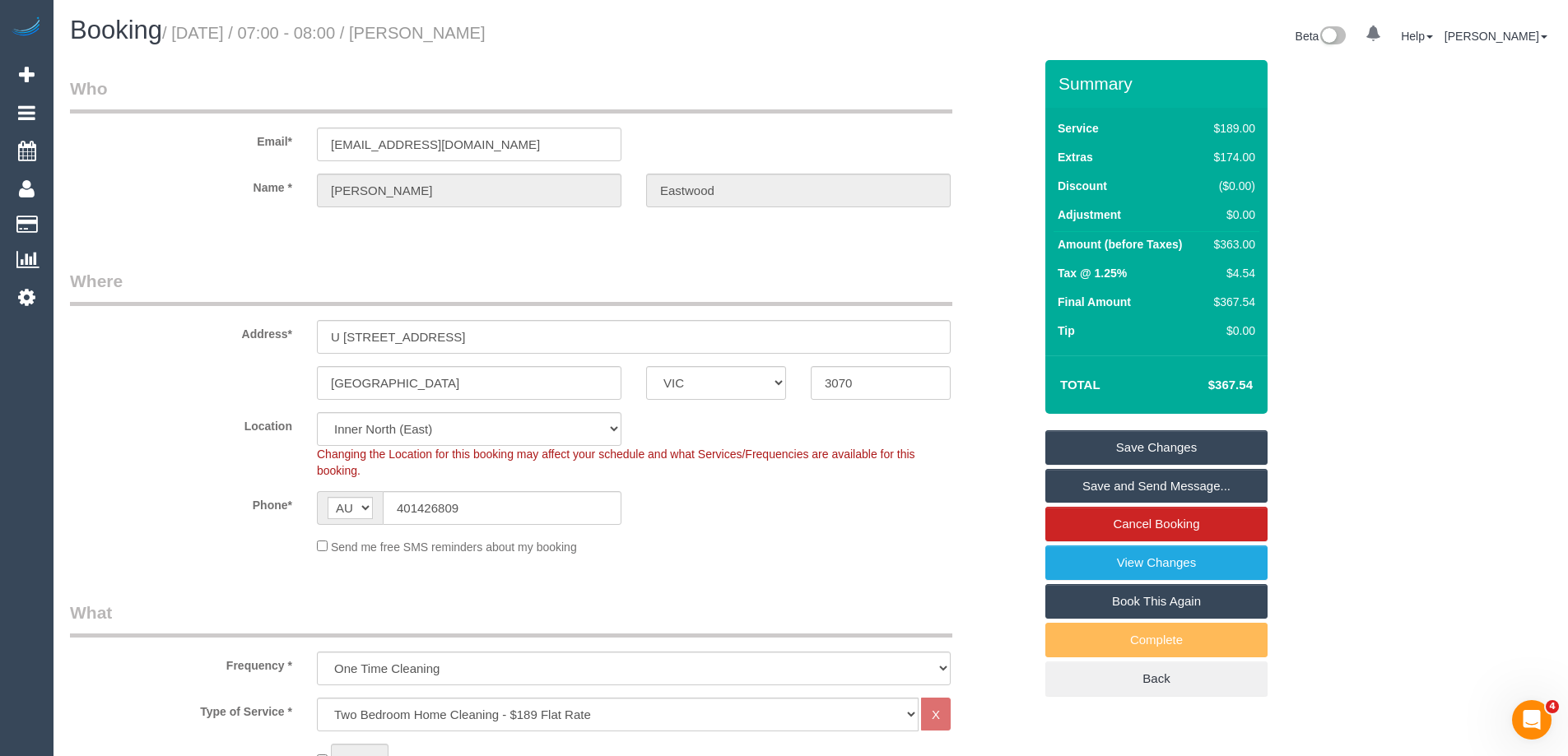
type textarea "I will leave the door to my apartment door unlocked (I will be at work) Front d…"
click at [1163, 447] on link "Save Changes" at bounding box center [1156, 448] width 222 height 34
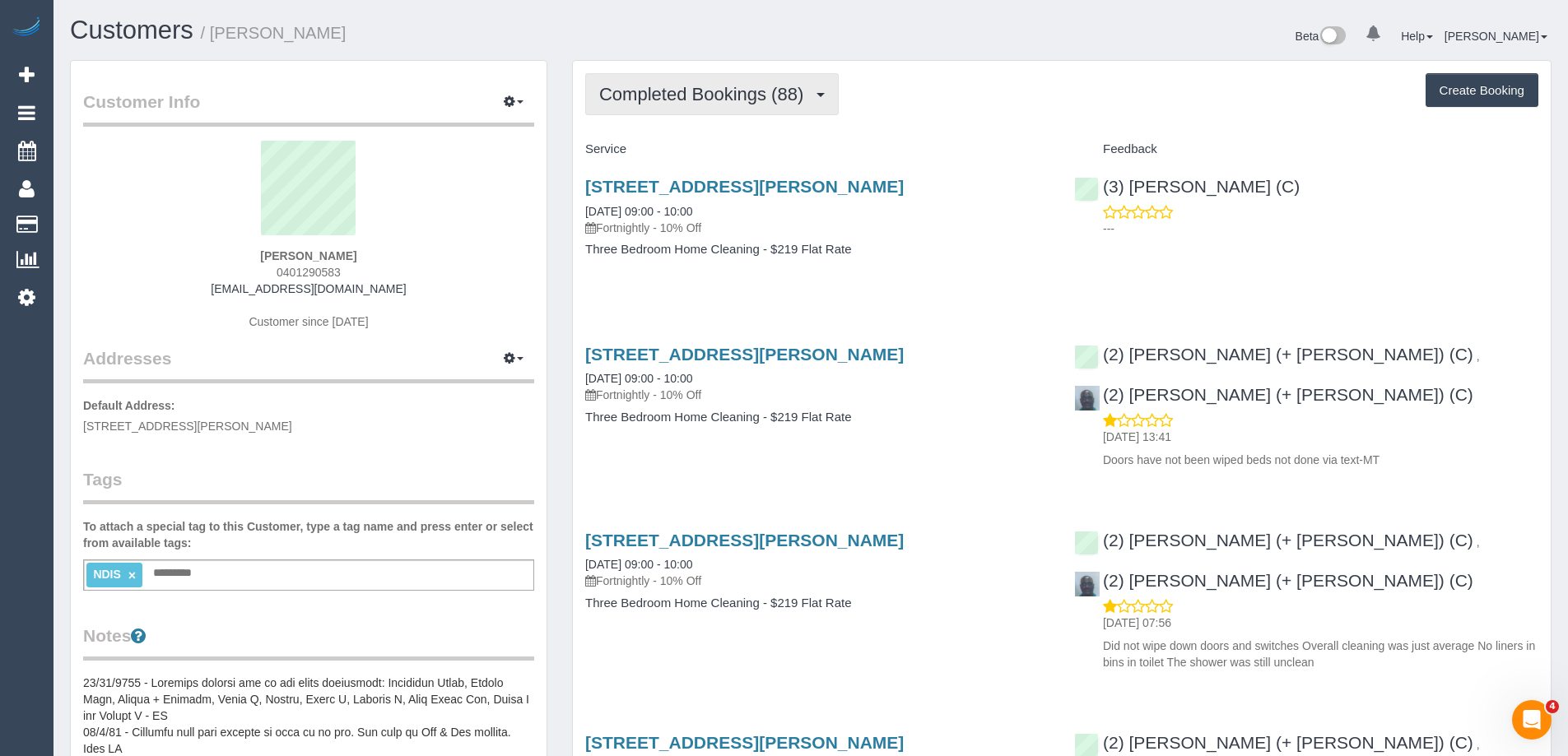
click at [748, 89] on span "Completed Bookings (88)" at bounding box center [705, 94] width 212 height 21
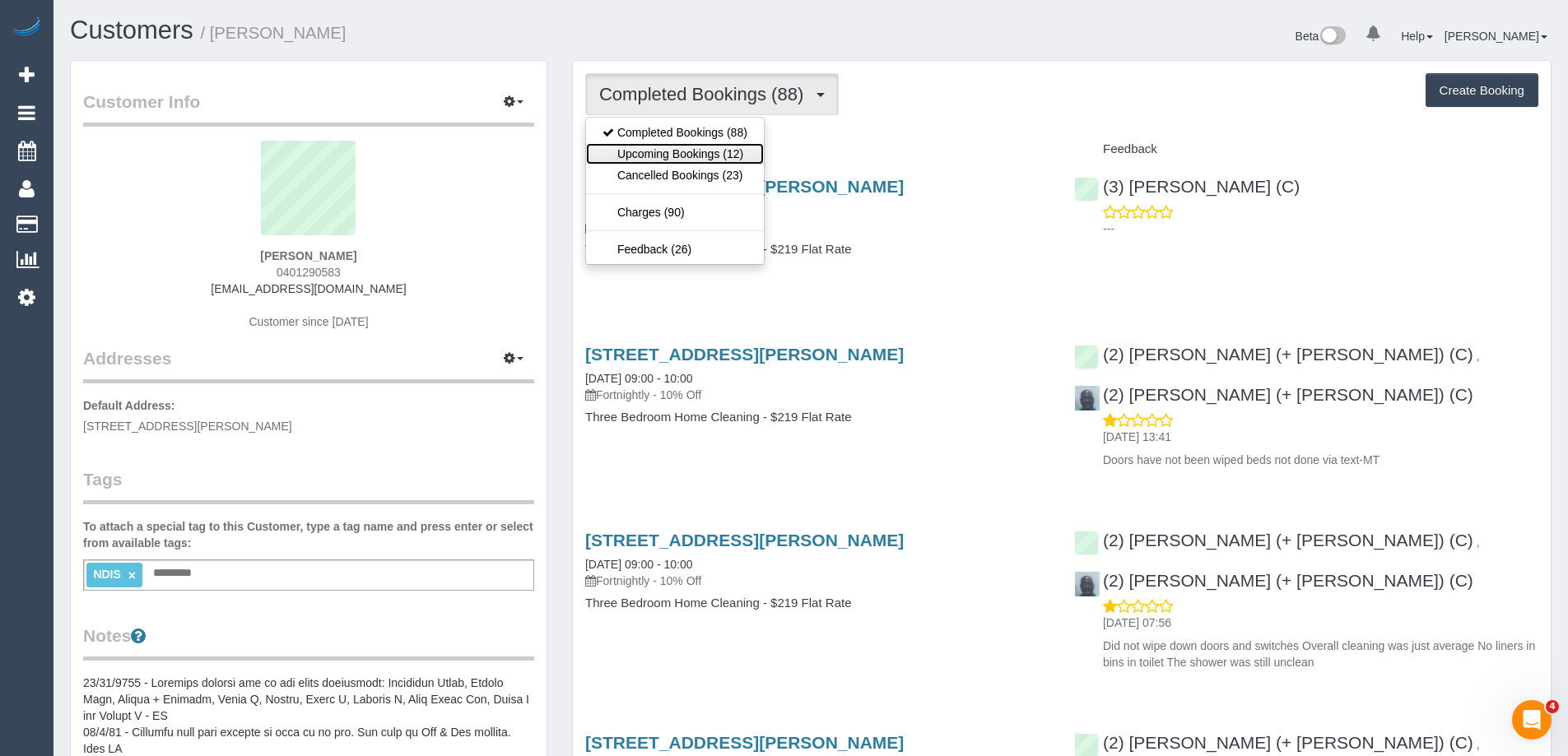
click at [693, 157] on link "Upcoming Bookings (12)" at bounding box center [675, 154] width 178 height 22
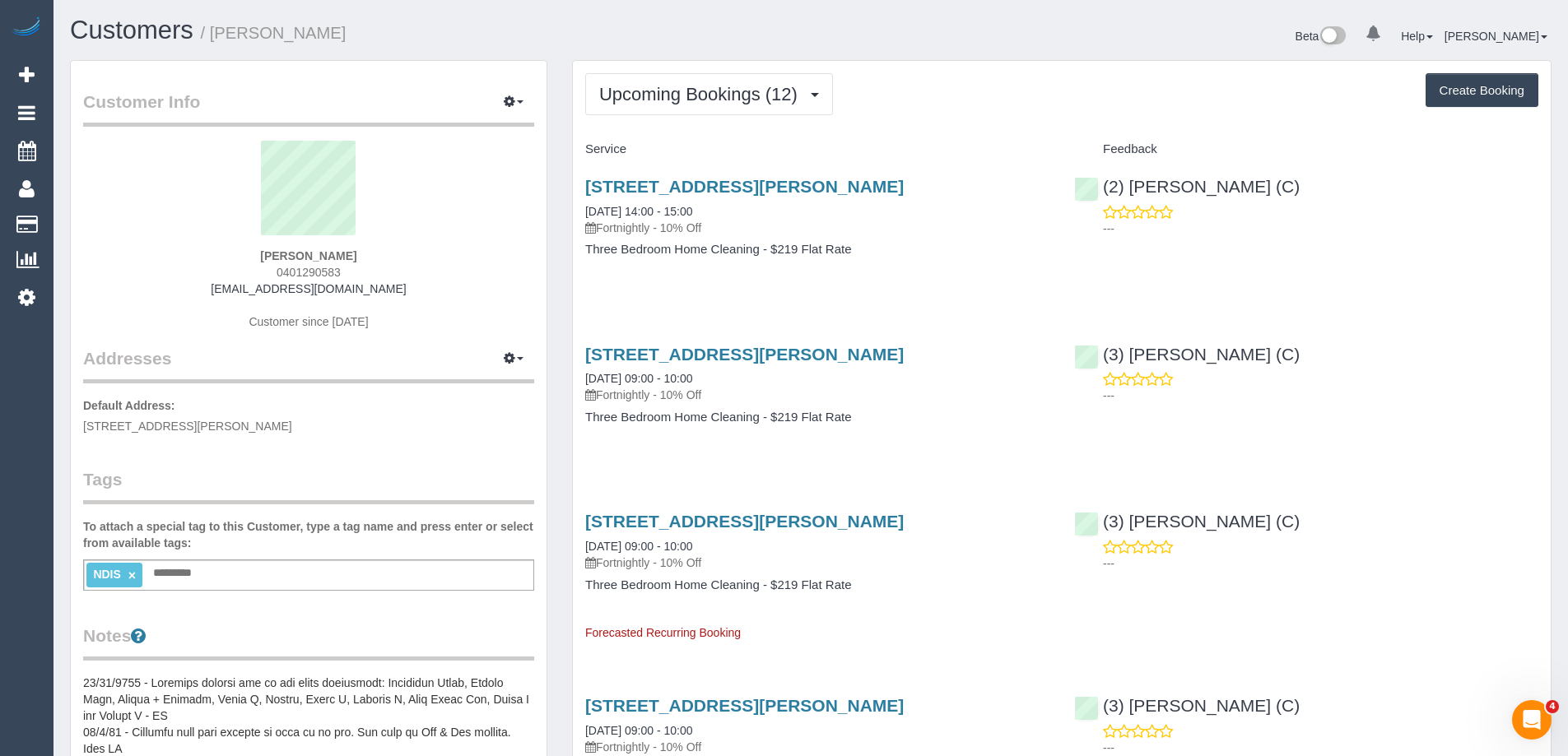
click at [852, 184] on link "23 Allan Street, Dandenong, VIC 3175" at bounding box center [744, 186] width 319 height 19
click at [807, 188] on link "23 Allan Street, Dandenong, VIC 3175" at bounding box center [744, 186] width 319 height 19
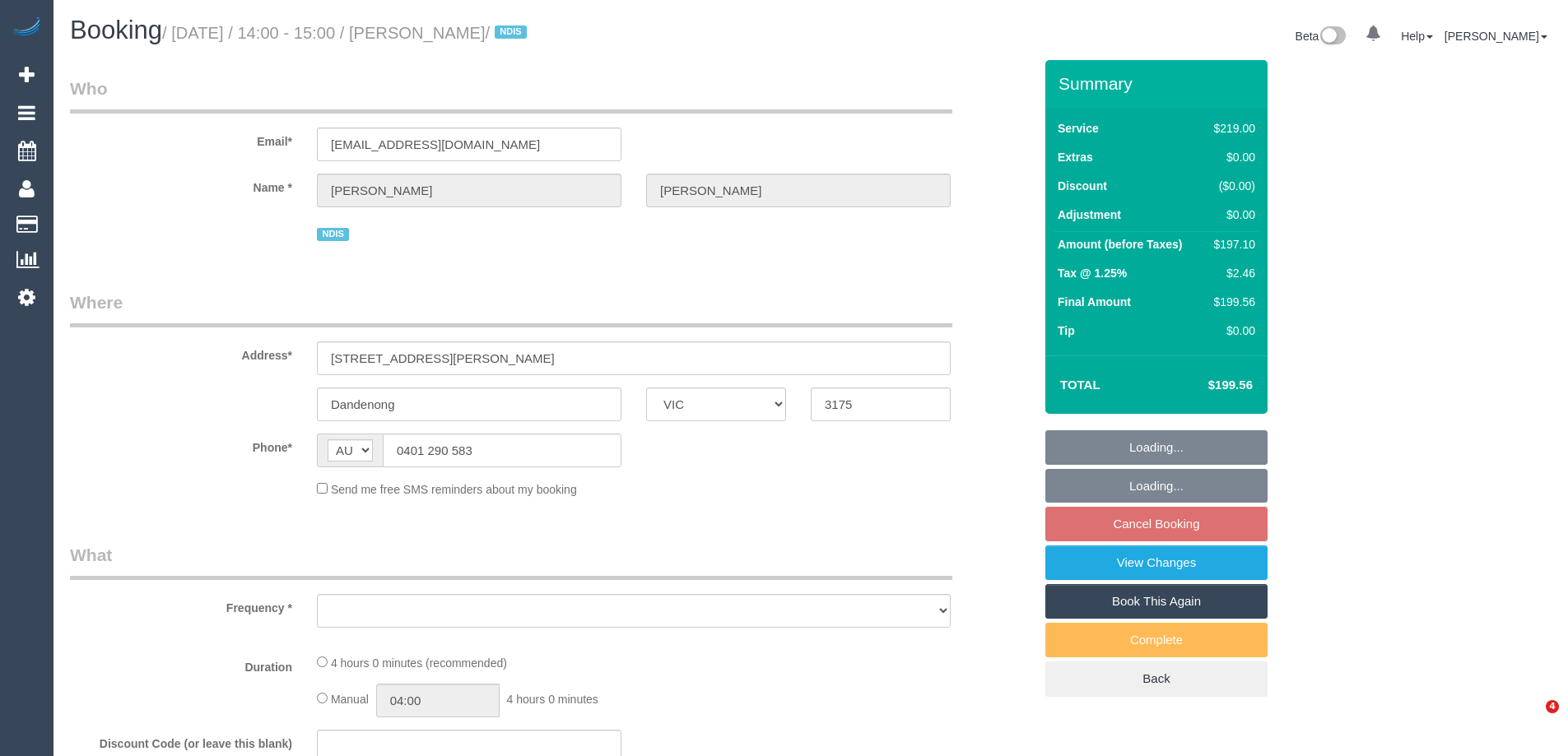
select select "VIC"
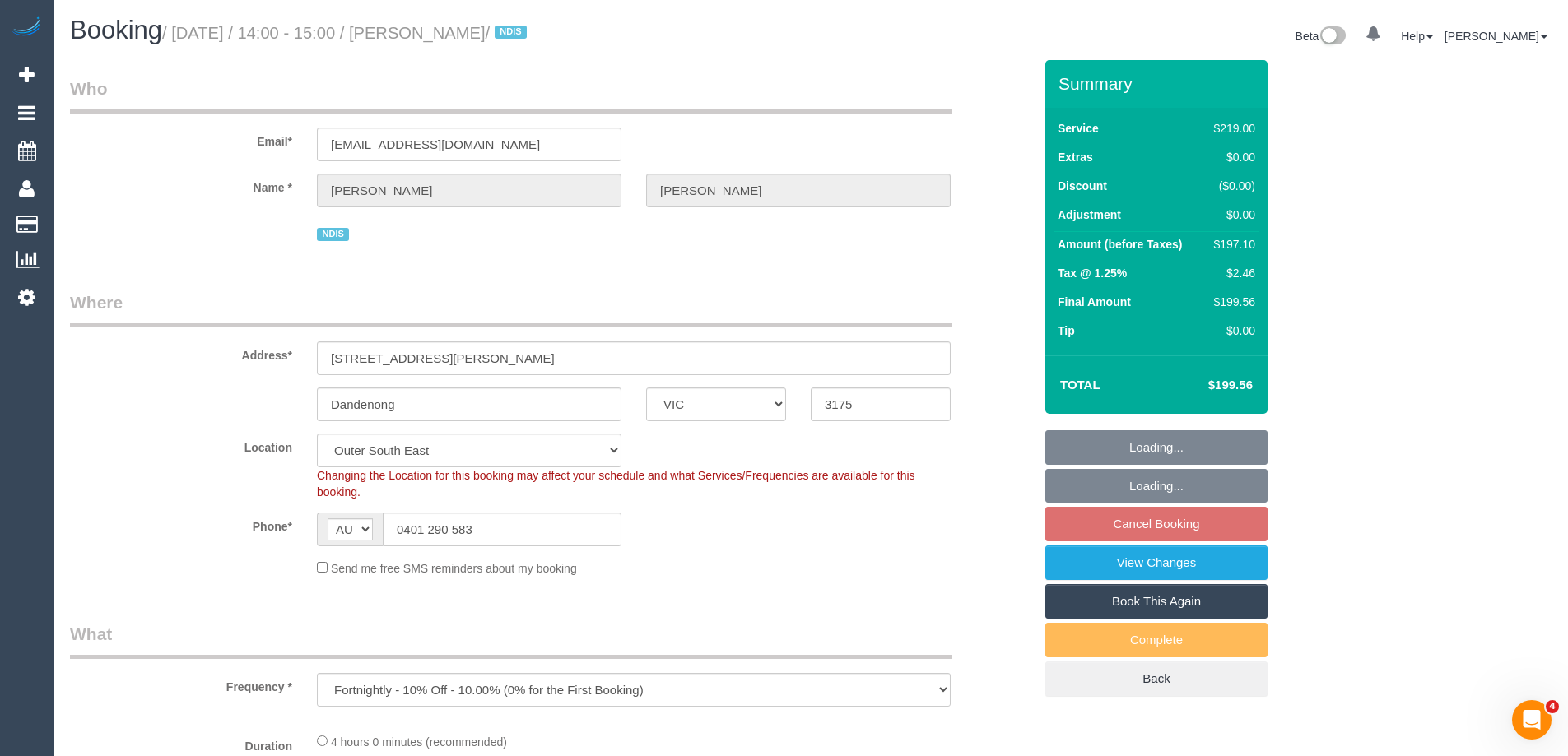
select select "object:713"
select select "number:28"
select select "number:14"
select select "number:19"
select select "number:22"
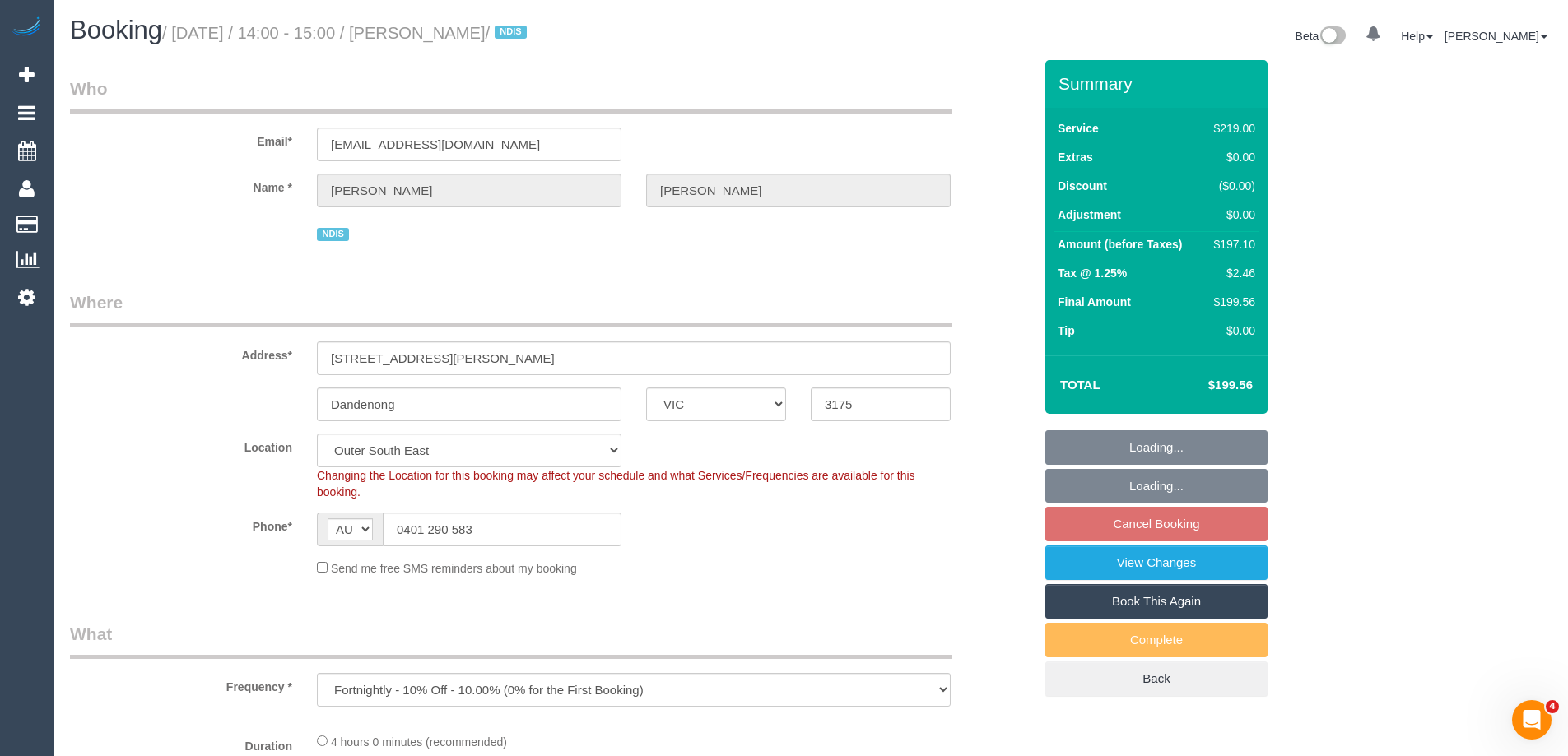
select select "number:34"
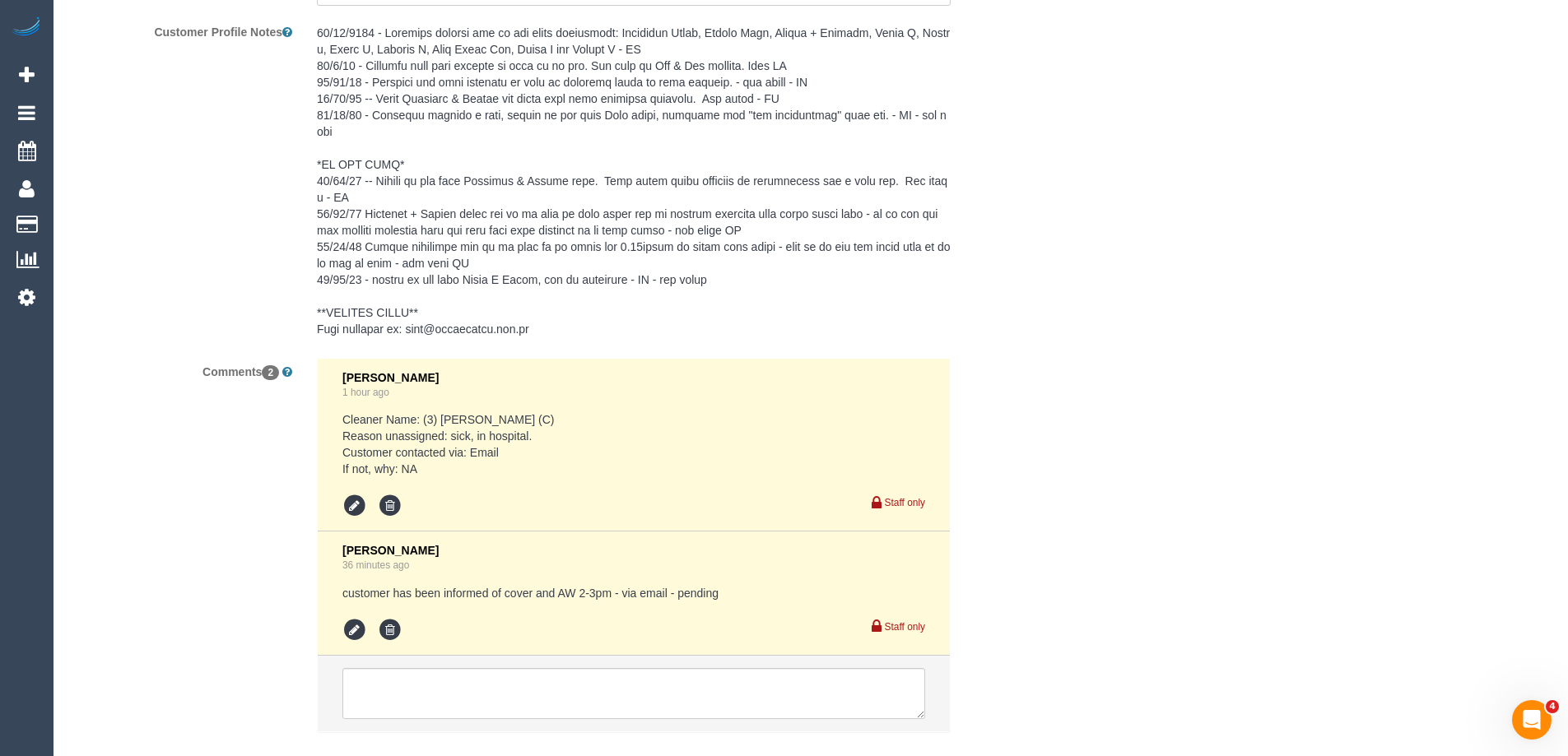
scroll to position [3131, 0]
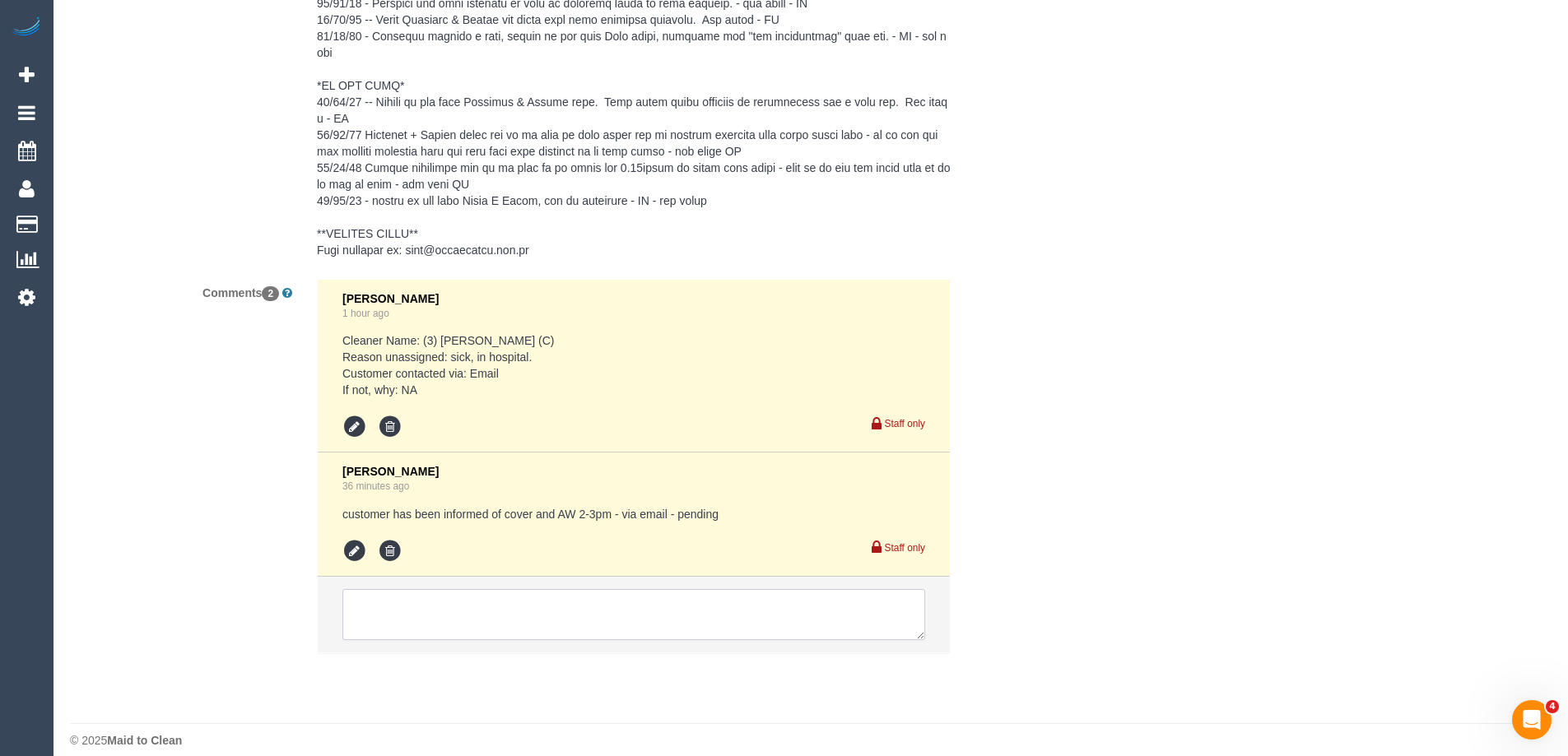
click at [513, 596] on textarea at bounding box center [633, 614] width 583 height 51
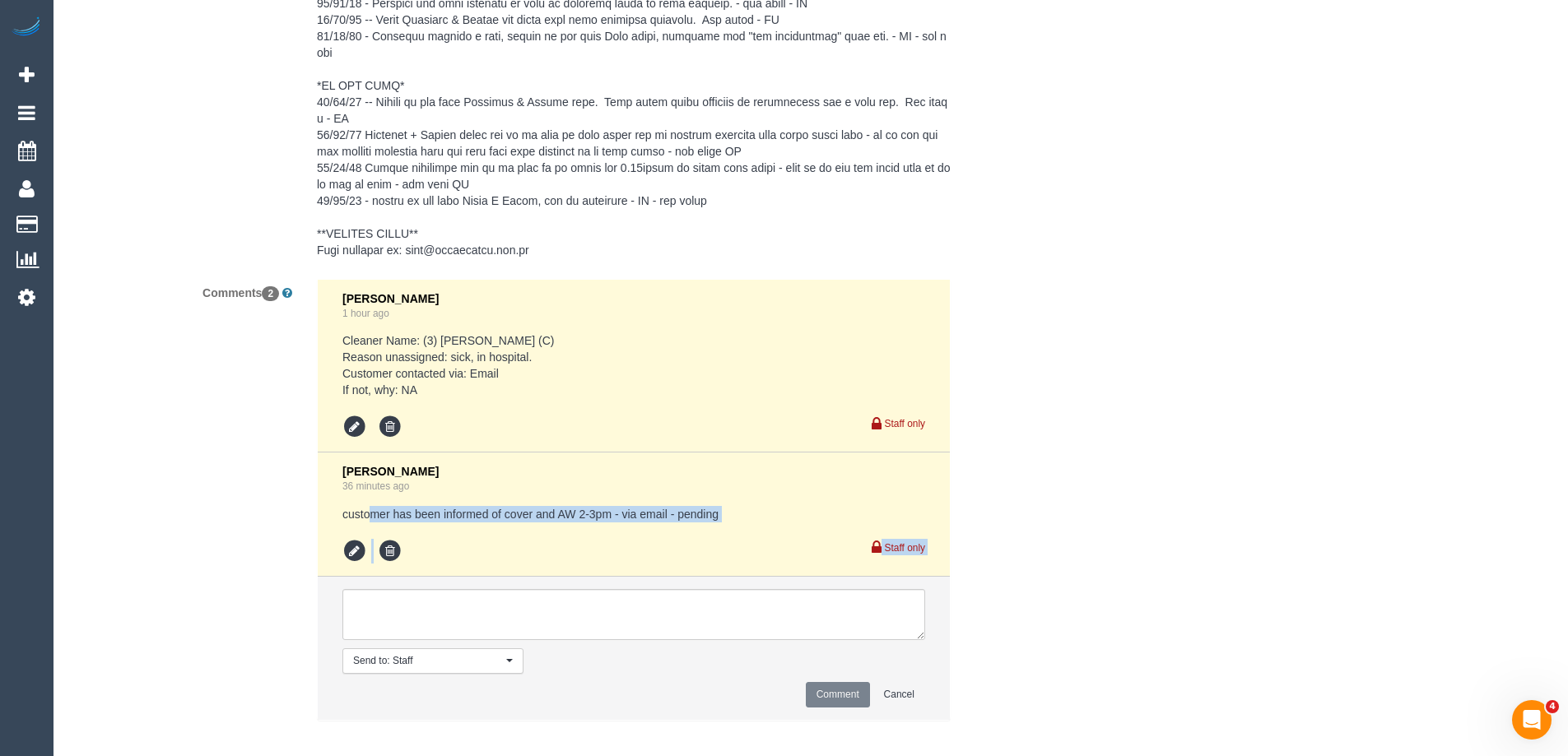
drag, startPoint x: 369, startPoint y: 493, endPoint x: 709, endPoint y: 518, distance: 340.9
click at [705, 518] on div "Jessica Trentin 36 minutes ago customer has been informed of cover and AW 2-3pm…" at bounding box center [633, 514] width 583 height 98
click at [724, 506] on pre "customer has been informed of cover and AW 2-3pm - via email - pending" at bounding box center [633, 514] width 583 height 16
click at [611, 589] on textarea at bounding box center [633, 614] width 583 height 51
paste textarea "Appreciate if you could find an alternative person On Friday"
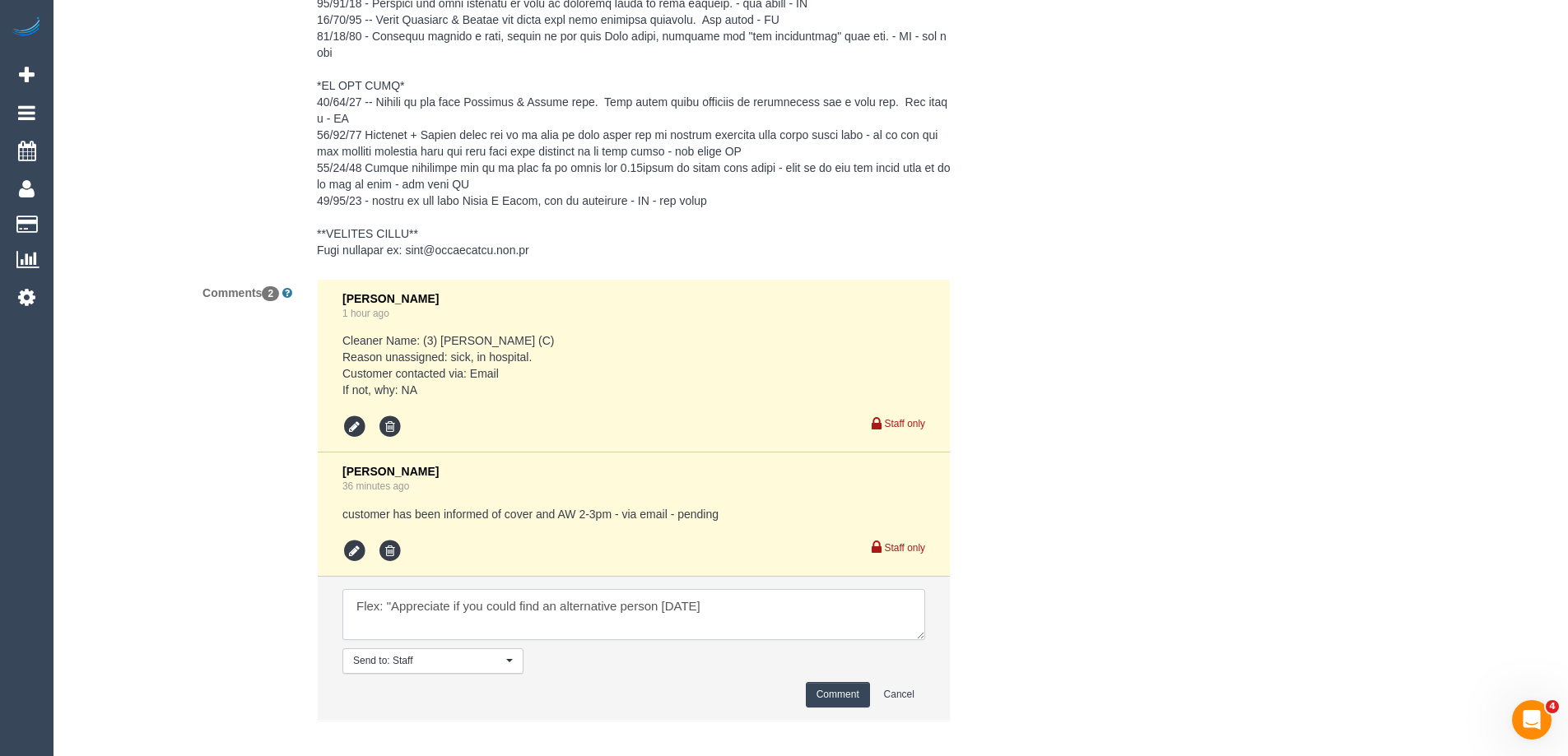
click at [747, 599] on textarea at bounding box center [633, 614] width 583 height 51
type textarea "Flex: "Appreciate if you could find an alternative person on Friday" Via email"
click at [826, 682] on button "Comment" at bounding box center [837, 695] width 64 height 25
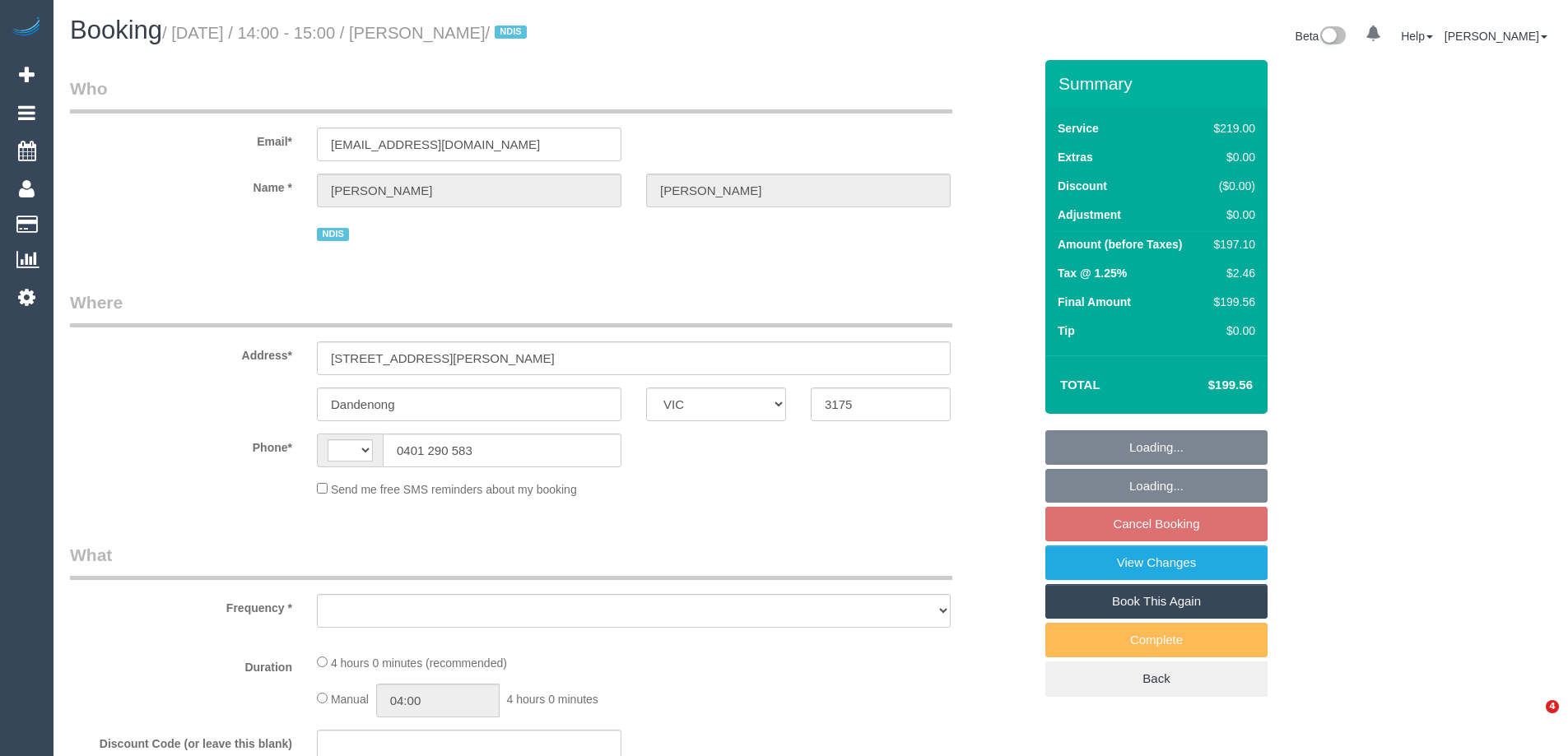
select select "VIC"
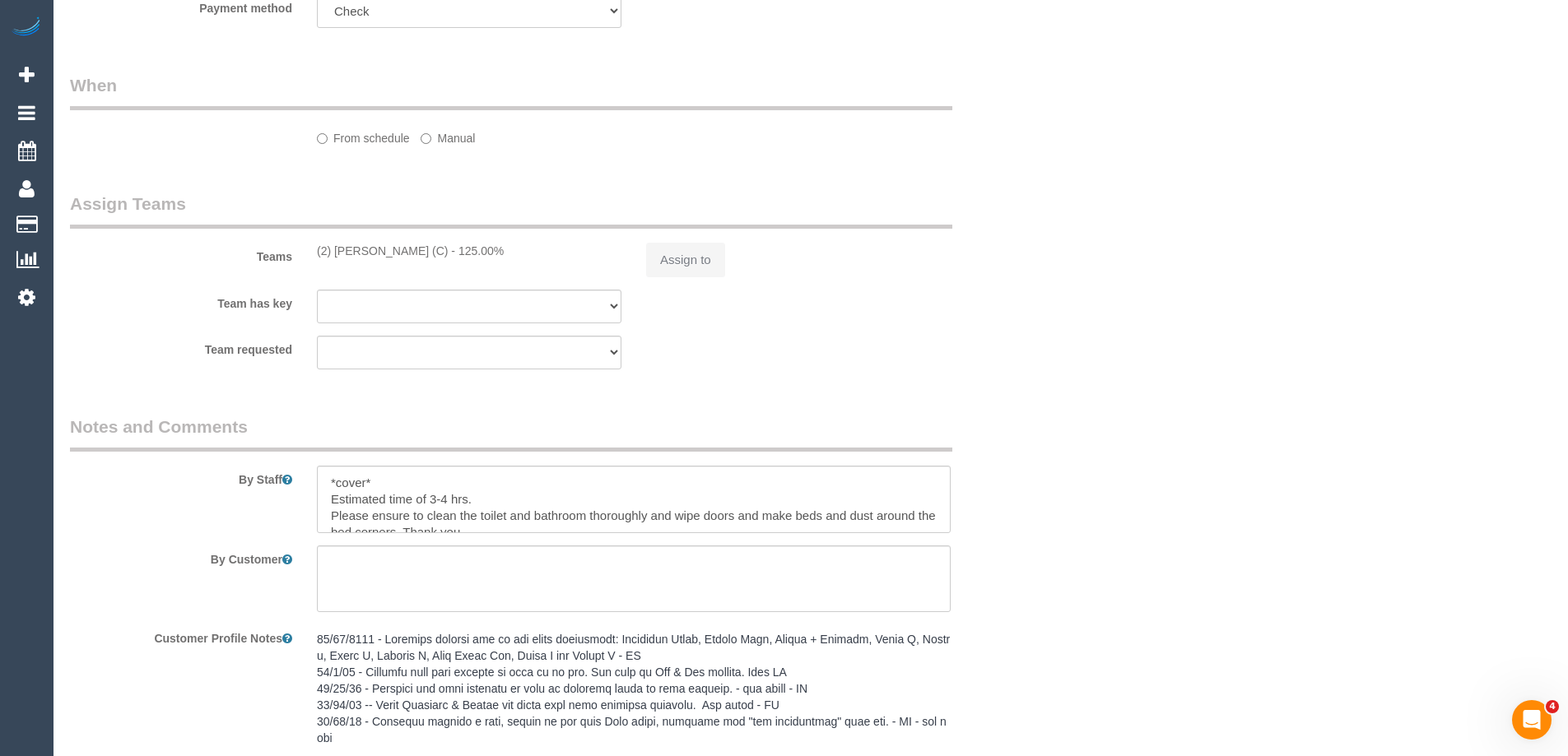
select select "string:AU"
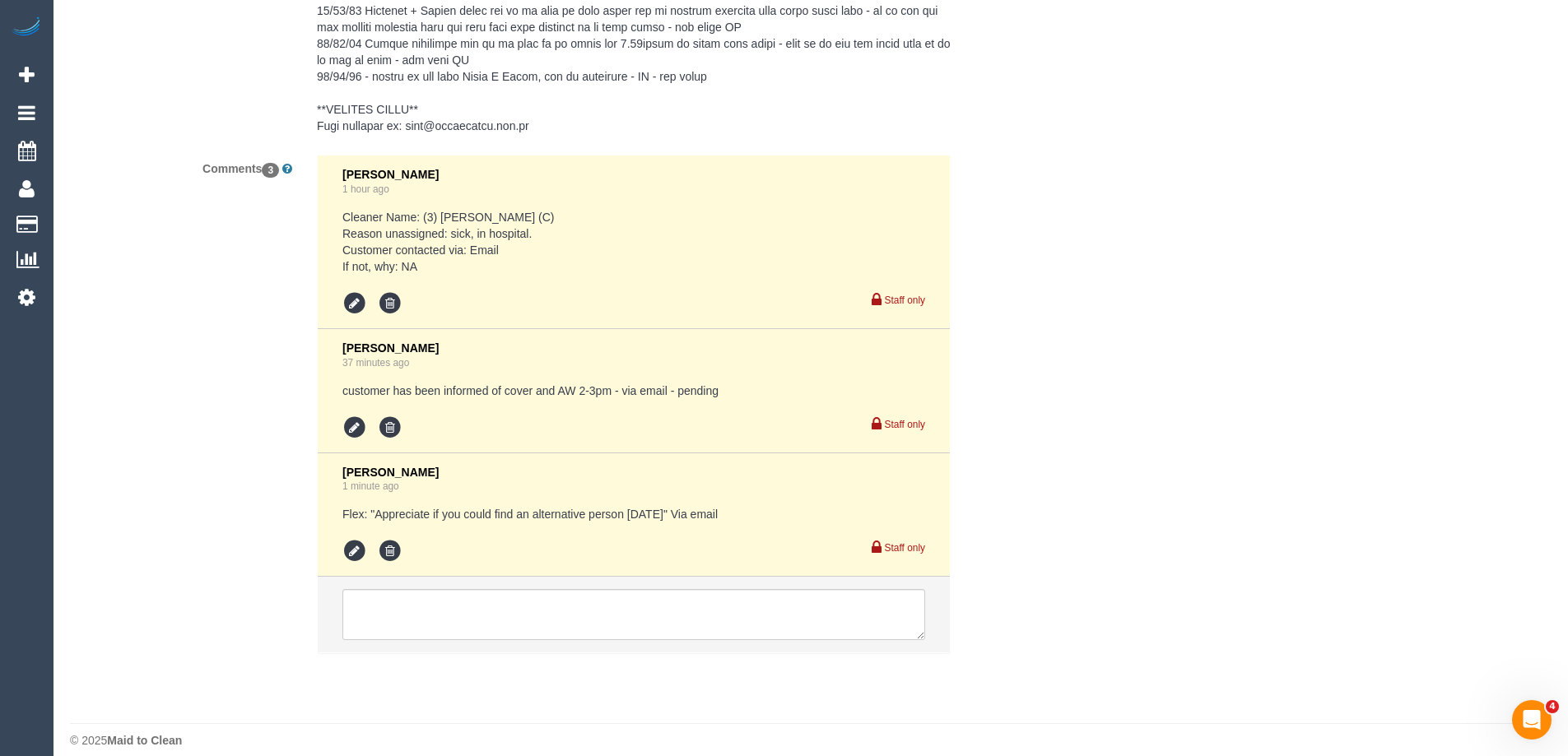
select select "object:681"
select select "number:28"
select select "number:14"
select select "number:19"
select select "number:22"
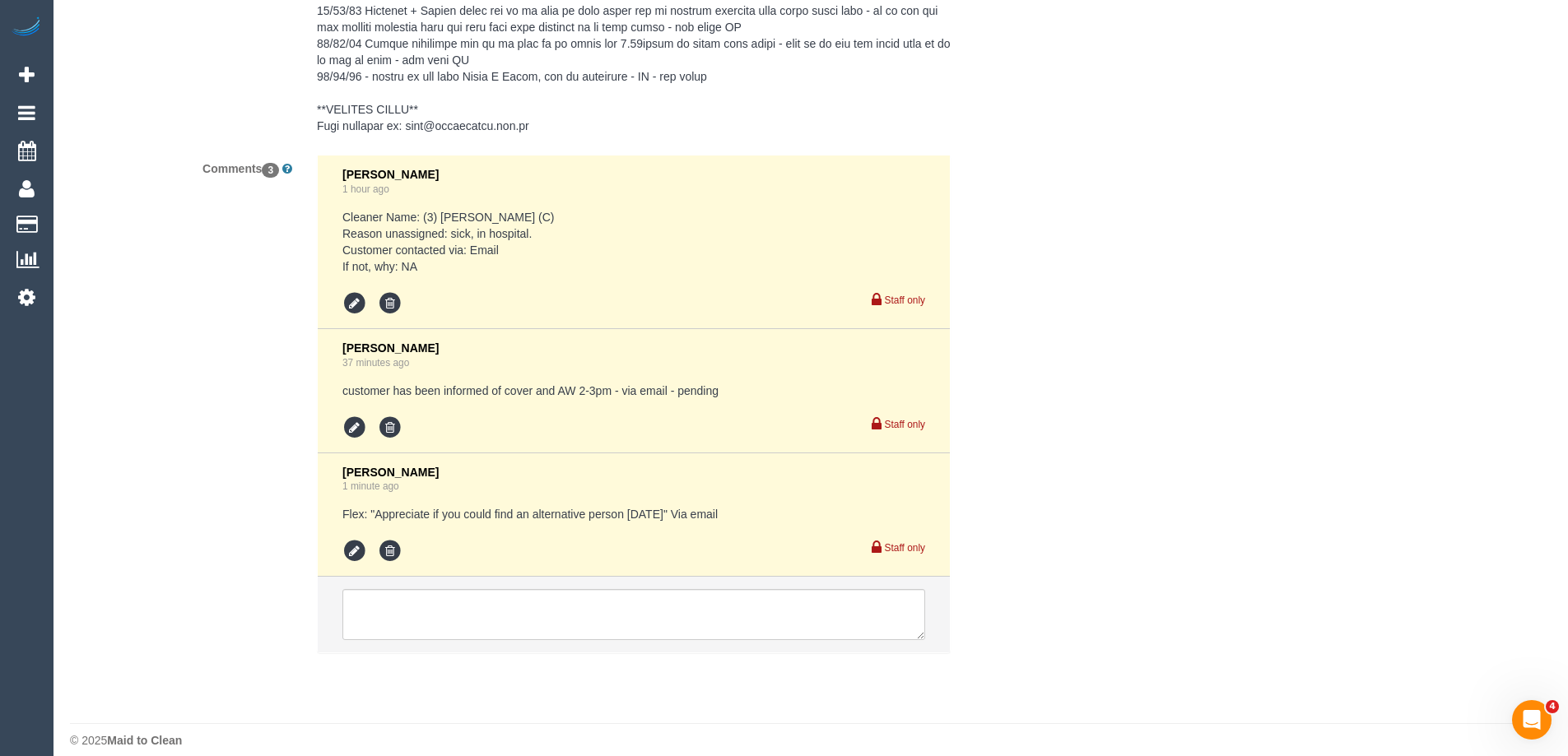
select select "number:34"
click at [417, 605] on textarea at bounding box center [633, 614] width 583 height 51
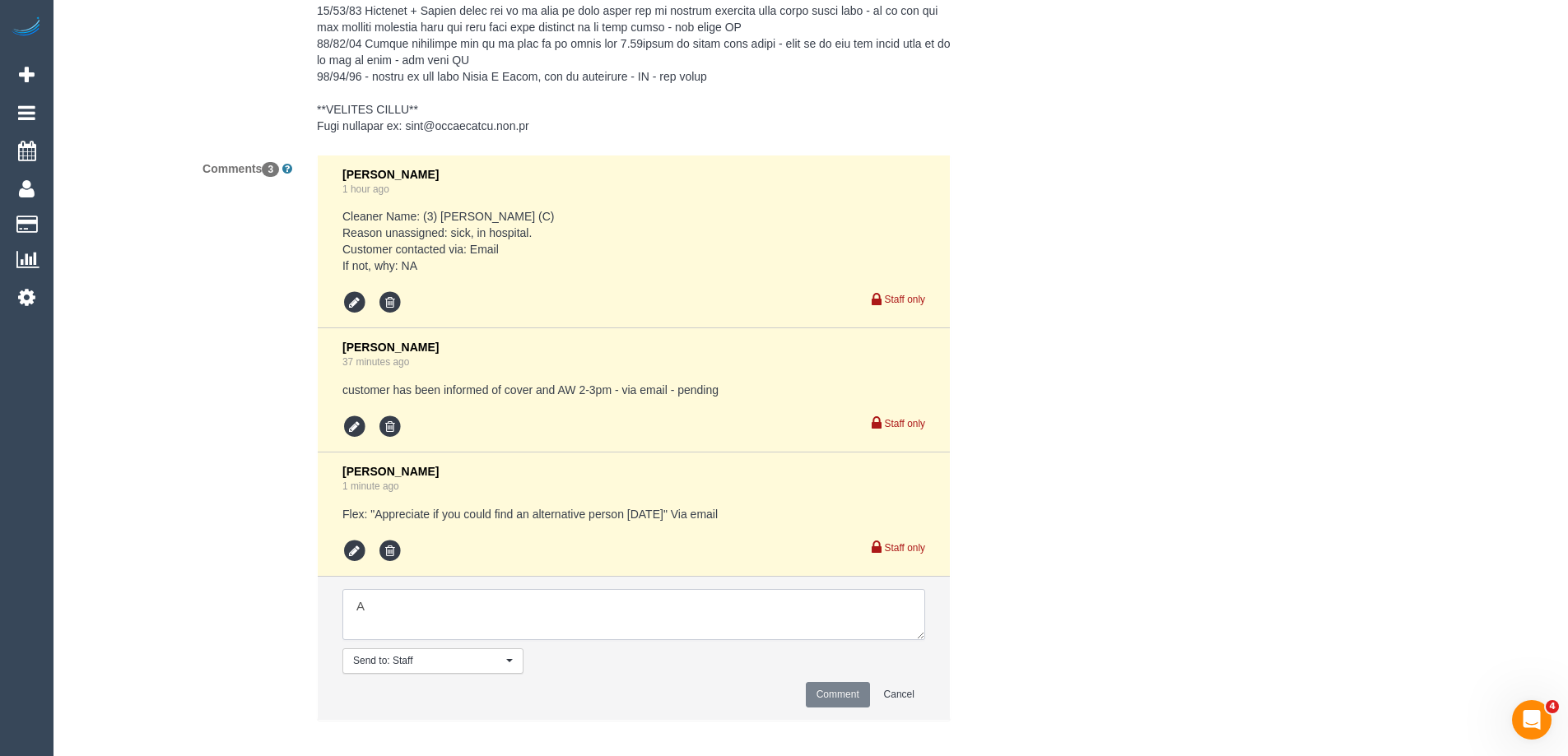
scroll to position [3255, 0]
type textarea "Advised of service this Fri 5/9, 2-3 arrival. Via email"
click at [842, 682] on button "Comment" at bounding box center [837, 695] width 64 height 25
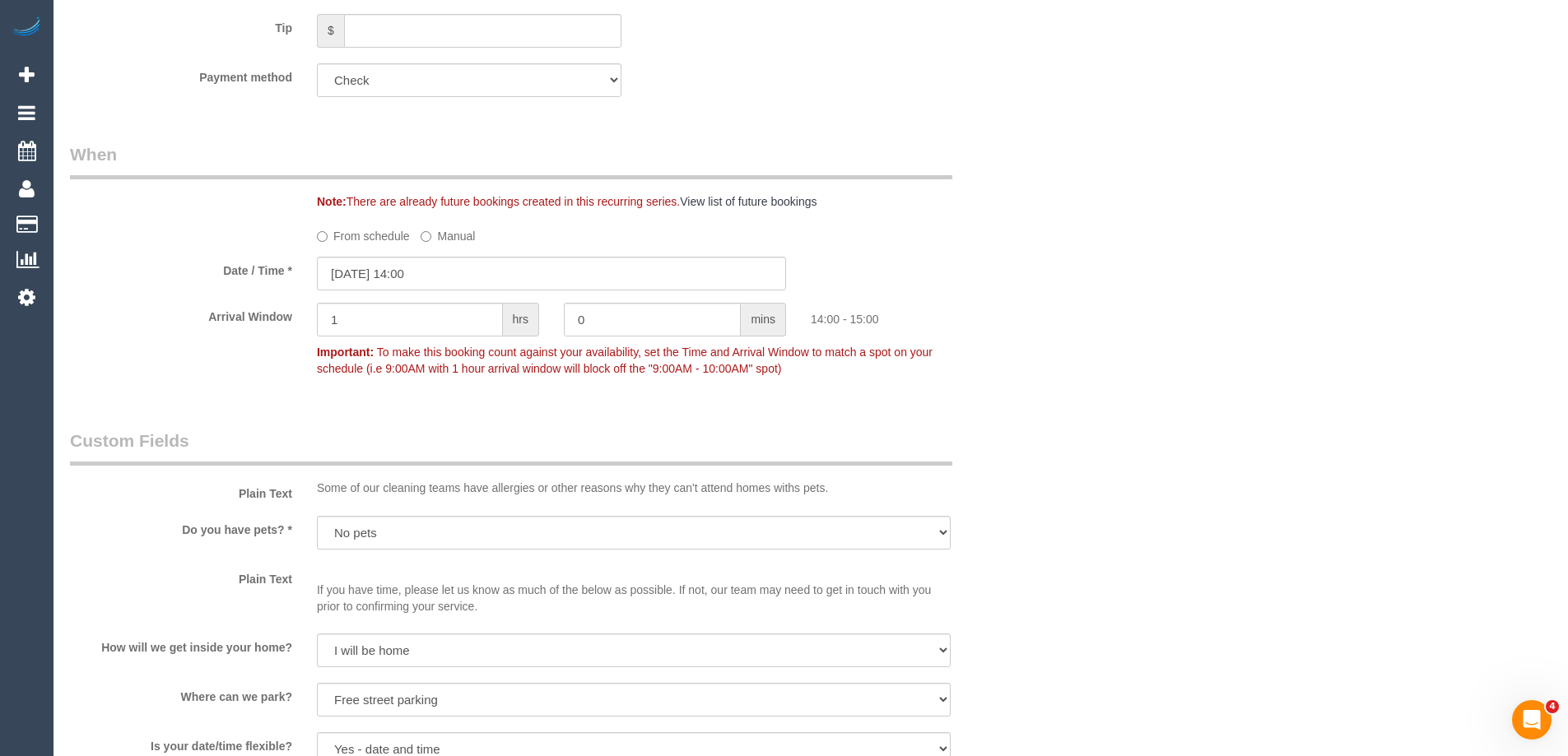
scroll to position [1033, 0]
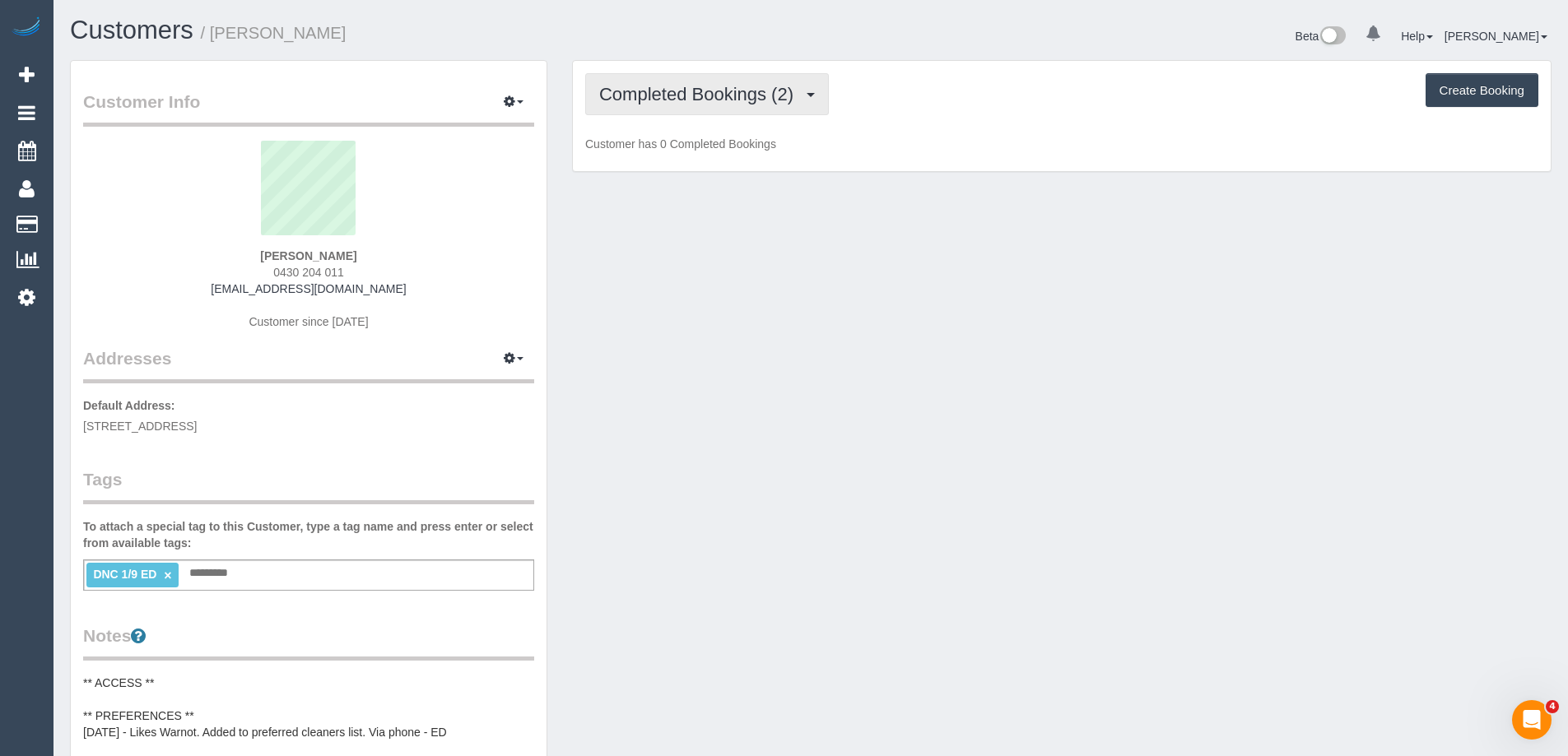
click at [693, 95] on span "Completed Bookings (2)" at bounding box center [700, 94] width 202 height 21
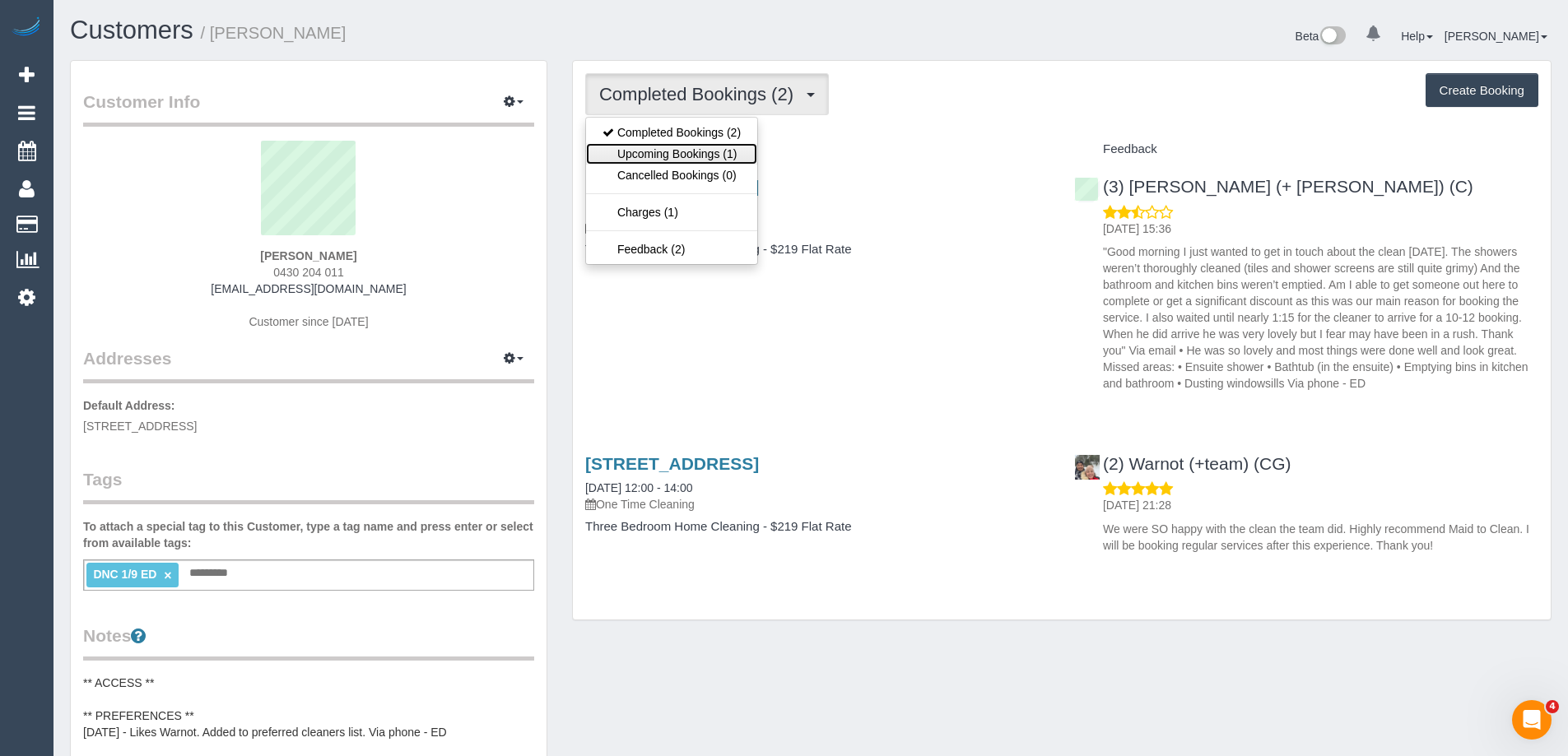
click at [689, 154] on link "Upcoming Bookings (1)" at bounding box center [672, 154] width 172 height 22
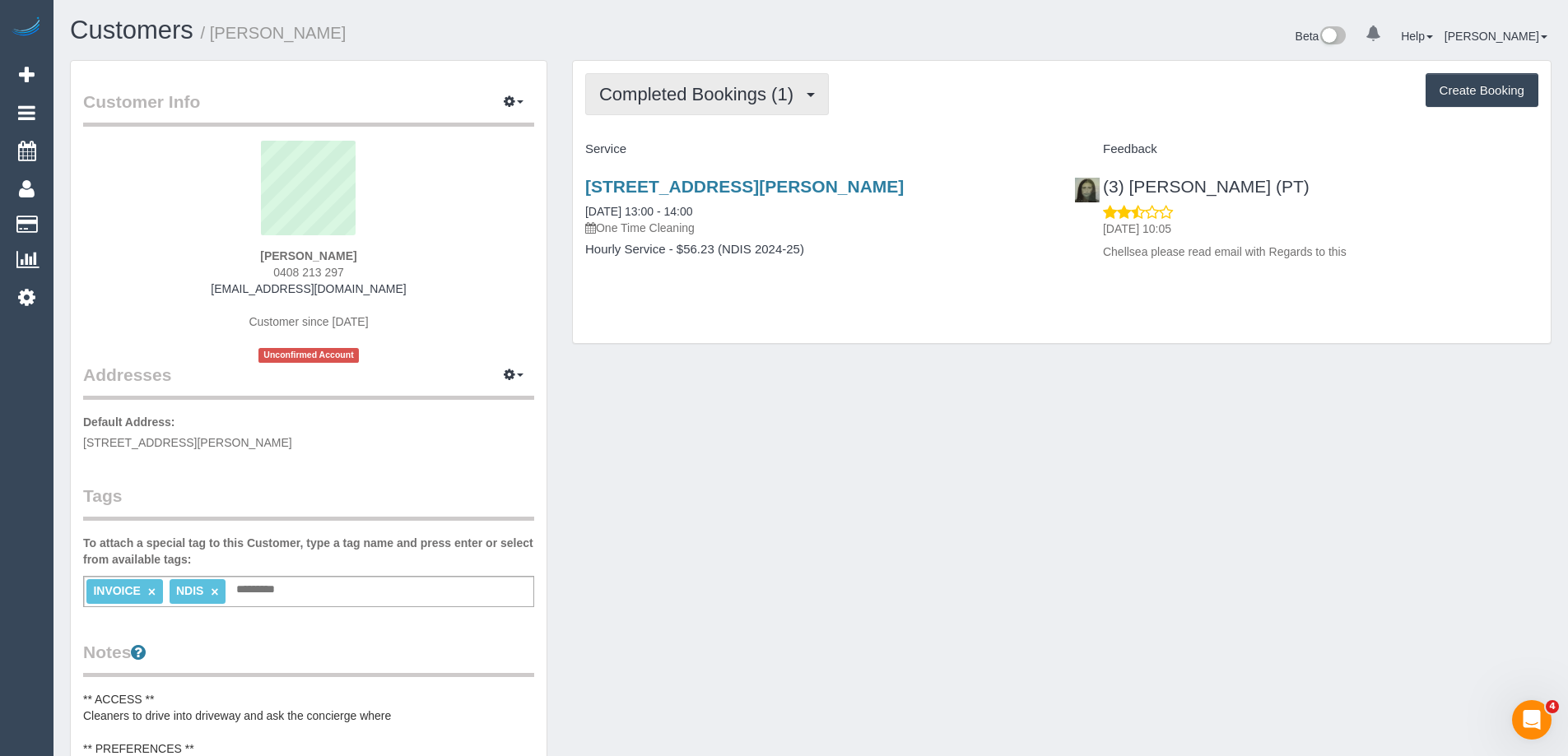
click at [737, 95] on span "Completed Bookings (1)" at bounding box center [700, 94] width 202 height 21
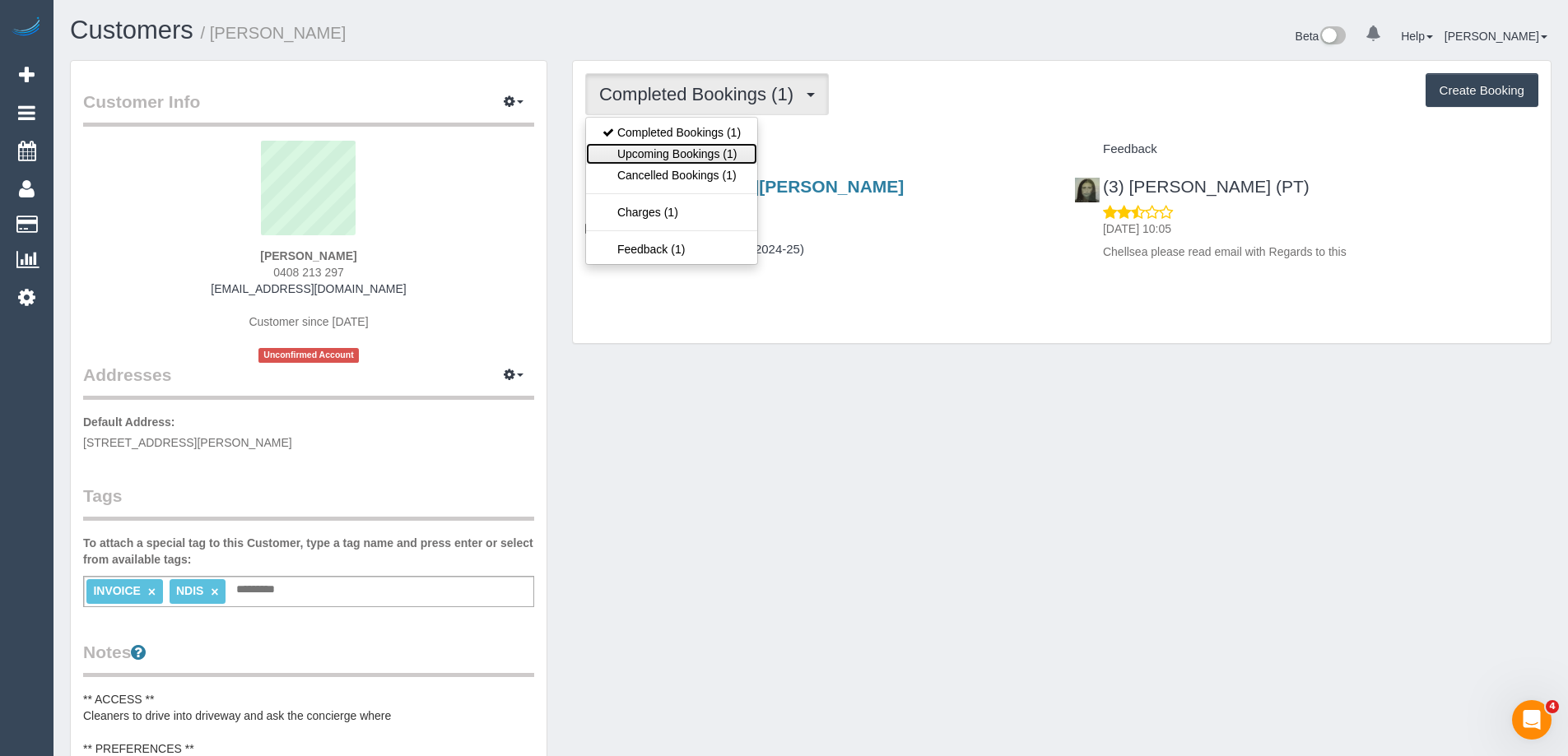
click at [735, 154] on link "Upcoming Bookings (1)" at bounding box center [672, 154] width 172 height 22
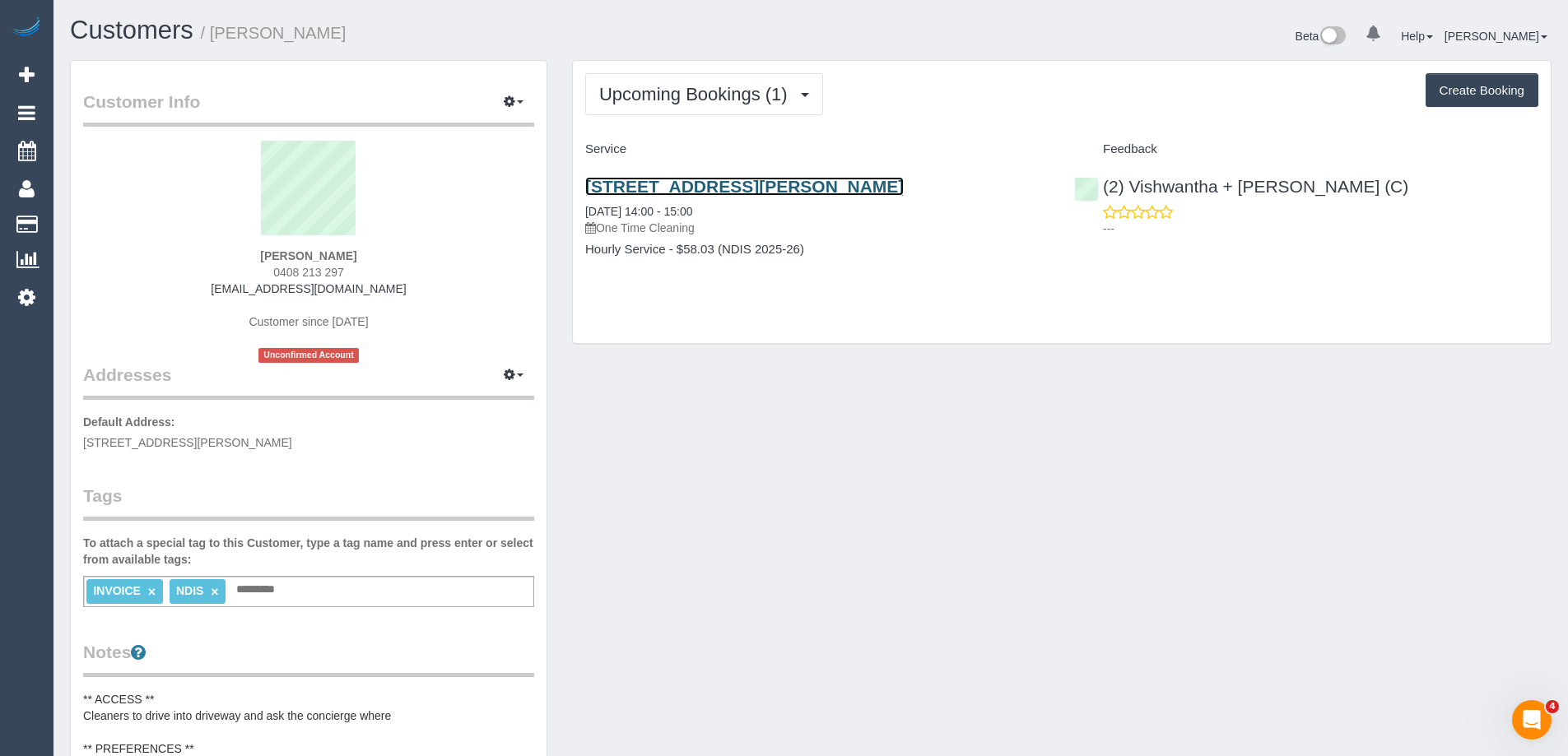
click at [781, 181] on link "108/280 Albert Street, East Melbourne, VIC 3002" at bounding box center [744, 186] width 319 height 19
copy link "280 Albert Street, East Melbourne, VIC 3002"
drag, startPoint x: 995, startPoint y: 188, endPoint x: 617, endPoint y: 188, distance: 378.0
click at [617, 188] on h3 "108/280 Albert Street, East Melbourne, VIC 3002" at bounding box center [817, 186] width 464 height 19
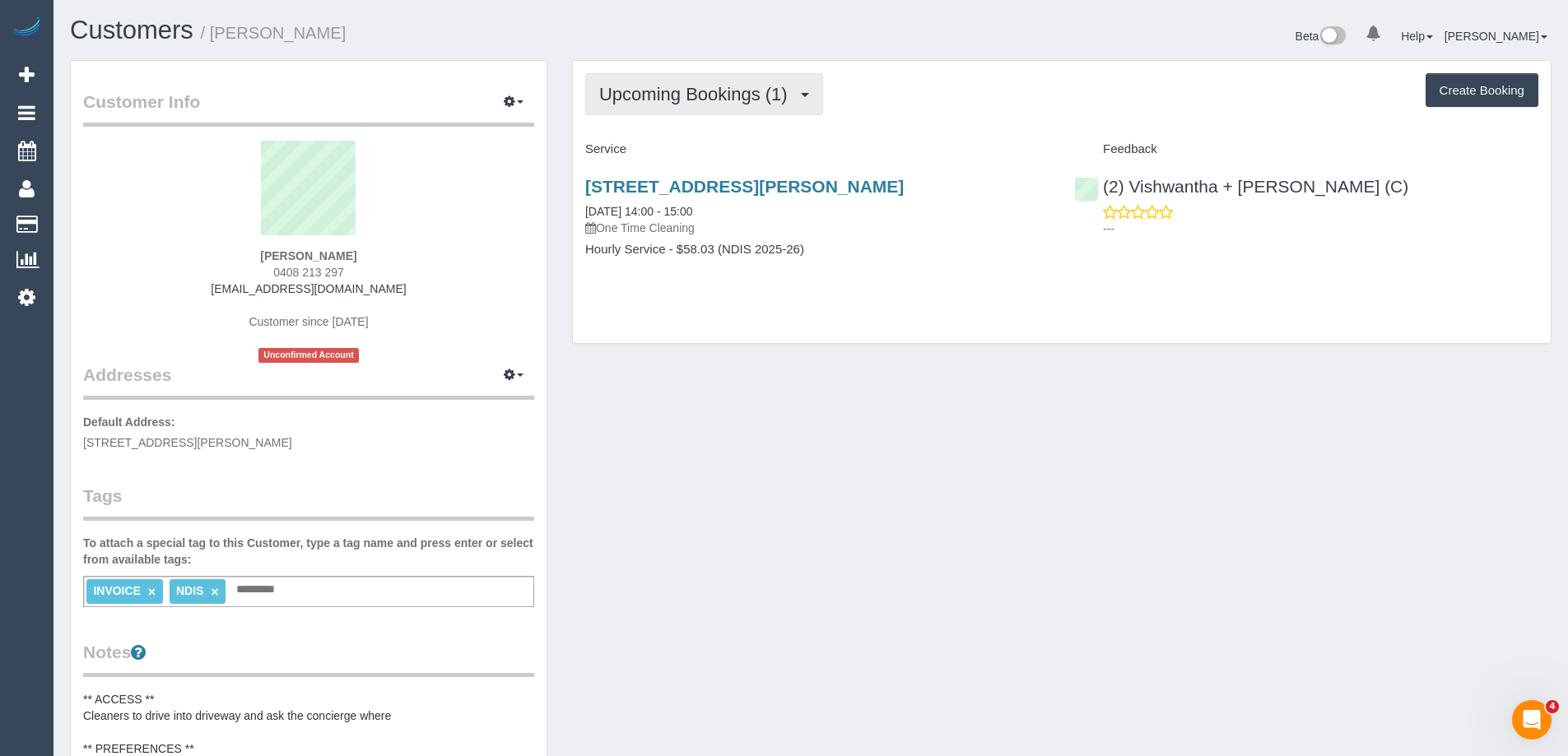
click at [716, 83] on button "Upcoming Bookings (1)" at bounding box center [704, 94] width 238 height 42
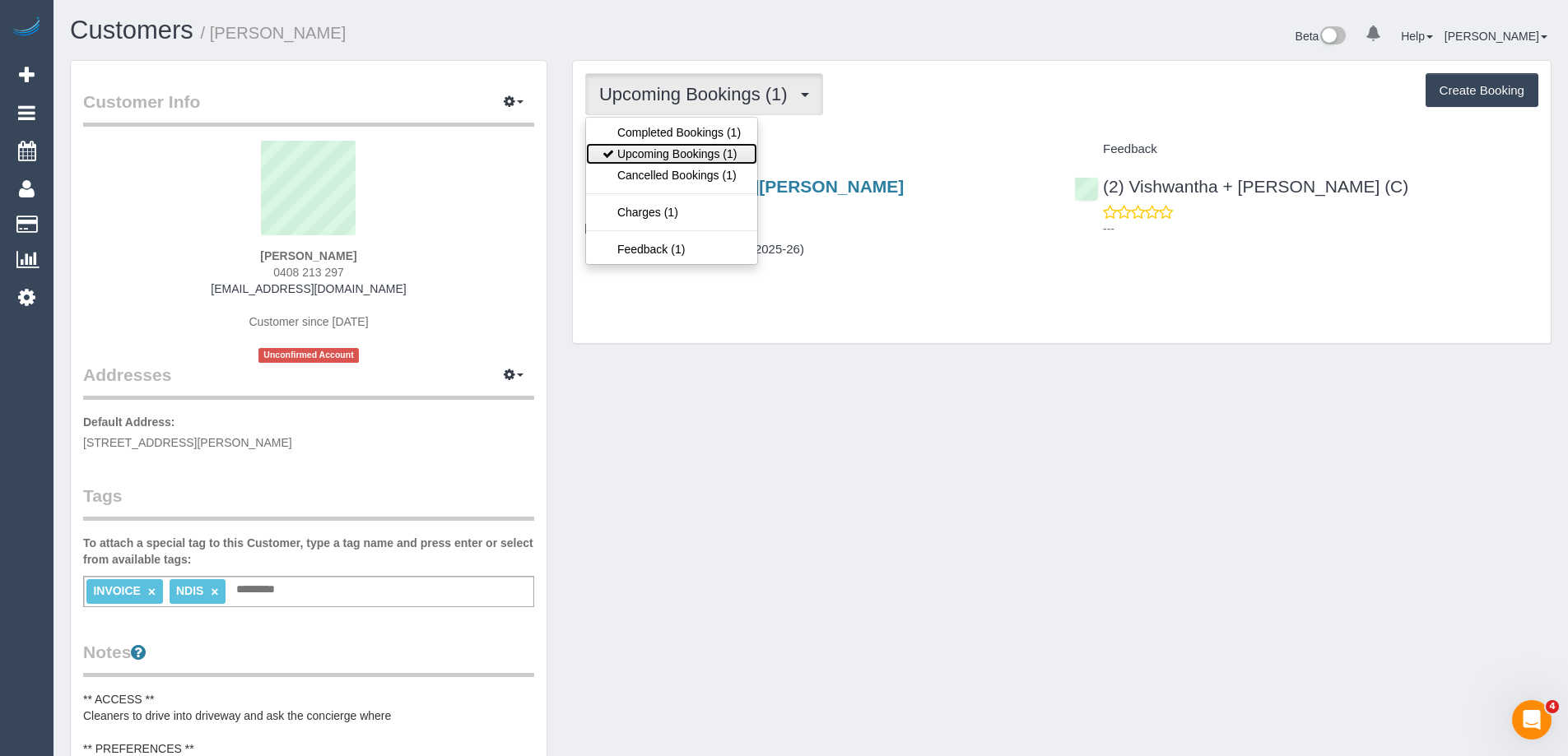
click at [714, 147] on link "Upcoming Bookings (1)" at bounding box center [672, 154] width 172 height 22
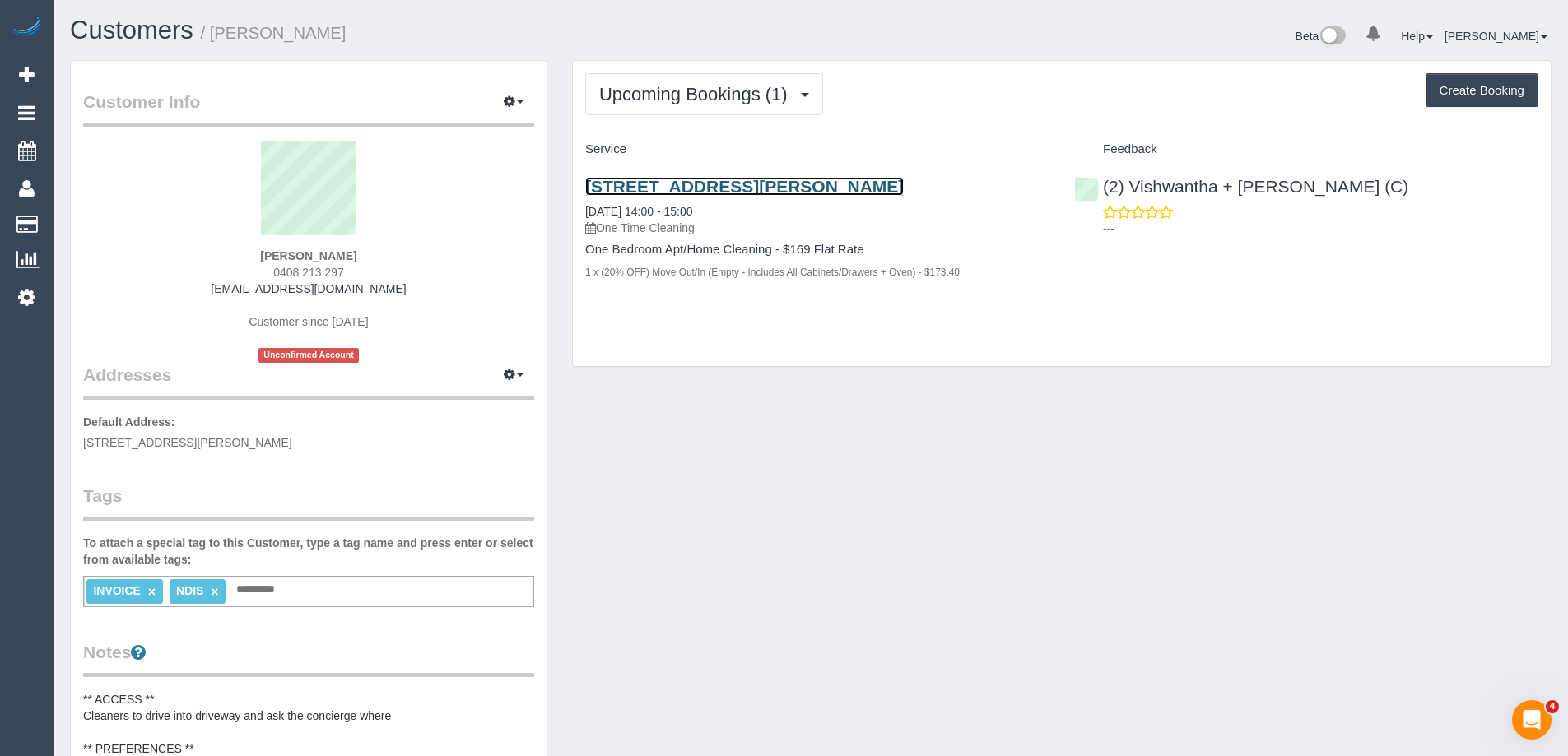
click at [796, 189] on link "108/280 Albert Street, East Melbourne, VIC 3002" at bounding box center [744, 186] width 319 height 19
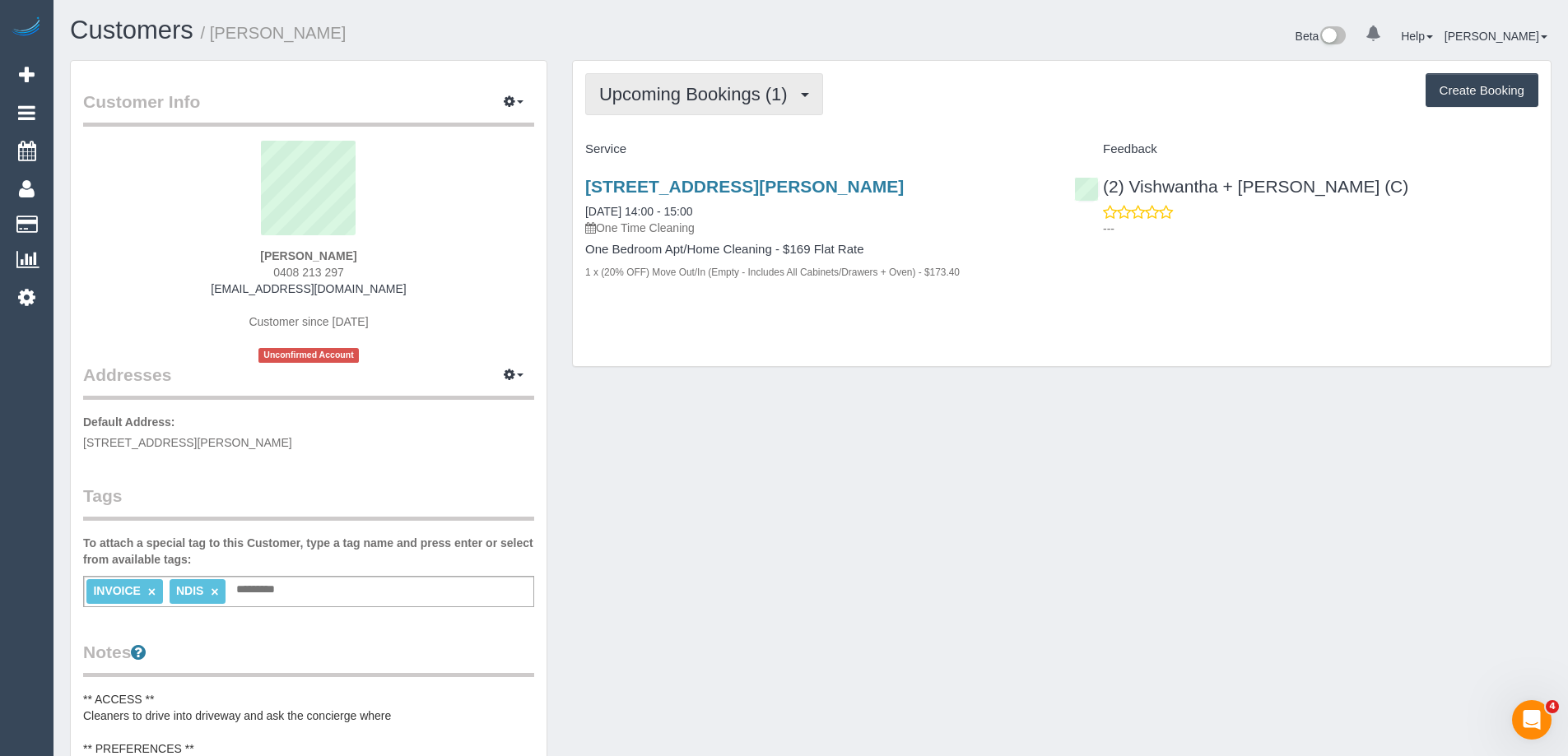
click at [747, 92] on span "Upcoming Bookings (1)" at bounding box center [697, 94] width 197 height 21
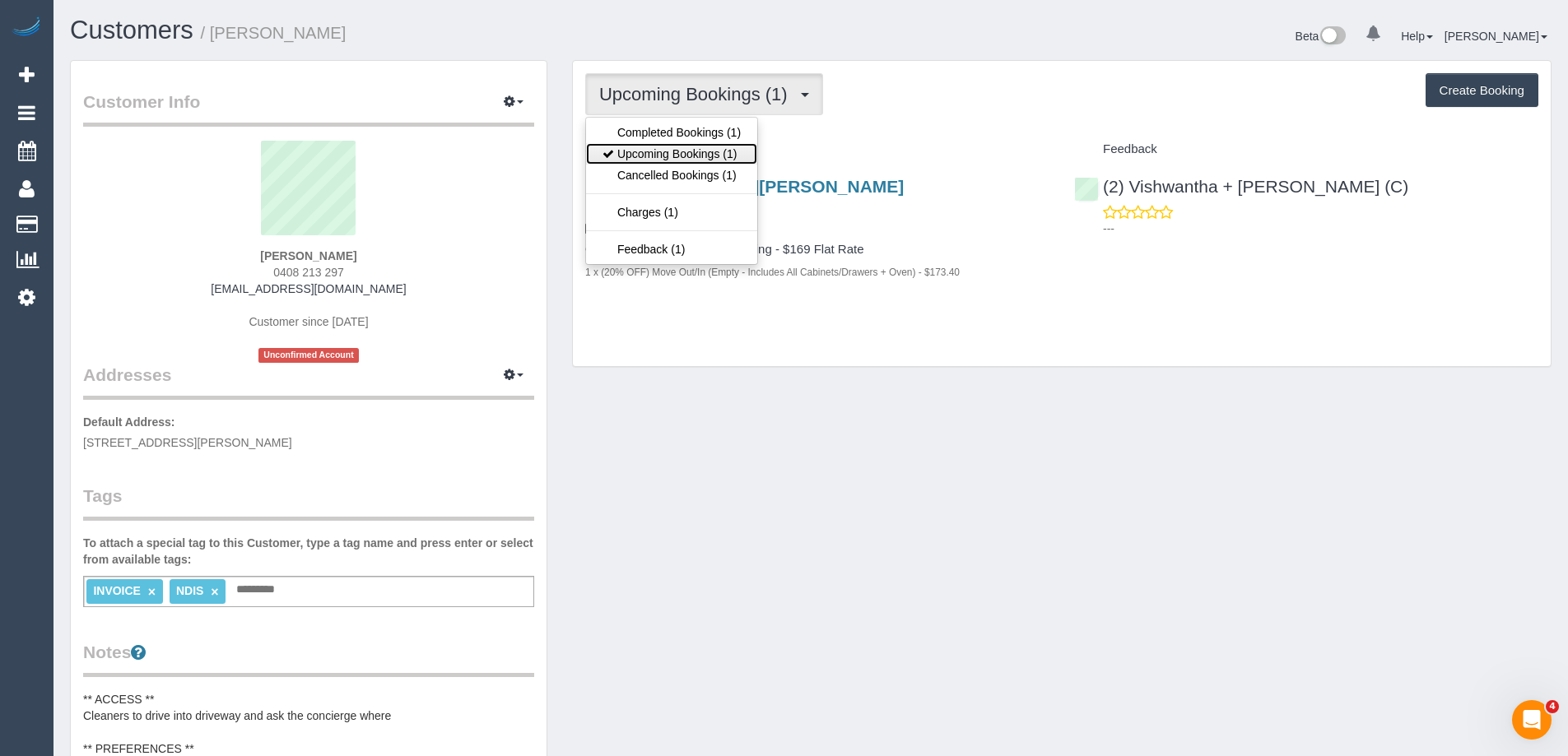
click at [732, 154] on link "Upcoming Bookings (1)" at bounding box center [672, 154] width 172 height 22
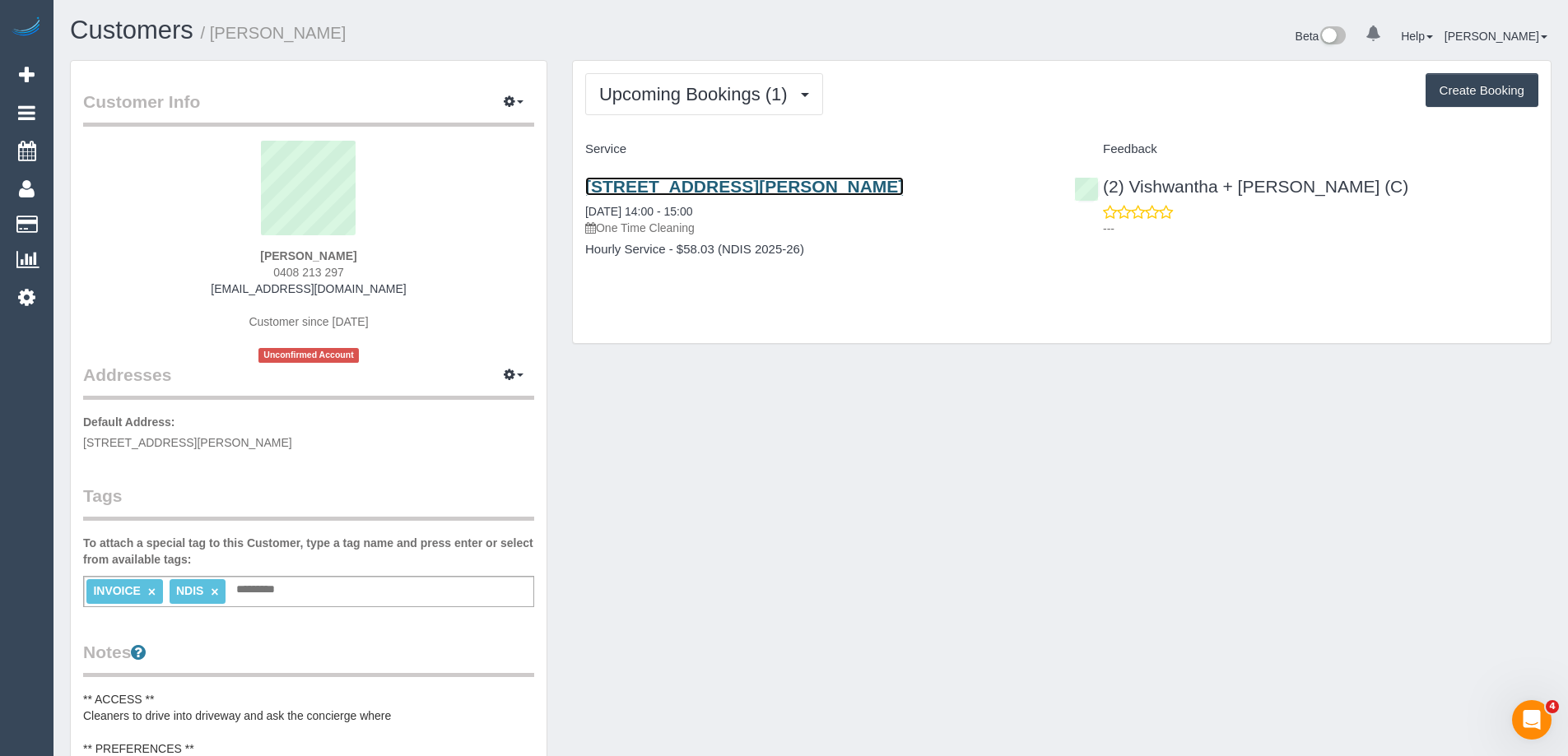
click at [838, 183] on link "108/280 Albert Street, East Melbourne, VIC 3002" at bounding box center [744, 186] width 319 height 19
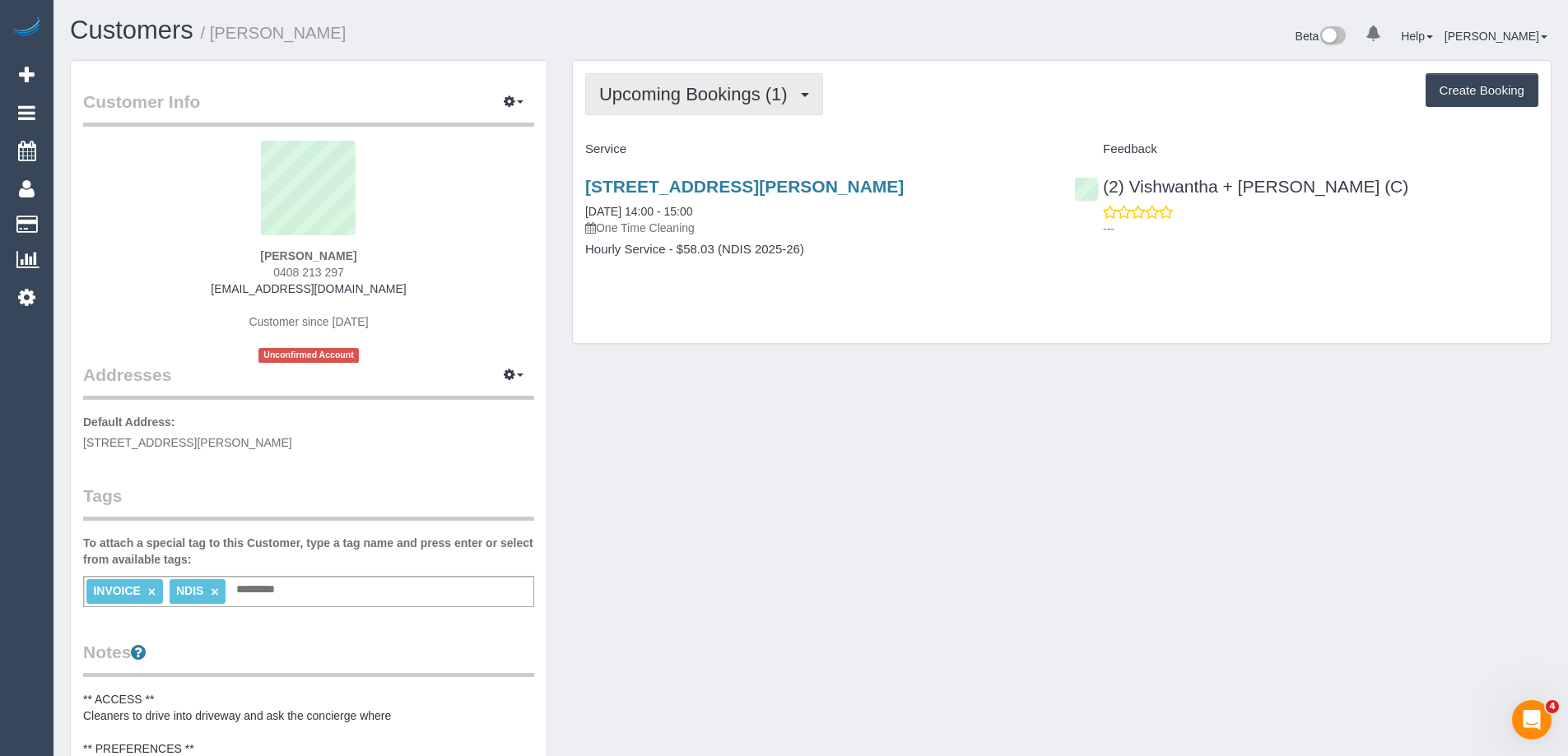
click at [699, 107] on button "Upcoming Bookings (1)" at bounding box center [704, 94] width 238 height 42
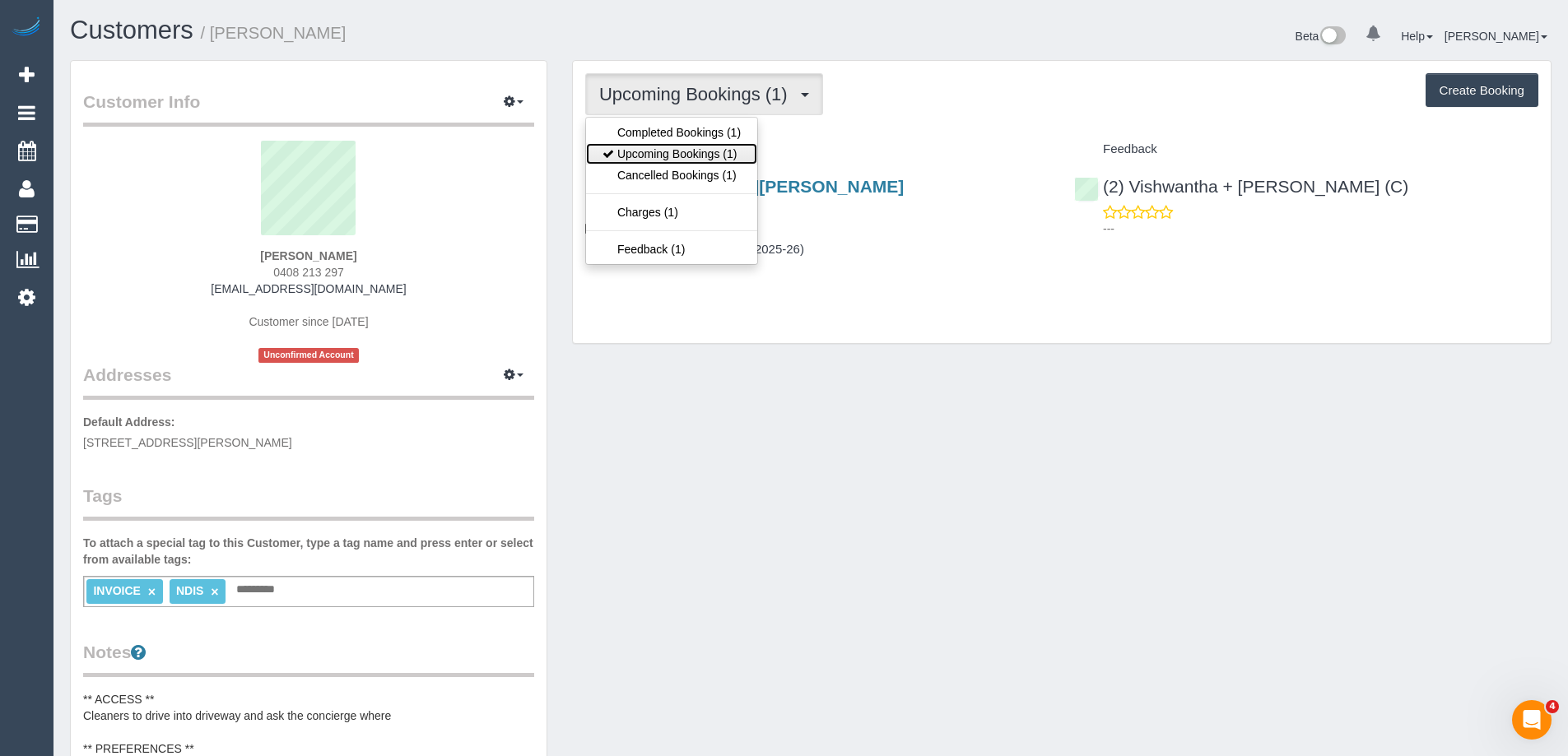
click at [689, 154] on link "Upcoming Bookings (1)" at bounding box center [672, 154] width 172 height 22
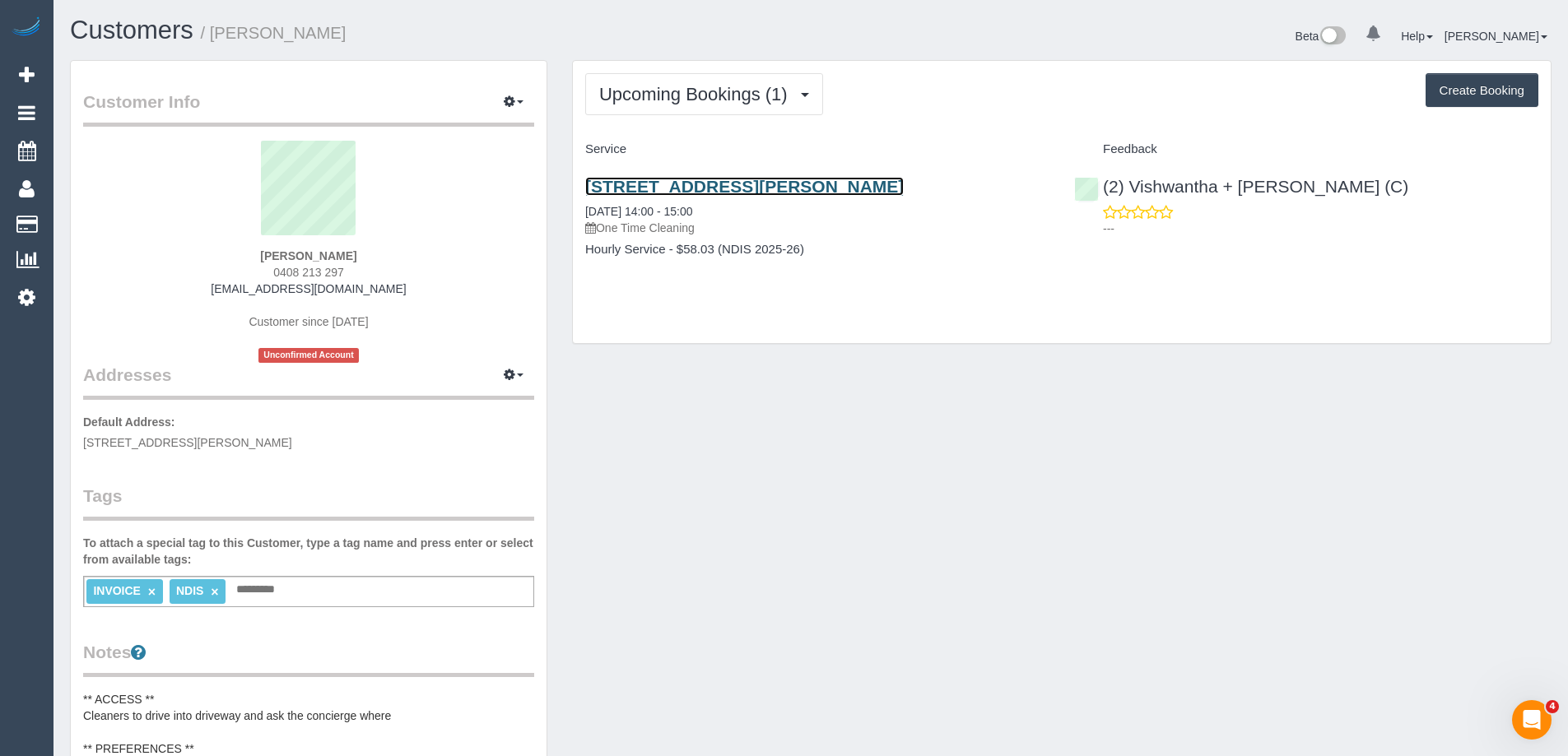
click at [704, 184] on link "108/280 Albert Street, East Melbourne, VIC 3002" at bounding box center [744, 186] width 319 height 19
click at [845, 182] on link "108/280 Albert Street, East Melbourne, VIC 3002" at bounding box center [744, 186] width 319 height 19
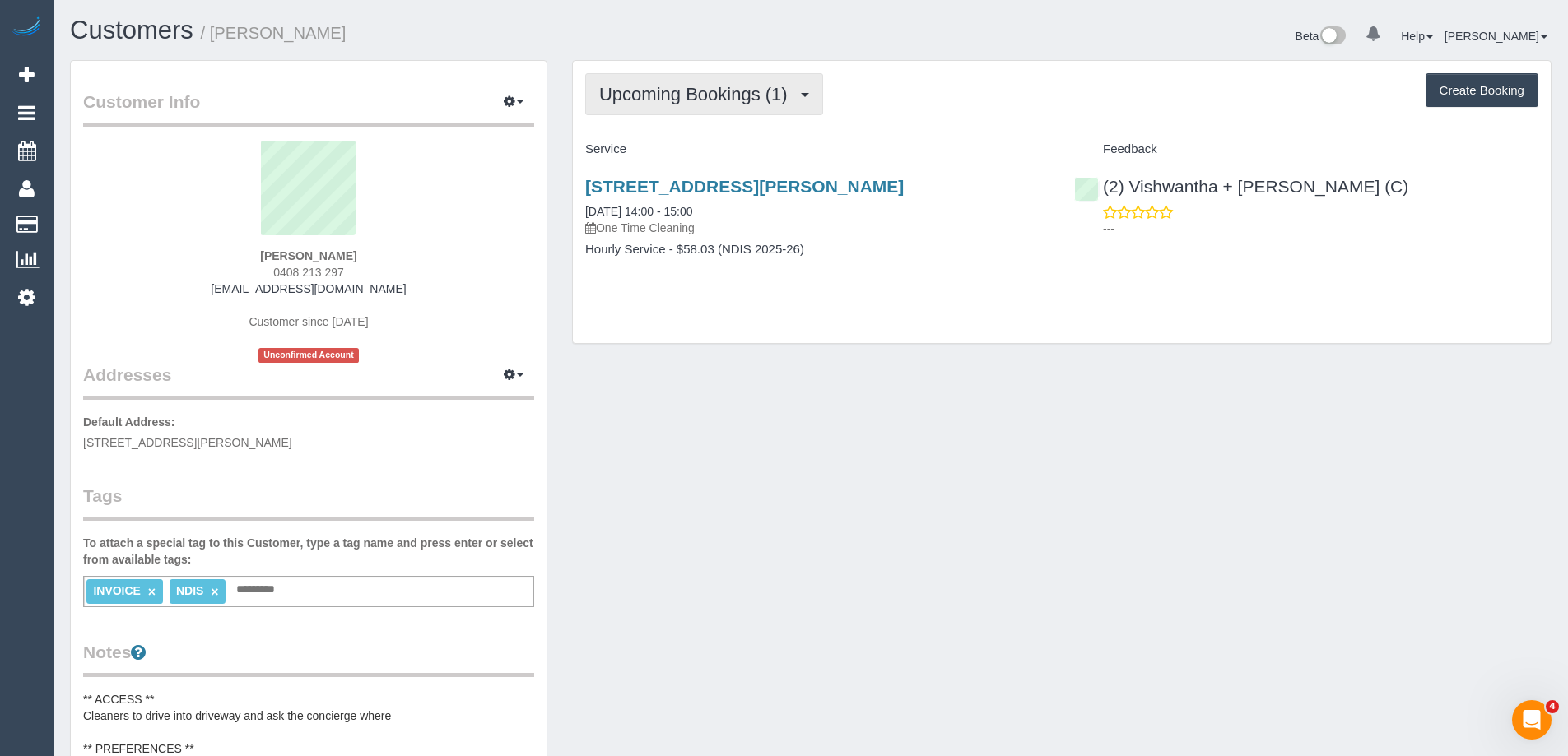
click at [707, 77] on button "Upcoming Bookings (1)" at bounding box center [704, 94] width 238 height 42
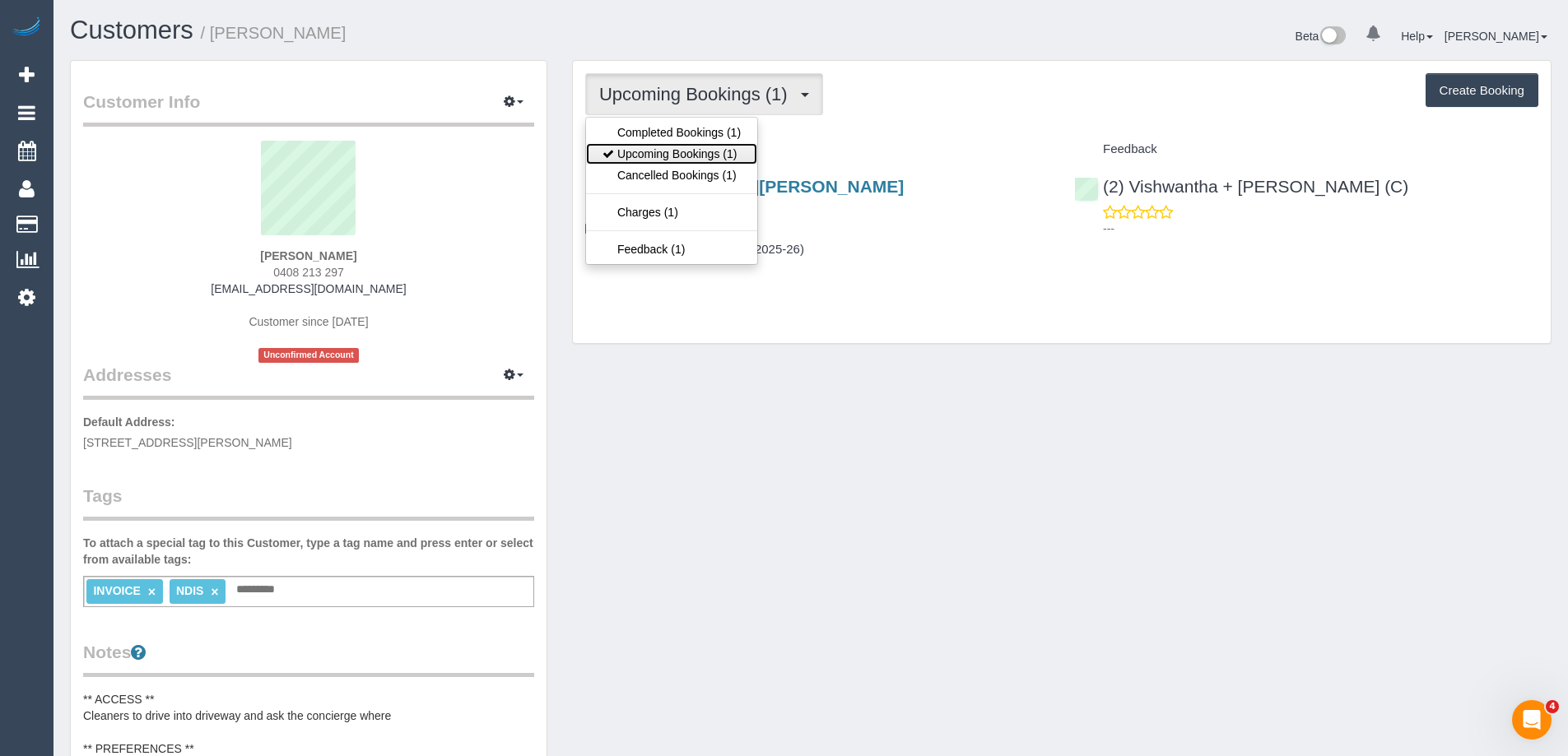
click at [705, 150] on link "Upcoming Bookings (1)" at bounding box center [672, 154] width 172 height 22
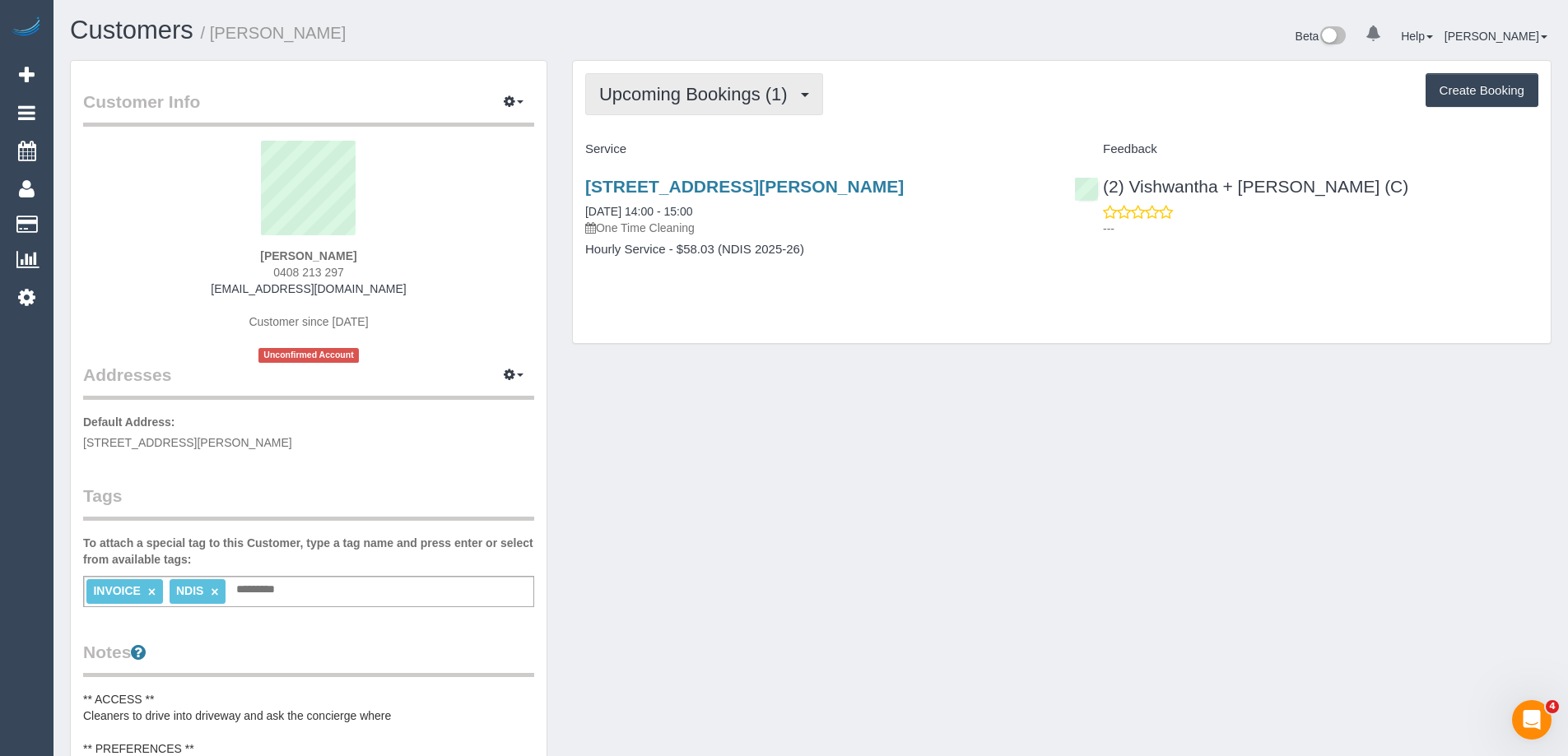
click at [728, 96] on span "Upcoming Bookings (1)" at bounding box center [697, 94] width 197 height 21
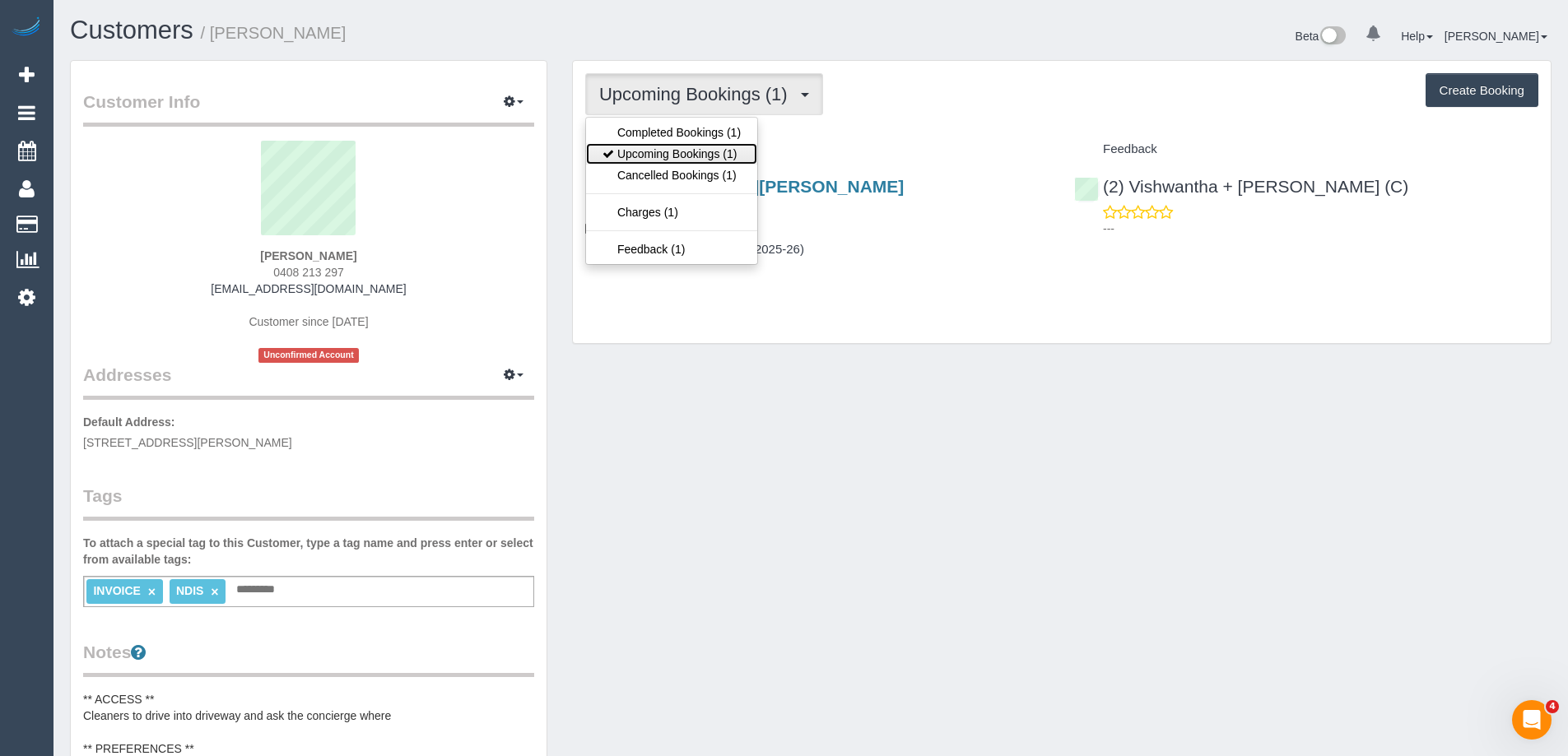
click at [715, 149] on link "Upcoming Bookings (1)" at bounding box center [672, 154] width 172 height 22
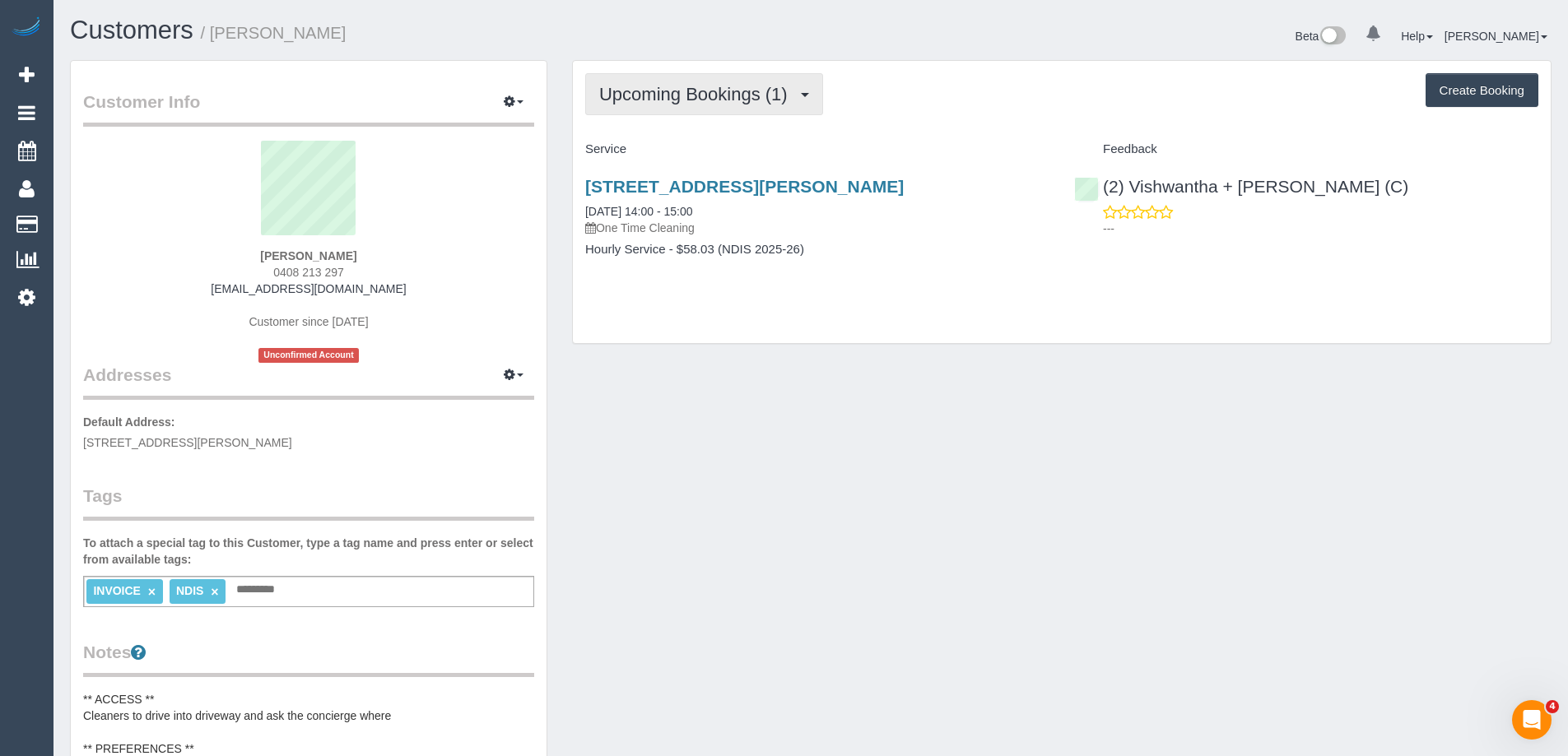
click at [710, 103] on span "Upcoming Bookings (1)" at bounding box center [697, 94] width 197 height 21
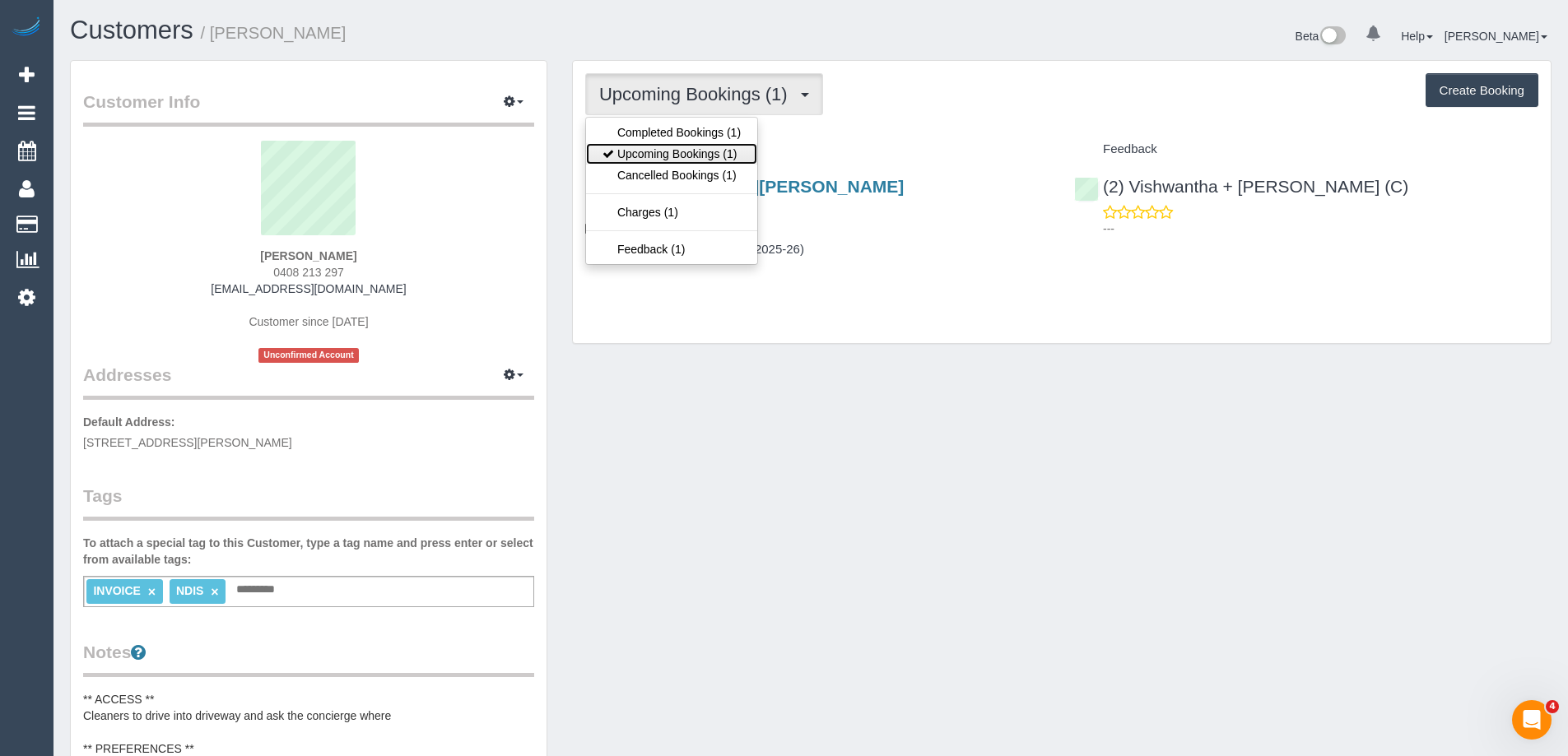
click at [714, 158] on link "Upcoming Bookings (1)" at bounding box center [672, 154] width 172 height 22
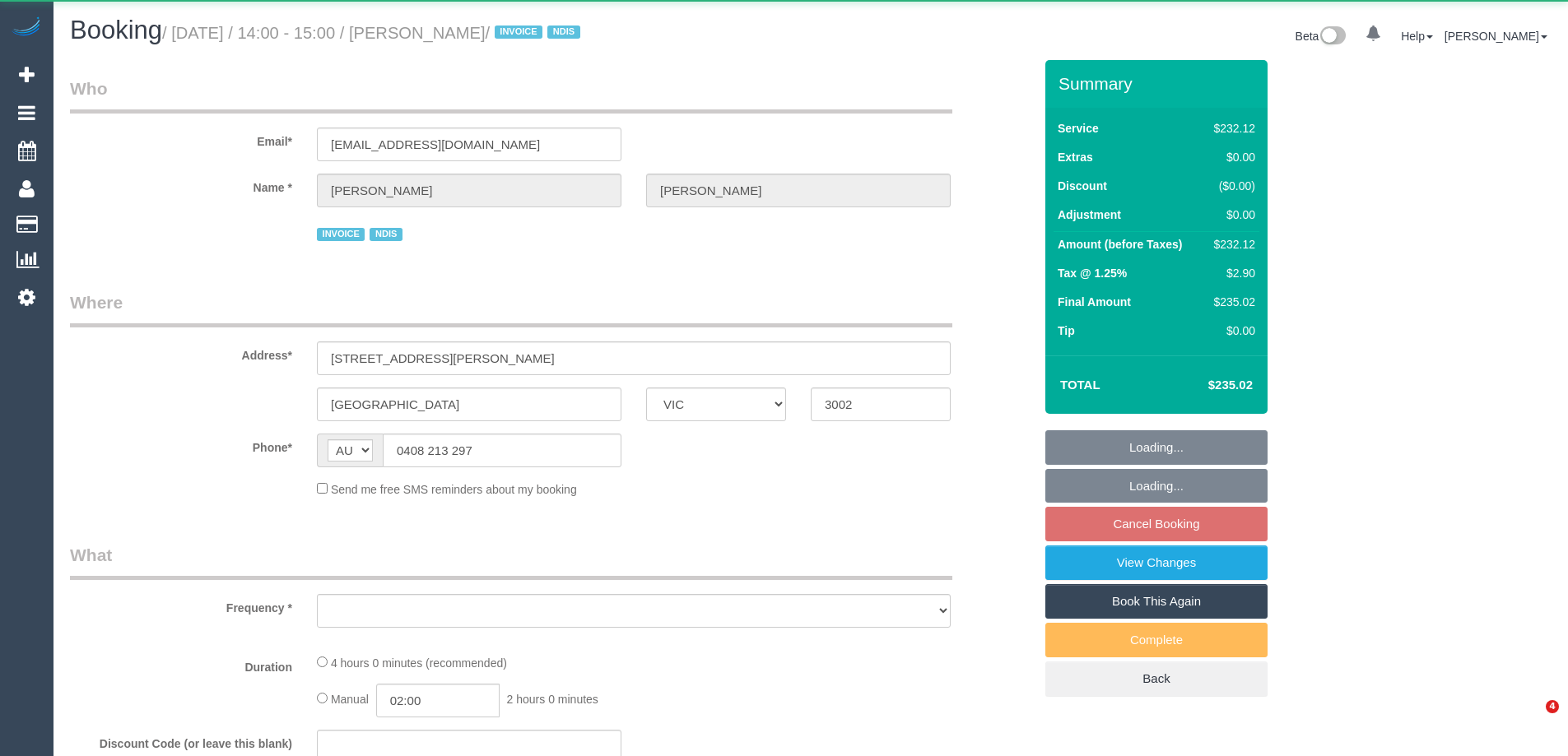
select select "VIC"
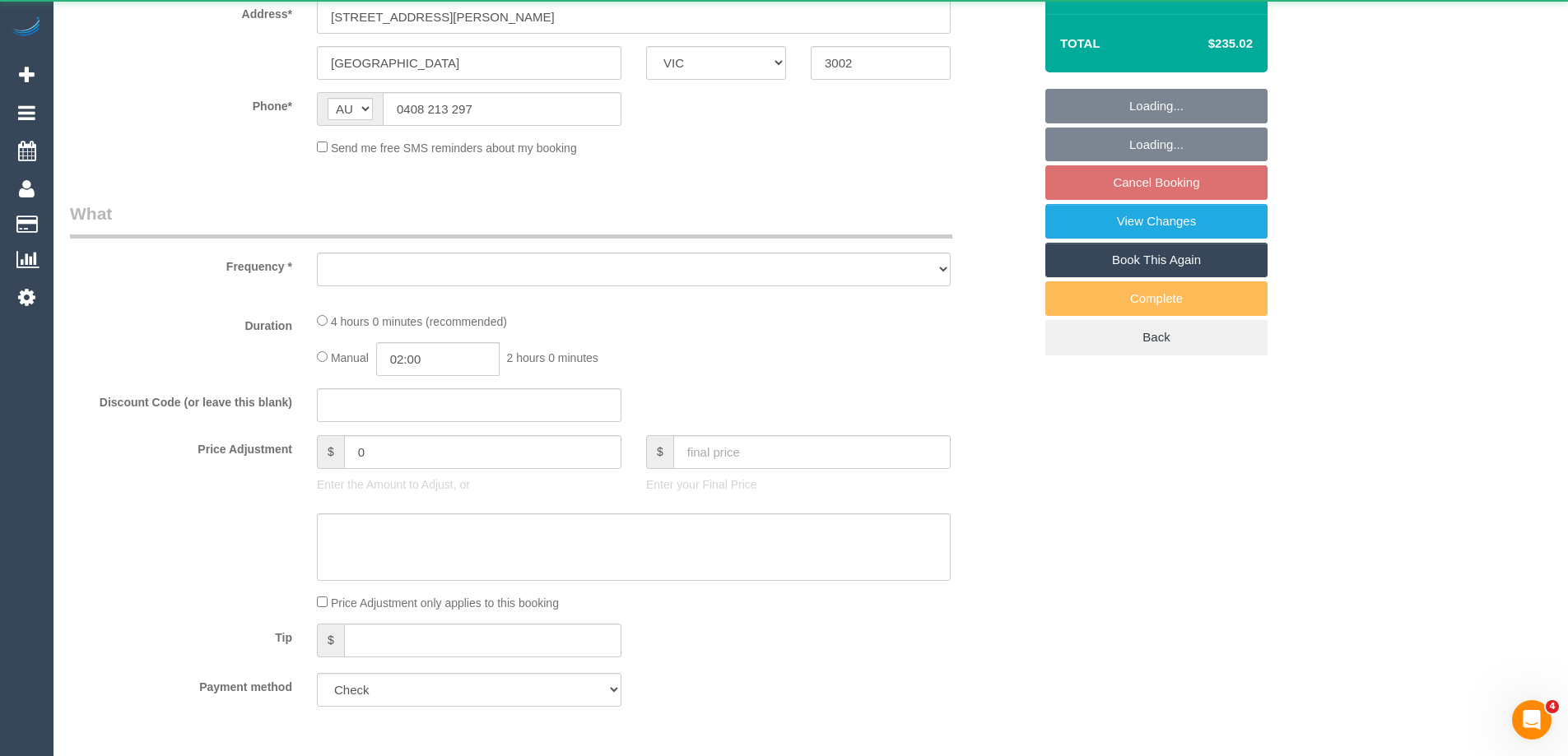
select select "number:28"
select select "number:14"
select select "number:19"
select select "number:23"
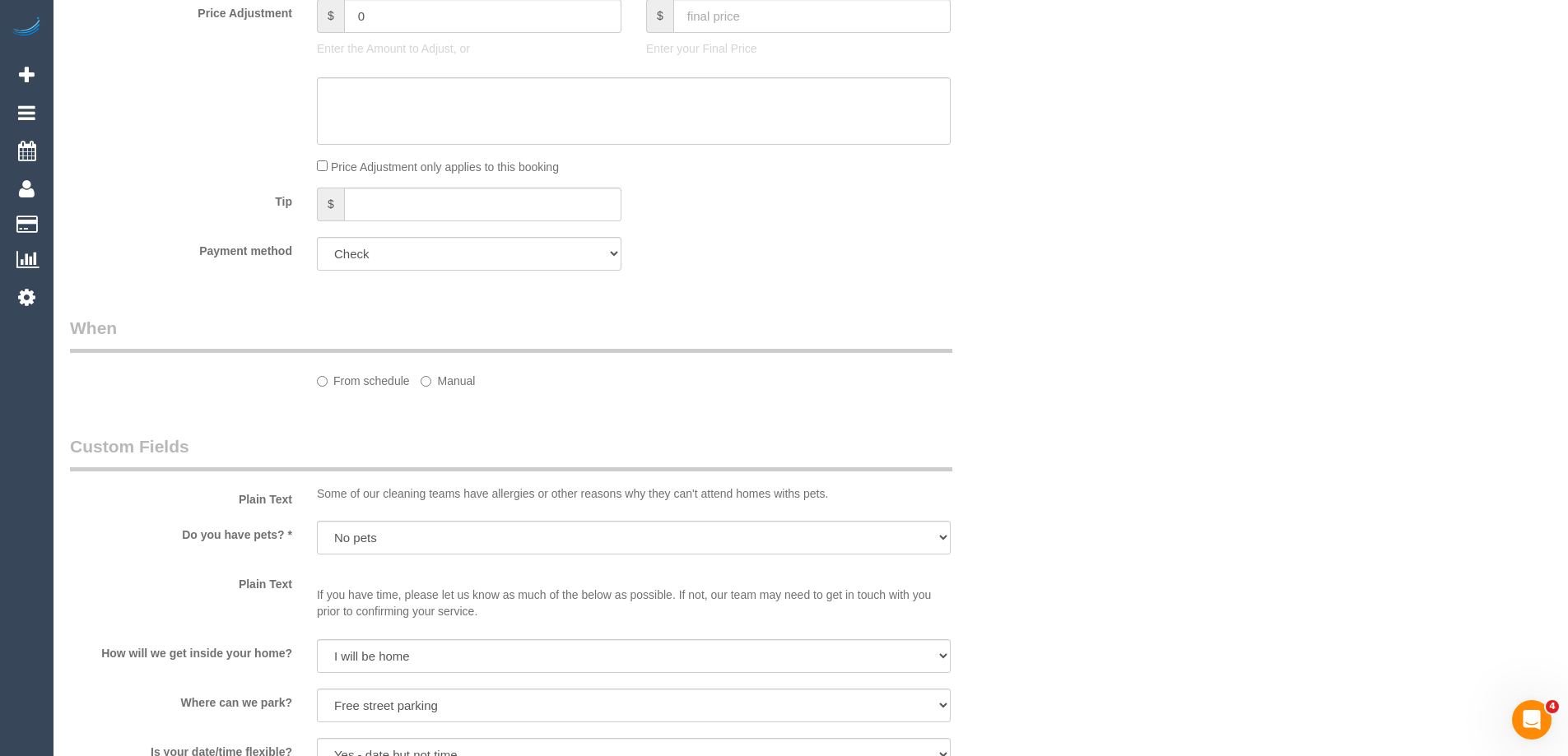
select select "object:699"
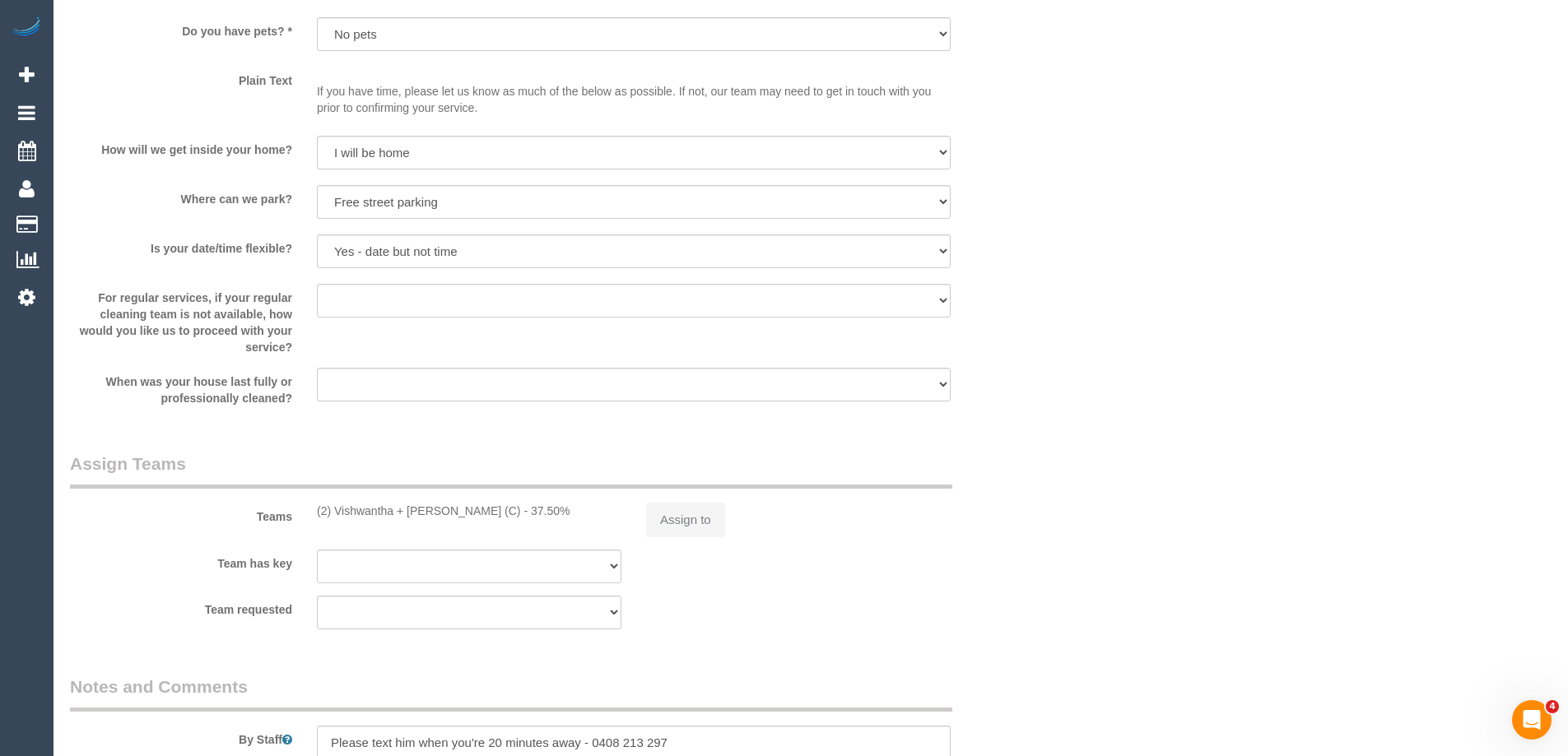
select select "240"
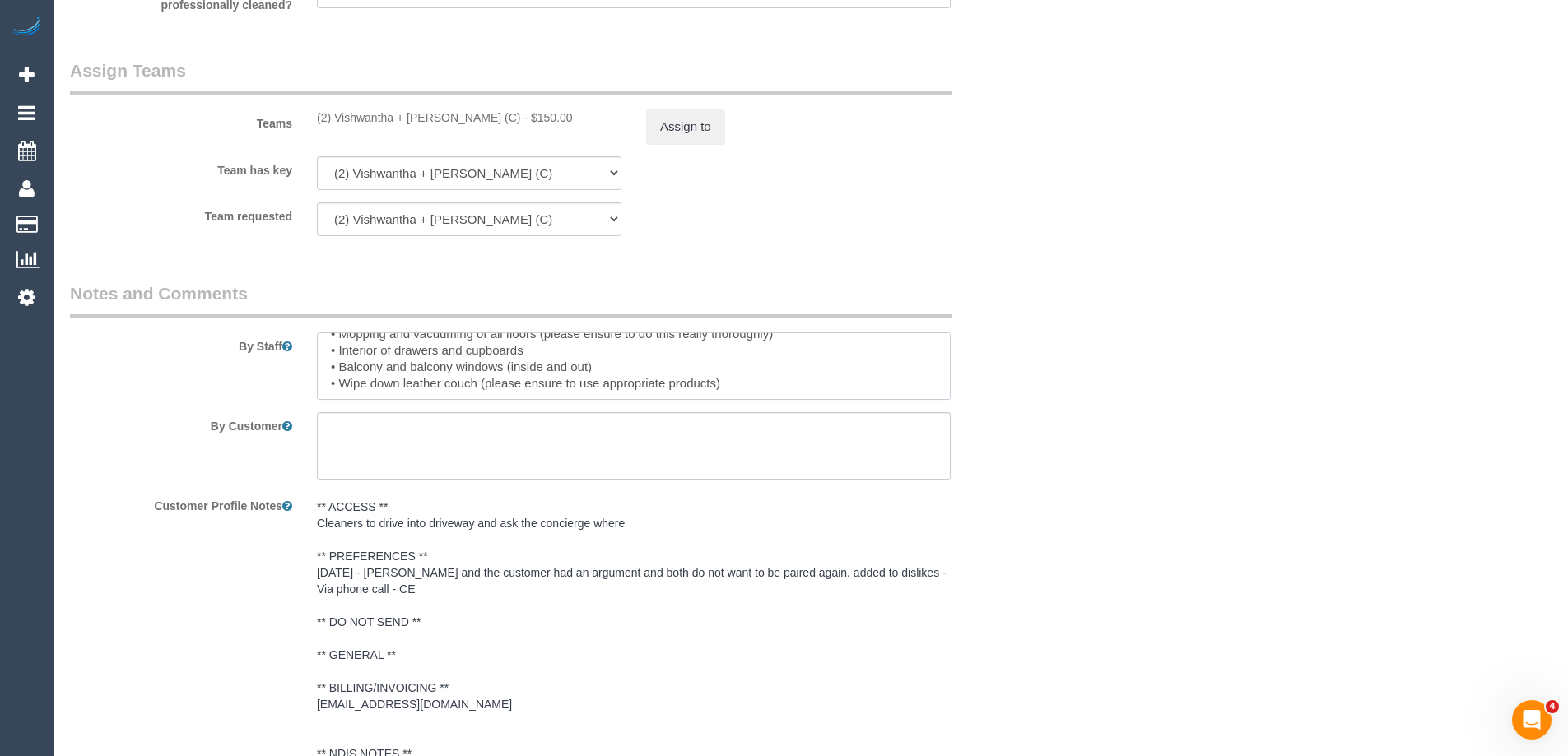
scroll to position [98, 0]
click at [546, 359] on textarea at bounding box center [634, 366] width 634 height 68
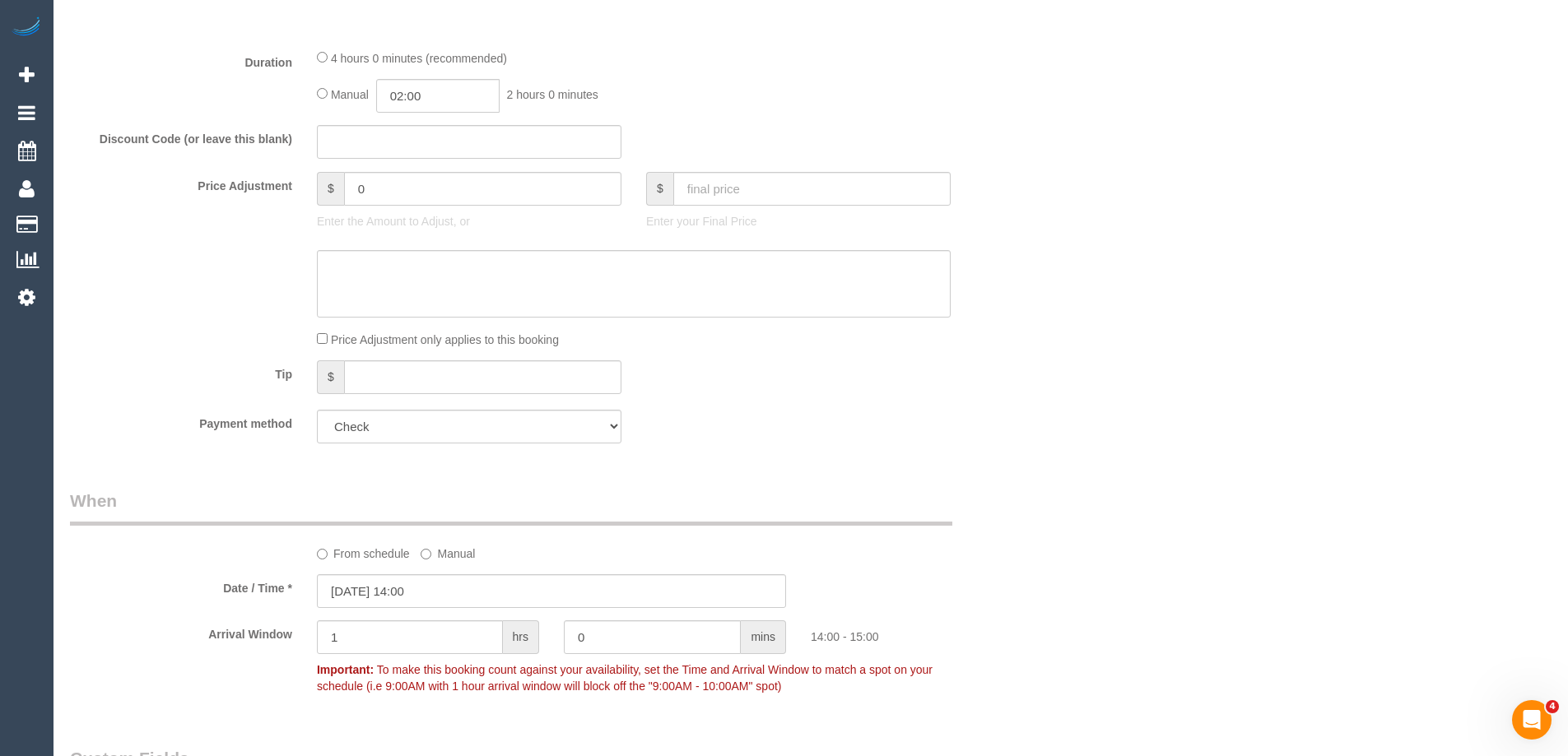
scroll to position [658, 0]
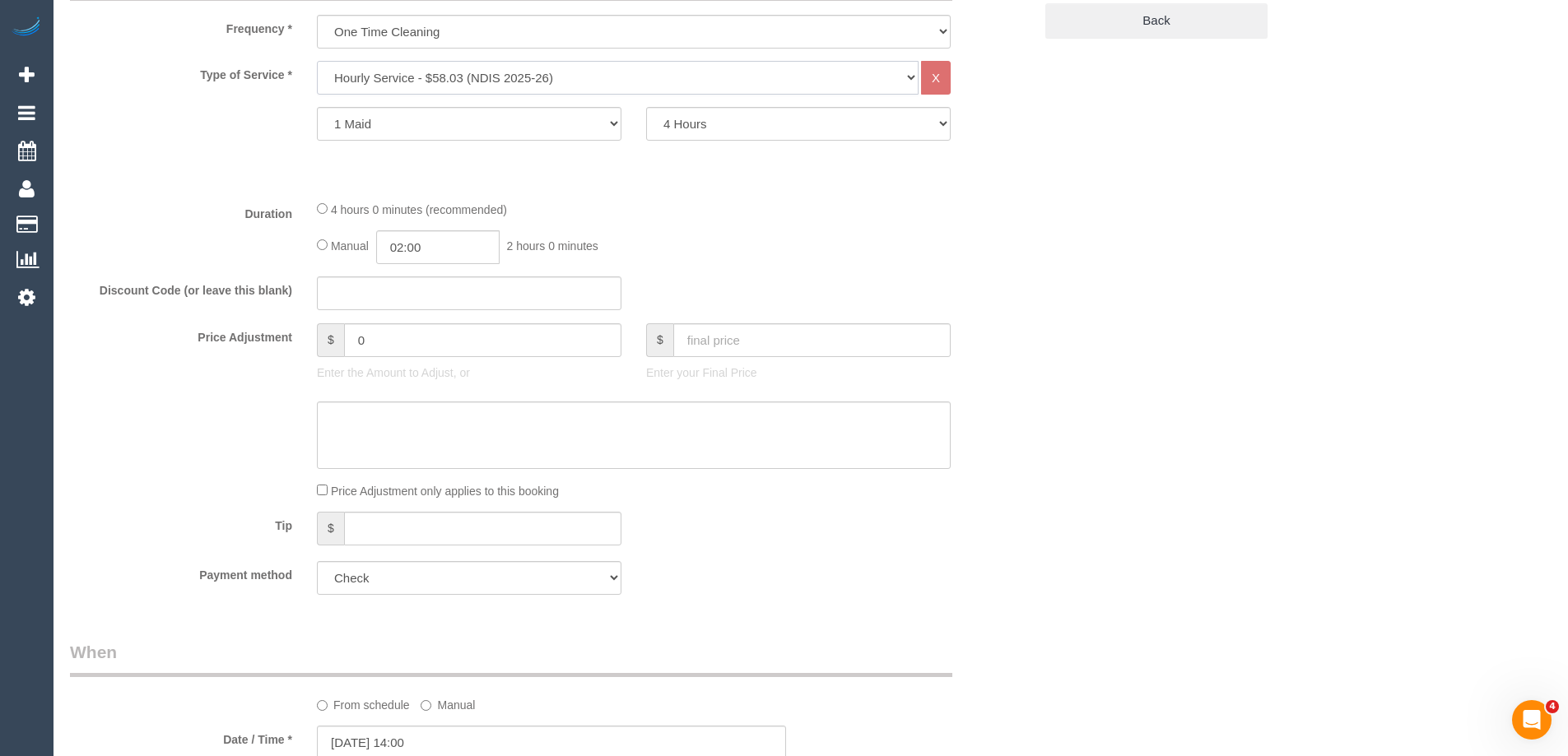
click at [493, 79] on select "Hourly Service - $70/h Hourly Service - $65/h Hourly Service - $60/h Hourly Ser…" at bounding box center [618, 77] width 602 height 33
select select "210"
click at [317, 61] on select "Hourly Service - $70/h Hourly Service - $65/h Hourly Service - $60/h Hourly Ser…" at bounding box center [618, 77] width 602 height 33
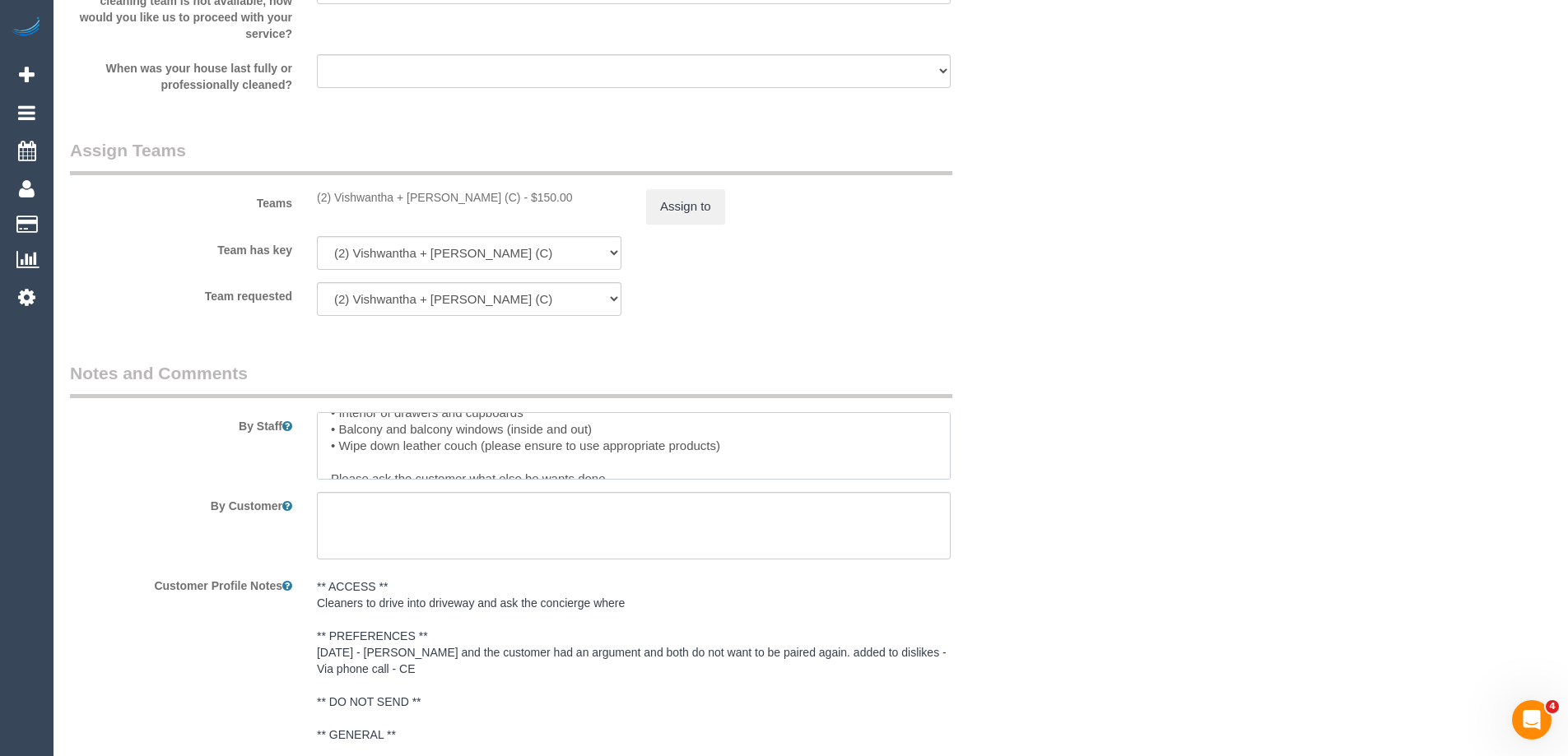
scroll to position [163, 0]
click at [772, 420] on textarea at bounding box center [634, 446] width 634 height 68
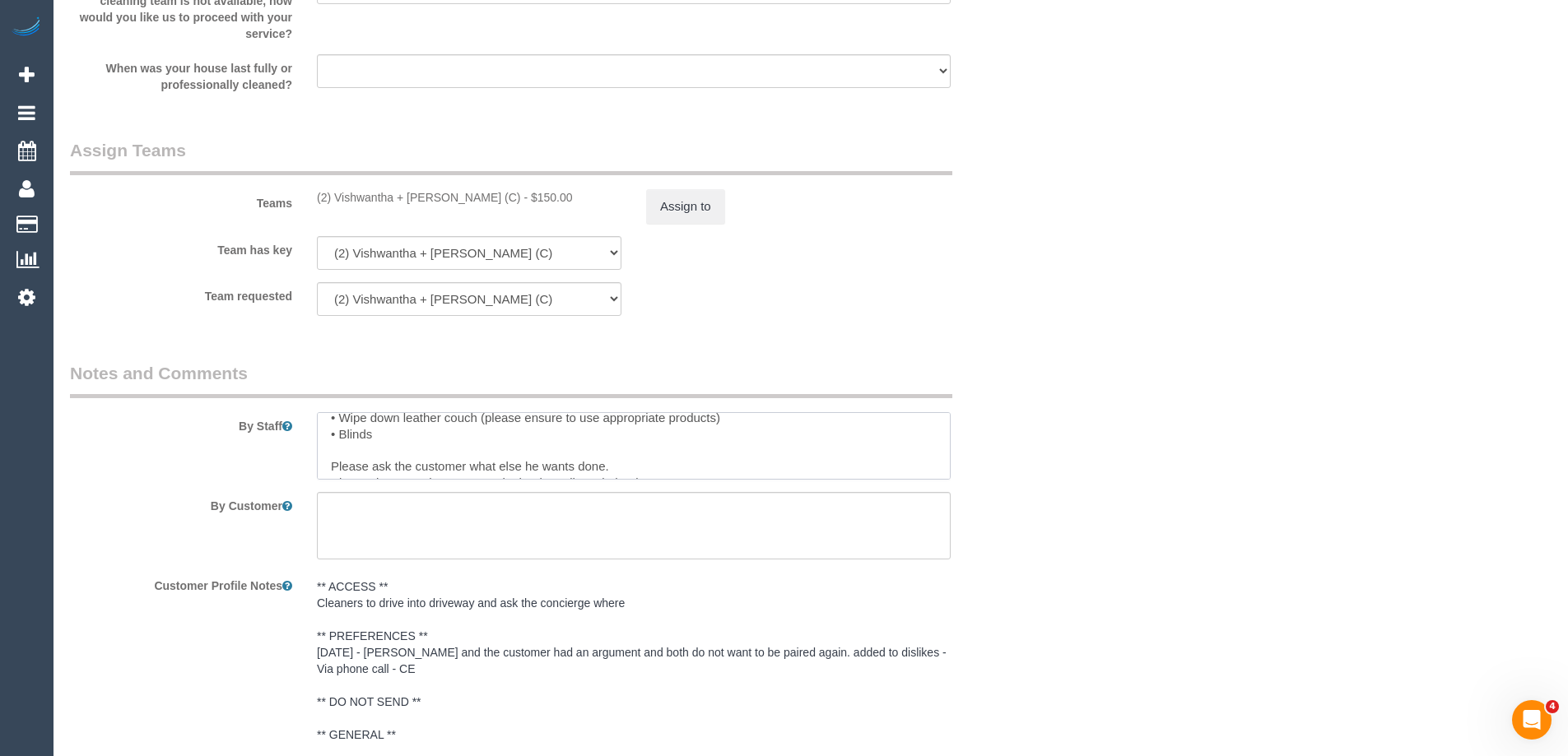
scroll to position [164, 0]
click at [341, 444] on textarea at bounding box center [634, 446] width 634 height 68
click at [445, 443] on textarea at bounding box center [634, 446] width 634 height 68
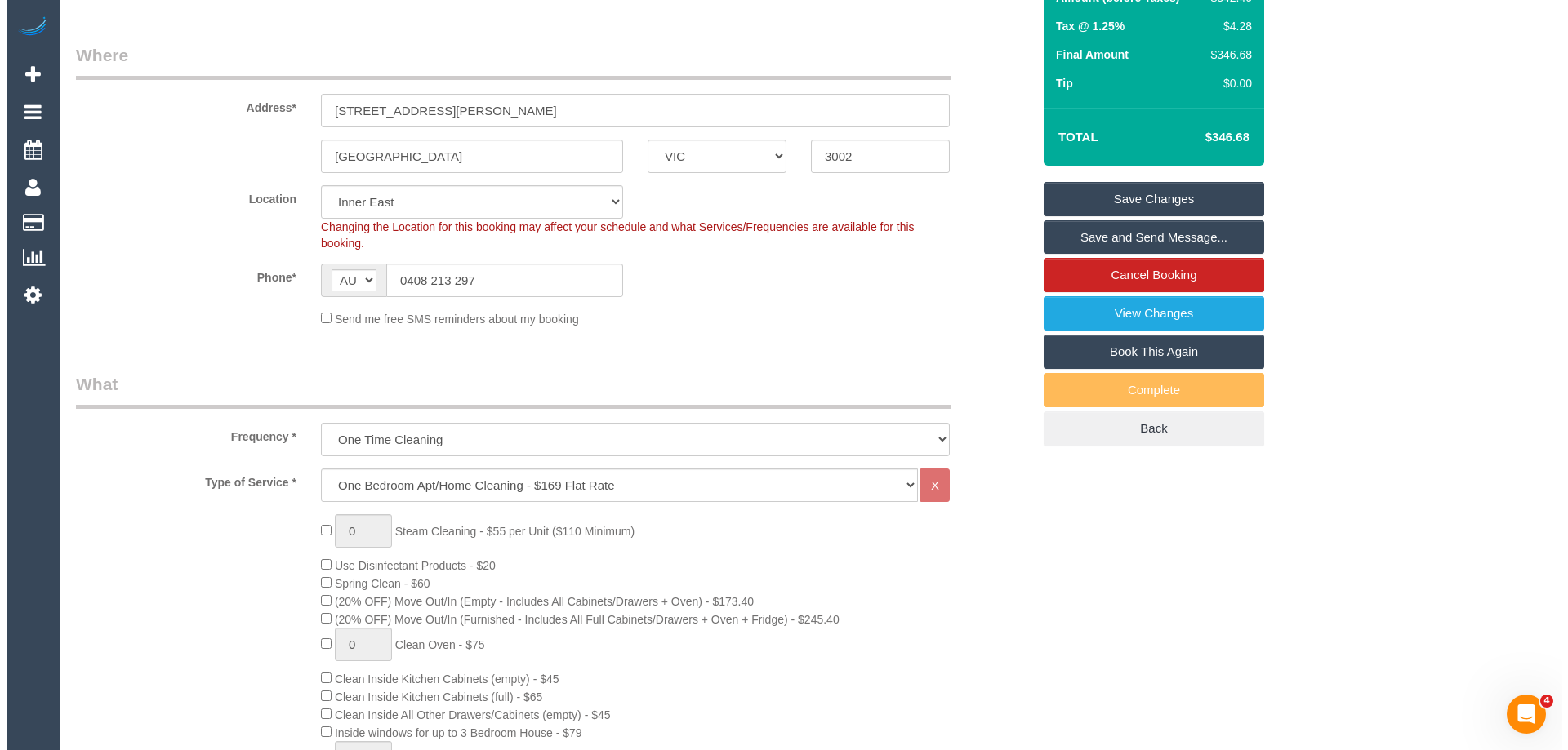
scroll to position [0, 0]
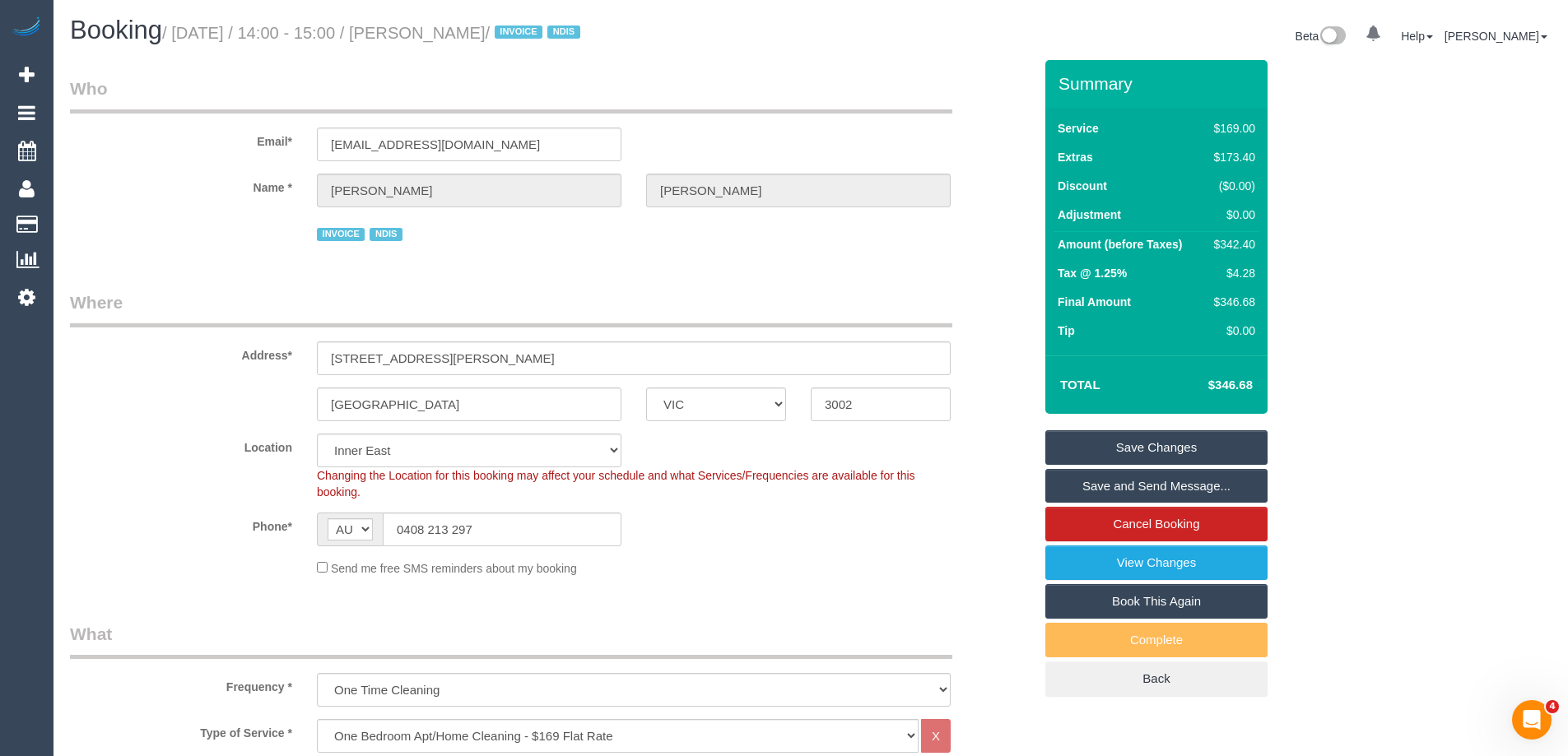
type textarea "Please text him when you're 20 minutes away - 0408 213 297 Priorities: • Bathro…"
click at [1125, 454] on link "Save Changes" at bounding box center [1156, 448] width 222 height 34
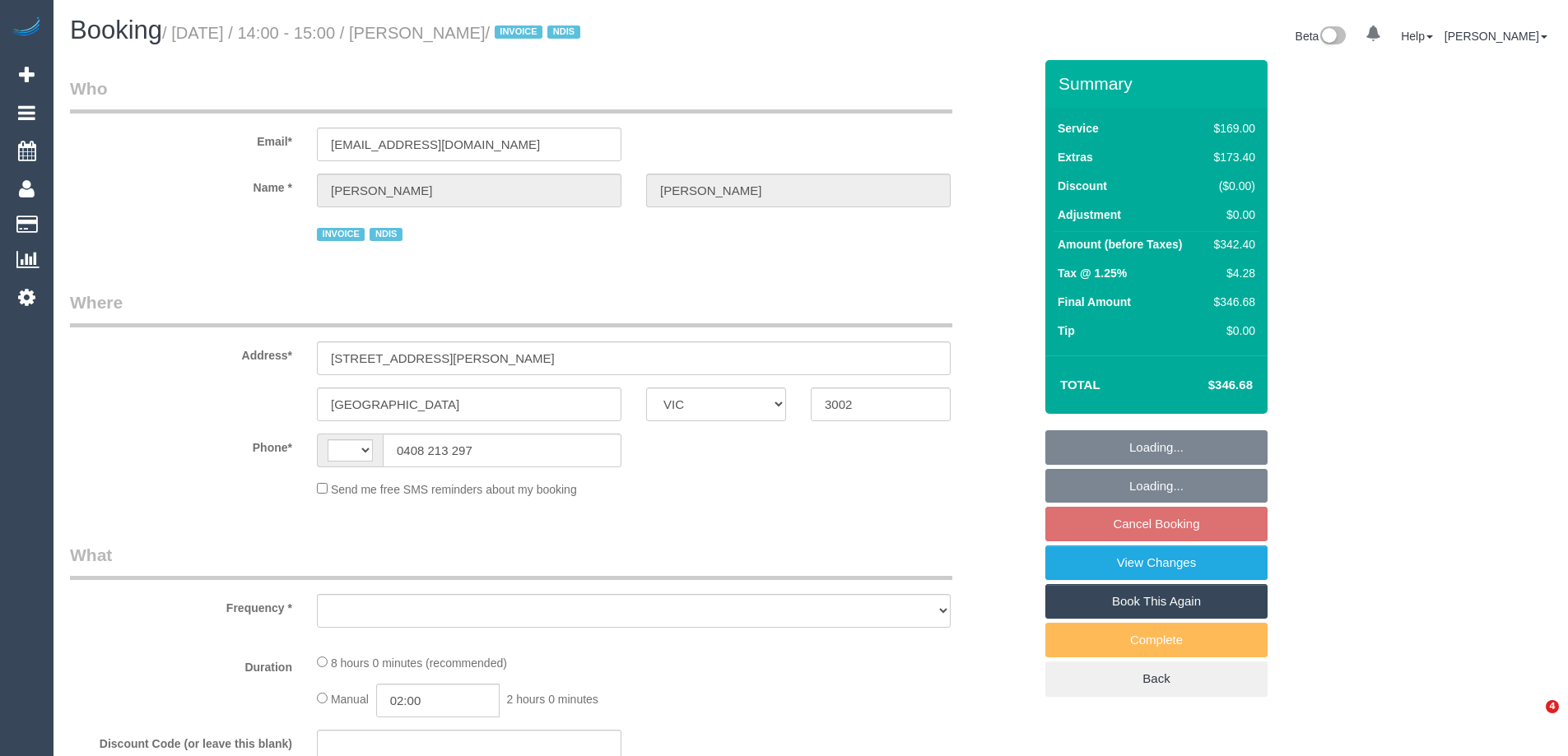
select select "VIC"
select select "number:28"
select select "number:14"
select select "number:19"
select select "number:23"
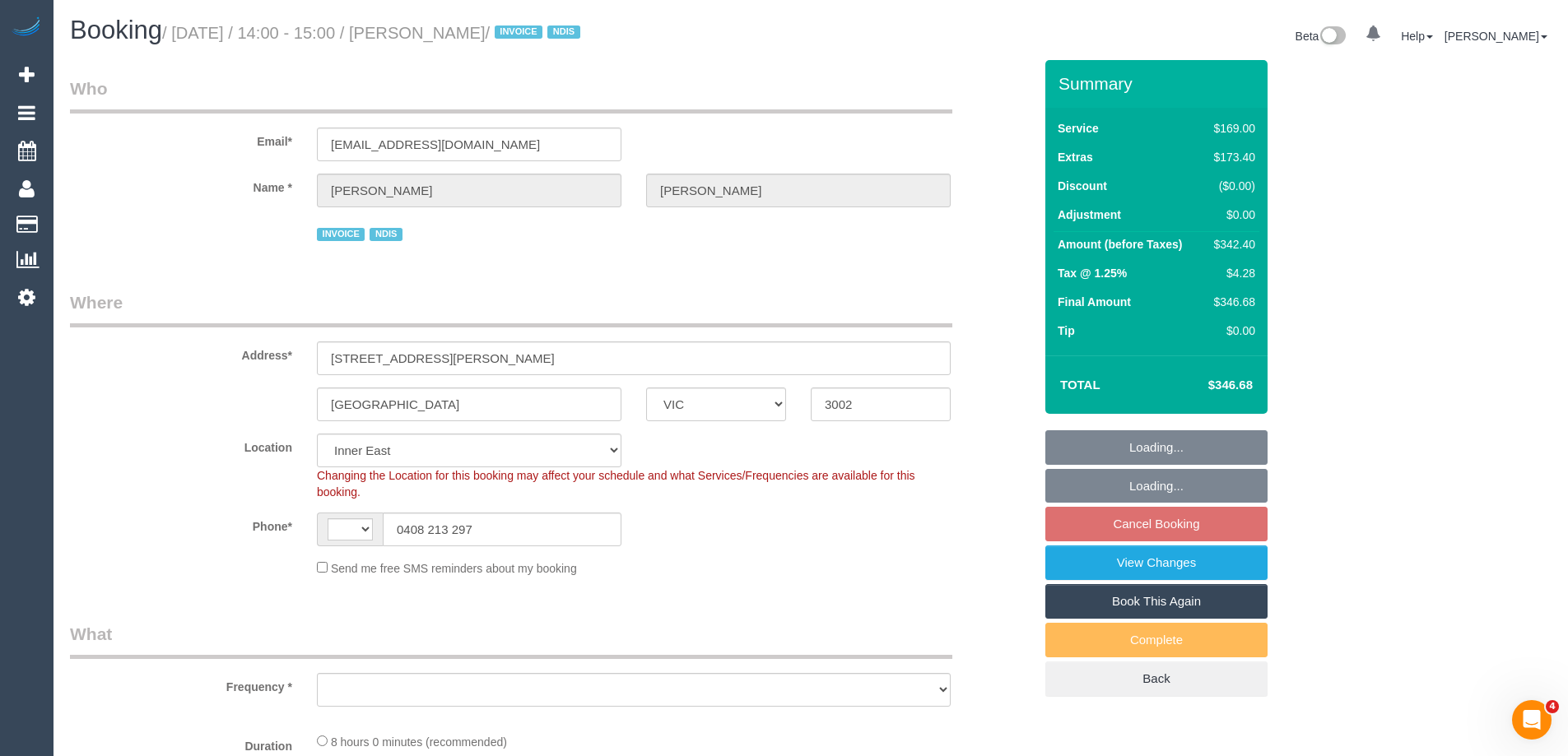
select select "string:AU"
select select "object:1321"
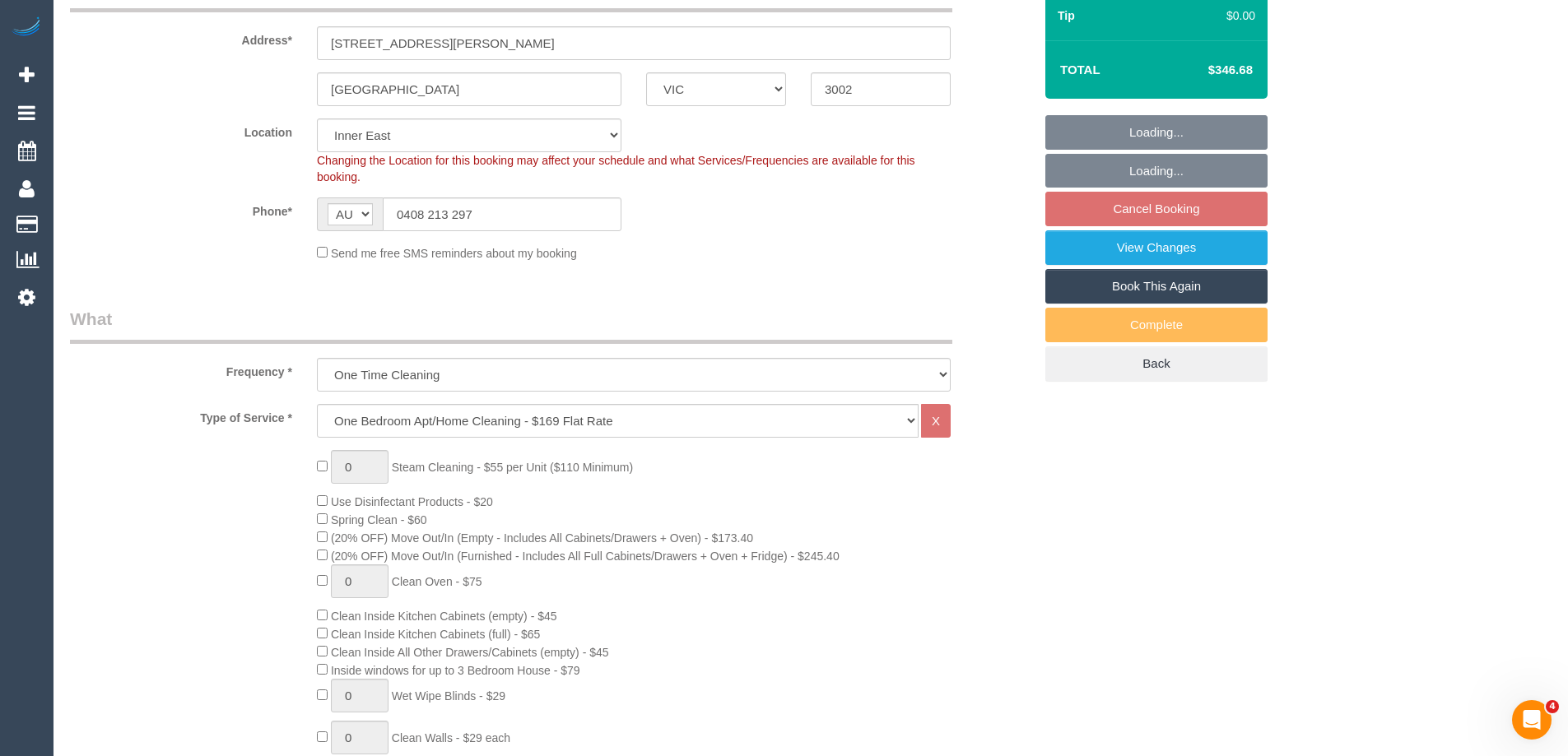
scroll to position [576, 0]
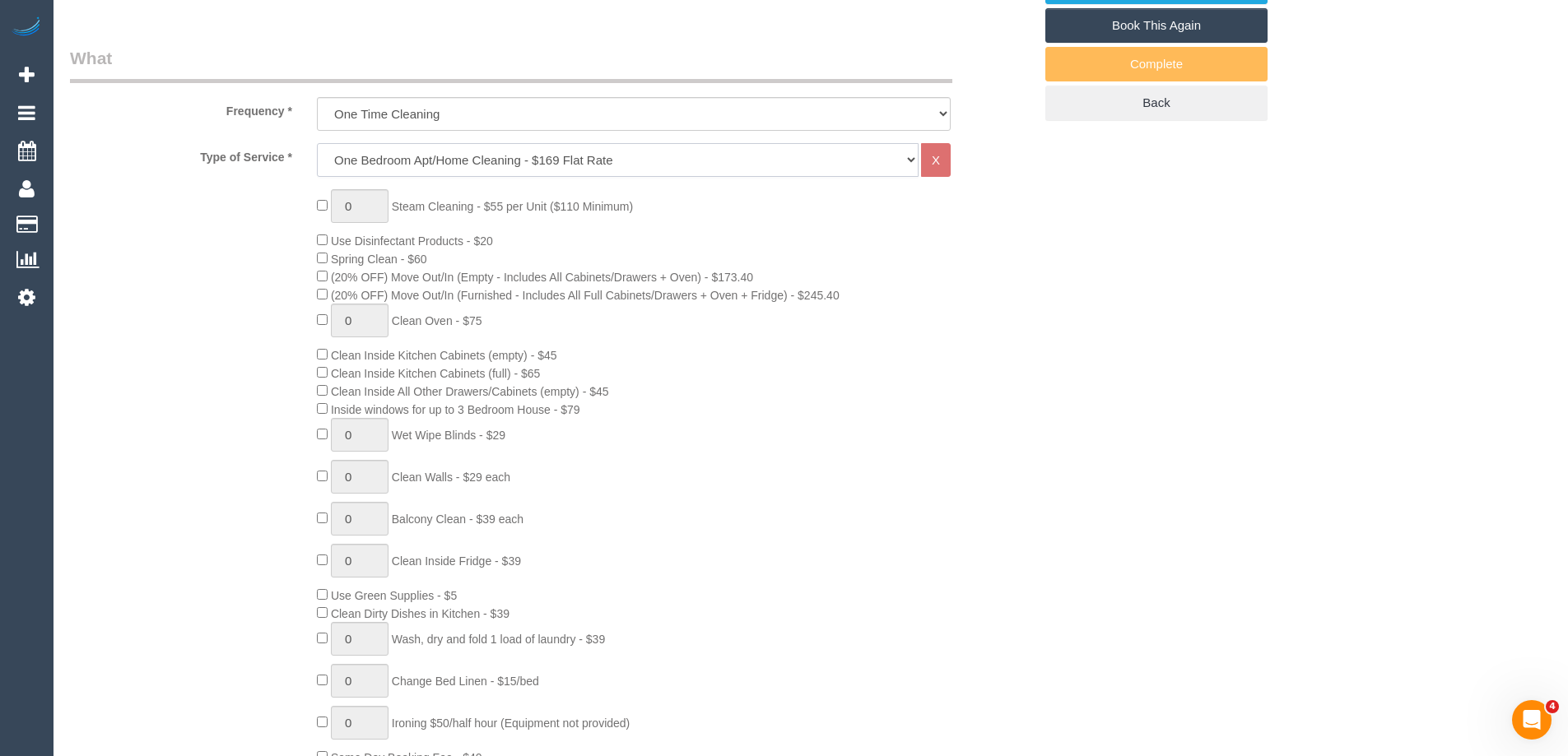
click at [438, 163] on select "Hourly Service - $70/h Hourly Service - $65/h Hourly Service - $60/h Hourly Ser…" at bounding box center [618, 160] width 602 height 33
select select "209"
click at [317, 144] on select "Hourly Service - $70/h Hourly Service - $65/h Hourly Service - $60/h Hourly Ser…" at bounding box center [618, 160] width 602 height 33
select select "1"
select select "120"
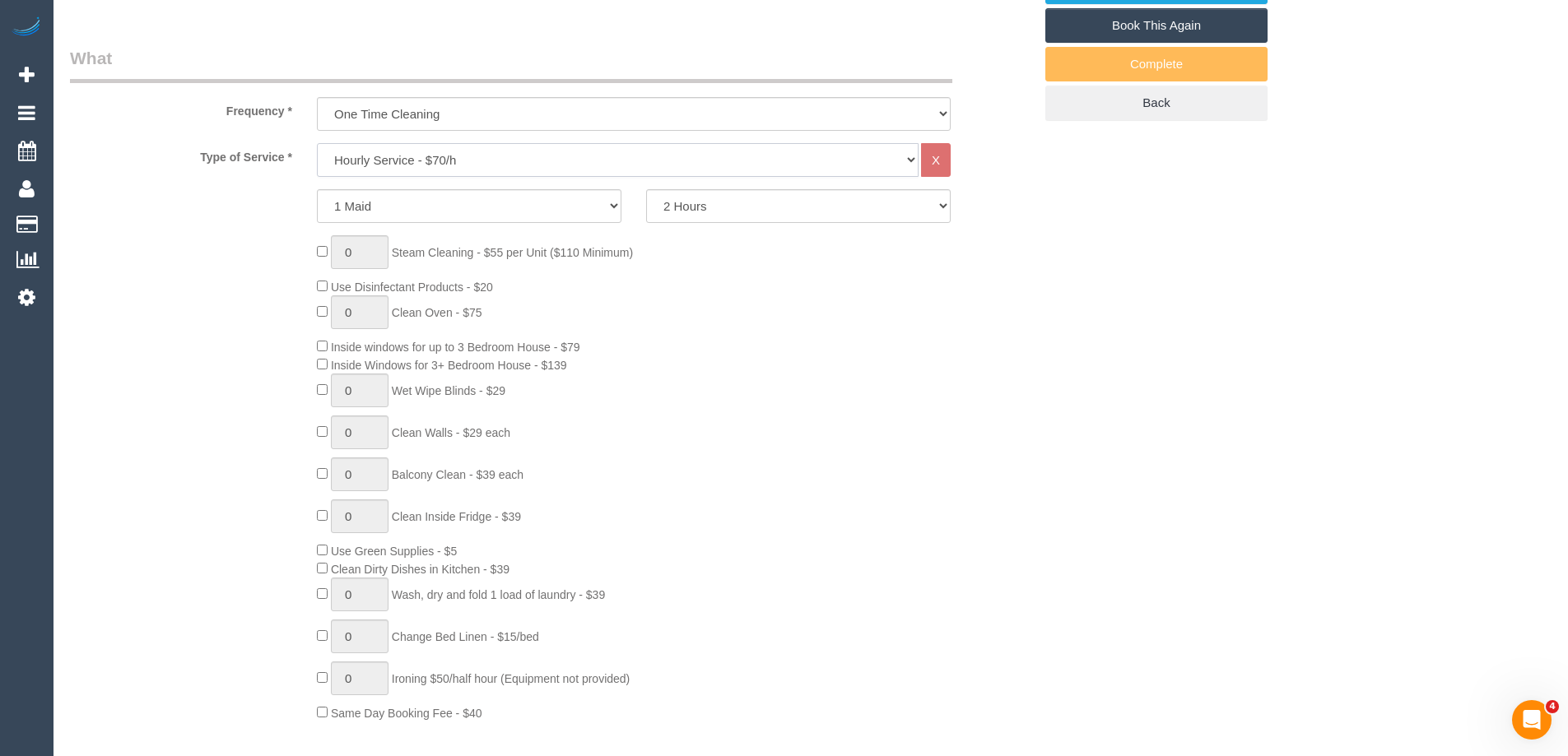
click at [446, 163] on select "Hourly Service - $70/h Hourly Service - $65/h Hourly Service - $60/h Hourly Ser…" at bounding box center [618, 160] width 602 height 33
select select "275"
click at [317, 144] on select "Hourly Service - $70/h Hourly Service - $65/h Hourly Service - $60/h Hourly Ser…" at bounding box center [618, 160] width 602 height 33
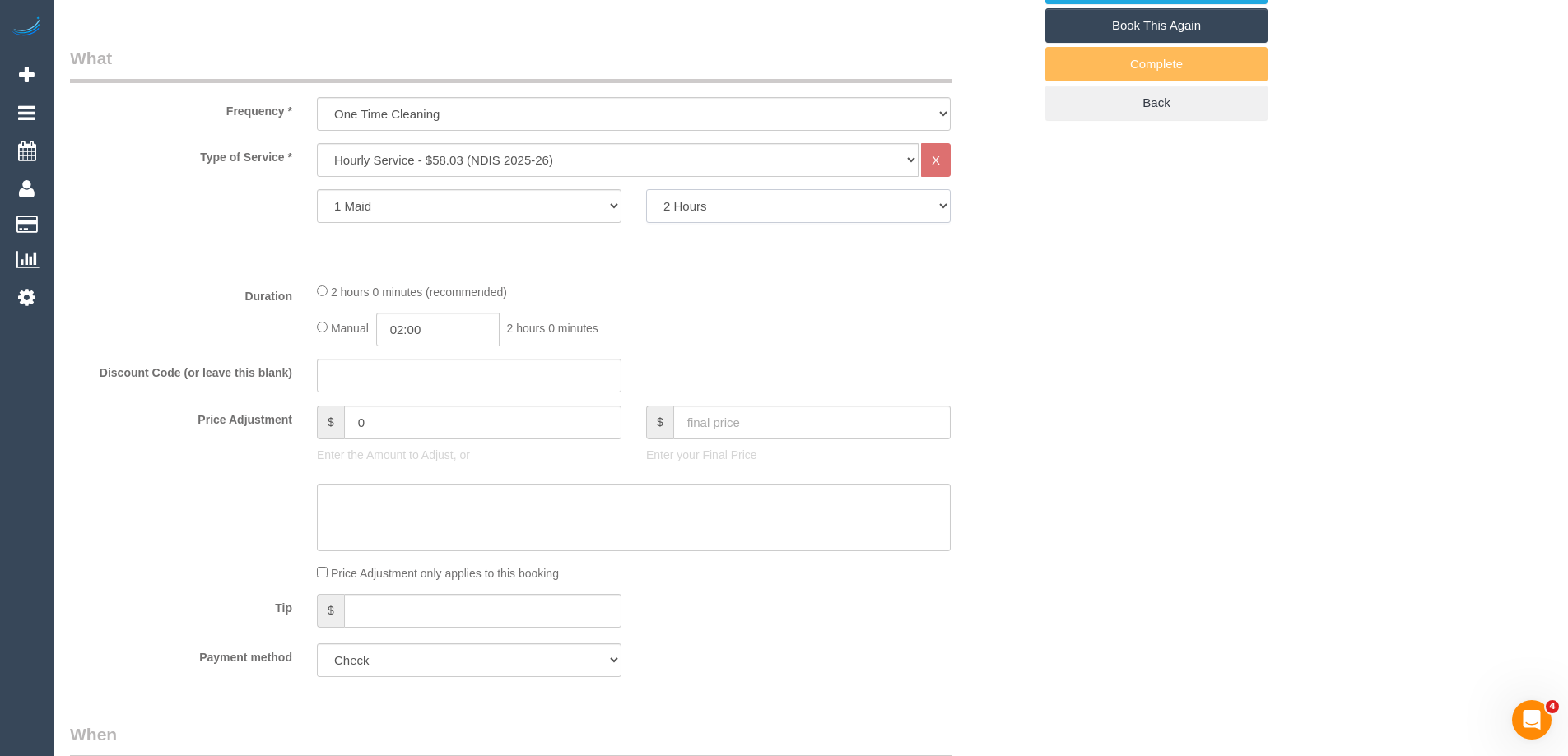
click at [686, 201] on select "2 Hours 2.5 Hours 3 Hours 3.5 Hours 4 Hours 4.5 Hours 5 Hours 5.5 Hours 6 Hours…" at bounding box center [798, 206] width 304 height 33
select select "240"
click at [646, 190] on select "2 Hours 2.5 Hours 3 Hours 3.5 Hours 4 Hours 4.5 Hours 5 Hours 5.5 Hours 6 Hours…" at bounding box center [798, 206] width 304 height 33
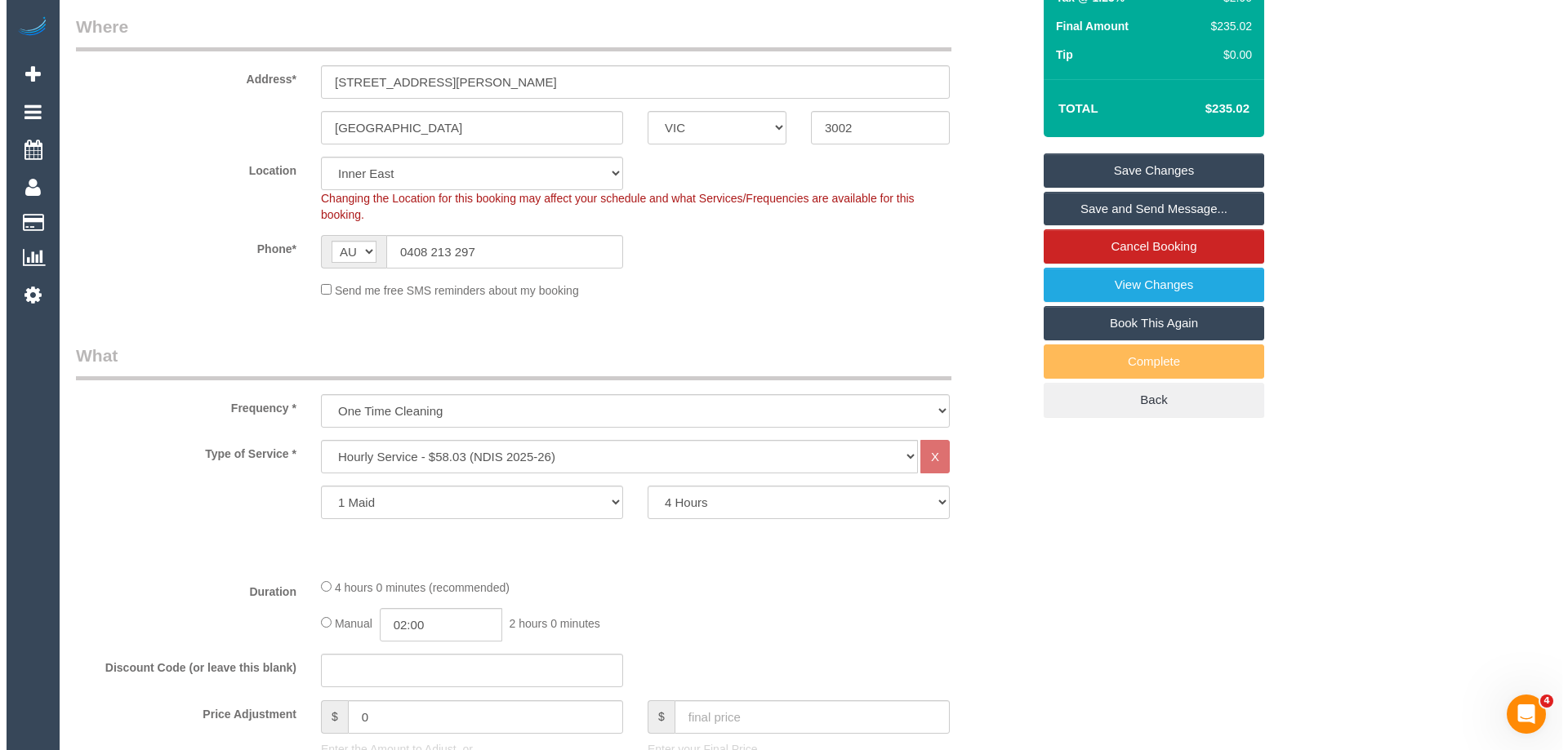
scroll to position [0, 0]
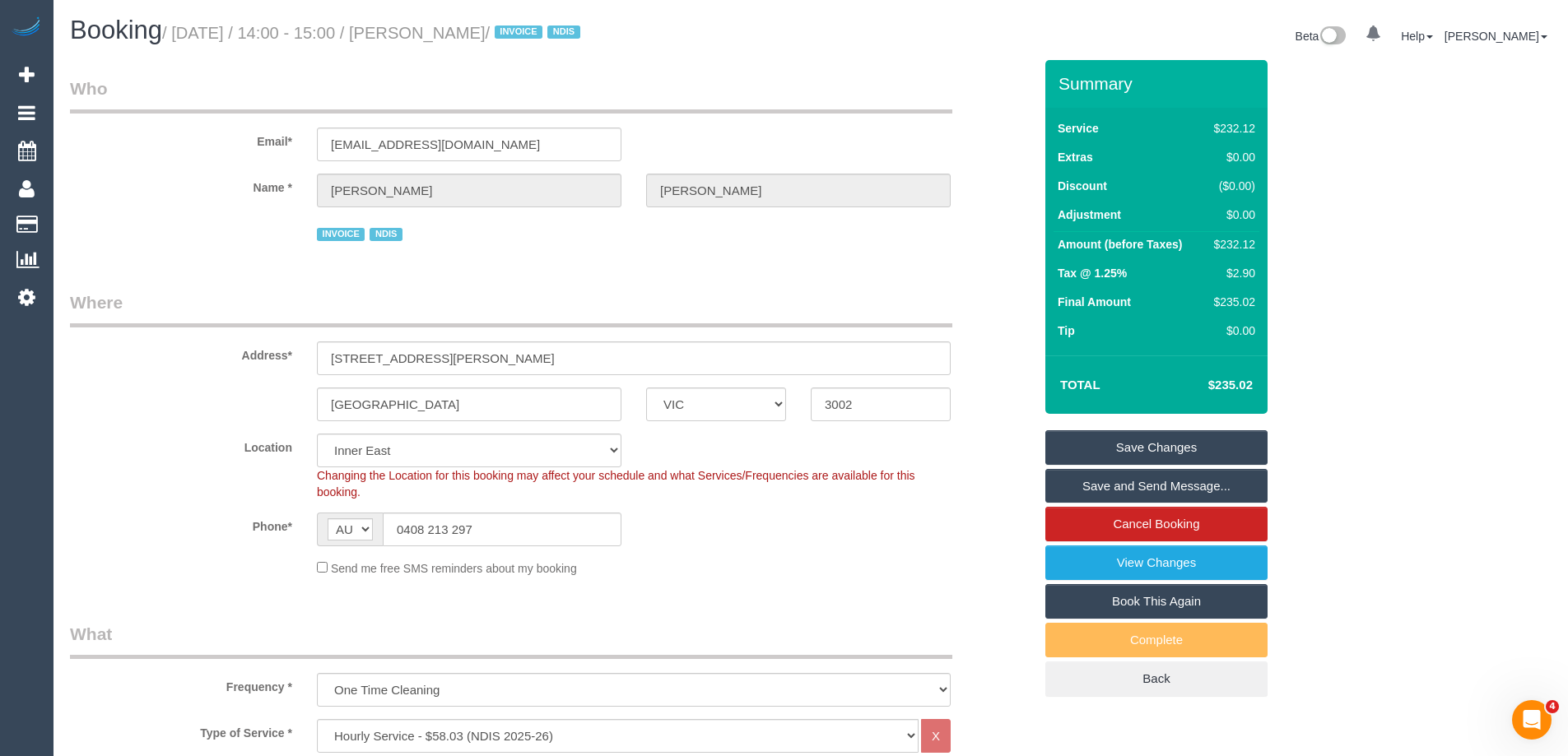
click at [1136, 445] on link "Save Changes" at bounding box center [1156, 448] width 222 height 34
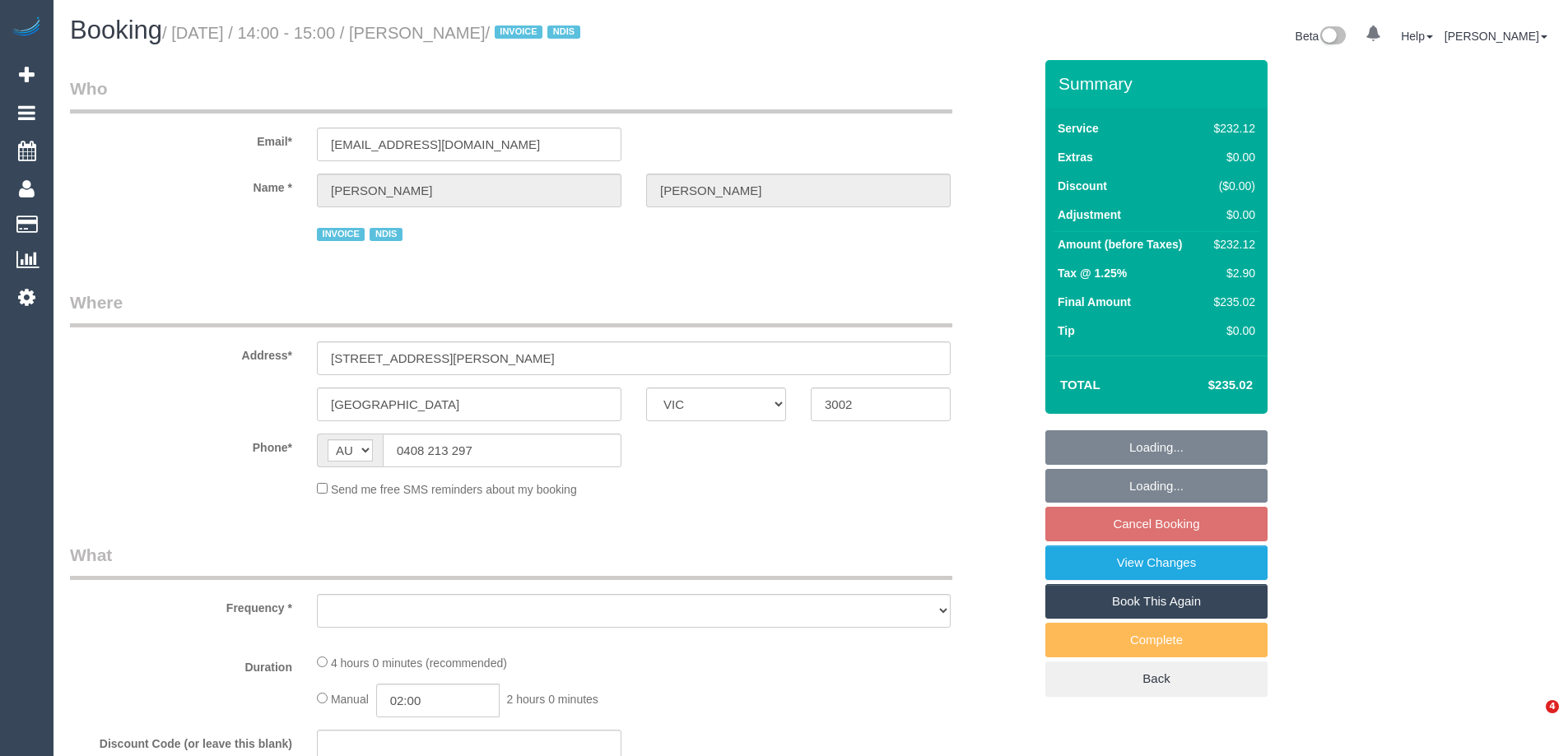
select select "VIC"
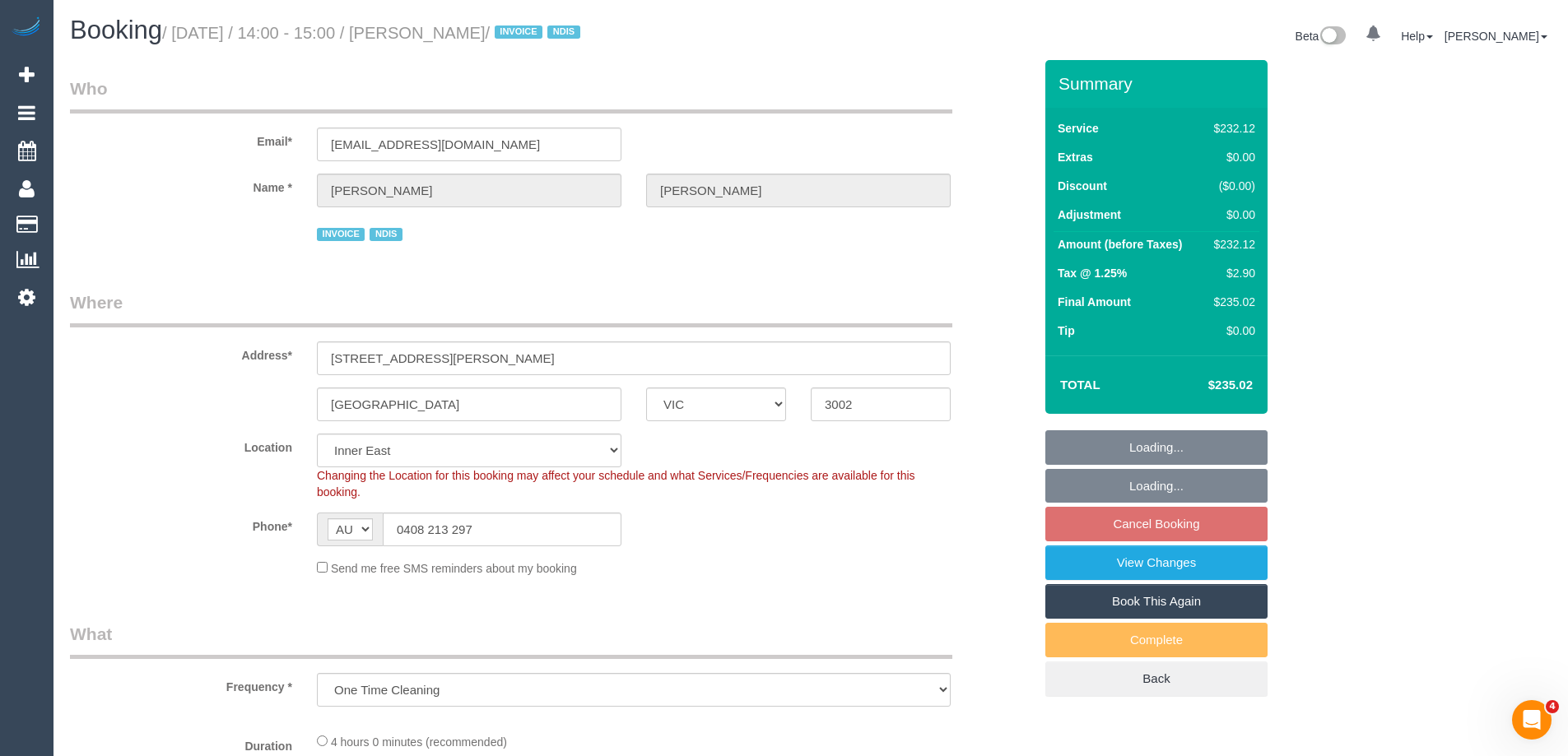
select select "object:1307"
select select "number:28"
select select "number:14"
select select "number:19"
select select "number:23"
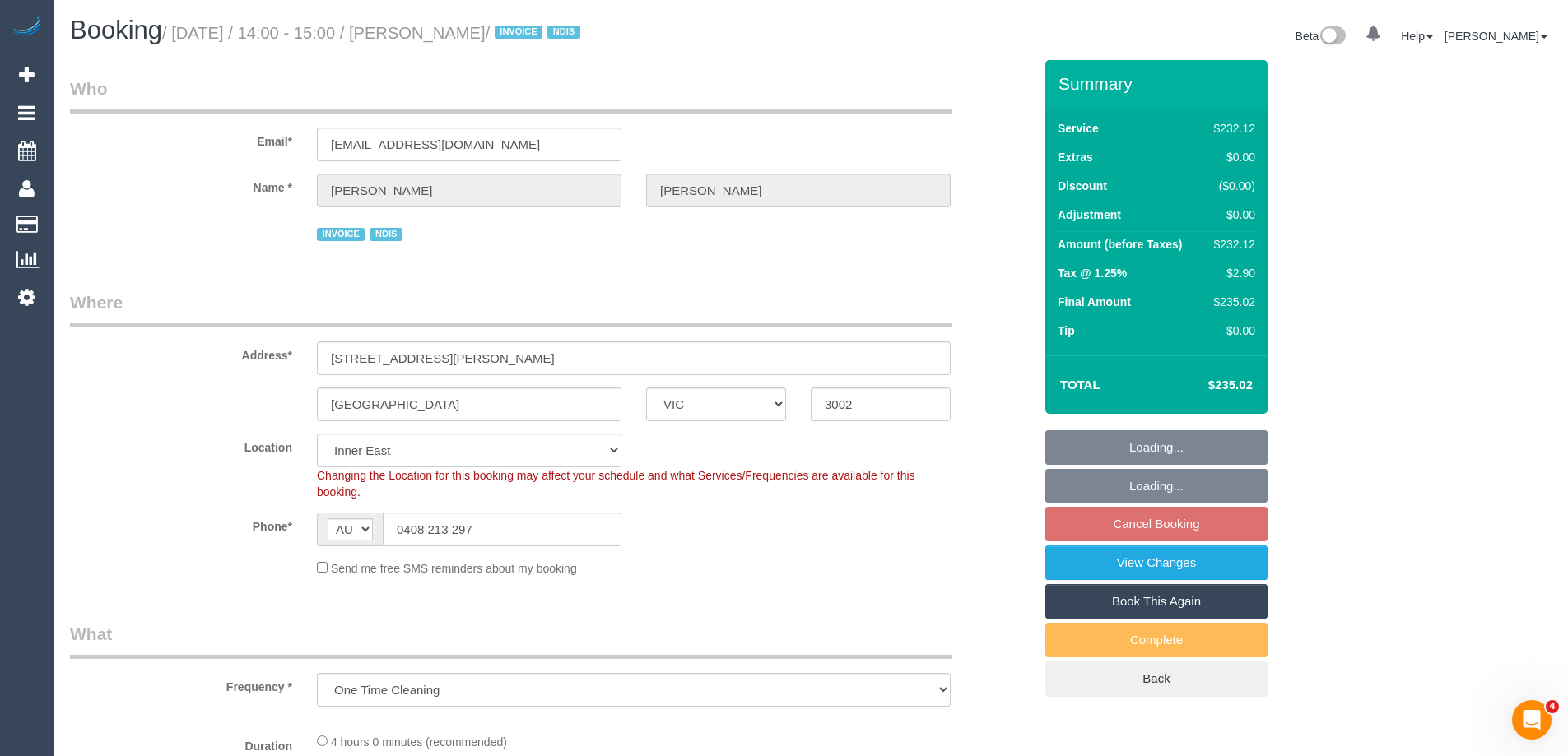
select select "240"
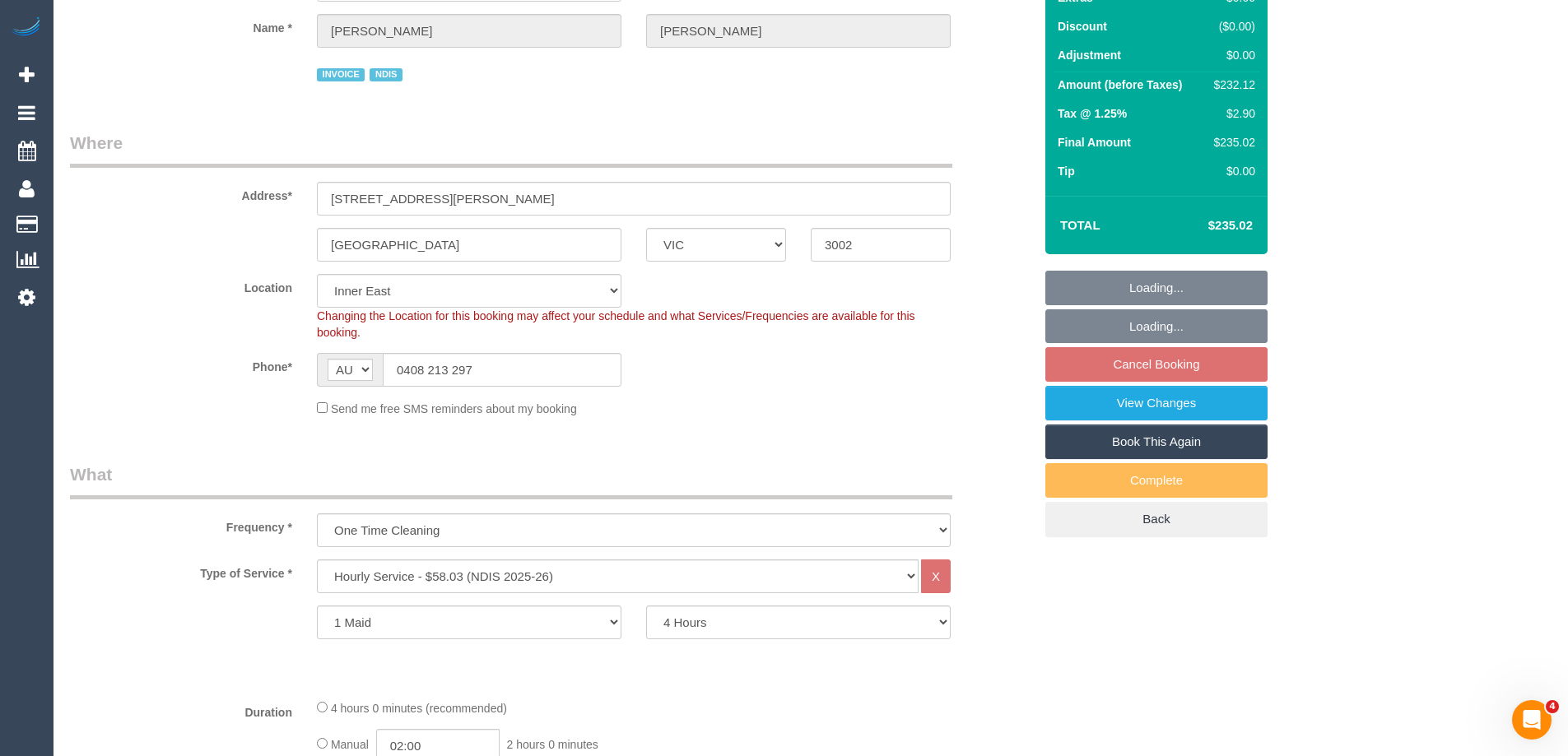
scroll to position [164, 0]
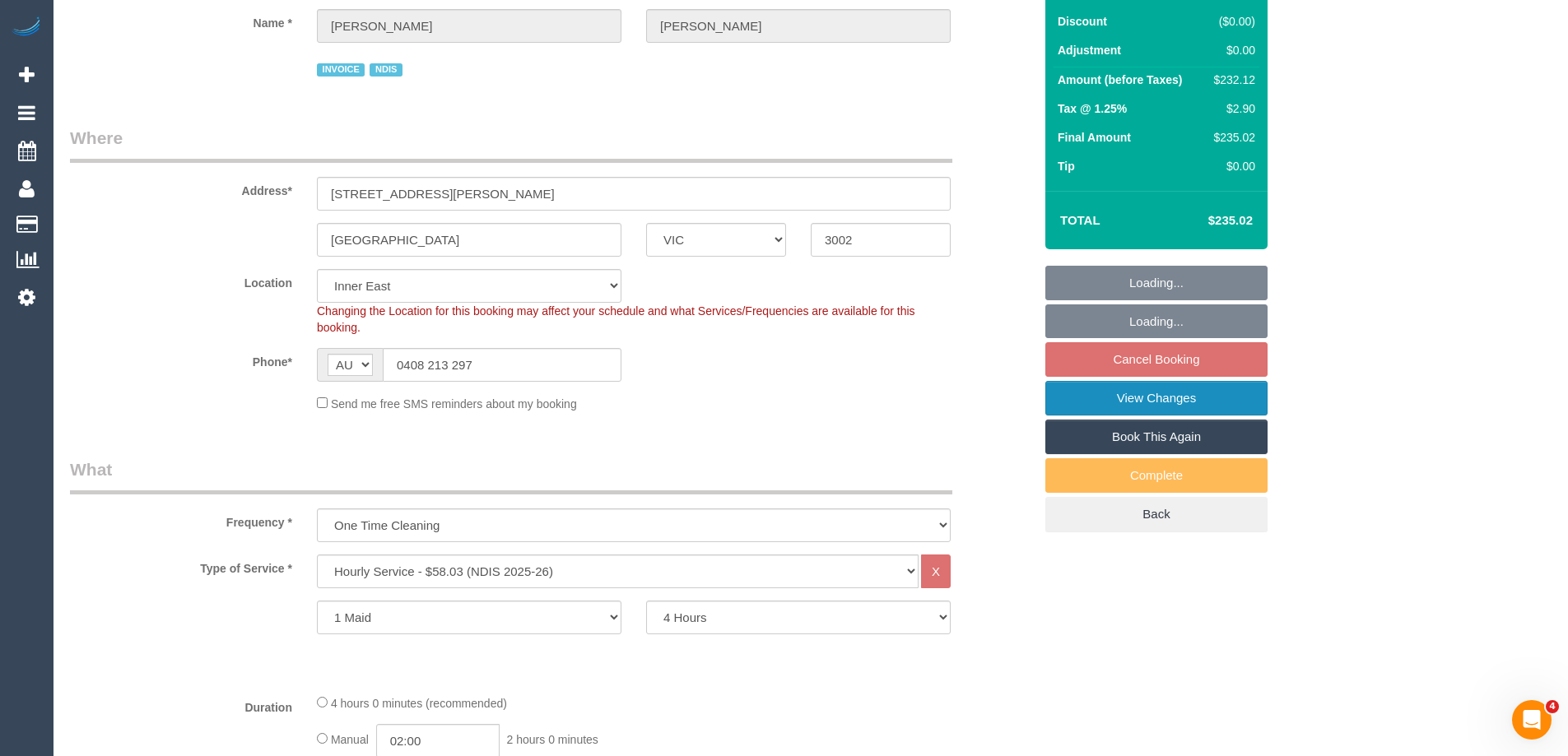
click at [1151, 401] on link "View Changes" at bounding box center [1156, 398] width 222 height 34
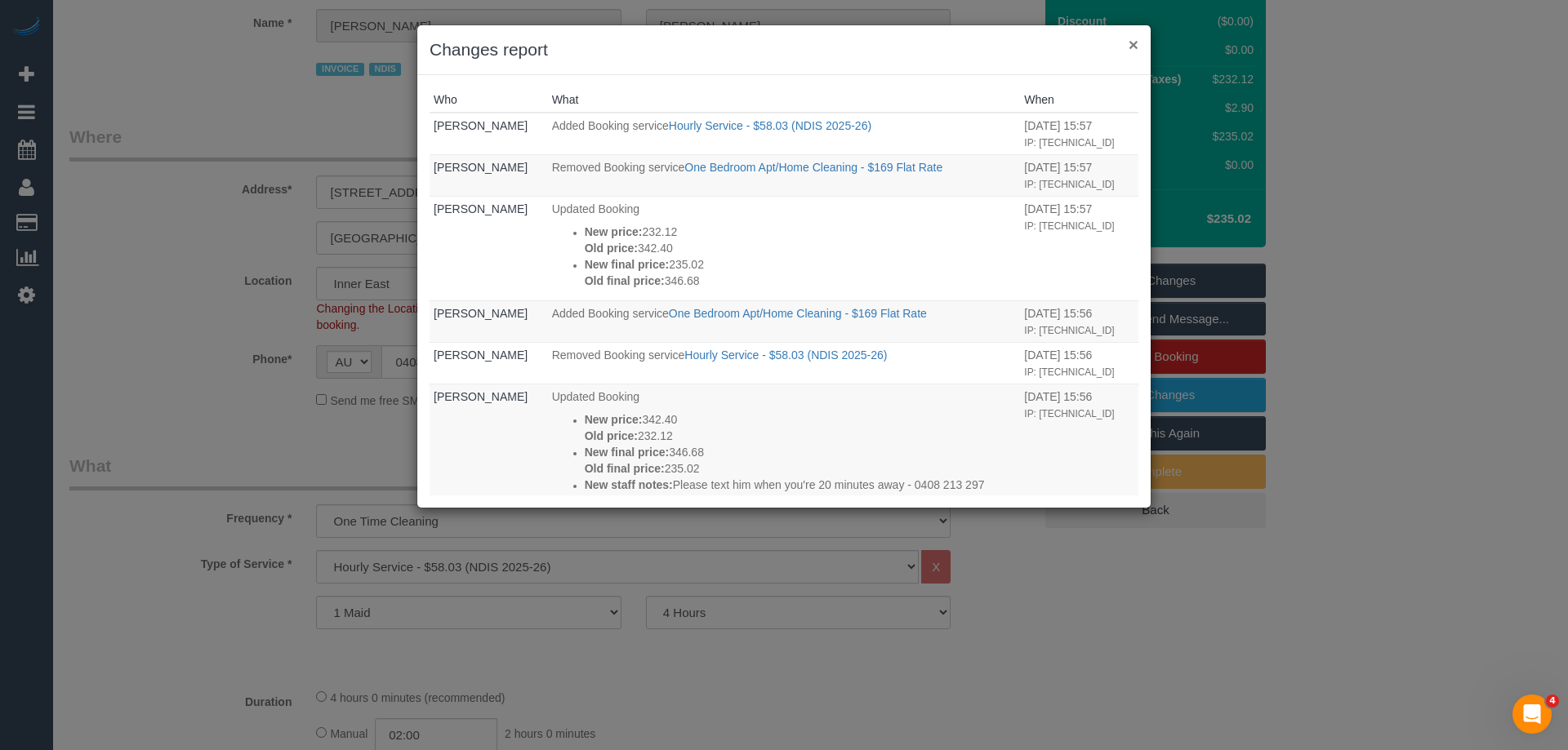
click at [1136, 41] on button "×" at bounding box center [1133, 44] width 10 height 17
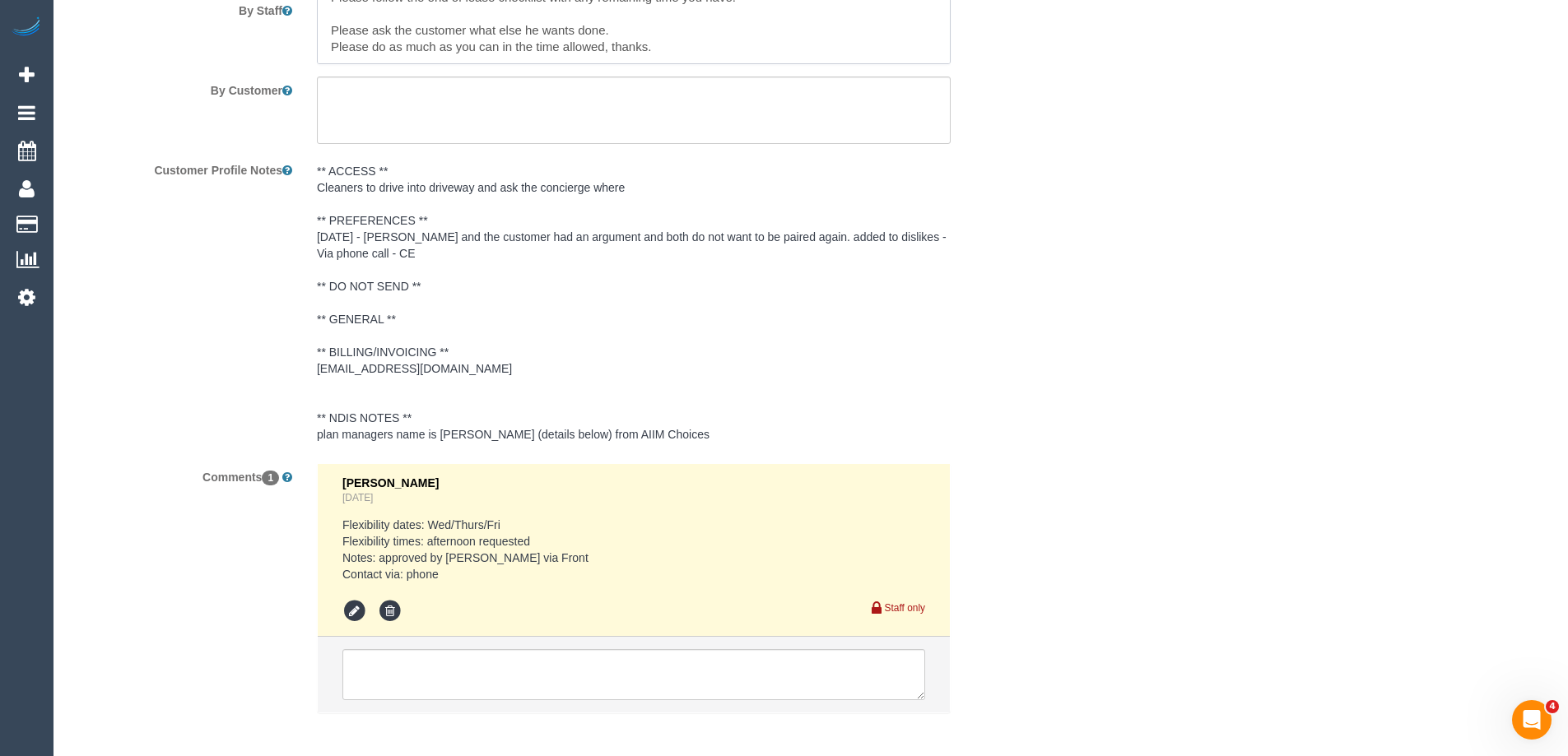
scroll to position [2431, 0]
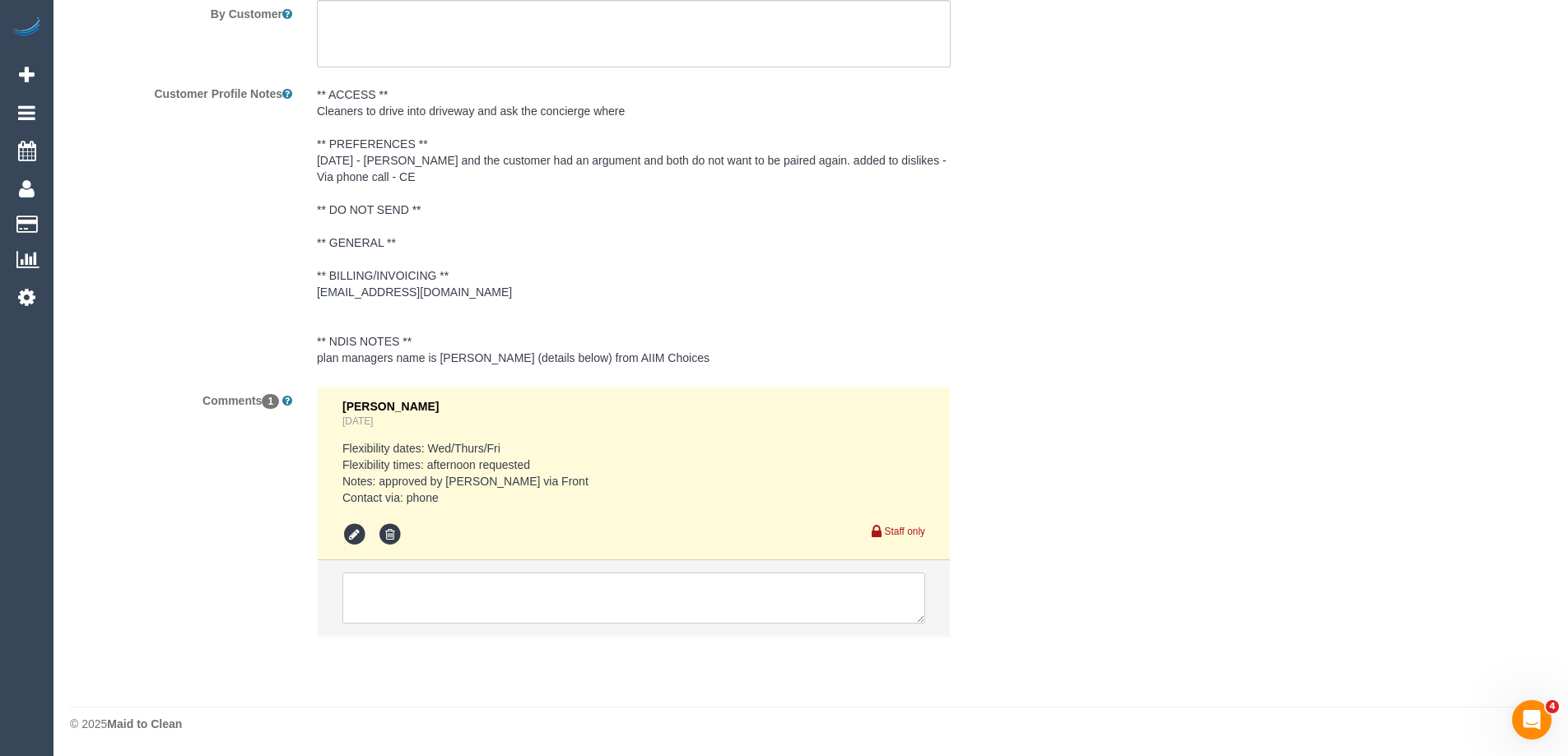
click at [610, 583] on textarea at bounding box center [633, 598] width 583 height 51
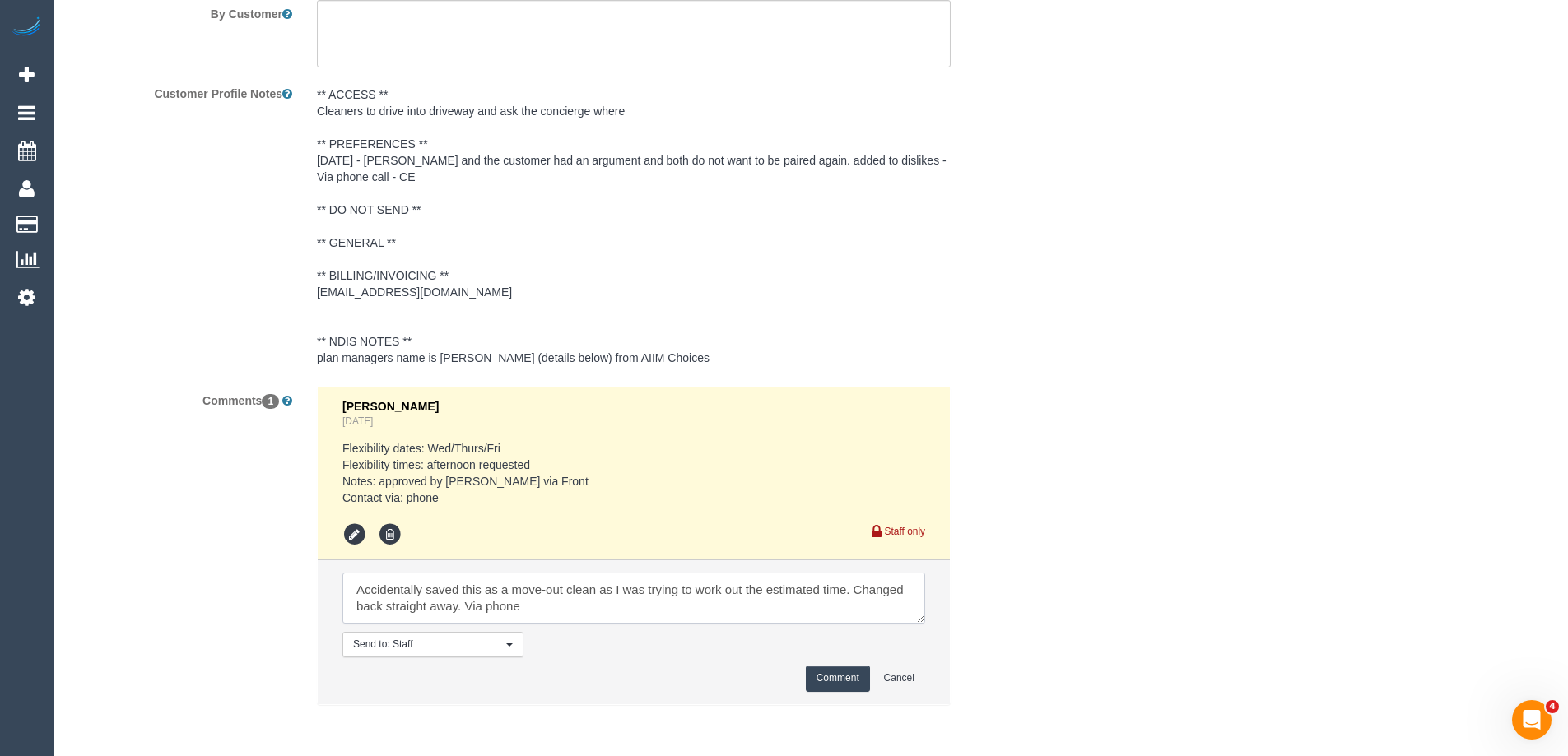
type textarea "Accidentally saved this as a move-out clean as I was trying to work out the est…"
click at [847, 685] on button "Comment" at bounding box center [837, 678] width 64 height 25
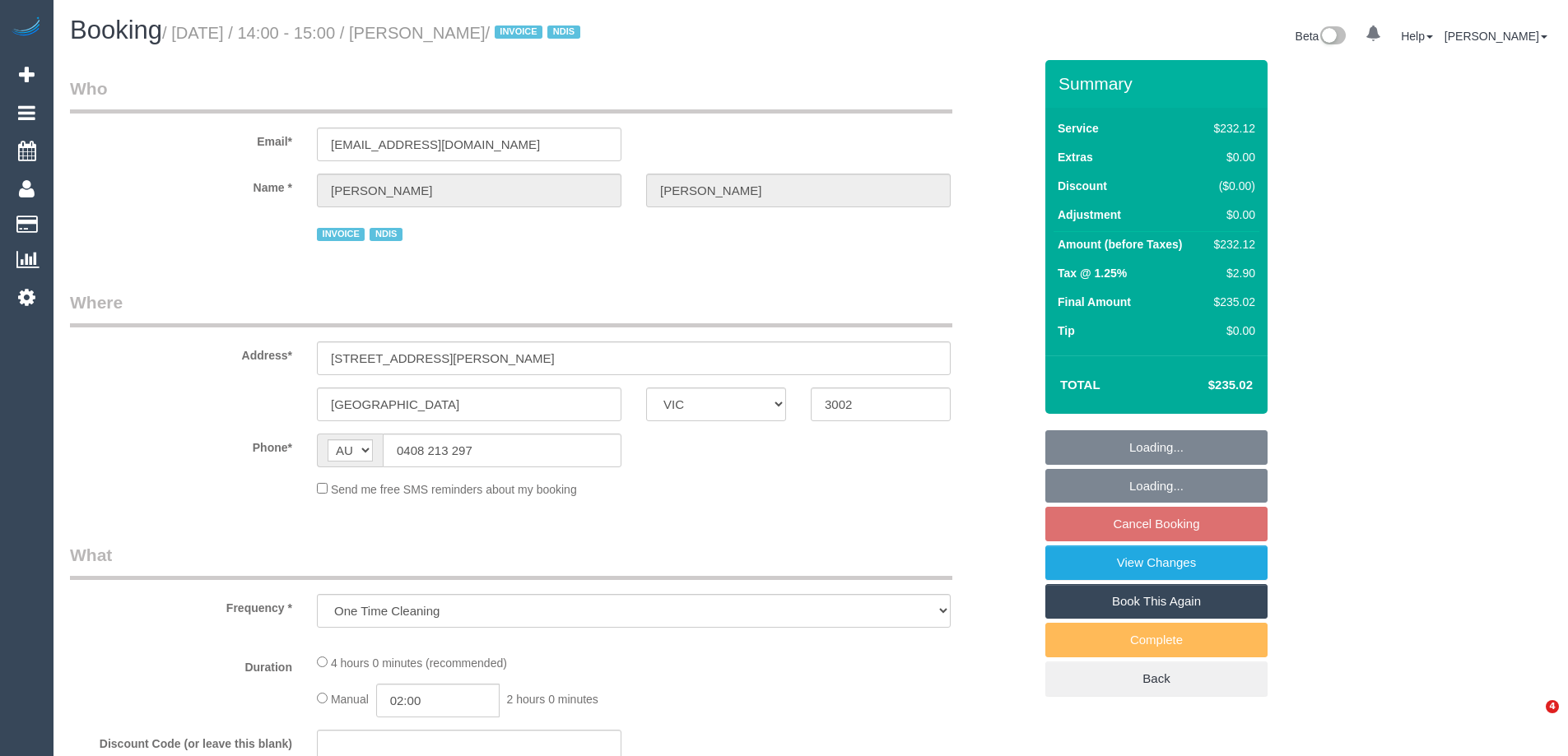
select select "VIC"
select select "object:776"
select select "240"
select select "number:28"
select select "number:14"
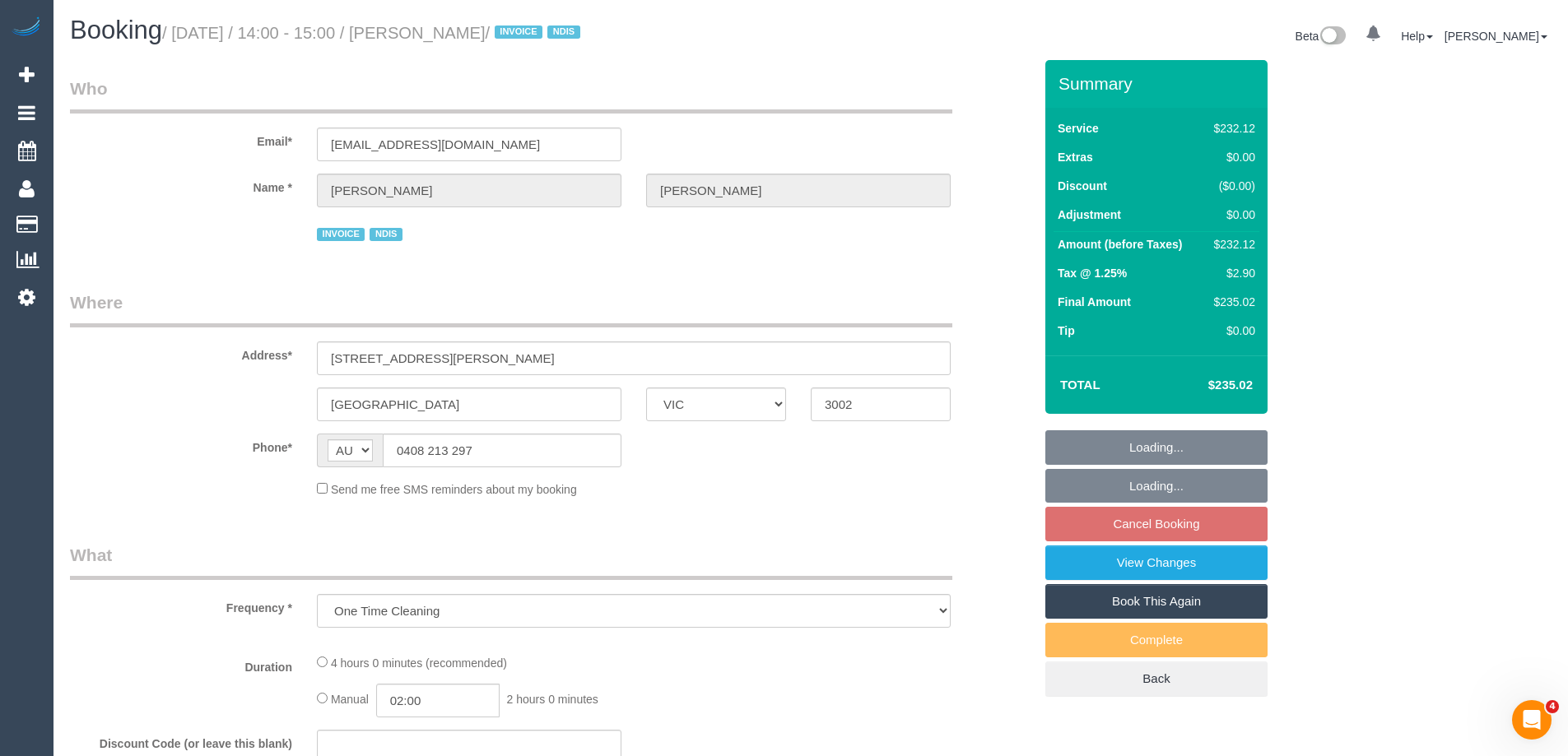
select select "number:19"
select select "number:23"
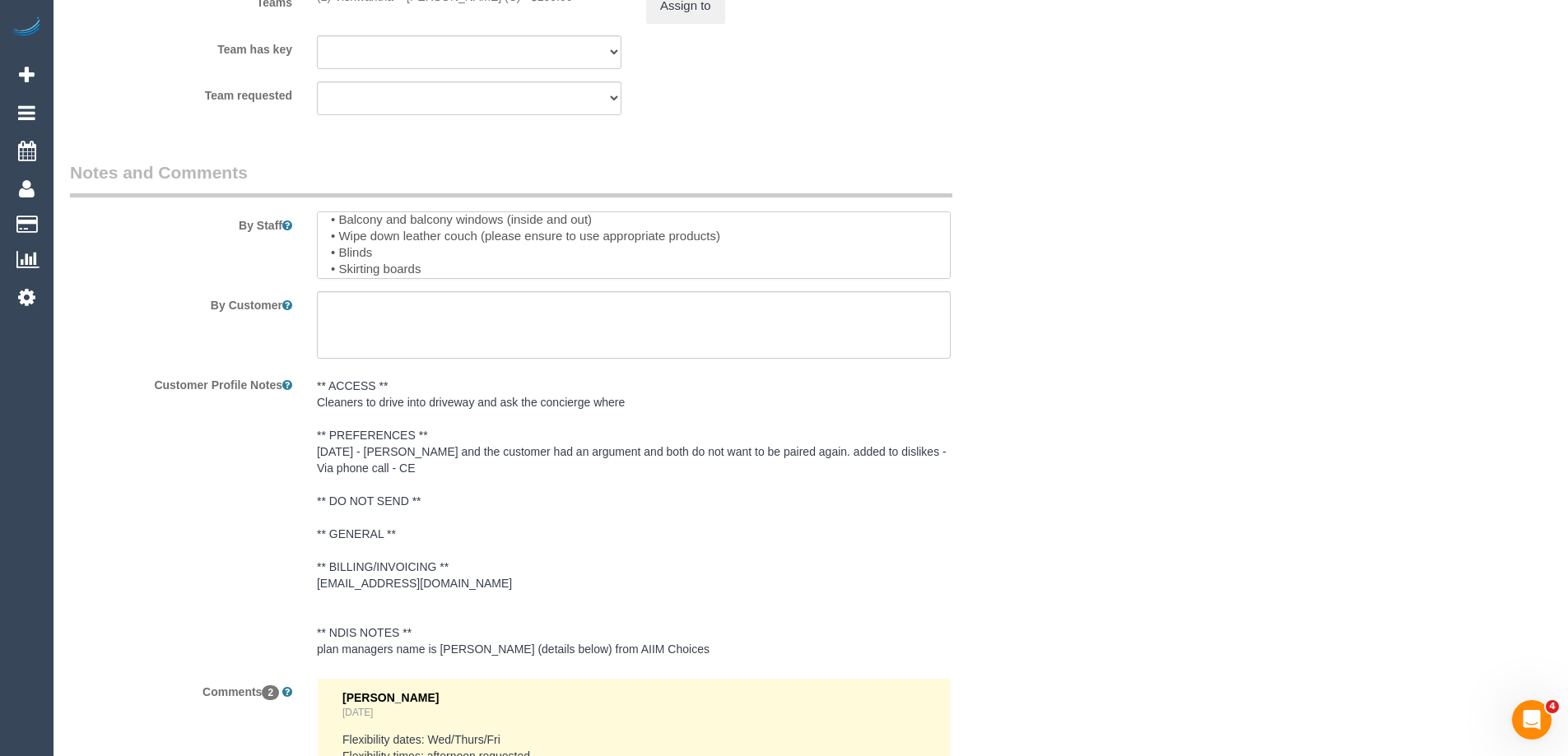
scroll to position [131, 0]
click at [766, 248] on textarea at bounding box center [634, 245] width 634 height 68
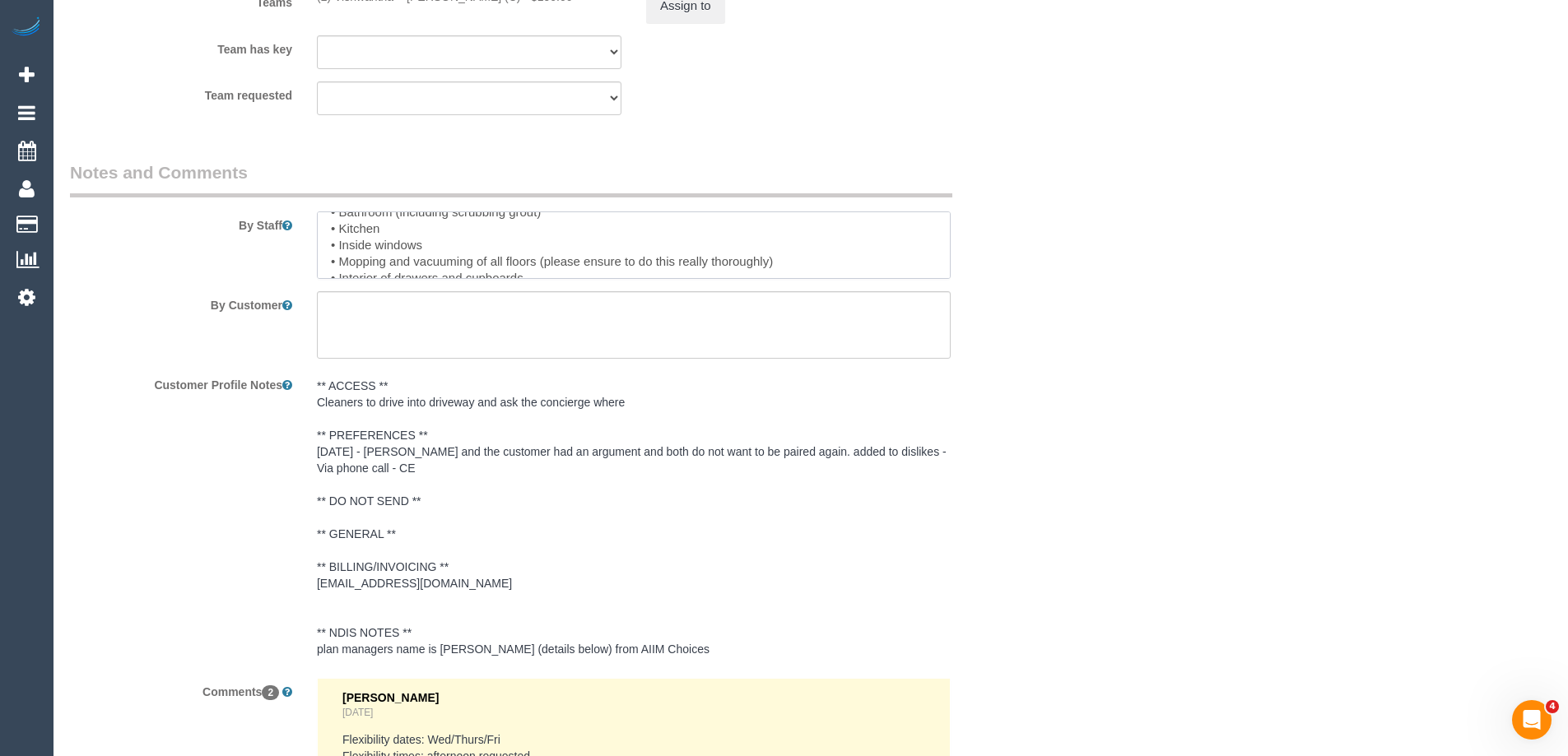
scroll to position [98, 0]
click at [383, 241] on textarea at bounding box center [634, 245] width 634 height 68
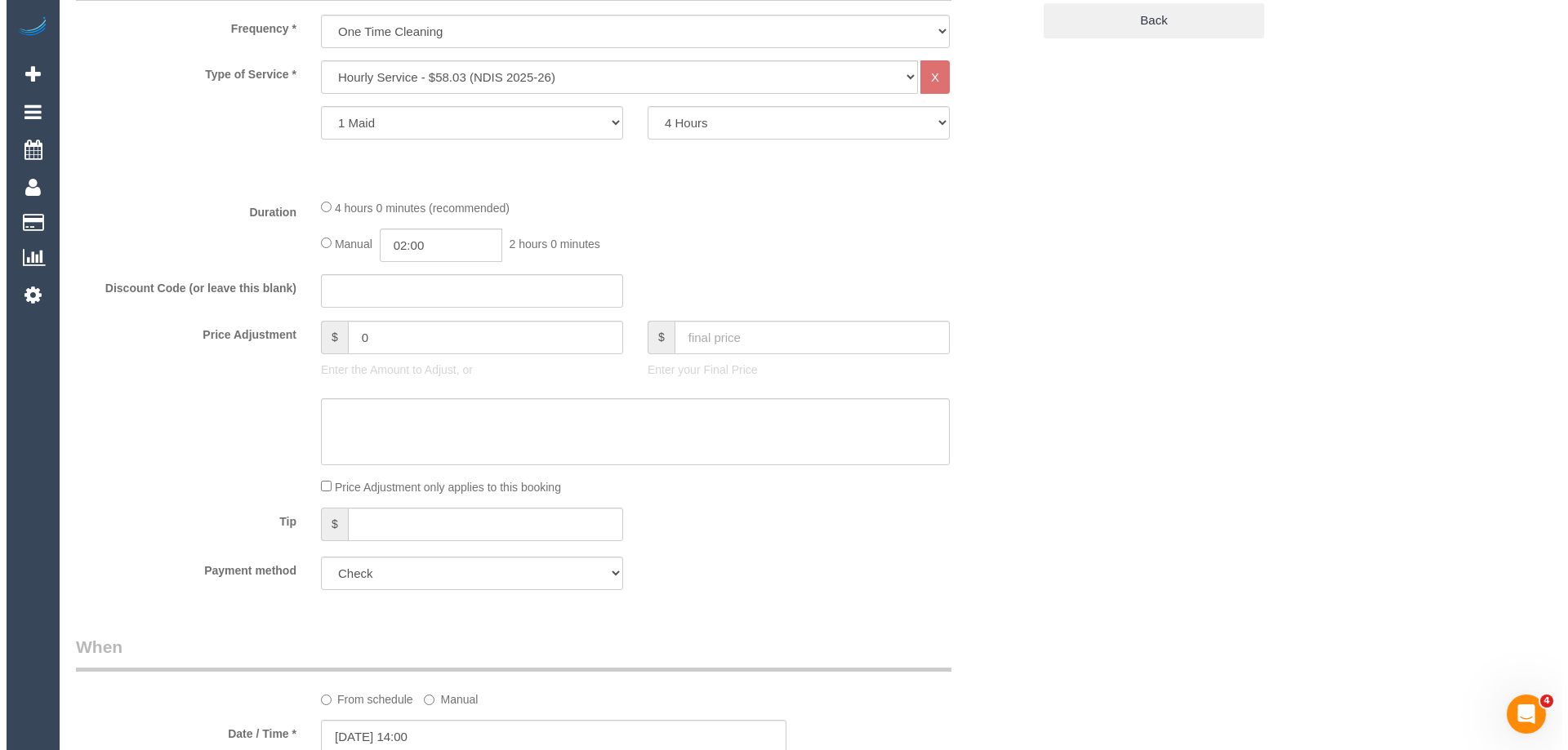
scroll to position [0, 0]
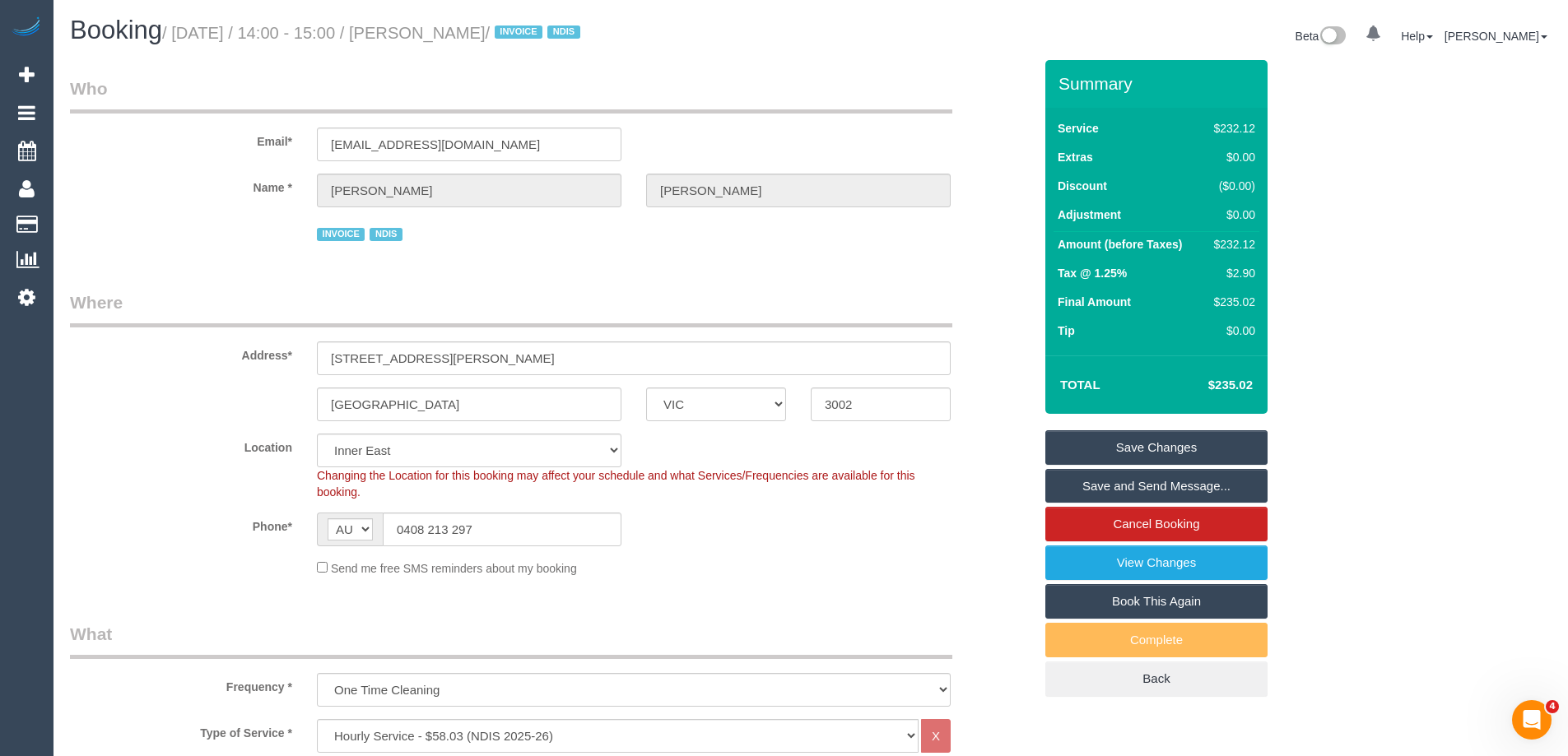
type textarea "Please text him when you're 20 minutes away - 0408 213 297 Priorities: • Bathro…"
click at [1169, 441] on link "Save Changes" at bounding box center [1156, 448] width 222 height 34
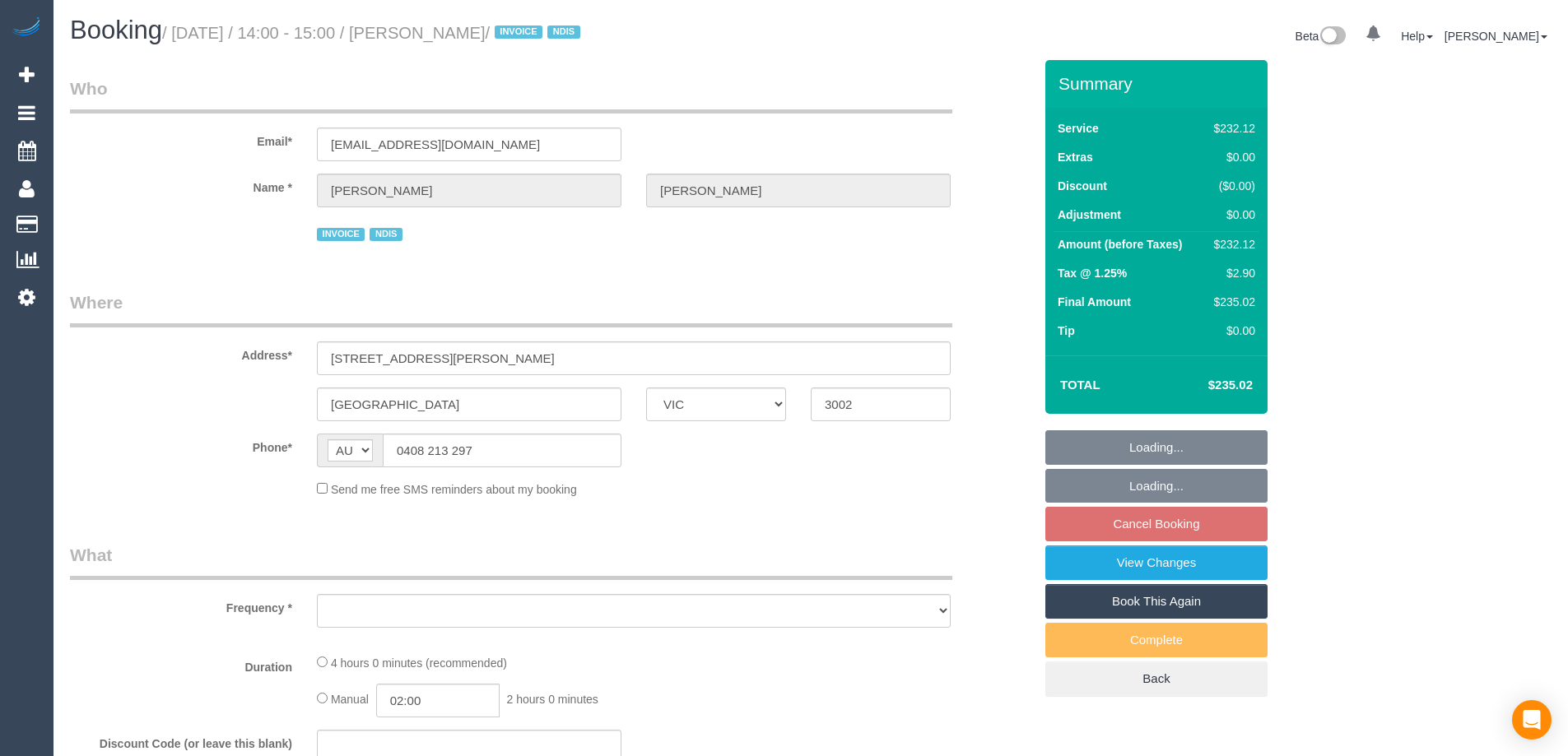
select select "VIC"
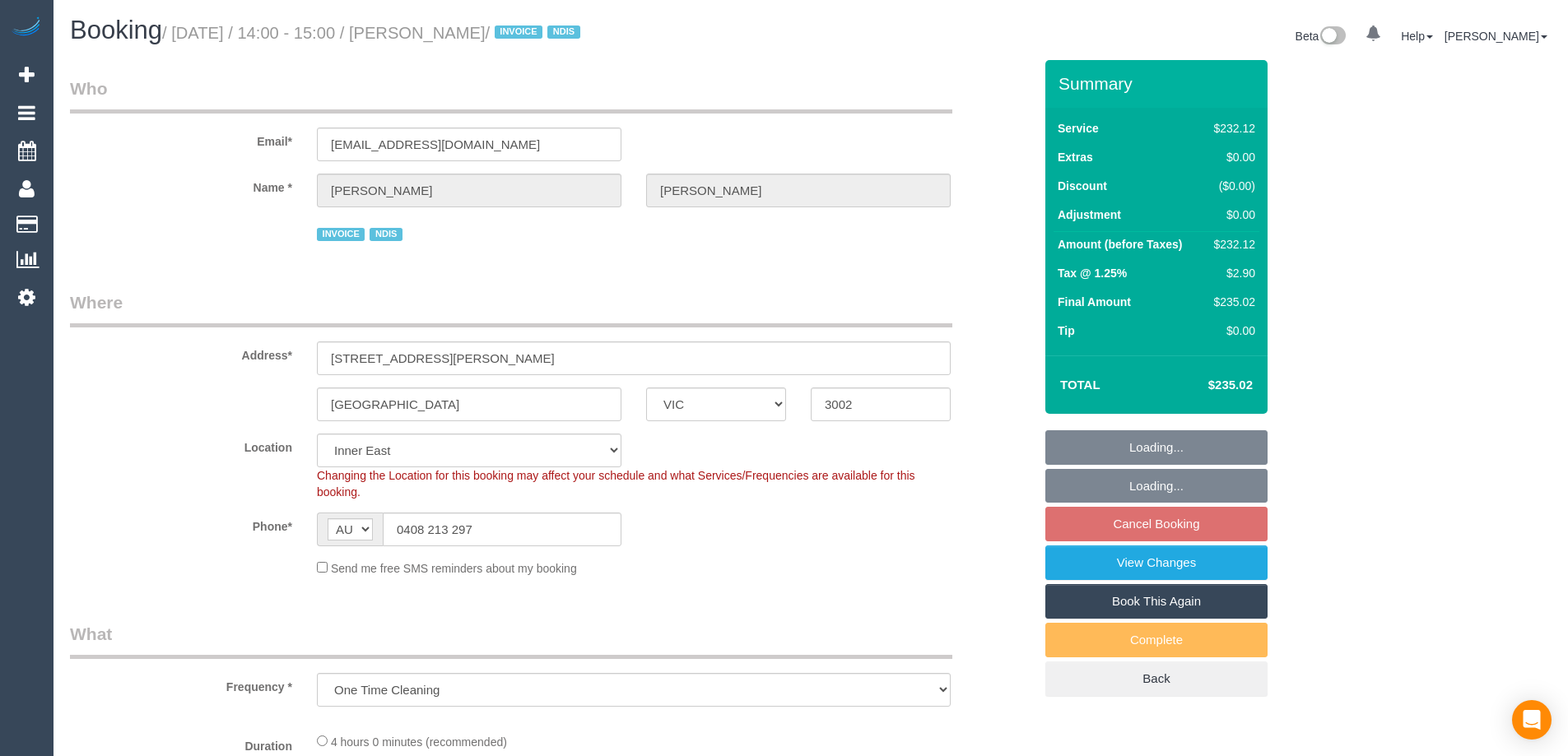
select select "object:717"
select select "number:28"
select select "number:14"
select select "number:19"
select select "number:23"
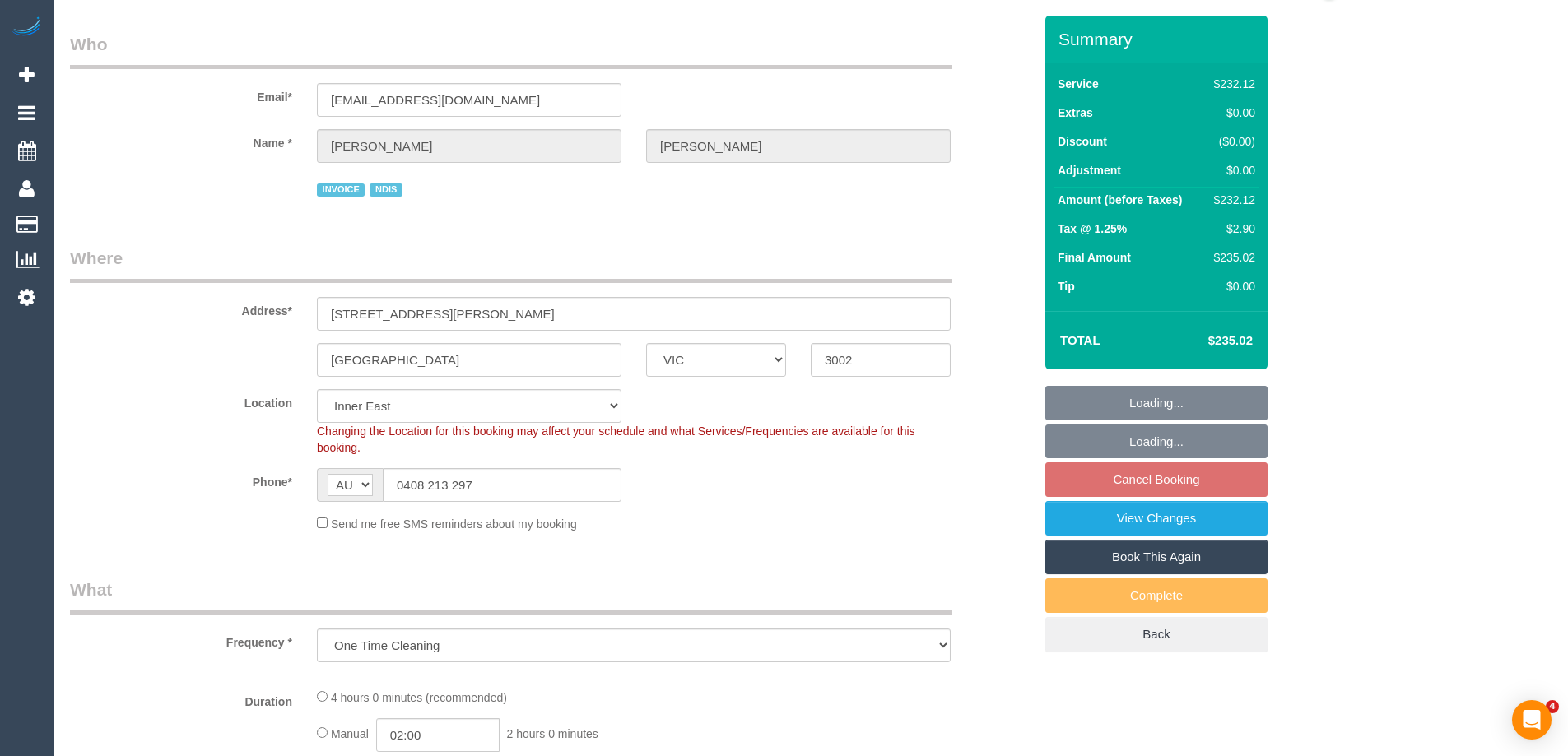
select select "240"
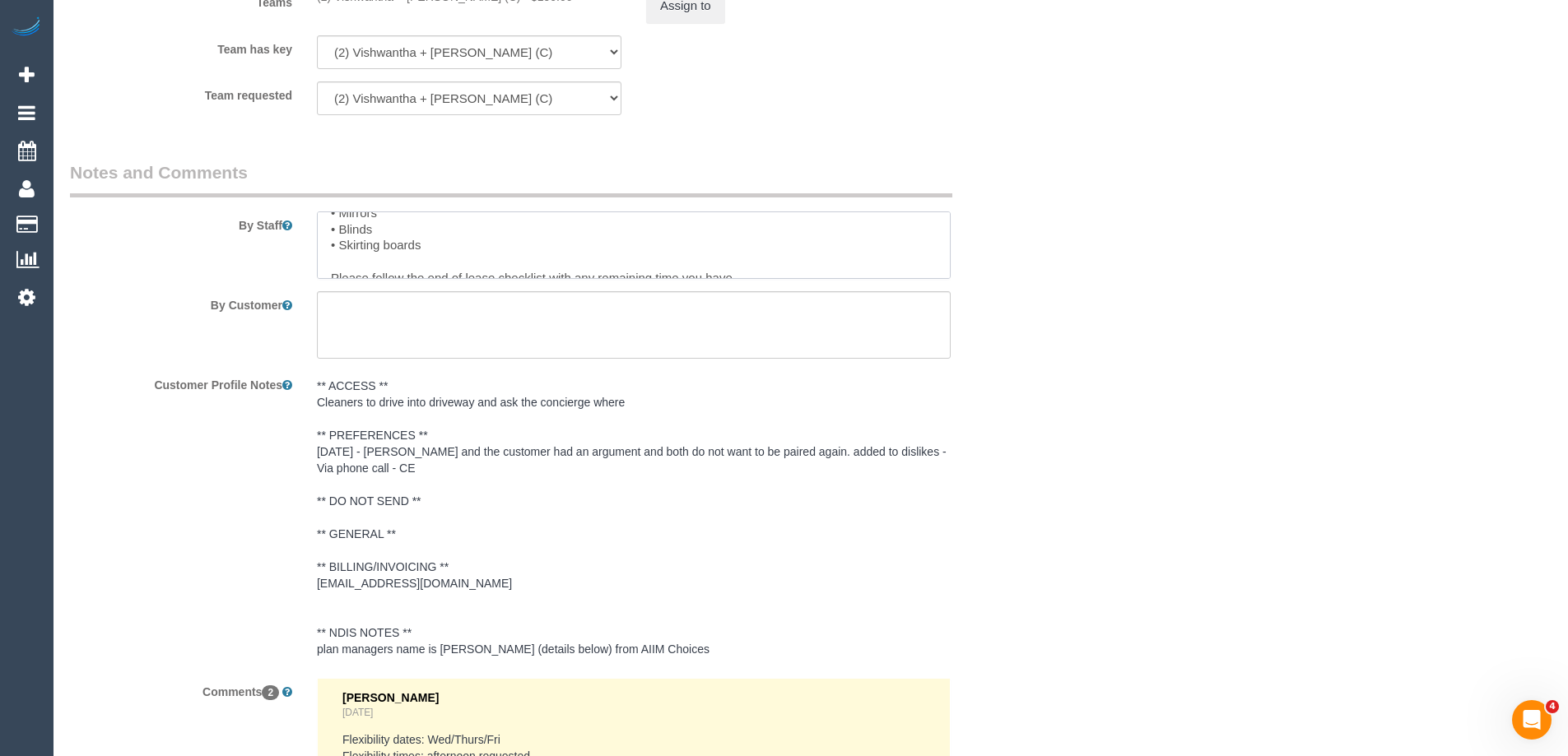
scroll to position [147, 0]
click at [353, 261] on textarea at bounding box center [634, 245] width 634 height 68
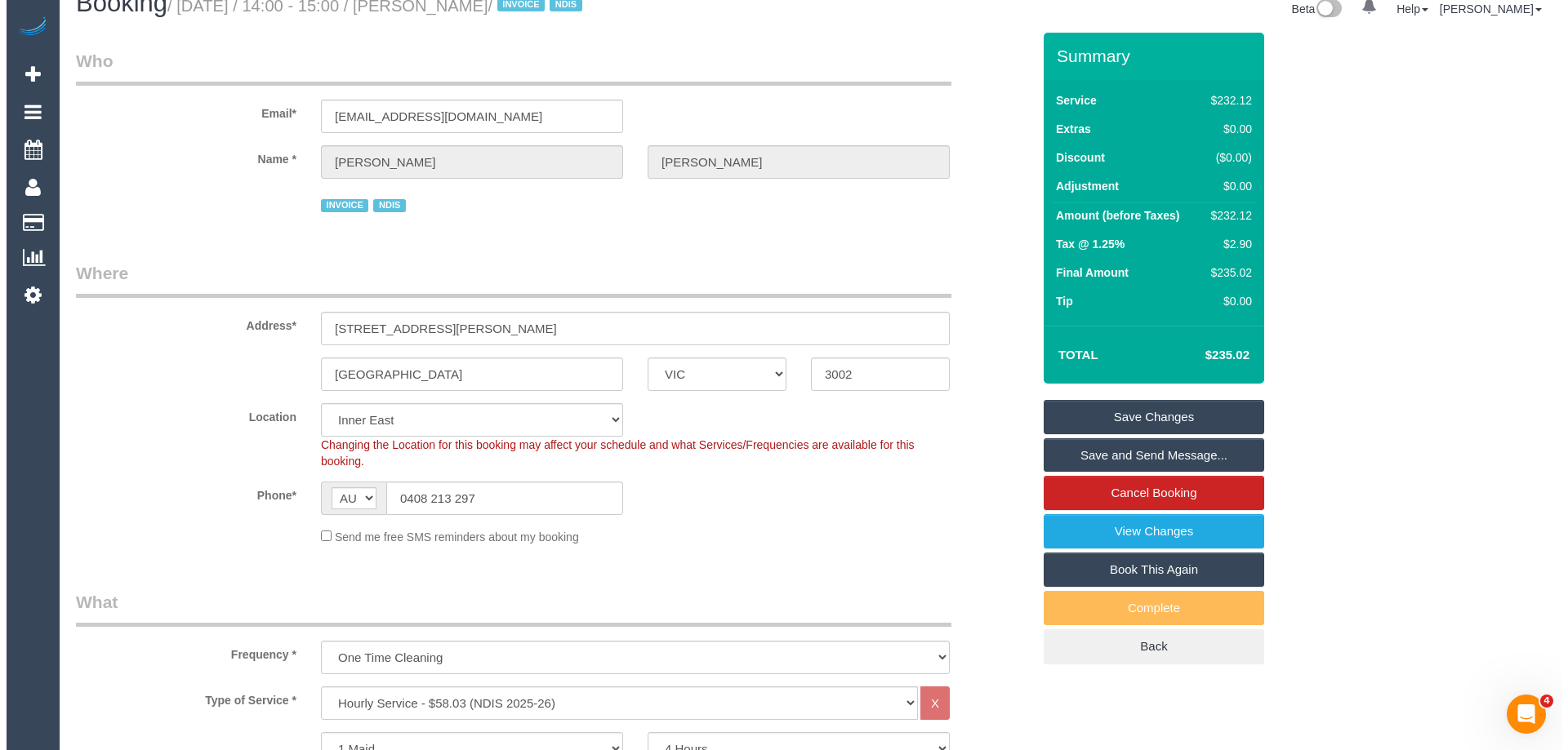
scroll to position [0, 0]
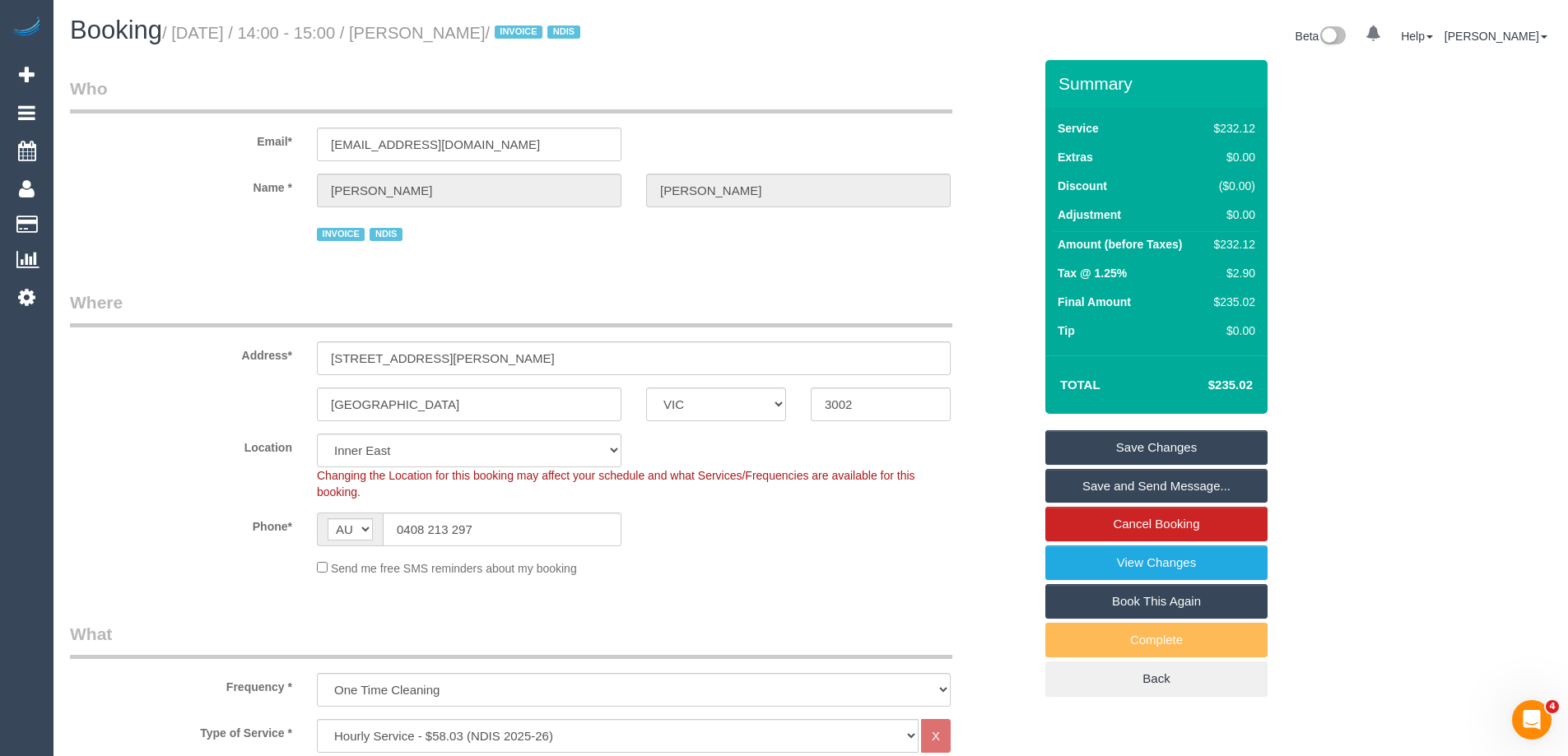
type textarea "Please text him when you're 20 minutes away - 0408 213 297 Priorities: • Bathro…"
click at [1191, 440] on link "Save Changes" at bounding box center [1156, 448] width 222 height 34
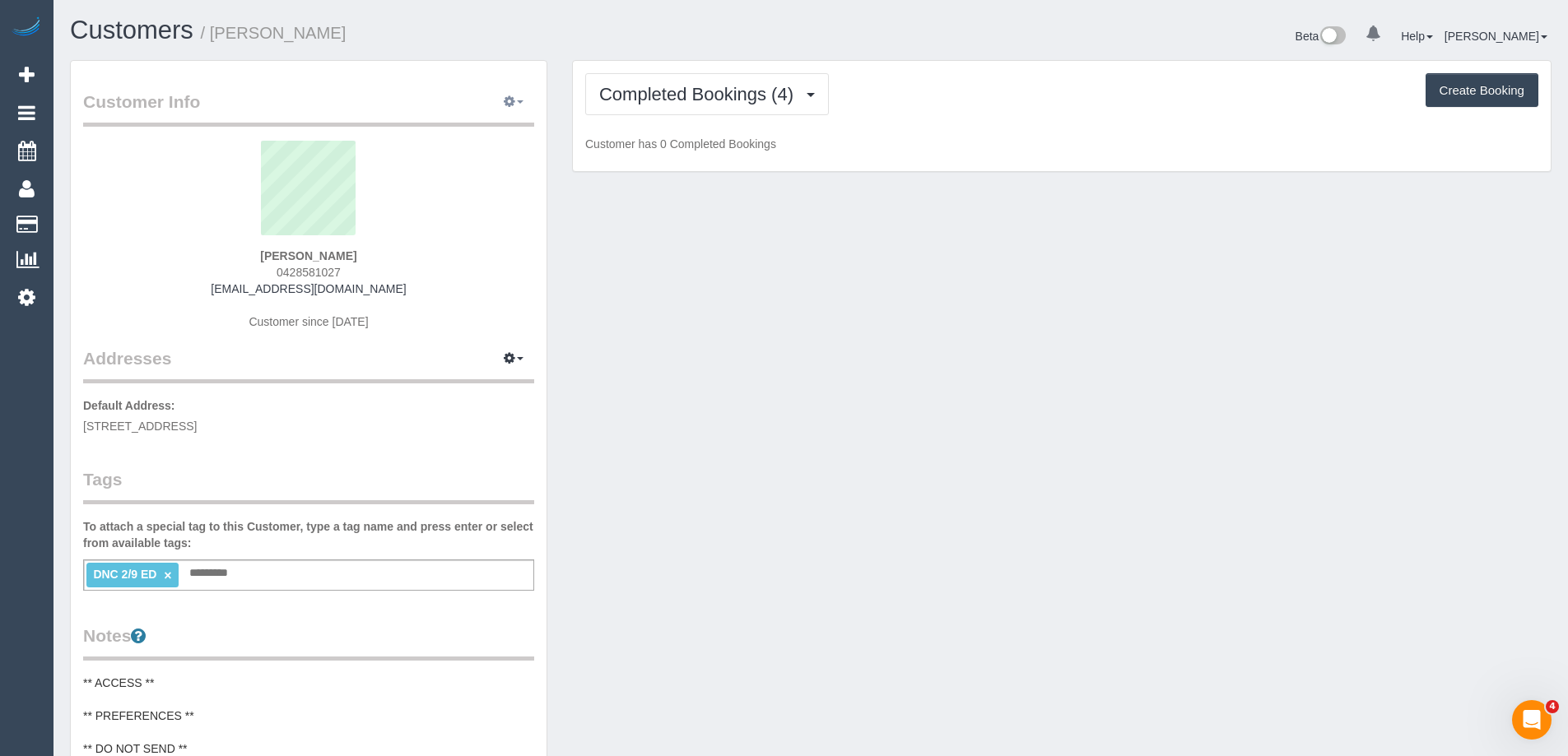
click at [515, 100] on icon "button" at bounding box center [509, 101] width 12 height 10
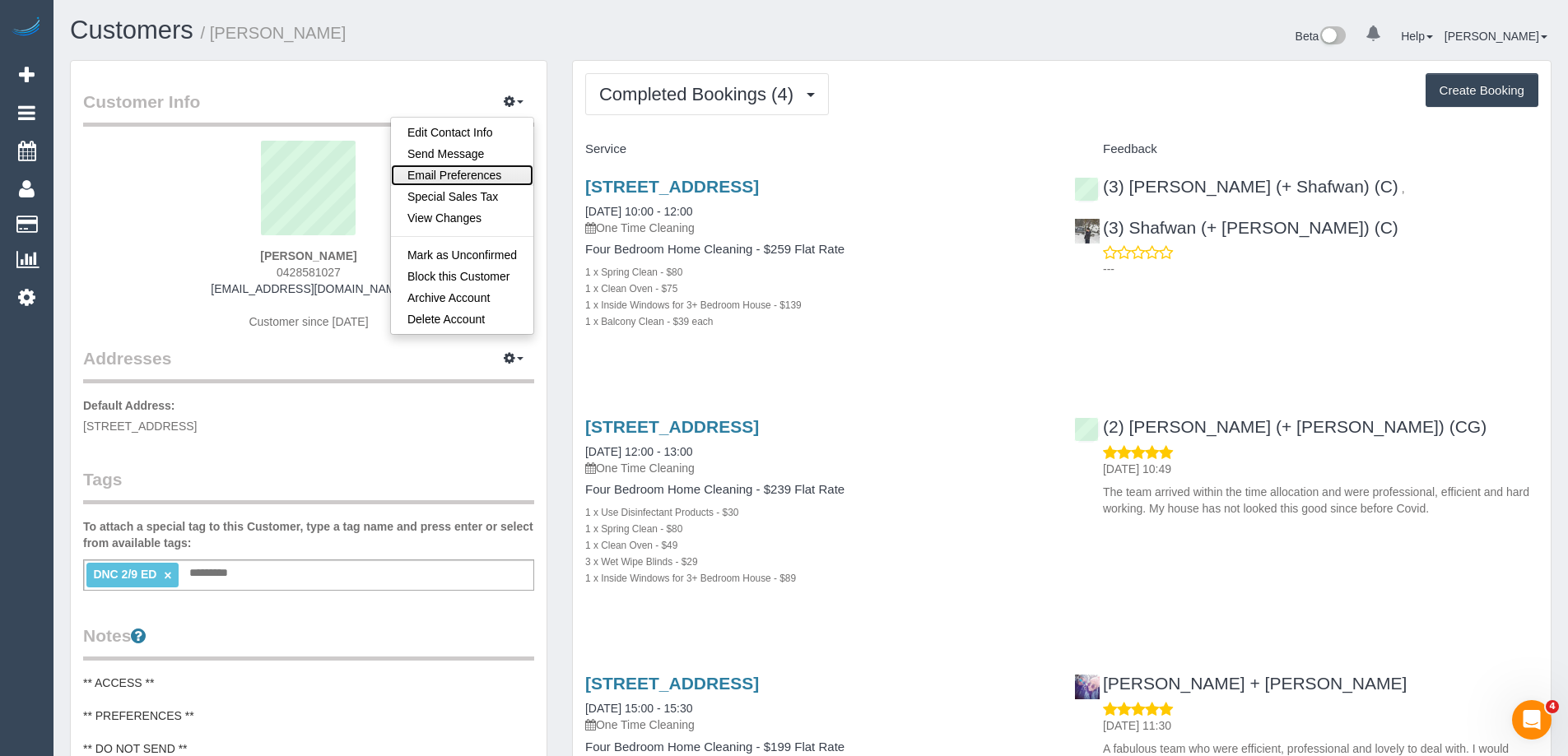
click at [477, 170] on link "Email Preferences" at bounding box center [462, 175] width 143 height 22
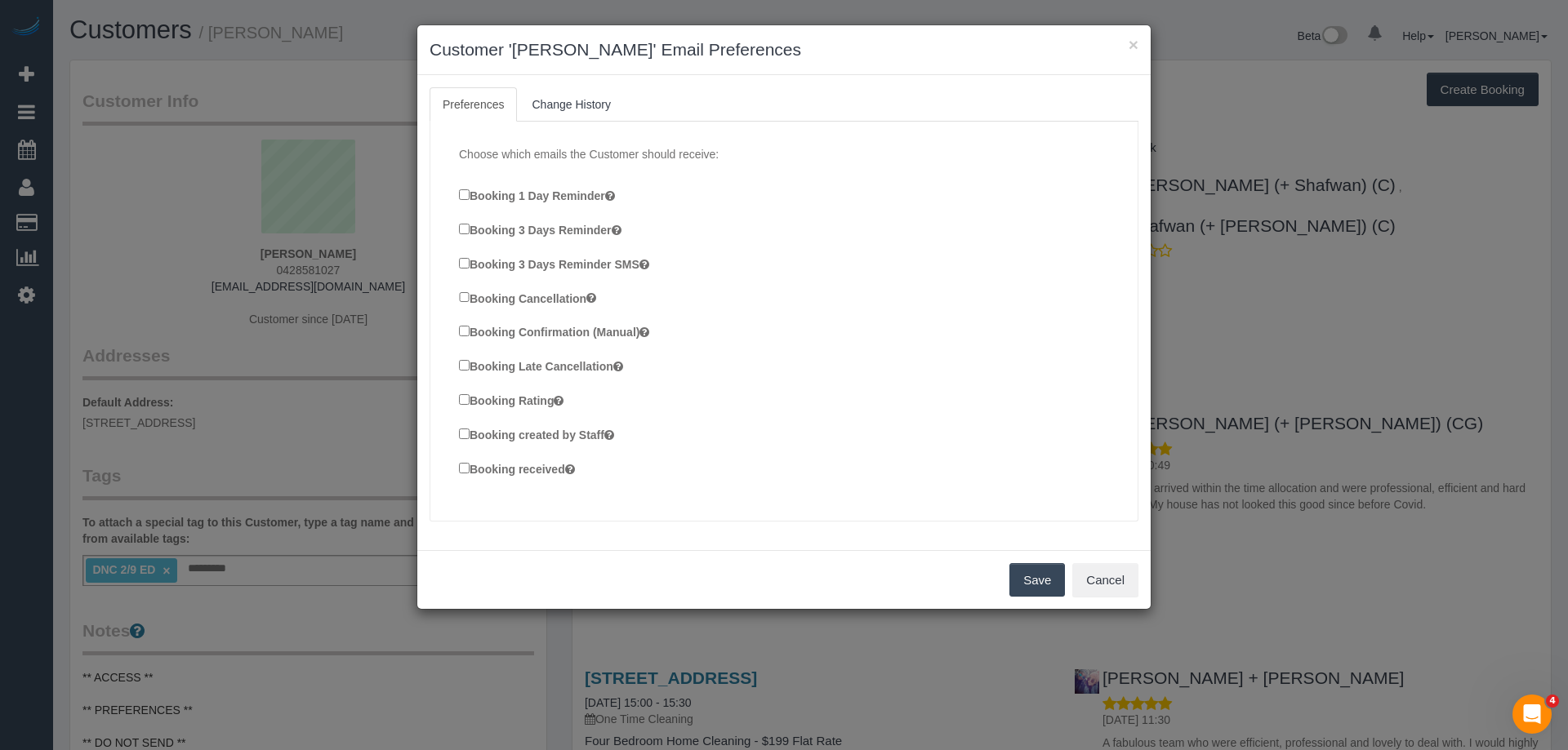
click at [544, 336] on label "Booking Confirmation (Manual)" at bounding box center [554, 332] width 190 height 18
click at [539, 435] on label "Booking created by Staff" at bounding box center [536, 435] width 155 height 18
click at [530, 468] on label "Booking received" at bounding box center [516, 469] width 116 height 18
click at [1031, 570] on button "Save" at bounding box center [1037, 581] width 56 height 34
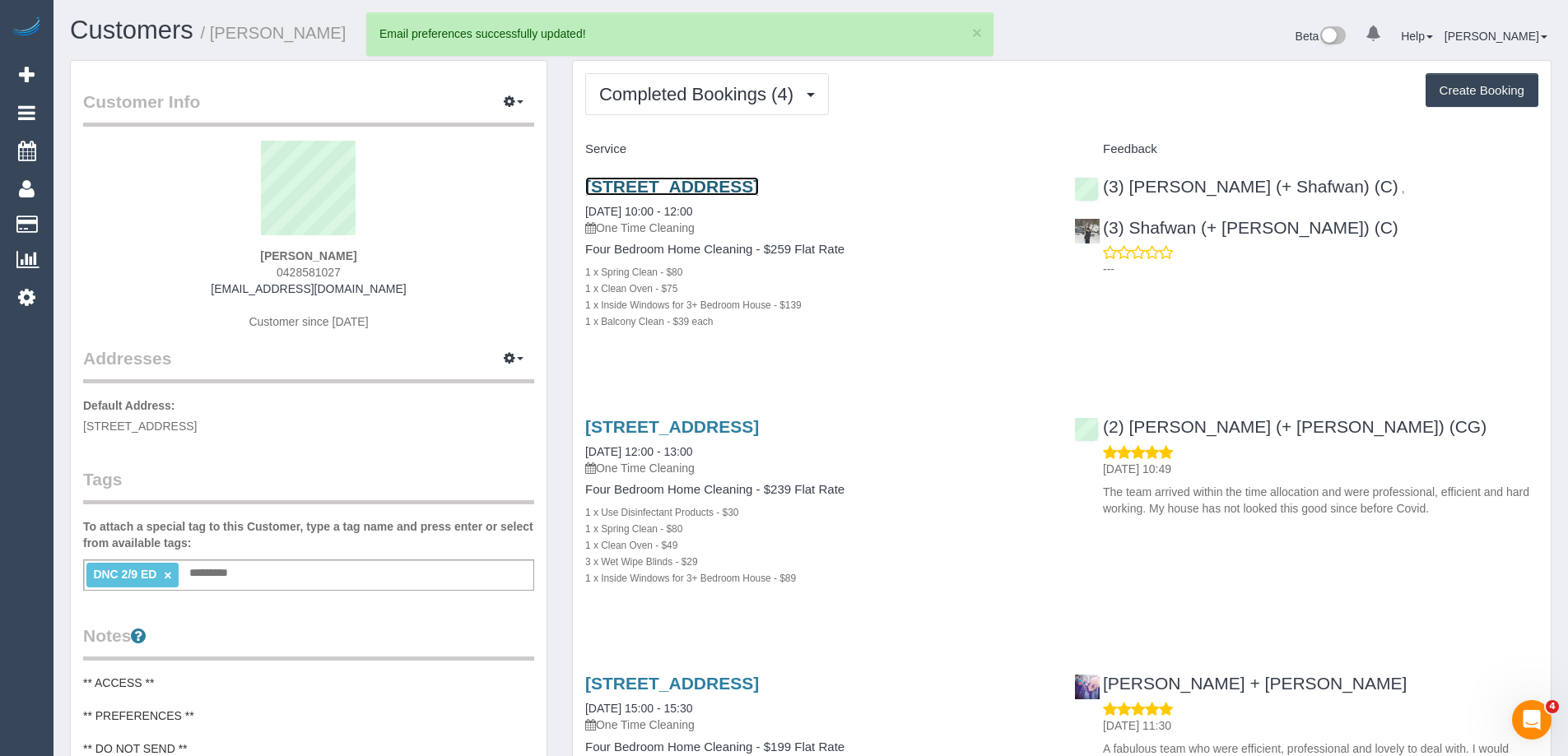
click at [759, 192] on link "111 Ballantyne Street, Thornbury, VIC 3071" at bounding box center [672, 186] width 173 height 19
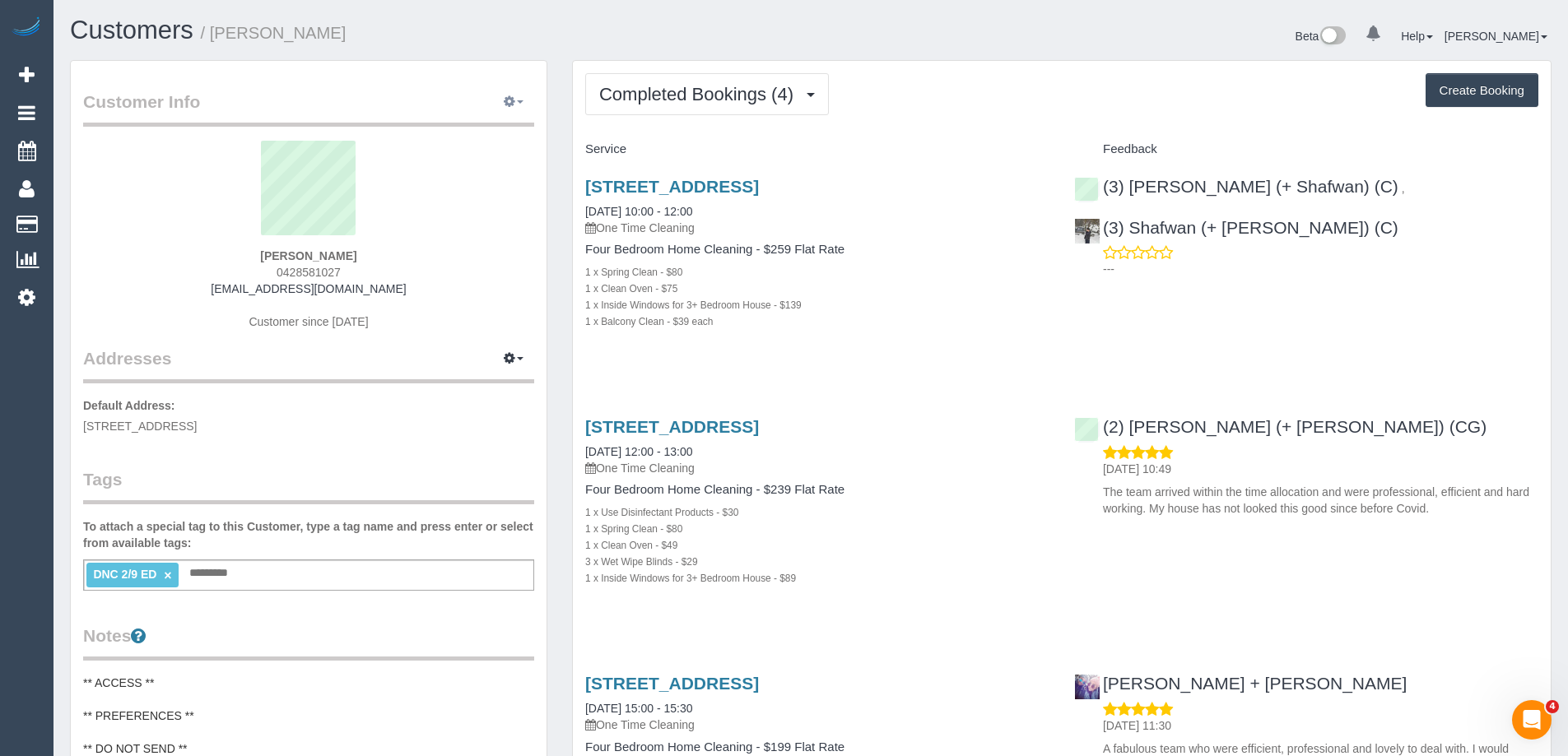
click at [517, 104] on span "button" at bounding box center [519, 102] width 6 height 4
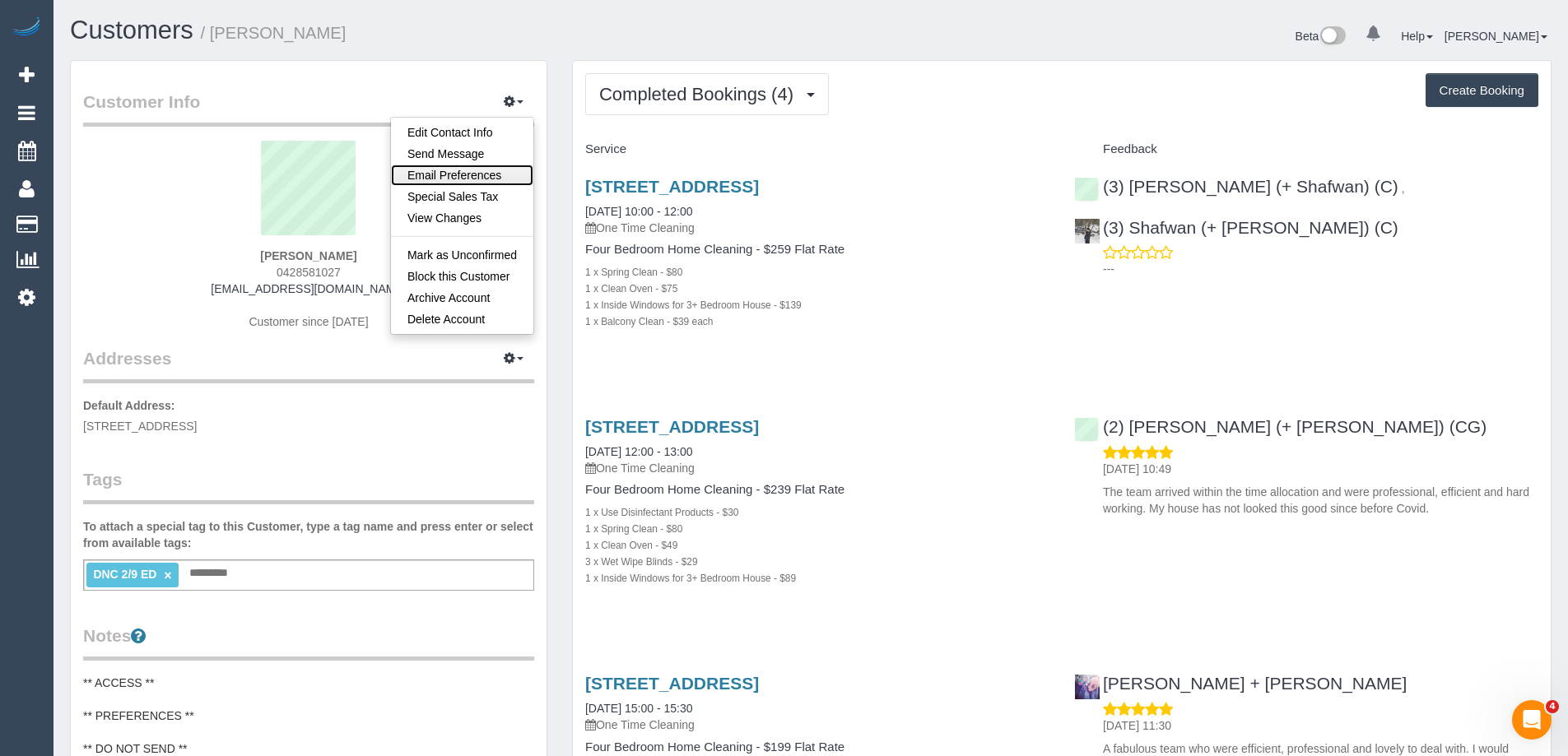
click at [466, 167] on link "Email Preferences" at bounding box center [462, 175] width 143 height 22
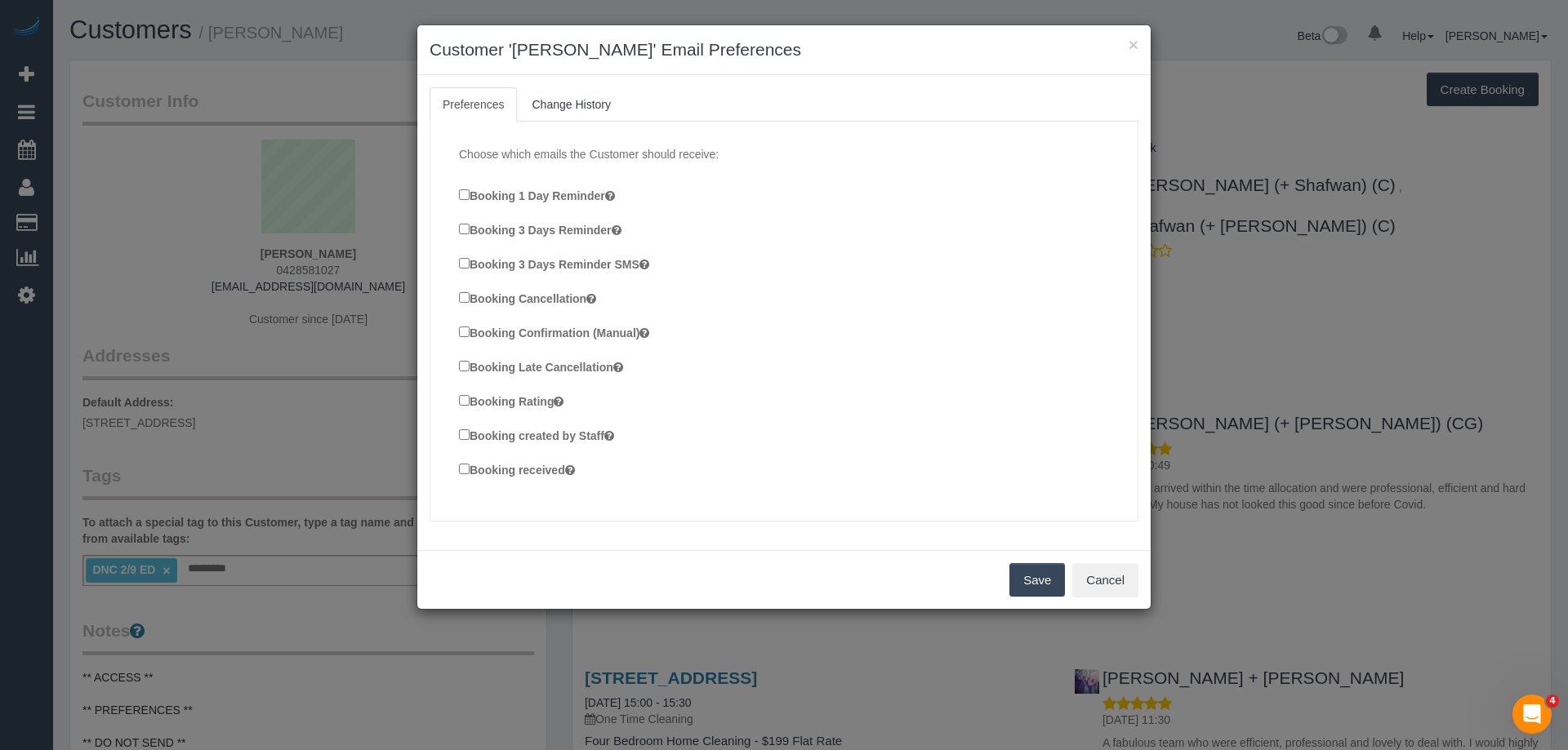
click at [530, 331] on label "Booking Confirmation (Manual)" at bounding box center [554, 332] width 190 height 18
click at [527, 433] on label "Booking created by Staff" at bounding box center [536, 435] width 155 height 18
click at [526, 475] on label "Booking received" at bounding box center [516, 470] width 116 height 18
click at [1039, 586] on button "Save" at bounding box center [1037, 581] width 56 height 34
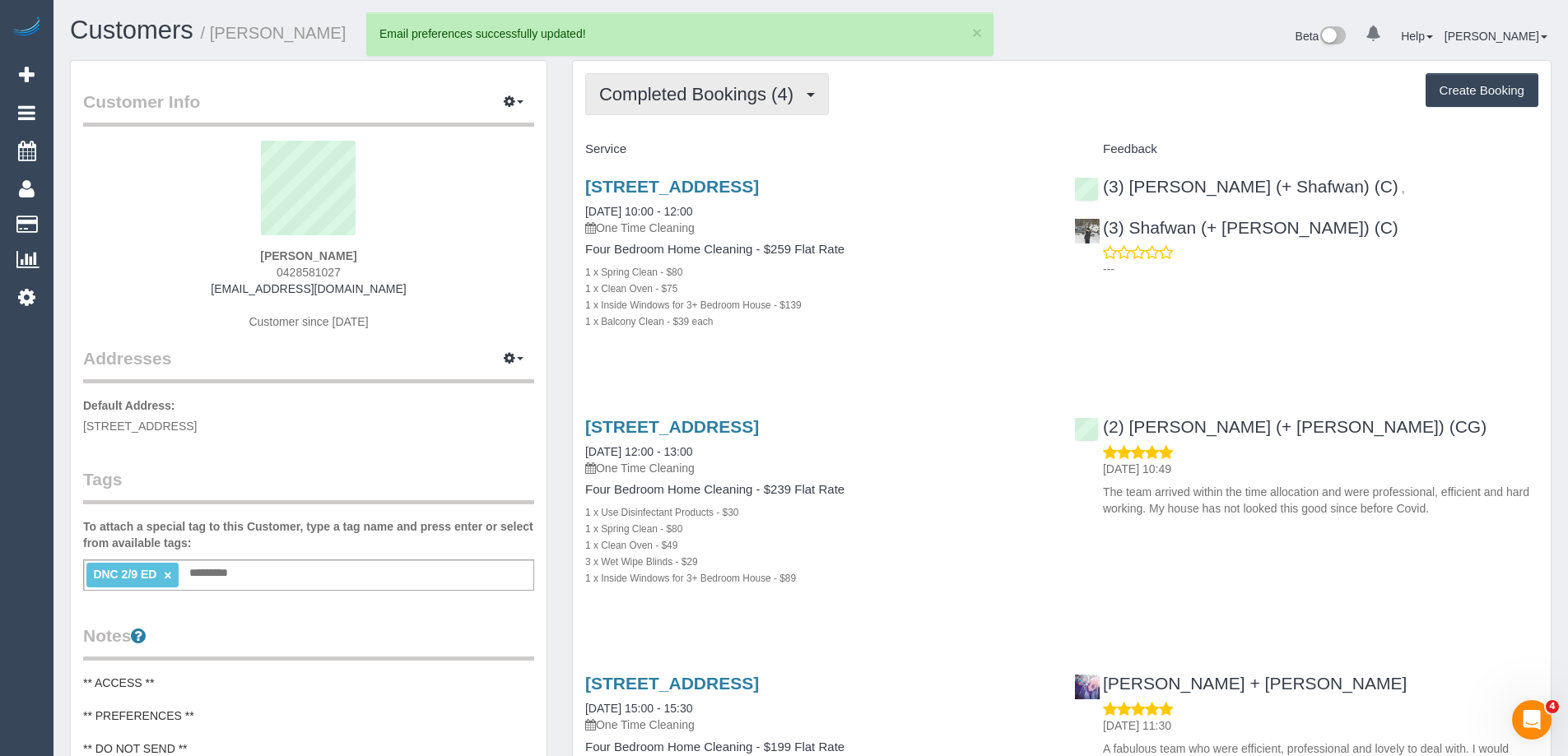
click at [739, 98] on span "Completed Bookings (4)" at bounding box center [700, 94] width 202 height 21
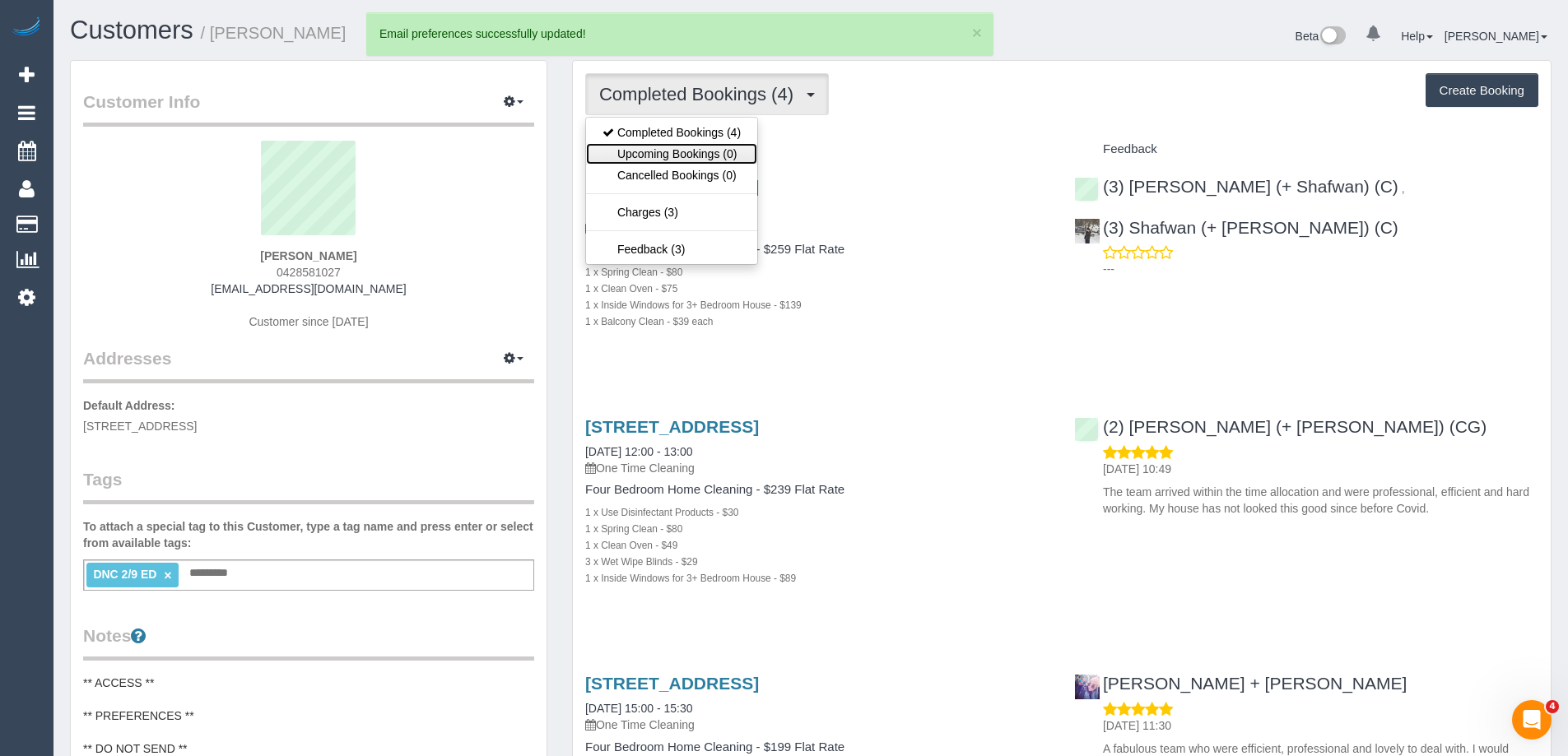
click at [691, 163] on link "Upcoming Bookings (0)" at bounding box center [672, 154] width 172 height 22
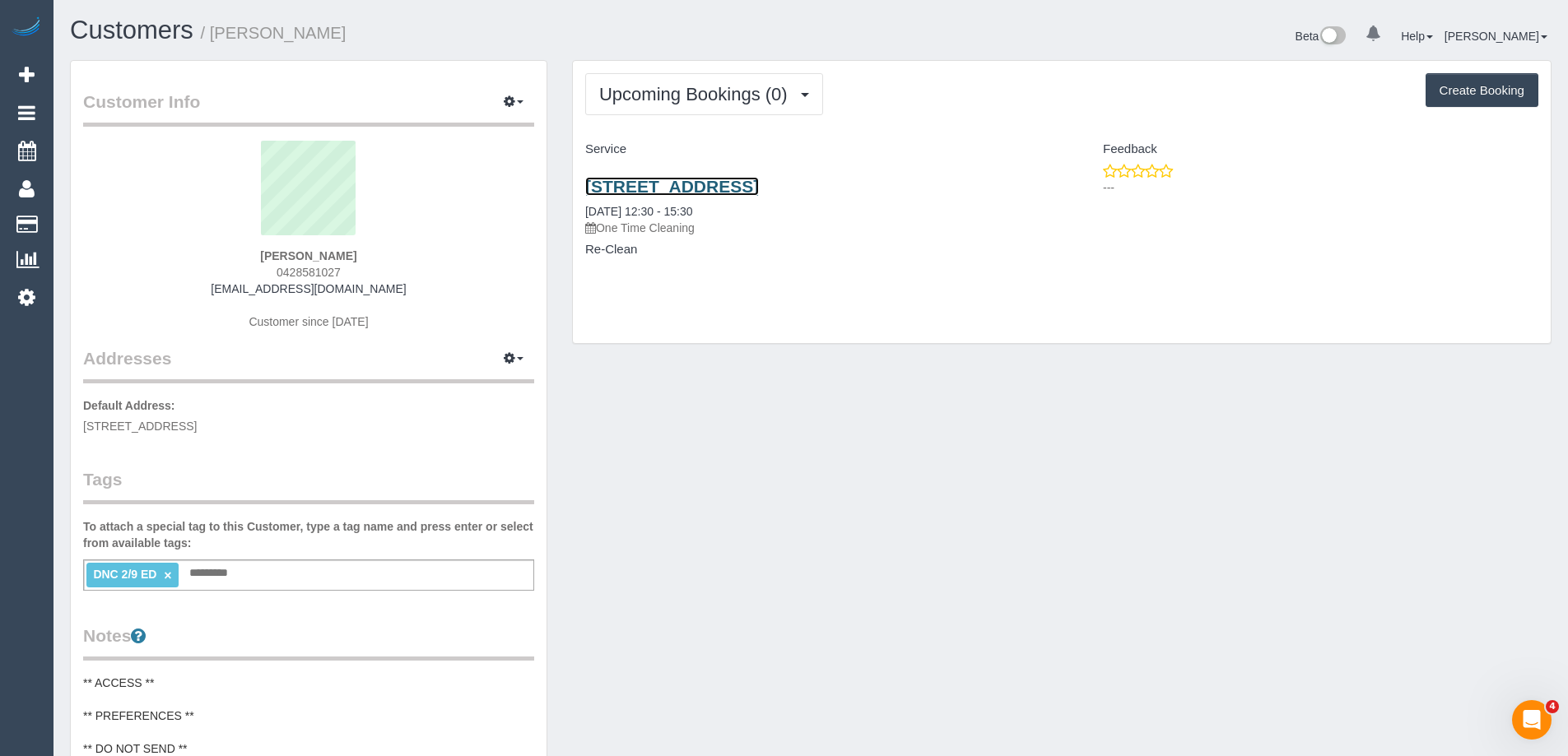
click at [739, 185] on link "111 Ballantyne Street, Thornbury, VIC 3071" at bounding box center [672, 186] width 173 height 19
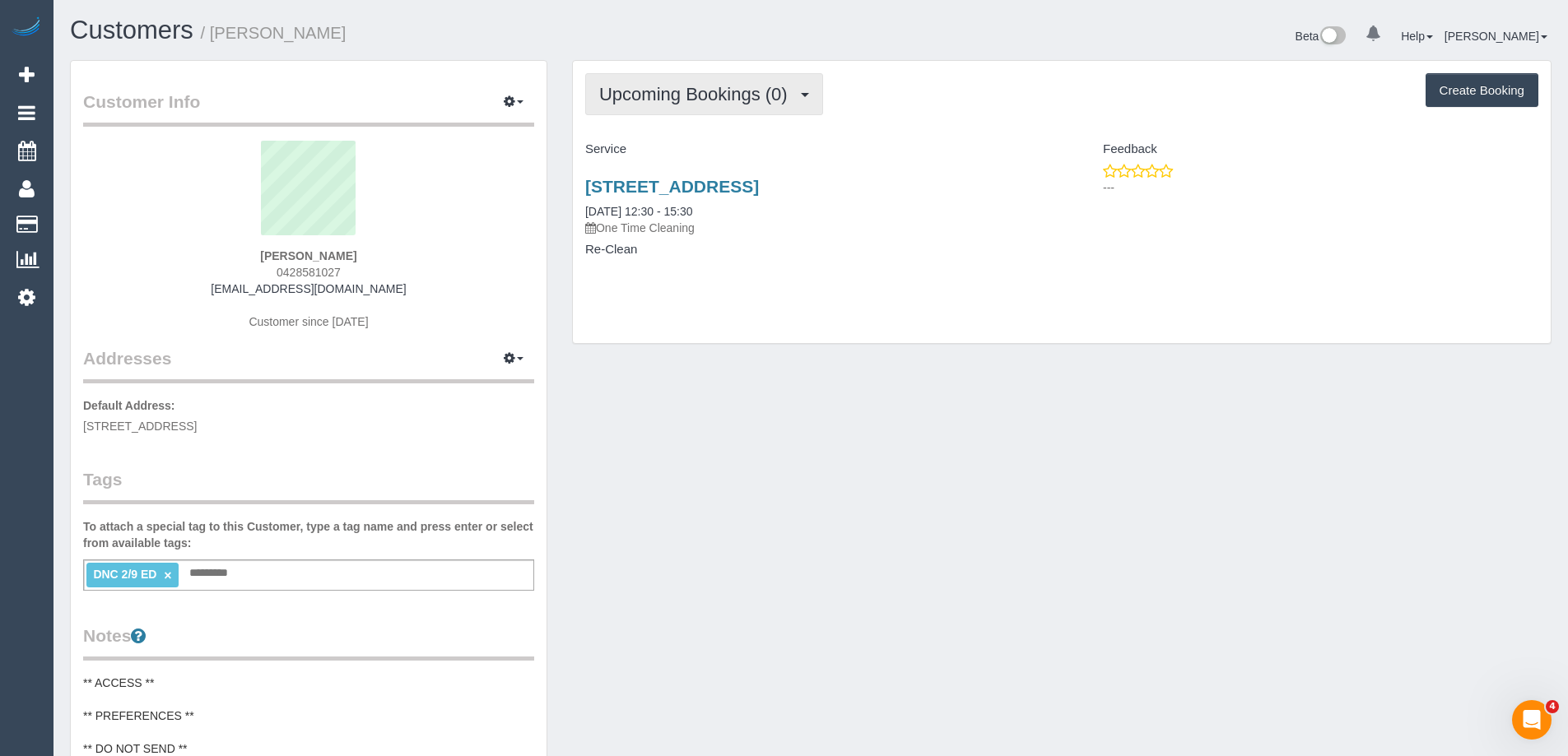
click at [770, 93] on span "Upcoming Bookings (0)" at bounding box center [697, 94] width 197 height 21
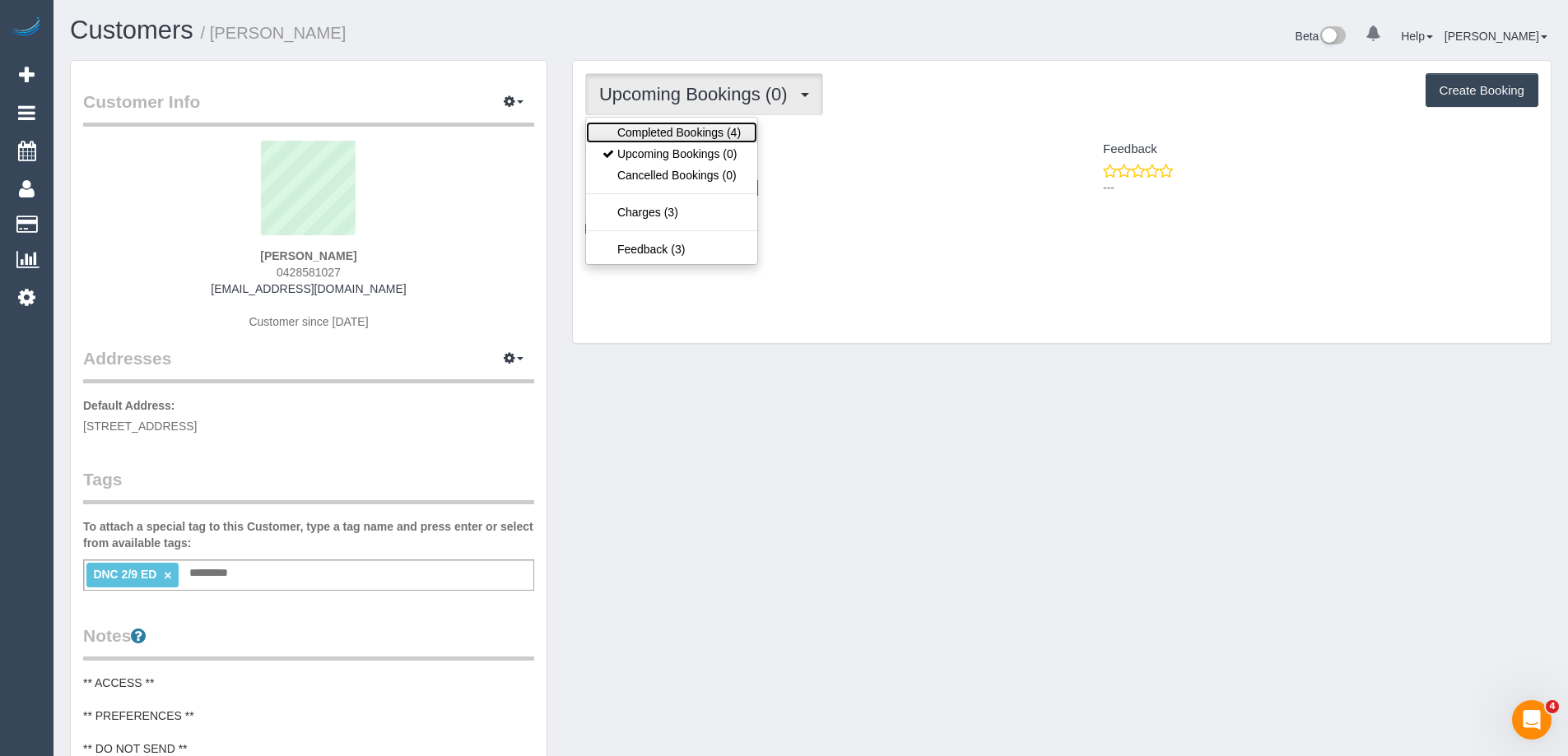
click at [708, 129] on link "Completed Bookings (4)" at bounding box center [672, 133] width 172 height 22
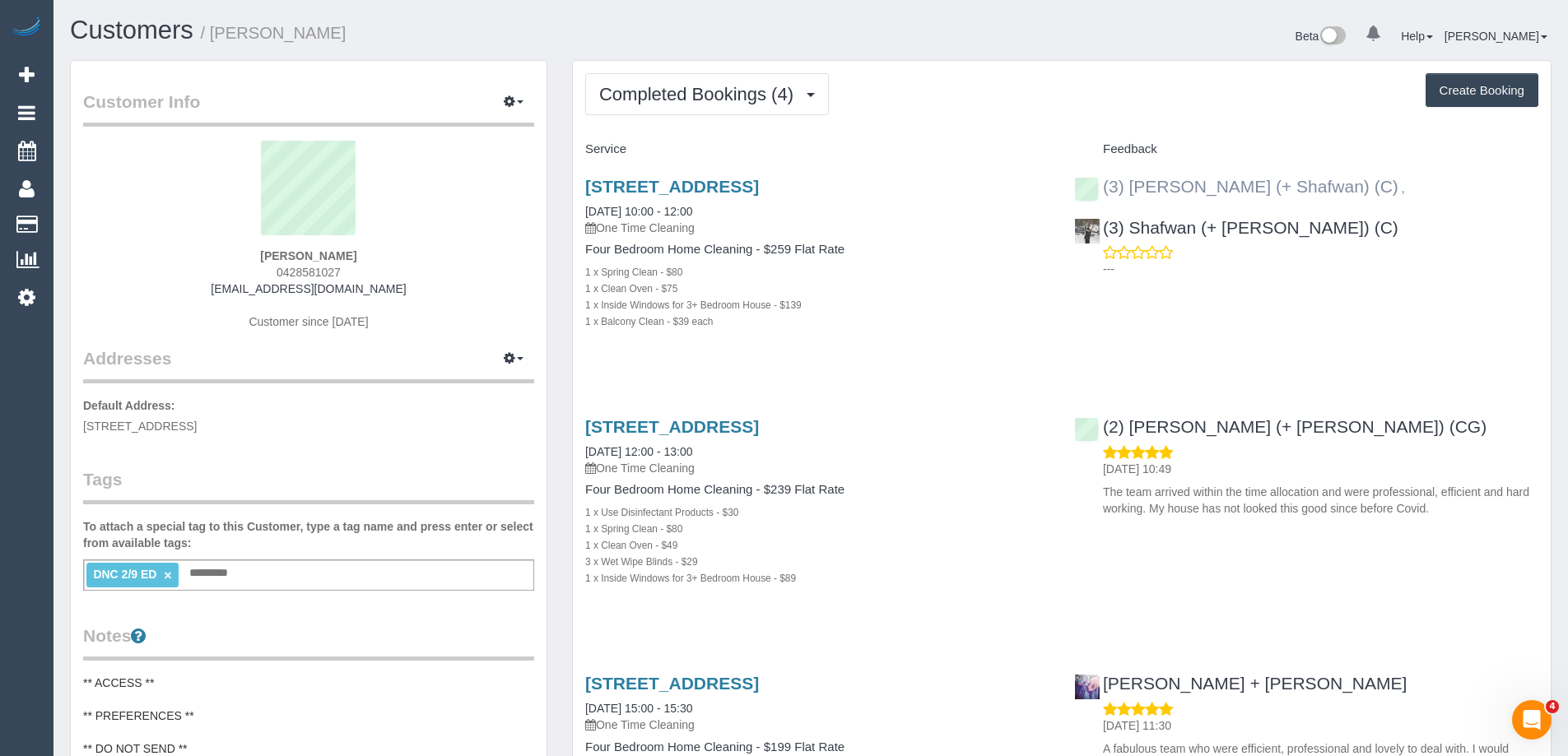
copy div "(3) Farhan (+ Shafwan) (C) , (3) Shafwan (+ Farhan) (C)"
drag, startPoint x: 1350, startPoint y: 241, endPoint x: 1103, endPoint y: 181, distance: 254.2
click at [1103, 181] on div "(3) Farhan (+ Shafwan) (C) , (3) Shafwan (+ Farhan) (C) ---" at bounding box center [1306, 223] width 489 height 122
click at [723, 101] on span "Completed Bookings (4)" at bounding box center [700, 94] width 202 height 21
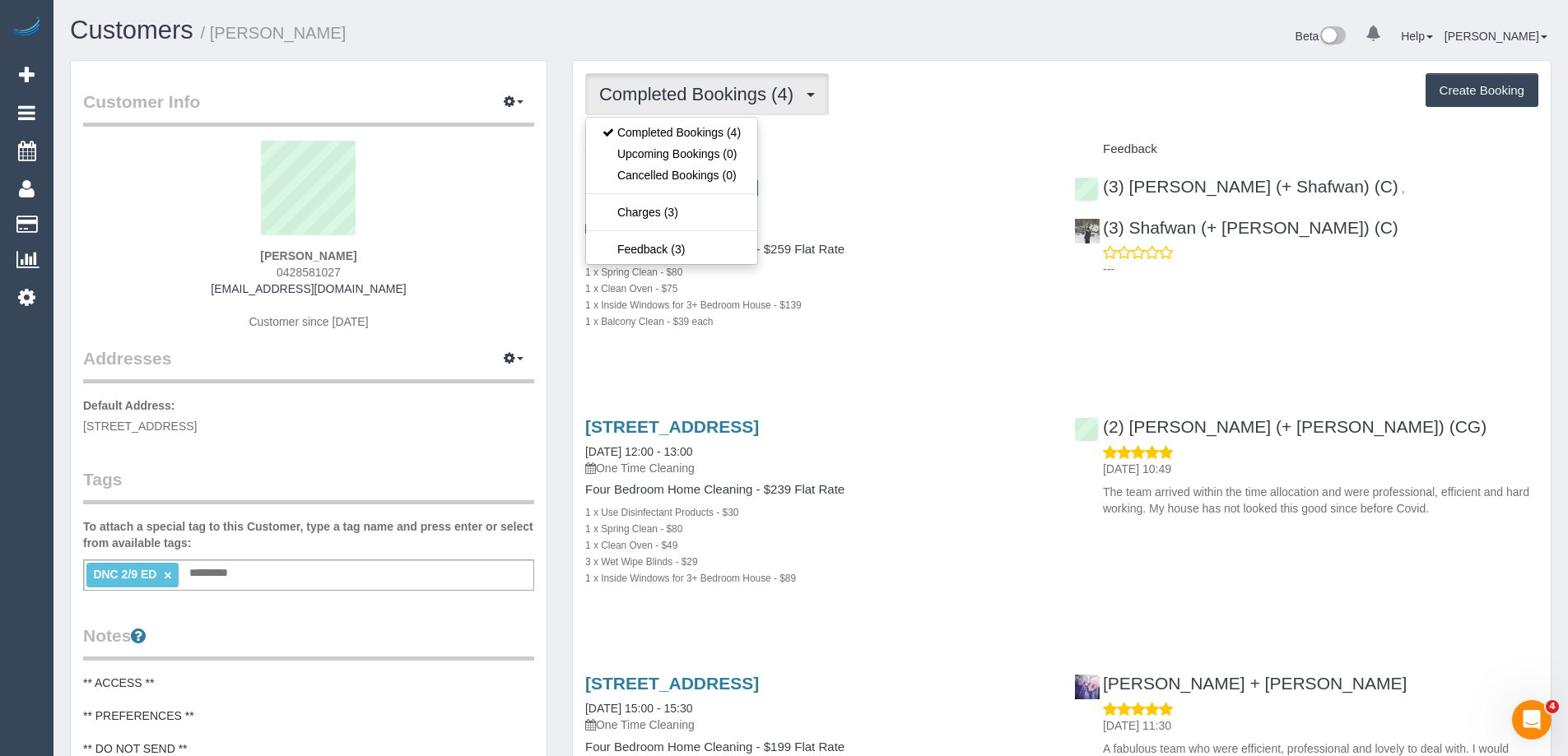
click at [933, 103] on div "Completed Bookings (4) Completed Bookings (4) Upcoming Bookings (0) Cancelled B…" at bounding box center [1061, 94] width 953 height 42
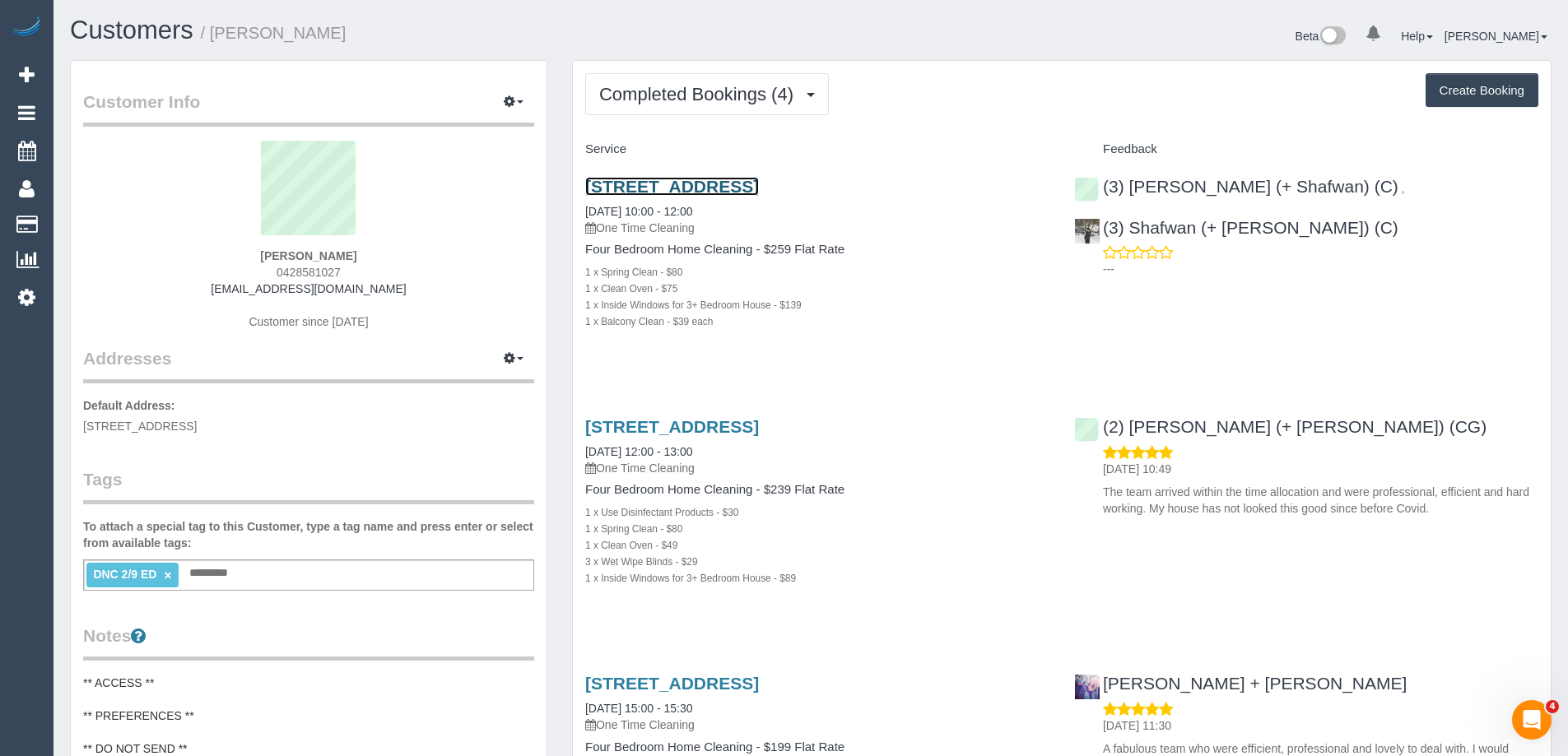
click at [759, 182] on link "[STREET_ADDRESS]" at bounding box center [672, 186] width 173 height 19
click at [327, 276] on span "0428581027" at bounding box center [308, 272] width 64 height 14
copy span "0428581027"
click at [510, 107] on button "button" at bounding box center [514, 102] width 42 height 25
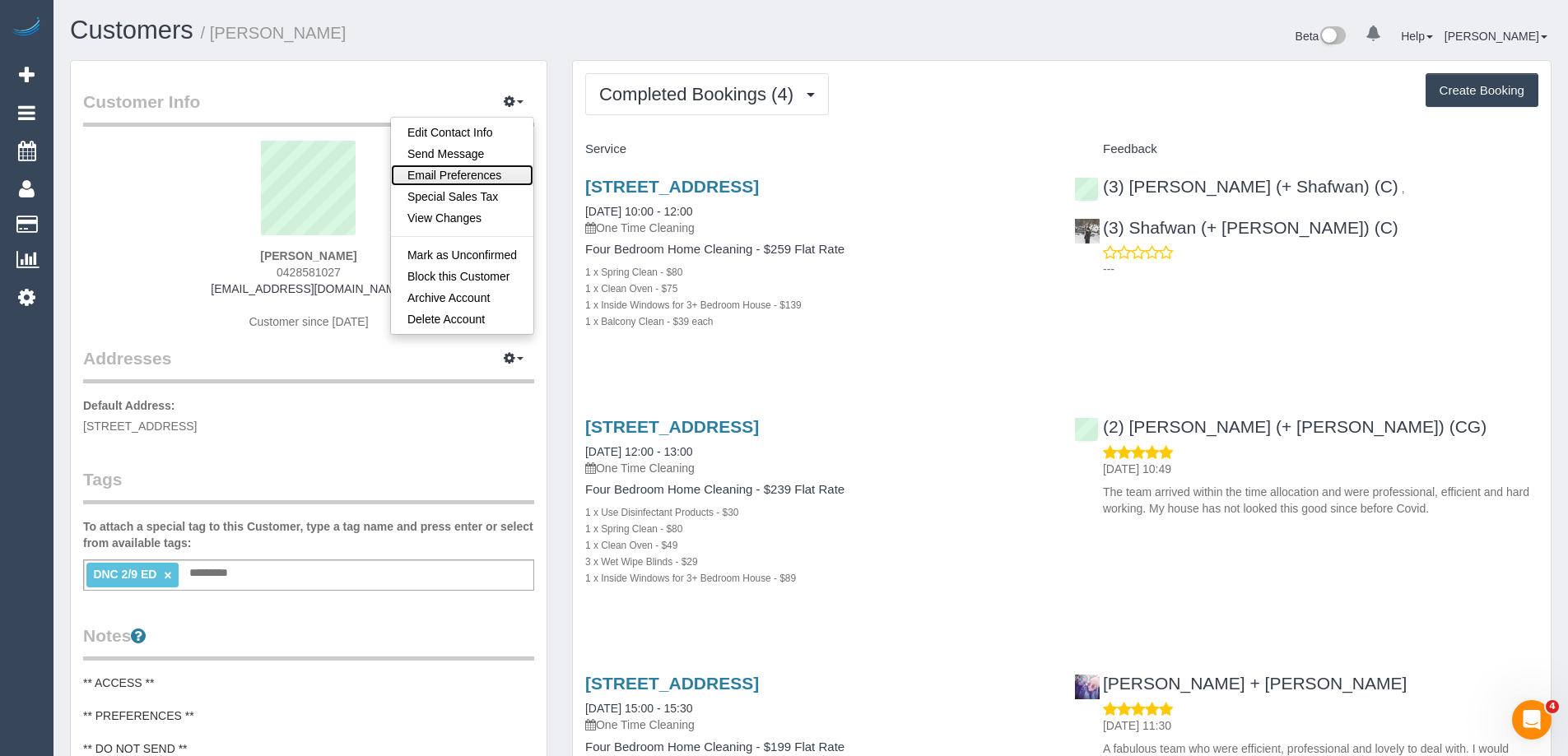
click at [481, 168] on link "Email Preferences" at bounding box center [462, 175] width 143 height 22
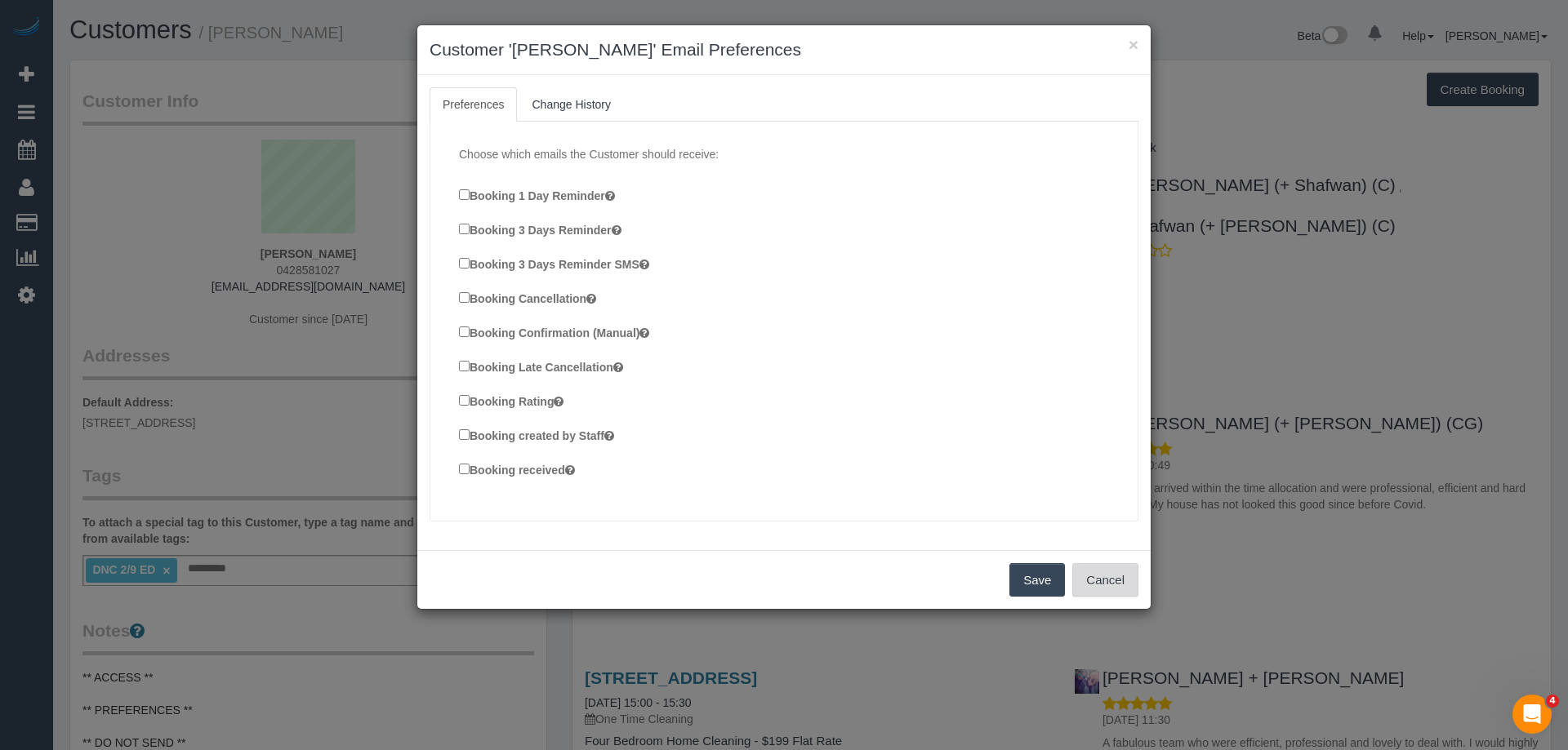
click at [1106, 569] on button "Cancel" at bounding box center [1106, 581] width 66 height 34
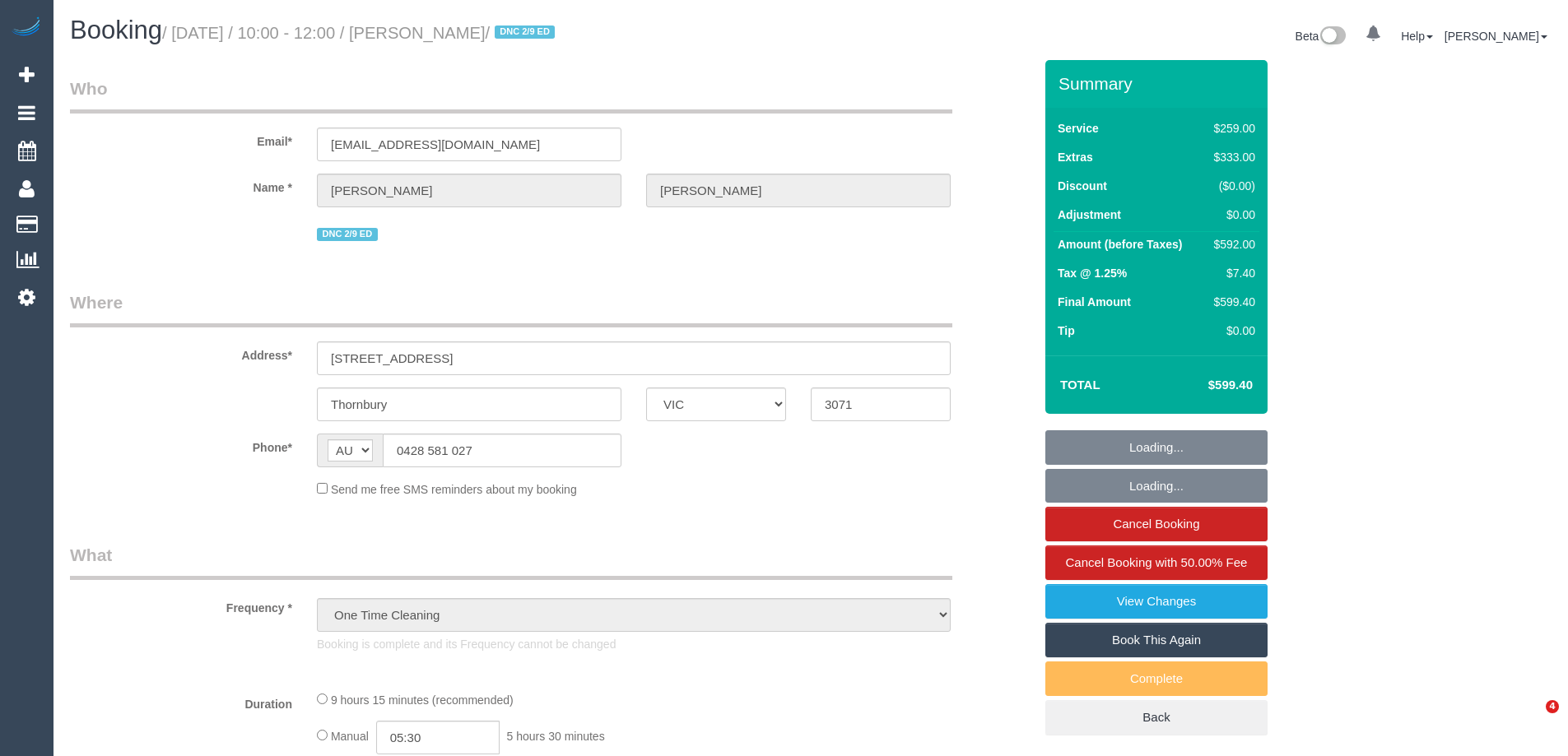
select select "VIC"
select select "object:724"
select select "number:28"
select select "number:14"
select select "number:19"
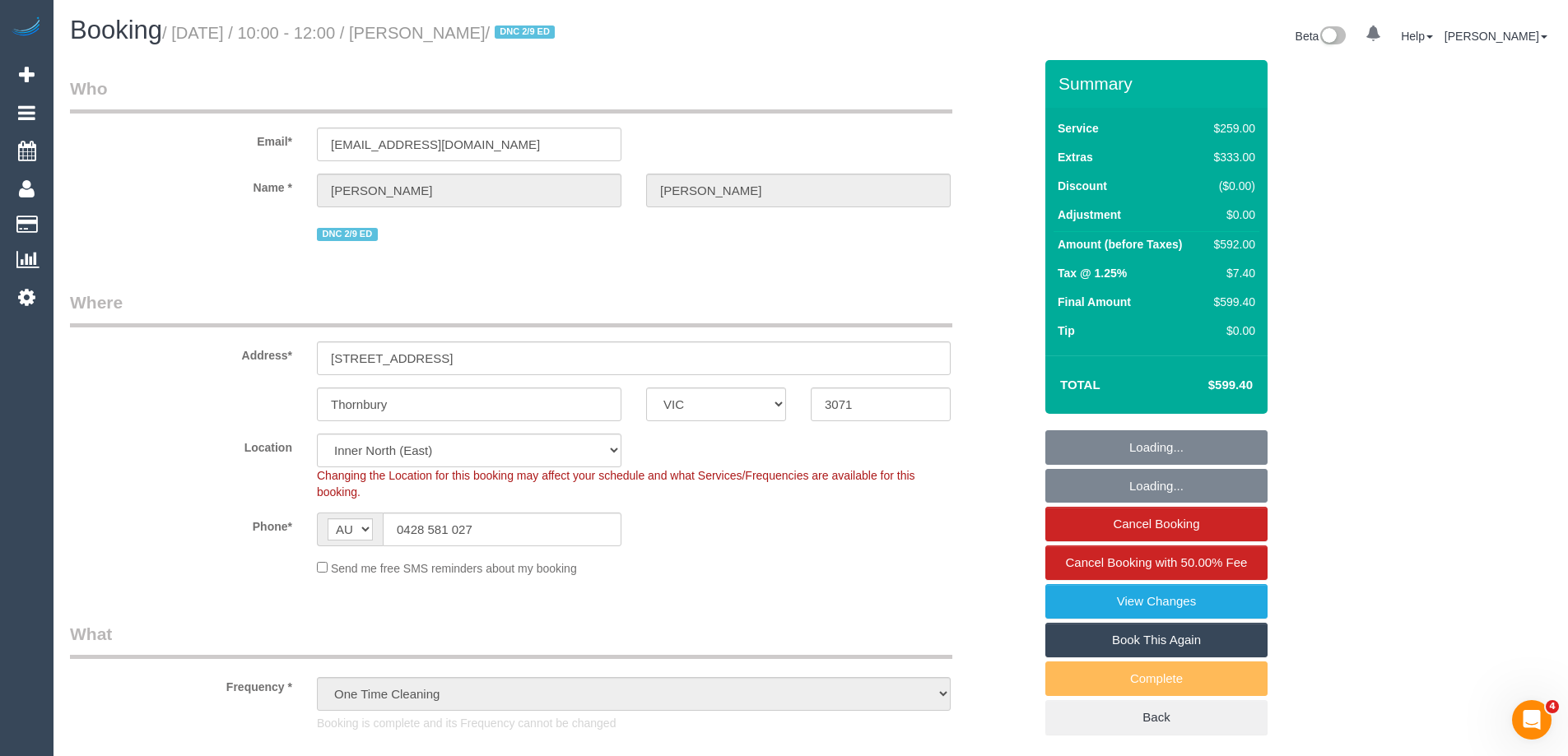
select select "string:stripe-pm_1MZiNh2GScqysDRVdCPsEYHI"
select select "spot1"
click at [1159, 636] on link "Book This Again" at bounding box center [1156, 640] width 222 height 34
select select "VIC"
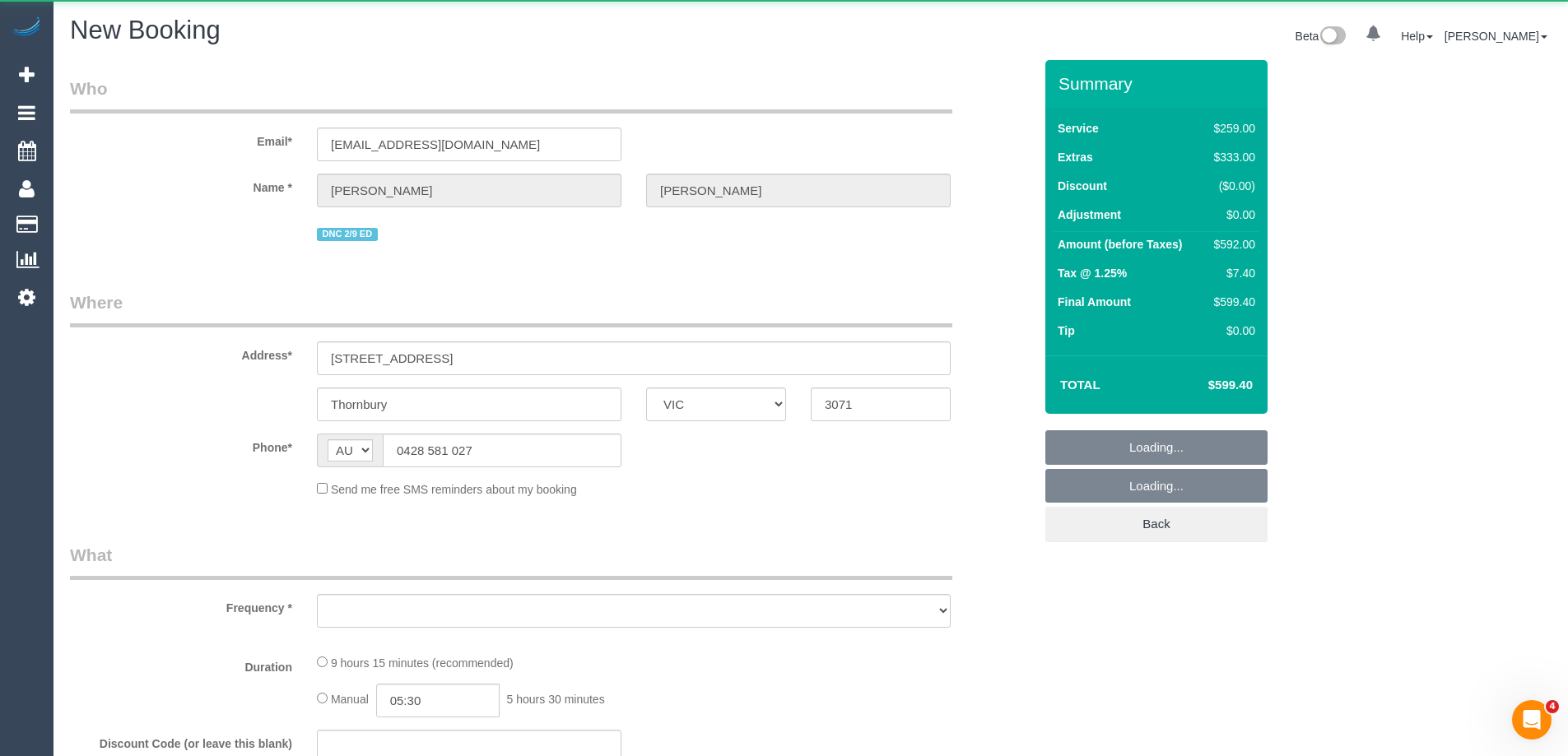
select select "number:28"
select select "number:14"
select select "number:19"
select select "object:1981"
select select "string:stripe-pm_1MZiNh2GScqysDRVdCPsEYHI"
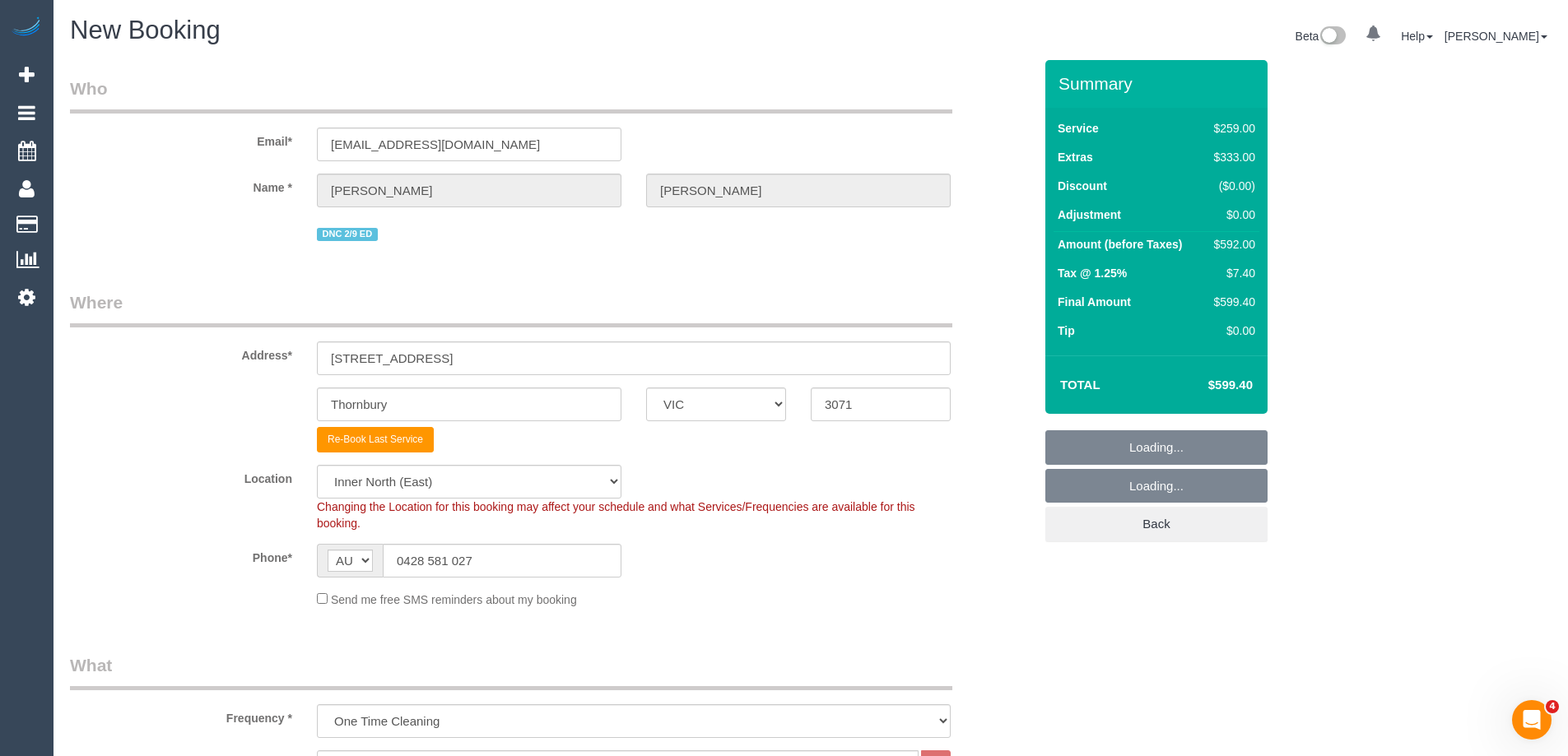
scroll to position [164, 0]
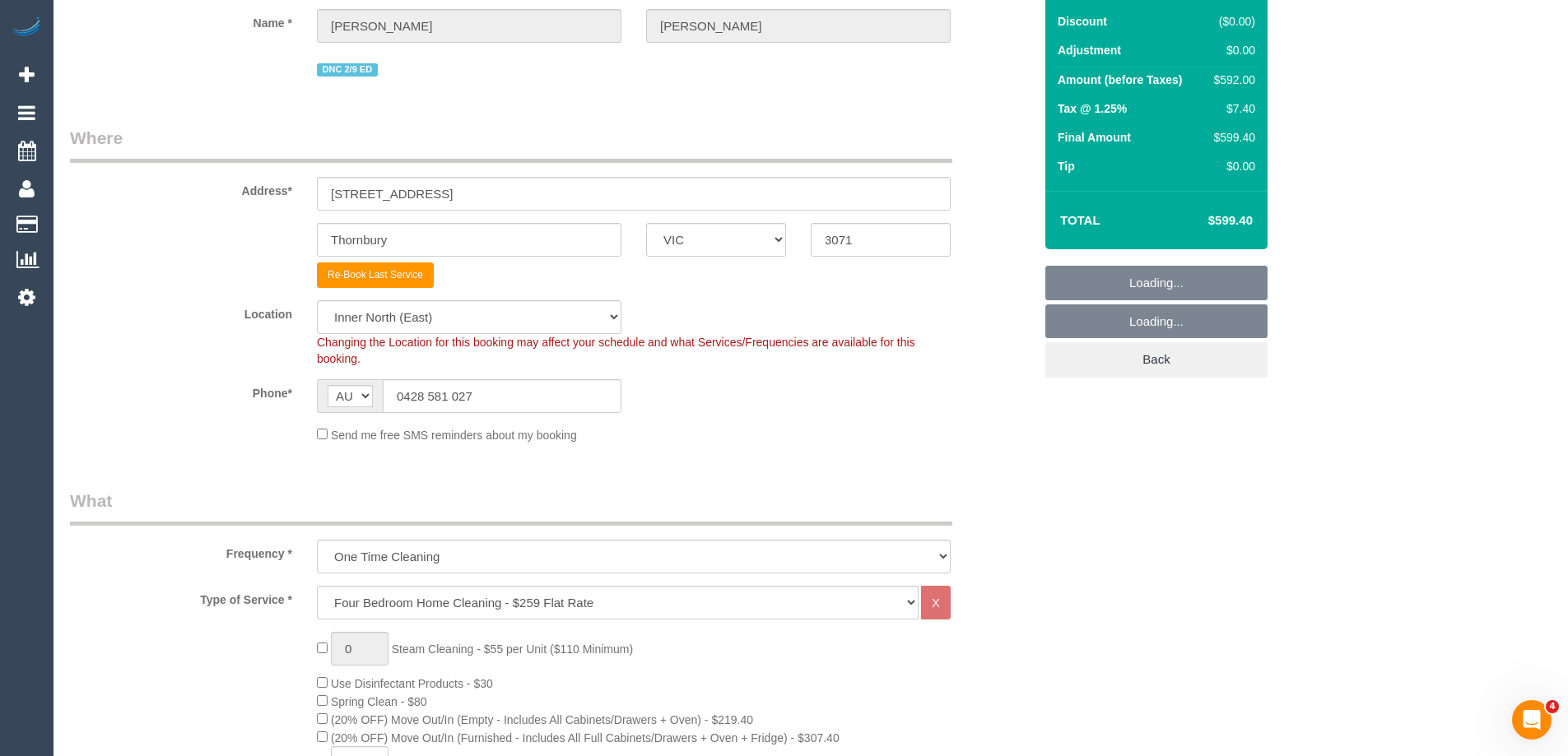
select select "object:2900"
click at [410, 313] on select "Office City East (North) East (South) Inner East Inner North (East) Inner North…" at bounding box center [469, 317] width 304 height 33
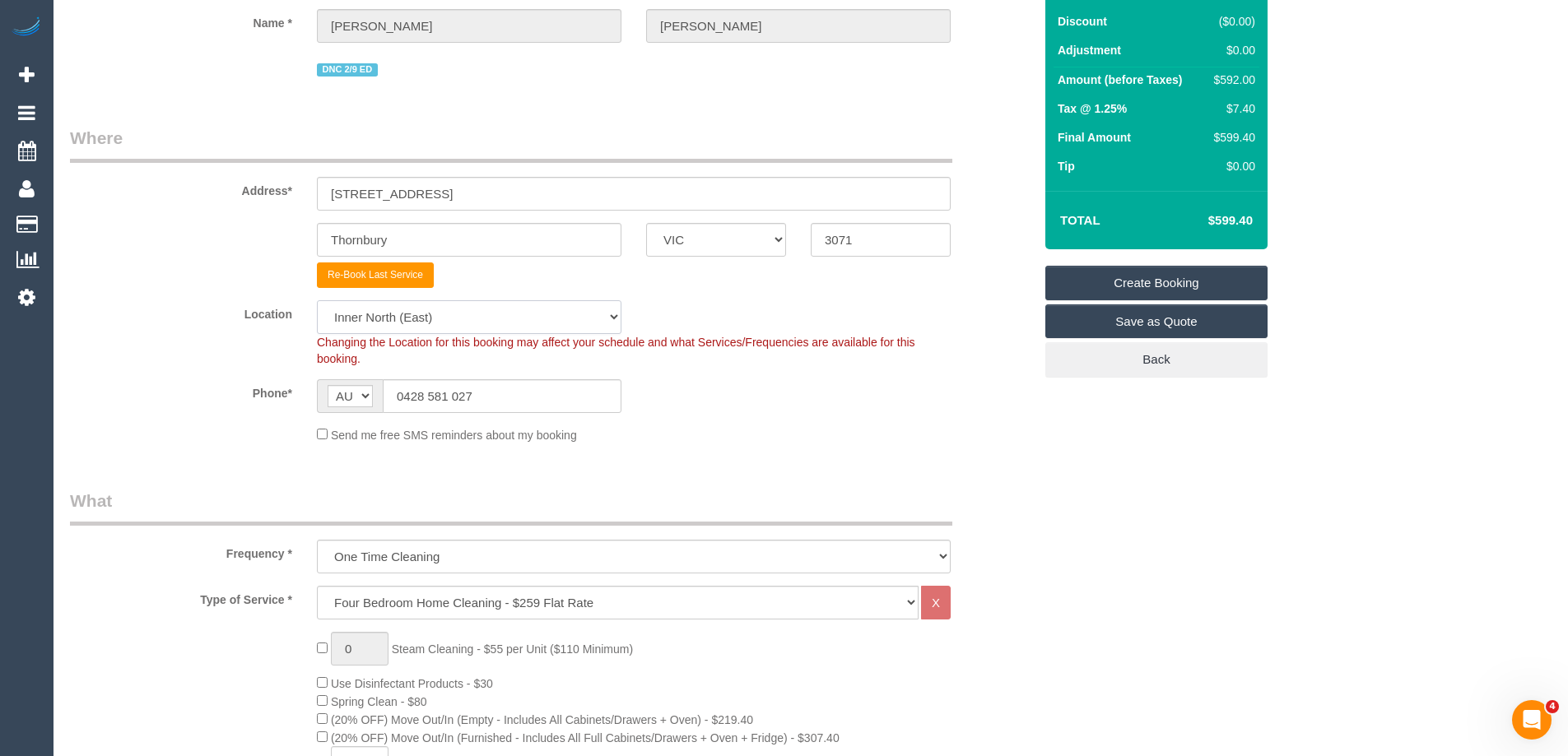
select select "50"
click at [317, 301] on select "Office City East (North) East (South) Inner East Inner North (East) Inner North…" at bounding box center [469, 317] width 304 height 33
select select "object:2907"
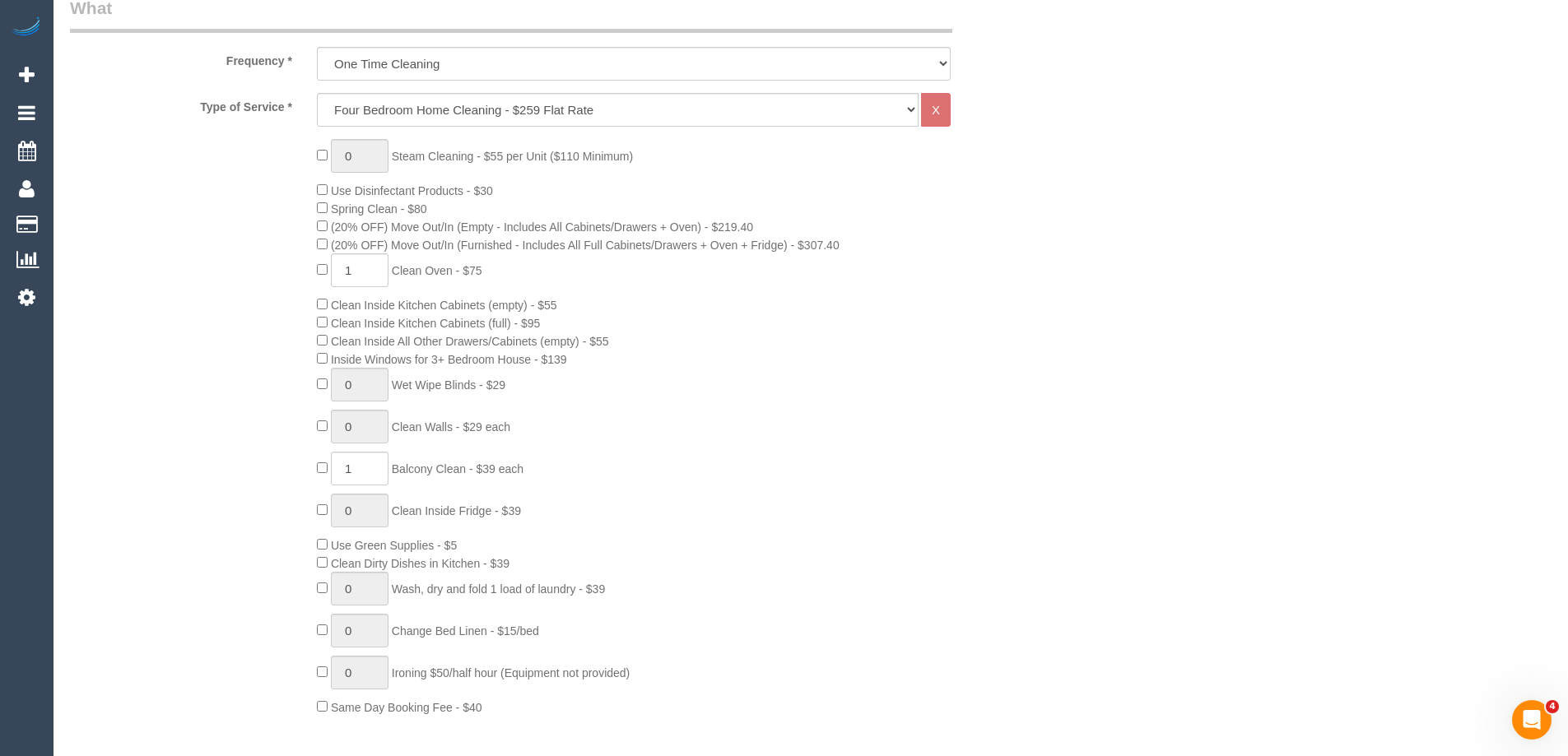
scroll to position [658, 0]
click at [475, 112] on select "Hourly Service - $70/h Hourly Service - $65/h Hourly Service - $60/h Hourly Ser…" at bounding box center [618, 108] width 602 height 33
select select "28"
click at [317, 92] on select "Hourly Service - $70/h Hourly Service - $65/h Hourly Service - $60/h Hourly Ser…" at bounding box center [618, 108] width 602 height 33
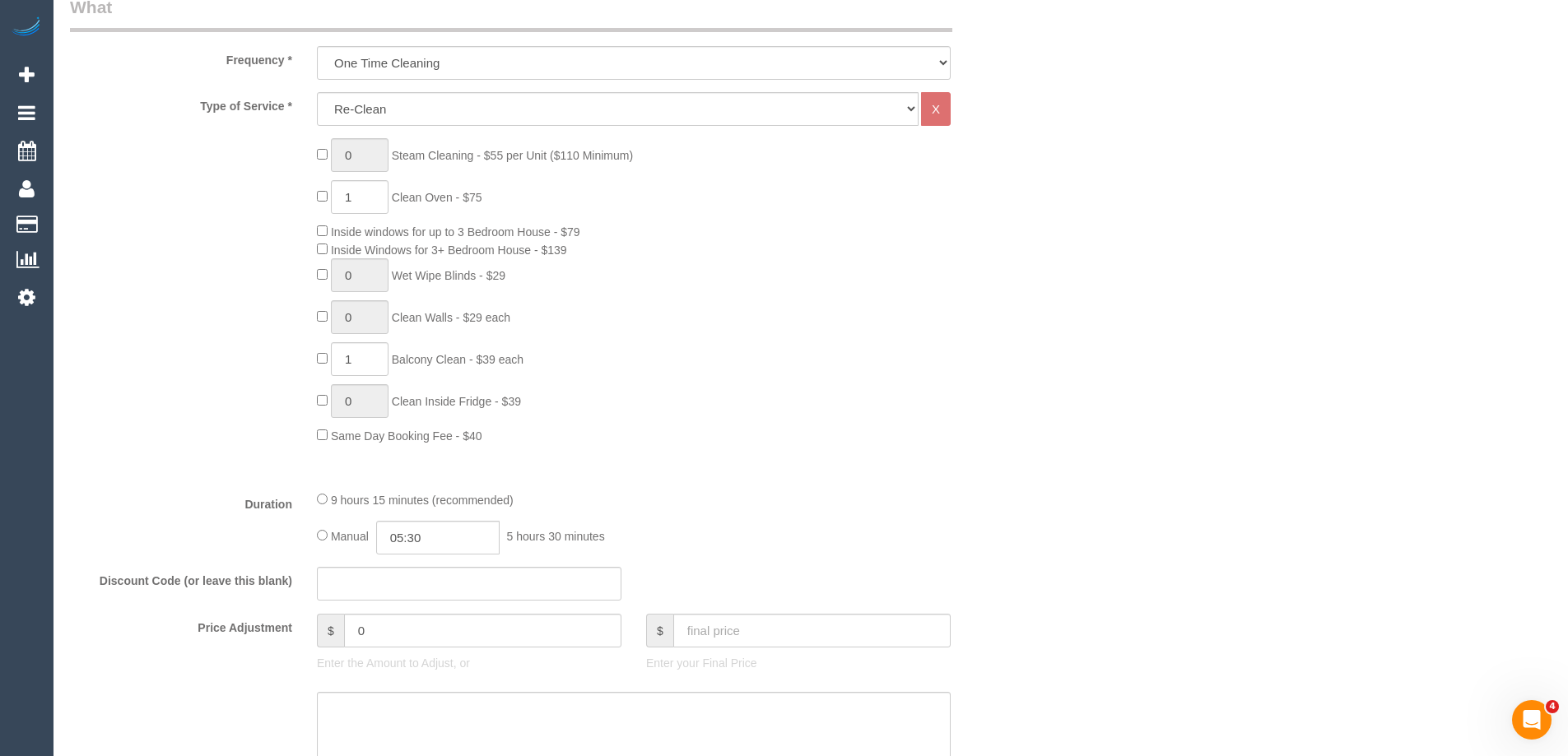
click at [320, 190] on div "0 Steam Cleaning - $55 per Unit ($110 Minimum) 1 Clean Oven - $75 Inside window…" at bounding box center [675, 291] width 741 height 306
type input "0"
click at [328, 506] on div "9 hours 15 minutes (recommended)" at bounding box center [634, 499] width 634 height 18
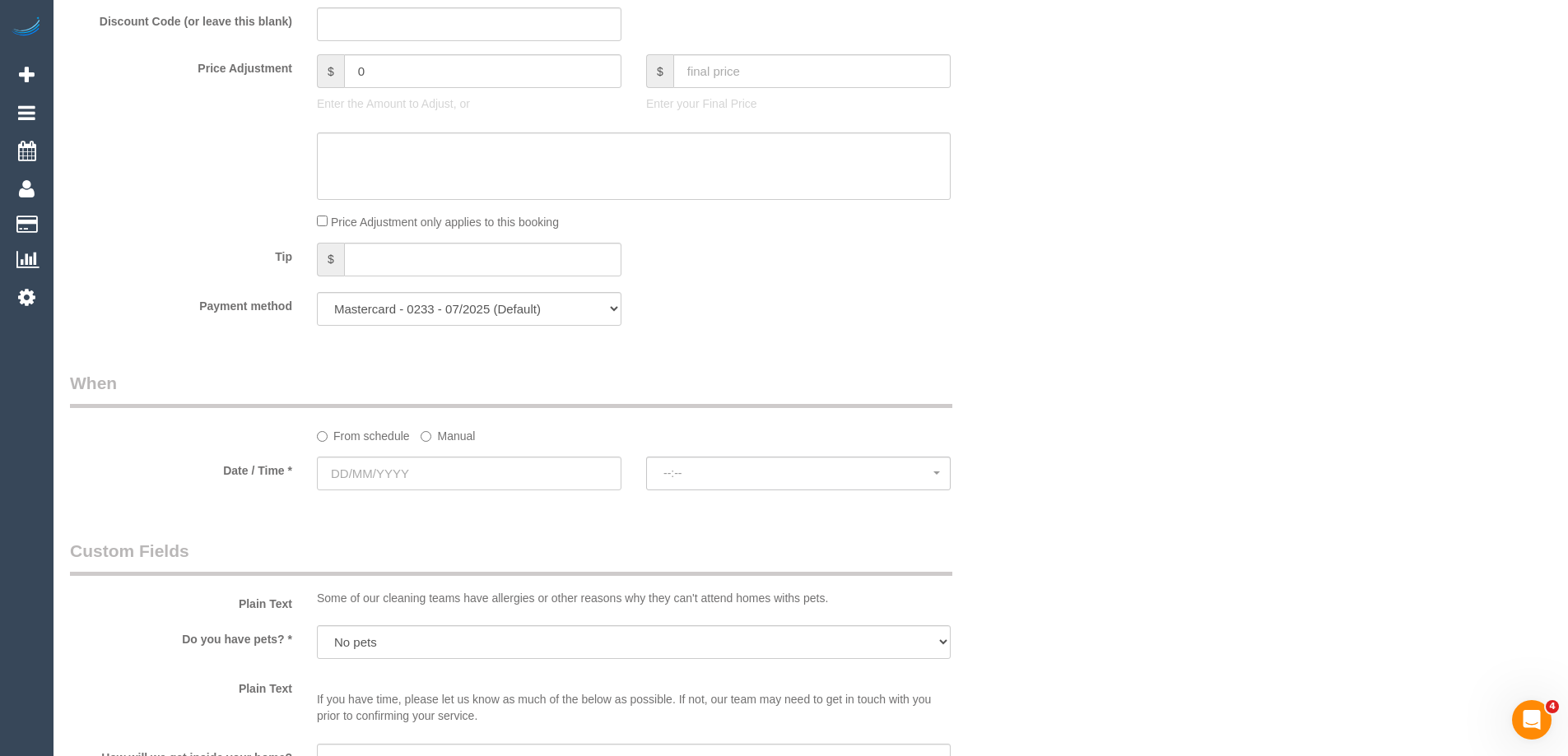
scroll to position [1235, 0]
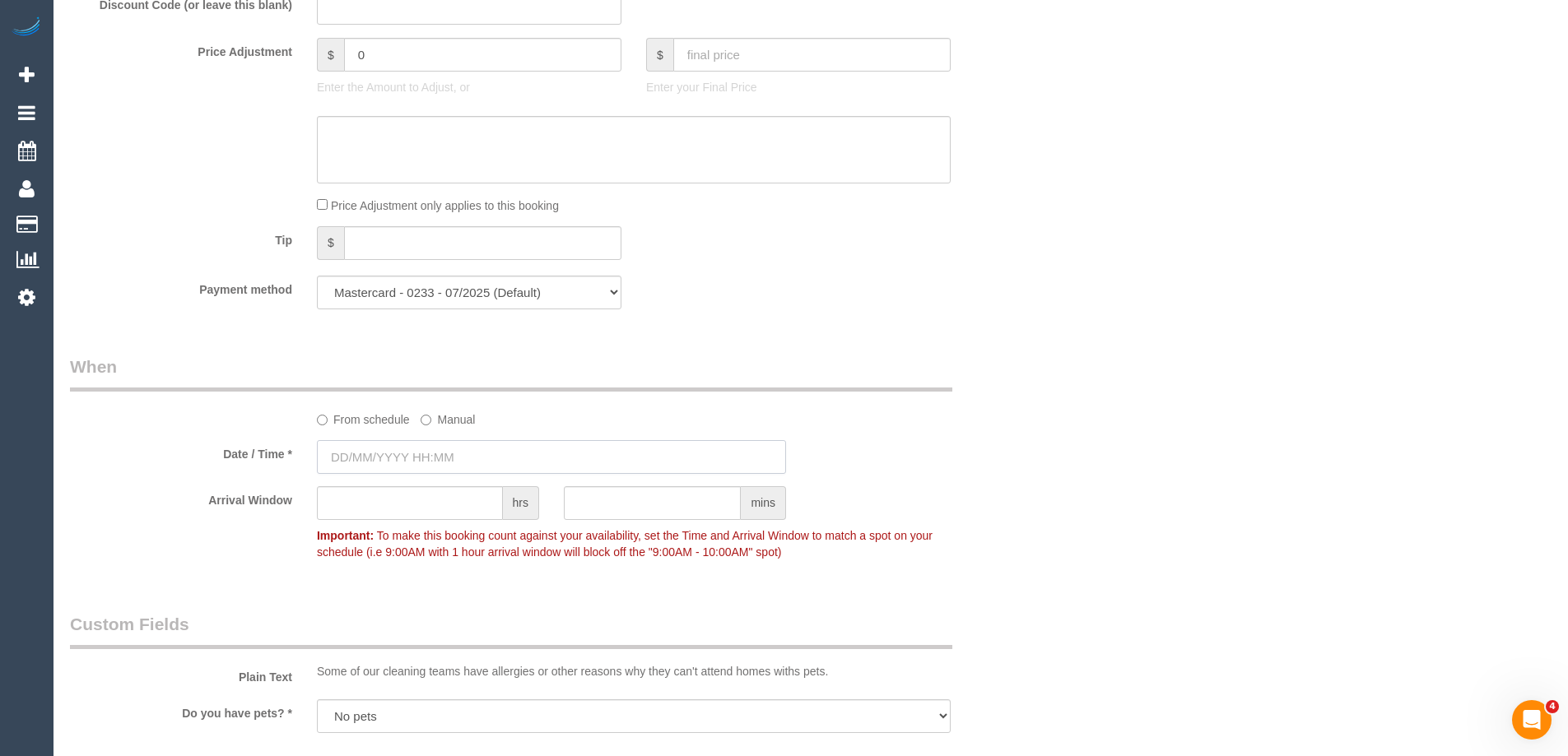
click at [426, 459] on input "text" at bounding box center [551, 457] width 469 height 33
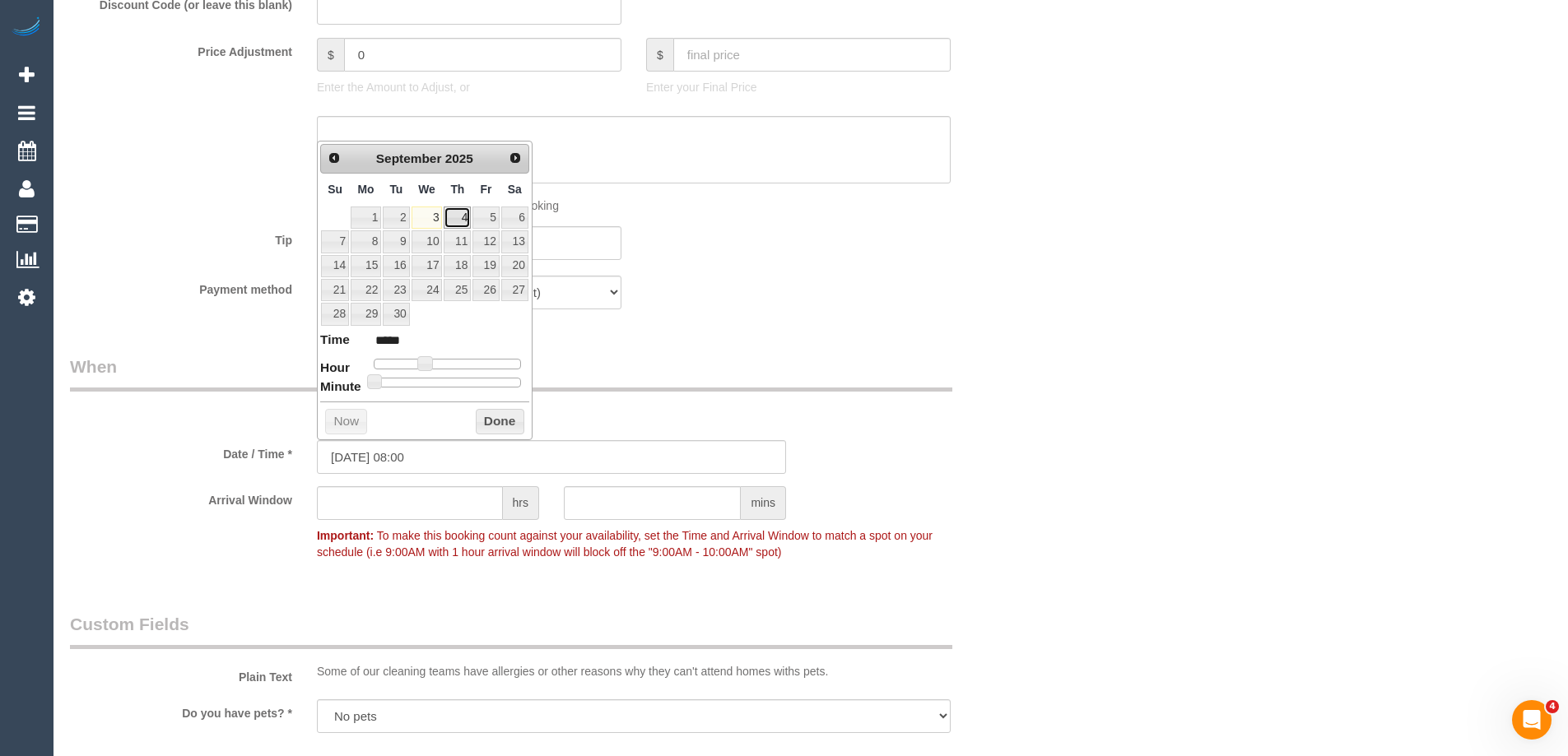
click at [459, 217] on link "4" at bounding box center [457, 218] width 27 height 23
type input "04/09/2025 09:00"
type input "*****"
type input "04/09/2025 10:00"
type input "*****"
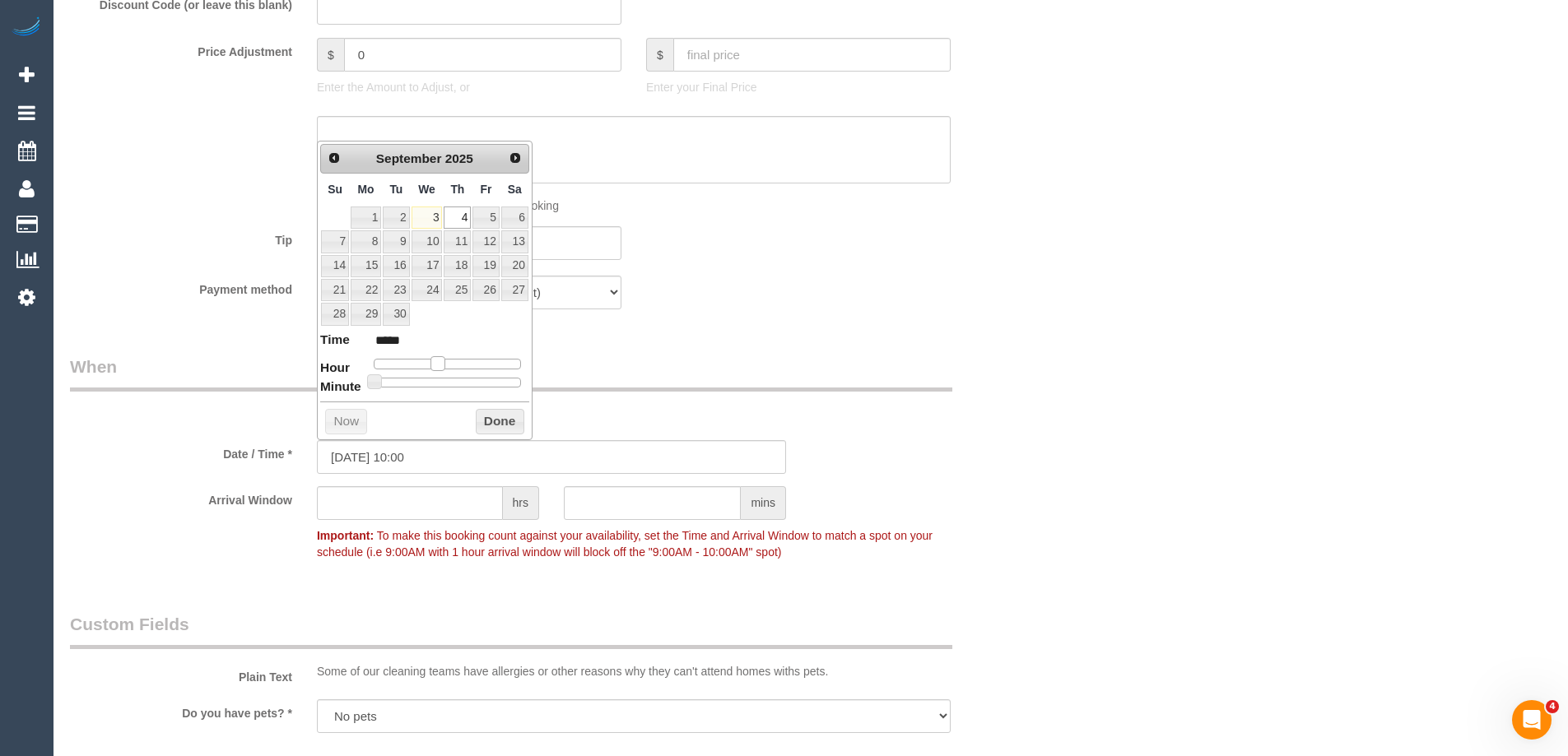
type input "04/09/2025 11:00"
type input "*****"
type input "04/09/2025 12:00"
type input "*****"
type input "04/09/2025 13:00"
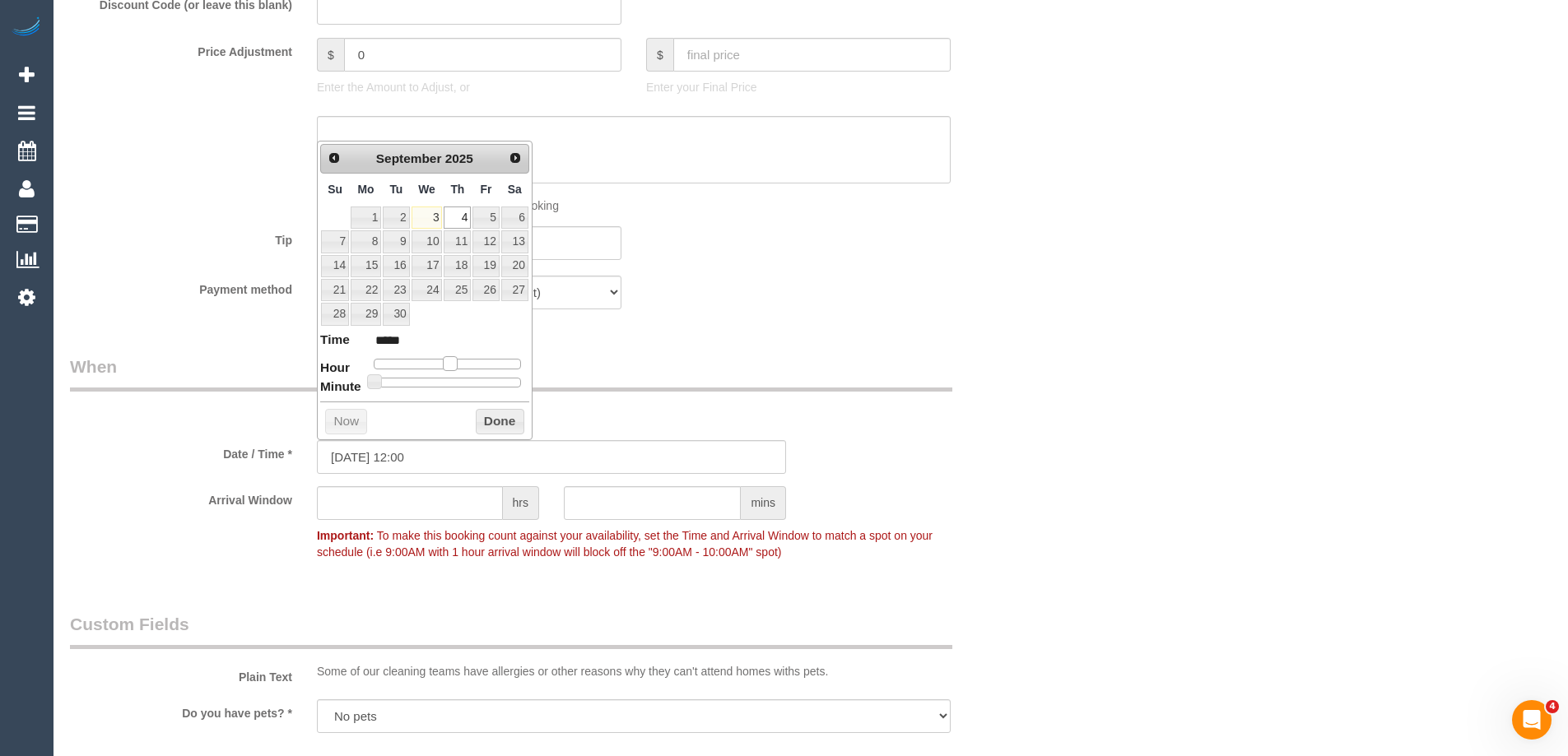
type input "*****"
drag, startPoint x: 422, startPoint y: 362, endPoint x: 453, endPoint y: 363, distance: 31.0
click at [453, 363] on span at bounding box center [457, 364] width 14 height 14
type input "04/09/2025 12:00"
type input "*****"
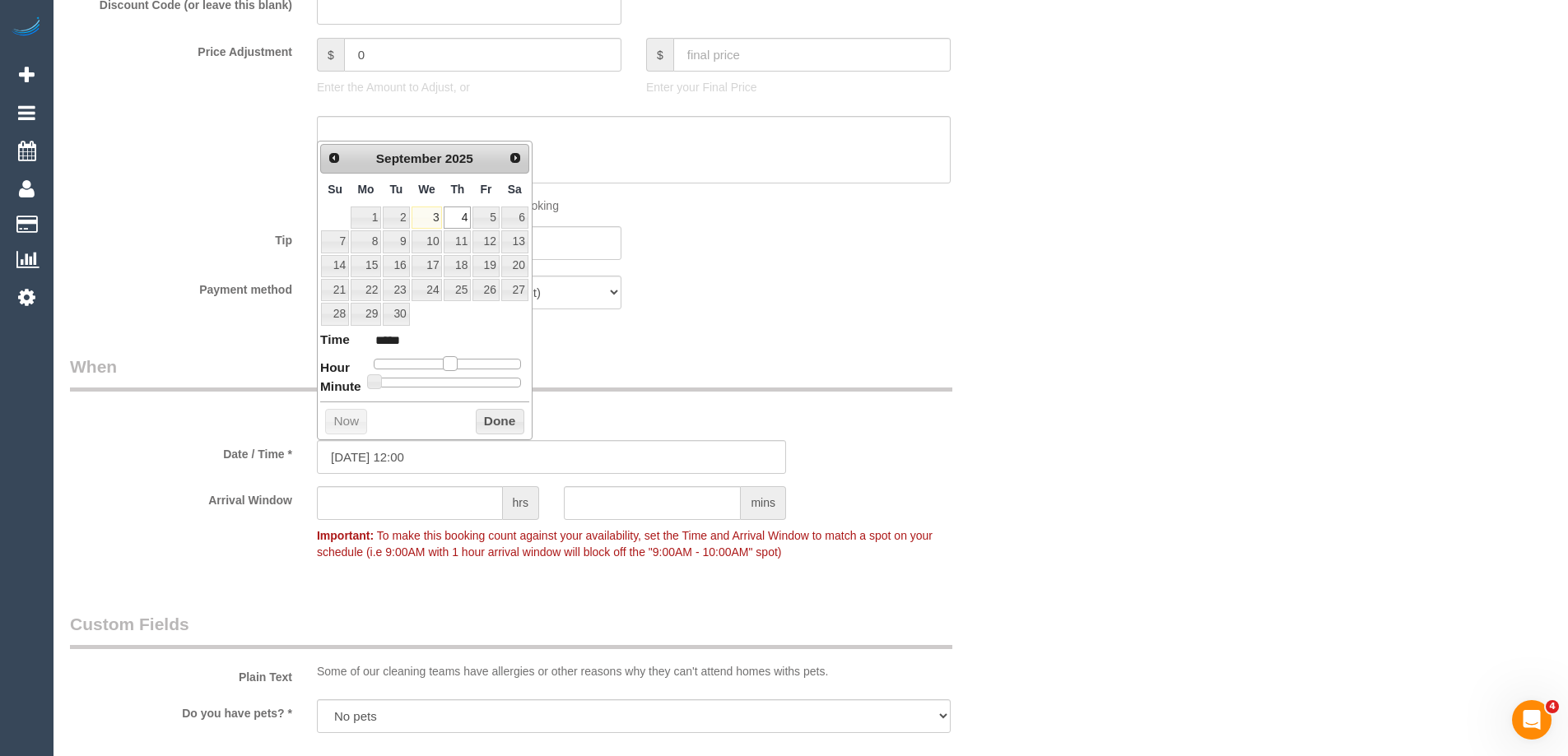
click at [448, 363] on span at bounding box center [450, 364] width 14 height 14
type input "04/09/2025 12:05"
type input "*****"
type input "04/09/2025 12:10"
type input "*****"
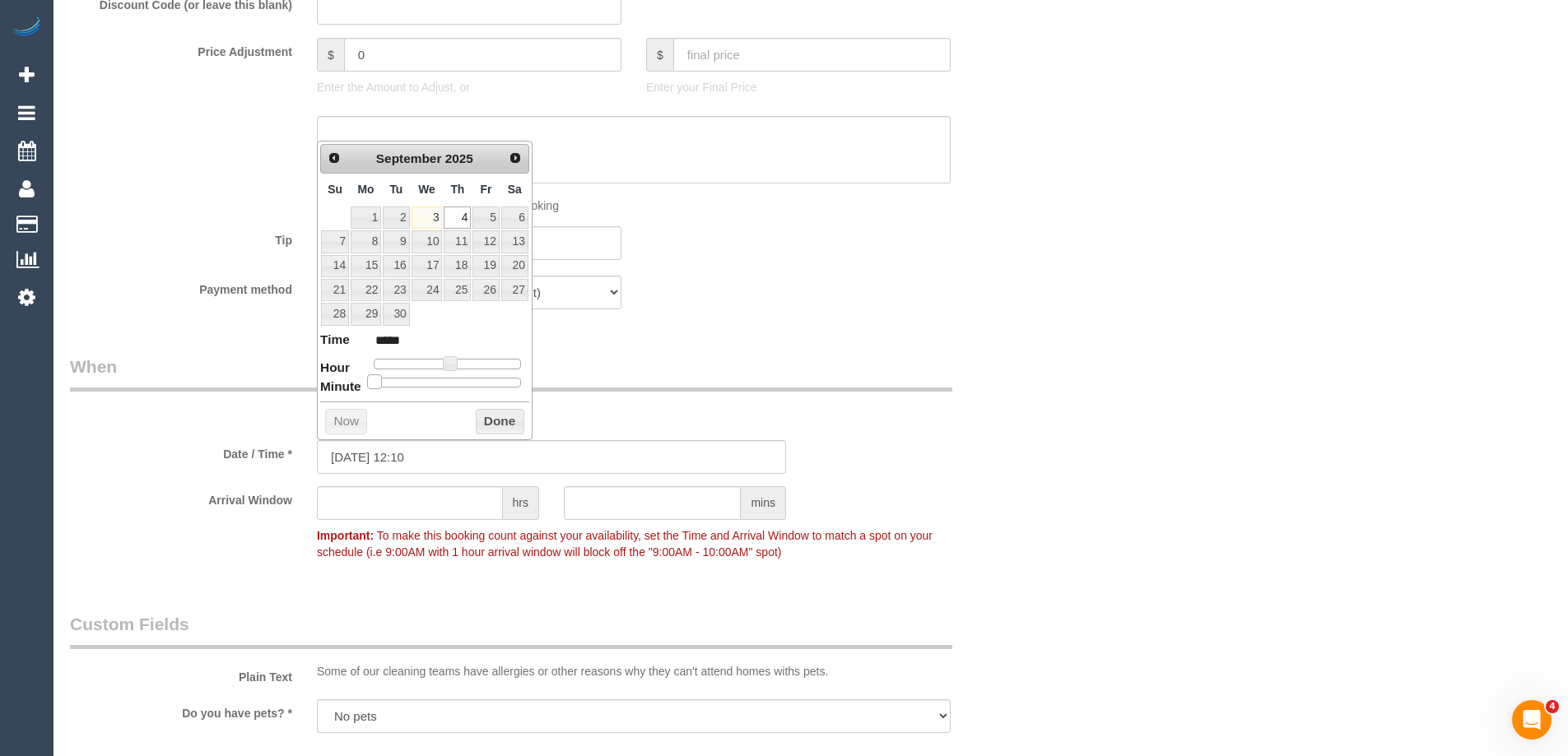
type input "04/09/2025 12:15"
type input "*****"
type input "04/09/2025 12:30"
type input "*****"
drag, startPoint x: 376, startPoint y: 380, endPoint x: 454, endPoint y: 383, distance: 78.1
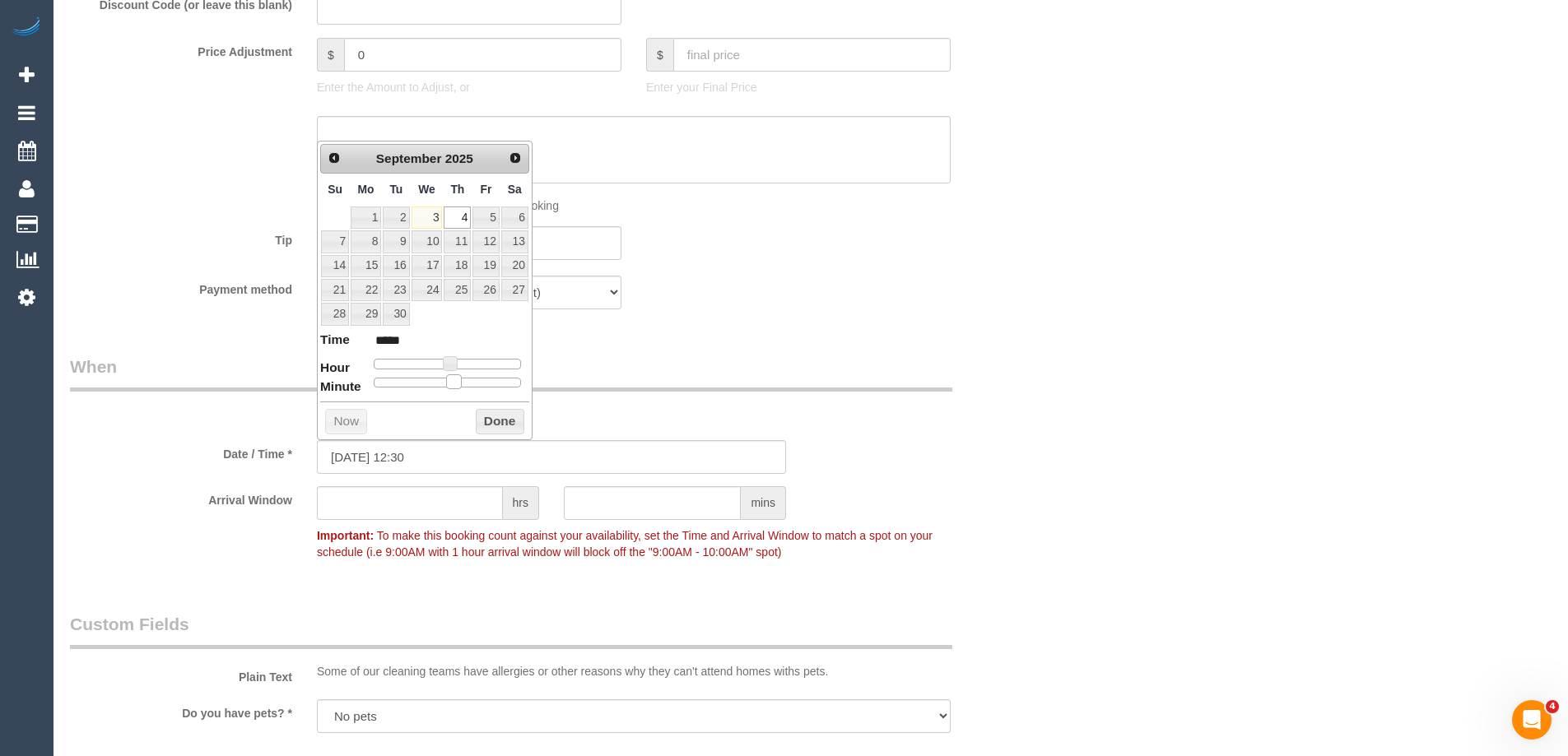
click at [454, 383] on span at bounding box center [453, 382] width 14 height 14
click at [490, 416] on button "Done" at bounding box center [500, 422] width 49 height 26
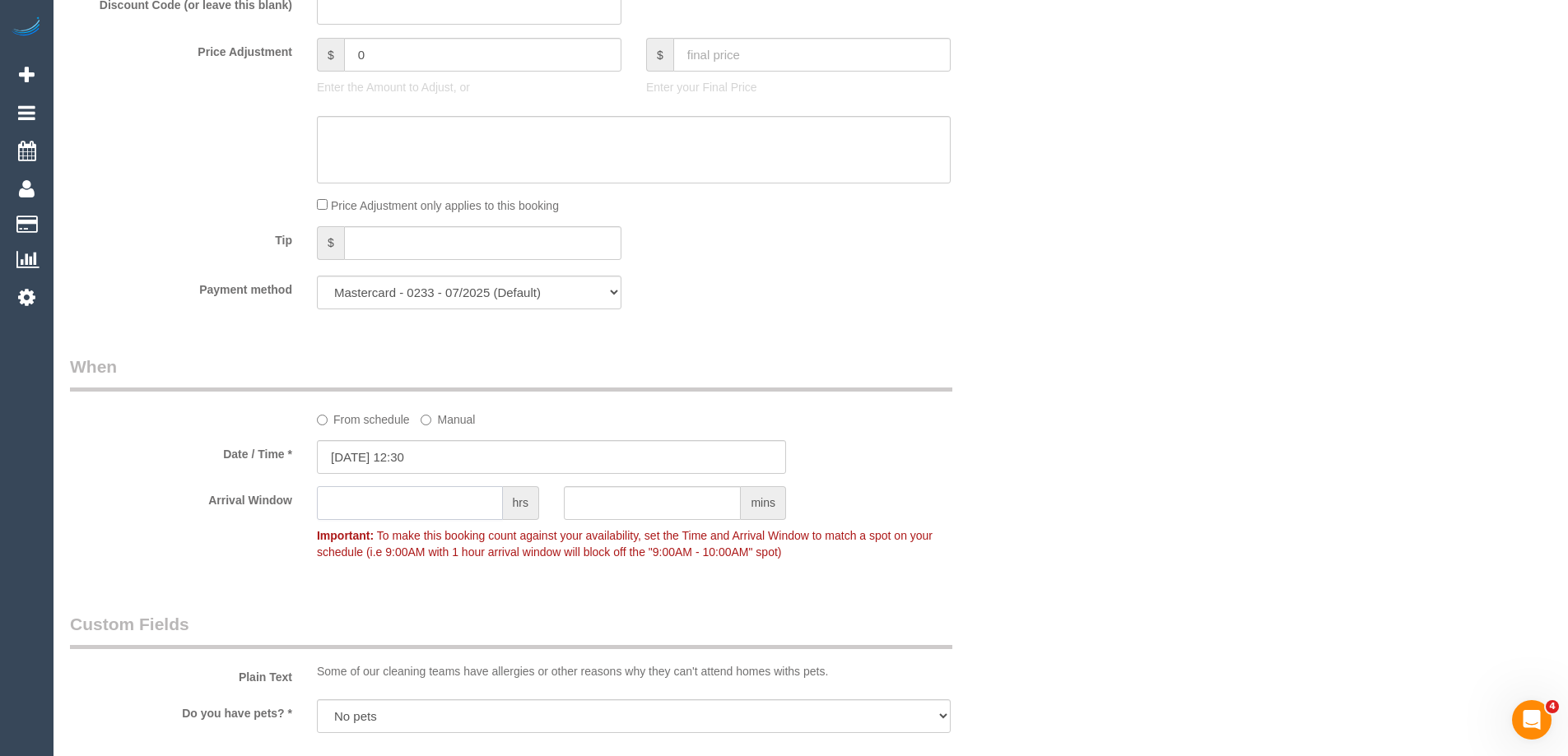
click at [434, 509] on input "text" at bounding box center [410, 503] width 186 height 33
type input "1"
type input "4"
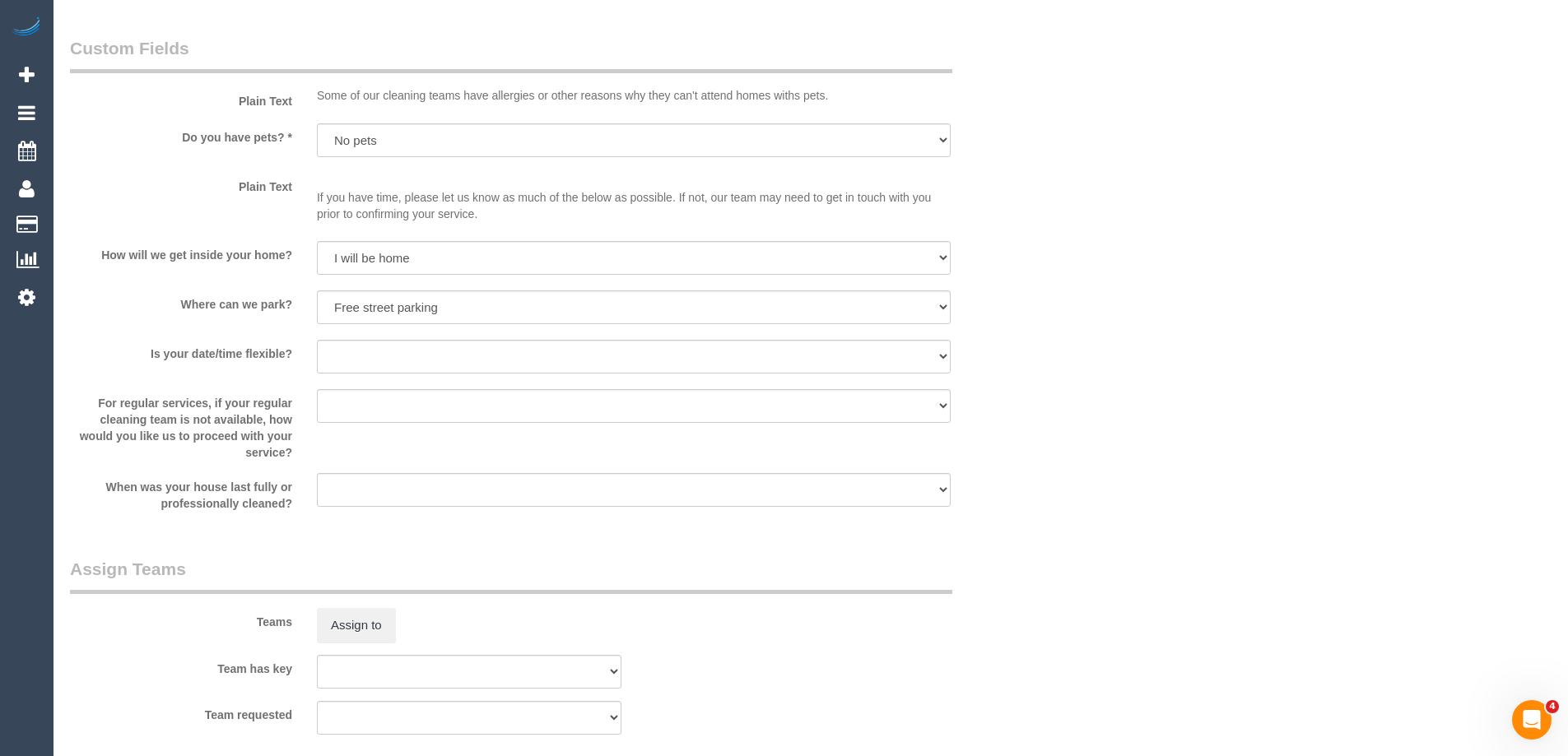
scroll to position [2311, 0]
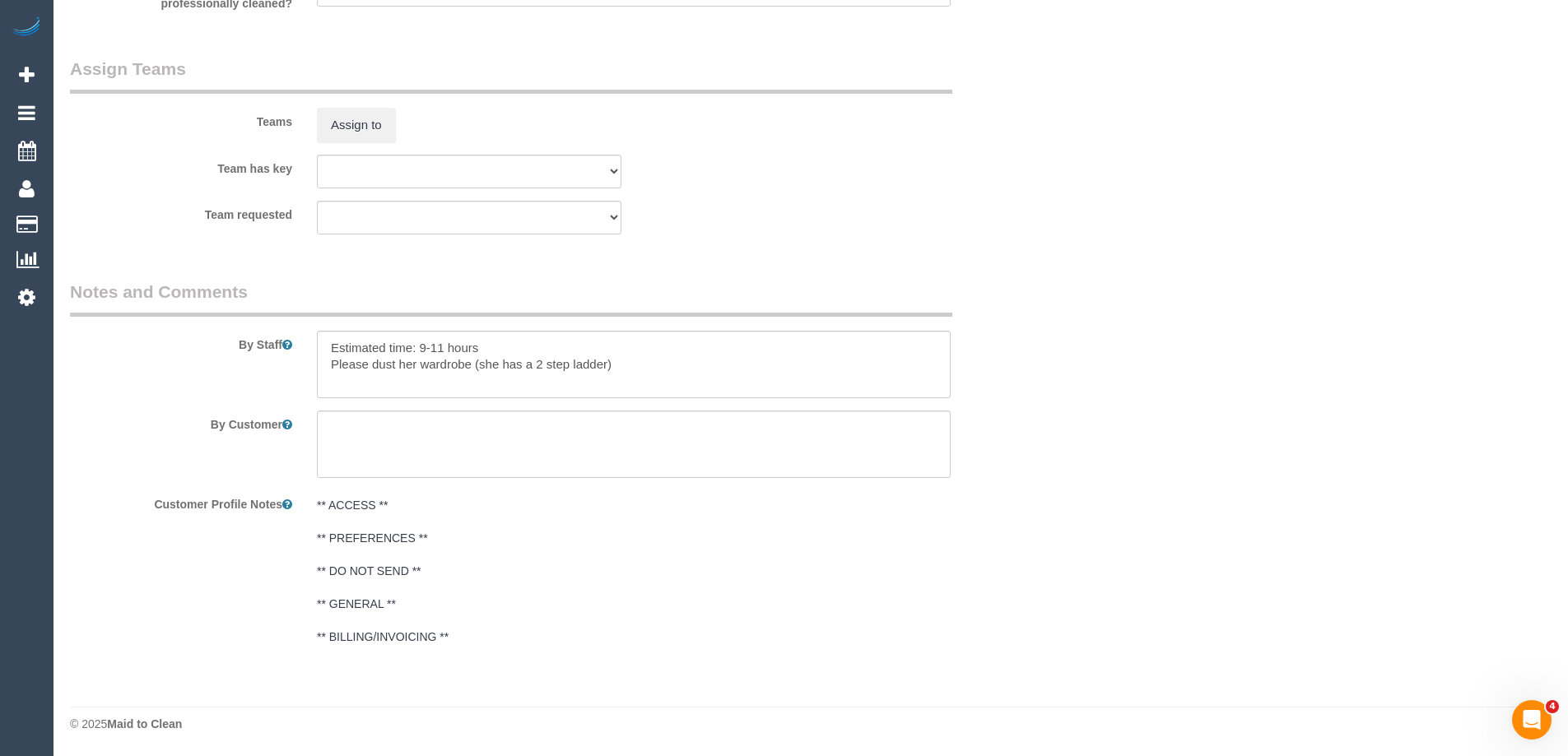
type input "3"
click at [425, 349] on textarea at bounding box center [634, 364] width 634 height 68
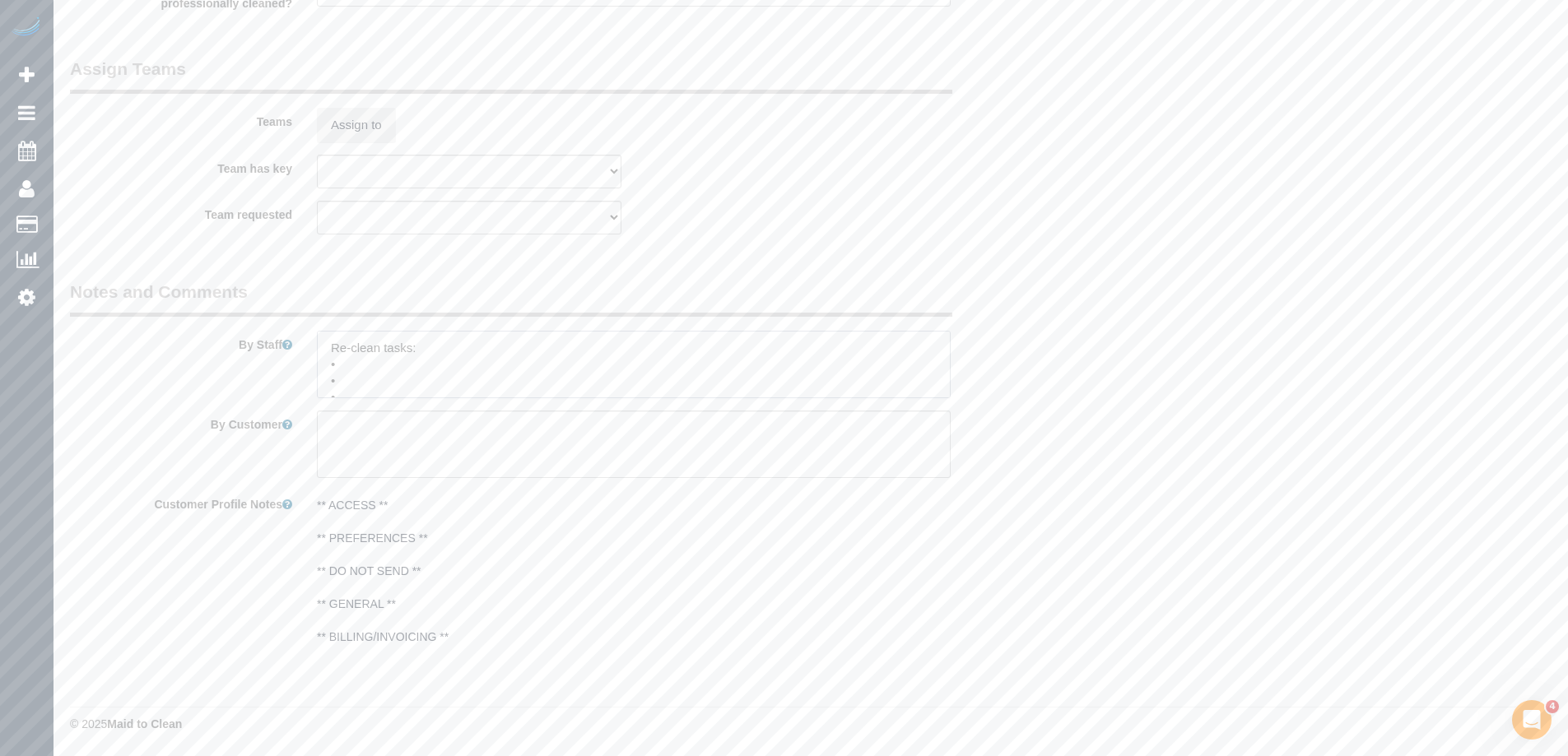
click at [371, 369] on textarea at bounding box center [634, 364] width 634 height 68
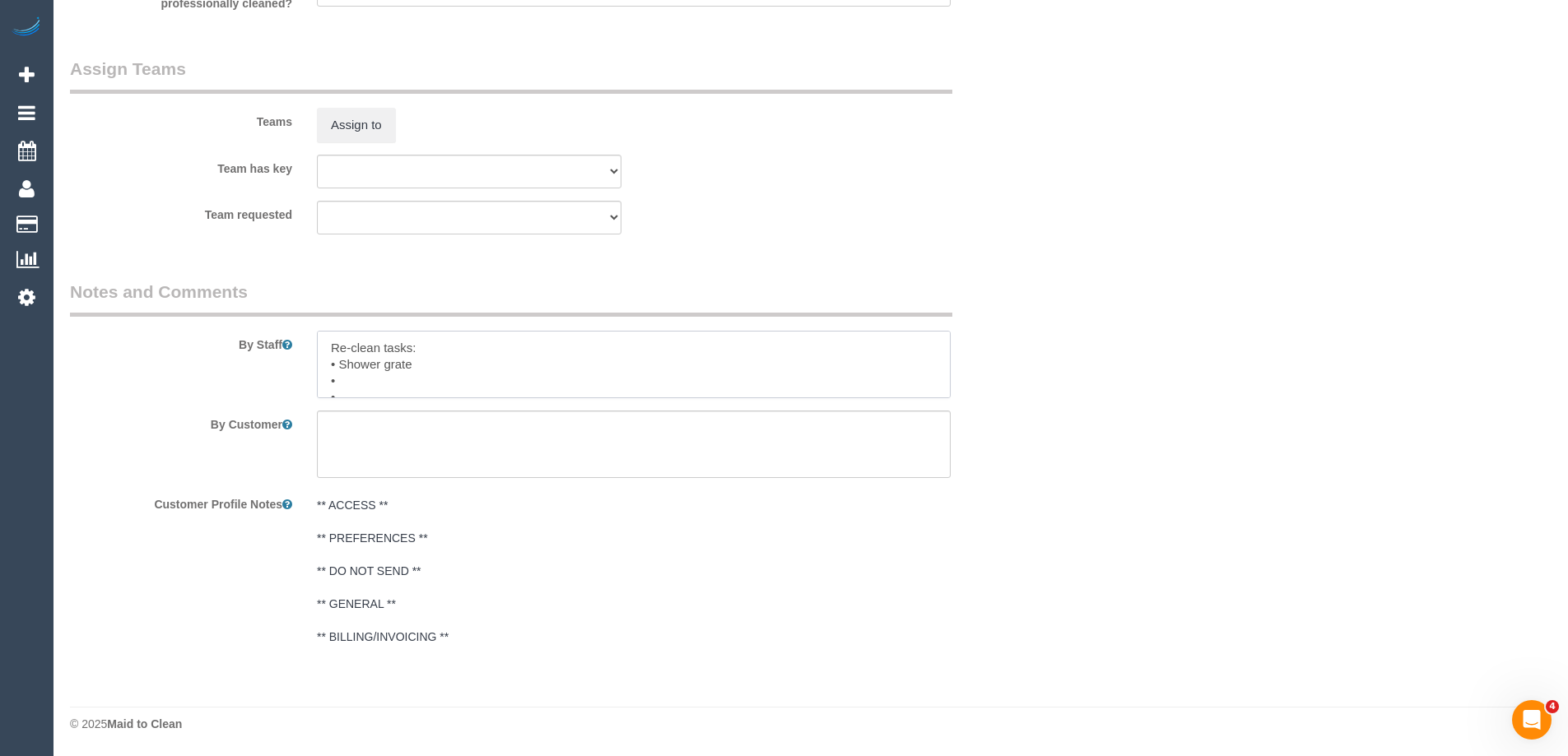
click at [437, 394] on textarea at bounding box center [634, 364] width 634 height 68
click at [455, 392] on textarea at bounding box center [634, 364] width 634 height 68
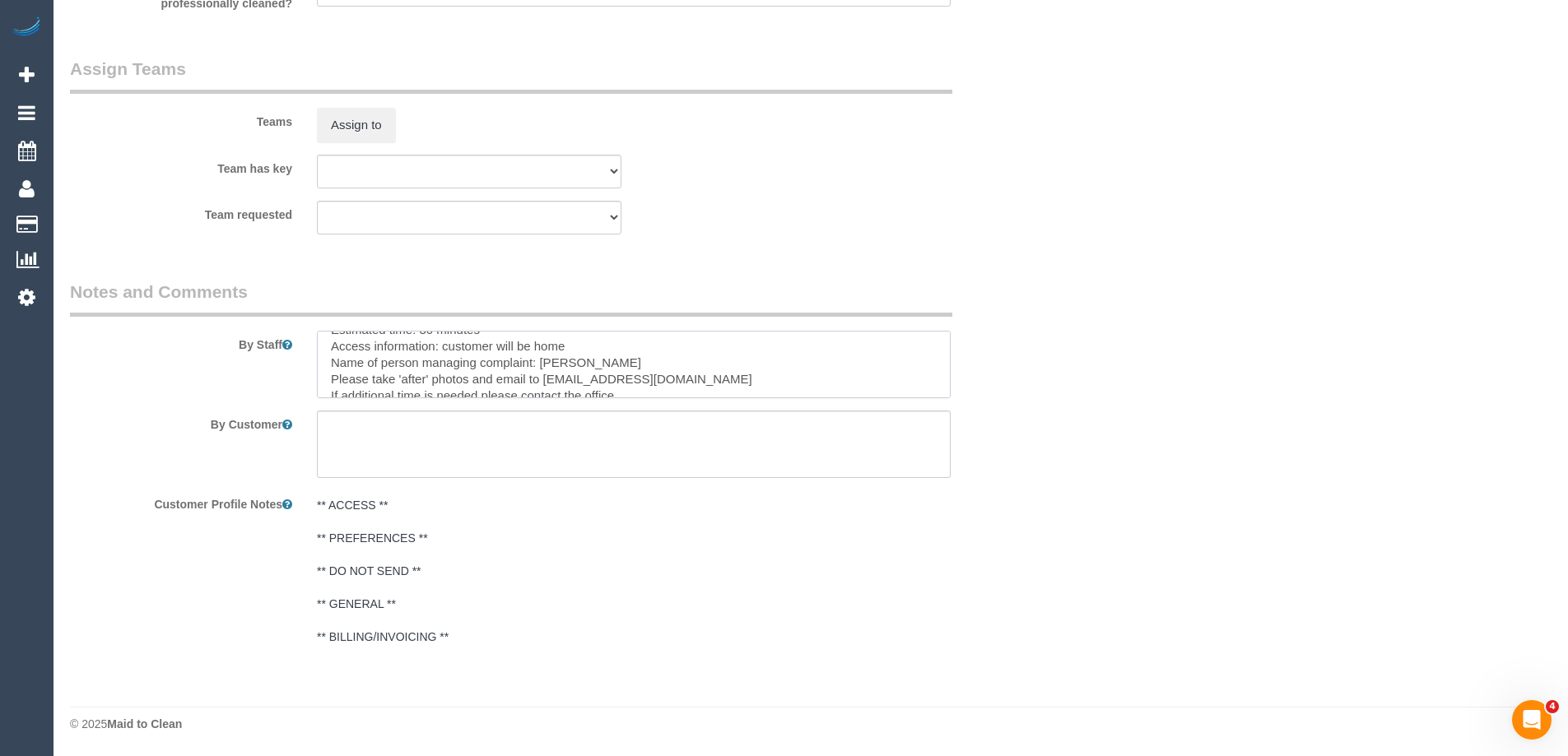
scroll to position [82, 0]
click at [475, 360] on textarea at bounding box center [634, 364] width 634 height 68
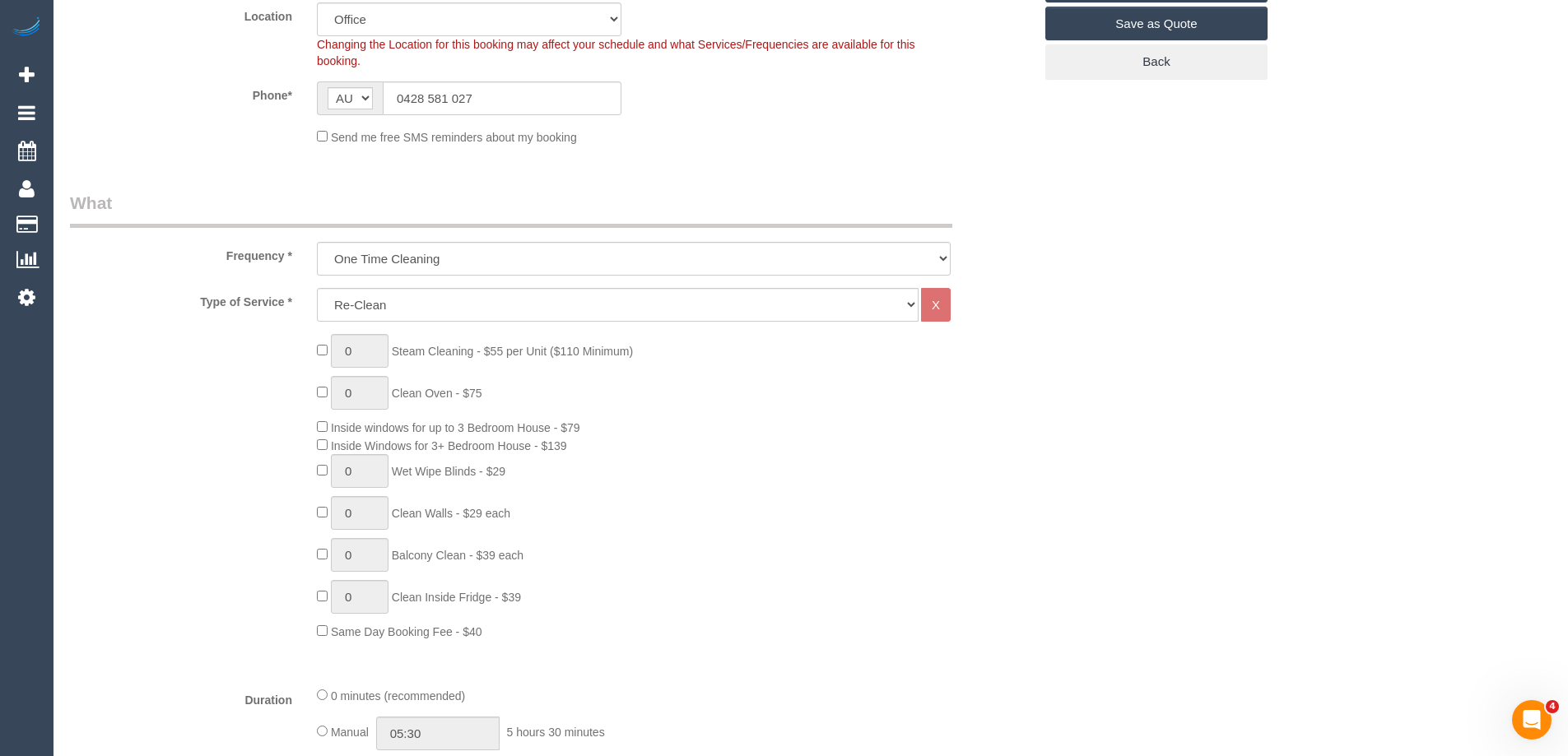
scroll to position [0, 0]
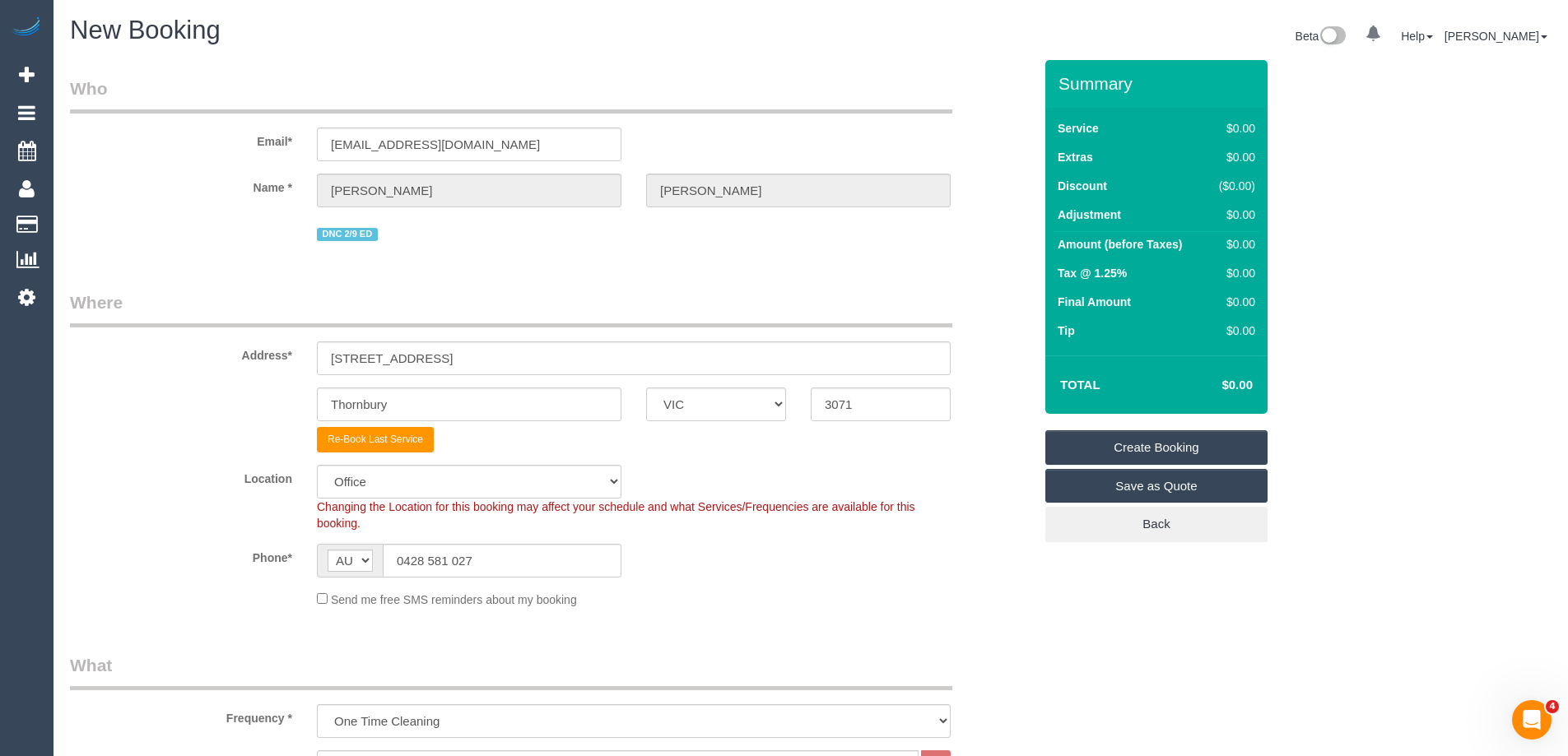
type textarea "Re-clean tasks: • Shower grate Estimated time: 30 minutes Access information: c…"
click at [1199, 449] on link "Create Booking" at bounding box center [1156, 448] width 222 height 34
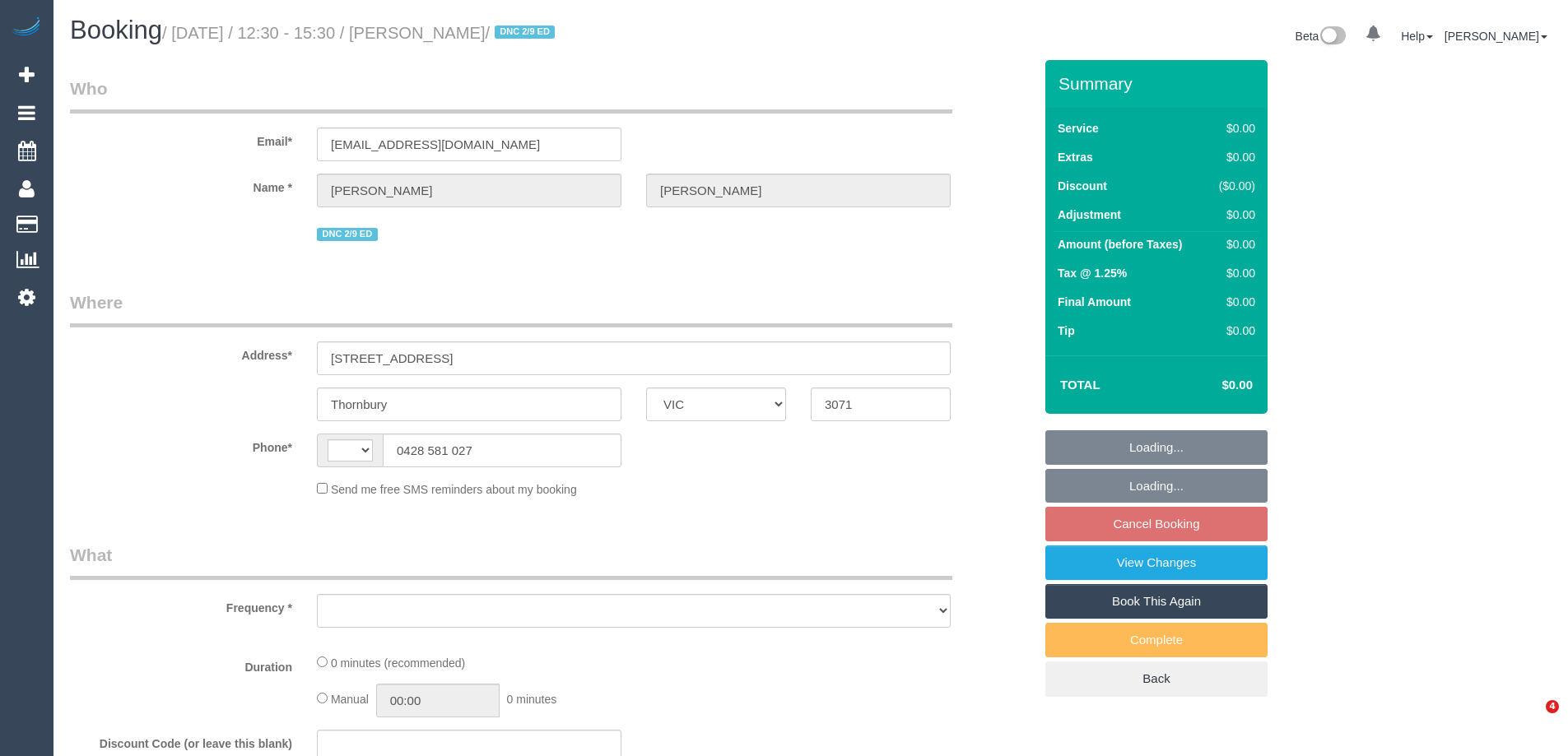
select select "VIC"
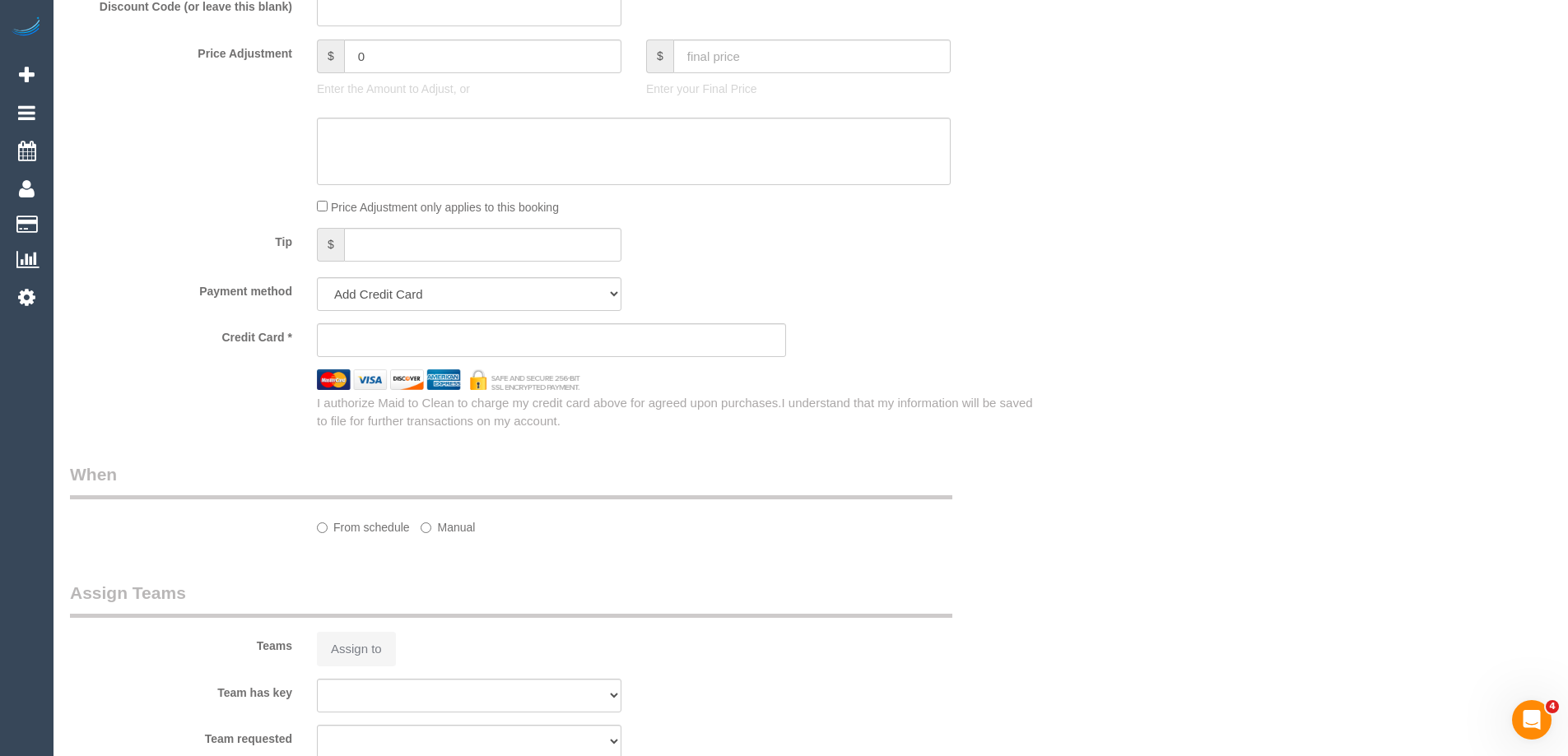
select select "string:stripe-pm_1MZiNh2GScqysDRVdCPsEYHI"
select select "number:28"
select select "number:14"
select select "number:19"
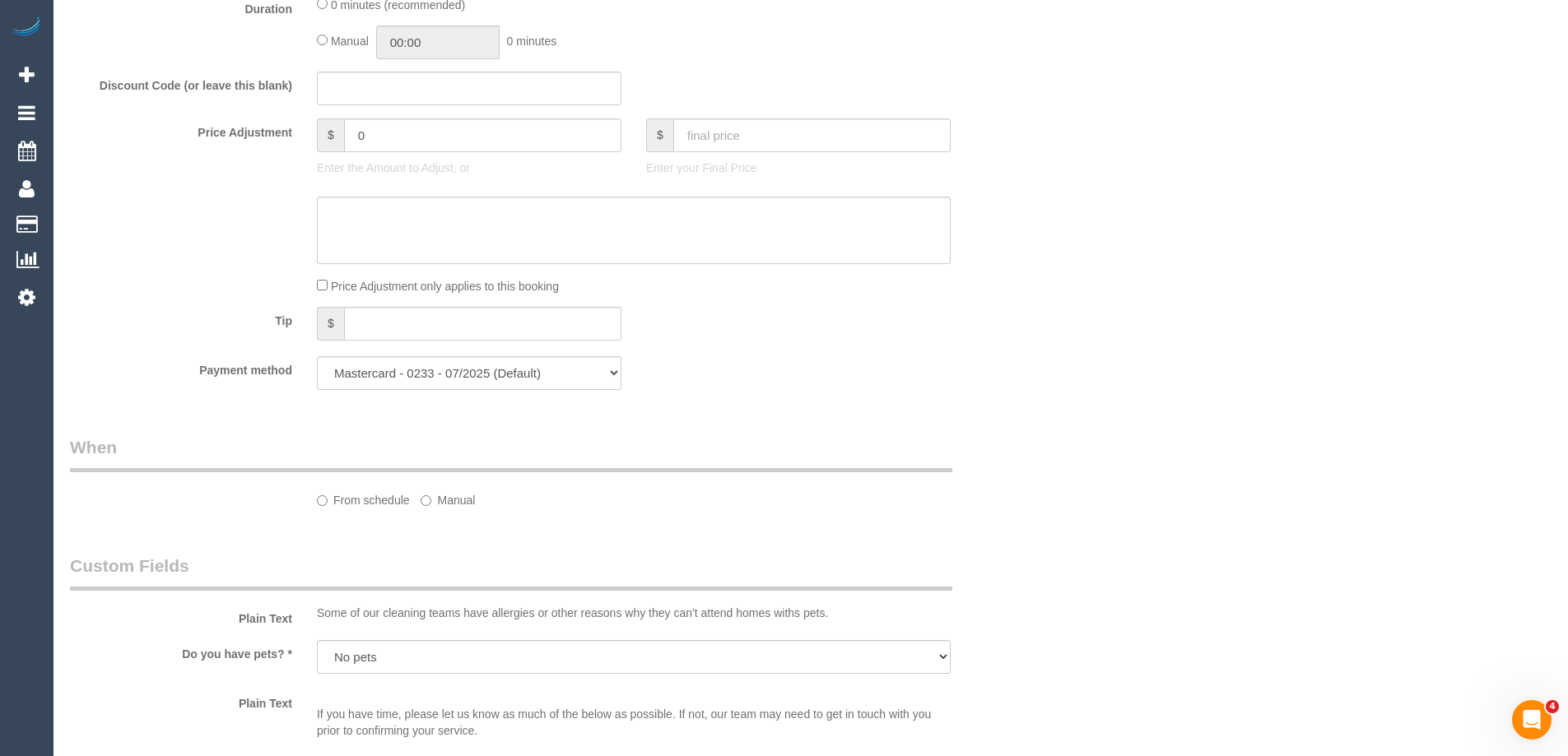
select select "string:AU"
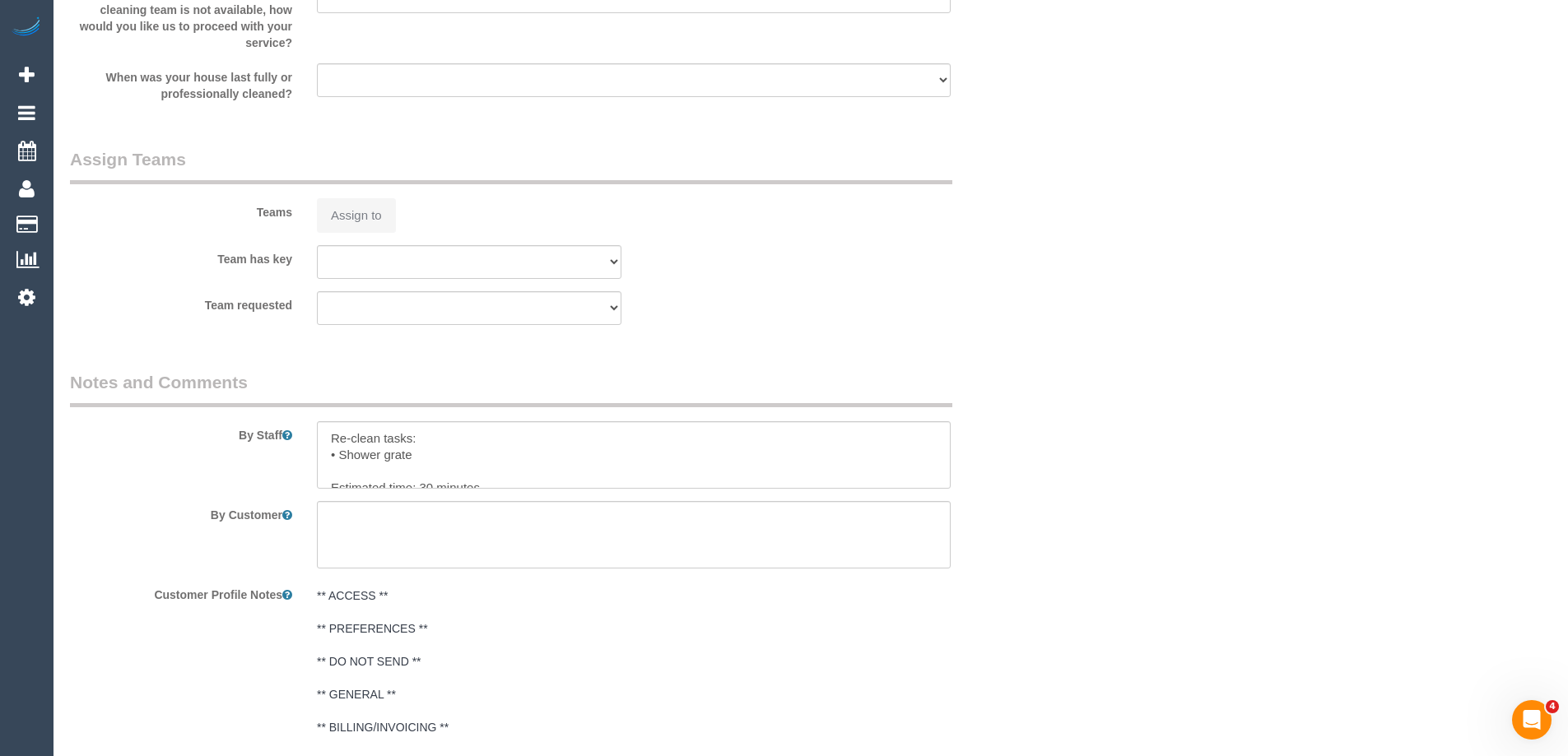
select select "object:698"
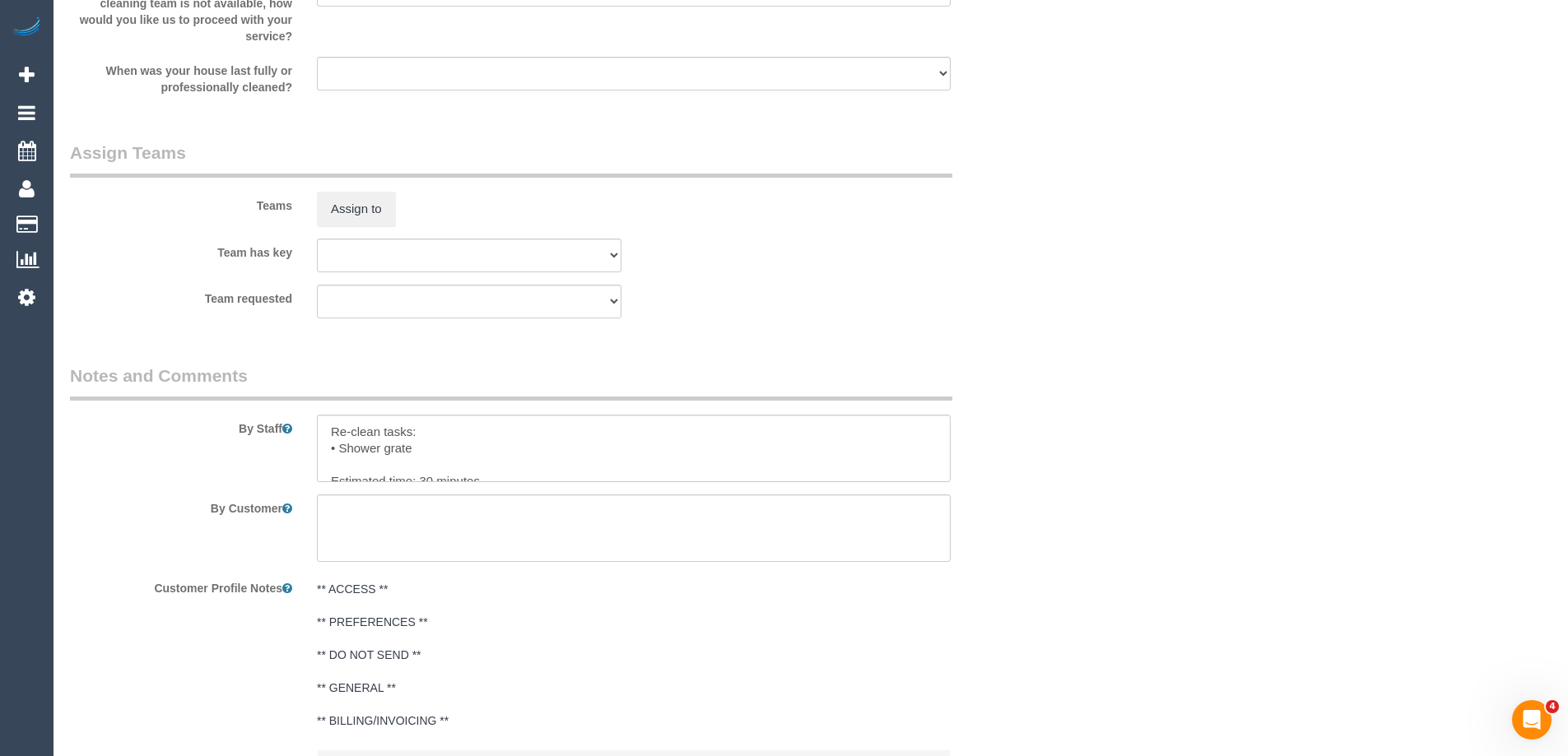
scroll to position [2386, 0]
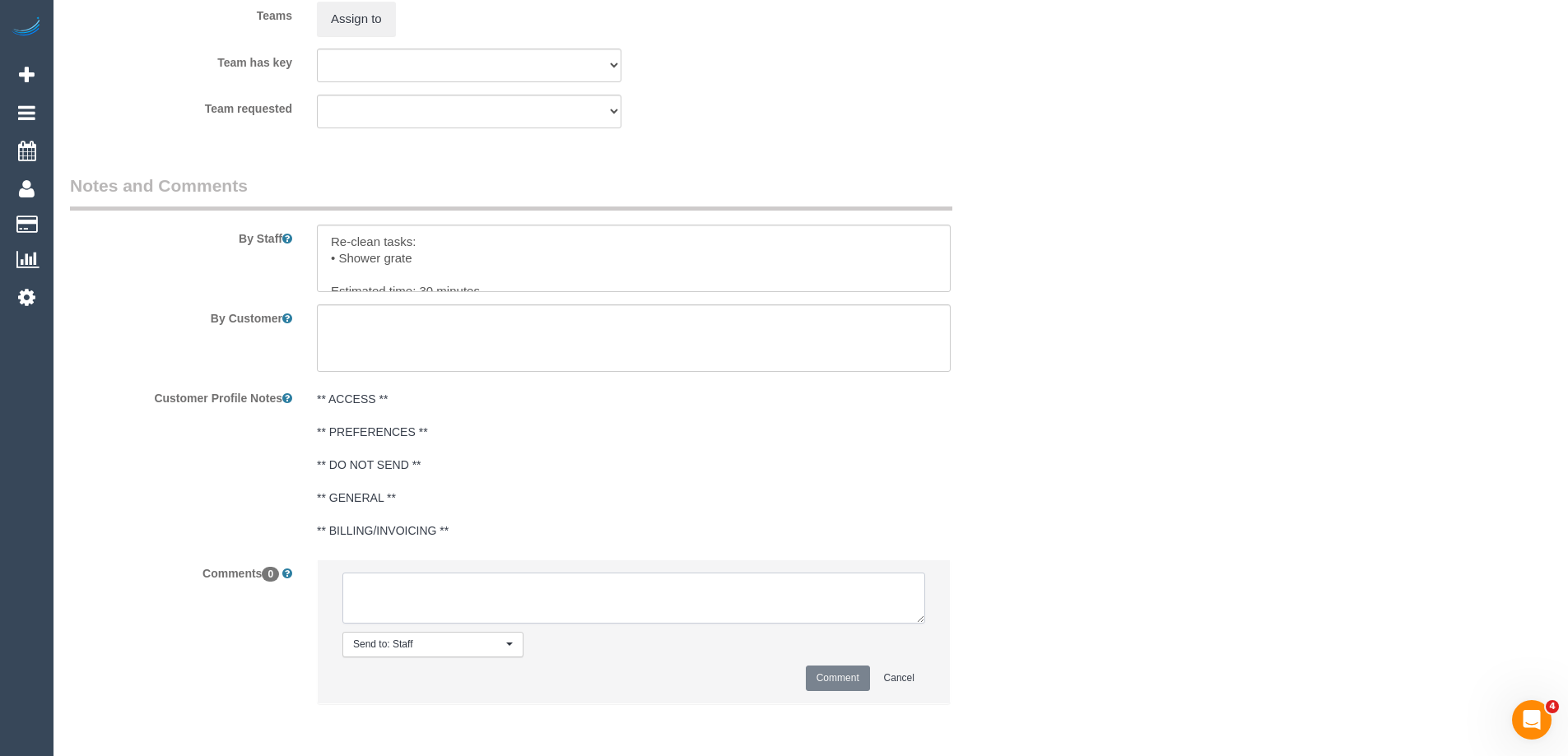
click at [469, 594] on textarea at bounding box center [633, 598] width 583 height 51
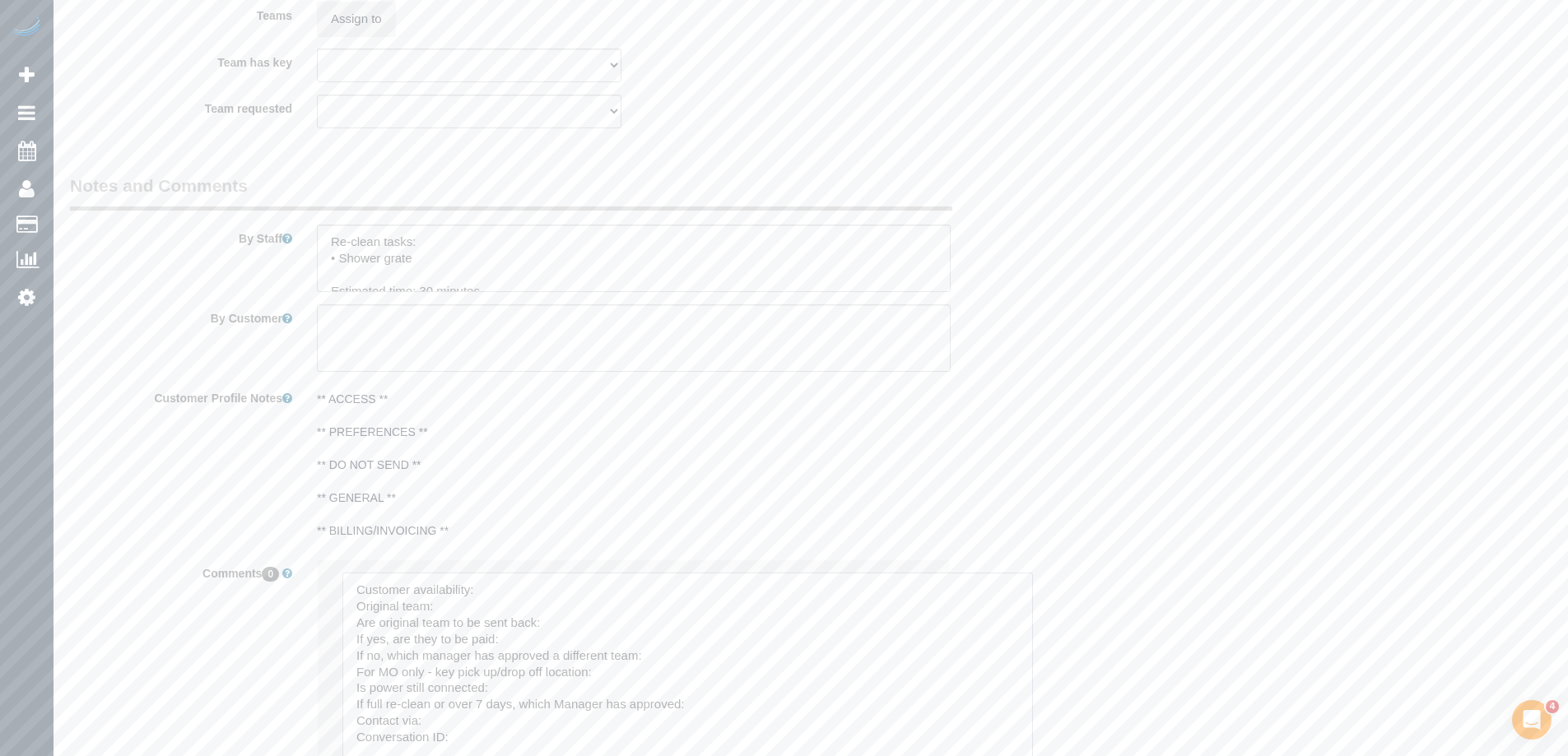
drag, startPoint x: 917, startPoint y: 618, endPoint x: 1498, endPoint y: 386, distance: 625.6
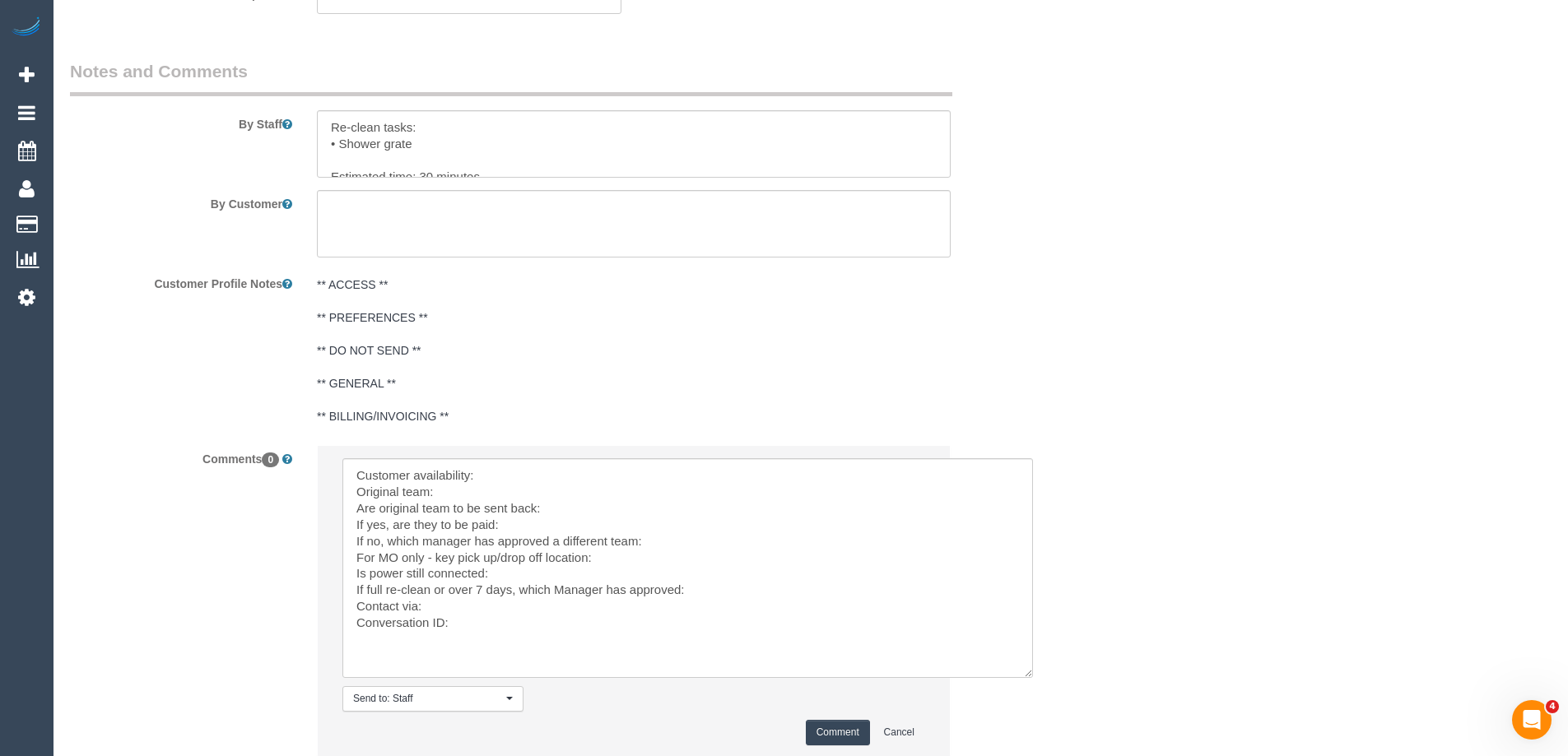
scroll to position [2622, 0]
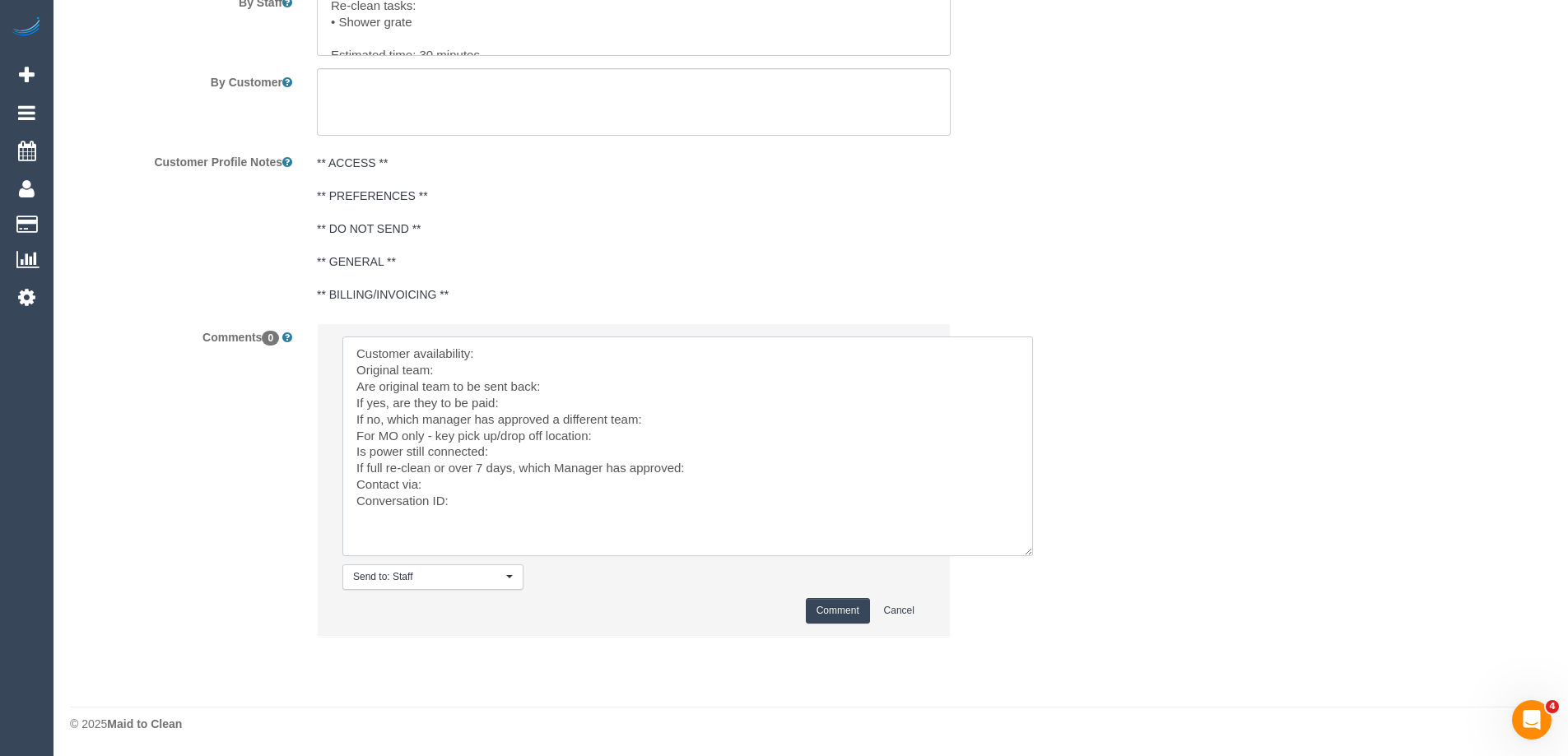
click at [522, 354] on textarea at bounding box center [687, 446] width 691 height 219
paste textarea "[DATE] after 12:30 [DATE] after 12:30"
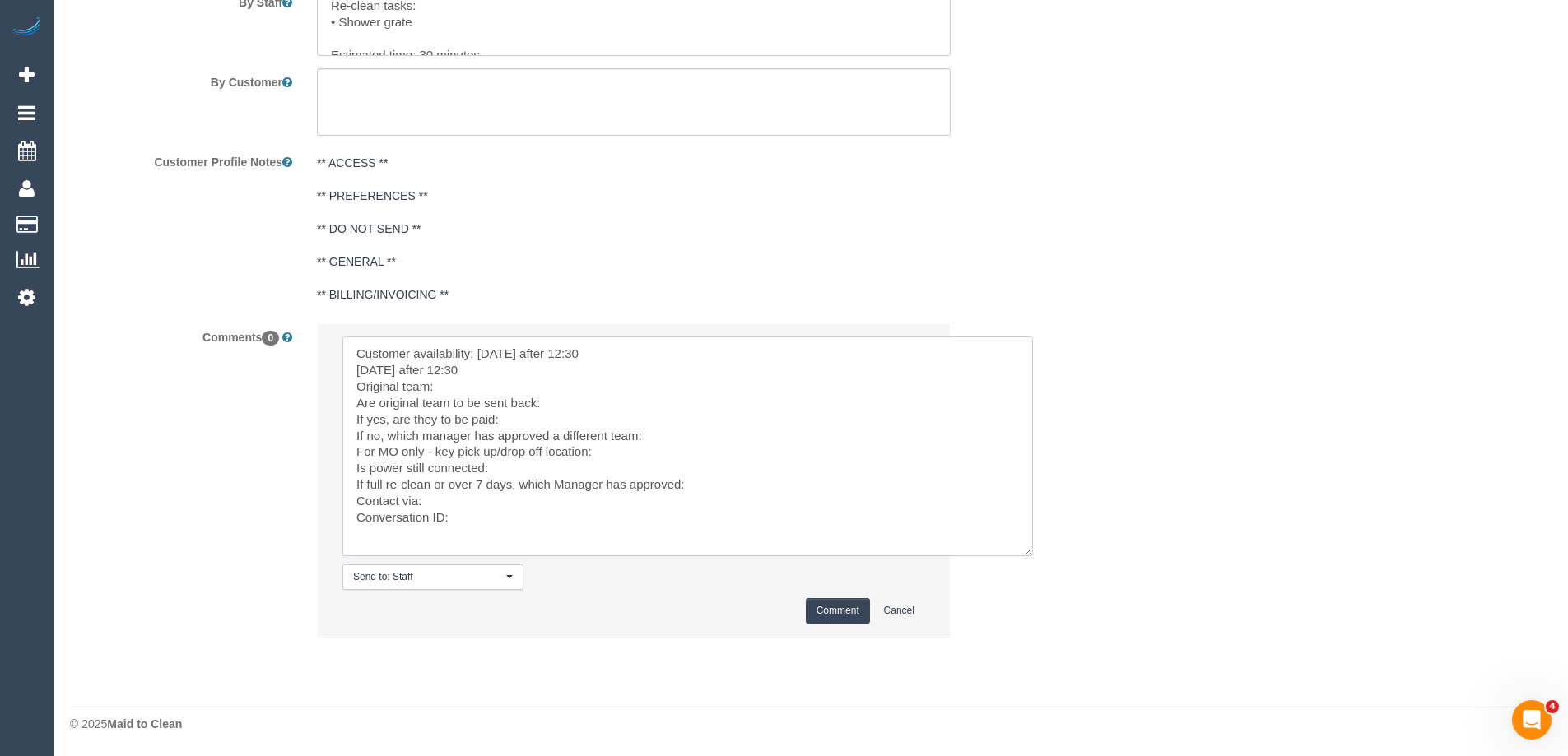
click at [606, 352] on textarea at bounding box center [687, 446] width 691 height 219
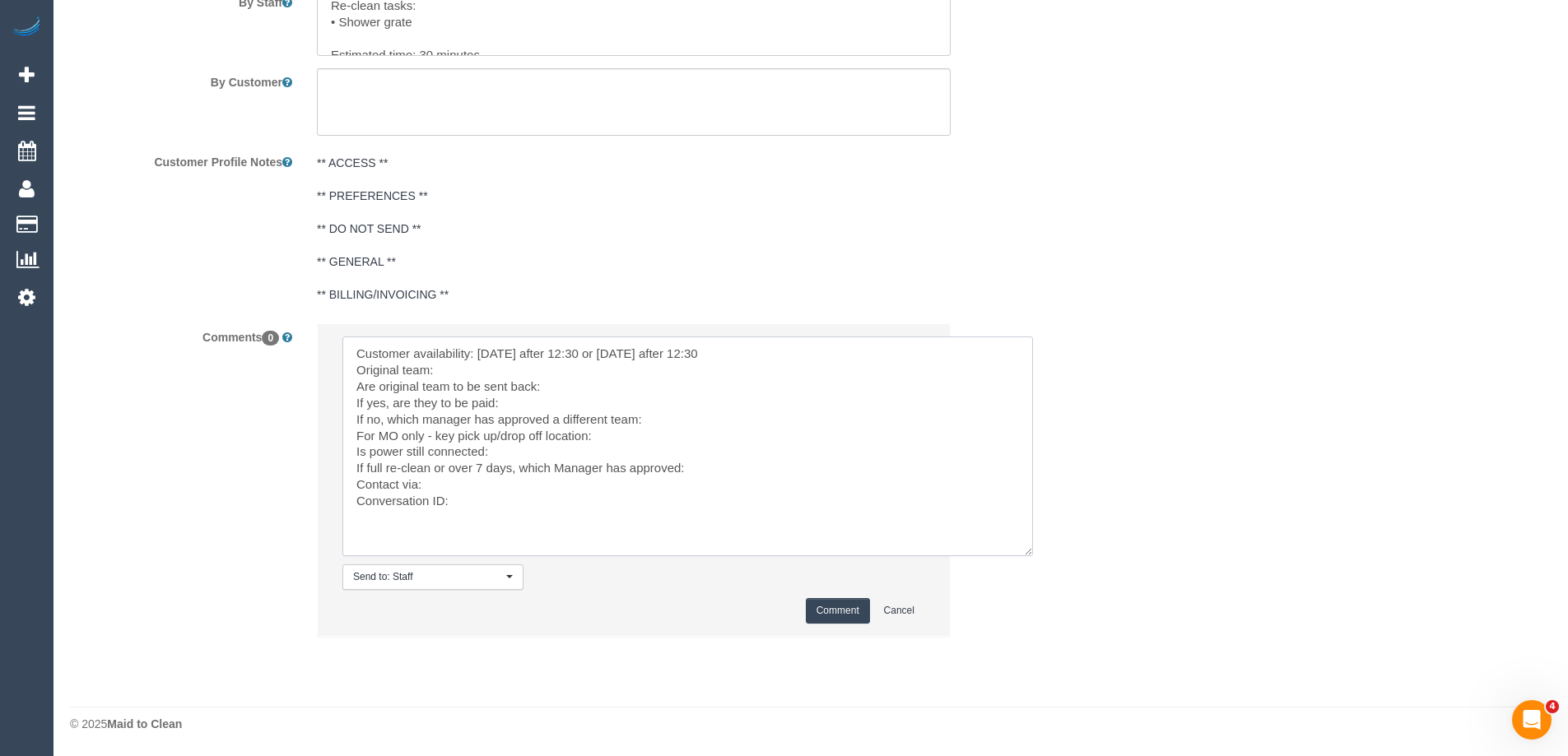
click at [535, 372] on textarea at bounding box center [687, 446] width 691 height 219
paste textarea "(3) Farhan (+ Shafwan) (C) , (3) Shafwan (+ Farhan) (C) (3) Shafwan (+ Farhan) …"
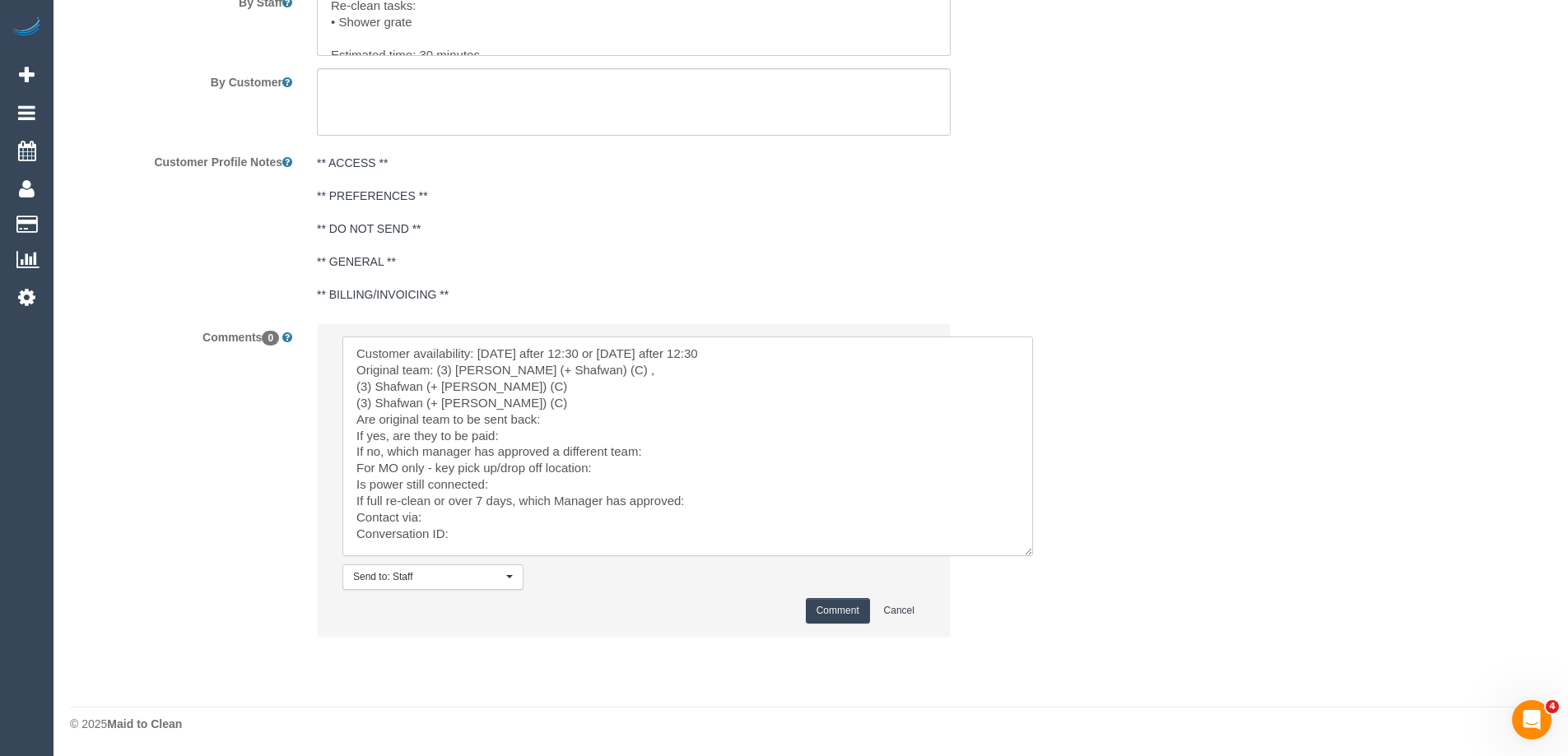
click at [592, 366] on textarea at bounding box center [687, 446] width 691 height 219
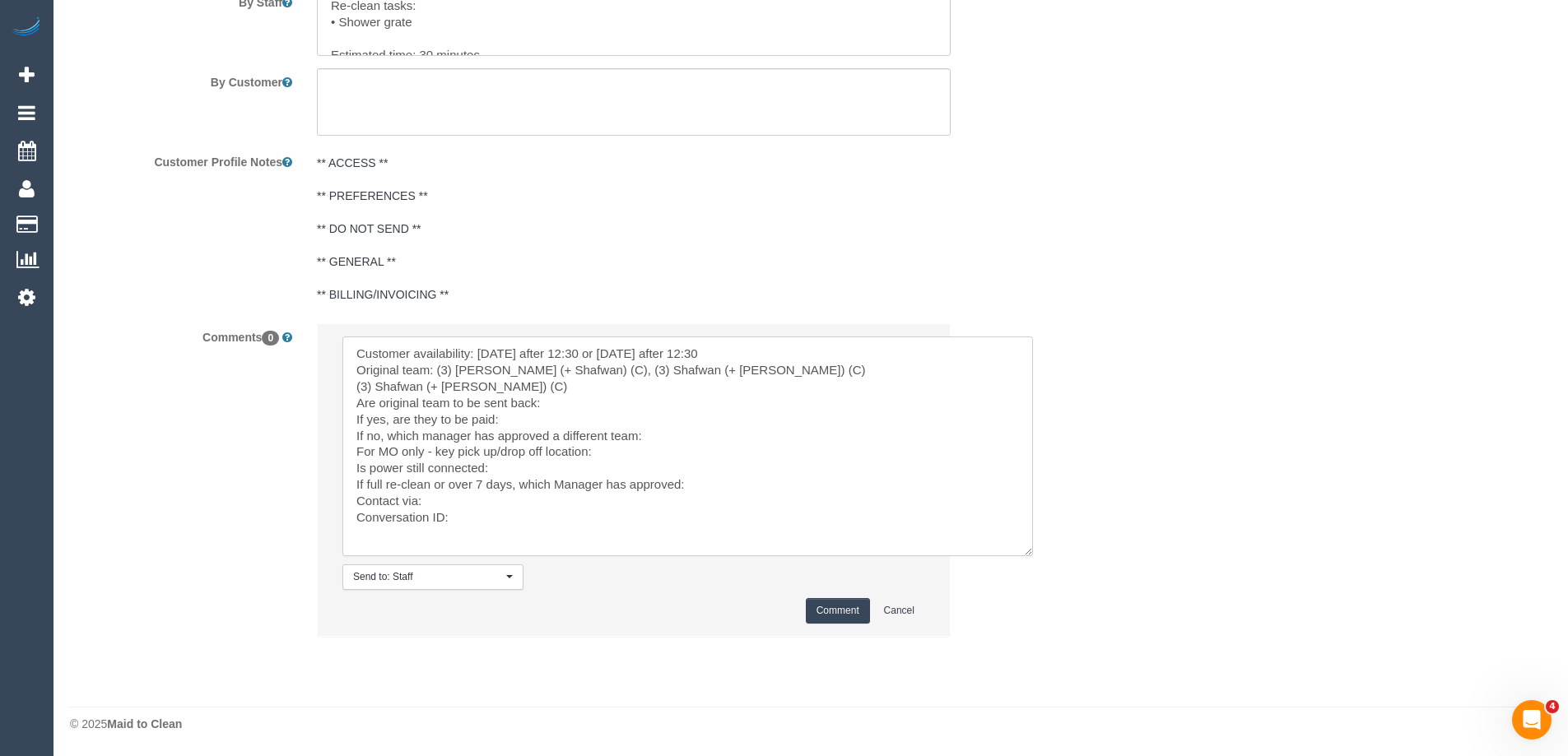
drag, startPoint x: 722, startPoint y: 365, endPoint x: 740, endPoint y: 367, distance: 18.1
click at [727, 365] on textarea at bounding box center [687, 446] width 691 height 219
click at [757, 370] on textarea at bounding box center [687, 446] width 691 height 219
click at [597, 400] on textarea at bounding box center [687, 446] width 691 height 219
click at [659, 437] on textarea at bounding box center [687, 446] width 691 height 219
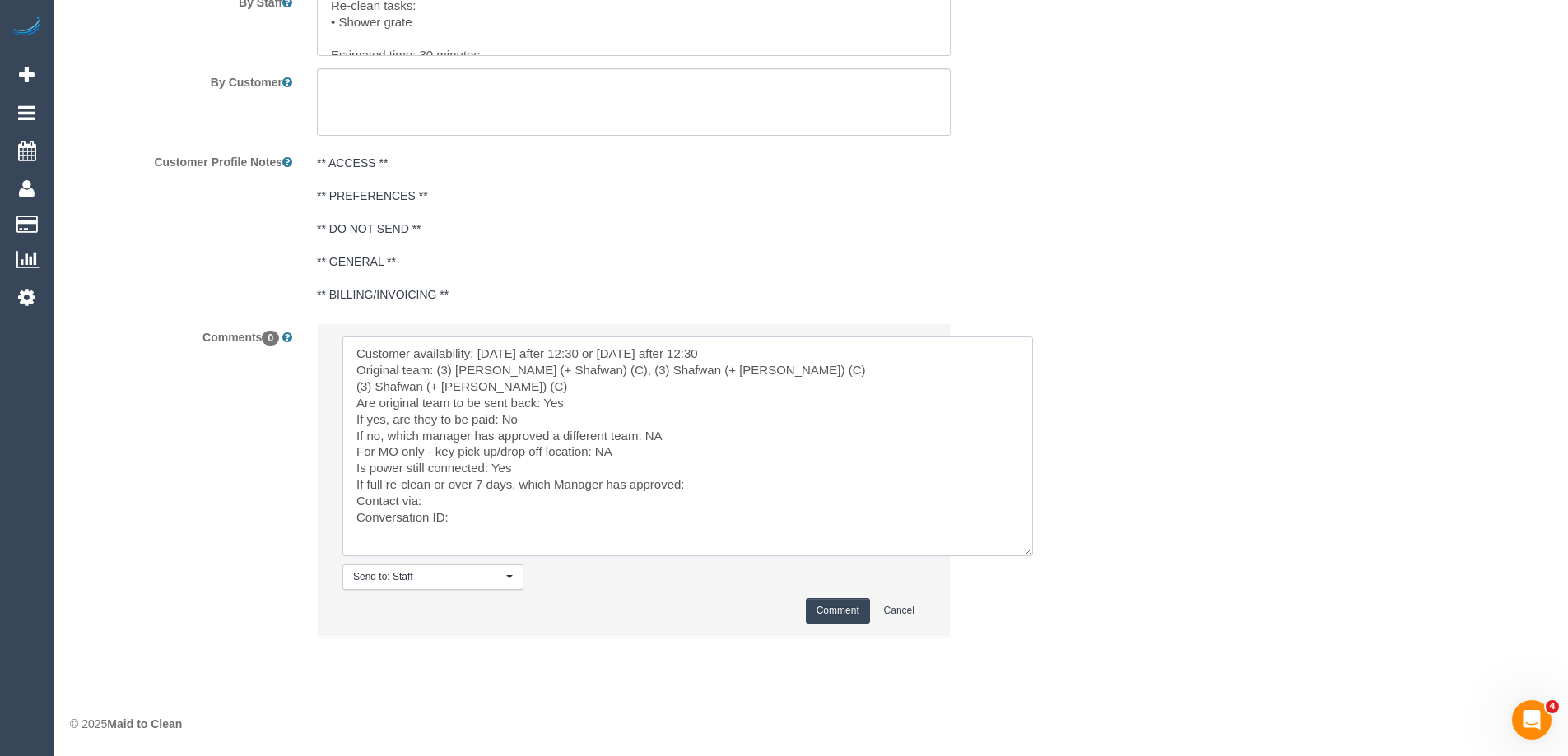
click at [708, 486] on textarea at bounding box center [687, 446] width 691 height 219
click at [558, 518] on textarea at bounding box center [687, 446] width 691 height 219
paste textarea "cnv_qbhlc0f"
type textarea "Customer availability: Thu 4/9 after 12:30 or Fri 5/9 after 12:30 Original team…"
click at [841, 613] on button "Comment" at bounding box center [837, 611] width 64 height 25
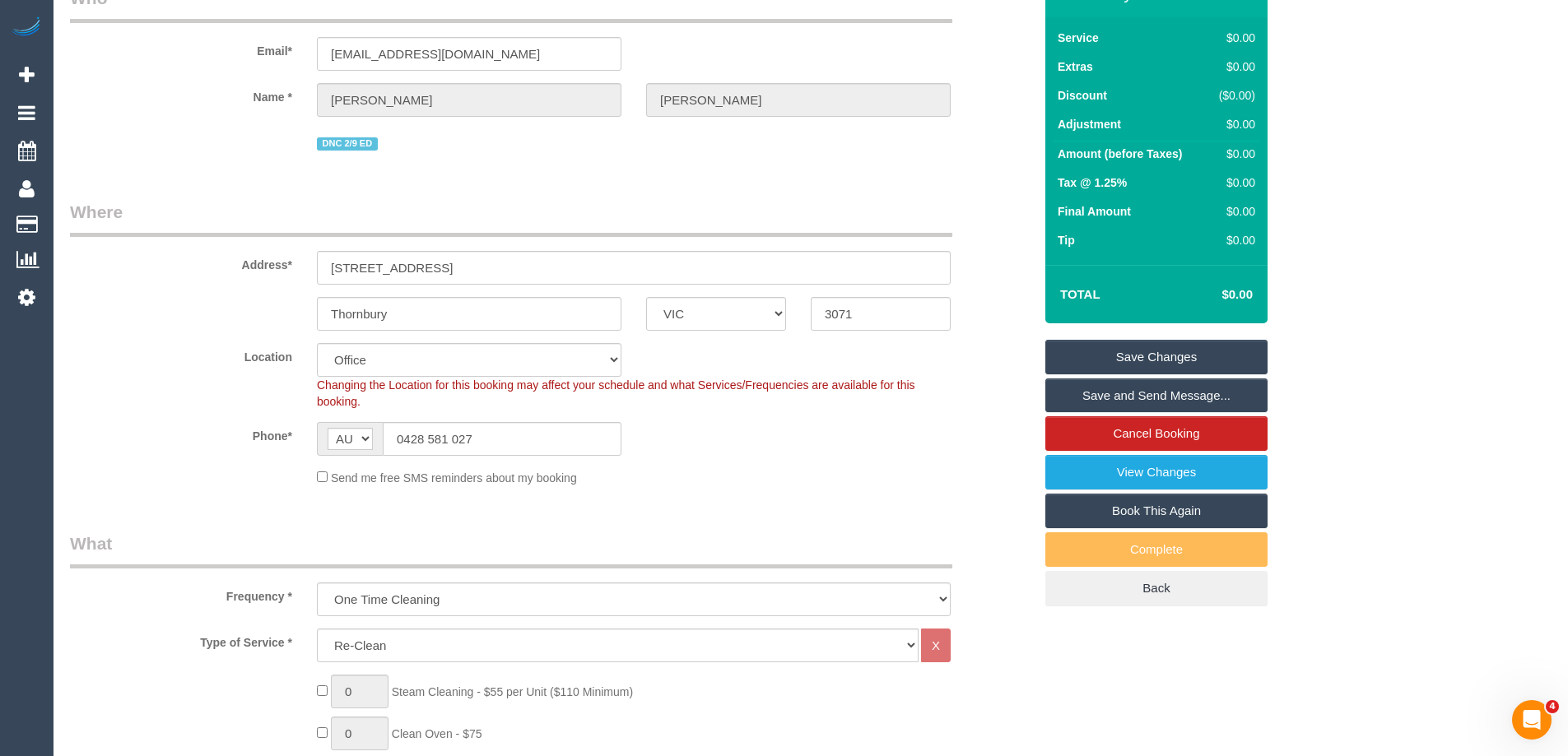
scroll to position [0, 0]
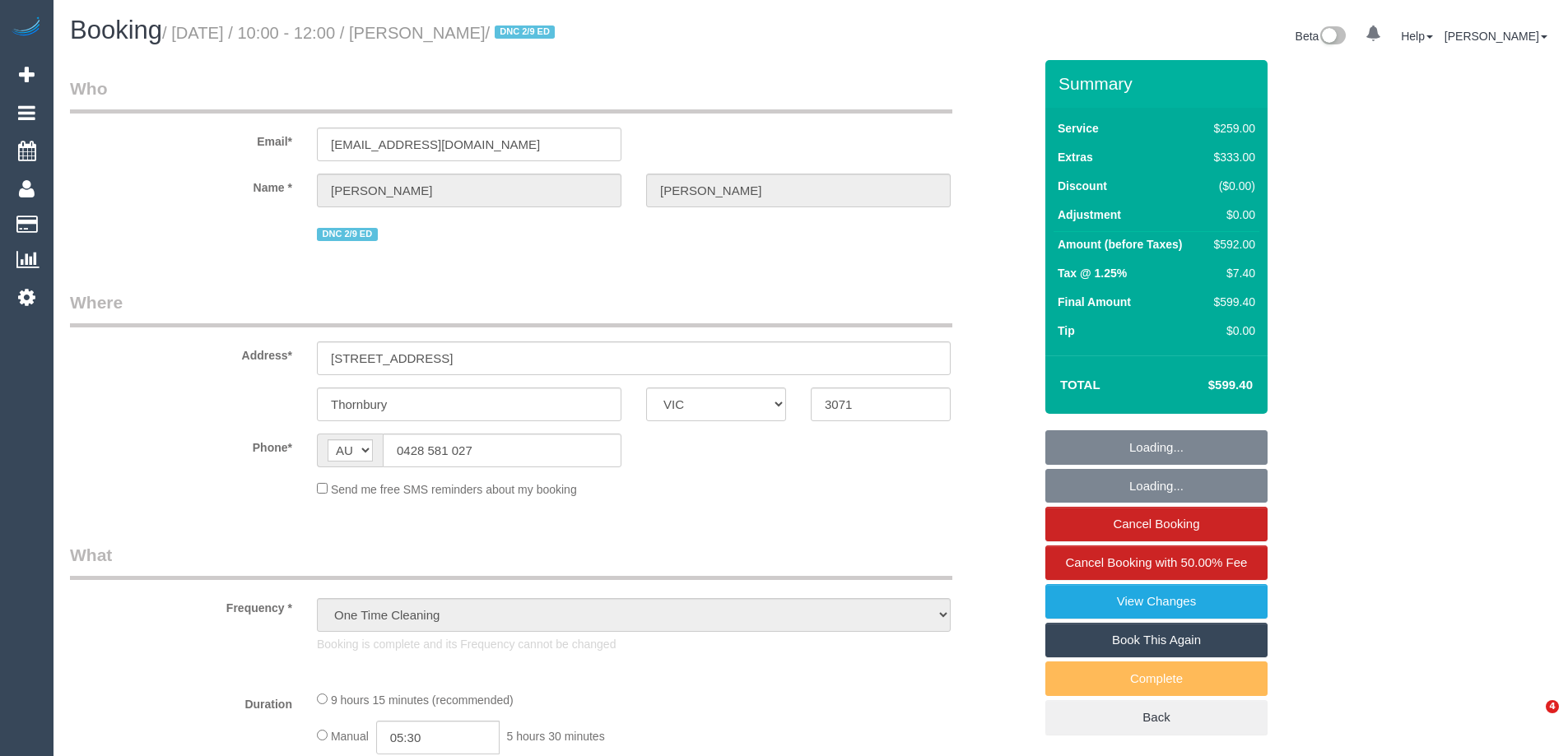
select select "VIC"
select select "string:stripe-pm_1MZiNh2GScqysDRVdCPsEYHI"
select select "number:28"
select select "number:14"
select select "number:19"
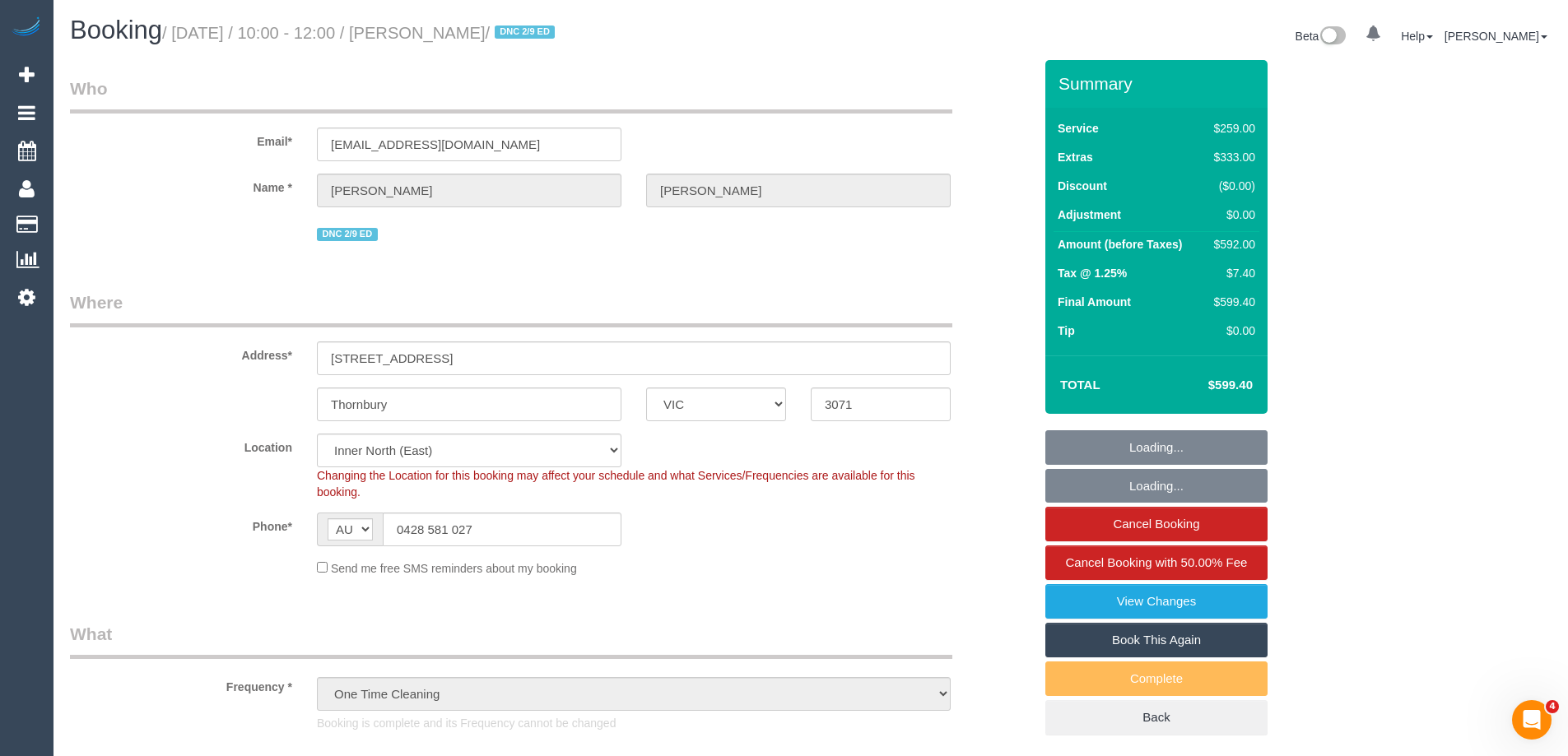
select select "object:820"
select select "spot1"
click at [1183, 602] on link "View Changes" at bounding box center [1156, 602] width 222 height 34
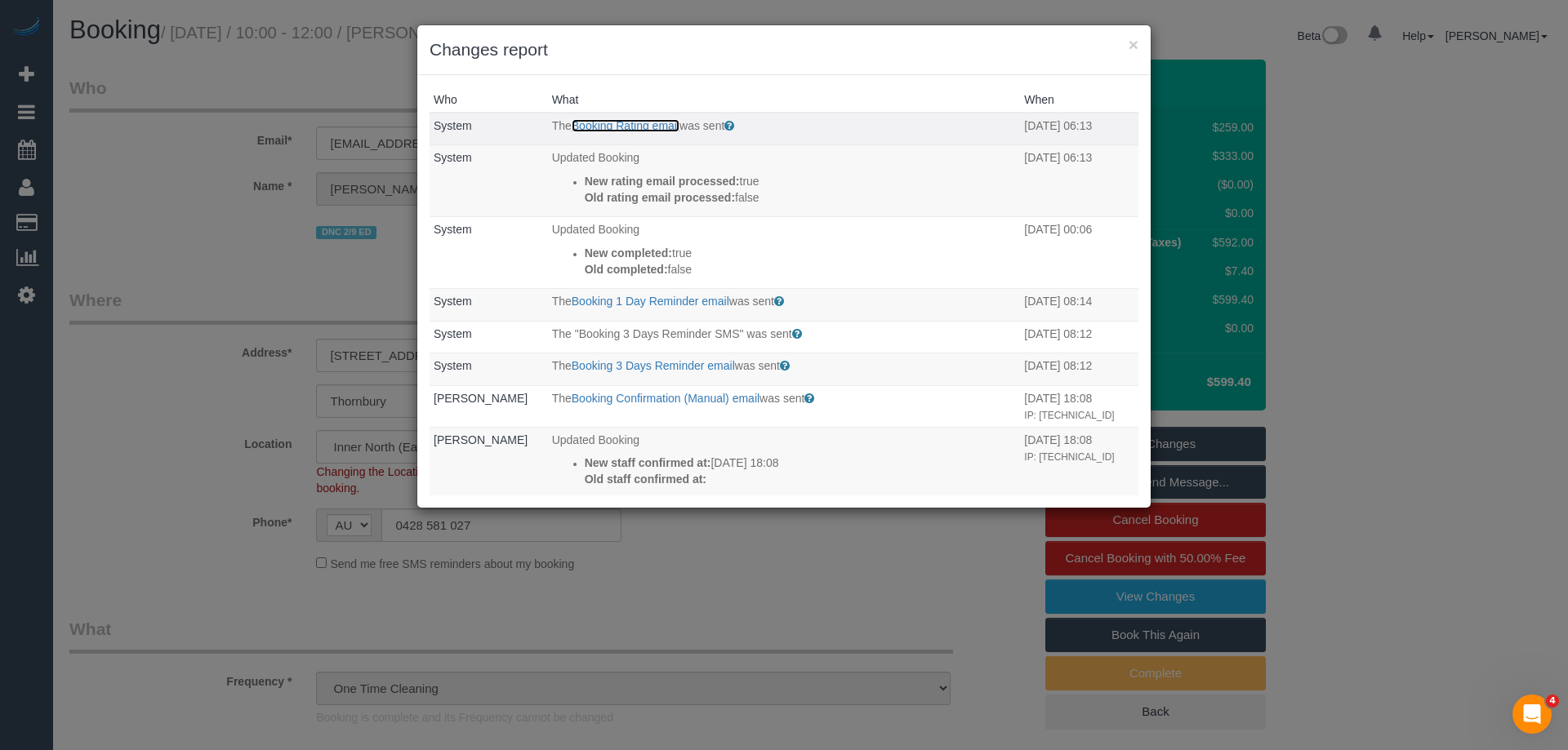
click at [644, 126] on link "Booking Rating email" at bounding box center [625, 125] width 108 height 13
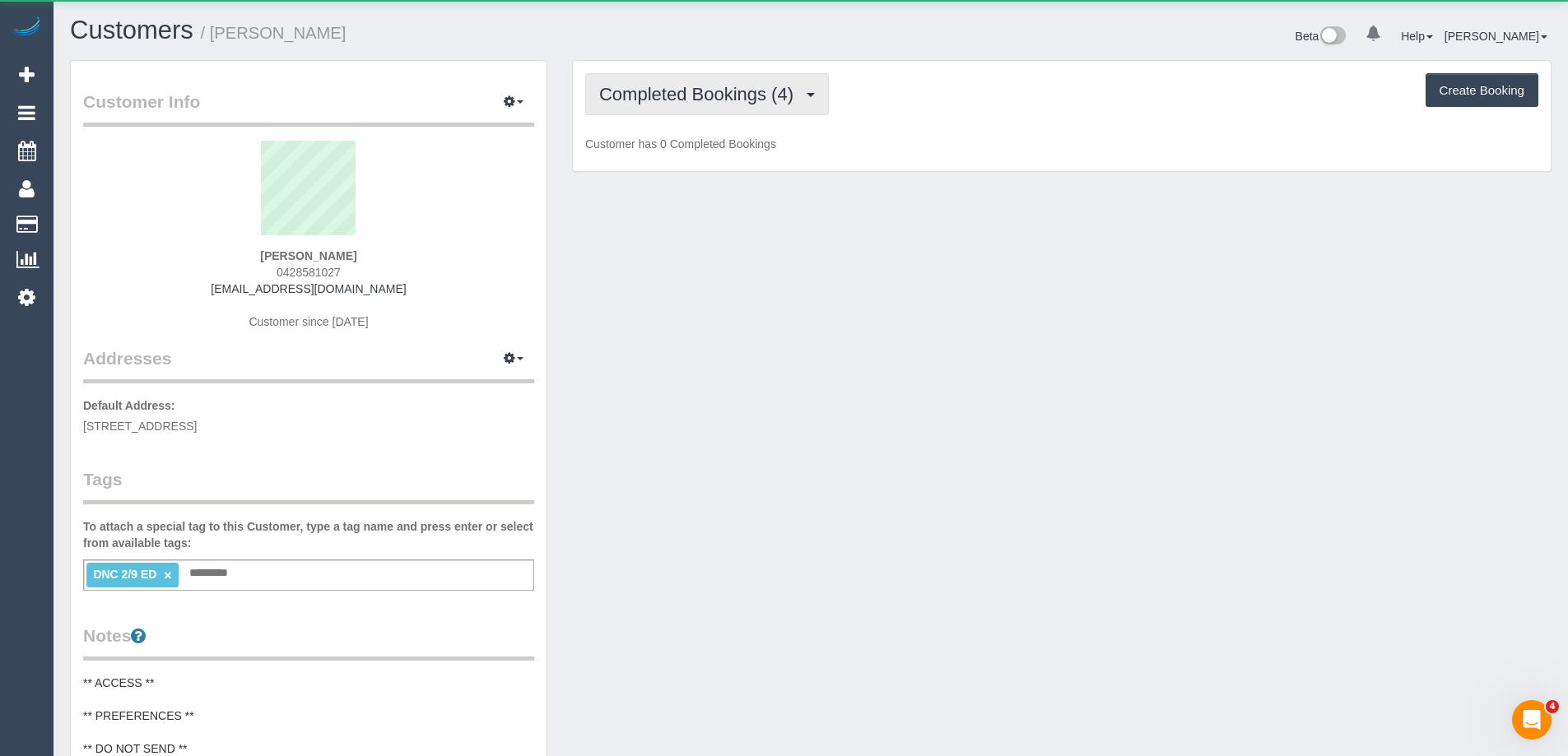
scroll to position [1333, 1568]
click at [646, 93] on span "Completed Bookings (4)" at bounding box center [700, 94] width 202 height 21
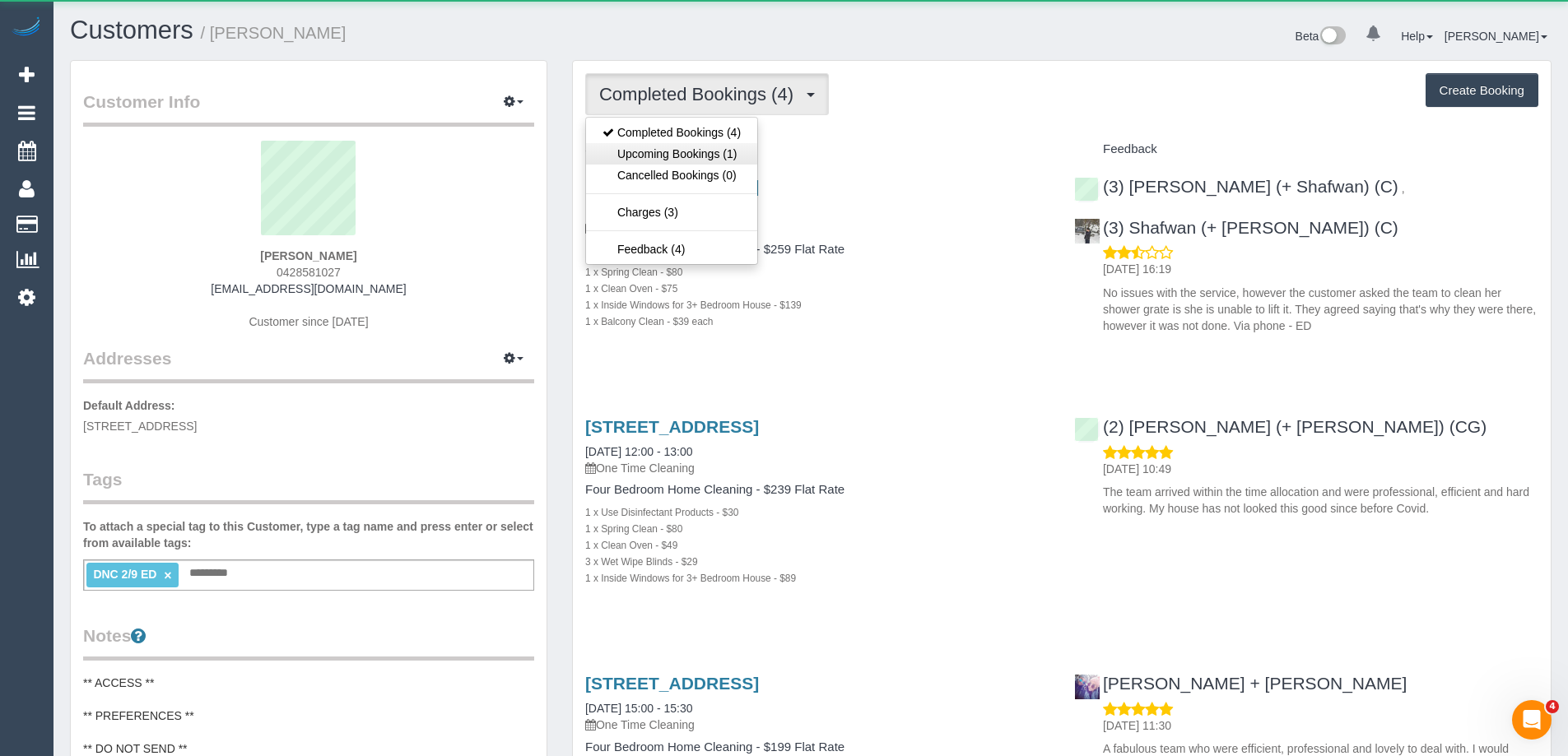
scroll to position [1356, 1568]
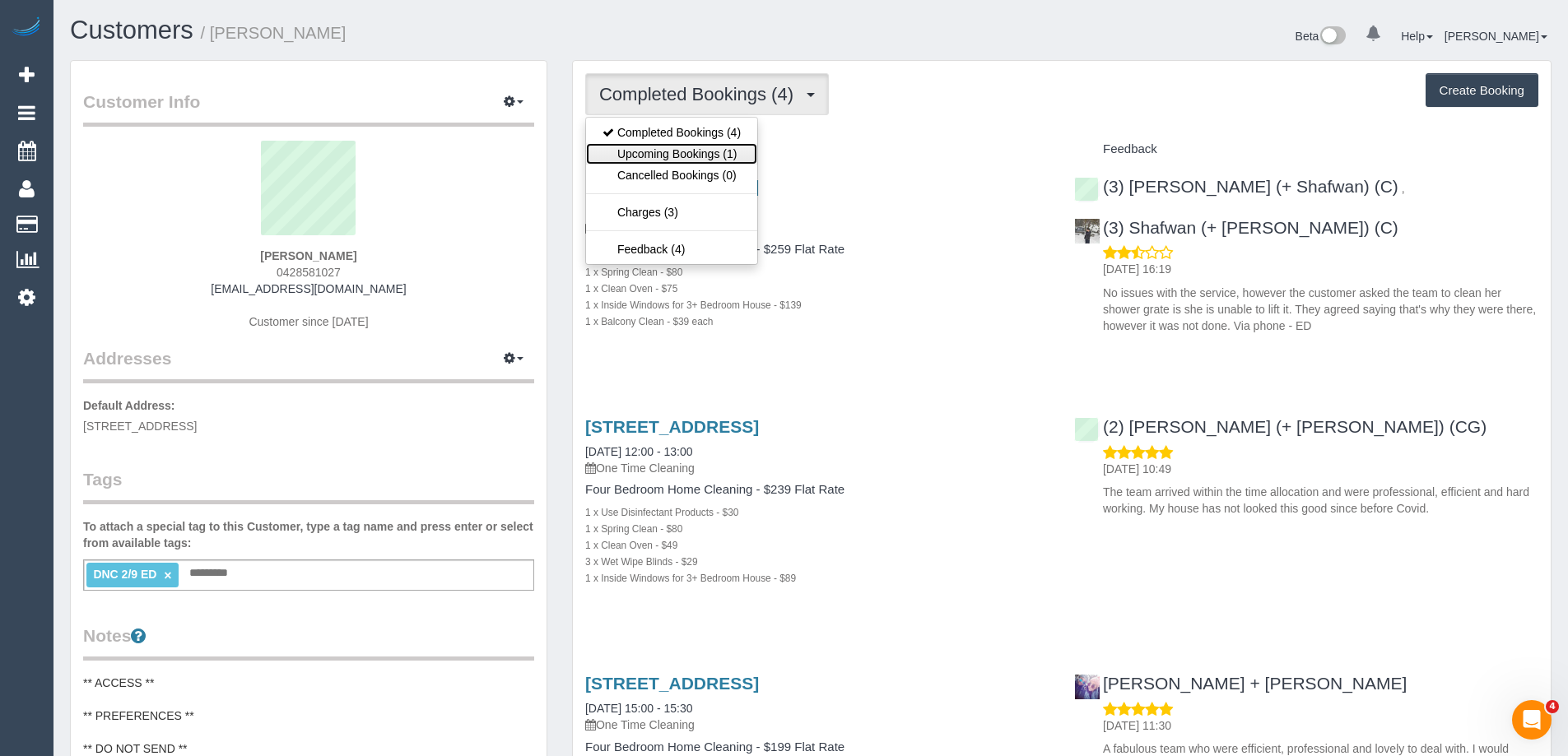
click at [654, 150] on link "Upcoming Bookings (1)" at bounding box center [672, 154] width 172 height 22
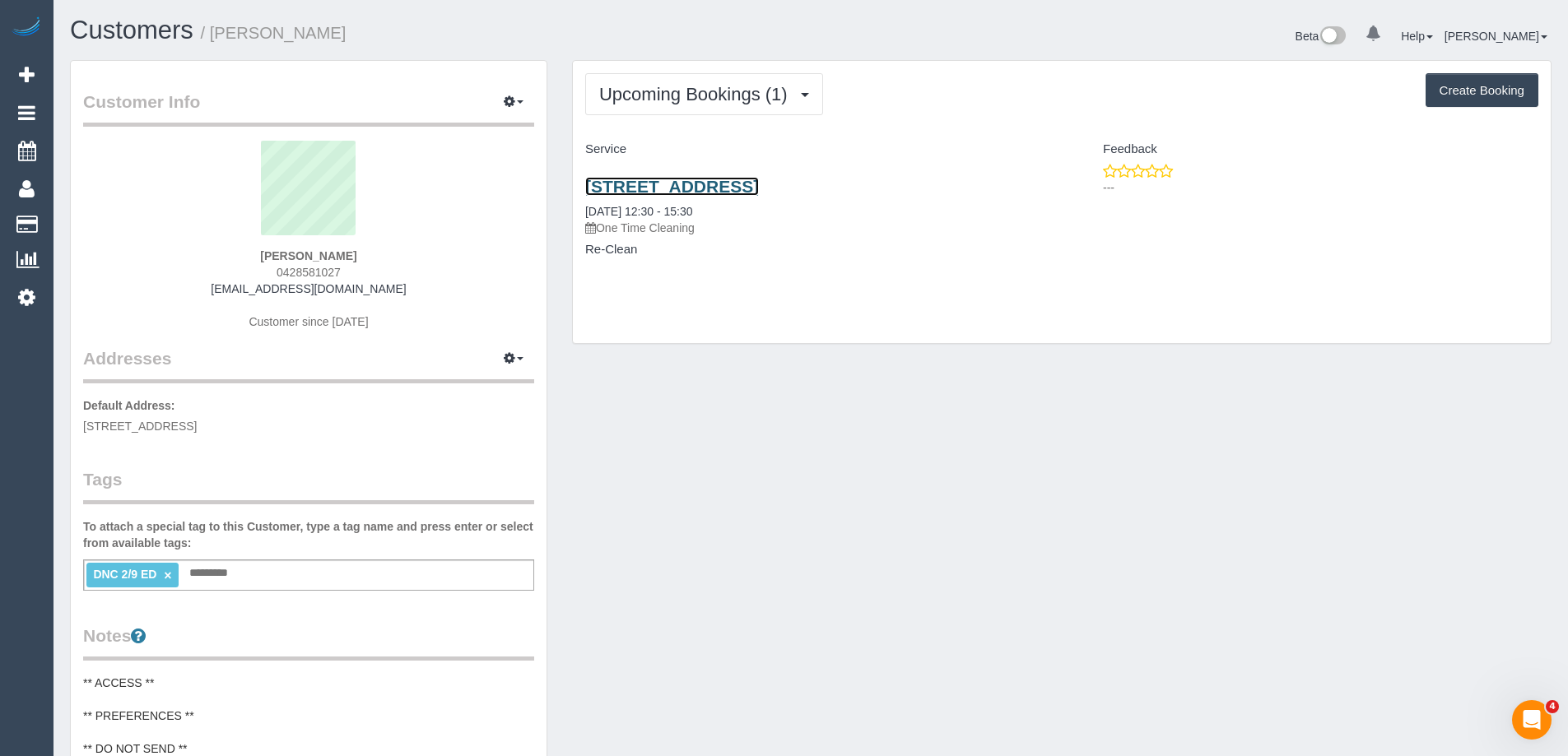
click at [678, 183] on link "[STREET_ADDRESS]" at bounding box center [672, 186] width 173 height 19
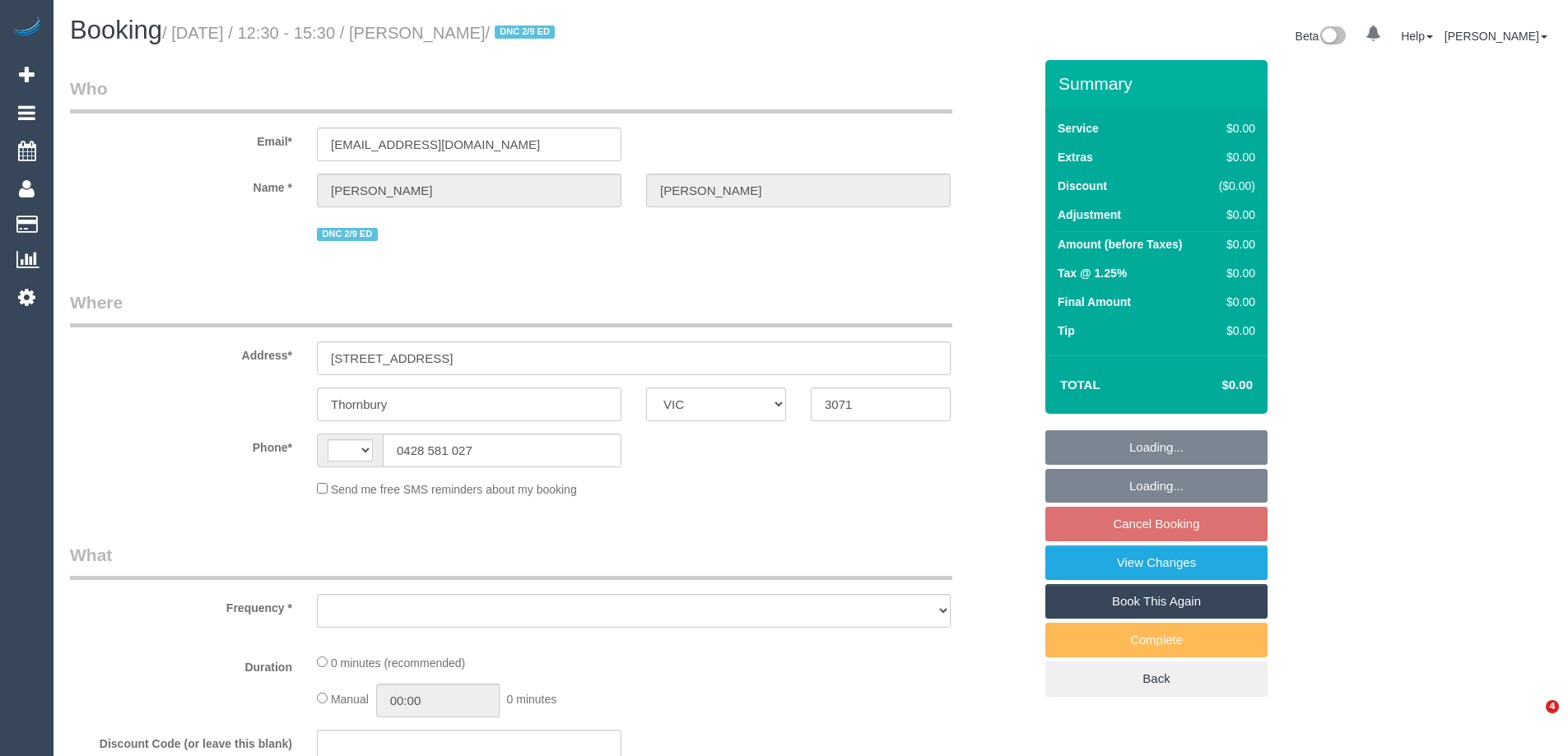
select select "VIC"
select select "string:stripe-pm_1MZiNh2GScqysDRVdCPsEYHI"
select select "number:28"
select select "number:14"
select select "number:19"
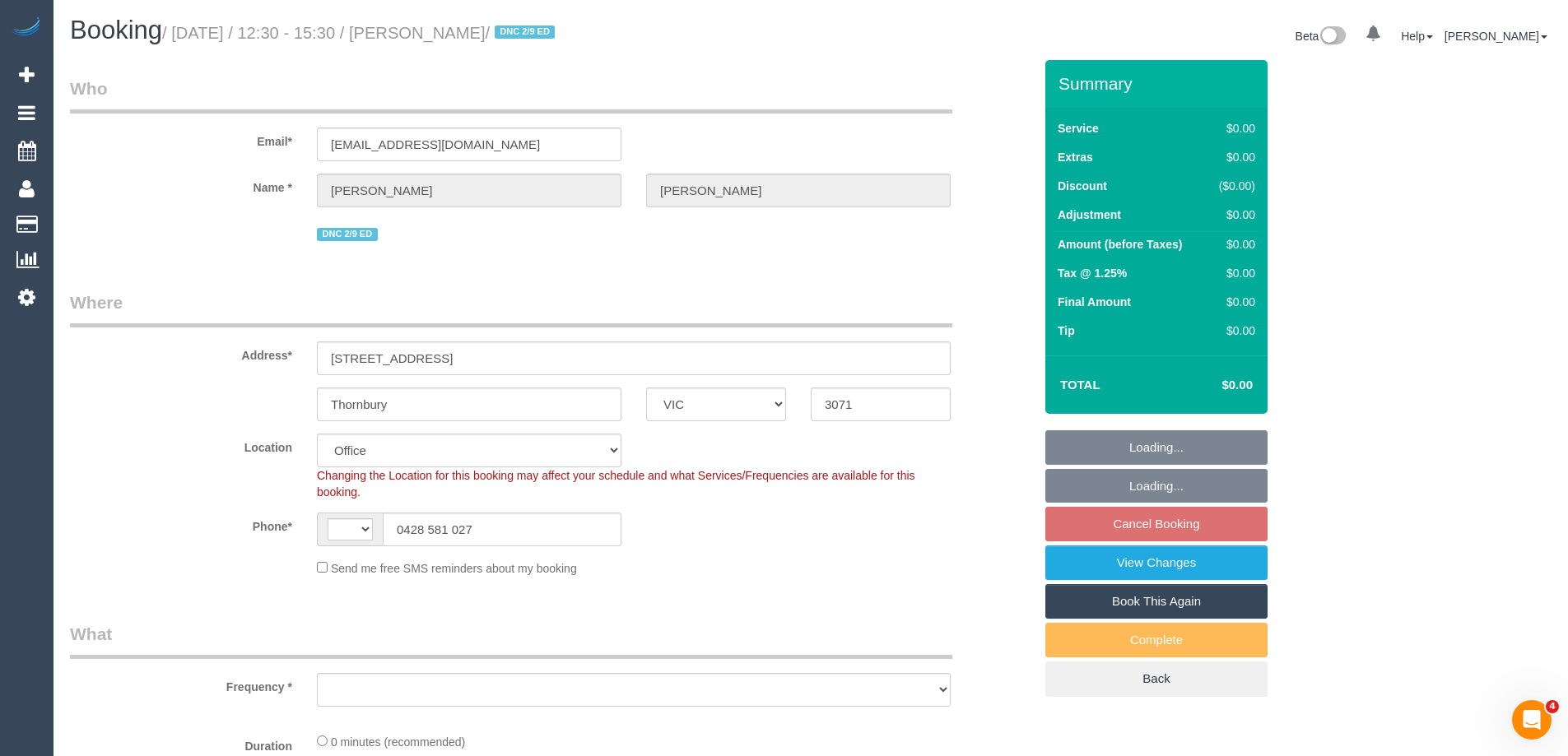
select select "string:AU"
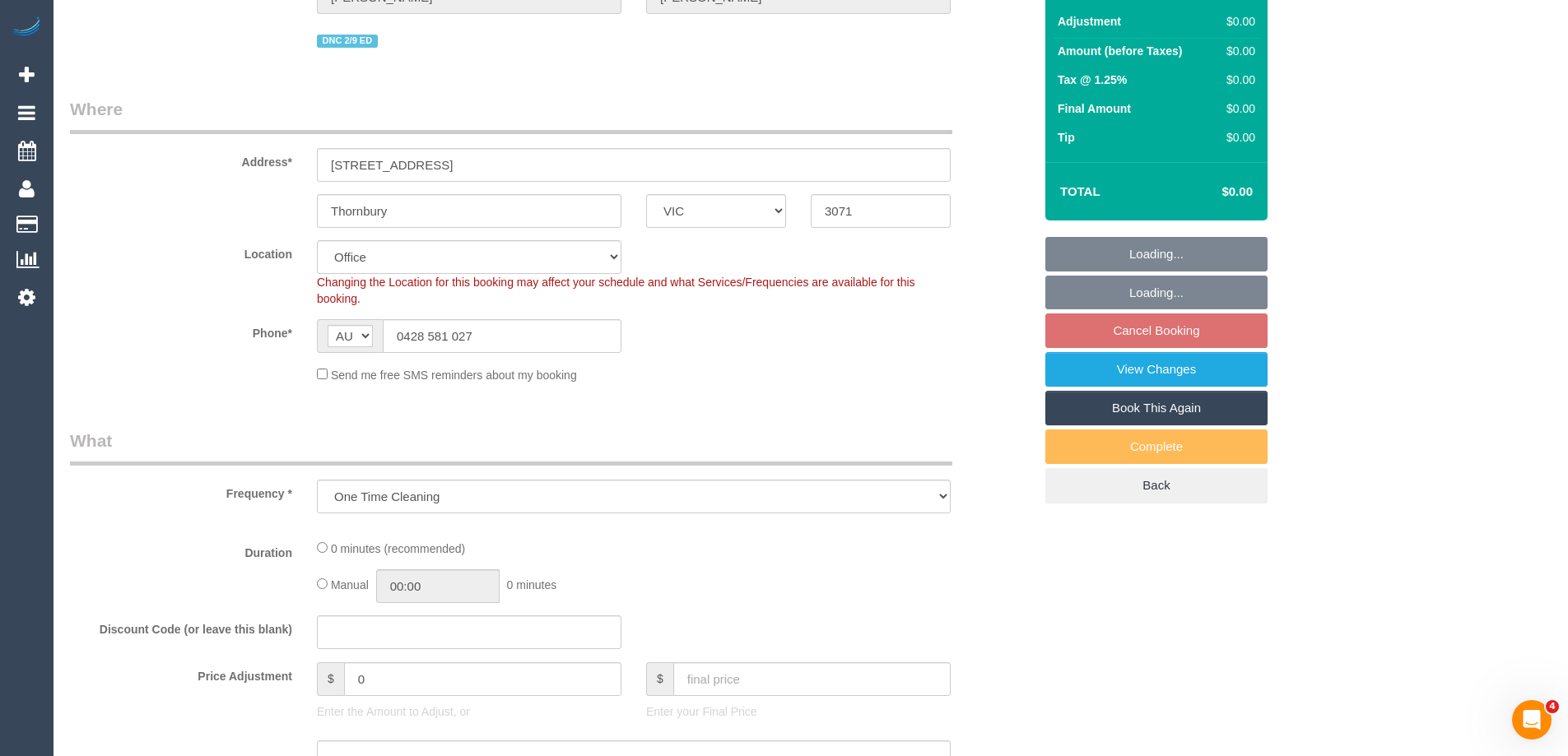
select select "object:762"
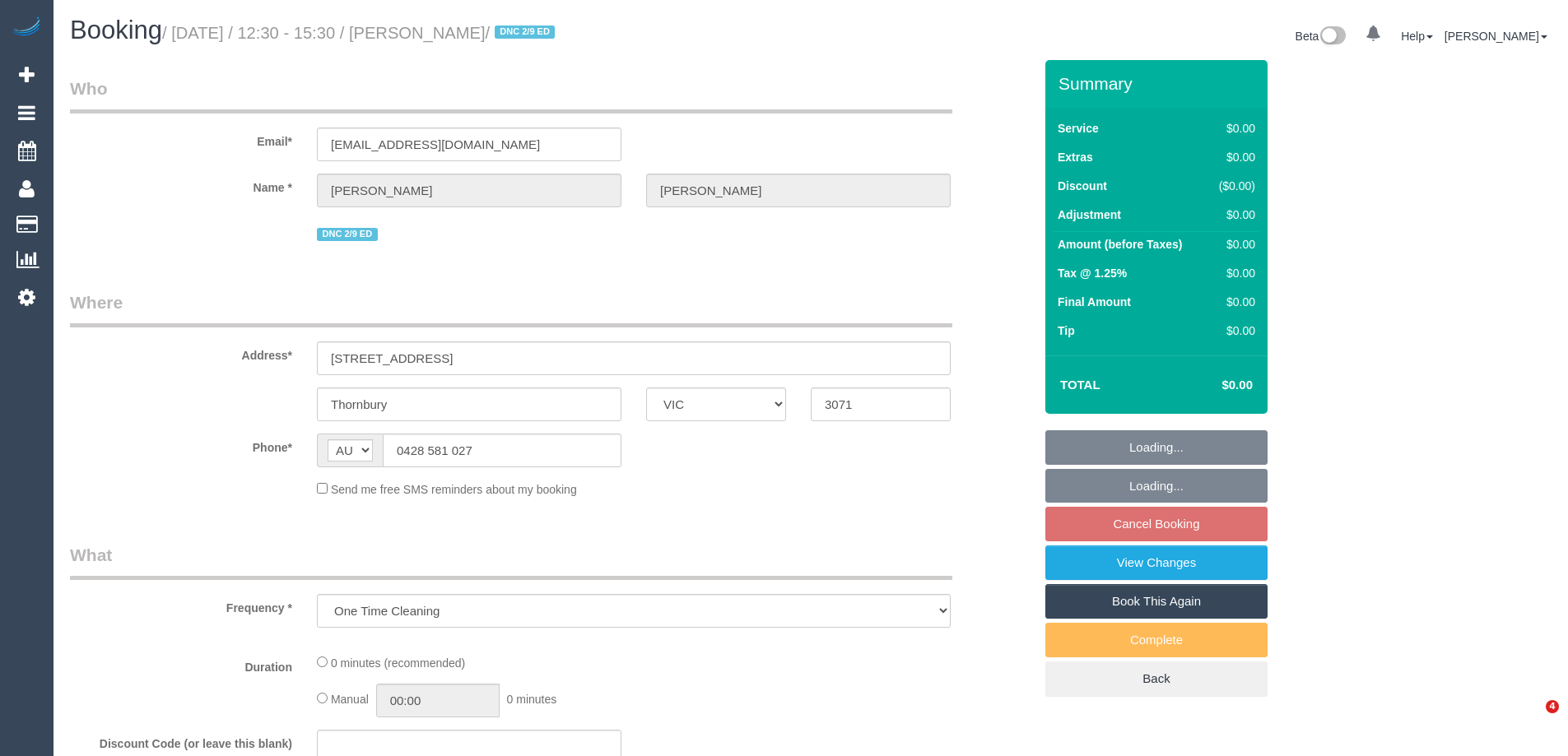
select select "VIC"
select select "string:stripe-pm_1MZiNh2GScqysDRVdCPsEYHI"
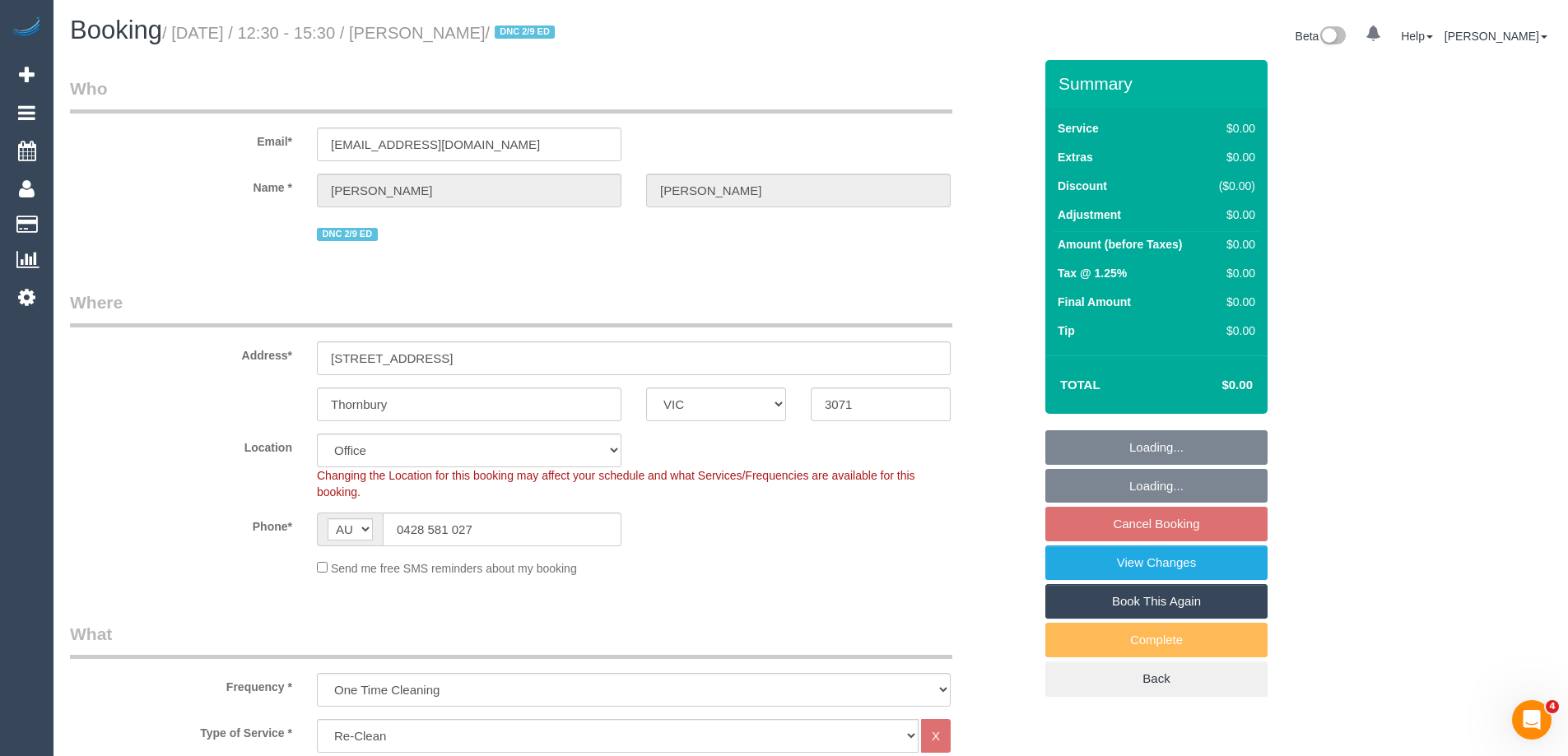
select select "object:616"
select select "number:28"
select select "number:14"
select select "number:19"
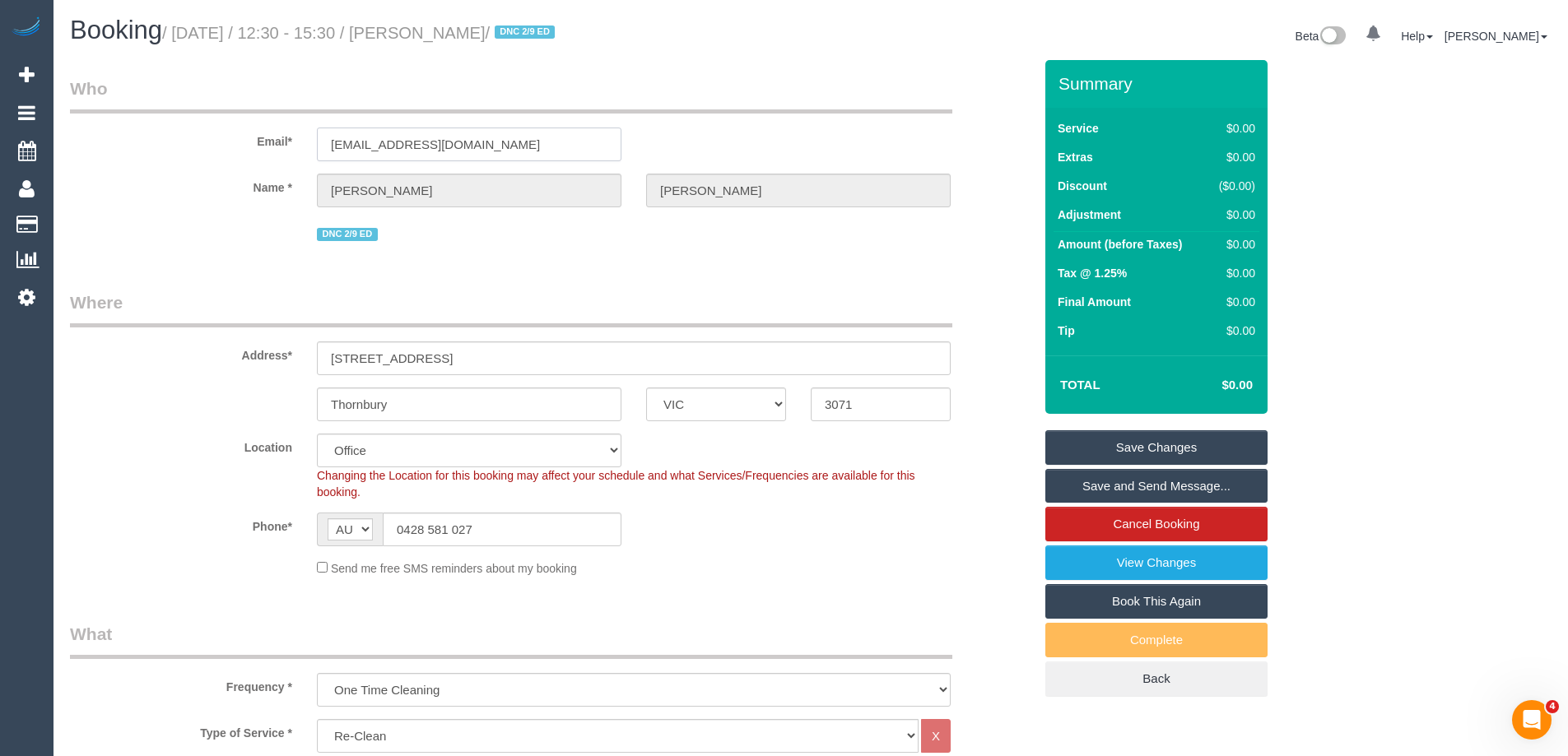
click at [509, 129] on input "[EMAIL_ADDRESS][DOMAIN_NAME]" at bounding box center [469, 144] width 304 height 33
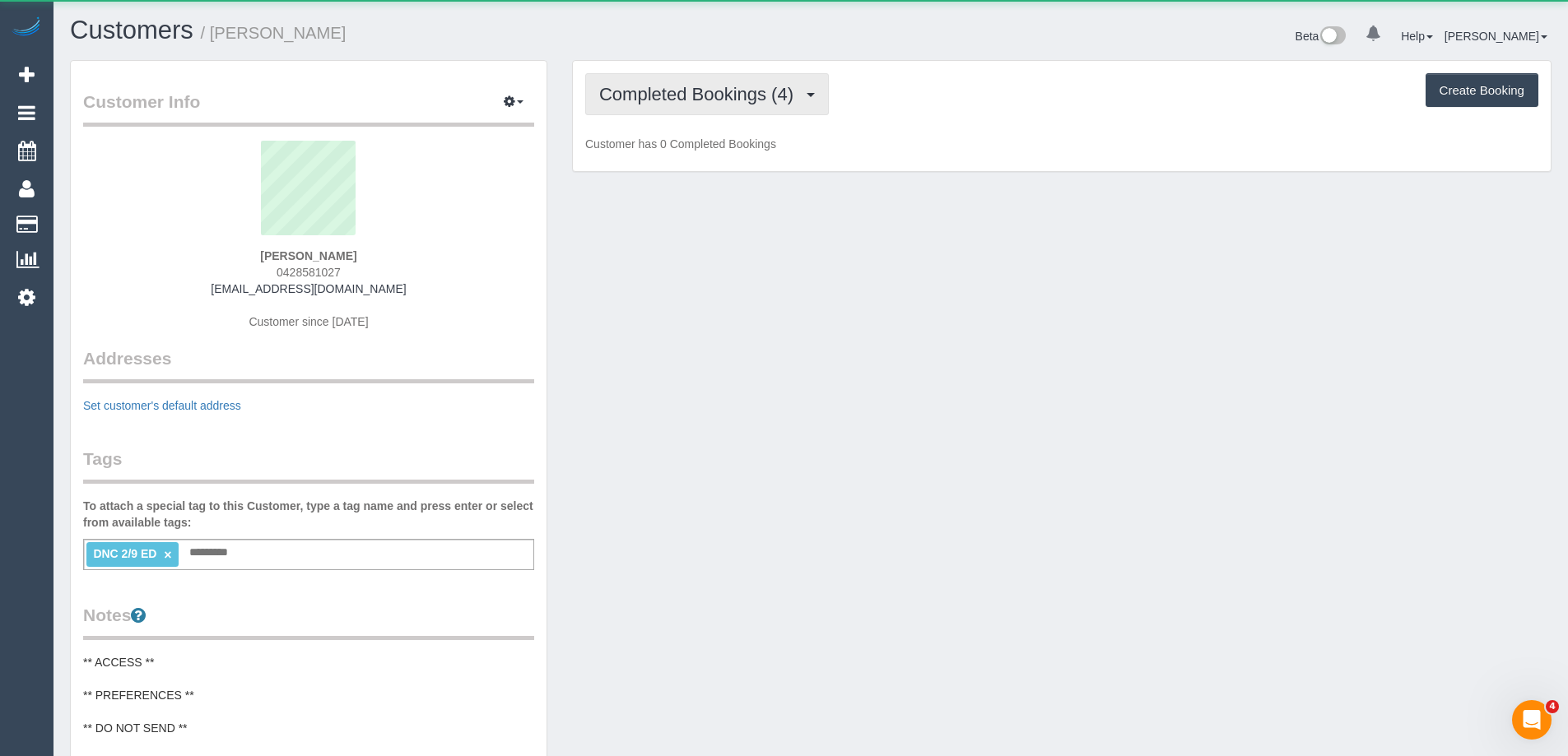
click at [728, 105] on button "Completed Bookings (4)" at bounding box center [707, 94] width 244 height 42
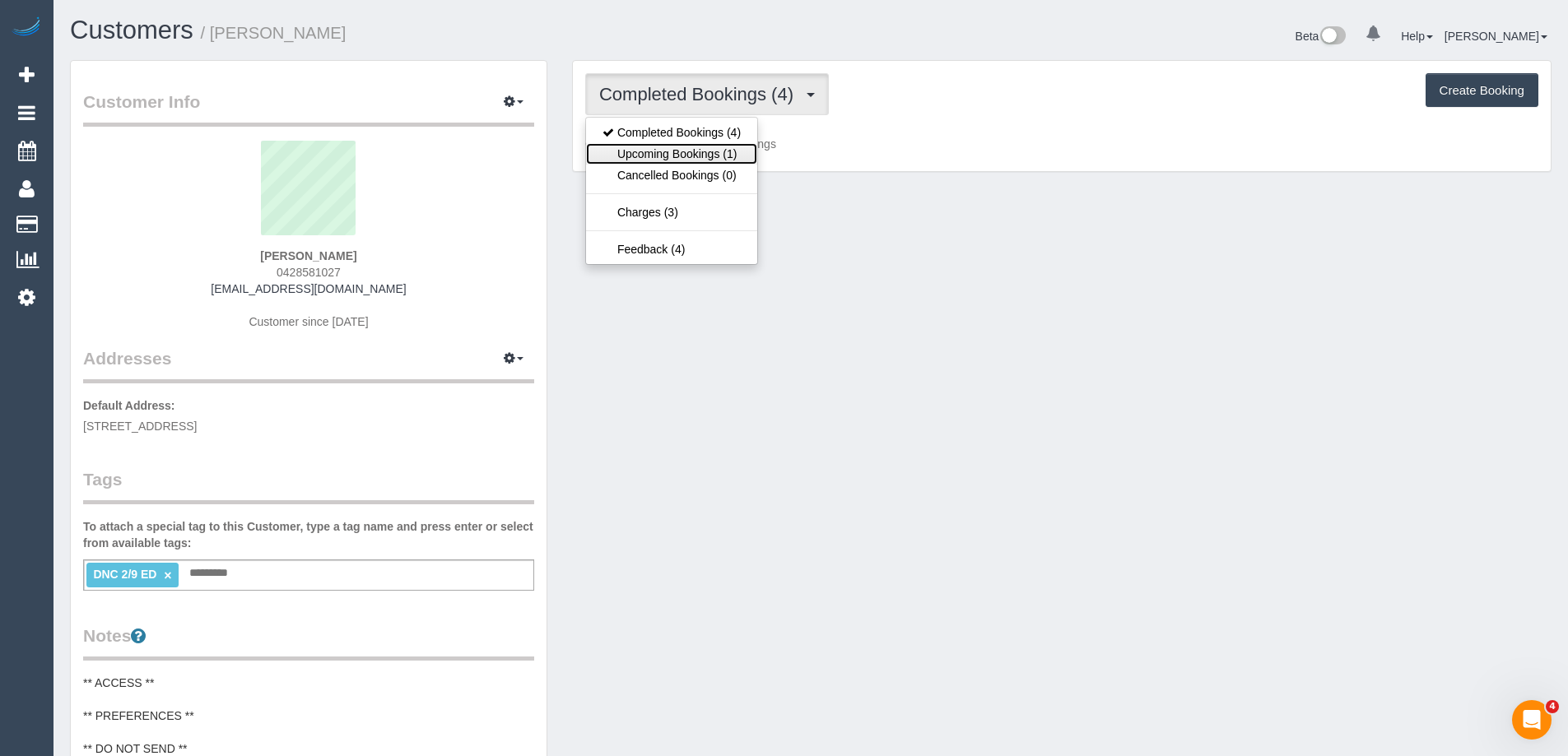
click at [722, 146] on link "Upcoming Bookings (1)" at bounding box center [672, 154] width 172 height 22
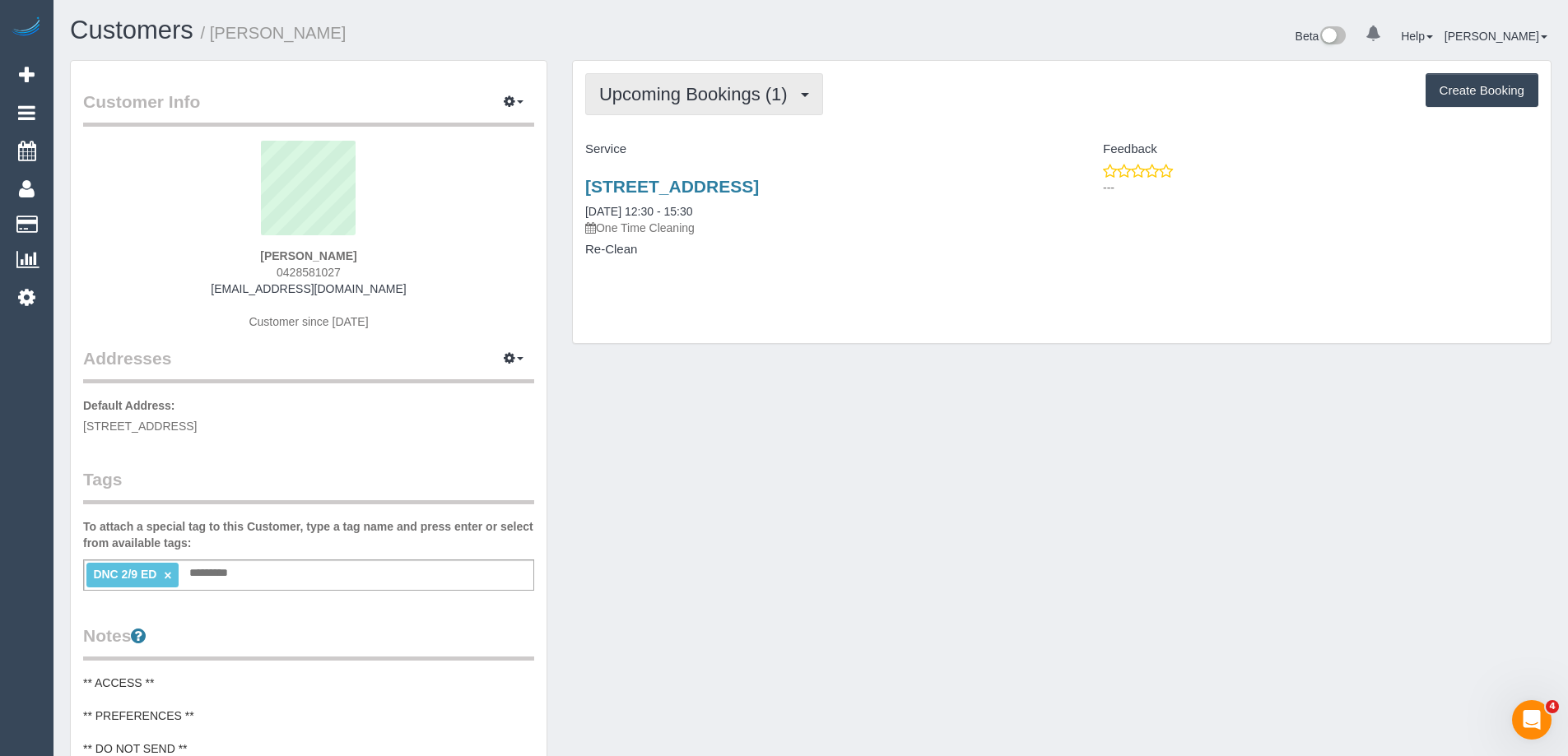
drag, startPoint x: 688, startPoint y: 93, endPoint x: 685, endPoint y: 113, distance: 20.2
click at [688, 93] on span "Upcoming Bookings (1)" at bounding box center [697, 94] width 197 height 21
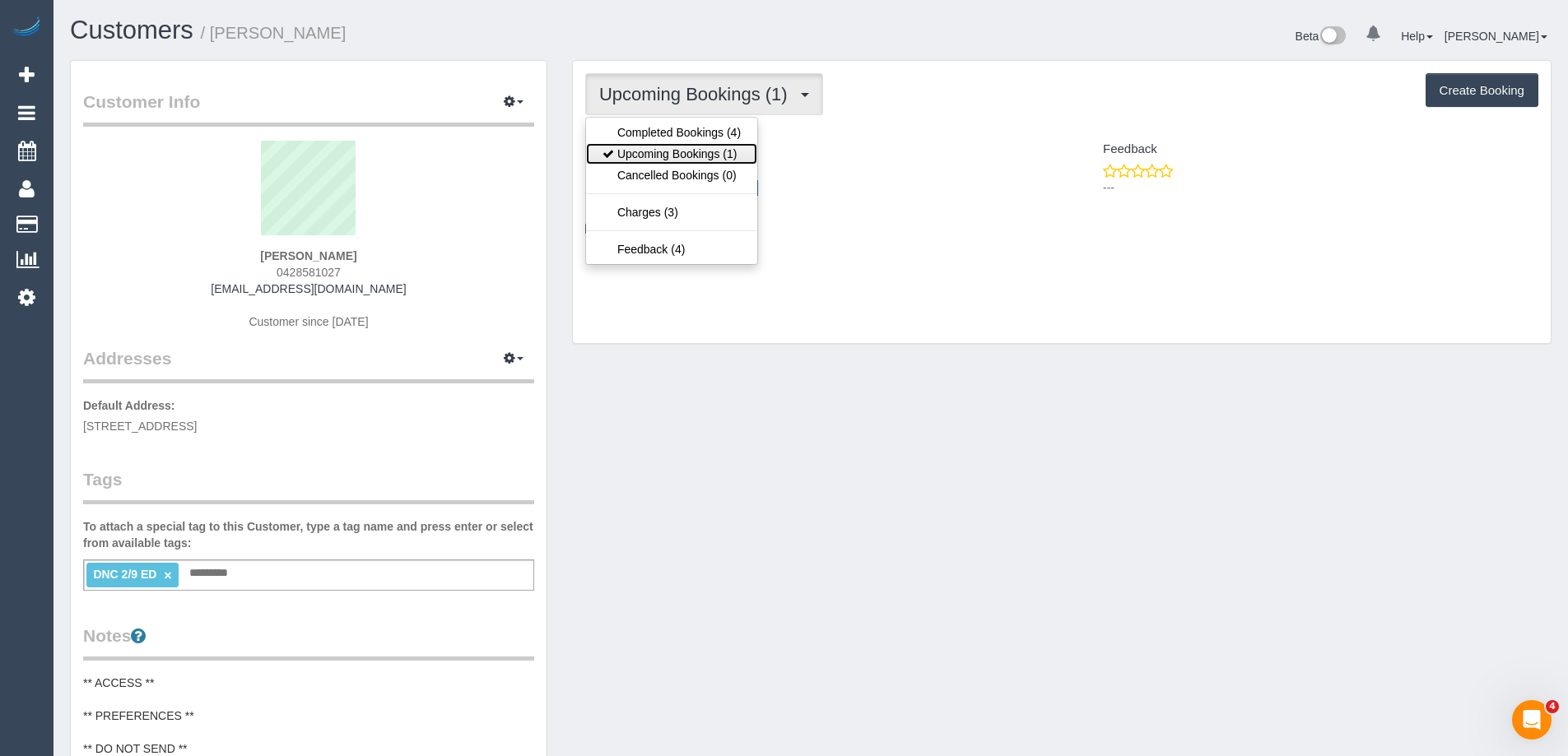
click at [684, 145] on link "Upcoming Bookings (1)" at bounding box center [672, 154] width 172 height 22
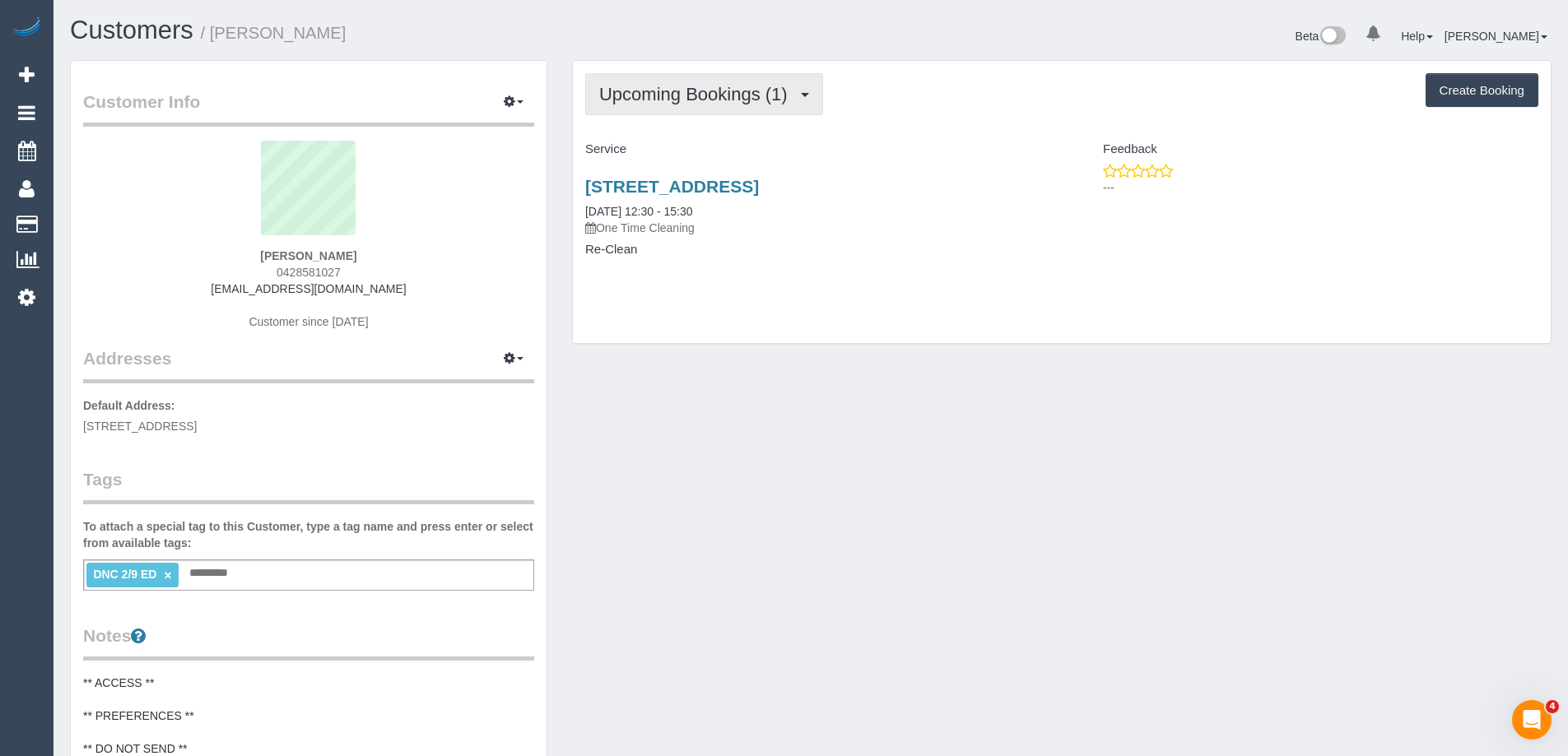
click at [729, 90] on span "Upcoming Bookings (1)" at bounding box center [697, 94] width 197 height 21
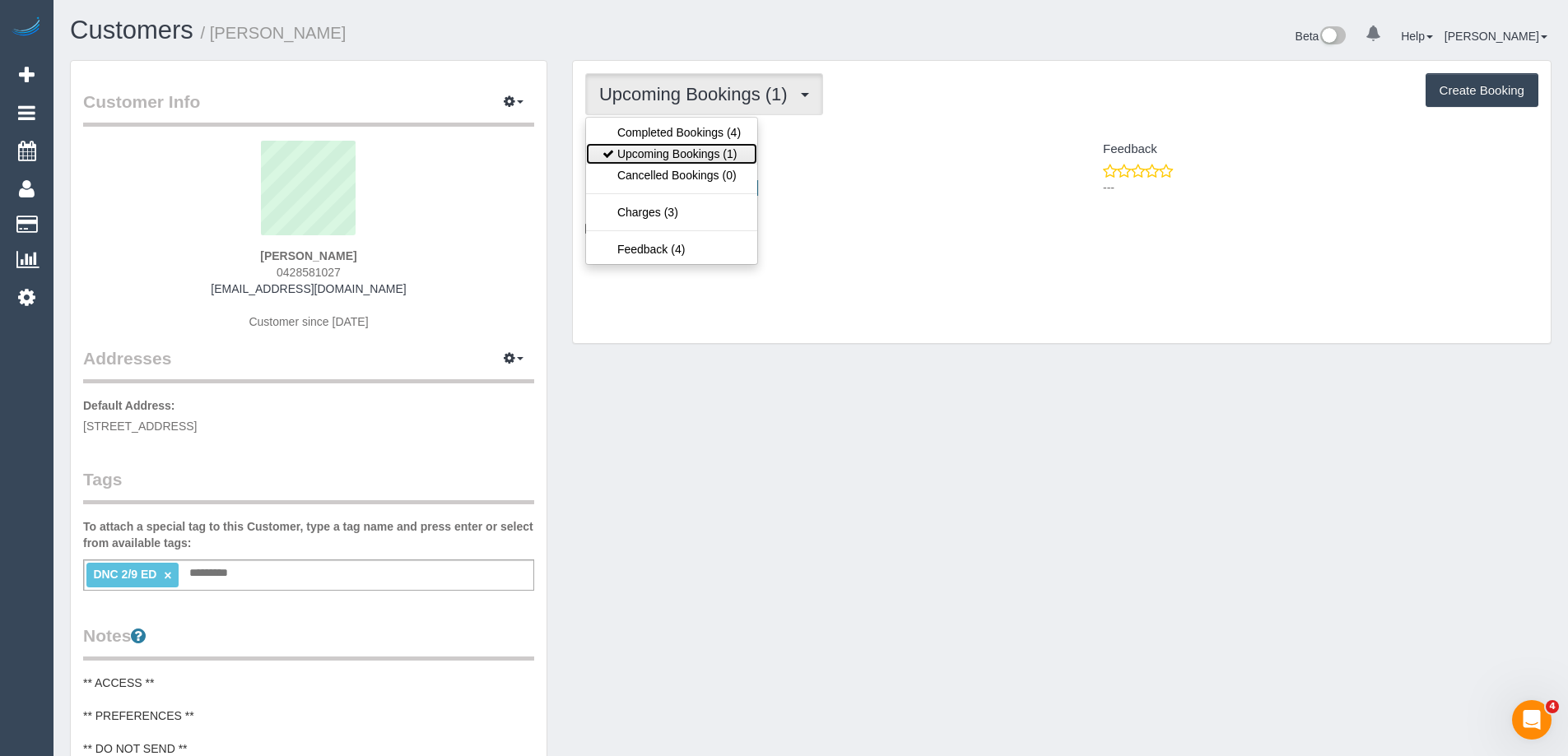
click at [712, 145] on link "Upcoming Bookings (1)" at bounding box center [672, 154] width 172 height 22
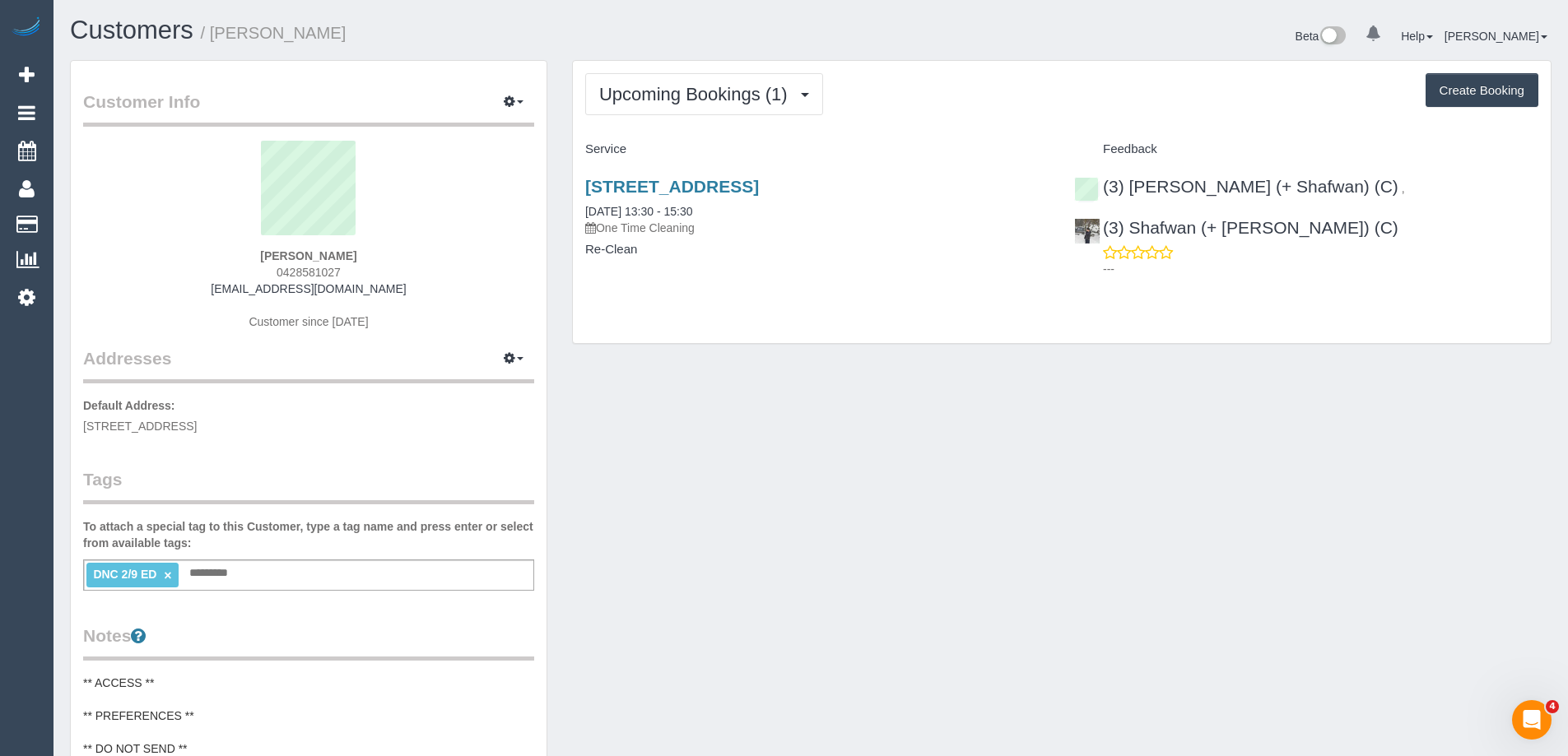
click at [316, 266] on span "0428581027" at bounding box center [308, 272] width 64 height 14
copy span "0428581027"
drag, startPoint x: 719, startPoint y: 79, endPoint x: 718, endPoint y: 96, distance: 17.0
click at [719, 79] on button "Upcoming Bookings (1)" at bounding box center [704, 94] width 238 height 42
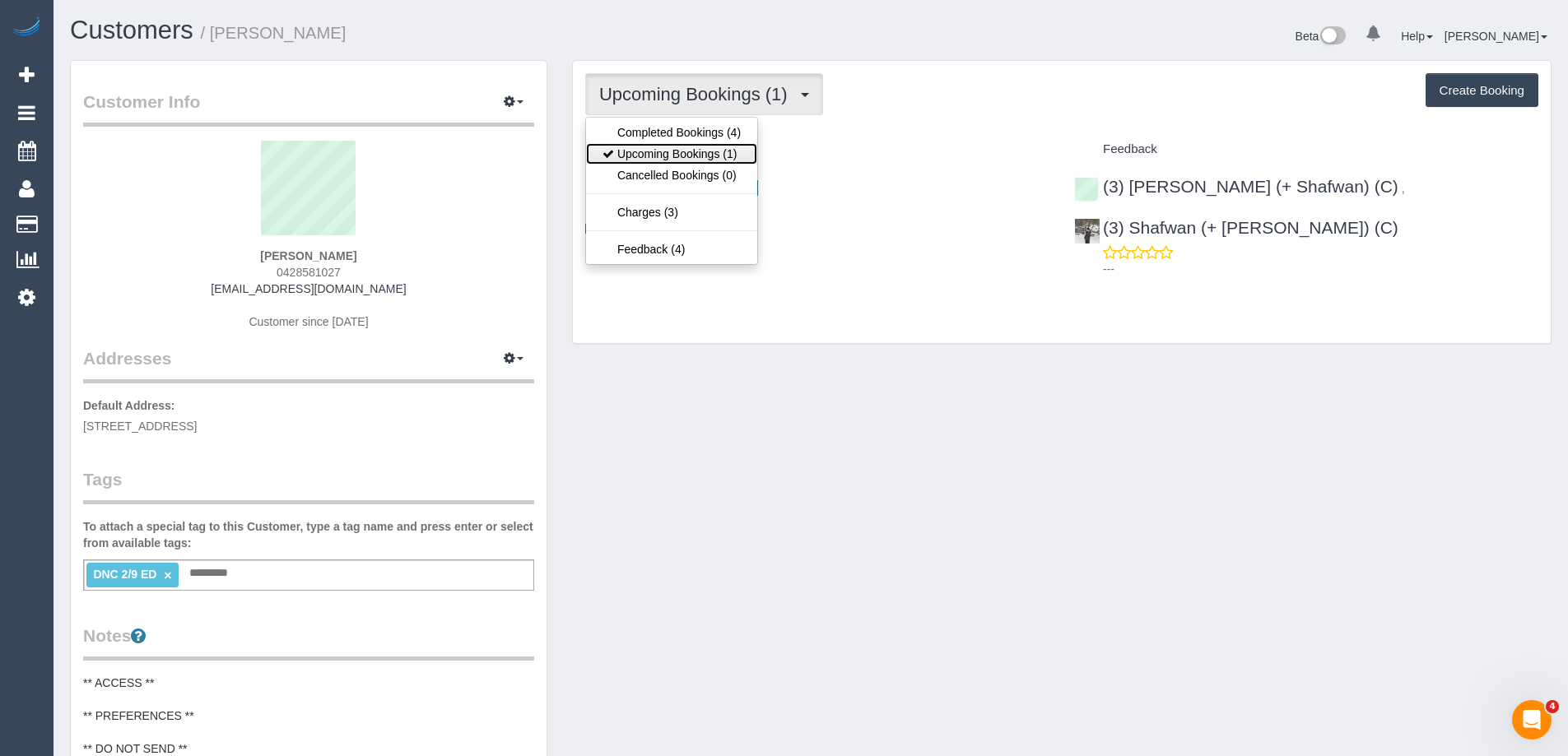
click at [719, 145] on link "Upcoming Bookings (1)" at bounding box center [672, 154] width 172 height 22
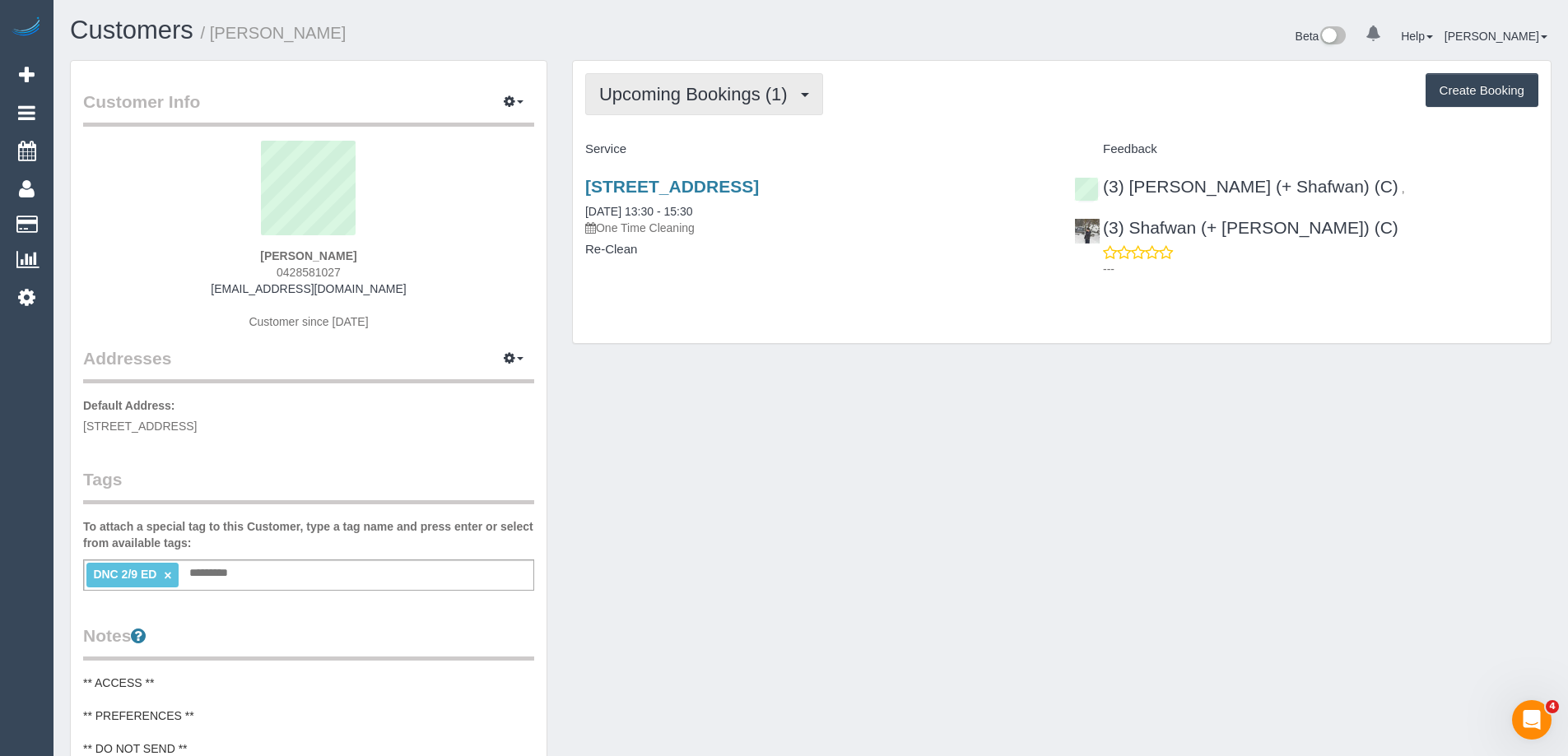
drag, startPoint x: 705, startPoint y: 105, endPoint x: 700, endPoint y: 127, distance: 22.6
click at [705, 105] on button "Upcoming Bookings (1)" at bounding box center [704, 94] width 238 height 42
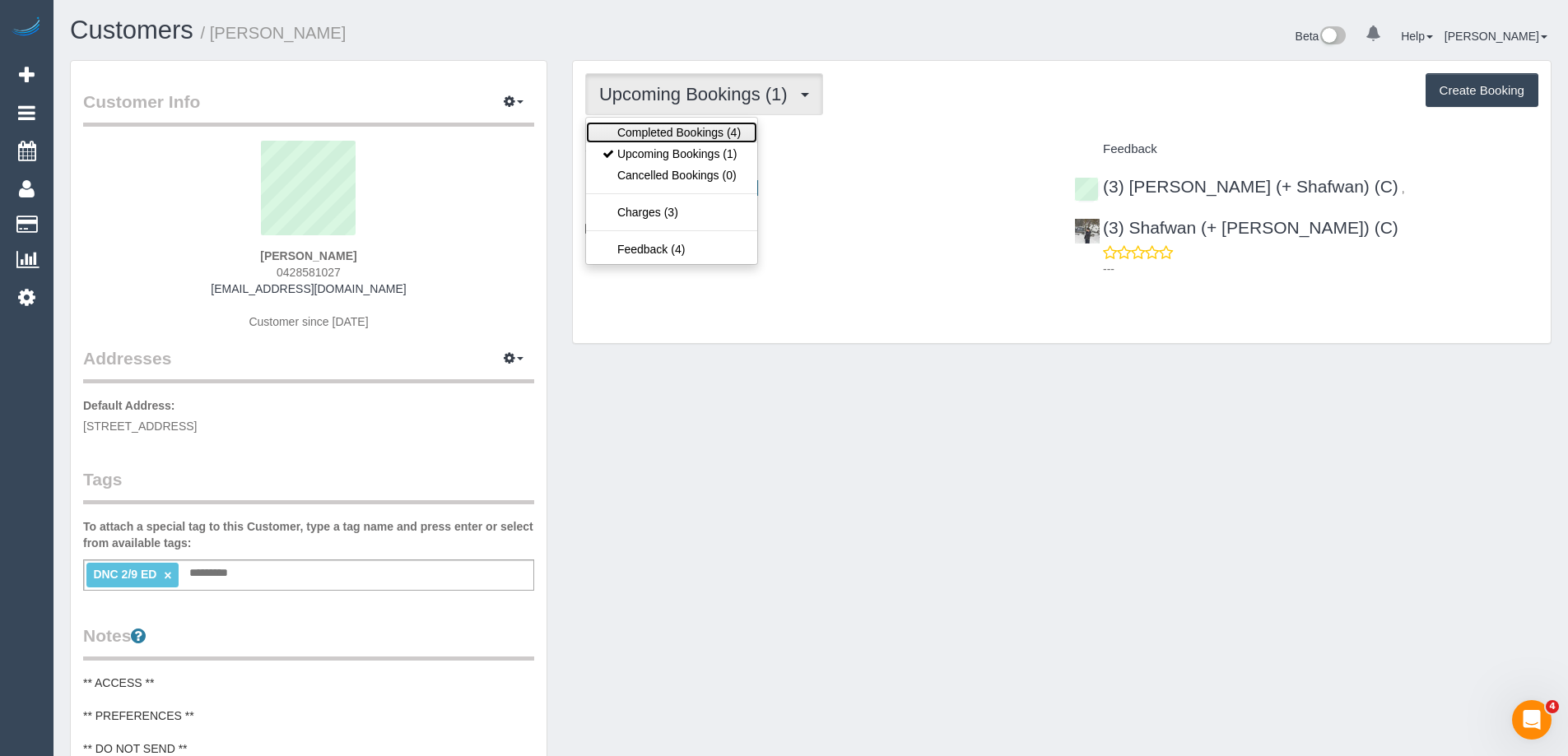
click at [696, 135] on link "Completed Bookings (4)" at bounding box center [672, 133] width 172 height 22
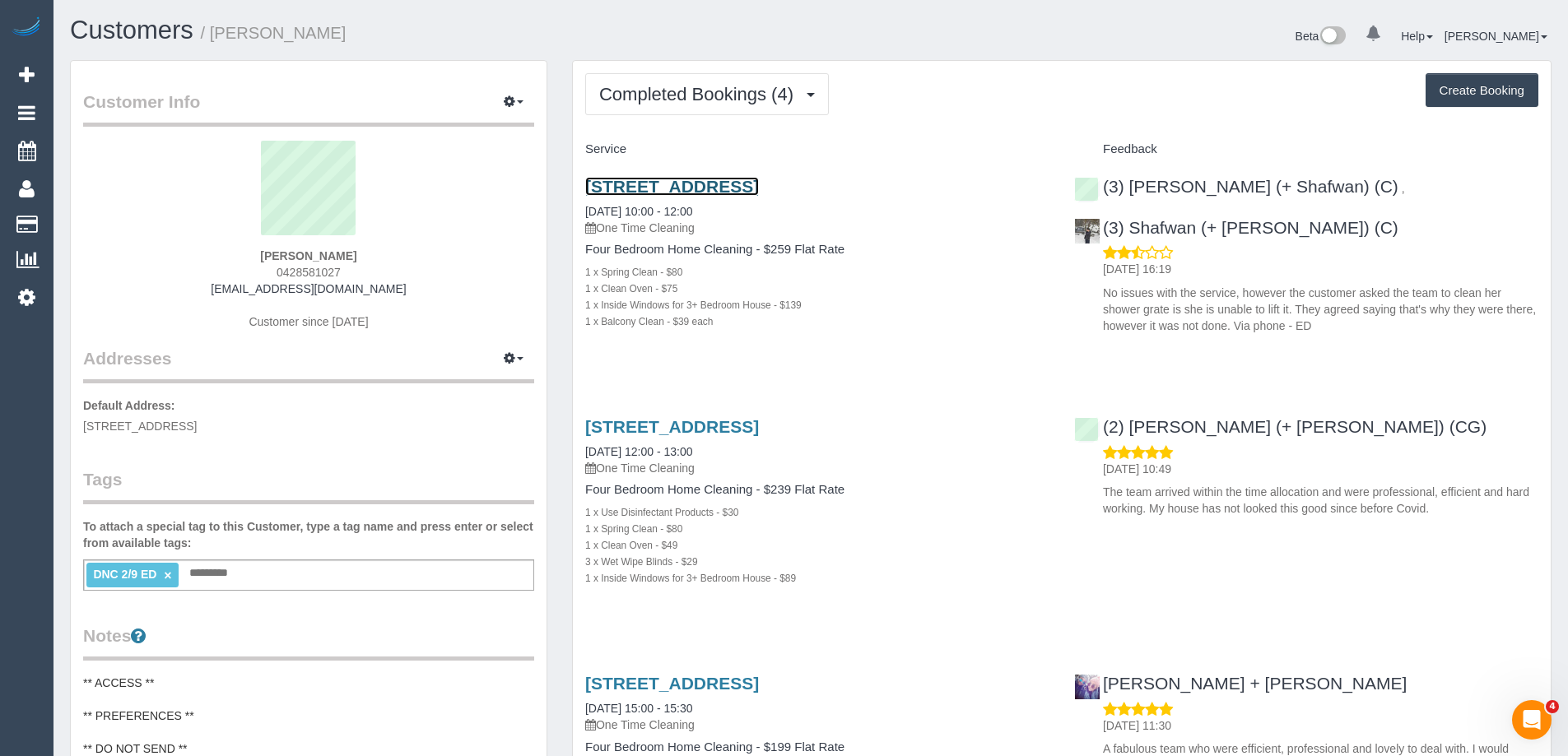
click at [717, 187] on link "111 Ballantyne Street, Thornbury, VIC 3071" at bounding box center [672, 186] width 173 height 19
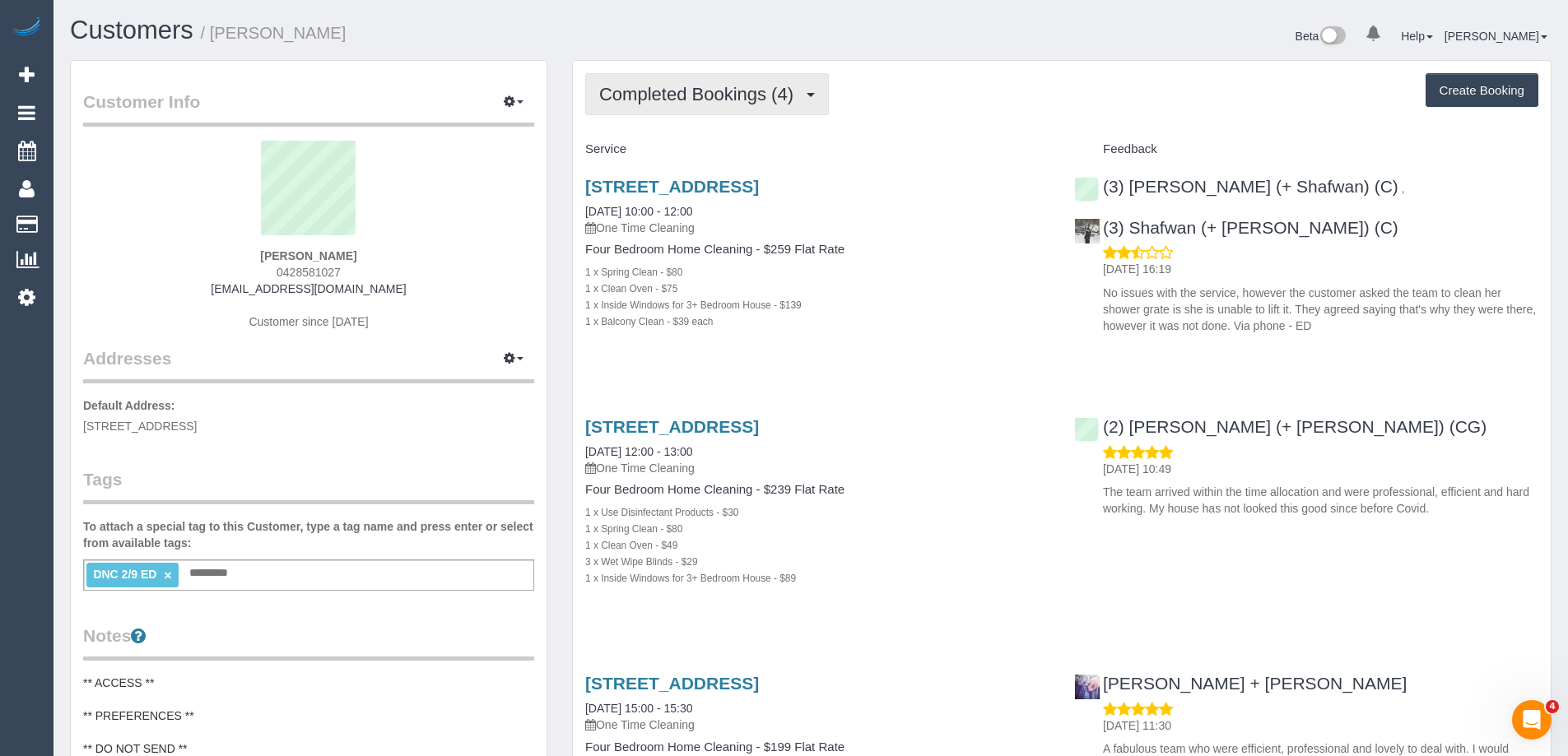
drag, startPoint x: 694, startPoint y: 102, endPoint x: 682, endPoint y: 122, distance: 23.3
click at [694, 102] on span "Completed Bookings (4)" at bounding box center [700, 94] width 202 height 21
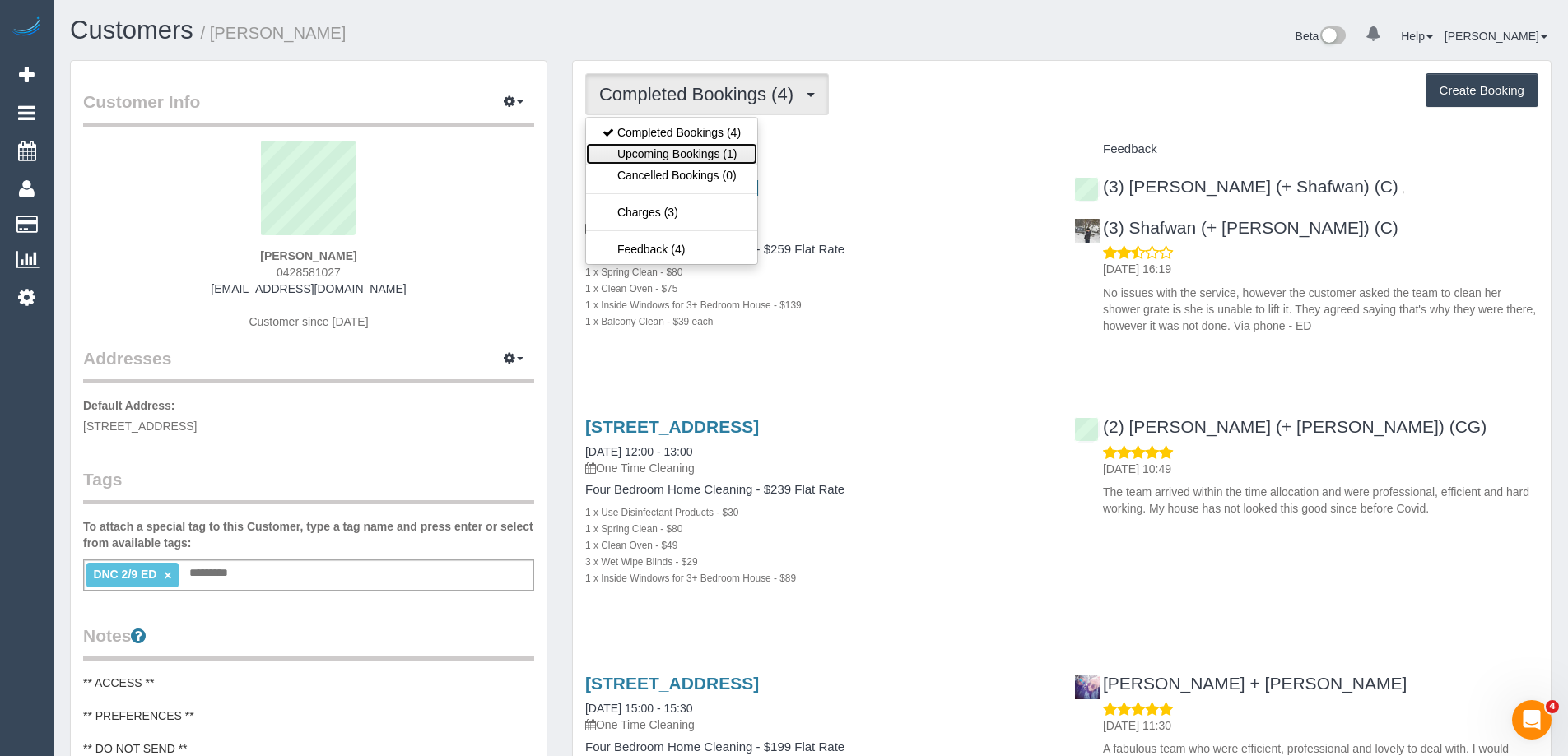
click at [675, 145] on link "Upcoming Bookings (1)" at bounding box center [672, 154] width 172 height 22
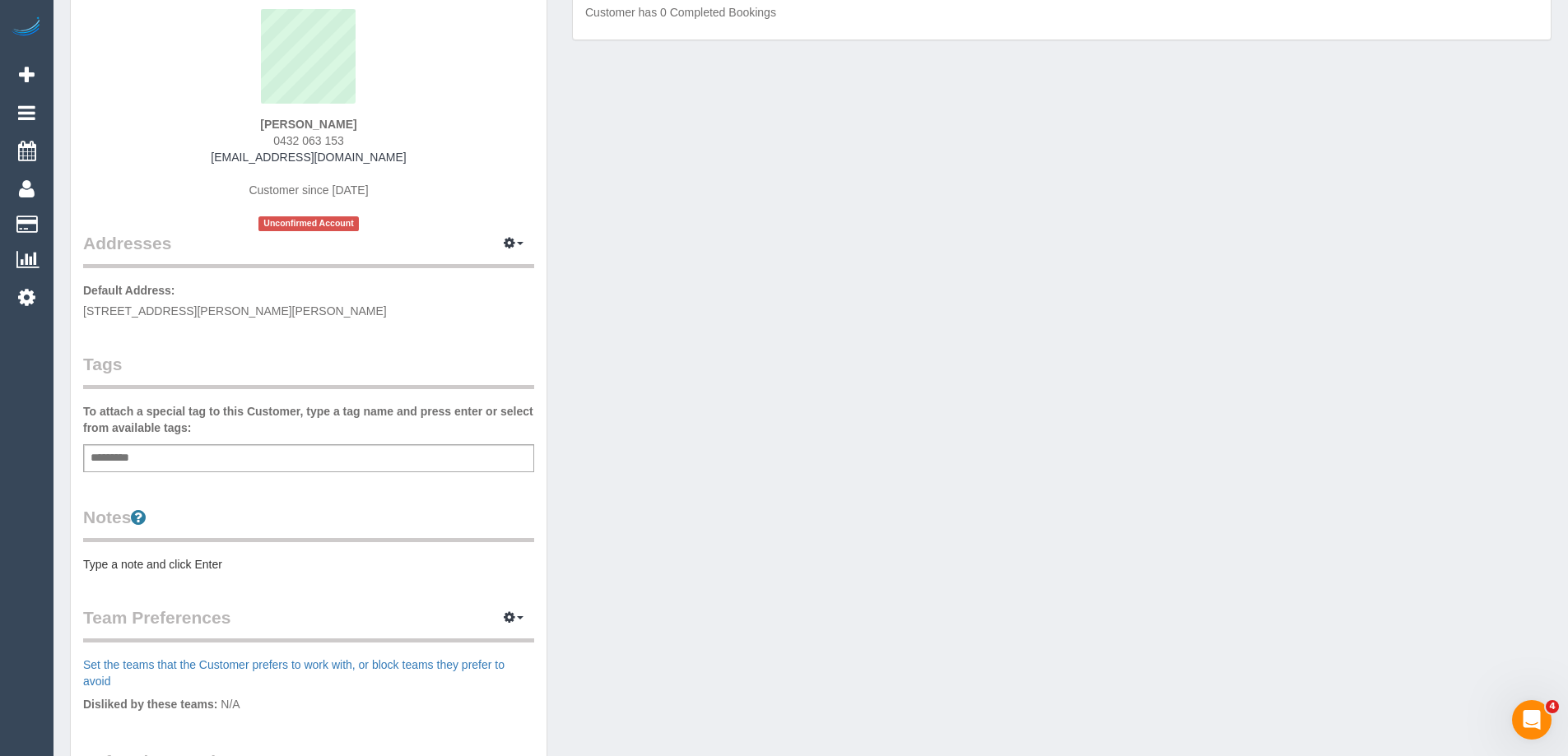
scroll to position [247, 0]
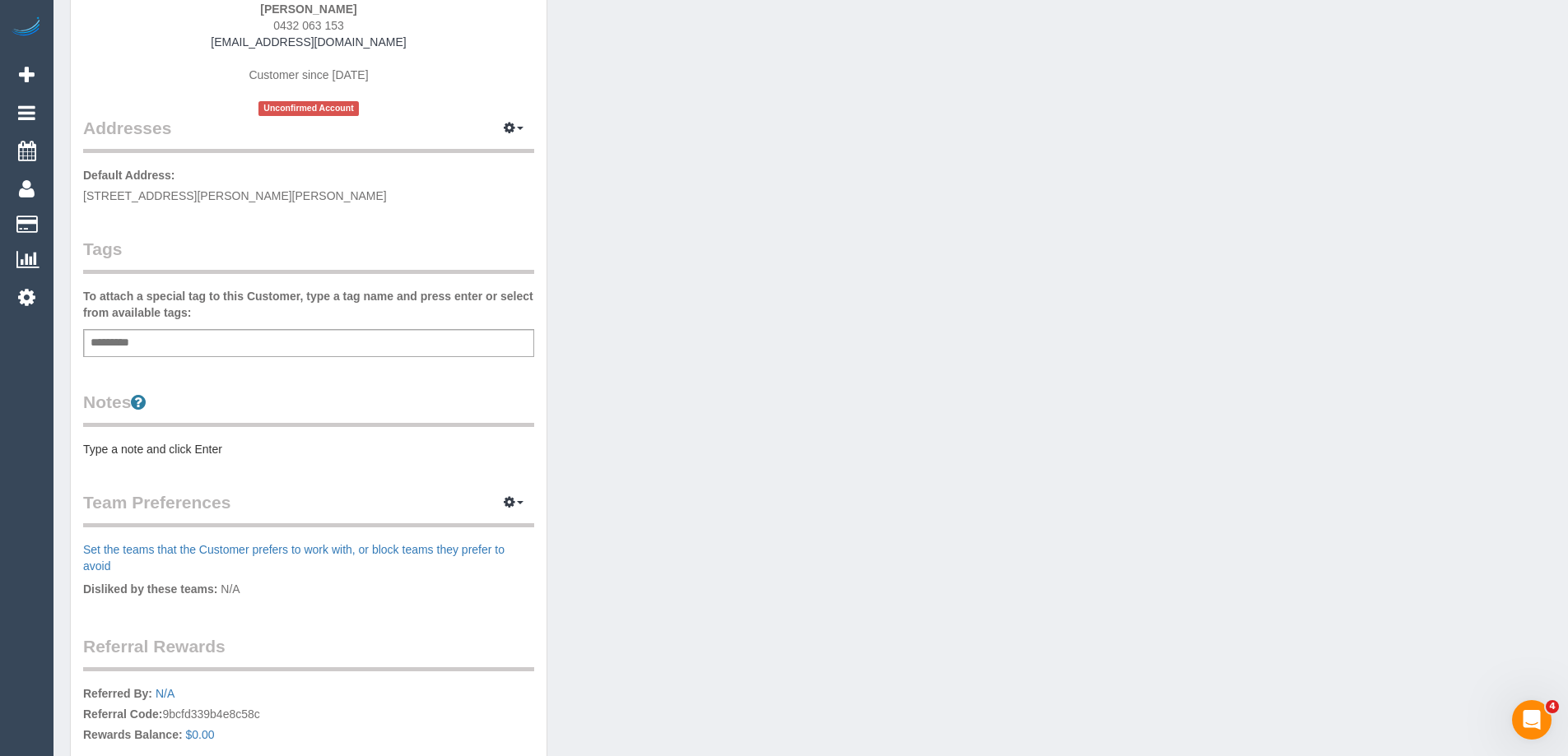
click at [183, 449] on pre "Type a note and click Enter" at bounding box center [308, 449] width 451 height 16
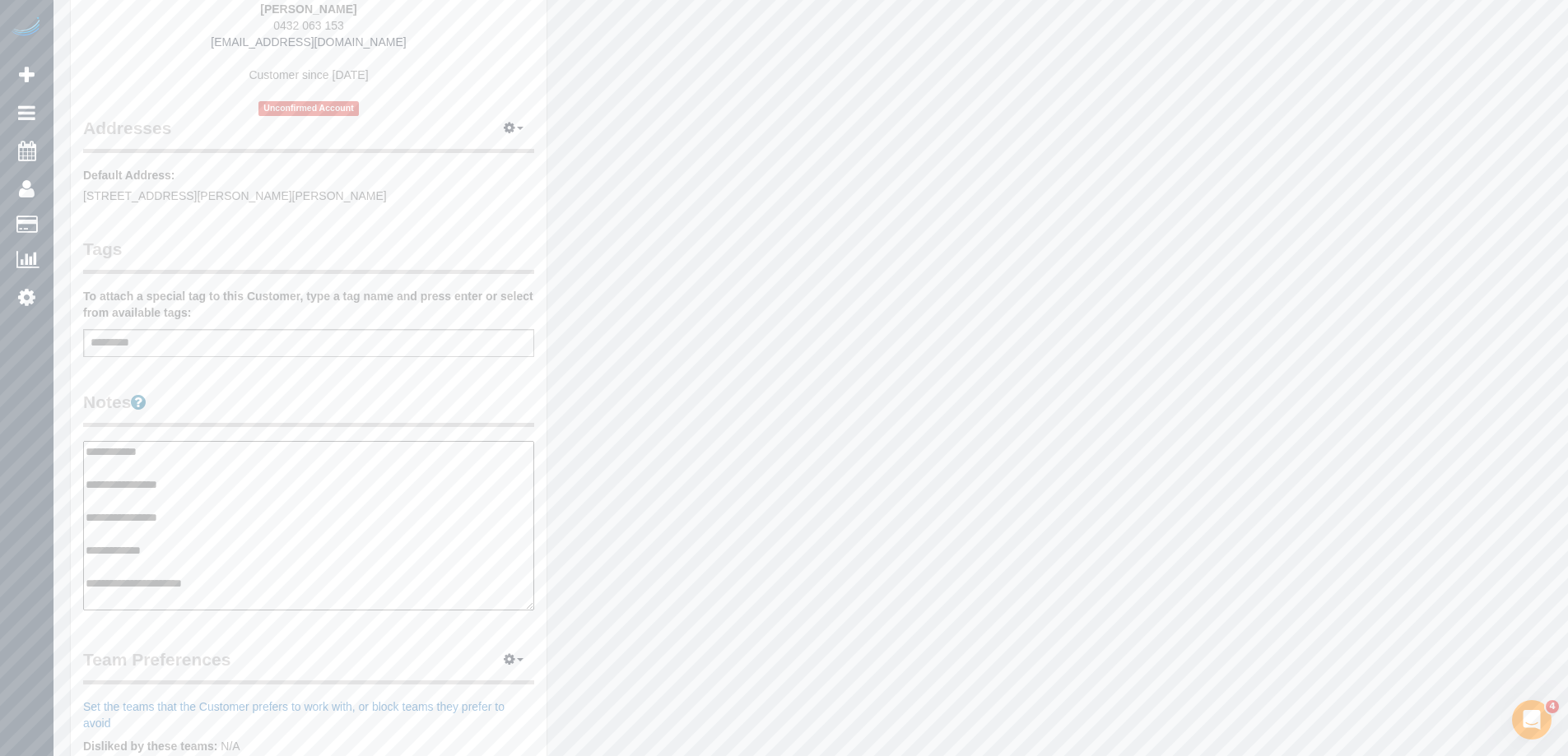
type textarea "**********"
click at [261, 376] on div "Customer Info Edit Contact Info Send Message Email Preferences Special Sales Ta…" at bounding box center [308, 434] width 476 height 1242
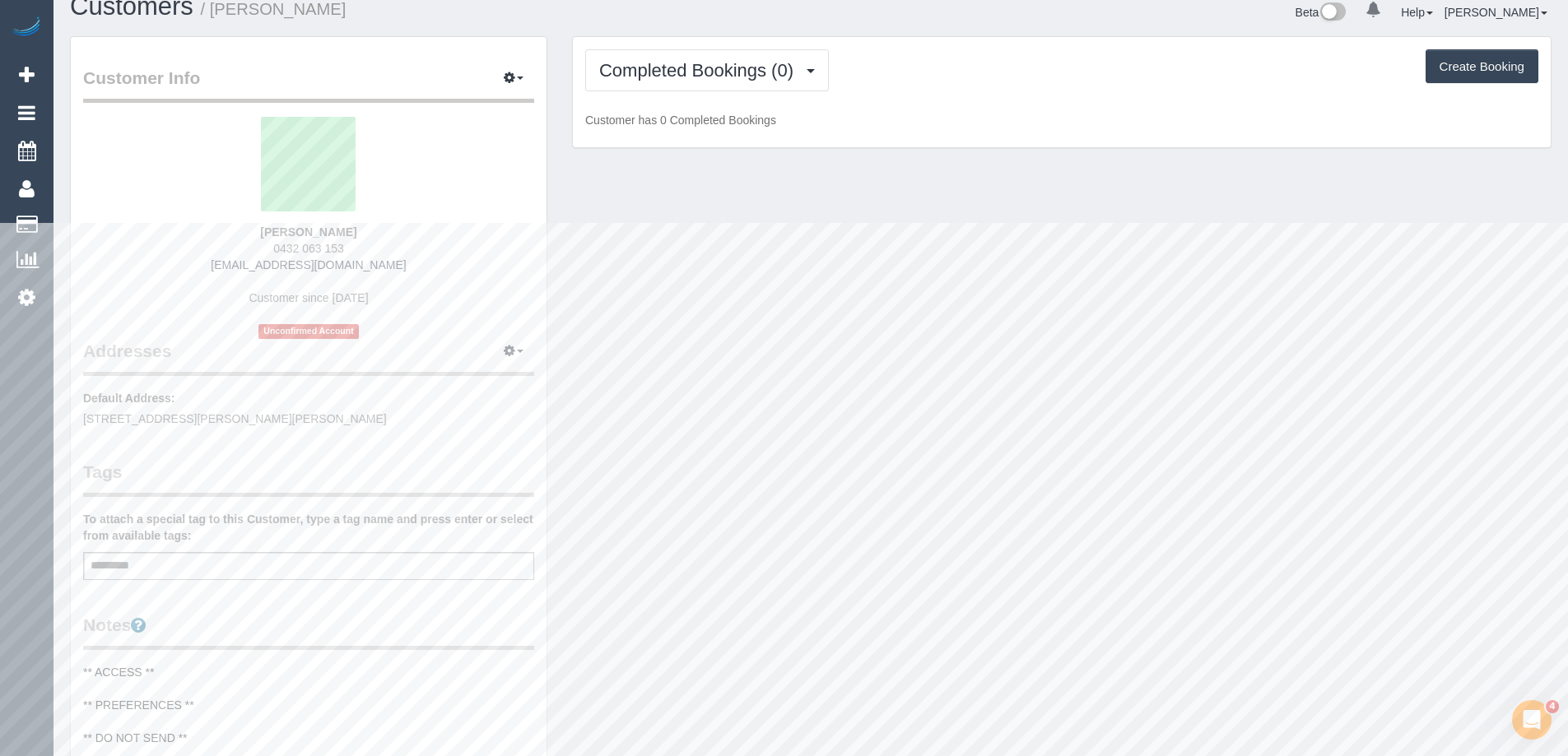
scroll to position [0, 0]
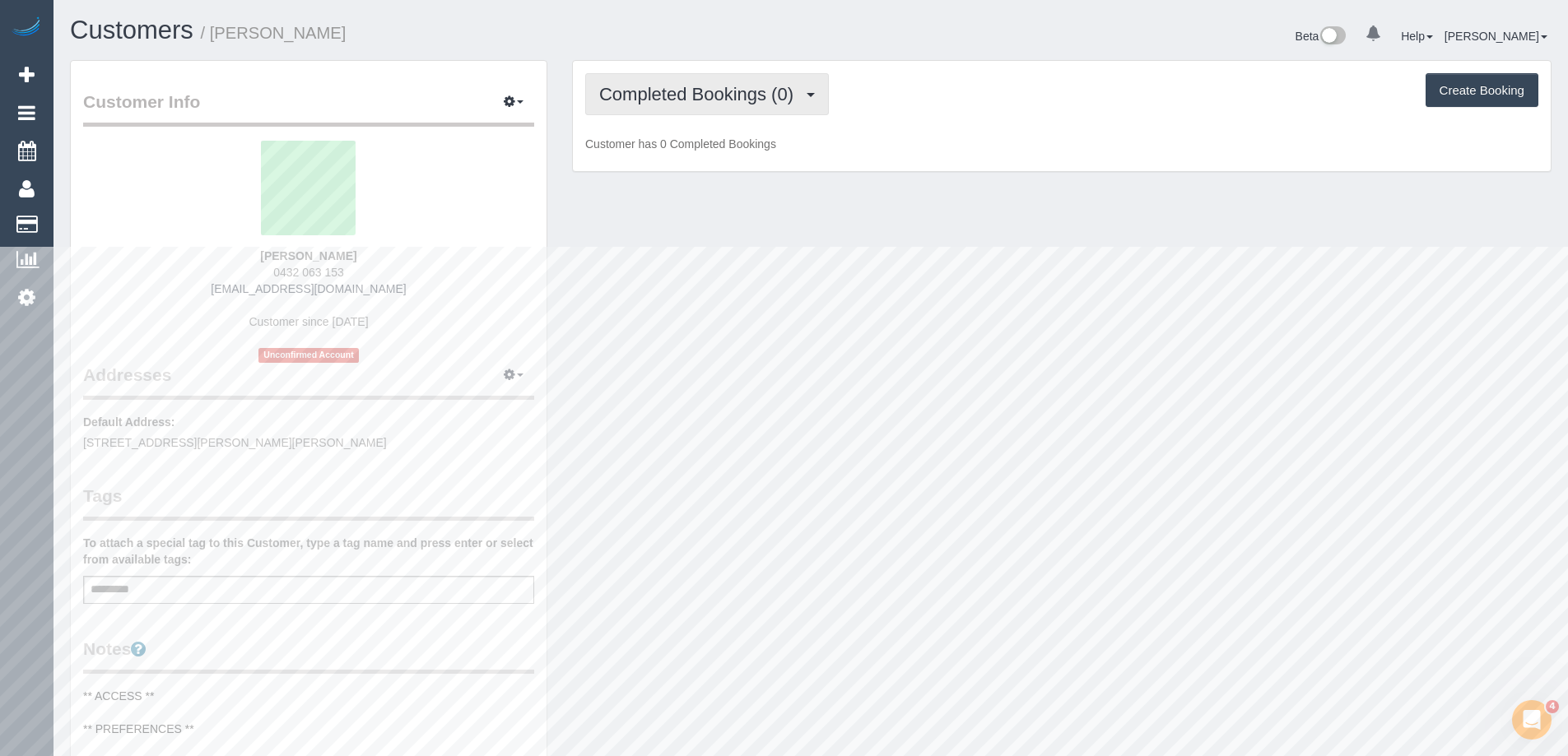
click at [770, 105] on button "Completed Bookings (0)" at bounding box center [707, 94] width 244 height 42
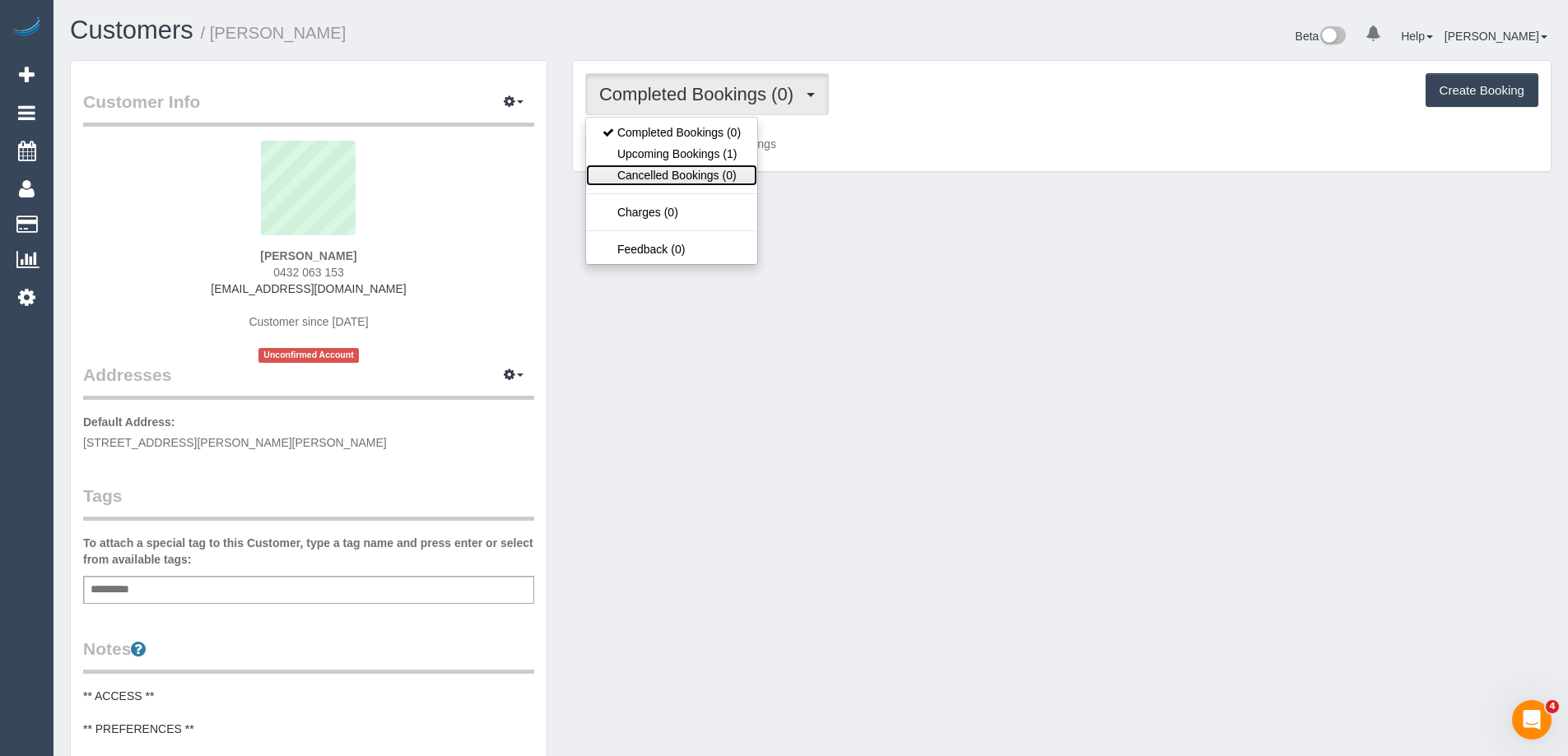
click at [751, 168] on link "Cancelled Bookings (0)" at bounding box center [672, 175] width 172 height 22
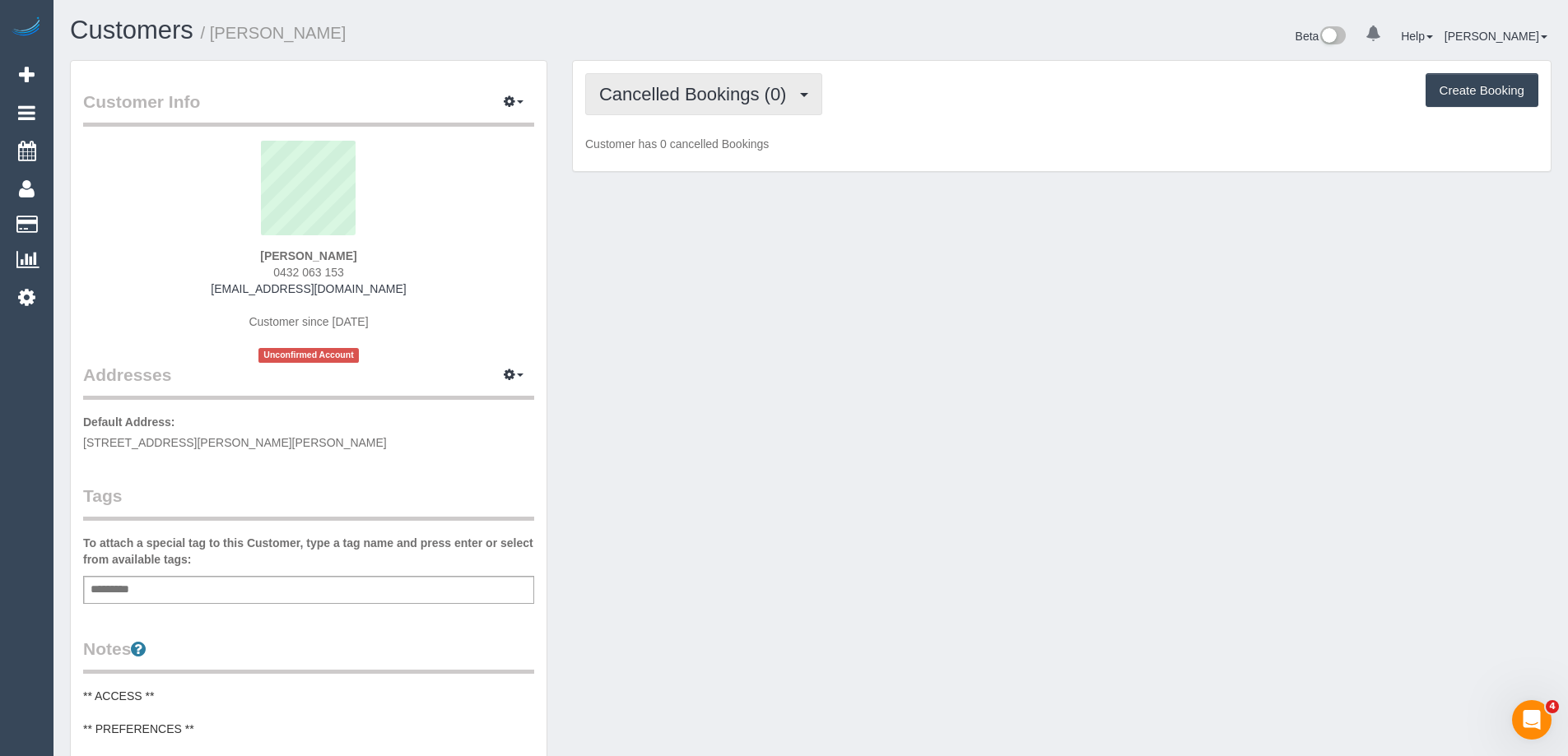
click at [748, 98] on span "Cancelled Bookings (0)" at bounding box center [696, 94] width 195 height 21
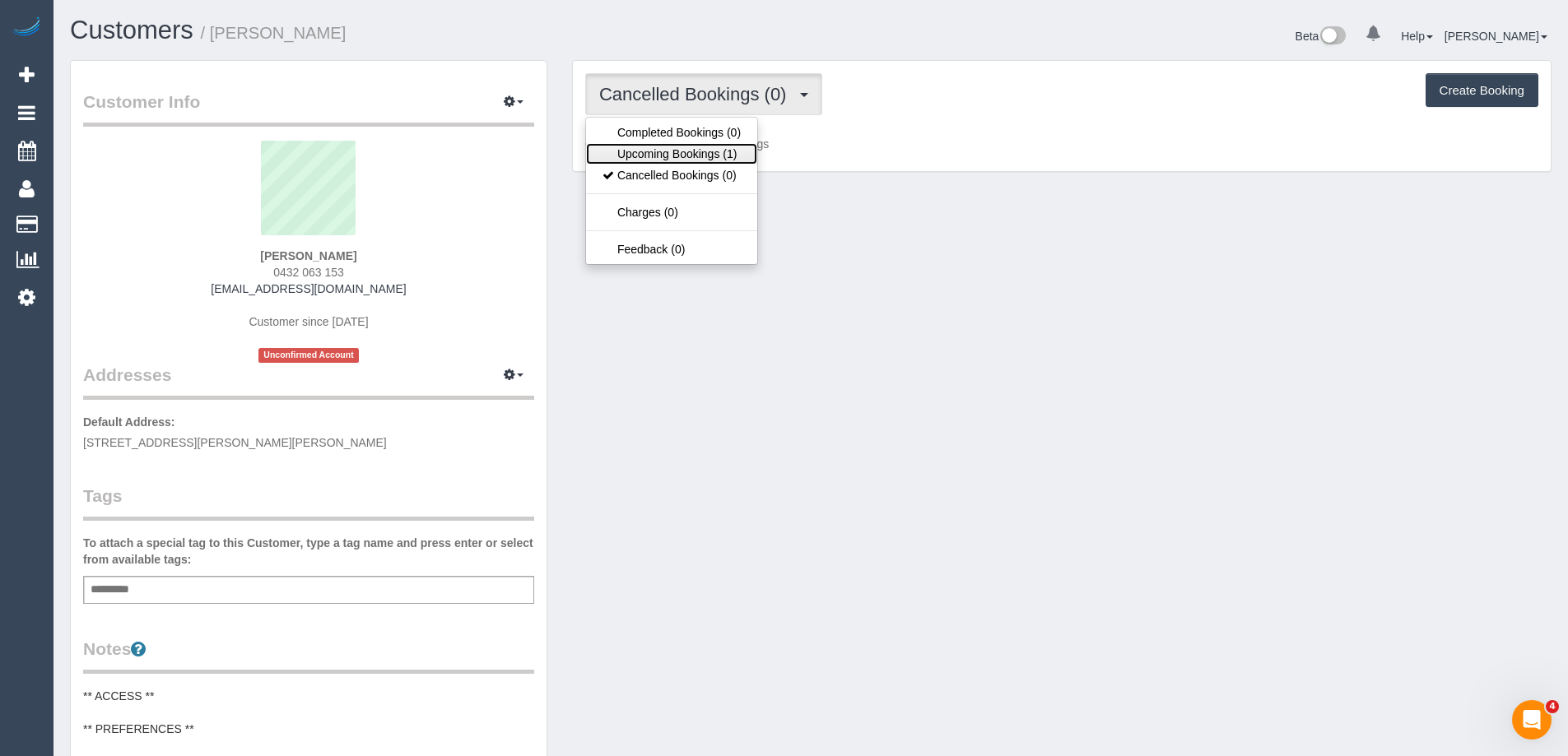
click at [724, 159] on link "Upcoming Bookings (1)" at bounding box center [672, 154] width 172 height 22
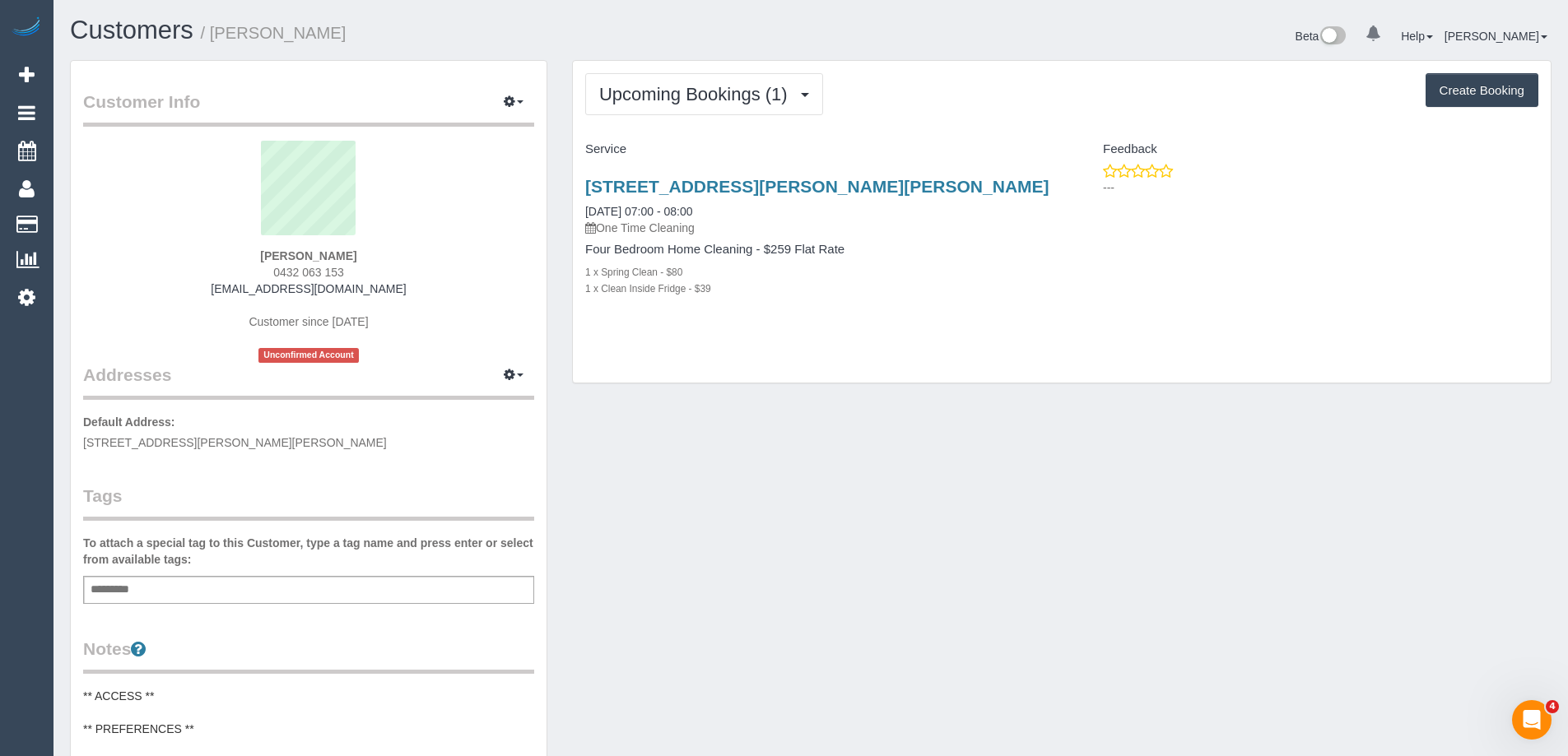
click at [1188, 461] on div "Customer Info Edit Contact Info Send Message Email Preferences Special Sales Ta…" at bounding box center [811, 677] width 1507 height 1235
click at [987, 433] on div "Customer Info Edit Contact Info Send Message Email Preferences Special Sales Ta…" at bounding box center [811, 677] width 1507 height 1235
click at [654, 80] on button "Upcoming Bookings (1)" at bounding box center [704, 94] width 238 height 42
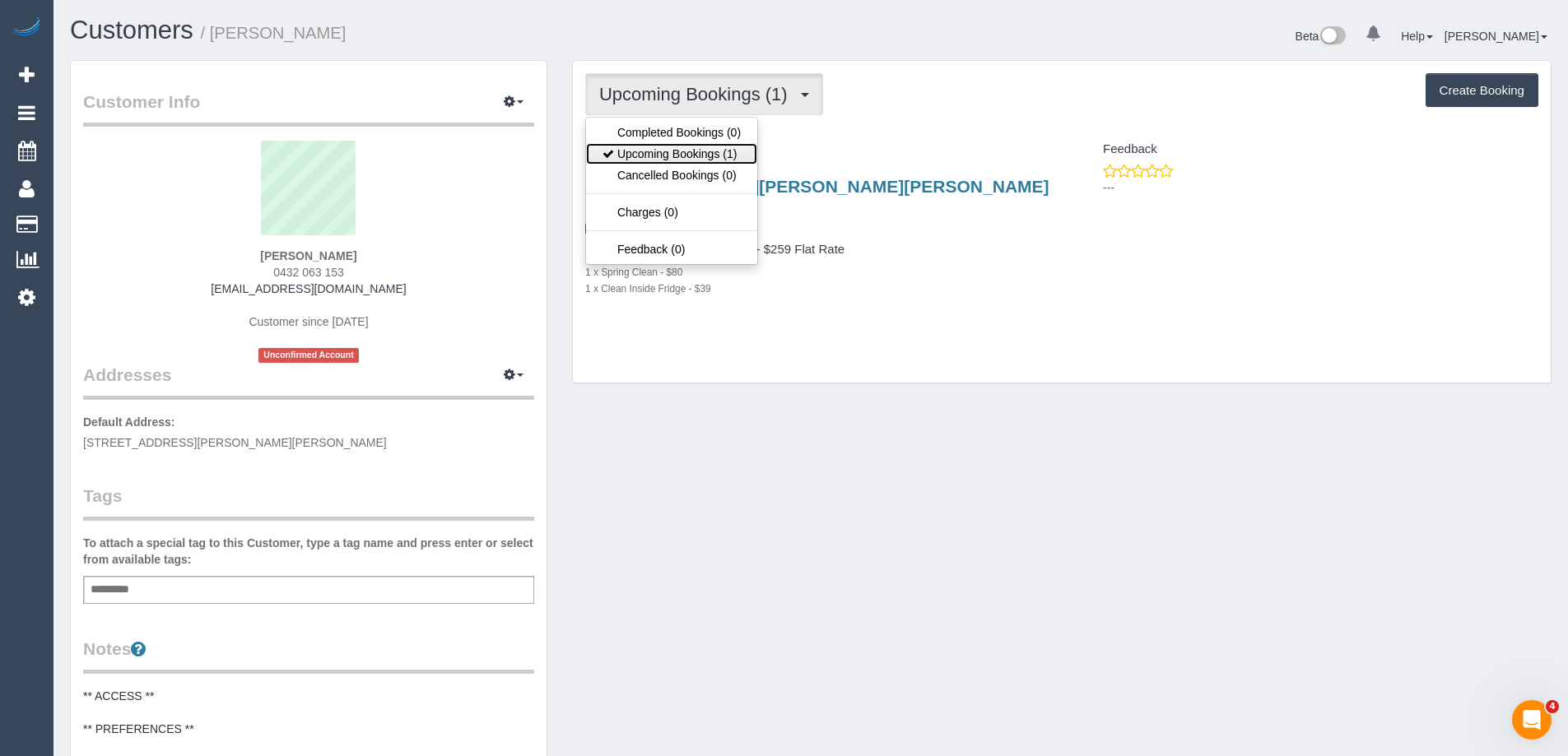
click at [673, 149] on link "Upcoming Bookings (1)" at bounding box center [672, 154] width 172 height 22
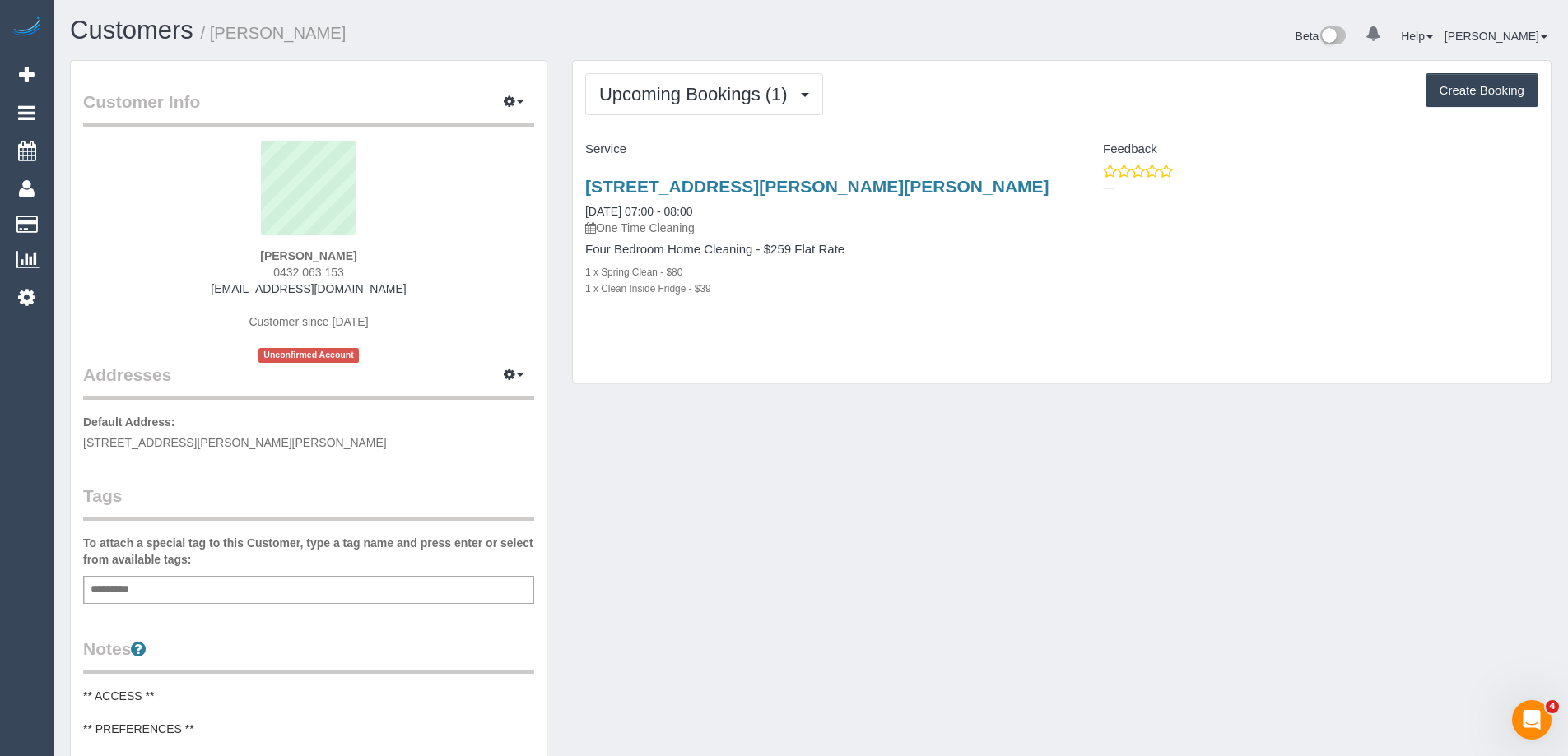
click at [965, 441] on div "Customer Info Edit Contact Info Send Message Email Preferences Special Sales Ta…" at bounding box center [811, 677] width 1507 height 1235
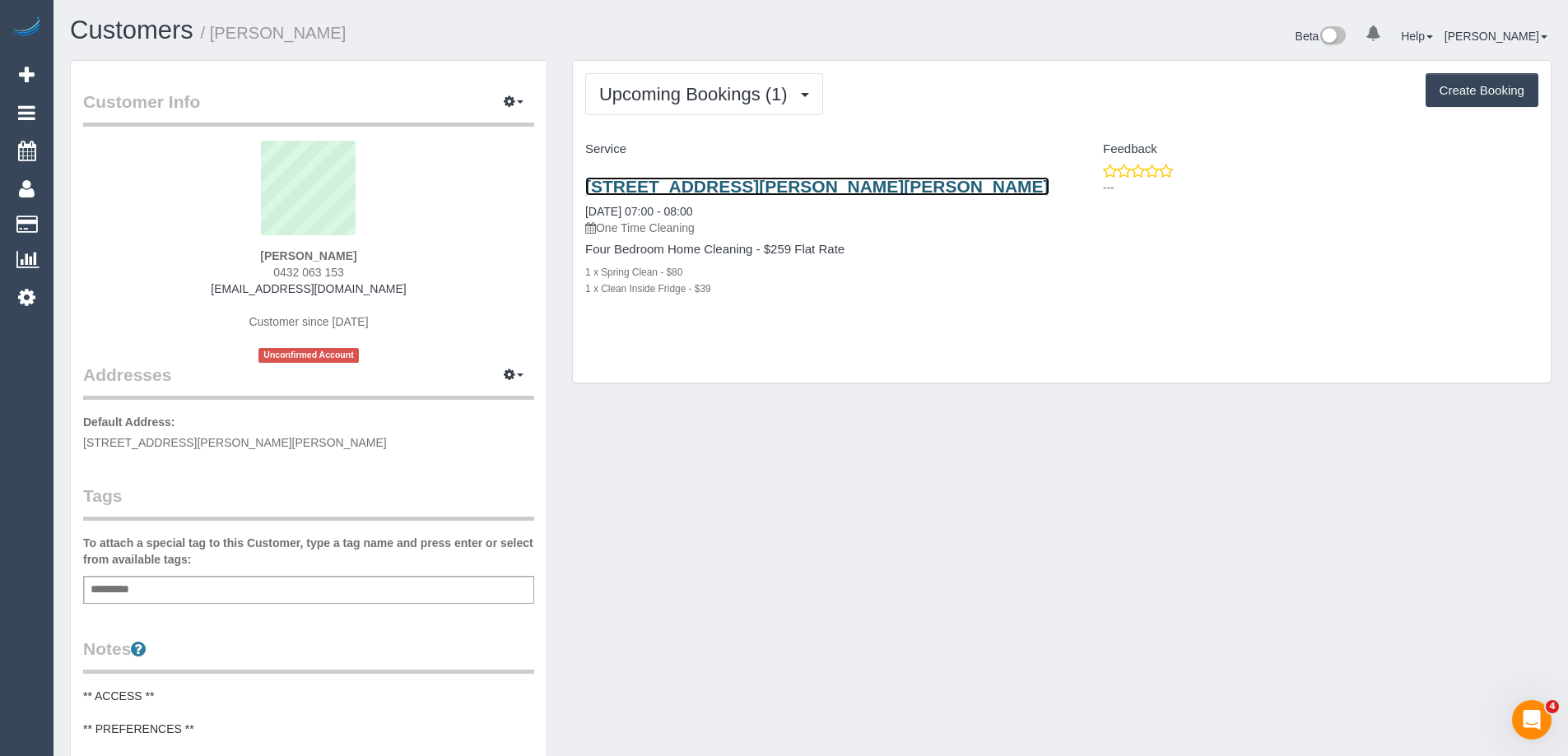
click at [803, 194] on link "35 Moubray St, Albert Park, VIC 3206" at bounding box center [817, 186] width 464 height 19
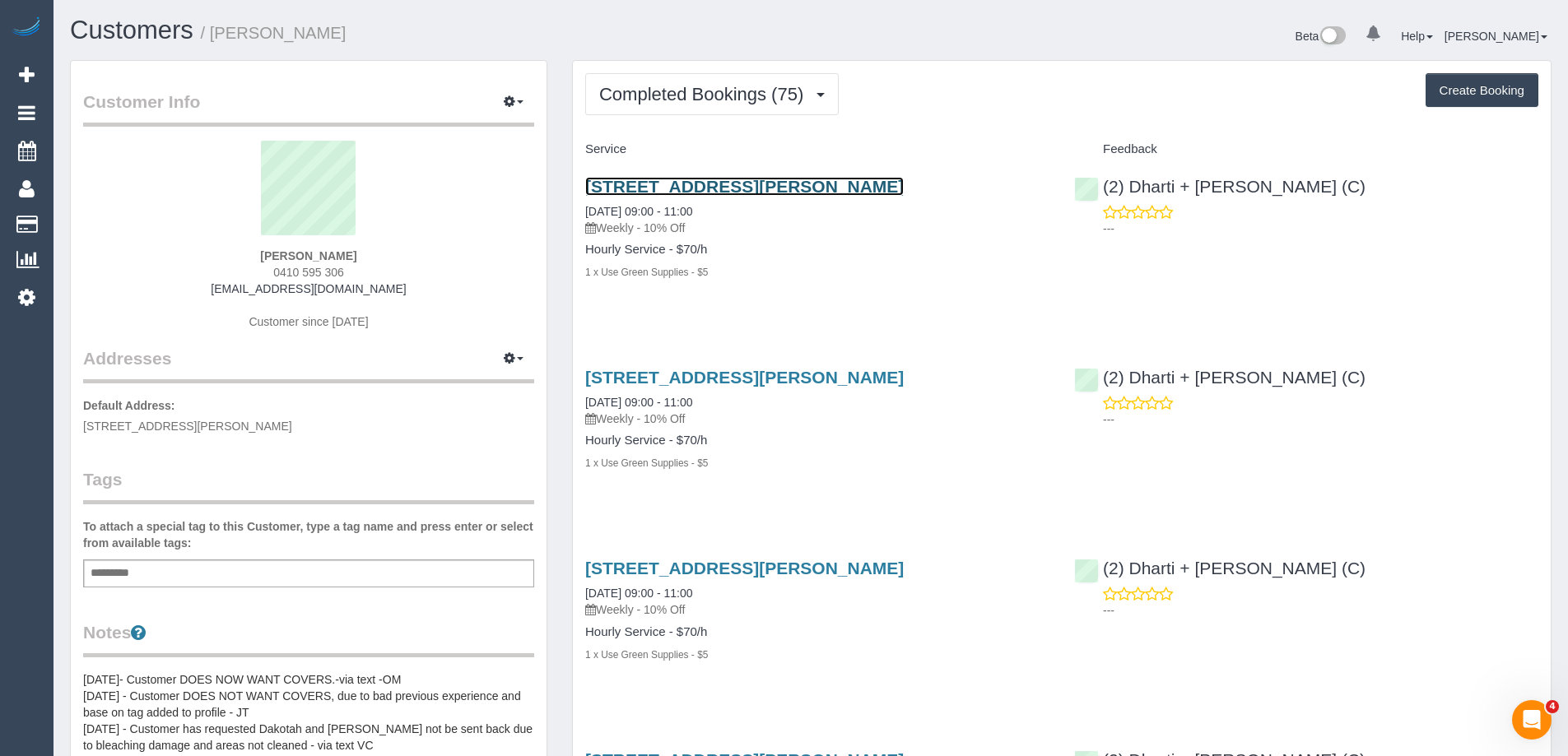
click at [731, 187] on link "65 Donald Street Brunswick, Melbourne, VIC 3056" at bounding box center [744, 186] width 319 height 19
click at [722, 187] on link "65 Donald Street Brunswick, Melbourne, VIC 3056" at bounding box center [744, 186] width 319 height 19
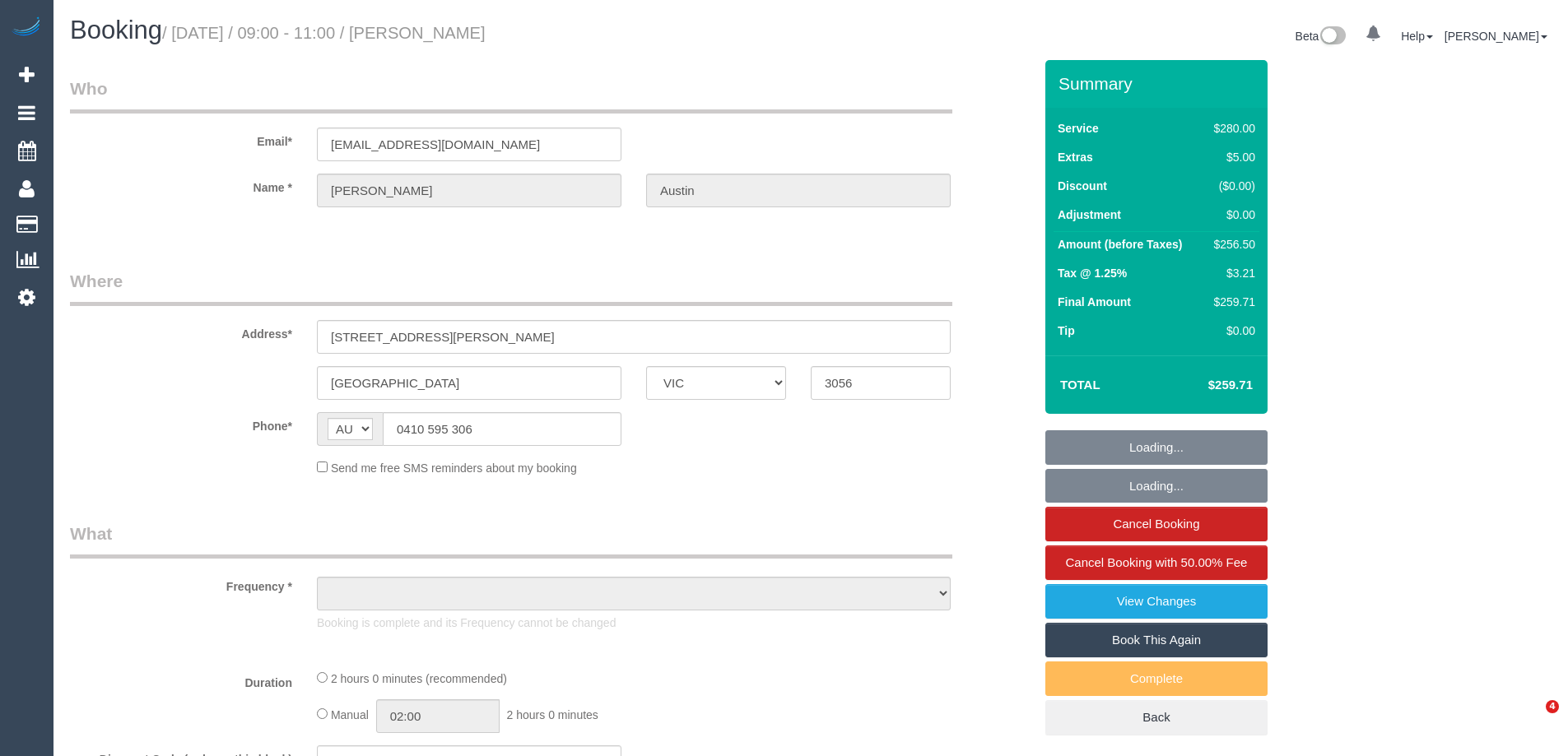
select select "VIC"
select select "string:stripe-pm_1OcyCU2GScqysDRV01GcwcDN"
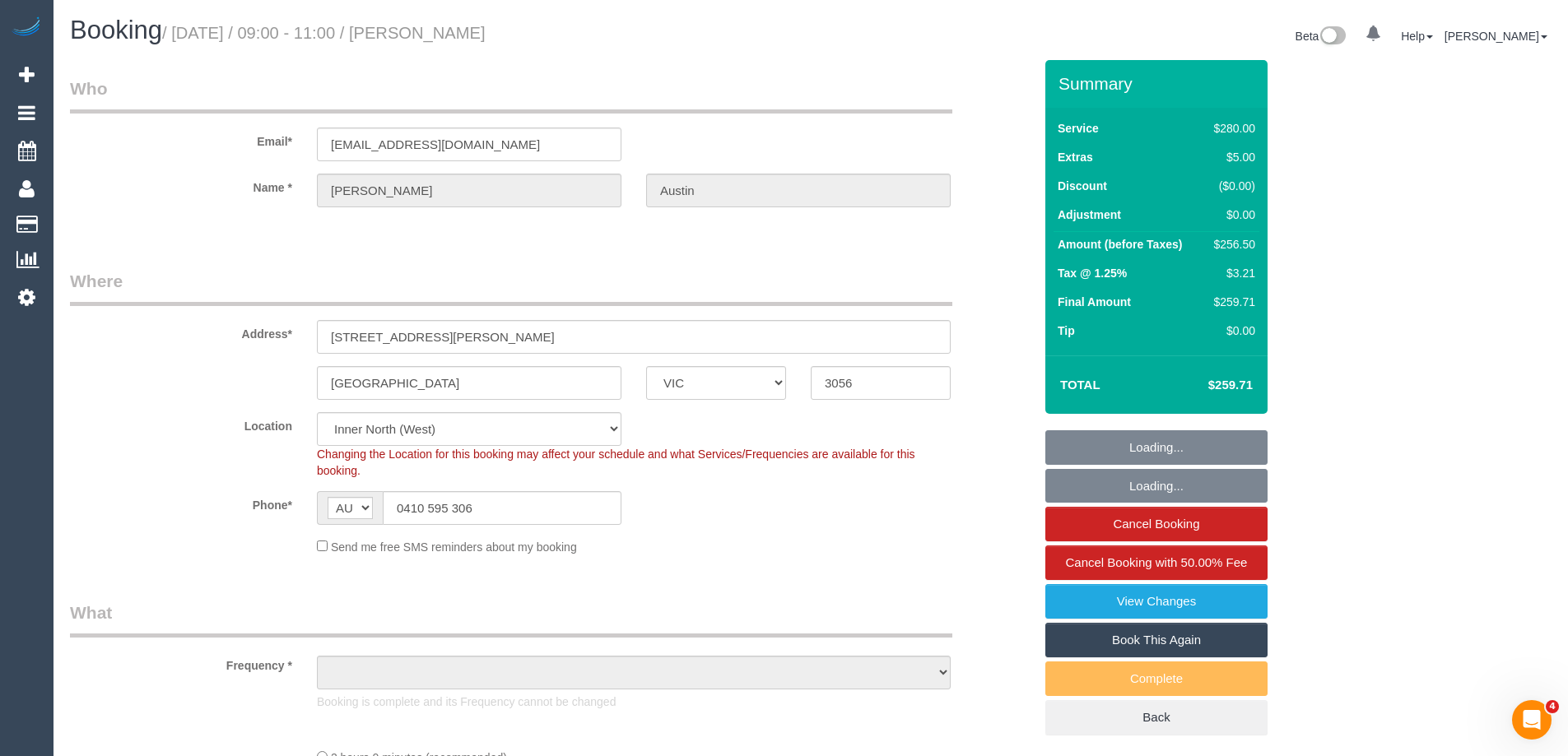
select select "object:685"
select select "number:27"
select select "number:15"
select select "number:19"
select select "number:22"
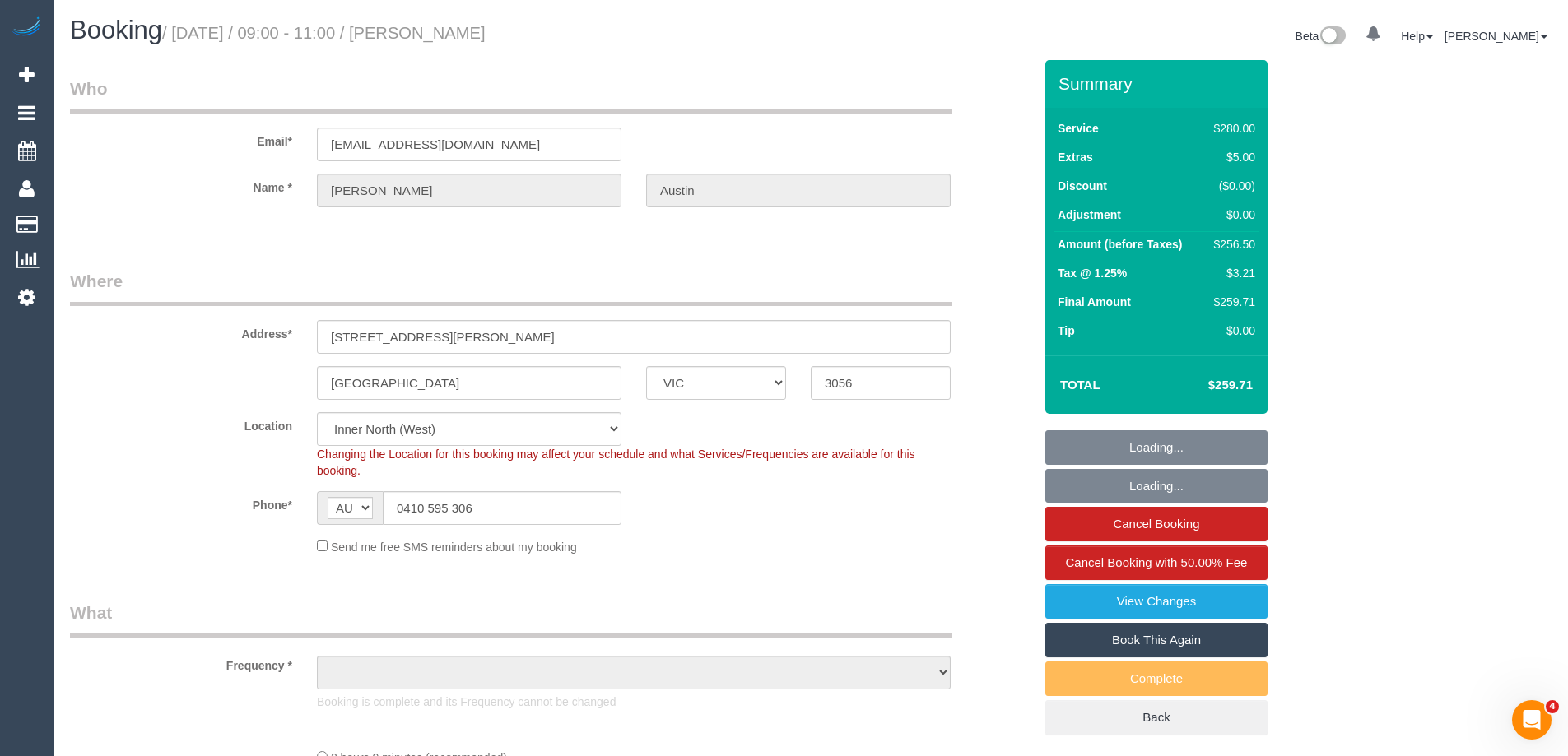
select select "number:34"
select select "number:26"
select select "2"
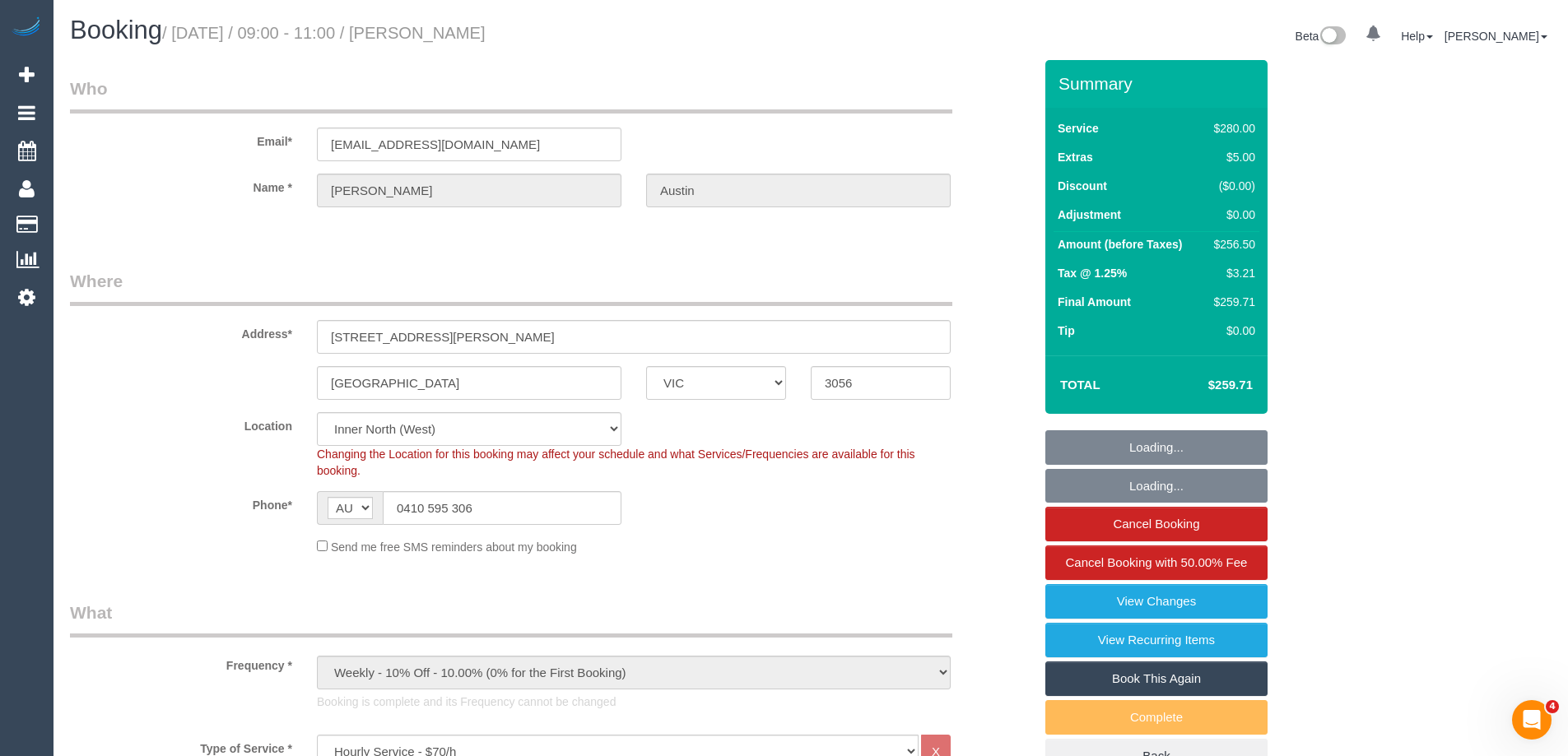
select select "object:1723"
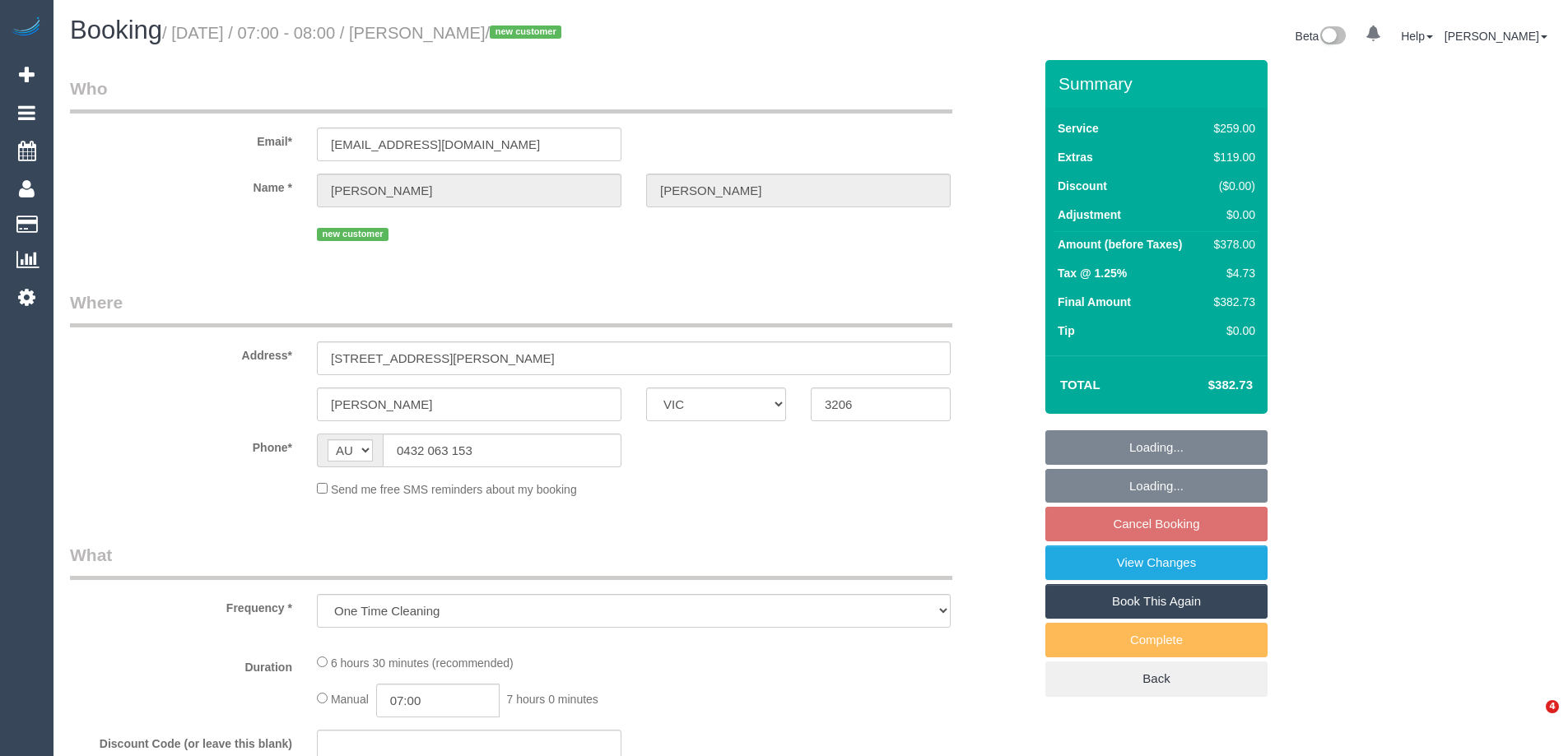
select select "VIC"
select select "string:stripe-pm_1S37zy2GScqysDRViAFx3eT7"
select select "number:27"
select select "number:14"
select select "number:19"
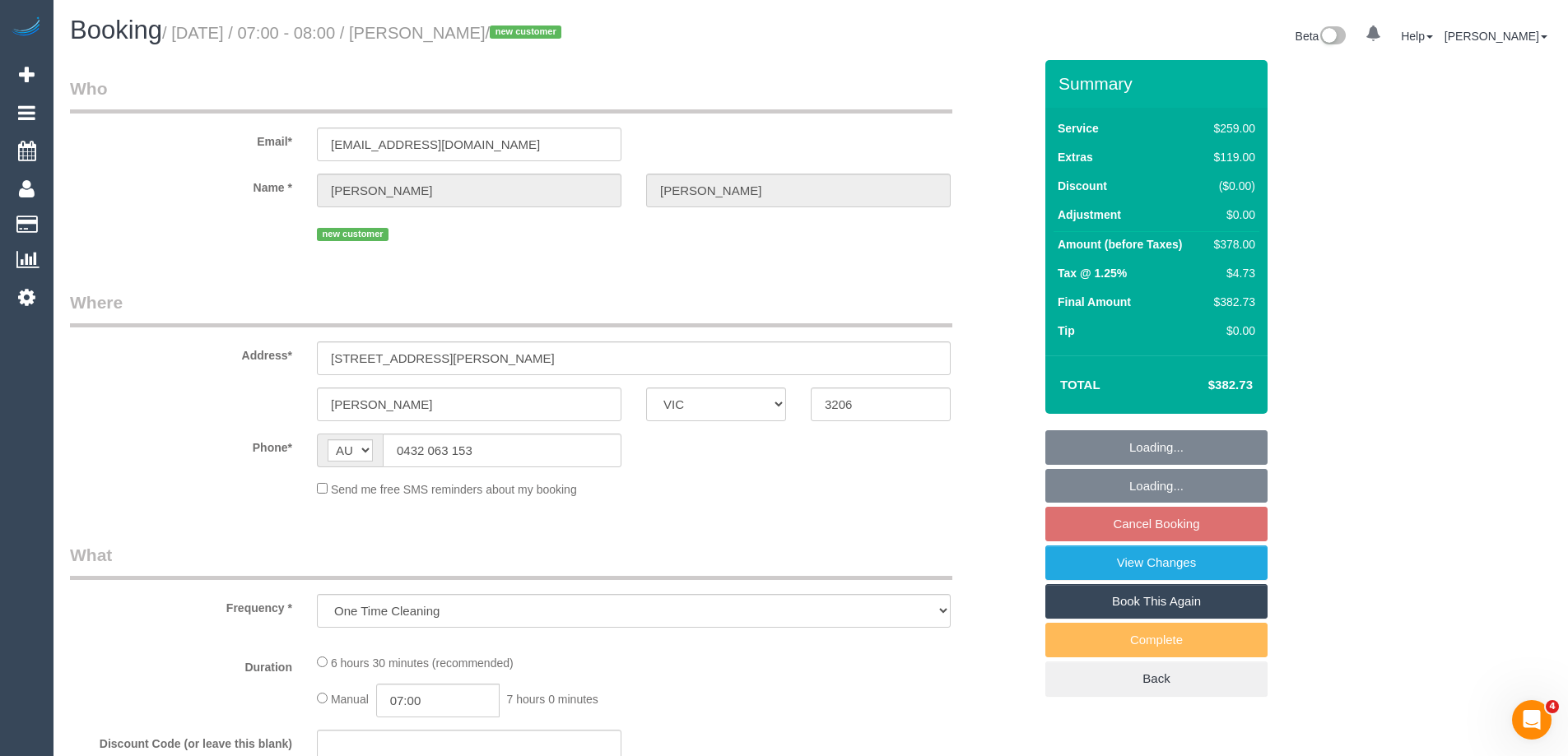
select select "number:36"
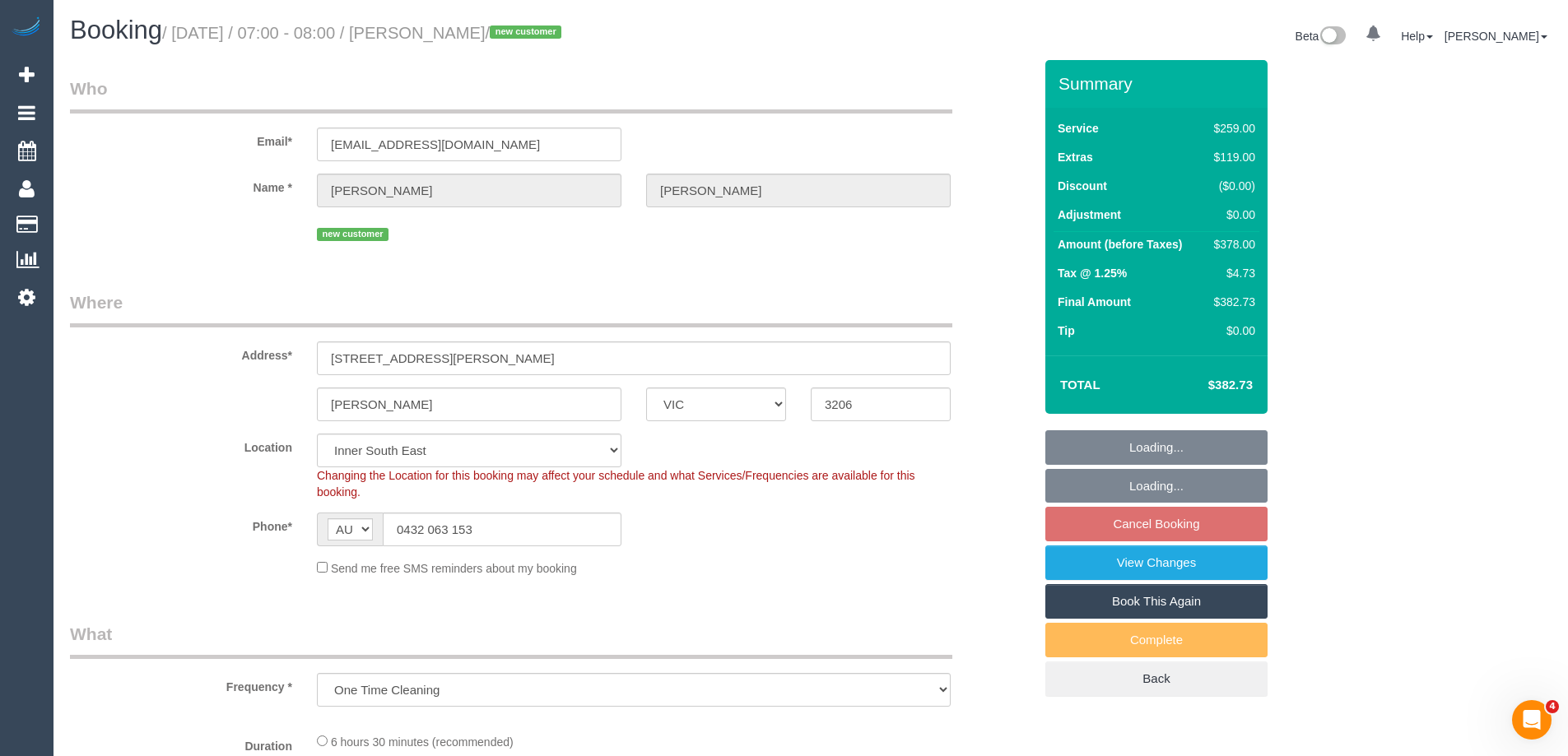
select select "object:705"
select select "spot1"
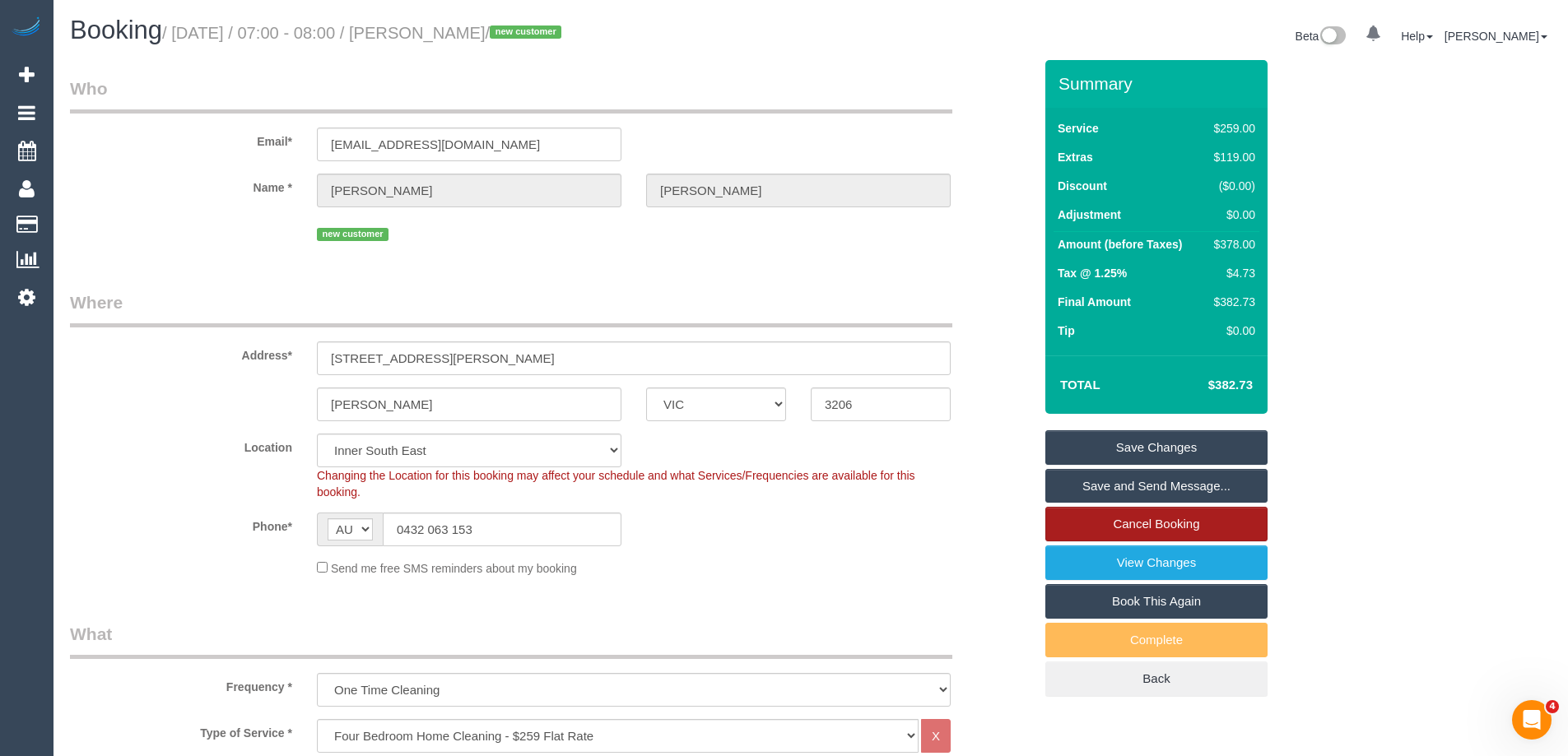
click at [1144, 531] on link "Cancel Booking" at bounding box center [1156, 524] width 222 height 34
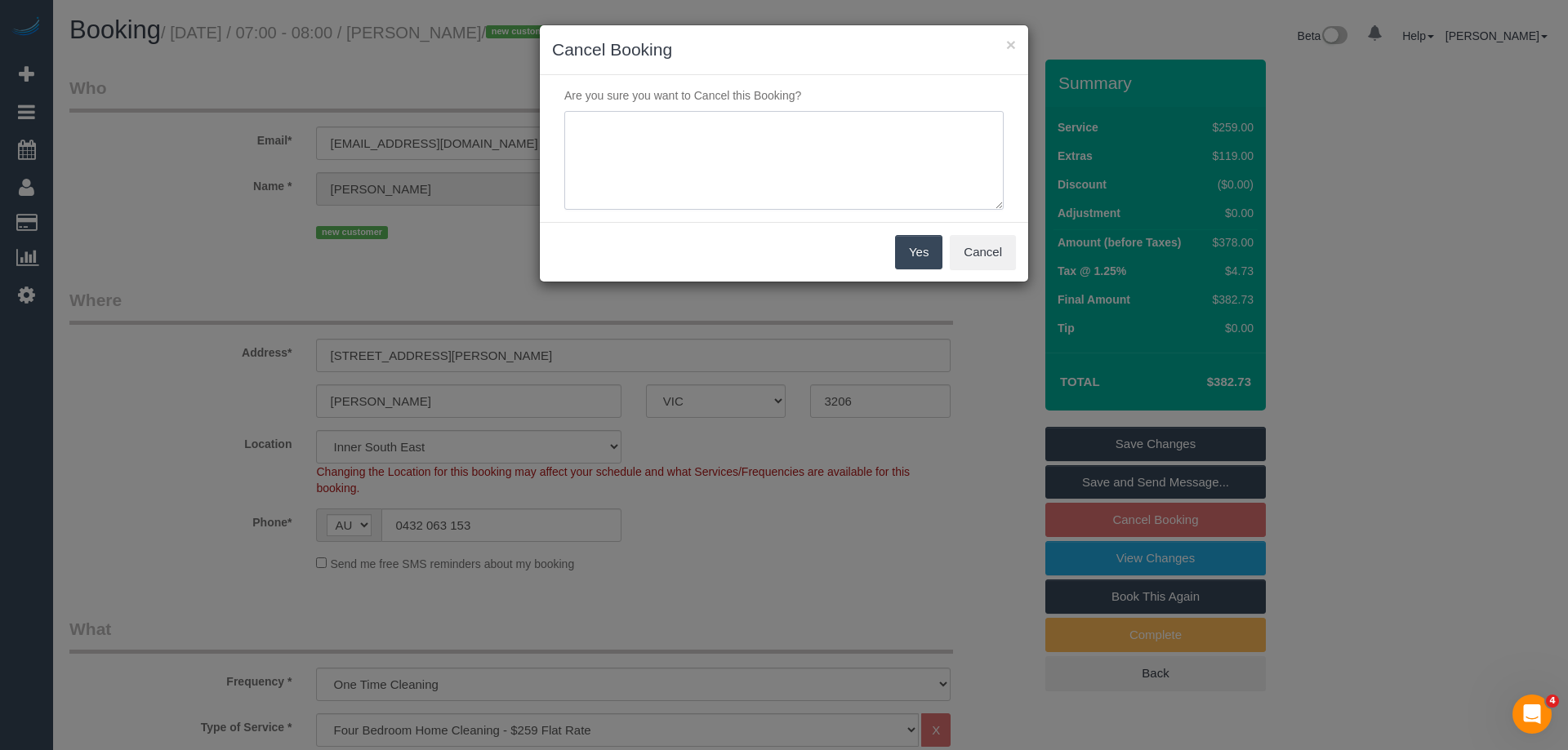
click at [811, 143] on textarea at bounding box center [784, 160] width 439 height 99
type textarea "Not required. Via email - ED"
click at [921, 249] on button "Yes" at bounding box center [918, 252] width 47 height 34
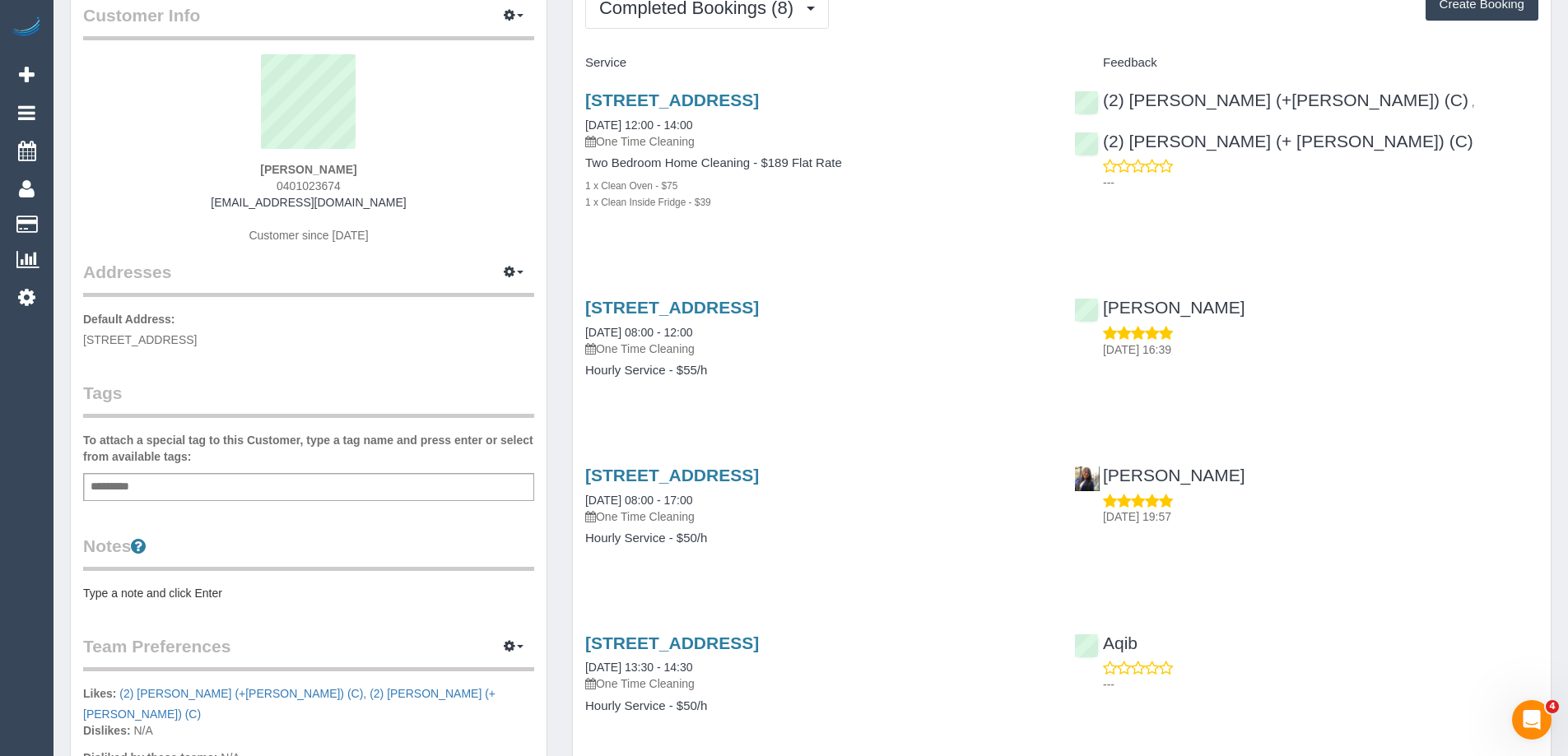
scroll to position [164, 0]
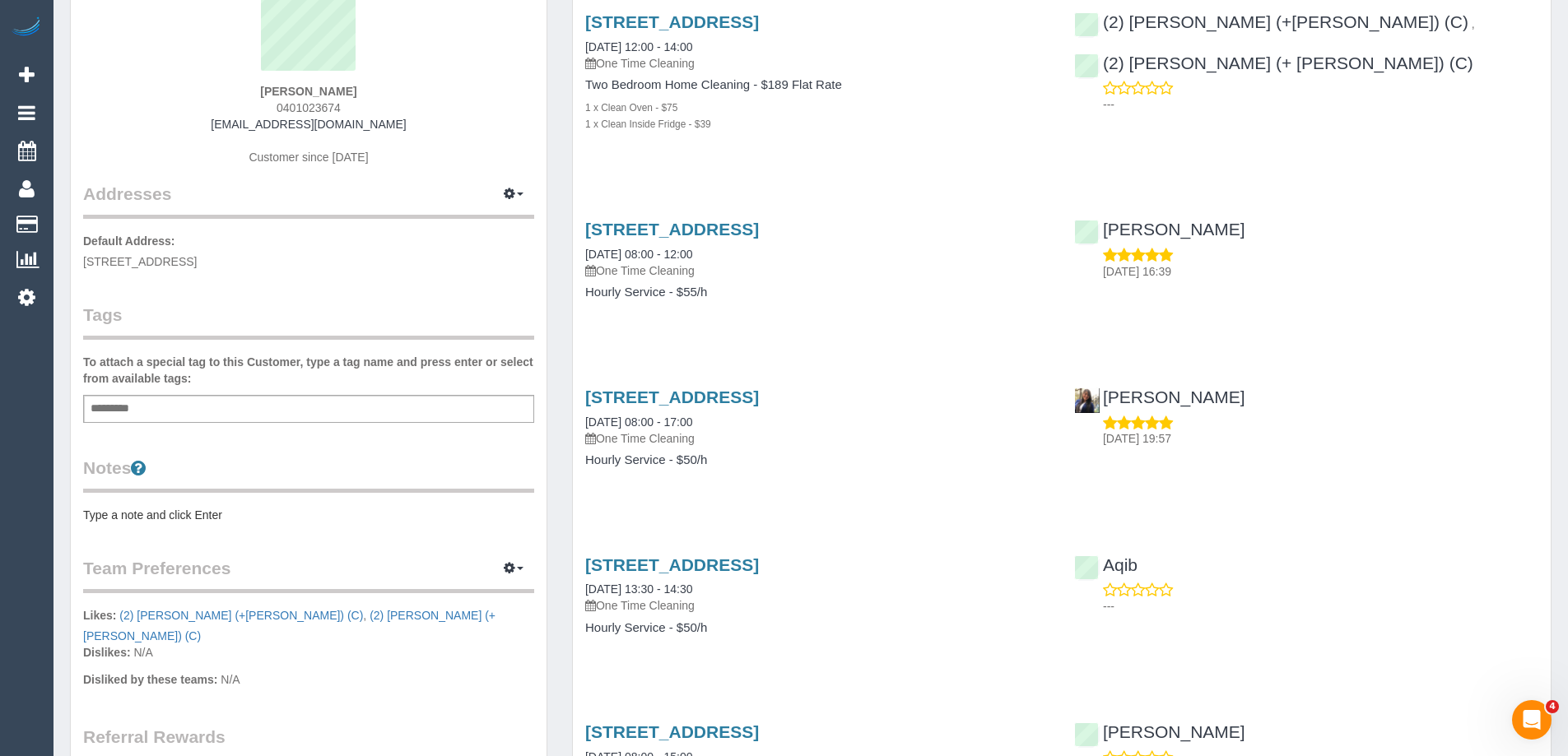
click at [217, 505] on div "Notes Type a note and click Enter" at bounding box center [308, 490] width 451 height 68
click at [218, 512] on pre "Type a note and click Enter" at bounding box center [308, 515] width 451 height 16
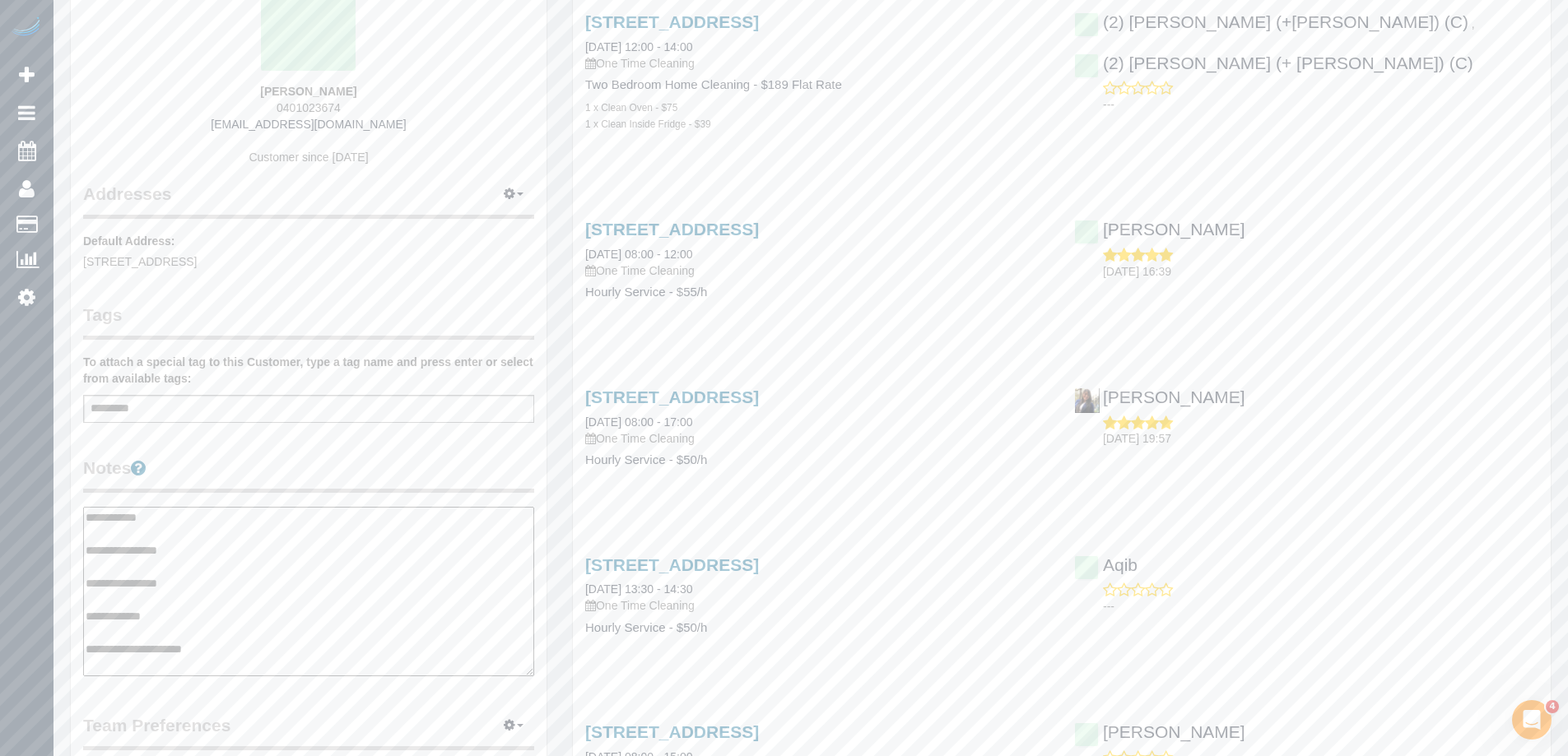
type textarea "**********"
click at [323, 459] on legend "Notes" at bounding box center [308, 474] width 451 height 37
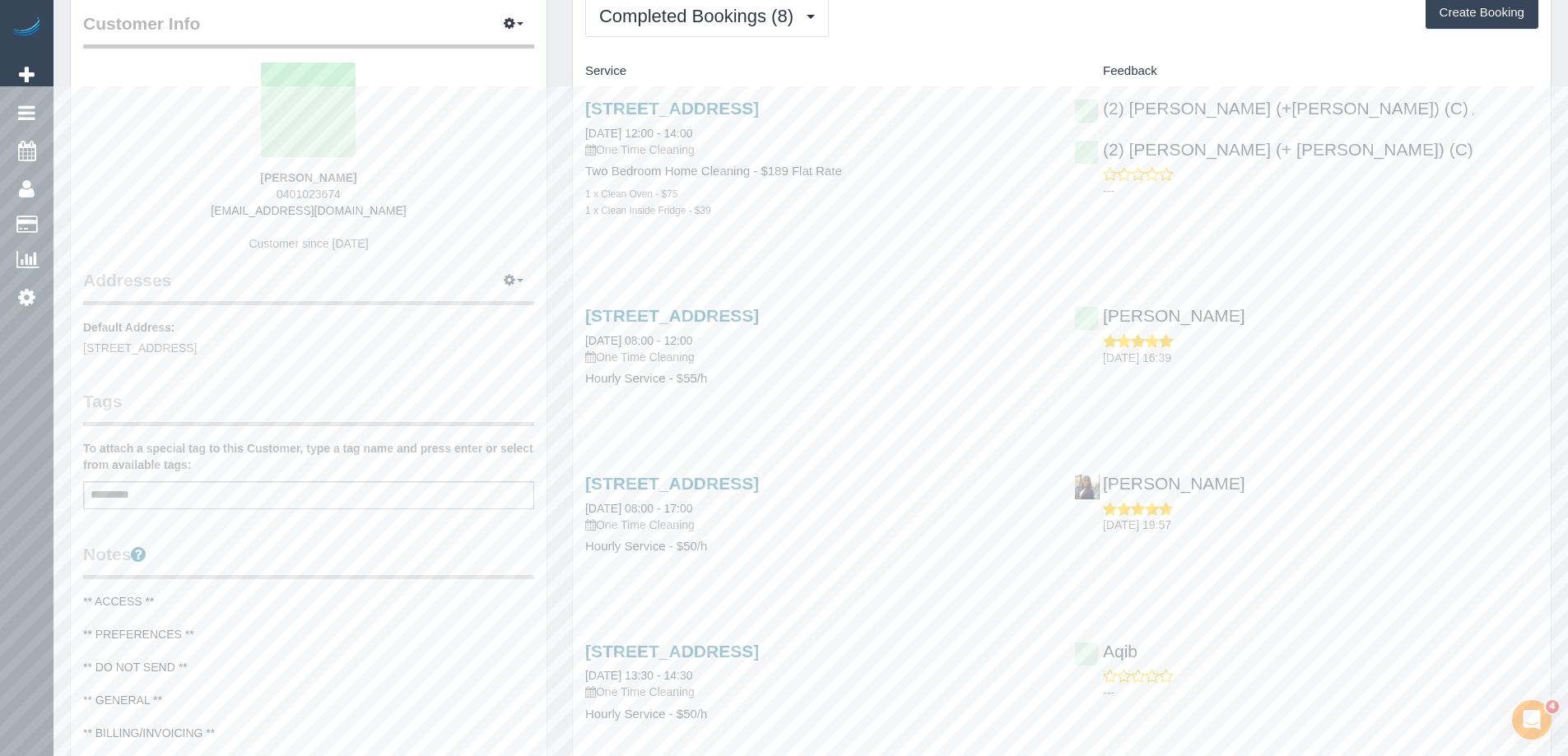
scroll to position [0, 0]
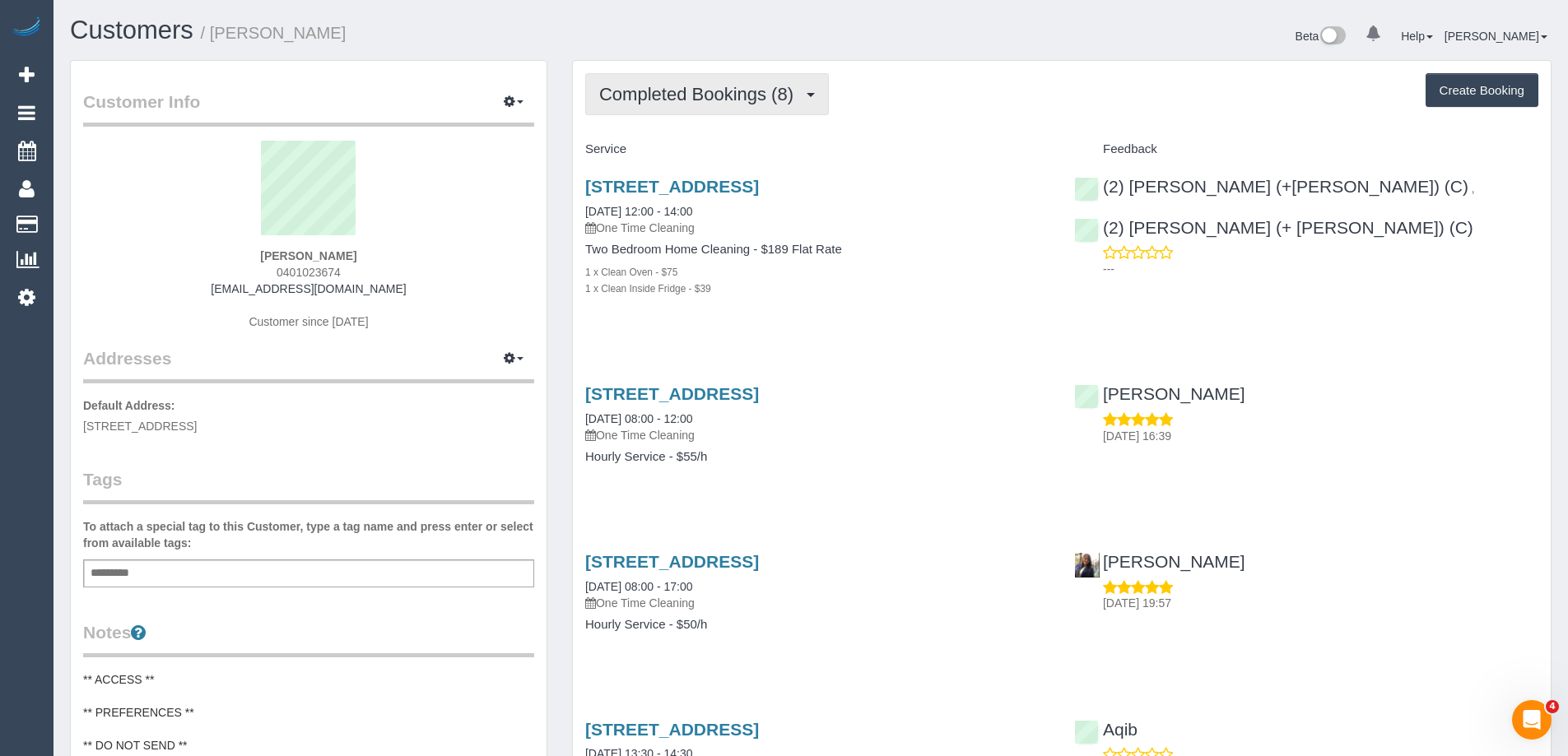
click at [707, 95] on span "Completed Bookings (8)" at bounding box center [700, 94] width 202 height 21
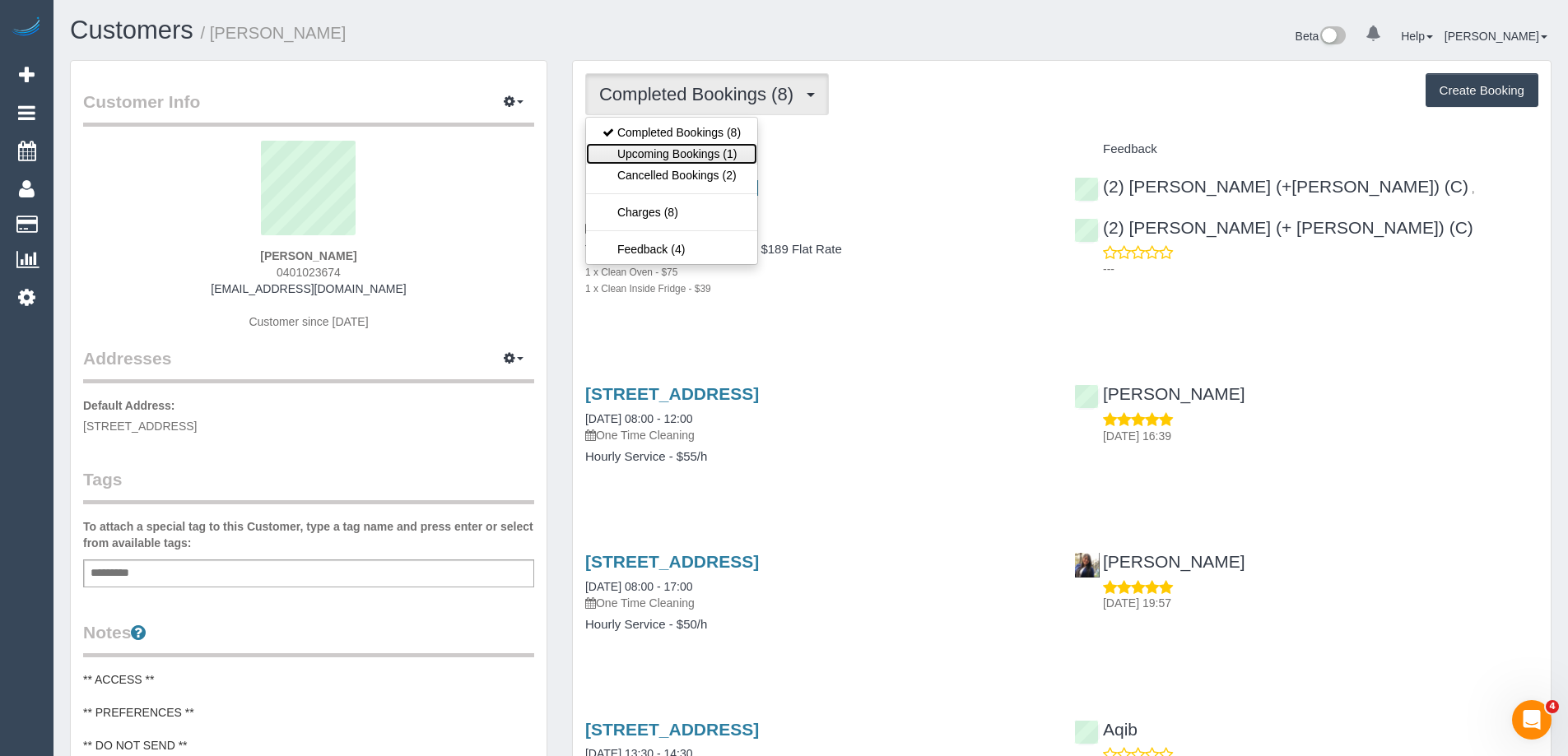
click at [696, 147] on link "Upcoming Bookings (1)" at bounding box center [672, 154] width 172 height 22
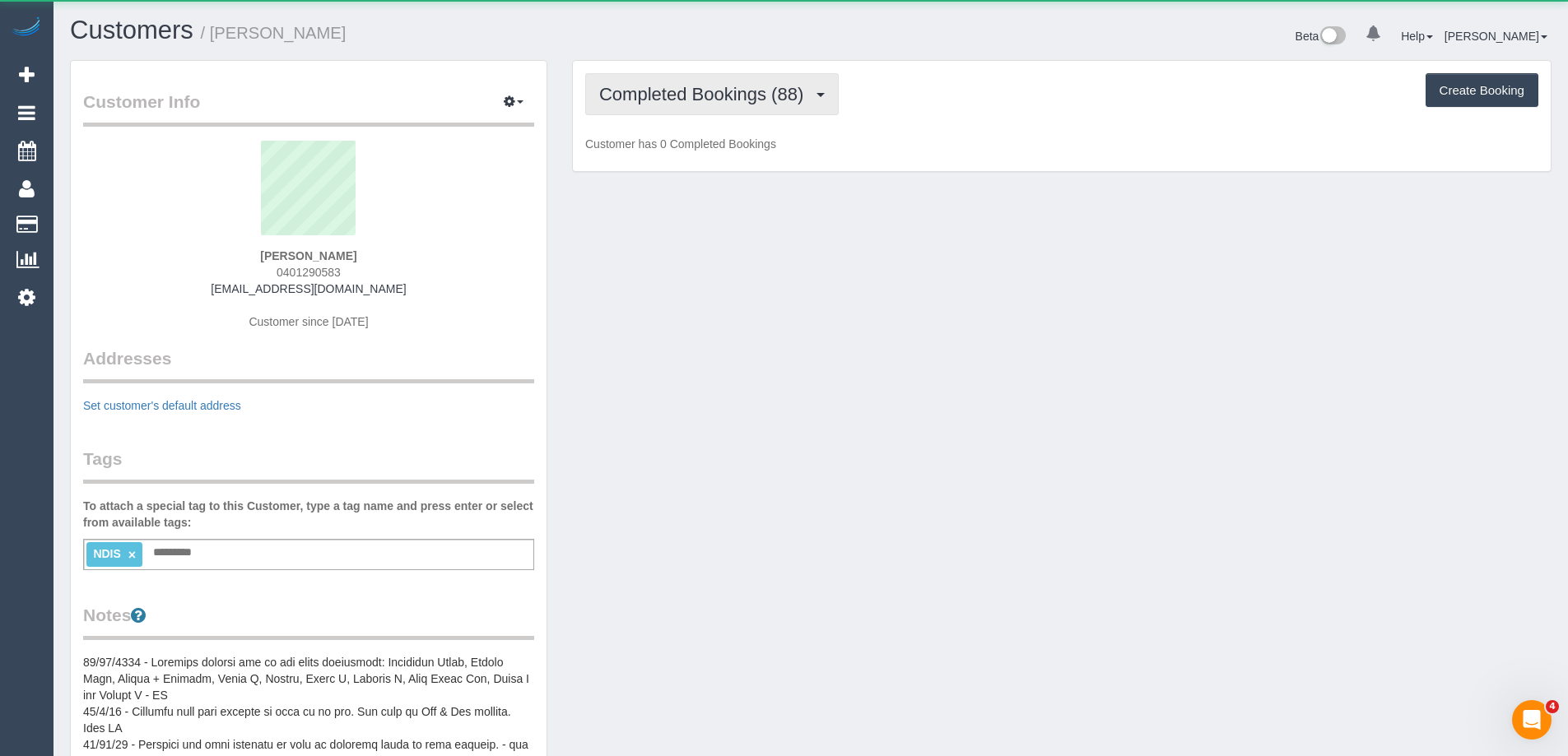
click at [692, 101] on span "Completed Bookings (88)" at bounding box center [705, 94] width 212 height 21
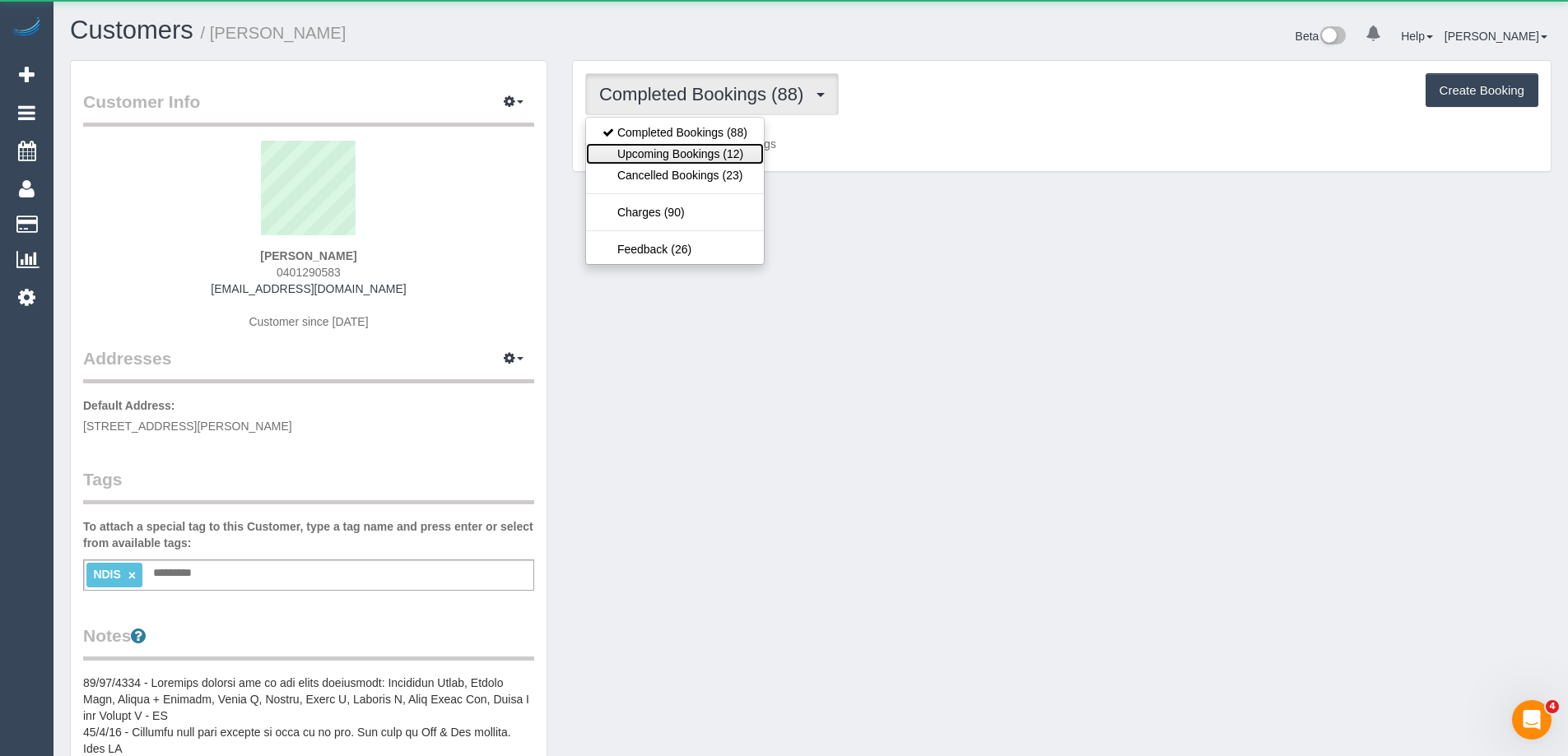
click at [694, 146] on link "Upcoming Bookings (12)" at bounding box center [675, 154] width 178 height 22
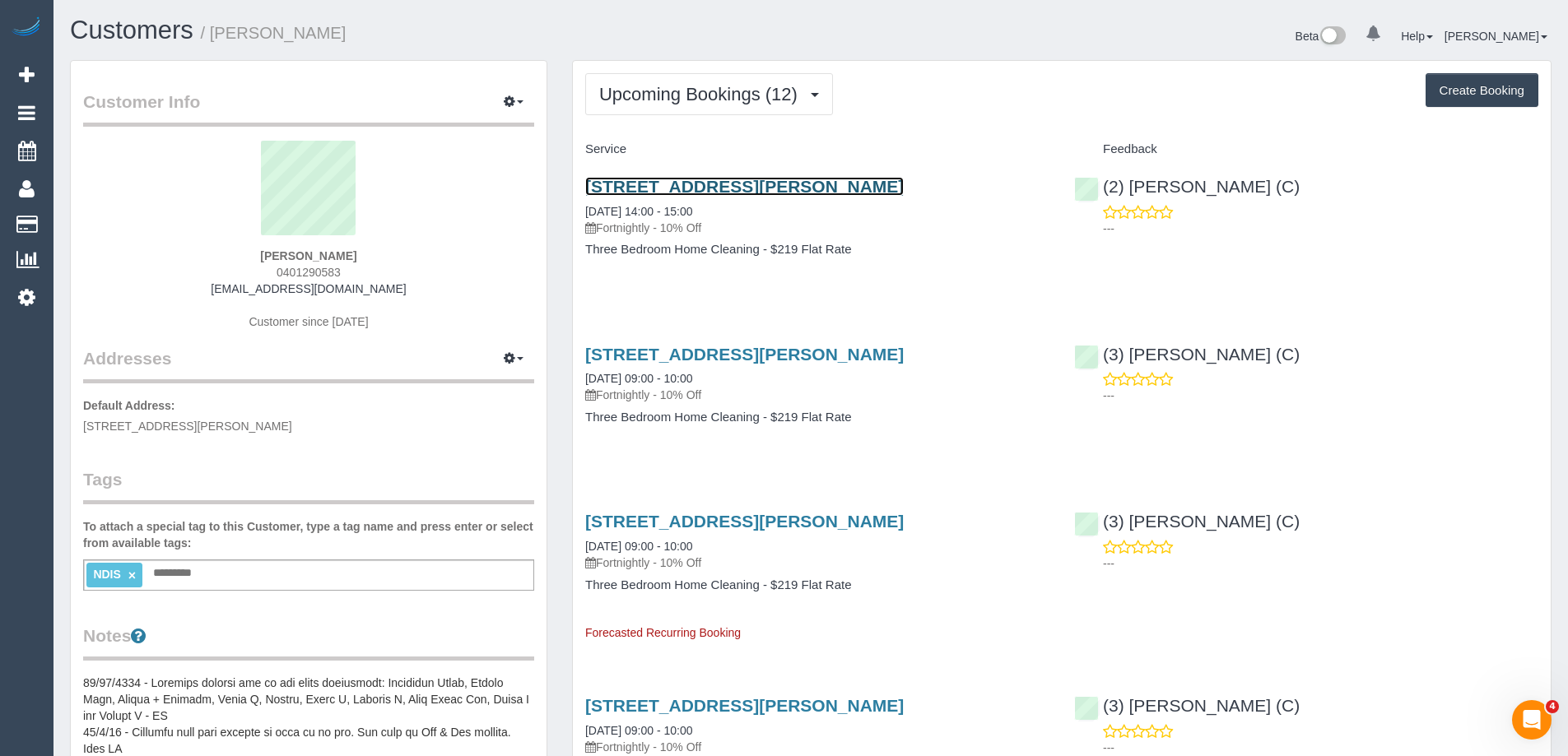
click at [759, 189] on link "23 Allan Street, Dandenong, VIC 3175" at bounding box center [744, 186] width 319 height 19
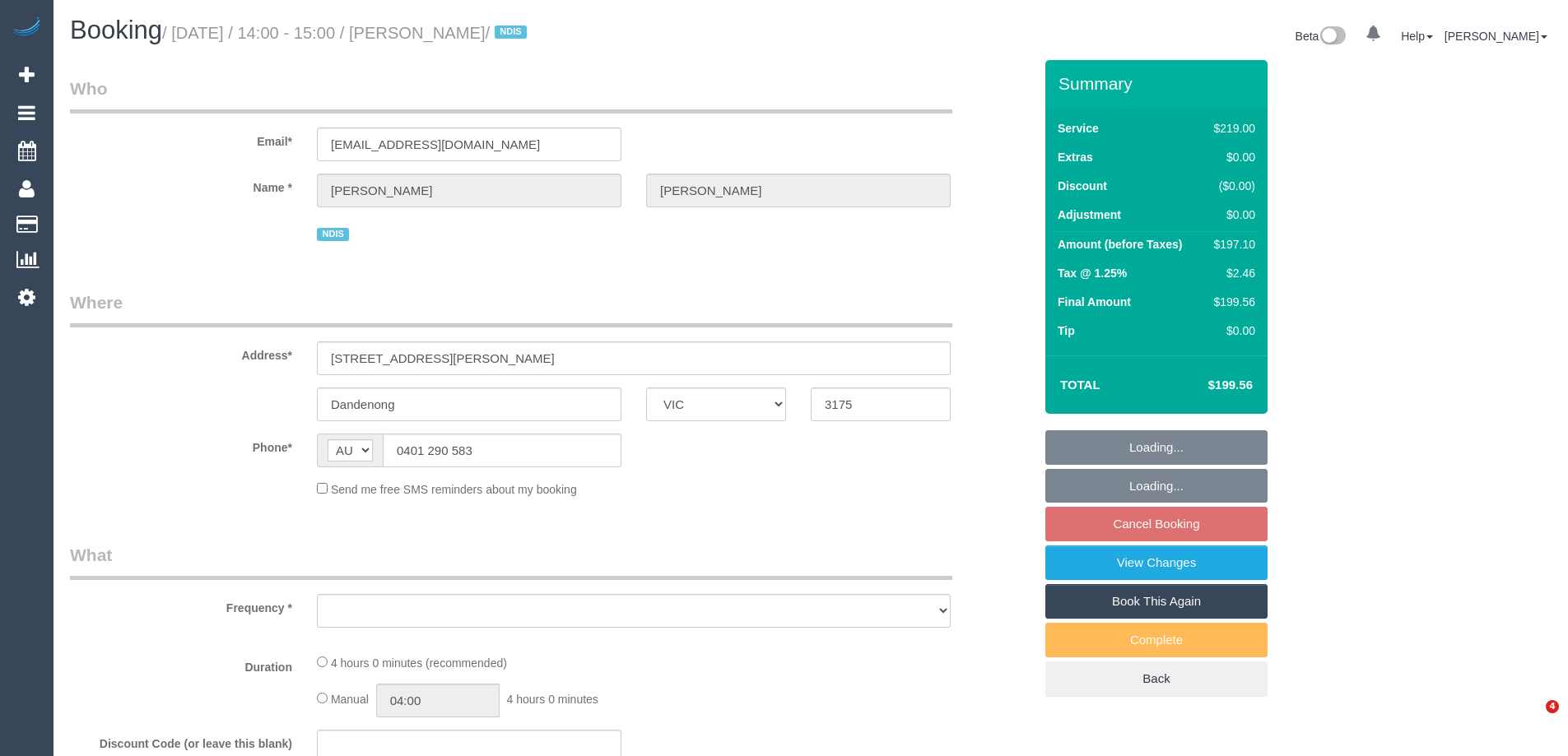
select select "VIC"
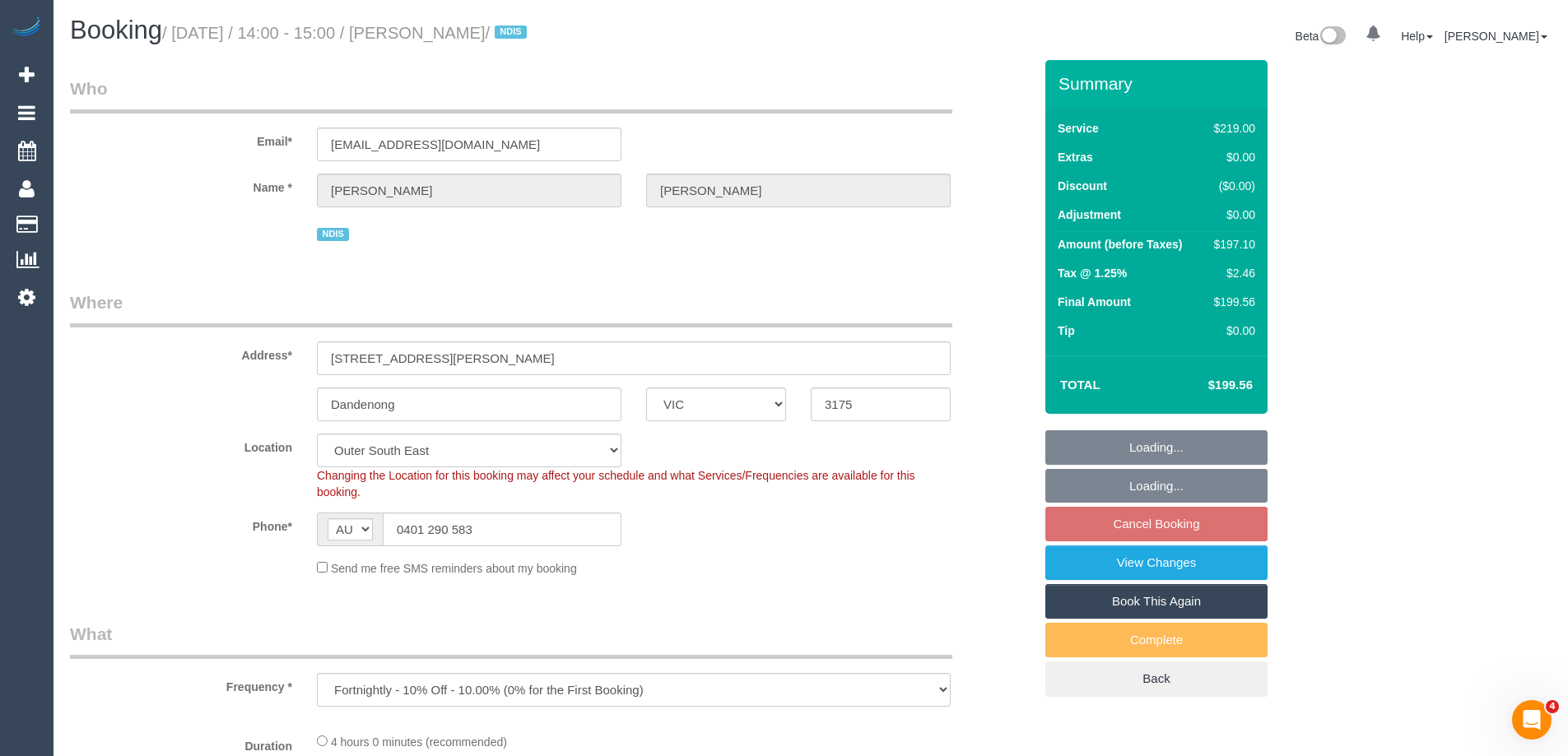
select select "object:749"
select select "number:28"
select select "number:14"
select select "number:19"
select select "number:22"
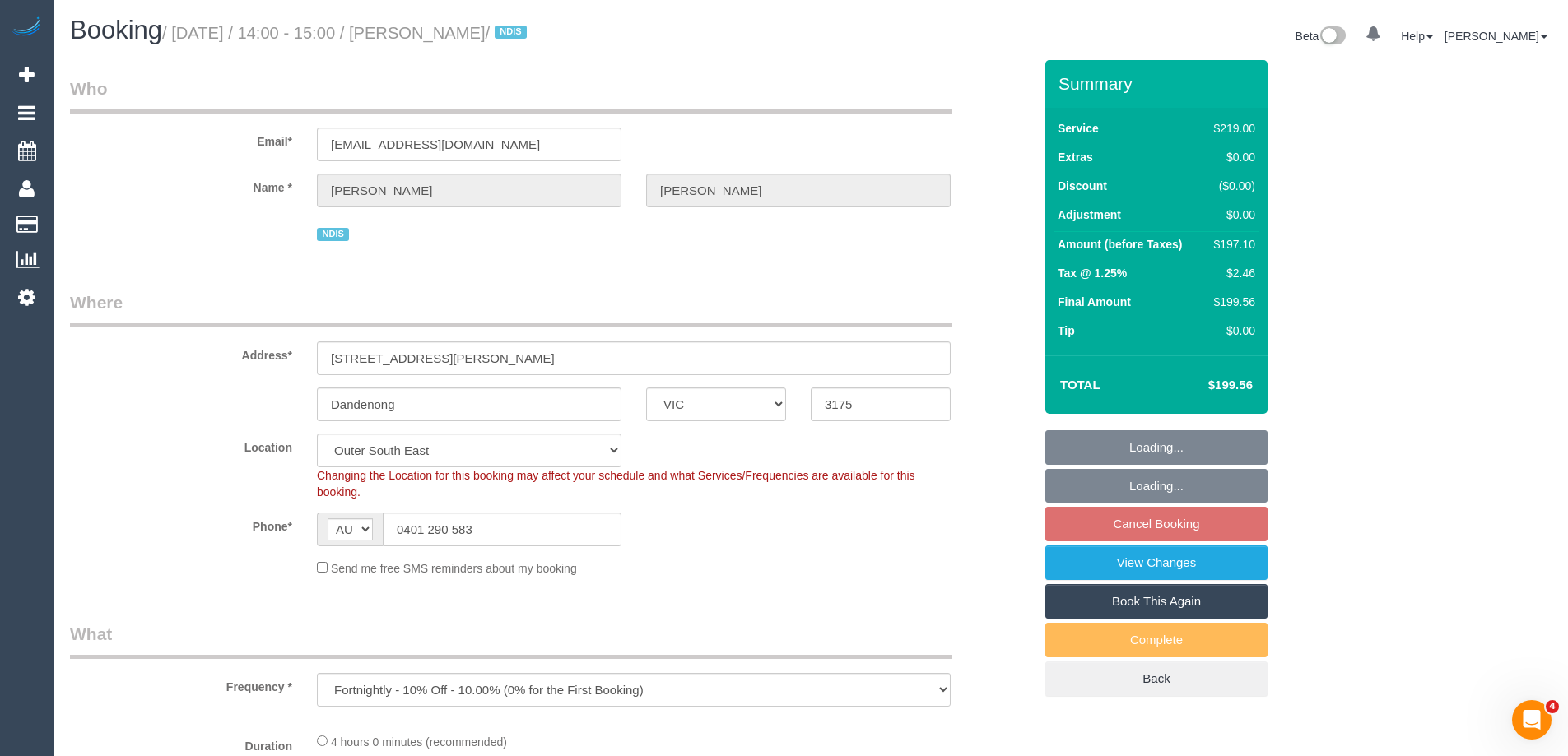
select select "number:34"
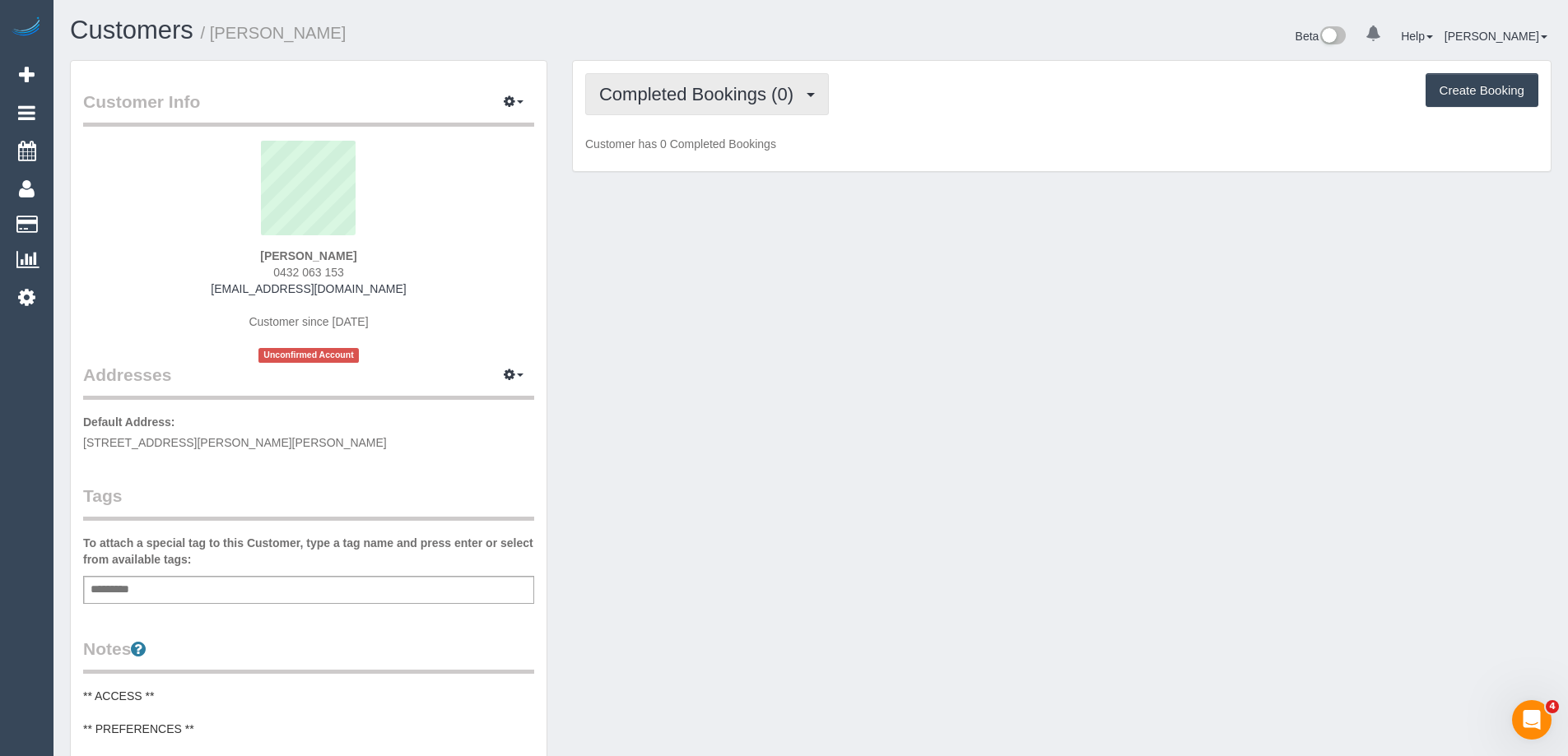
click at [658, 105] on button "Completed Bookings (0)" at bounding box center [707, 94] width 244 height 42
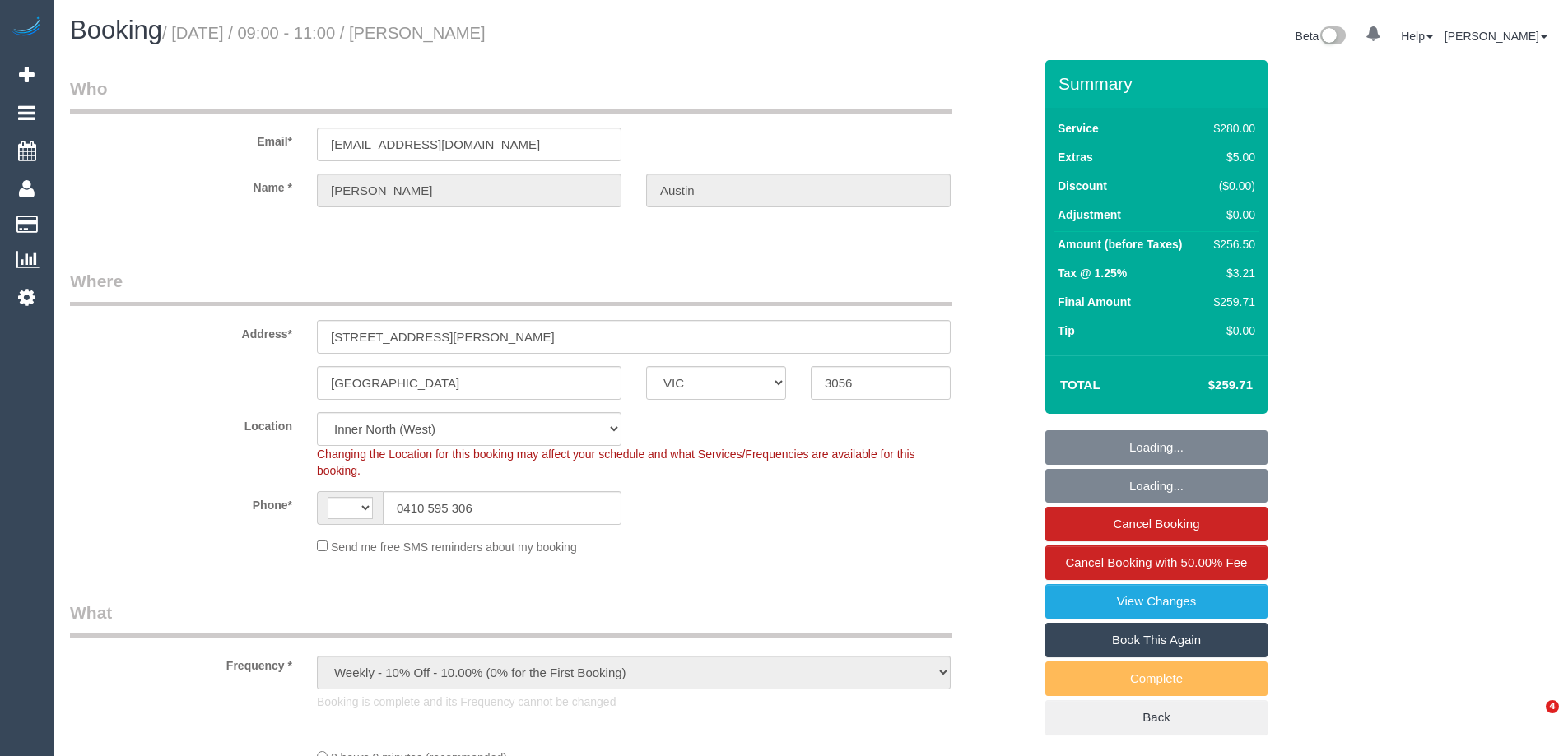
select select "VIC"
select select "object:443"
select select "string:AU"
select select "string:stripe-pm_1OcyCU2GScqysDRV01GcwcDN"
select select "number:27"
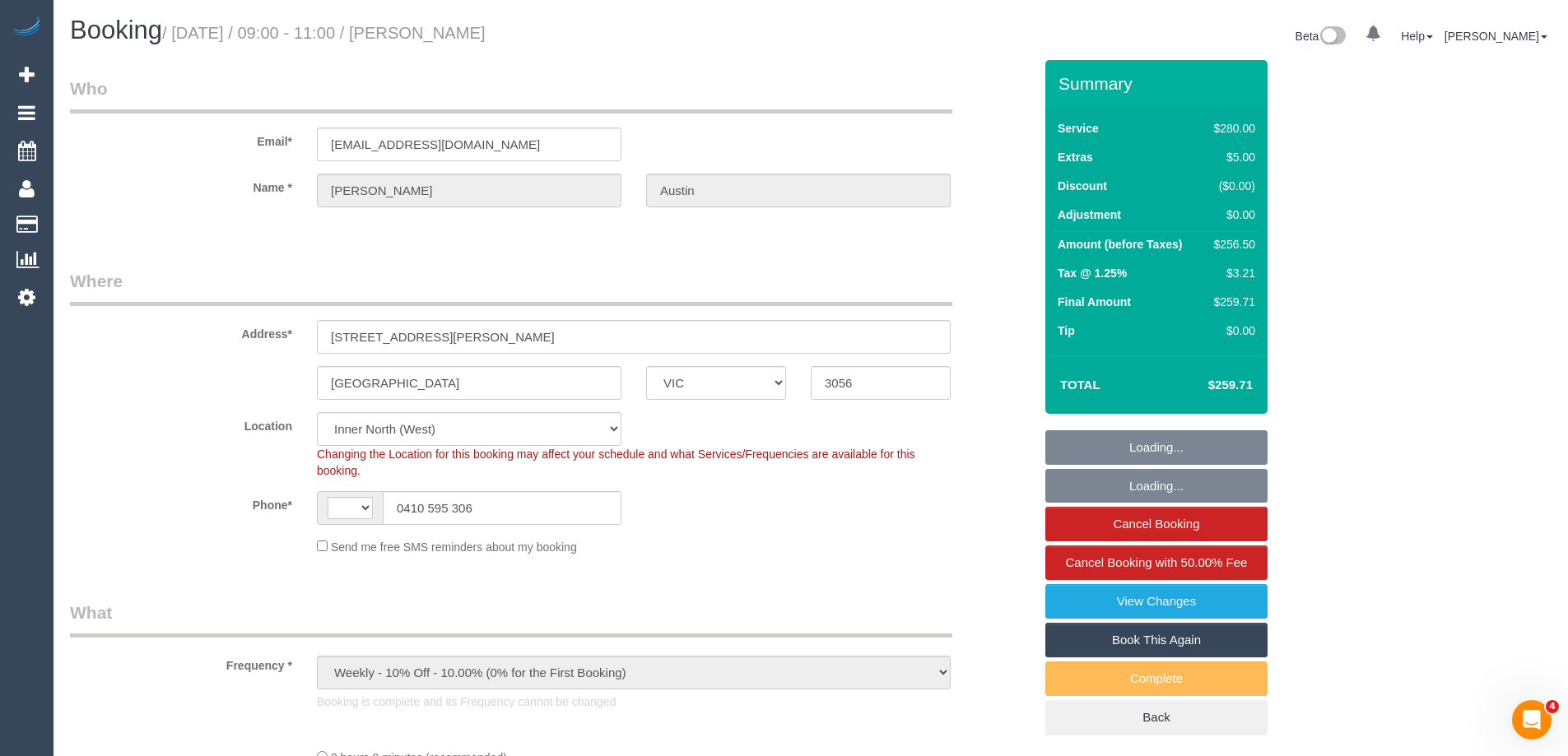
select select "number:15"
select select "number:19"
select select "number:22"
select select "number:34"
select select "number:26"
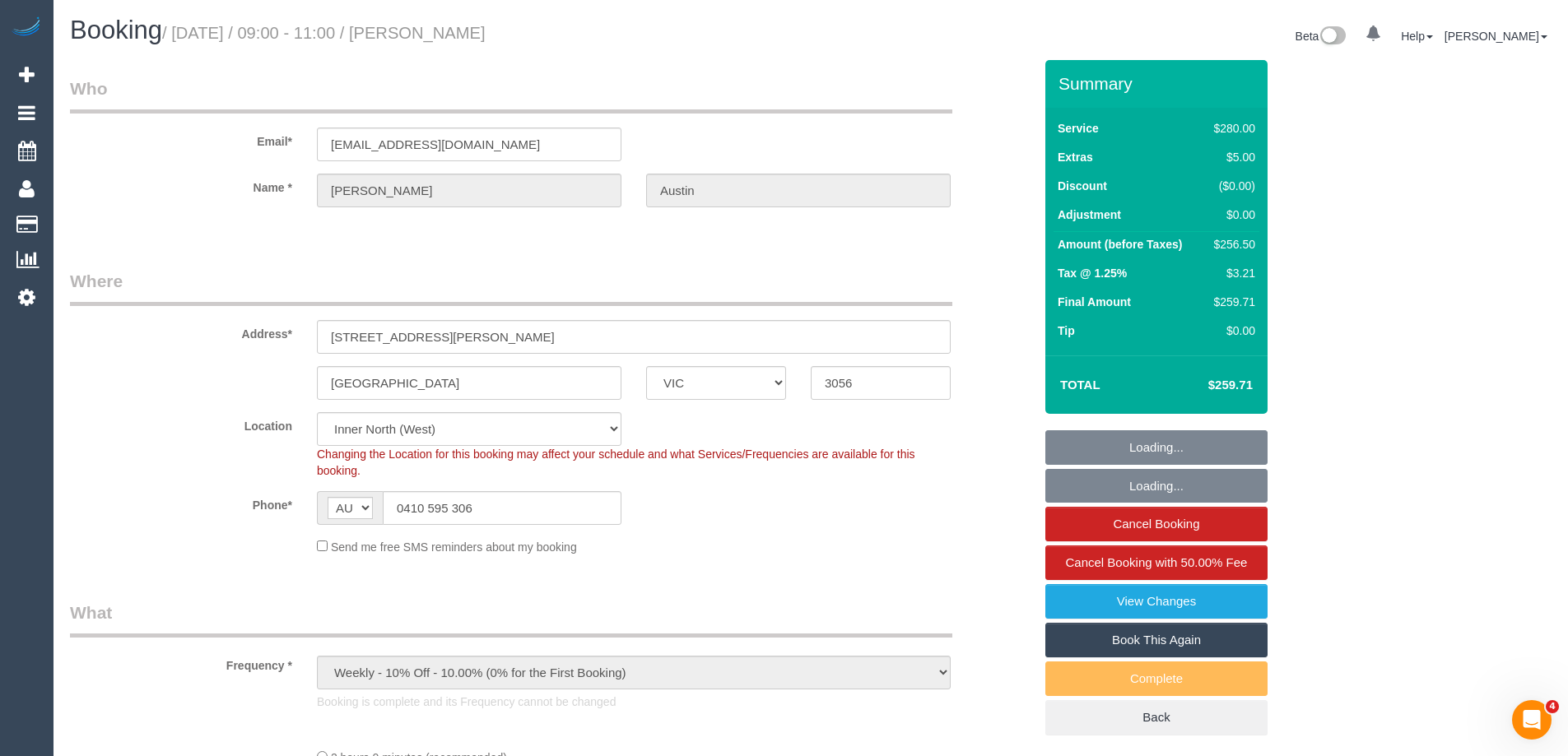
select select "2"
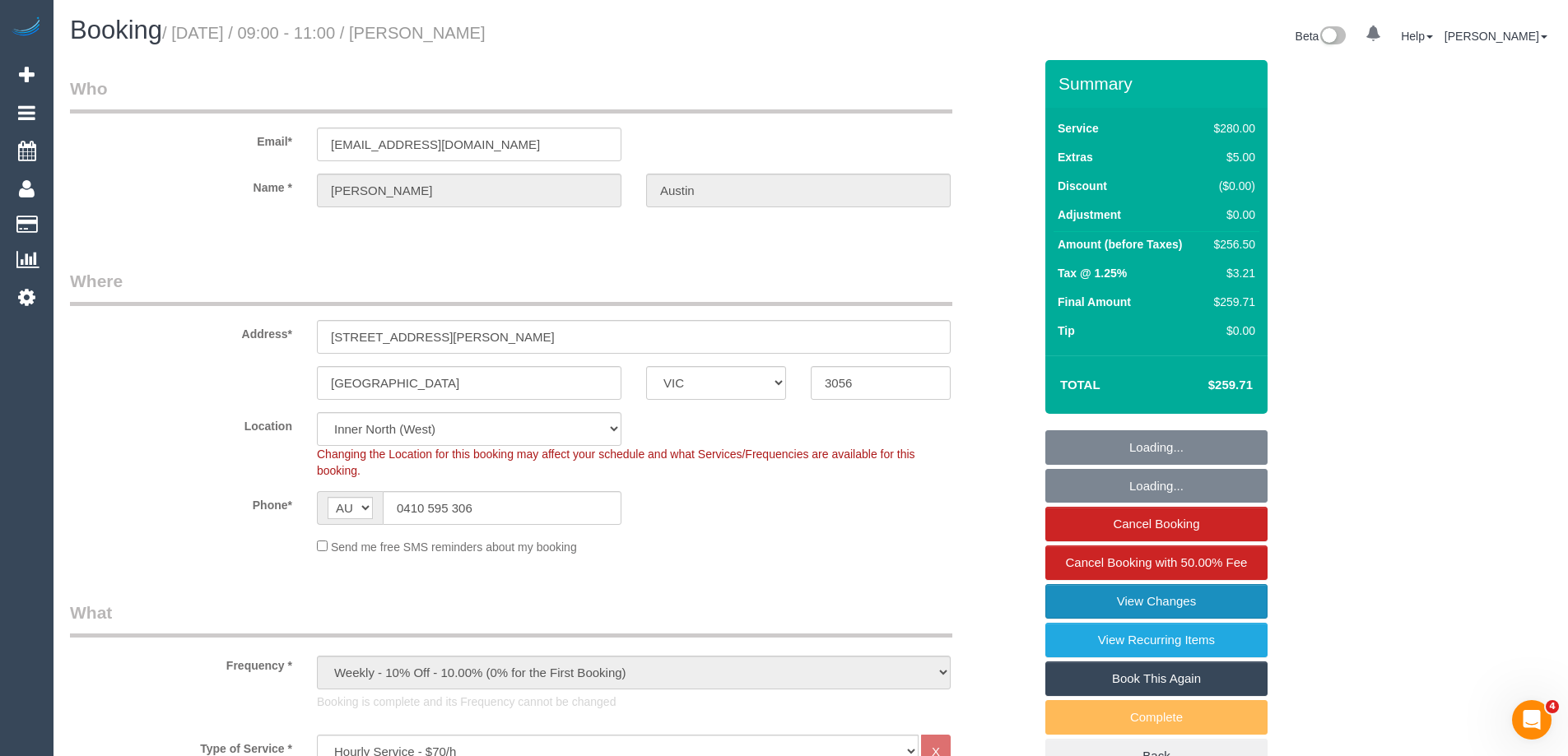
click at [1199, 608] on link "View Changes" at bounding box center [1156, 602] width 222 height 34
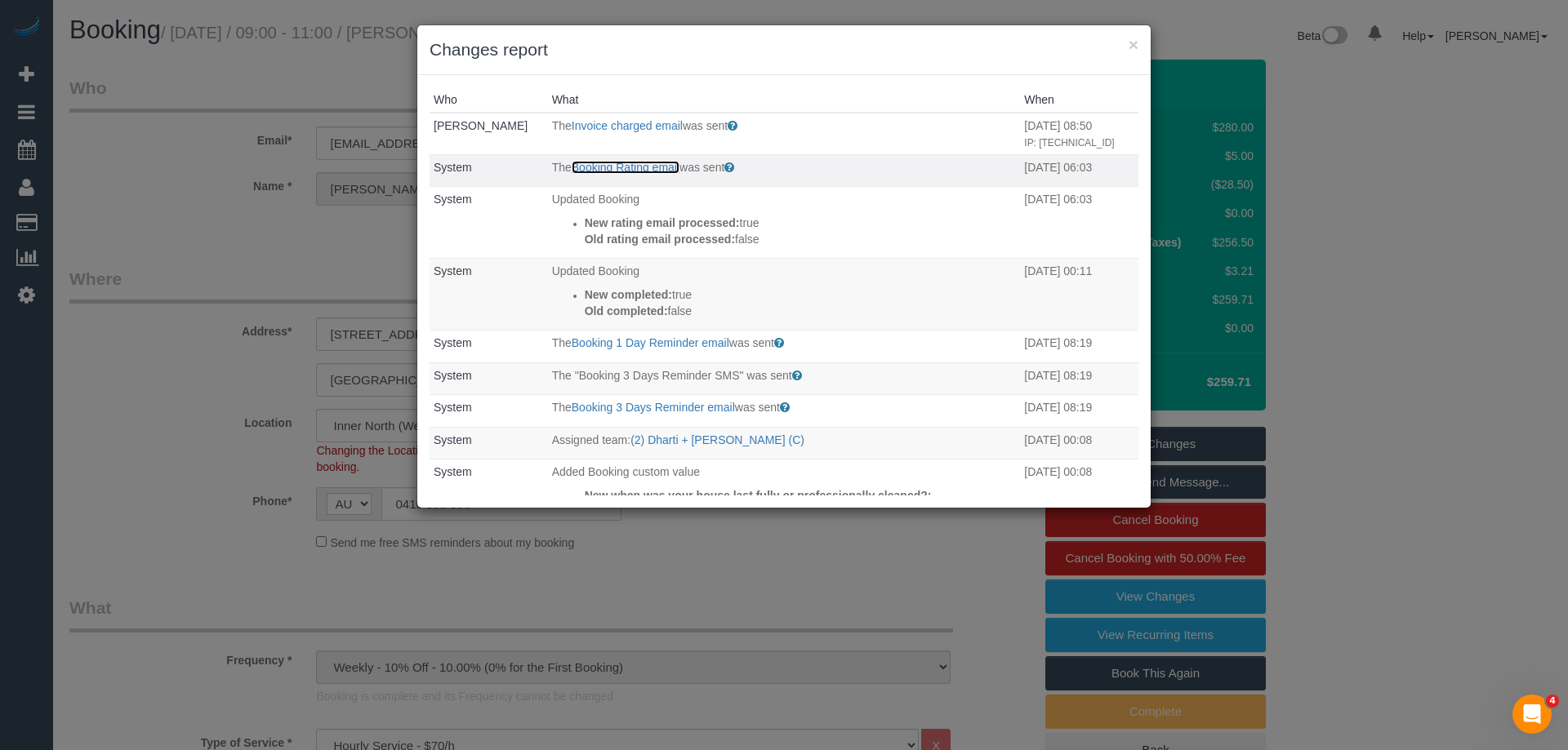
click at [633, 174] on link "Booking Rating email" at bounding box center [625, 168] width 108 height 13
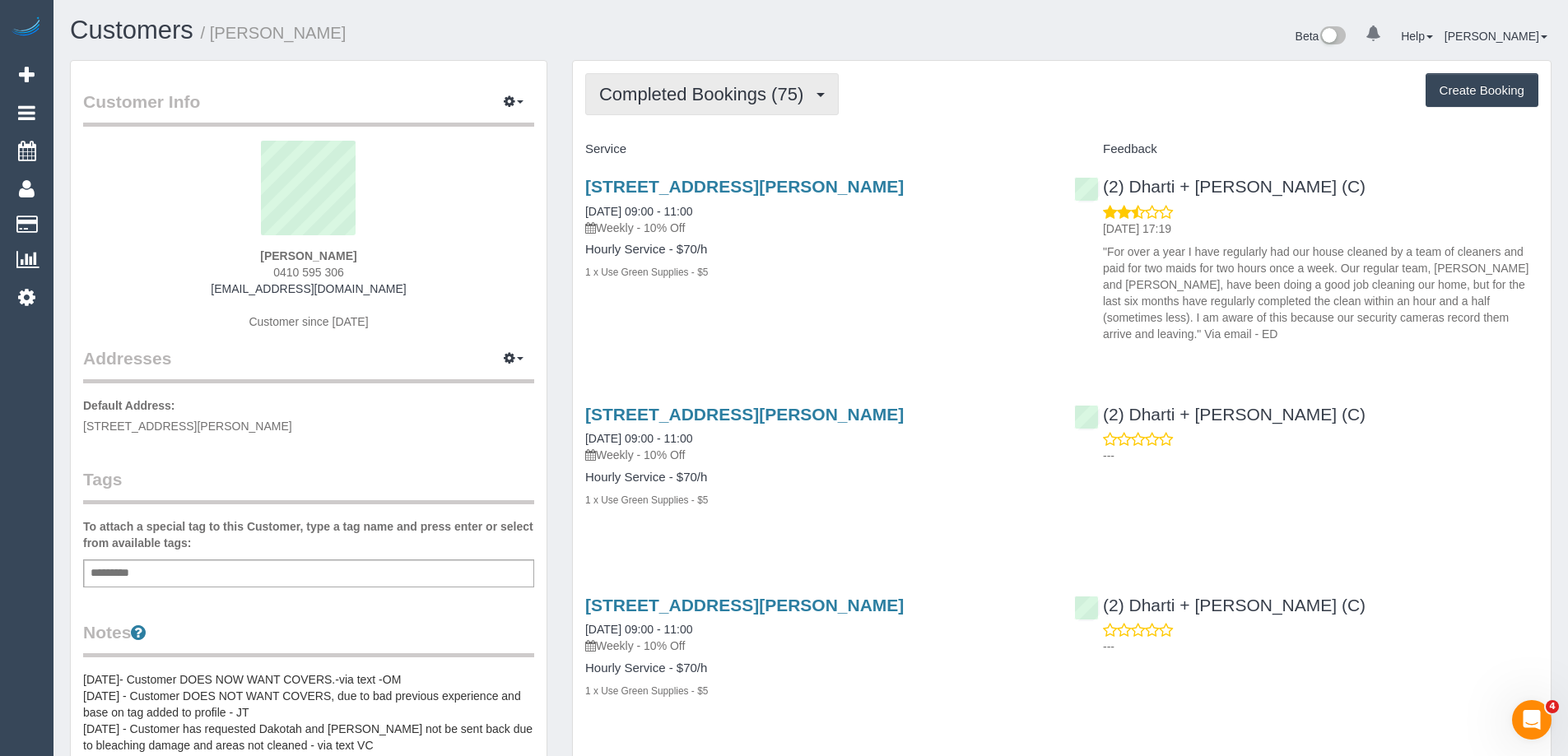
click at [669, 90] on span "Completed Bookings (75)" at bounding box center [705, 94] width 212 height 21
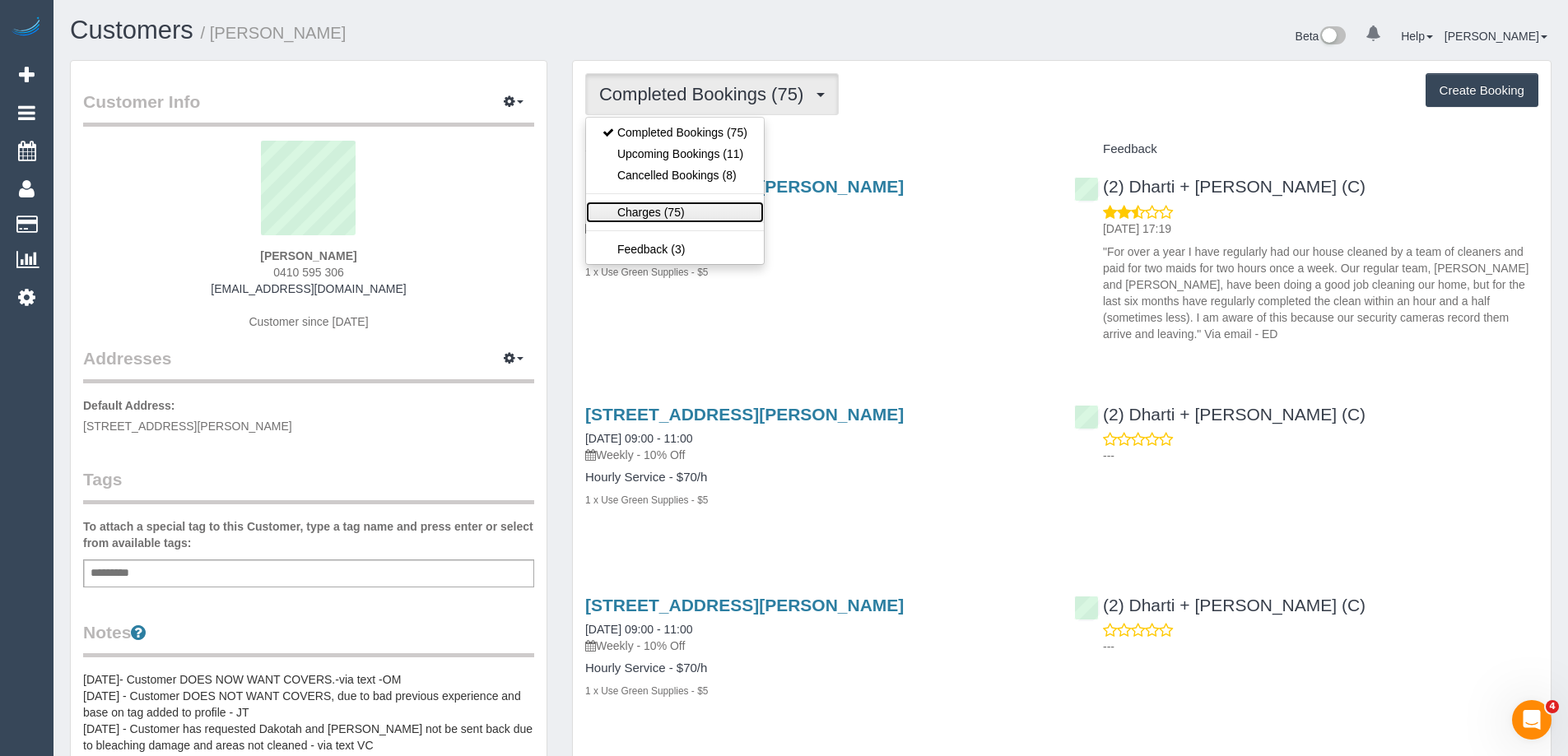
click at [666, 211] on link "Charges (75)" at bounding box center [675, 212] width 178 height 22
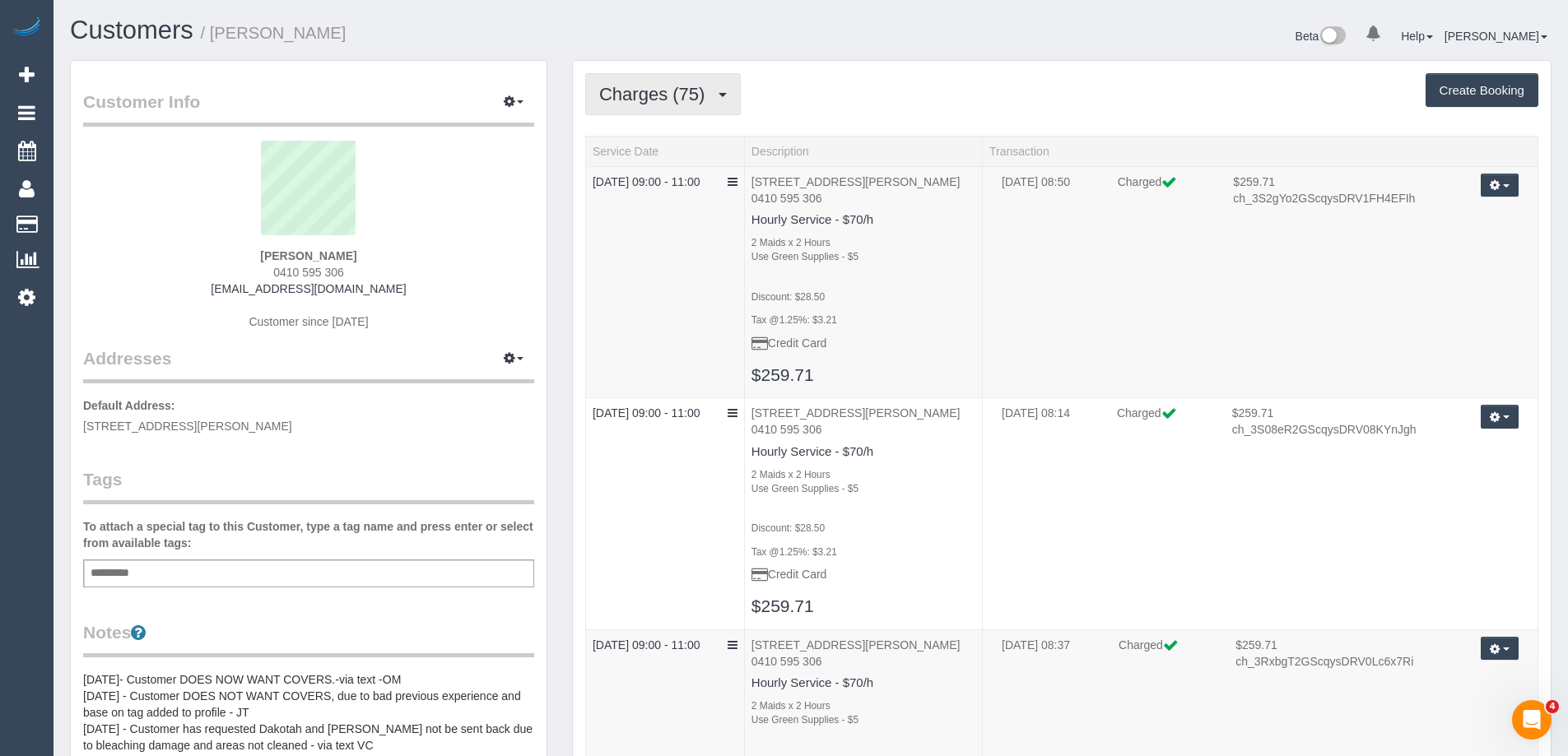
click at [653, 86] on span "Charges (75)" at bounding box center [656, 94] width 114 height 21
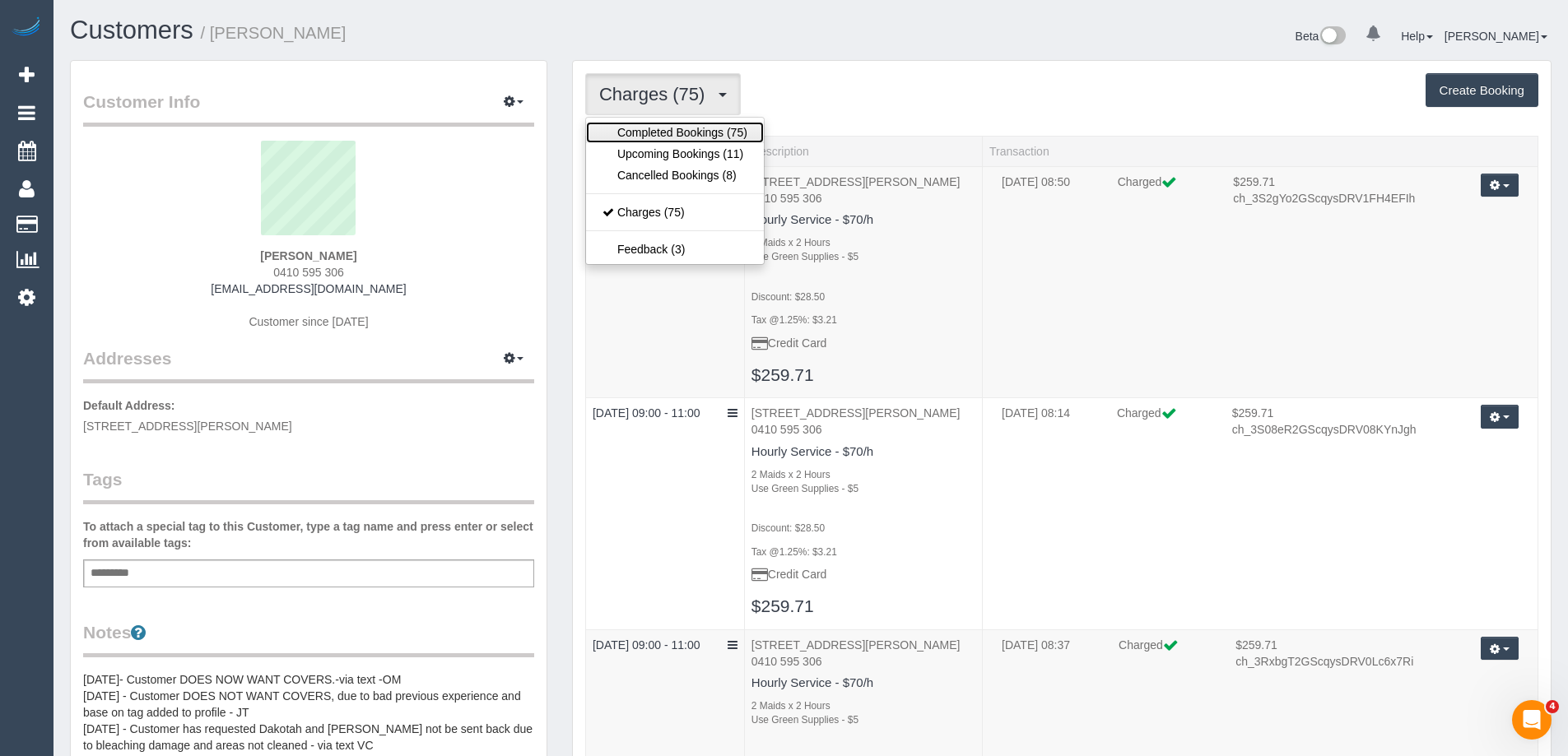
click at [649, 135] on link "Completed Bookings (75)" at bounding box center [675, 133] width 178 height 22
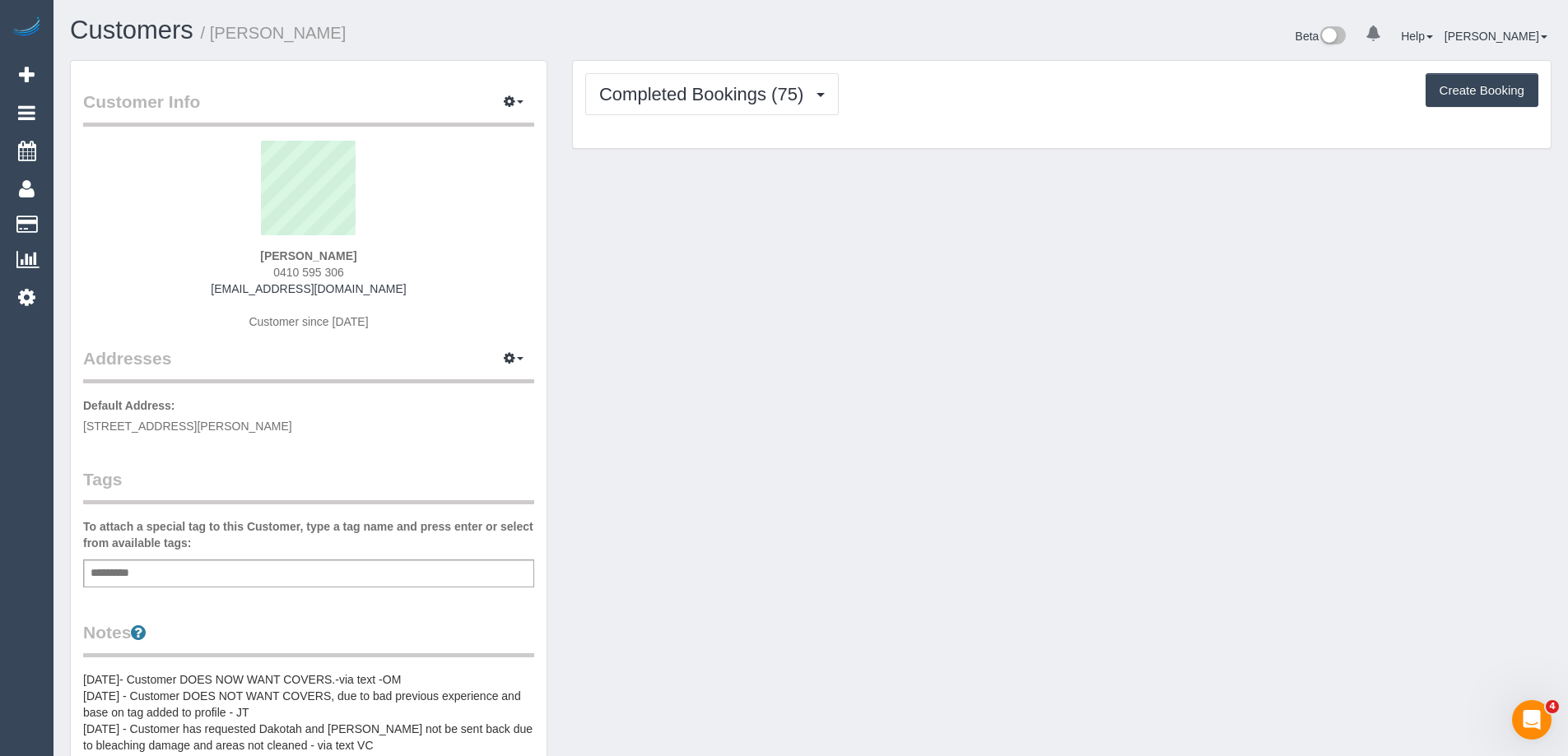
click at [242, 577] on div "Add a tag" at bounding box center [308, 574] width 451 height 28
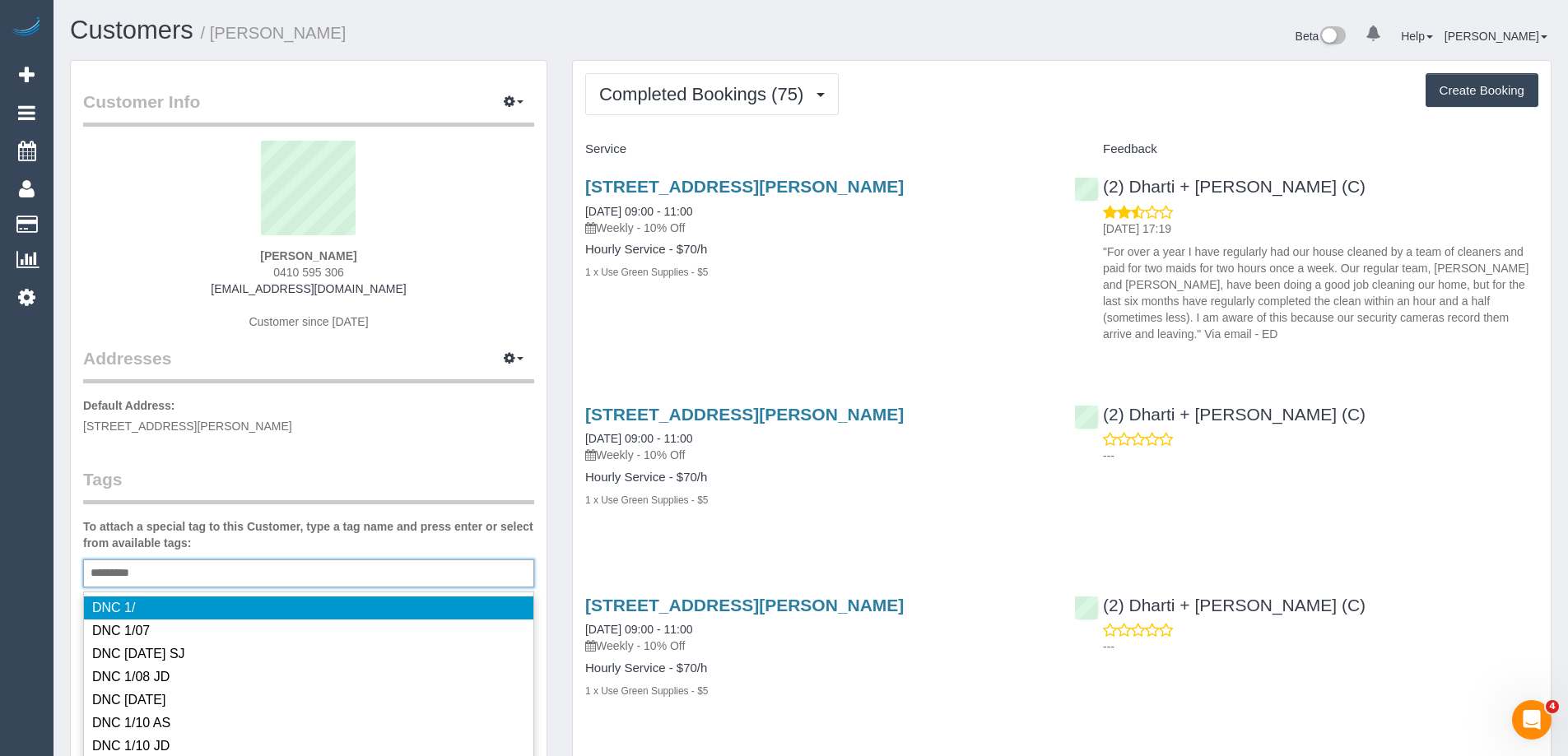
type input "**********"
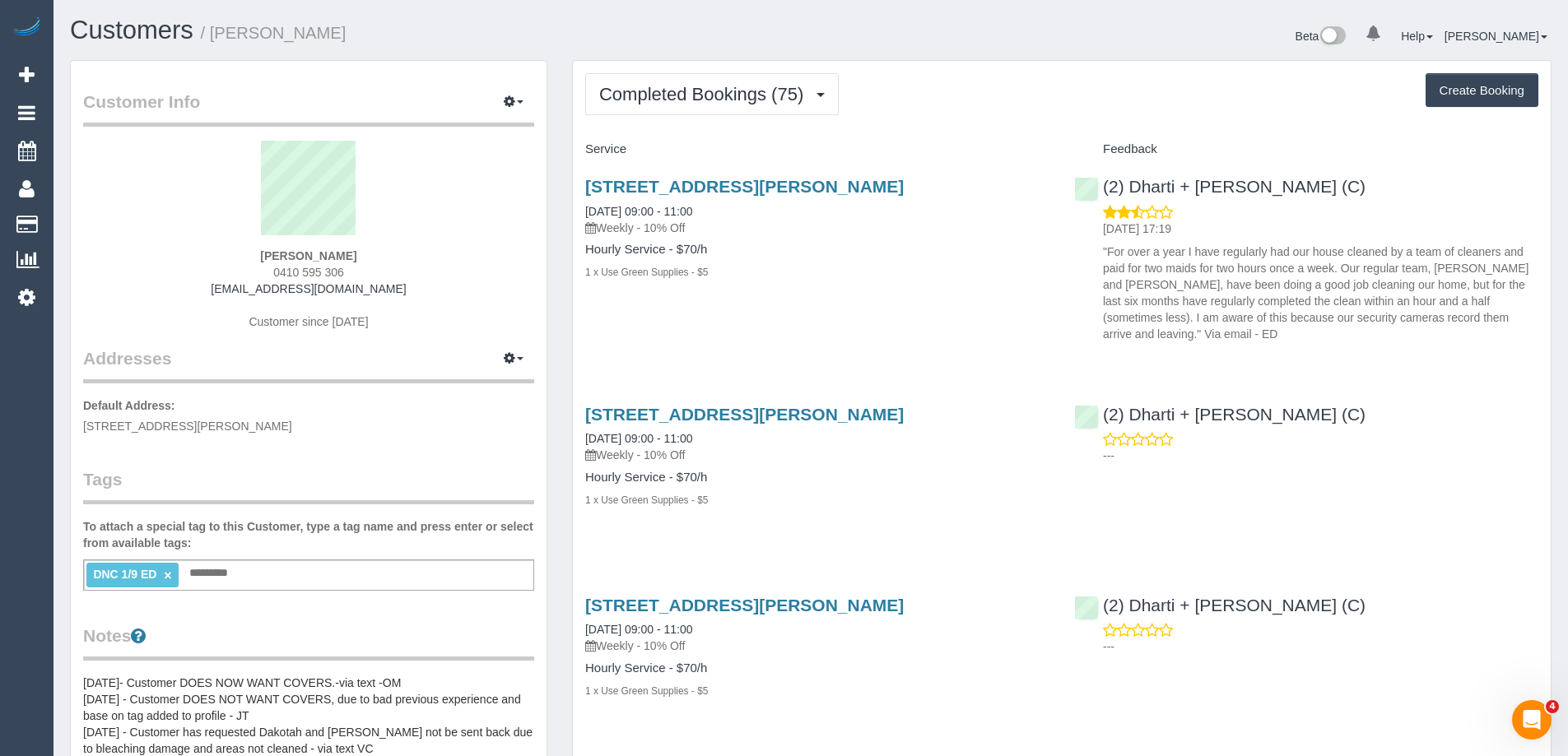
drag, startPoint x: 313, startPoint y: 34, endPoint x: 217, endPoint y: 34, distance: 96.0
click at [217, 34] on h1 "Customers / Sarah Austin" at bounding box center [434, 30] width 728 height 28
copy small "Sarah Austin"
click at [832, 186] on link "65 Donald Street Brunswick, Melbourne, VIC 3056" at bounding box center [744, 186] width 319 height 19
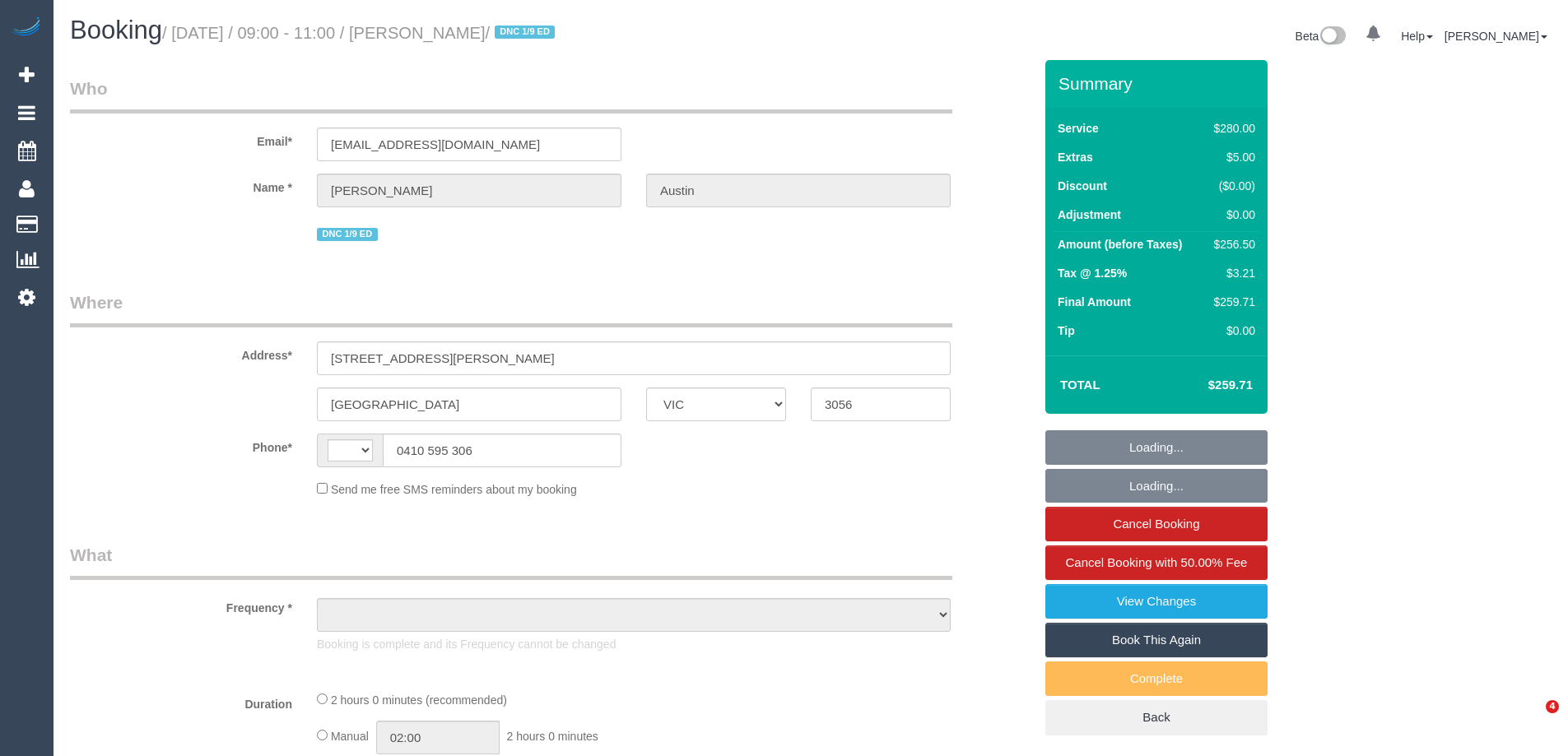
select select "VIC"
select select "string:stripe-pm_1OcyCU2GScqysDRV01GcwcDN"
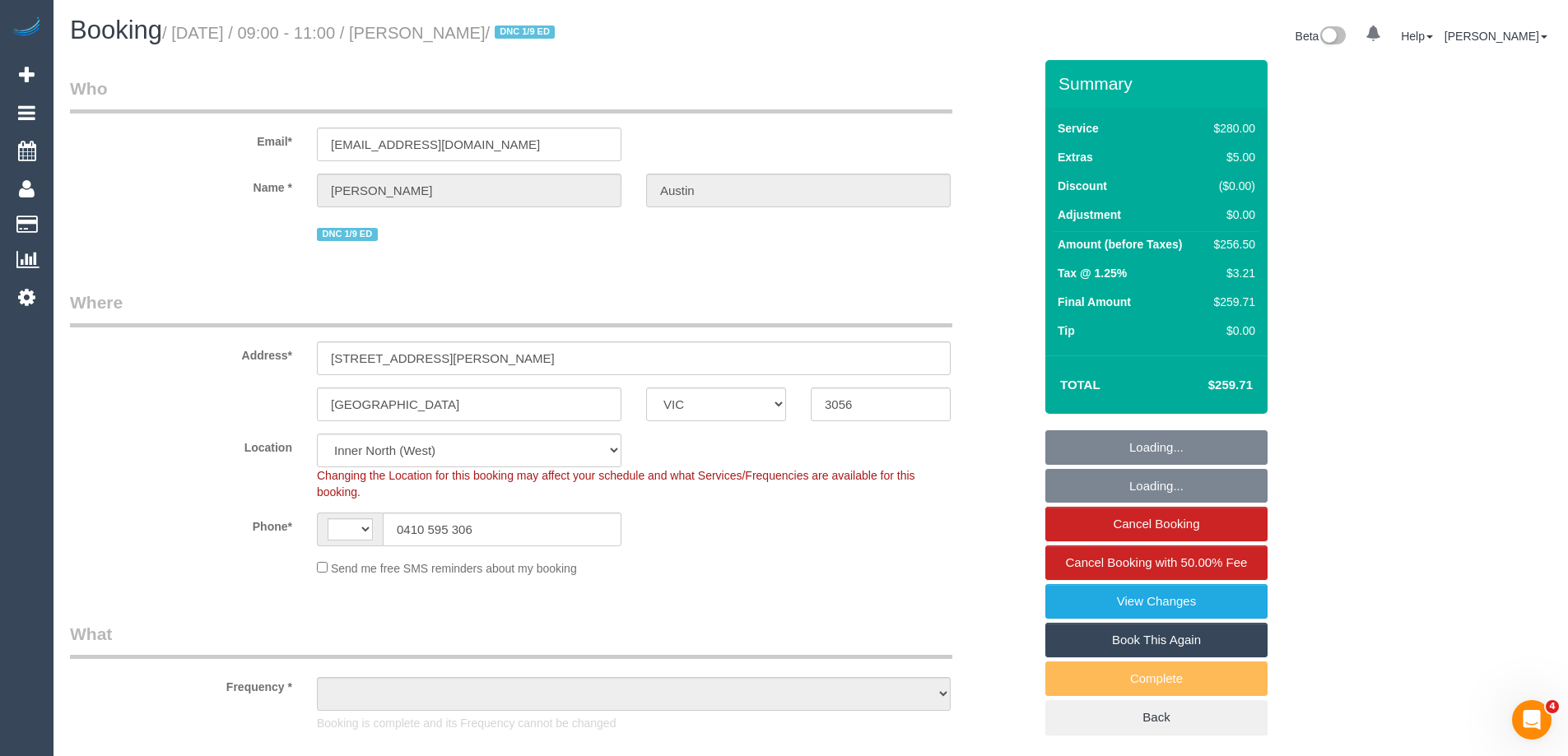
select select "string:AU"
select select "object:548"
select select "2"
select select "number:27"
select select "number:15"
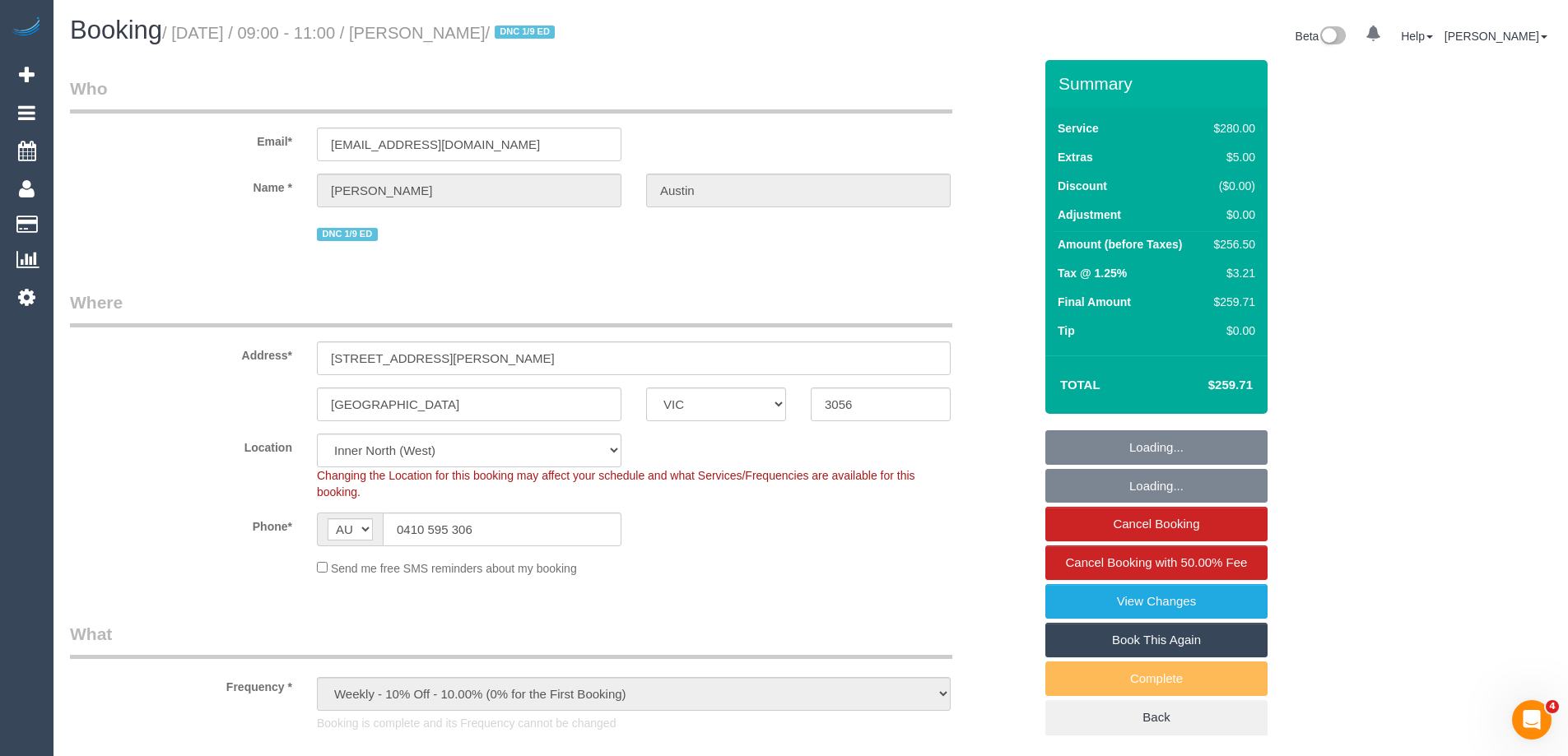
select select "number:19"
select select "number:22"
select select "number:34"
select select "number:26"
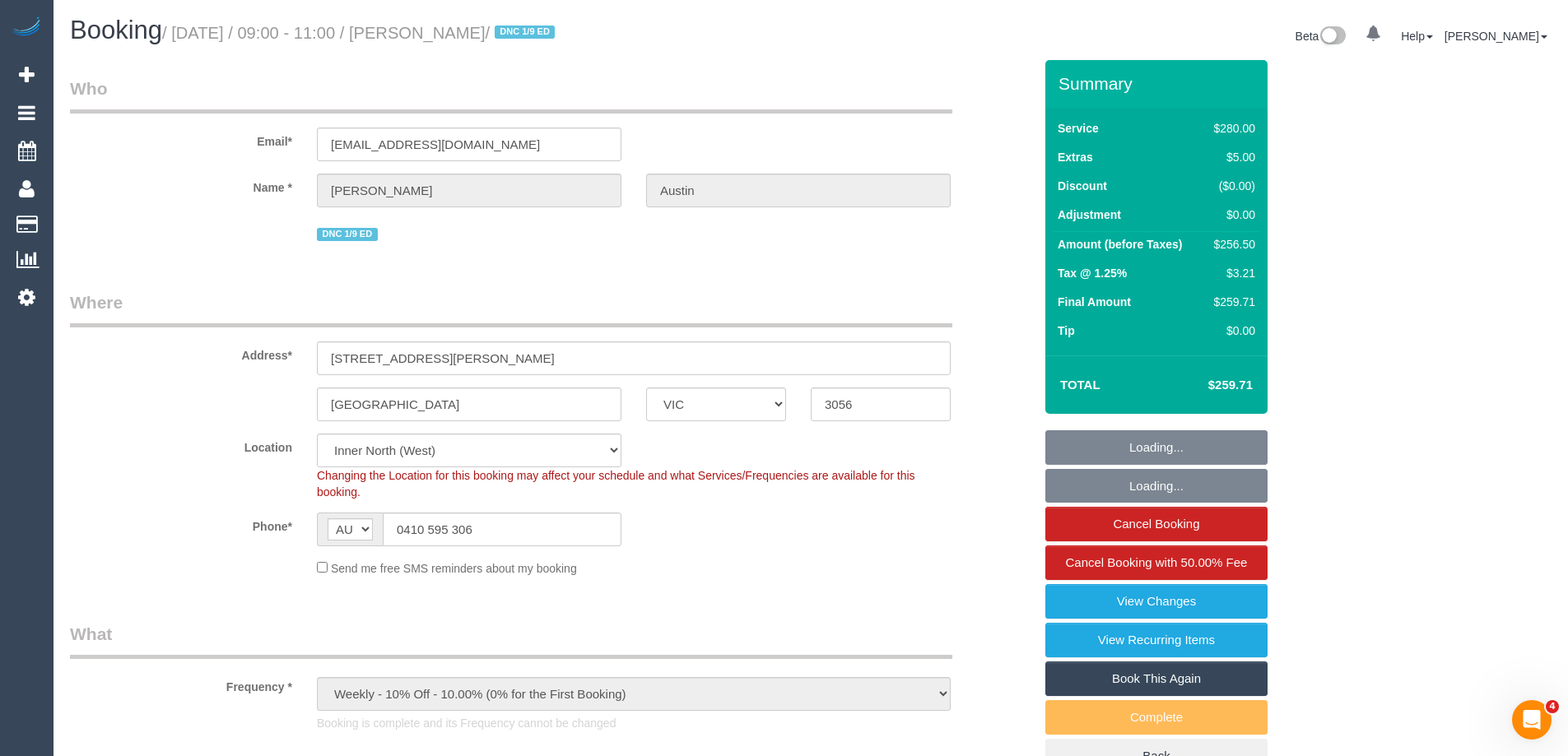
select select "object:1586"
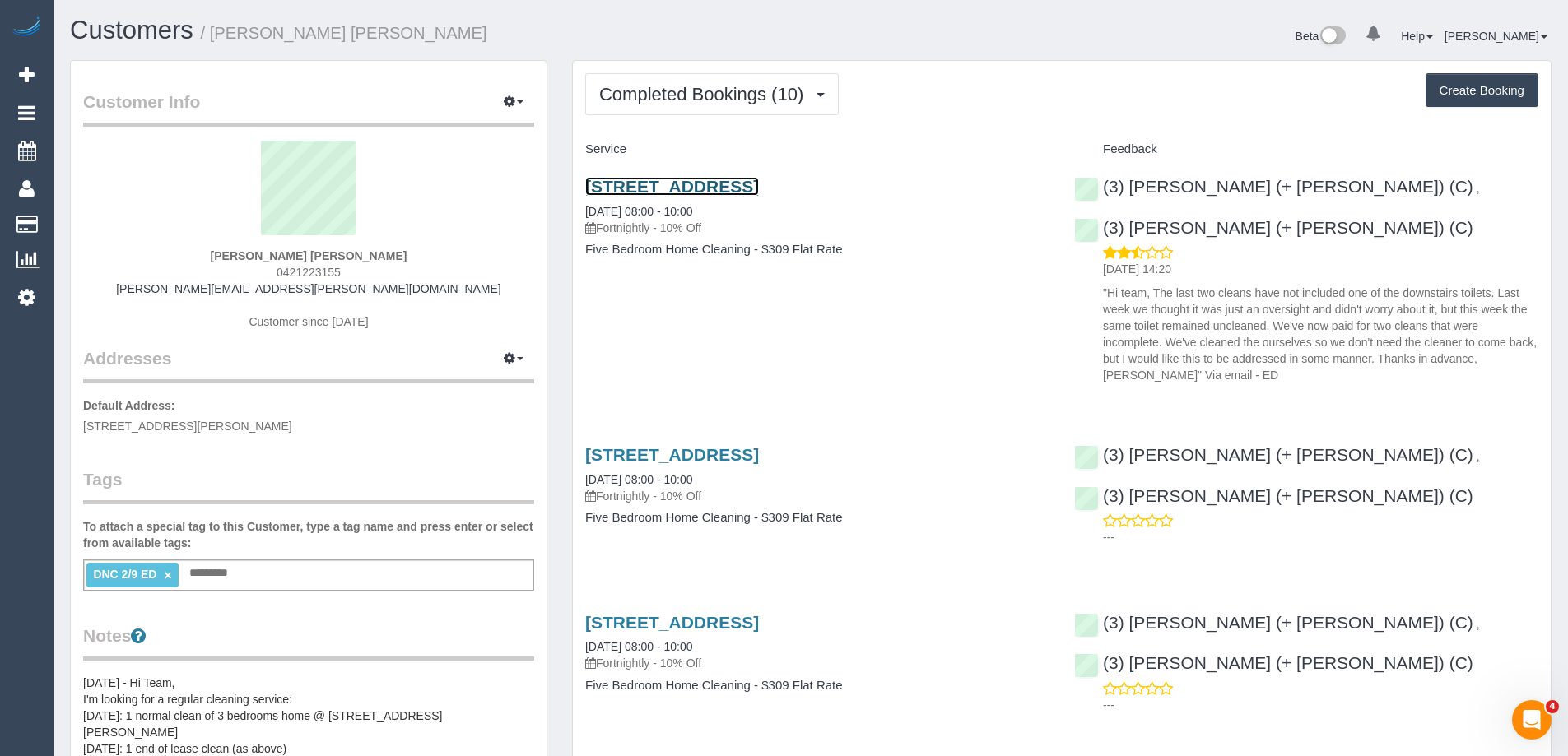
click at [677, 183] on link "[STREET_ADDRESS]" at bounding box center [672, 186] width 173 height 19
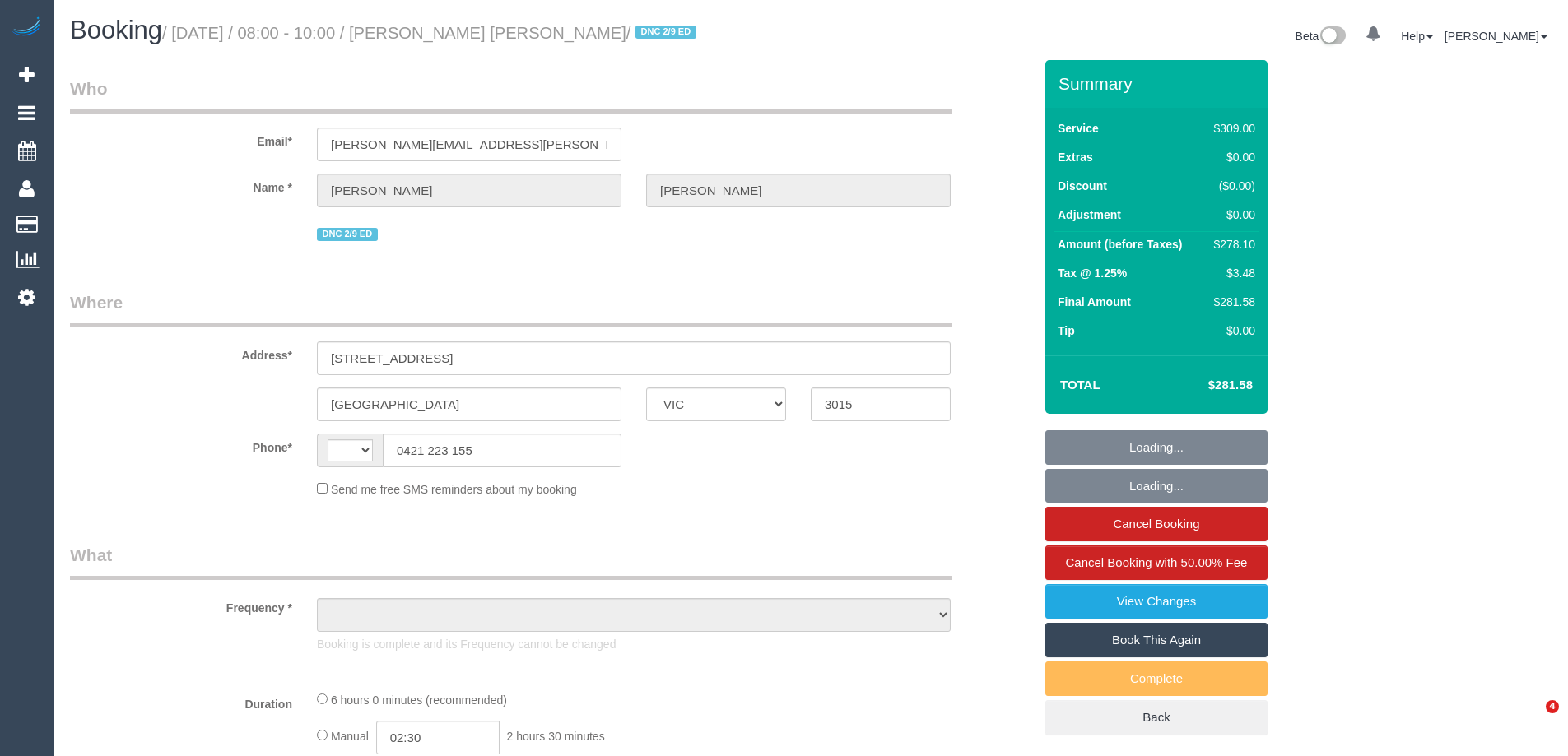
select select "VIC"
select select "string:AU"
select select "object:550"
select select "string:stripe-pm_1RGuhh2GScqysDRV9eXb6IaF"
select select "number:28"
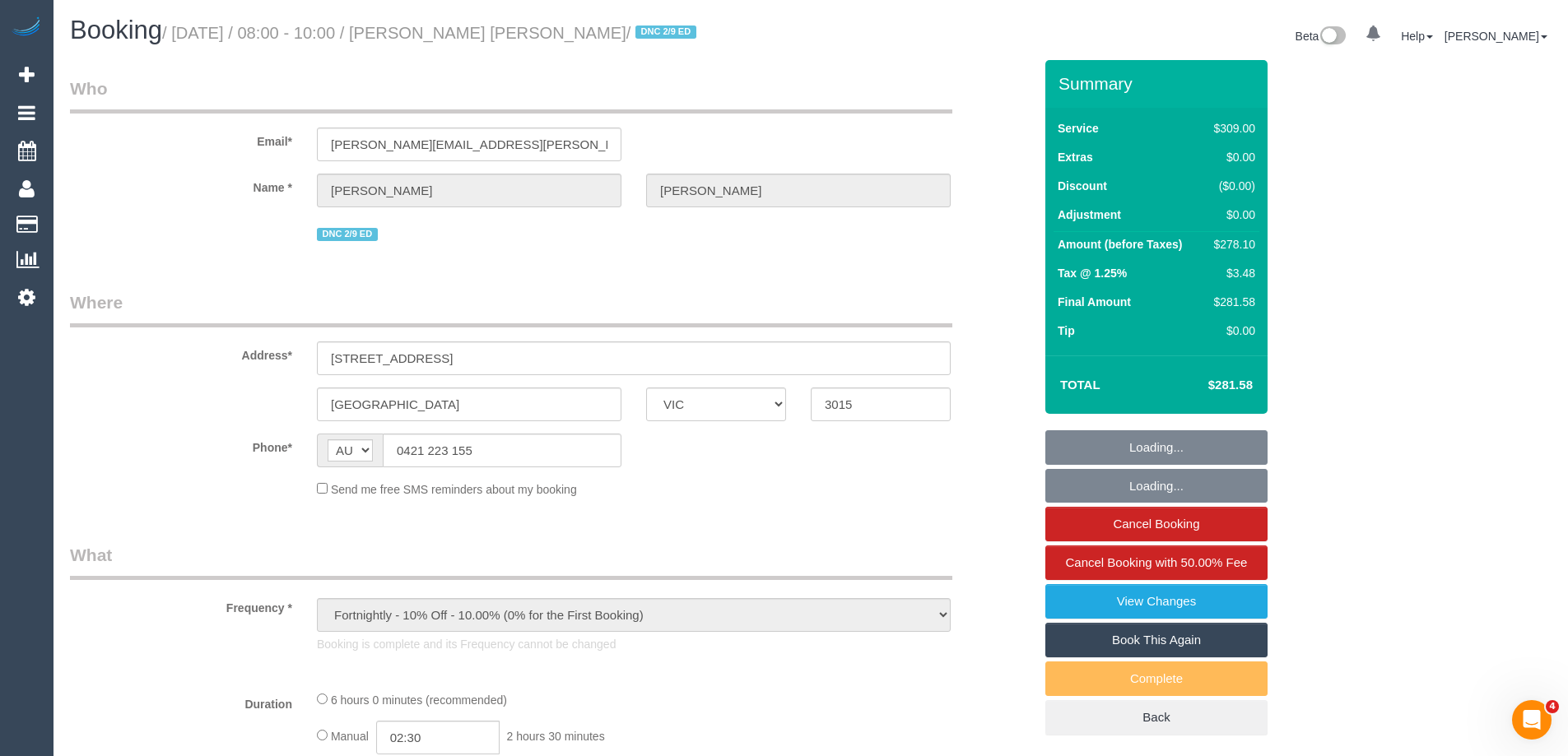
select select "number:16"
select select "number:19"
select select "number:22"
select select "number:34"
select select "number:26"
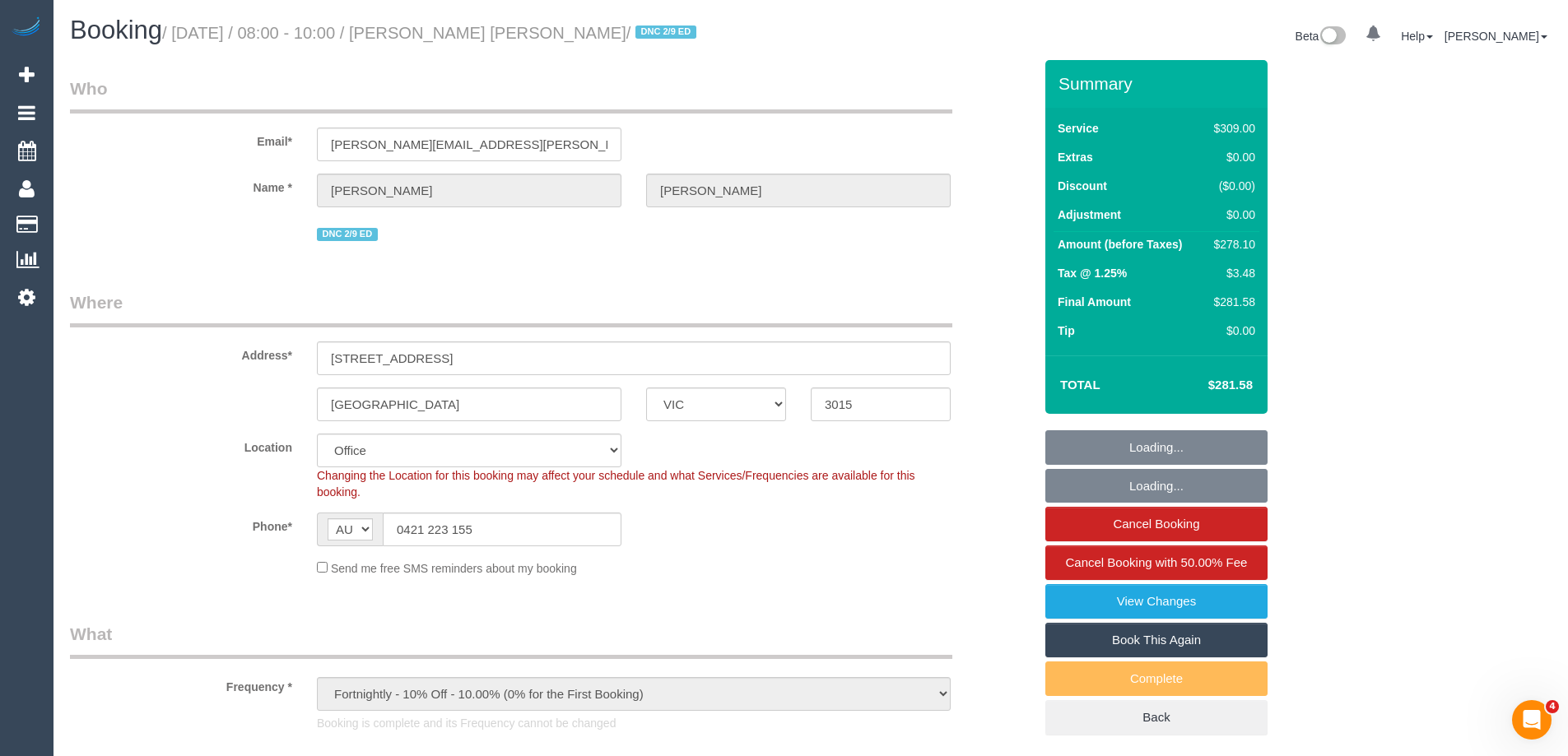
select select "object:2054"
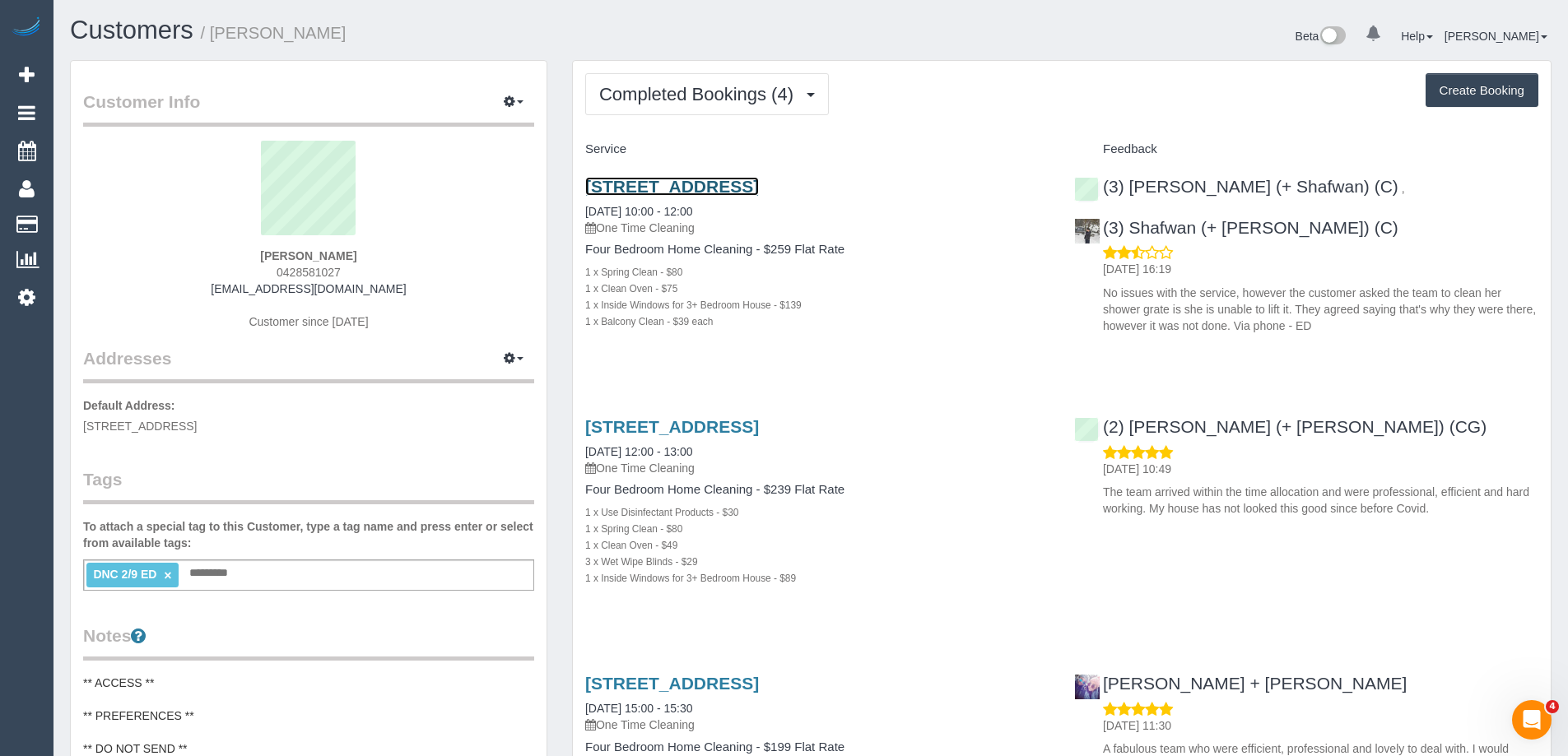
click at [704, 183] on link "111 Ballantyne Street, Thornbury, VIC 3071" at bounding box center [672, 186] width 173 height 19
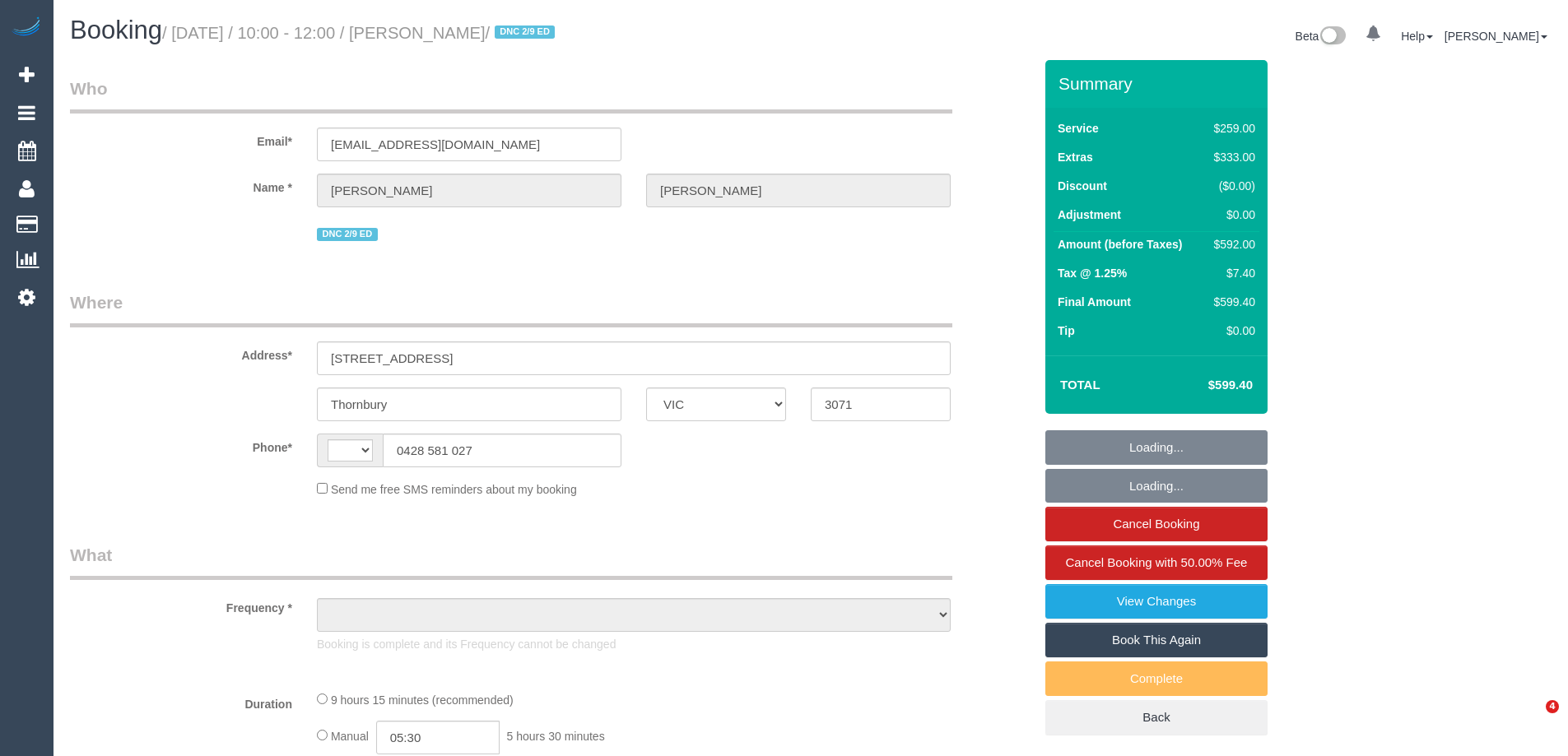
select select "VIC"
select select "object:303"
select select "string:stripe-pm_1MZiNh2GScqysDRVdCPsEYHI"
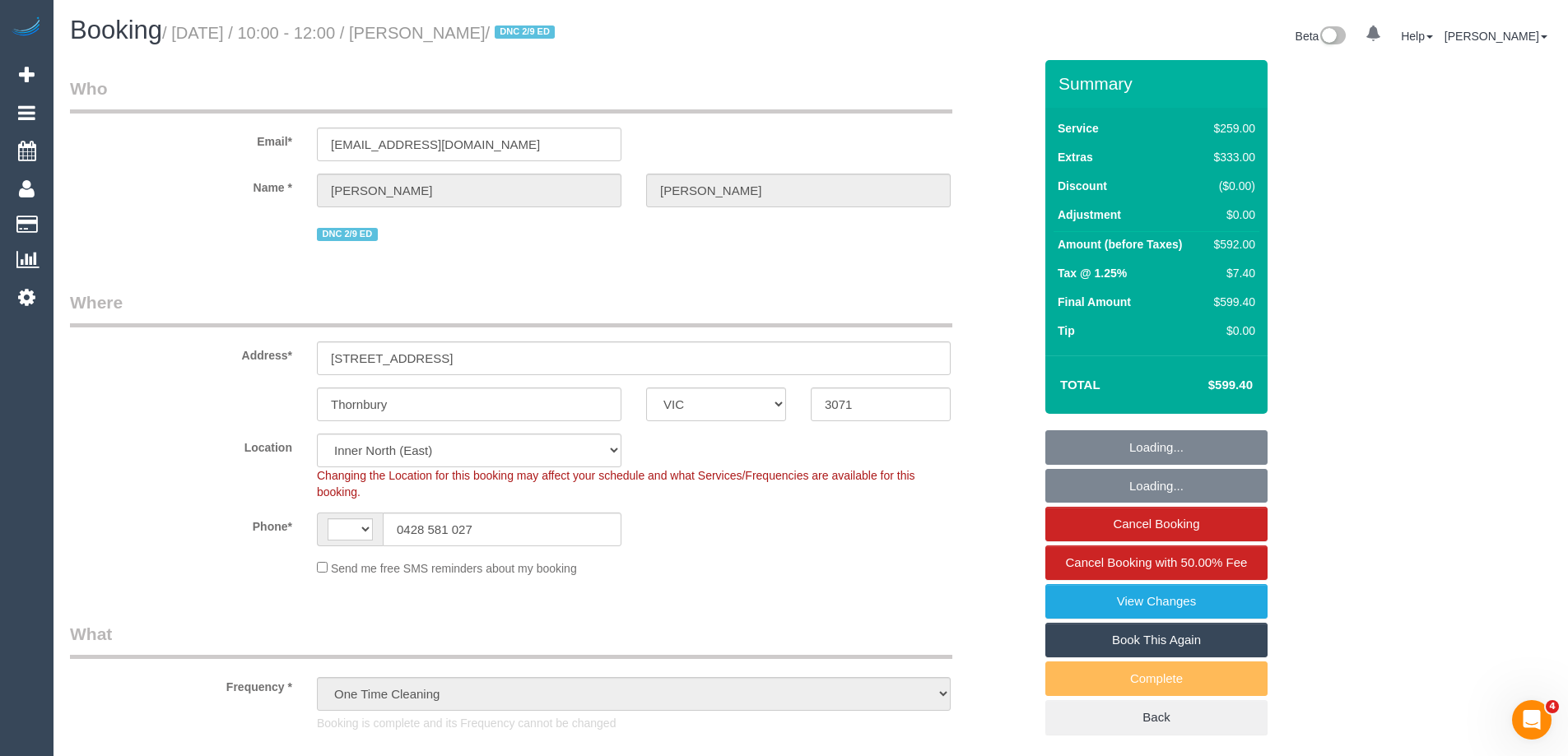
select select "object:724"
select select "string:AU"
select select "spot1"
select select "number:28"
select select "number:14"
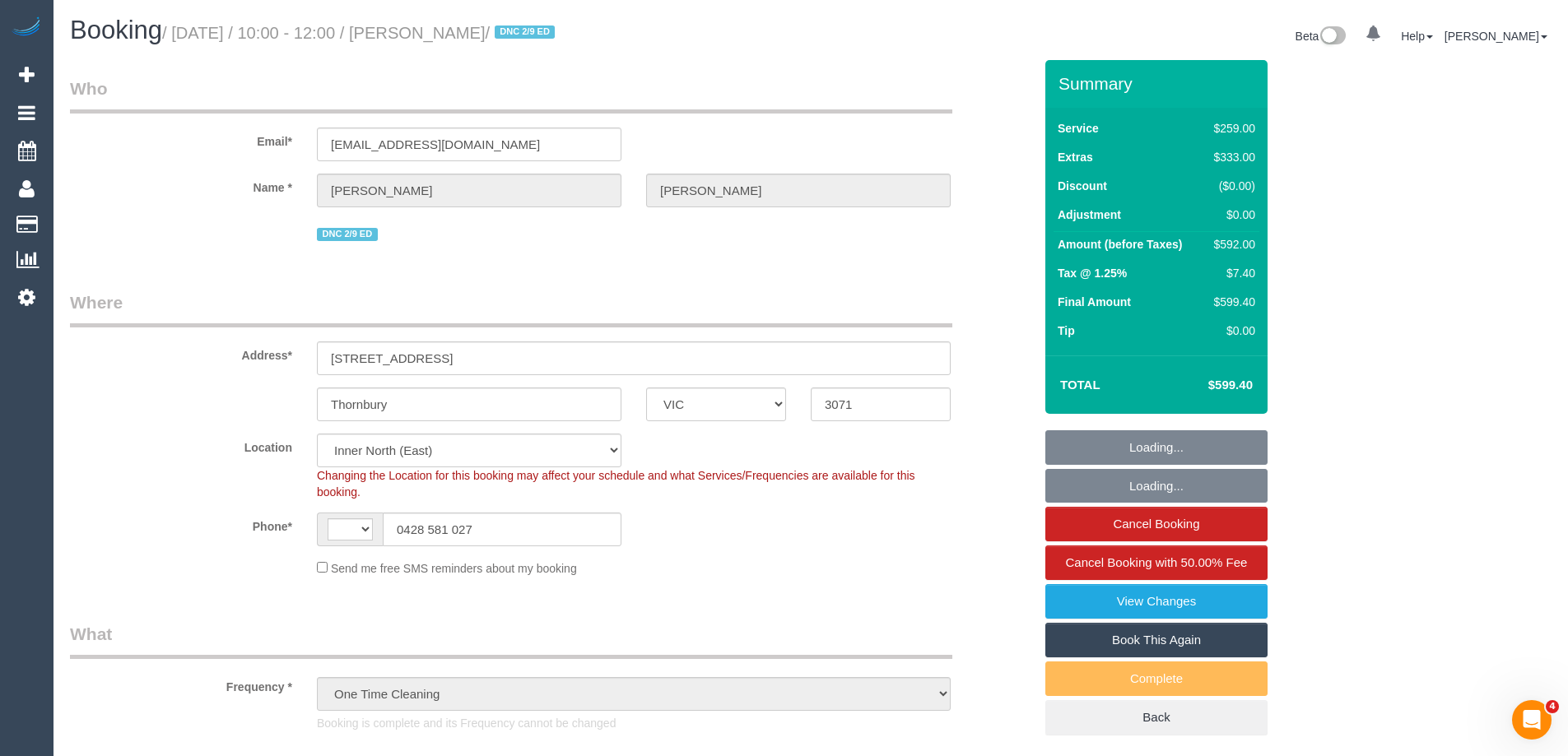
select select "number:19"
select select "VIC"
select select "object:699"
select select "number:27"
select select "number:15"
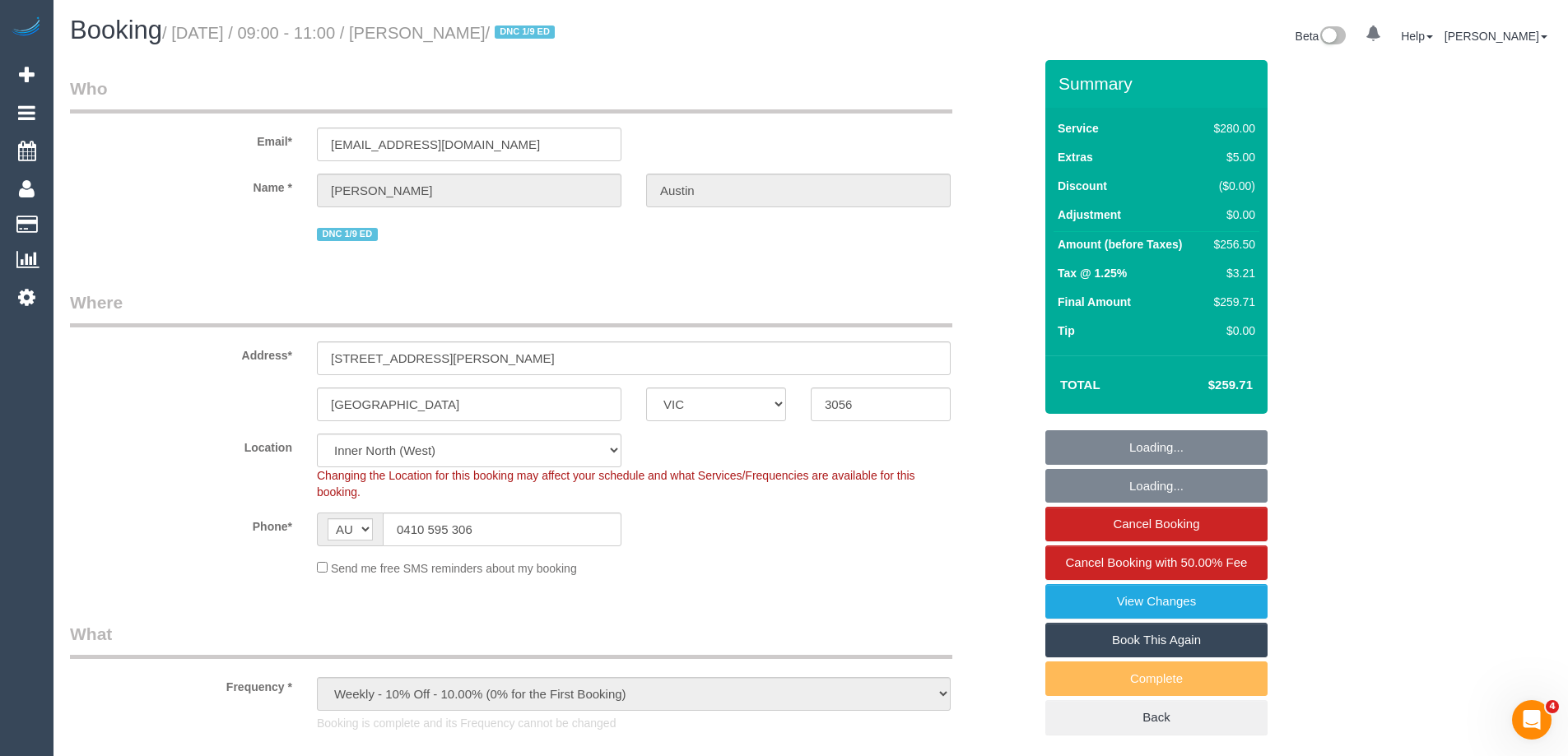
select select "number:19"
select select "number:22"
select select "number:34"
select select "number:26"
click at [424, 136] on input "sarahaustin1977@gmail.com" at bounding box center [469, 144] width 304 height 33
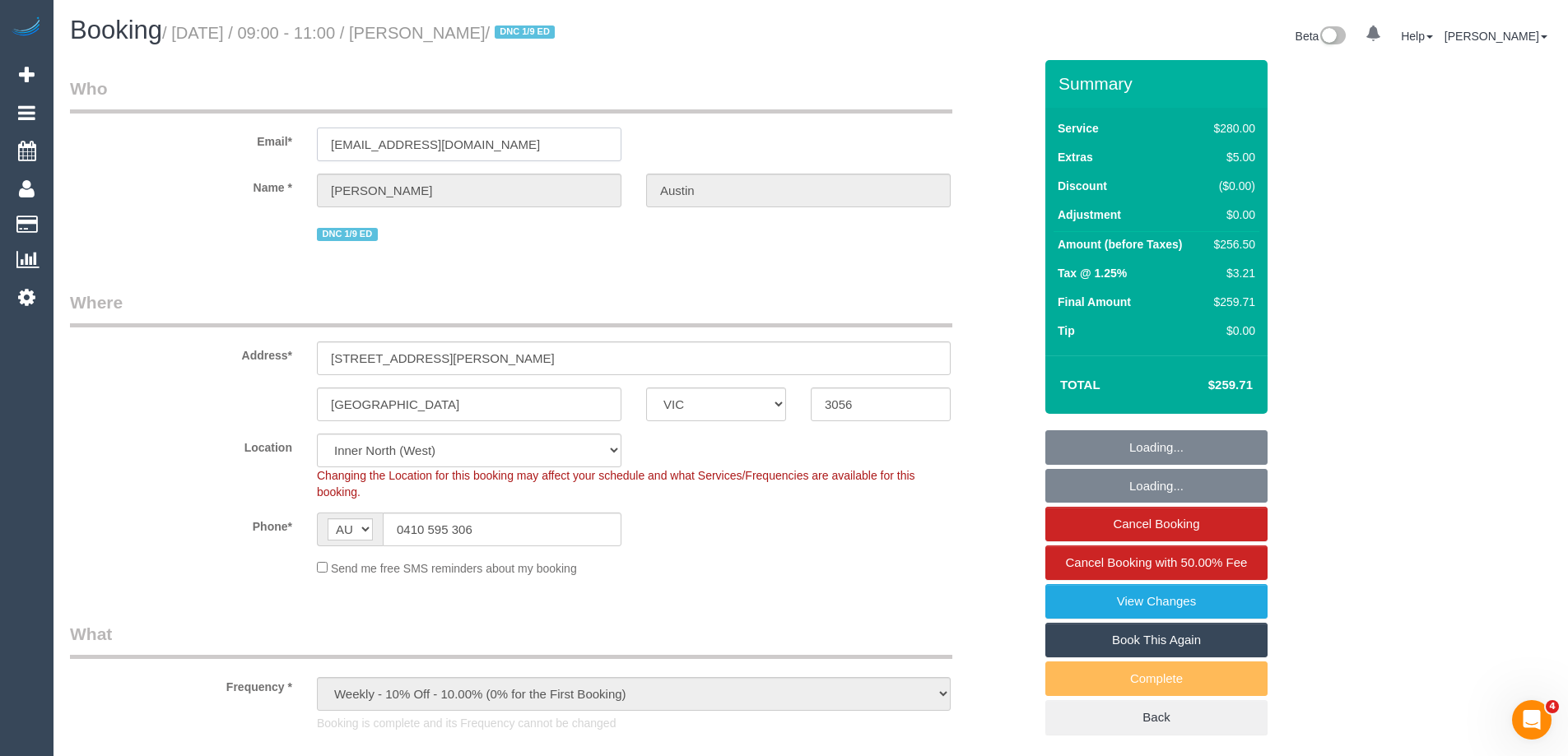
click at [424, 136] on input "sarahaustin1977@gmail.com" at bounding box center [469, 144] width 304 height 33
select select "2"
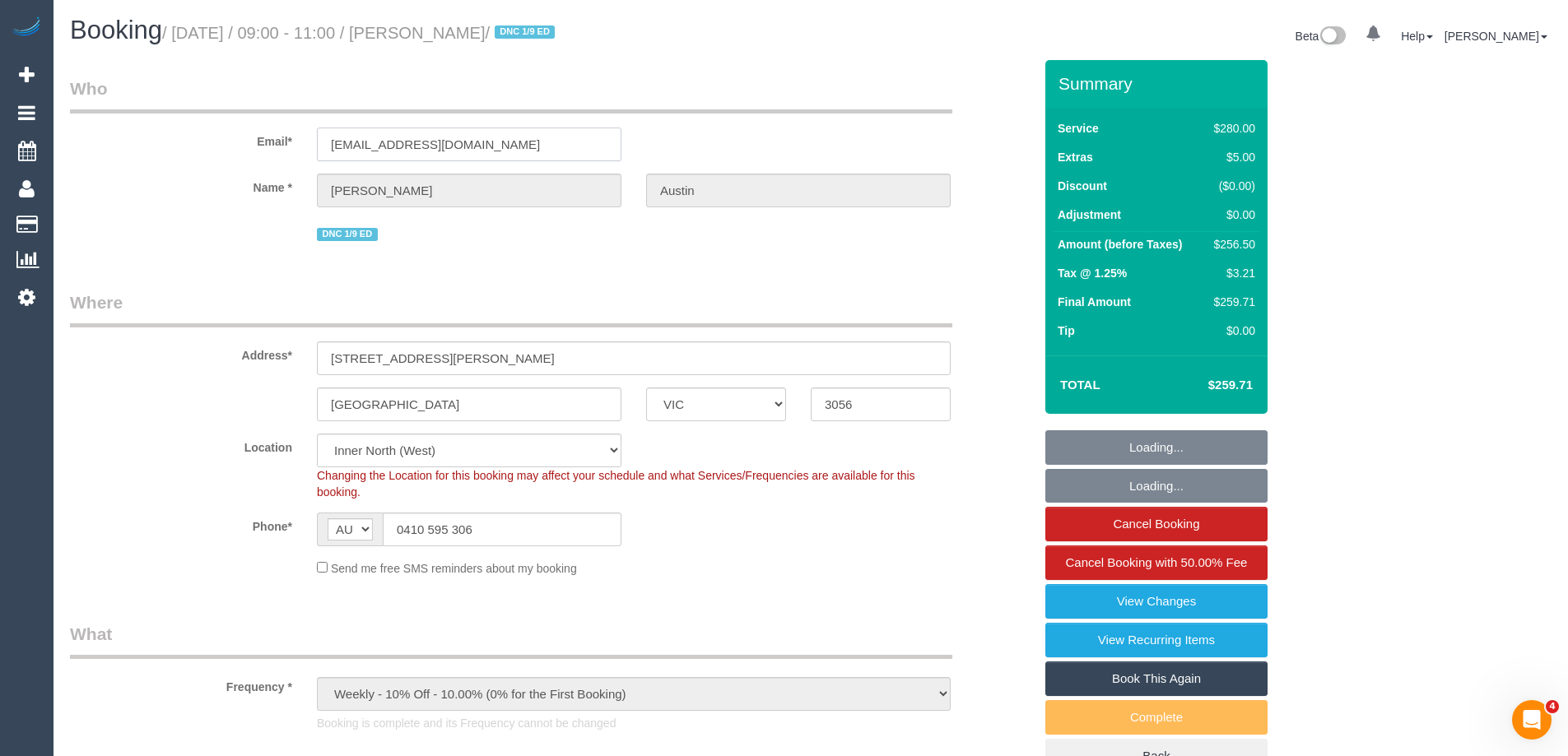
select select "string:stripe-pm_1OcyCU2GScqysDRV01GcwcDN"
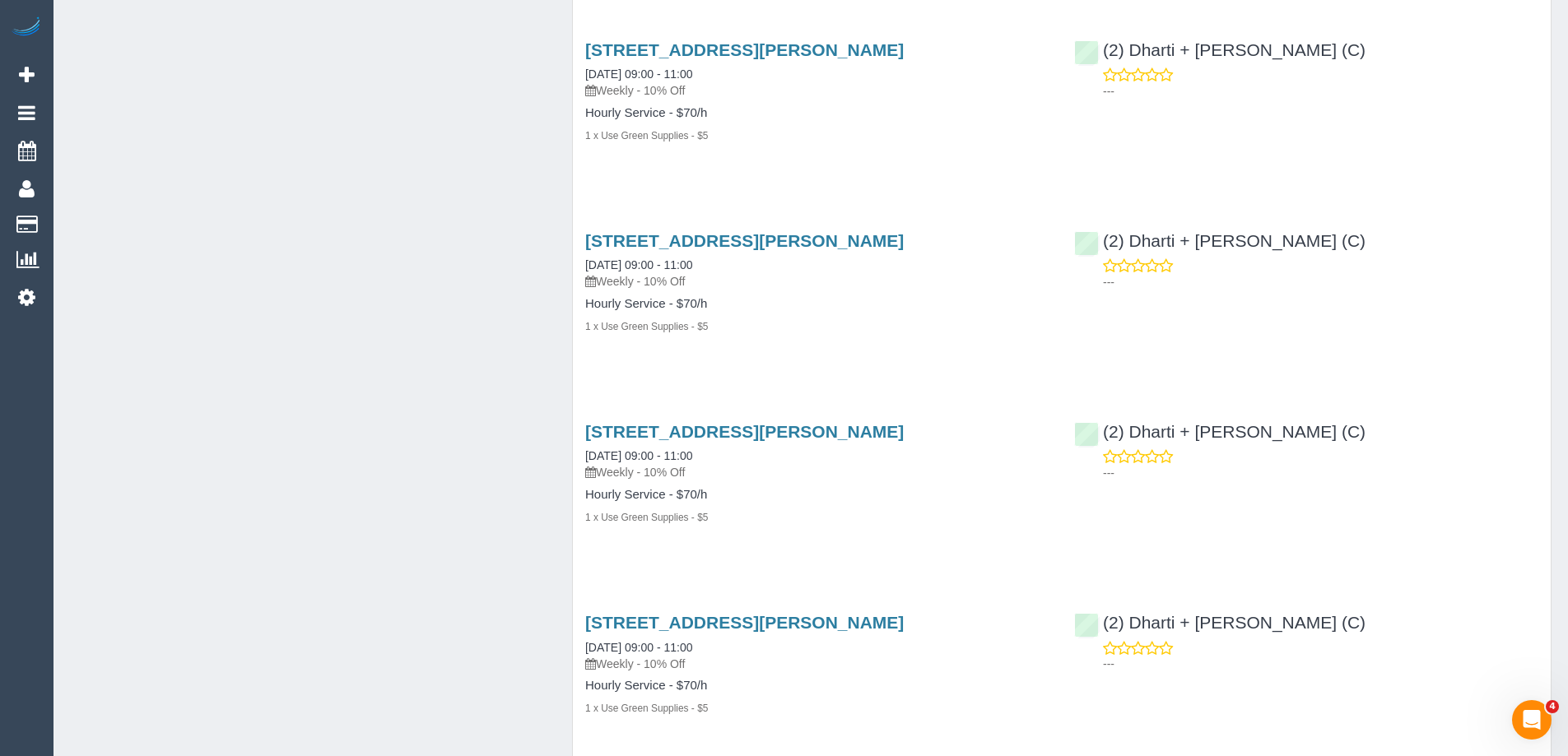
scroll to position [4307, 0]
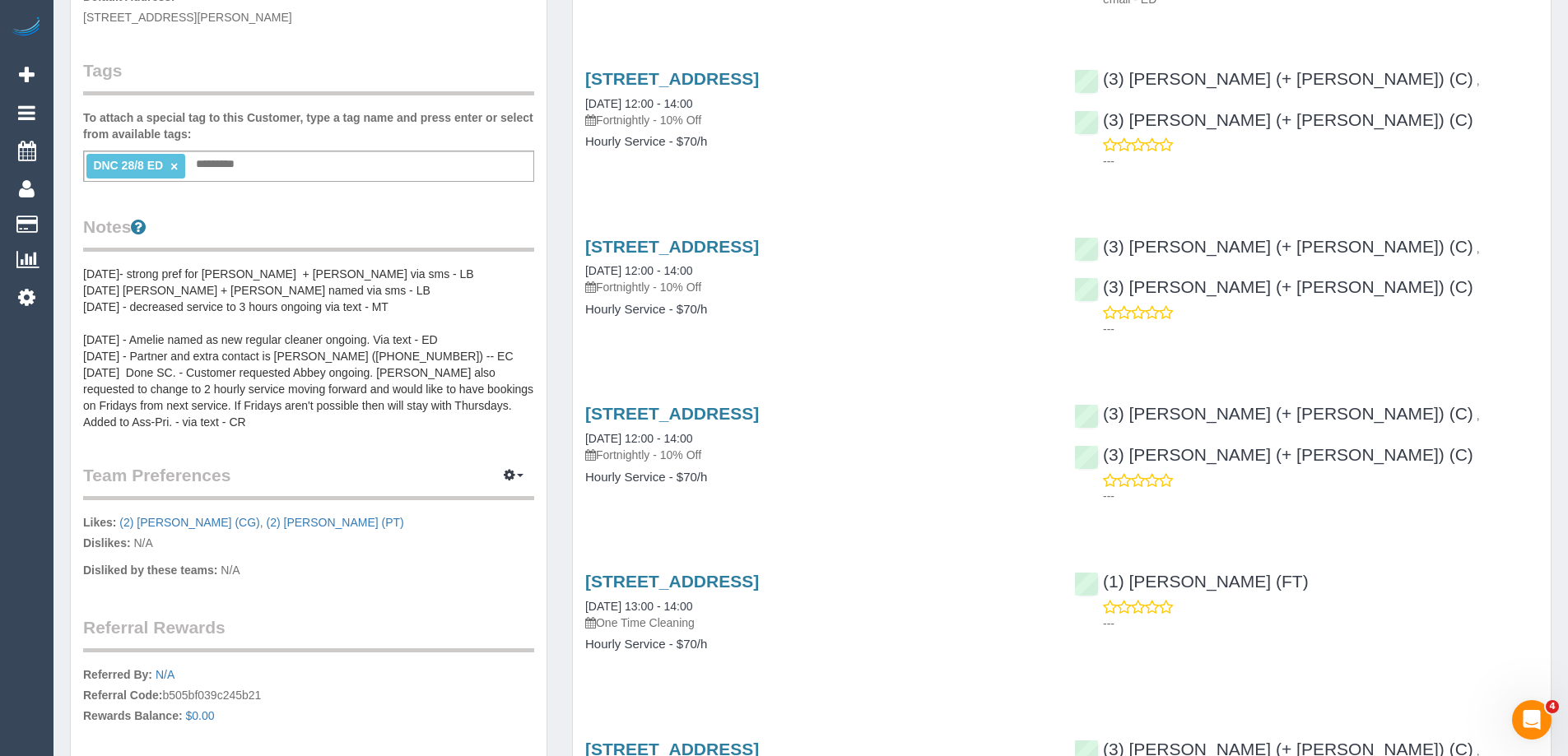
scroll to position [412, 0]
click at [107, 274] on pre "5/05/25- strong pref for Tatiana + Felipe via sms - LB 5/05/25 Tatiana + Felipe…" at bounding box center [308, 346] width 451 height 164
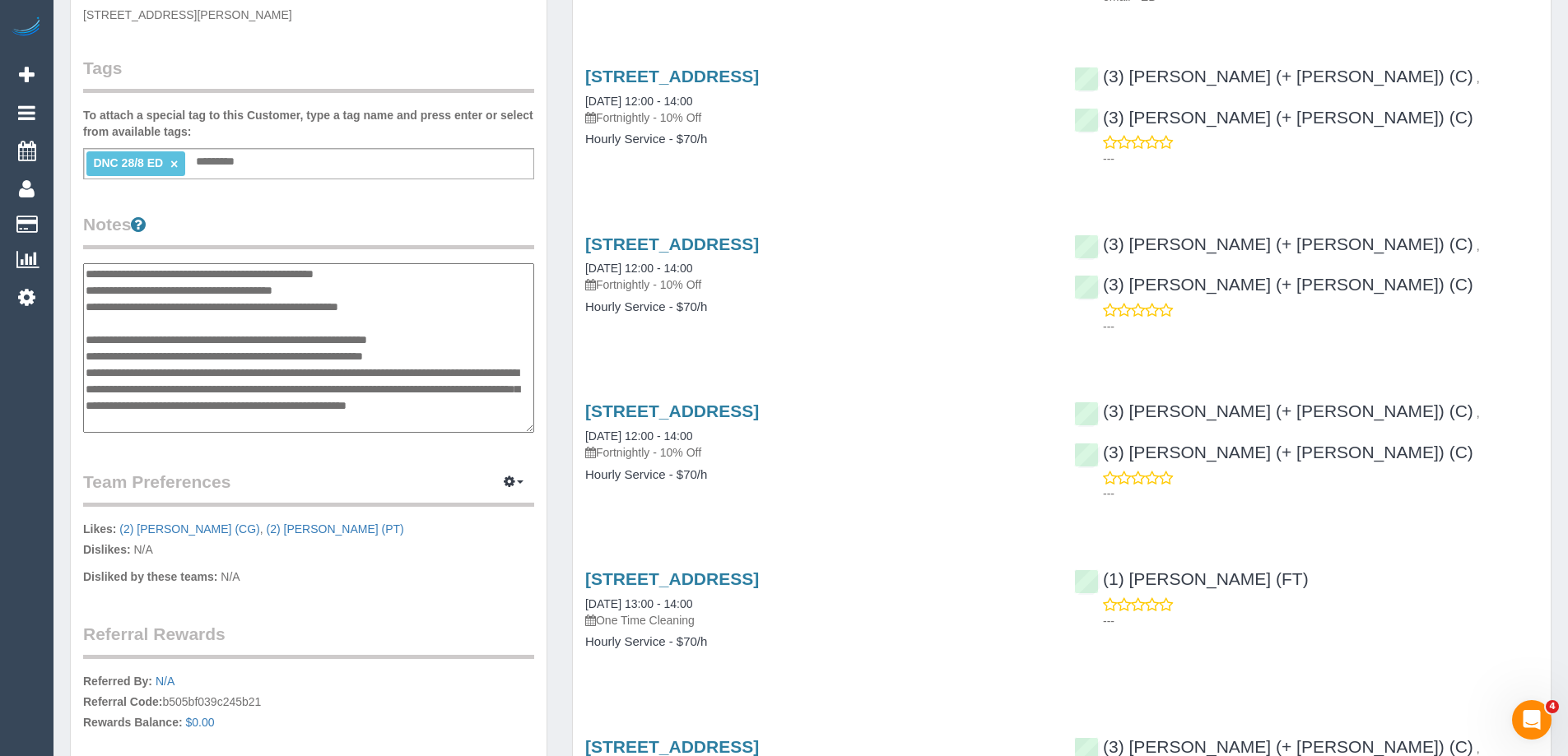
click at [86, 274] on textarea "**********" at bounding box center [308, 349] width 451 height 170
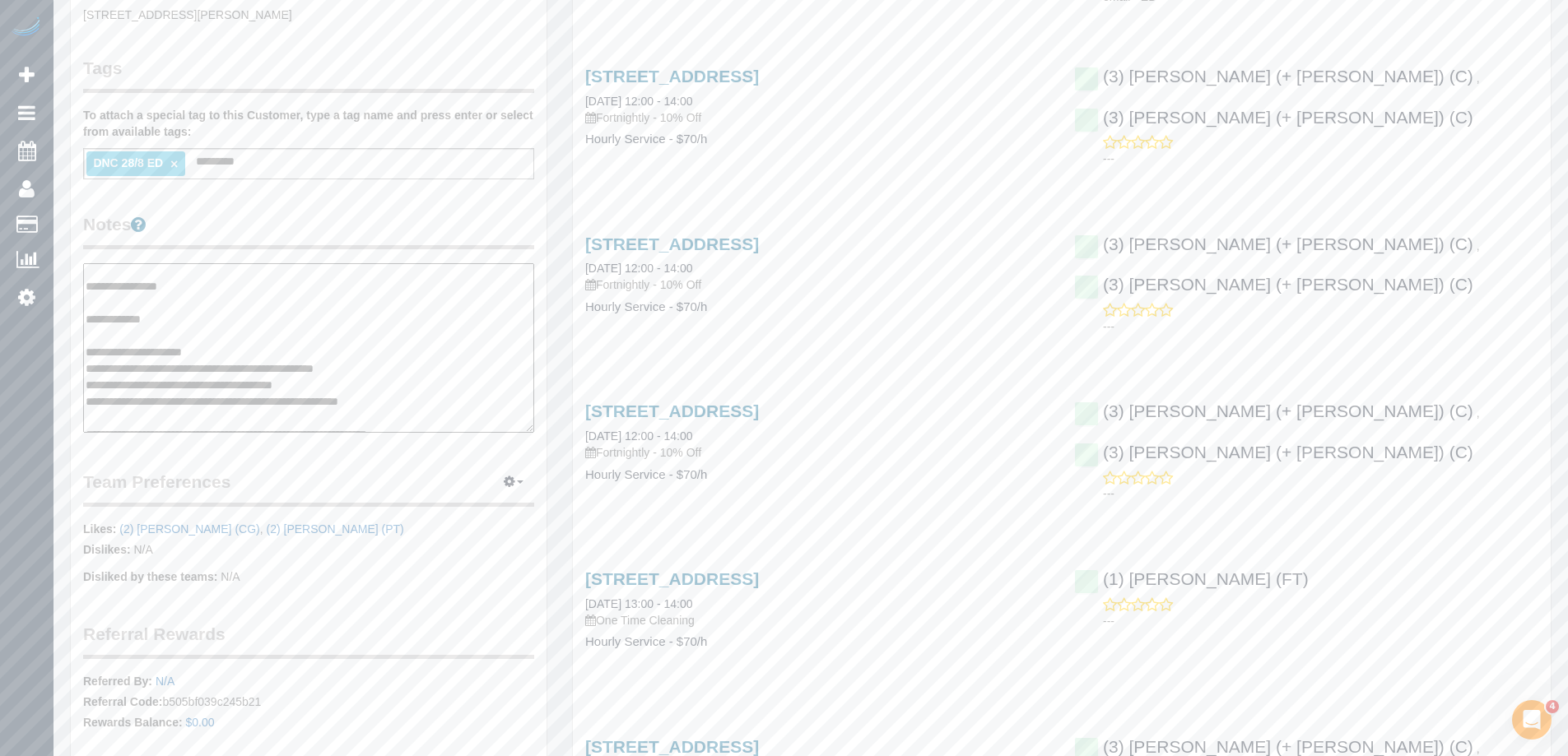
scroll to position [82, 0]
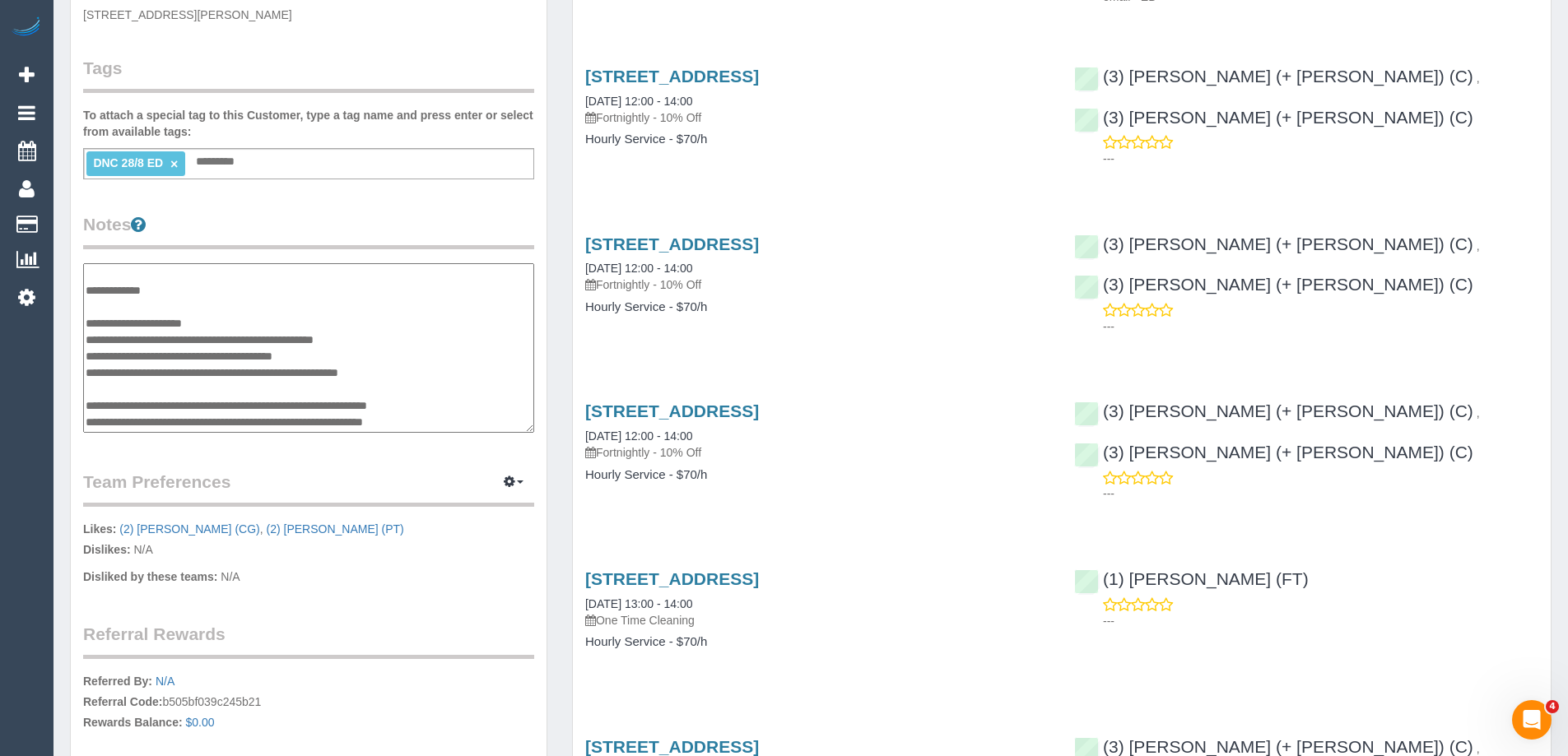
click at [238, 341] on textarea "**********" at bounding box center [308, 349] width 451 height 170
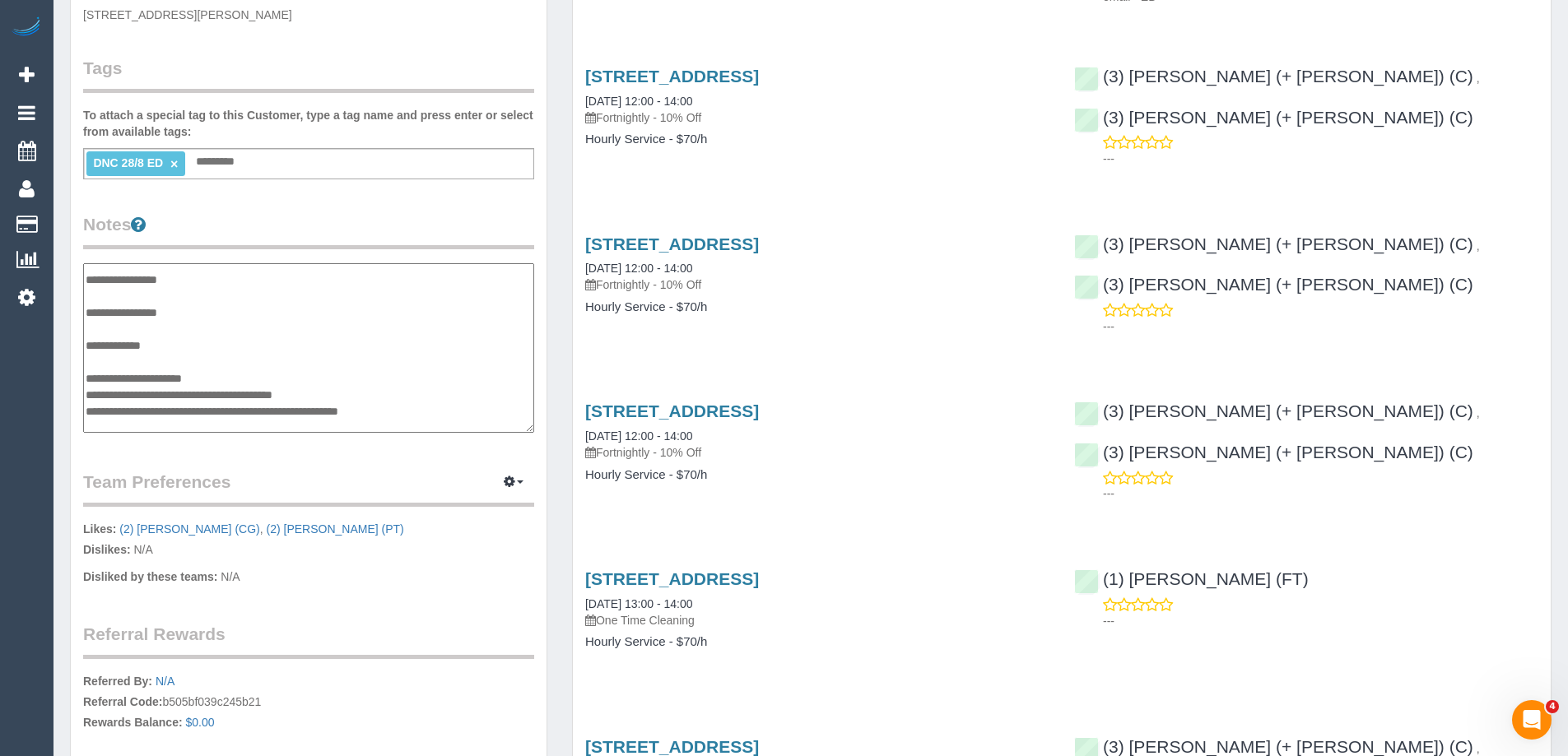
scroll to position [0, 0]
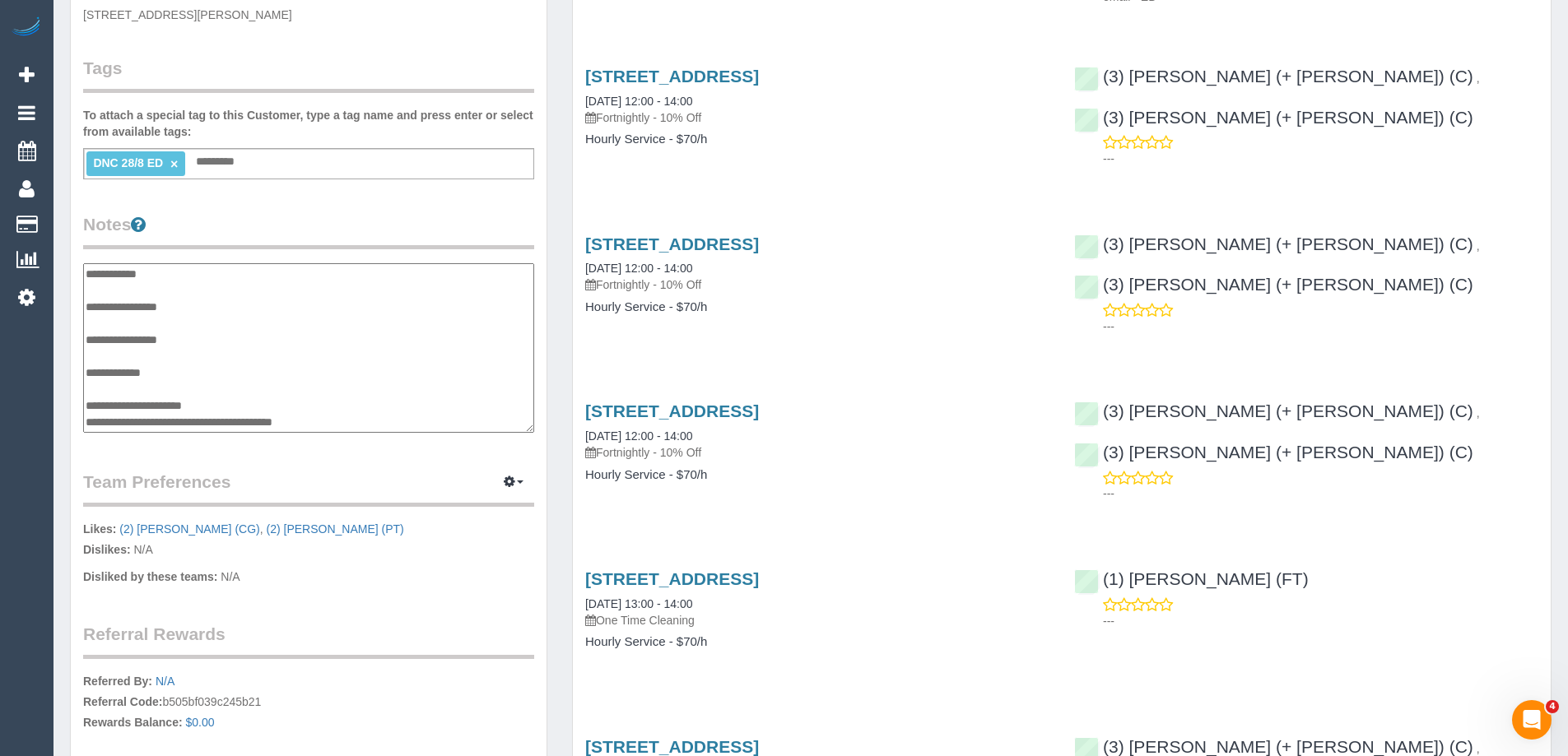
click at [166, 322] on textarea "**********" at bounding box center [308, 349] width 451 height 170
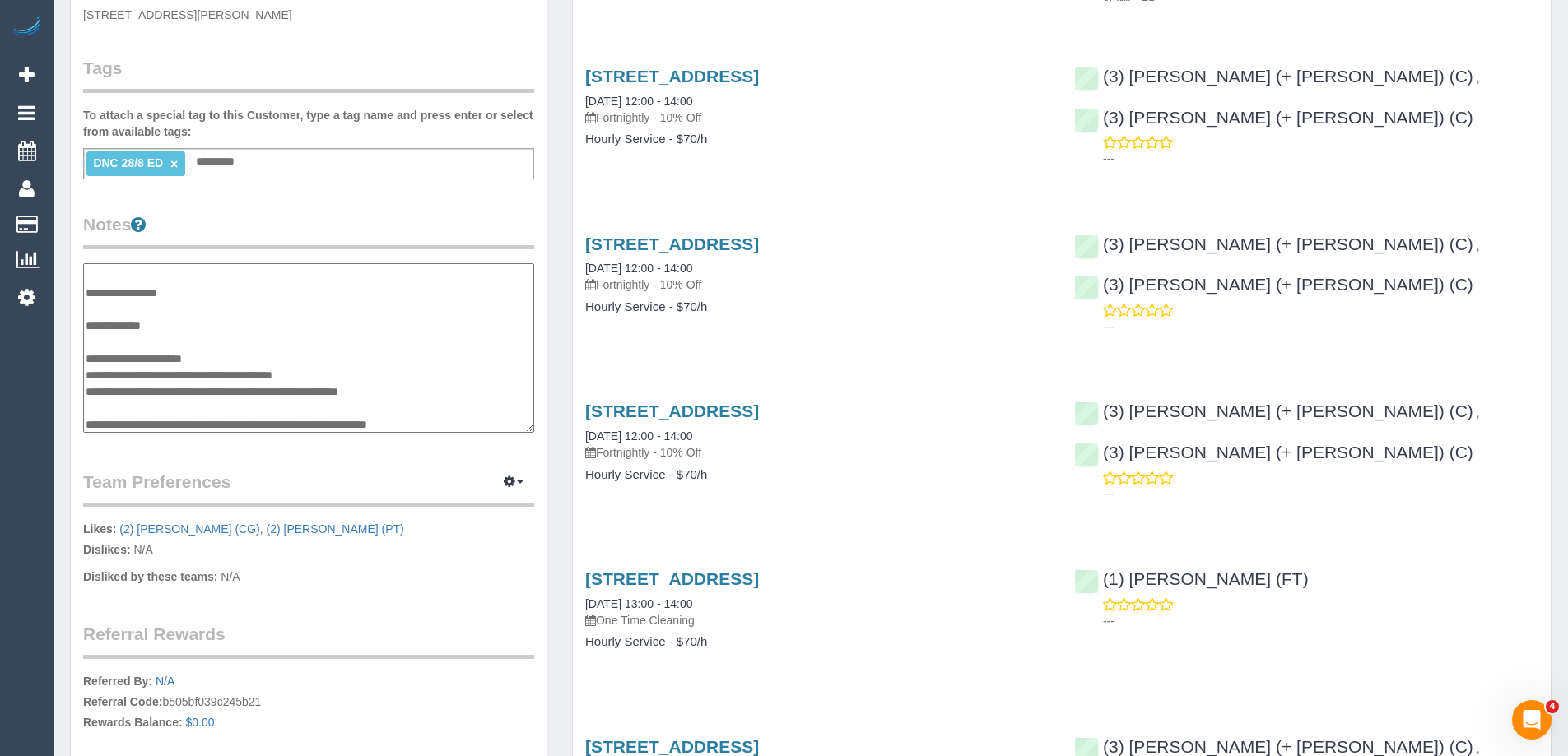
scroll to position [148, 0]
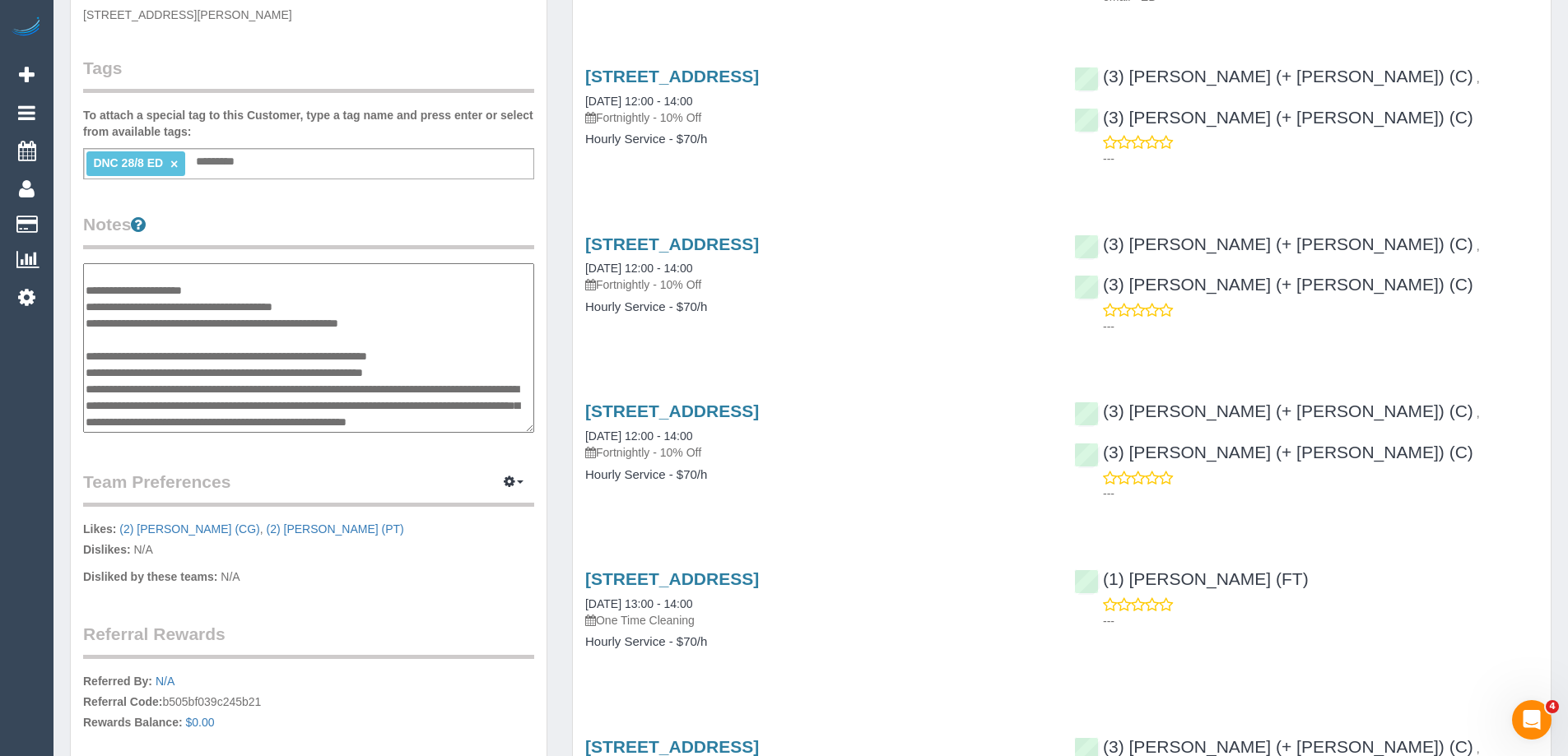
click at [228, 291] on textarea "**********" at bounding box center [308, 349] width 451 height 170
click at [422, 309] on textarea "**********" at bounding box center [308, 349] width 451 height 170
click at [88, 284] on textarea "**********" at bounding box center [308, 349] width 451 height 170
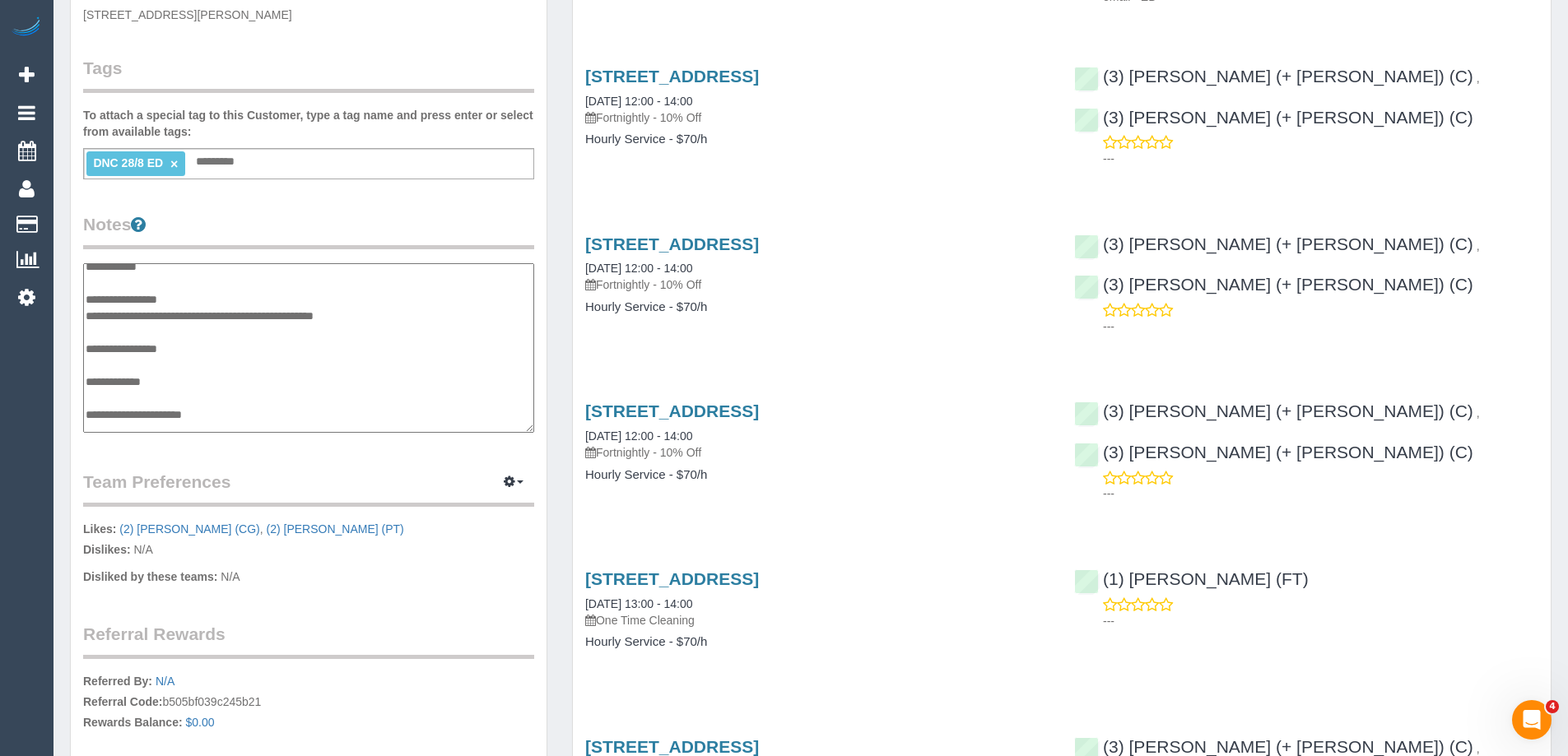
scroll to position [0, 0]
click at [114, 404] on textarea "**********" at bounding box center [308, 349] width 451 height 170
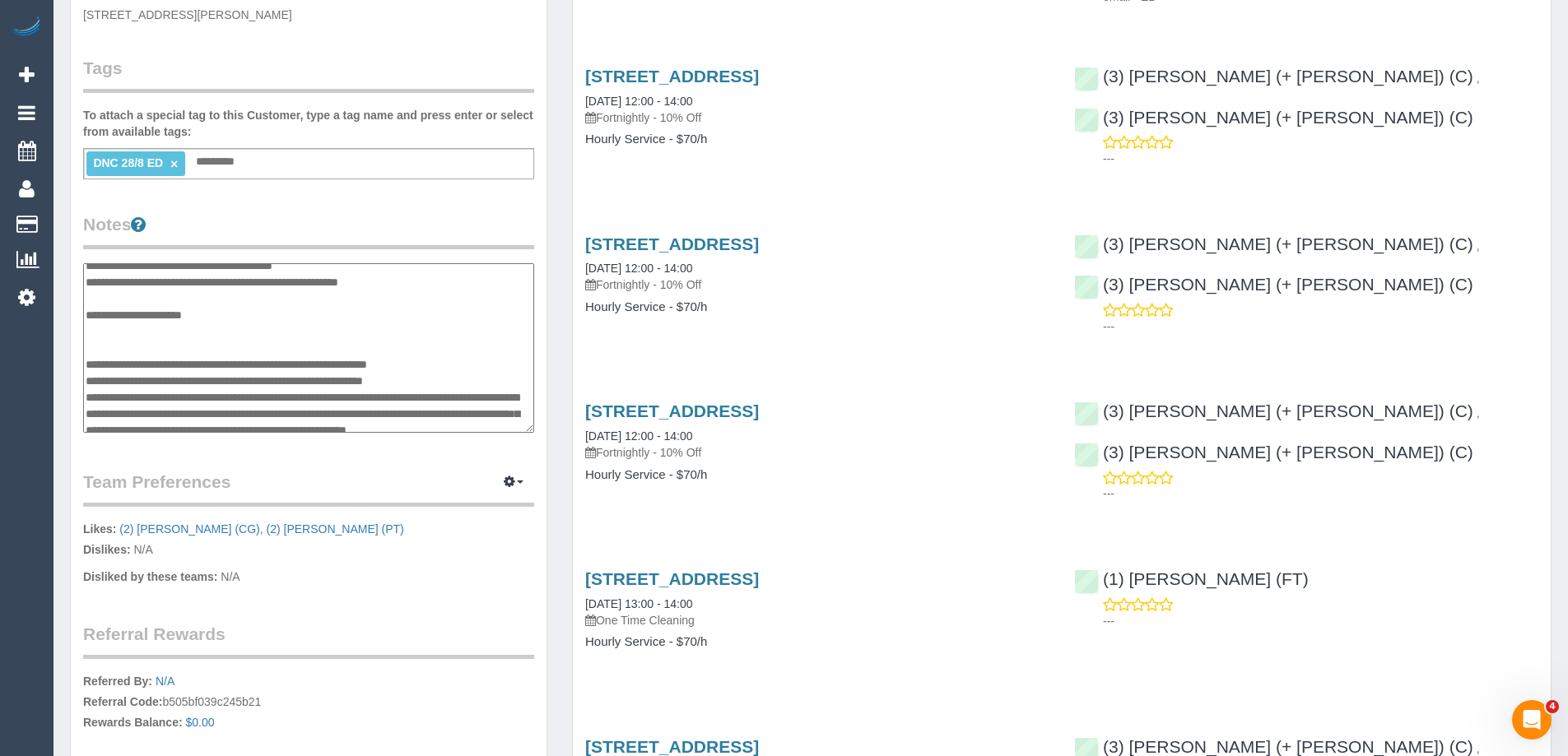
scroll to position [164, 0]
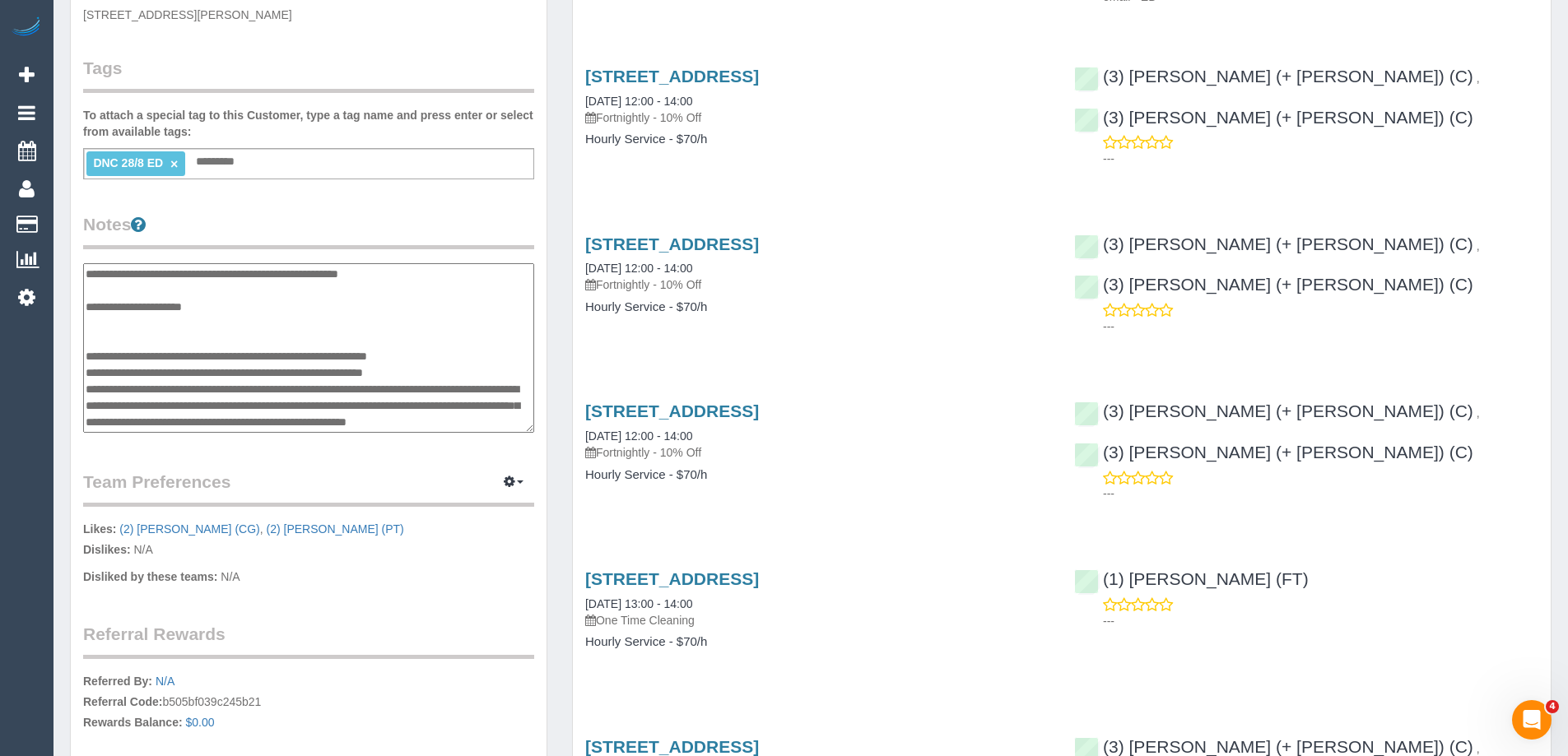
click at [257, 341] on textarea "**********" at bounding box center [308, 349] width 451 height 170
click at [449, 358] on textarea "**********" at bounding box center [308, 349] width 451 height 170
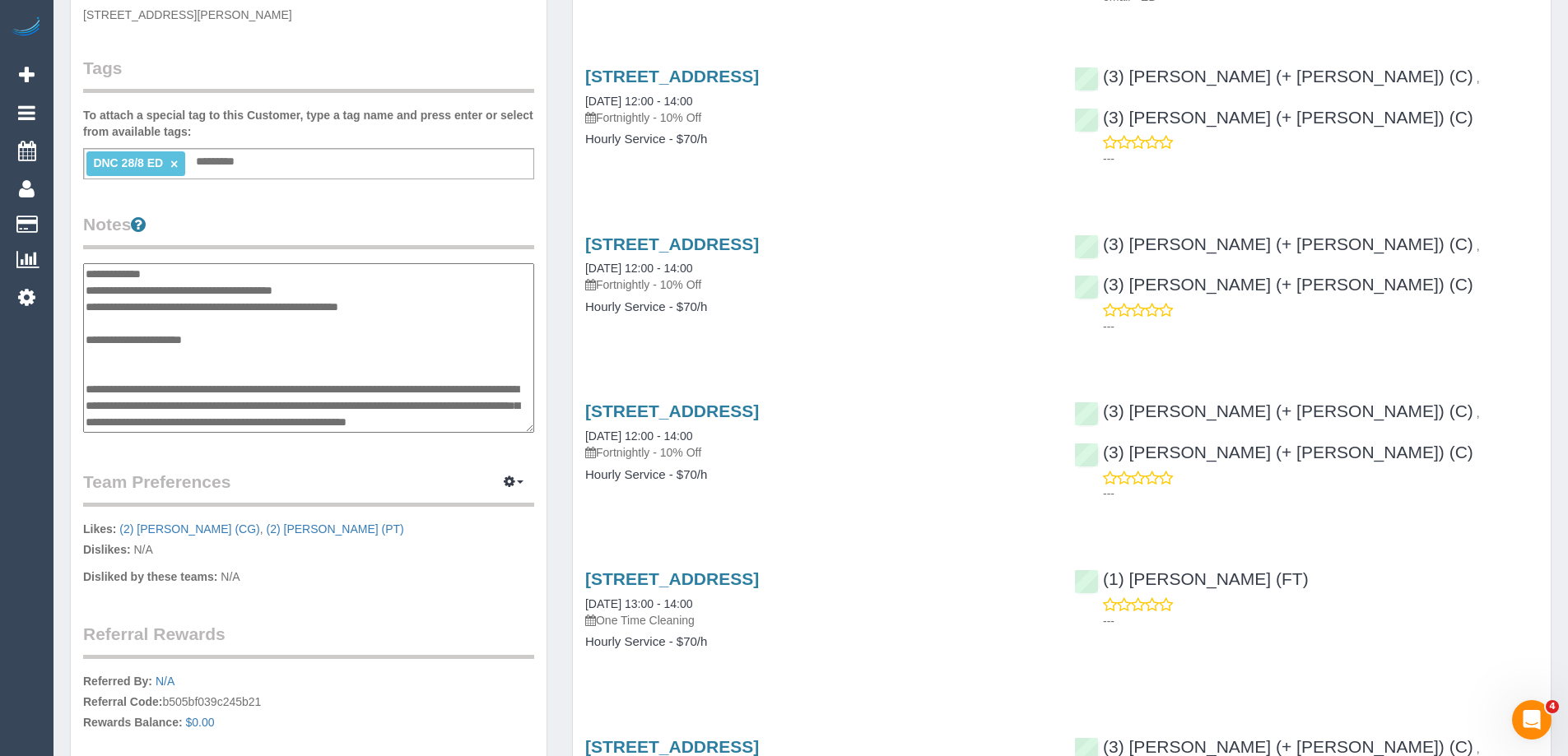
scroll to position [50, 0]
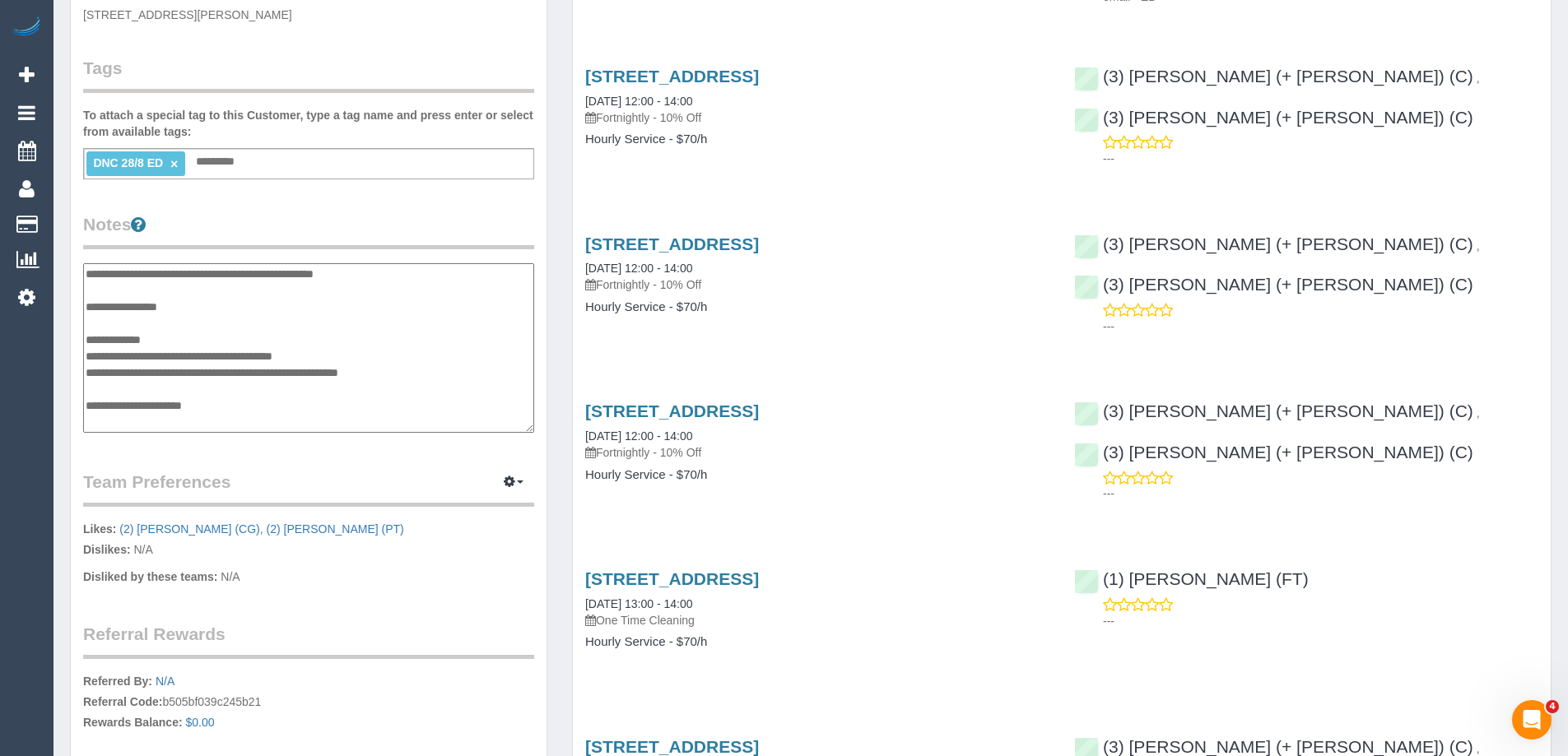
click at [148, 389] on textarea "**********" at bounding box center [308, 349] width 451 height 170
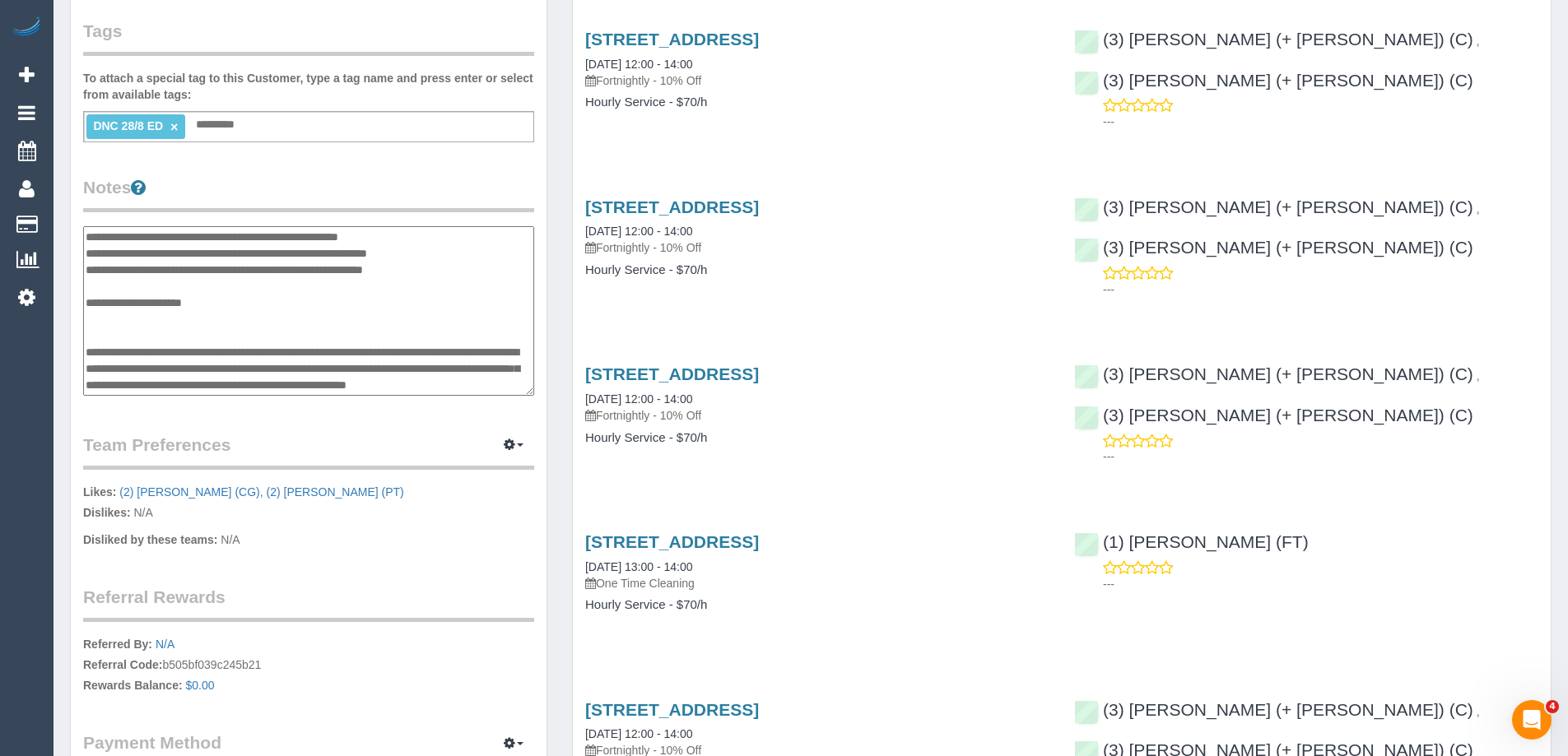
scroll to position [412, 0]
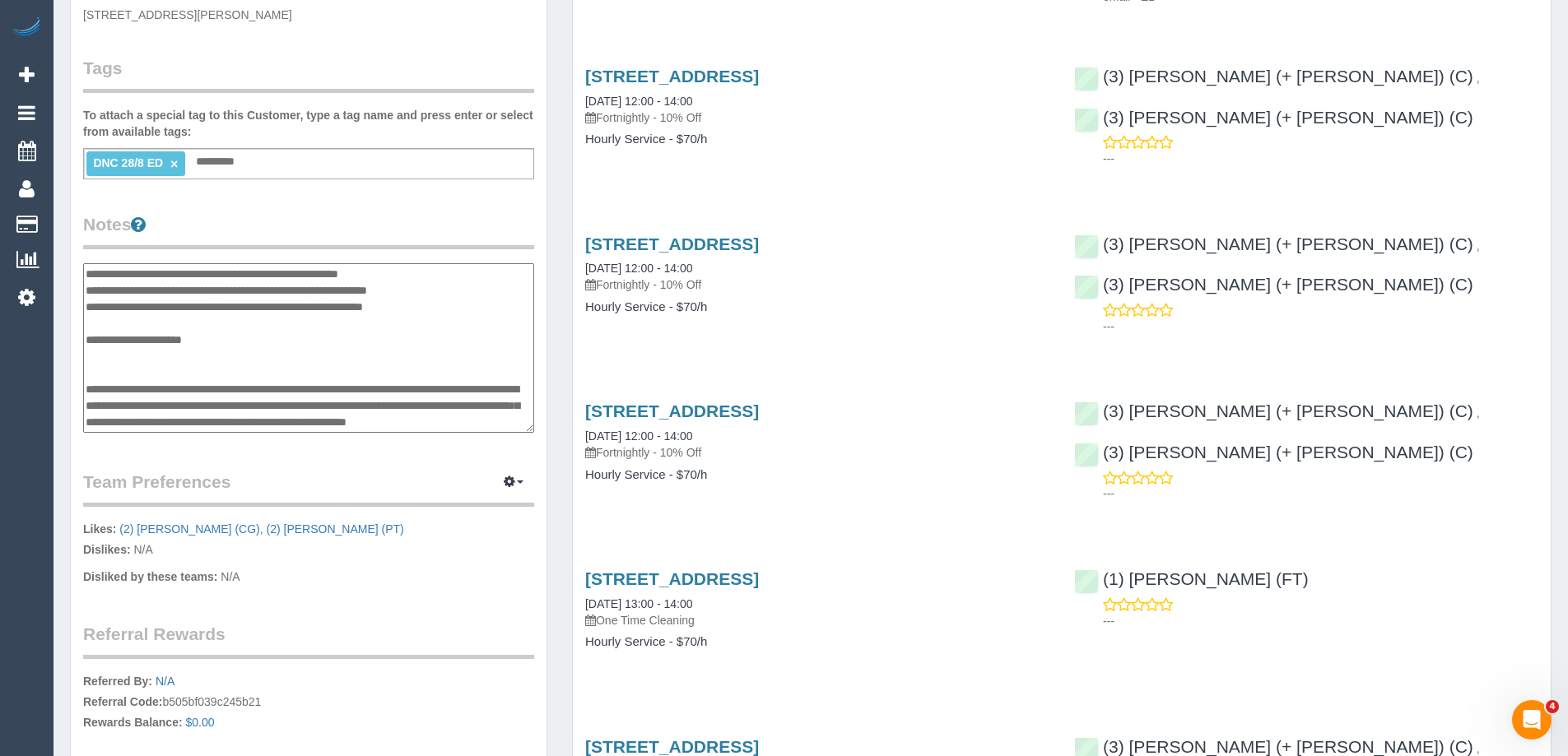
click at [334, 380] on textarea "**********" at bounding box center [308, 349] width 451 height 170
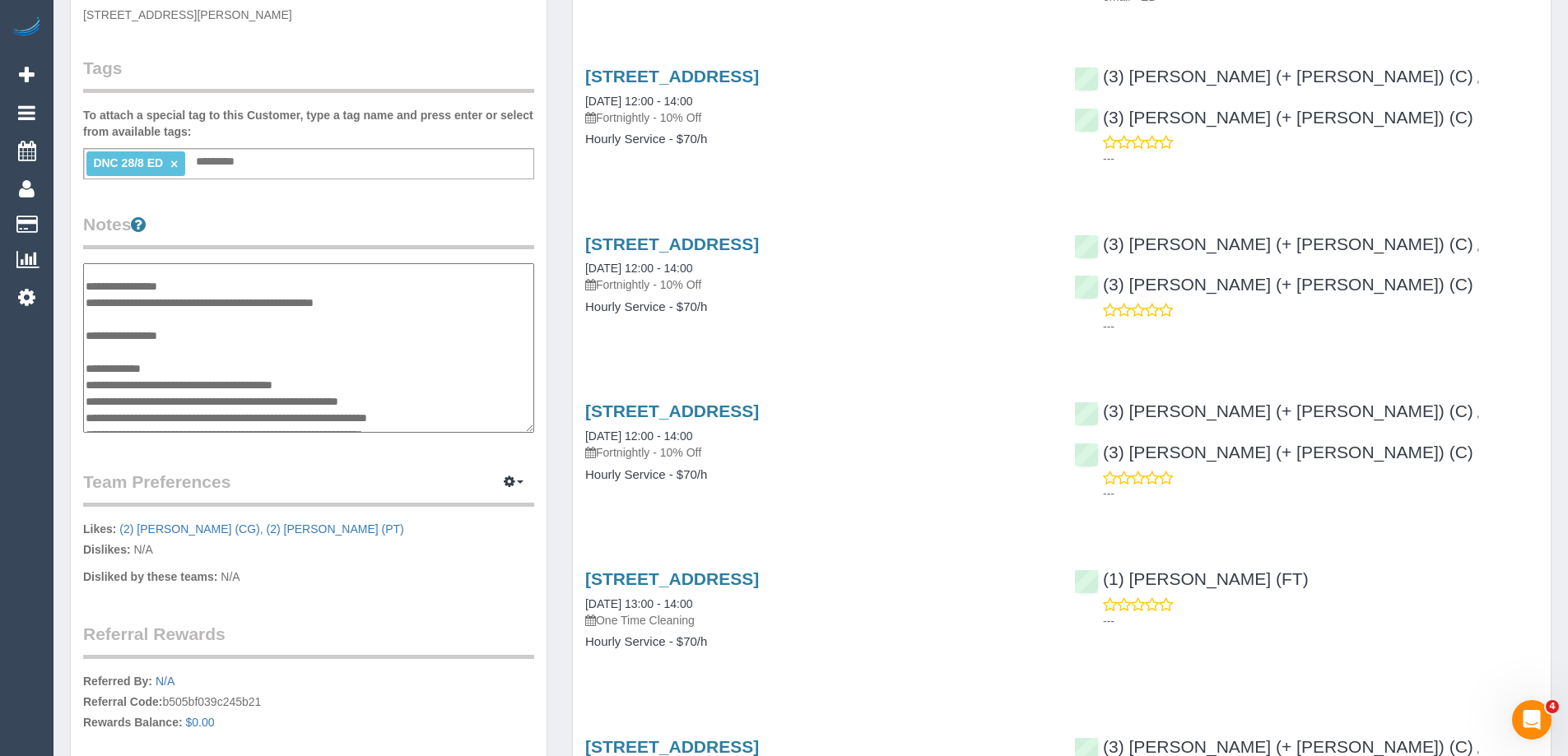
scroll to position [0, 0]
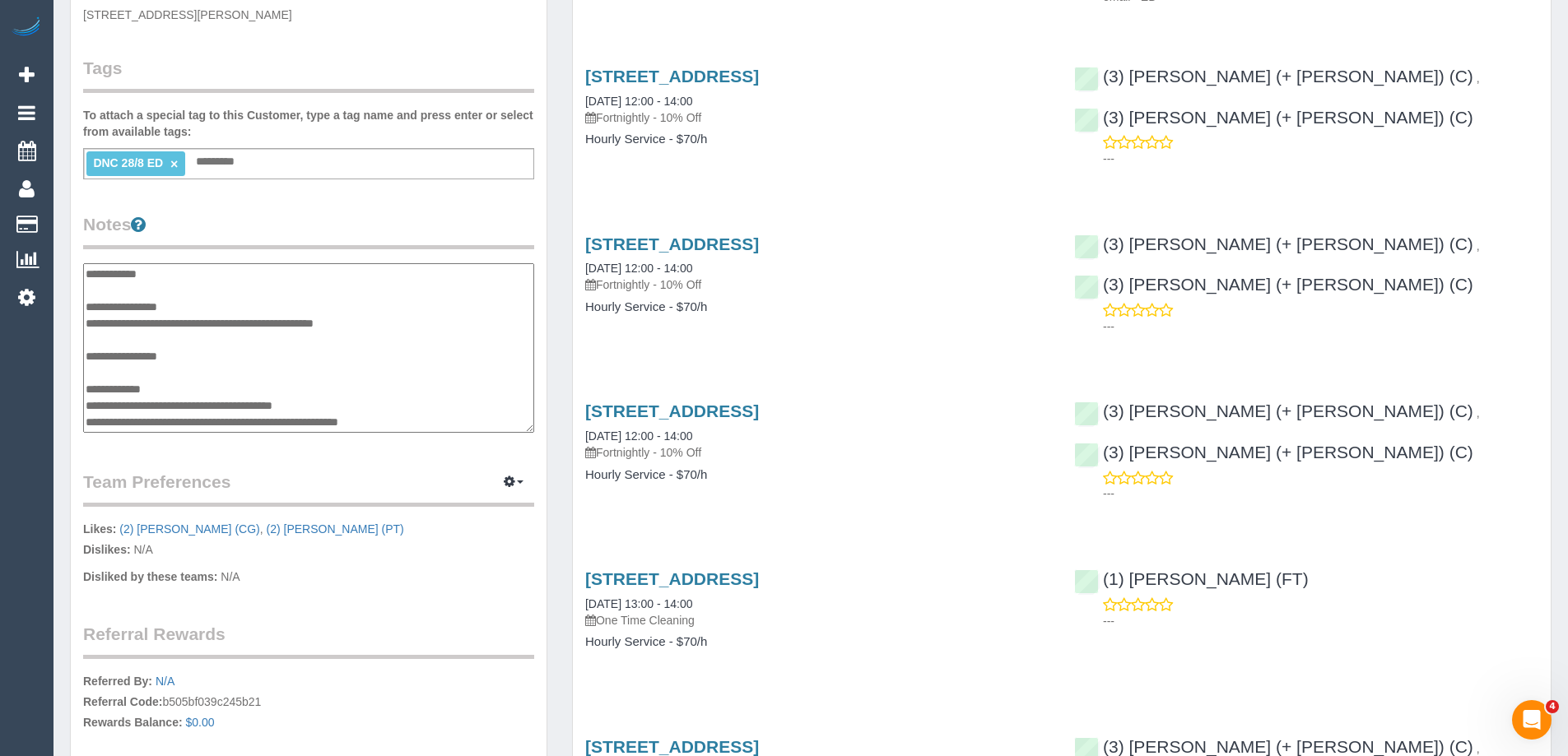
click at [232, 337] on textarea "**********" at bounding box center [308, 349] width 451 height 170
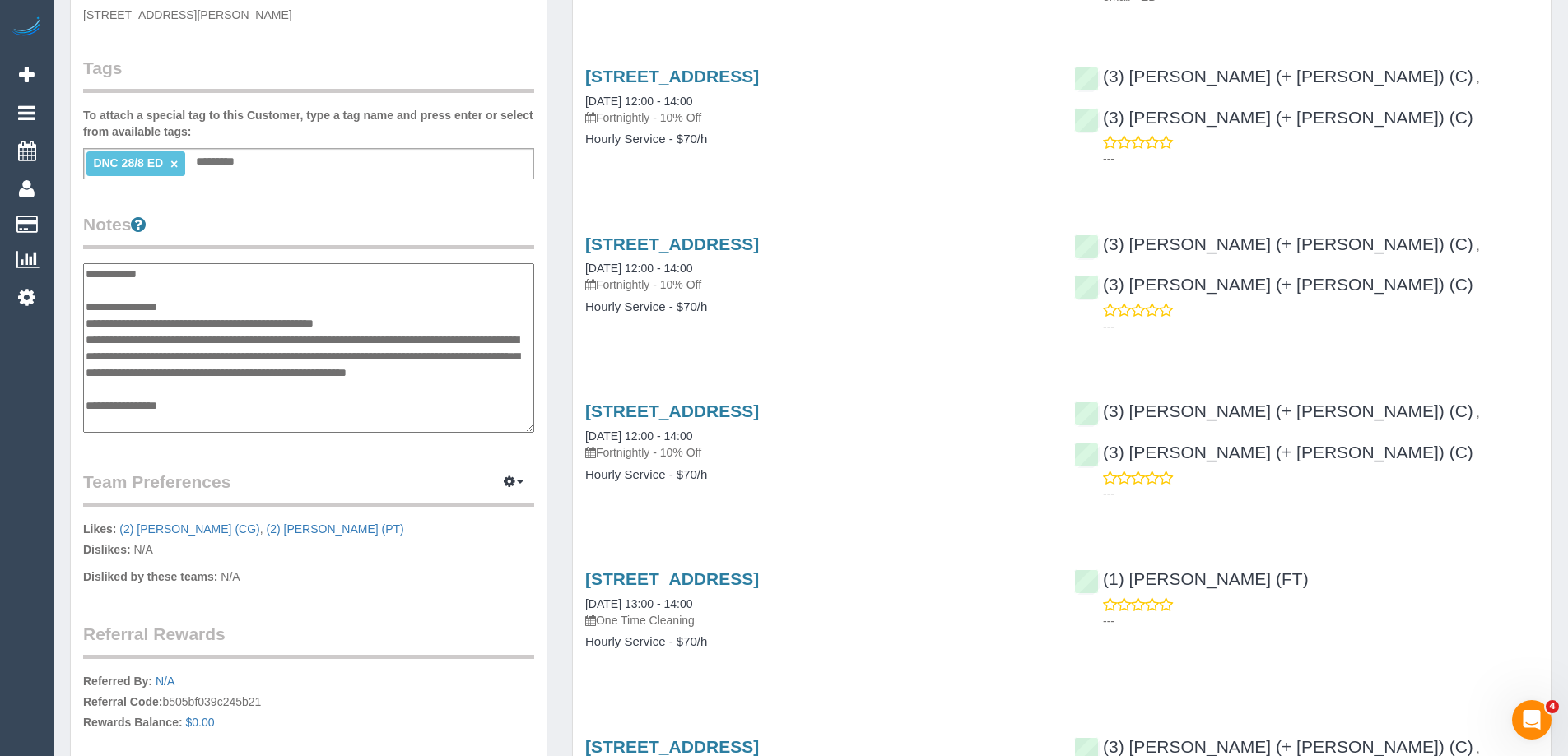
type textarea "**********"
click at [290, 204] on div "Customer Info Edit Contact Info Send Message Email Preferences Special Sales Ta…" at bounding box center [308, 268] width 476 height 1237
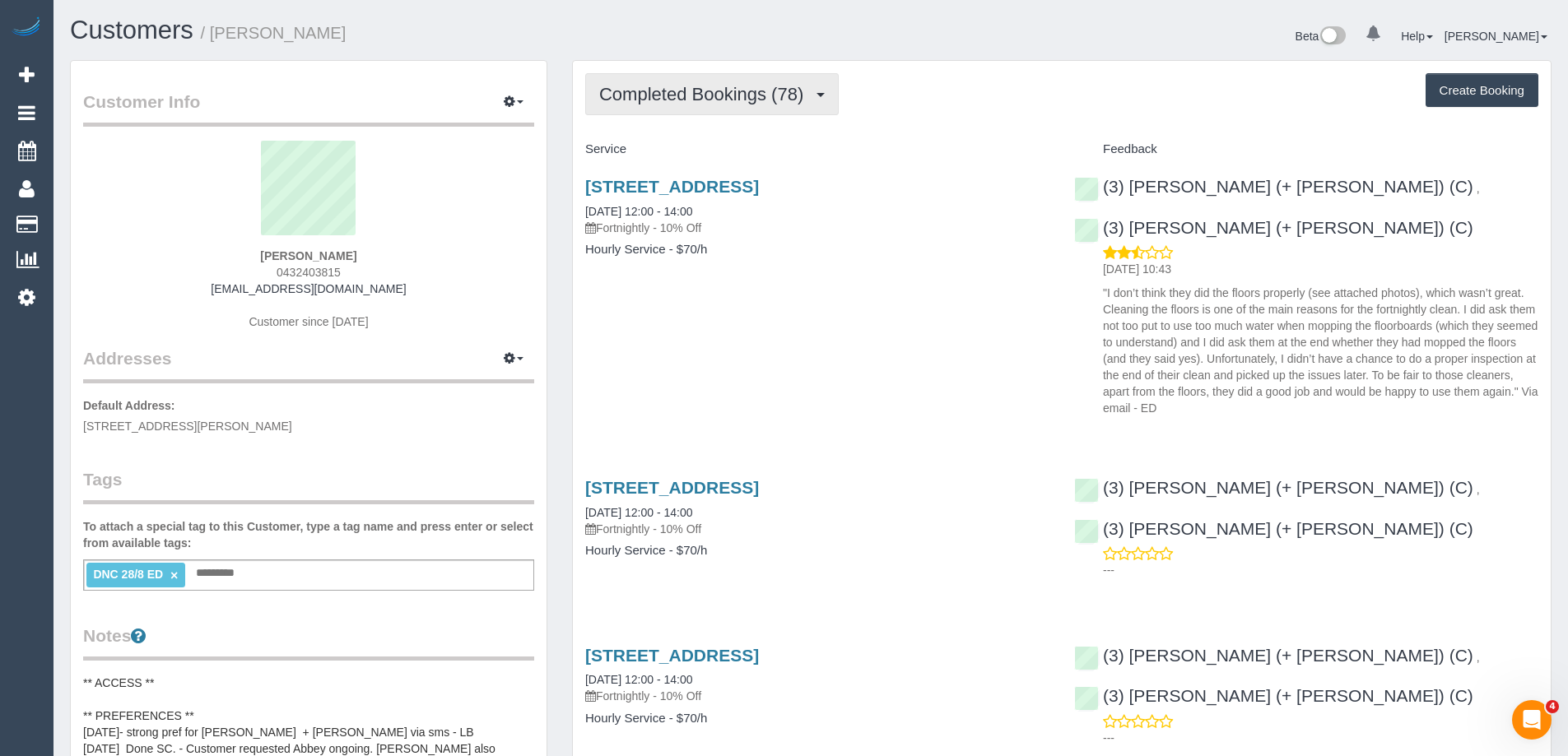
click at [651, 106] on button "Completed Bookings (78)" at bounding box center [712, 94] width 254 height 42
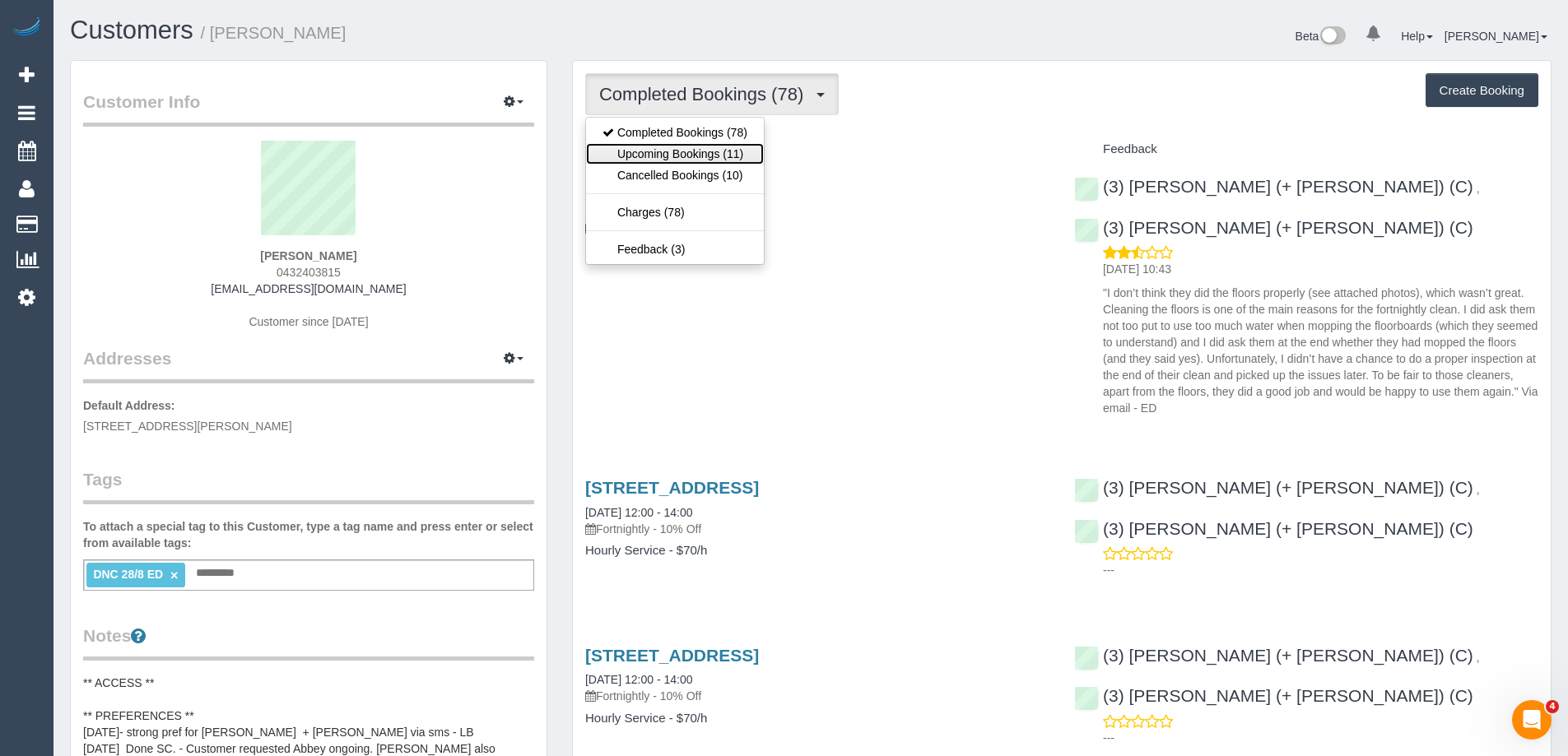
click at [658, 154] on link "Upcoming Bookings (11)" at bounding box center [675, 154] width 178 height 22
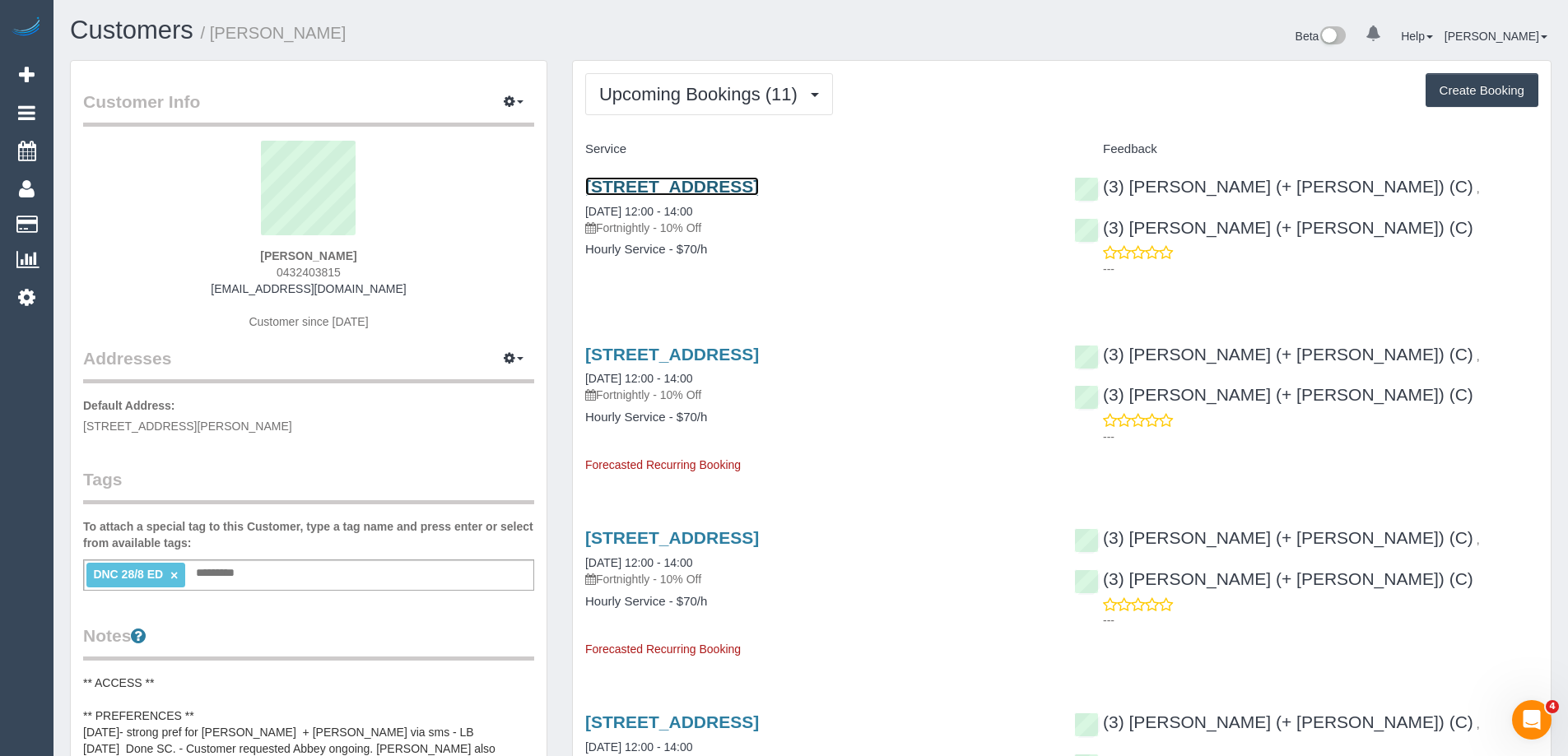
click at [657, 187] on link "3 Melville Street, Fitzroy North, VIC 3068" at bounding box center [672, 186] width 173 height 19
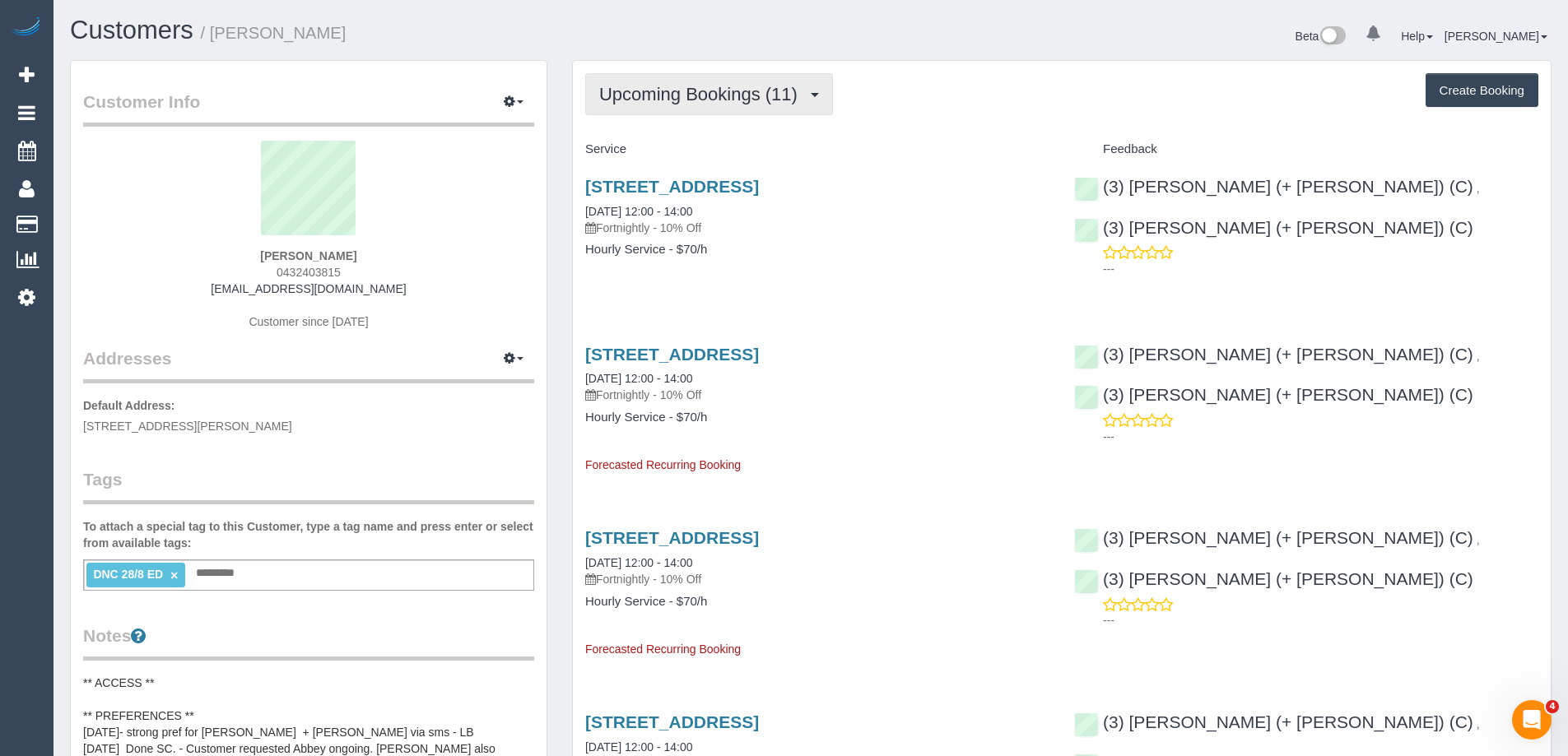
click at [657, 95] on span "Upcoming Bookings (11)" at bounding box center [702, 94] width 207 height 21
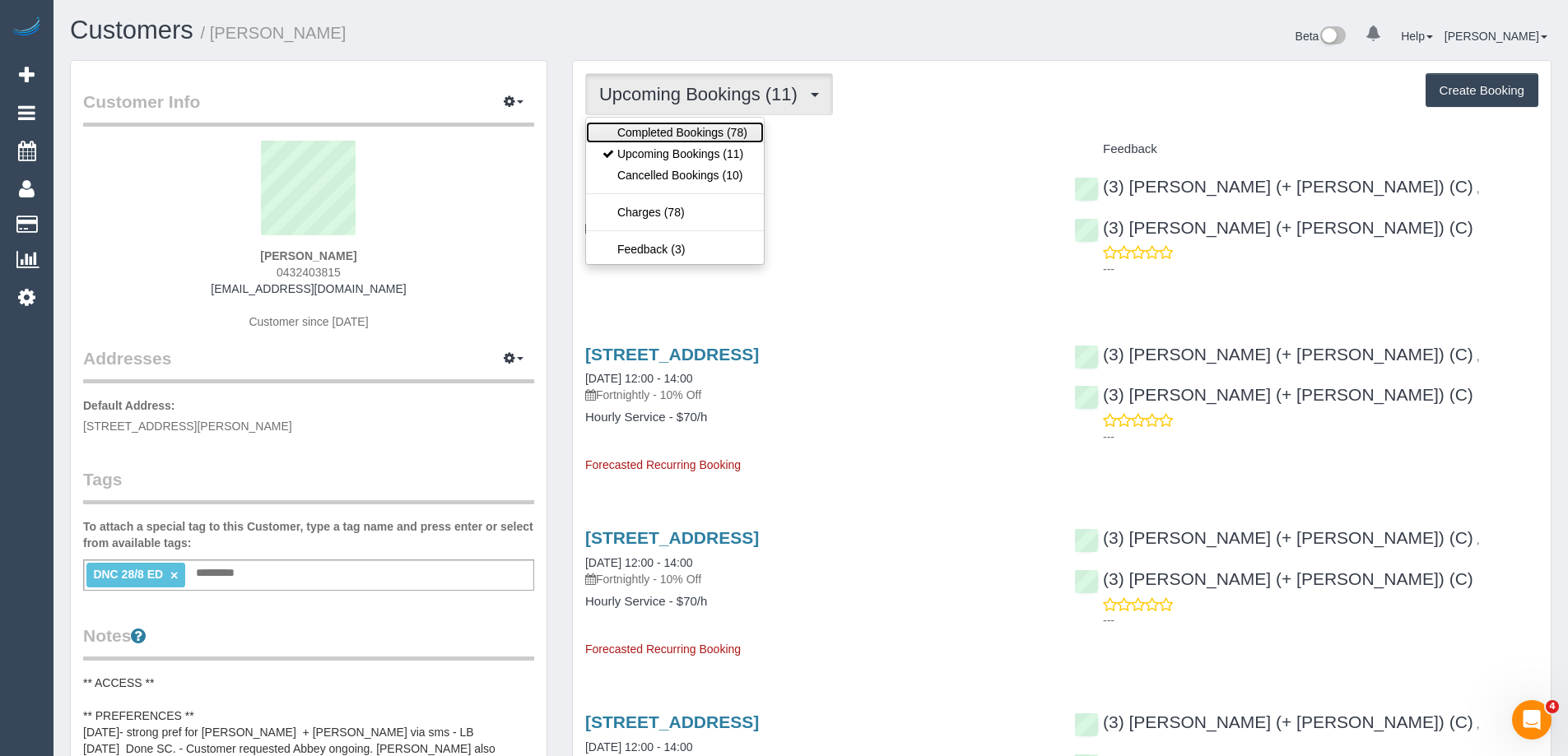
click at [658, 125] on link "Completed Bookings (78)" at bounding box center [675, 133] width 178 height 22
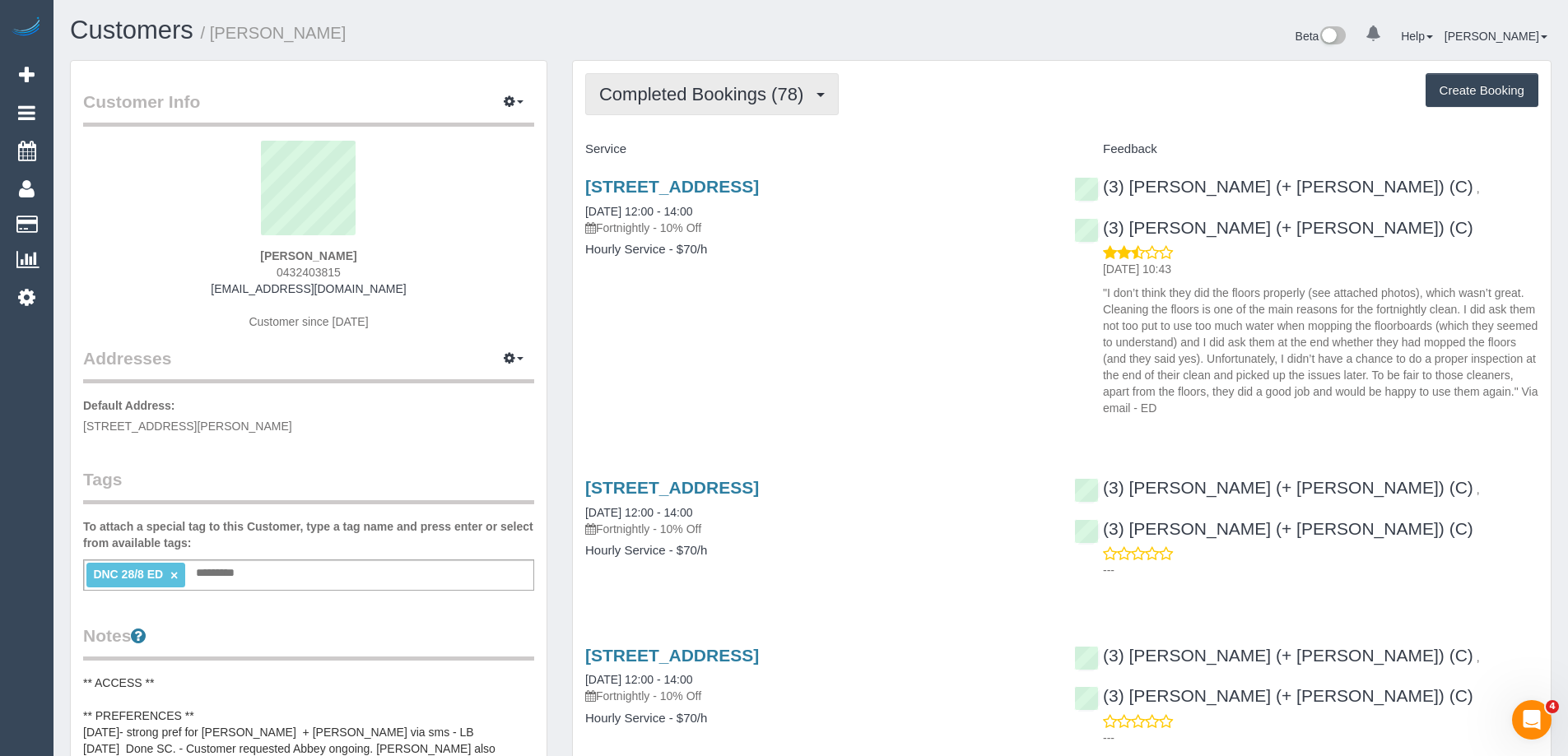
click at [725, 100] on span "Completed Bookings (78)" at bounding box center [705, 94] width 212 height 21
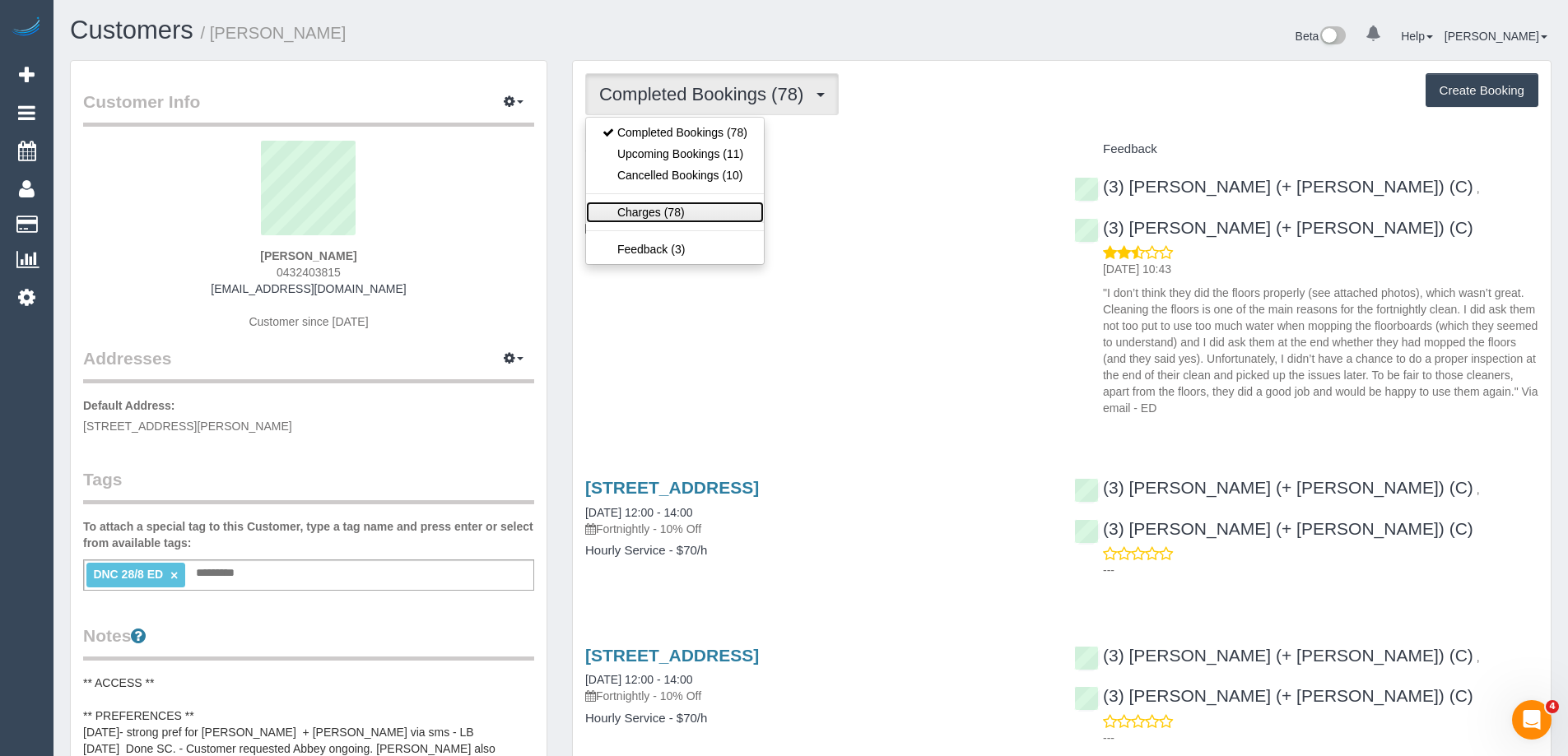
click at [709, 206] on link "Charges (78)" at bounding box center [675, 212] width 178 height 22
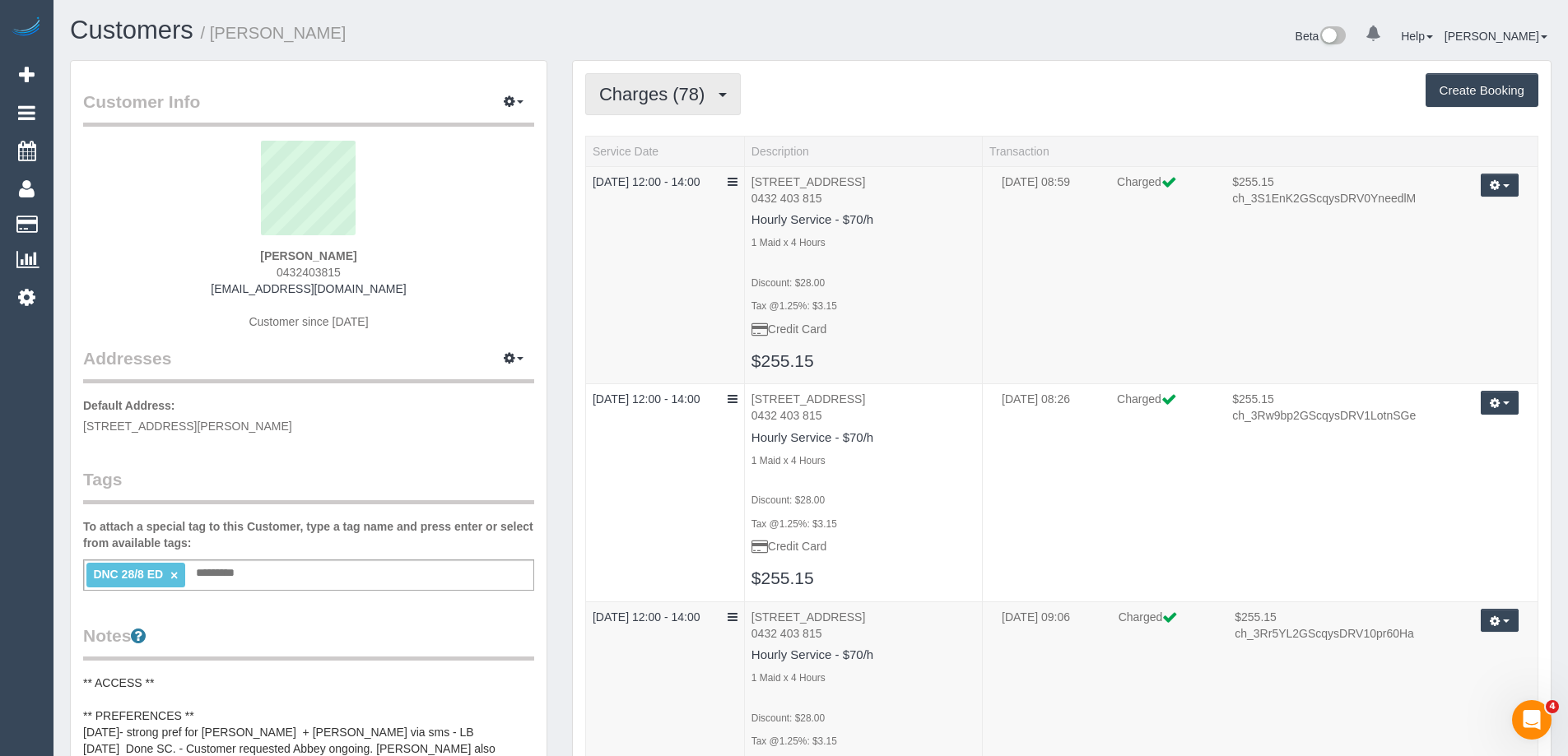
click at [662, 96] on span "Charges (78)" at bounding box center [656, 94] width 114 height 21
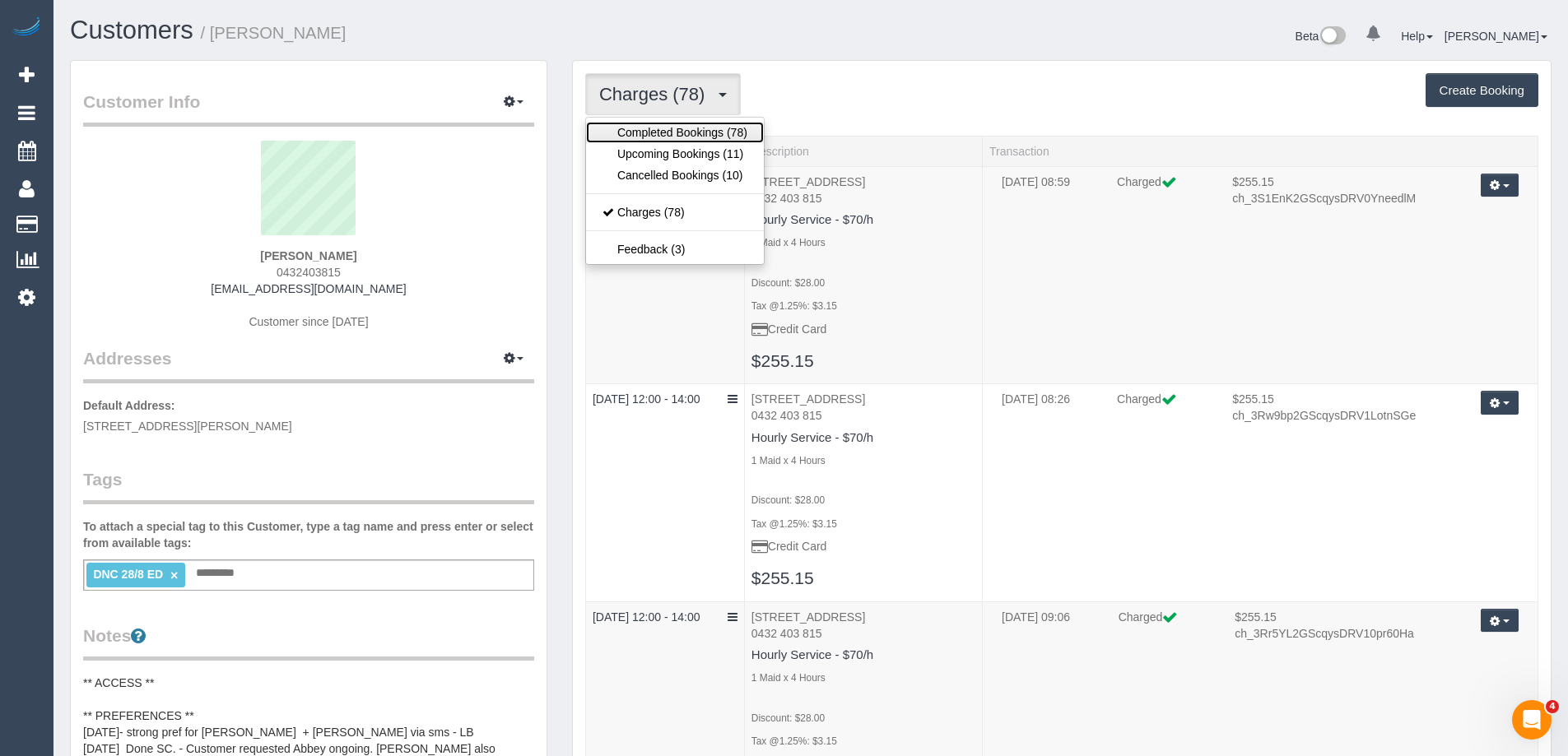
click at [655, 129] on link "Completed Bookings (78)" at bounding box center [675, 133] width 178 height 22
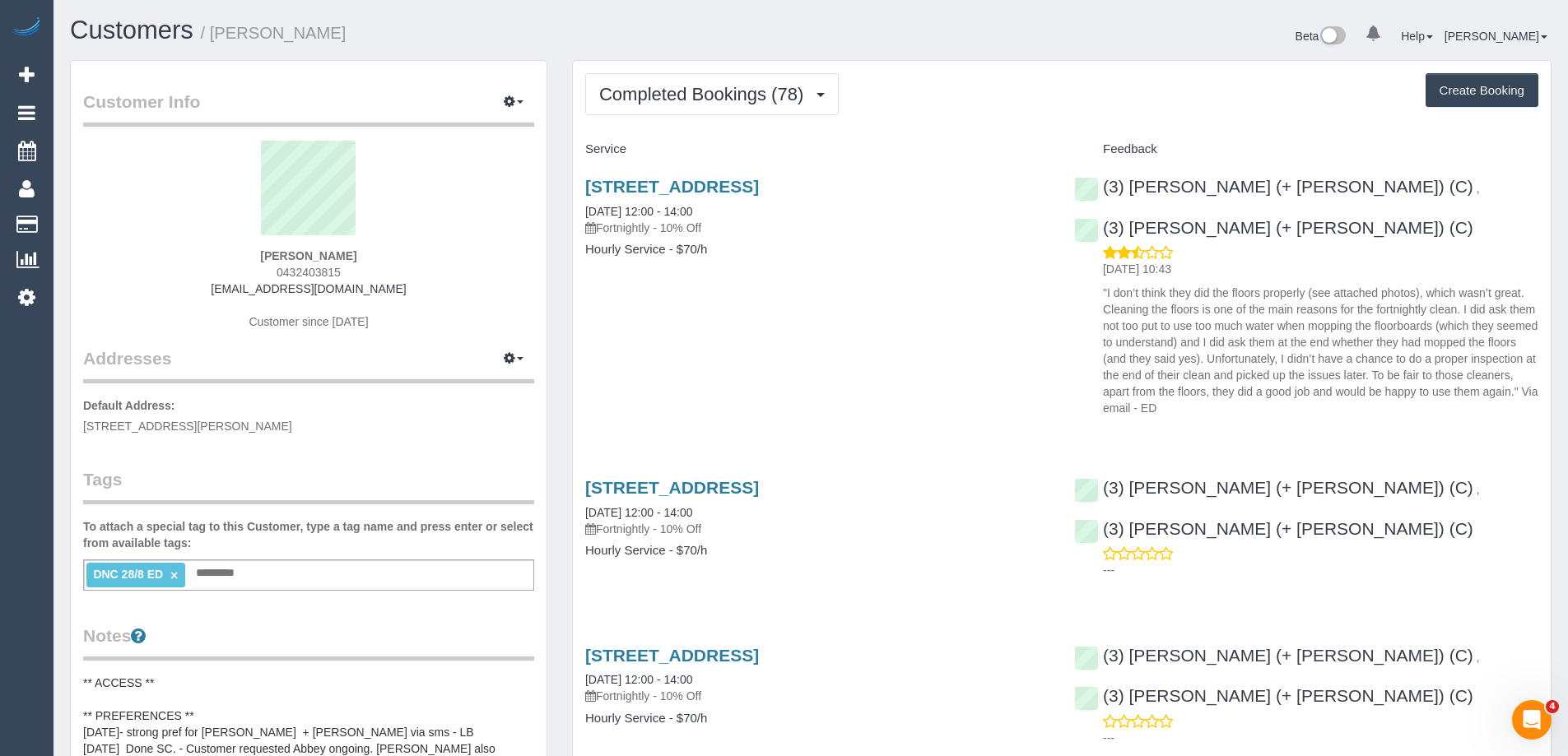
click at [174, 577] on link "×" at bounding box center [174, 575] width 7 height 14
copy small "Garth Ananthapavan"
drag, startPoint x: 403, startPoint y: 35, endPoint x: 217, endPoint y: 37, distance: 186.0
click at [217, 37] on h1 "Customers / Garth Ananthapavan" at bounding box center [434, 30] width 728 height 28
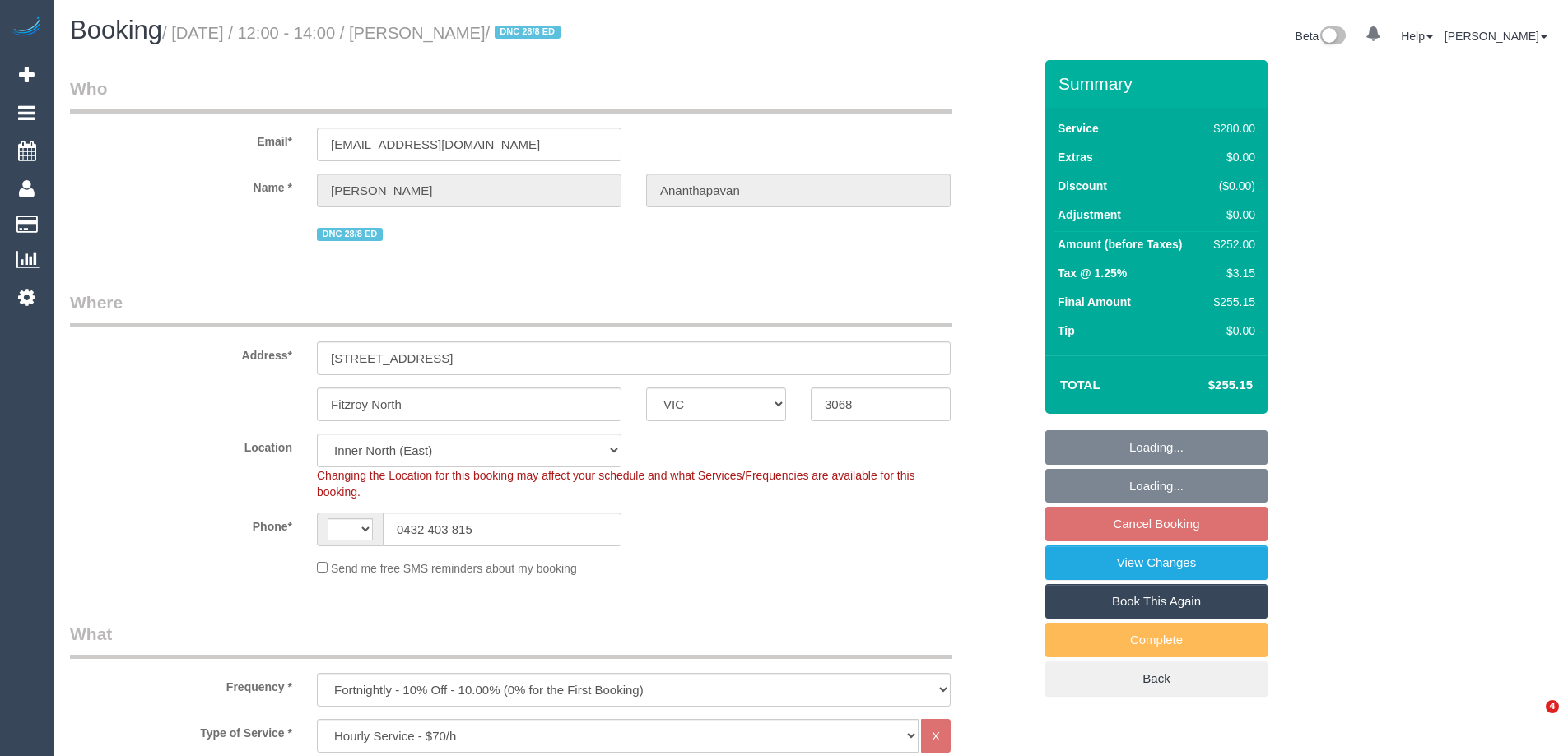
select select "VIC"
select select "240"
select select "object:858"
select select "string:AU"
select select "string:stripe-pm_1QAWV12GScqysDRVOUs2bCDc"
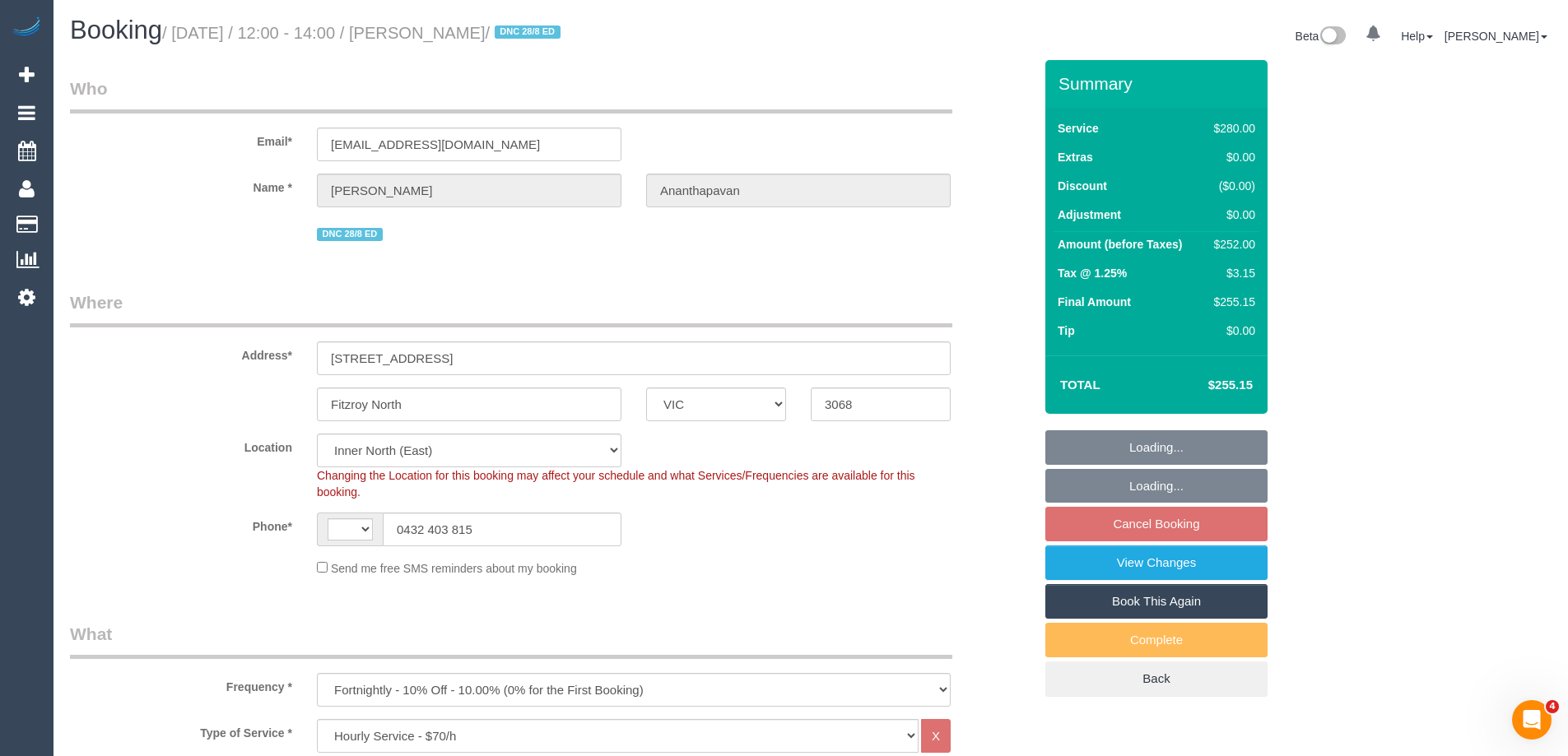
select select "number:28"
select select "number:14"
select select "number:19"
select select "spot4"
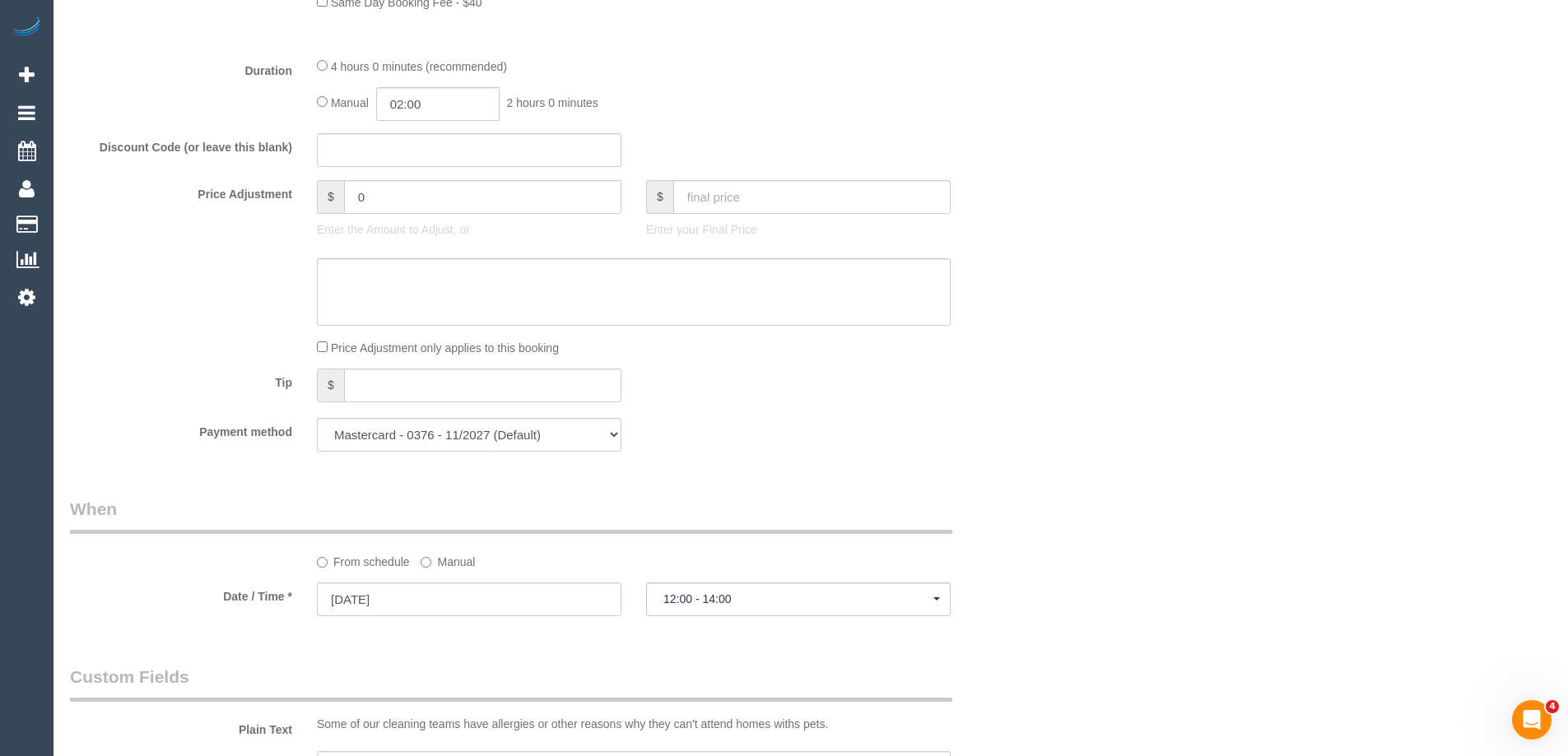
scroll to position [1317, 0]
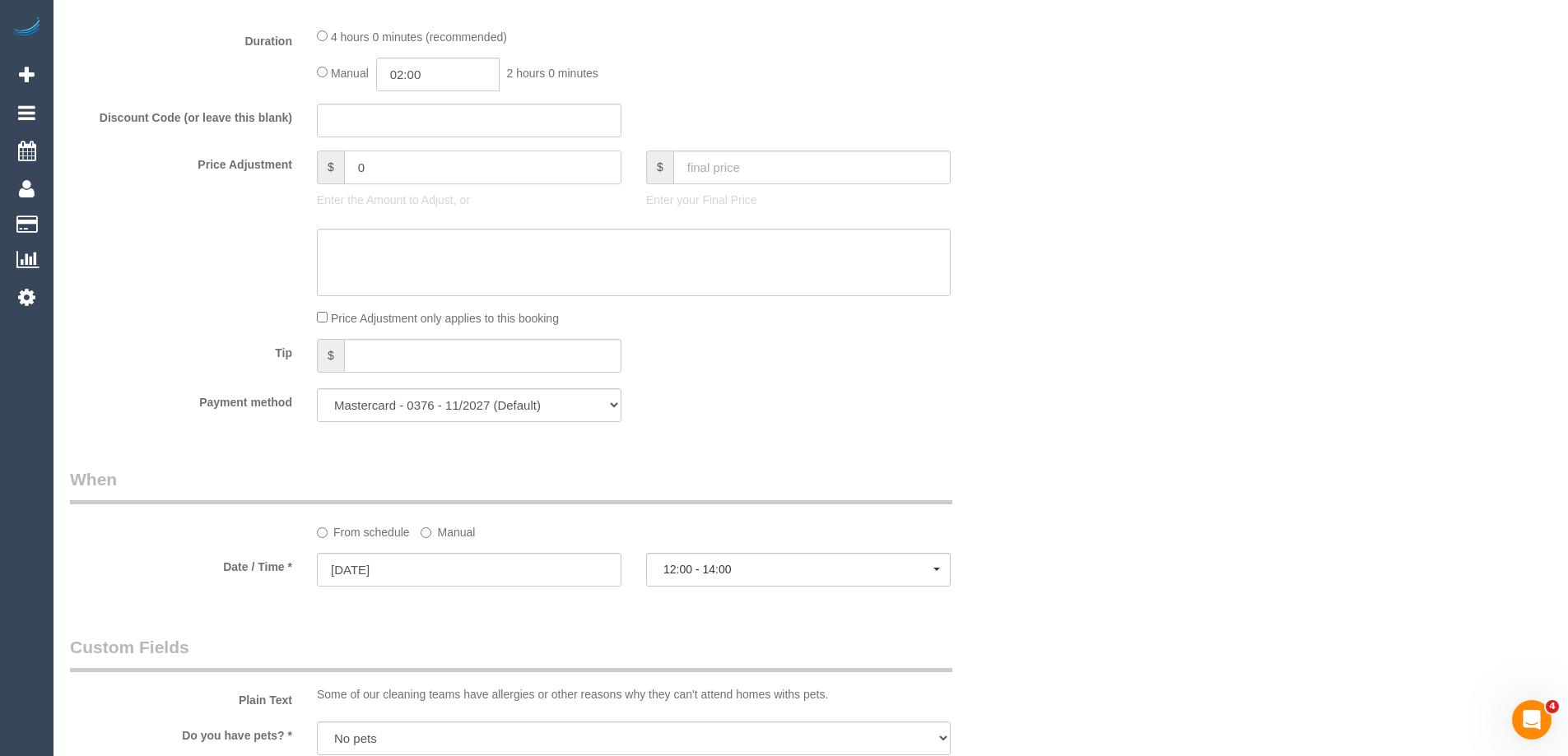
click at [443, 170] on input "0" at bounding box center [482, 167] width 277 height 33
click at [422, 245] on textarea at bounding box center [634, 262] width 634 height 68
type input "-52.5"
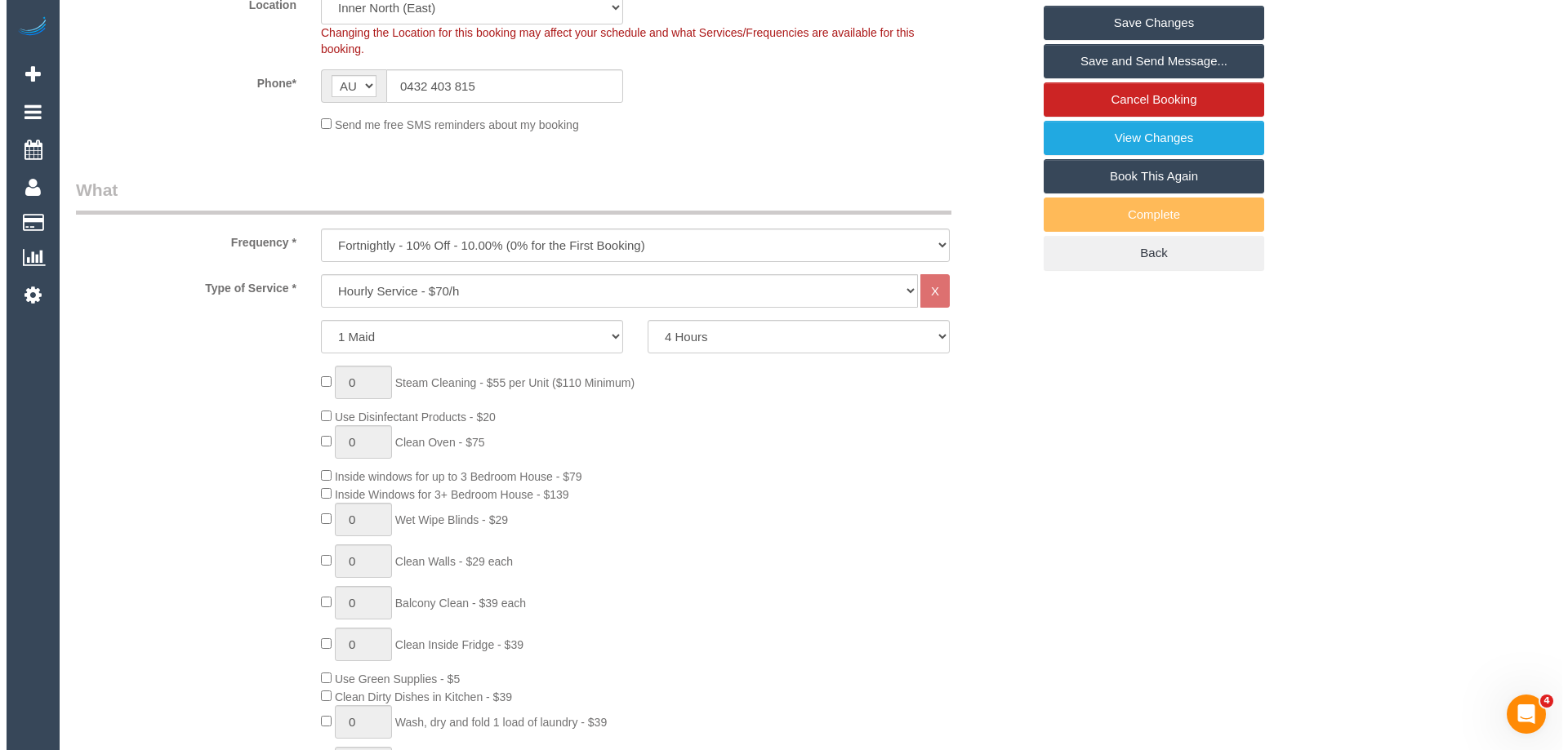
scroll to position [0, 0]
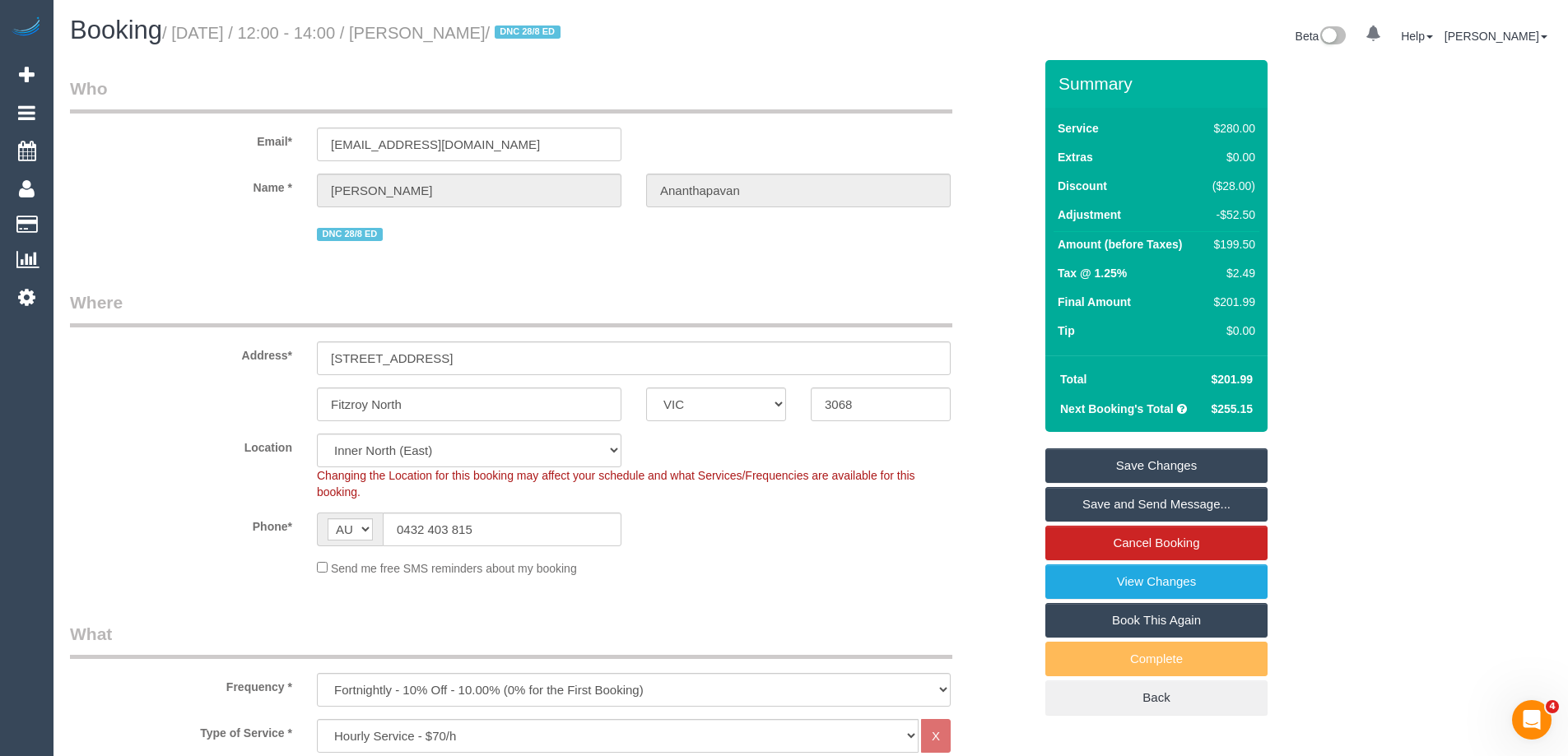
type textarea "$52.50 discount applied for complaint. Via email - ED"
click at [1104, 457] on link "Save Changes" at bounding box center [1156, 466] width 222 height 34
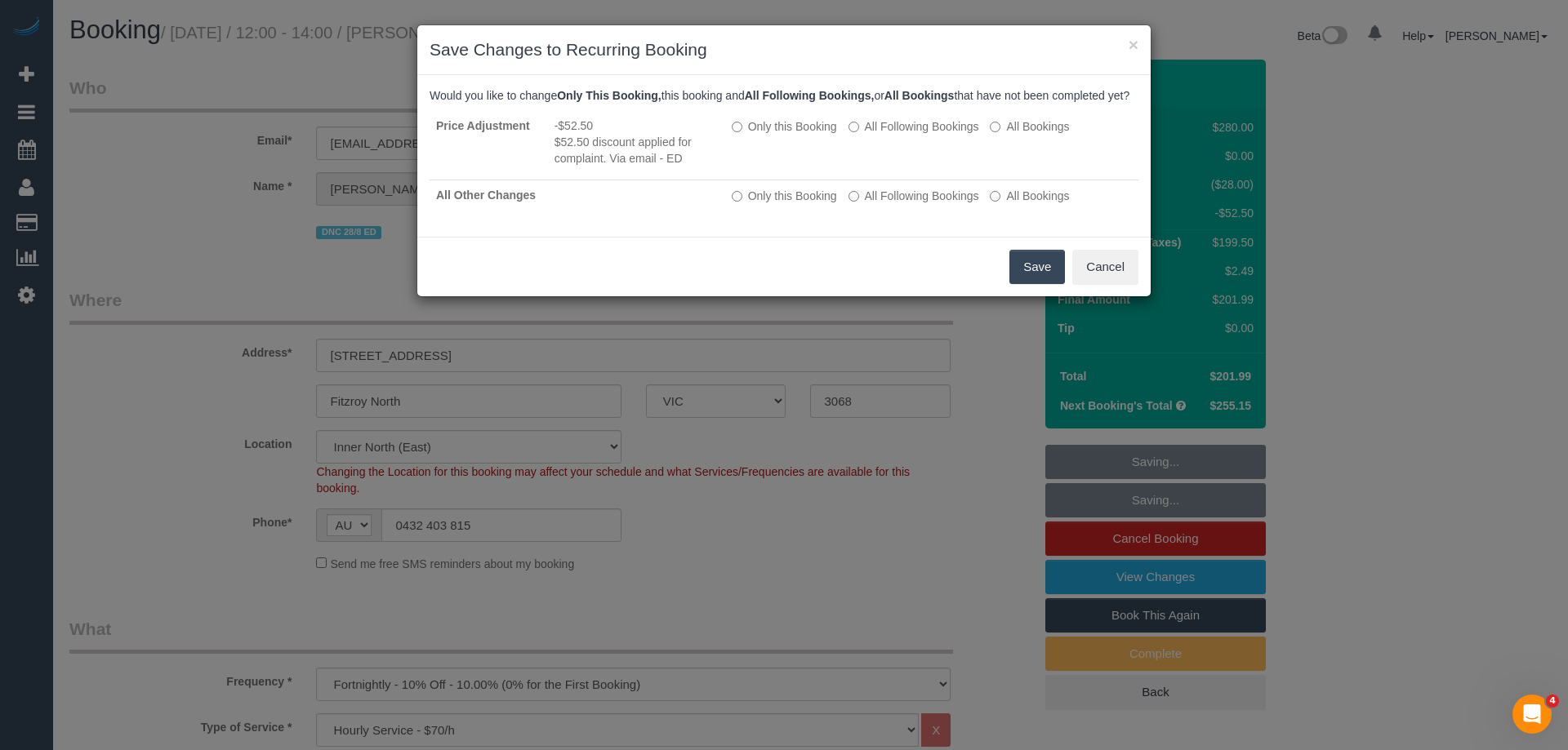
click at [1024, 280] on button "Save" at bounding box center [1037, 267] width 56 height 34
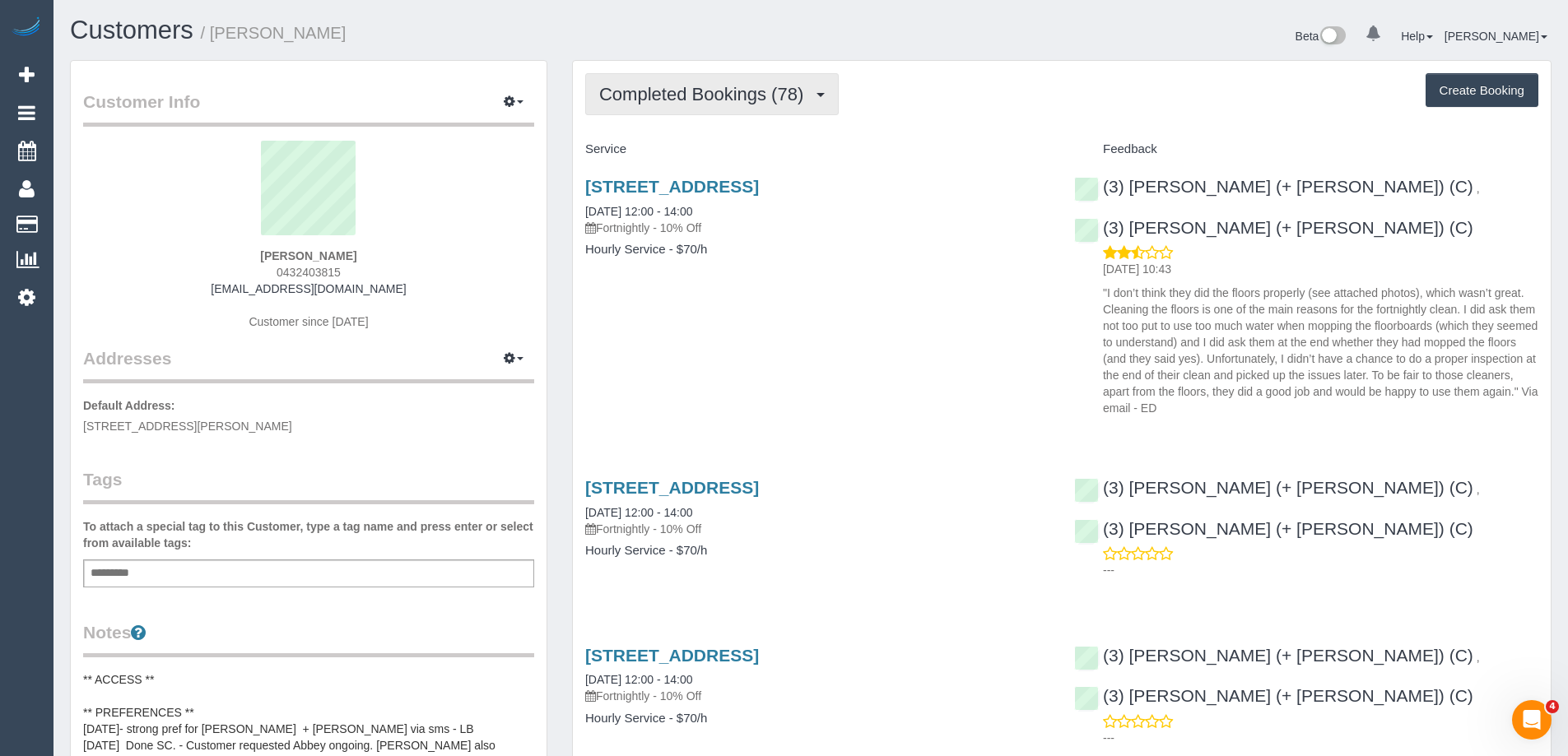
drag, startPoint x: 755, startPoint y: 77, endPoint x: 753, endPoint y: 86, distance: 9.2
click at [754, 77] on button "Completed Bookings (78)" at bounding box center [712, 94] width 254 height 42
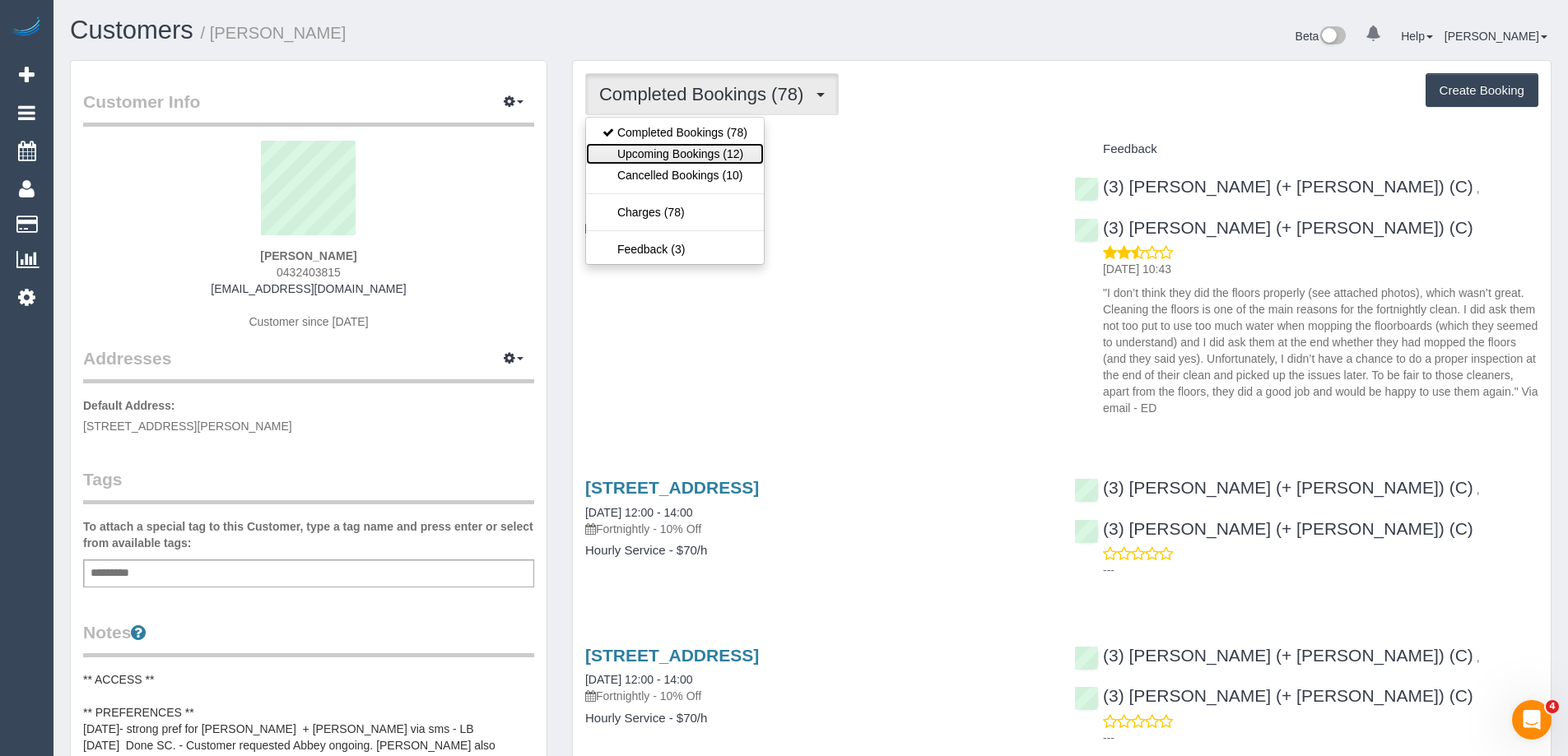
click at [734, 154] on link "Upcoming Bookings (12)" at bounding box center [675, 154] width 178 height 22
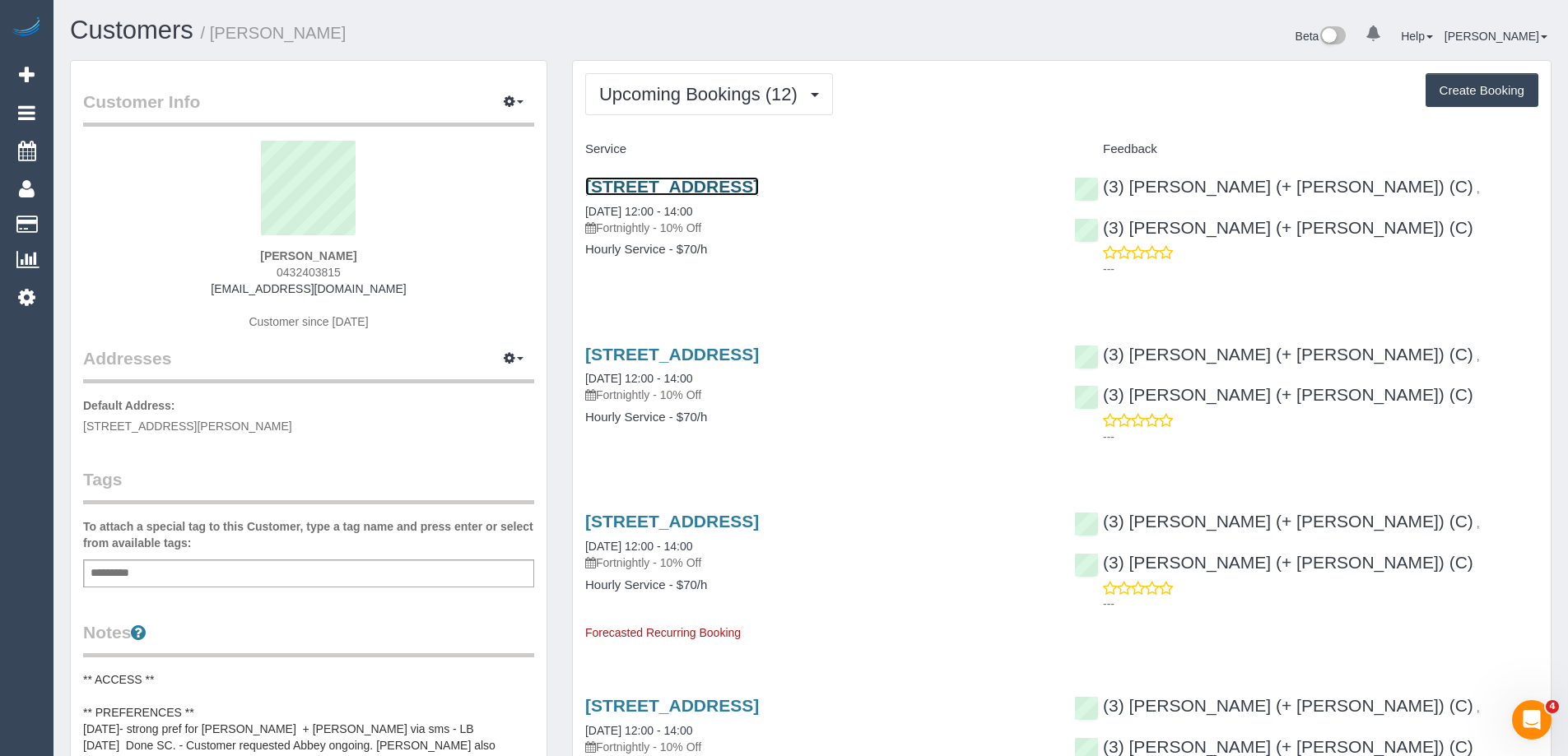
click at [759, 187] on link "[STREET_ADDRESS]" at bounding box center [672, 186] width 173 height 19
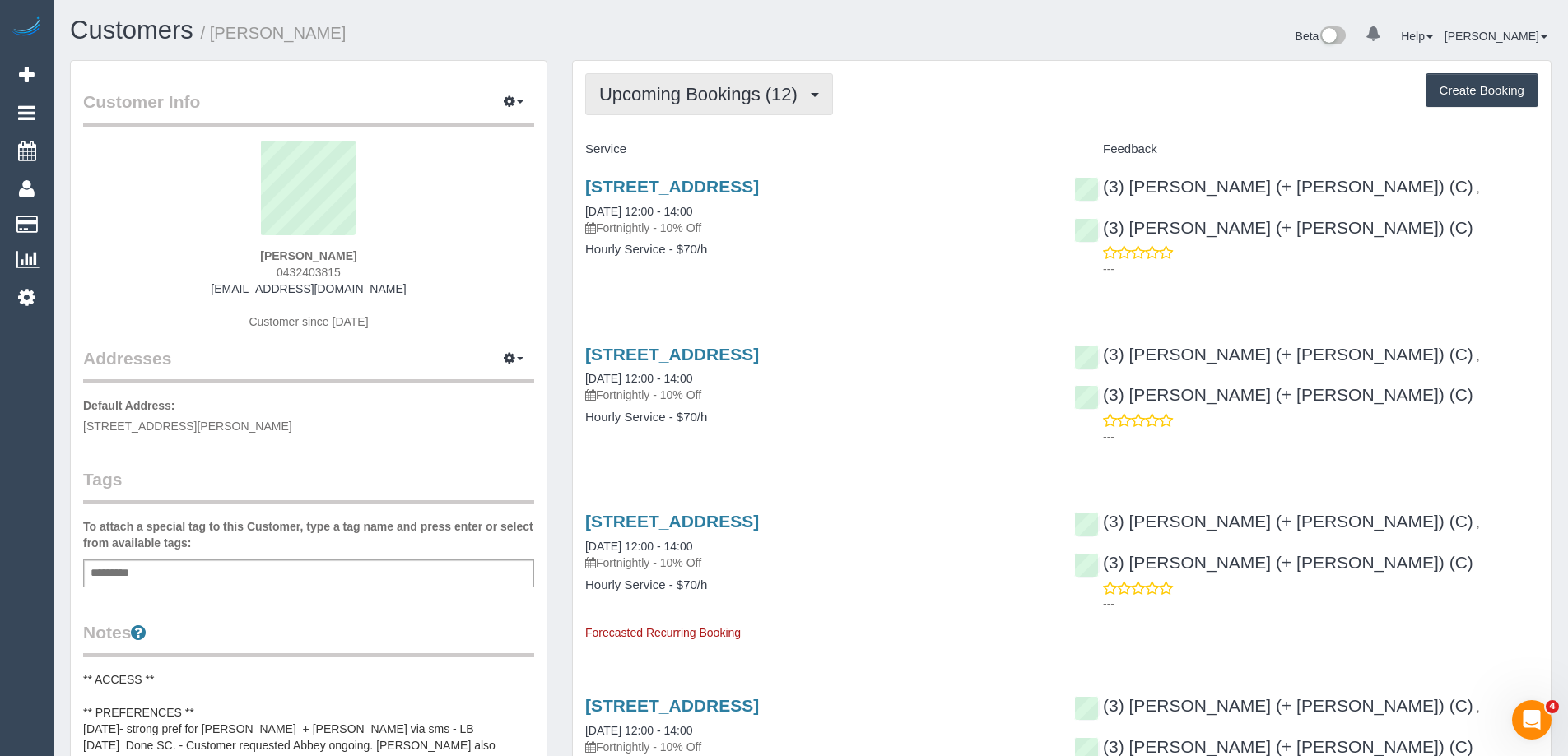
click at [729, 111] on button "Upcoming Bookings (12)" at bounding box center [709, 94] width 247 height 42
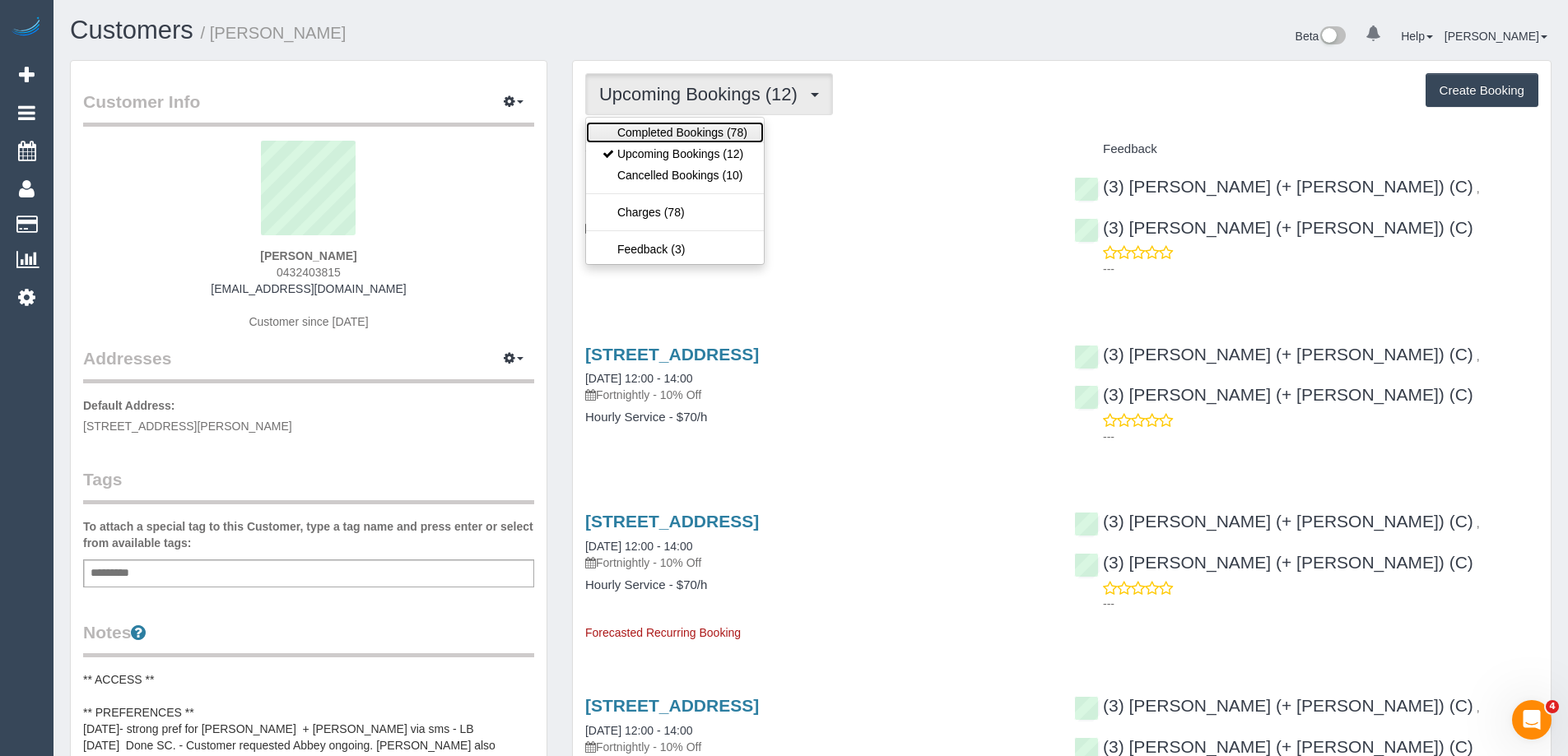
click at [729, 122] on link "Completed Bookings (78)" at bounding box center [675, 133] width 178 height 22
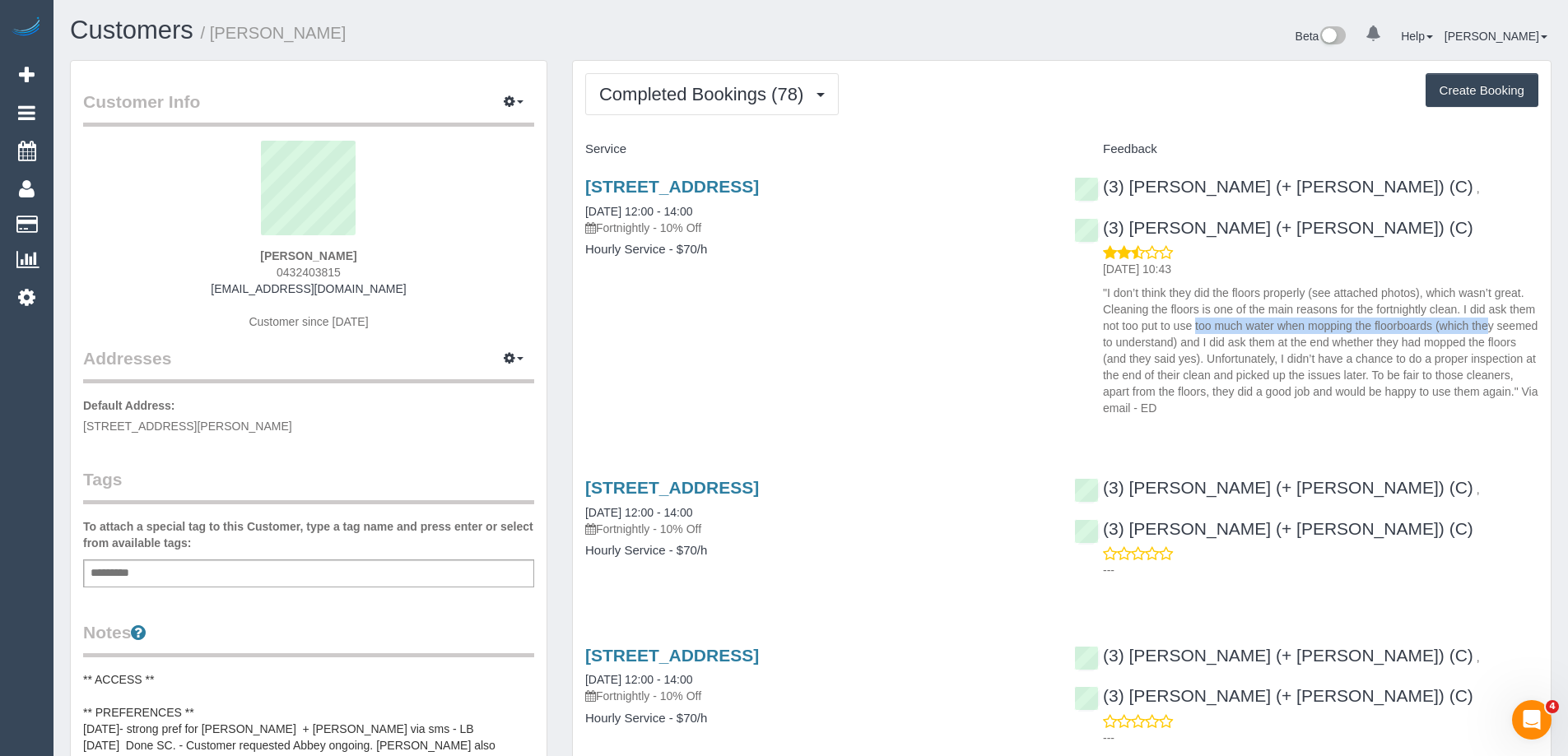
copy p "put to use too much water when mopping the floorboards"
drag, startPoint x: 1143, startPoint y: 281, endPoint x: 1431, endPoint y: 283, distance: 288.0
click at [1431, 285] on p ""I don’t think they did the floors properly (see attached photos), which wasn’t…" at bounding box center [1321, 350] width 435 height 132
click at [734, 100] on span "Completed Bookings (78)" at bounding box center [705, 94] width 212 height 21
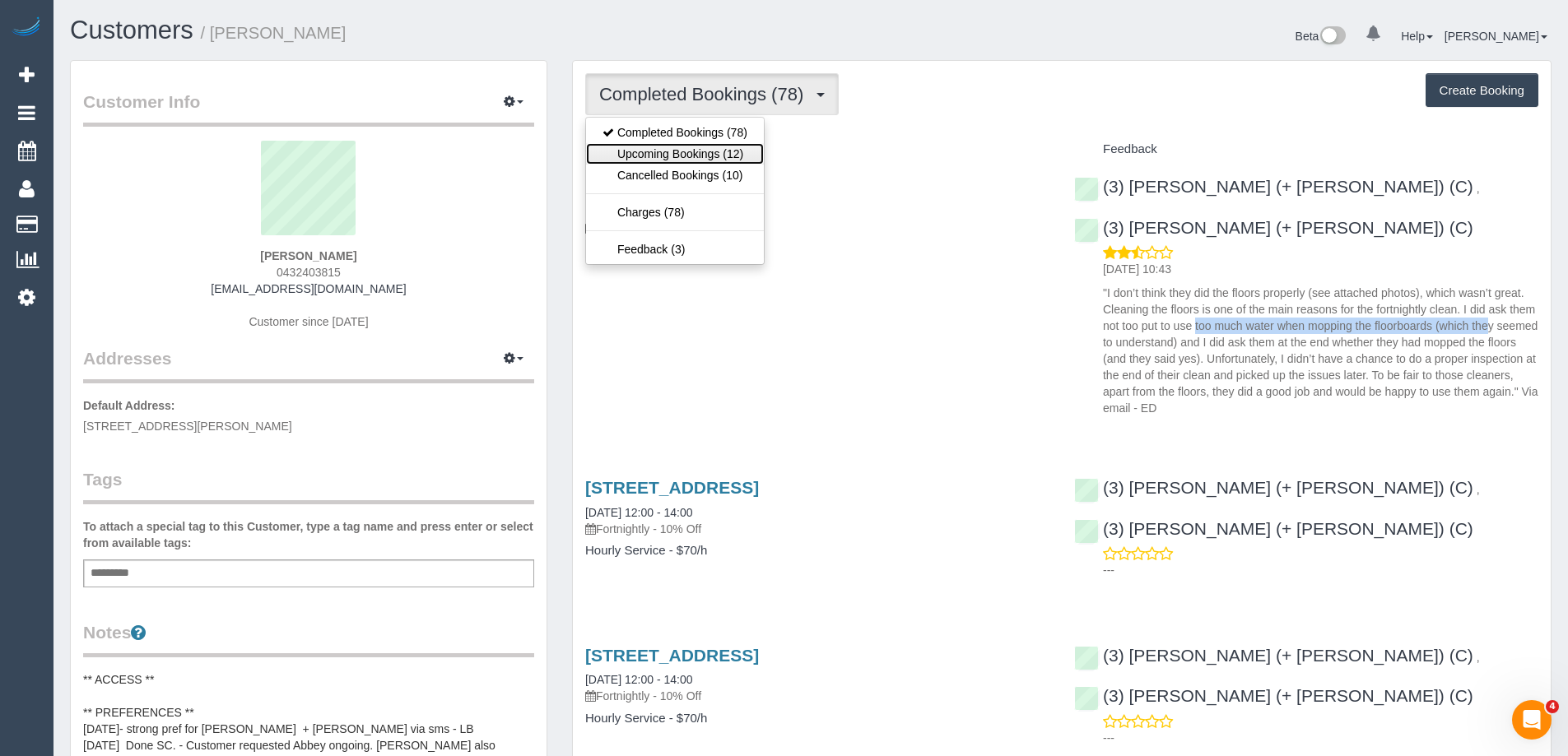
click at [700, 152] on link "Upcoming Bookings (12)" at bounding box center [675, 154] width 178 height 22
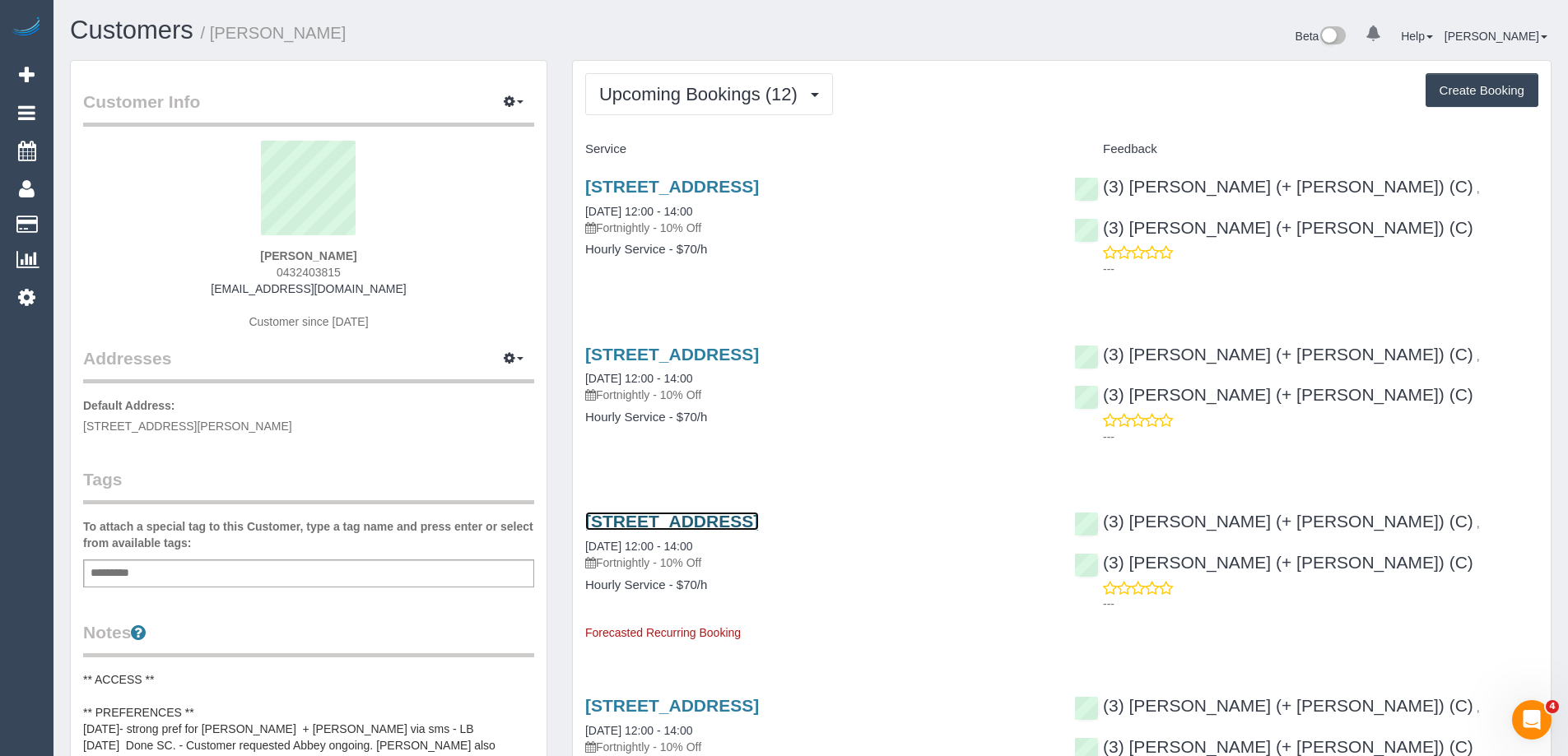
click at [759, 517] on link "3 Melville Street, Fitzroy North, VIC 3068" at bounding box center [672, 521] width 173 height 19
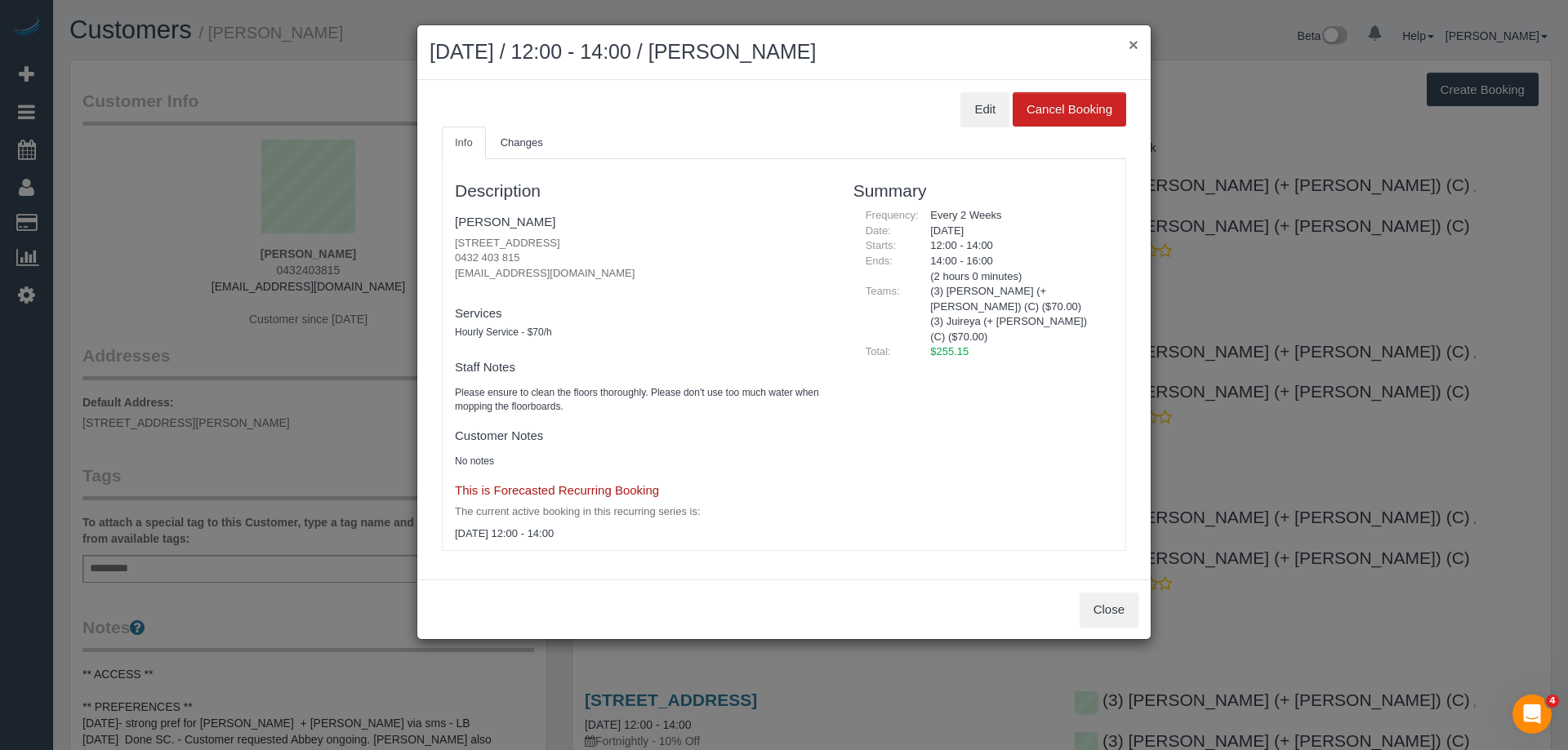
click at [1133, 40] on button "×" at bounding box center [1133, 44] width 10 height 17
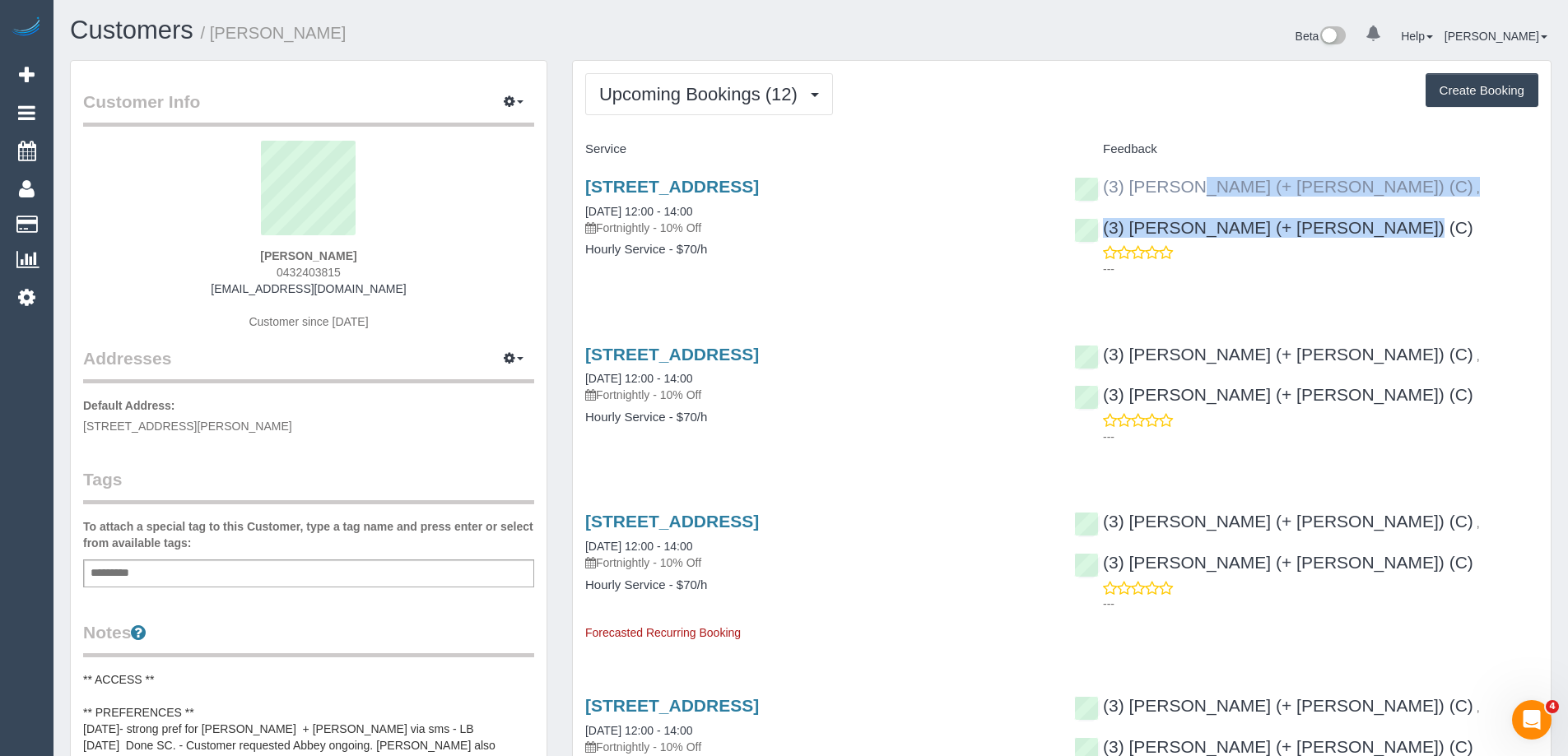
copy div "(3) Gazi (+ Juireya) (C) , (3) Juireya (+ Gazi) (C)"
drag, startPoint x: 1516, startPoint y: 187, endPoint x: 1105, endPoint y: 186, distance: 411.0
click at [1105, 186] on div "(3) Gazi (+ Juireya) (C) , (3) Juireya (+ Gazi) (C) ---" at bounding box center [1306, 223] width 489 height 122
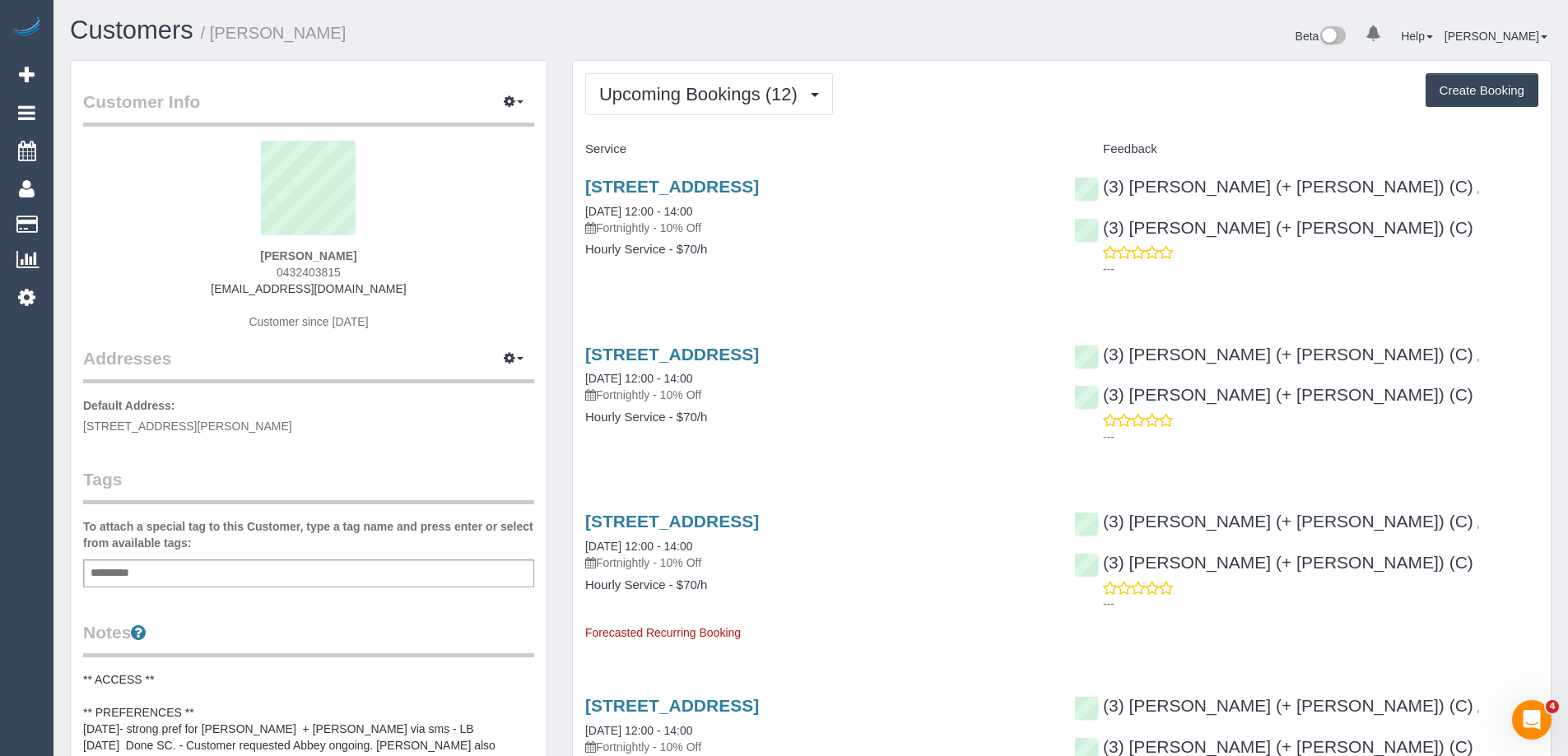
click at [553, 106] on div "Customer Info Edit Contact Info Send Message Email Preferences Special Sales Ta…" at bounding box center [309, 748] width 502 height 1375
copy small "Garth Ananthapavan"
drag, startPoint x: 389, startPoint y: 33, endPoint x: 215, endPoint y: 32, distance: 174.0
click at [215, 32] on h1 "Customers / Garth Ananthapavan" at bounding box center [434, 30] width 728 height 28
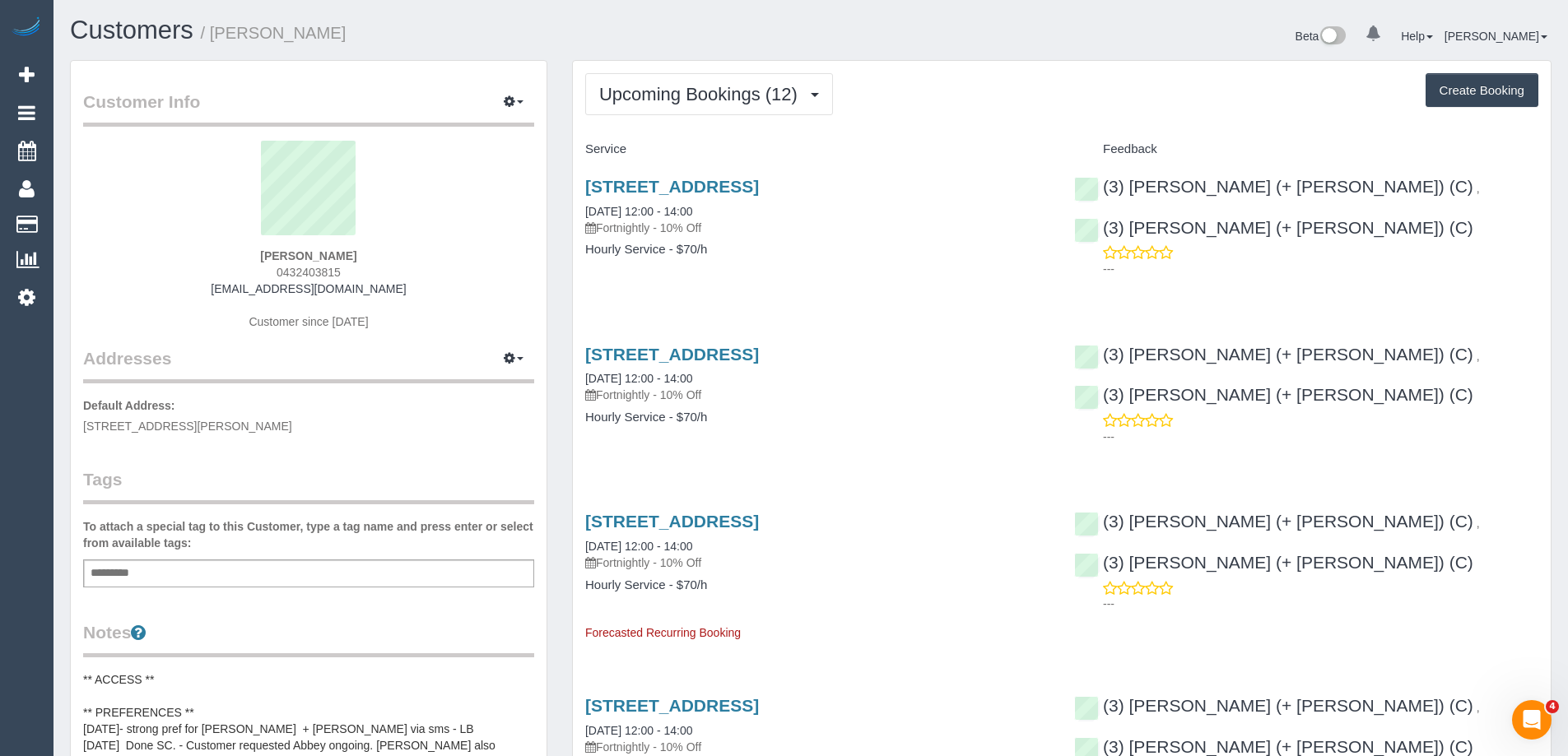
copy link "3 Melville Street, Fitzroy North, VIC 3068"
drag, startPoint x: 923, startPoint y: 182, endPoint x: 582, endPoint y: 194, distance: 341.2
click at [582, 194] on div "3 Melville Street, Fitzroy North, VIC 3068 11/09/2025 12:00 - 14:00 Fortnightly…" at bounding box center [817, 226] width 489 height 126
click at [553, 224] on div "Customer Info Edit Contact Info Send Message Email Preferences Special Sales Ta…" at bounding box center [309, 748] width 502 height 1375
click at [709, 102] on span "Upcoming Bookings (12)" at bounding box center [702, 94] width 207 height 21
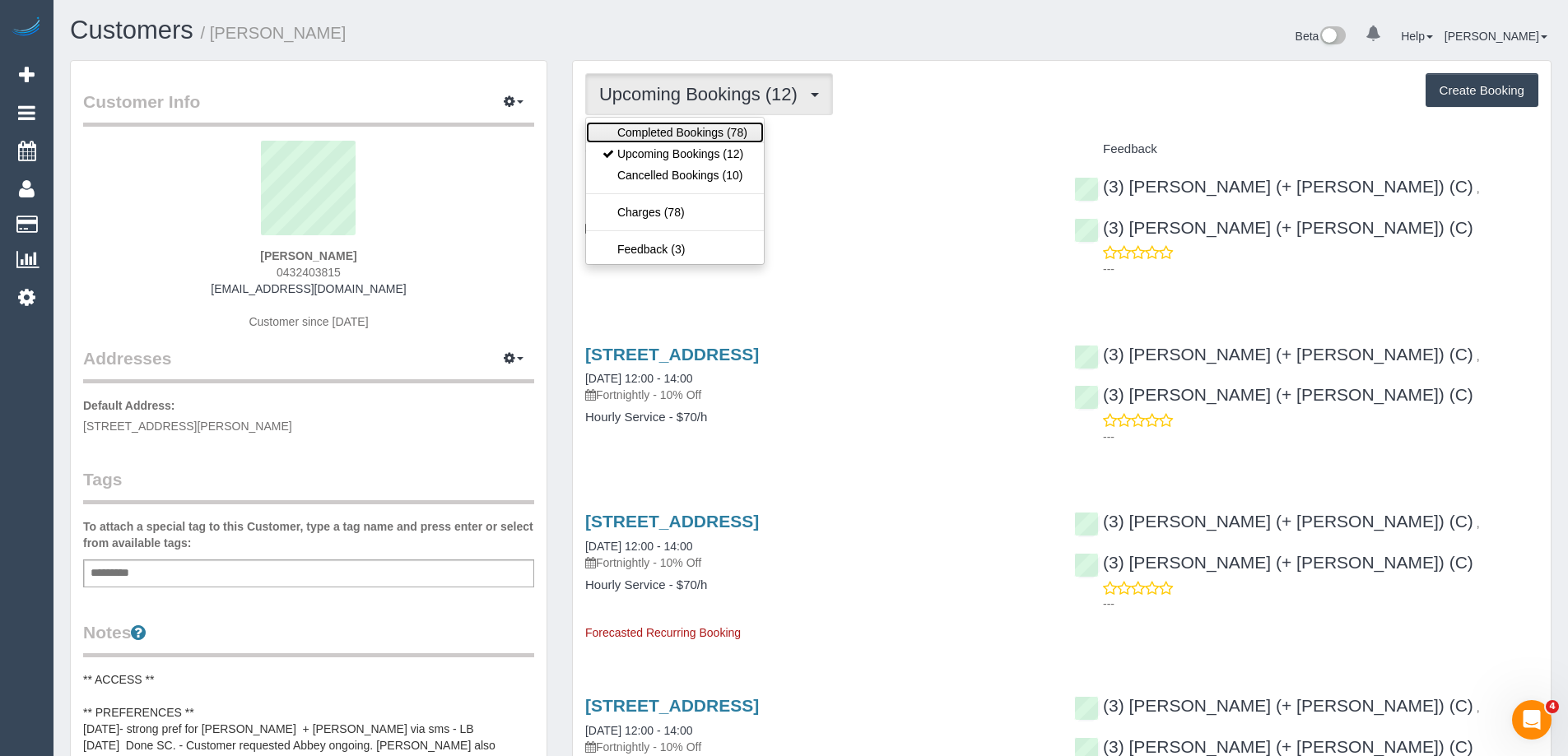
click at [701, 128] on link "Completed Bookings (78)" at bounding box center [675, 133] width 178 height 22
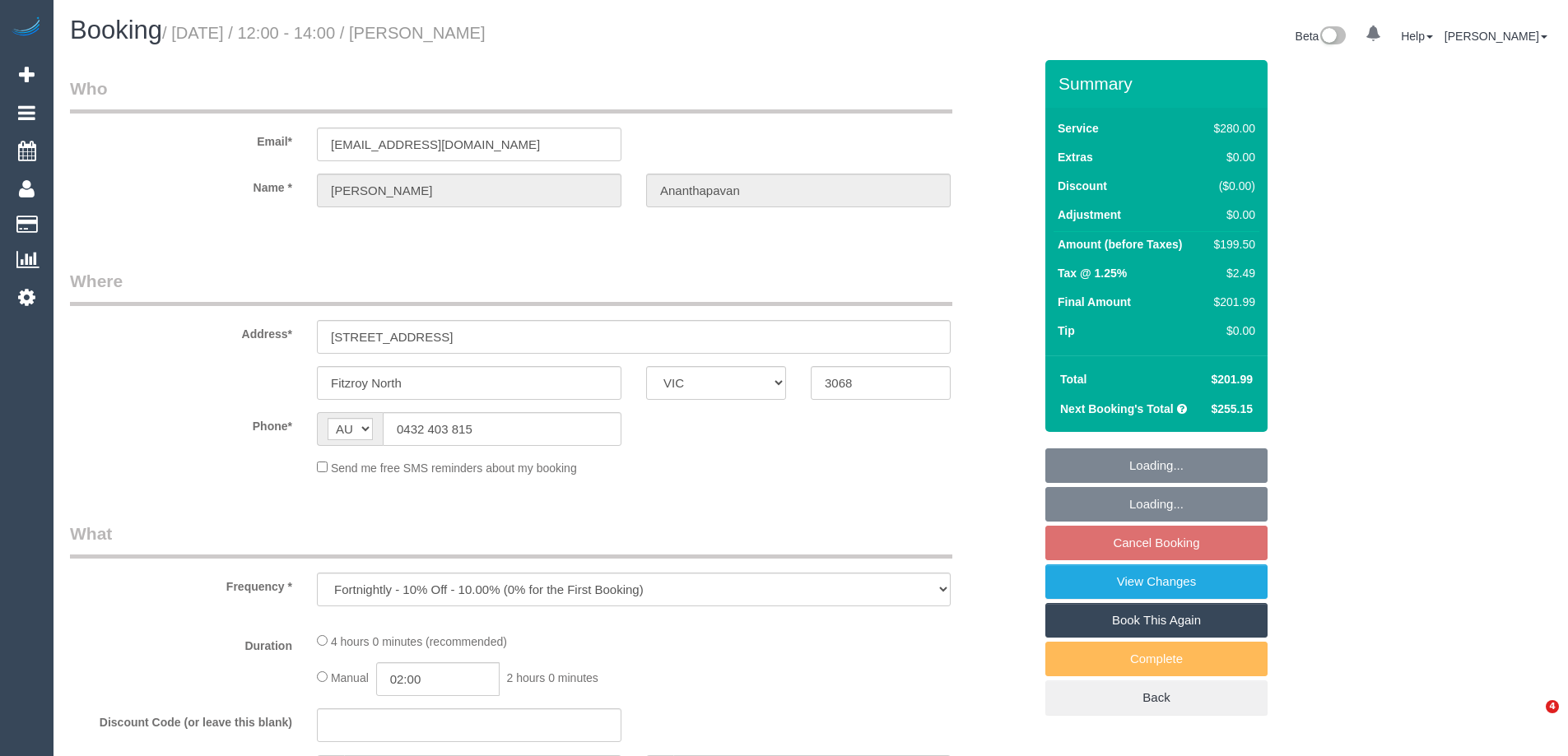
select select "VIC"
select select "string:stripe-pm_1QAWV12GScqysDRVOUs2bCDc"
select select "number:28"
select select "number:14"
select select "number:19"
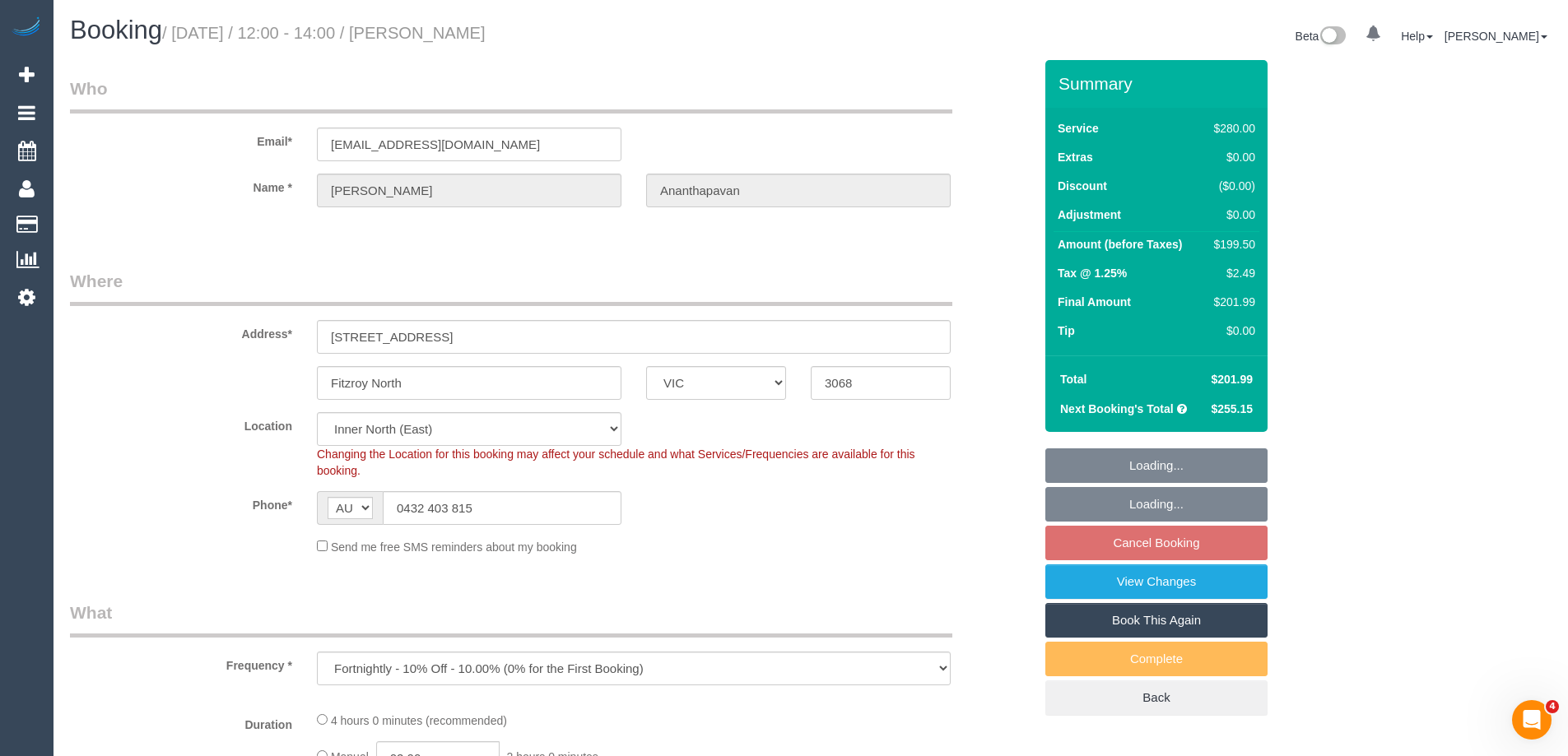
select select "object:688"
select select "240"
select select "spot4"
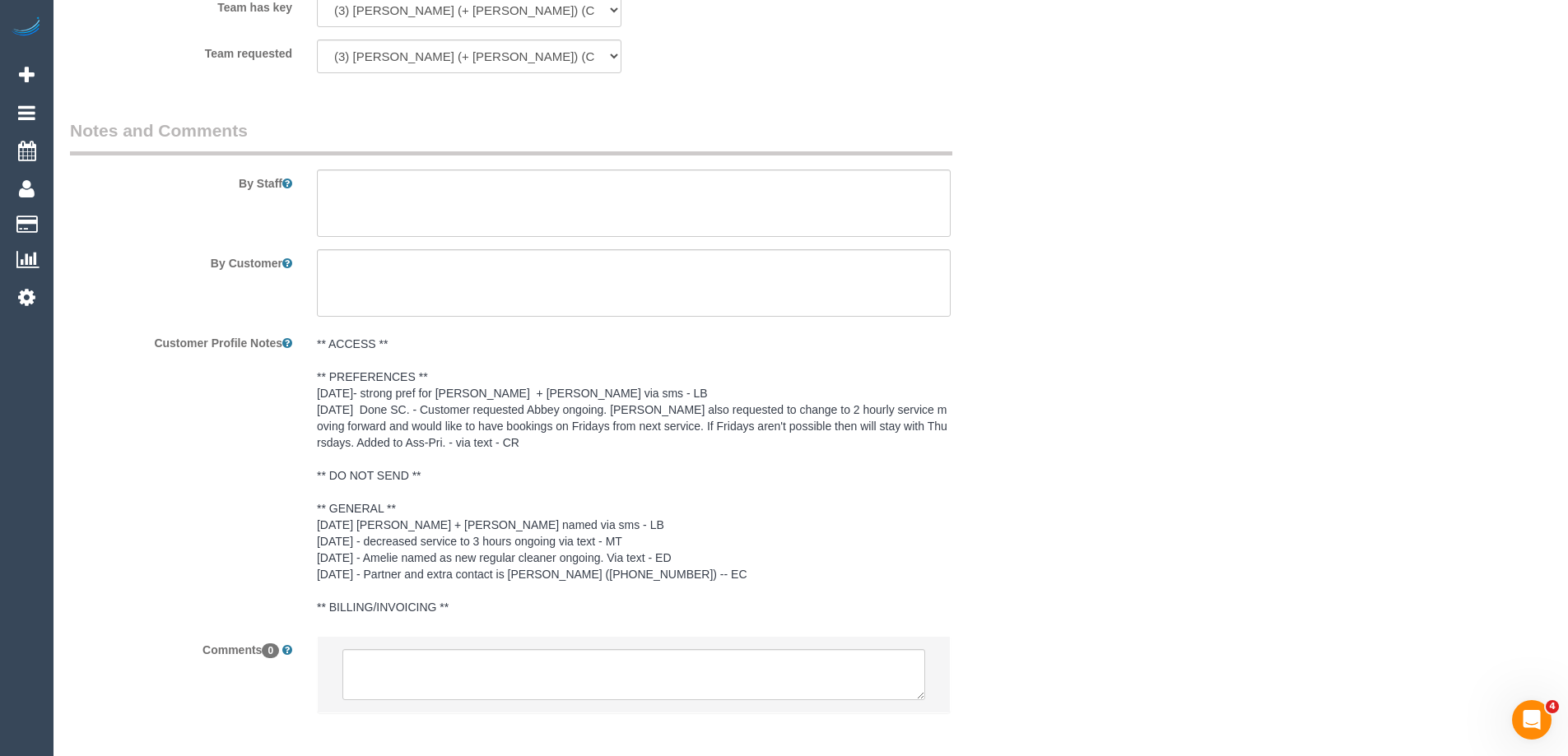
scroll to position [2661, 0]
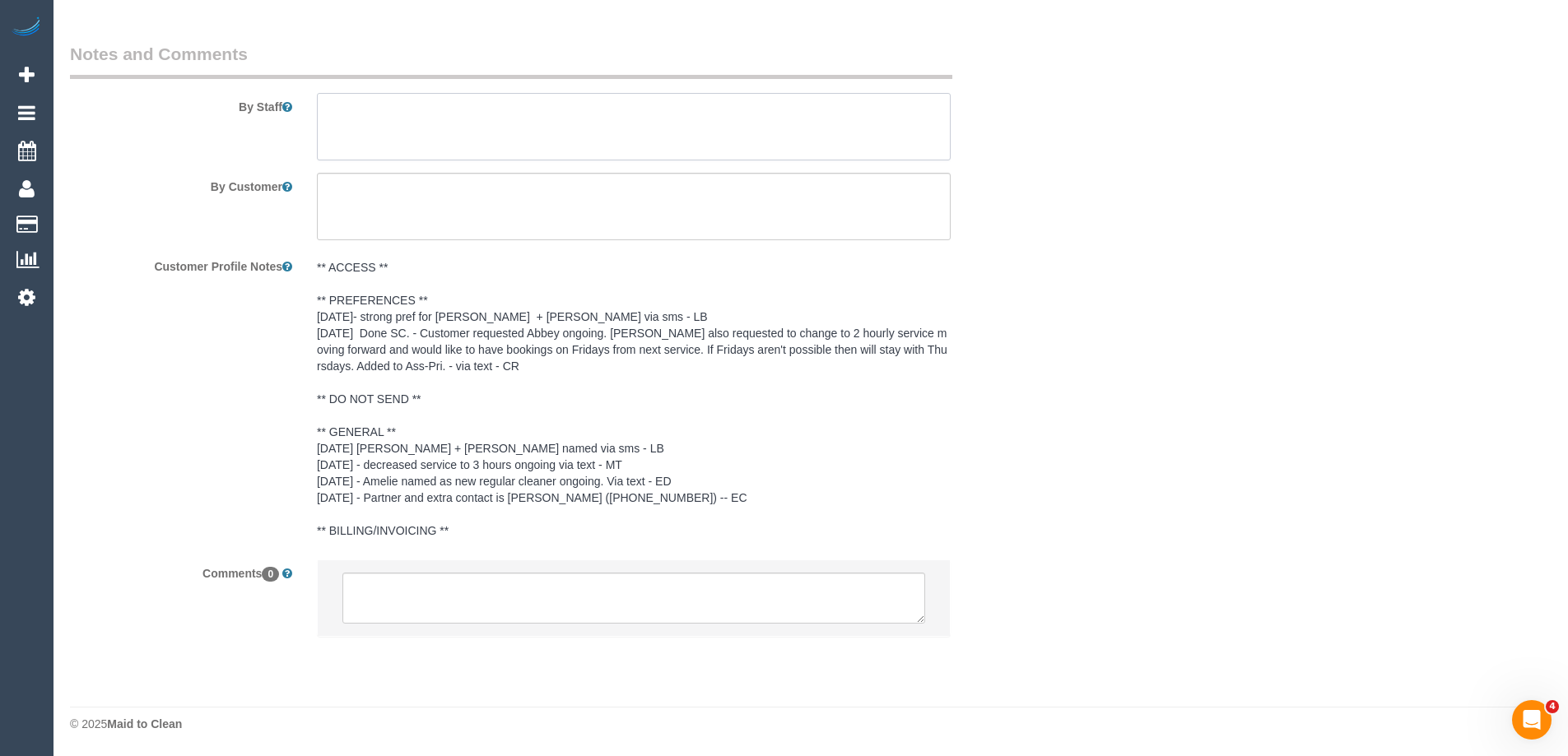
click at [555, 134] on textarea at bounding box center [634, 126] width 634 height 68
click at [529, 120] on textarea at bounding box center [634, 126] width 634 height 68
paste textarea "put to use too much water when mopping the floorboards"
click at [581, 107] on textarea at bounding box center [634, 126] width 634 height 68
click at [929, 110] on textarea at bounding box center [634, 126] width 634 height 68
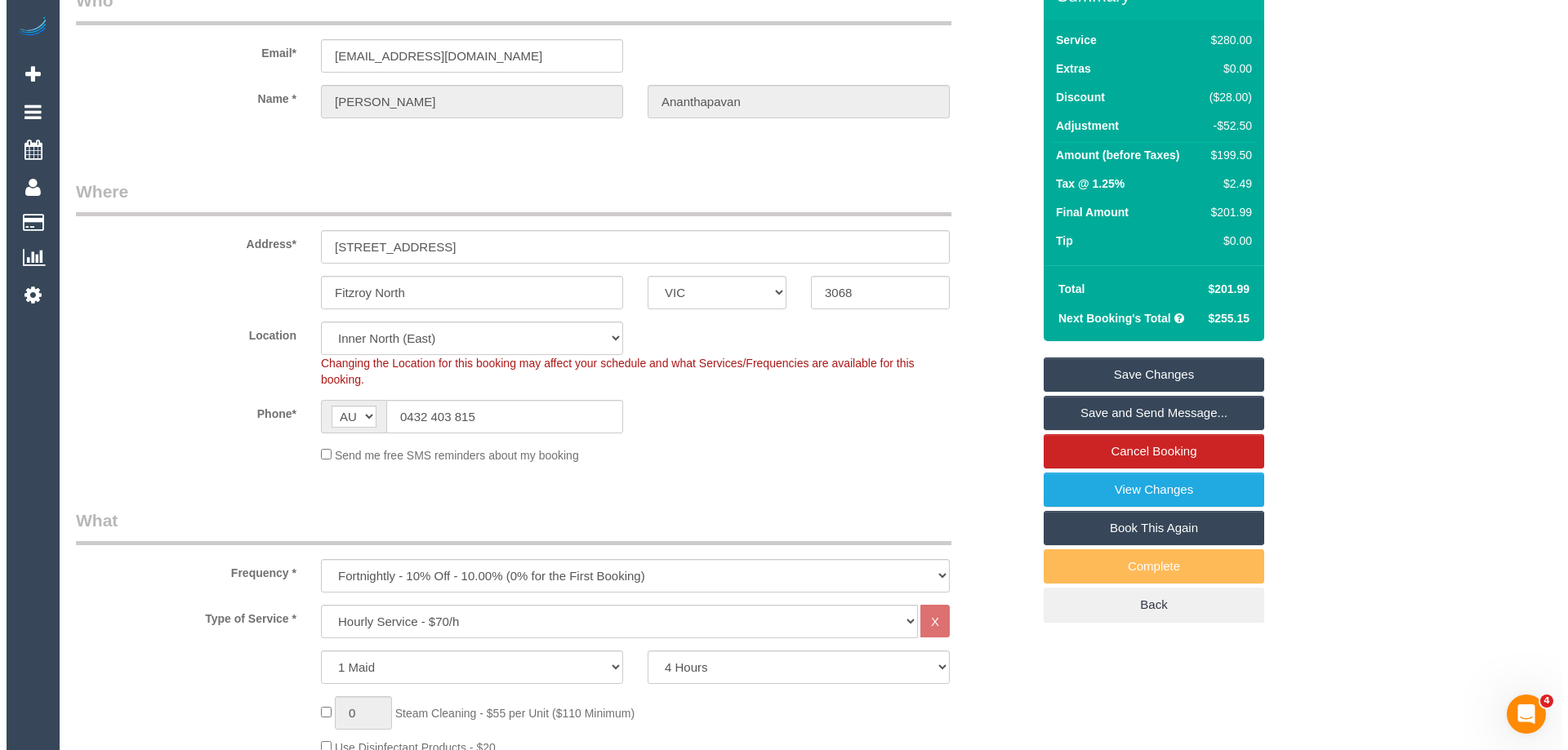
scroll to position [0, 0]
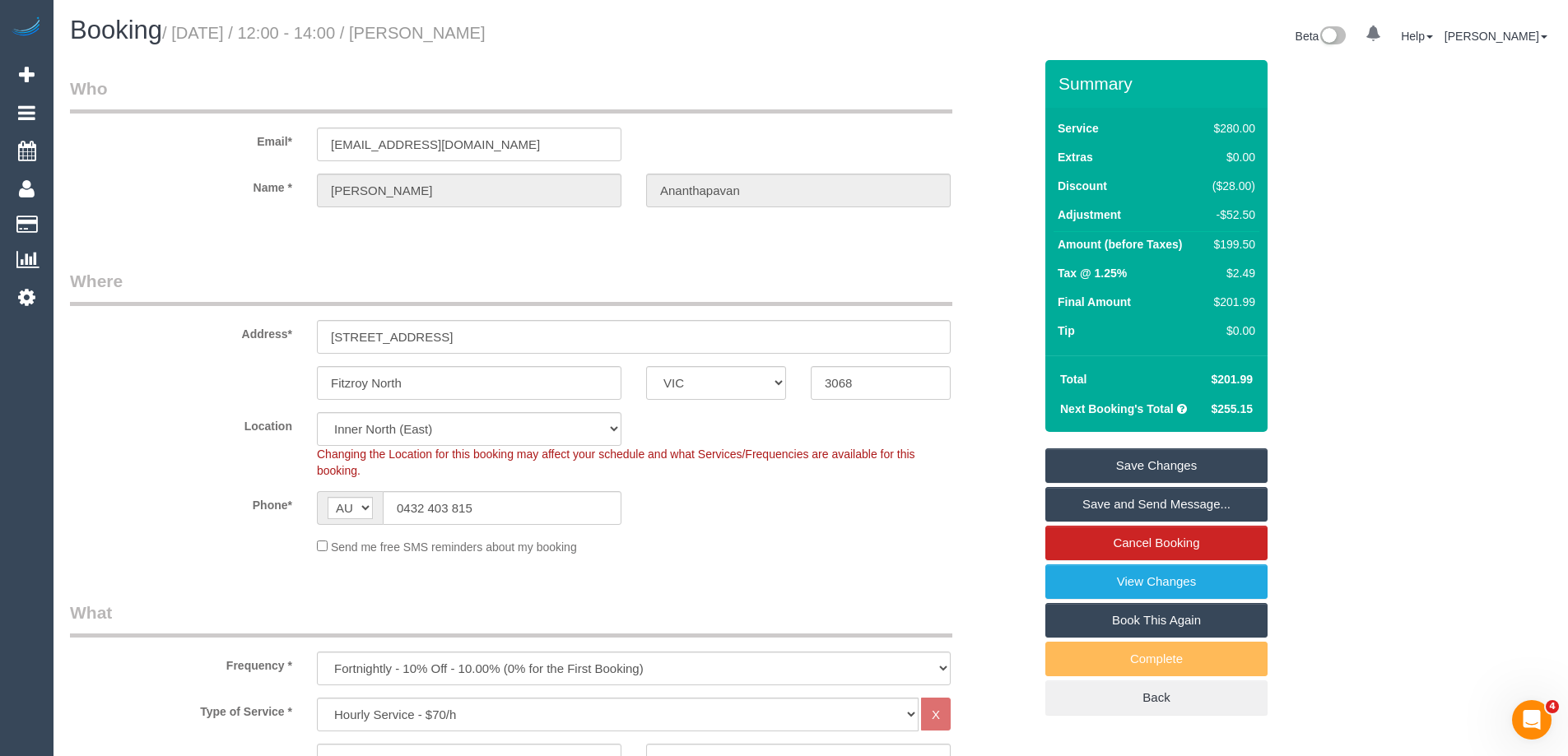
type textarea "Please ensure to clean the floors thoroughly. Please don't use too much water w…"
click at [1185, 458] on link "Save Changes" at bounding box center [1156, 466] width 222 height 34
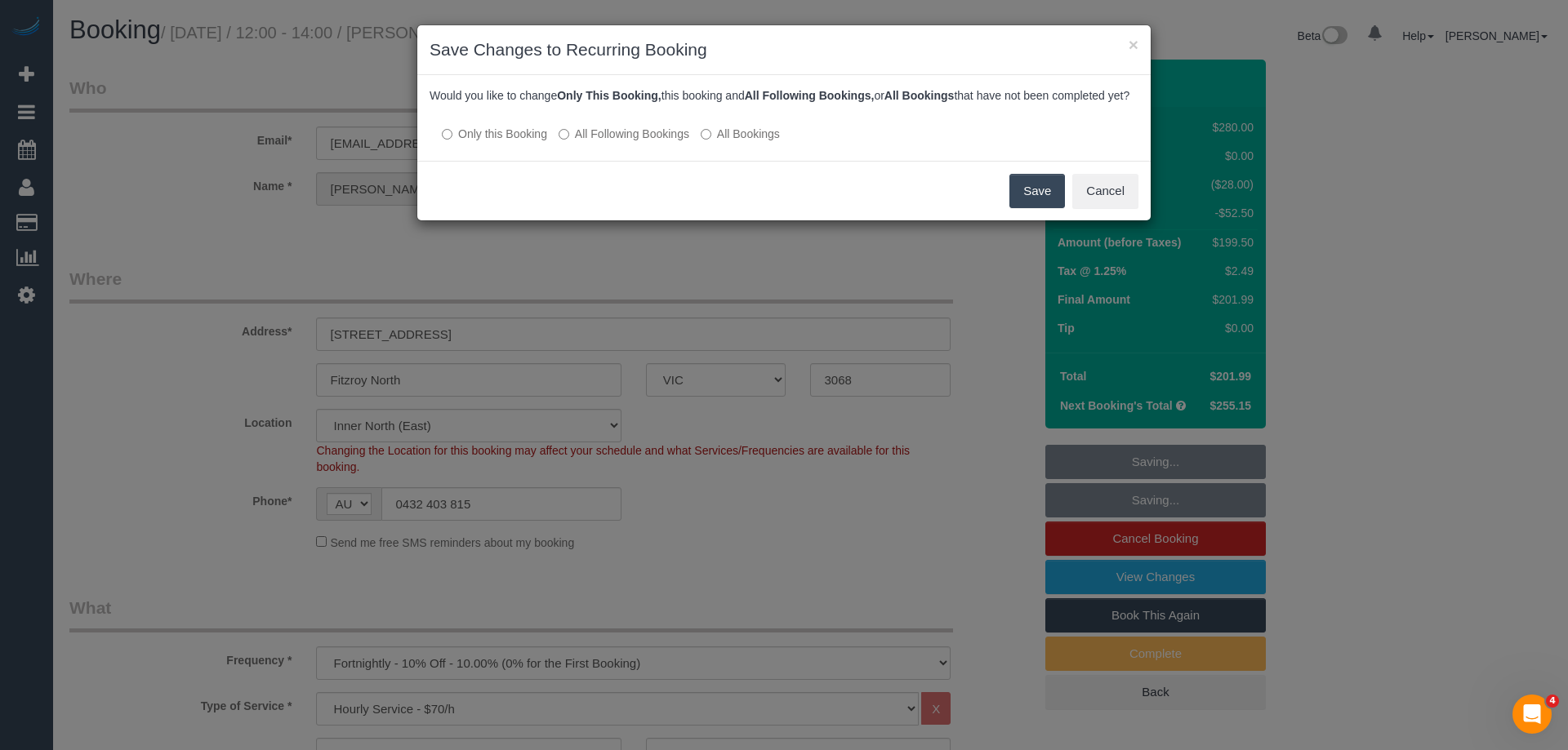
click at [621, 142] on label "All Following Bookings" at bounding box center [624, 134] width 131 height 16
click at [1044, 204] on button "Save" at bounding box center [1037, 191] width 56 height 34
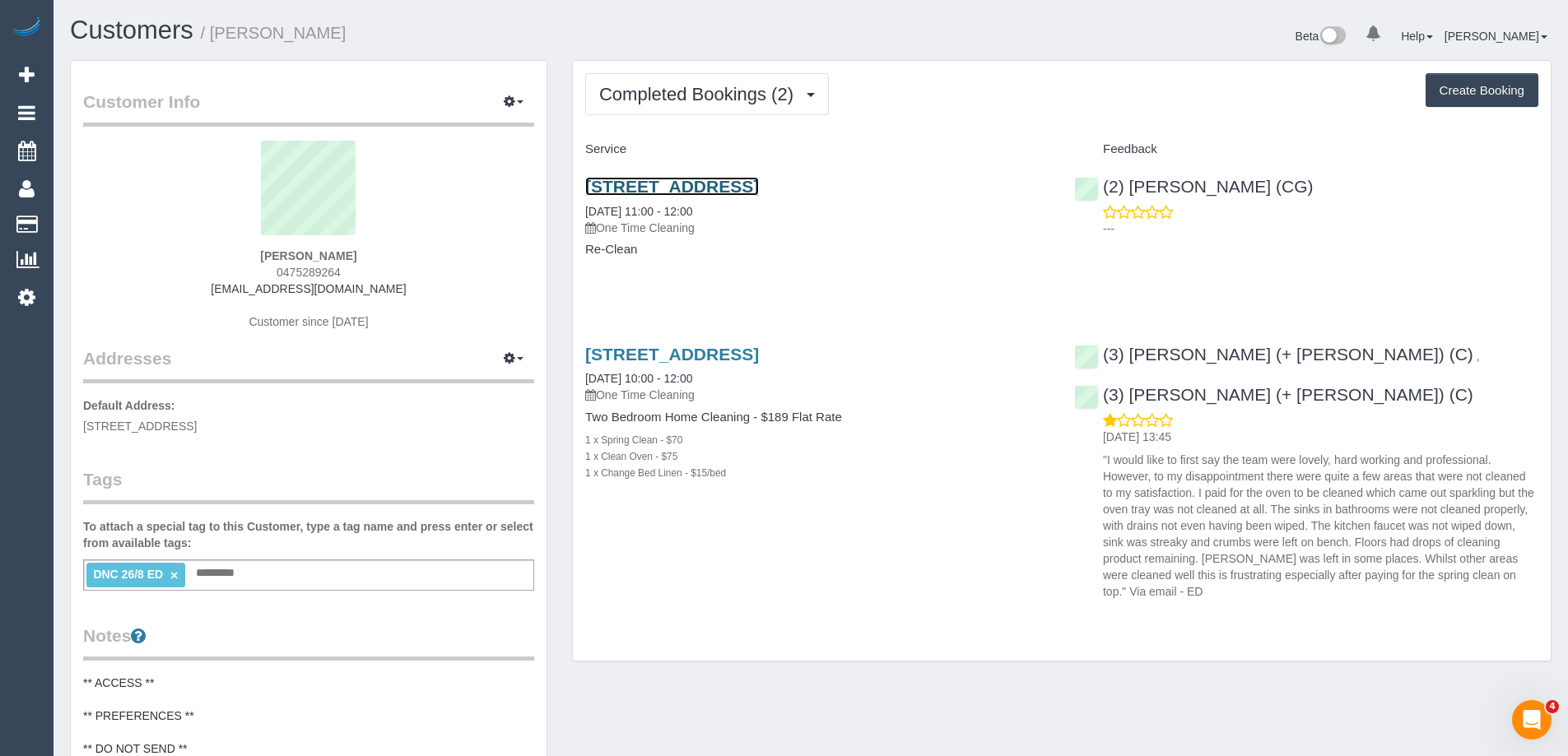
click at [748, 189] on link "[STREET_ADDRESS]" at bounding box center [672, 186] width 173 height 19
click at [759, 351] on link "[STREET_ADDRESS]" at bounding box center [672, 354] width 173 height 19
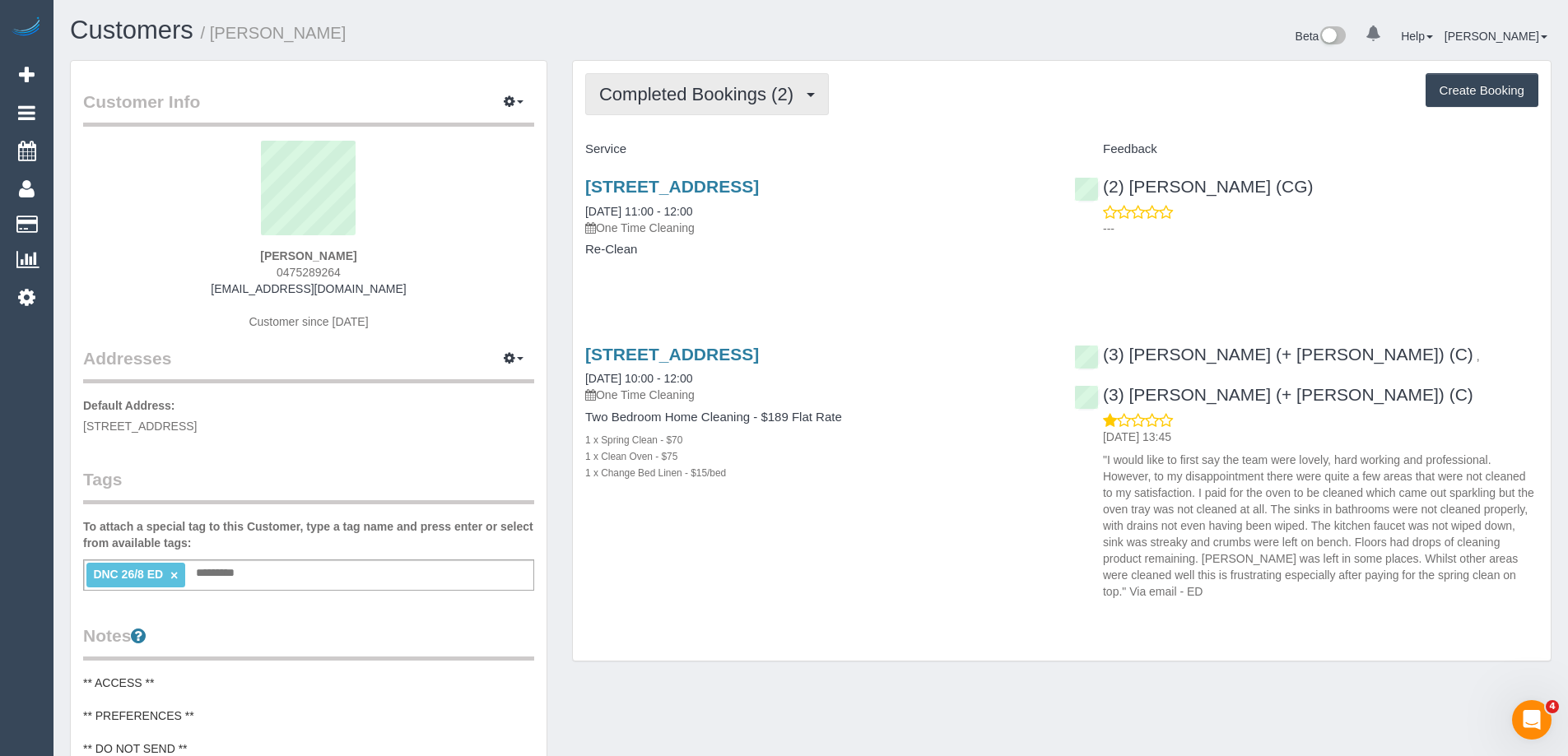
click at [686, 93] on span "Completed Bookings (2)" at bounding box center [700, 94] width 202 height 21
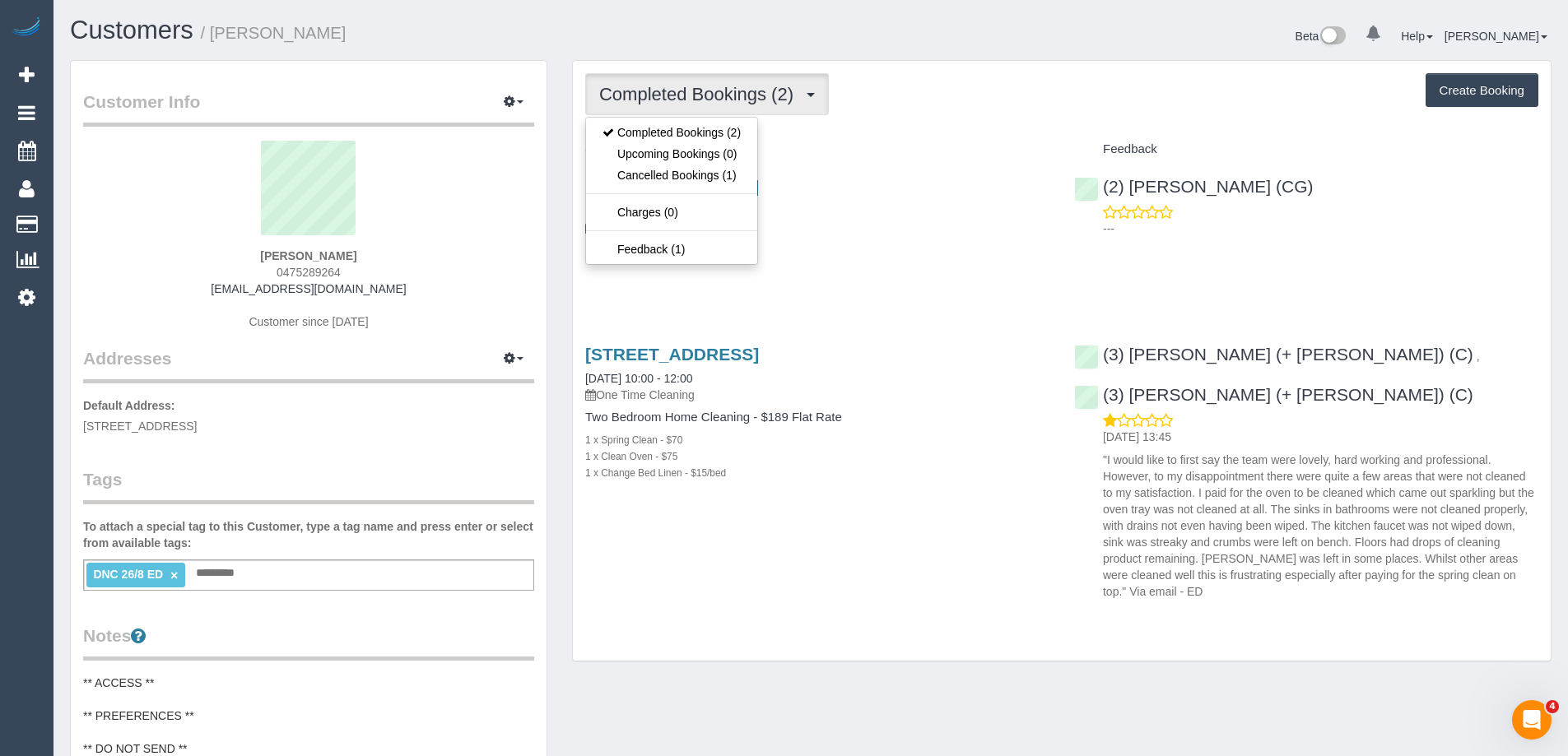
click at [1081, 91] on div "Completed Bookings (2) Completed Bookings (2) Upcoming Bookings (0) Cancelled B…" at bounding box center [1061, 94] width 953 height 42
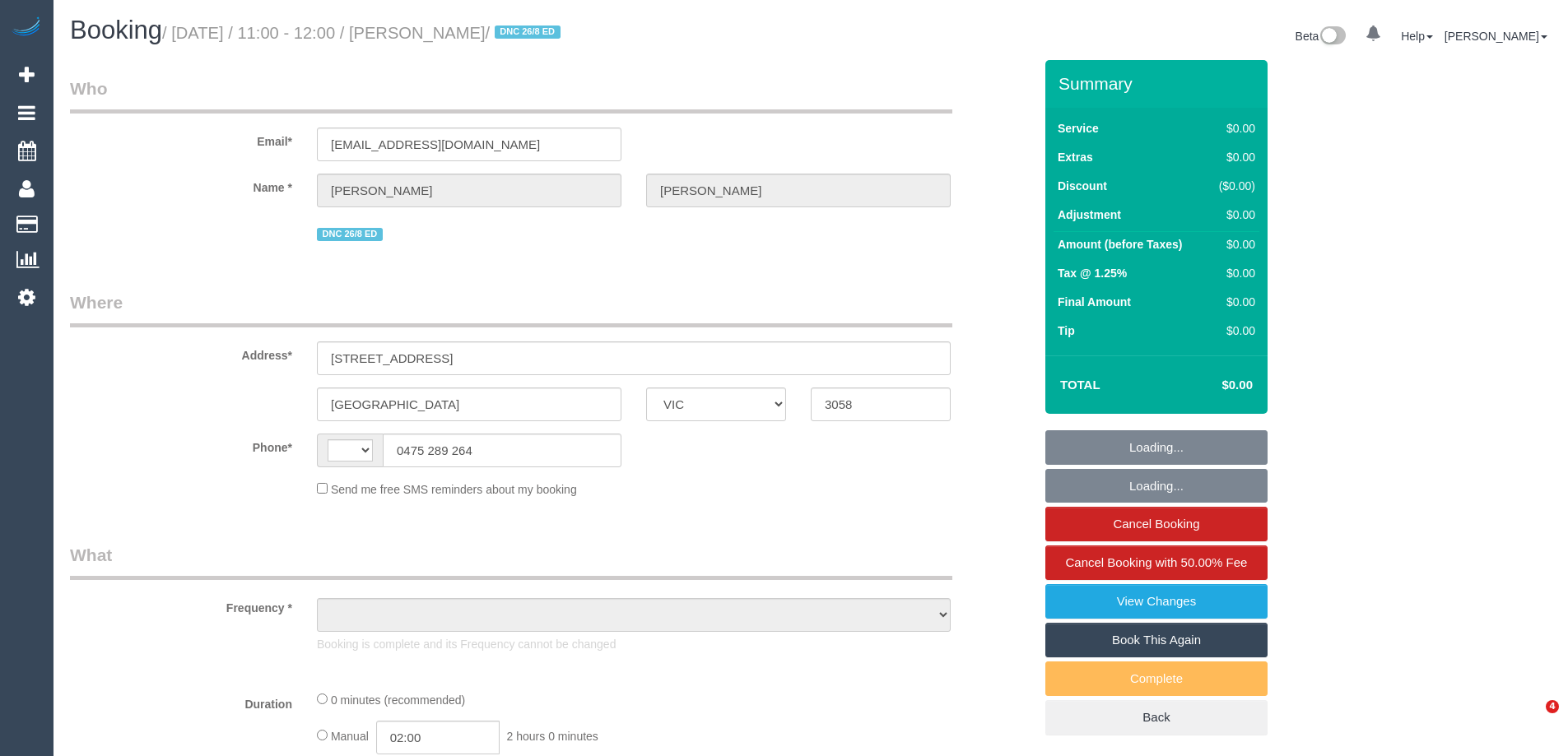
select select "VIC"
select select "string:AU"
select select "object:589"
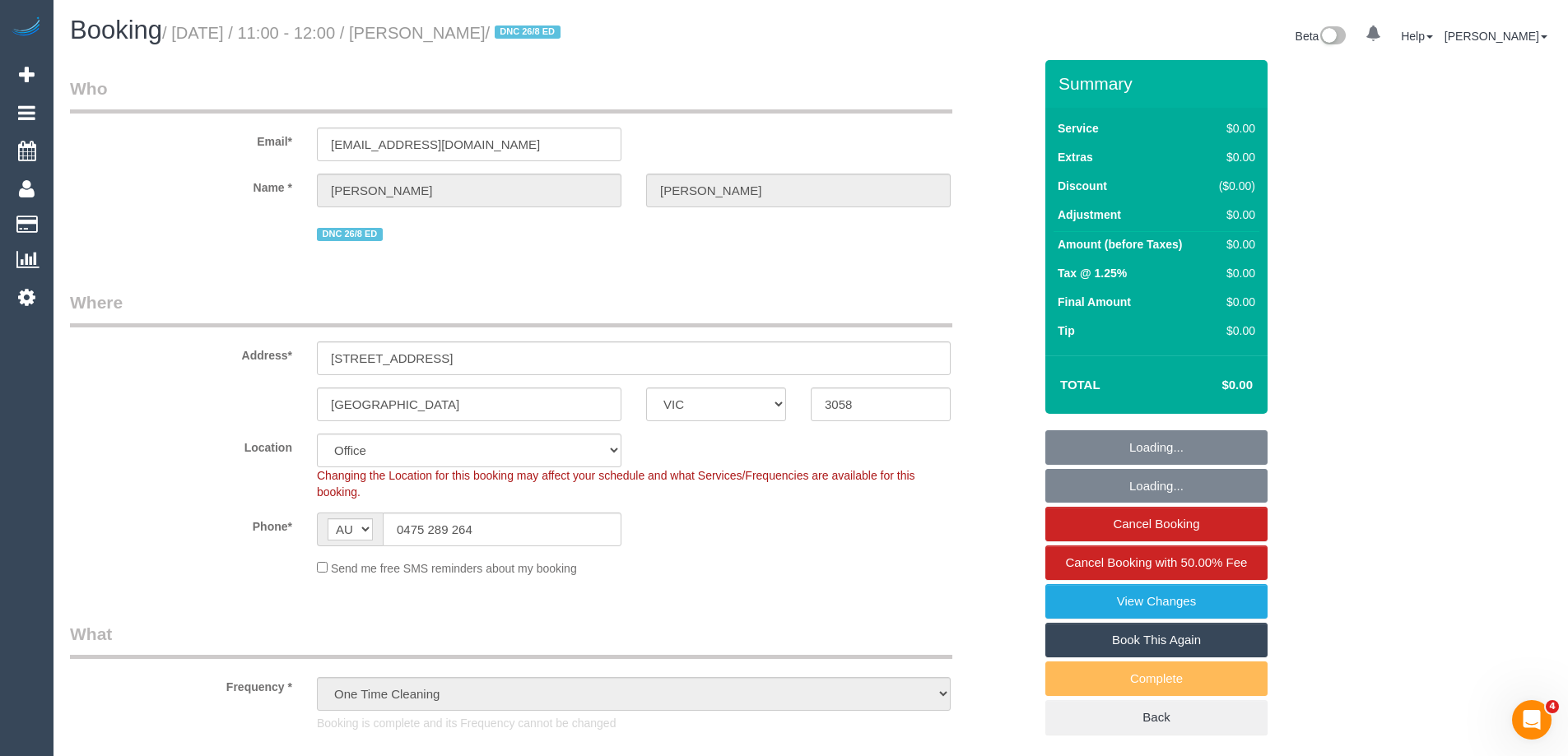
select select "number:28"
select select "number:14"
select select "number:19"
select select "number:22"
select select "number:13"
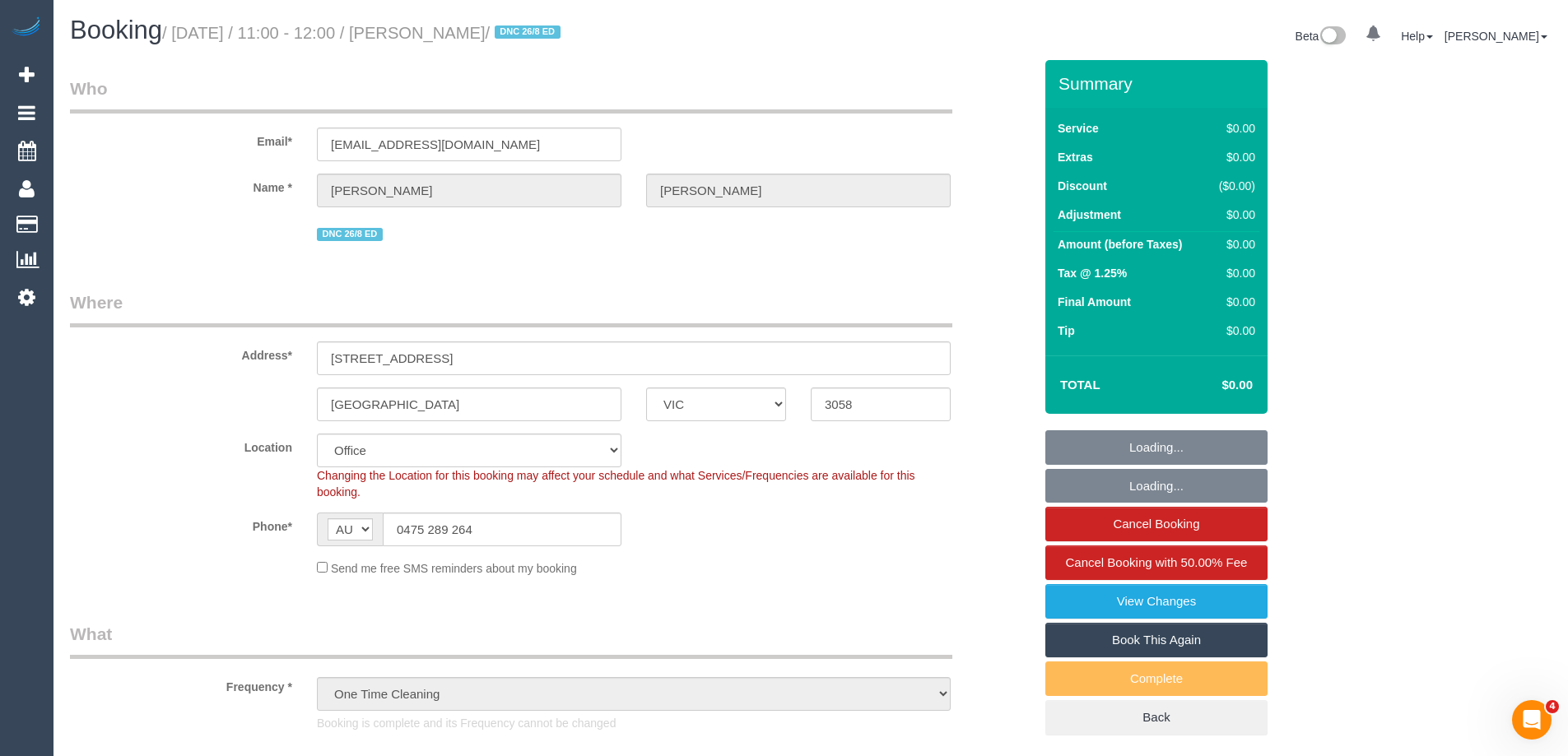
select select "object:1862"
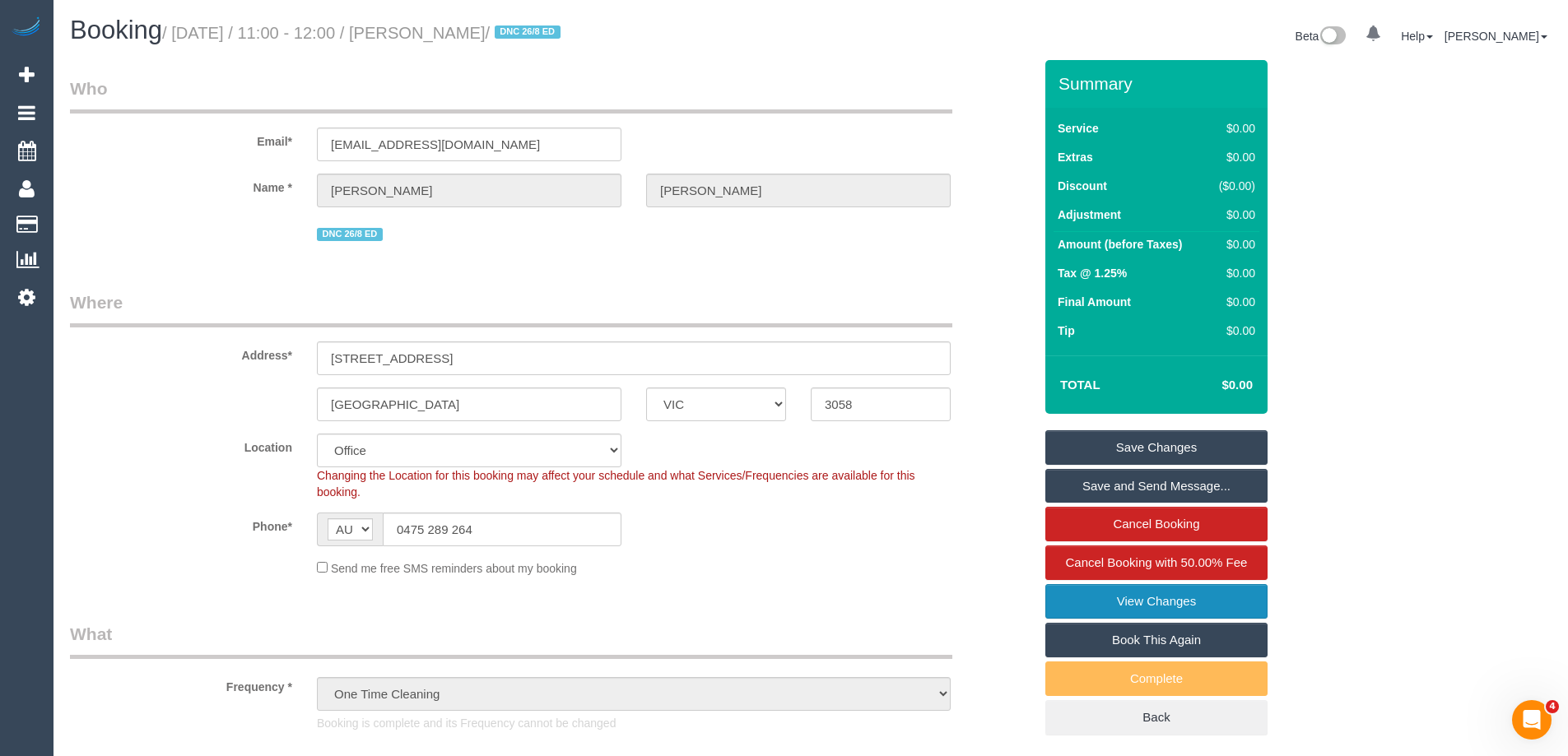
click at [1186, 599] on link "View Changes" at bounding box center [1156, 602] width 222 height 34
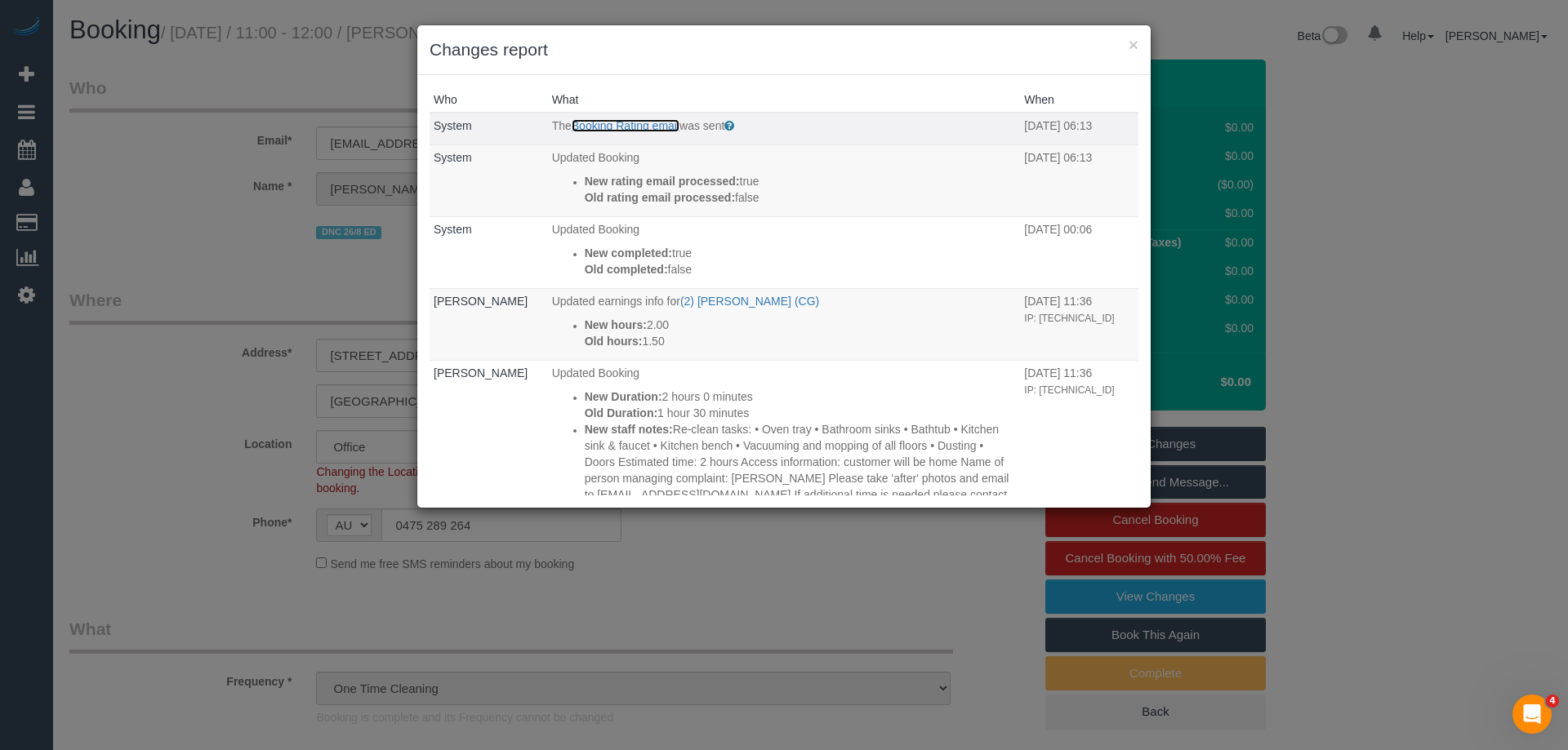
click at [640, 127] on link "Booking Rating email" at bounding box center [625, 125] width 108 height 13
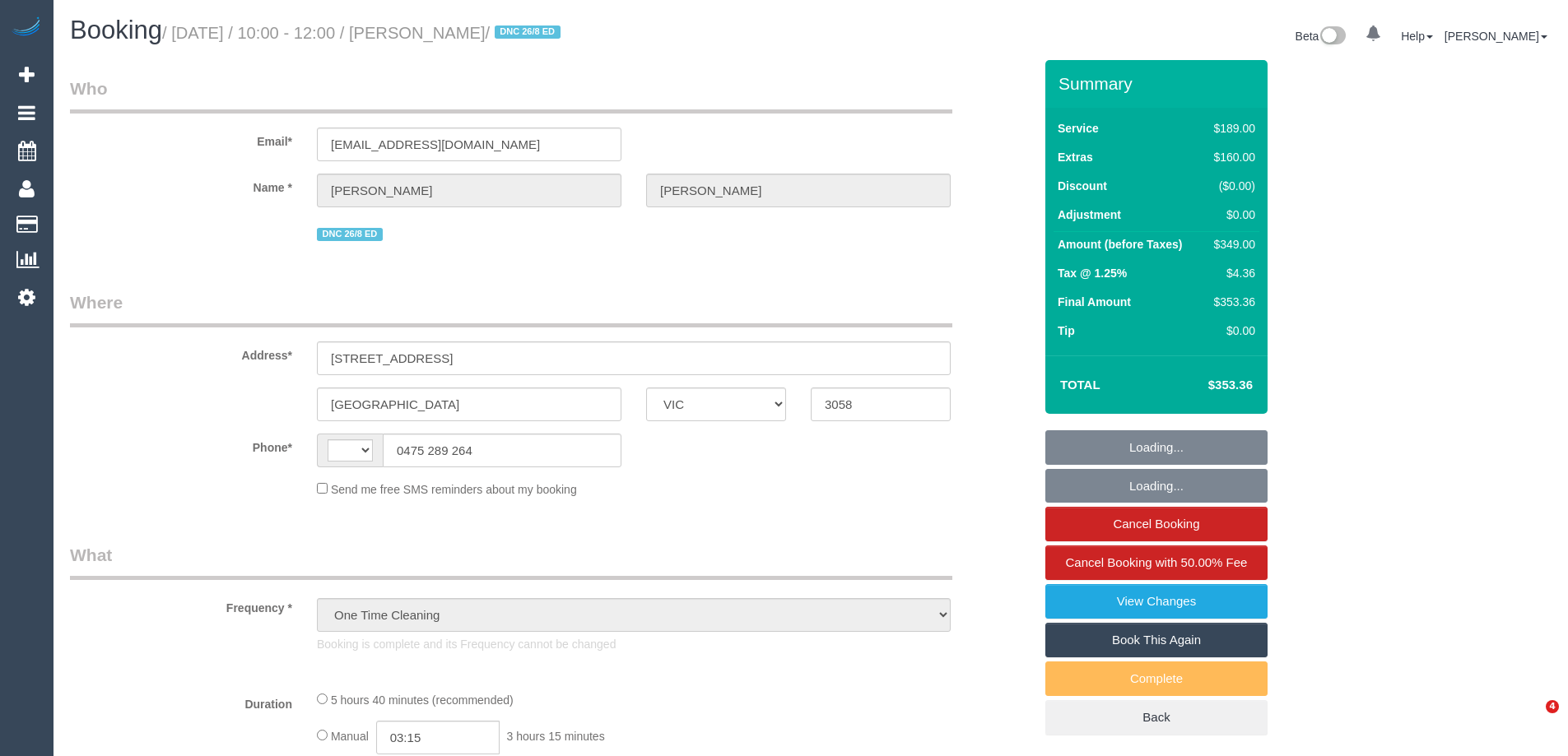
select select "VIC"
select select "string:stripe-pm_1RXAL42GScqysDRVLX2e3ZVh"
select select "string:AU"
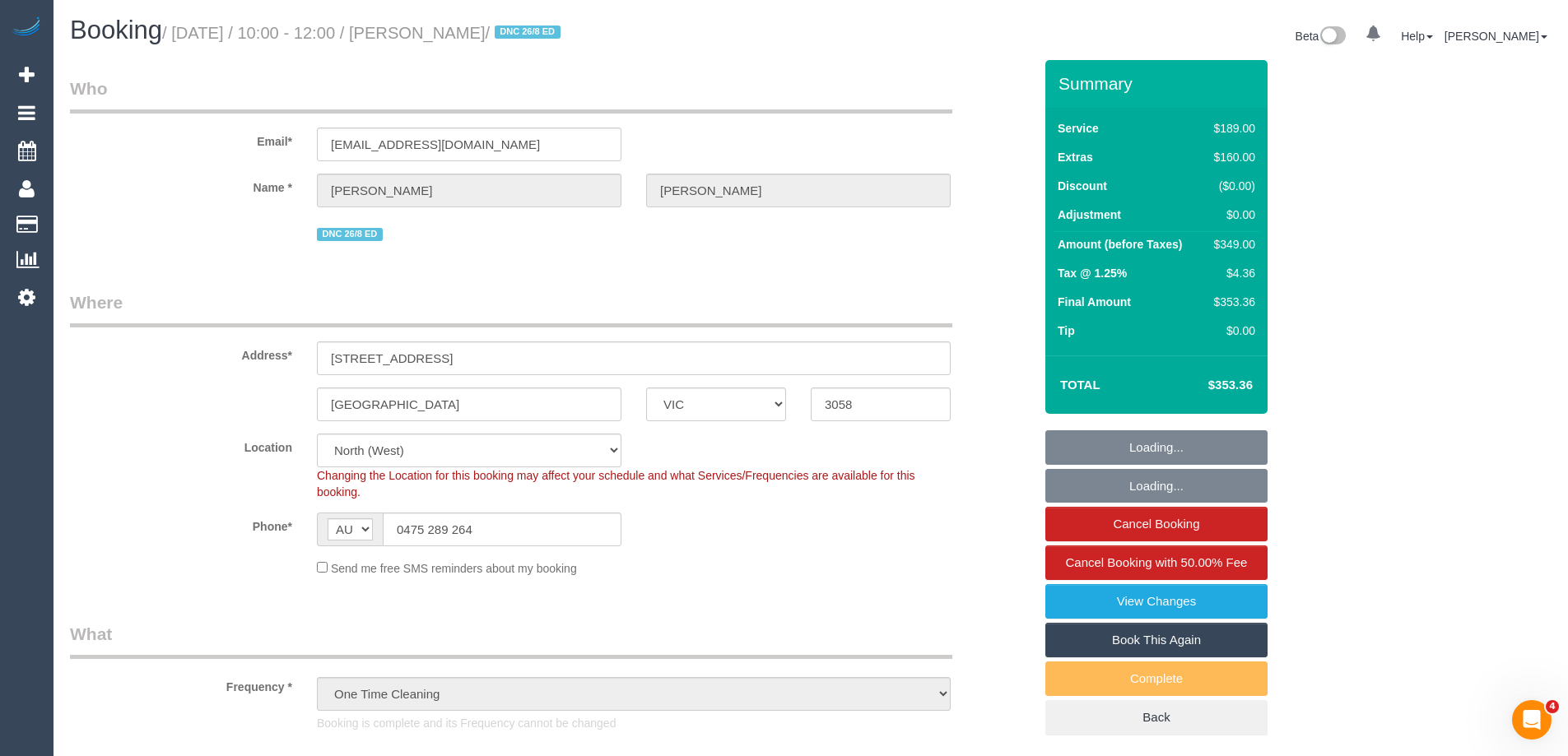
select select "number:28"
select select "number:14"
select select "number:19"
select select "number:22"
select select "number:13"
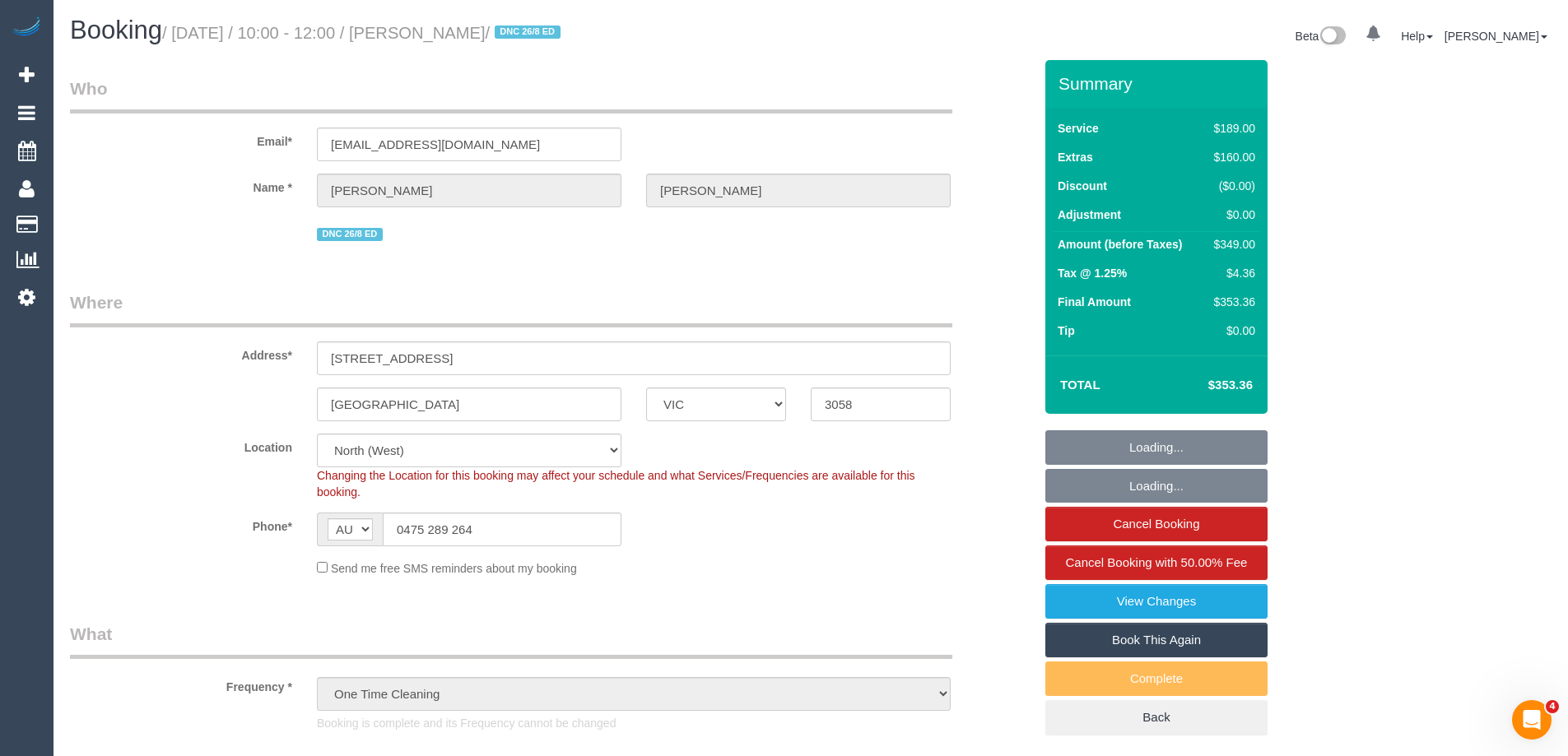
select select "object:1634"
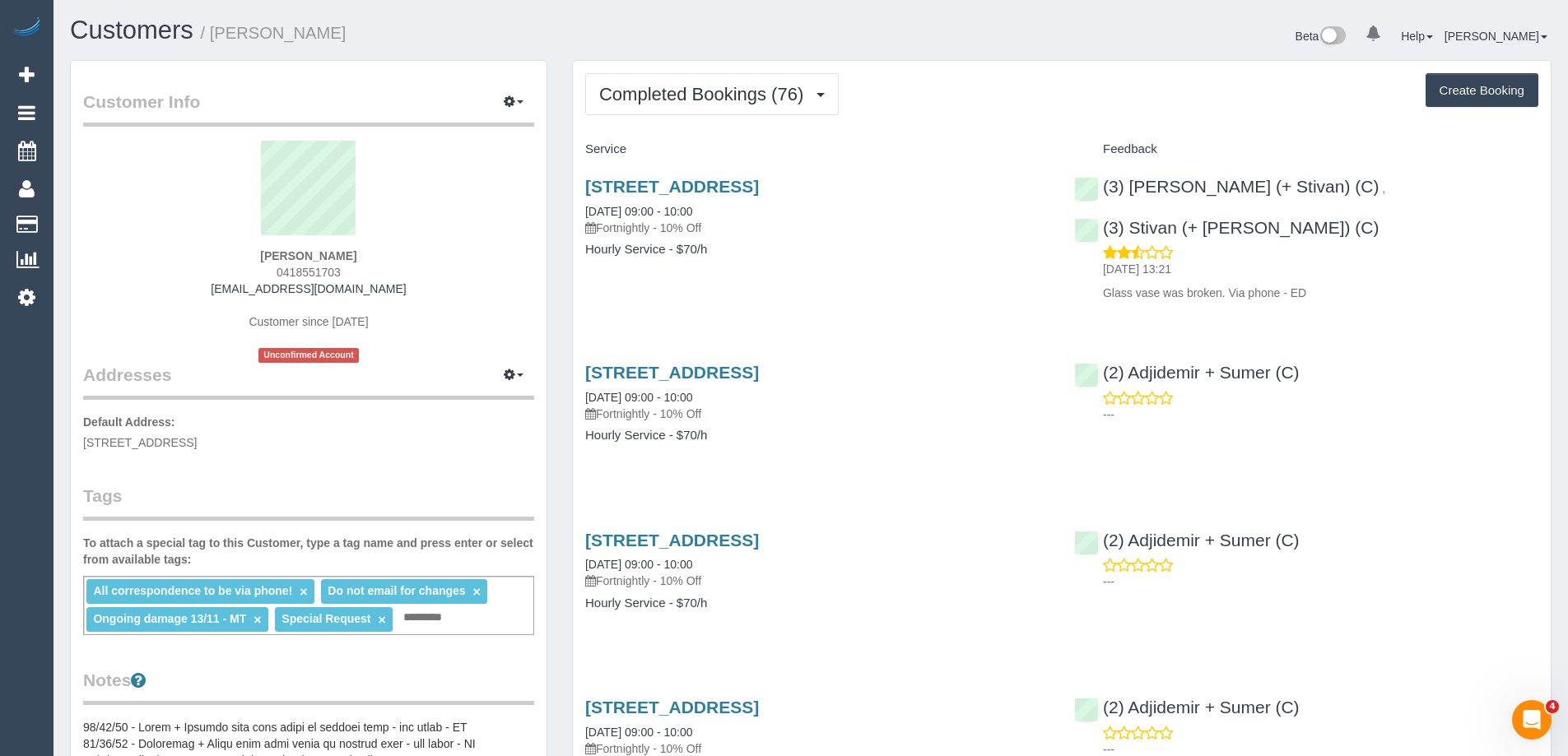
copy small "[PERSON_NAME]"
drag, startPoint x: 361, startPoint y: 40, endPoint x: 215, endPoint y: 48, distance: 146.2
click at [215, 48] on div "Customers / Alicia Gorander" at bounding box center [434, 33] width 753 height 35
copy div "Krunal (+ Stivan) (C) , (3) Stivan (+ Krunal) (C)"
drag, startPoint x: 1535, startPoint y: 191, endPoint x: 1127, endPoint y: 195, distance: 408.0
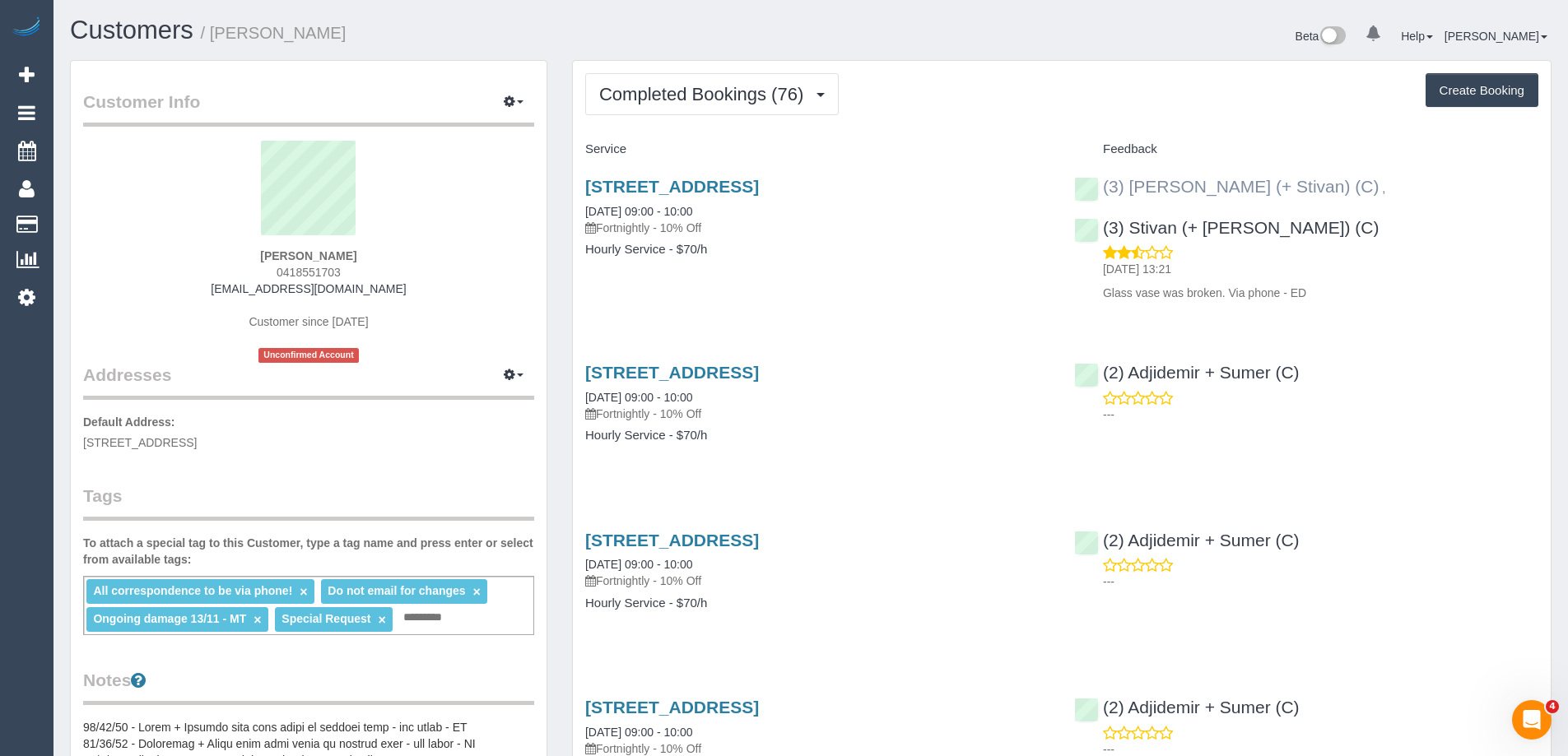
click at [1127, 195] on div "(3) Krunal (+ Stivan) (C) , (3) Stivan (+ Krunal) (C) 29/08/2025 13:21 Glass va…" at bounding box center [1306, 235] width 489 height 145
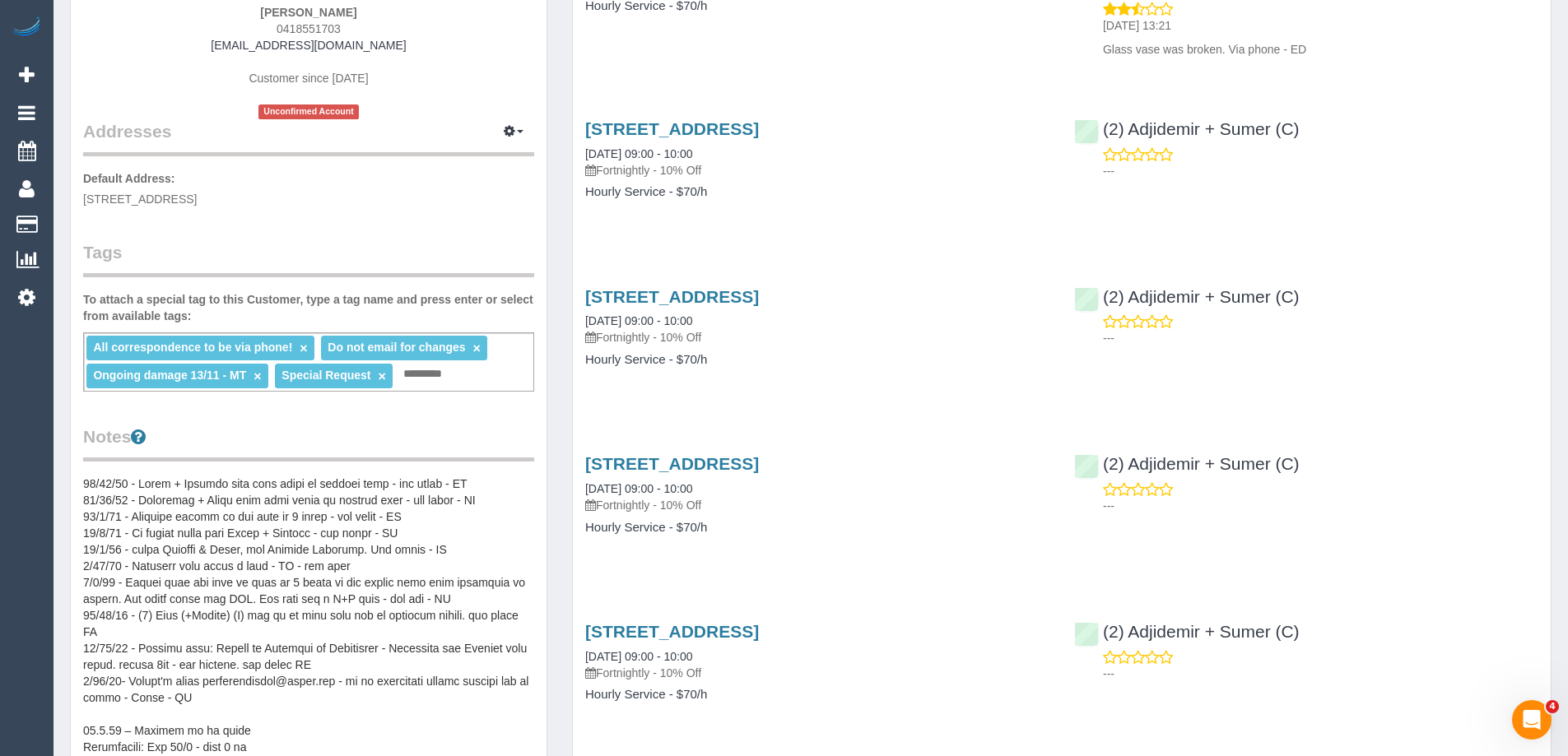
scroll to position [494, 0]
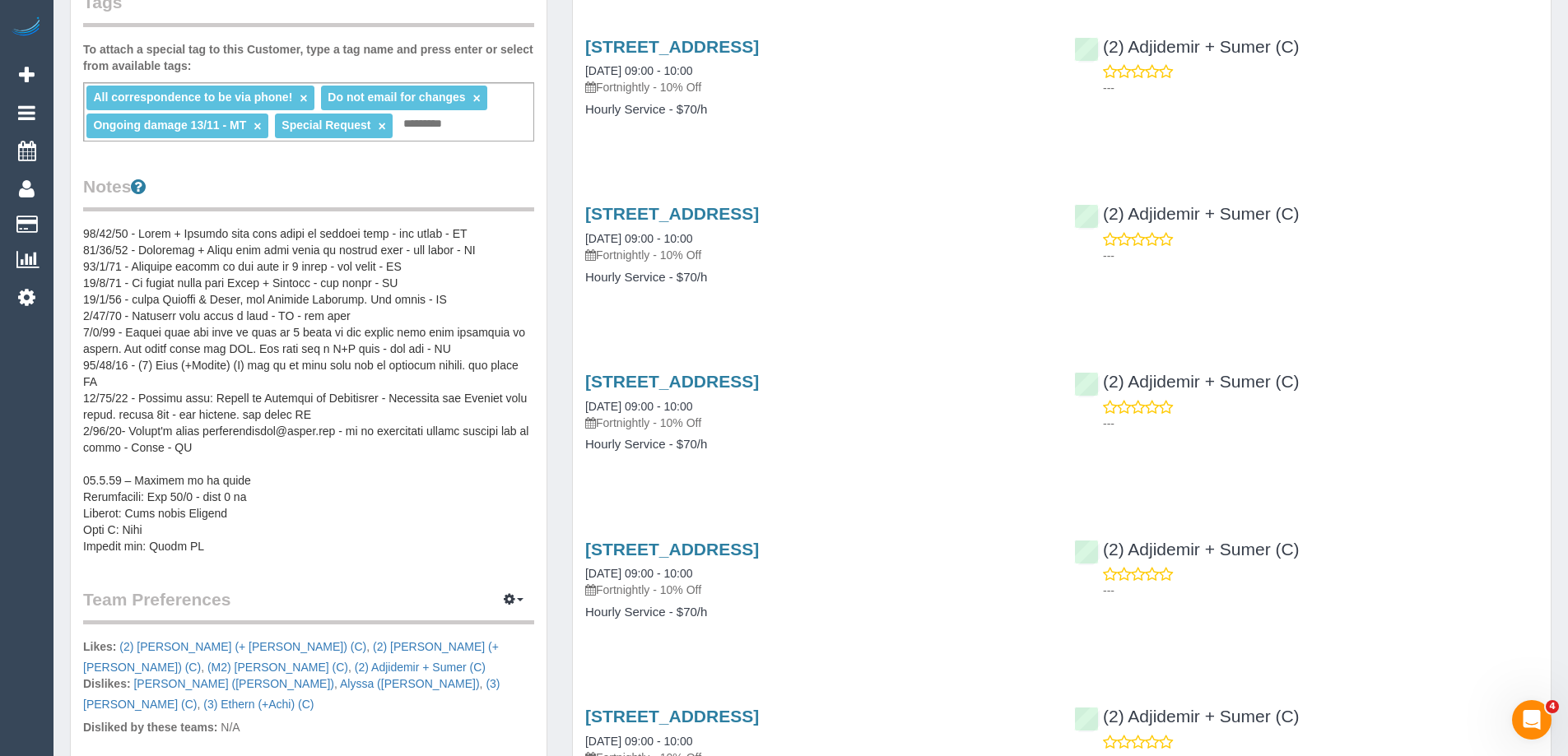
click at [87, 234] on pre at bounding box center [308, 390] width 451 height 330
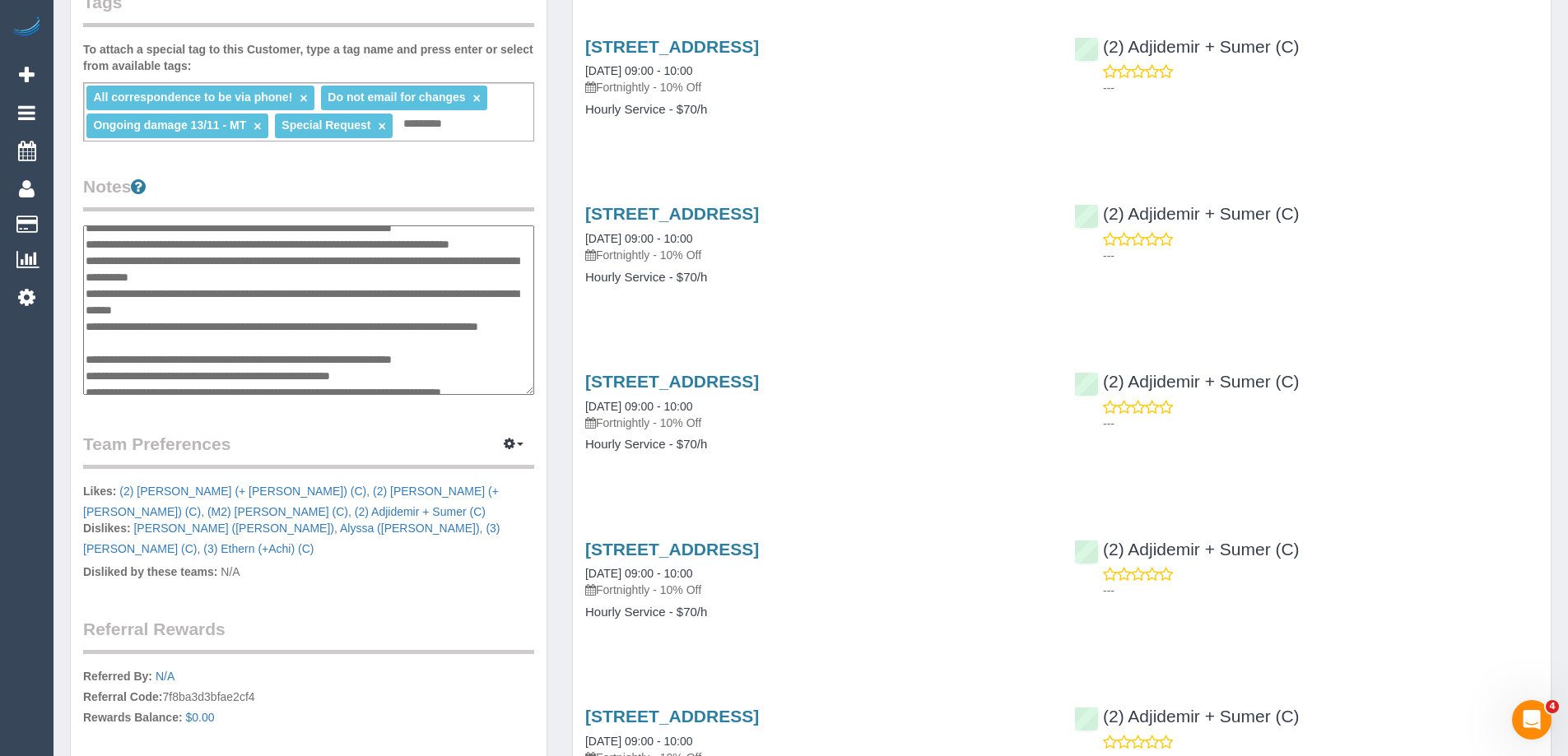
scroll to position [0, 0]
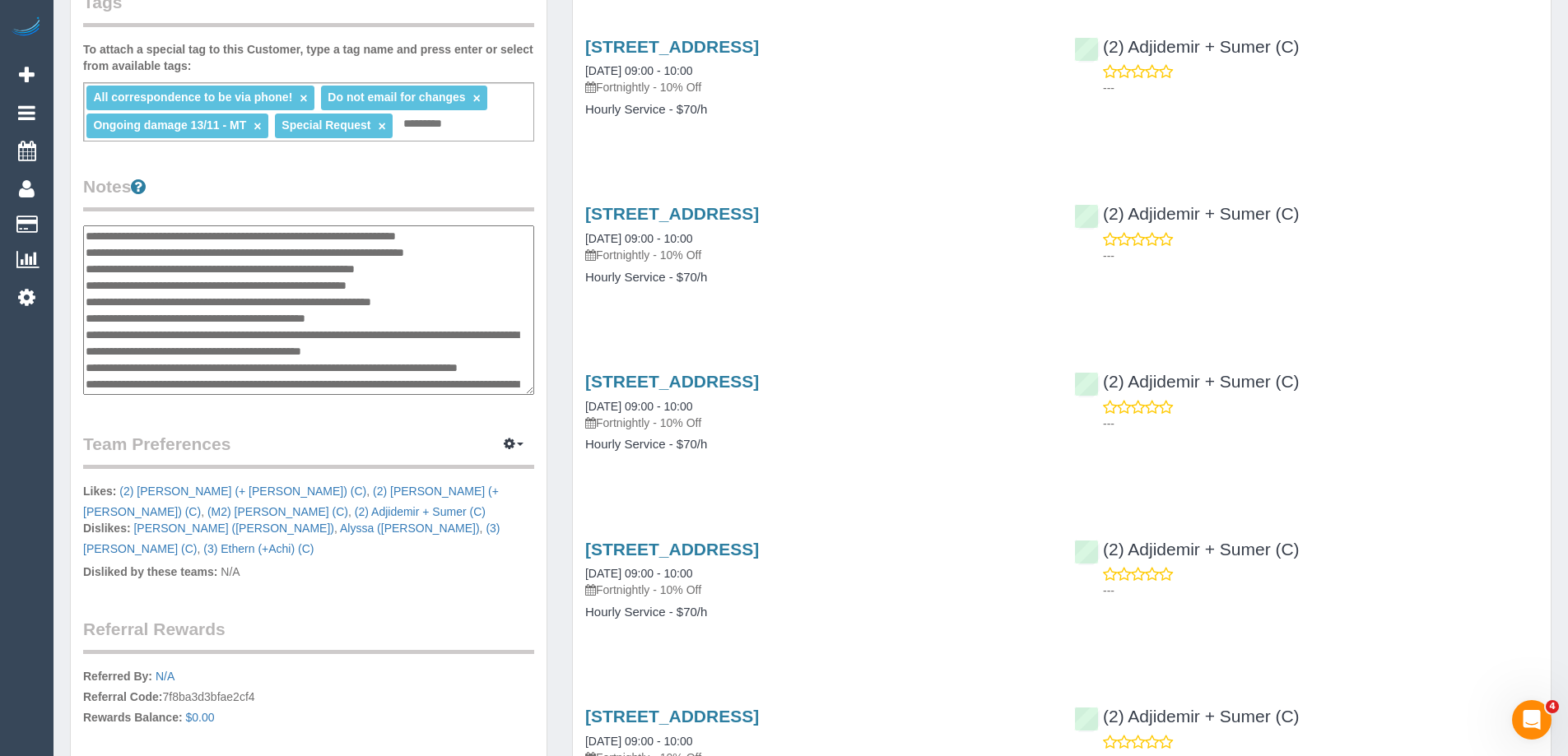
click at [87, 237] on textarea at bounding box center [308, 311] width 451 height 170
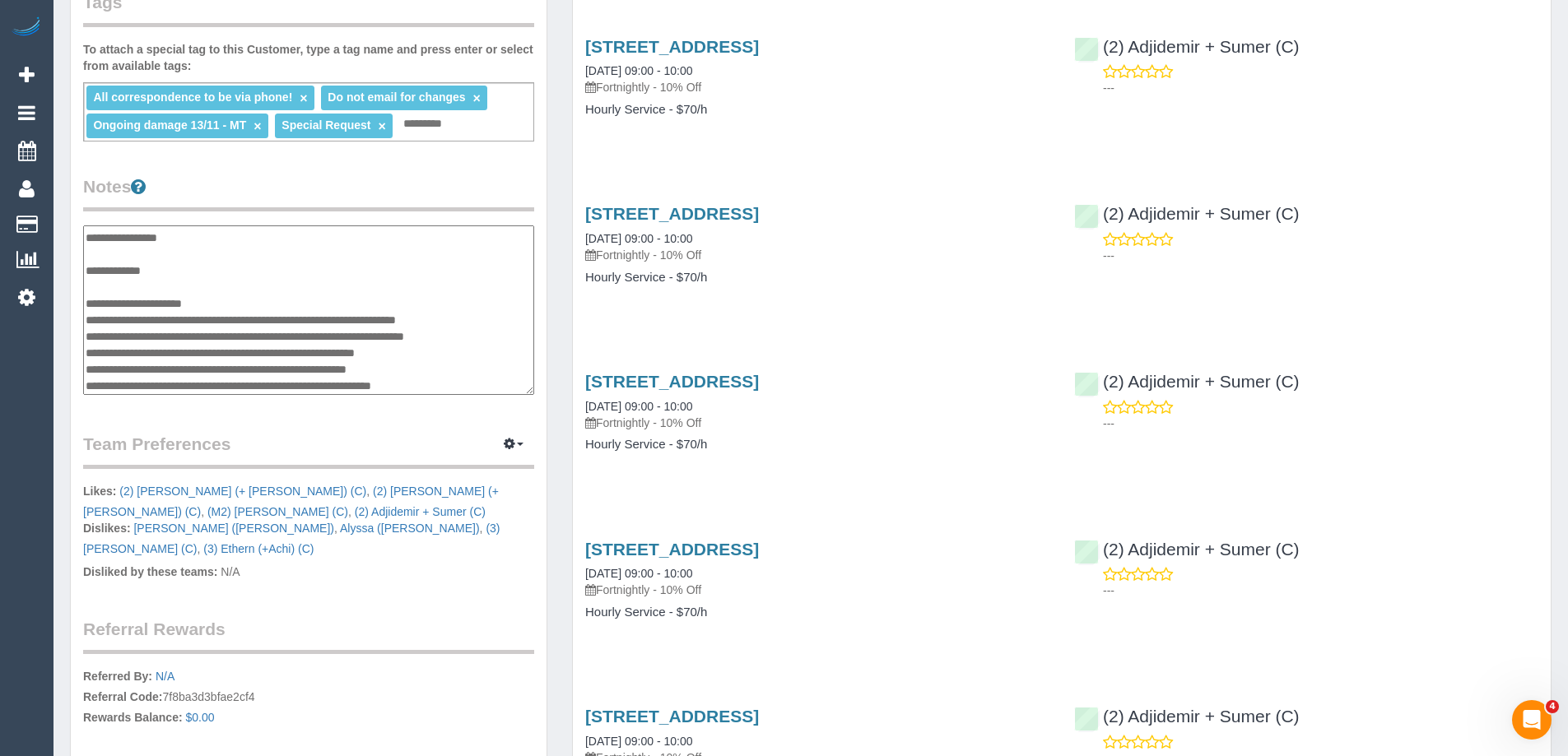
scroll to position [82, 0]
drag, startPoint x: 448, startPoint y: 337, endPoint x: 89, endPoint y: 305, distance: 360.4
click at [89, 305] on textarea at bounding box center [308, 311] width 451 height 170
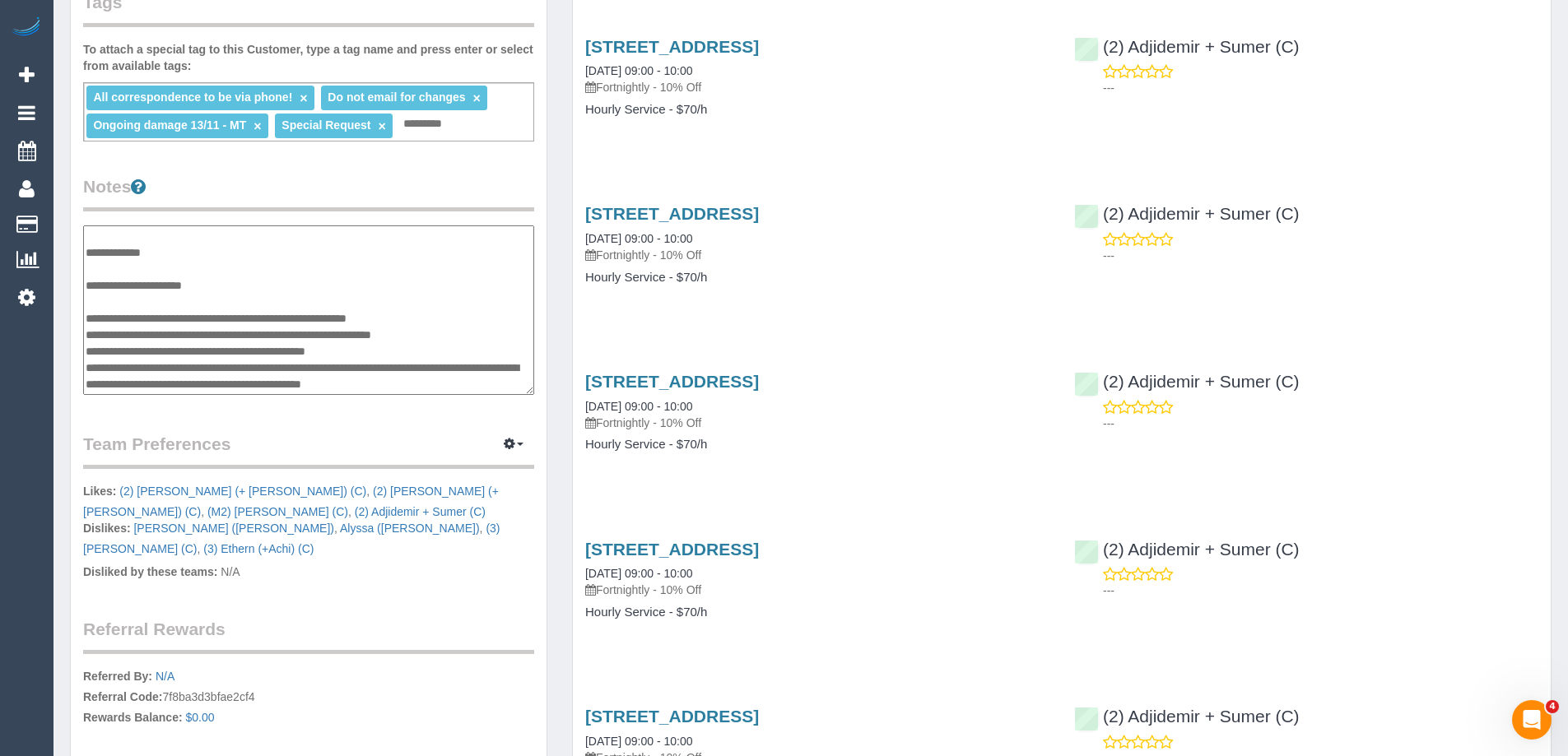
click at [154, 271] on textarea at bounding box center [308, 311] width 451 height 170
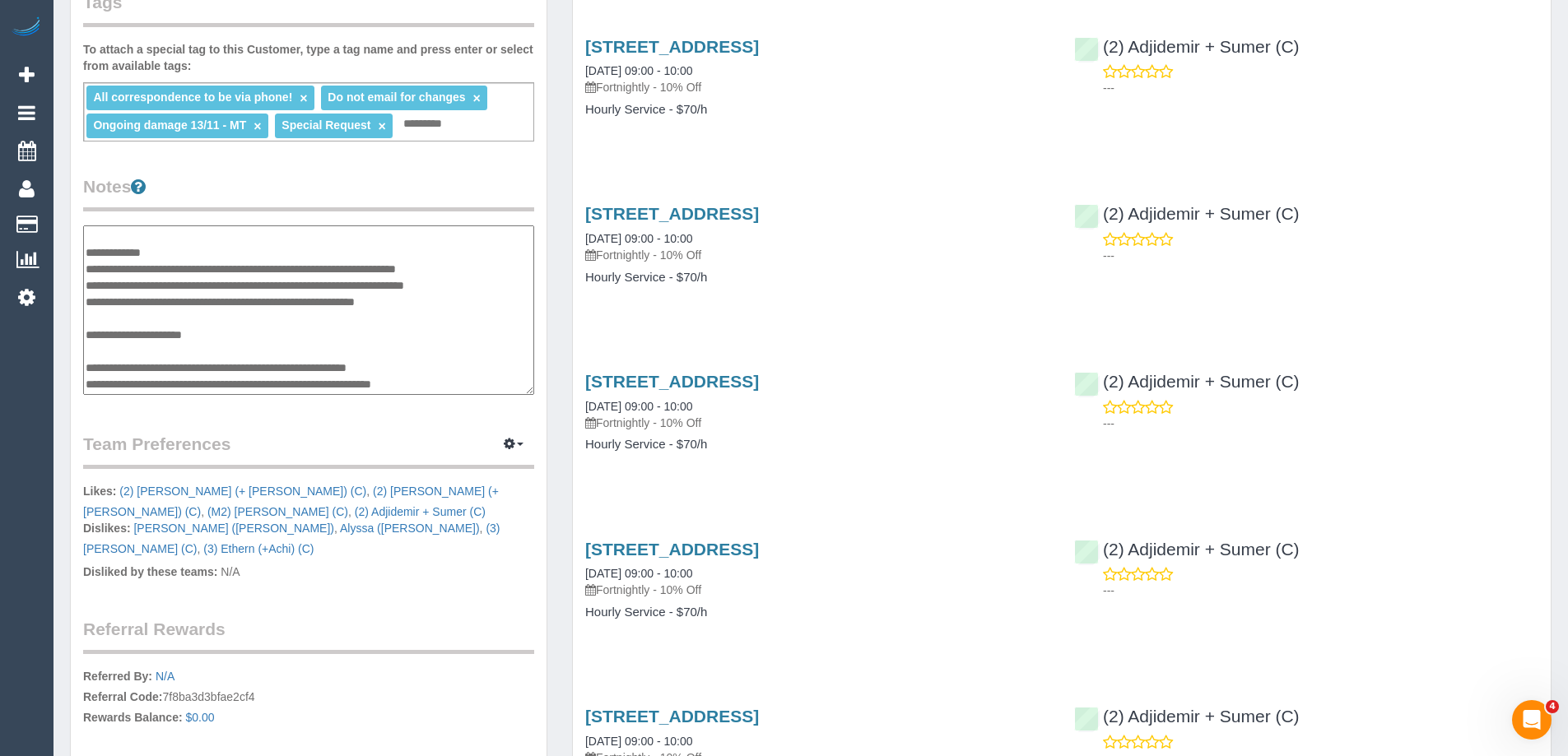
scroll to position [164, 0]
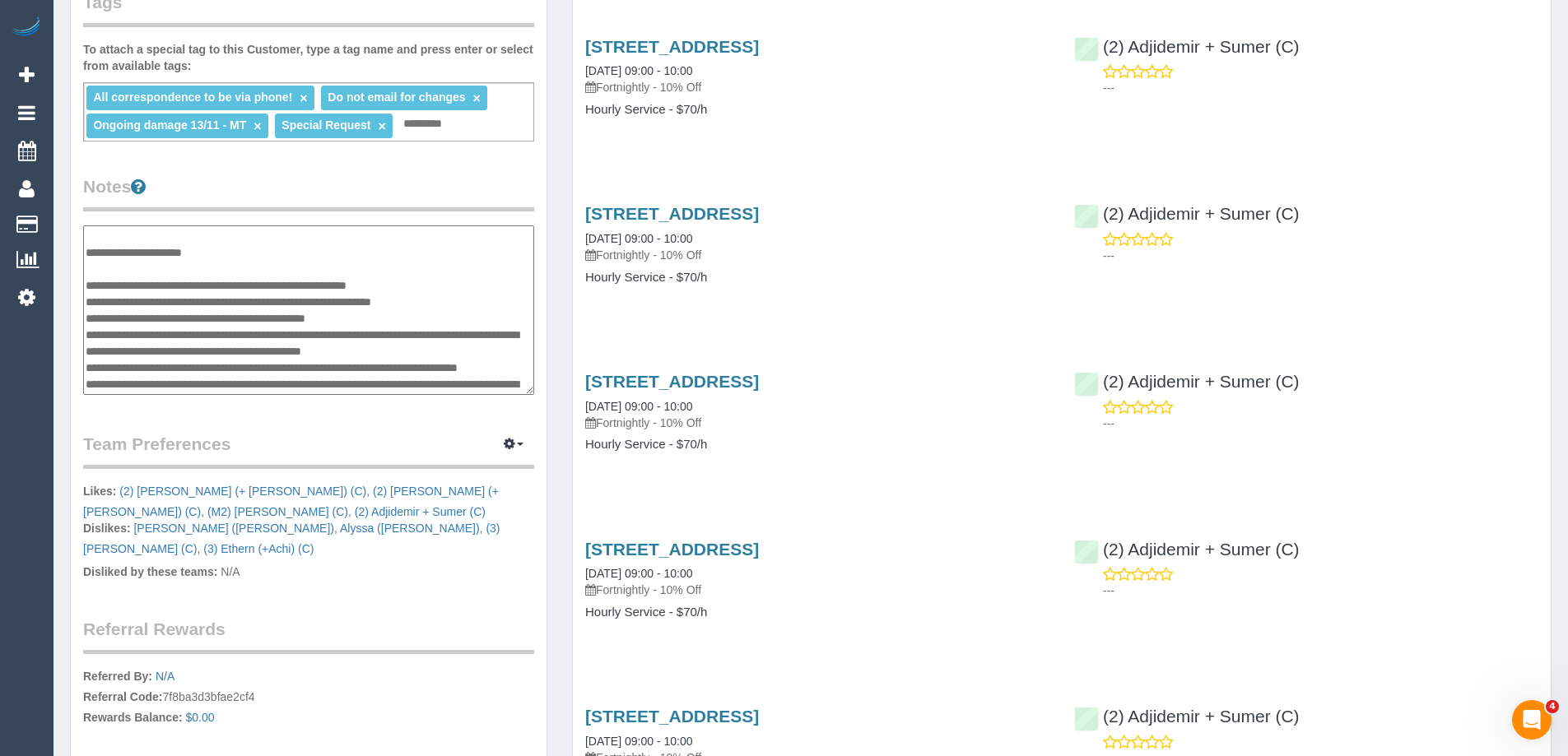
click at [188, 283] on textarea at bounding box center [308, 311] width 451 height 170
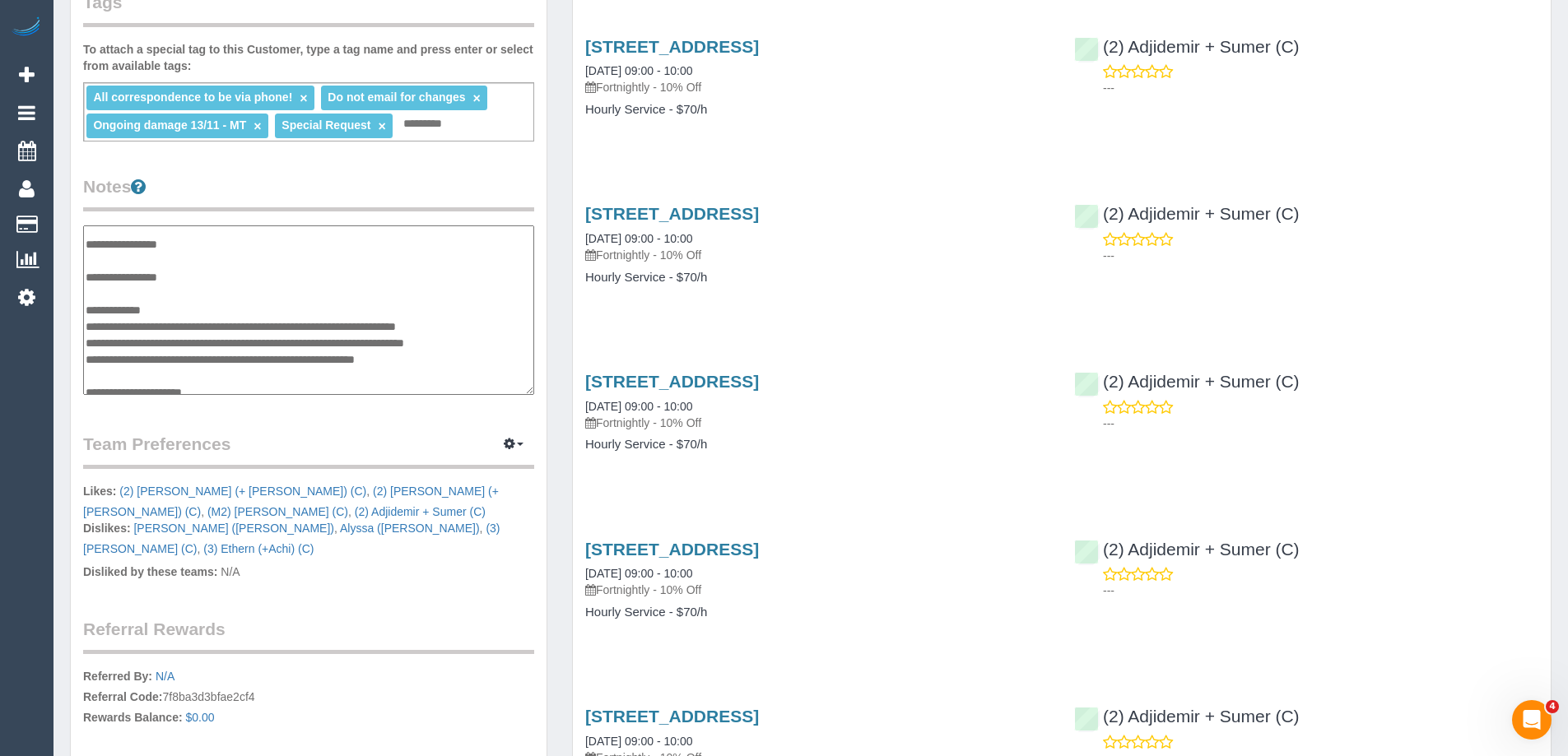
scroll to position [0, 0]
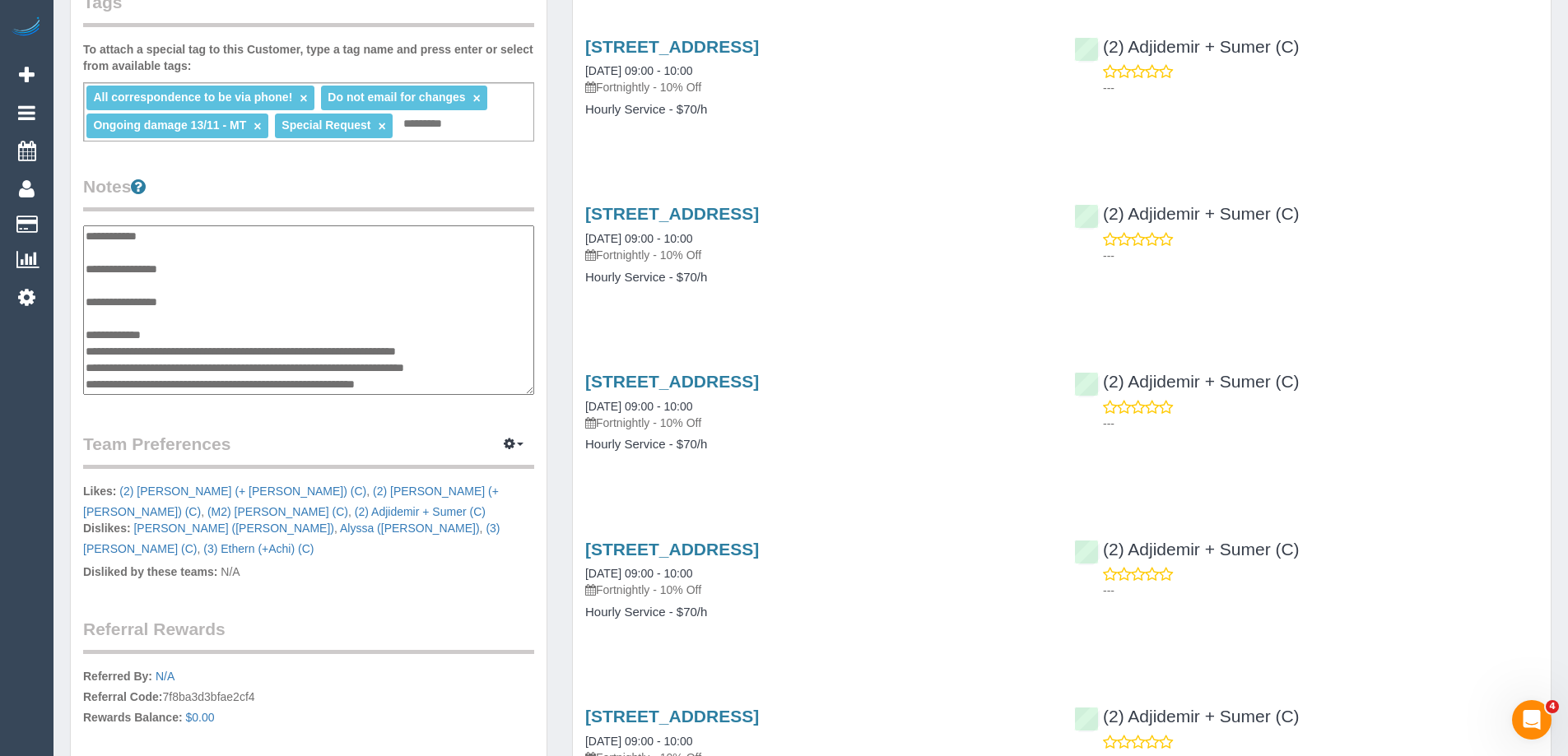
click at [154, 317] on textarea at bounding box center [308, 311] width 451 height 170
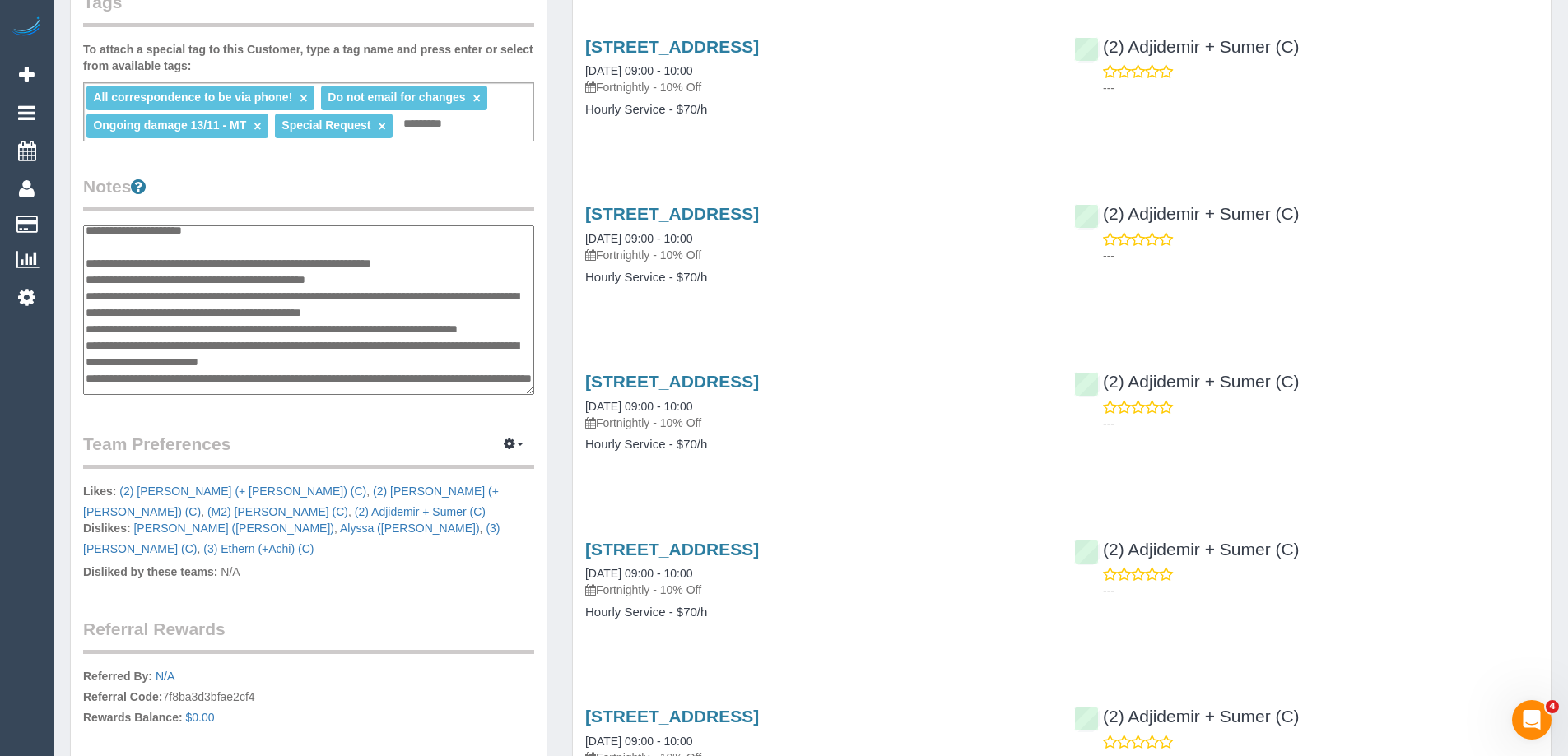
scroll to position [164, 0]
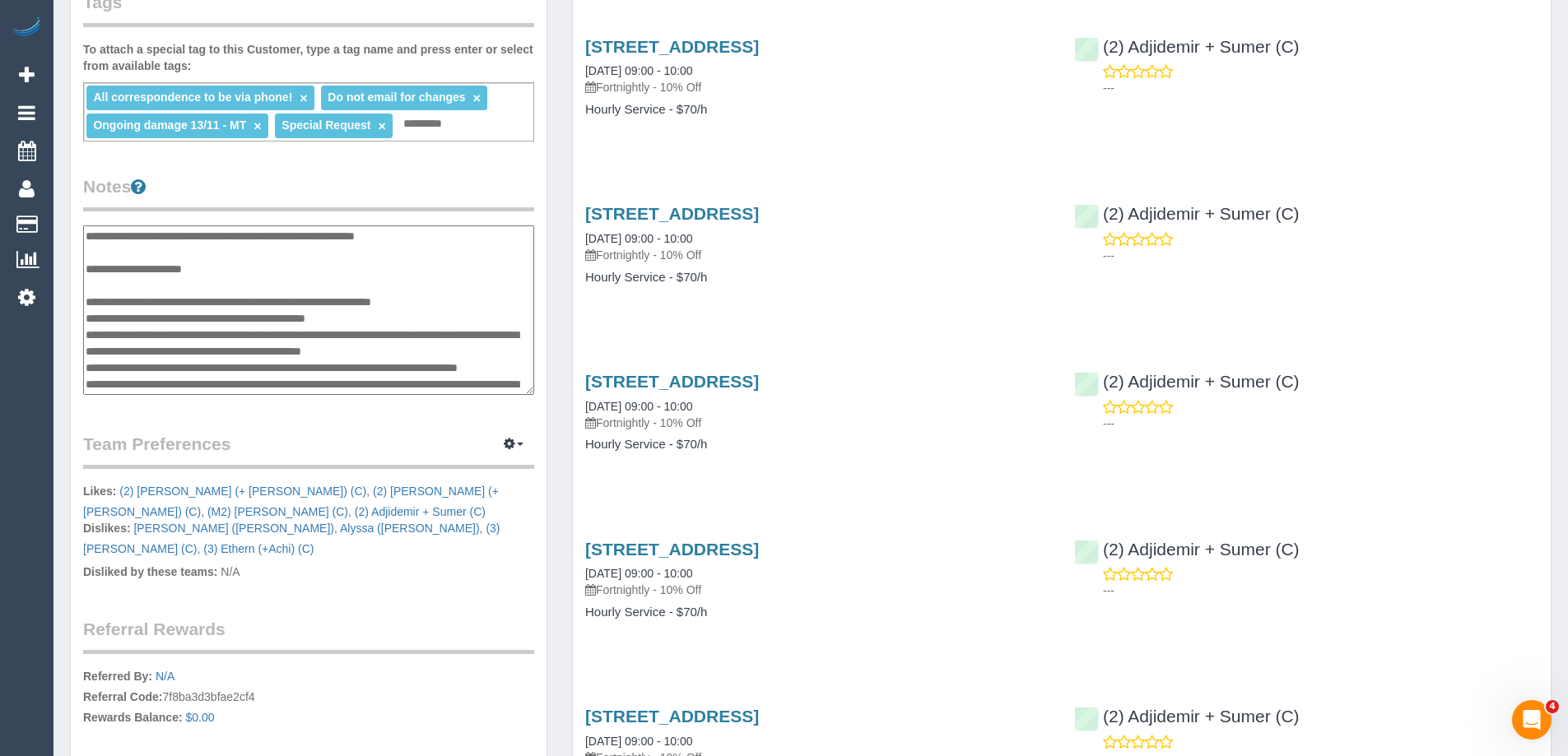
click at [239, 303] on textarea at bounding box center [308, 311] width 451 height 170
click at [477, 349] on textarea at bounding box center [308, 311] width 451 height 170
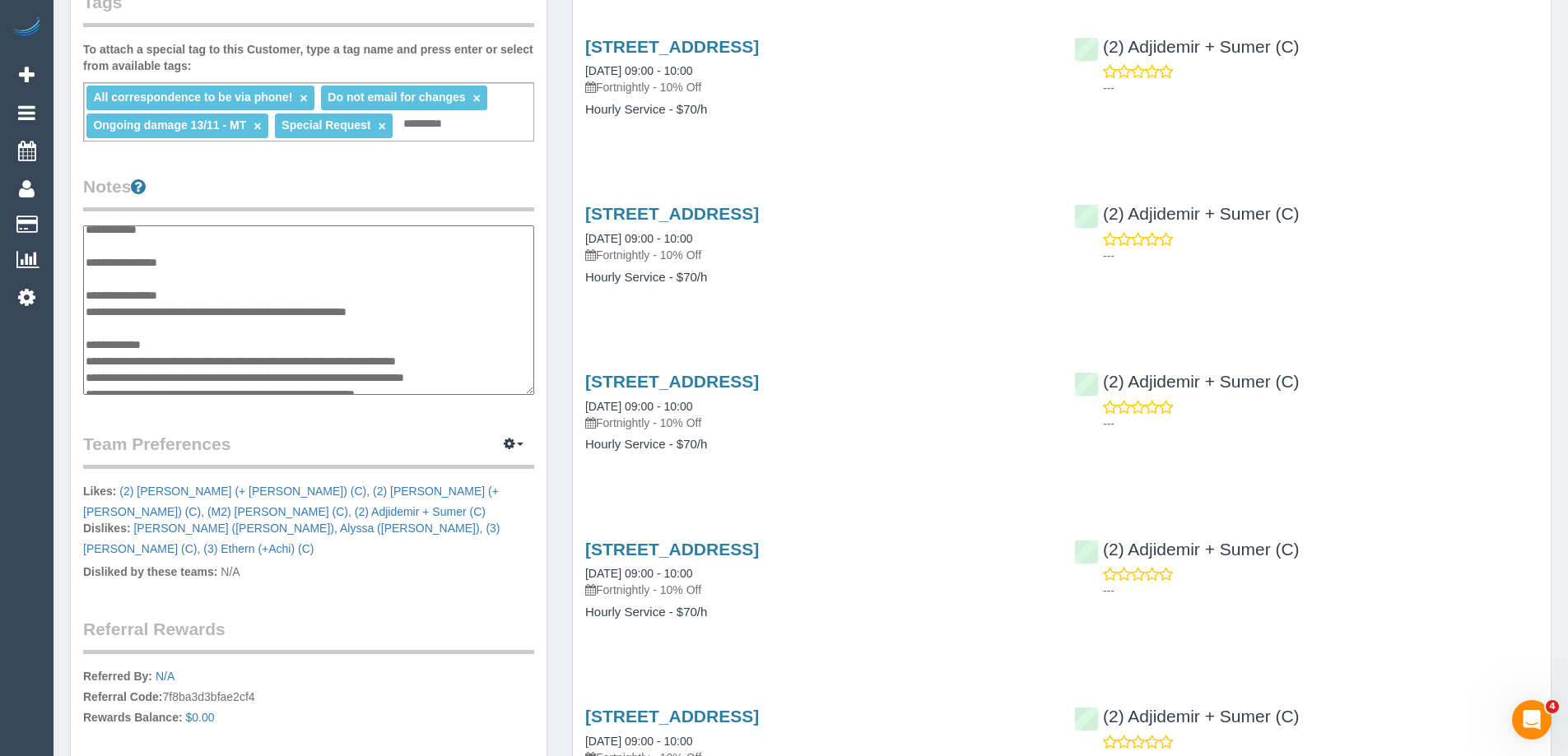
scroll to position [0, 0]
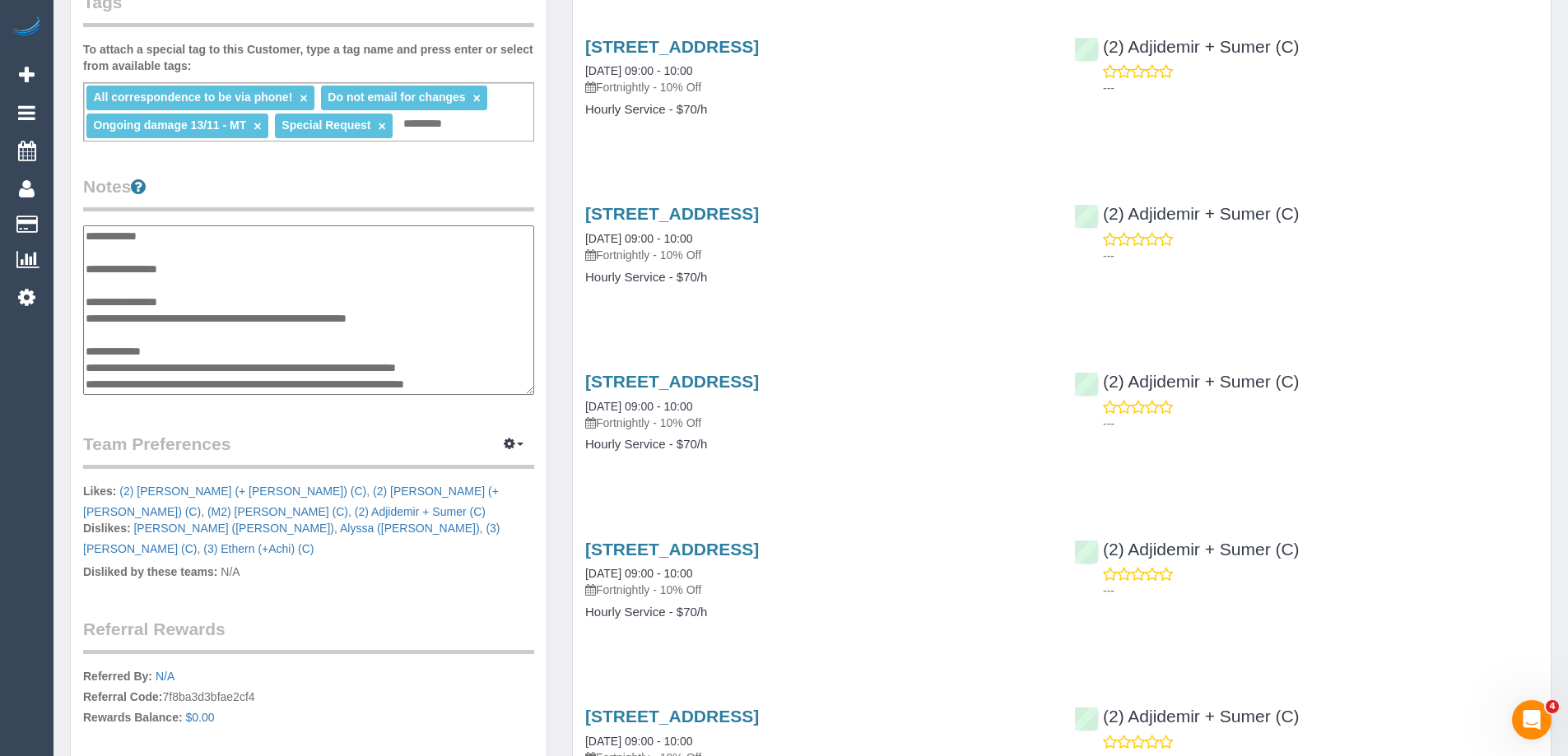
click at [210, 288] on textarea at bounding box center [308, 311] width 451 height 170
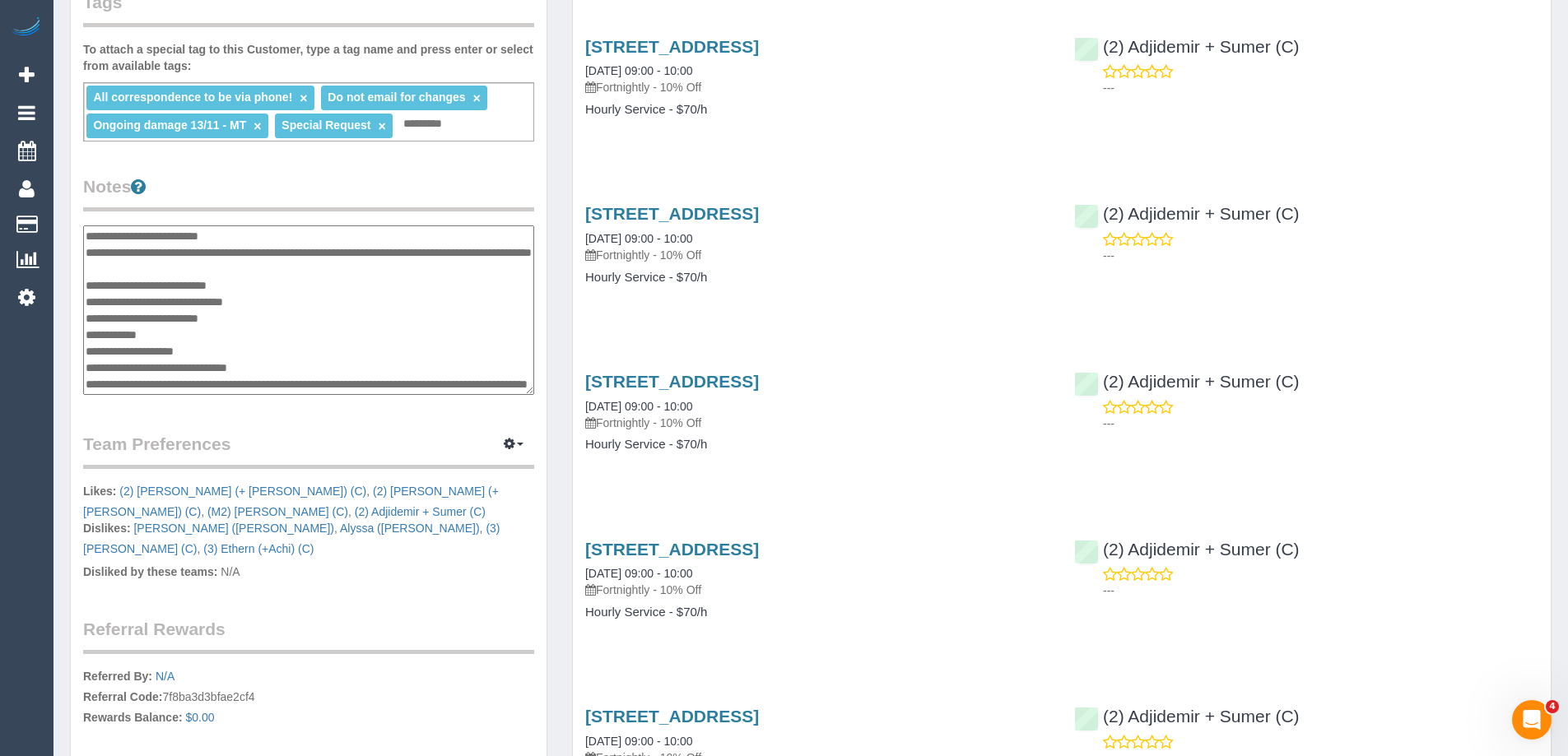
scroll to position [247, 0]
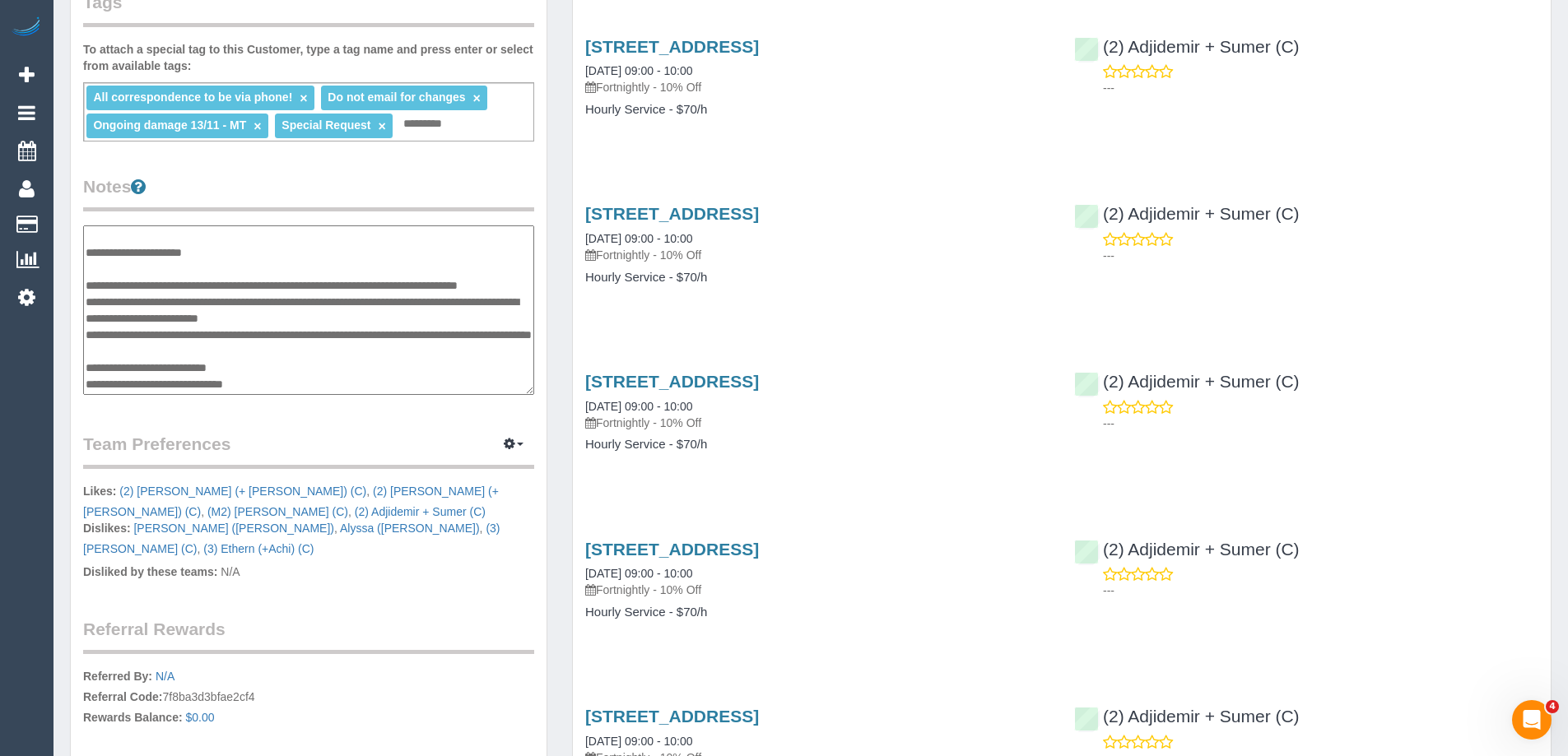
click at [247, 287] on textarea at bounding box center [308, 311] width 451 height 170
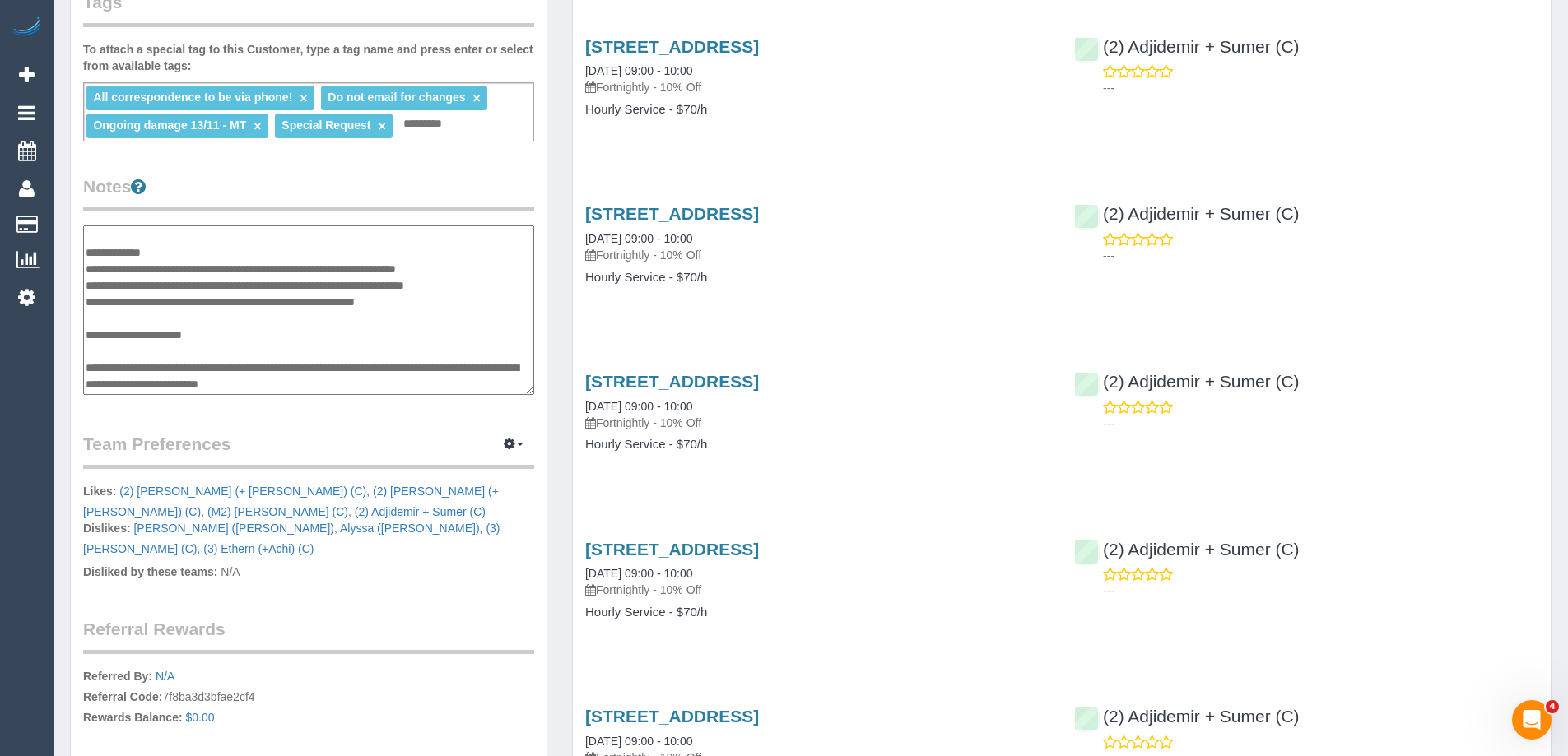
scroll to position [82, 0]
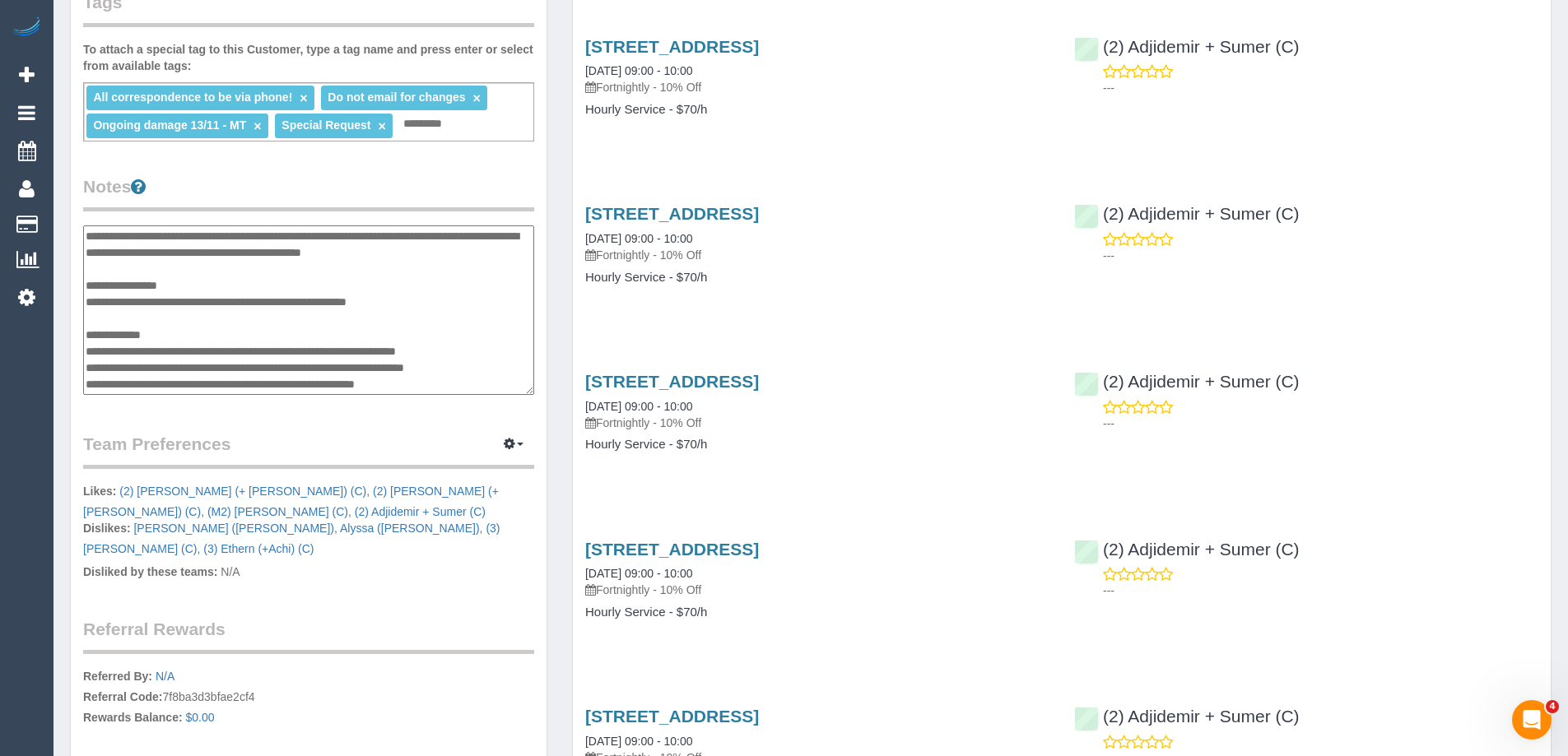
click at [181, 318] on textarea at bounding box center [308, 311] width 451 height 170
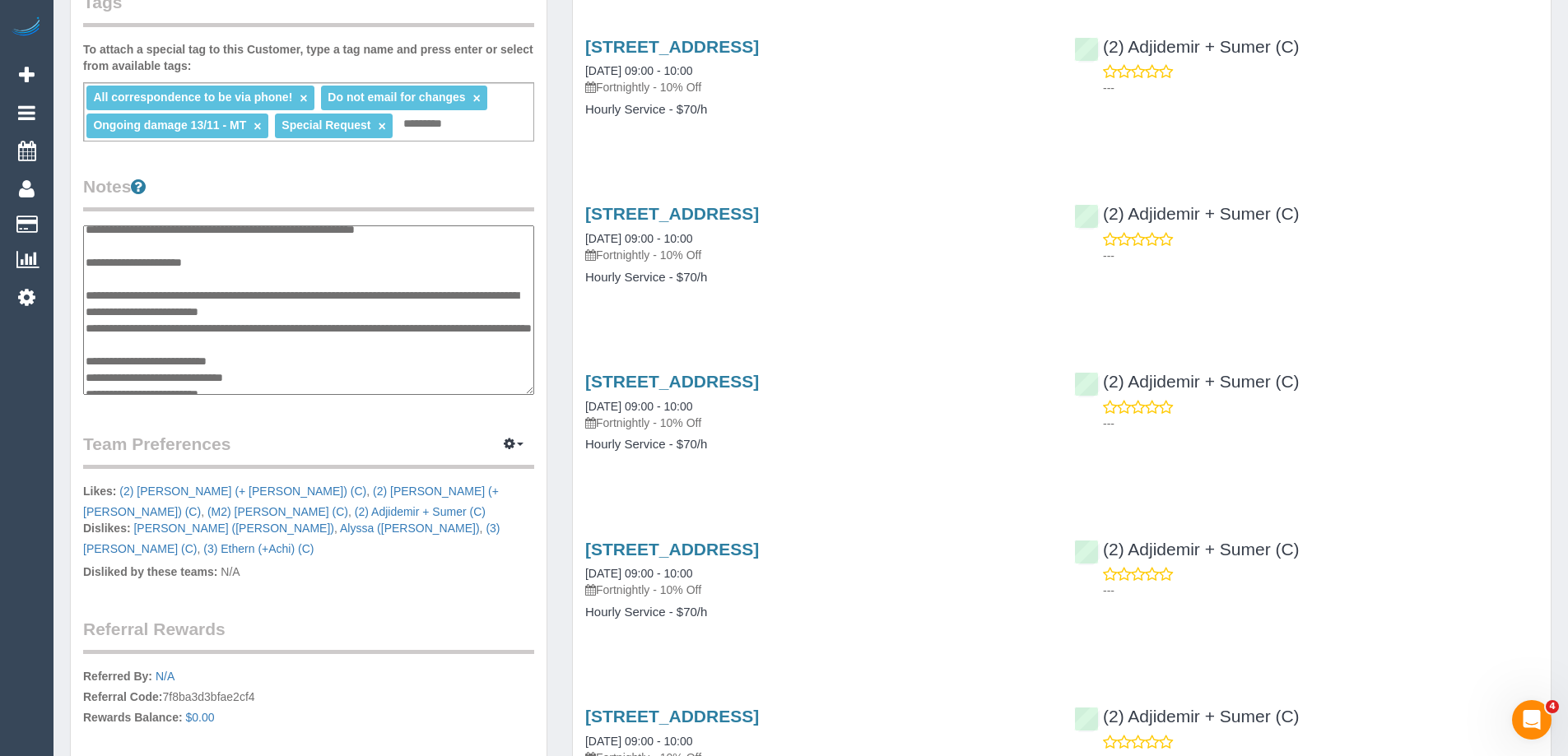
scroll to position [247, 0]
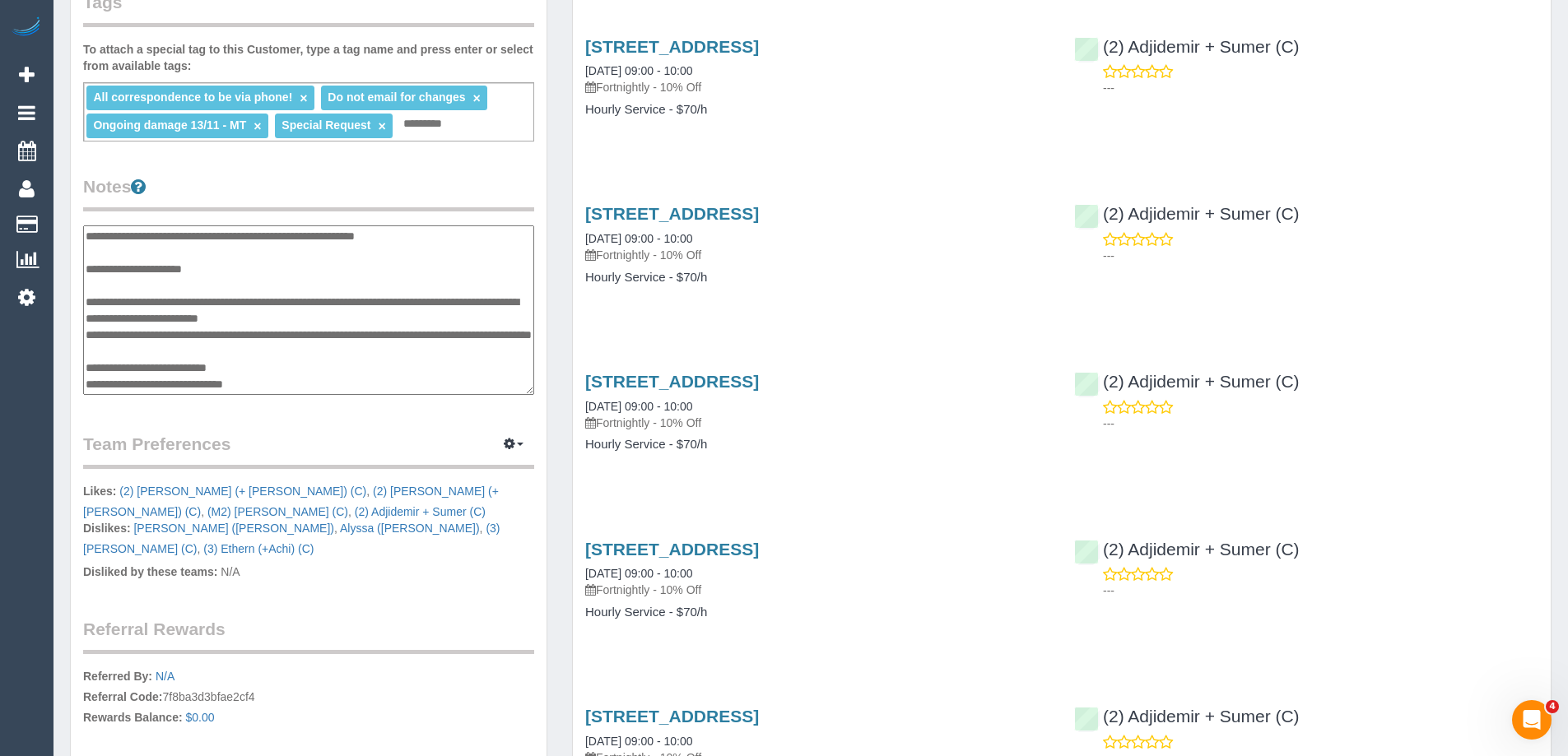
click at [242, 319] on textarea at bounding box center [308, 311] width 451 height 170
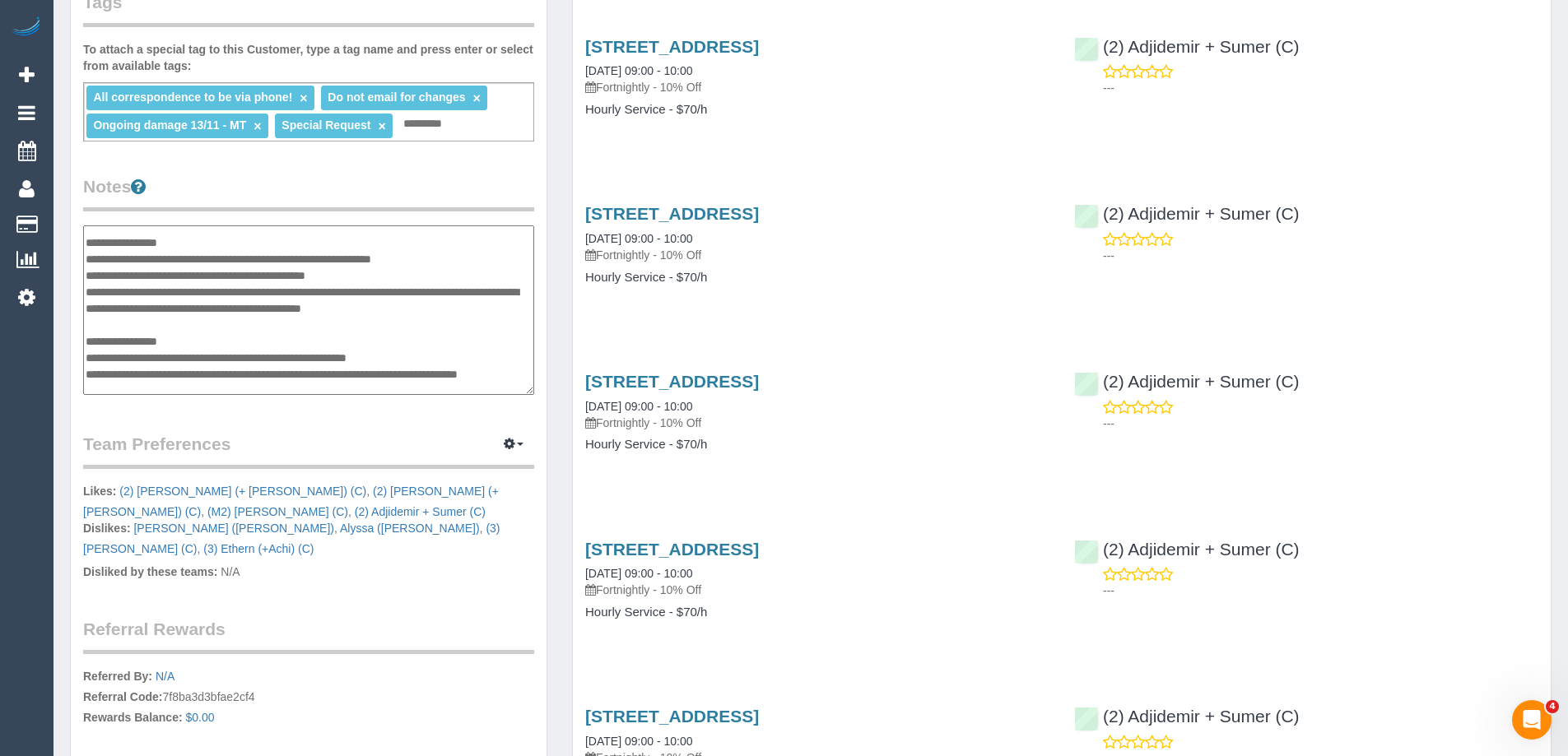
scroll to position [0, 0]
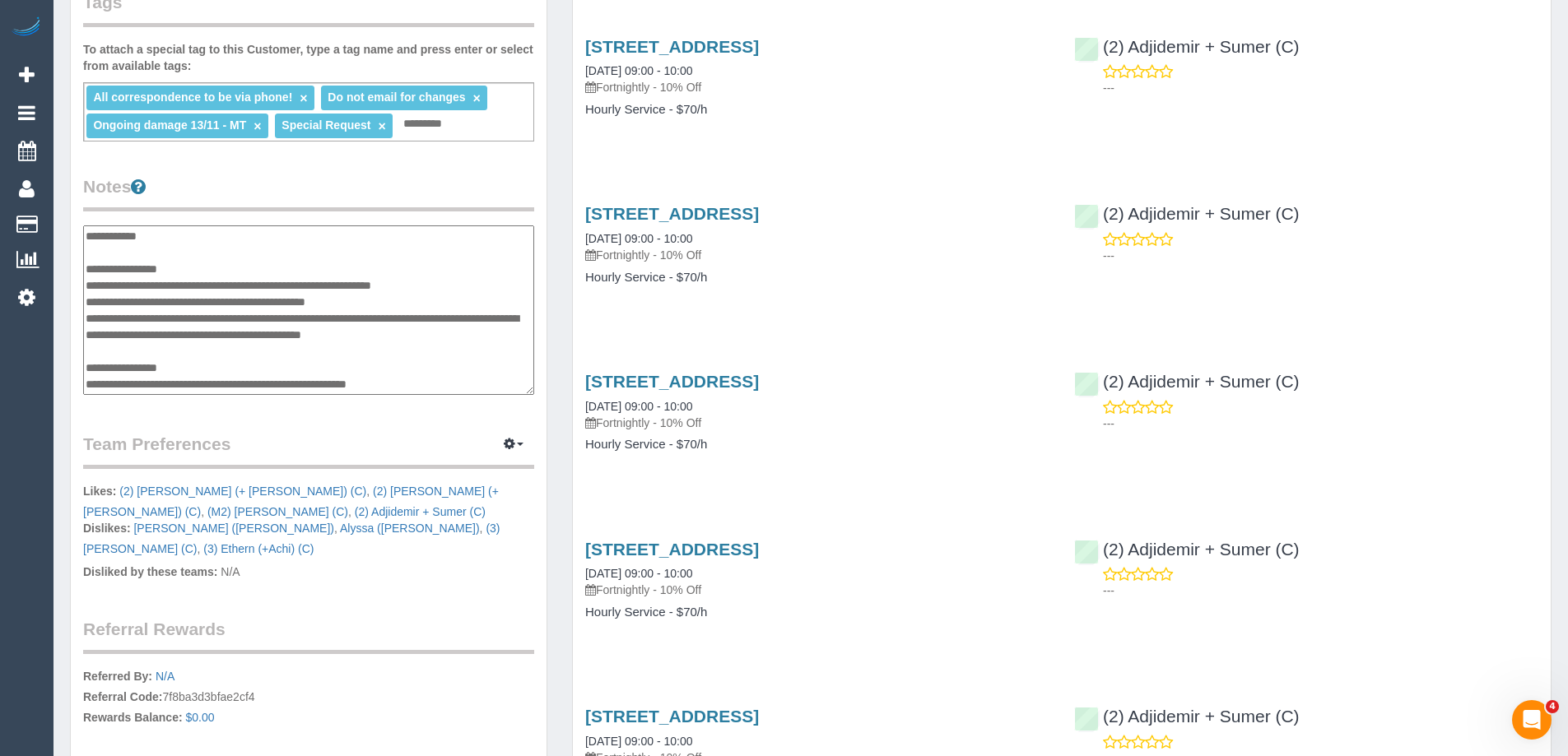
click at [212, 350] on textarea at bounding box center [308, 311] width 451 height 170
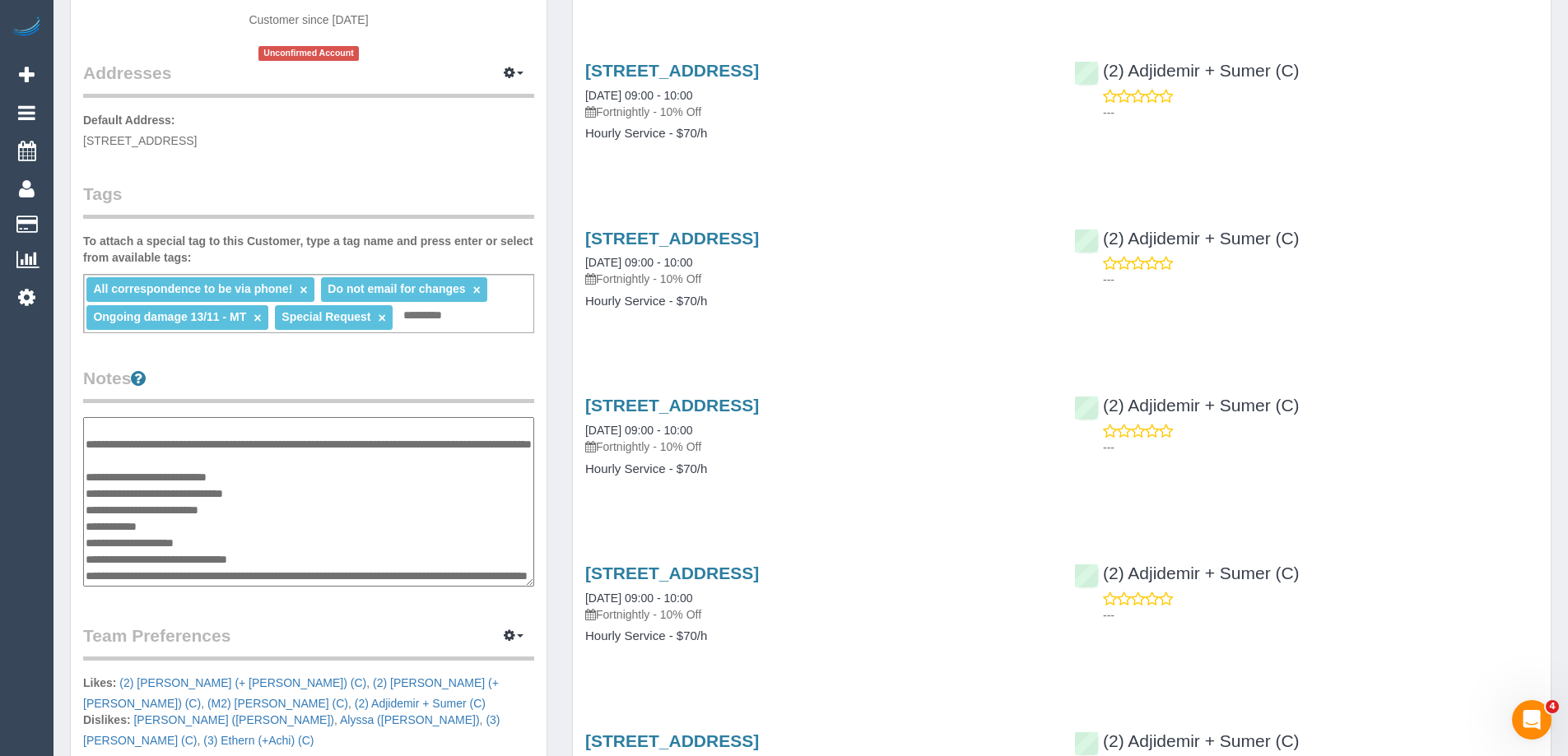
scroll to position [412, 0]
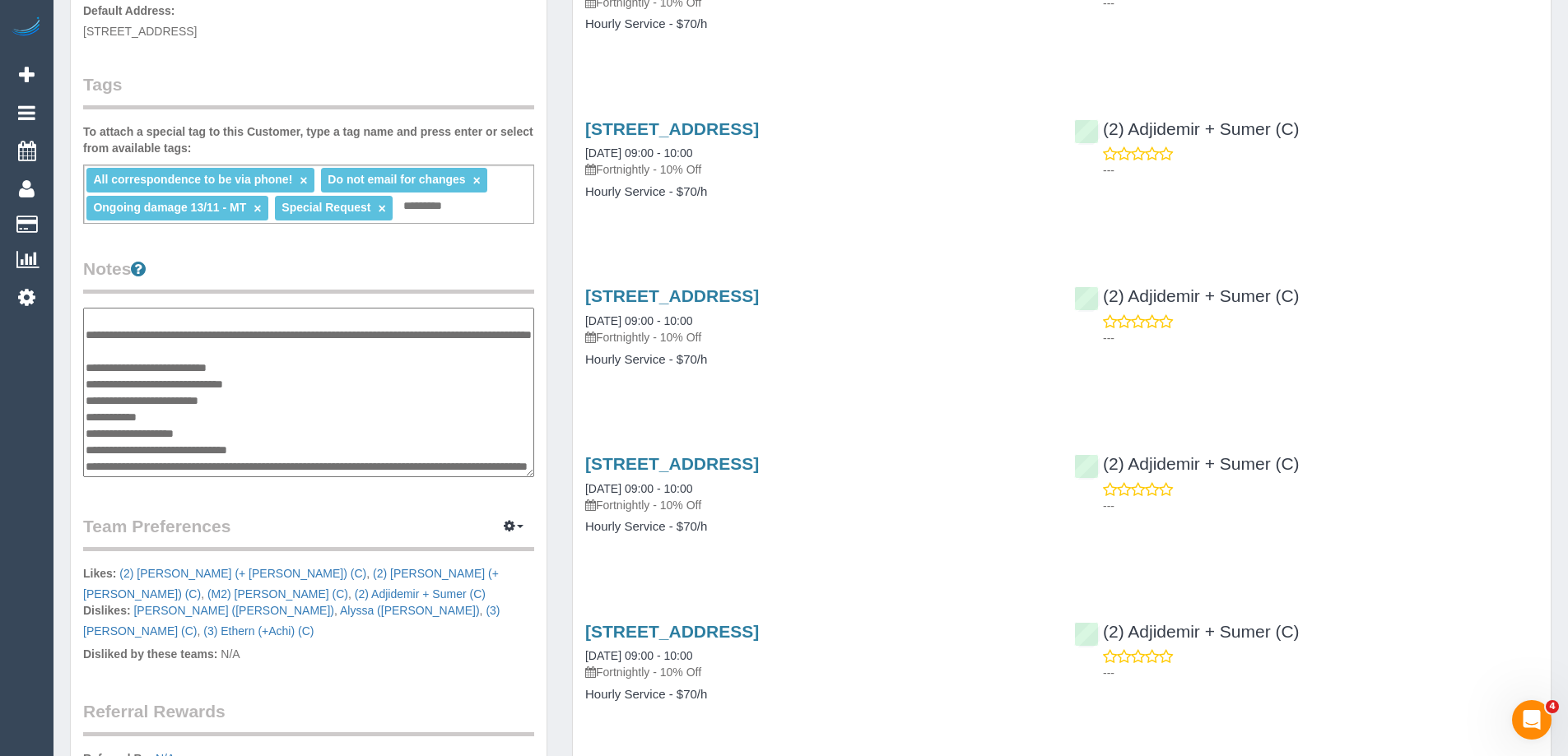
click at [184, 349] on textarea at bounding box center [308, 393] width 451 height 170
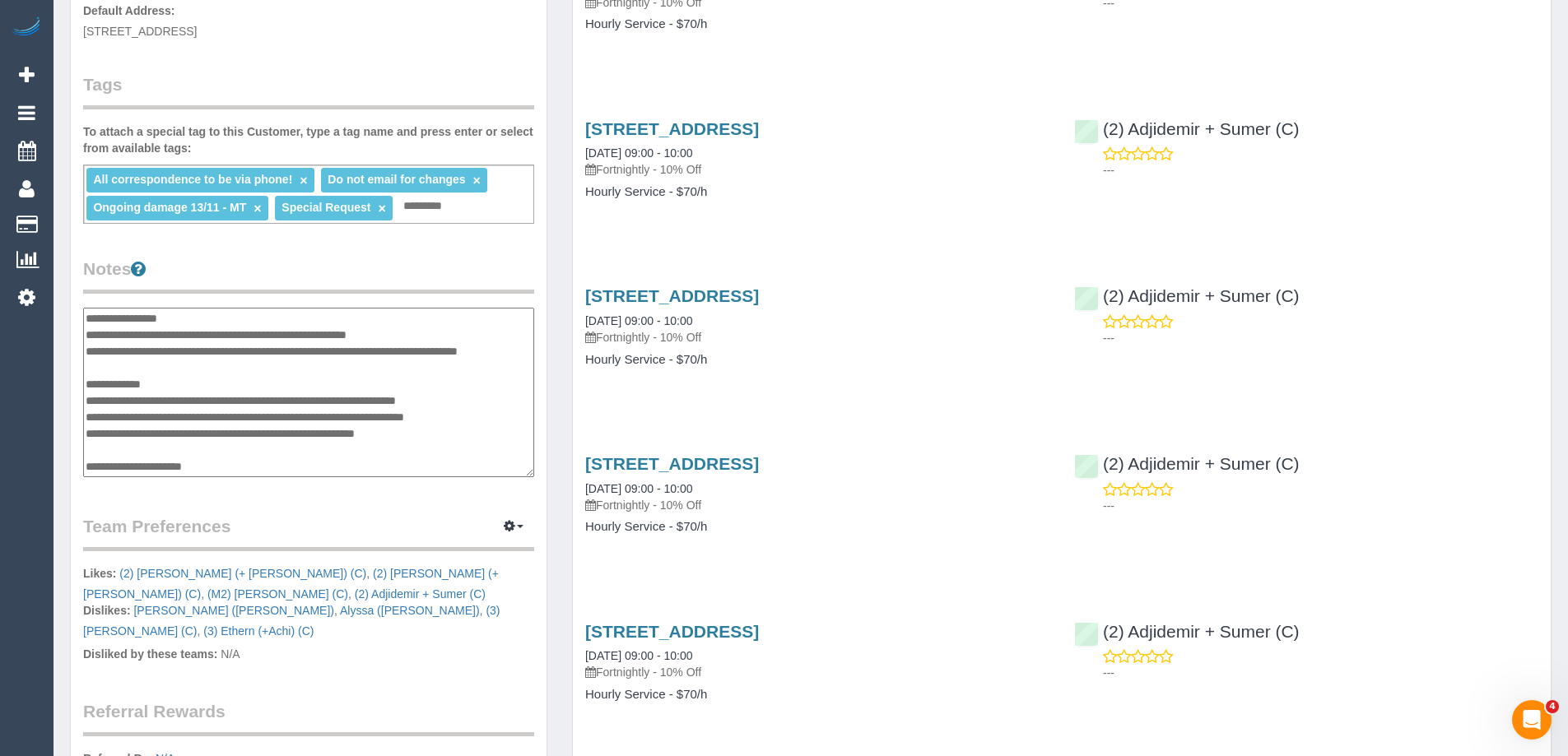
scroll to position [247, 0]
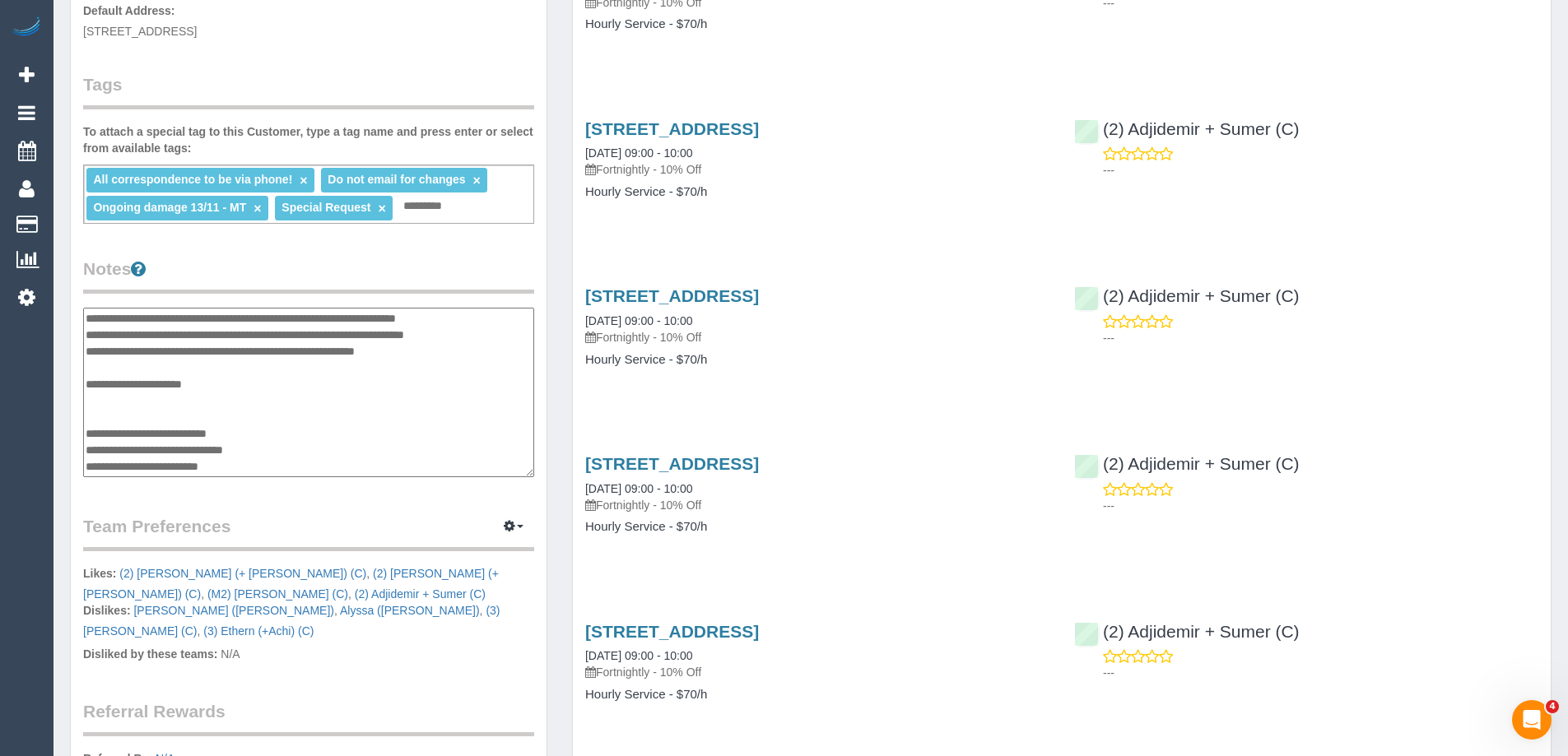
click at [137, 384] on textarea at bounding box center [308, 393] width 451 height 170
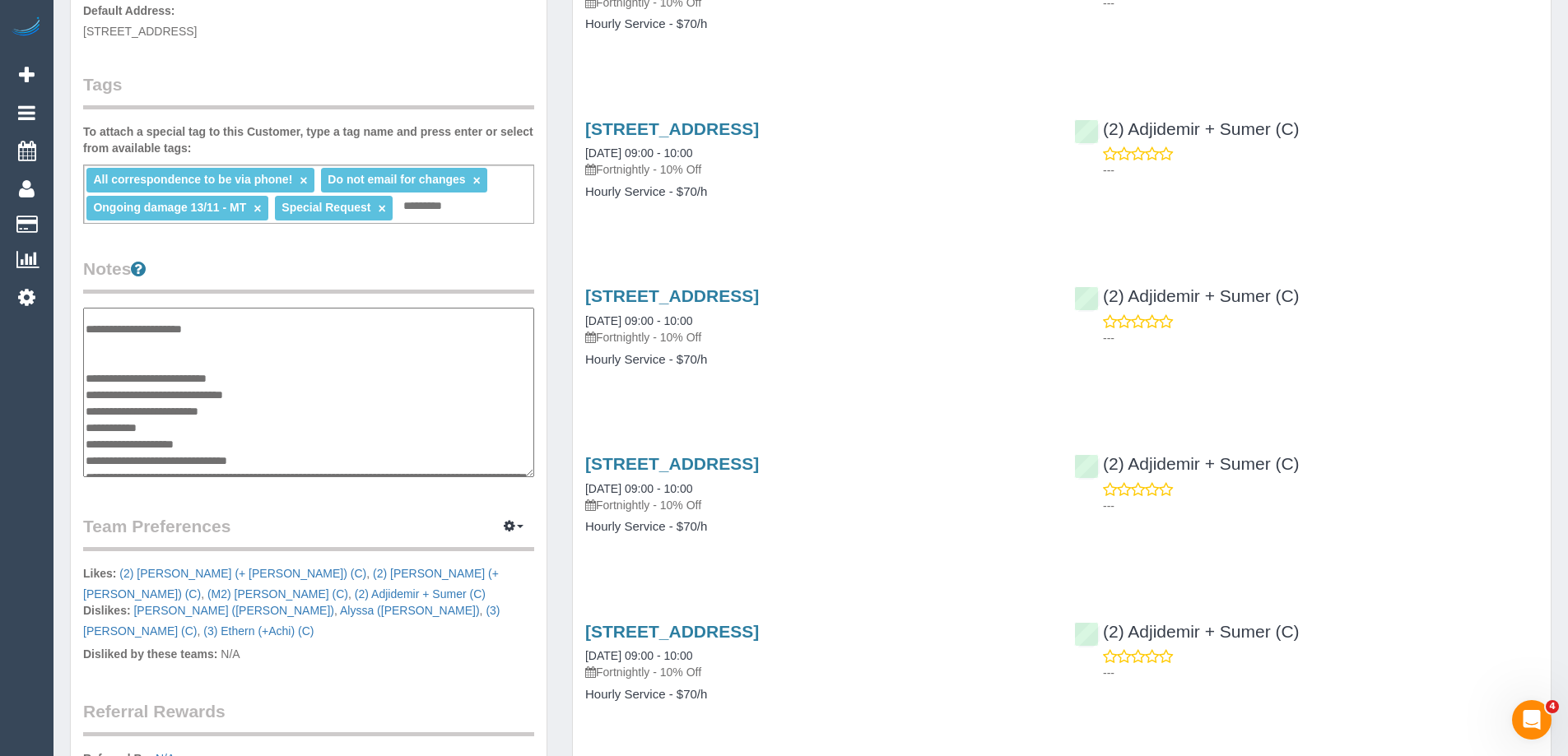
scroll to position [362, 0]
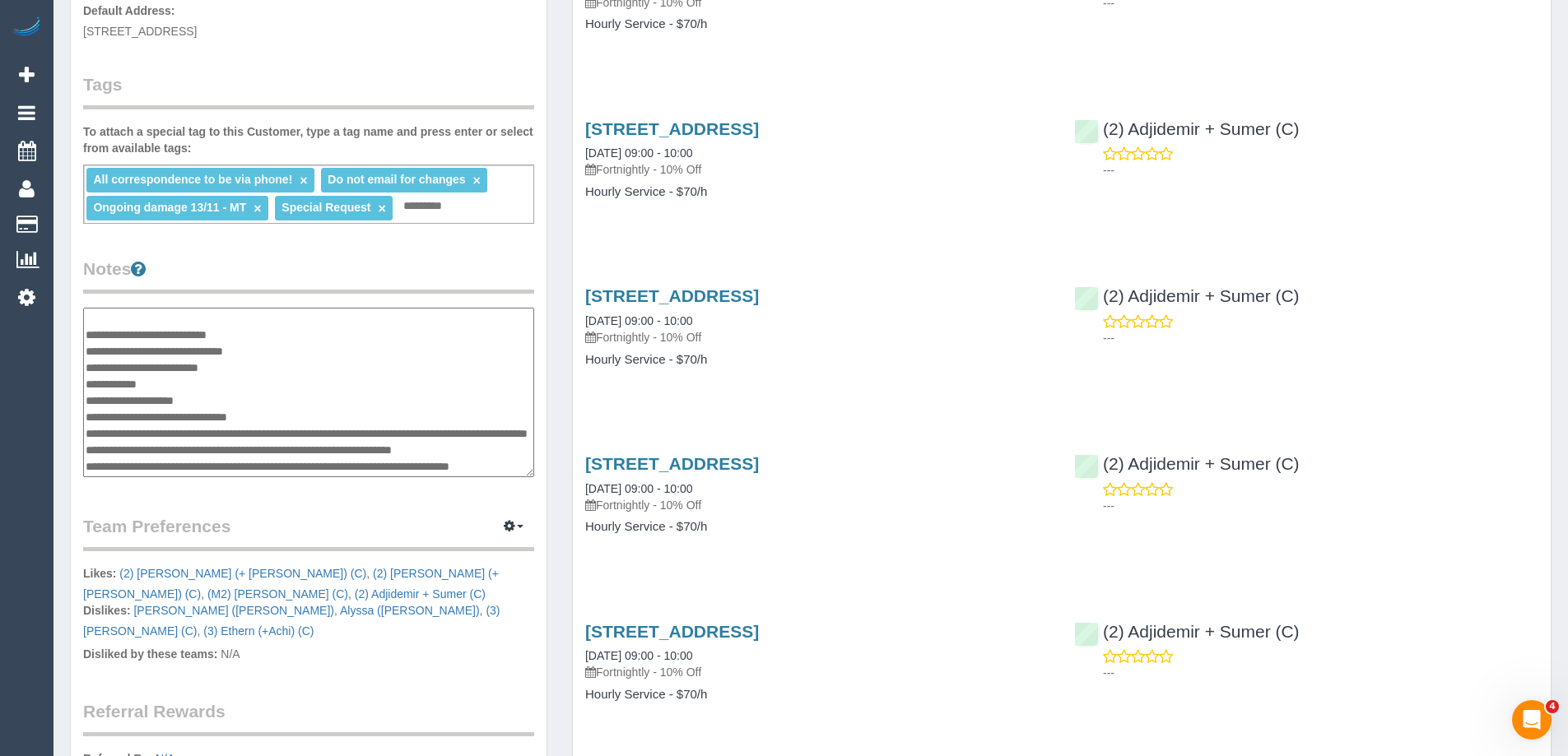
drag, startPoint x: 86, startPoint y: 369, endPoint x: 218, endPoint y: 434, distance: 147.1
click at [218, 434] on textarea at bounding box center [308, 393] width 451 height 170
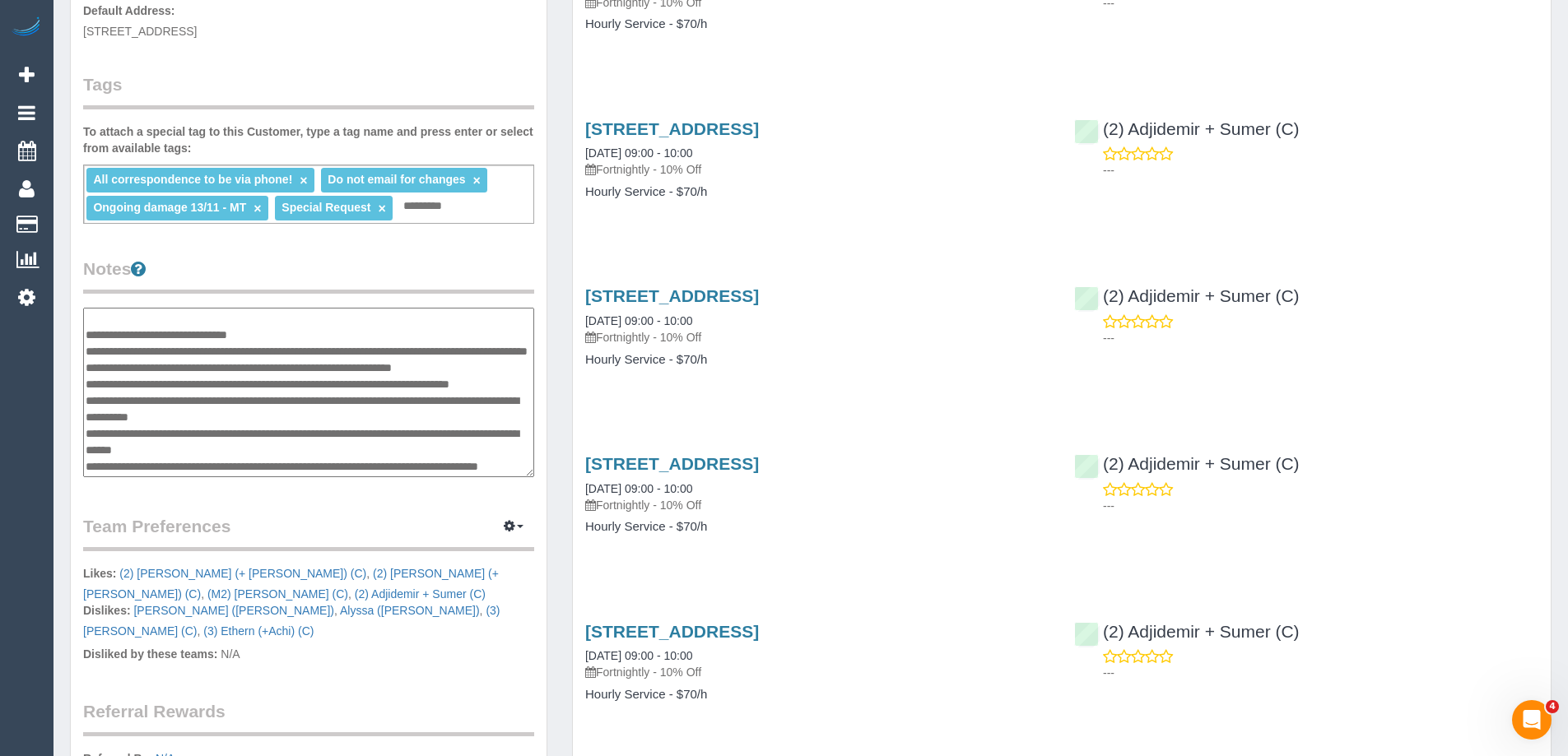
click at [163, 371] on textarea at bounding box center [308, 393] width 451 height 170
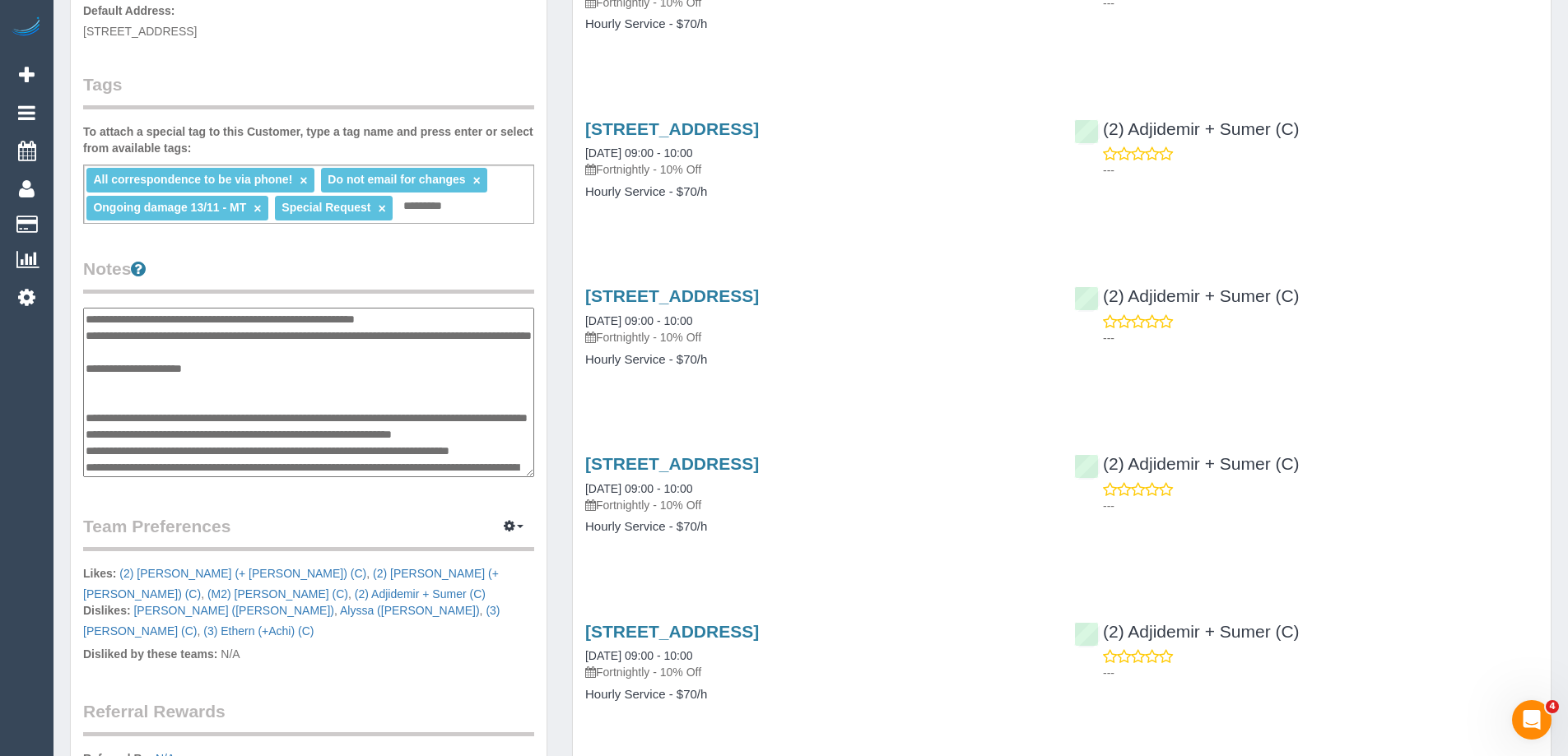
scroll to position [280, 0]
click at [148, 384] on textarea at bounding box center [308, 393] width 451 height 170
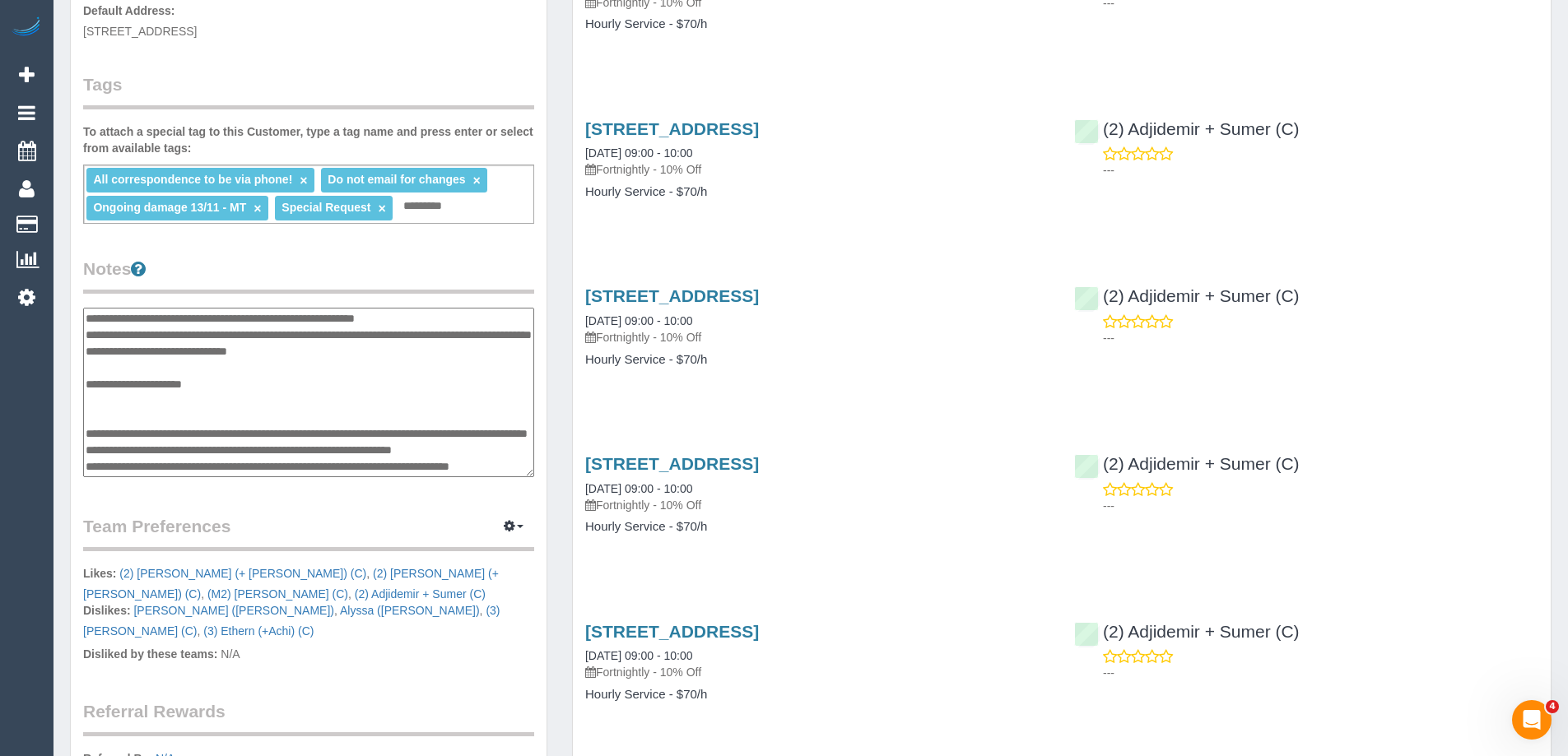
scroll to position [362, 0]
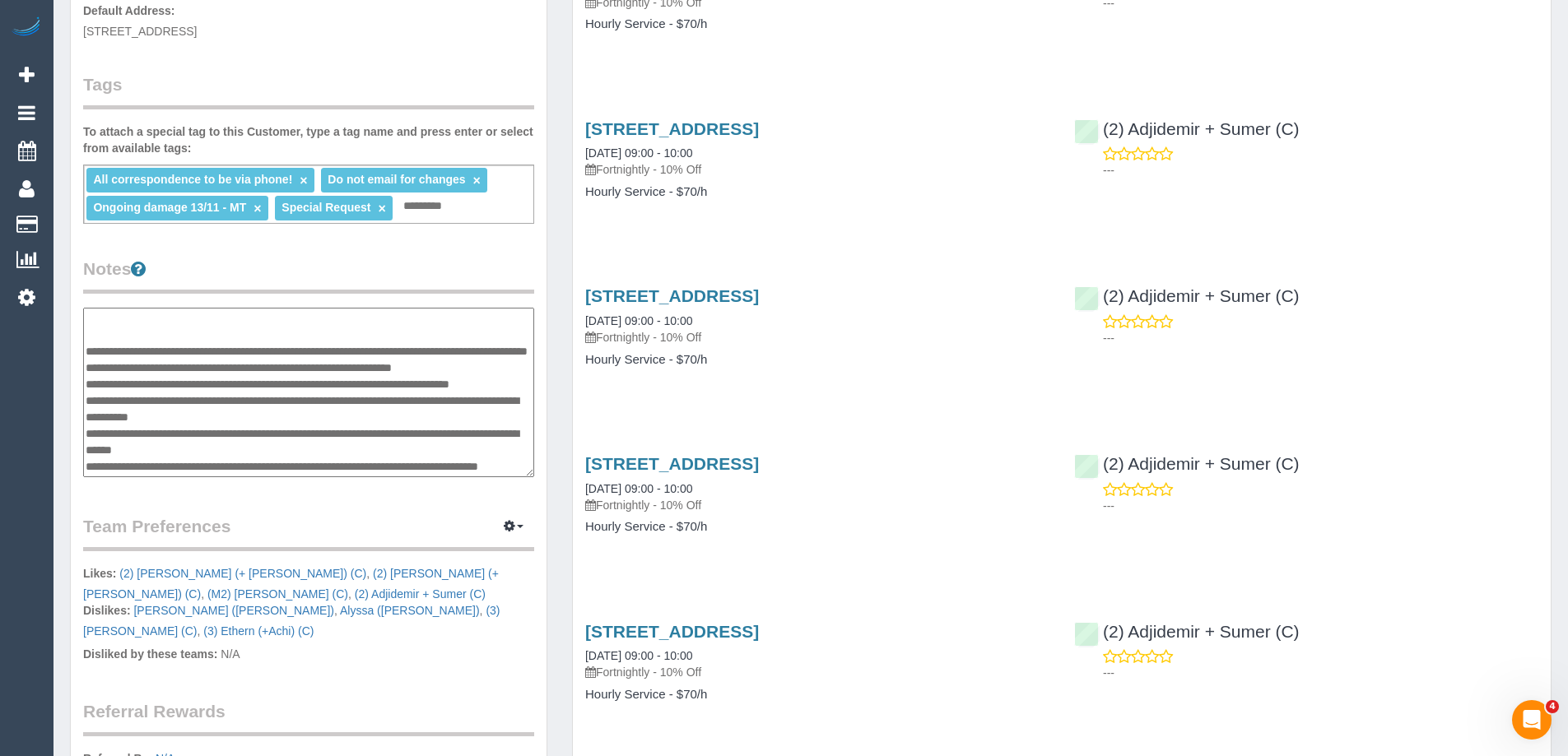
click at [205, 387] on textarea at bounding box center [308, 393] width 451 height 170
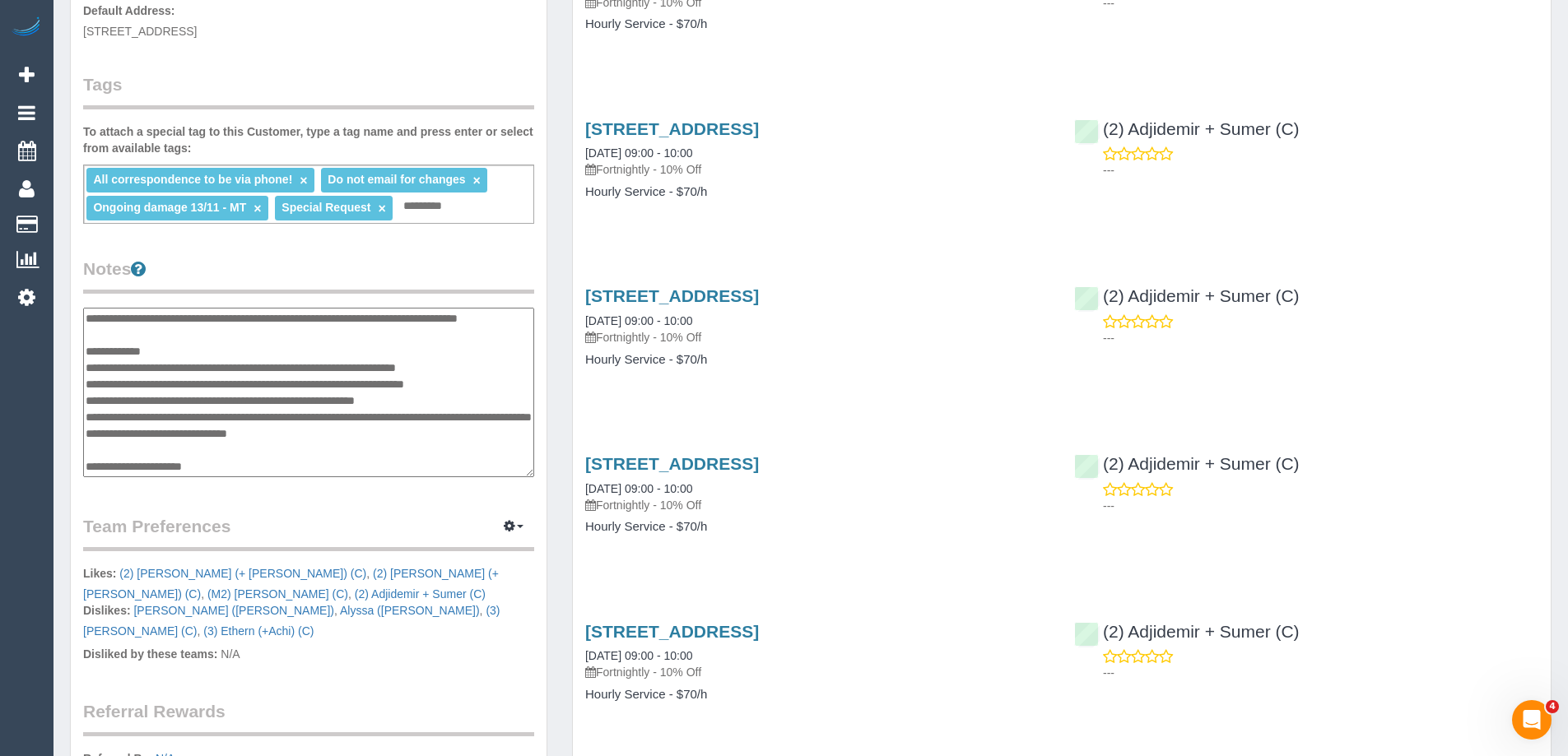
scroll to position [280, 0]
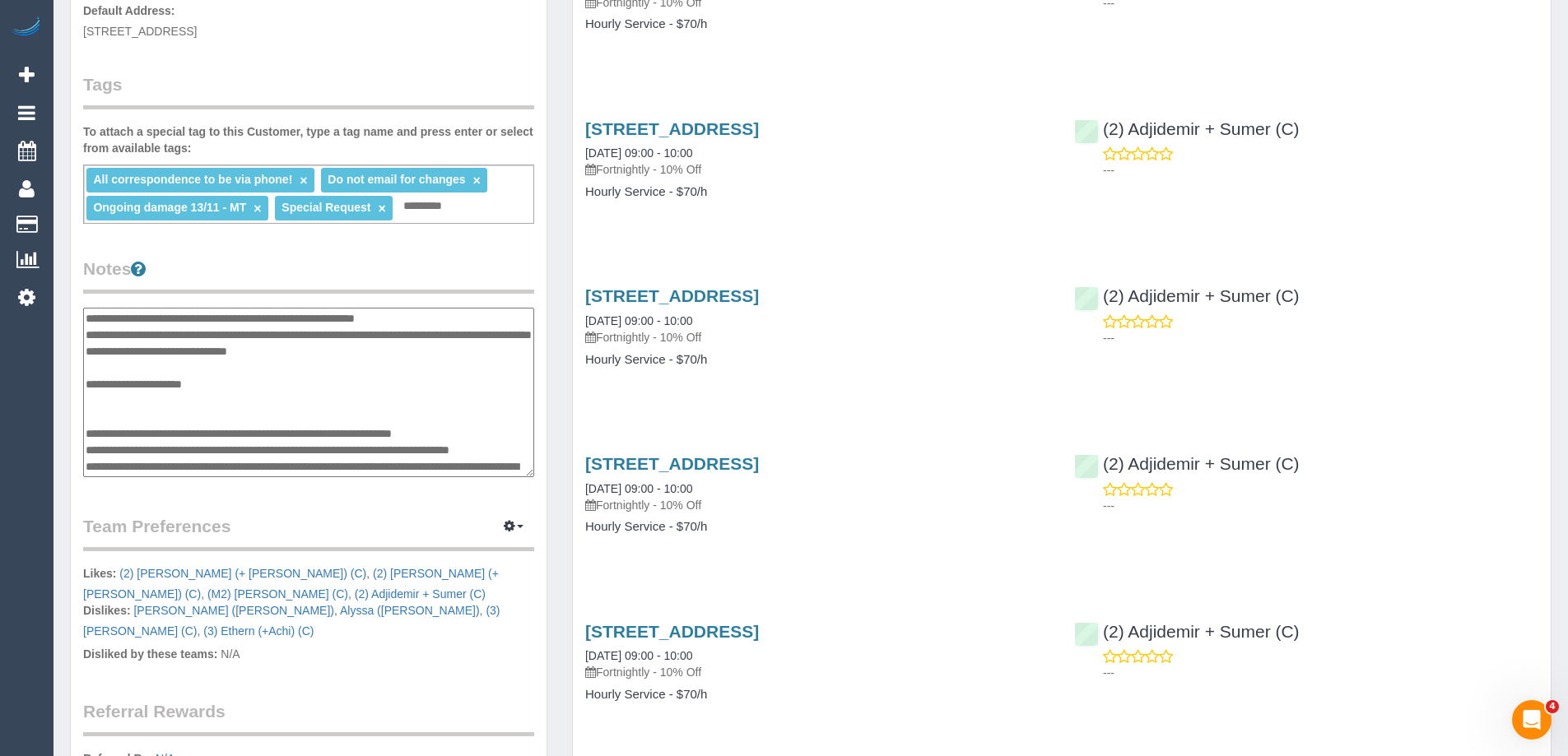
click at [156, 397] on textarea at bounding box center [308, 393] width 451 height 170
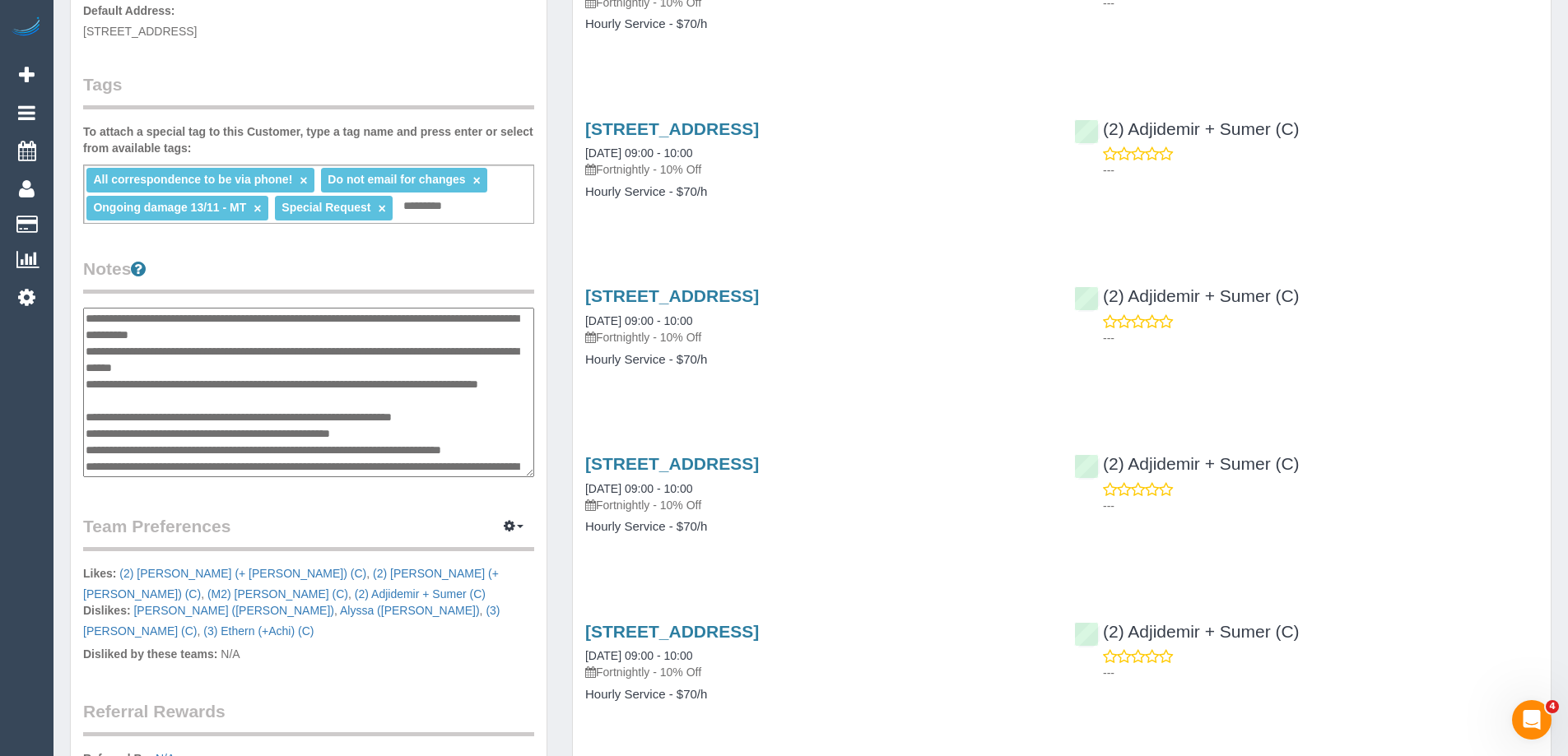
scroll to position [362, 0]
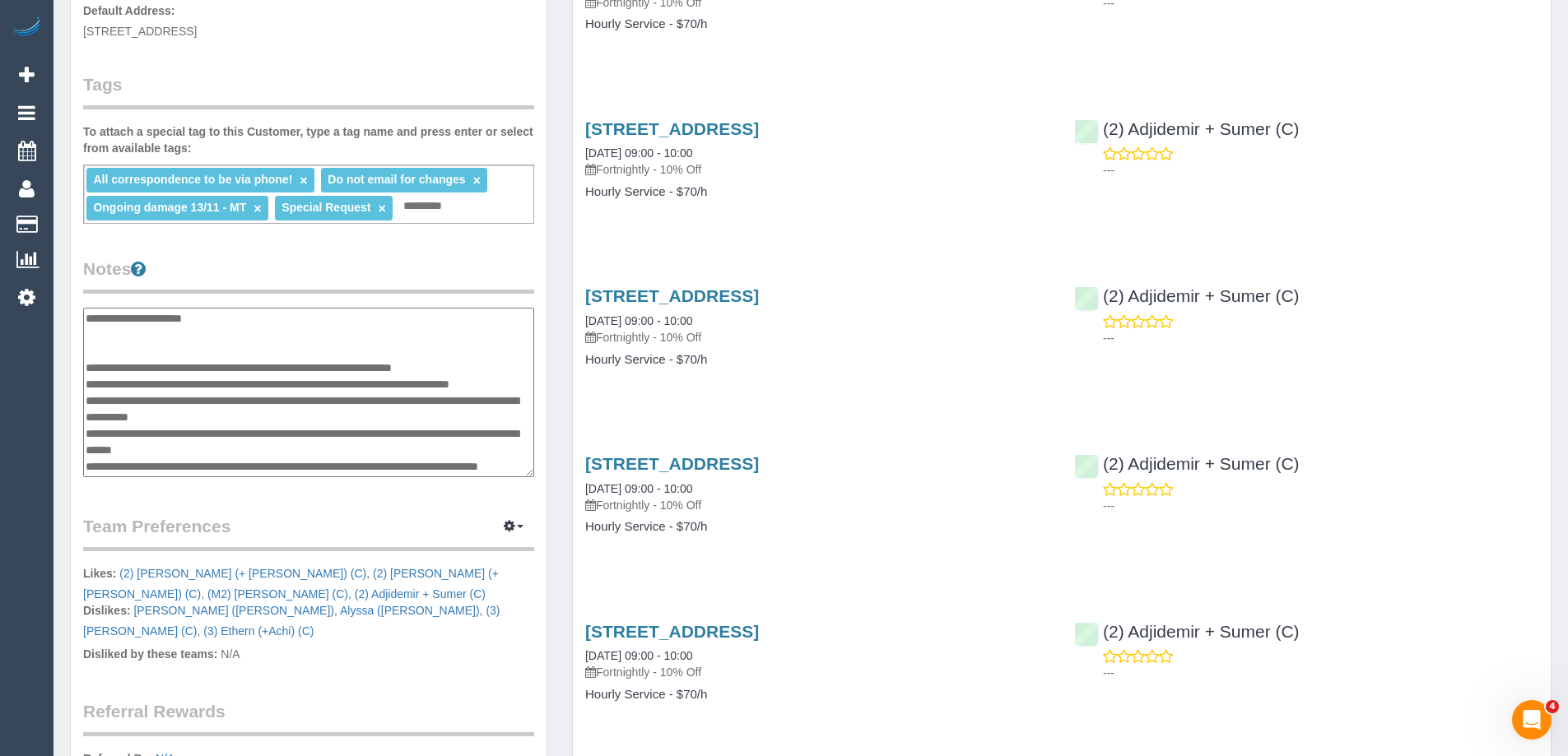
click at [212, 418] on textarea at bounding box center [308, 393] width 451 height 170
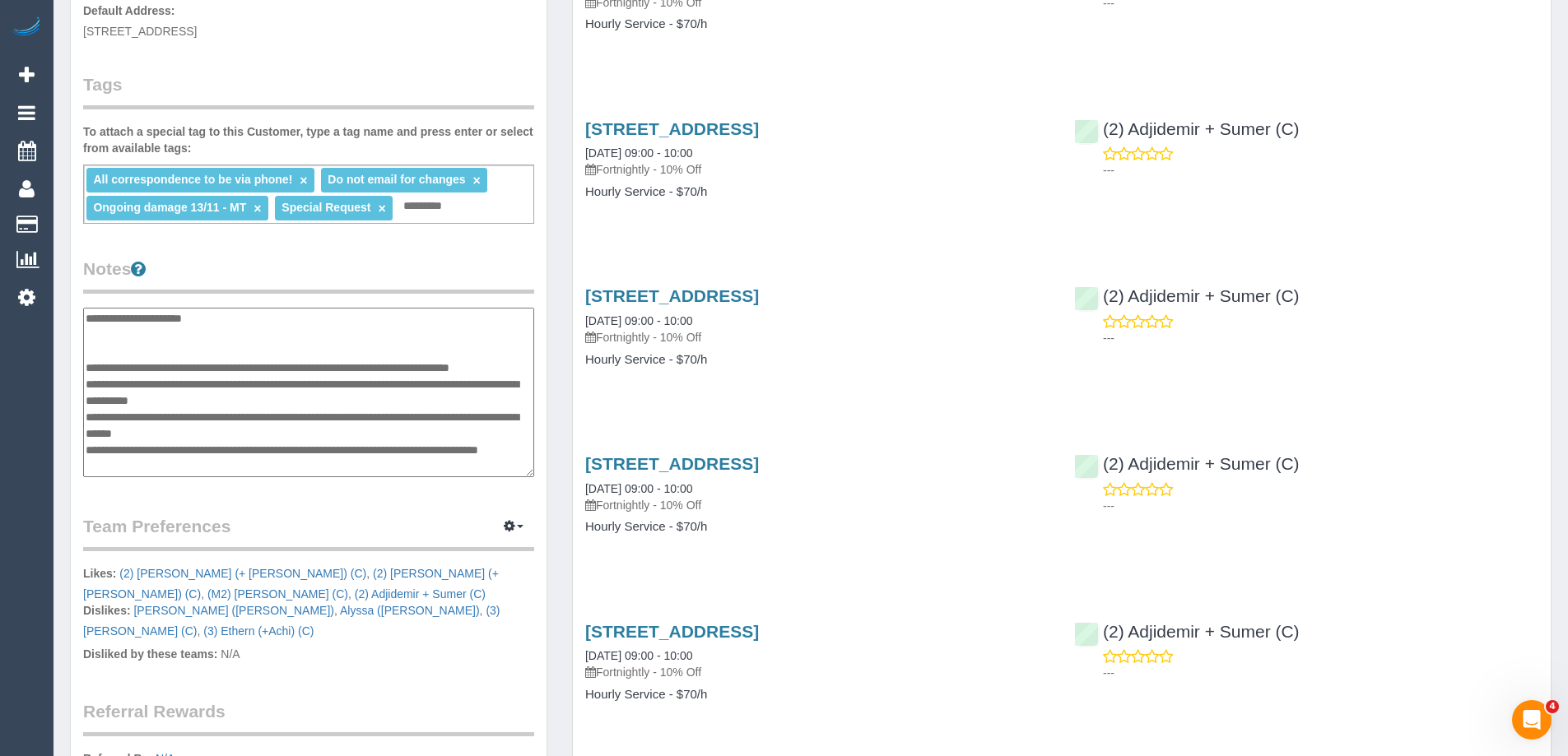
click at [145, 346] on textarea at bounding box center [308, 393] width 451 height 170
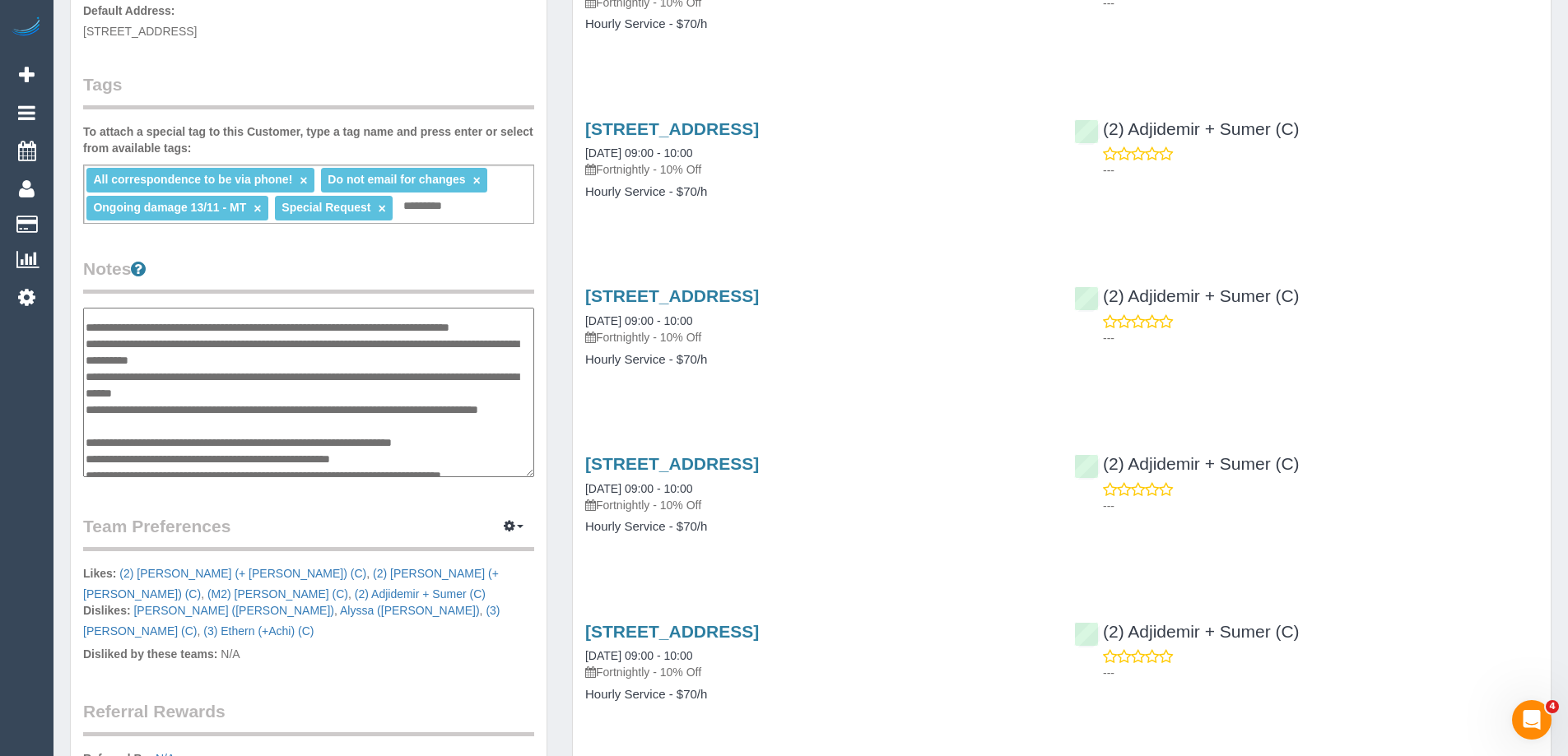
scroll to position [444, 0]
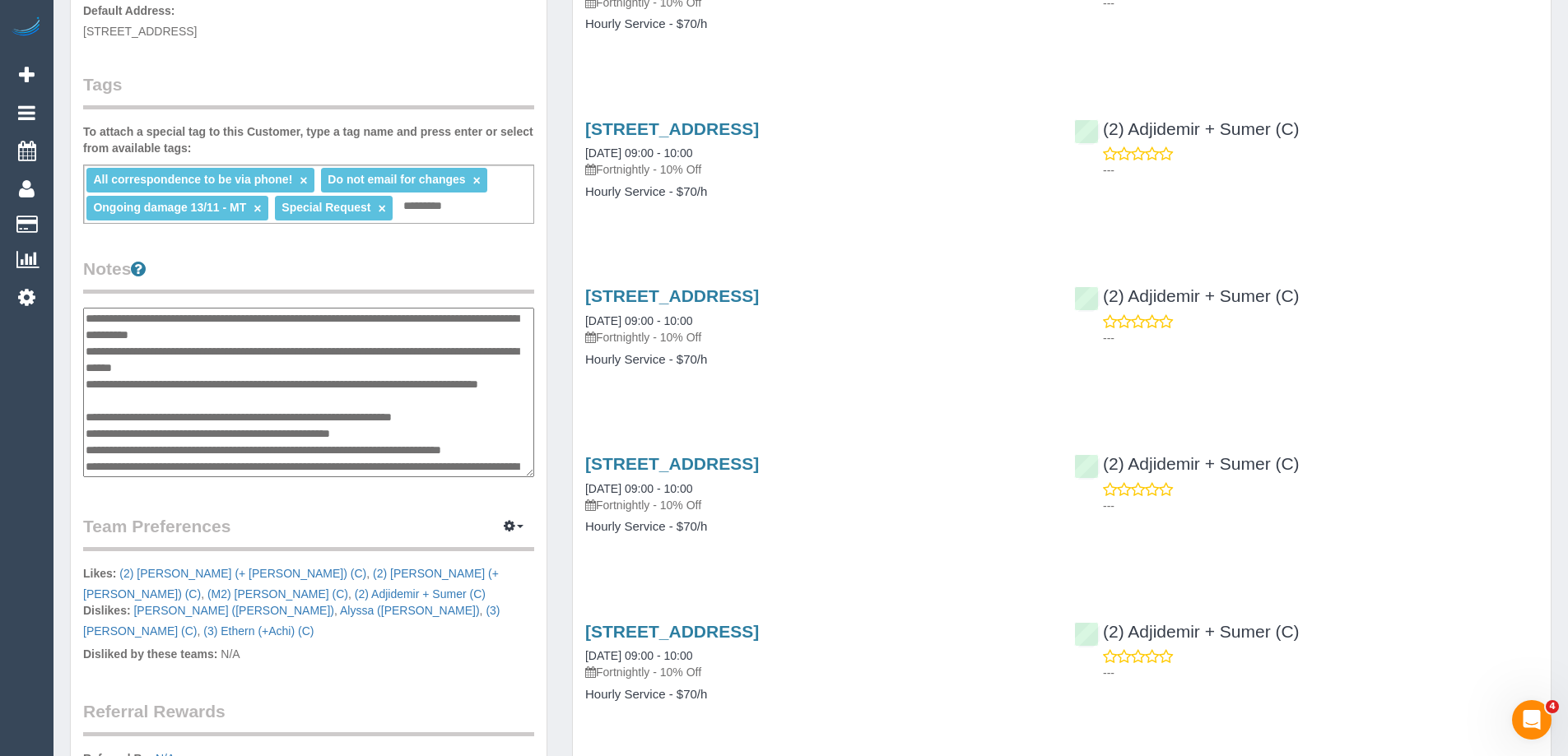
click at [201, 357] on textarea at bounding box center [308, 393] width 451 height 170
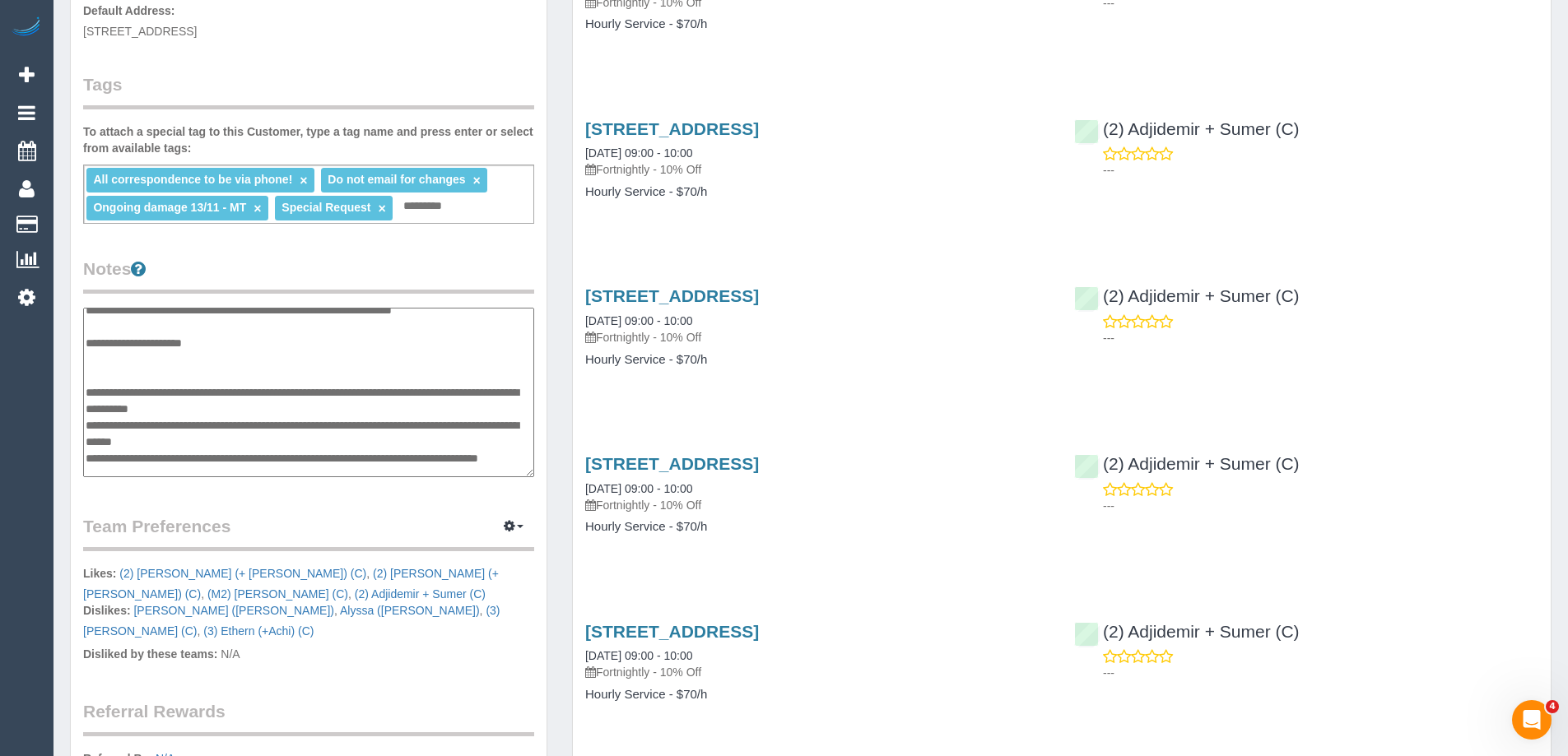
scroll to position [330, 0]
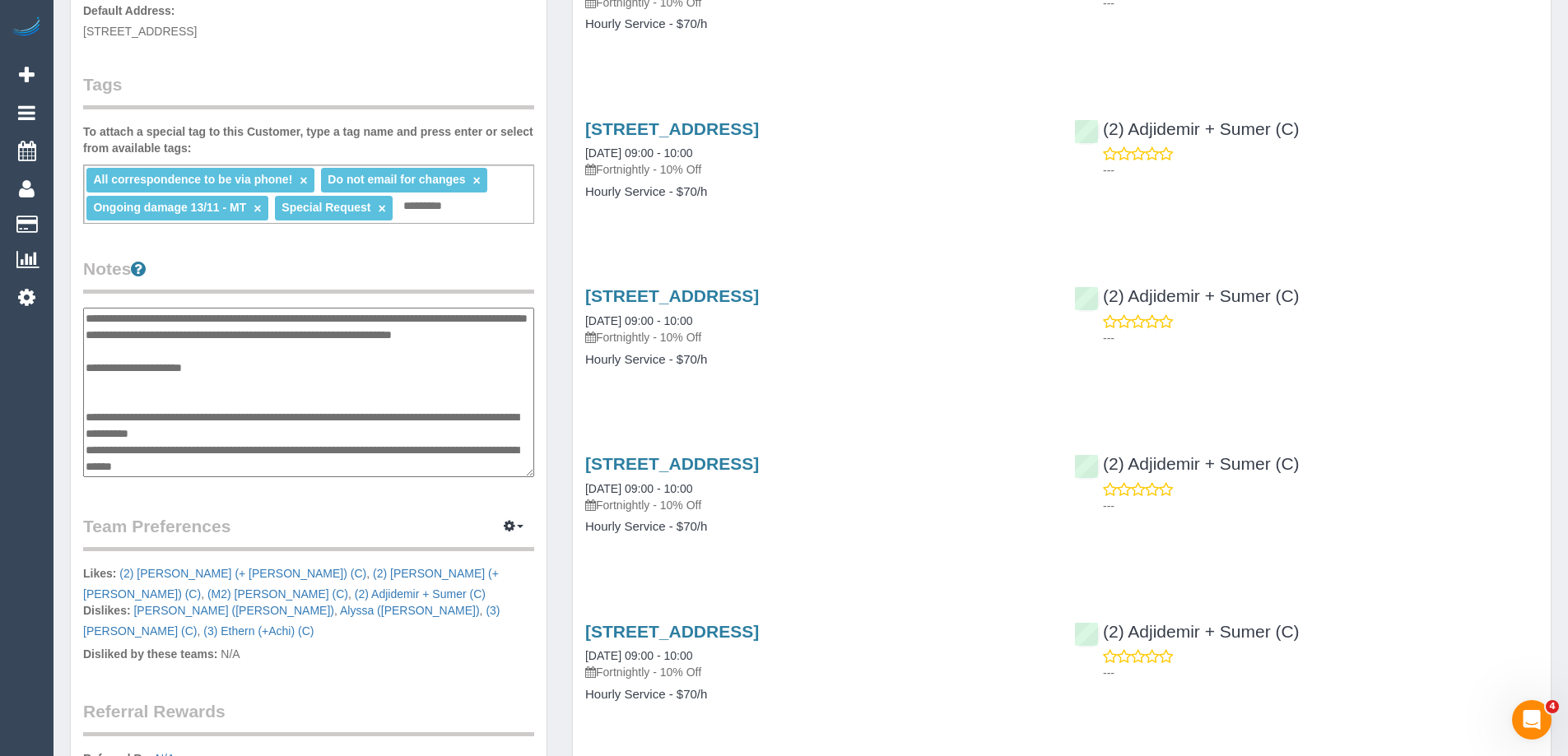
click at [141, 398] on textarea at bounding box center [308, 393] width 451 height 170
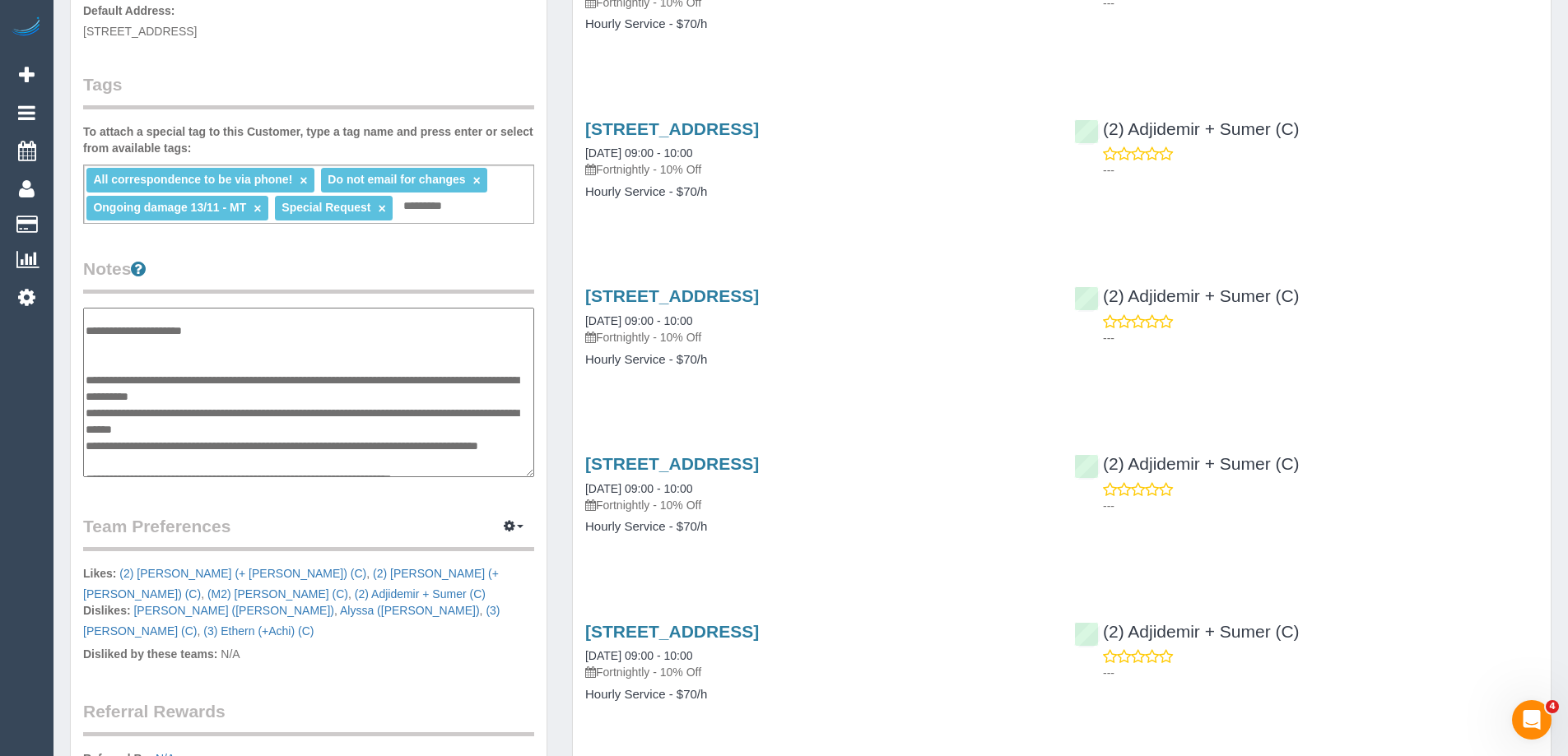
scroll to position [412, 0]
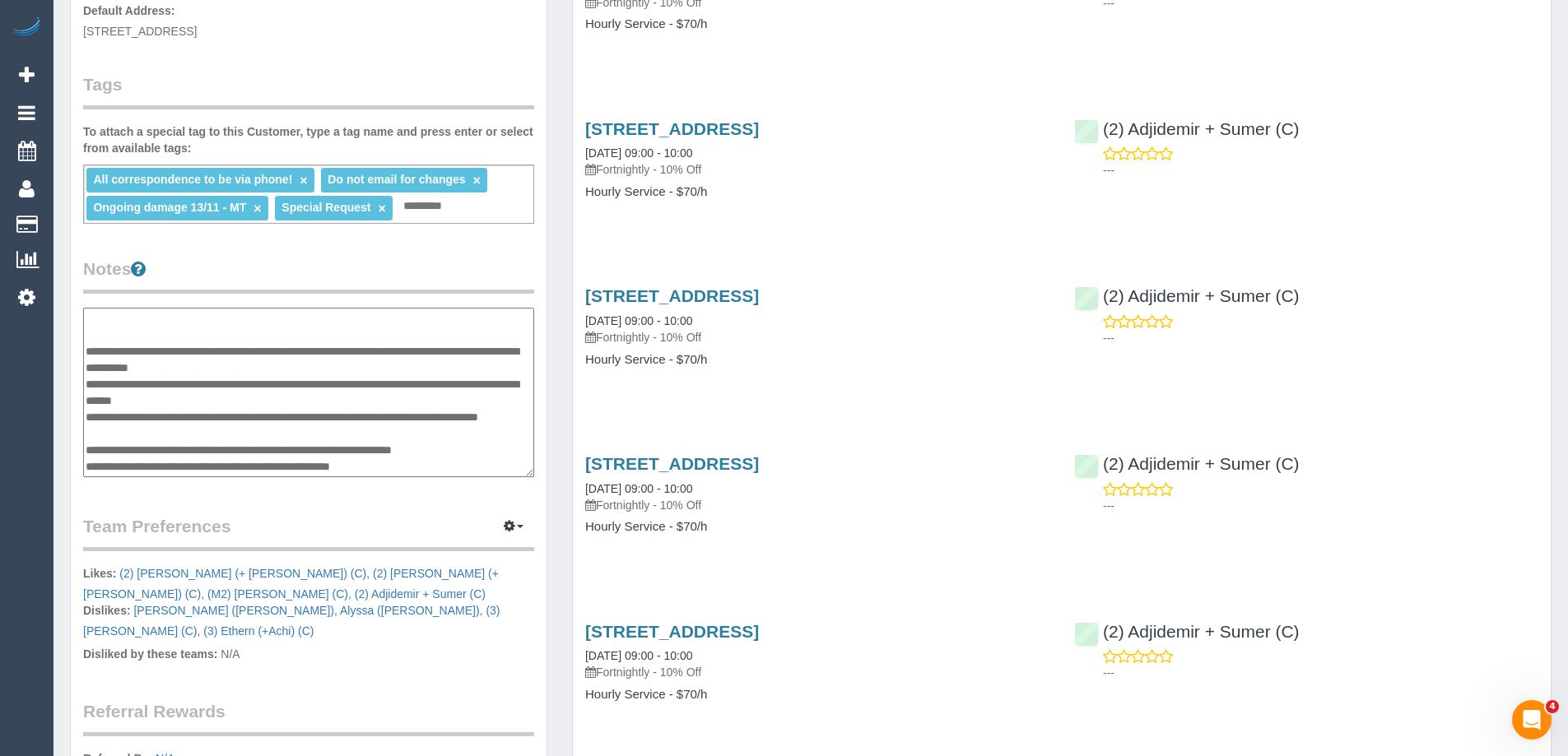
click at [221, 426] on textarea at bounding box center [308, 393] width 451 height 170
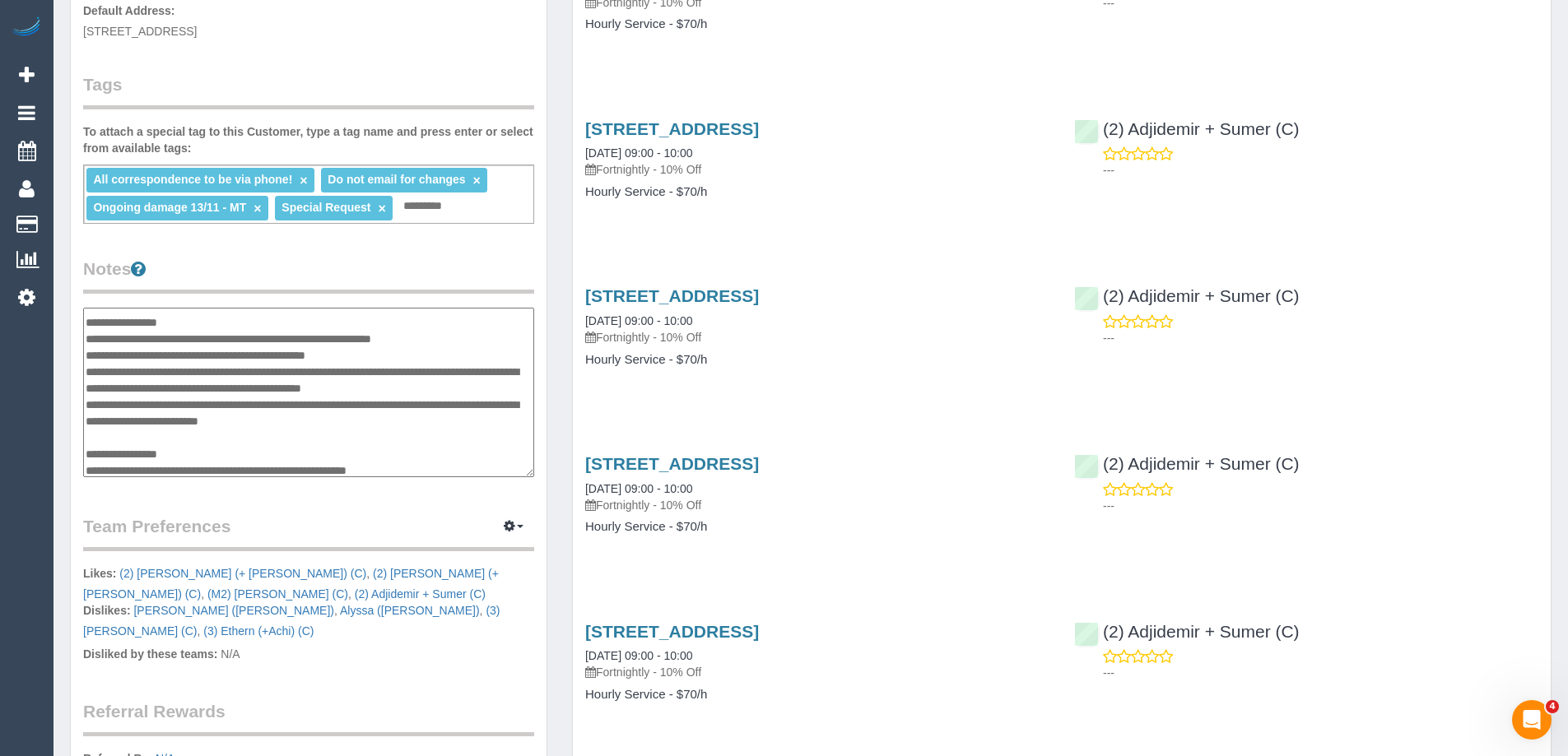
scroll to position [0, 0]
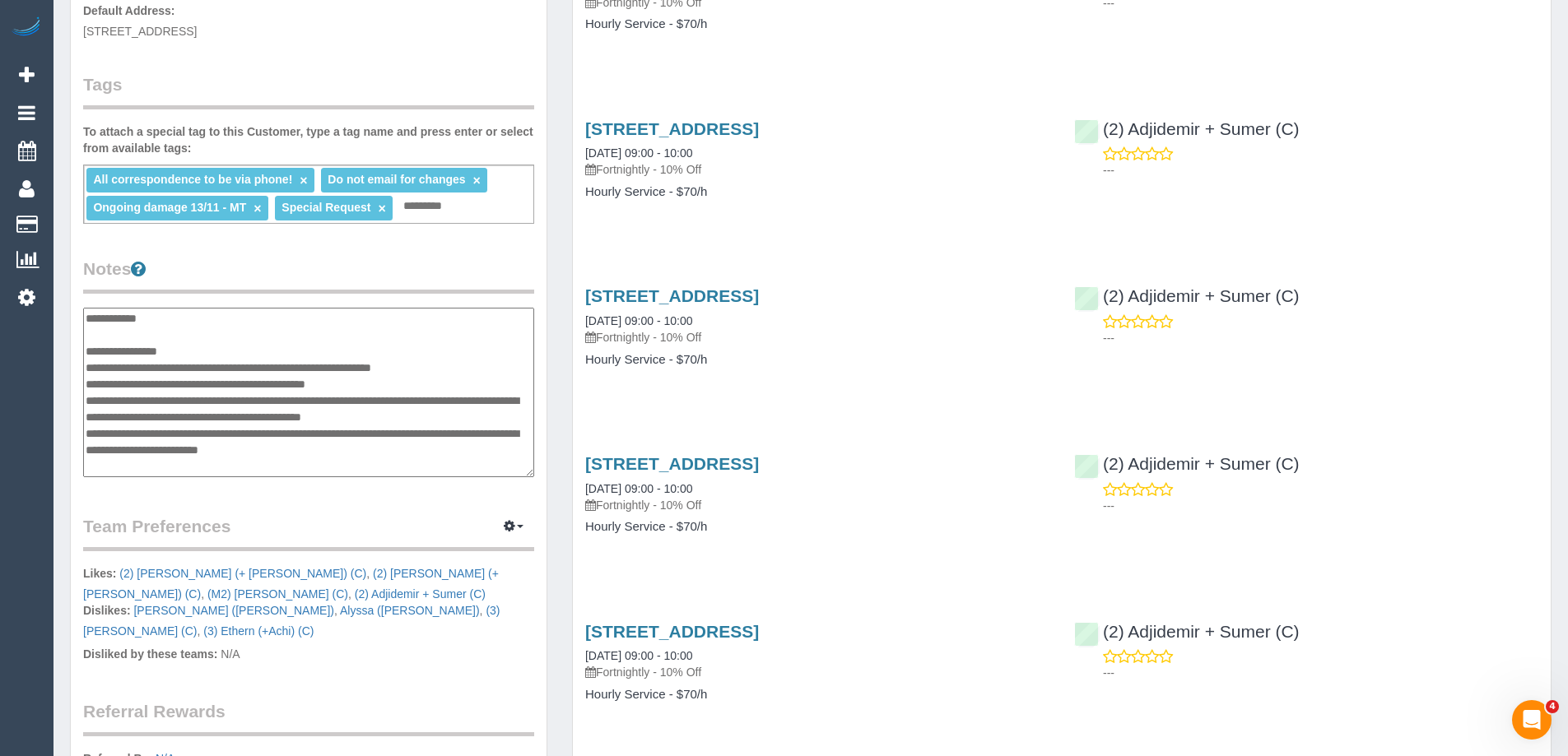
click at [163, 464] on textarea at bounding box center [308, 393] width 451 height 170
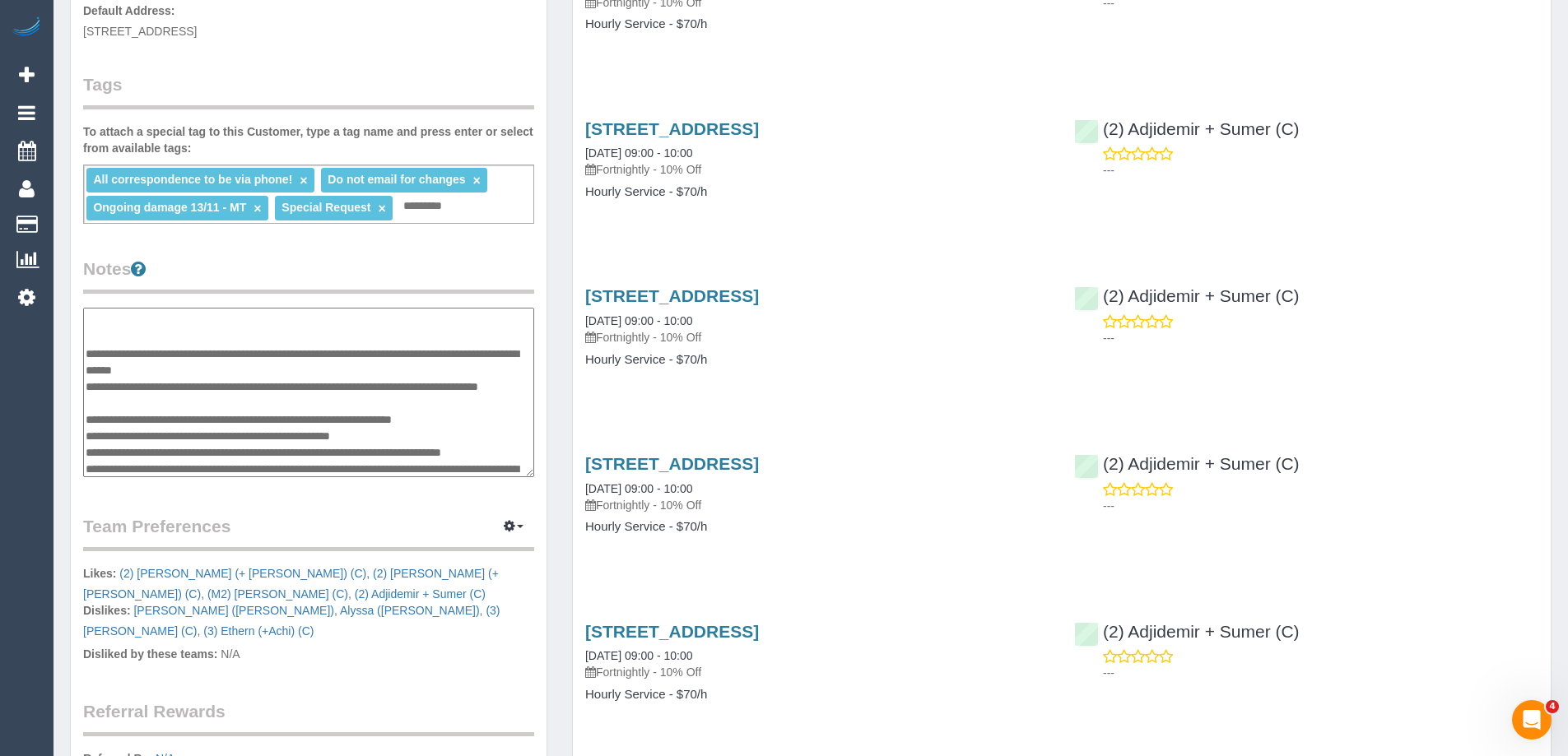
scroll to position [524, 0]
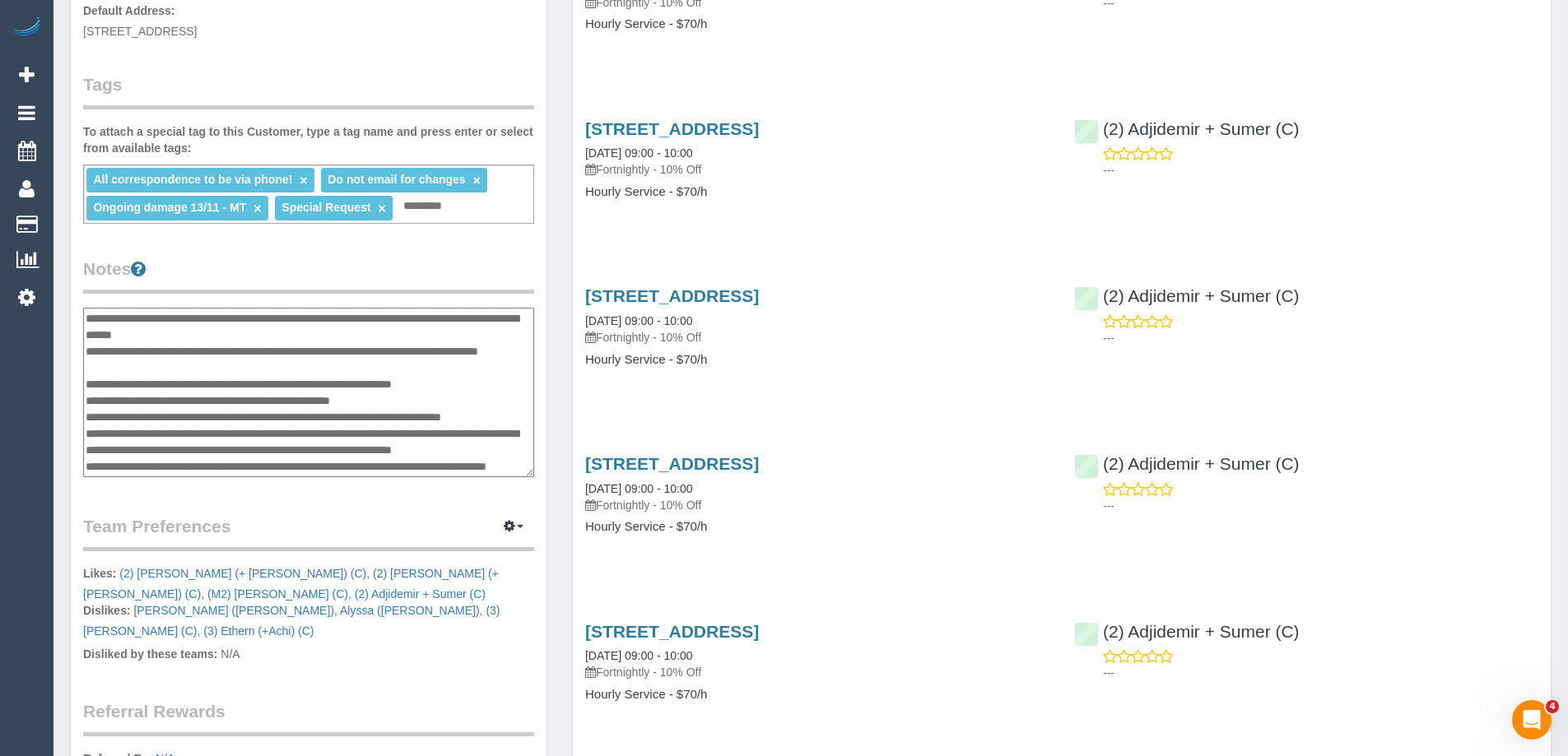
click at [275, 341] on textarea at bounding box center [308, 393] width 451 height 170
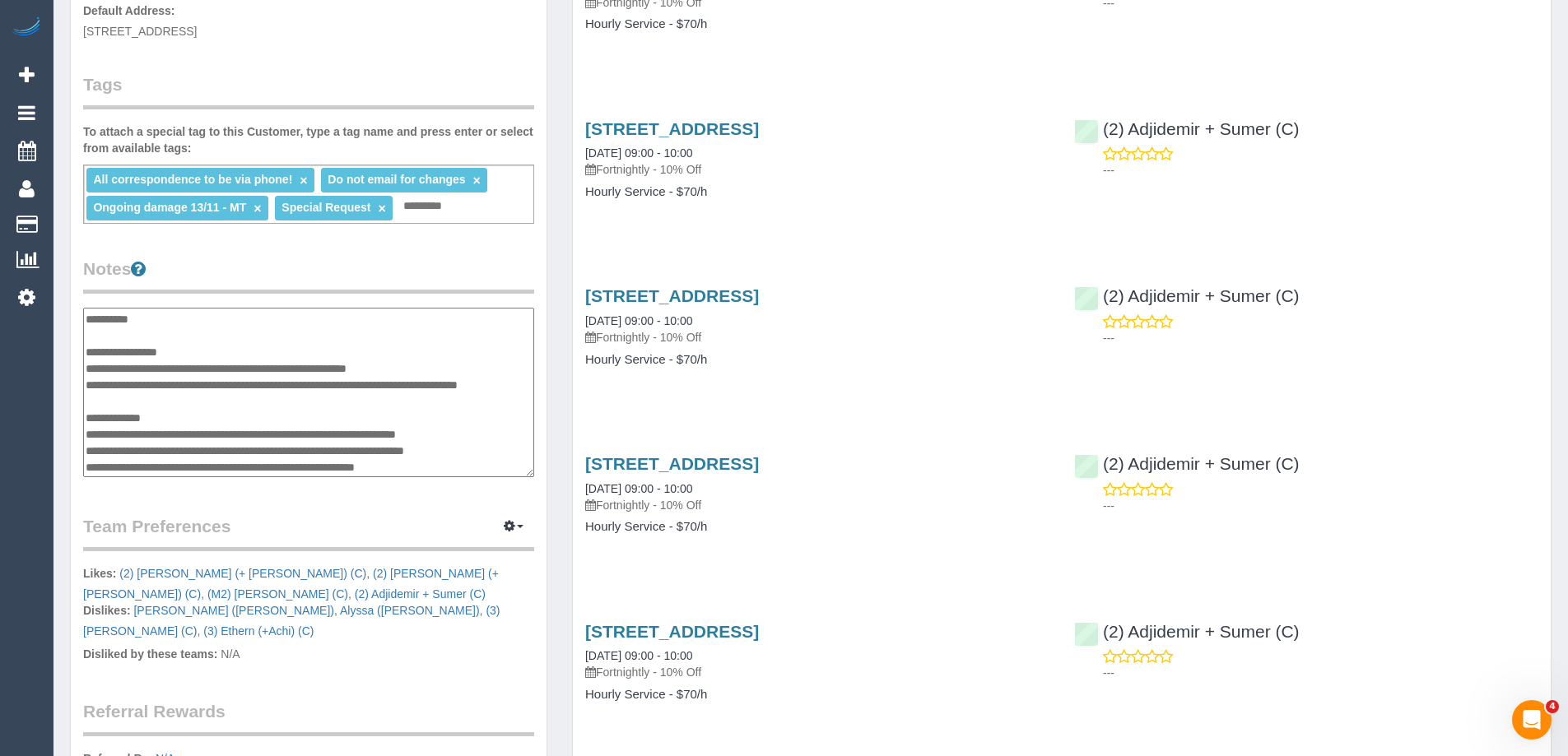
scroll to position [164, 0]
click at [135, 410] on textarea at bounding box center [308, 393] width 451 height 170
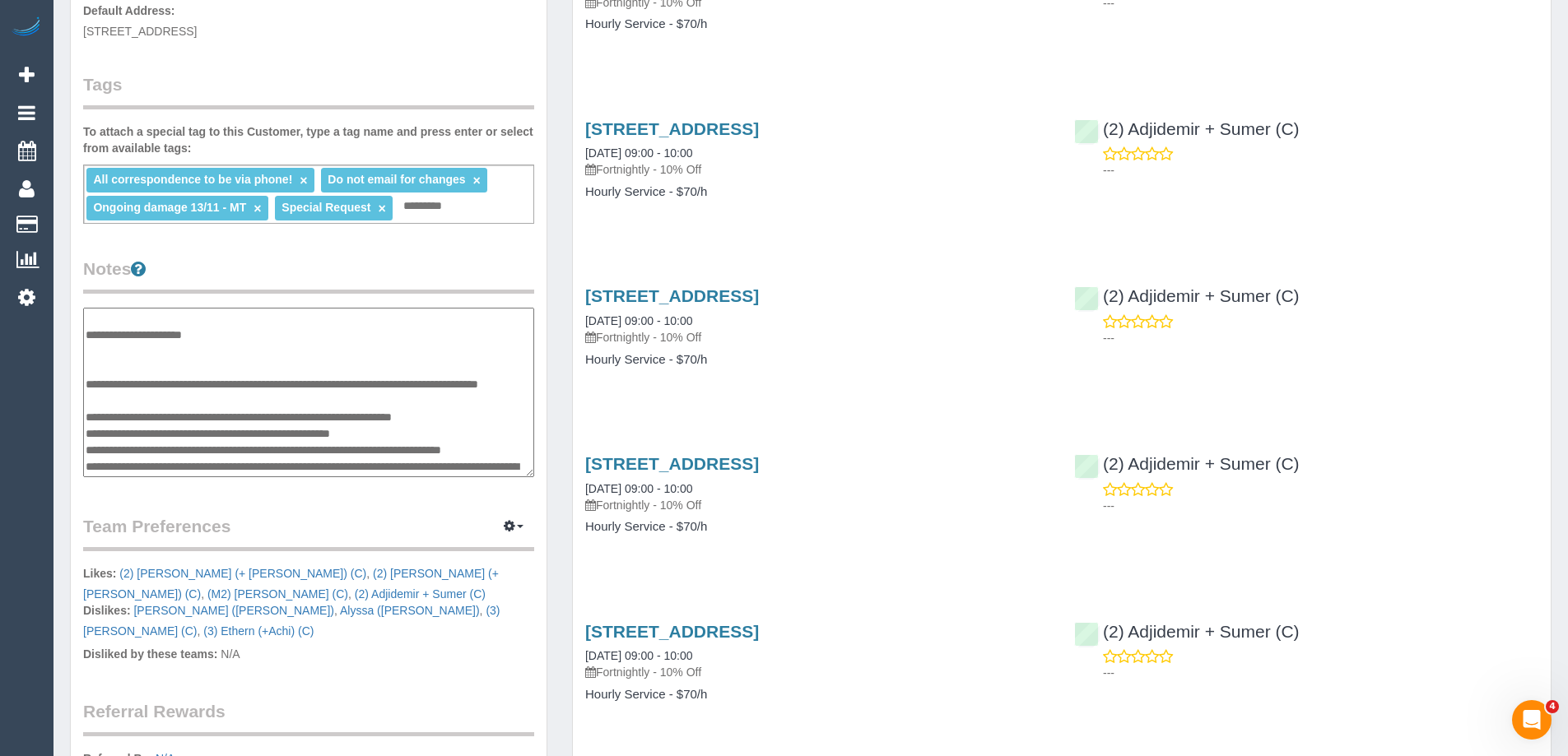
scroll to position [527, 0]
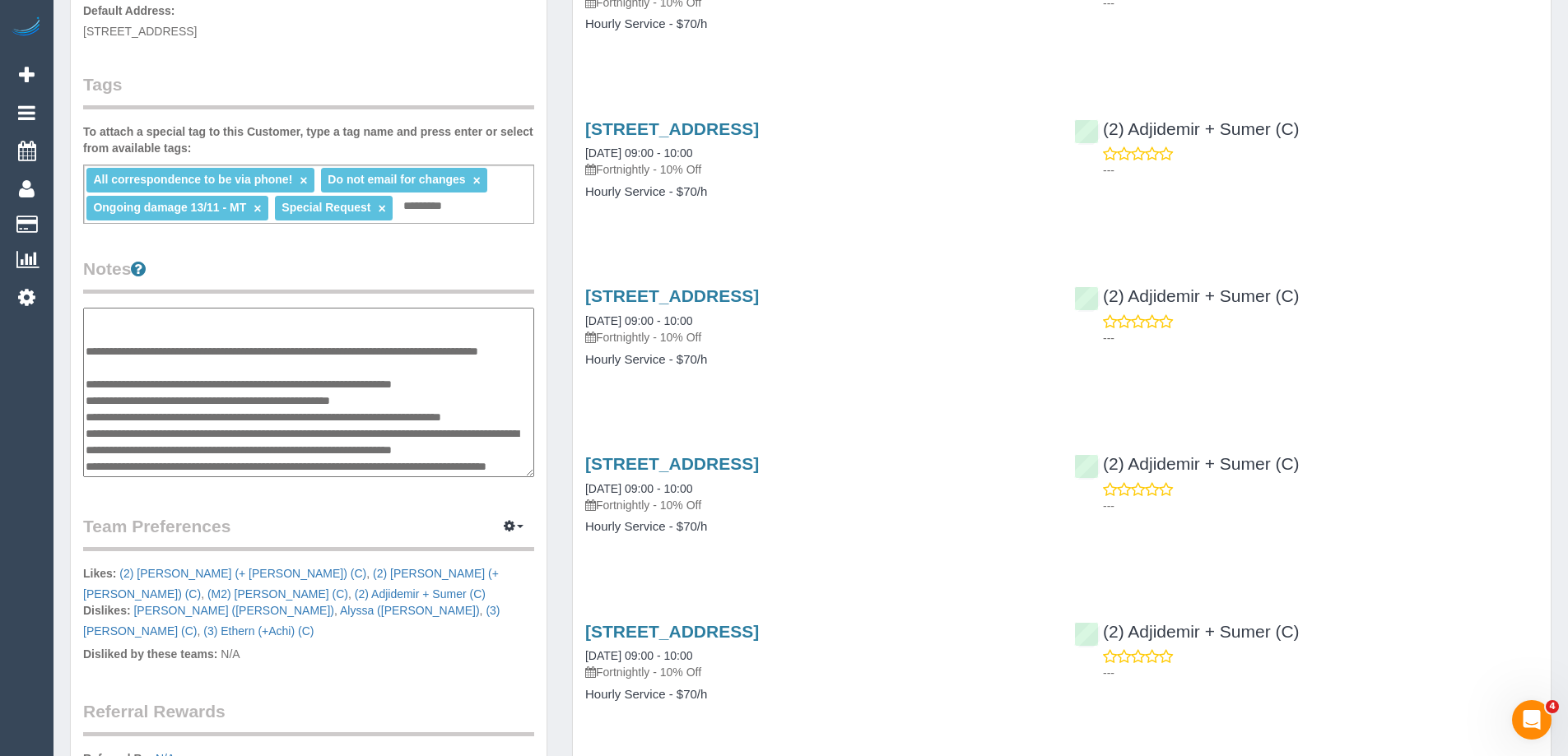
click at [178, 378] on textarea at bounding box center [308, 393] width 451 height 170
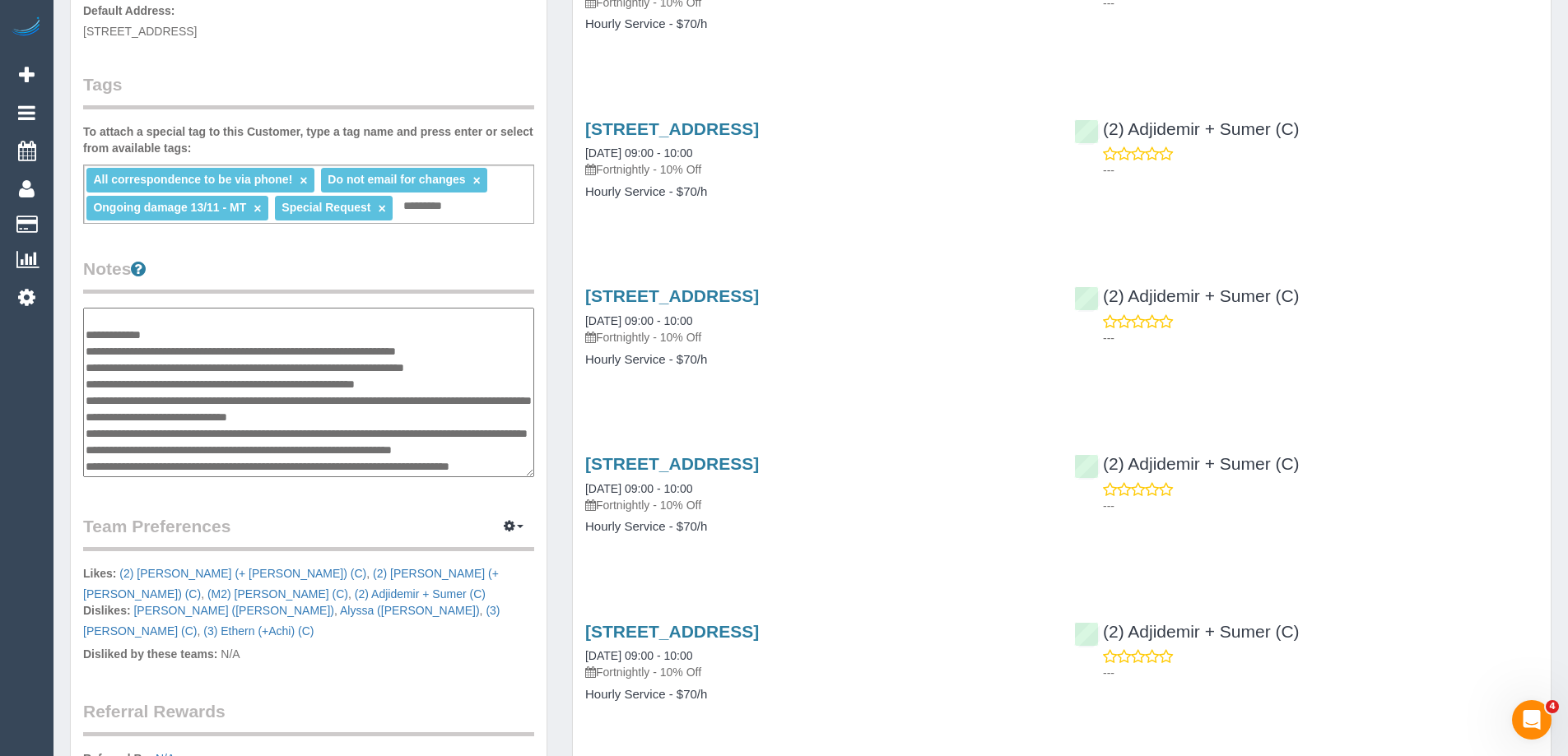
scroll to position [198, 0]
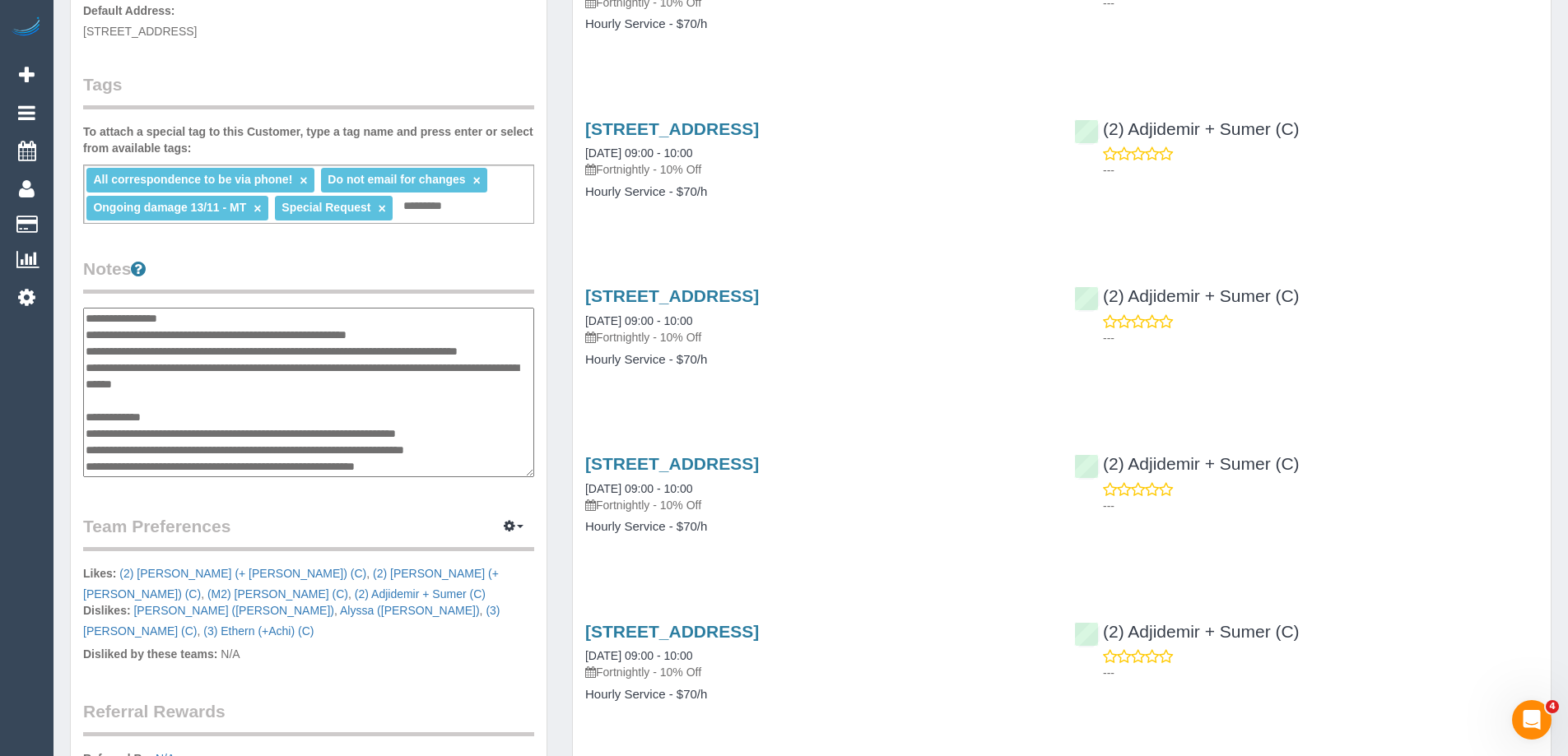
click at [153, 419] on textarea at bounding box center [308, 393] width 451 height 170
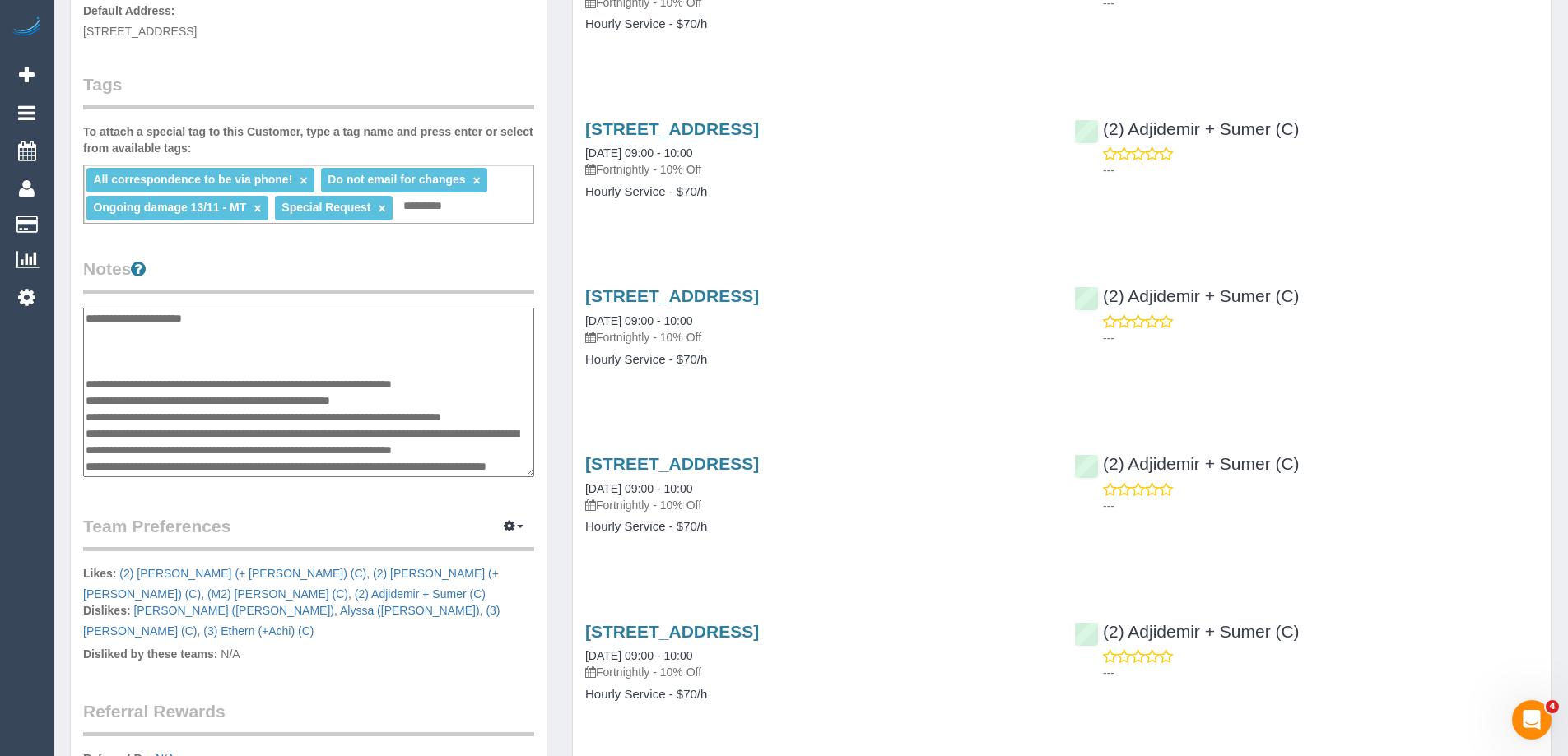
scroll to position [527, 0]
drag, startPoint x: 399, startPoint y: 432, endPoint x: 84, endPoint y: 417, distance: 315.4
click at [84, 417] on textarea at bounding box center [308, 393] width 451 height 170
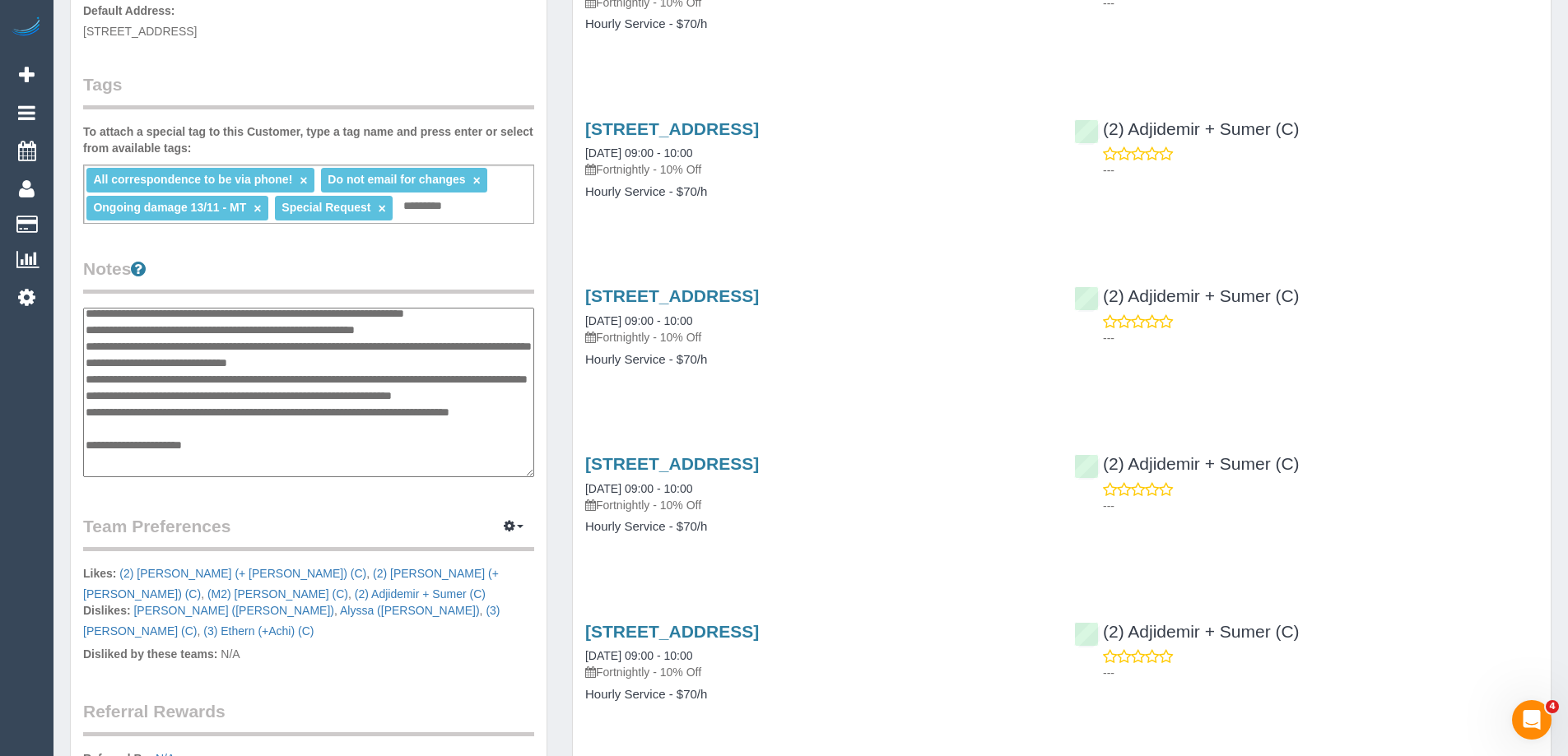
scroll to position [444, 0]
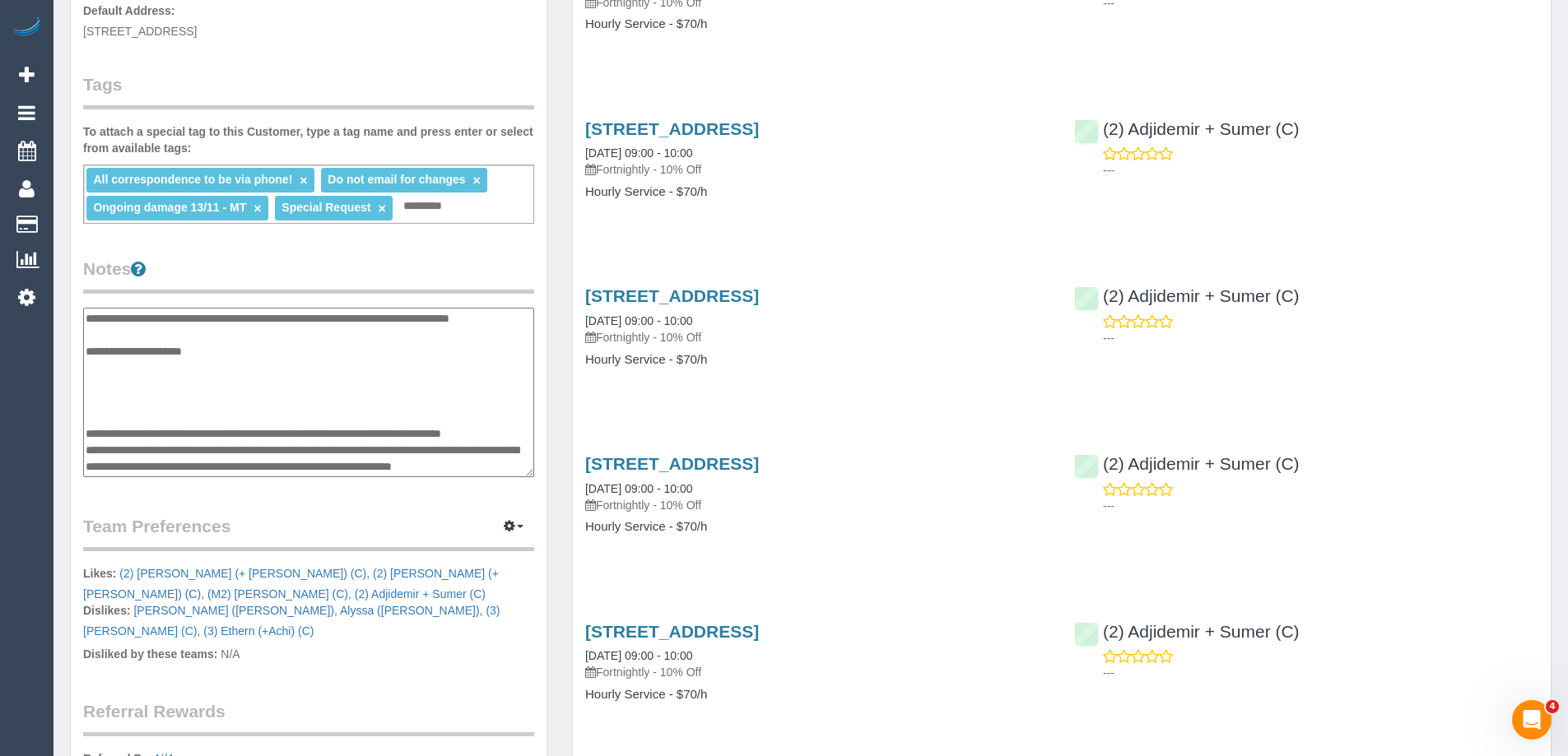
click at [113, 415] on textarea at bounding box center [308, 393] width 451 height 170
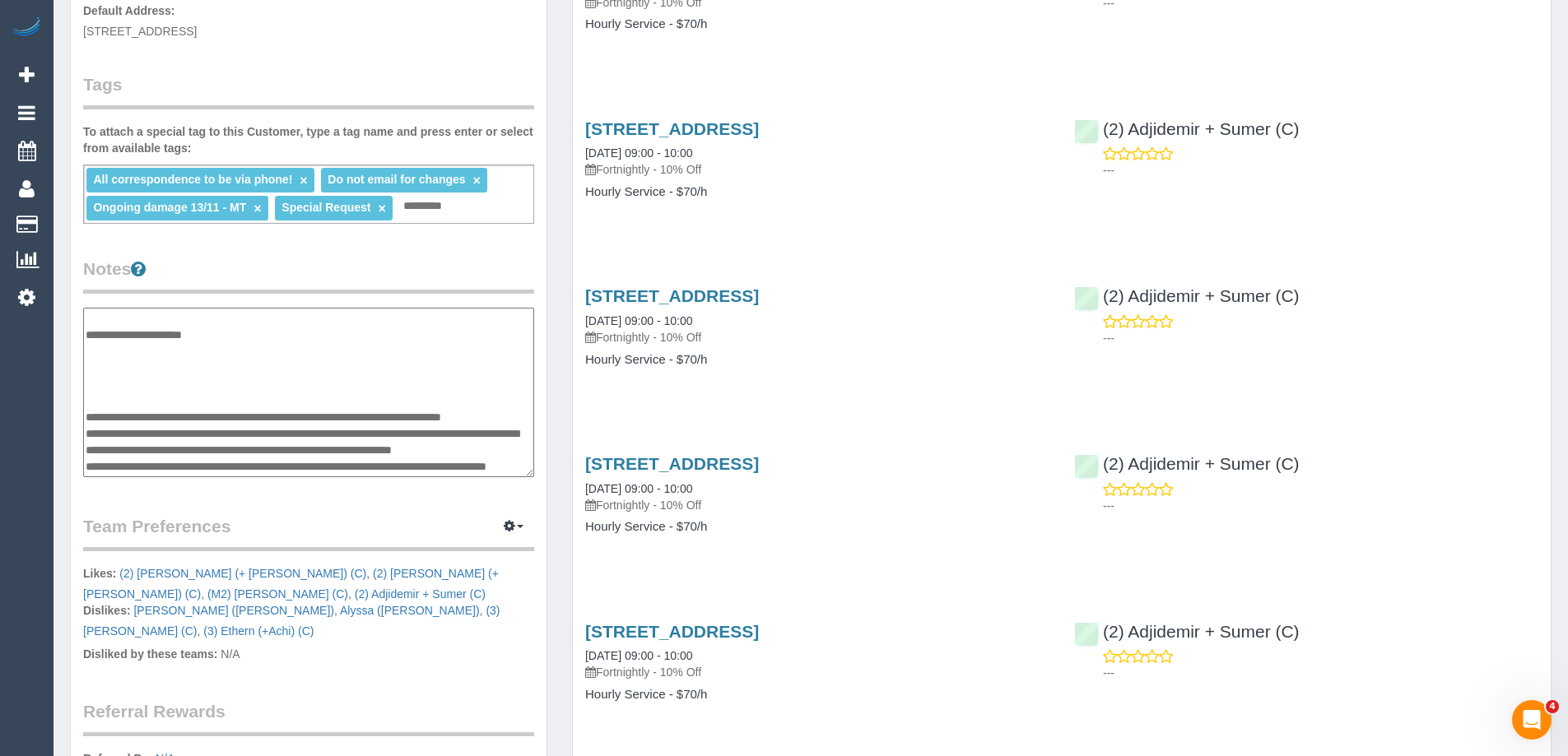
scroll to position [609, 0]
click at [208, 386] on textarea at bounding box center [308, 393] width 451 height 170
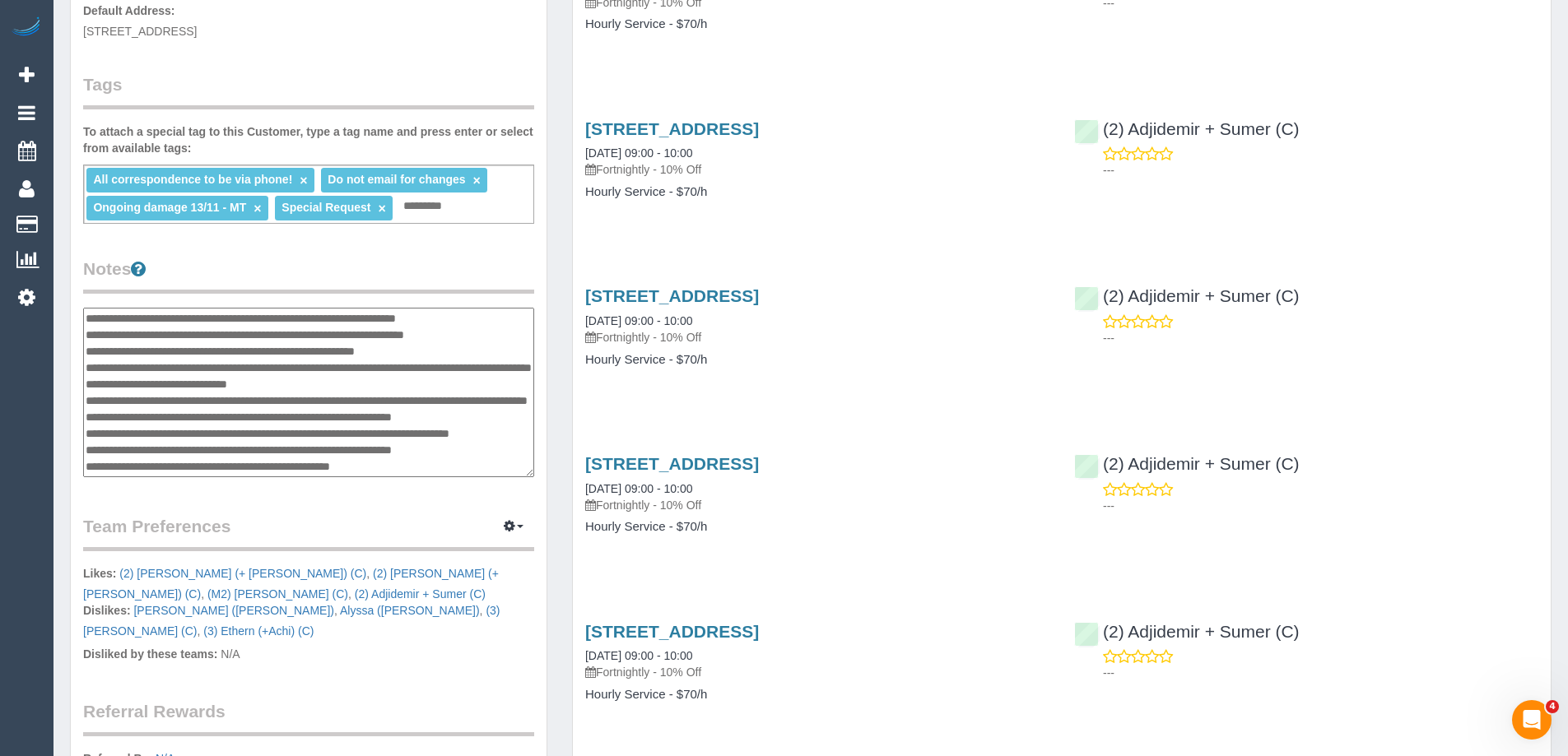
scroll to position [247, 0]
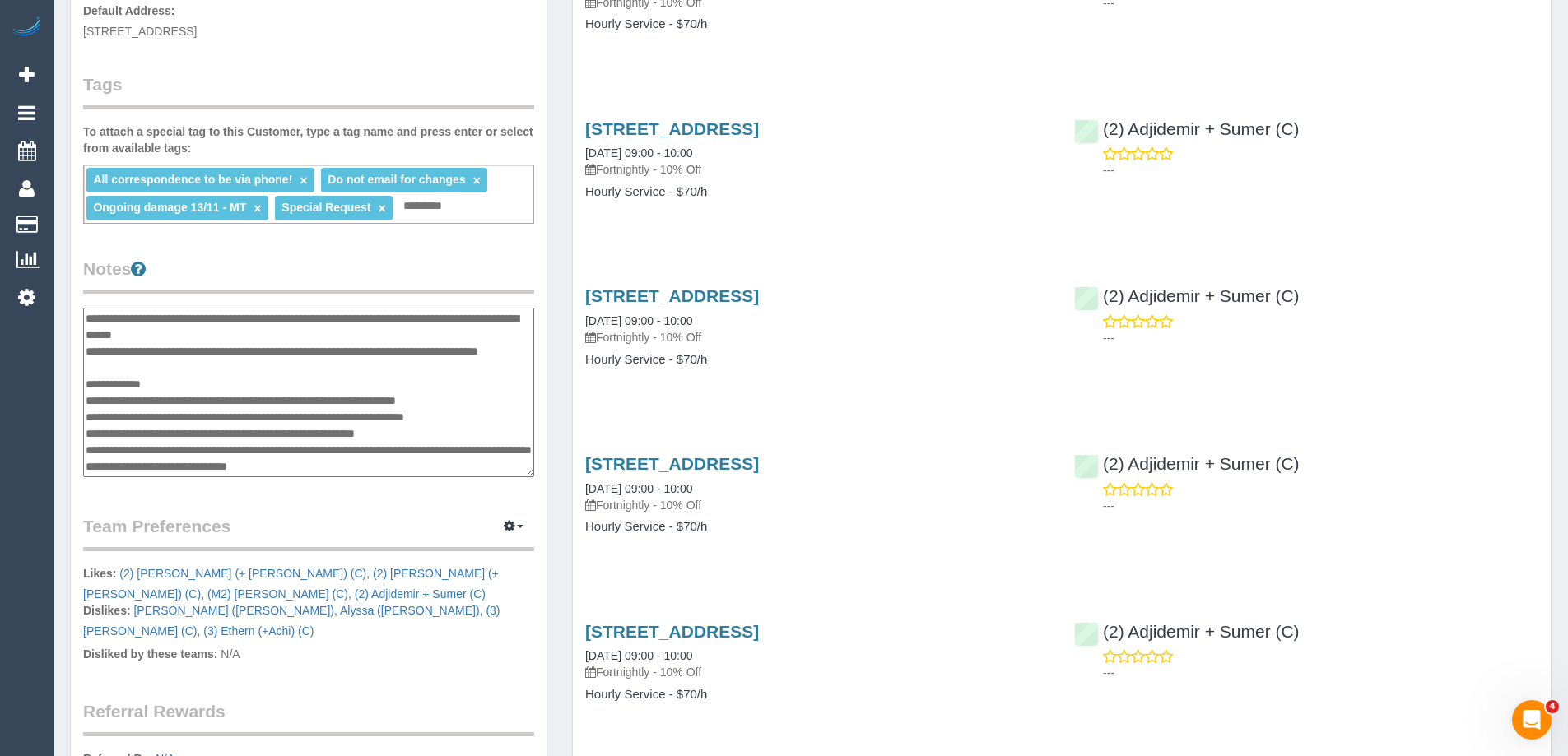
click at [126, 395] on textarea at bounding box center [308, 393] width 451 height 170
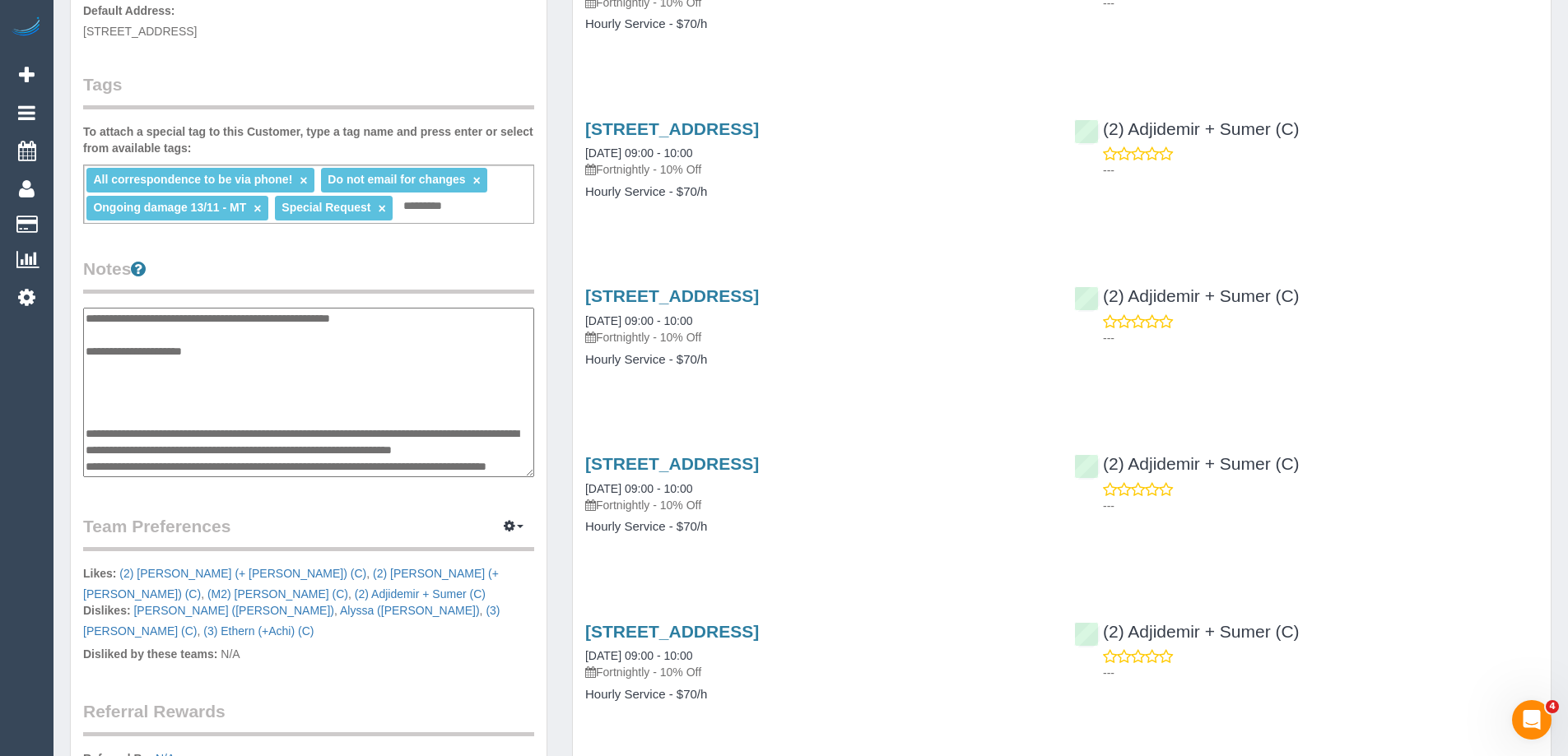
scroll to position [626, 0]
click at [238, 398] on textarea at bounding box center [308, 393] width 451 height 170
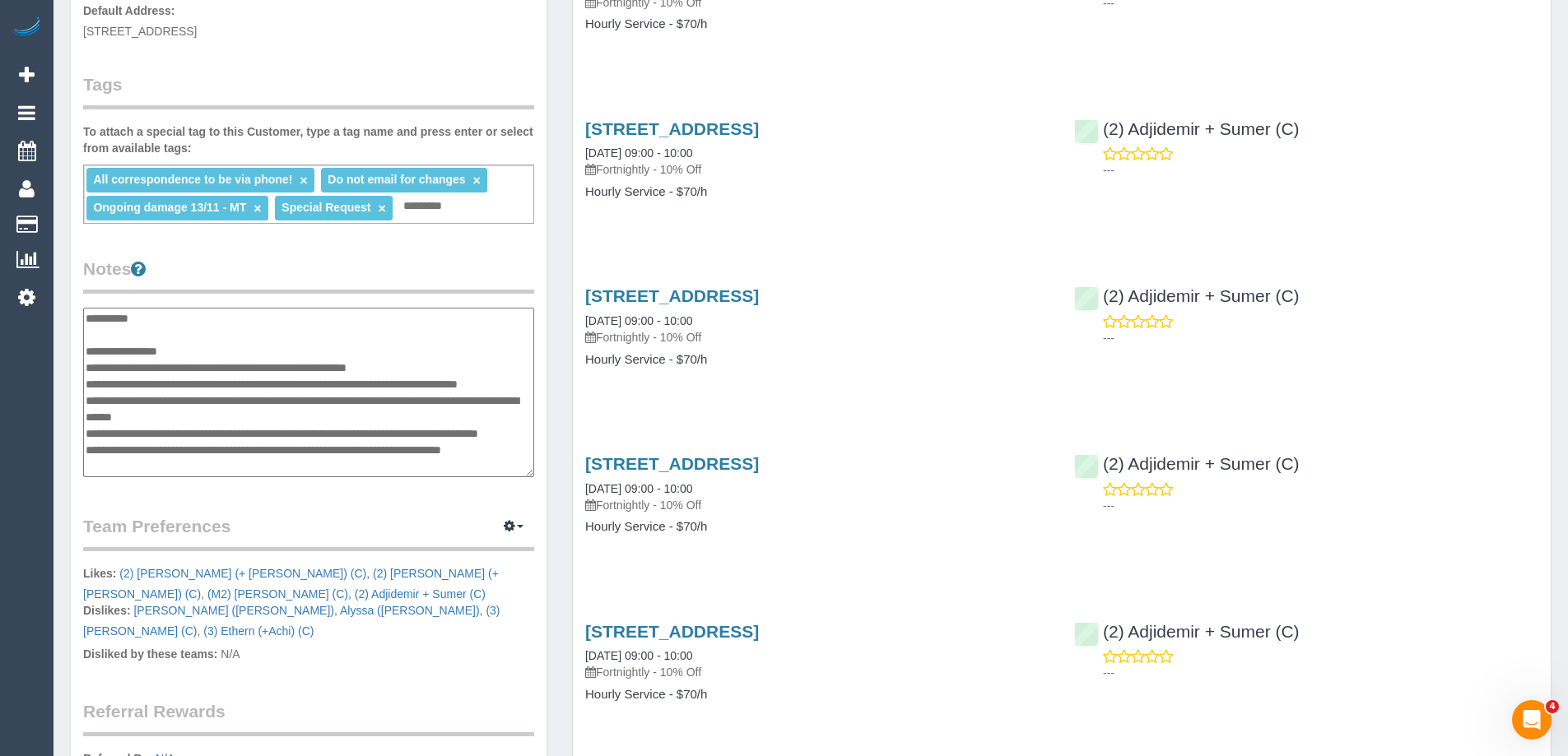
scroll to position [247, 0]
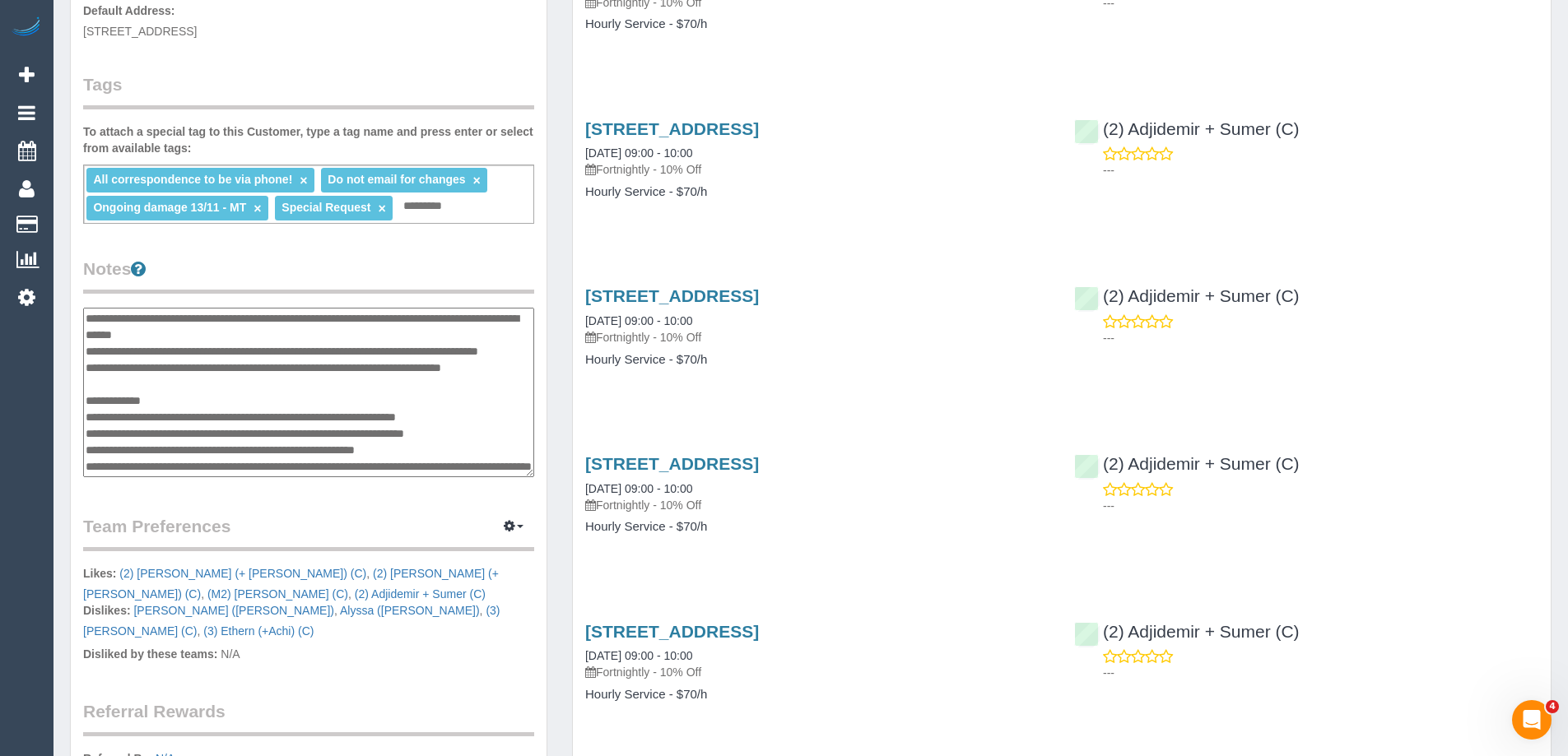
click at [147, 432] on textarea at bounding box center [308, 393] width 451 height 170
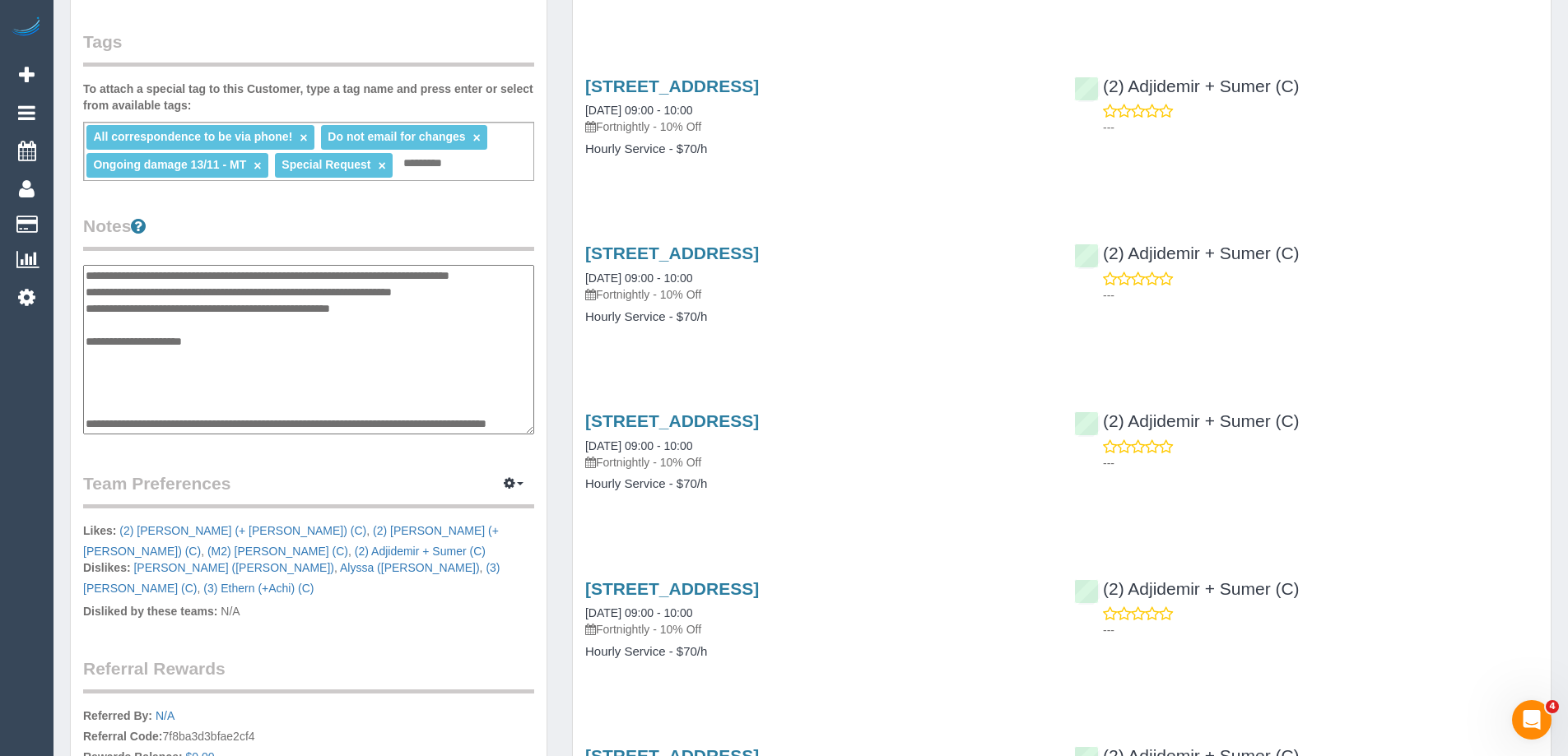
scroll to position [494, 0]
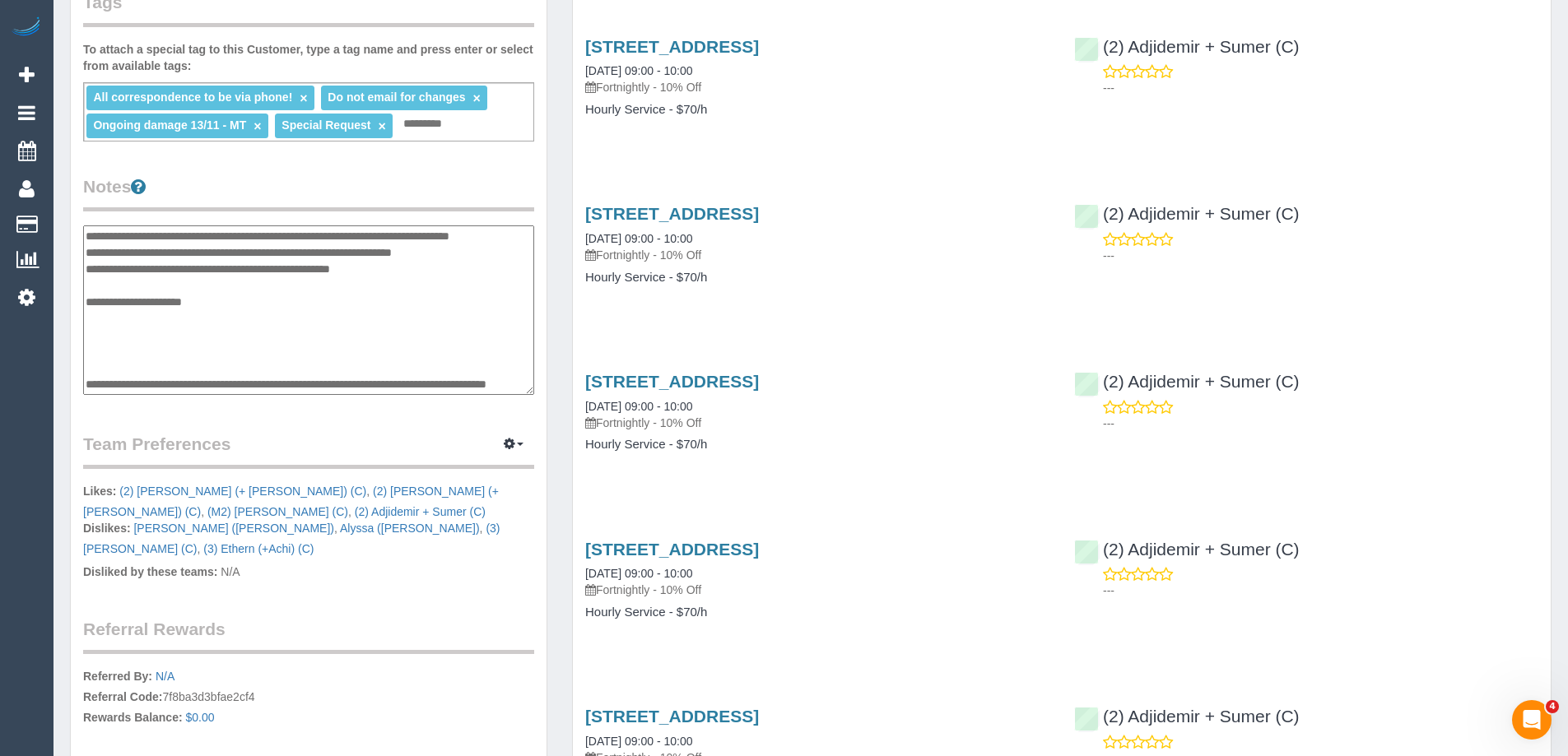
click at [285, 372] on textarea at bounding box center [308, 311] width 451 height 170
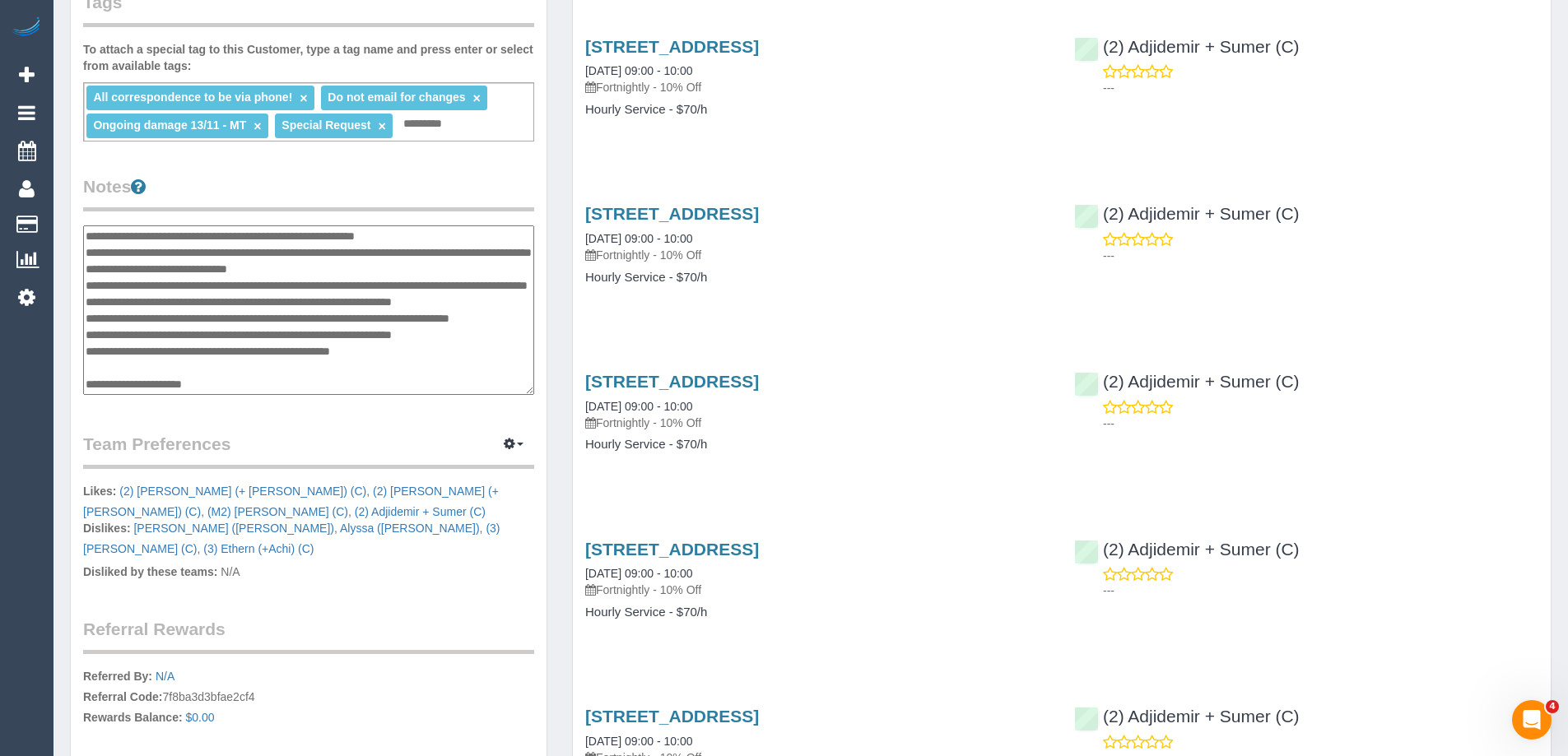
scroll to position [527, 0]
click at [138, 367] on textarea at bounding box center [308, 311] width 451 height 170
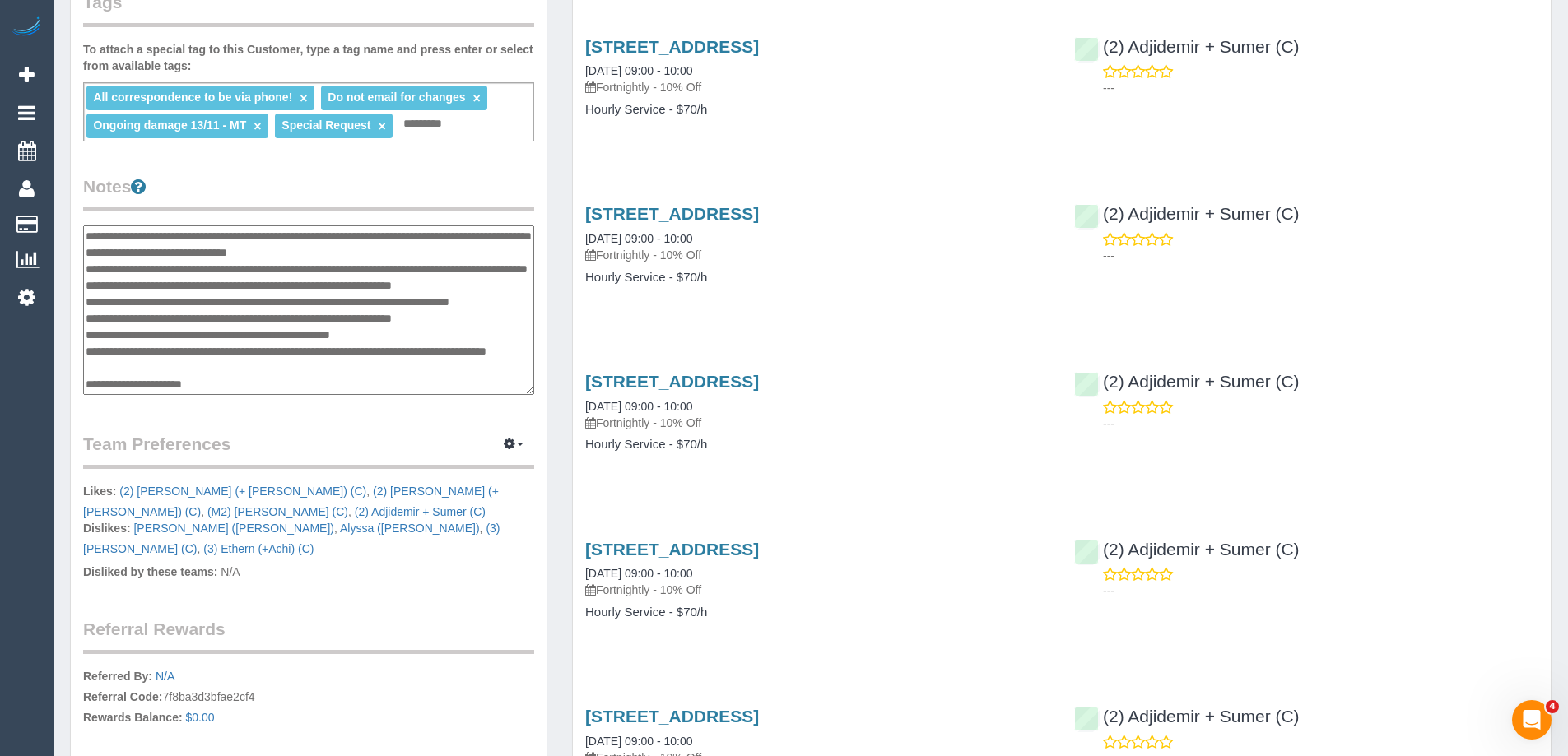
type textarea "**********"
click at [385, 208] on legend "Notes" at bounding box center [308, 192] width 451 height 37
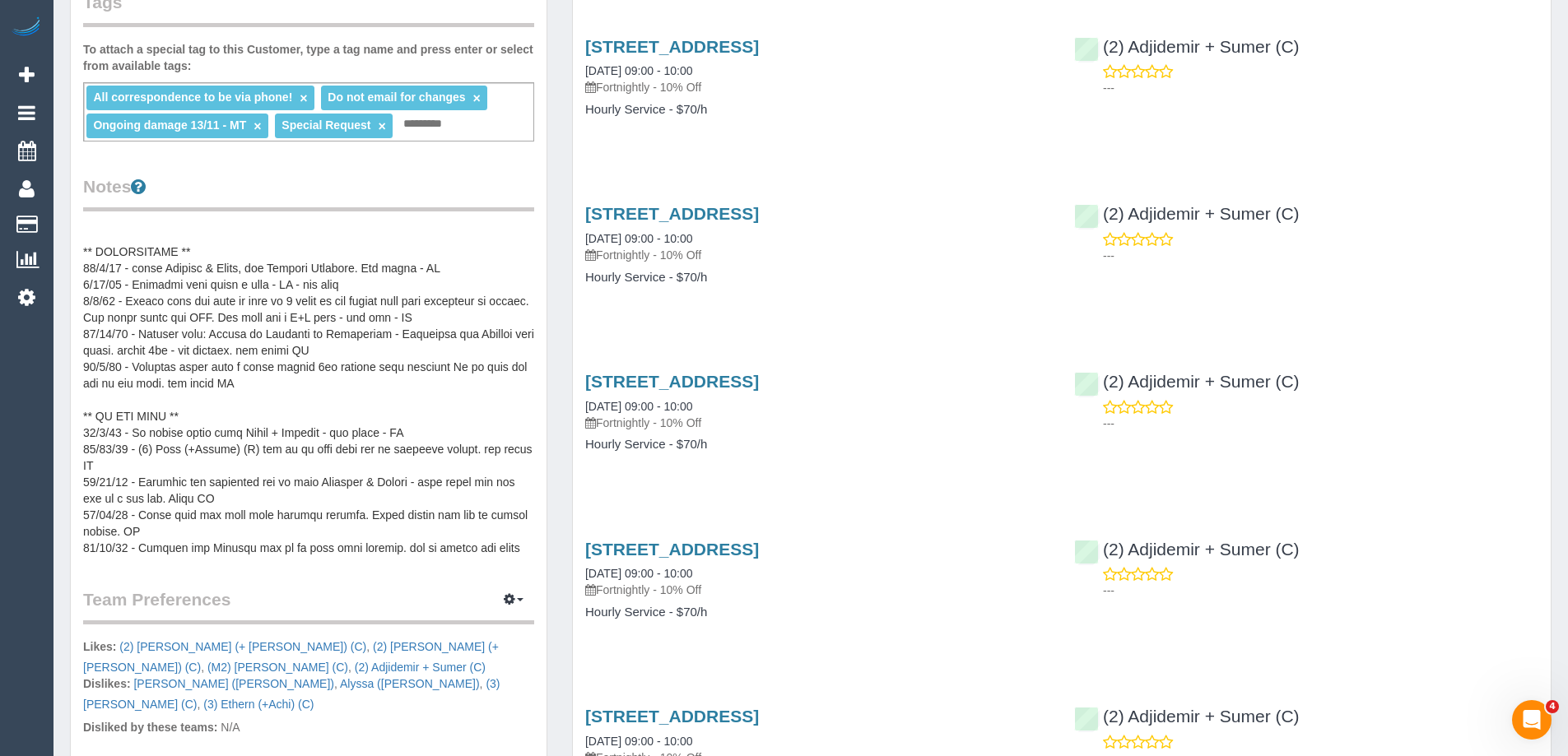
scroll to position [0, 0]
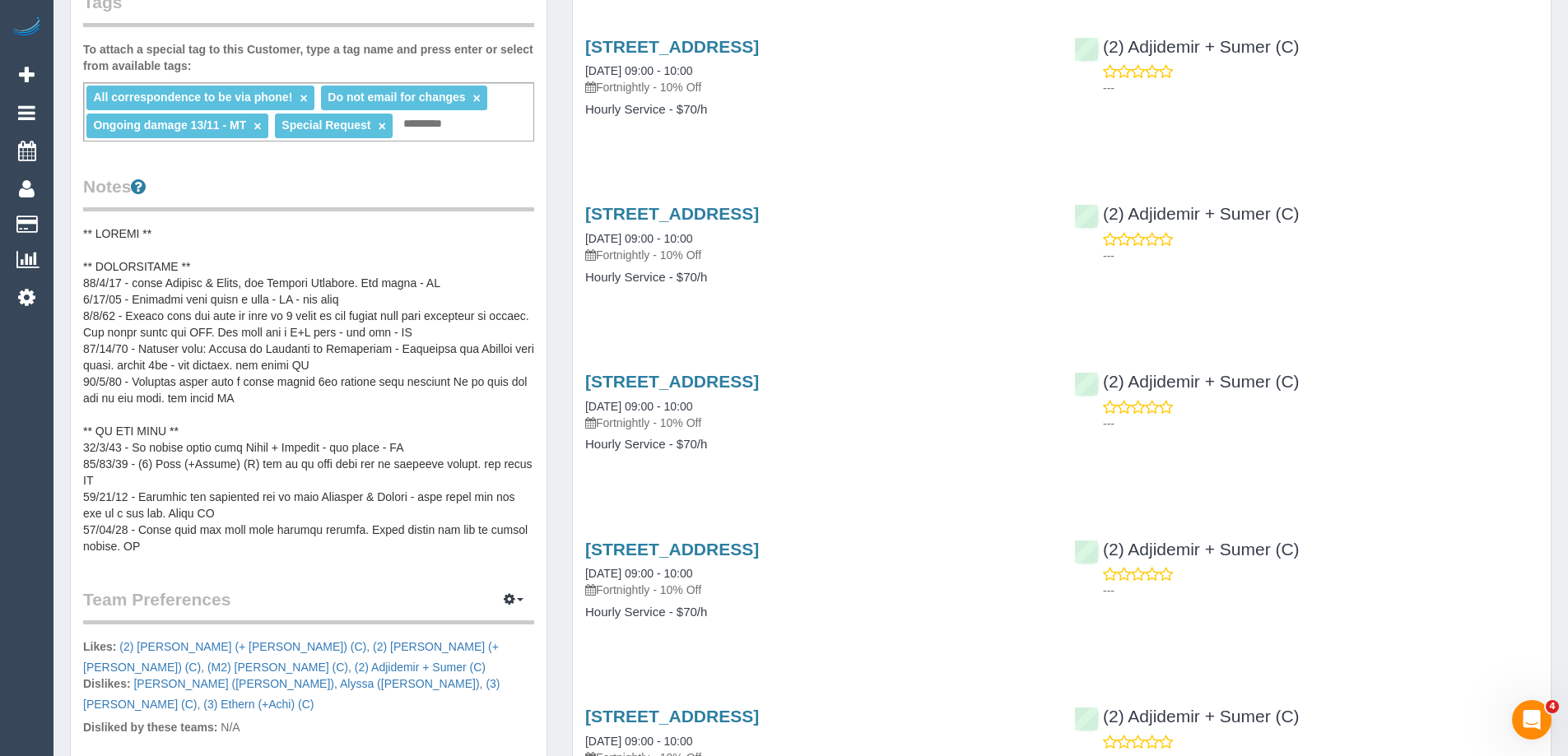
click at [218, 265] on pre at bounding box center [308, 390] width 451 height 330
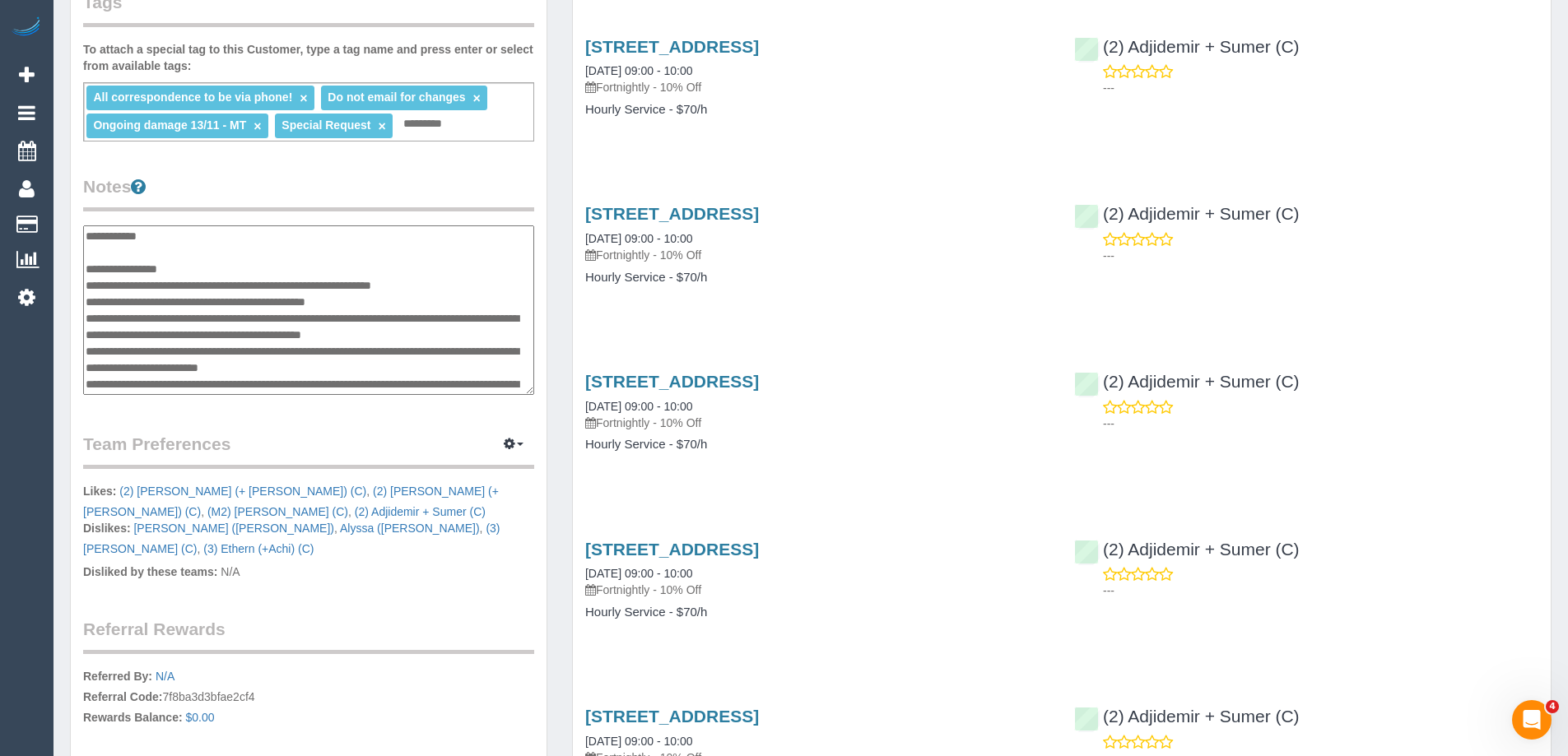
click at [246, 277] on textarea at bounding box center [308, 311] width 451 height 170
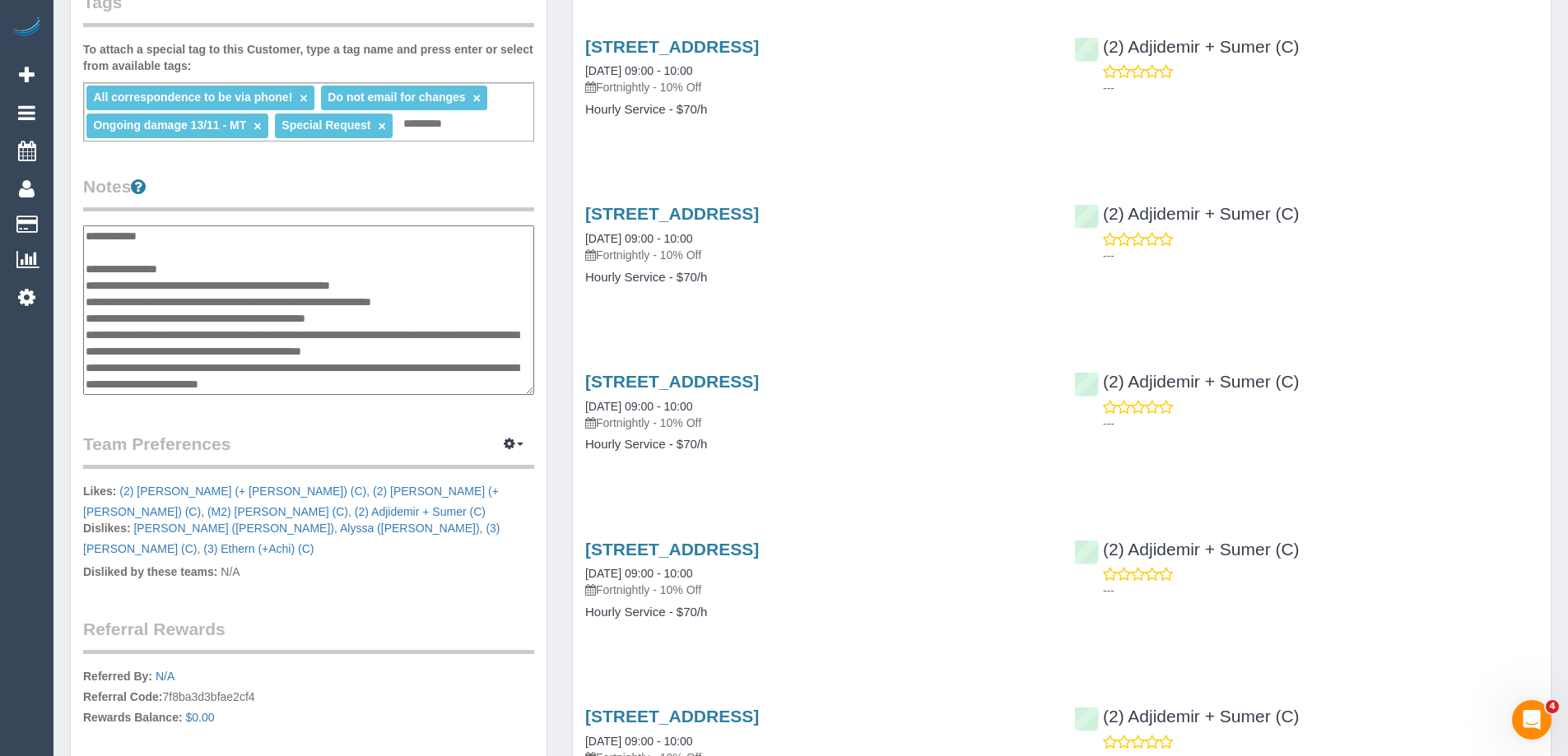
click at [165, 284] on textarea at bounding box center [308, 311] width 451 height 170
click at [92, 282] on textarea at bounding box center [308, 311] width 451 height 170
click at [185, 287] on textarea at bounding box center [308, 311] width 451 height 170
click at [485, 286] on textarea at bounding box center [308, 311] width 451 height 170
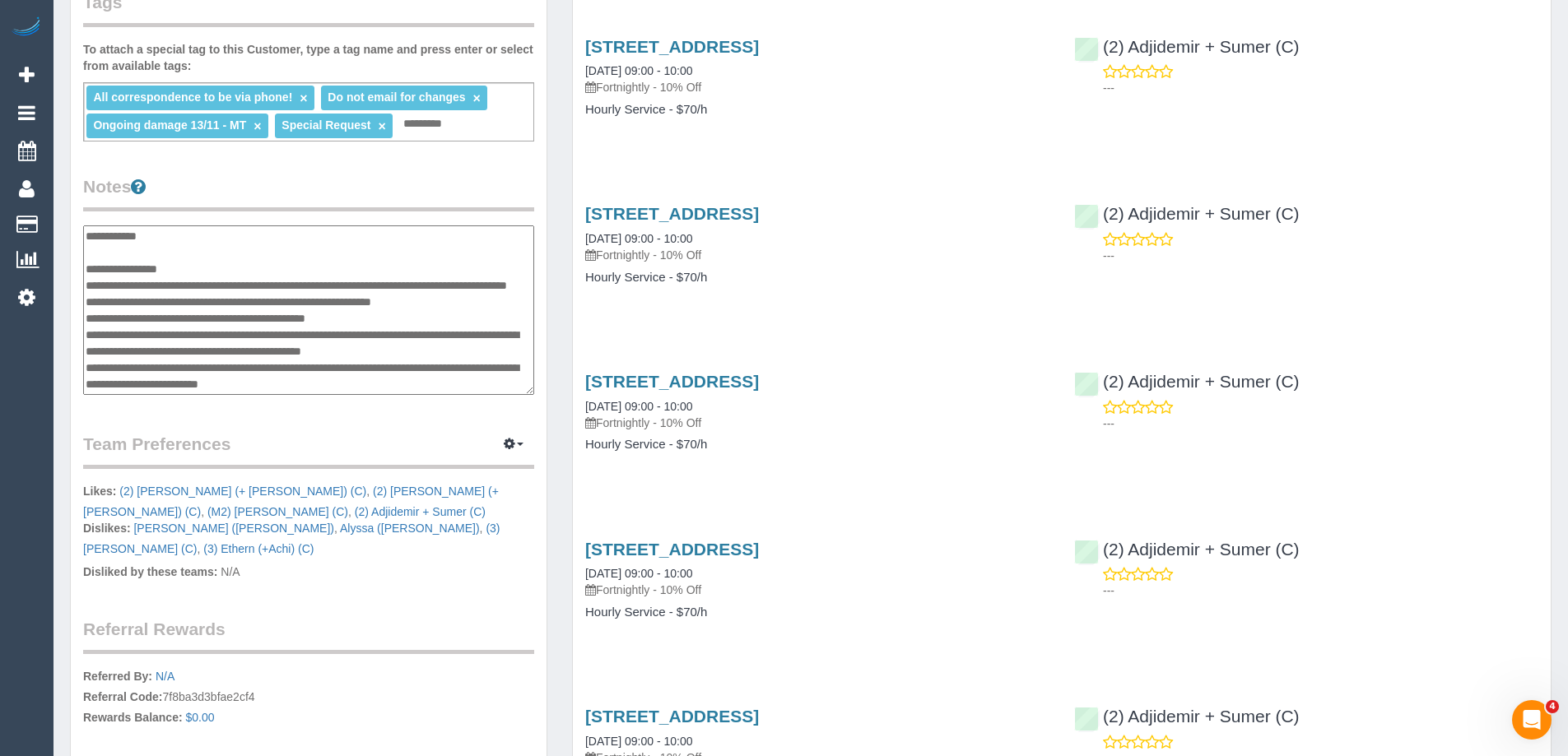
type textarea "**********"
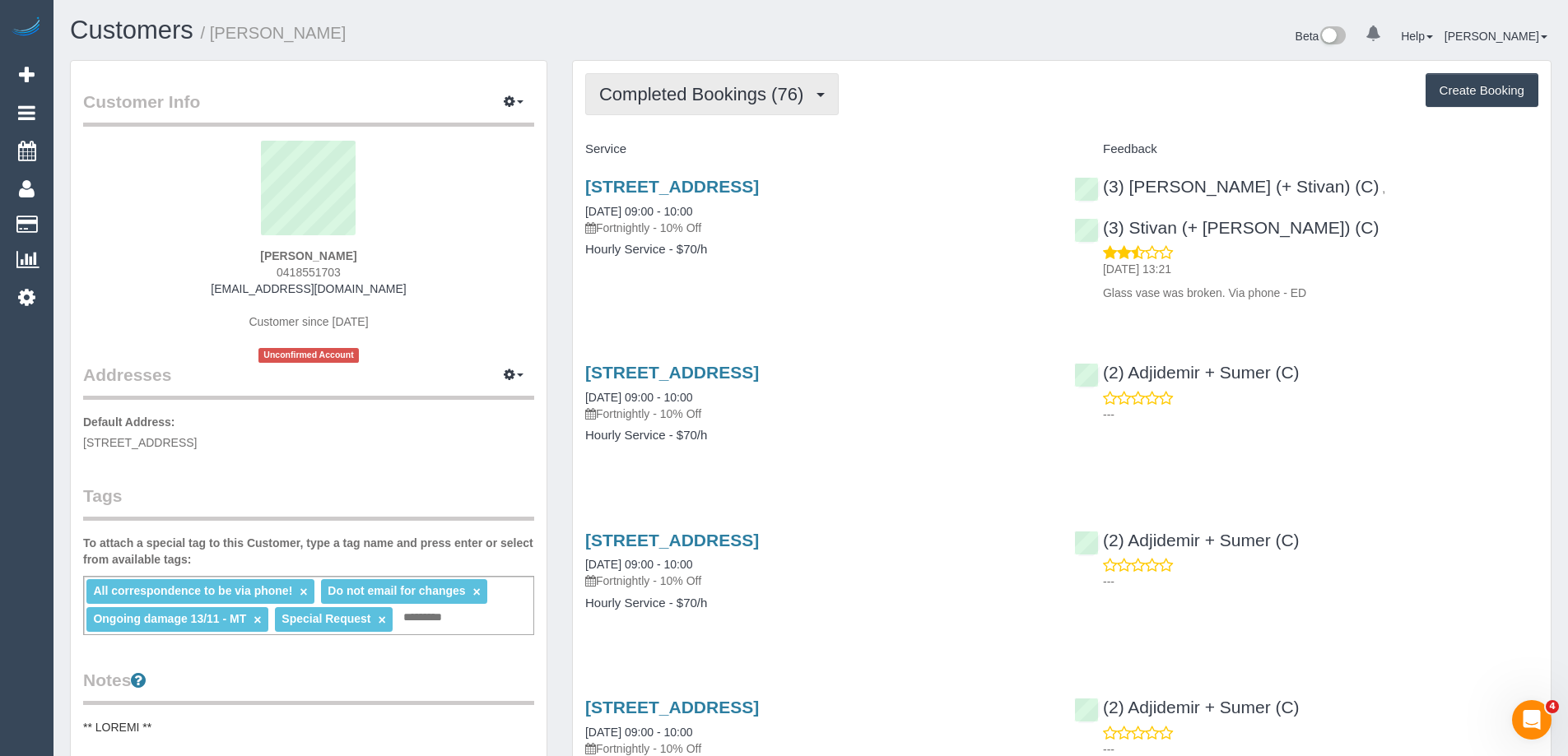
drag, startPoint x: 664, startPoint y: 94, endPoint x: 672, endPoint y: 130, distance: 36.9
click at [664, 94] on span "Completed Bookings (76)" at bounding box center [705, 94] width 212 height 21
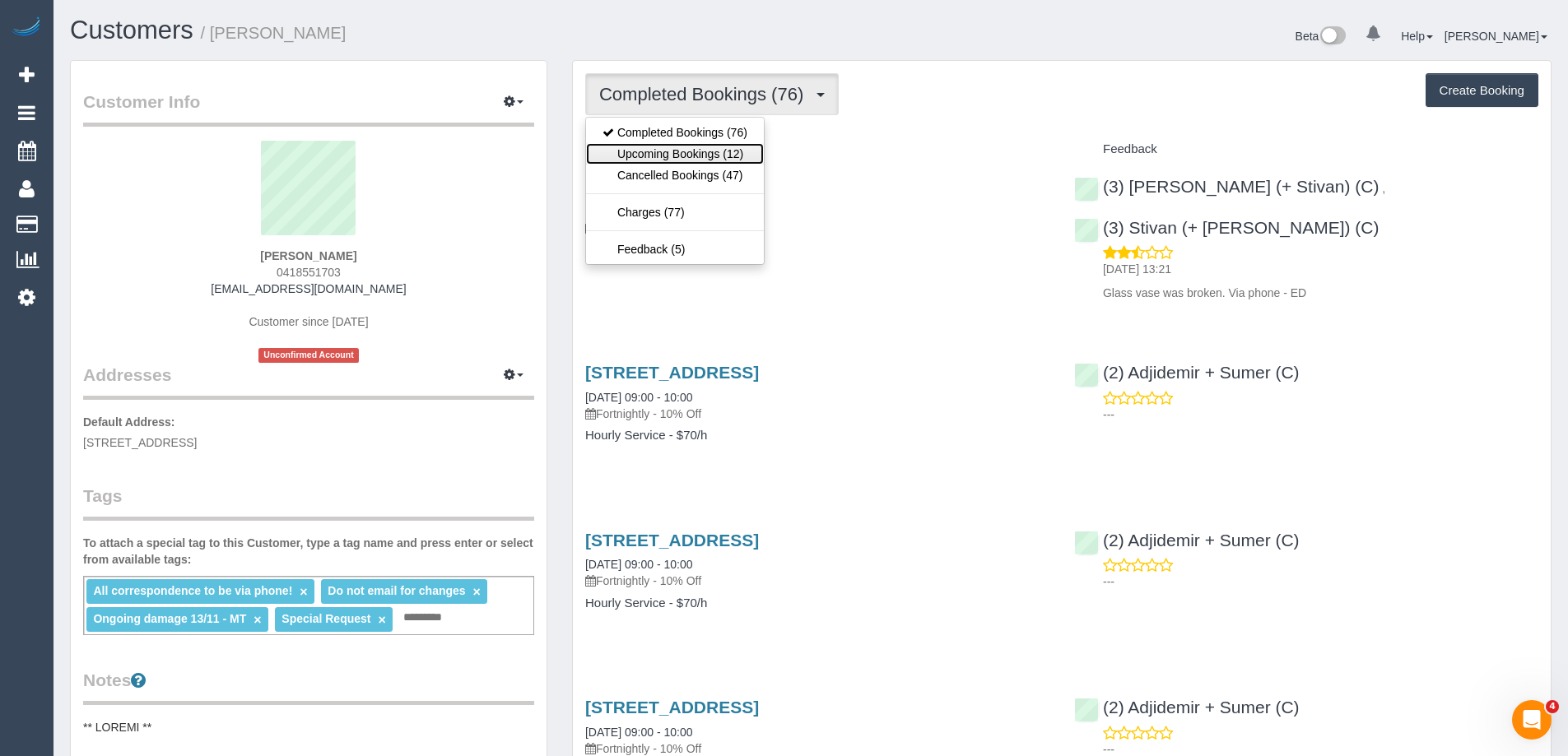
click at [677, 159] on link "Upcoming Bookings (12)" at bounding box center [675, 154] width 178 height 22
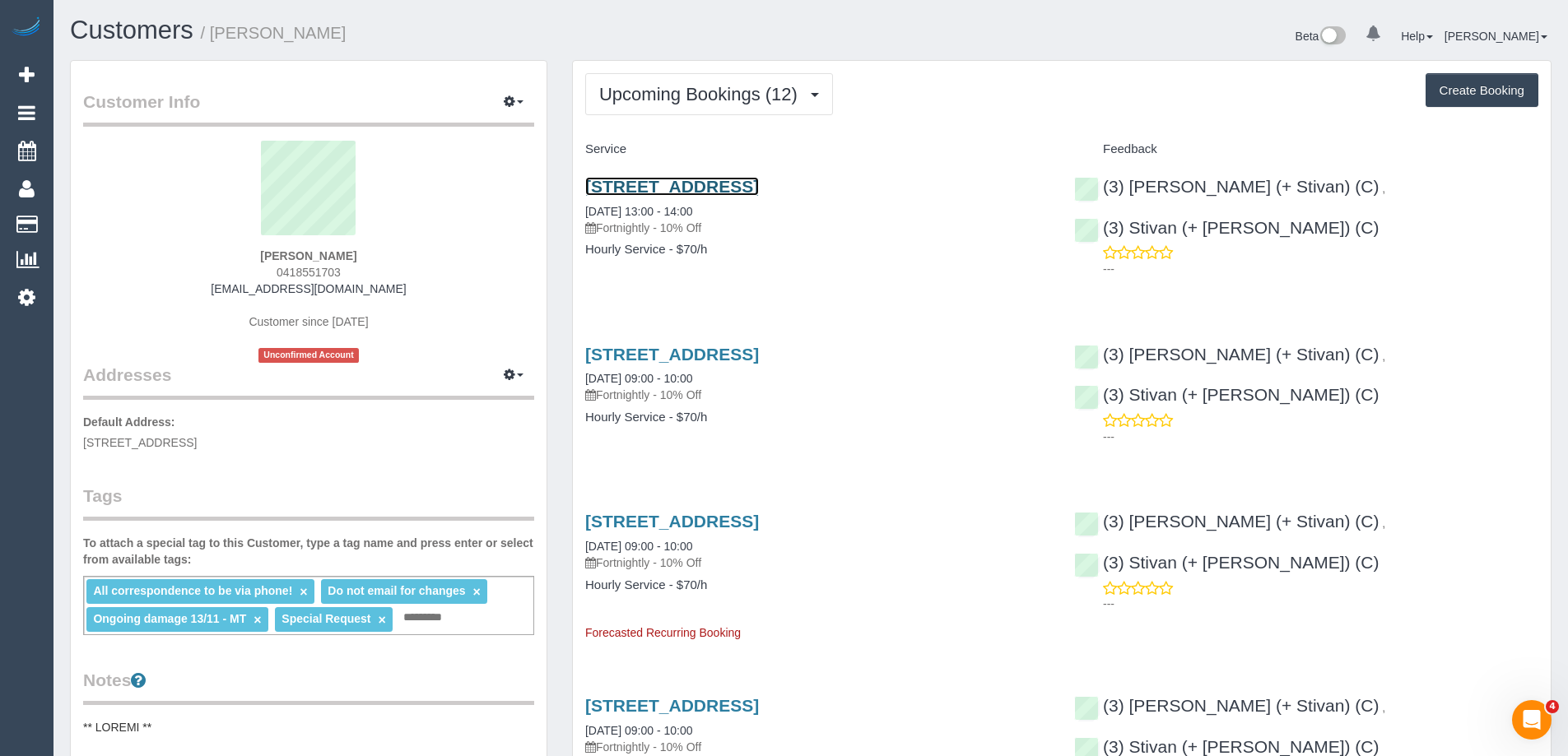
click at [724, 186] on link "84-86 Bamfield Street, Sandringham, VIC 3191" at bounding box center [672, 186] width 173 height 19
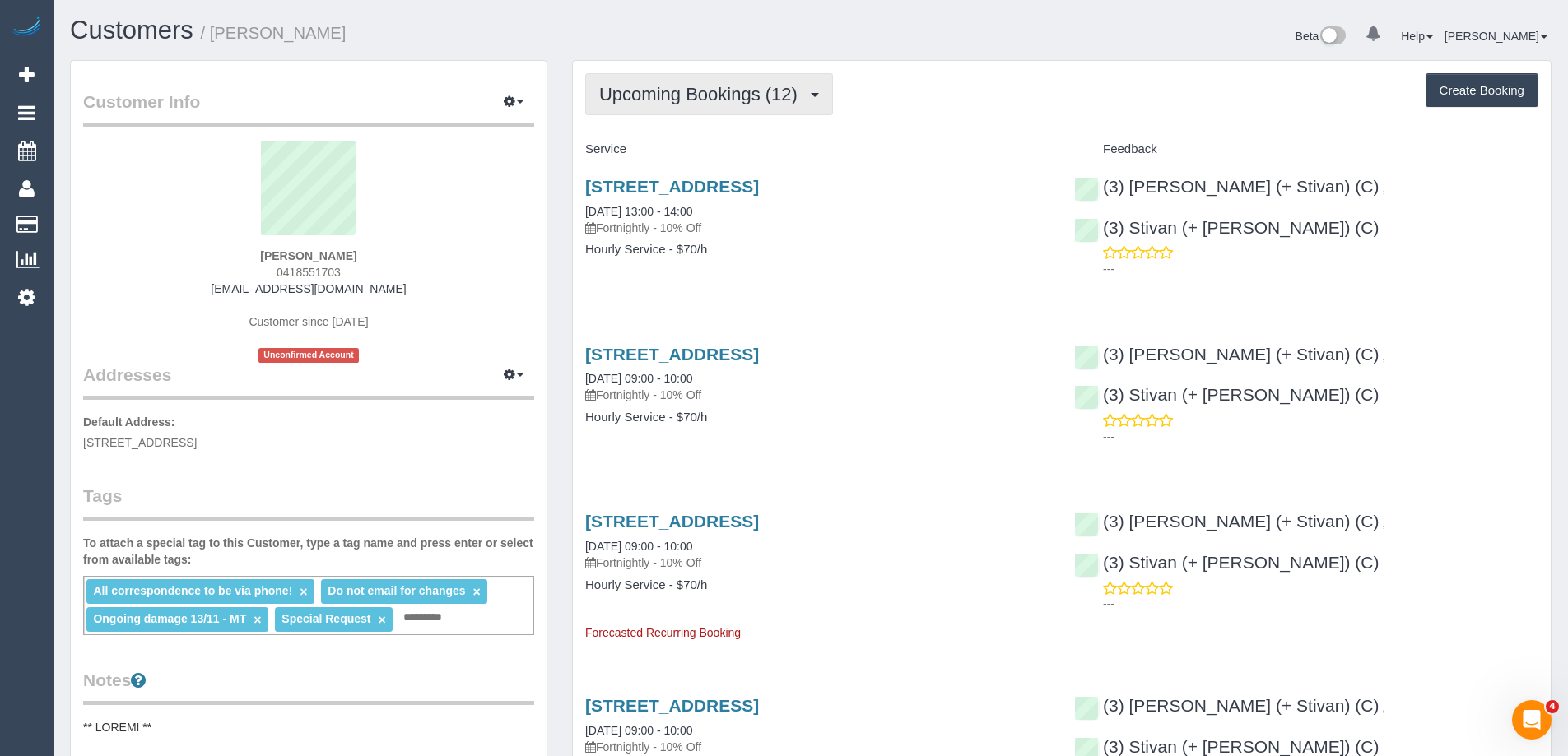
click at [709, 100] on span "Upcoming Bookings (12)" at bounding box center [702, 94] width 207 height 21
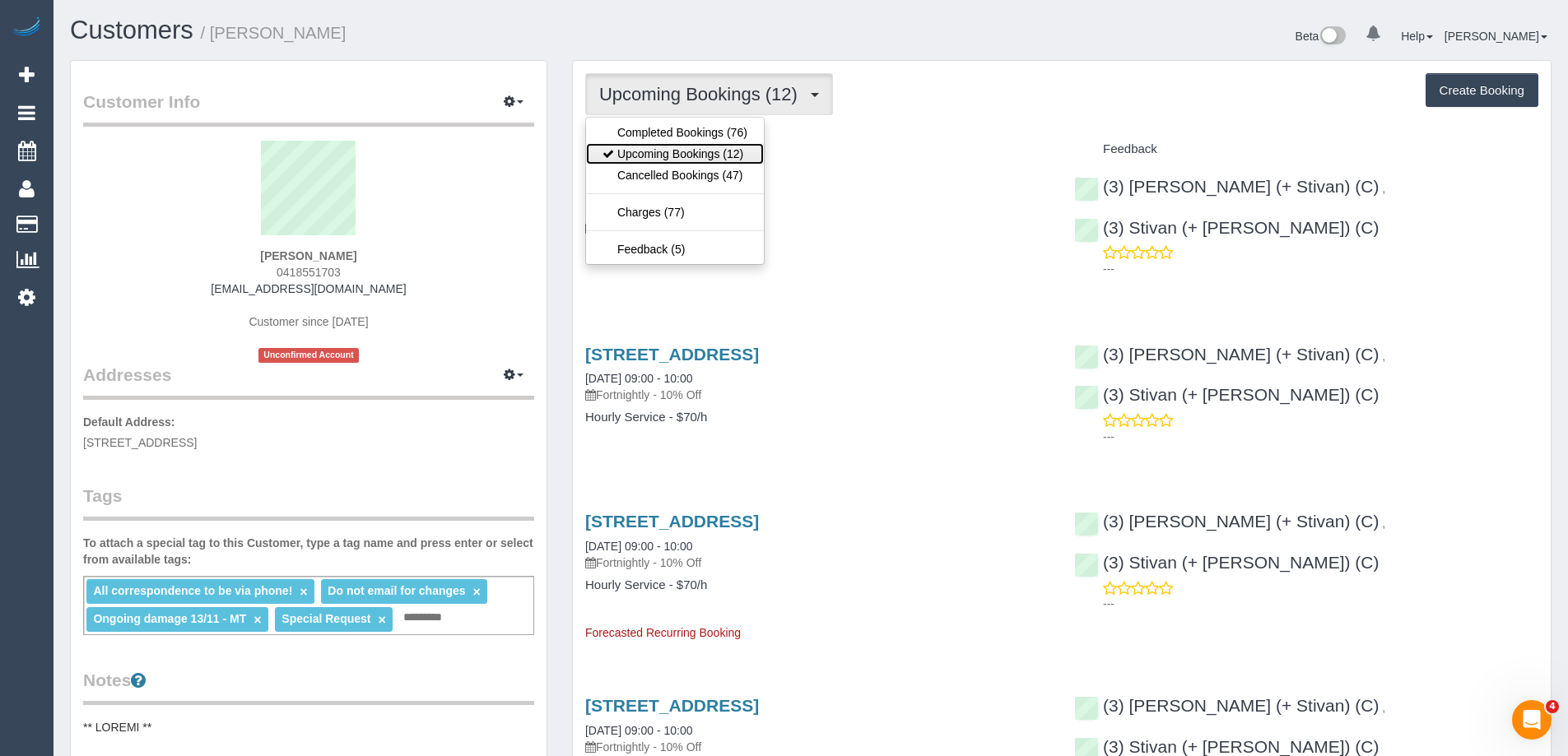
click at [691, 157] on link "Upcoming Bookings (12)" at bounding box center [675, 154] width 178 height 22
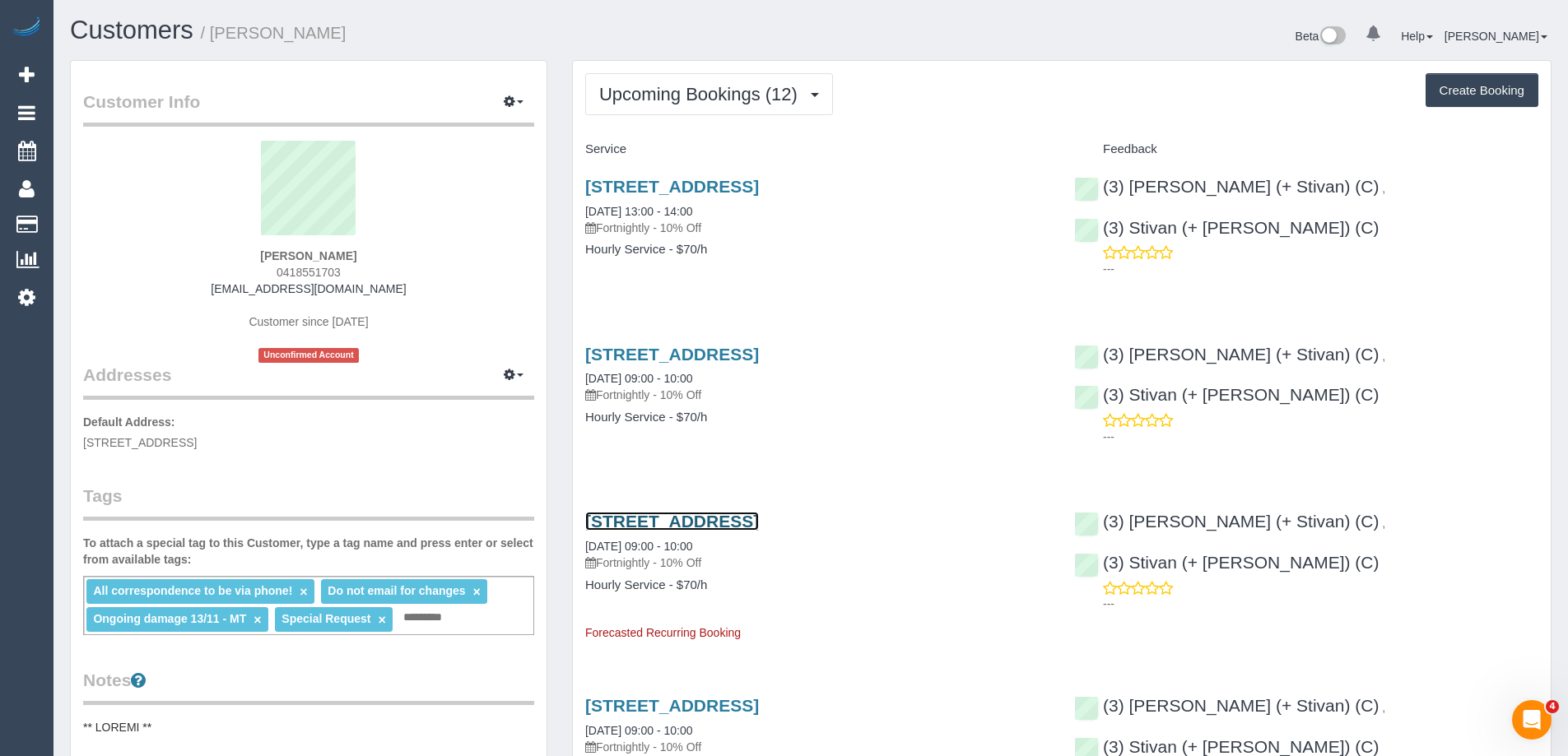
click at [759, 520] on link "84-86 Bamfield Street, Sandringham, VIC 3191" at bounding box center [672, 521] width 173 height 19
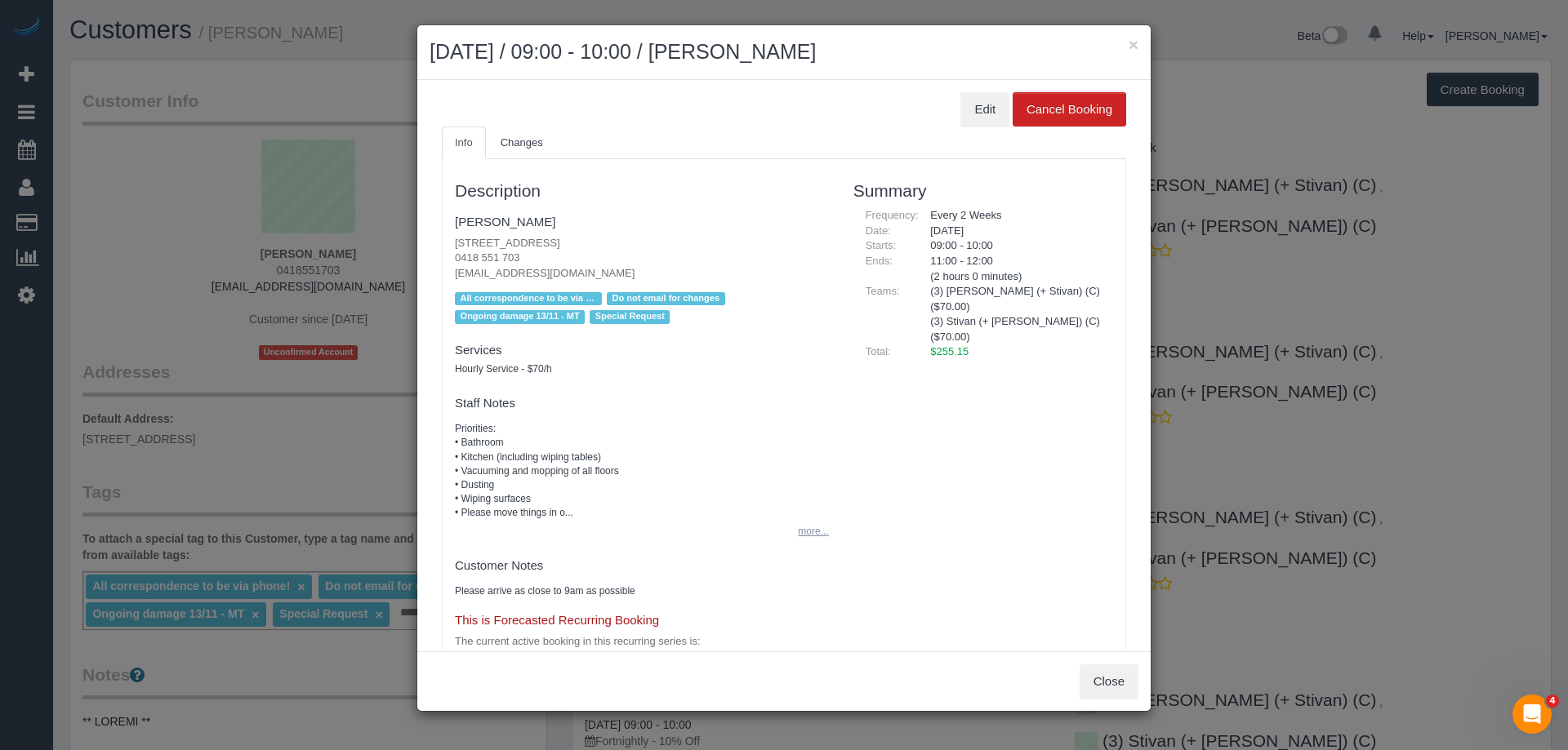
click at [809, 536] on button "more..." at bounding box center [807, 531] width 40 height 23
click at [1130, 41] on button "×" at bounding box center [1133, 44] width 10 height 17
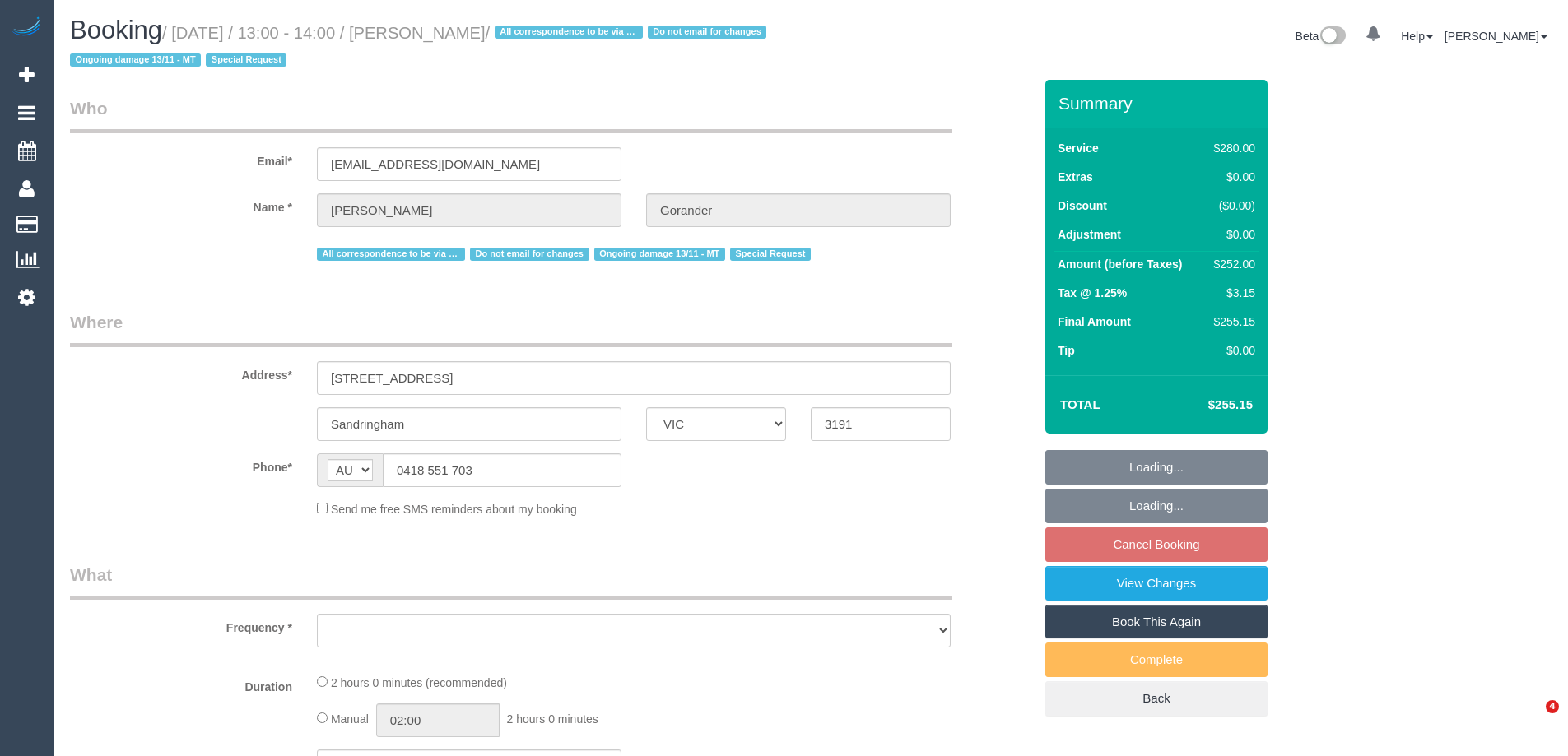
select select "VIC"
select select "2"
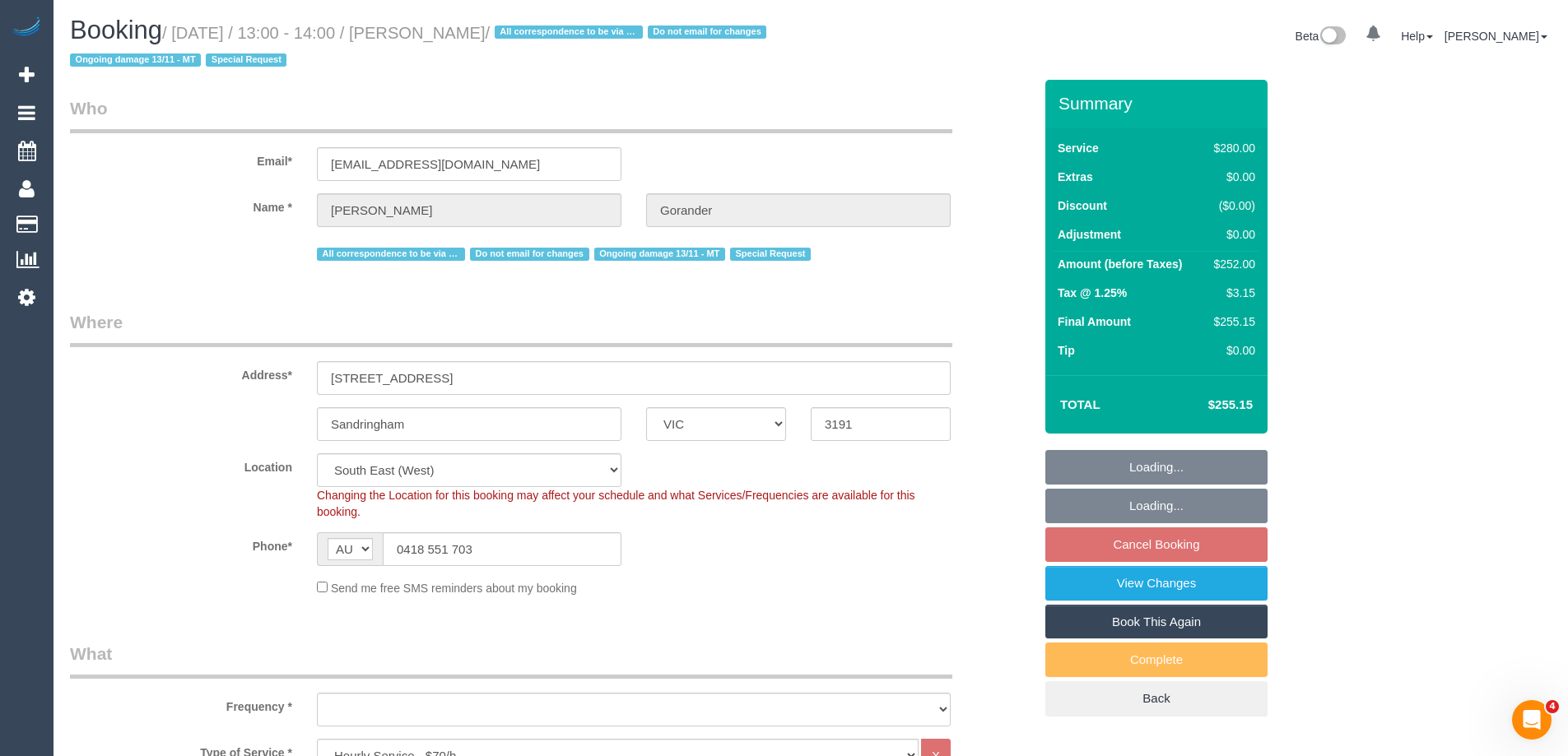
select select "string:stripe-pm_1Gmrcl2GScqysDRVmcm1JmZh"
select select "object:889"
select select "number:32"
select select "number:14"
select select "number:19"
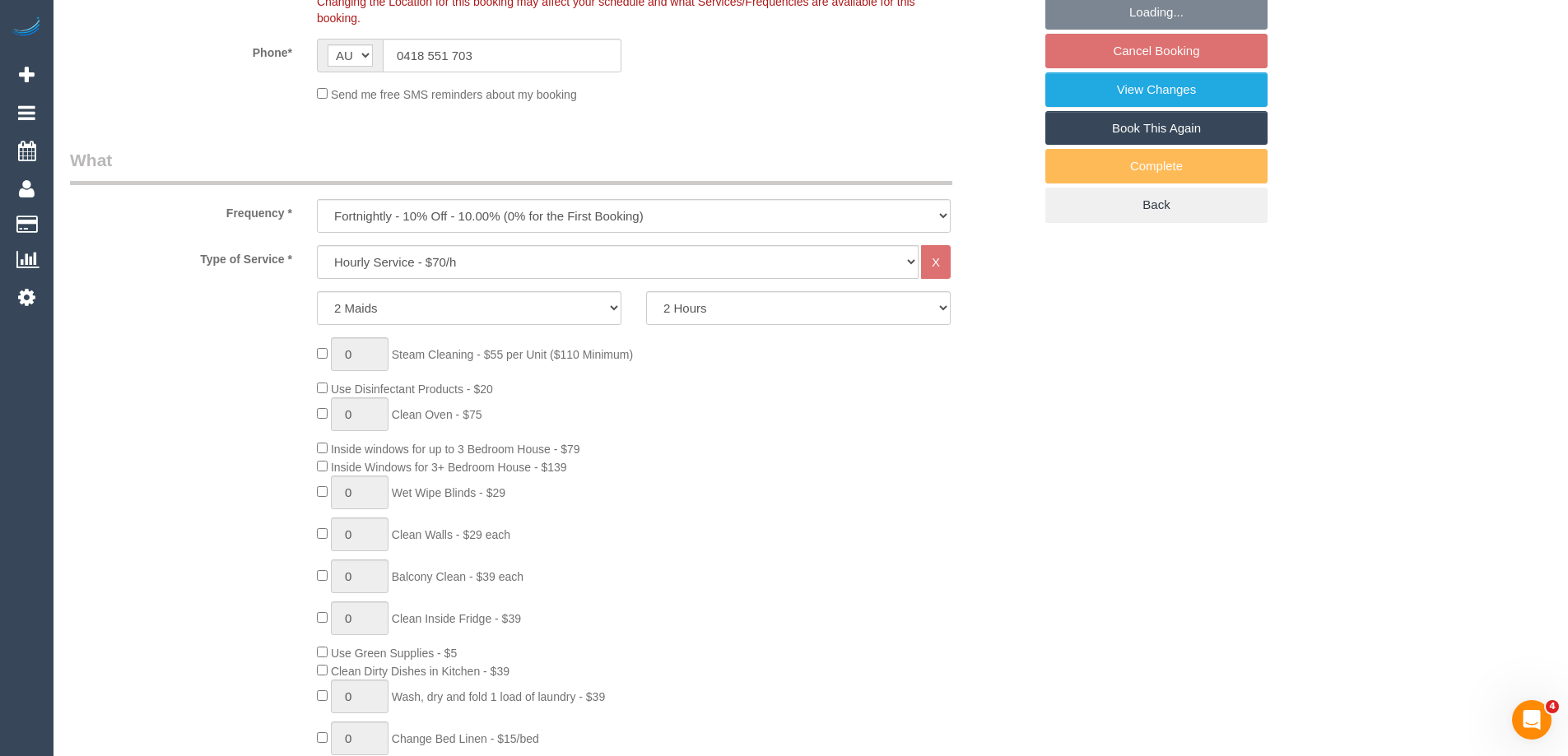
select select "object:894"
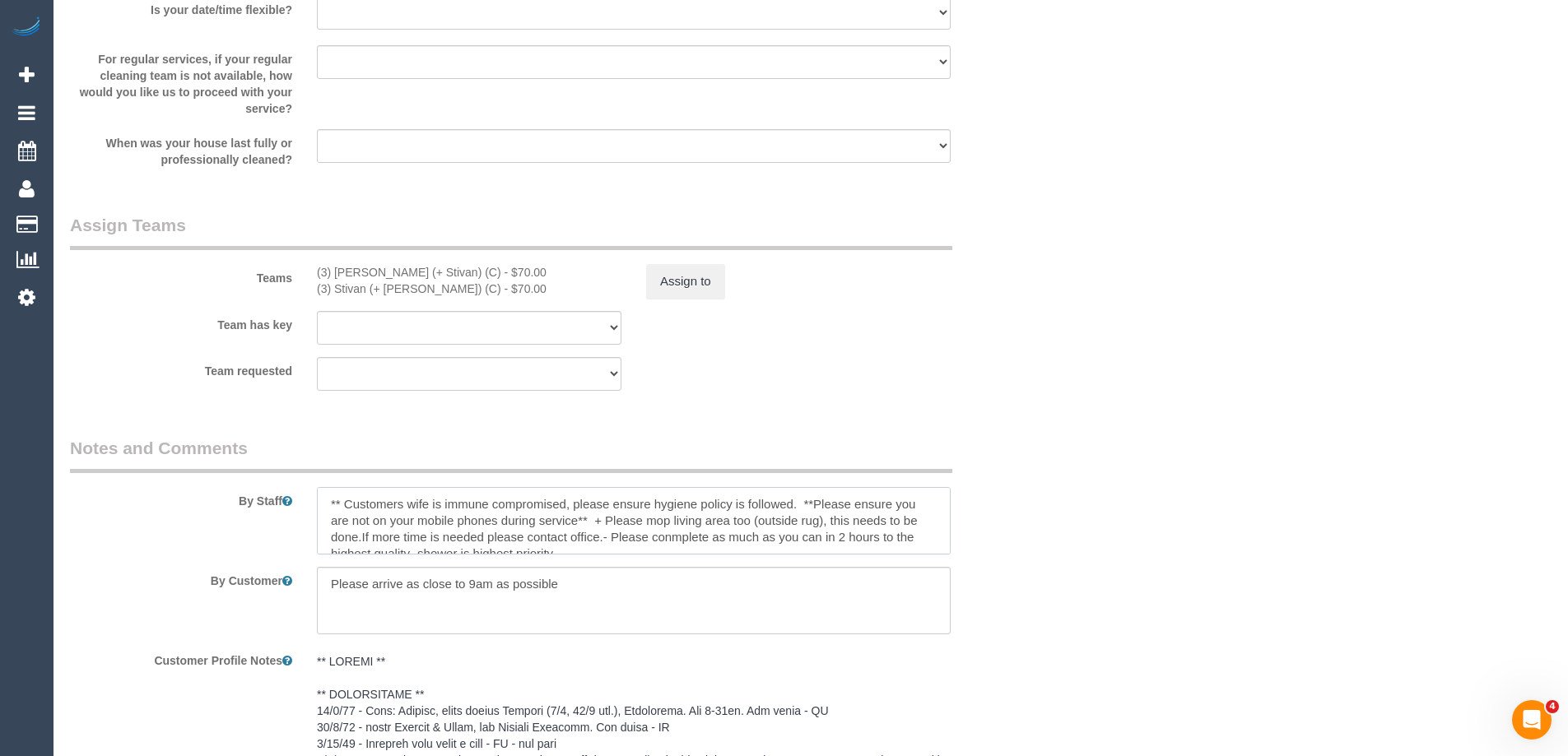
click at [321, 499] on textarea at bounding box center [634, 520] width 634 height 68
paste textarea "Priorities: Bathroom Kitchen (including wiping tables) Vacuuming and mopping of…"
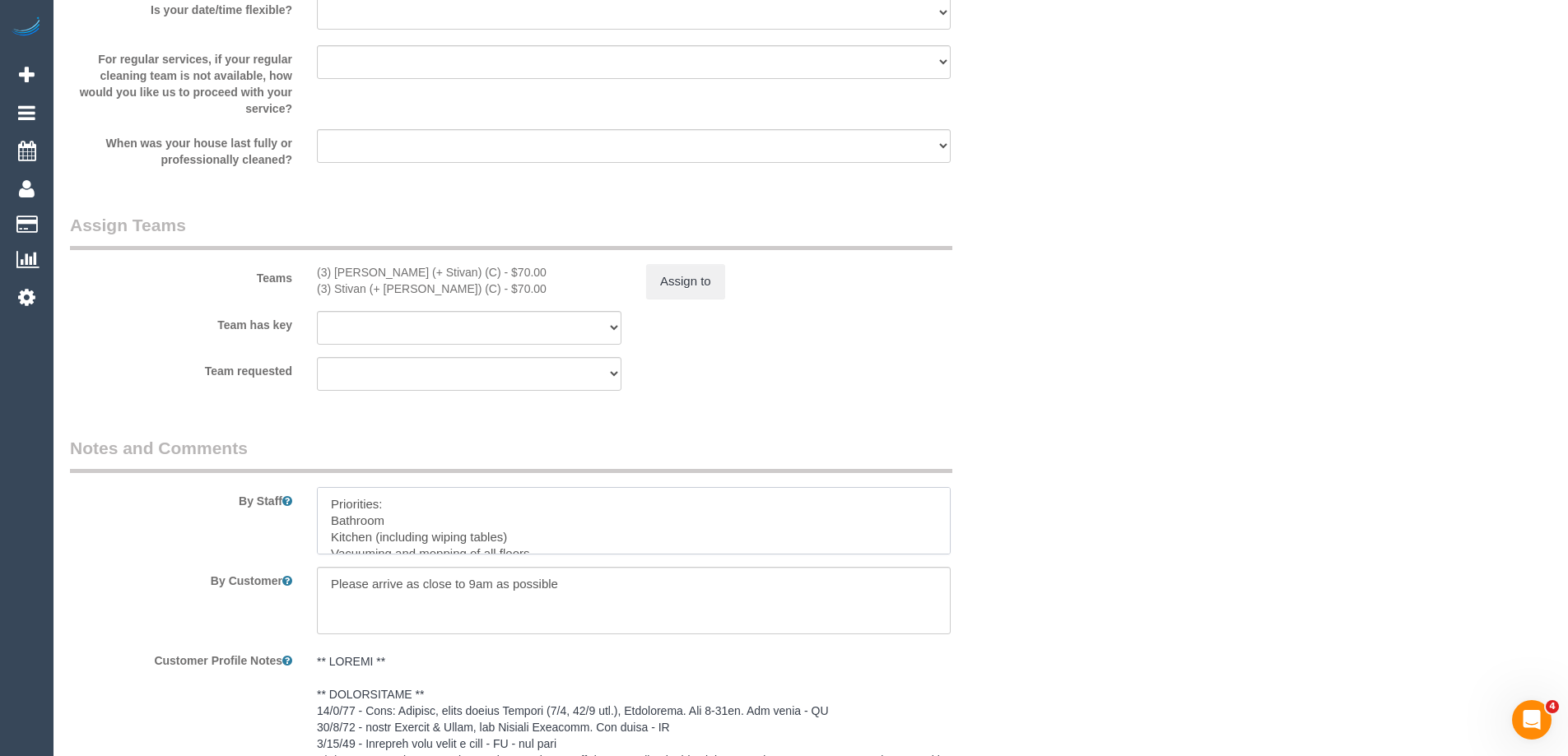
click at [331, 519] on textarea at bounding box center [634, 520] width 634 height 68
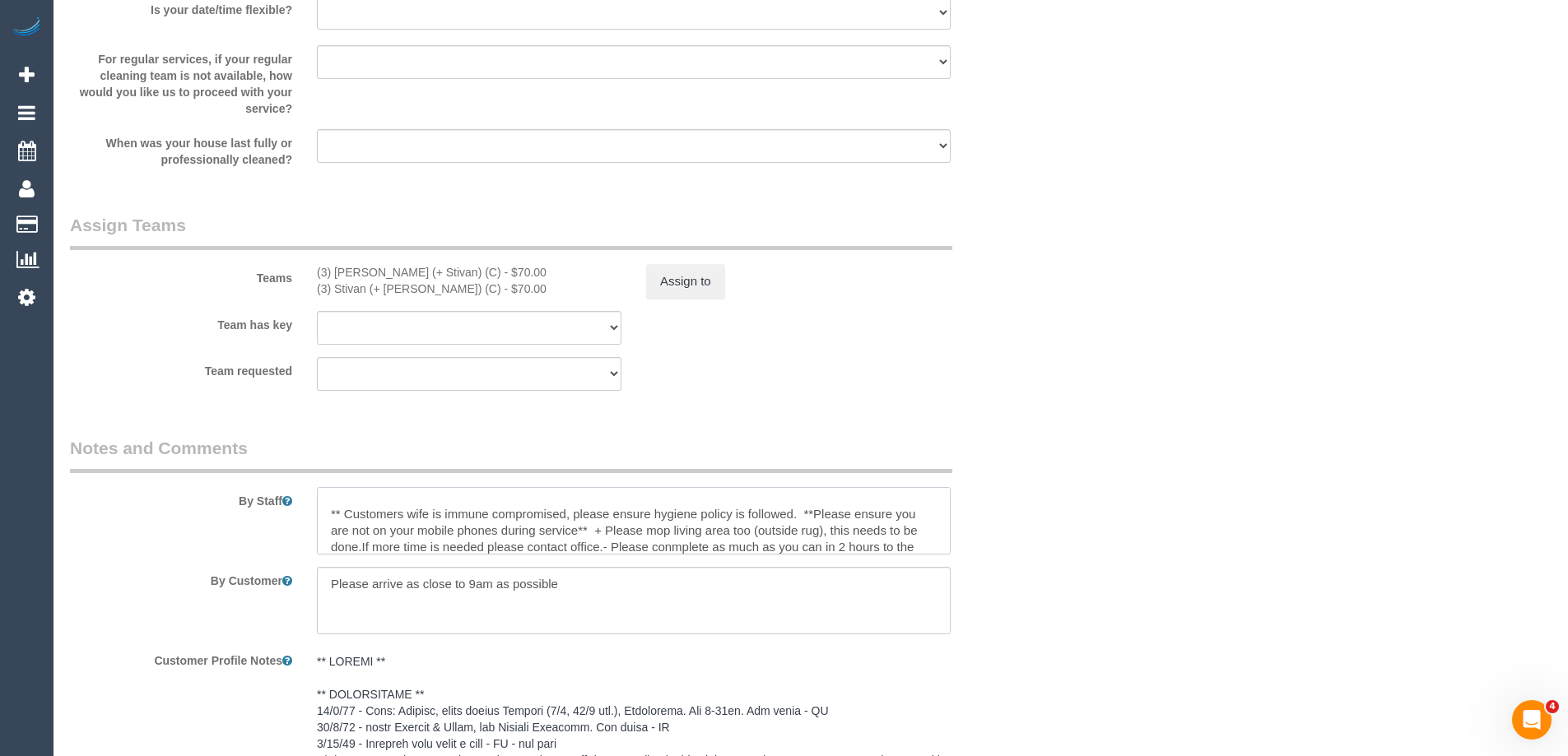
scroll to position [163, 0]
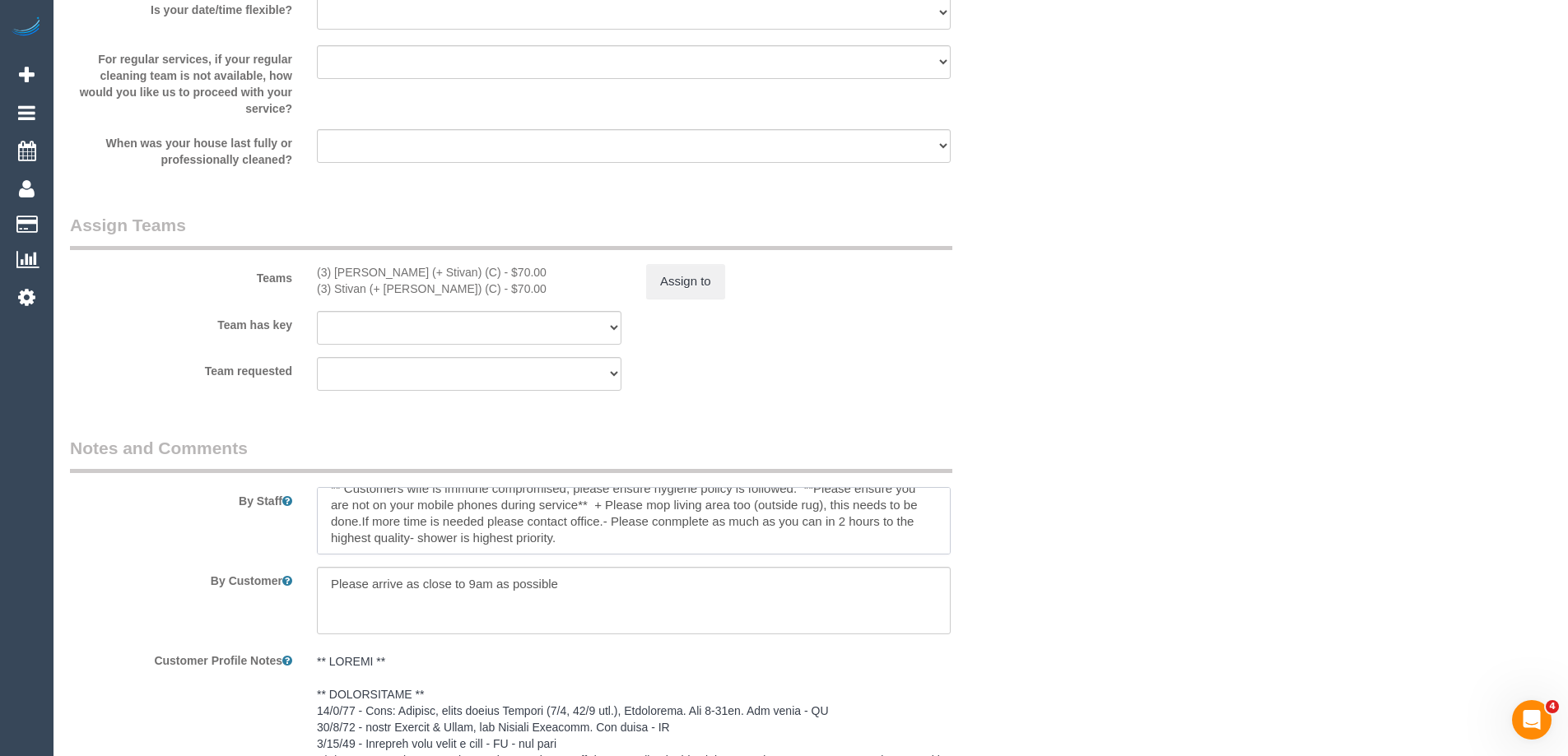
drag, startPoint x: 325, startPoint y: 512, endPoint x: 587, endPoint y: 558, distance: 266.0
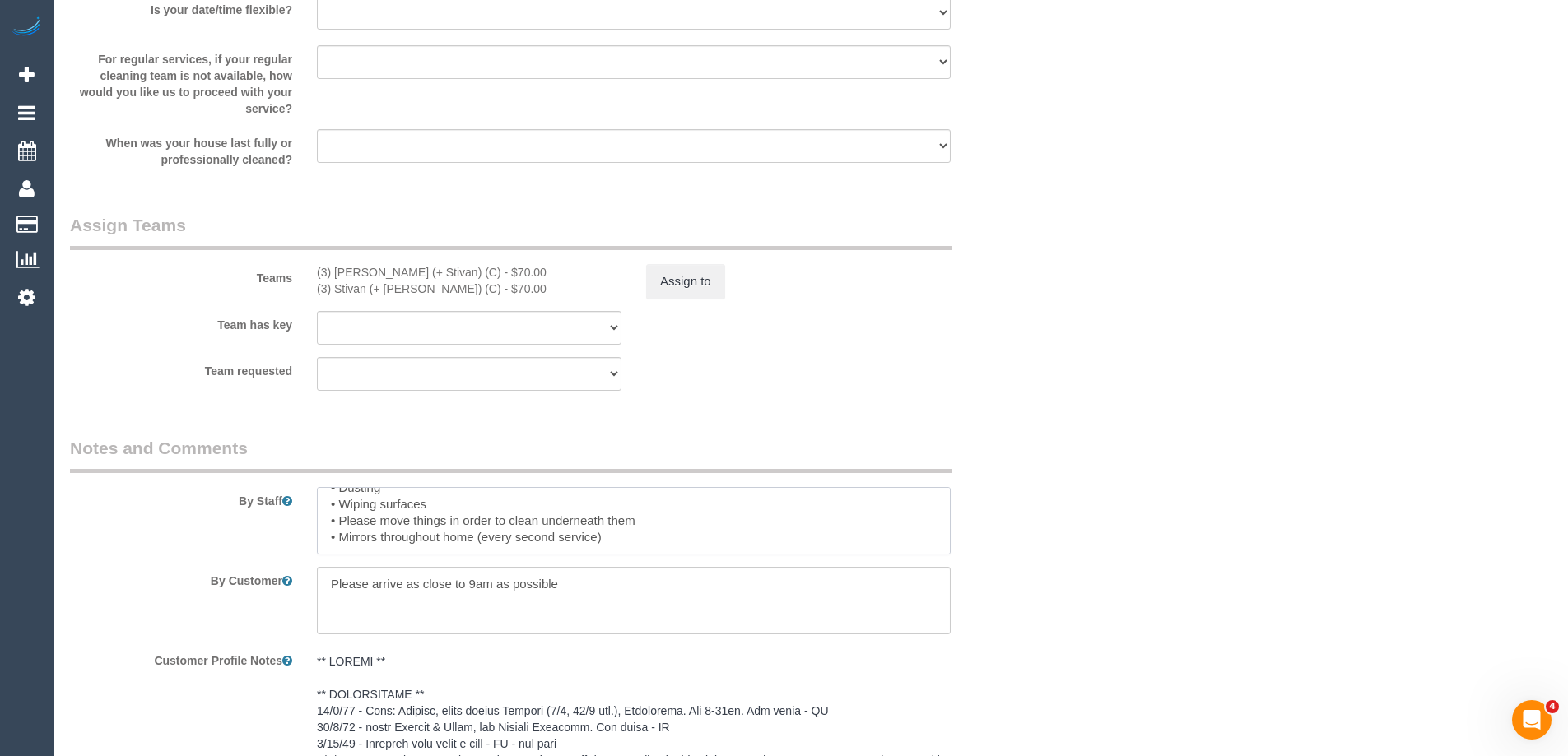
scroll to position [0, 0]
type textarea "Priorities: • Bathroom • Kitchen (including wiping tables) • Vacuuming and mopp…"
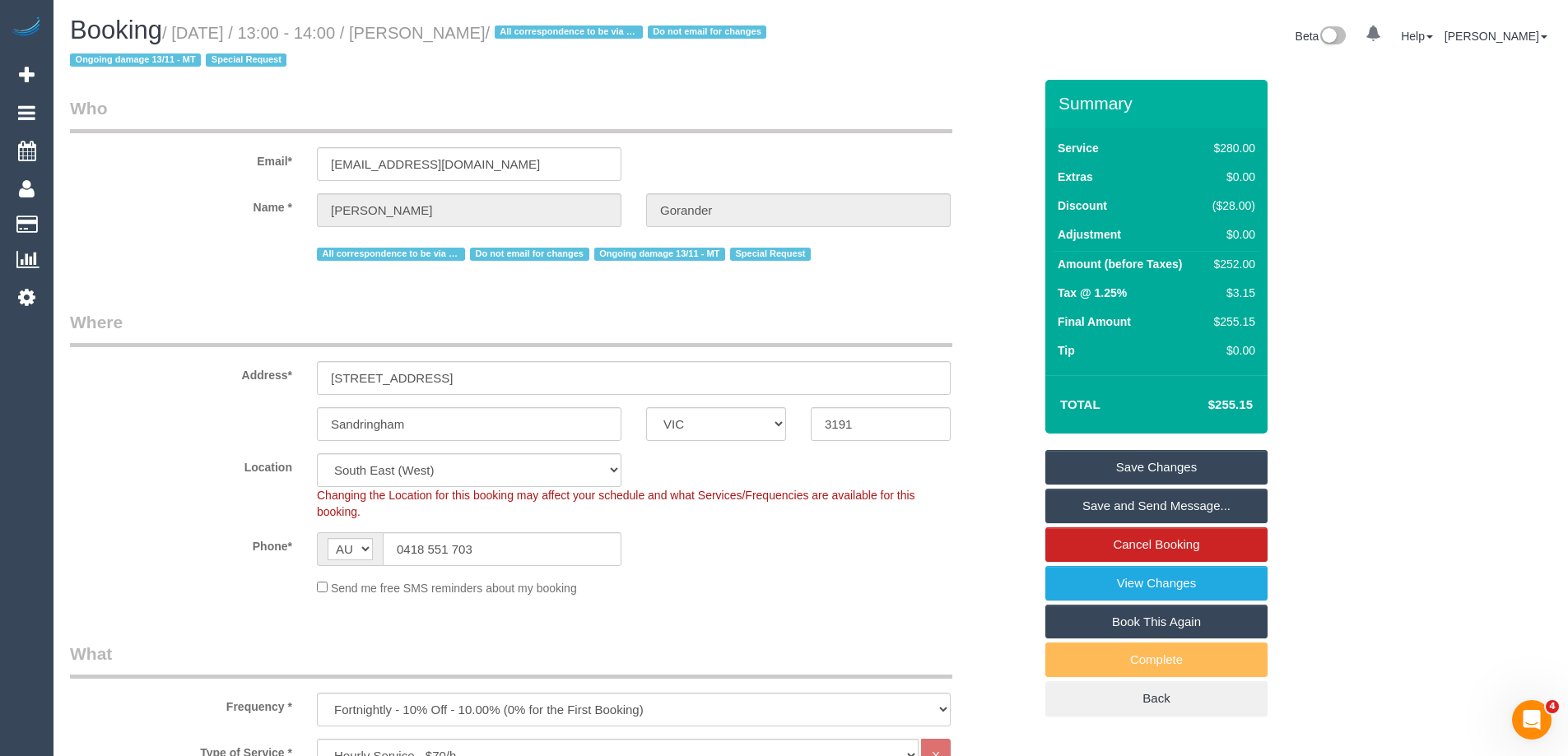
click at [1143, 462] on link "Save Changes" at bounding box center [1156, 467] width 222 height 34
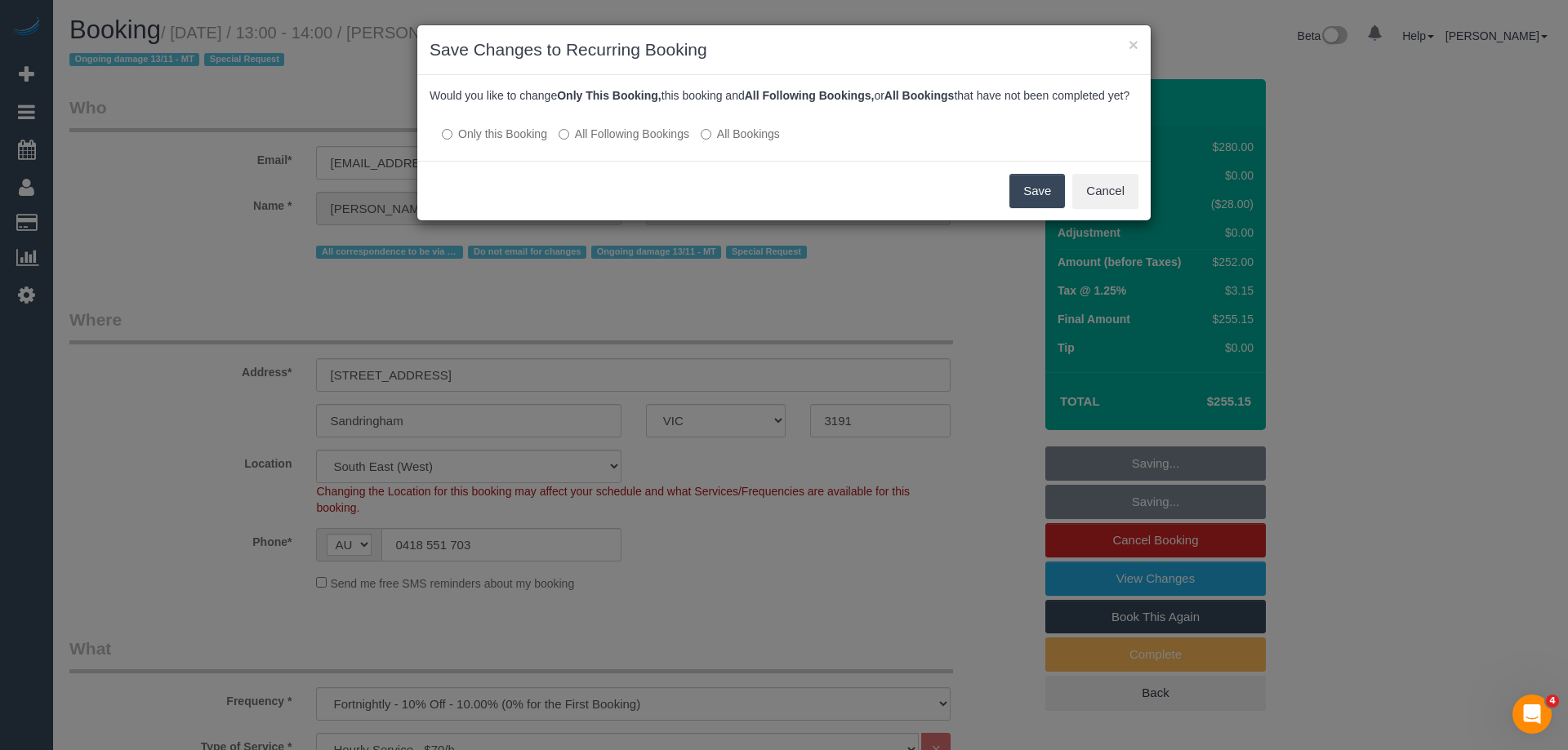
click at [635, 142] on label "All Following Bookings" at bounding box center [624, 134] width 131 height 16
click at [1030, 208] on button "Save" at bounding box center [1037, 191] width 56 height 34
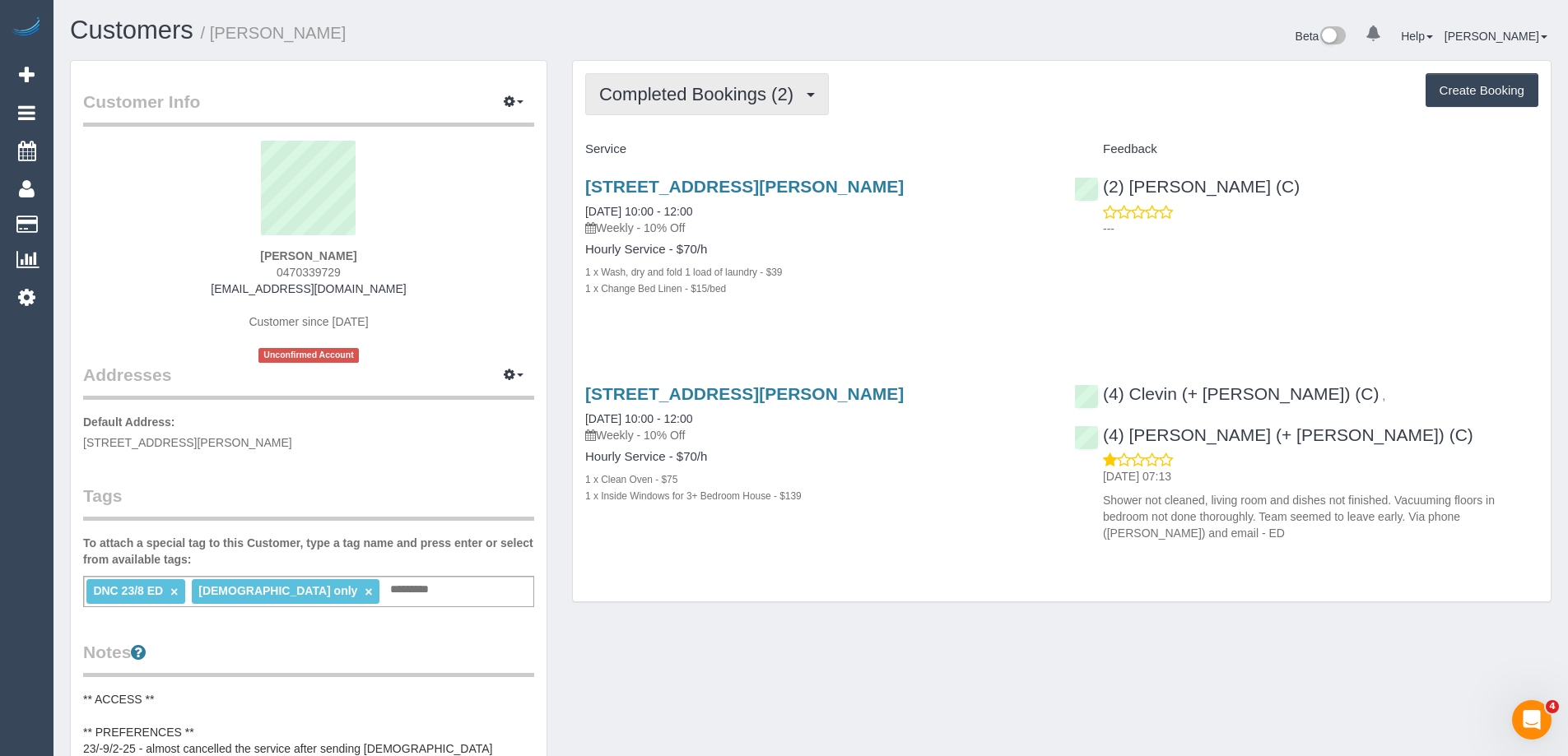
click at [649, 89] on span "Completed Bookings (2)" at bounding box center [700, 94] width 202 height 21
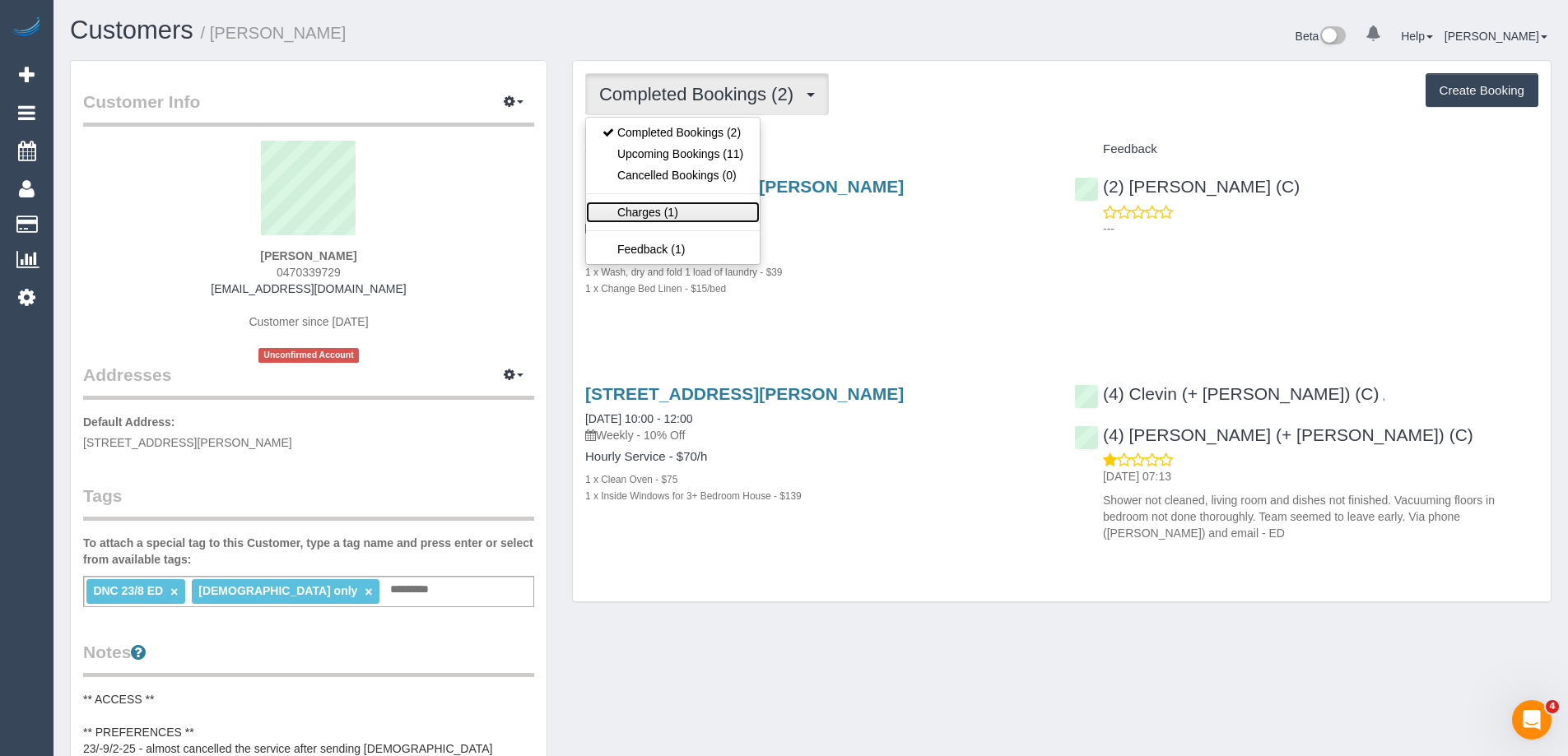
click at [673, 210] on link "Charges (1)" at bounding box center [673, 212] width 173 height 22
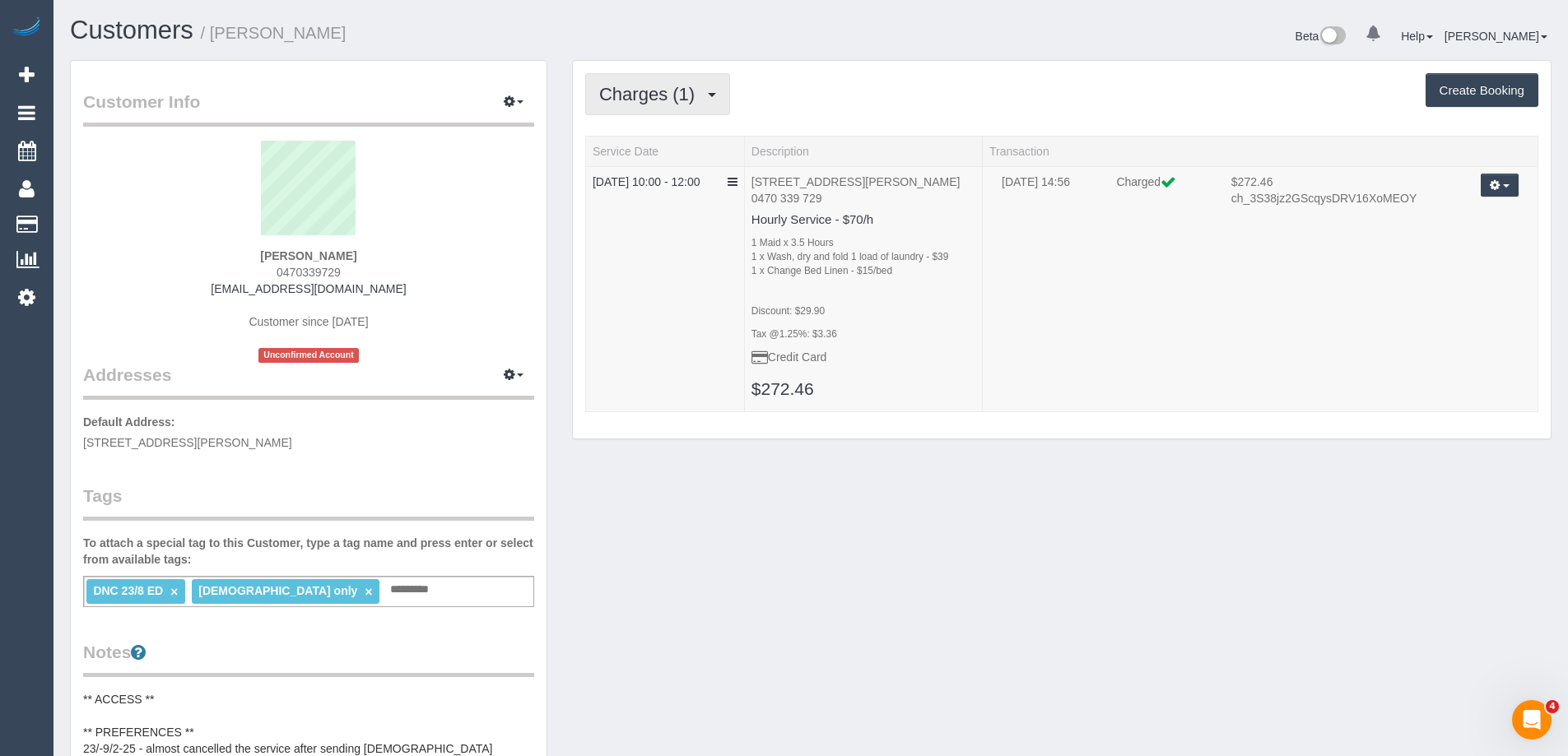
click at [654, 98] on span "Charges (1)" at bounding box center [650, 94] width 104 height 21
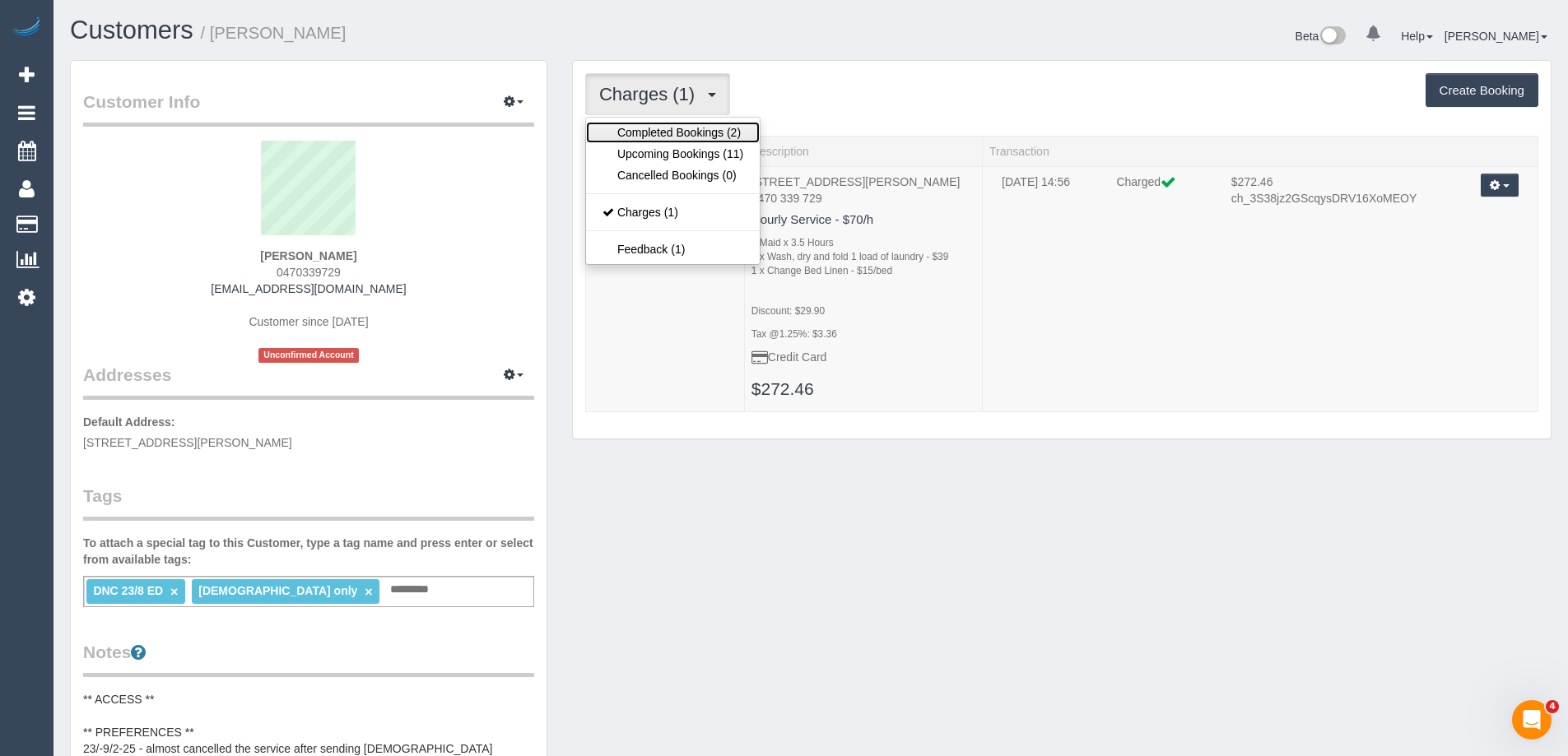
click at [654, 133] on link "Completed Bookings (2)" at bounding box center [673, 133] width 173 height 22
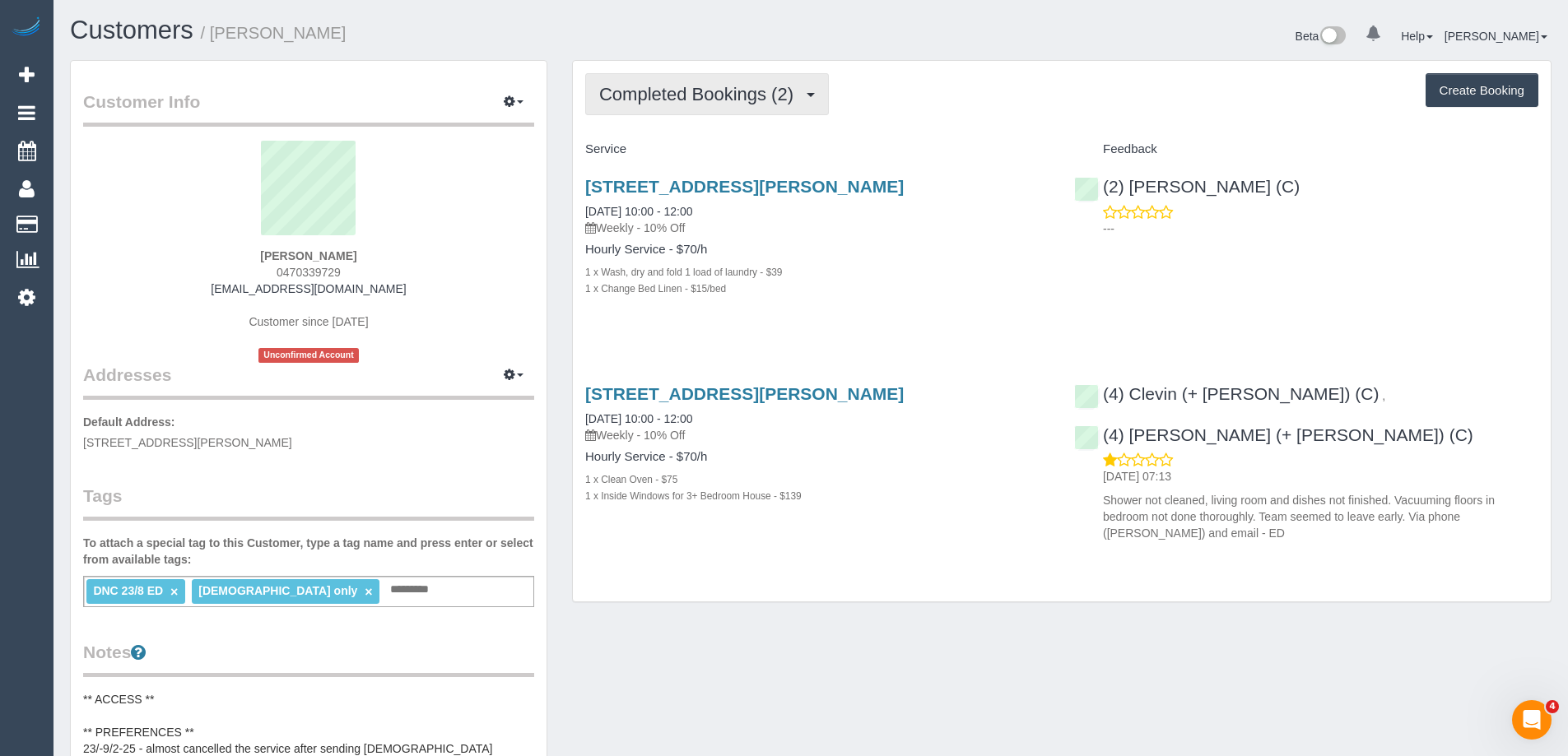
click at [758, 98] on span "Completed Bookings (2)" at bounding box center [700, 94] width 202 height 21
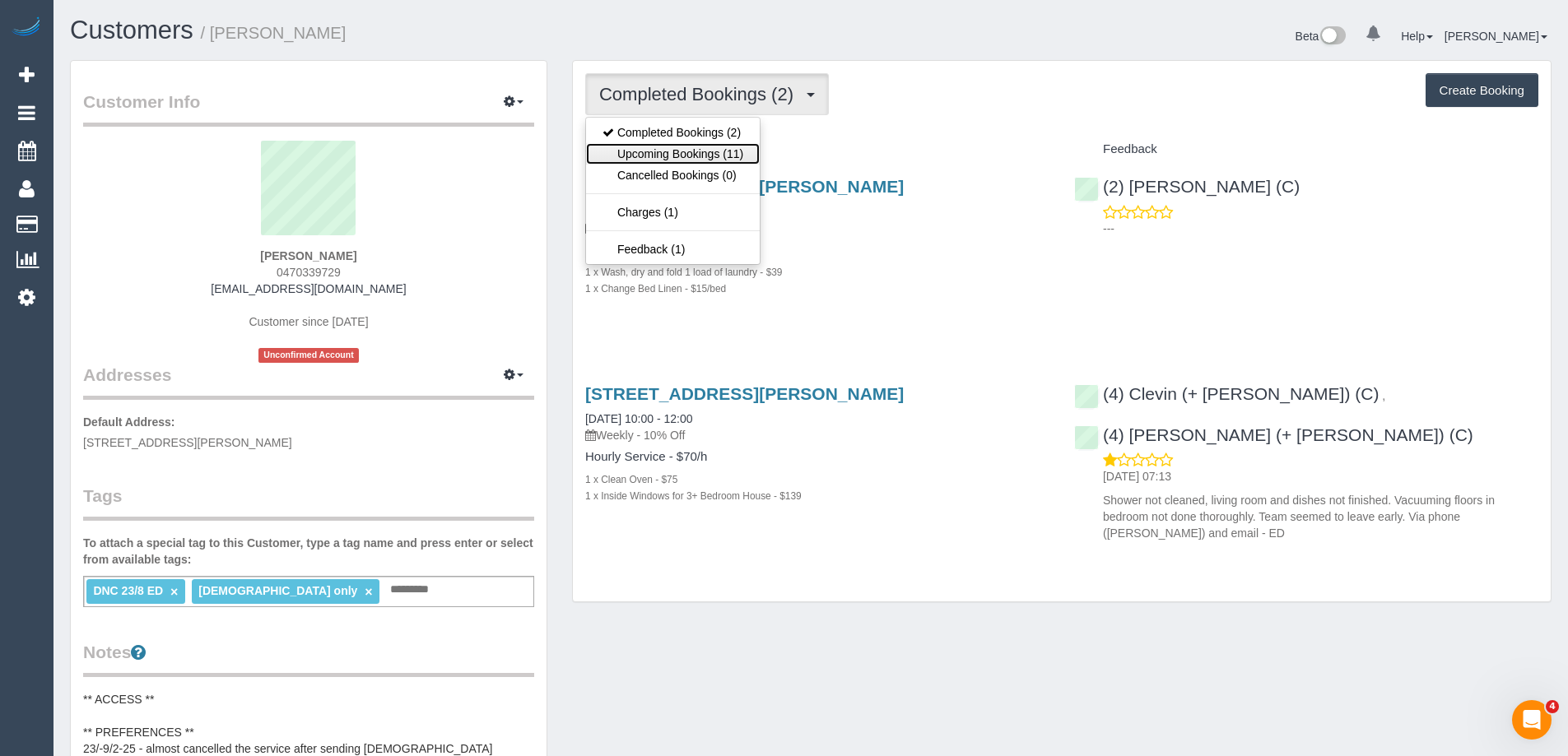
click at [728, 145] on link "Upcoming Bookings (11)" at bounding box center [673, 154] width 173 height 22
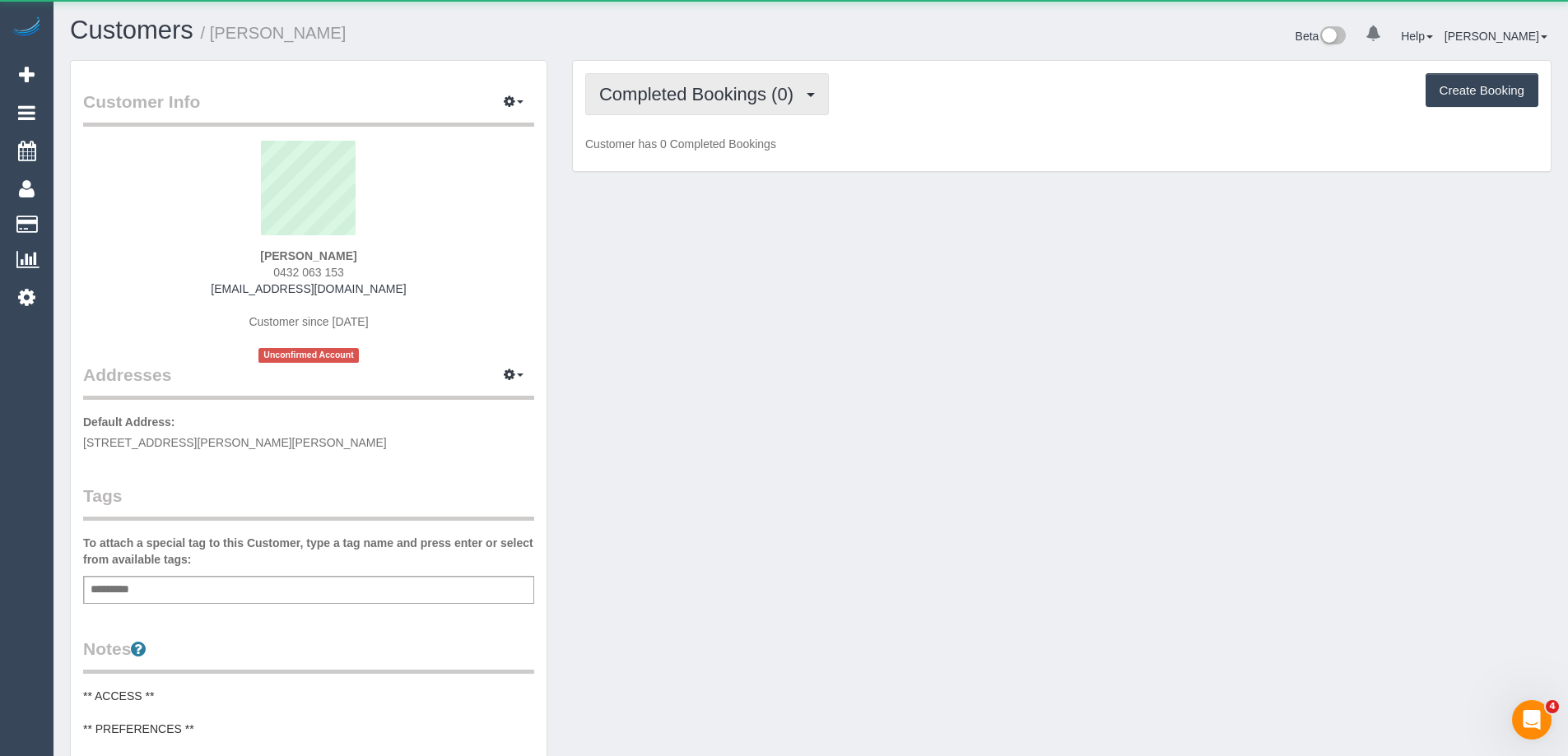
click at [667, 98] on span "Completed Bookings (0)" at bounding box center [700, 94] width 202 height 21
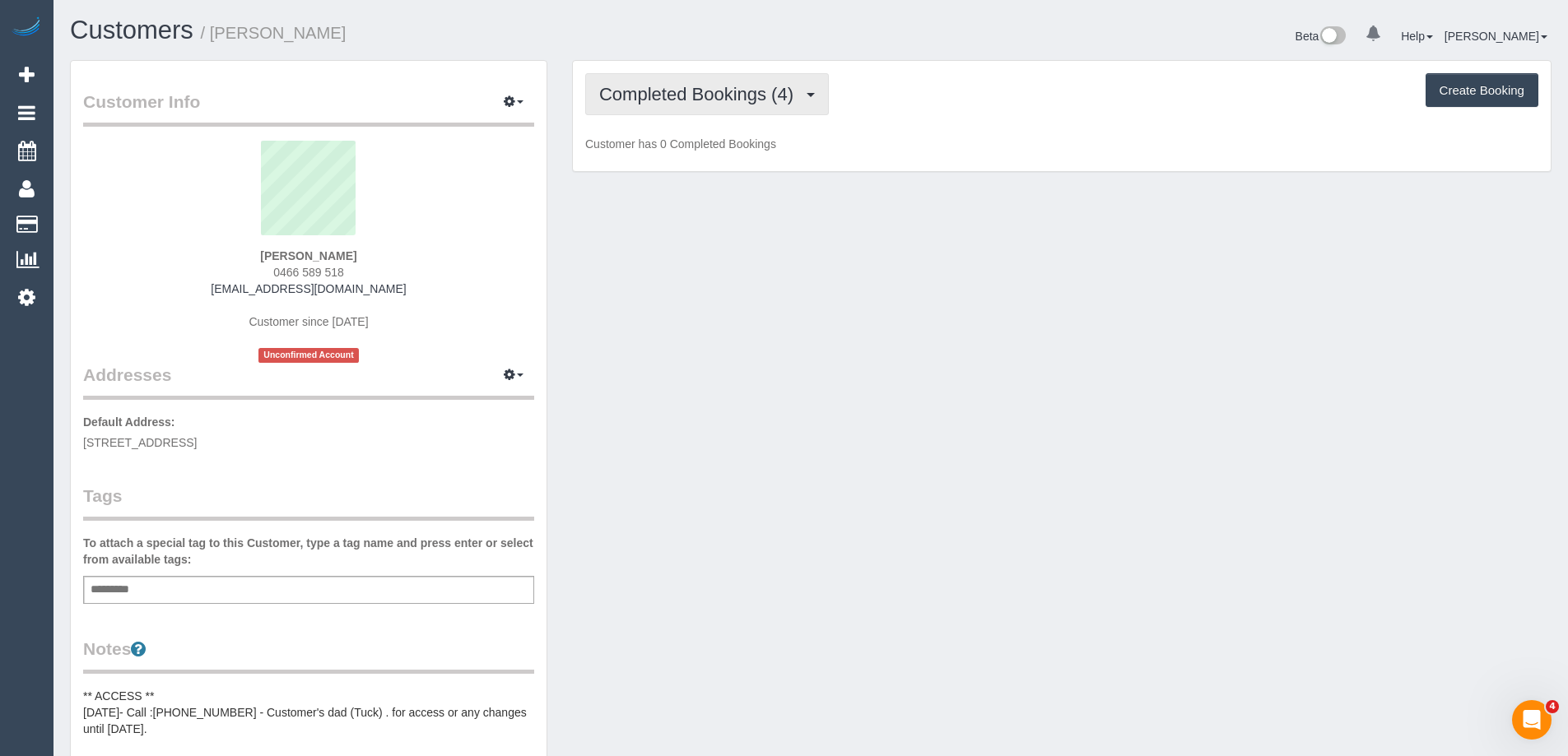
click at [695, 92] on span "Completed Bookings (4)" at bounding box center [700, 94] width 202 height 21
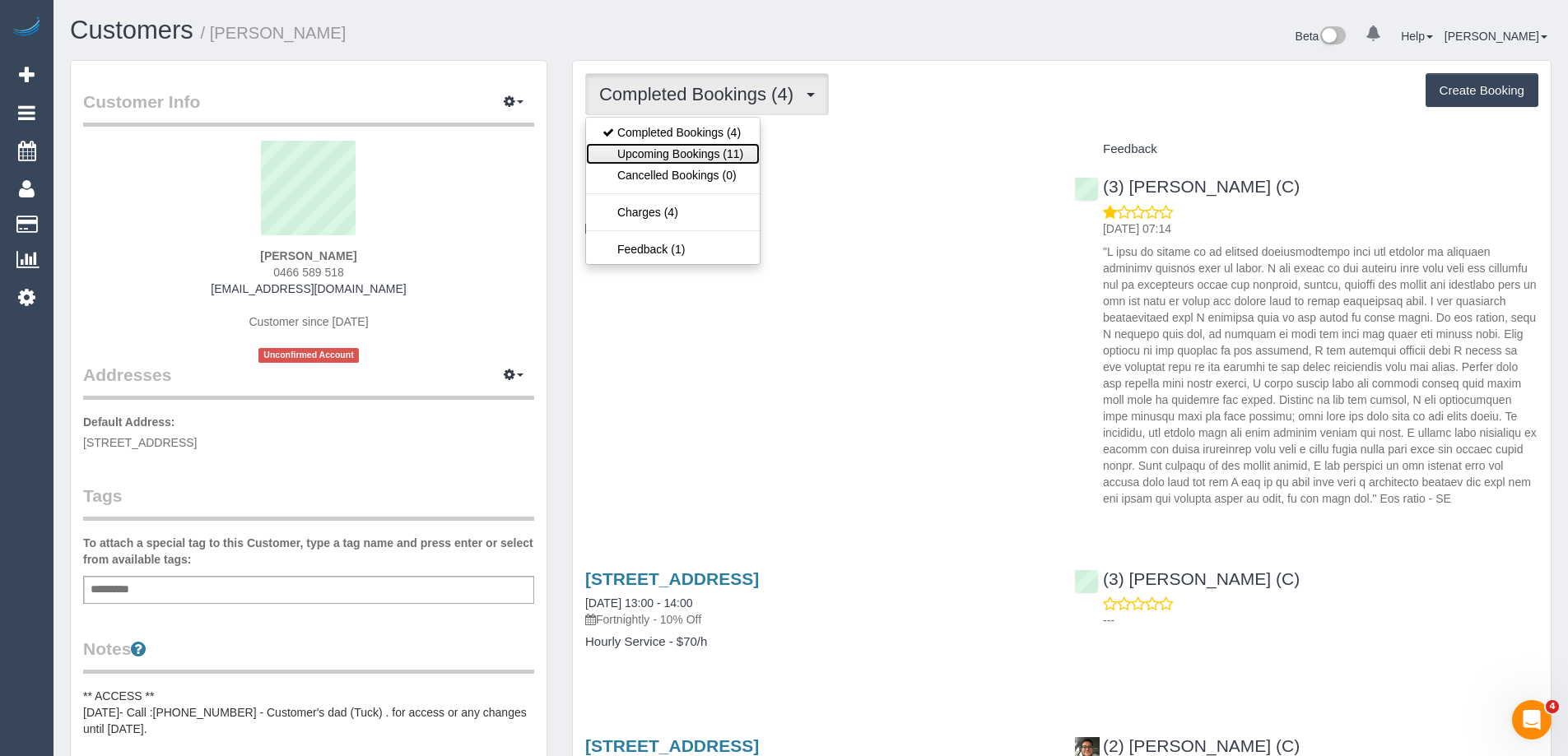
click at [699, 148] on link "Upcoming Bookings (11)" at bounding box center [673, 154] width 173 height 22
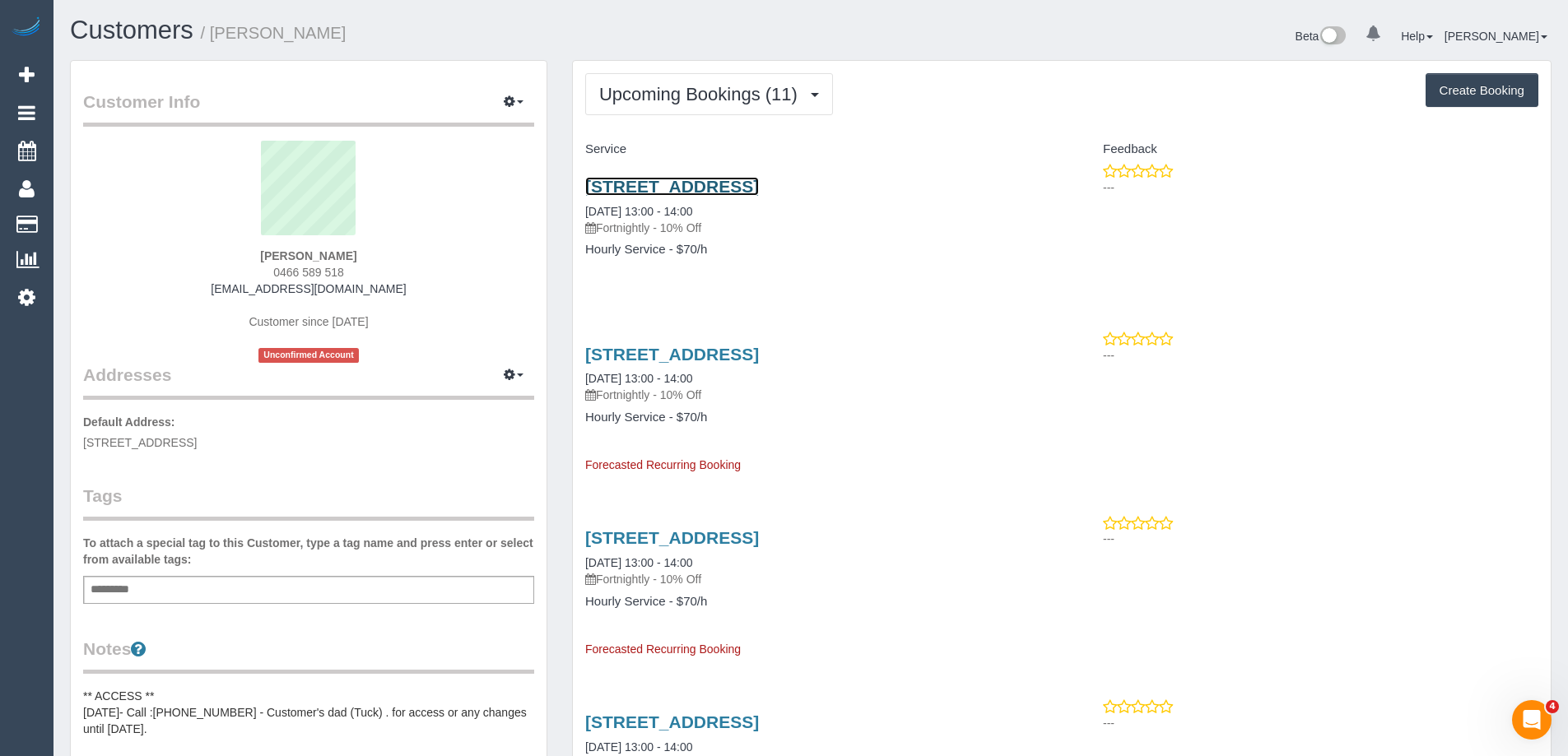
click at [678, 188] on link "[STREET_ADDRESS]" at bounding box center [672, 186] width 173 height 19
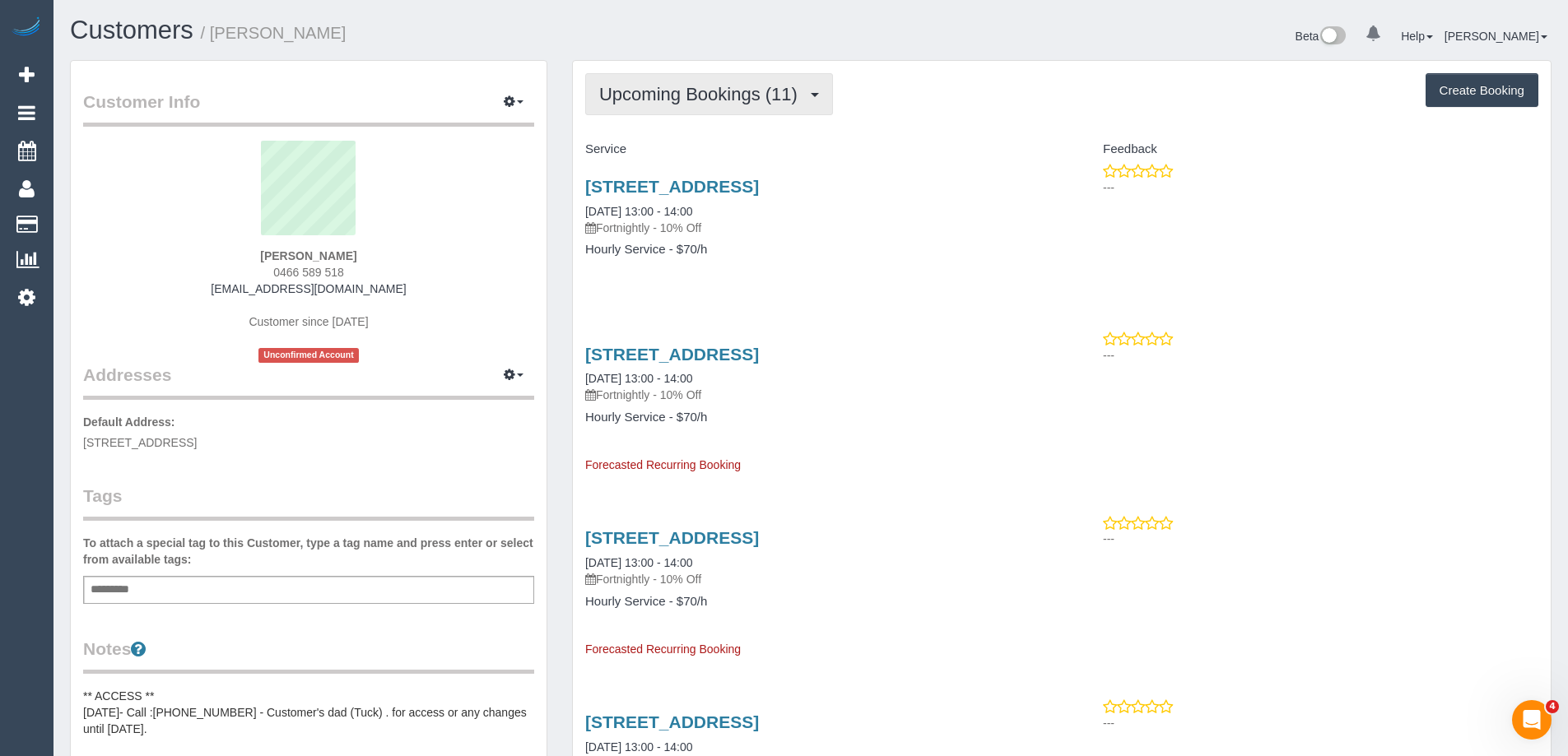
click at [639, 87] on span "Upcoming Bookings (11)" at bounding box center [702, 94] width 207 height 21
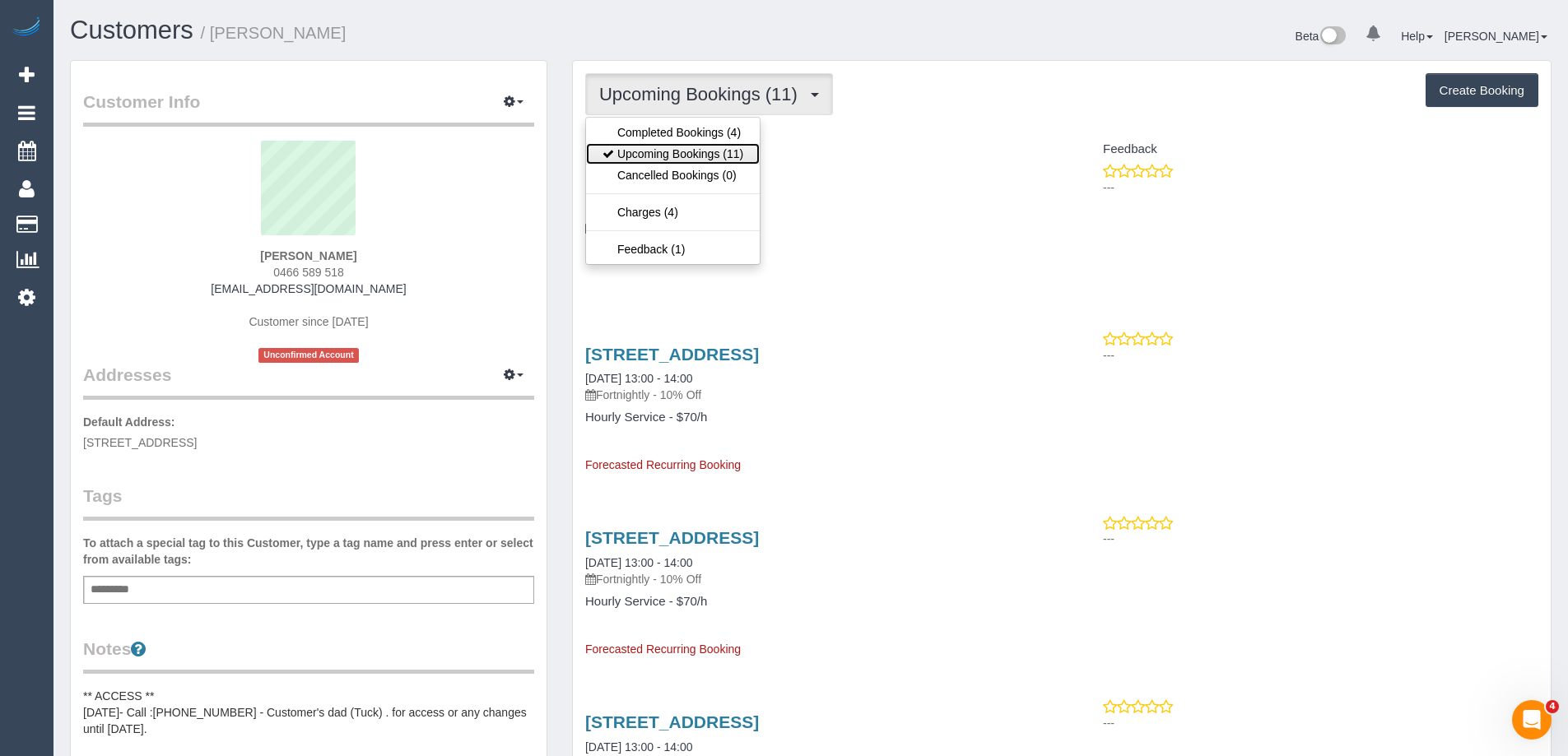
click at [659, 148] on link "Upcoming Bookings (11)" at bounding box center [673, 154] width 173 height 22
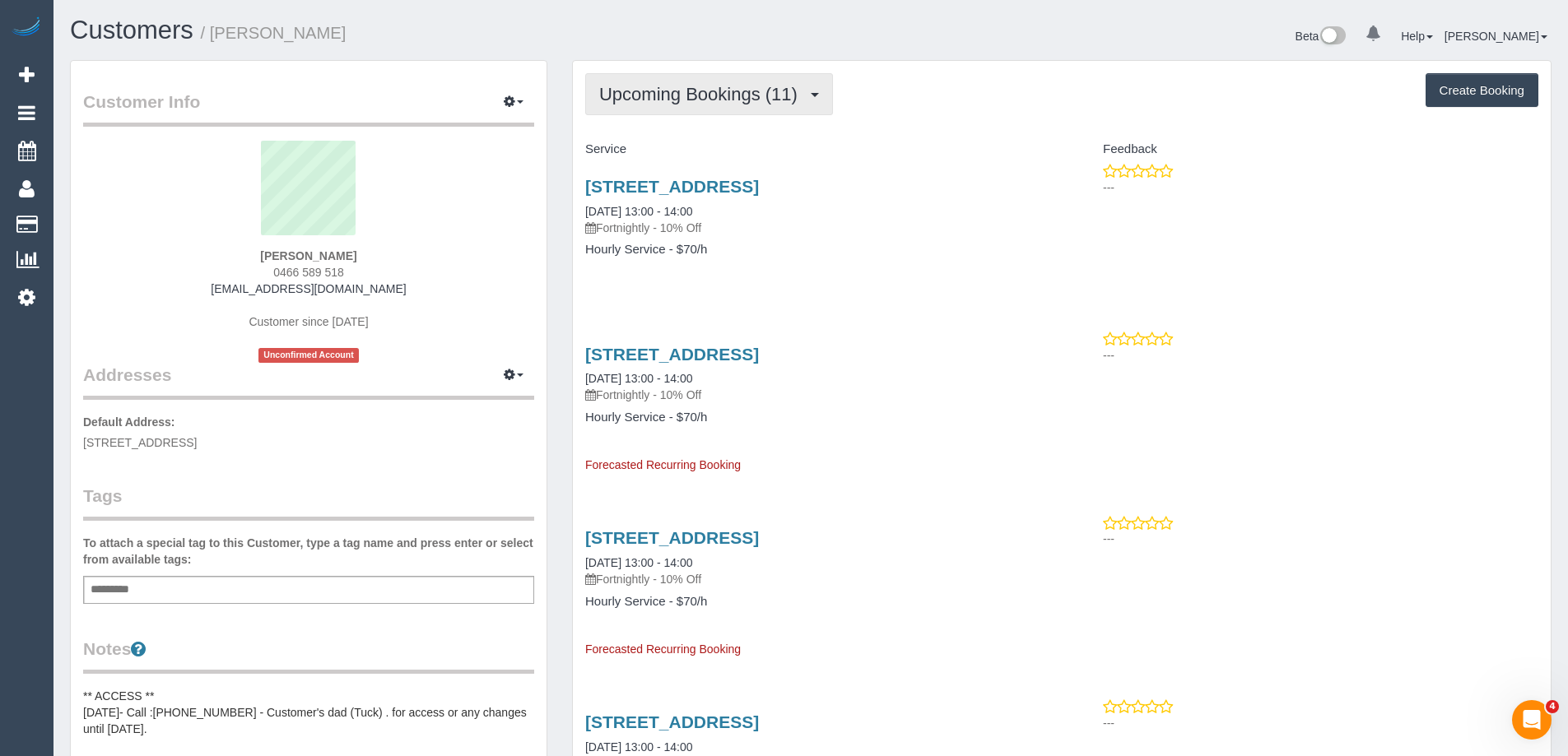
click at [689, 103] on span "Upcoming Bookings (11)" at bounding box center [702, 94] width 207 height 21
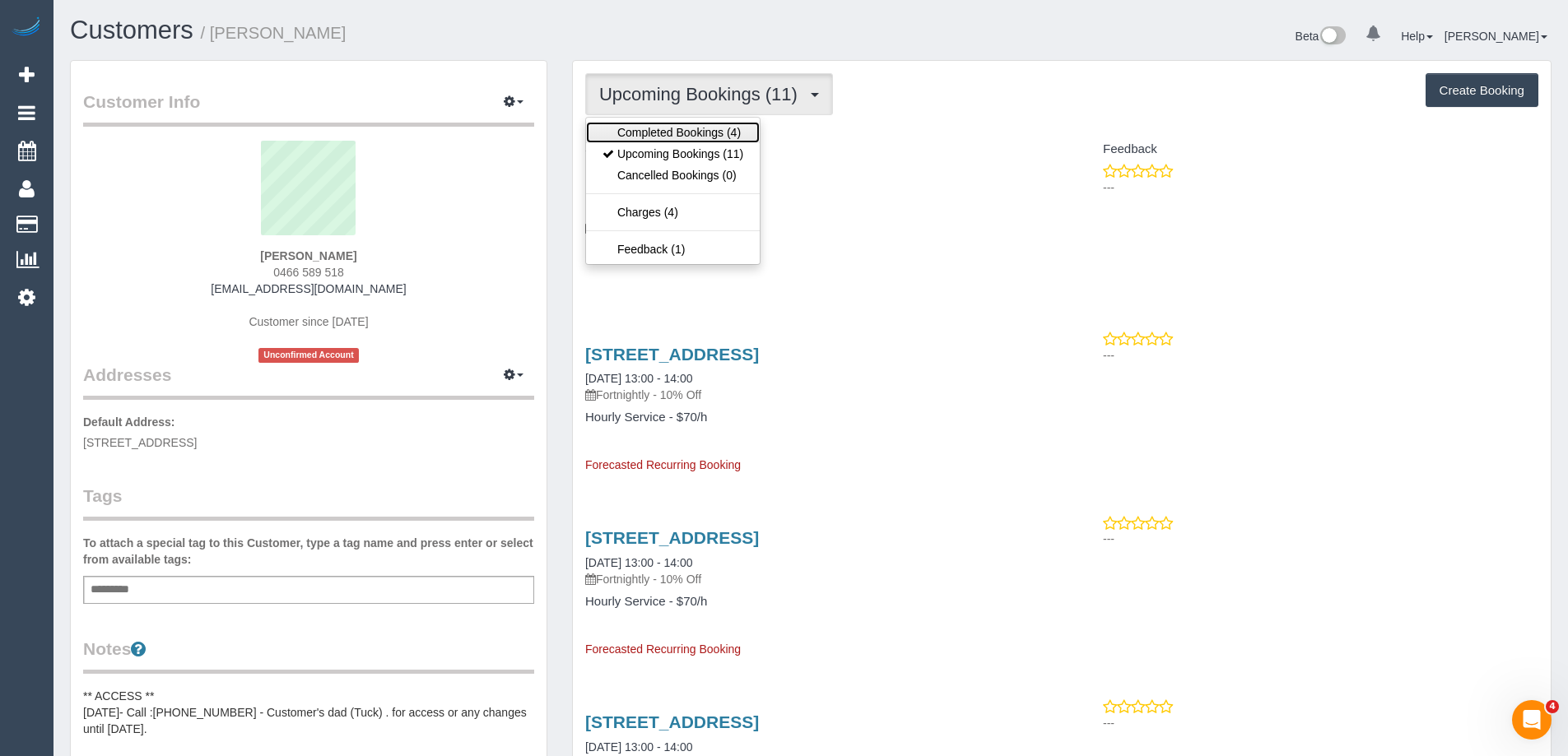
click at [689, 126] on link "Completed Bookings (4)" at bounding box center [673, 133] width 173 height 22
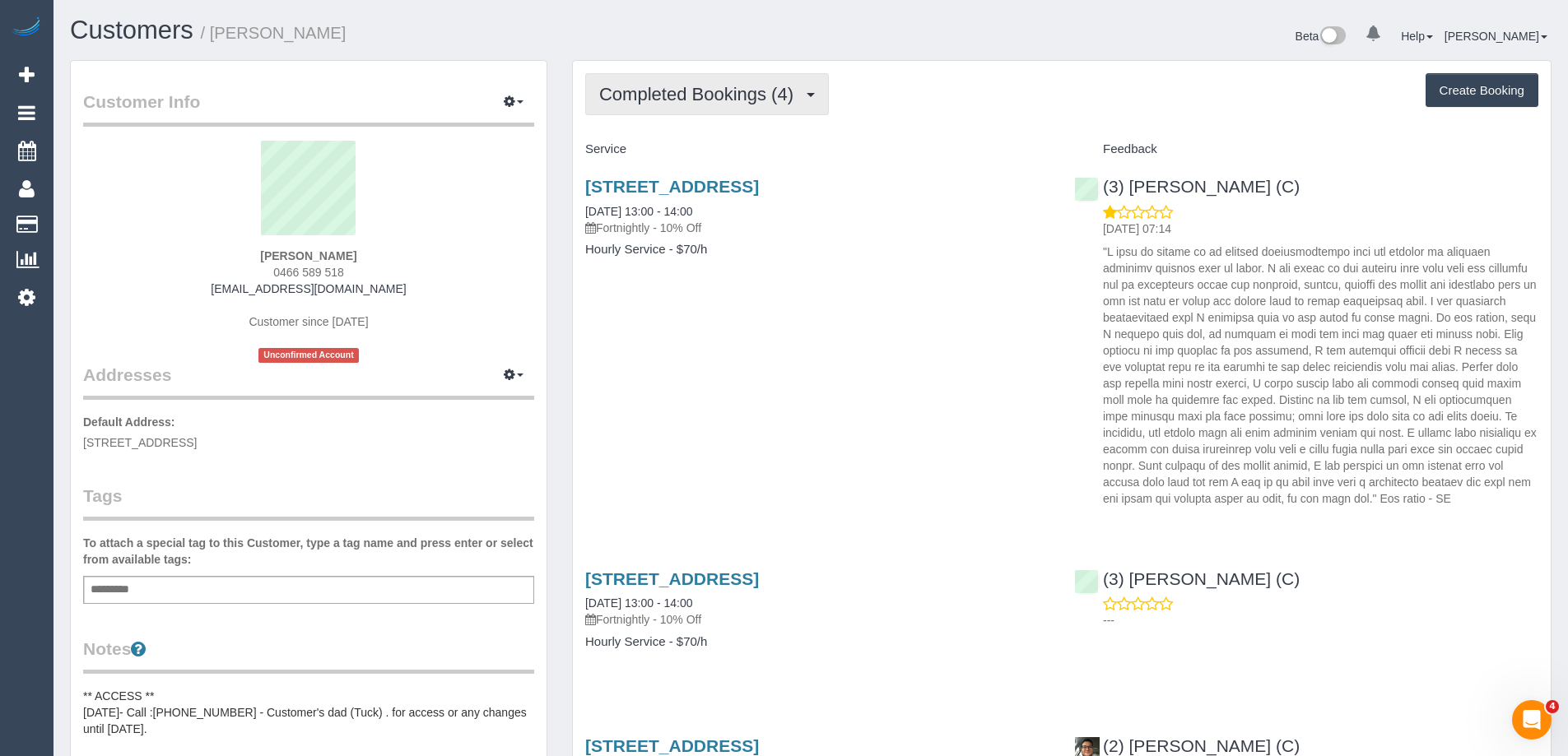
click at [698, 98] on span "Completed Bookings (4)" at bounding box center [700, 94] width 202 height 21
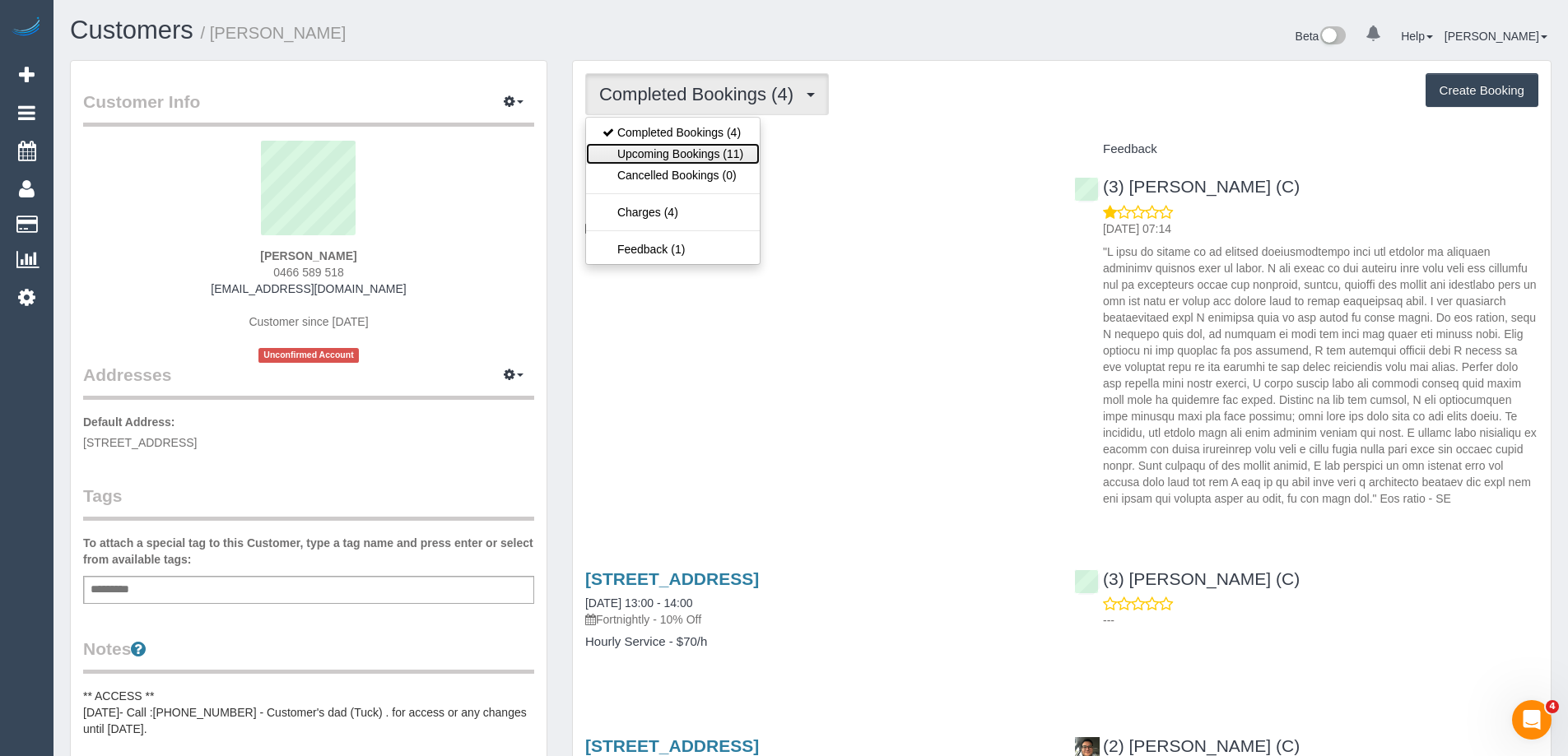
click at [690, 155] on link "Upcoming Bookings (11)" at bounding box center [673, 154] width 173 height 22
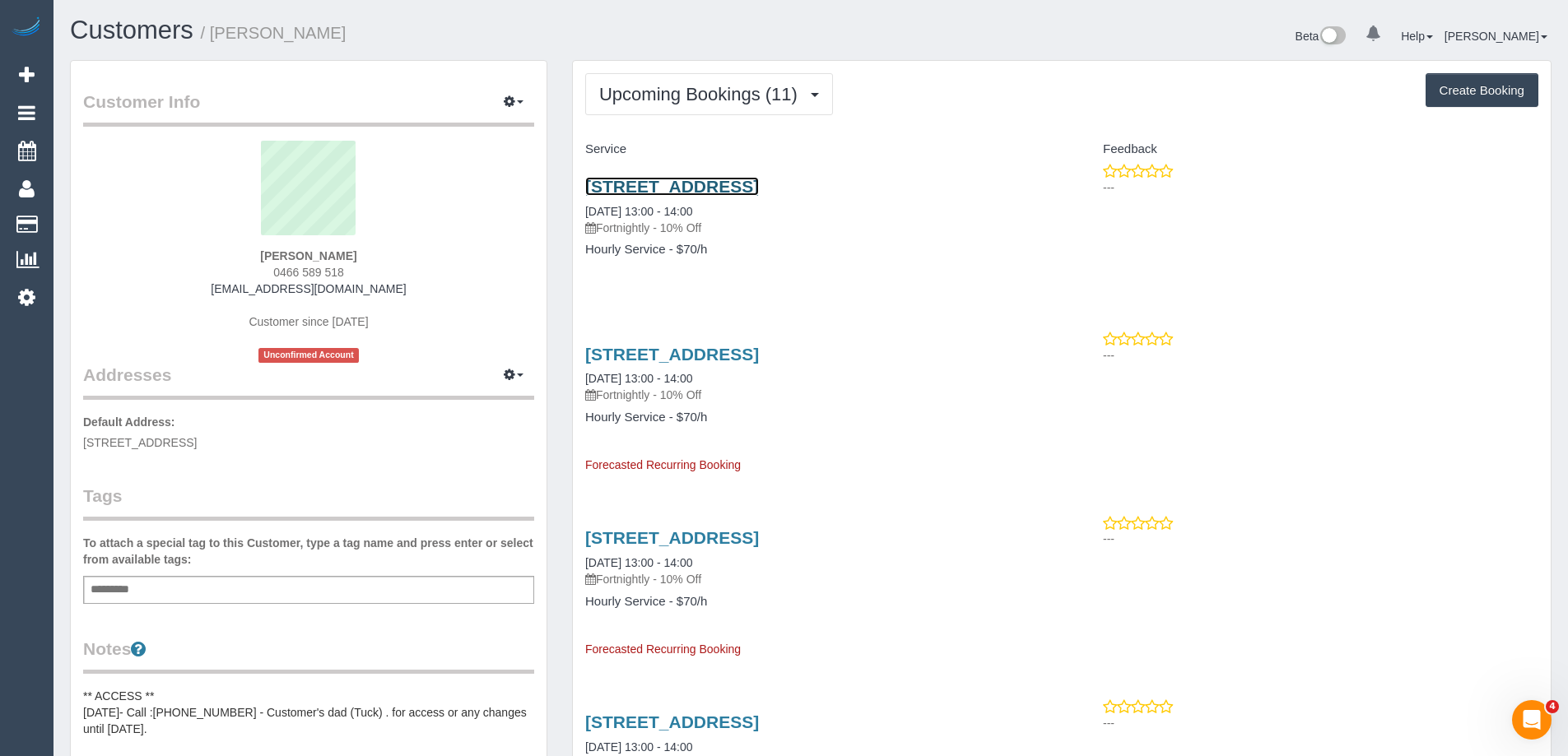
click at [707, 184] on link "3 Orford Road, Ashburton, VIC 3147" at bounding box center [672, 186] width 173 height 19
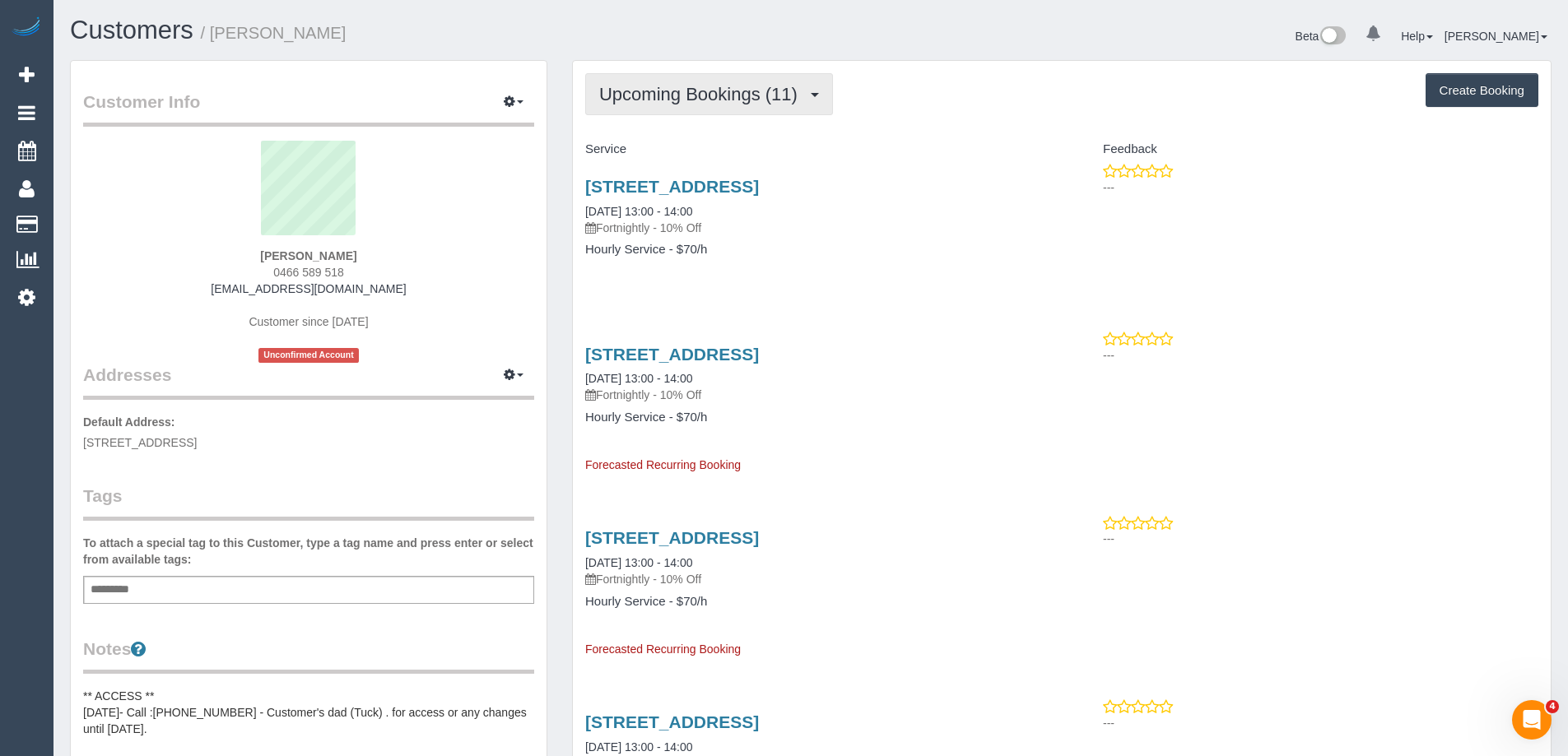
click at [730, 88] on span "Upcoming Bookings (11)" at bounding box center [702, 94] width 207 height 21
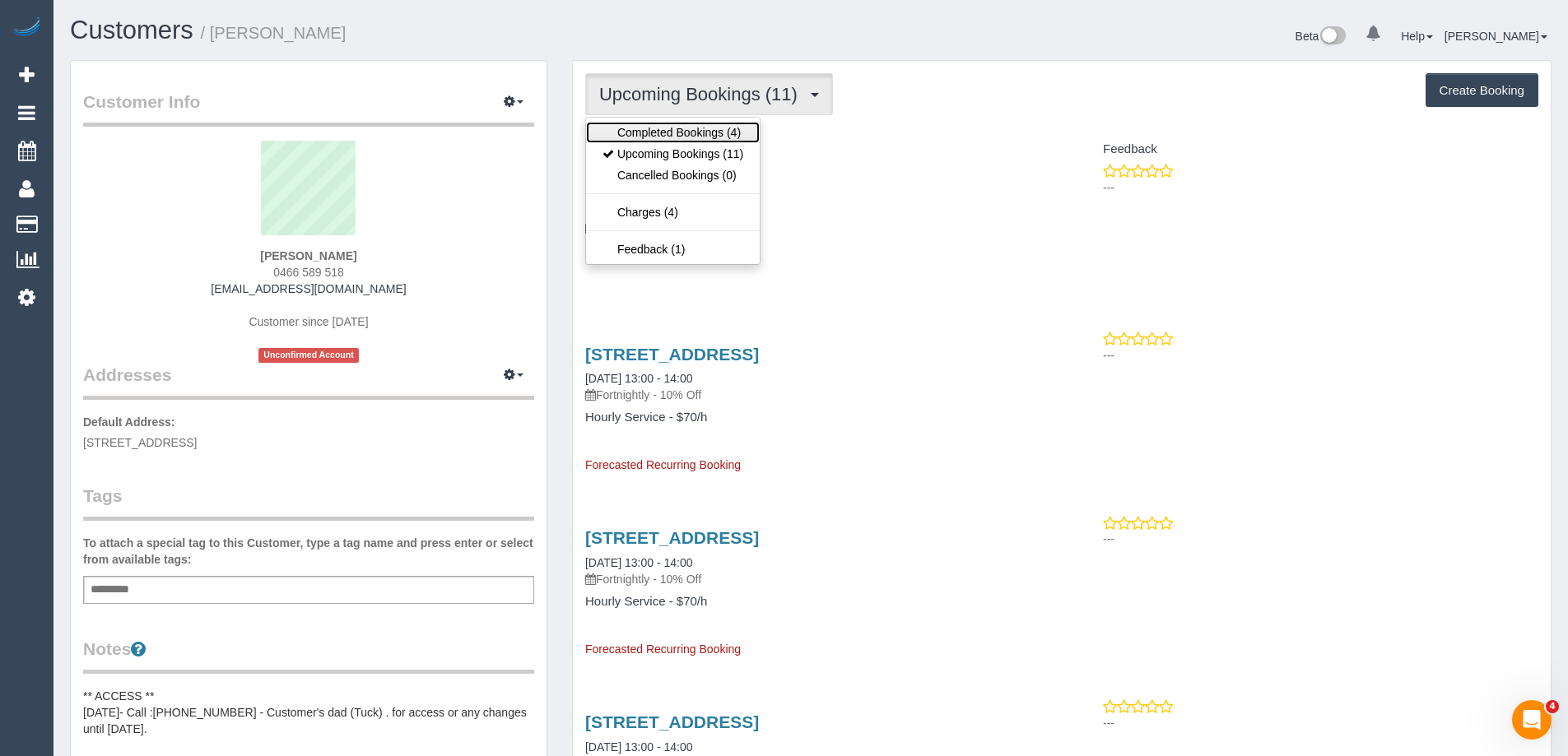
click at [719, 129] on link "Completed Bookings (4)" at bounding box center [673, 133] width 173 height 22
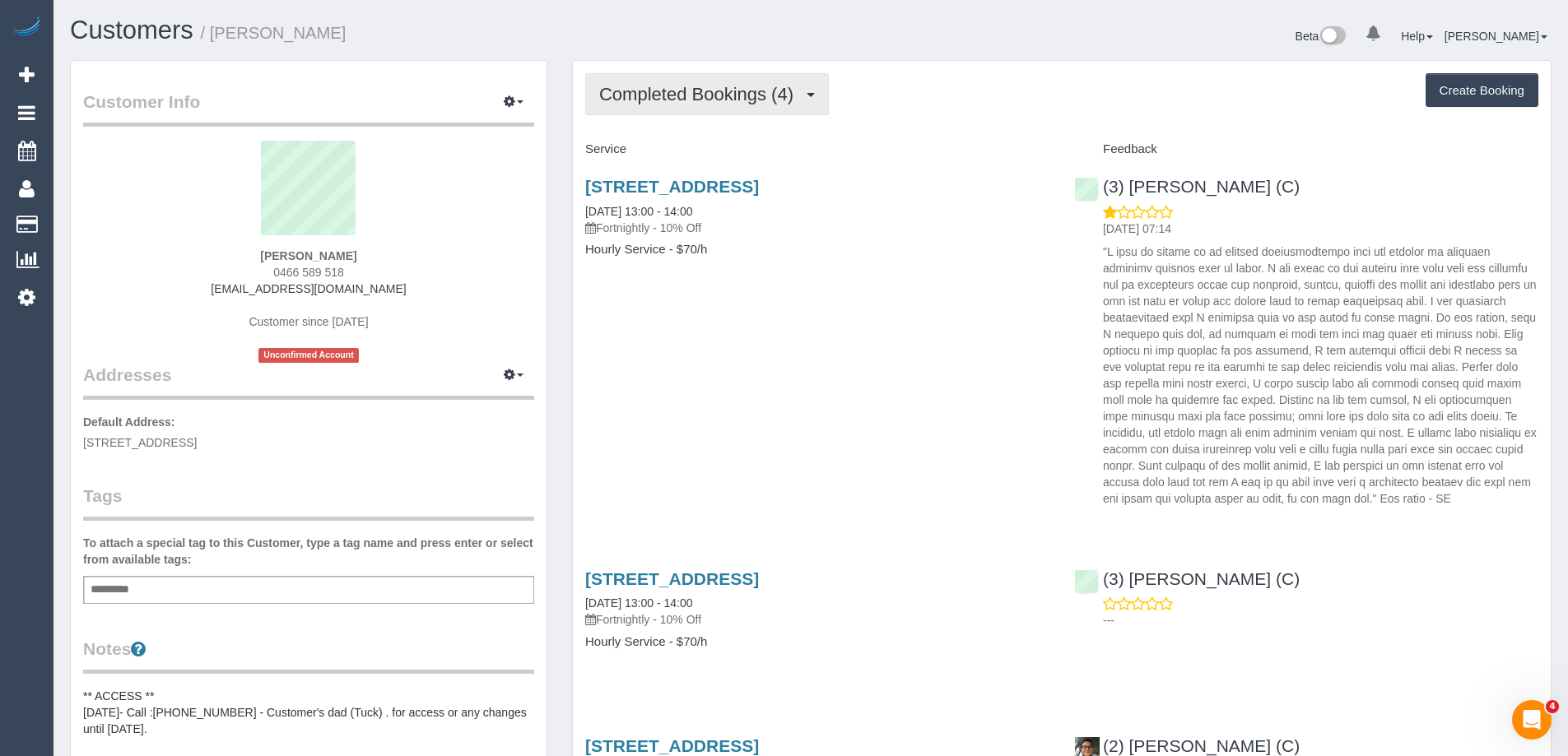
click at [667, 96] on span "Completed Bookings (4)" at bounding box center [700, 94] width 202 height 21
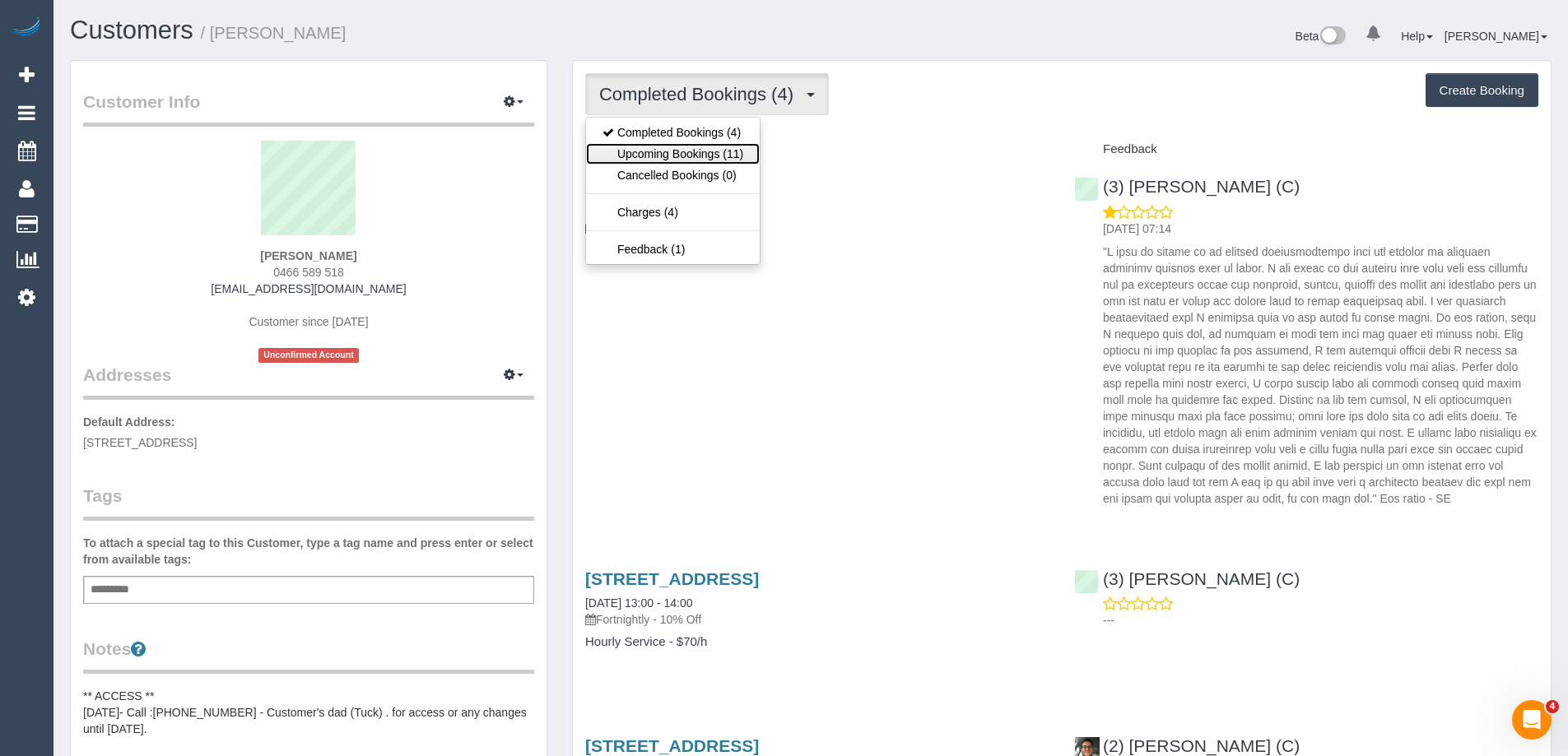
click at [668, 152] on link "Upcoming Bookings (11)" at bounding box center [673, 154] width 173 height 22
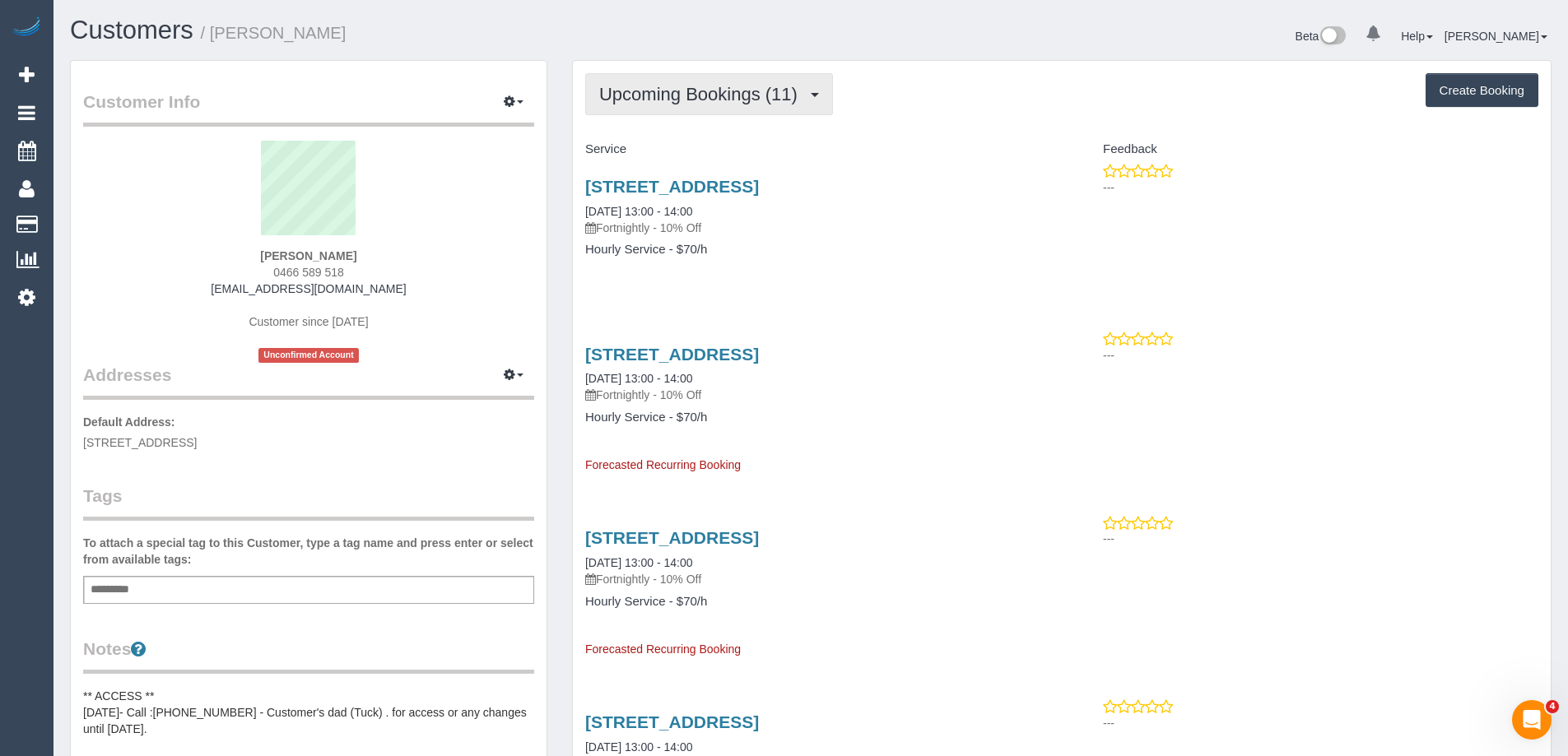
click at [691, 107] on button "Upcoming Bookings (11)" at bounding box center [709, 94] width 247 height 42
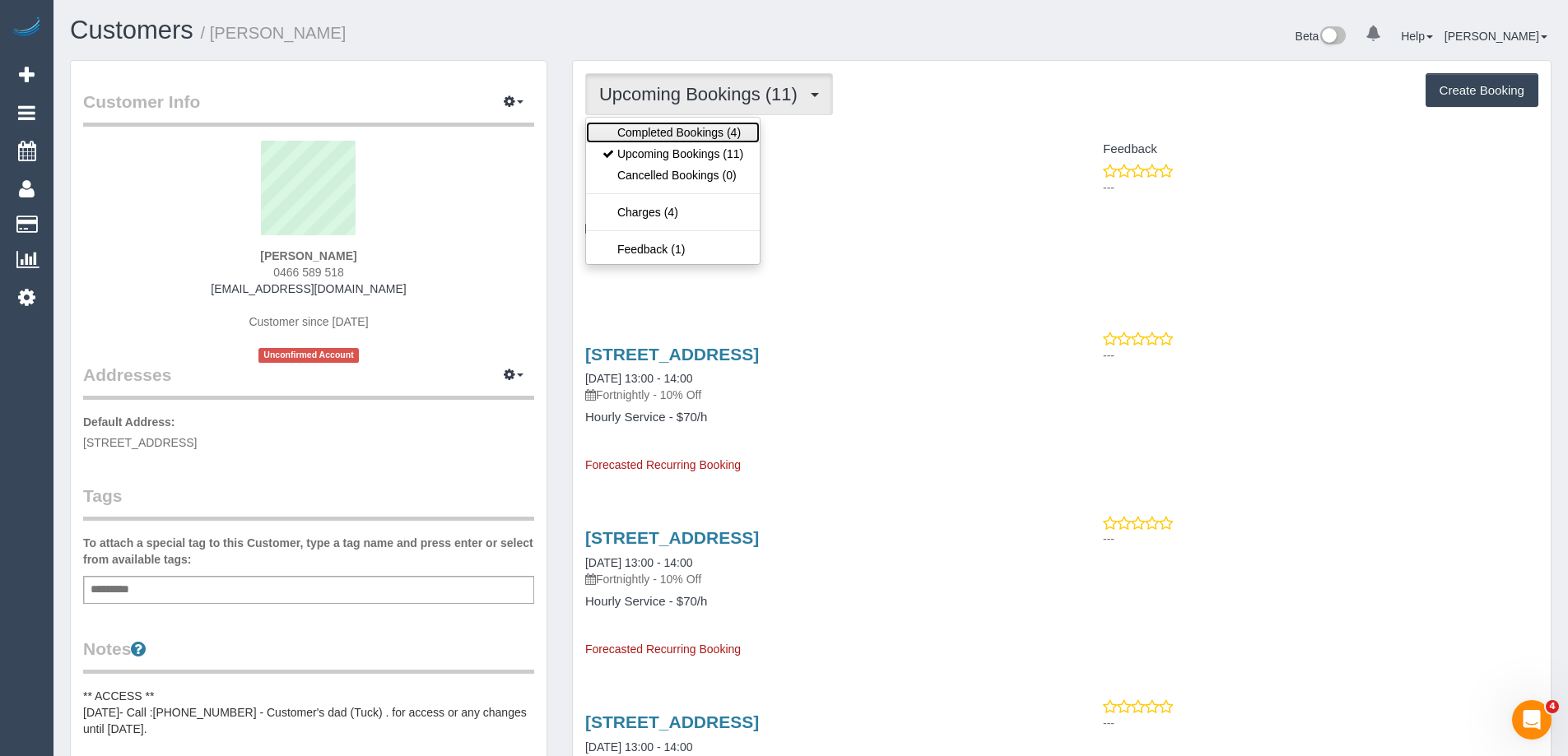
click at [693, 129] on link "Completed Bookings (4)" at bounding box center [673, 133] width 173 height 22
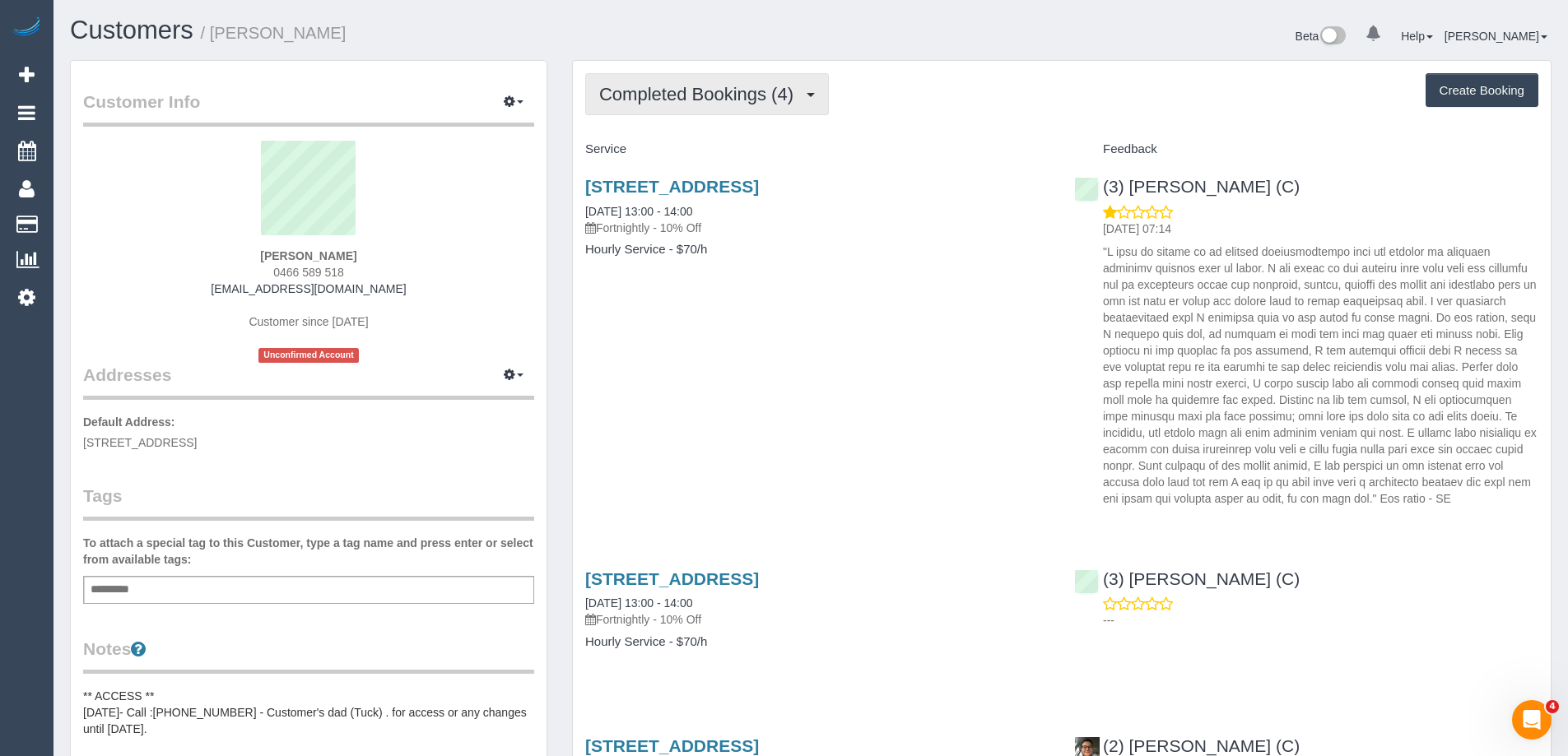
click at [685, 79] on button "Completed Bookings (4)" at bounding box center [707, 94] width 244 height 42
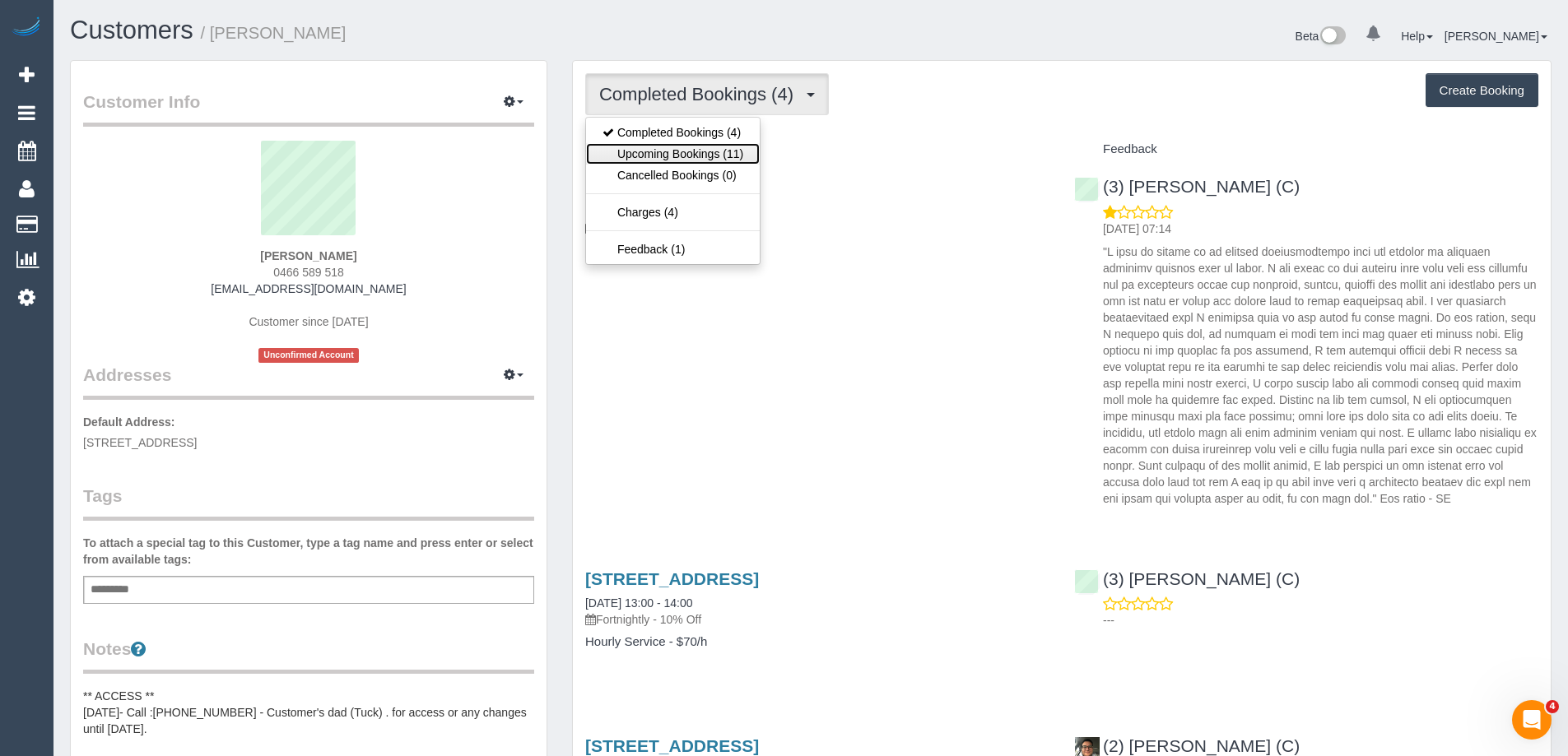
click at [691, 155] on link "Upcoming Bookings (11)" at bounding box center [673, 154] width 173 height 22
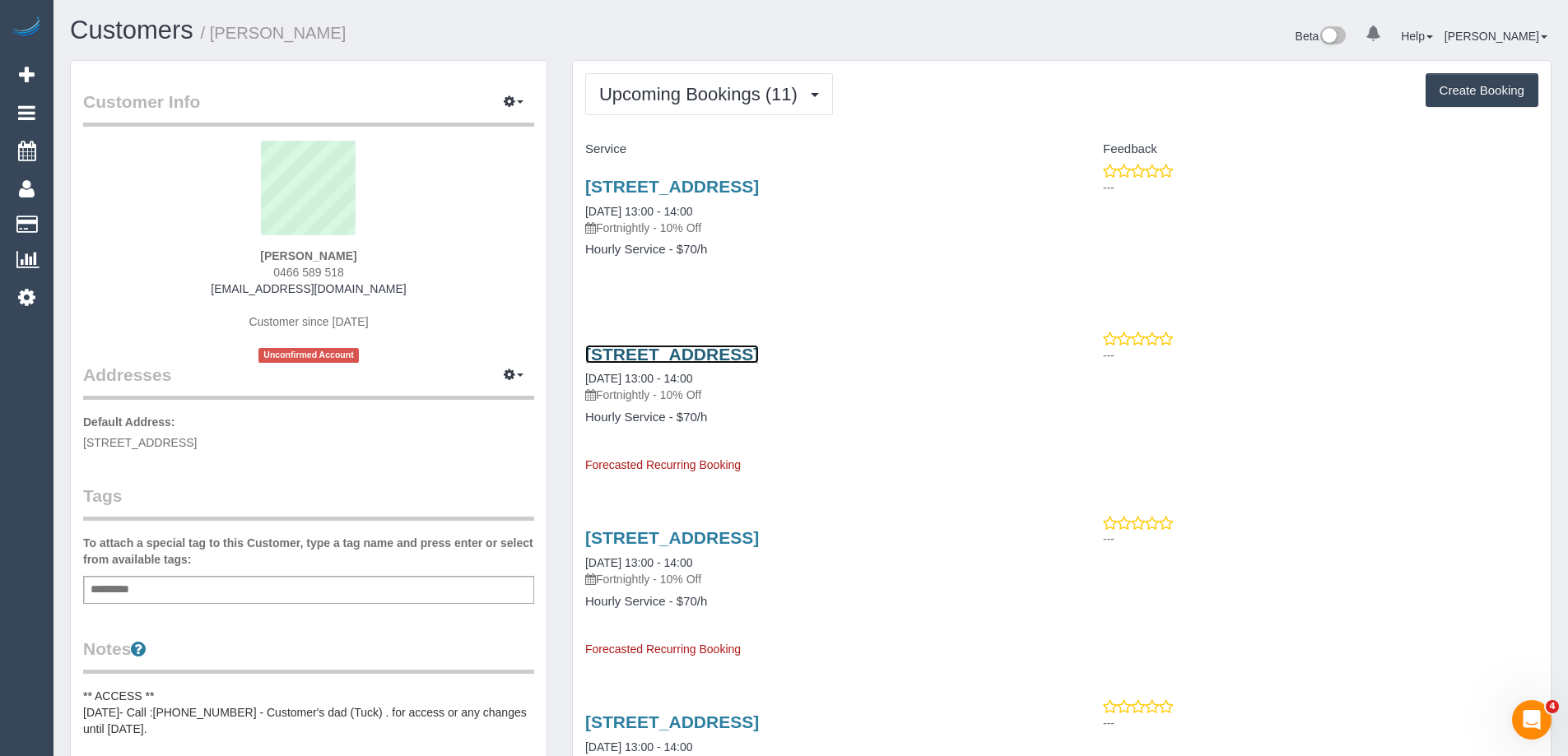
click at [700, 352] on link "3 Orford Road, Ashburton, VIC 3147" at bounding box center [672, 354] width 173 height 19
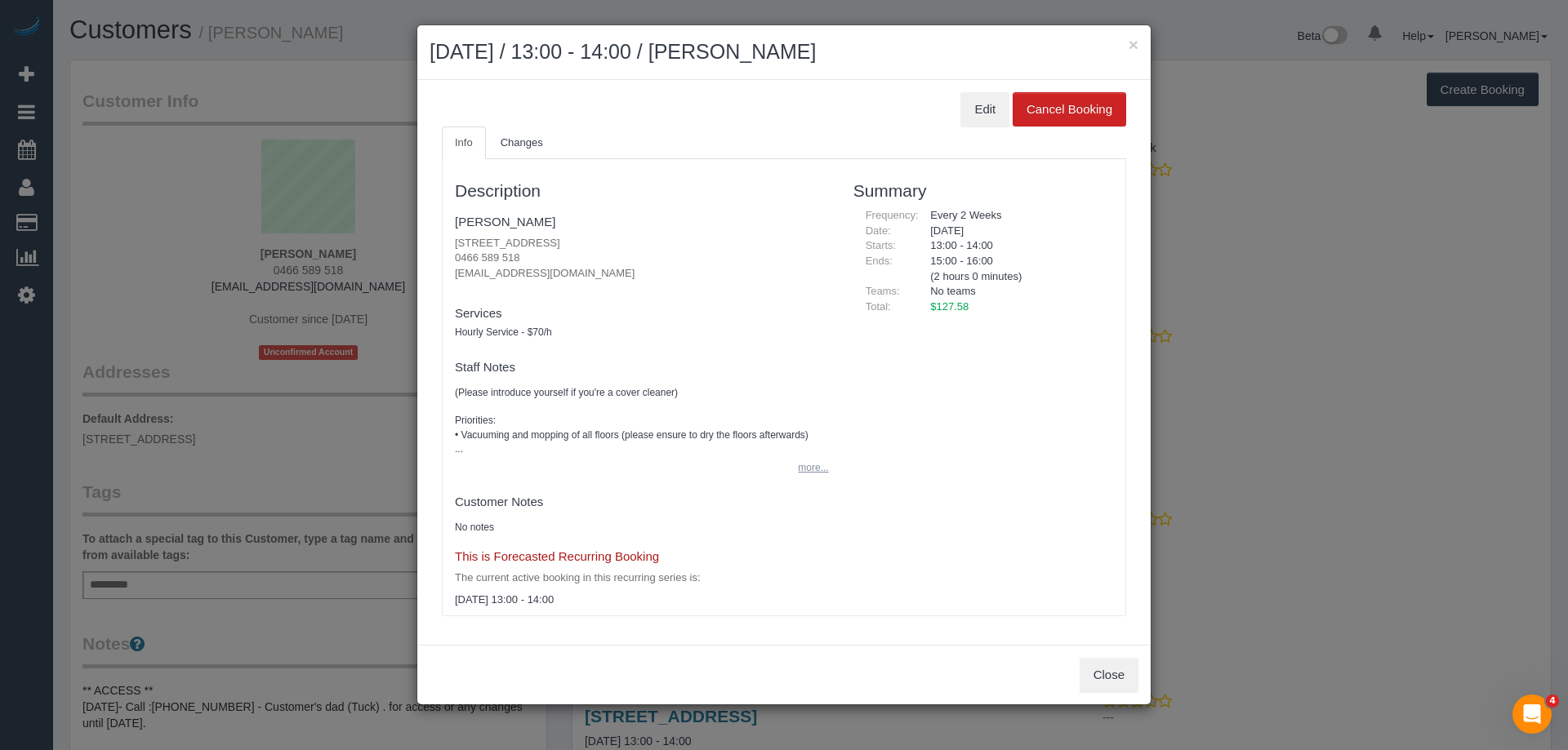
click at [802, 468] on button "more..." at bounding box center [807, 468] width 40 height 23
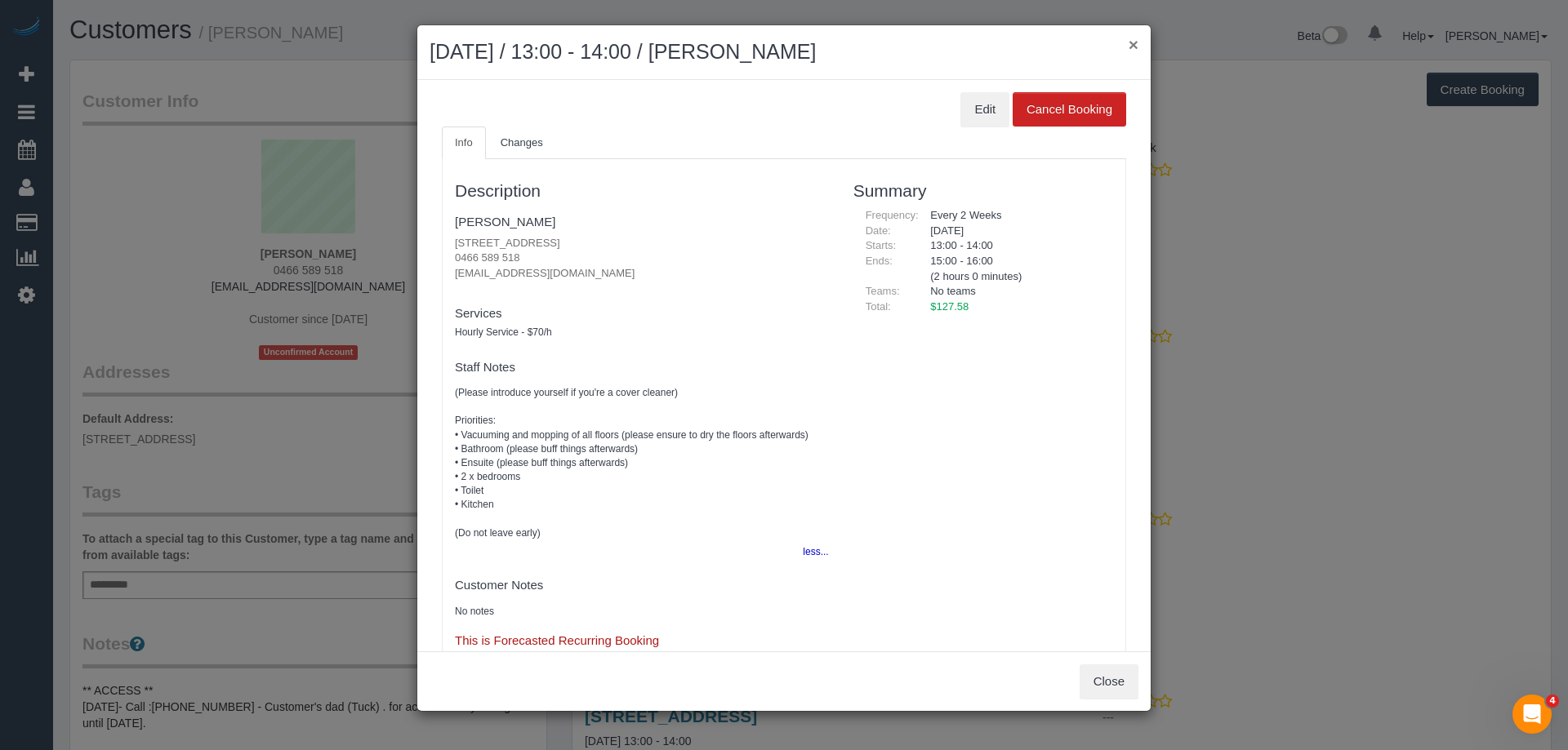
click at [1131, 48] on button "×" at bounding box center [1133, 44] width 10 height 17
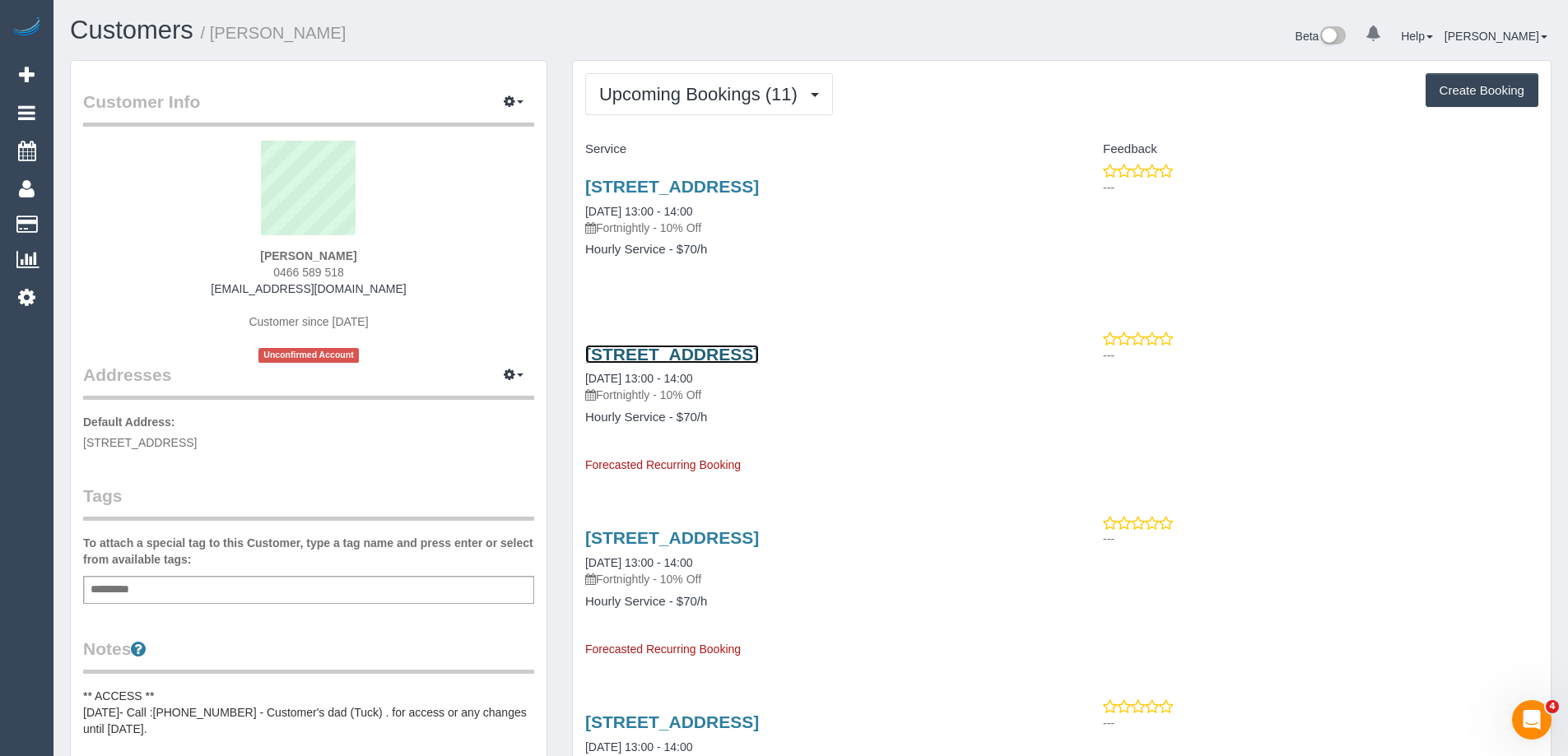
click at [759, 355] on link "3 Orford Road, Ashburton, VIC 3147" at bounding box center [672, 354] width 173 height 19
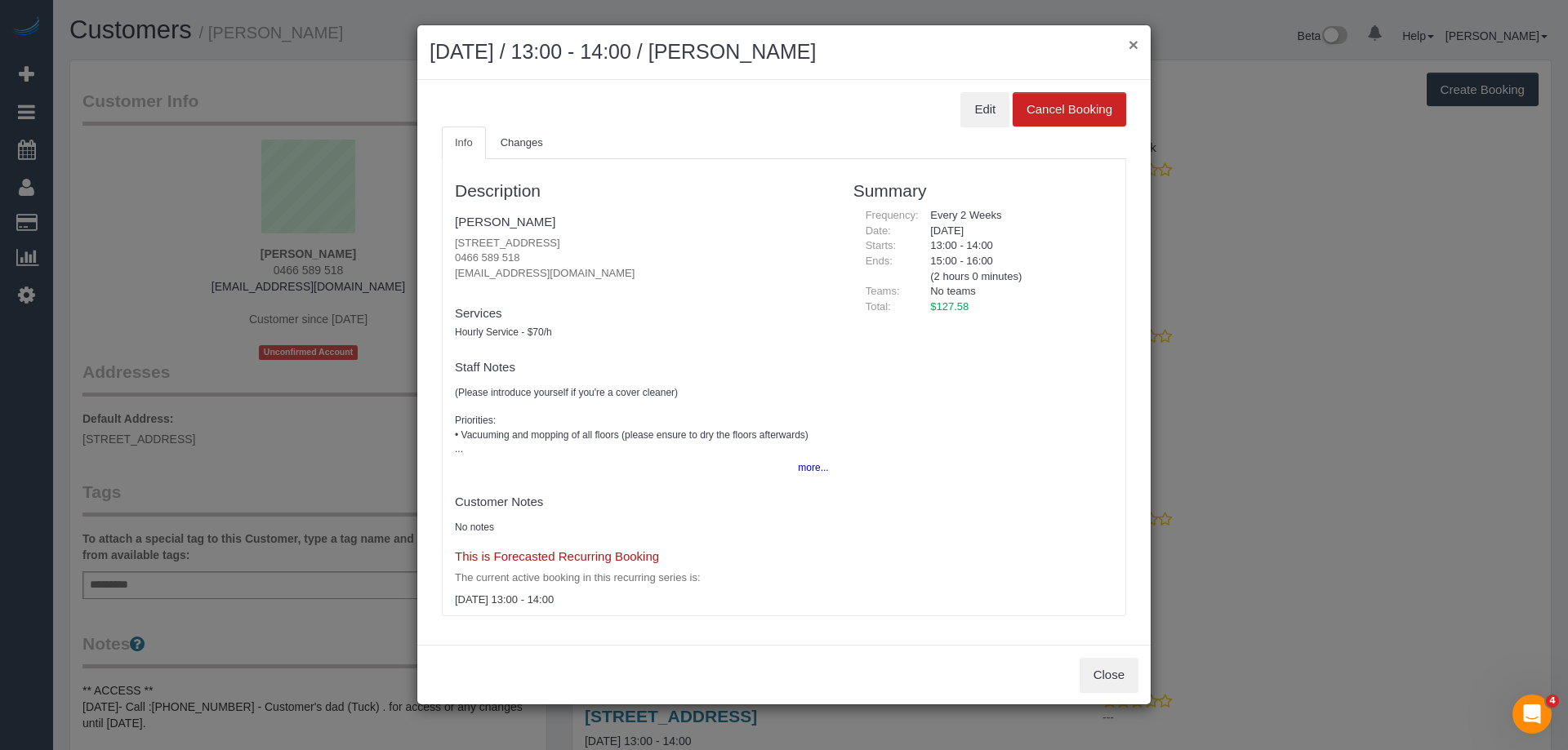
click at [1133, 45] on button "×" at bounding box center [1133, 44] width 10 height 17
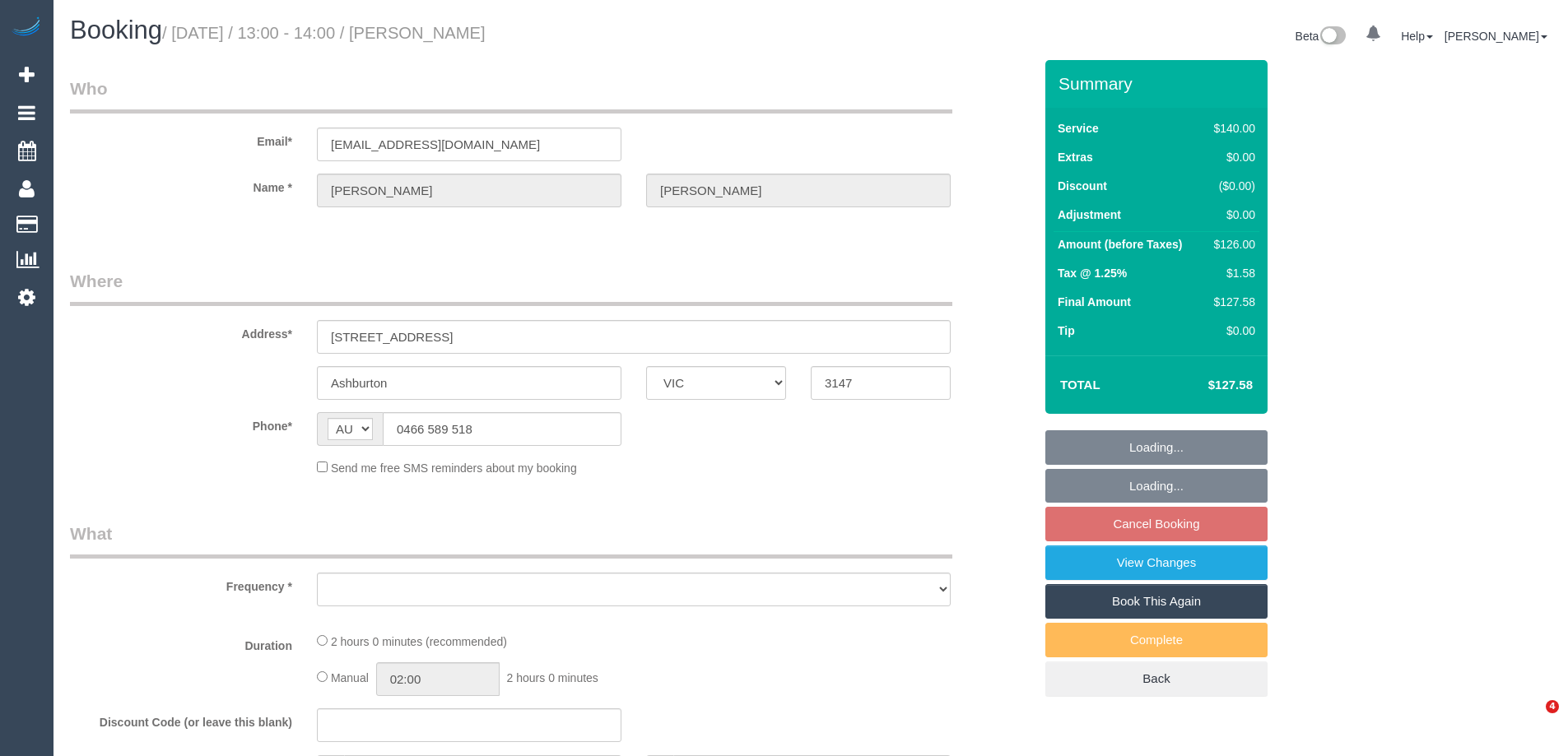
select select "VIC"
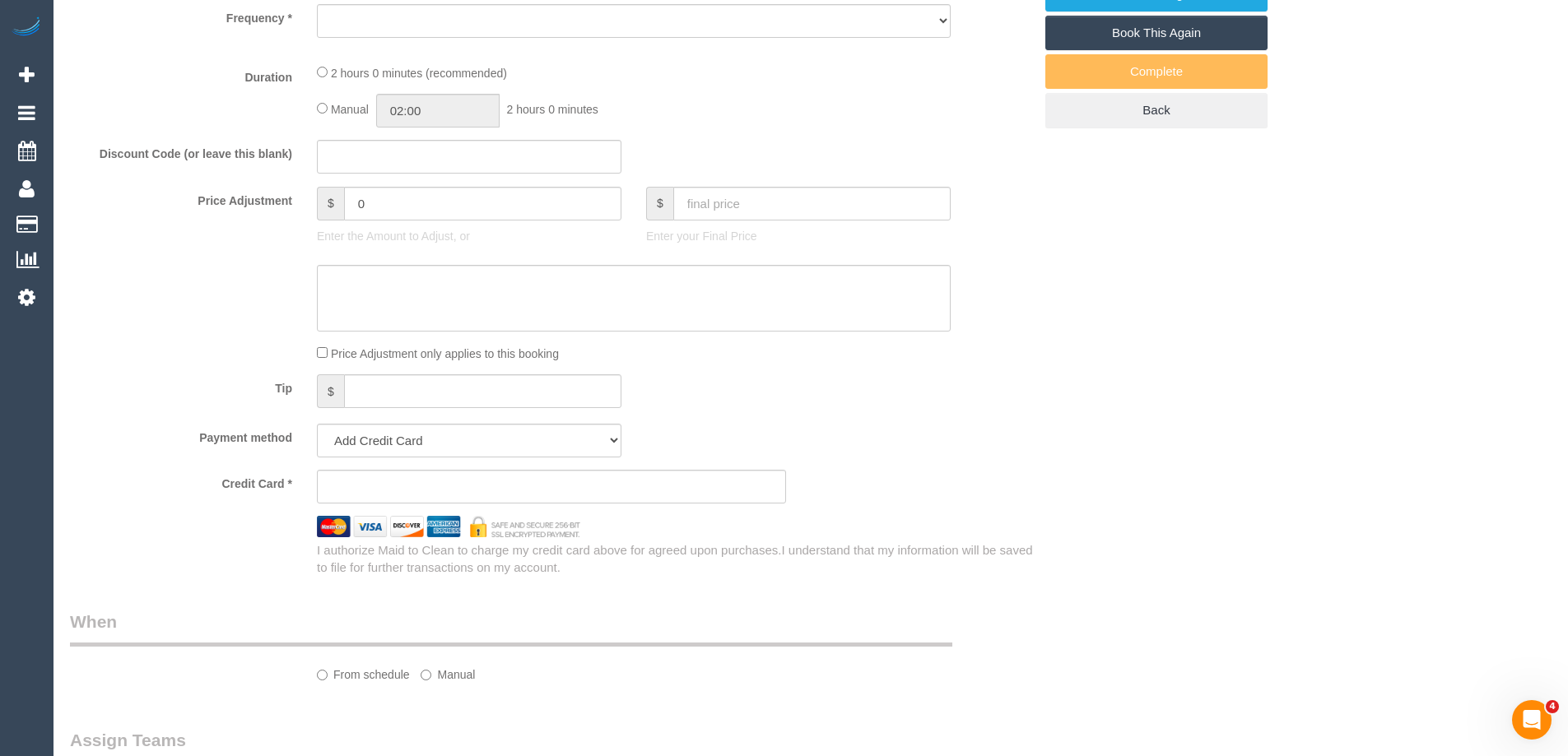
select select "string:stripe-pm_1RkbqF2GScqysDRVzS3GPrnV"
select select "number:28"
select select "number:14"
select select "number:18"
select select "number:23"
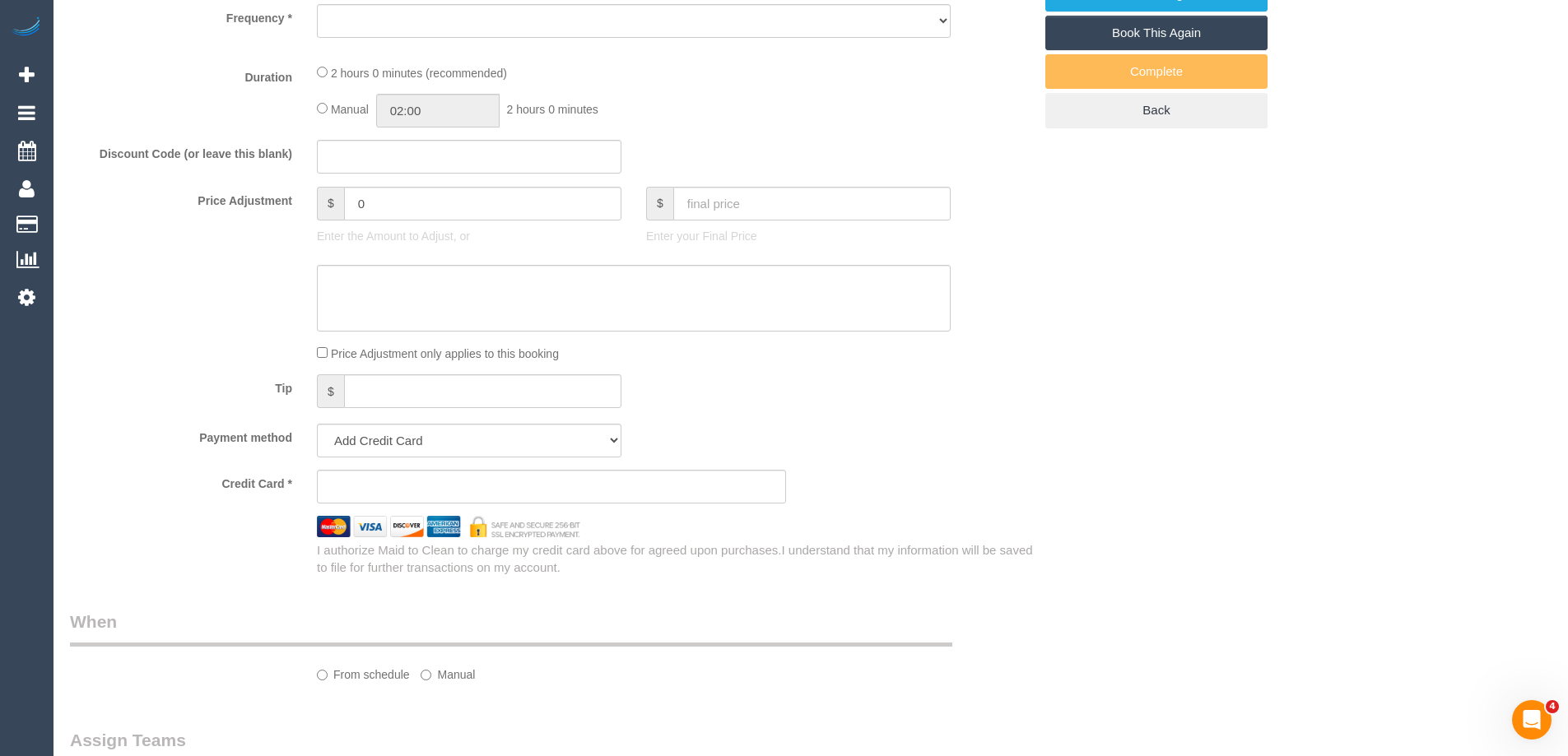
select select "number:34"
select select "number:26"
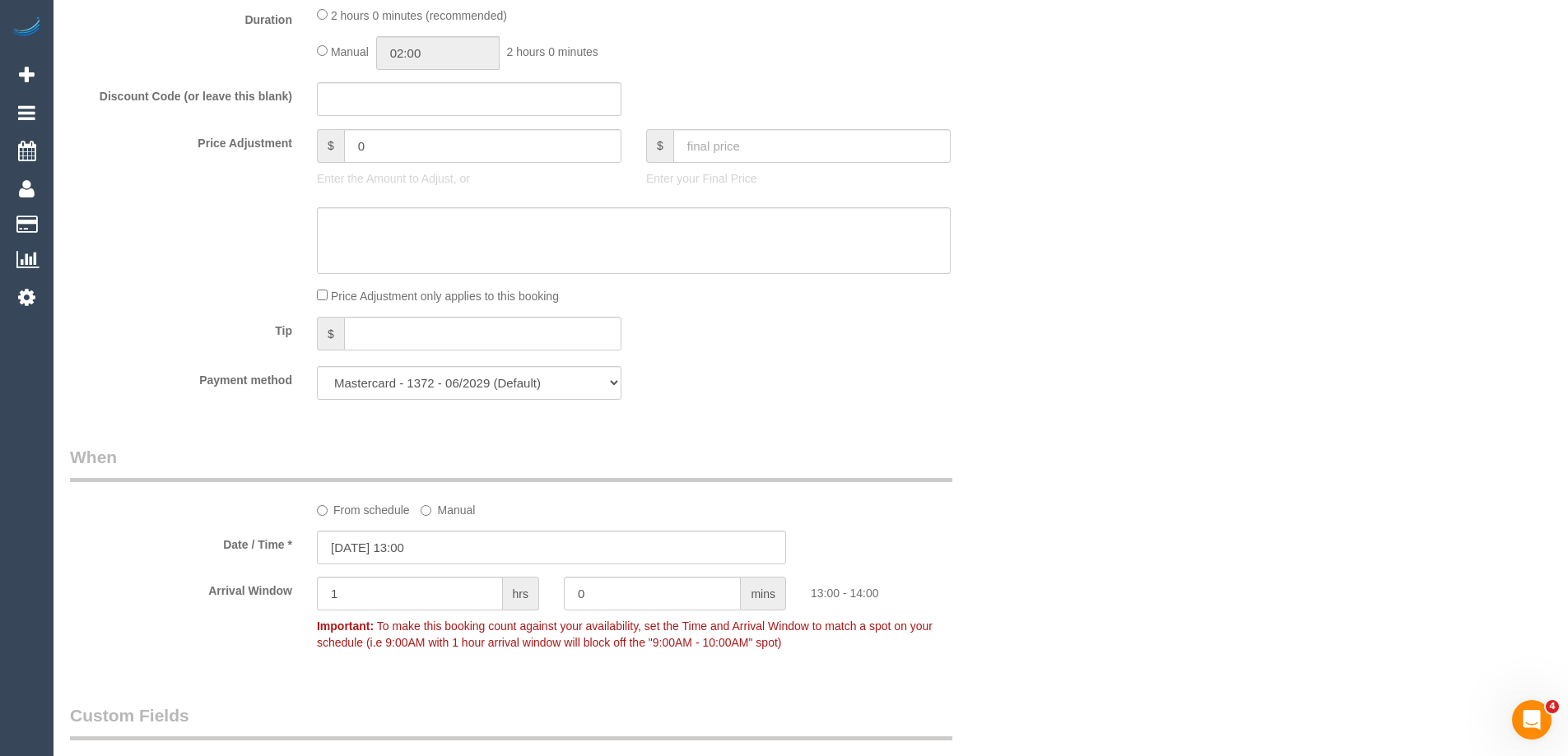
select select "object:1370"
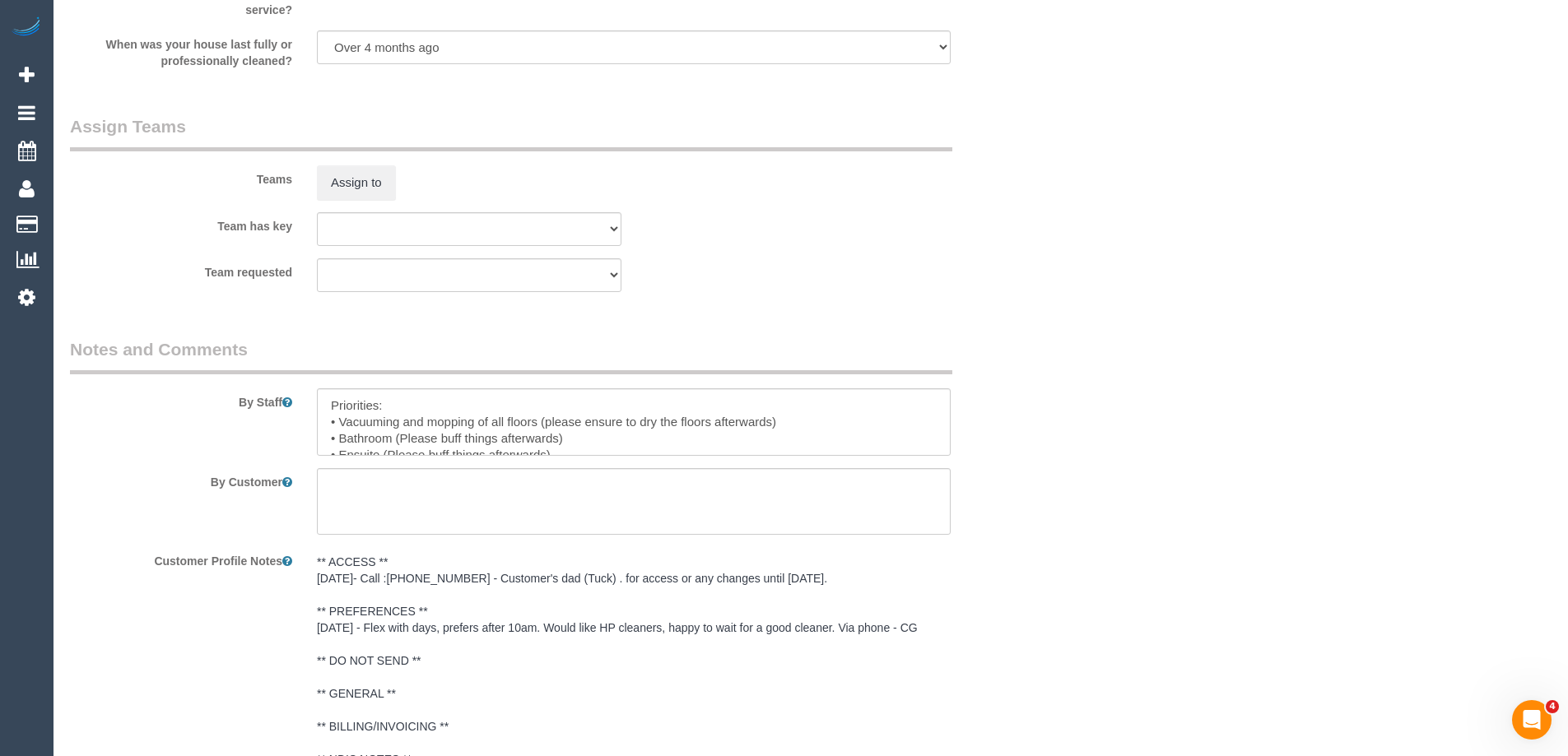
scroll to position [2634, 0]
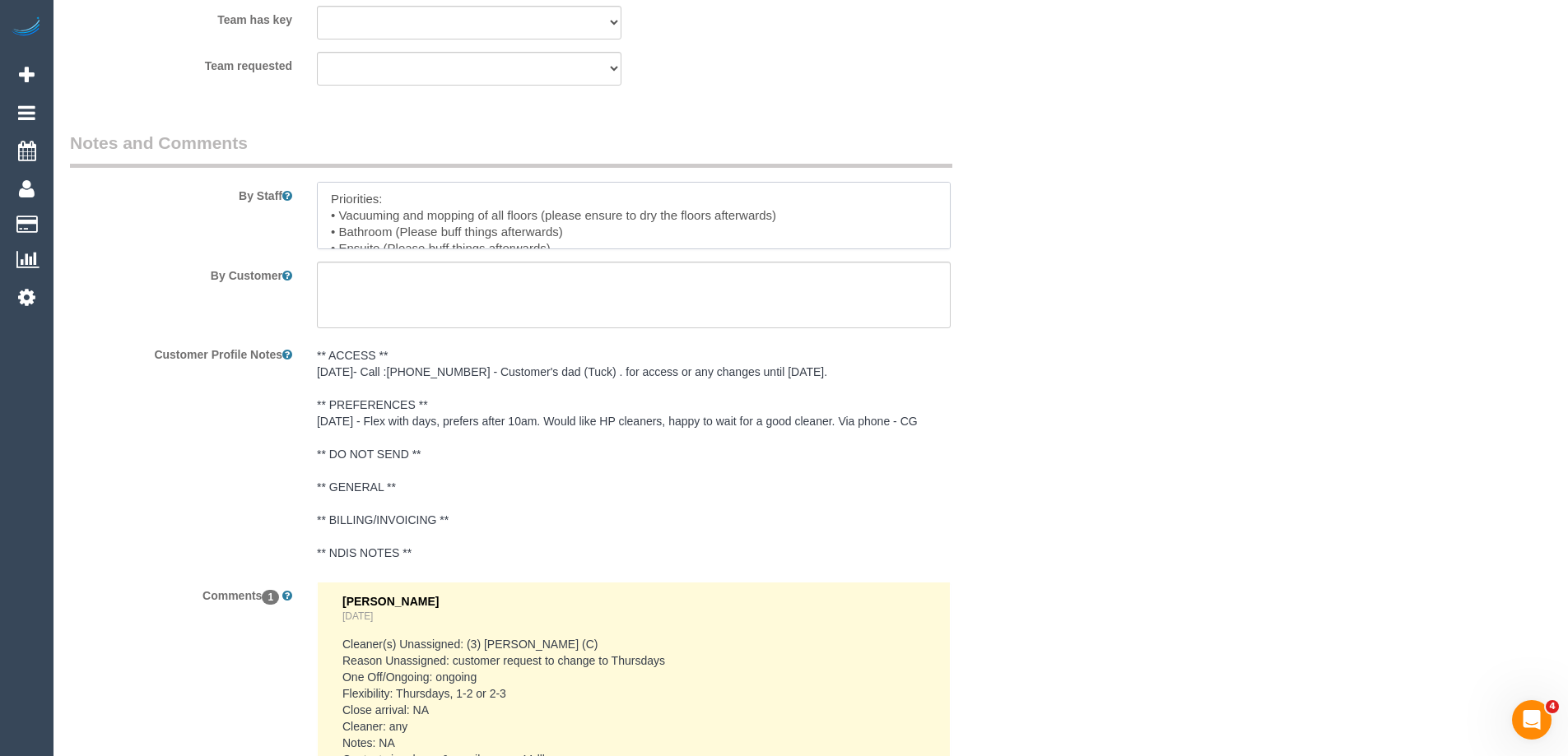
click at [330, 197] on textarea at bounding box center [634, 215] width 634 height 68
paste textarea "please introduce yourself if you're a cover cleaner"
click at [334, 195] on textarea at bounding box center [634, 215] width 634 height 68
click at [666, 201] on textarea at bounding box center [634, 215] width 634 height 68
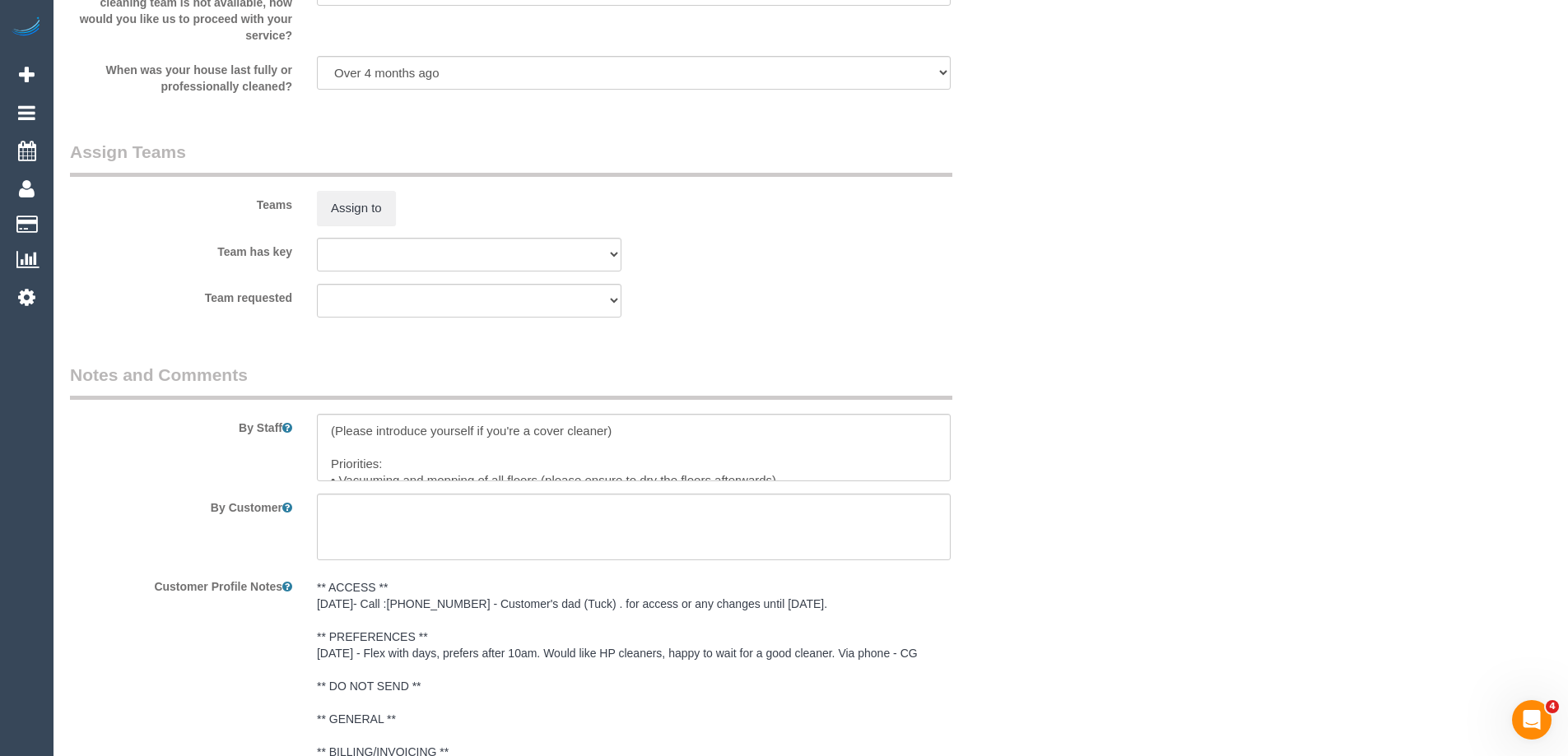
scroll to position [98, 0]
click at [655, 469] on textarea at bounding box center [634, 447] width 634 height 68
paste textarea "do not leave early"
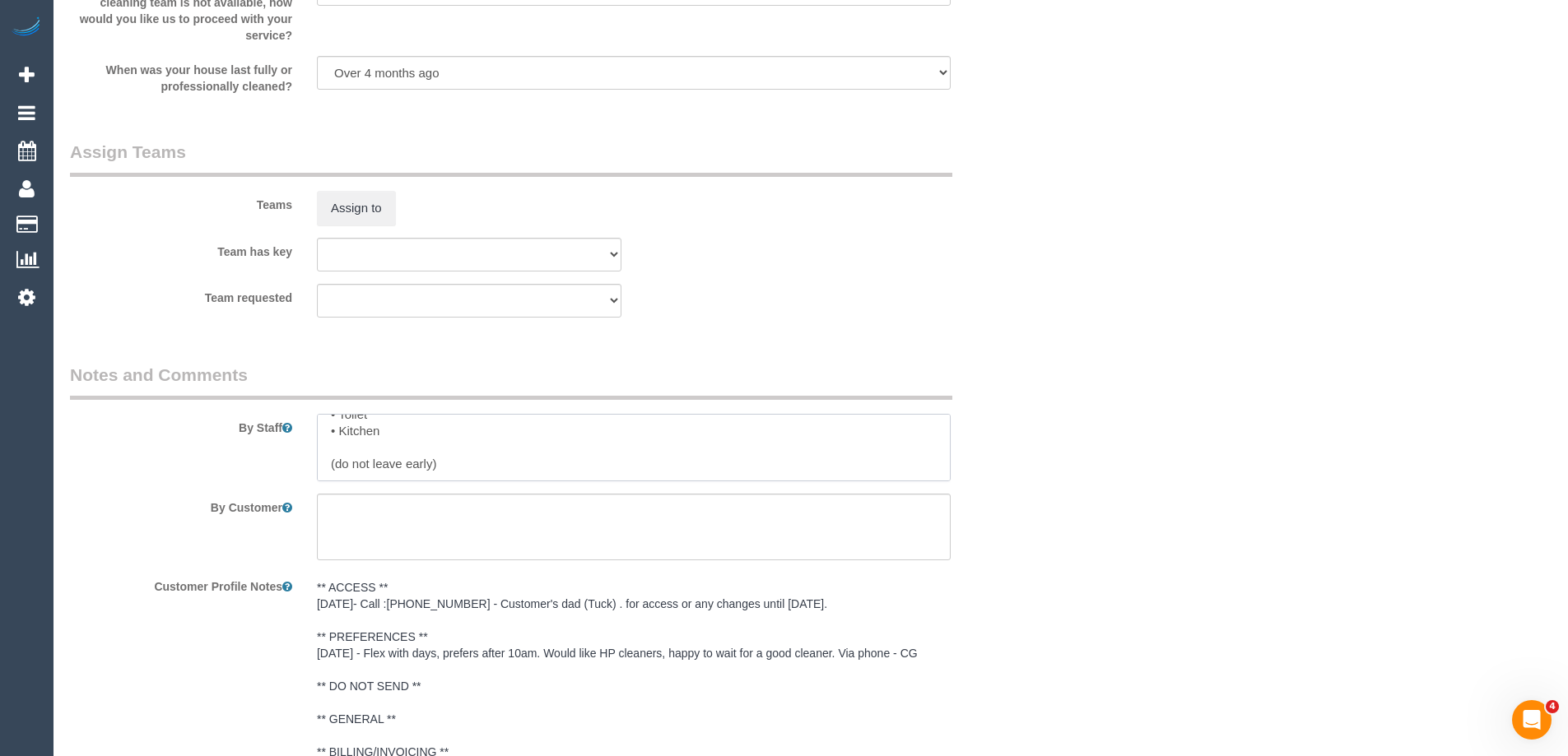
click at [341, 461] on textarea at bounding box center [634, 447] width 634 height 68
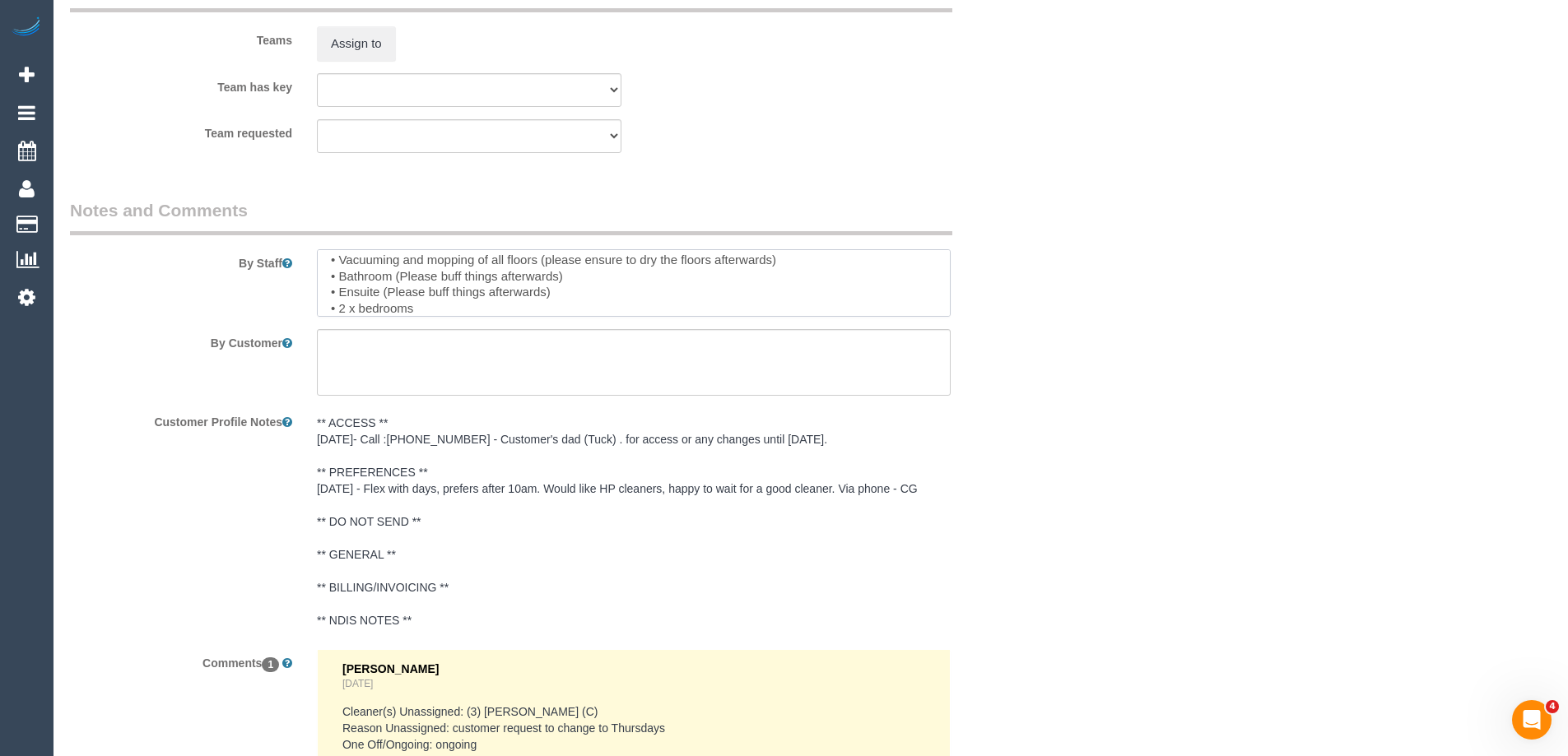
scroll to position [66, 0]
click at [404, 263] on textarea at bounding box center [634, 283] width 634 height 68
type textarea "(Please introduce yourself if you're a cover cleaner) Priorities: • Vacuuming a…"
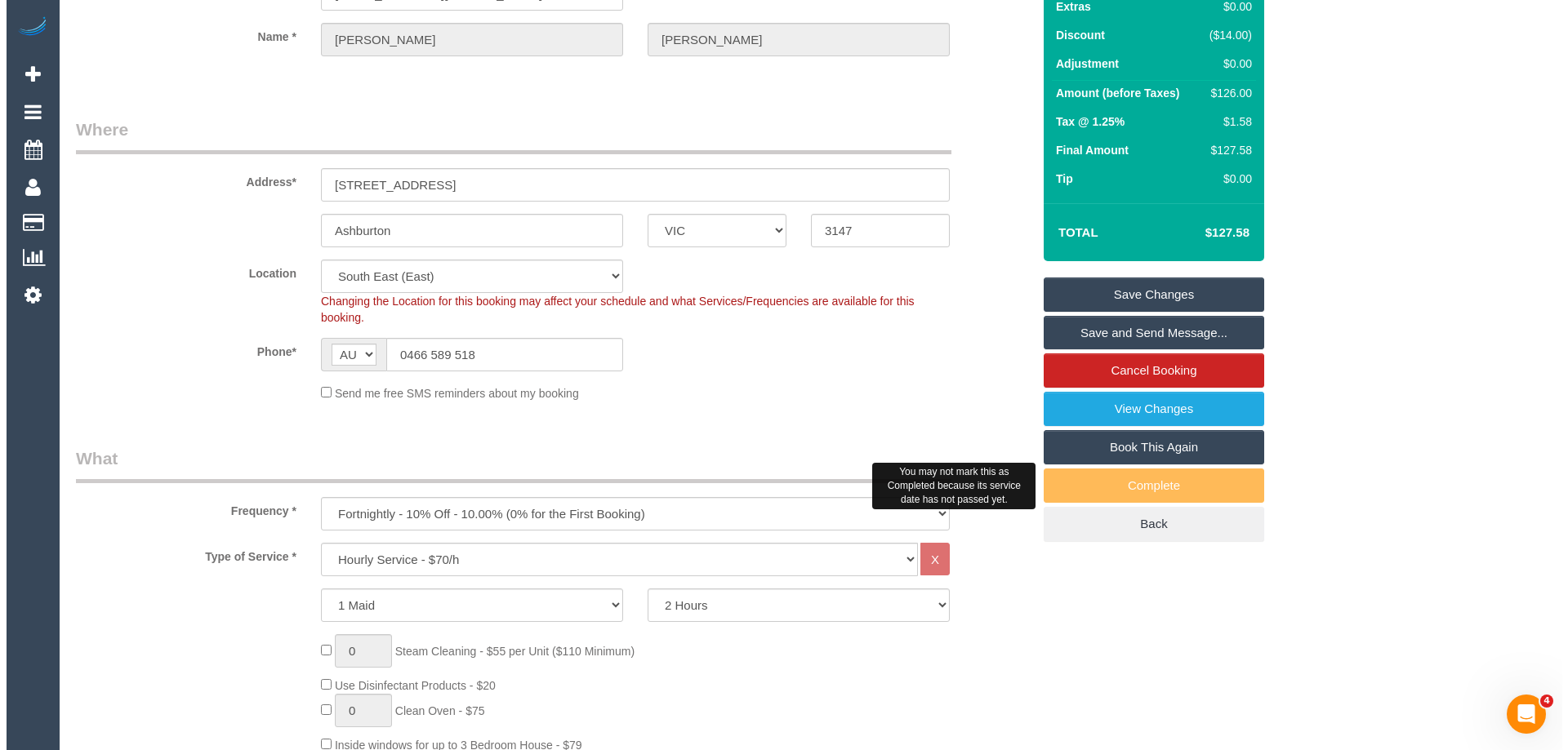
scroll to position [0, 0]
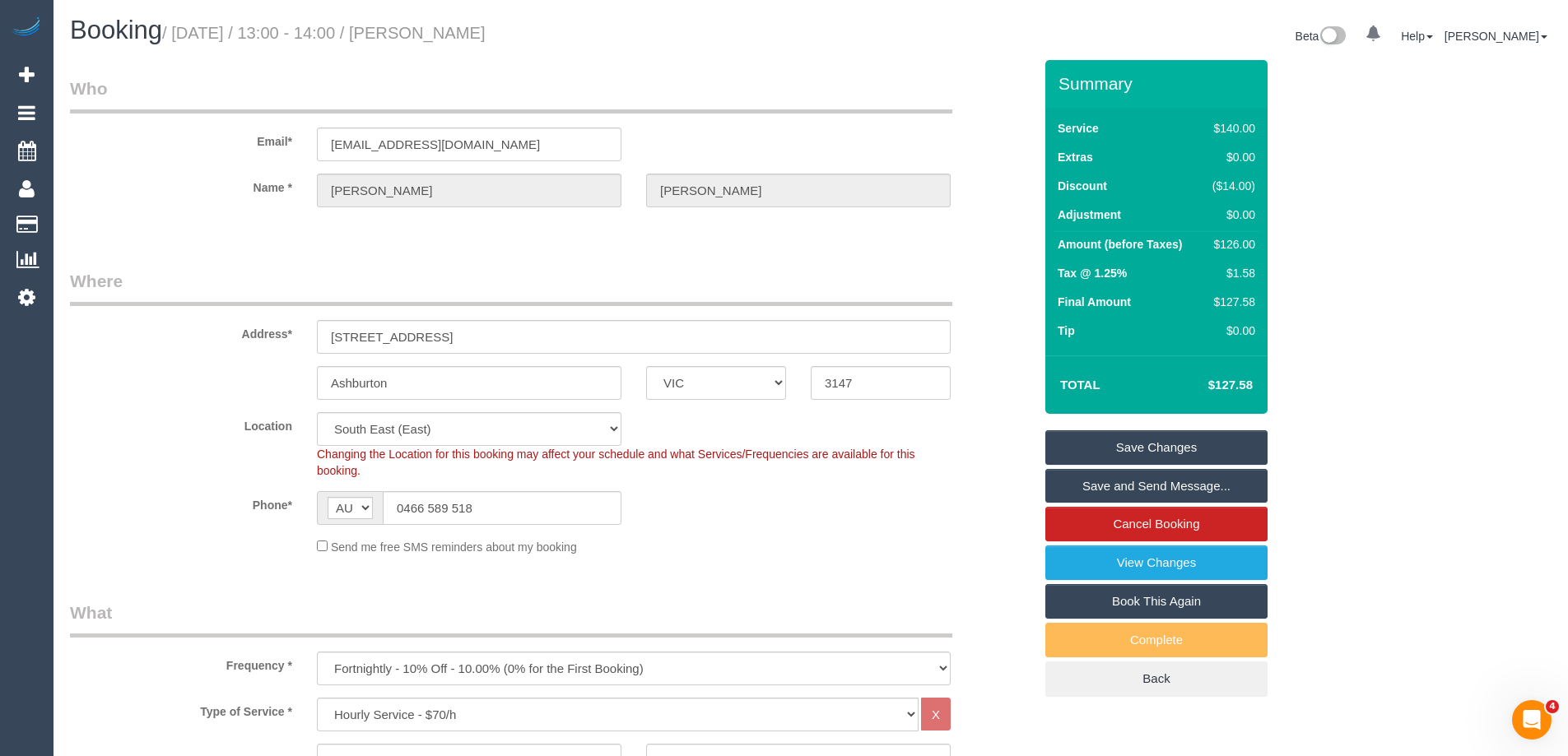
click at [1208, 450] on link "Save Changes" at bounding box center [1156, 448] width 222 height 34
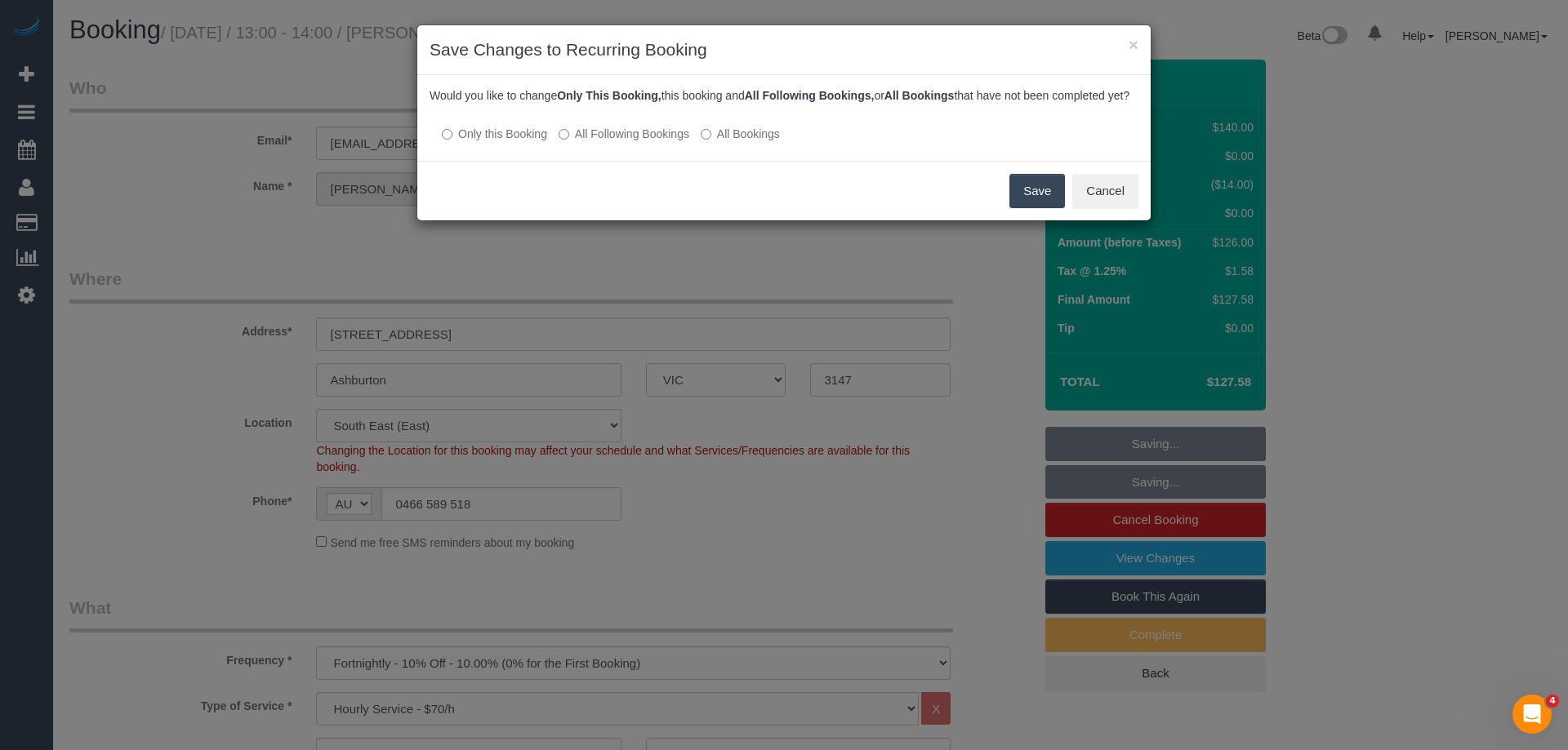
click at [624, 142] on label "All Following Bookings" at bounding box center [624, 134] width 131 height 16
click at [1023, 206] on button "Save" at bounding box center [1037, 191] width 56 height 34
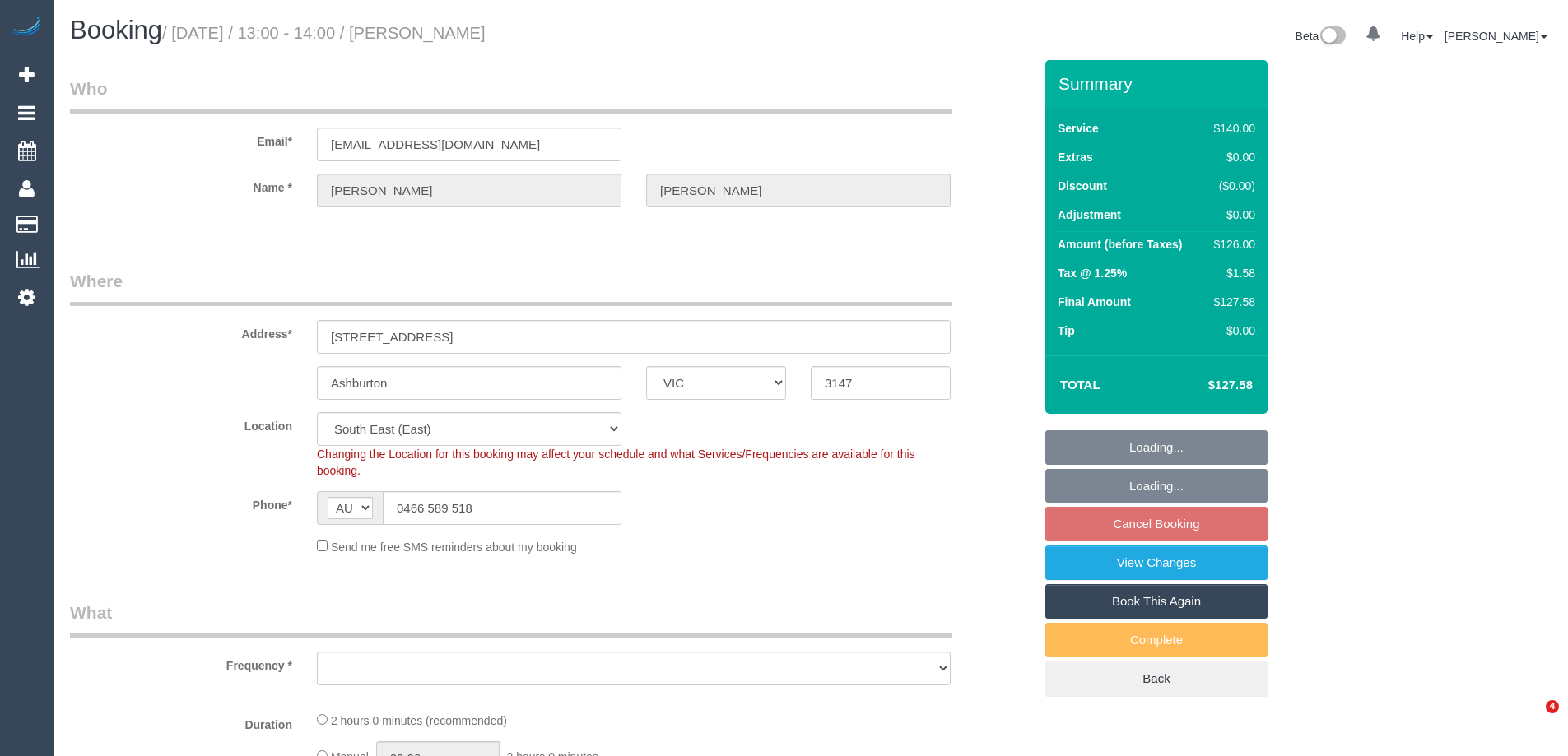
select select "VIC"
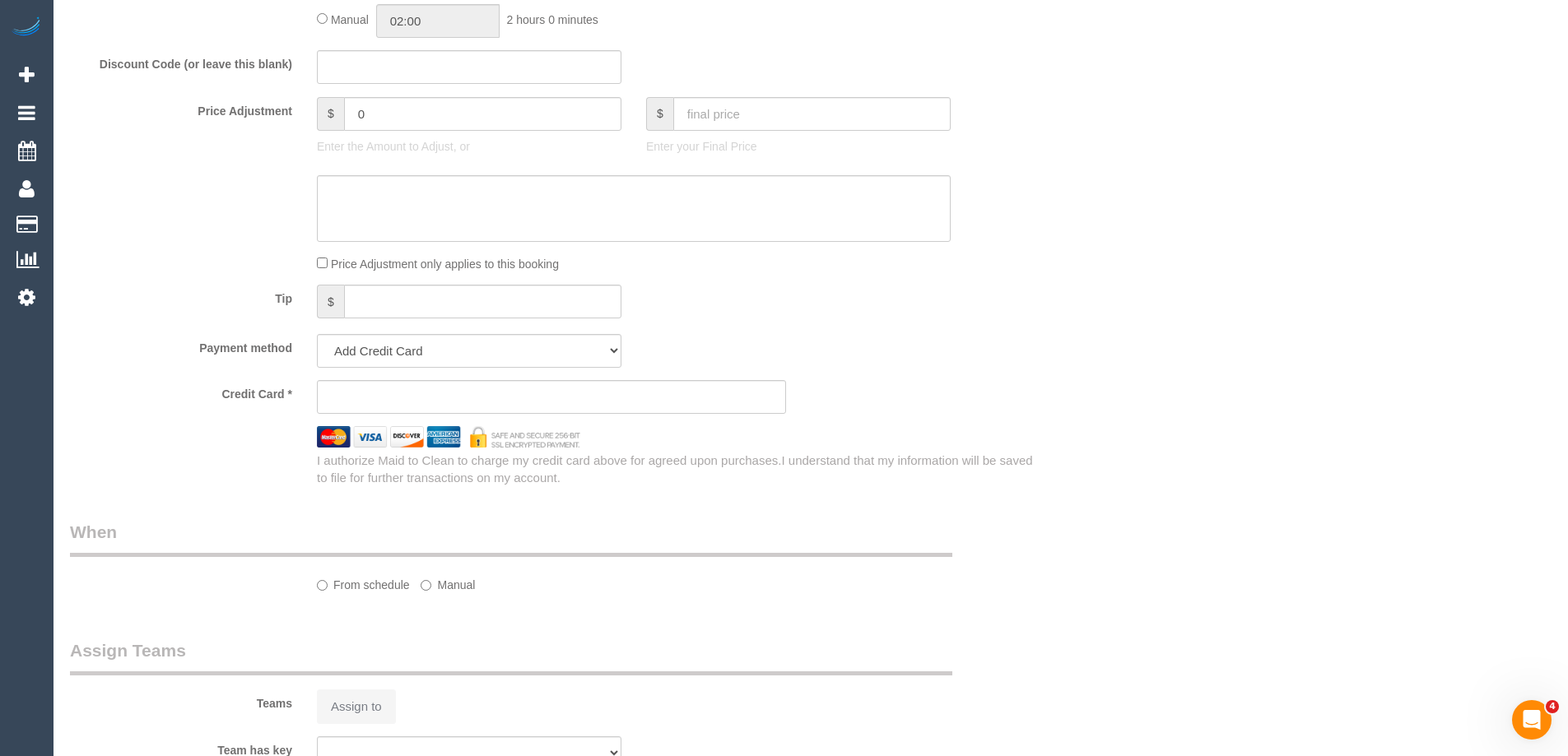
select select "string:stripe-pm_1RkbqF2GScqysDRVzS3GPrnV"
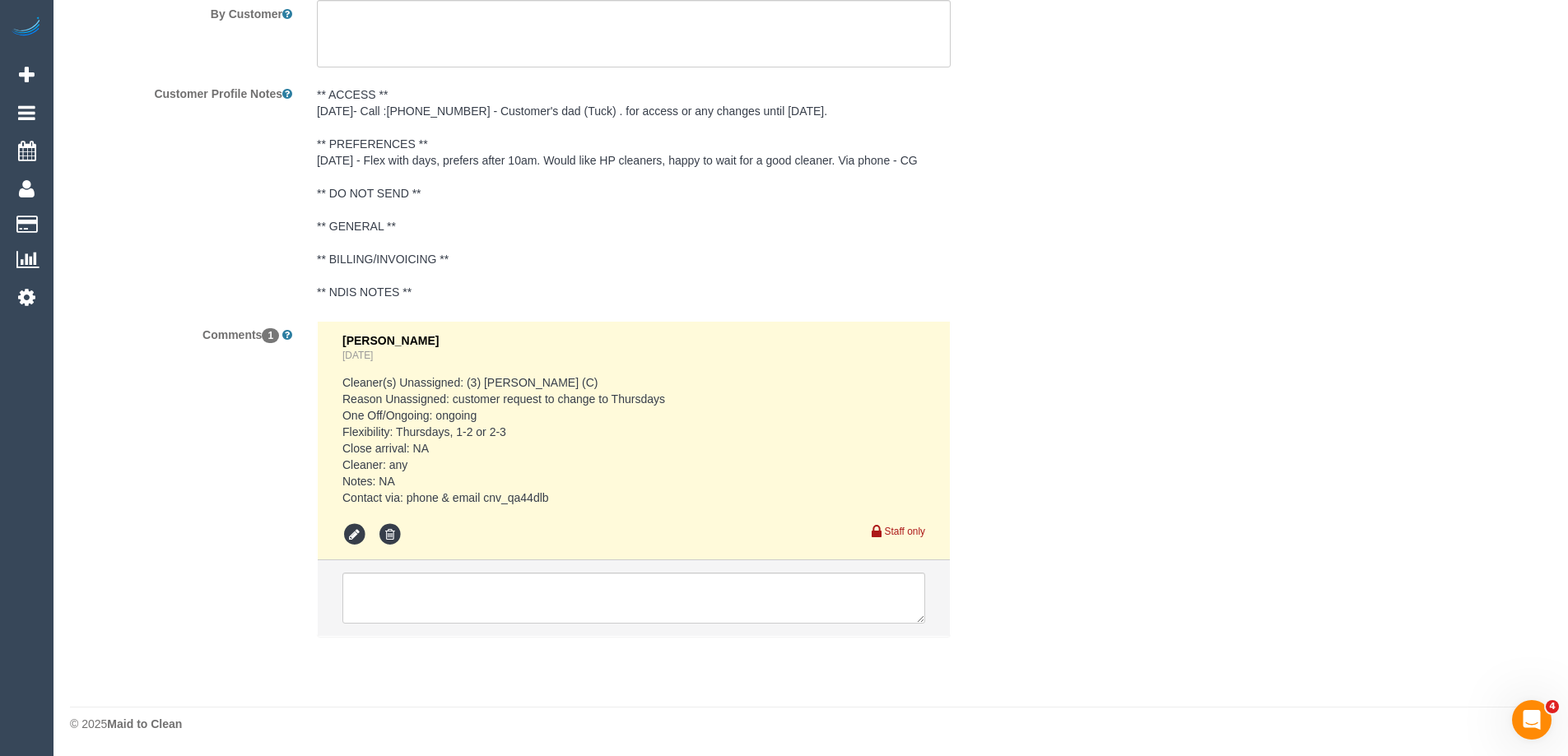
select select "object:1192"
select select "number:28"
select select "number:14"
select select "number:18"
select select "number:23"
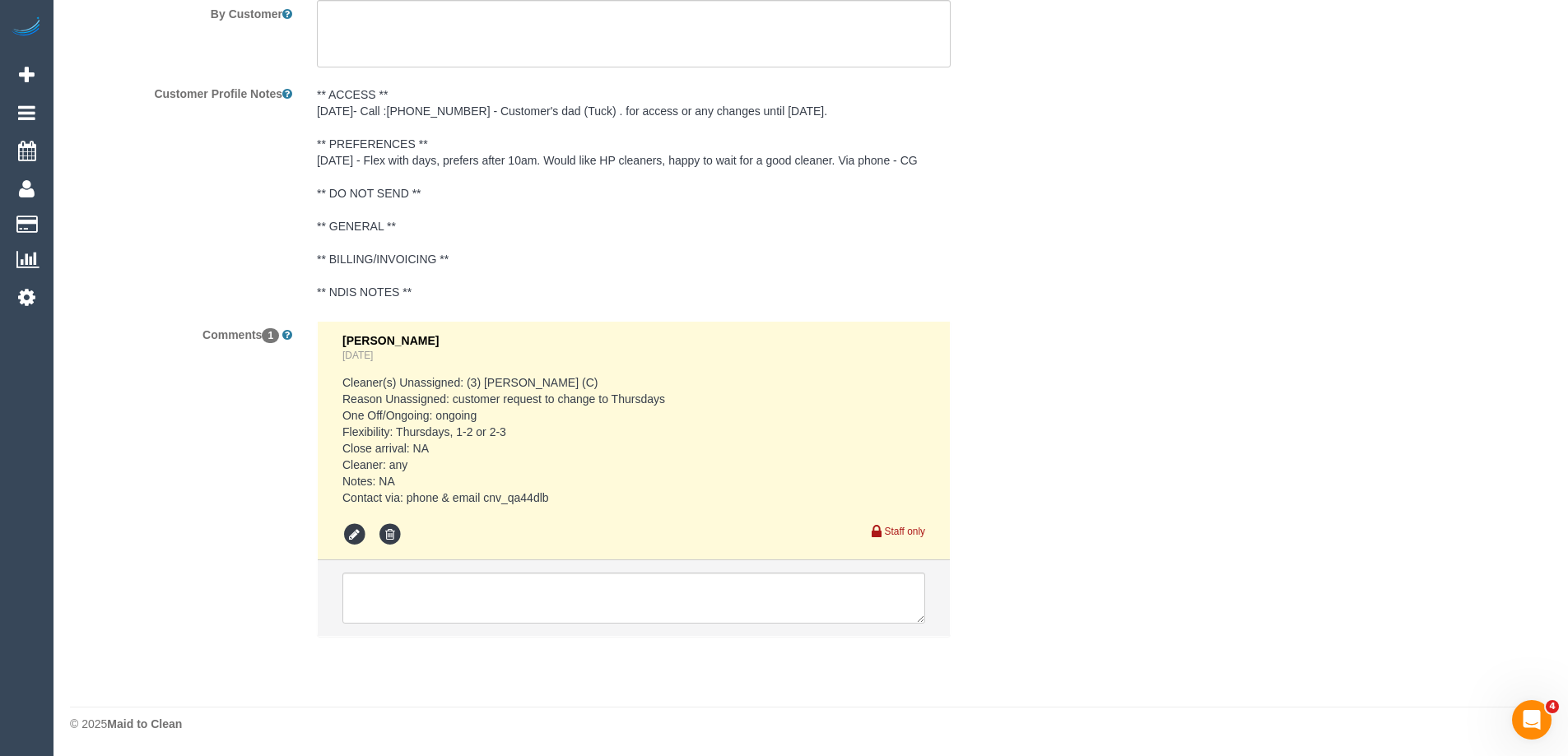
select select "number:34"
select select "number:26"
click at [586, 591] on textarea at bounding box center [633, 598] width 583 height 51
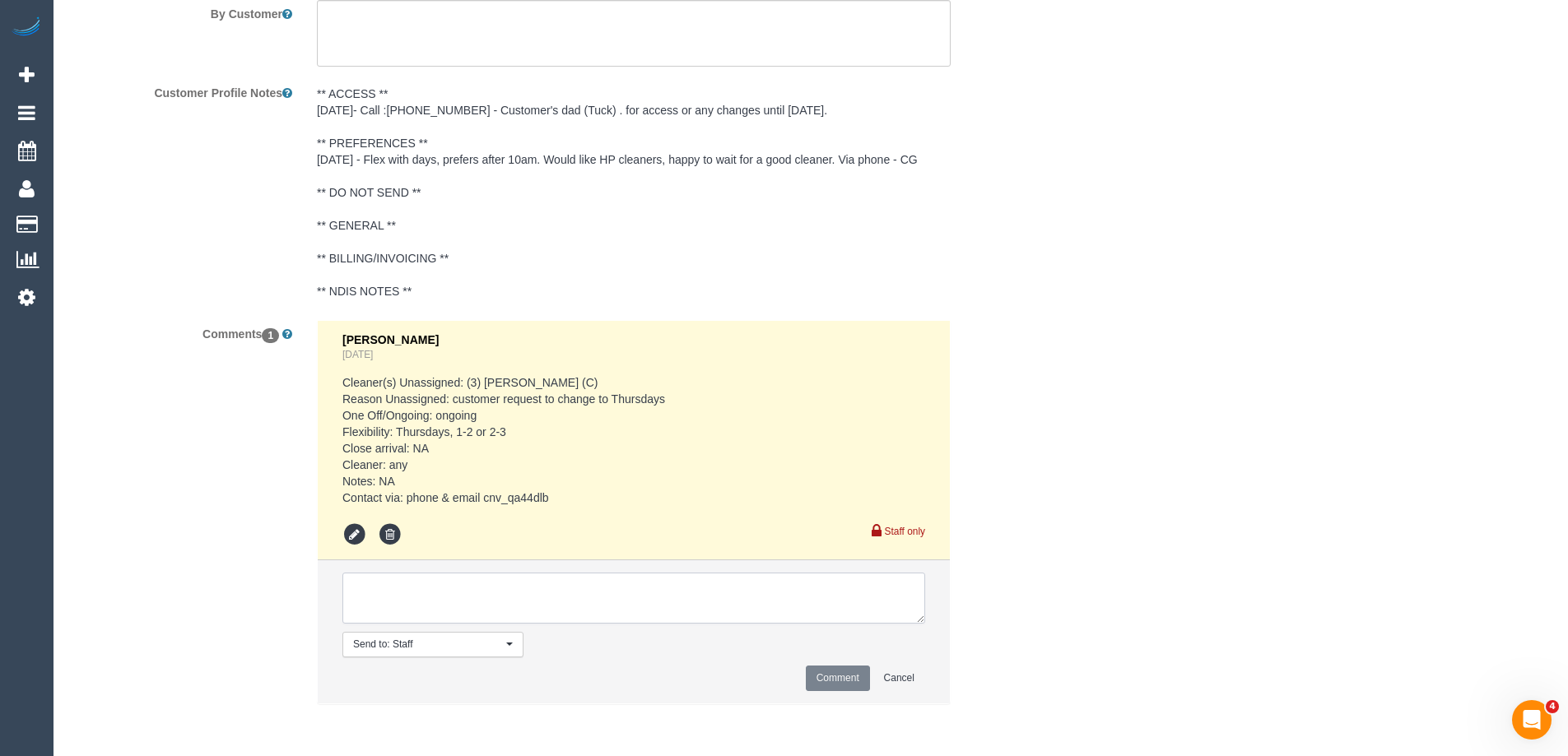
paste textarea "[DATE] 1-2 or 2-3 needs a regular confirm with her via email"
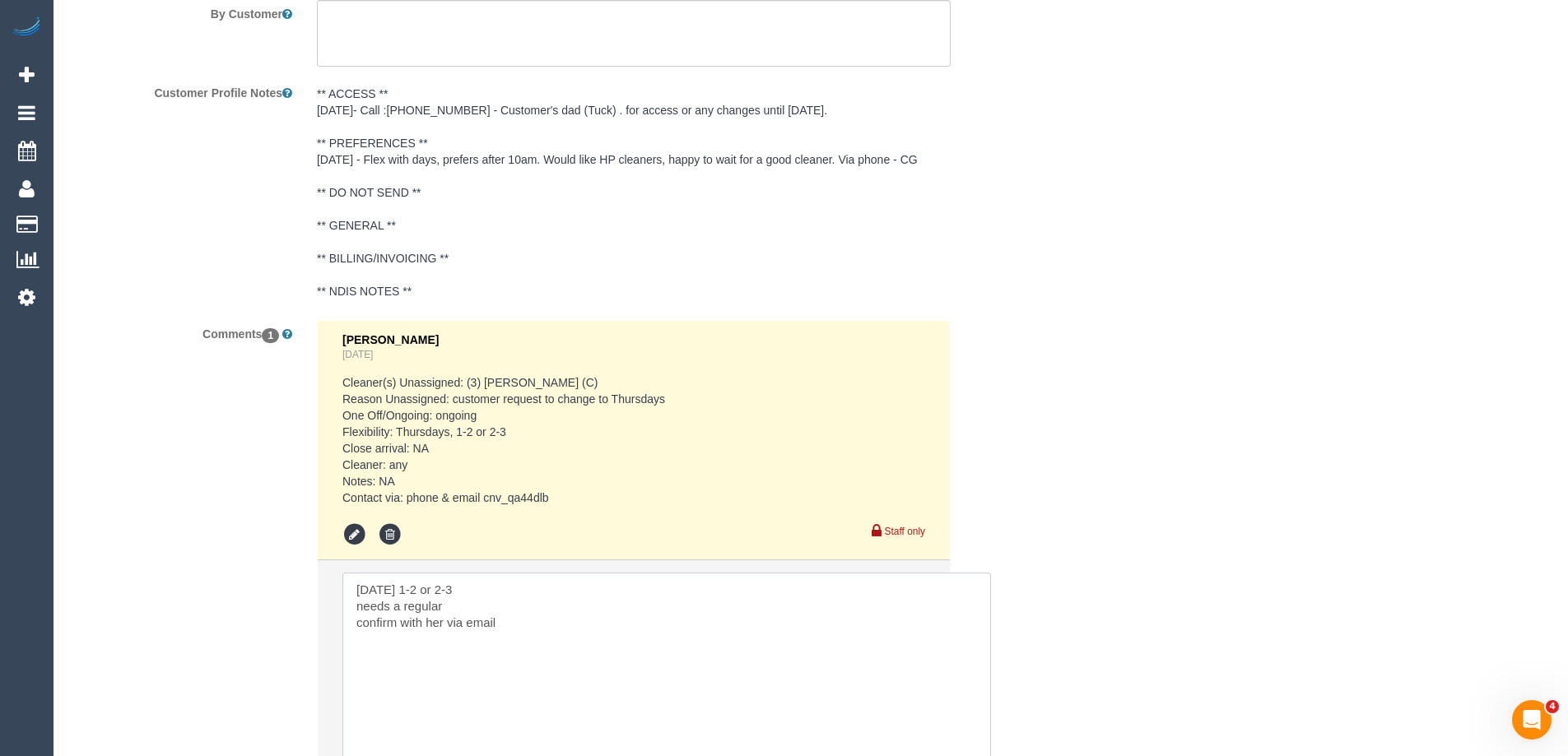
drag, startPoint x: 913, startPoint y: 618, endPoint x: 985, endPoint y: 726, distance: 129.8
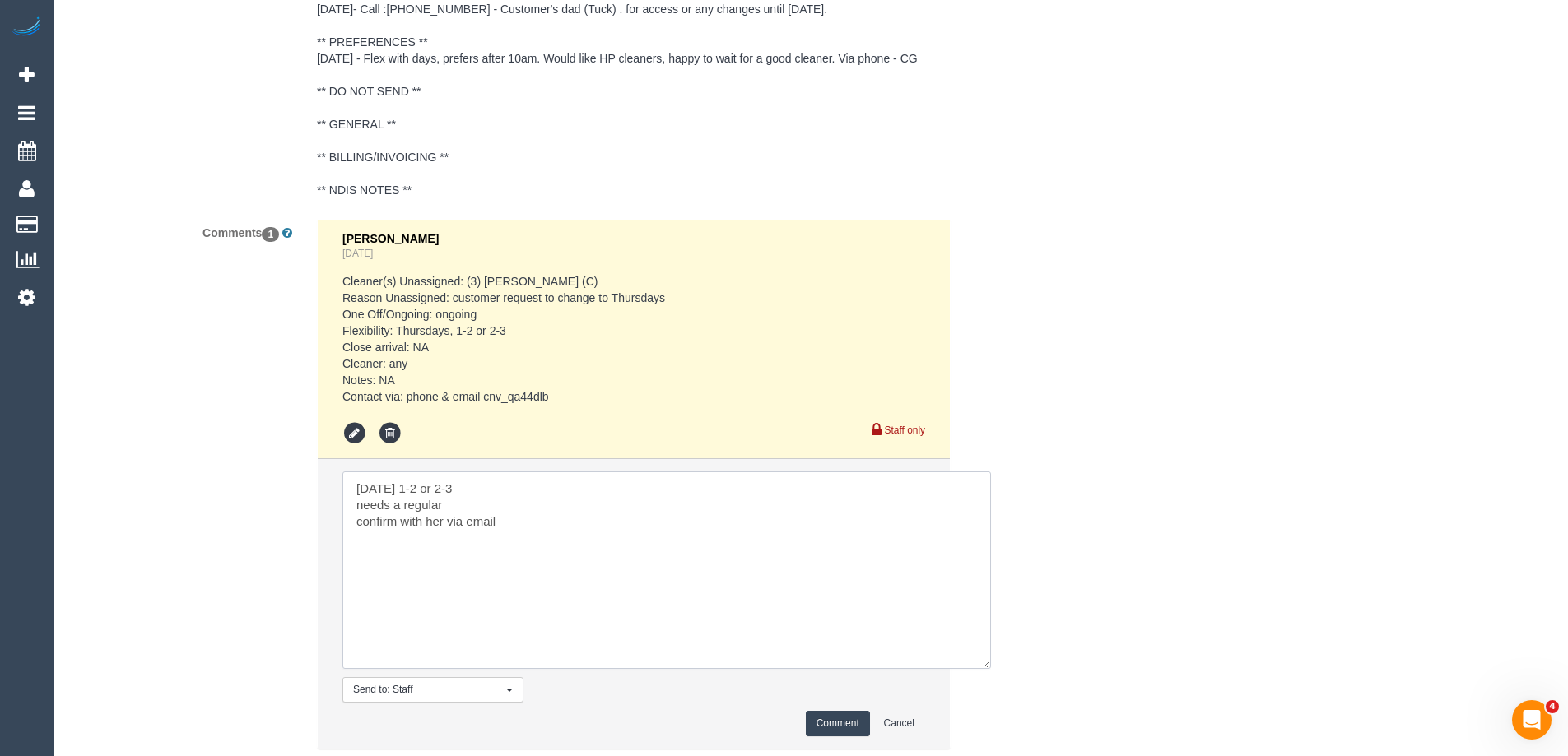
scroll to position [3110, 0]
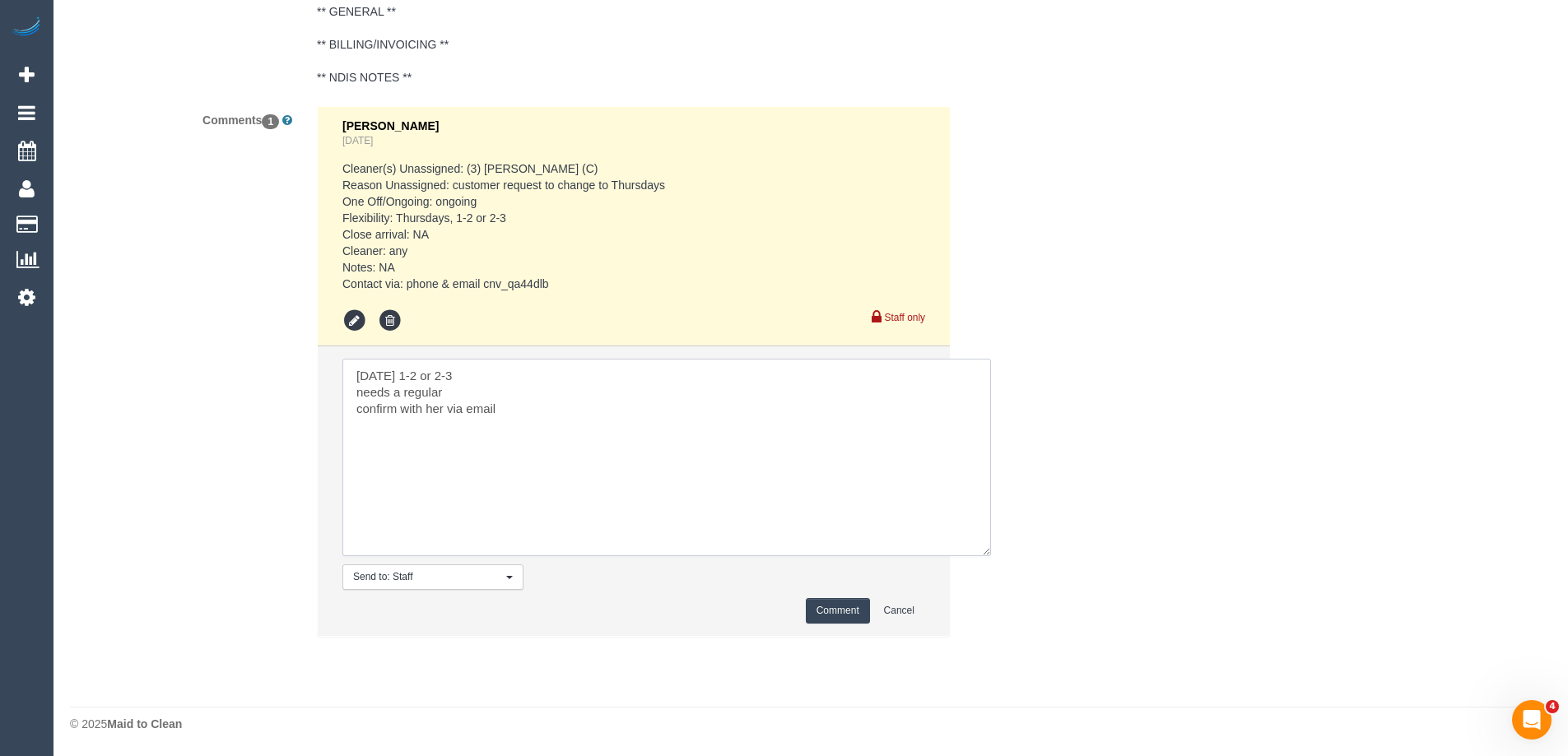
click at [351, 376] on textarea at bounding box center [667, 457] width 649 height 198
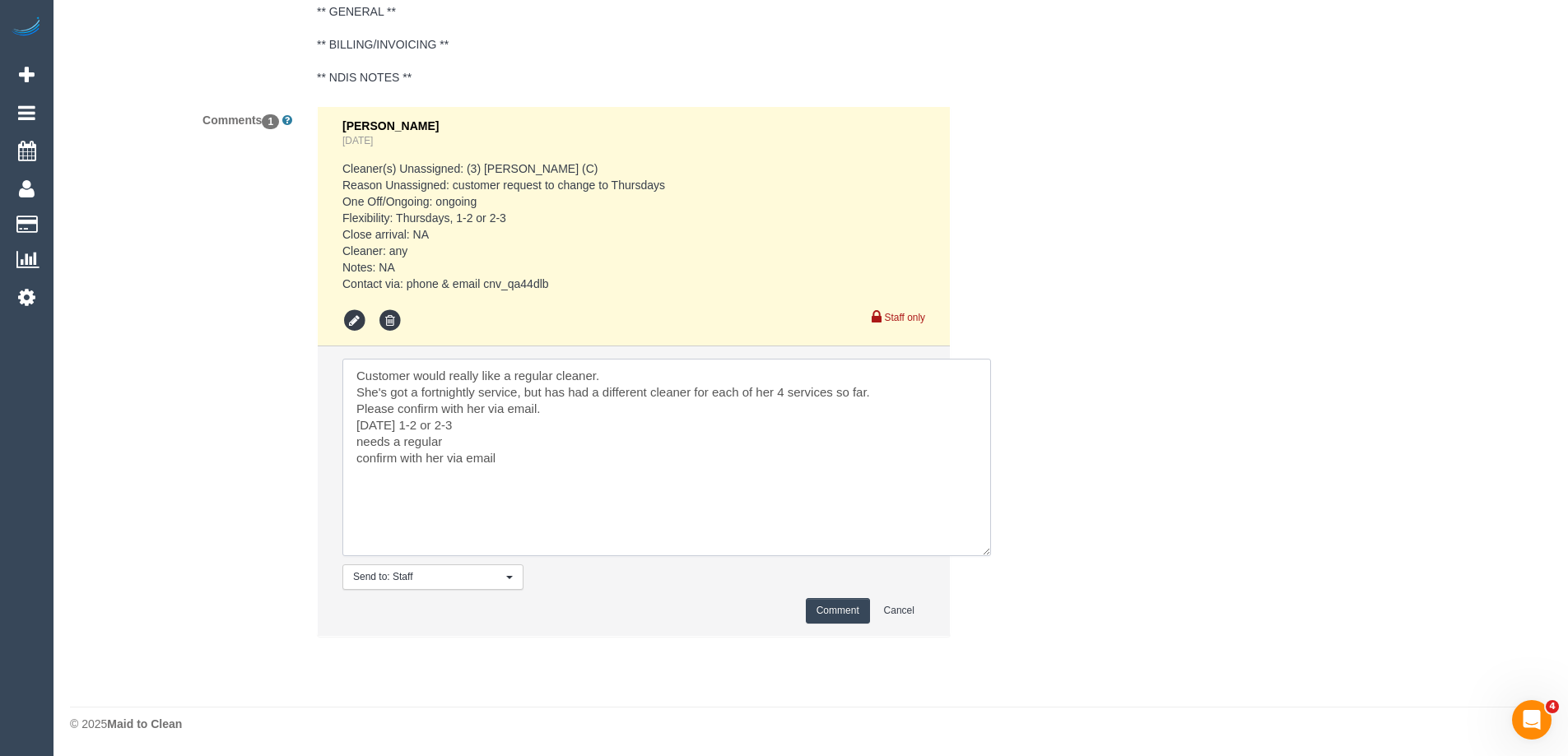
click at [352, 404] on textarea at bounding box center [667, 457] width 649 height 198
drag, startPoint x: 355, startPoint y: 371, endPoint x: 554, endPoint y: 415, distance: 203.8
click at [554, 415] on textarea at bounding box center [667, 457] width 649 height 198
click at [351, 378] on textarea at bounding box center [667, 457] width 649 height 198
drag, startPoint x: 353, startPoint y: 428, endPoint x: 534, endPoint y: 453, distance: 182.7
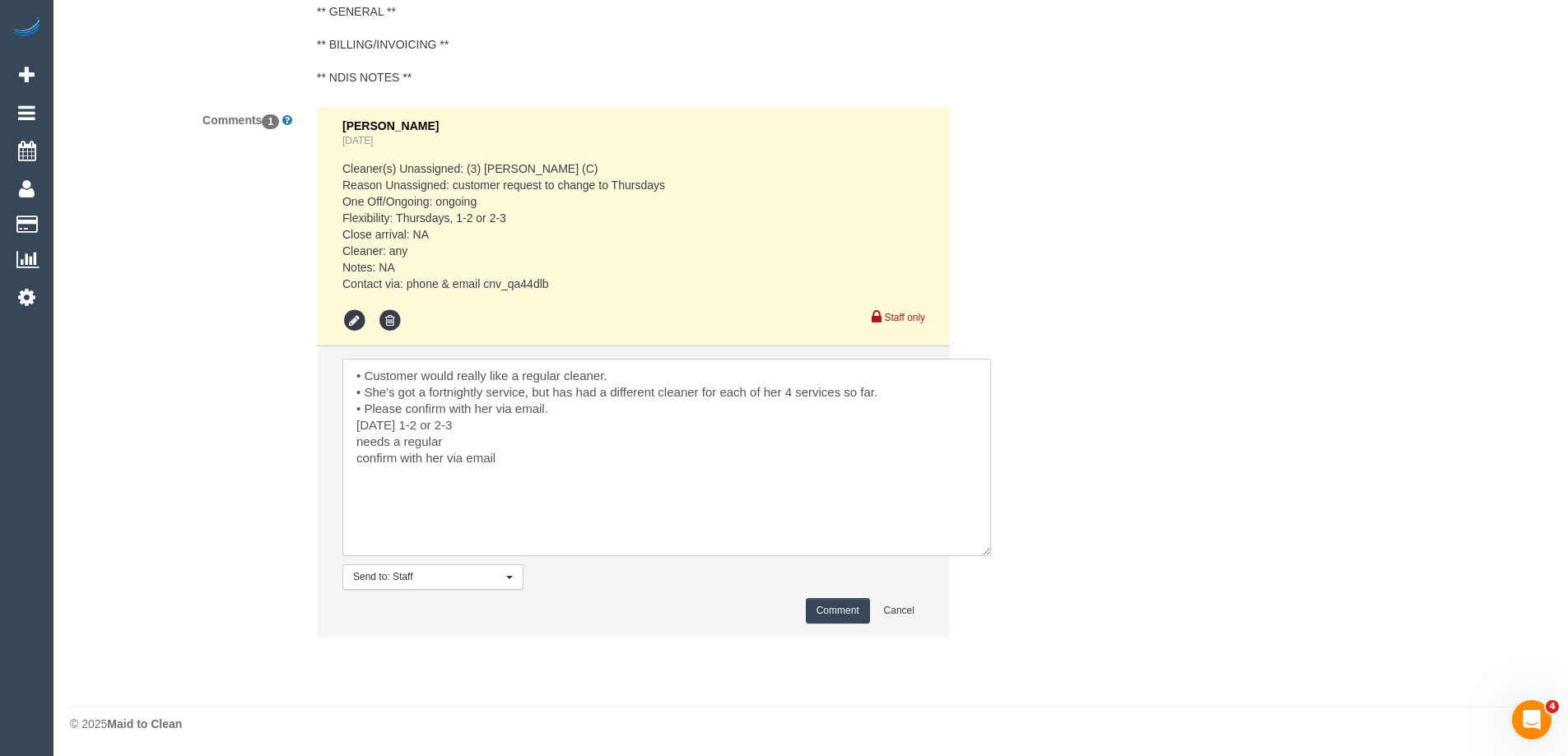
click at [534, 453] on textarea at bounding box center [667, 457] width 649 height 198
type textarea "• Customer would really like a regular cleaner. • She's got a fortnightly servi…"
click at [834, 606] on button "Comment" at bounding box center [837, 611] width 64 height 25
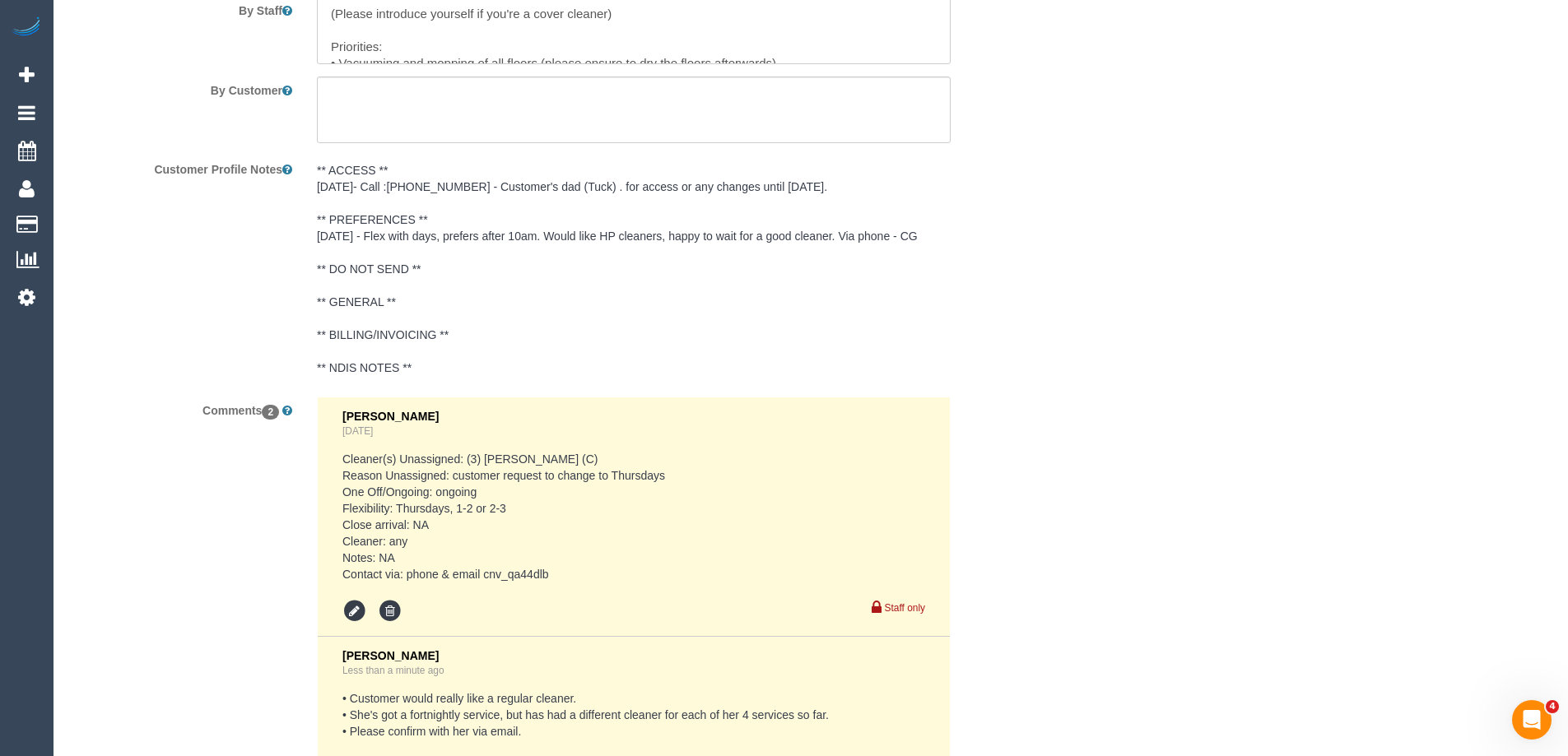
scroll to position [2451, 0]
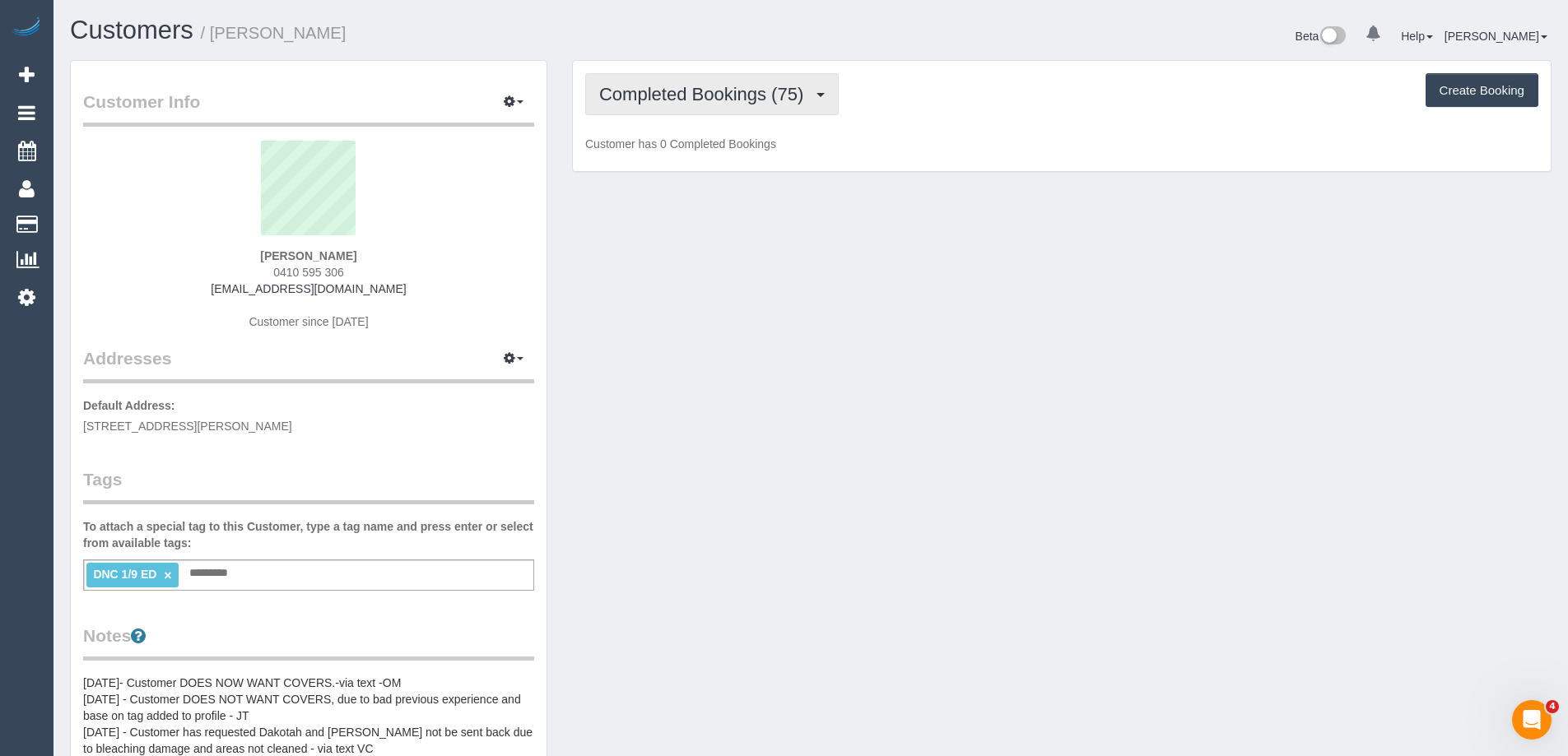
click at [751, 87] on span "Completed Bookings (75)" at bounding box center [705, 94] width 212 height 21
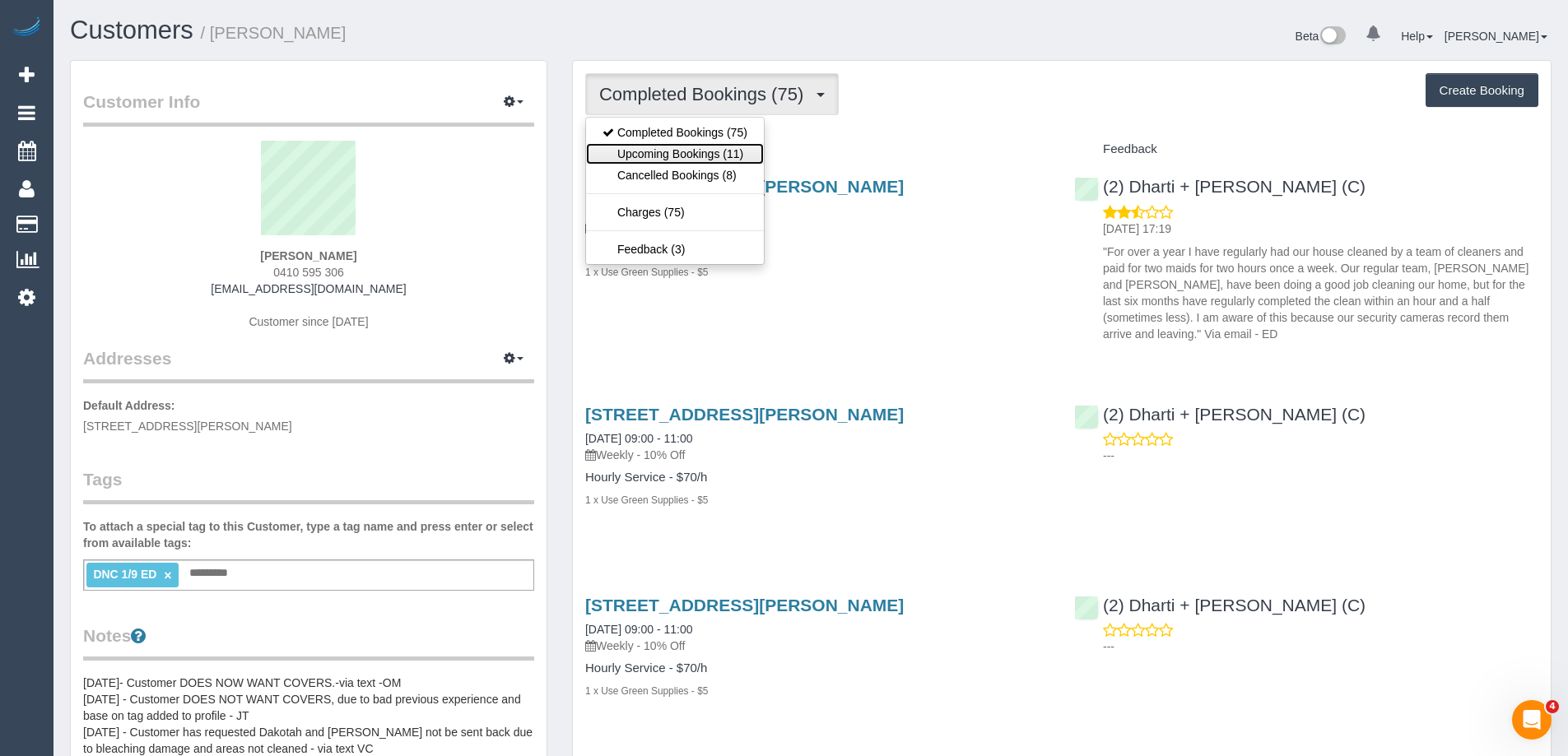
click at [740, 154] on link "Upcoming Bookings (11)" at bounding box center [675, 154] width 178 height 22
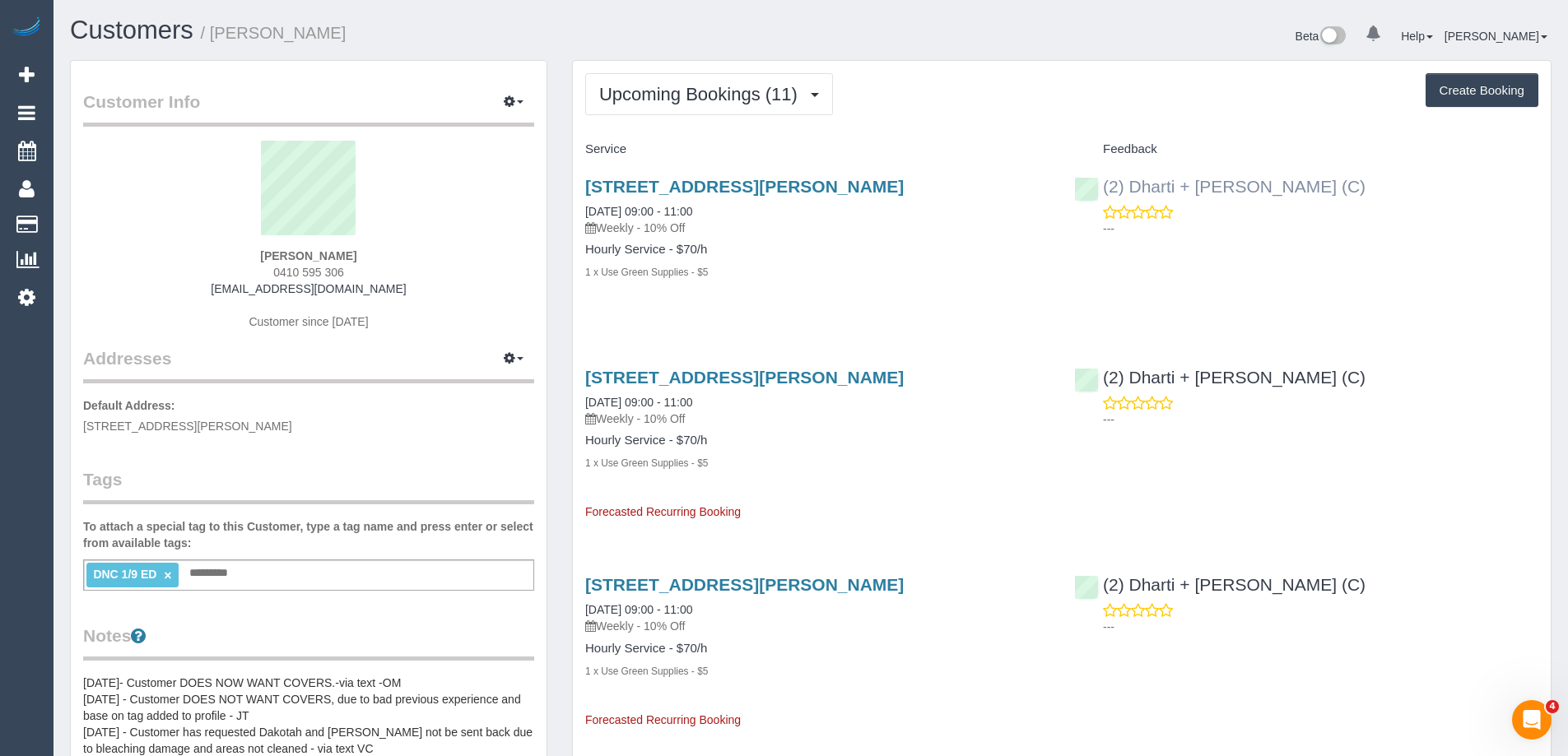
drag, startPoint x: 1301, startPoint y: 192, endPoint x: 1231, endPoint y: 192, distance: 70.0
click at [1231, 192] on div "(2) Dharti + Kishan (C) ---" at bounding box center [1306, 202] width 489 height 80
click at [752, 97] on span "Upcoming Bookings (11)" at bounding box center [702, 94] width 207 height 21
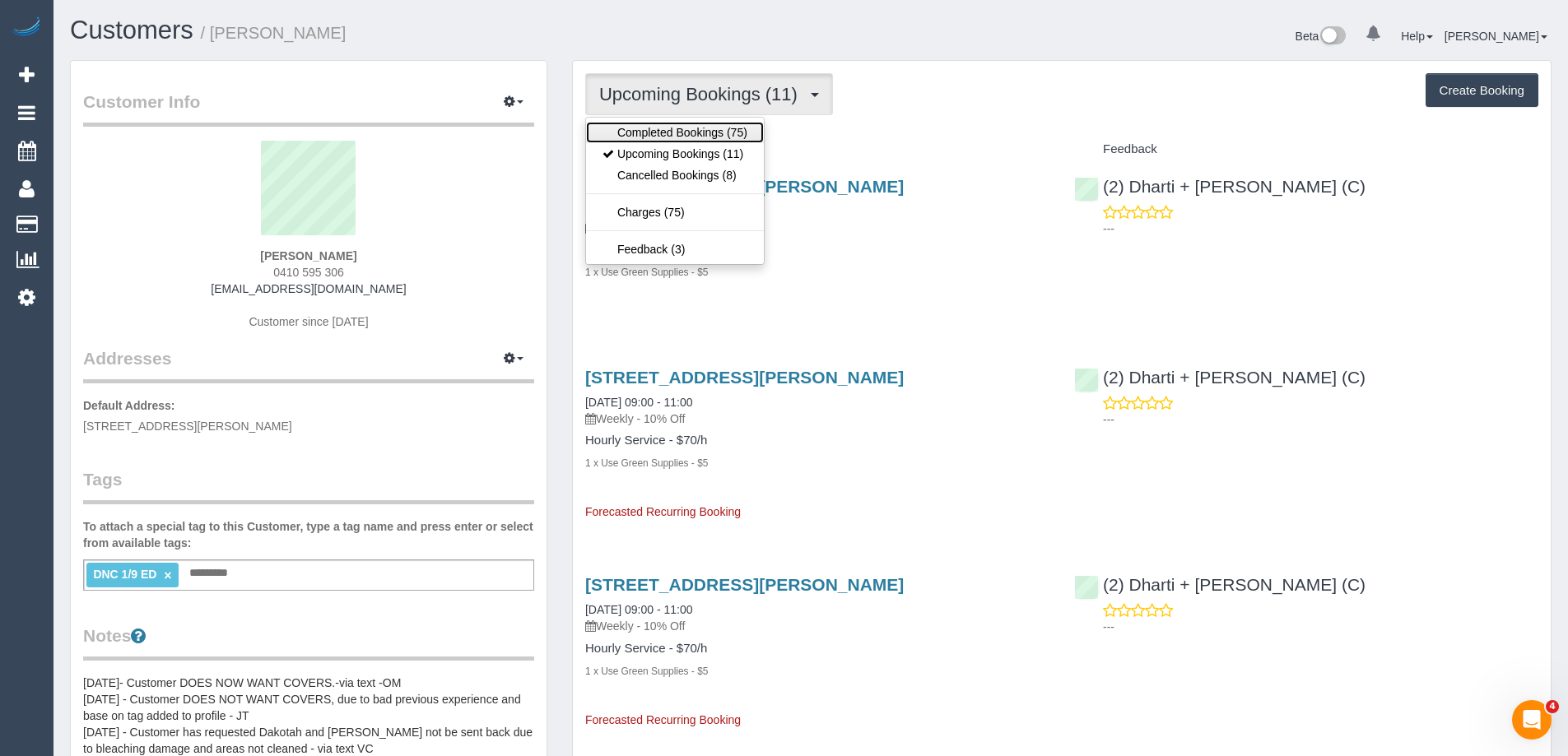
click at [710, 128] on link "Completed Bookings (75)" at bounding box center [675, 133] width 178 height 22
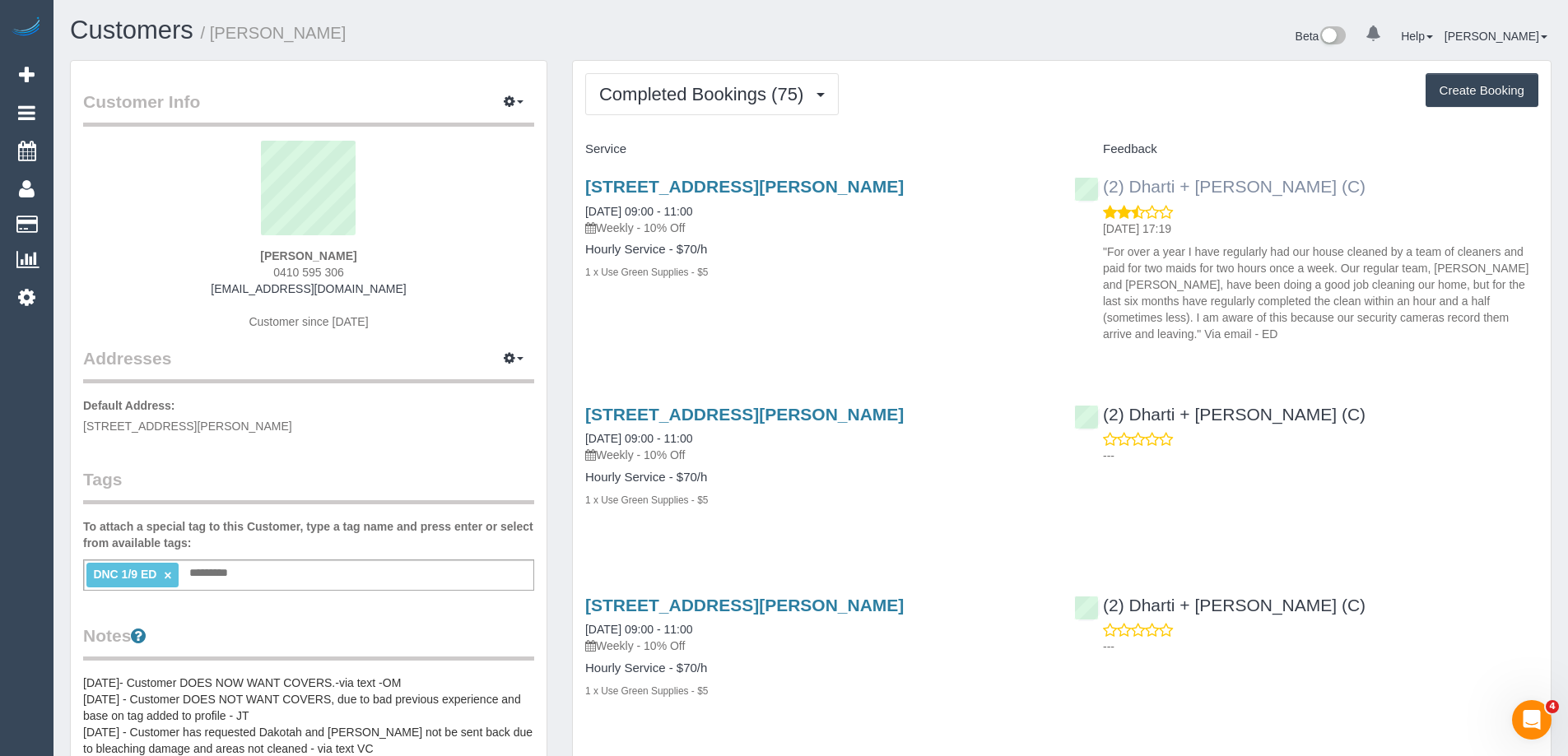
copy link "(2) Dharti + Kishan (C)"
drag, startPoint x: 1320, startPoint y: 191, endPoint x: 1106, endPoint y: 191, distance: 214.0
click at [1106, 191] on div "(2) Dharti + Kishan (C) 03/09/2025 17:19 "For over a year I have regularly had …" at bounding box center [1306, 256] width 489 height 187
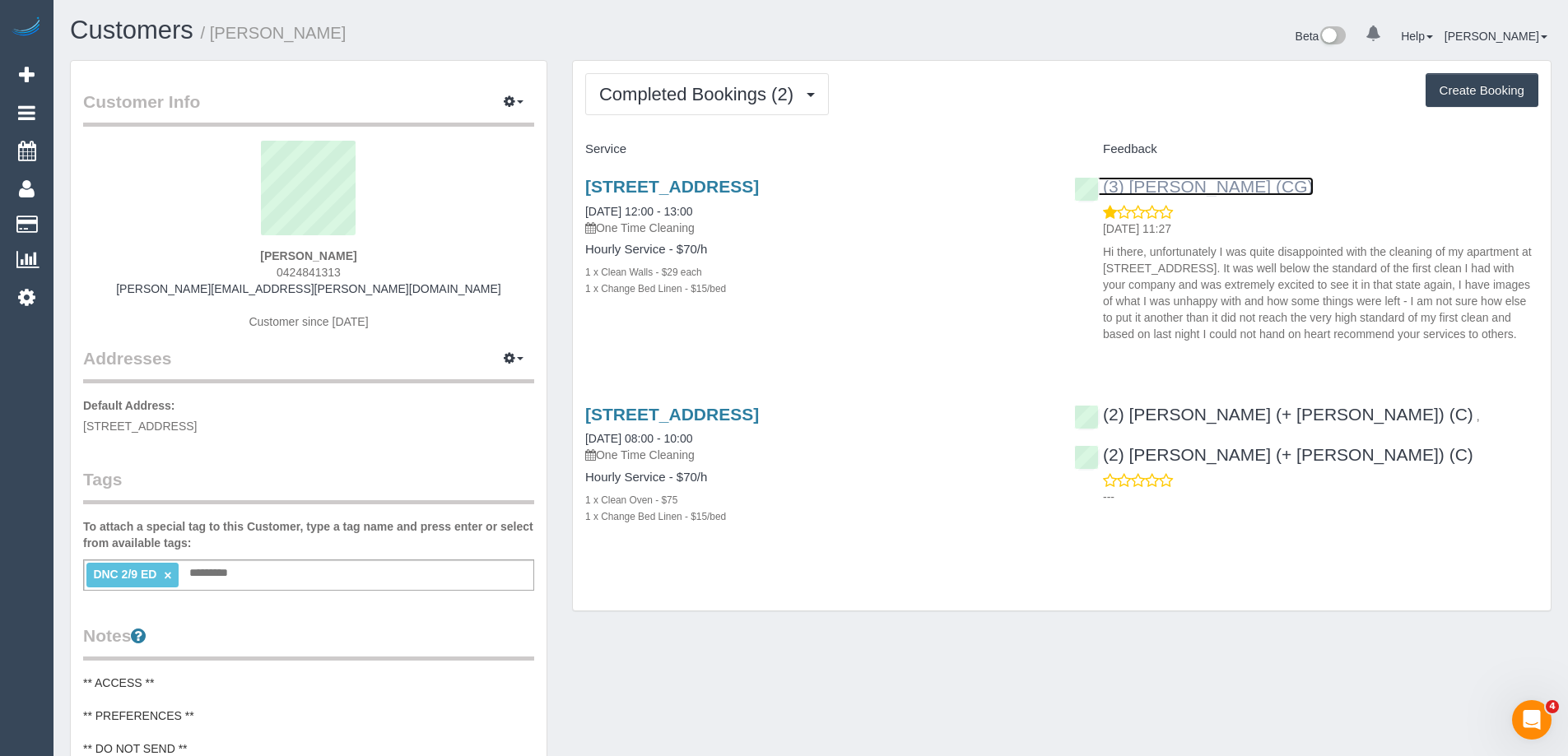
click at [1172, 190] on link "(3) [PERSON_NAME] (CG)" at bounding box center [1193, 186] width 239 height 19
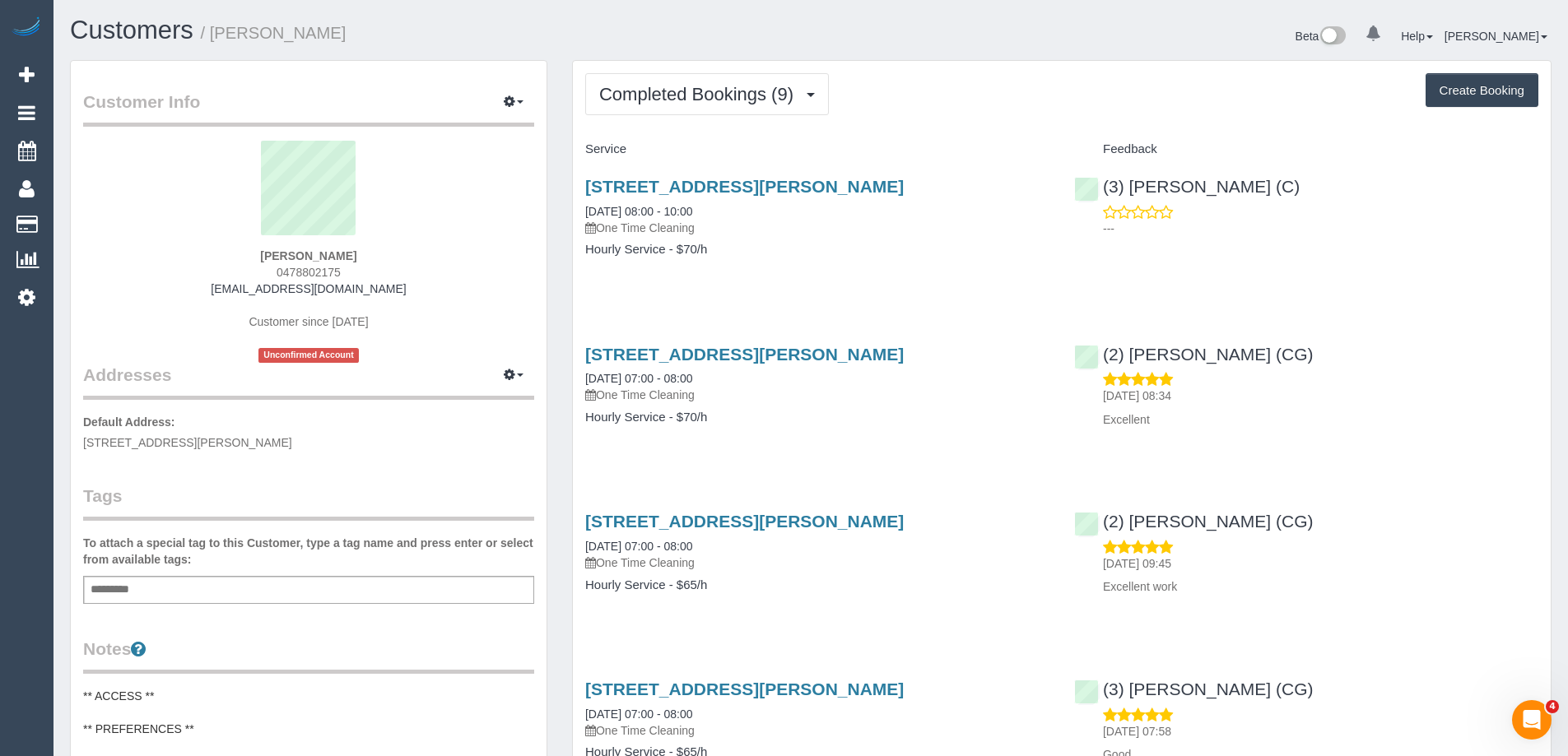
click at [316, 277] on span "0478802175" at bounding box center [308, 272] width 64 height 14
copy span "0478802175"
click at [647, 185] on link "4/5 Forster Street, Noble Park, VIC 3174" at bounding box center [744, 186] width 319 height 19
click at [1133, 42] on div "Beta 0 Your Notifications You have 0 alerts Help Help Docs Take a Tour Contact …" at bounding box center [1188, 38] width 753 height 43
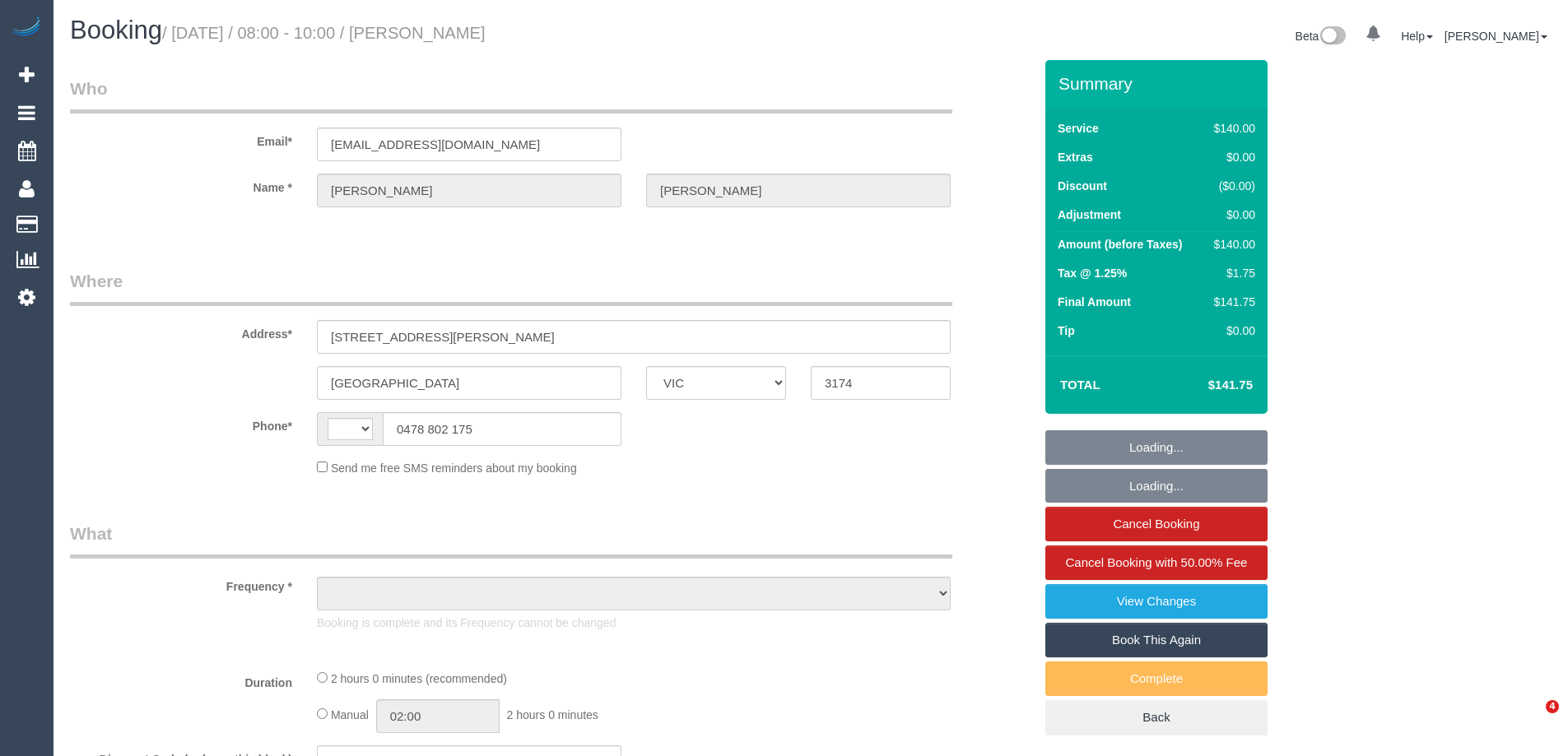
select select "VIC"
select select "string:AU"
select select "string:stripe-pm_1Oghkh2GScqysDRVPWzaIjhA"
select select "number:28"
select select "number:14"
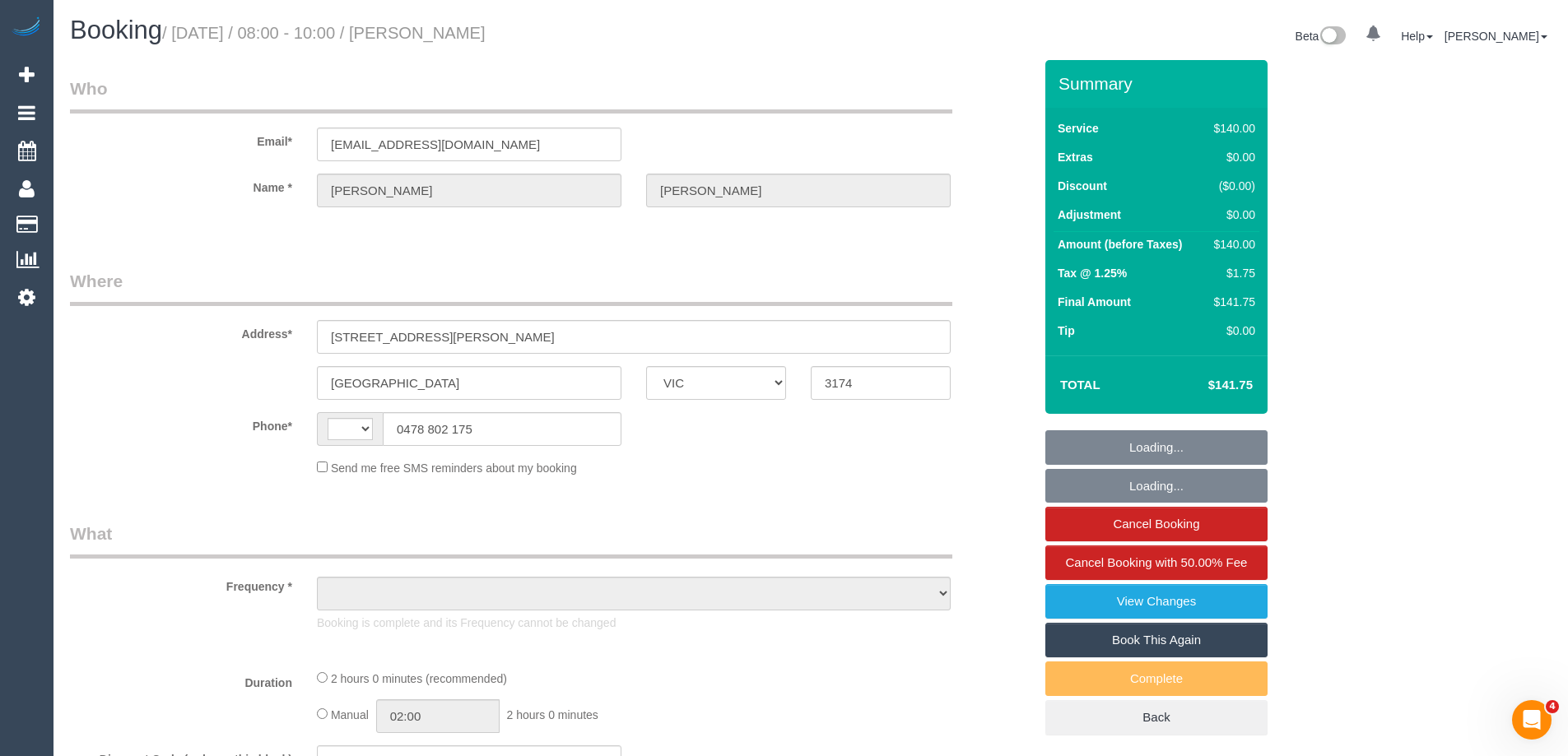
select select "number:19"
select select "object:704"
select select "spot1"
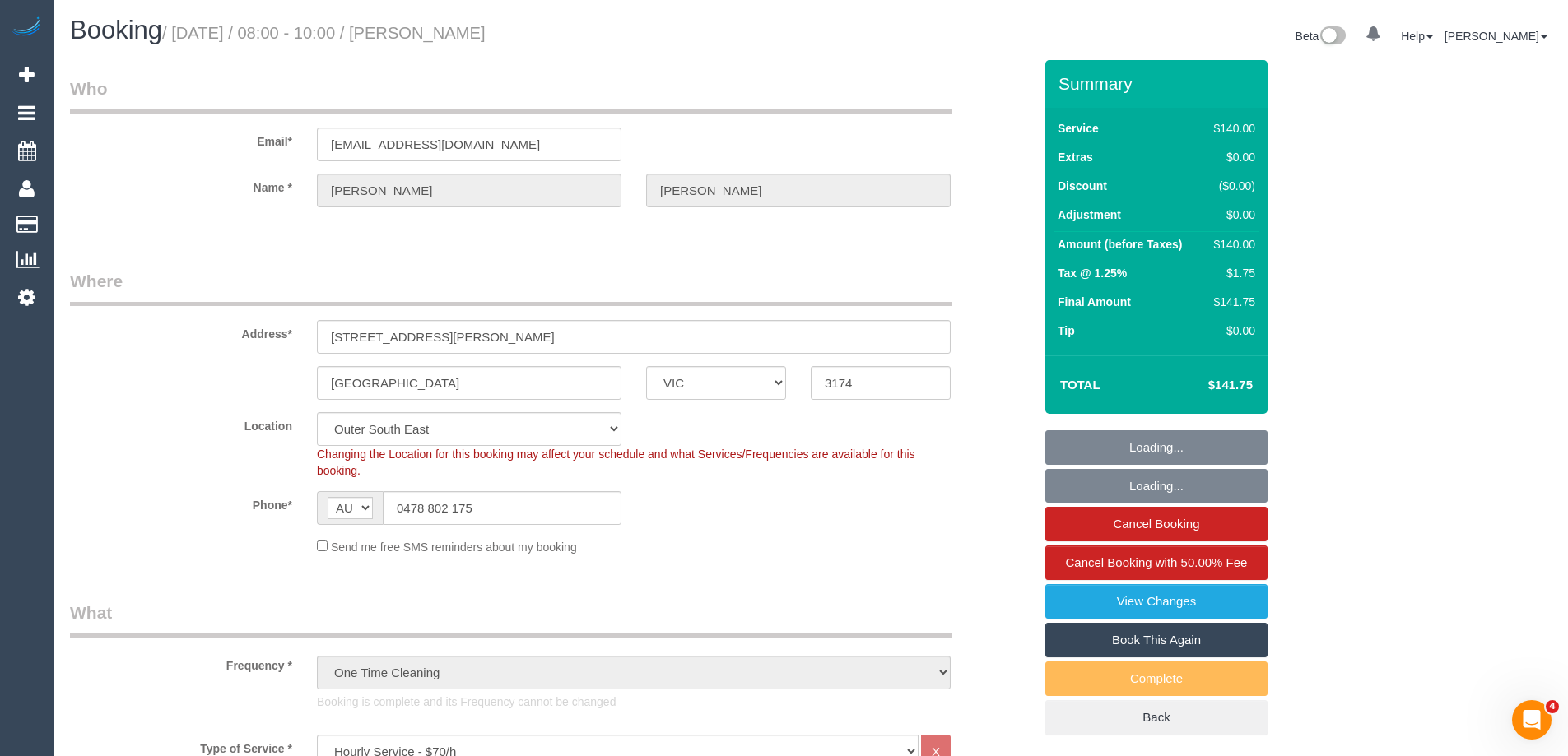
select select "object:1180"
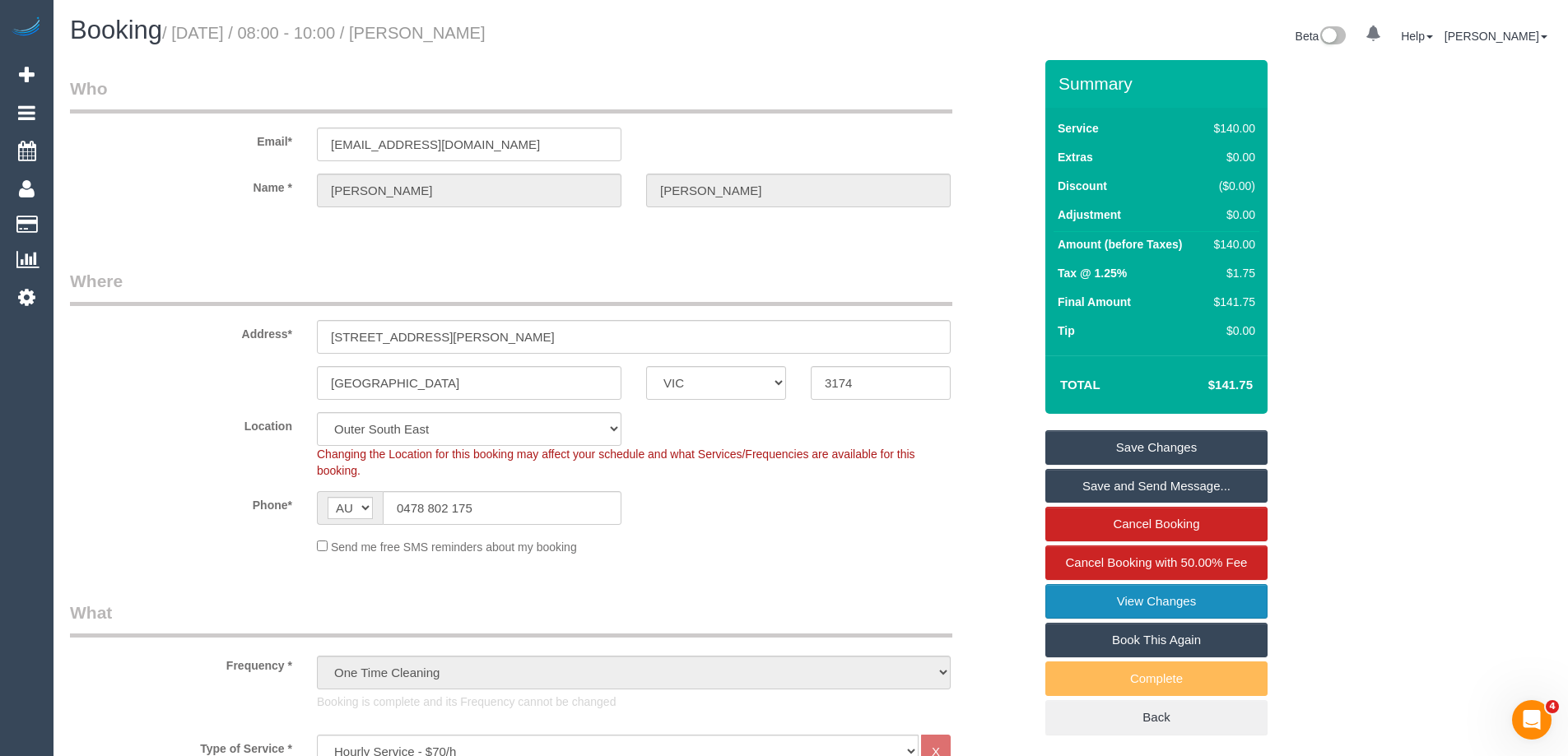
click at [1139, 603] on link "View Changes" at bounding box center [1156, 602] width 222 height 34
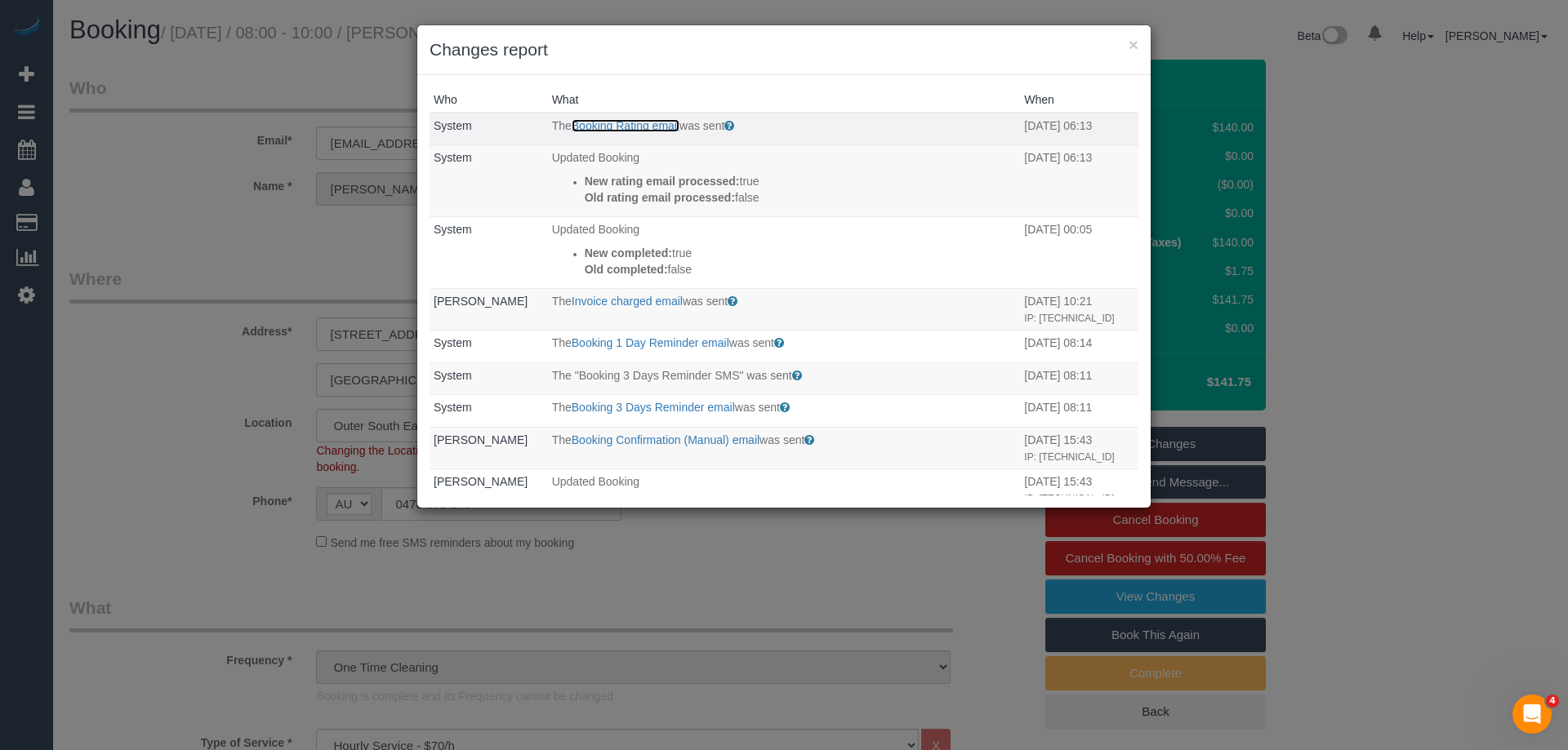
click at [617, 125] on link "Booking Rating email" at bounding box center [625, 125] width 108 height 13
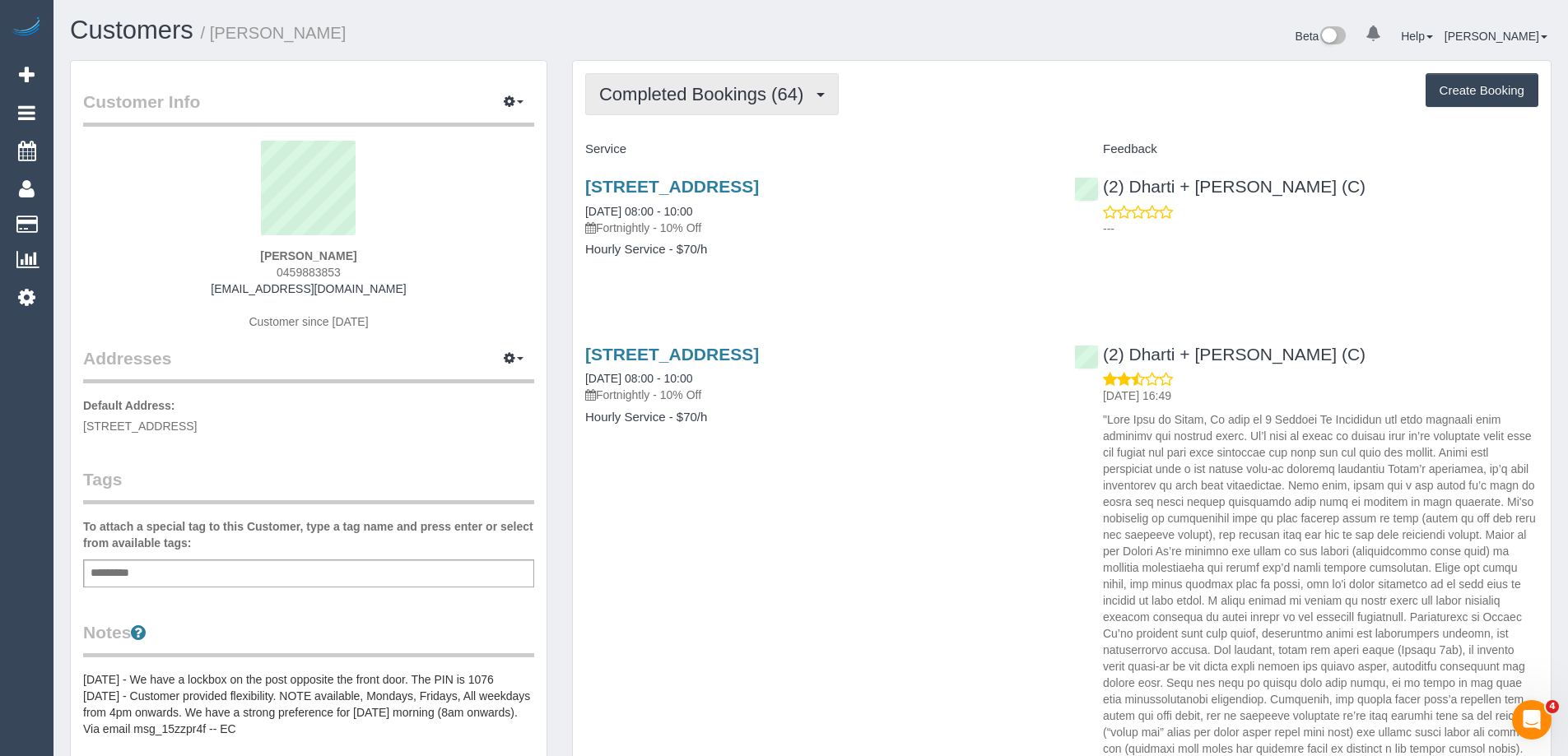
click at [749, 101] on span "Completed Bookings (64)" at bounding box center [705, 94] width 212 height 21
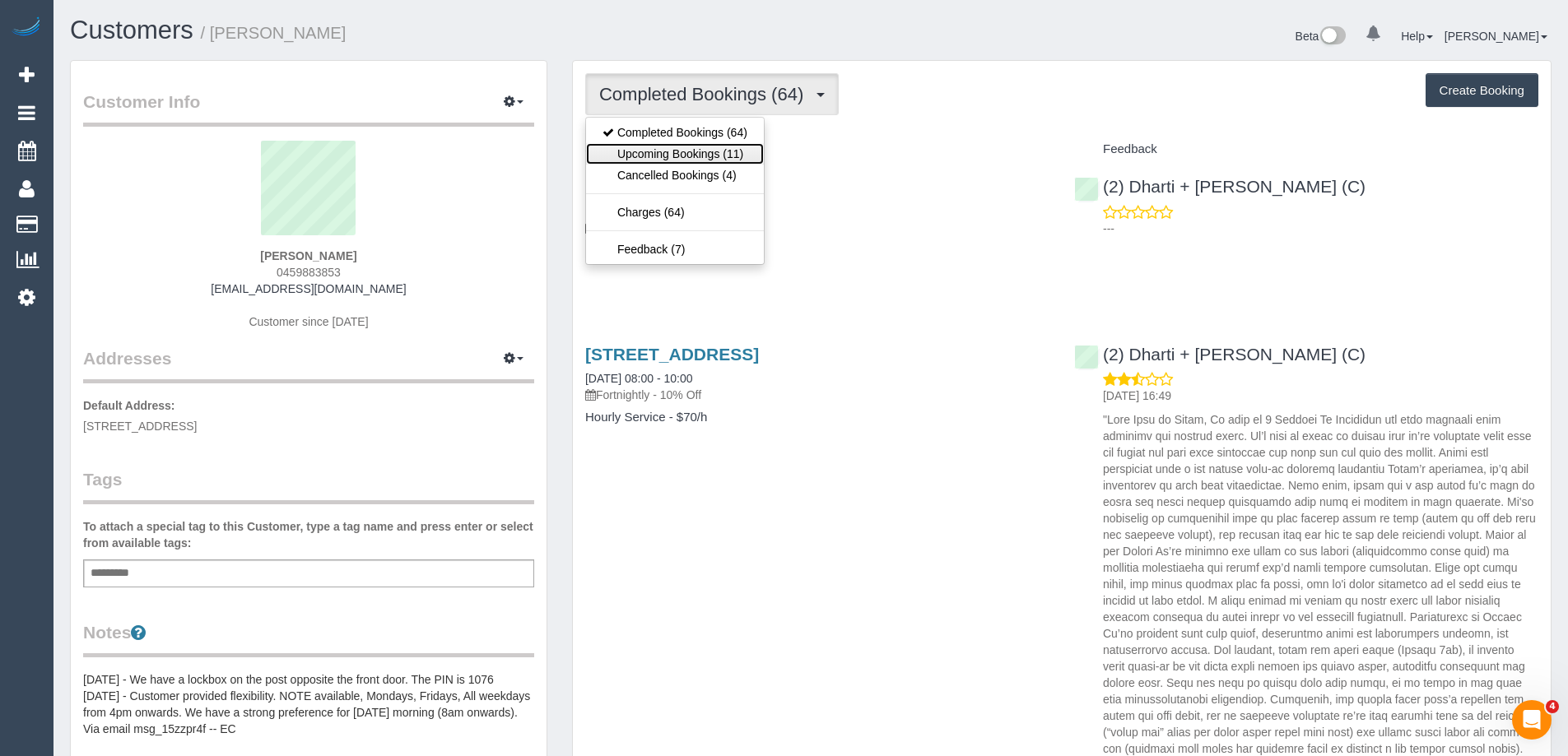
click at [712, 151] on link "Upcoming Bookings (11)" at bounding box center [675, 154] width 178 height 22
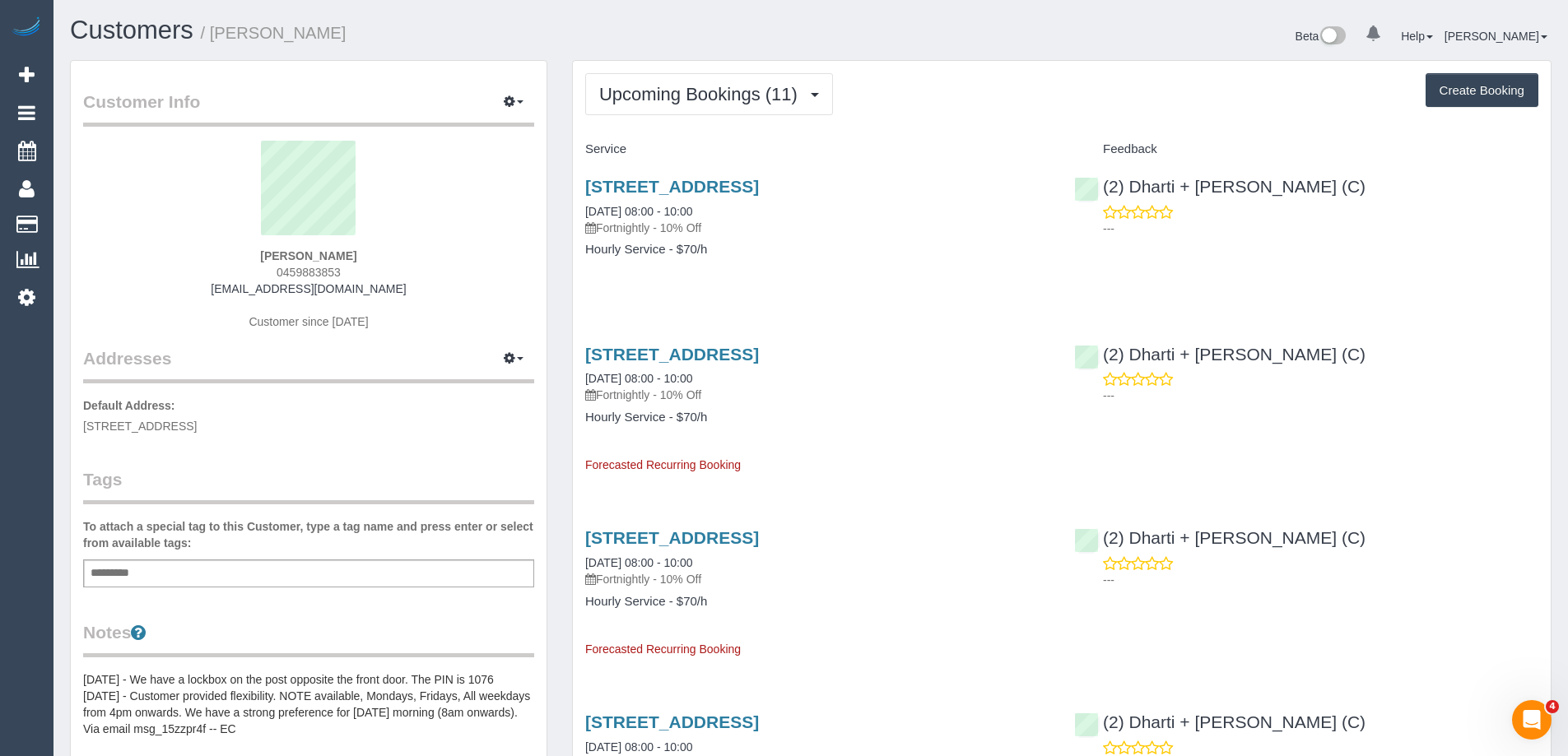
click at [1224, 110] on div "Upcoming Bookings (11) Completed Bookings (64) Upcoming Bookings (11) Cancelled…" at bounding box center [1061, 94] width 953 height 42
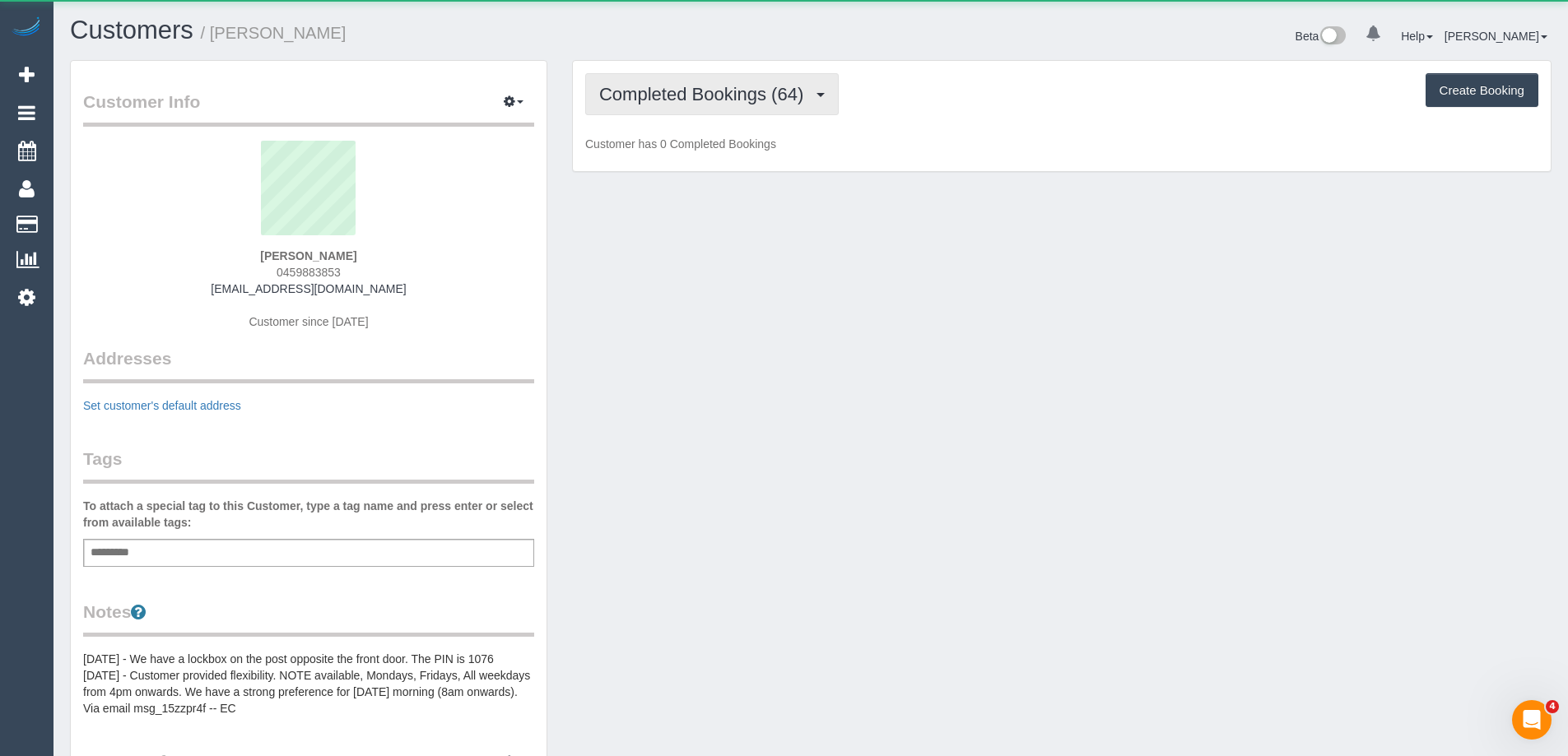
click at [672, 98] on span "Completed Bookings (64)" at bounding box center [705, 94] width 212 height 21
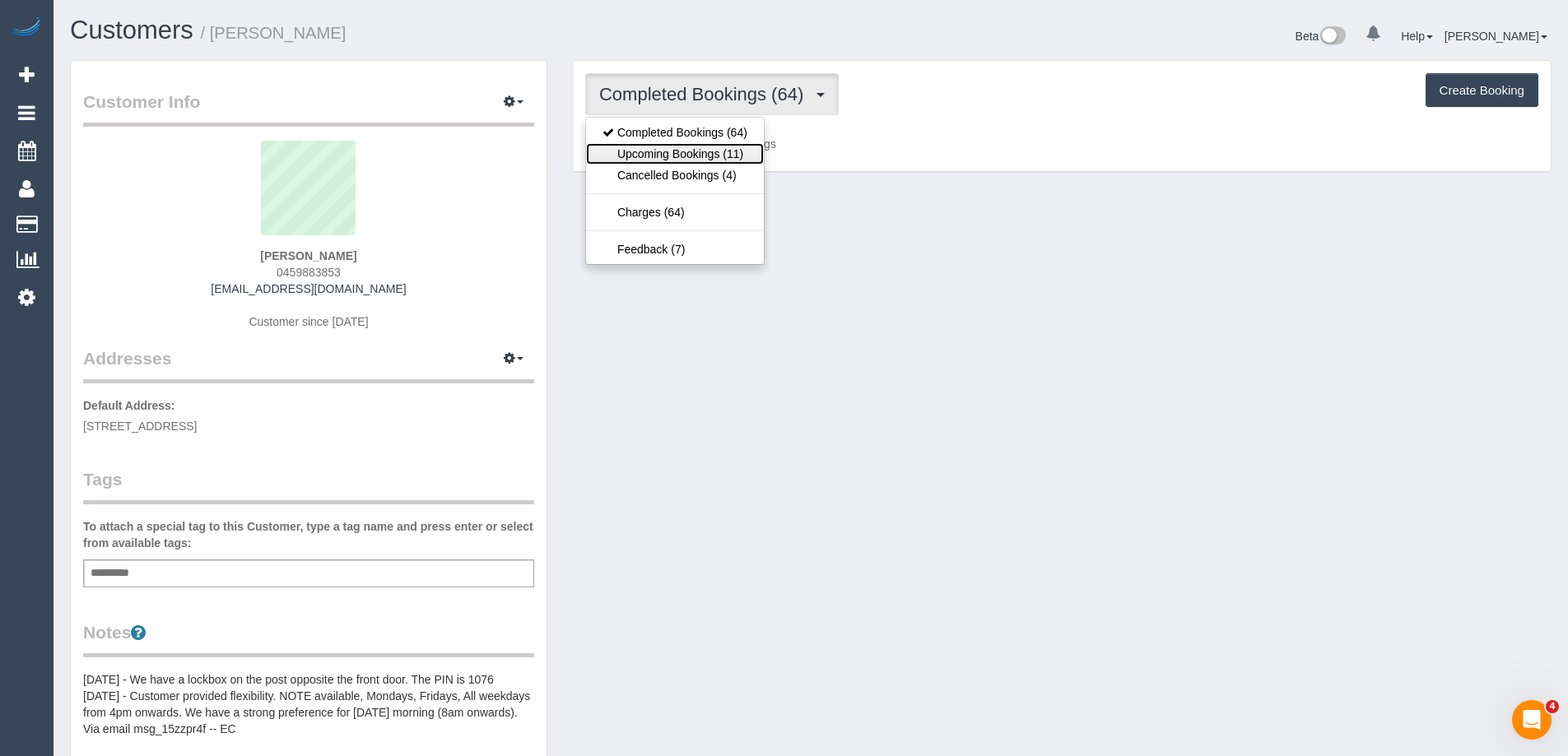
click at [679, 149] on link "Upcoming Bookings (11)" at bounding box center [675, 154] width 178 height 22
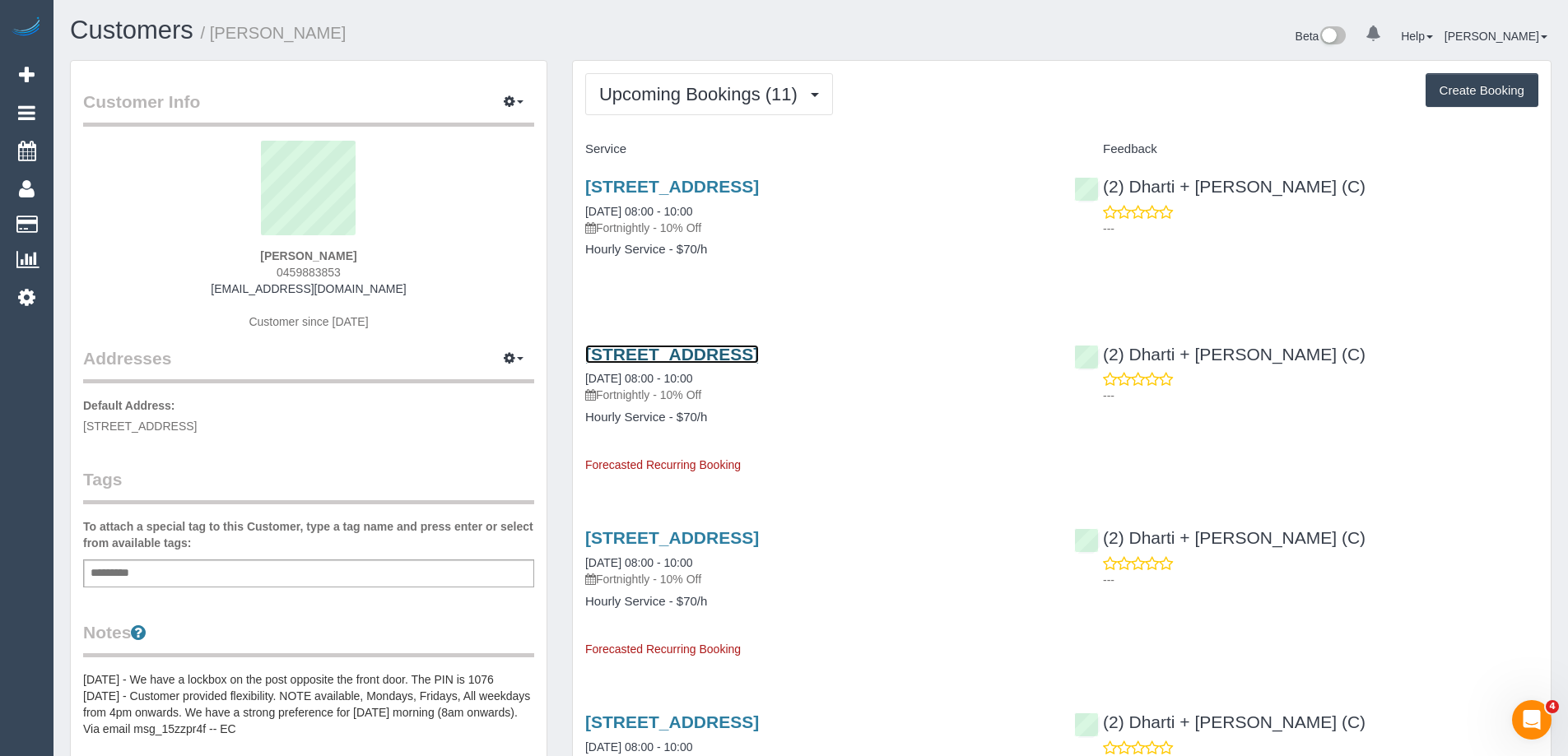
click at [695, 358] on link "[STREET_ADDRESS]" at bounding box center [672, 354] width 173 height 19
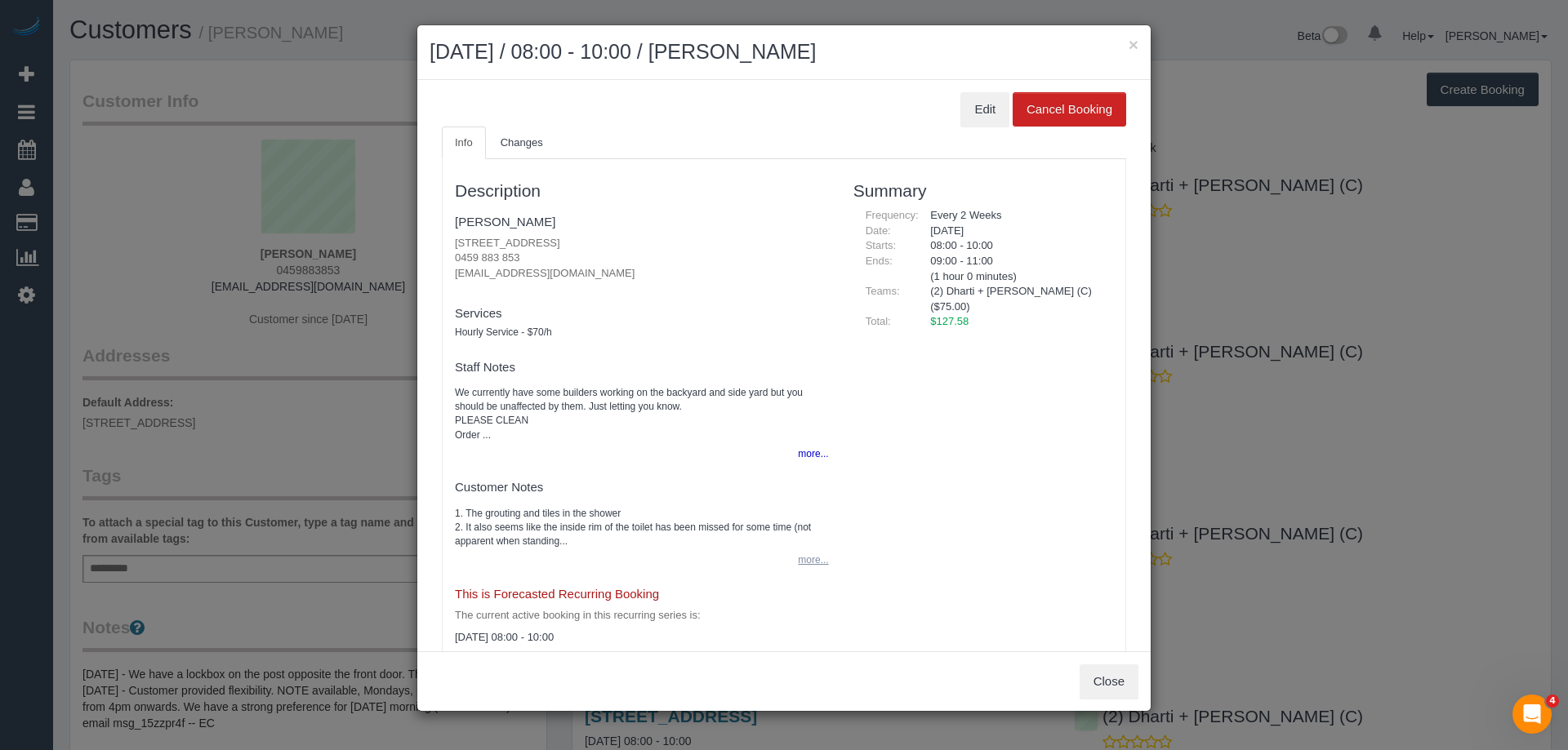
click at [793, 554] on button "more..." at bounding box center [807, 560] width 40 height 23
